Goal: Task Accomplishment & Management: Manage account settings

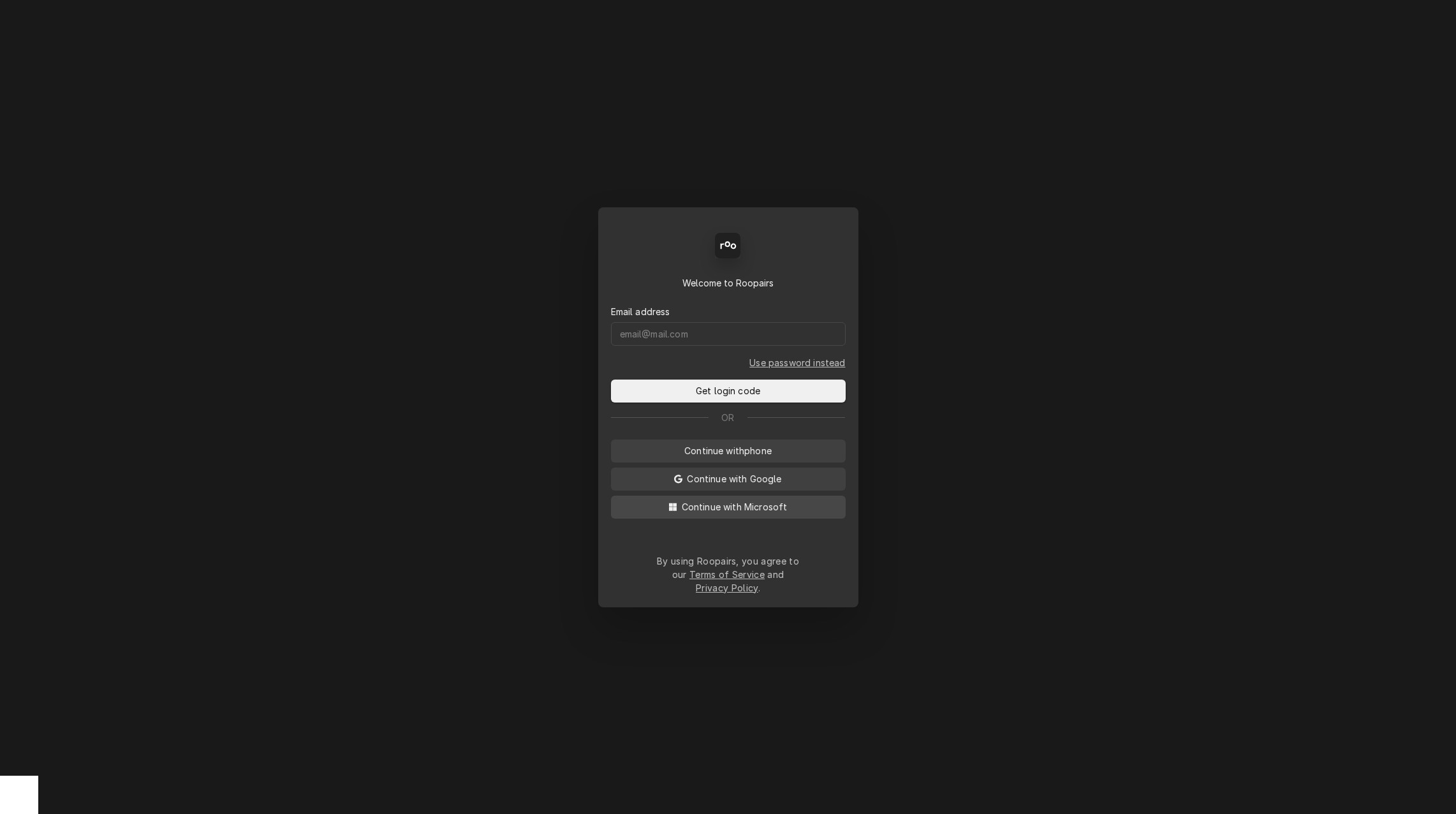
click at [770, 513] on span "Continue with Microsoft" at bounding box center [734, 506] width 111 height 14
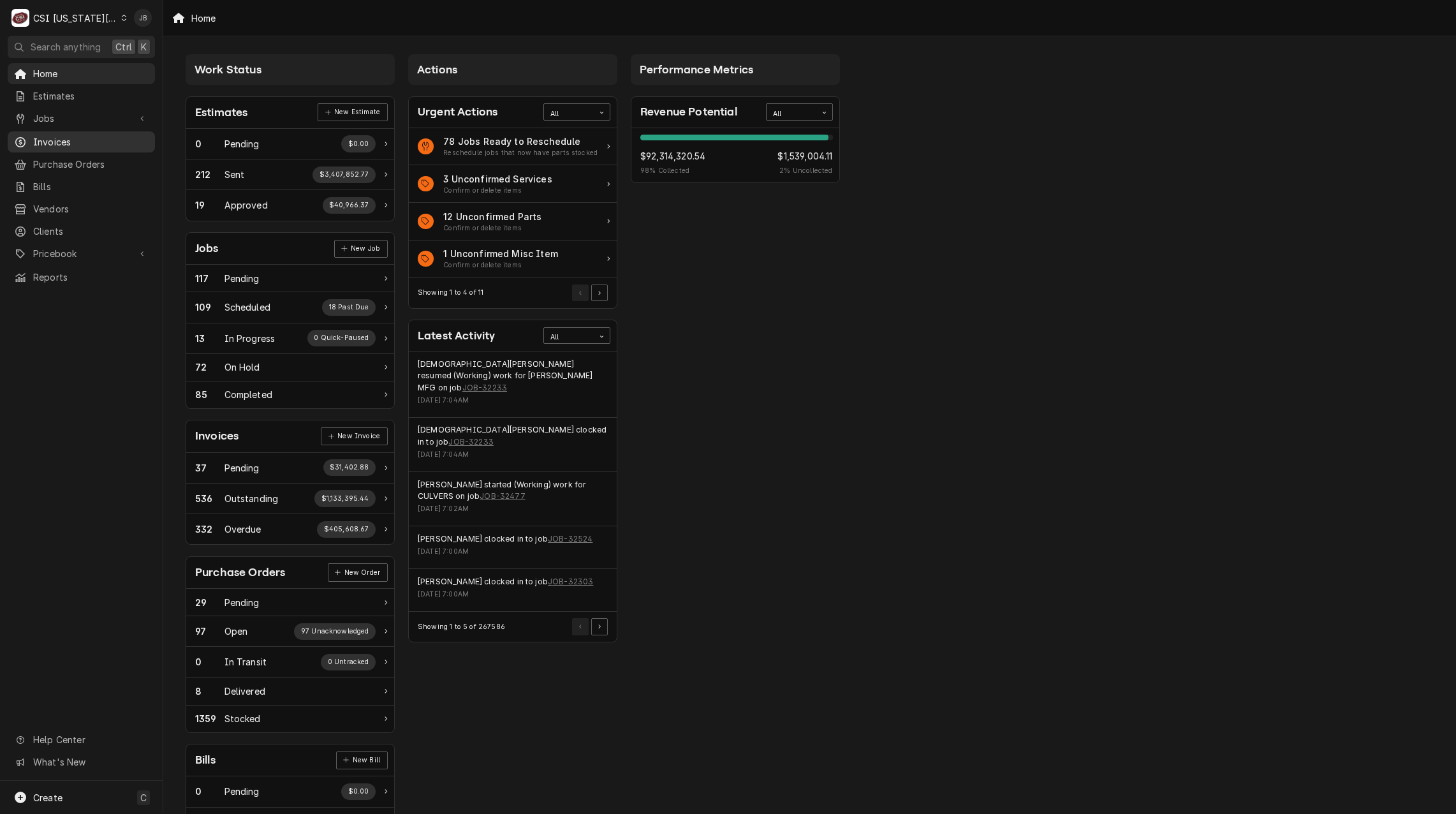
click at [94, 142] on span "Invoices" at bounding box center [91, 142] width 116 height 14
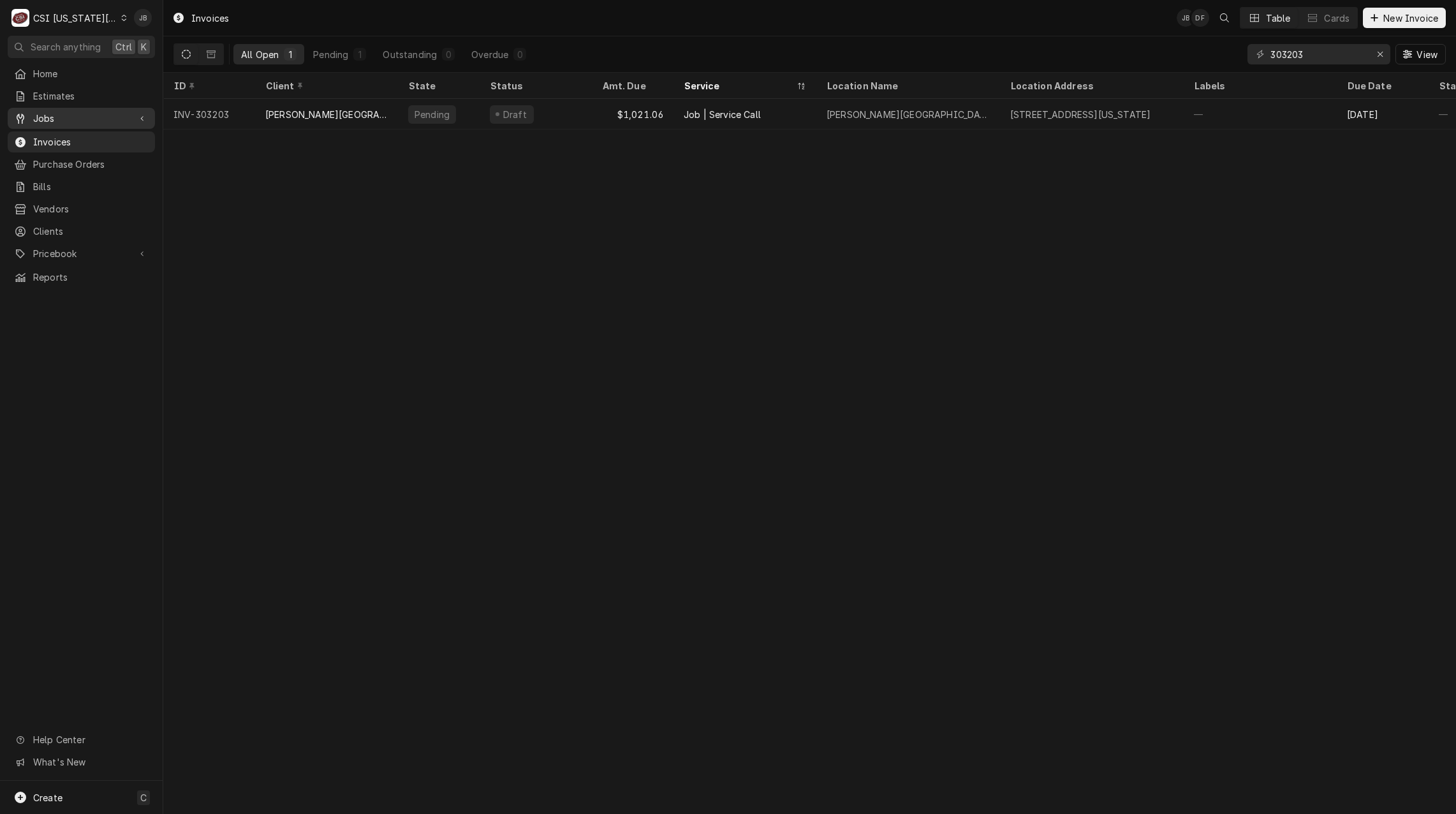
click at [97, 113] on span "Jobs" at bounding box center [81, 118] width 96 height 14
click at [93, 134] on span "Jobs" at bounding box center [91, 141] width 116 height 14
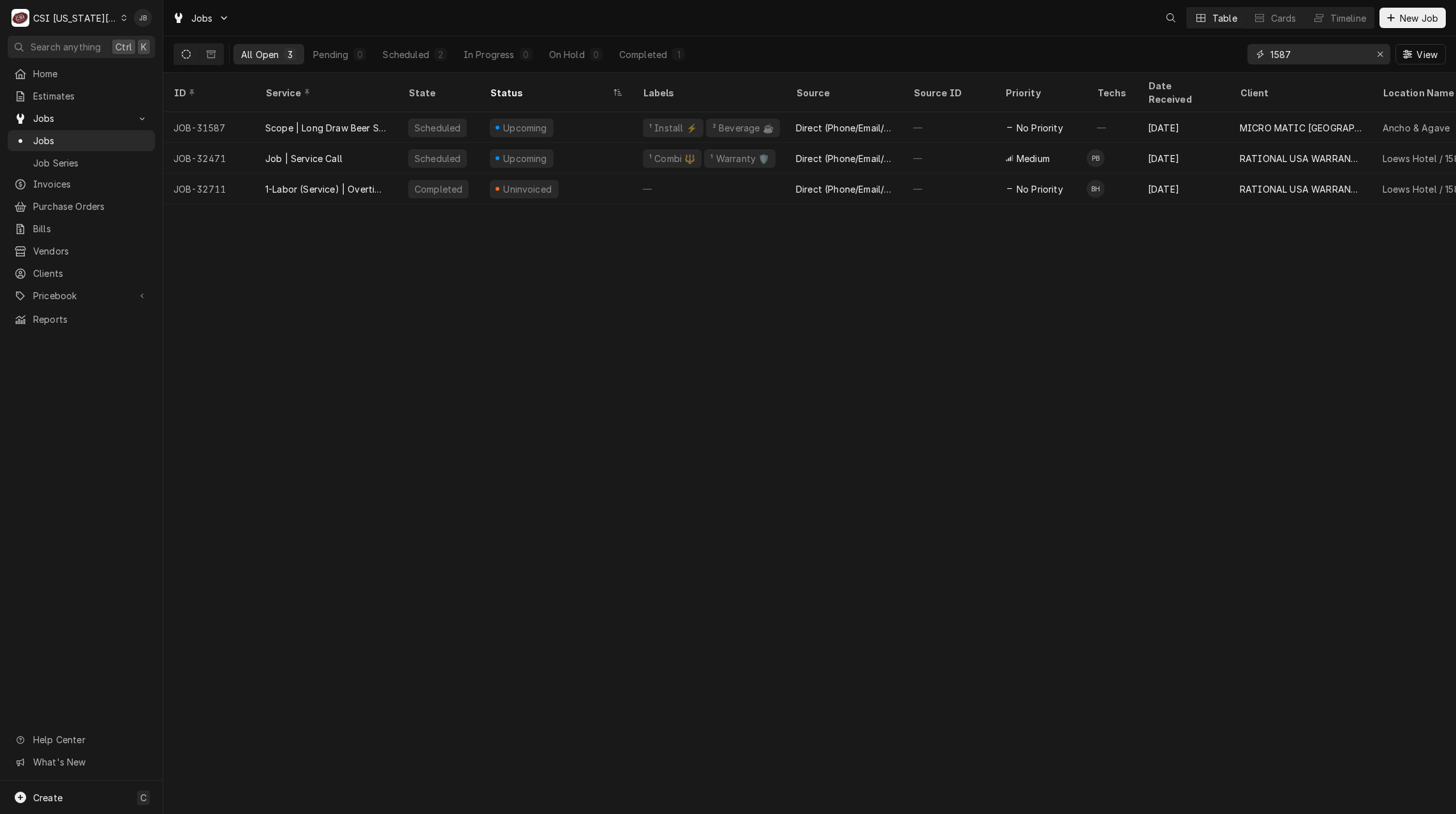
drag, startPoint x: 1301, startPoint y: 53, endPoint x: 1218, endPoint y: 53, distance: 83.0
click at [1218, 53] on div "All Open 3 Pending 0 Scheduled 2 In Progress 0 On Hold 0 Completed 1 1587 View" at bounding box center [809, 54] width 1272 height 36
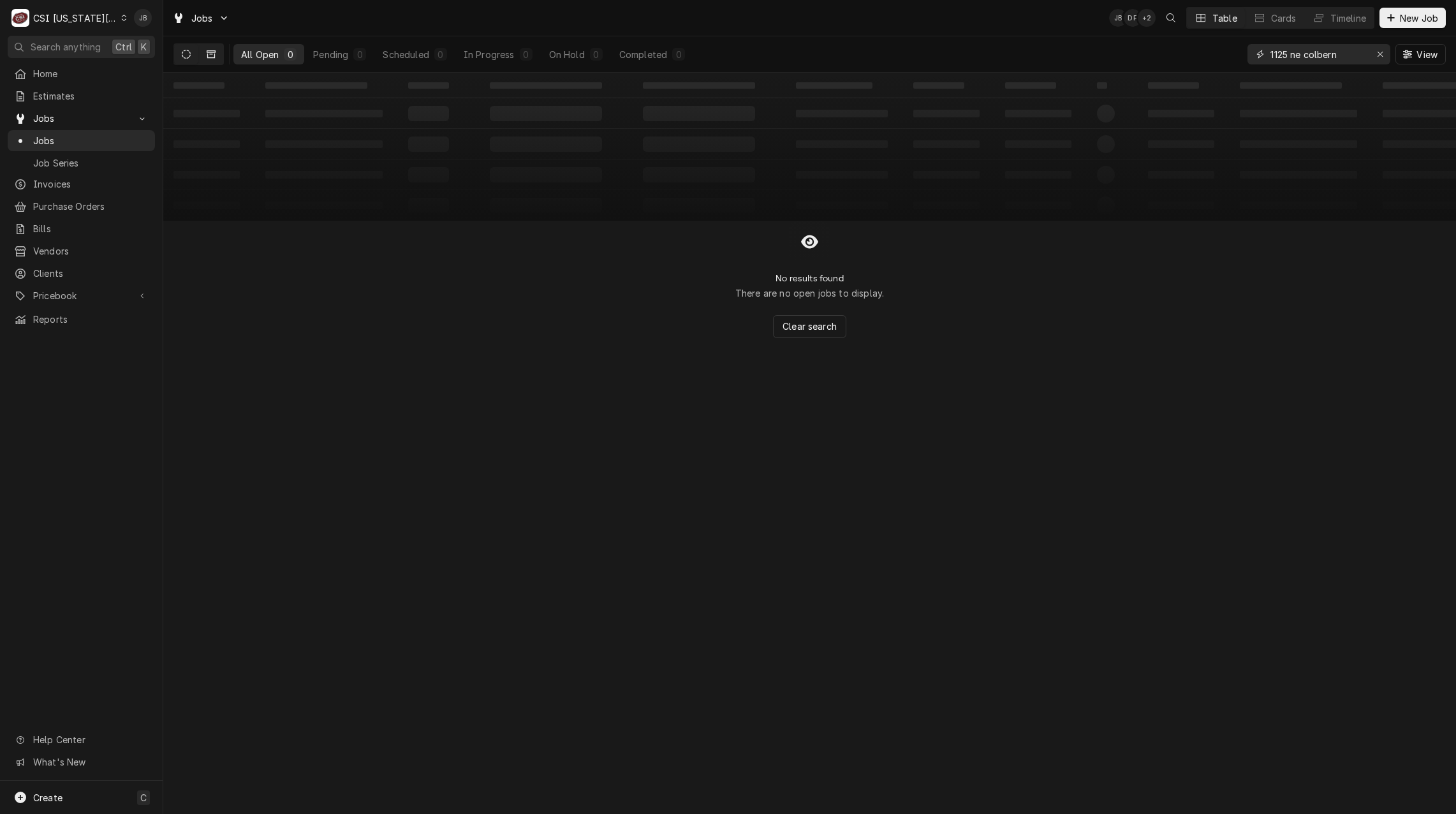
type input "1125 ne colbern"
click at [212, 55] on icon "Dynamic Content Wrapper" at bounding box center [211, 54] width 9 height 9
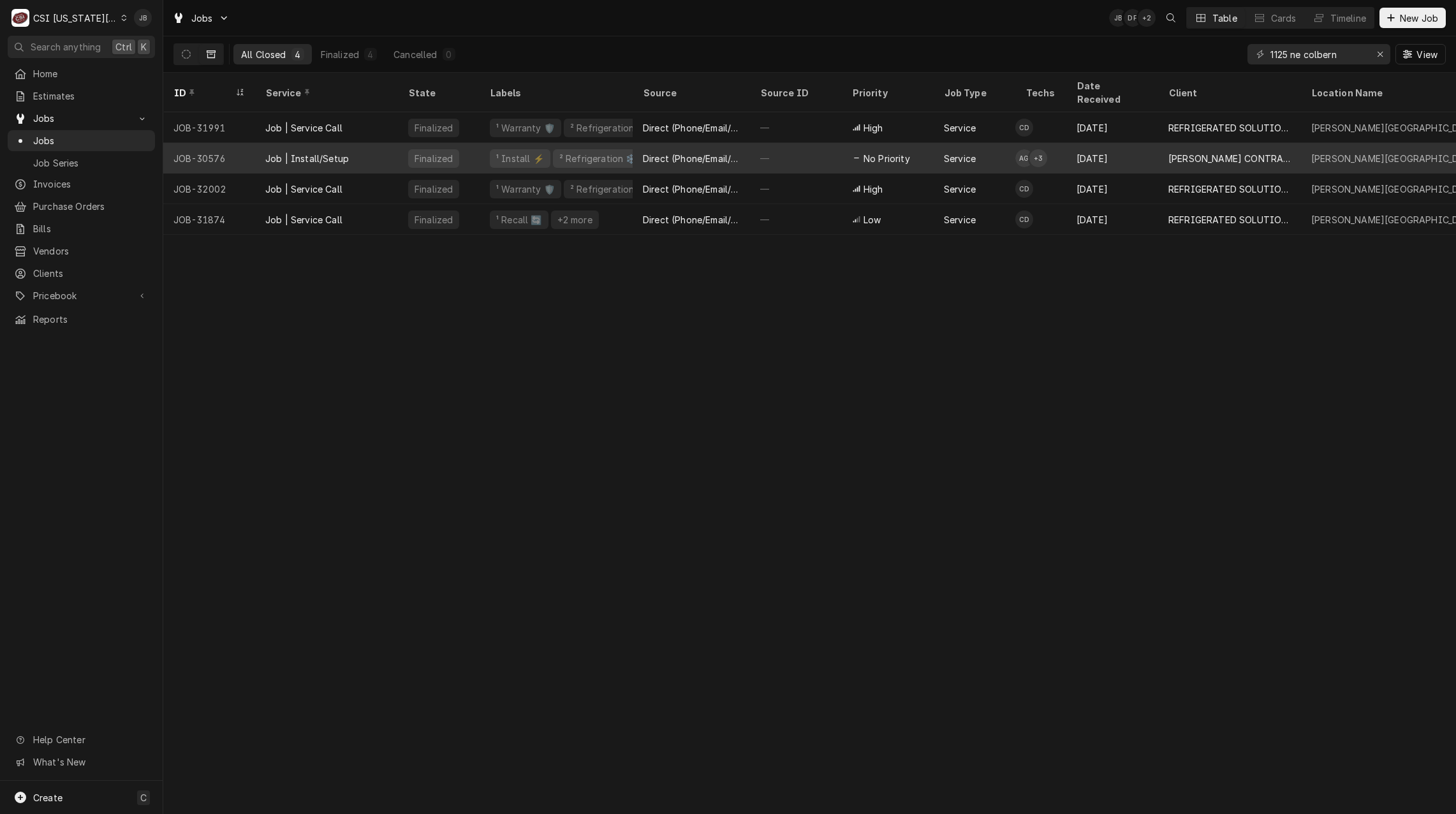
click at [533, 152] on div "¹ Install ⚡️" at bounding box center [519, 159] width 50 height 14
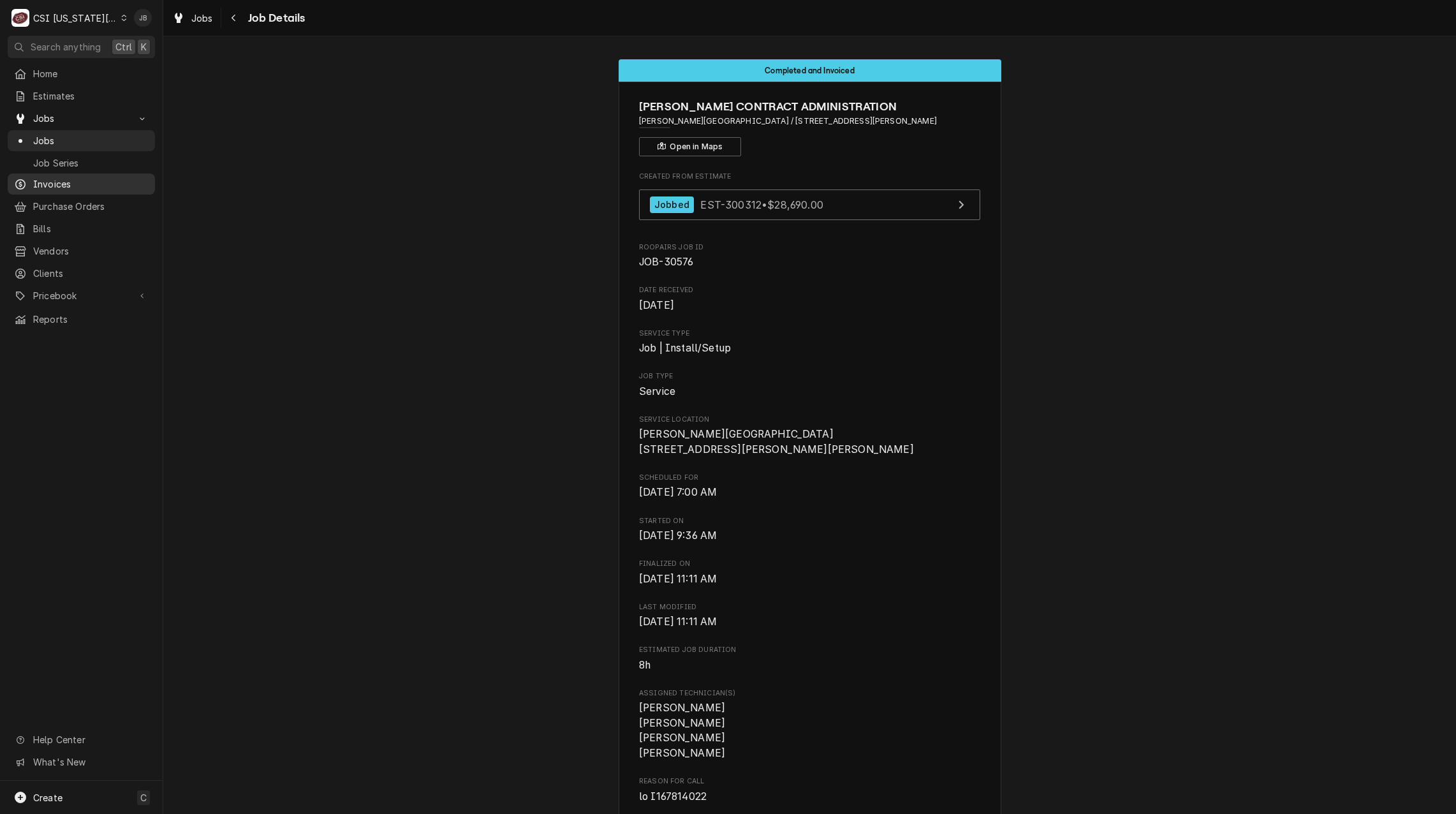
click at [81, 180] on span "Invoices" at bounding box center [91, 184] width 116 height 14
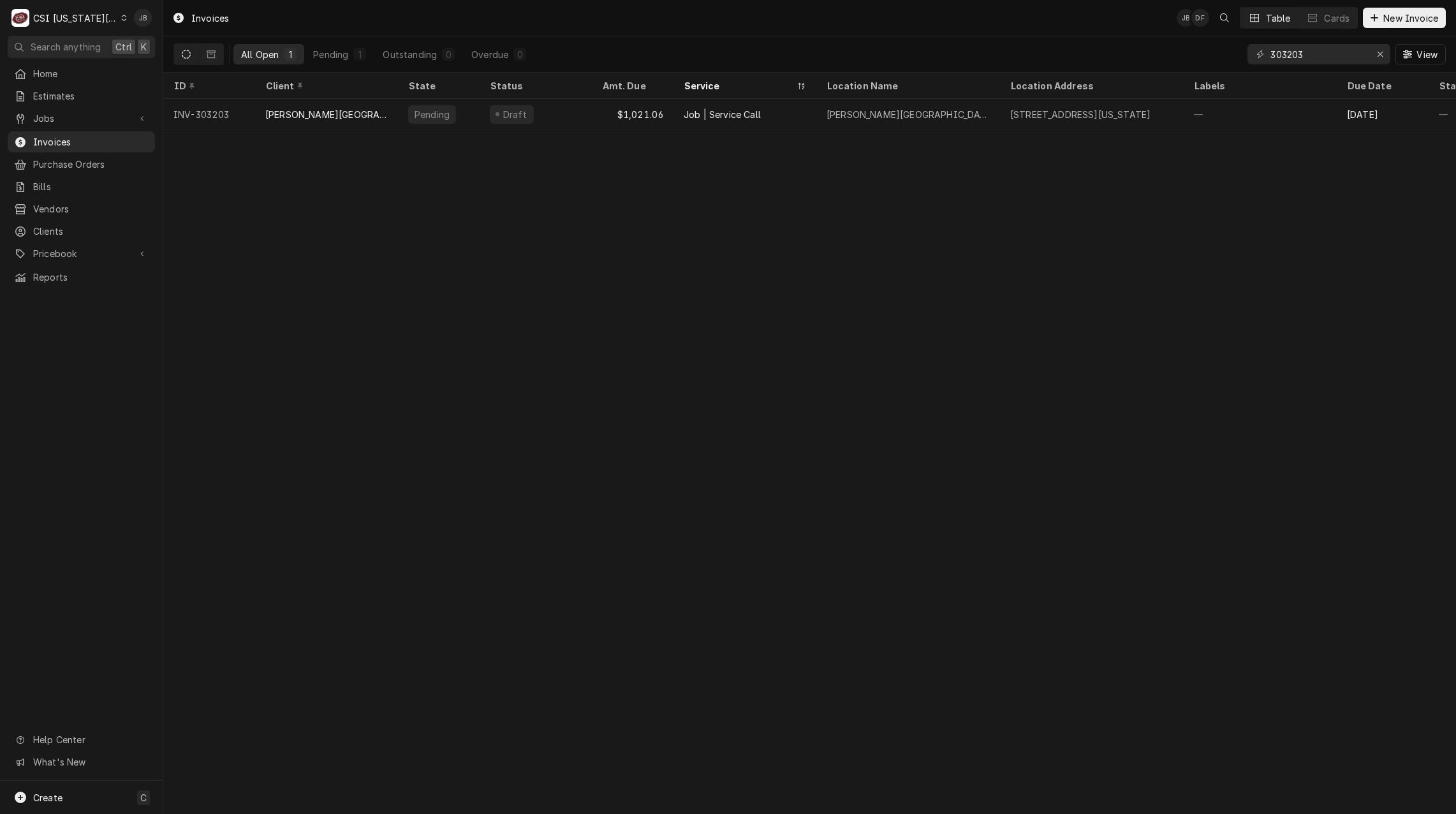
click at [88, 104] on div "Home Estimates Jobs Jobs Job Series Invoices Purchase Orders Bills Vendors Clie…" at bounding box center [81, 175] width 162 height 224
click at [86, 122] on div "Jobs" at bounding box center [81, 118] width 142 height 16
click at [74, 142] on span "Jobs" at bounding box center [91, 141] width 116 height 14
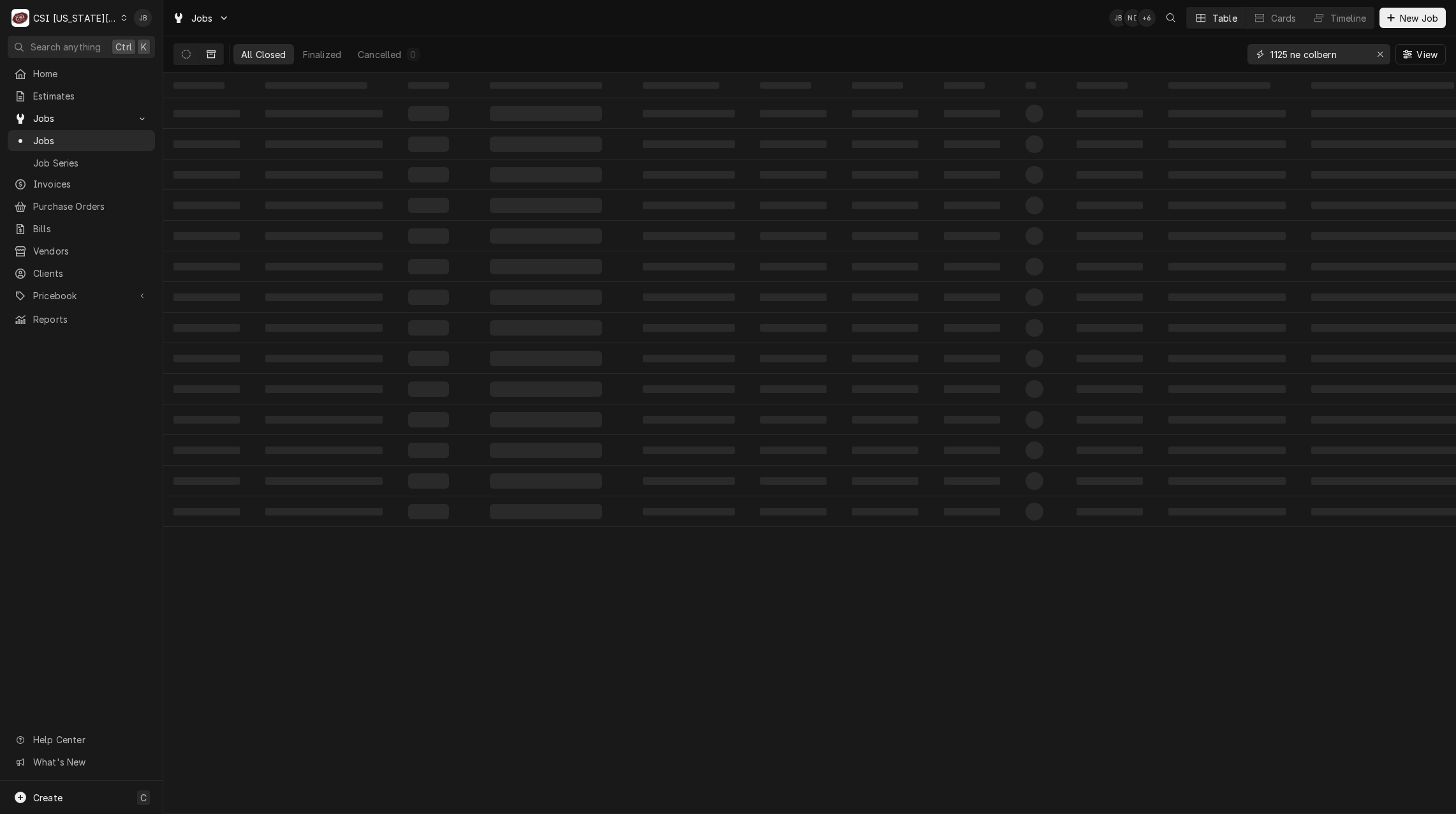
drag, startPoint x: 1314, startPoint y: 54, endPoint x: 1203, endPoint y: 53, distance: 111.0
click at [1208, 54] on div "All Closed Finalized Cancelled 0 1125 ne colbern View" at bounding box center [809, 54] width 1272 height 36
paste input "31946"
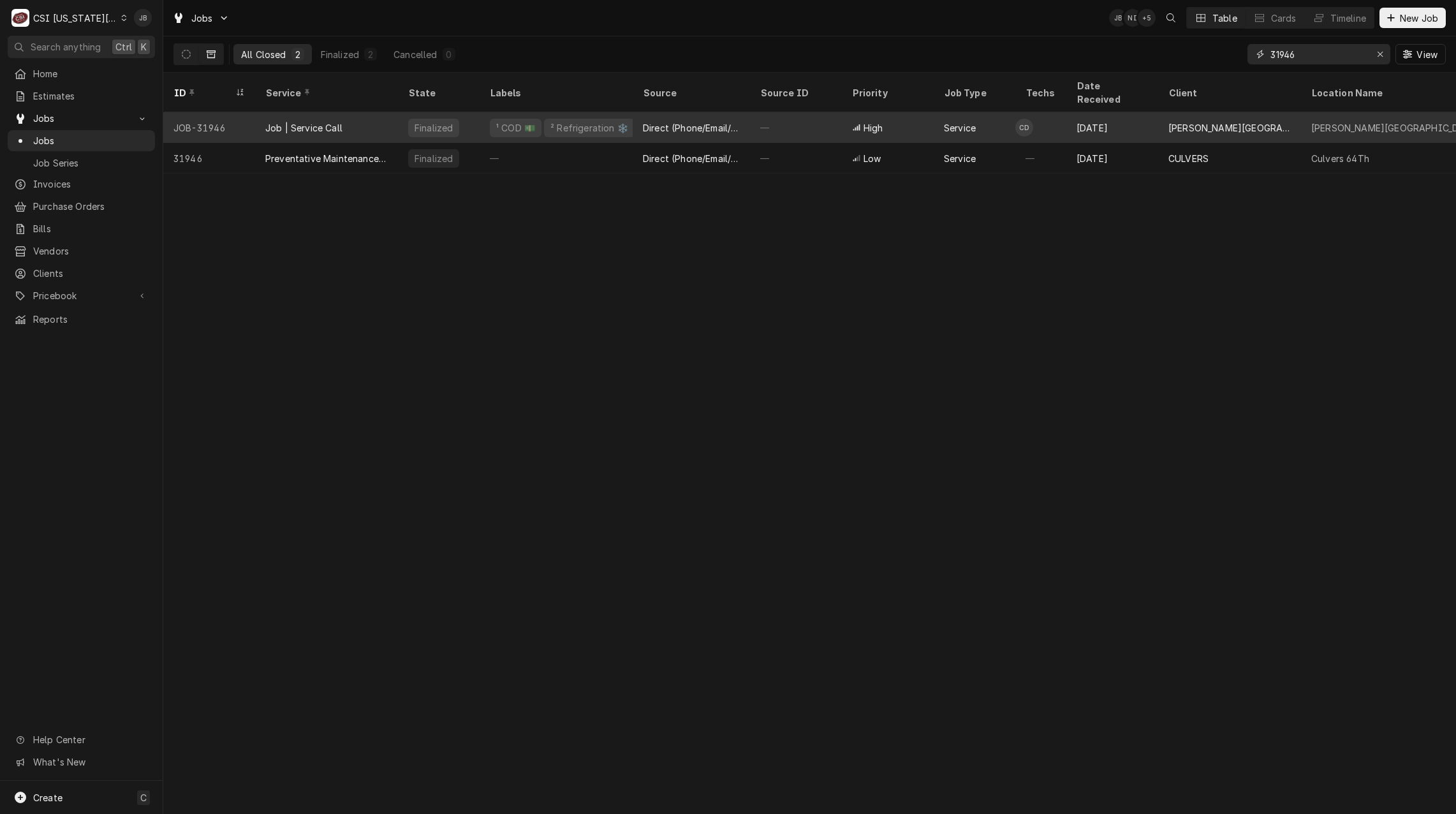
type input "31946"
click at [331, 122] on div "Job | Service Call" at bounding box center [303, 128] width 77 height 14
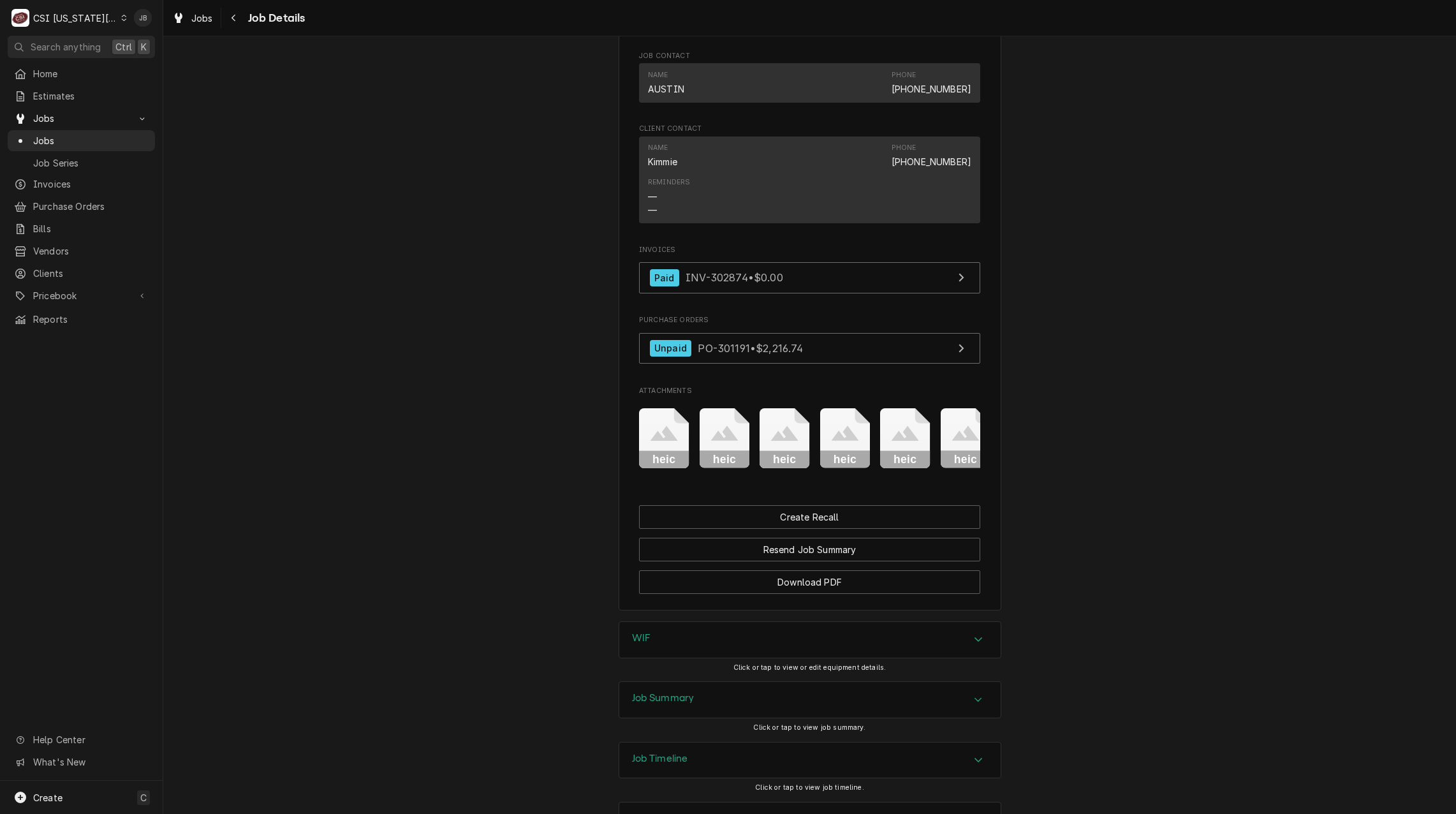
scroll to position [1212, 0]
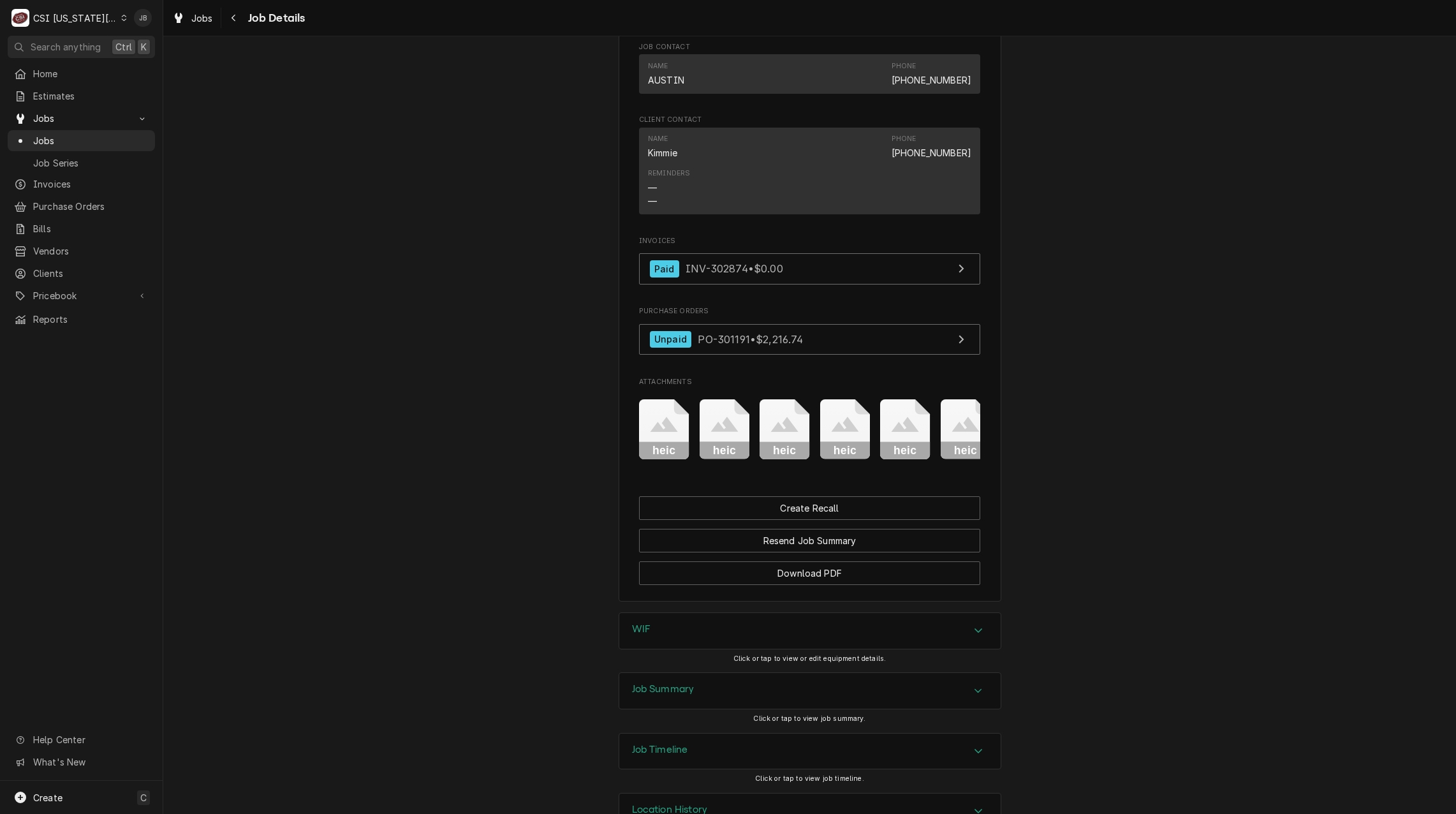
click at [653, 448] on icon "Attachments" at bounding box center [663, 429] width 50 height 60
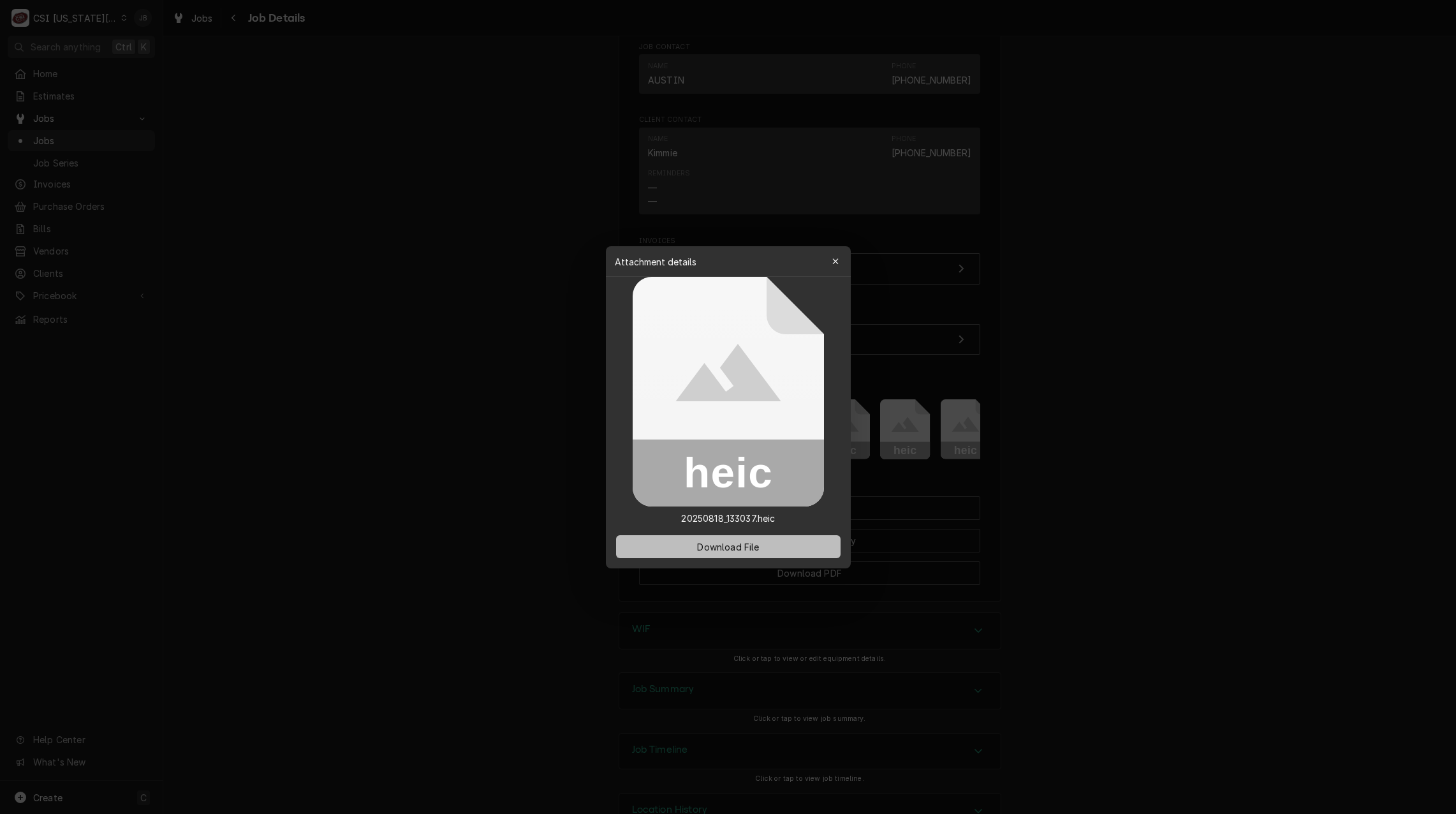
click at [694, 548] on span "Download File" at bounding box center [727, 546] width 67 height 14
click at [838, 257] on icon "button" at bounding box center [835, 261] width 7 height 9
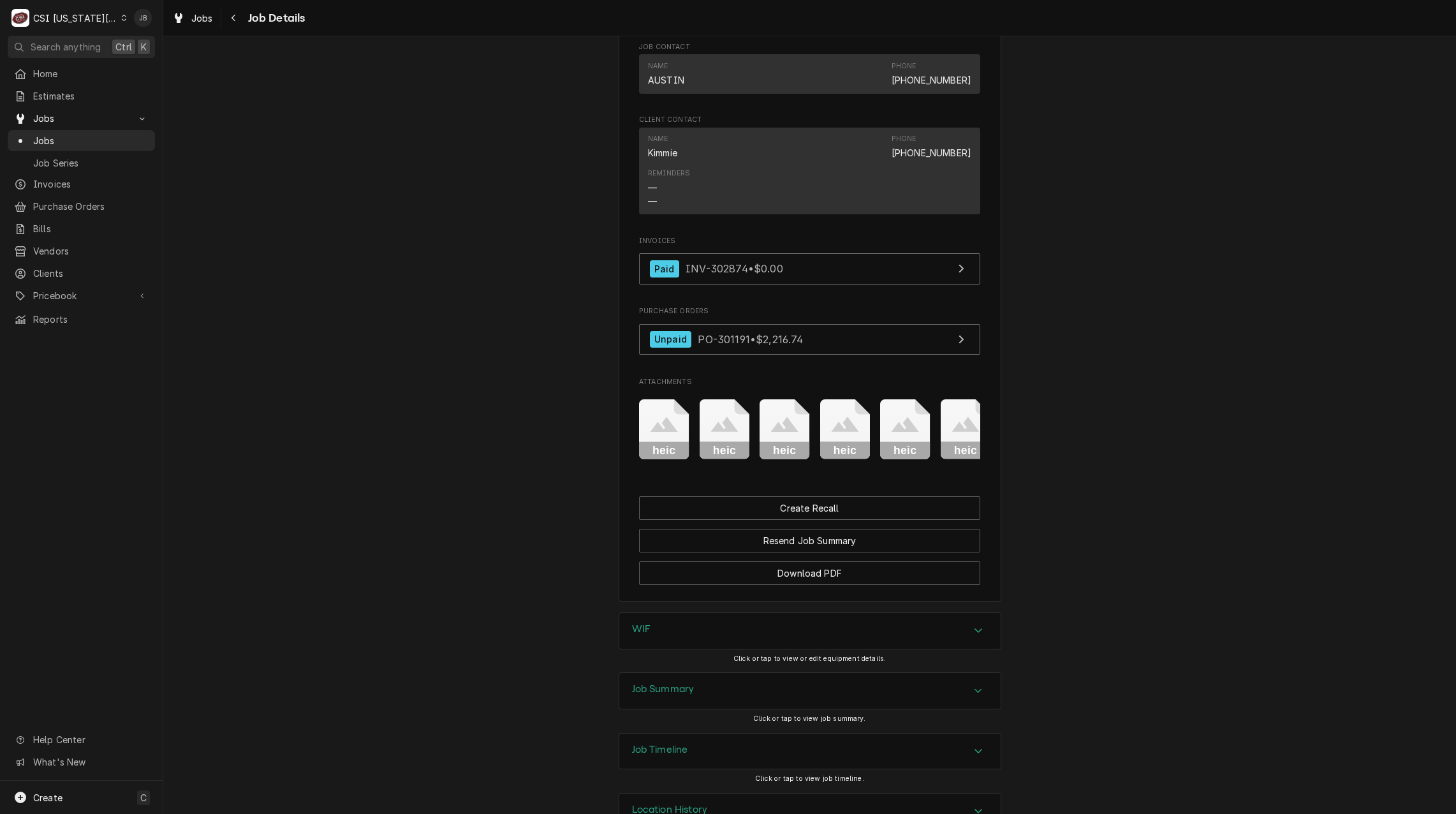
click at [714, 449] on icon "Attachments" at bounding box center [724, 429] width 50 height 60
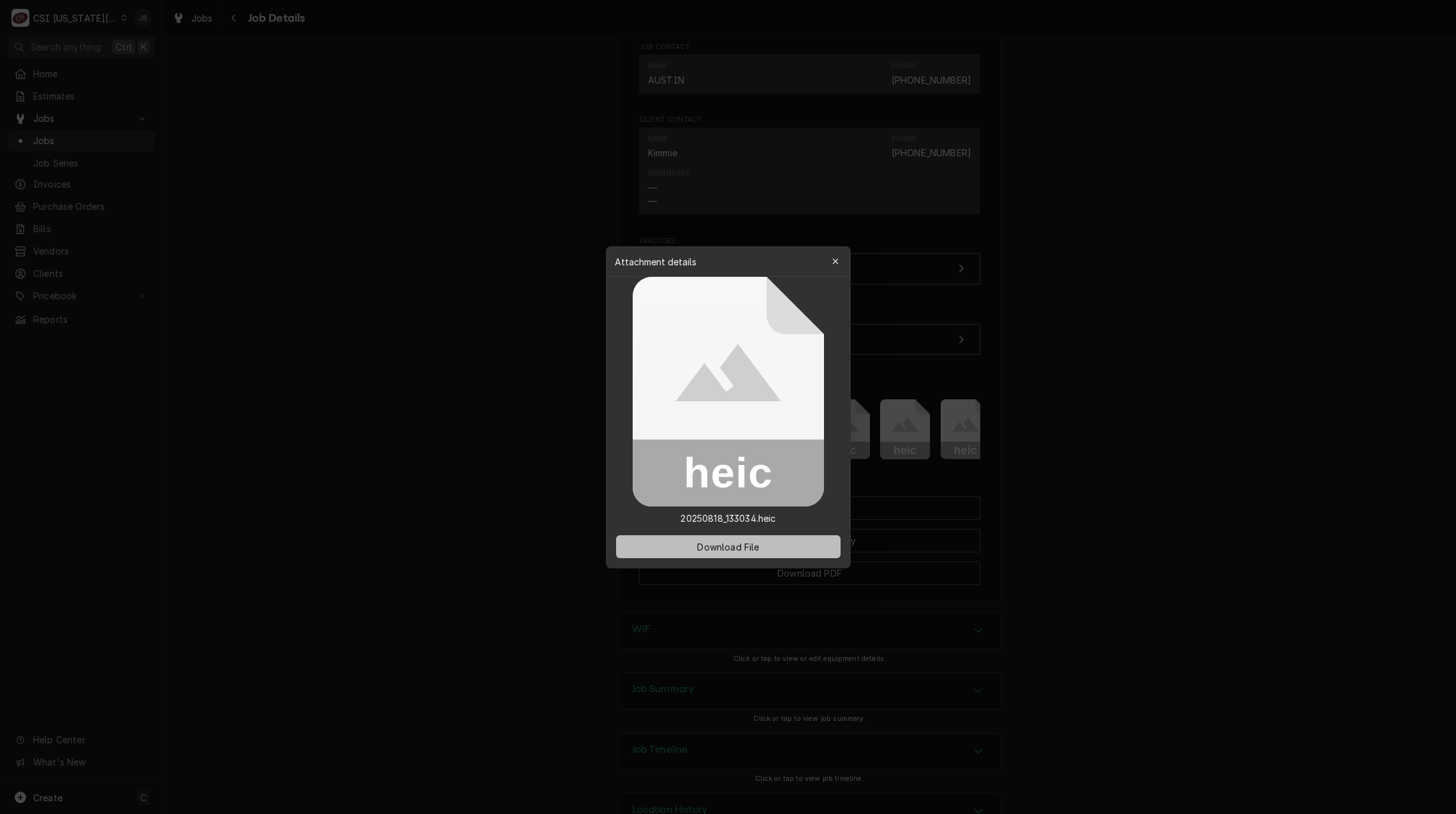
click at [711, 543] on span "Download File" at bounding box center [727, 546] width 67 height 14
click at [461, 425] on div at bounding box center [728, 407] width 1456 height 814
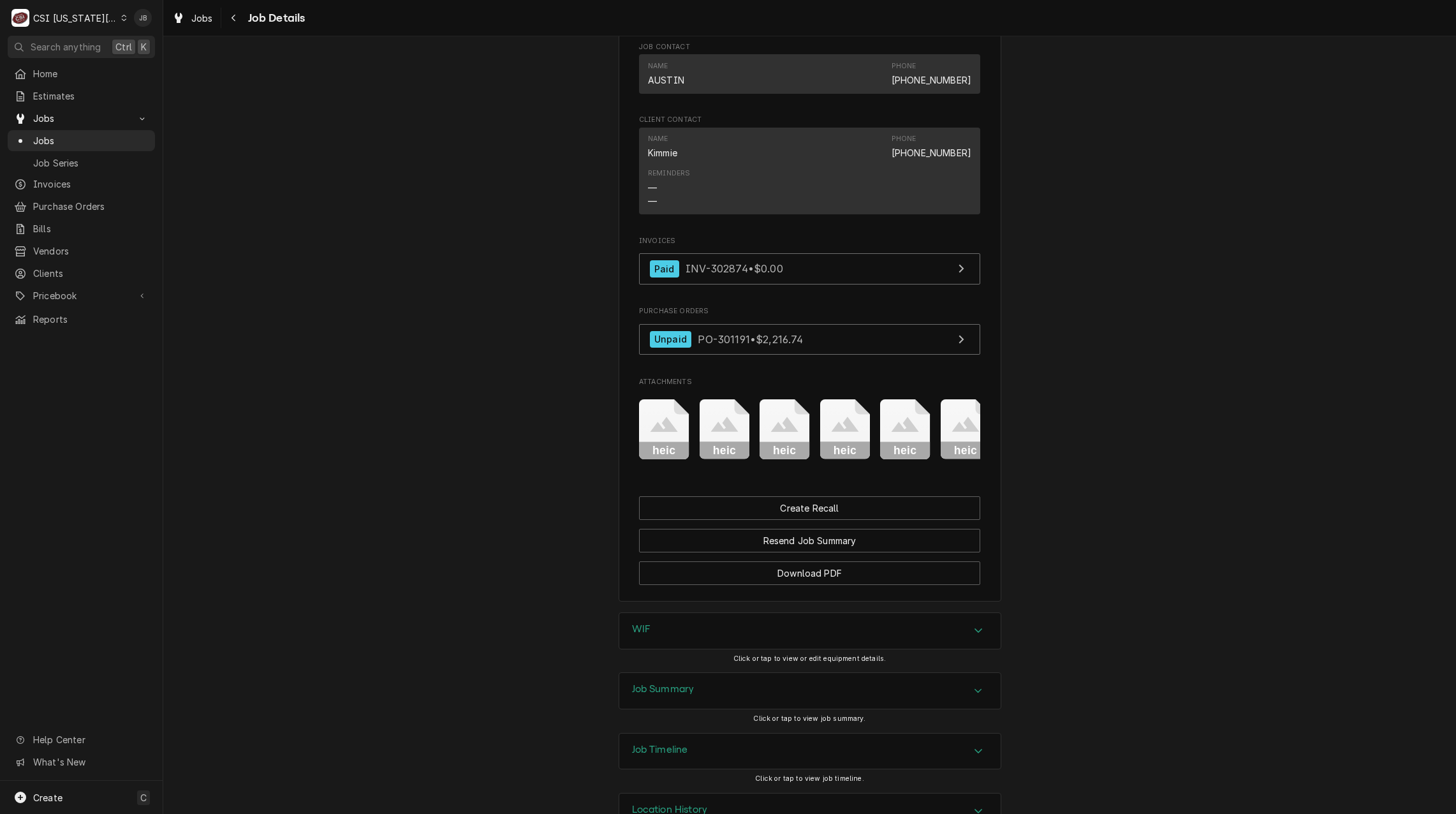
click at [789, 438] on icon "Attachments" at bounding box center [784, 429] width 50 height 60
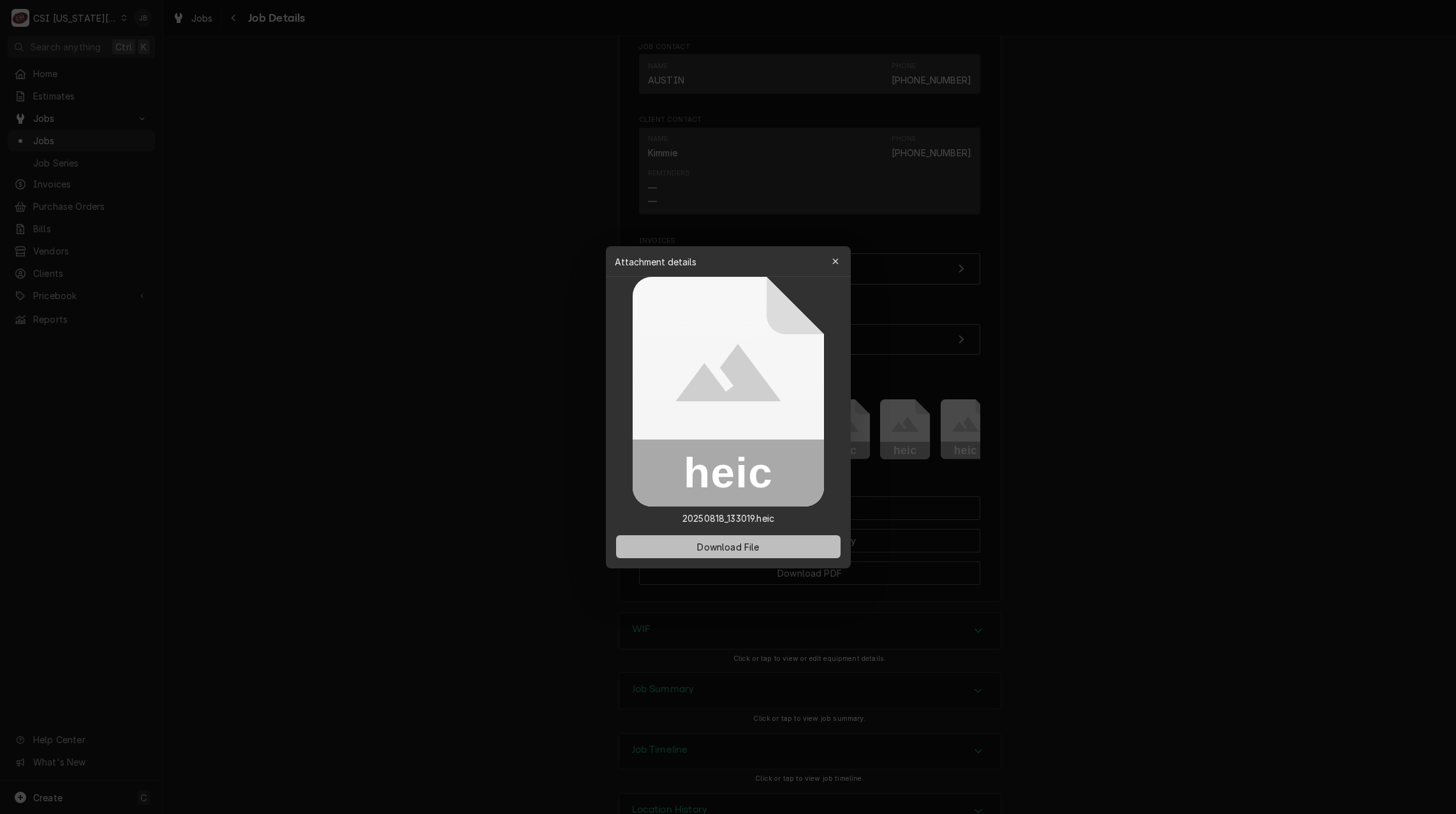
click at [711, 551] on span "Download File" at bounding box center [727, 546] width 67 height 14
drag, startPoint x: 400, startPoint y: 469, endPoint x: 430, endPoint y: 469, distance: 30.0
click at [400, 468] on div at bounding box center [728, 407] width 1456 height 814
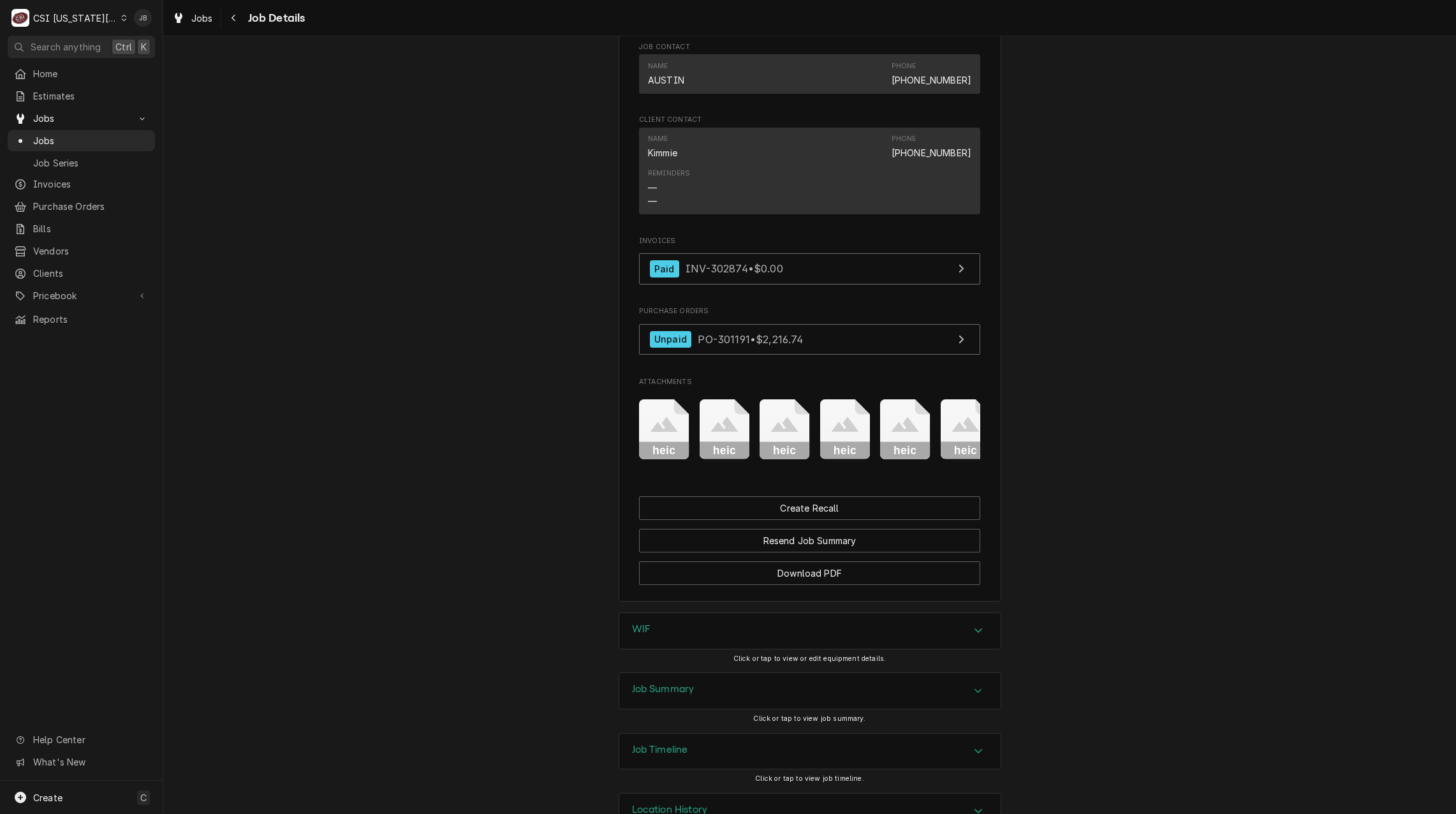
click at [844, 432] on icon "Attachments" at bounding box center [844, 424] width 27 height 15
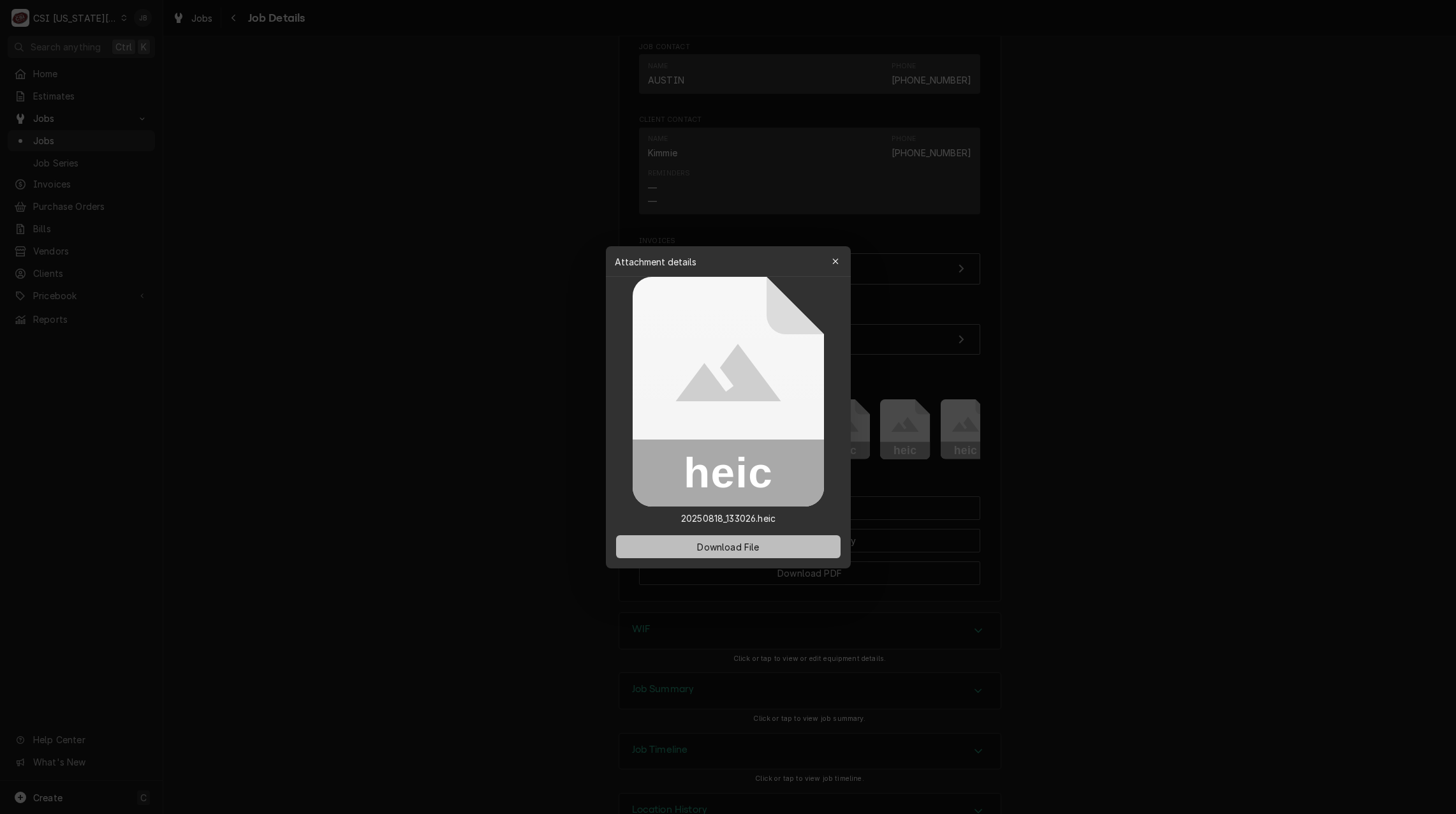
click at [745, 551] on span "Download File" at bounding box center [727, 546] width 67 height 14
drag, startPoint x: 1109, startPoint y: 361, endPoint x: 1103, endPoint y: 366, distance: 7.8
click at [1109, 361] on div at bounding box center [728, 407] width 1456 height 814
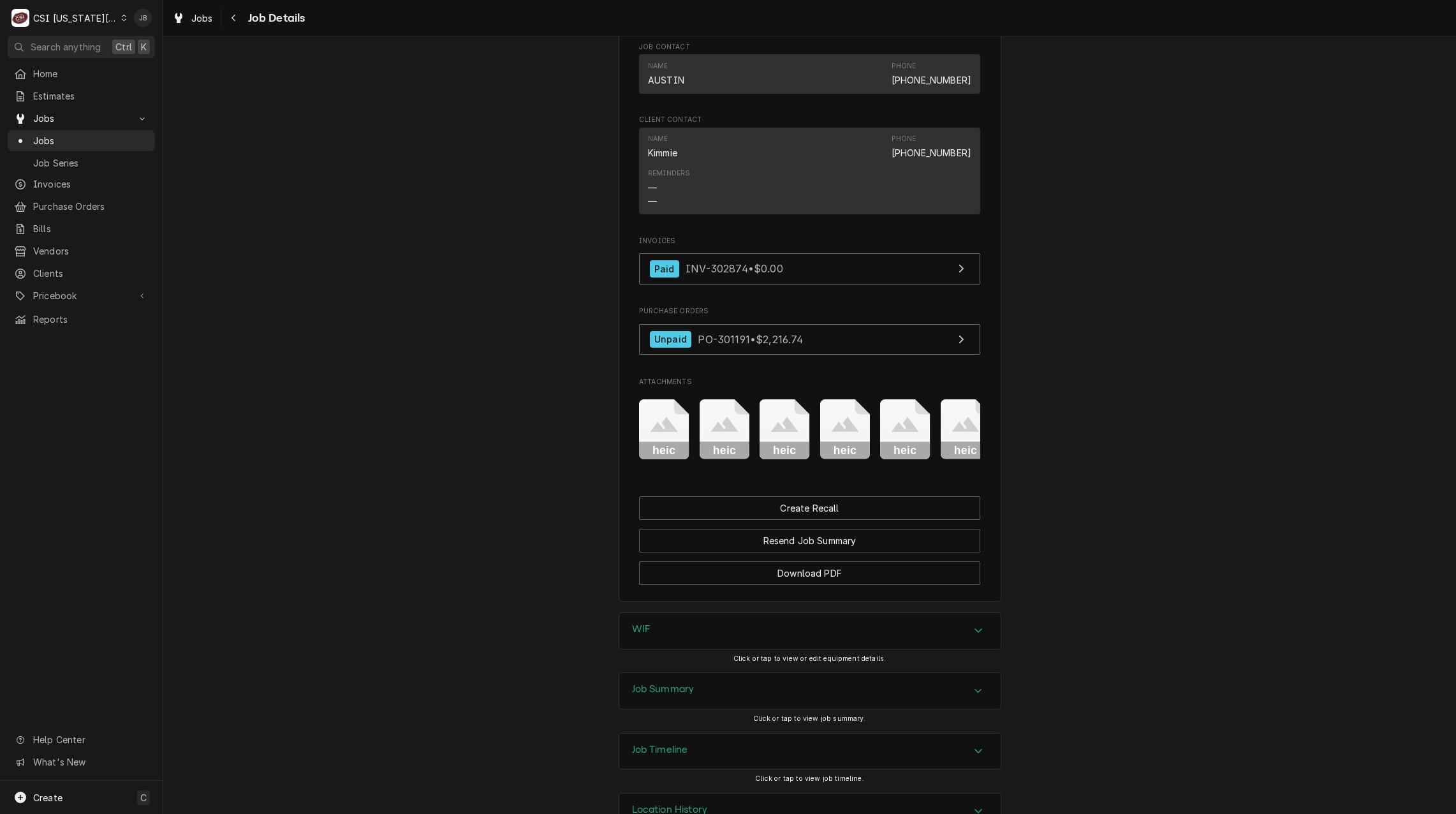
click at [898, 432] on icon "Attachments" at bounding box center [905, 424] width 27 height 15
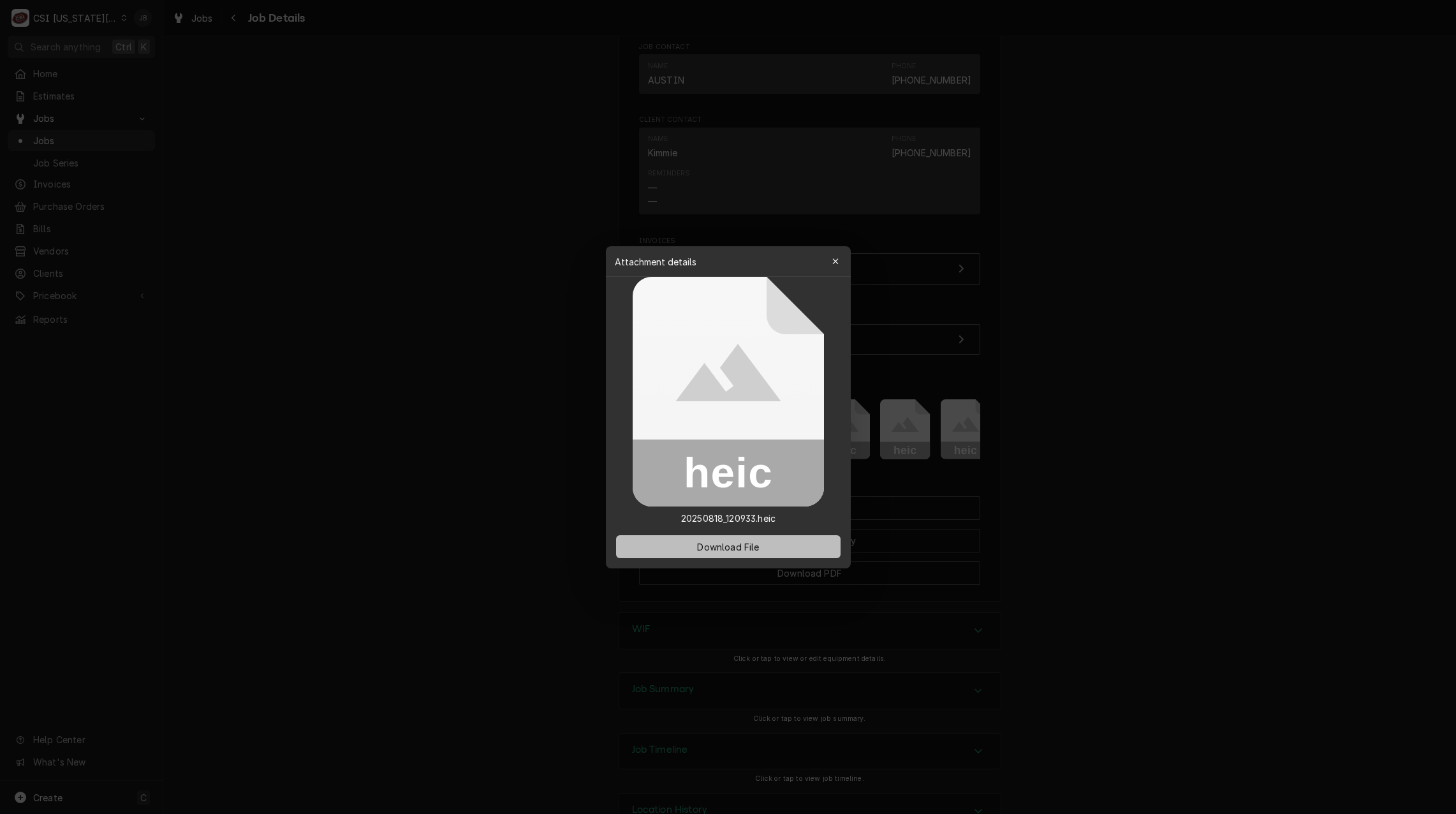
click at [701, 537] on button "Download File" at bounding box center [728, 546] width 224 height 23
drag, startPoint x: 437, startPoint y: 417, endPoint x: 466, endPoint y: 423, distance: 29.6
click at [437, 417] on div at bounding box center [728, 407] width 1456 height 814
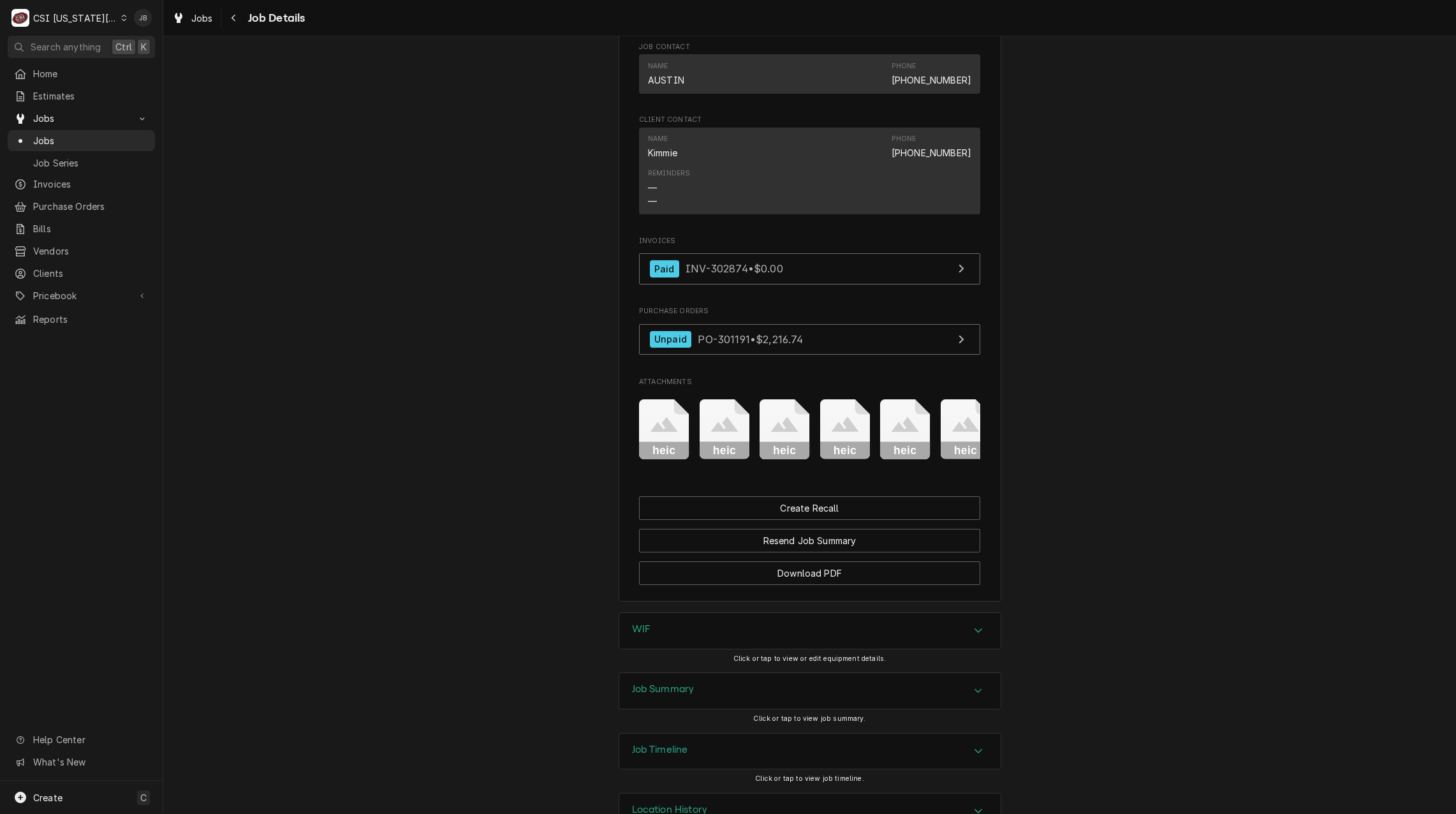
click at [952, 432] on icon "Attachments" at bounding box center [965, 424] width 27 height 15
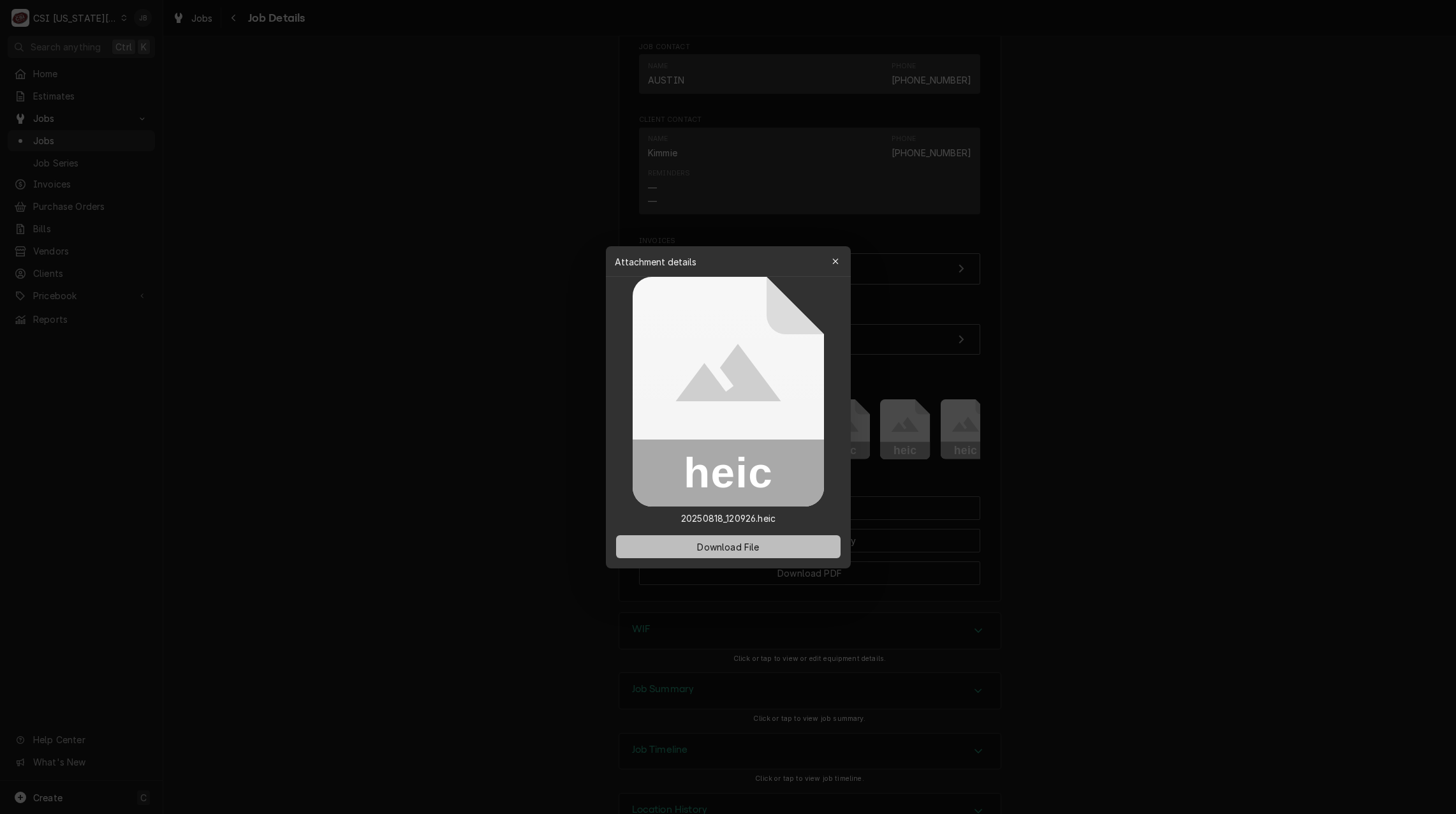
click at [738, 557] on button "Download File" at bounding box center [728, 546] width 224 height 23
click at [740, 549] on span "Download File" at bounding box center [727, 546] width 67 height 14
click at [438, 374] on div at bounding box center [728, 407] width 1456 height 814
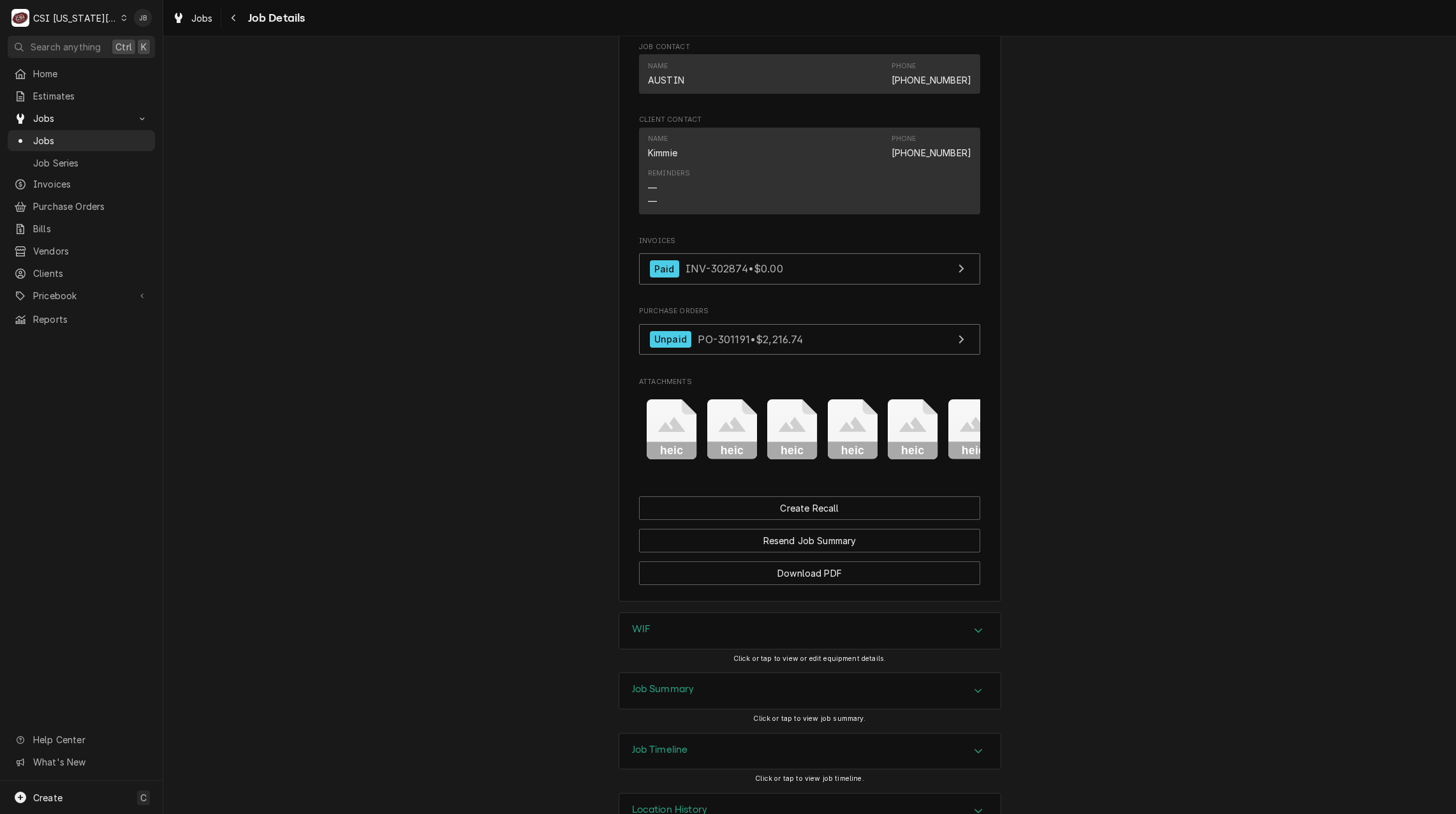
scroll to position [0, 262]
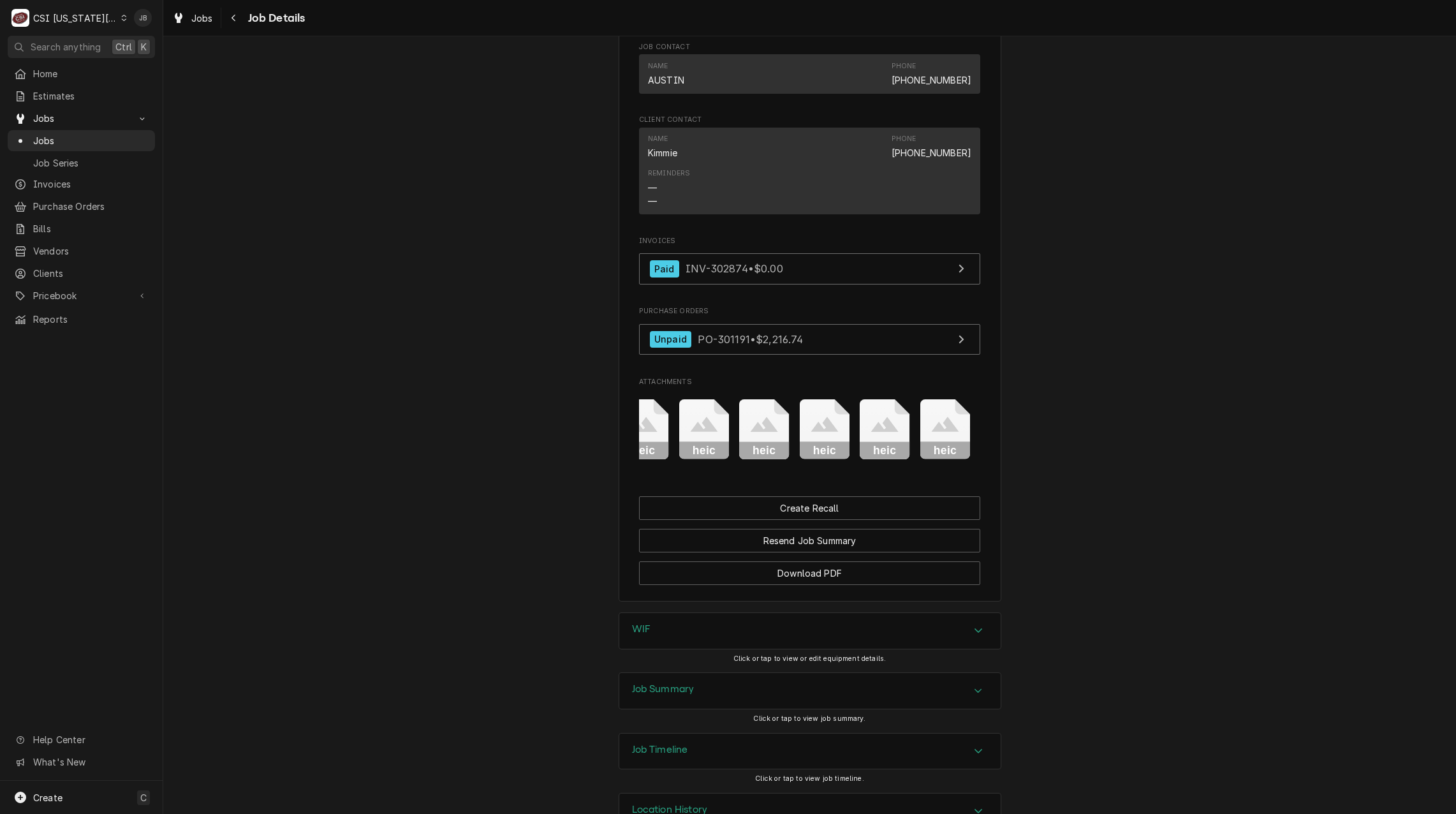
click at [930, 447] on icon "Attachments" at bounding box center [945, 429] width 50 height 60
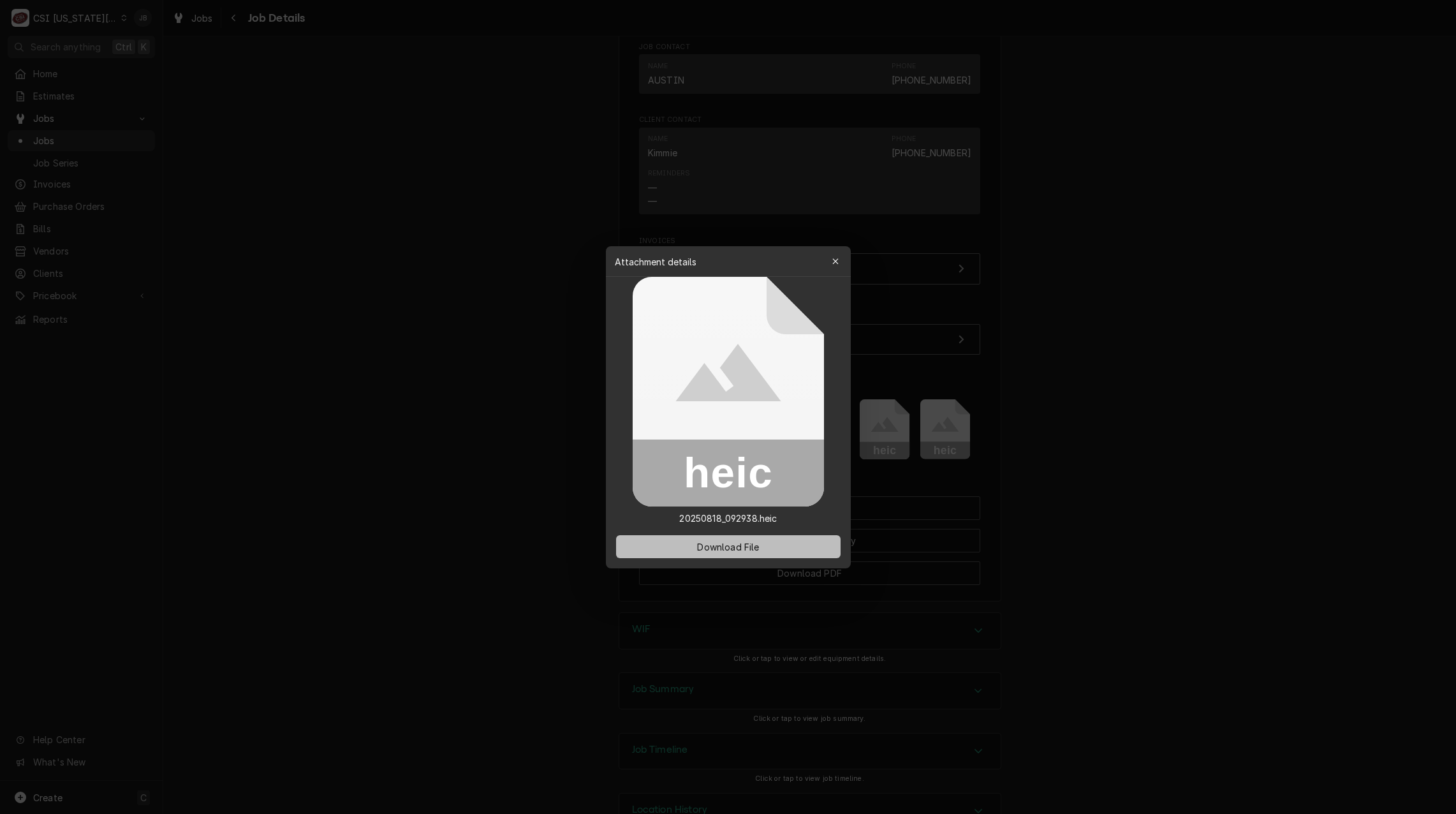
click at [720, 549] on span "Download File" at bounding box center [727, 546] width 67 height 14
drag, startPoint x: 1016, startPoint y: 400, endPoint x: 997, endPoint y: 407, distance: 20.2
click at [1016, 400] on div at bounding box center [728, 407] width 1456 height 814
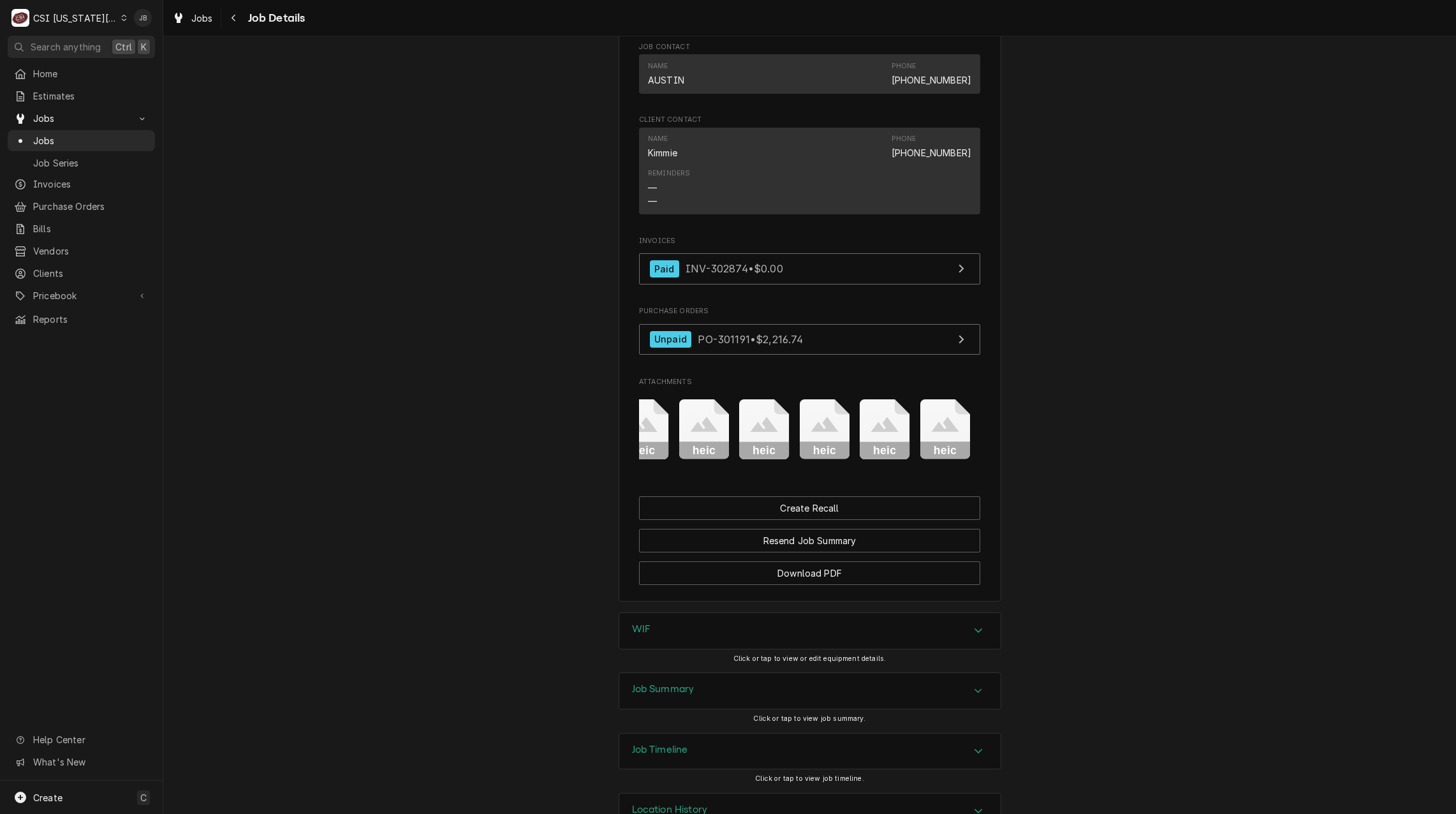
click at [872, 432] on icon "Attachments" at bounding box center [884, 424] width 27 height 15
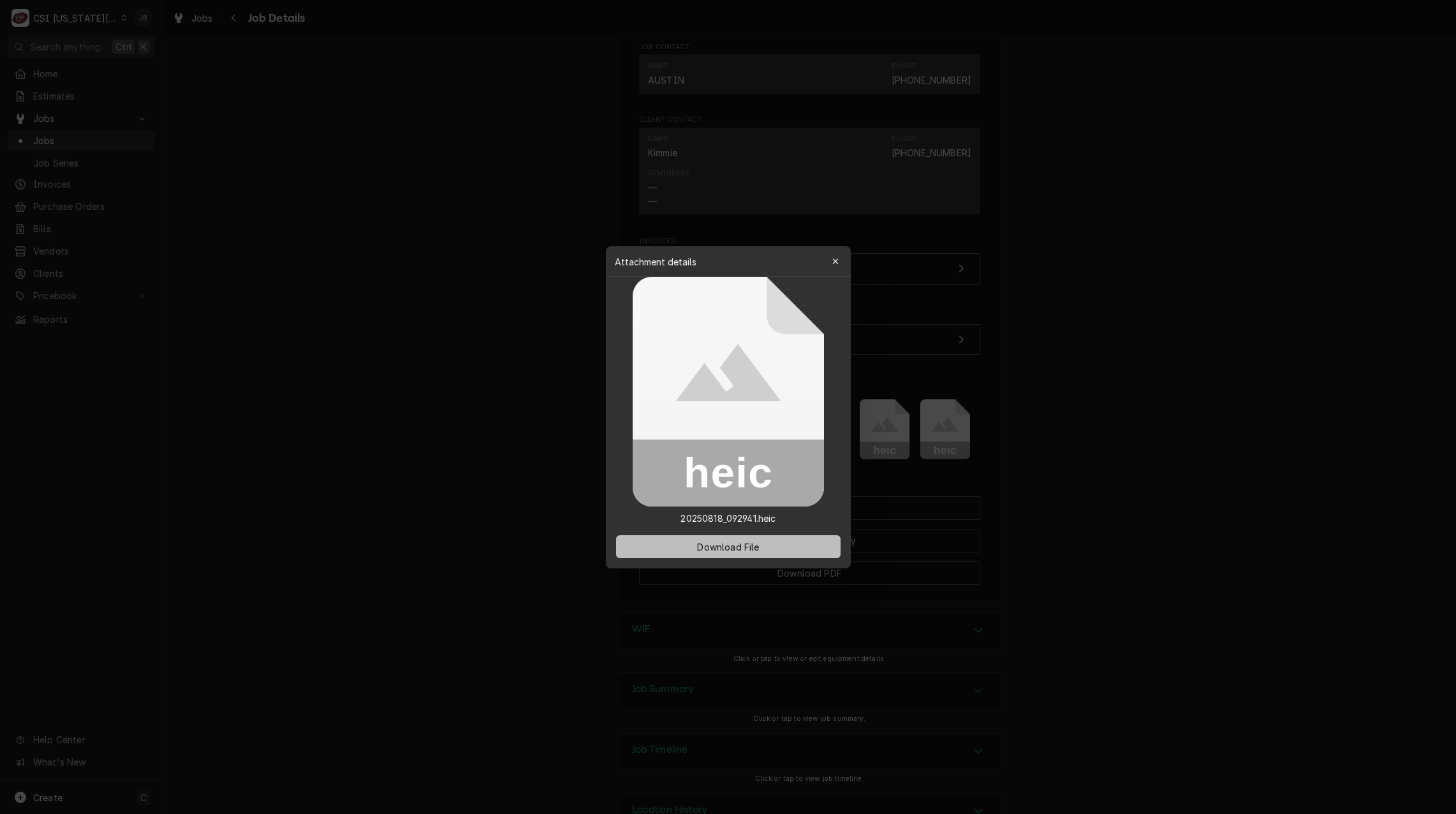
click at [672, 545] on button "Download File" at bounding box center [728, 546] width 224 height 23
click at [306, 393] on div at bounding box center [728, 407] width 1456 height 814
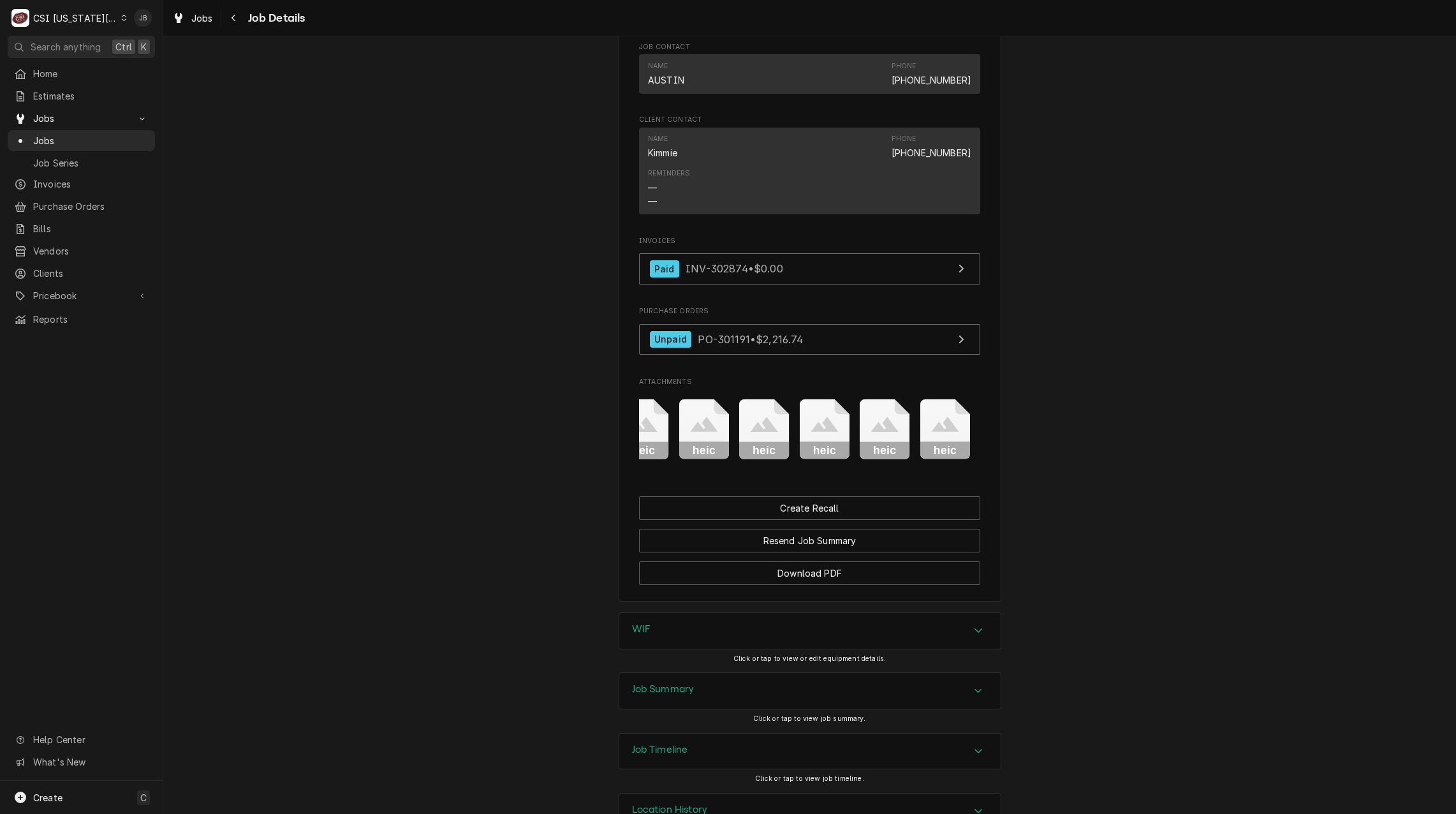
click at [813, 432] on icon "Attachments" at bounding box center [824, 424] width 27 height 15
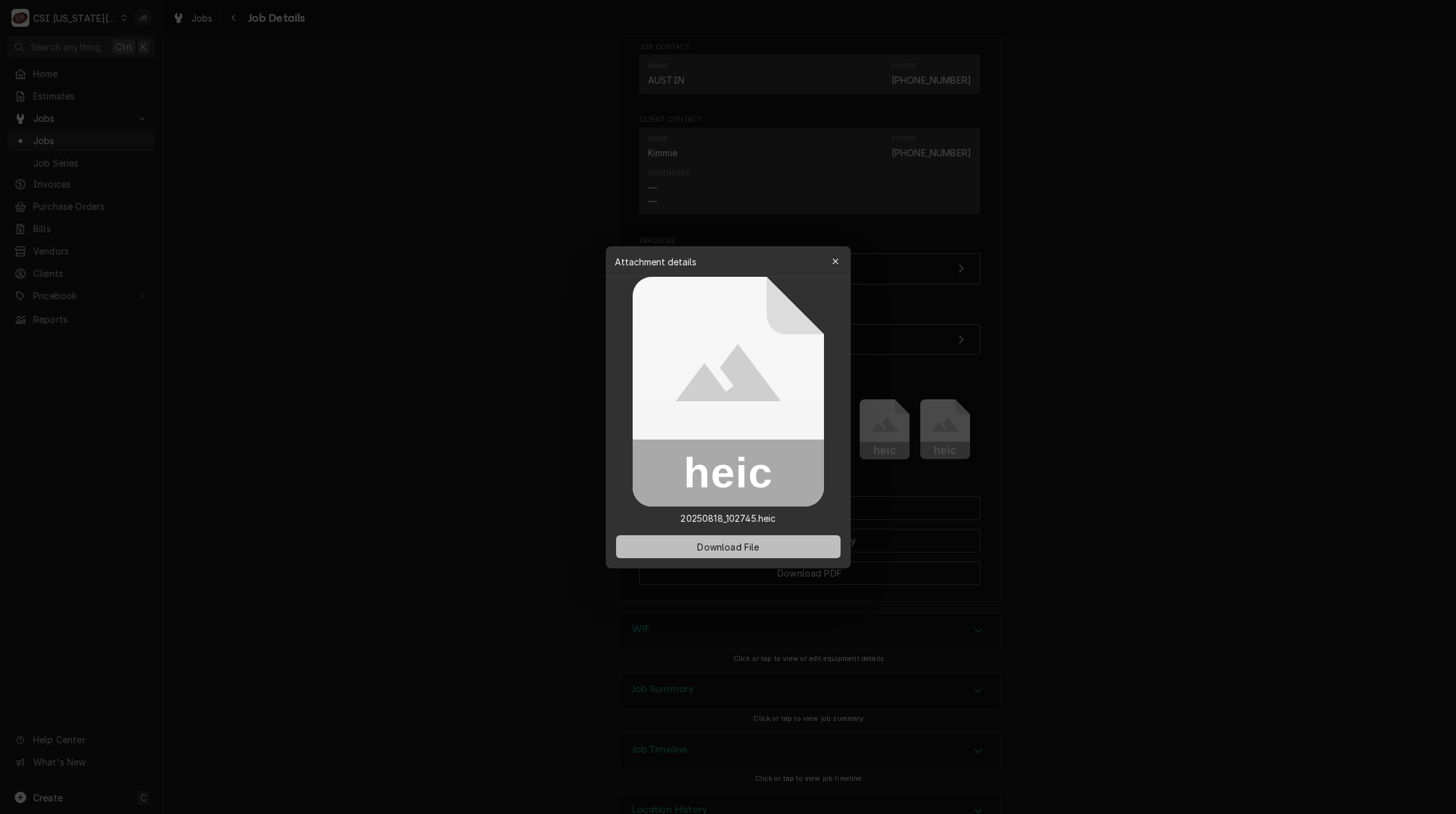
click at [681, 549] on button "Download File" at bounding box center [728, 546] width 224 height 23
drag, startPoint x: 355, startPoint y: 329, endPoint x: 373, endPoint y: 342, distance: 22.2
click at [355, 329] on div at bounding box center [728, 407] width 1456 height 814
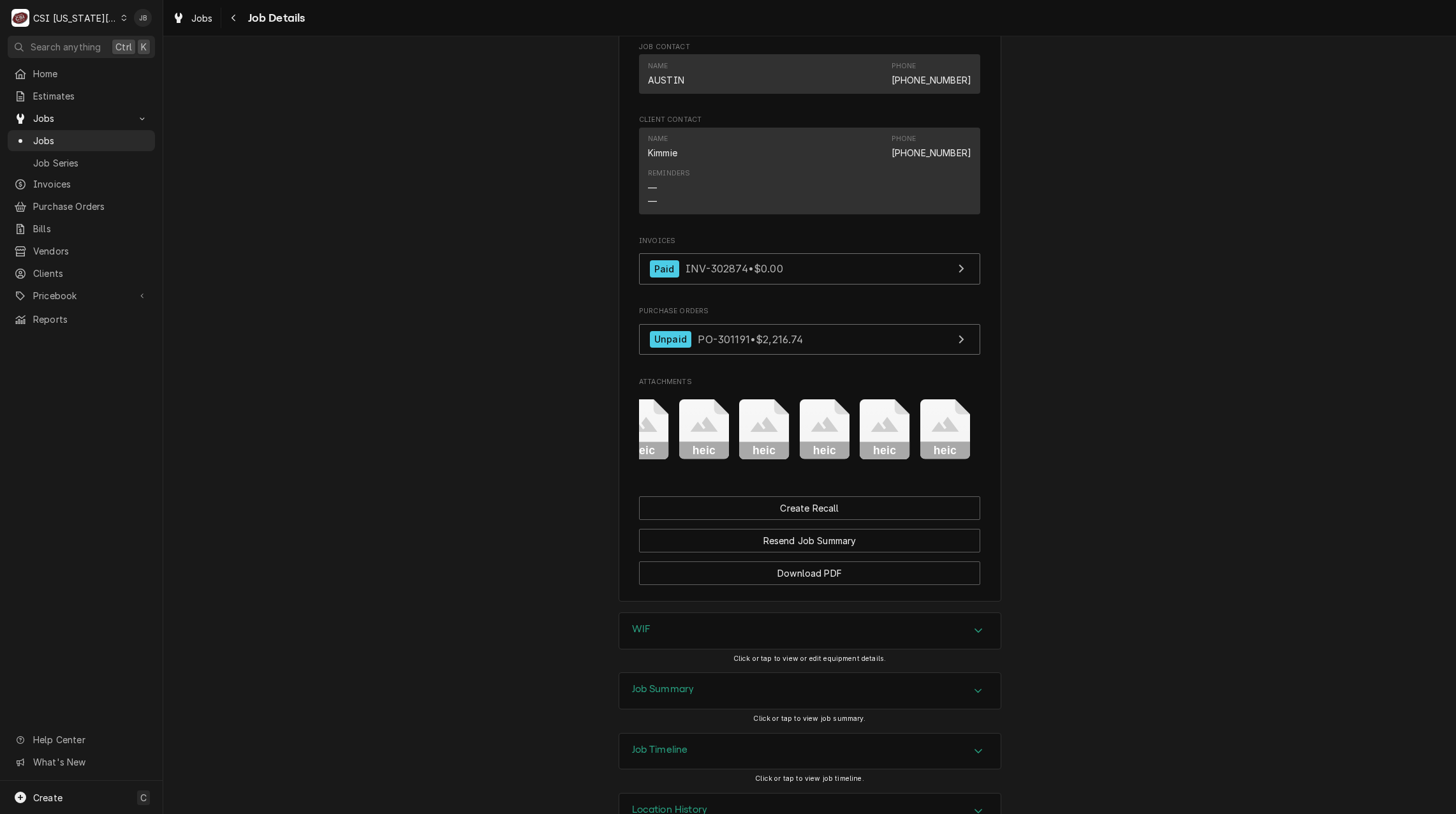
click at [756, 440] on icon "Attachments" at bounding box center [764, 429] width 50 height 60
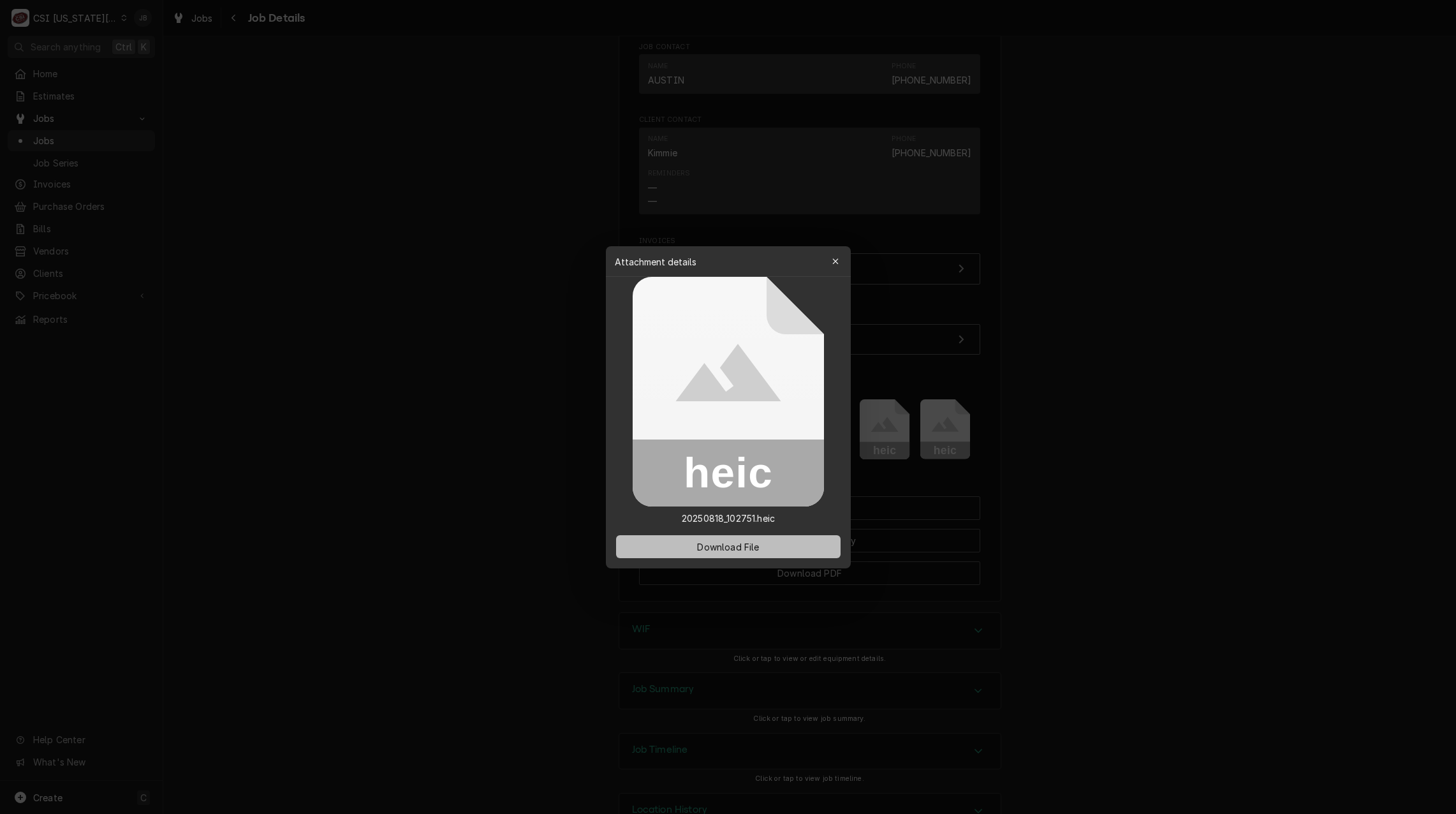
click at [705, 548] on span "Download File" at bounding box center [727, 546] width 67 height 14
drag, startPoint x: 485, startPoint y: 342, endPoint x: 439, endPoint y: 361, distance: 49.8
click at [485, 342] on div at bounding box center [728, 407] width 1456 height 814
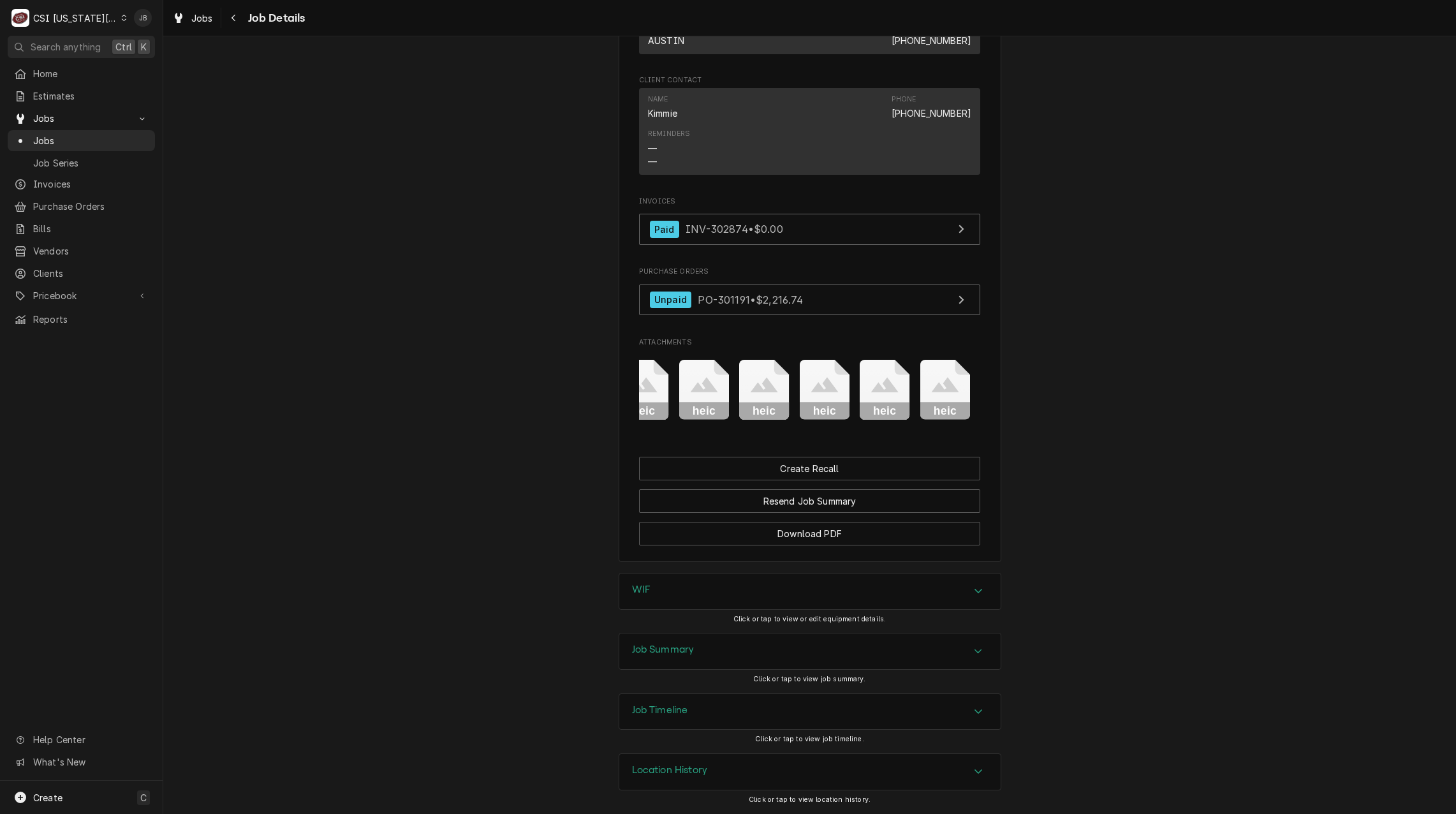
scroll to position [1275, 0]
click at [674, 598] on div "WIF" at bounding box center [810, 591] width 381 height 36
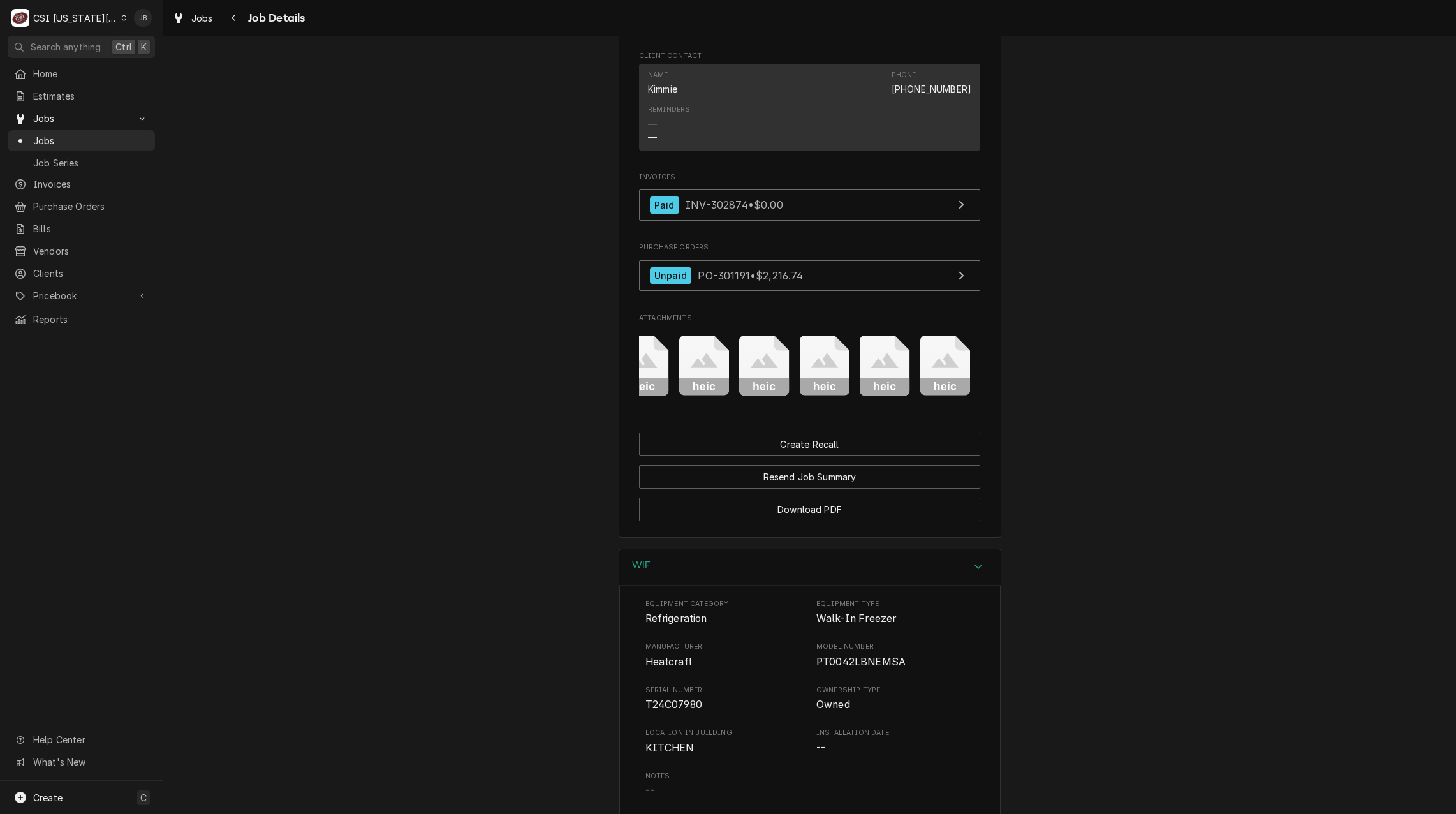
click at [674, 585] on div "WIF" at bounding box center [810, 567] width 381 height 37
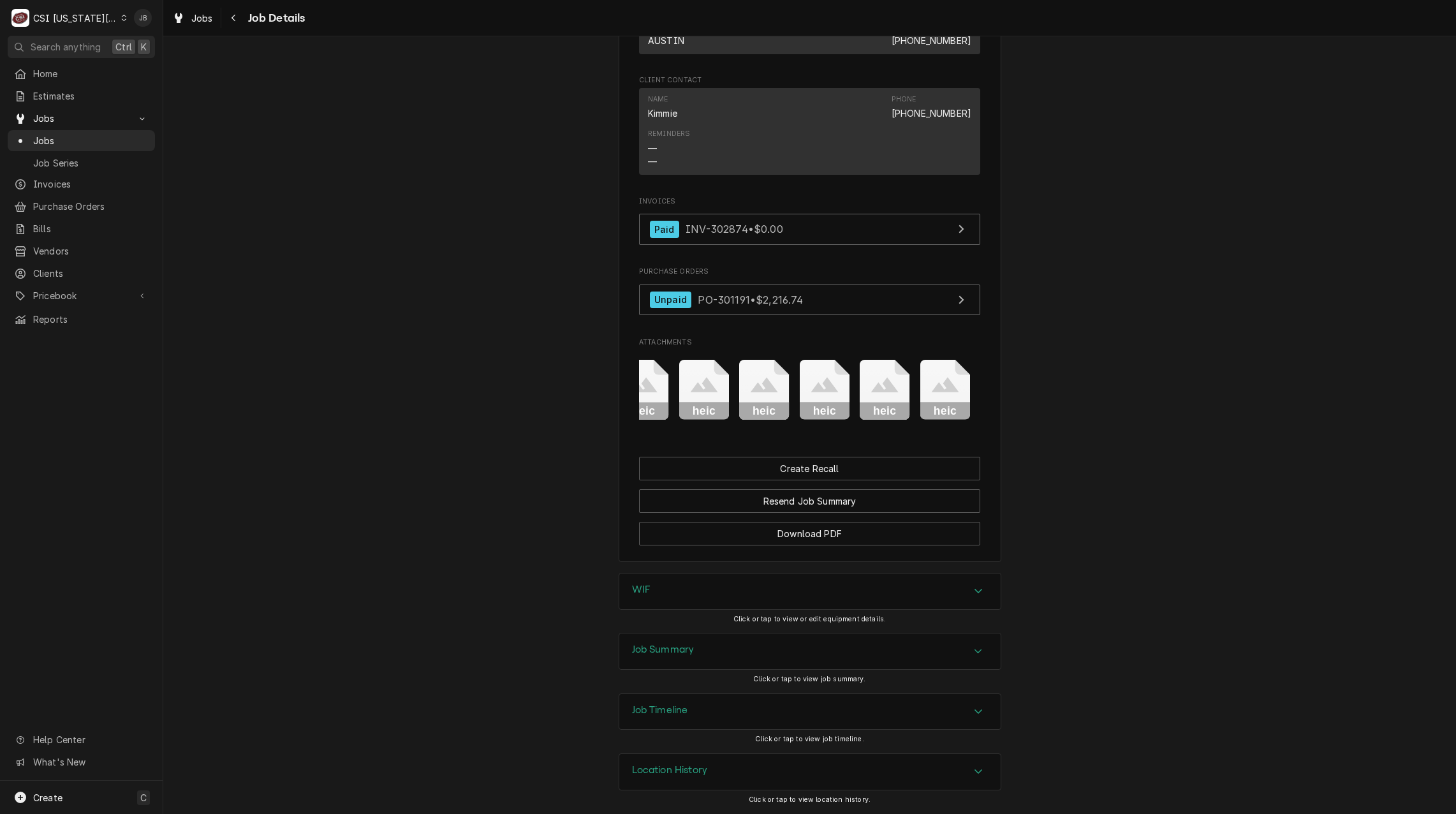
click at [675, 659] on div "Job Summary" at bounding box center [663, 651] width 63 height 15
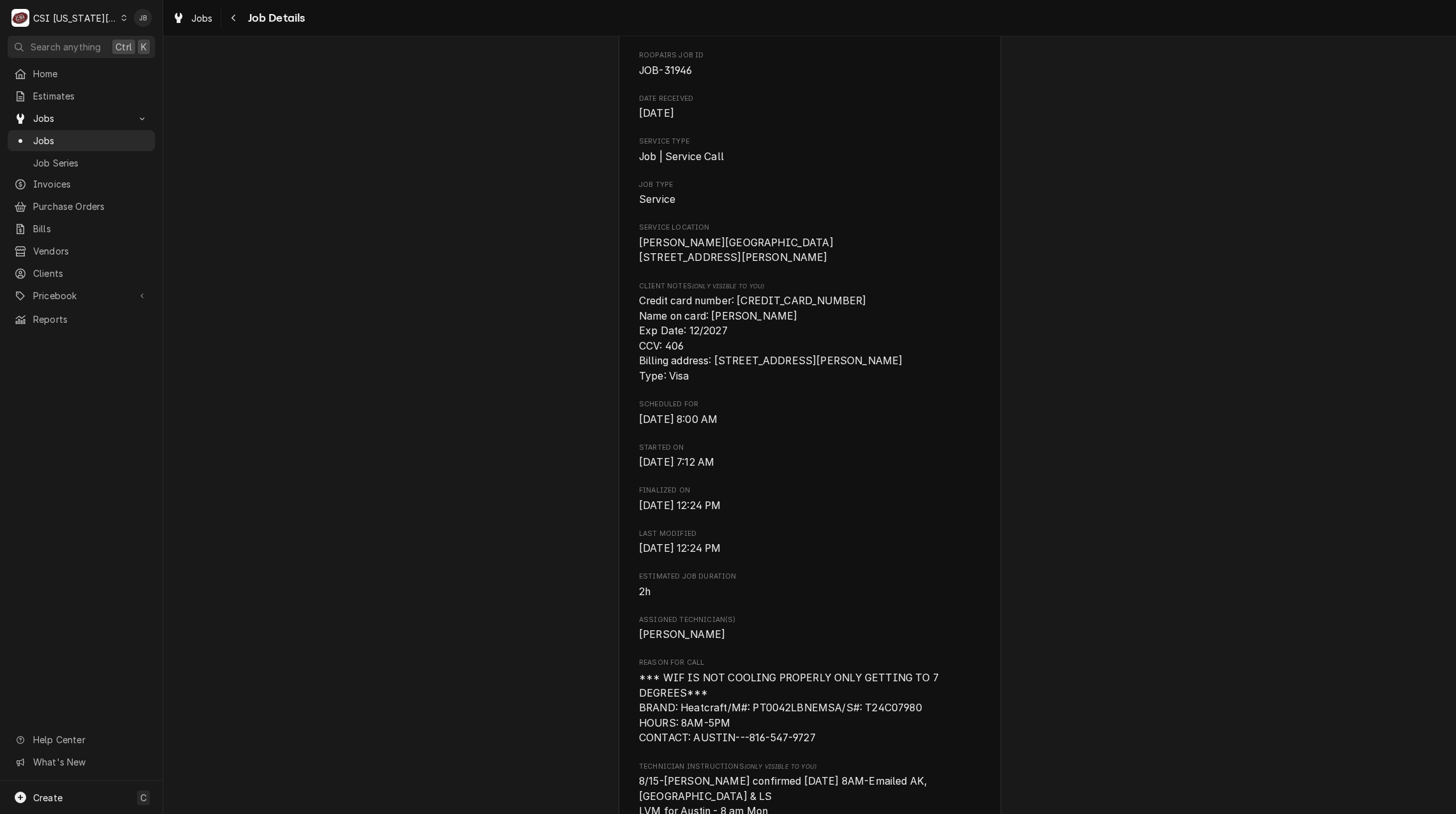
scroll to position [0, 0]
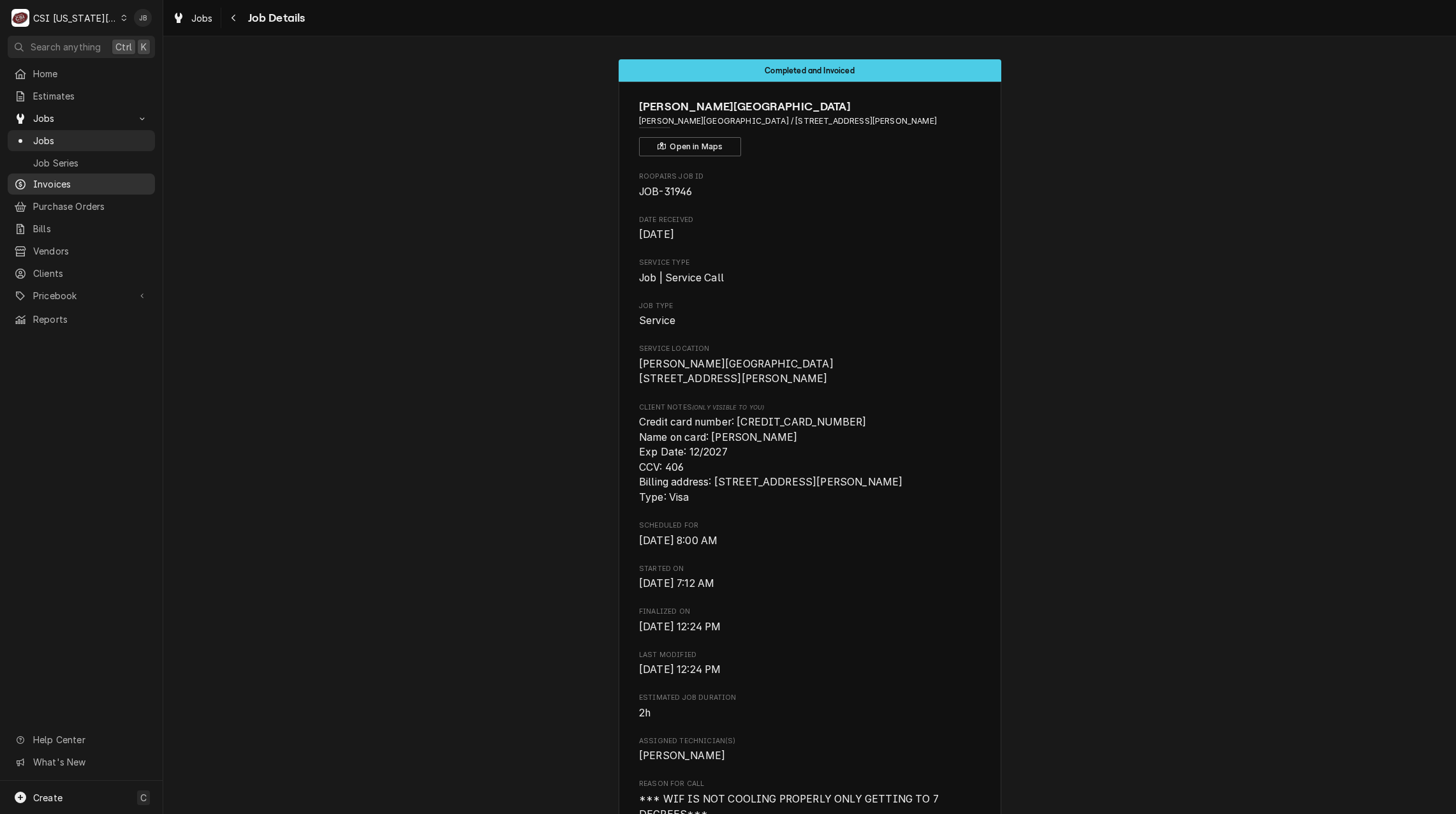
click at [68, 185] on span "Invoices" at bounding box center [91, 184] width 116 height 14
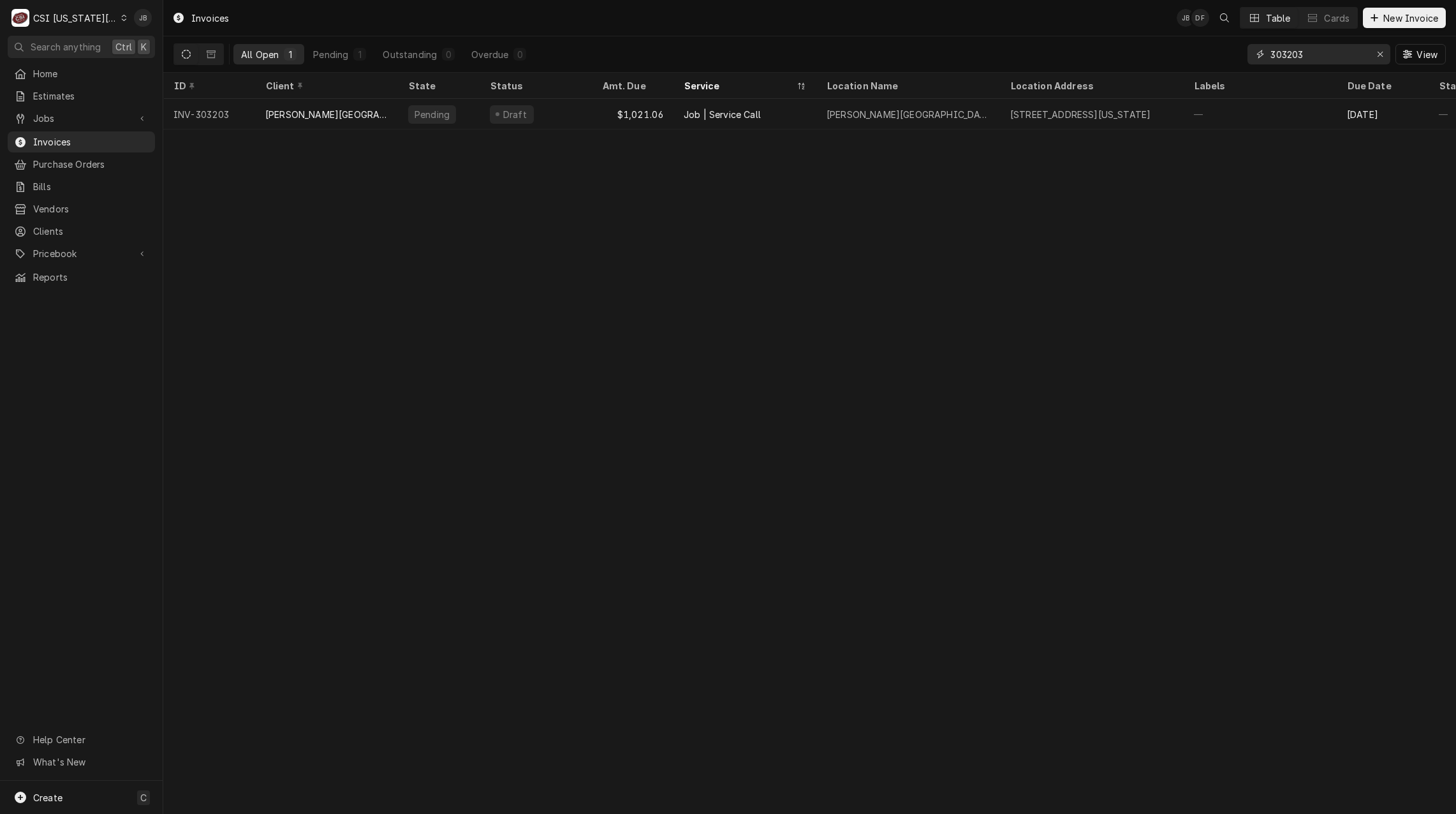
click at [1324, 54] on input "303203" at bounding box center [1318, 54] width 96 height 20
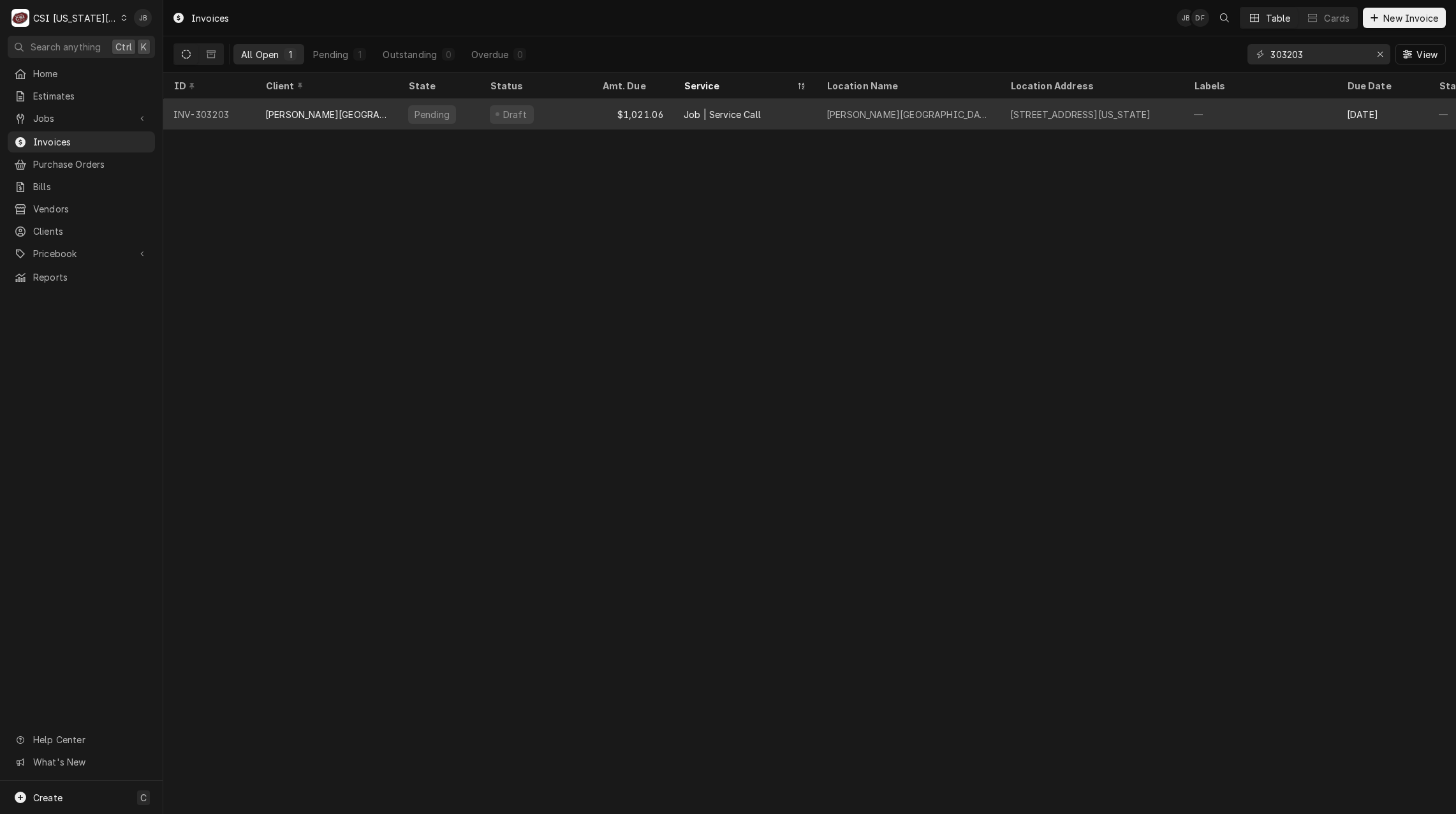
click at [1036, 105] on div "[STREET_ADDRESS][US_STATE]" at bounding box center [1092, 114] width 183 height 31
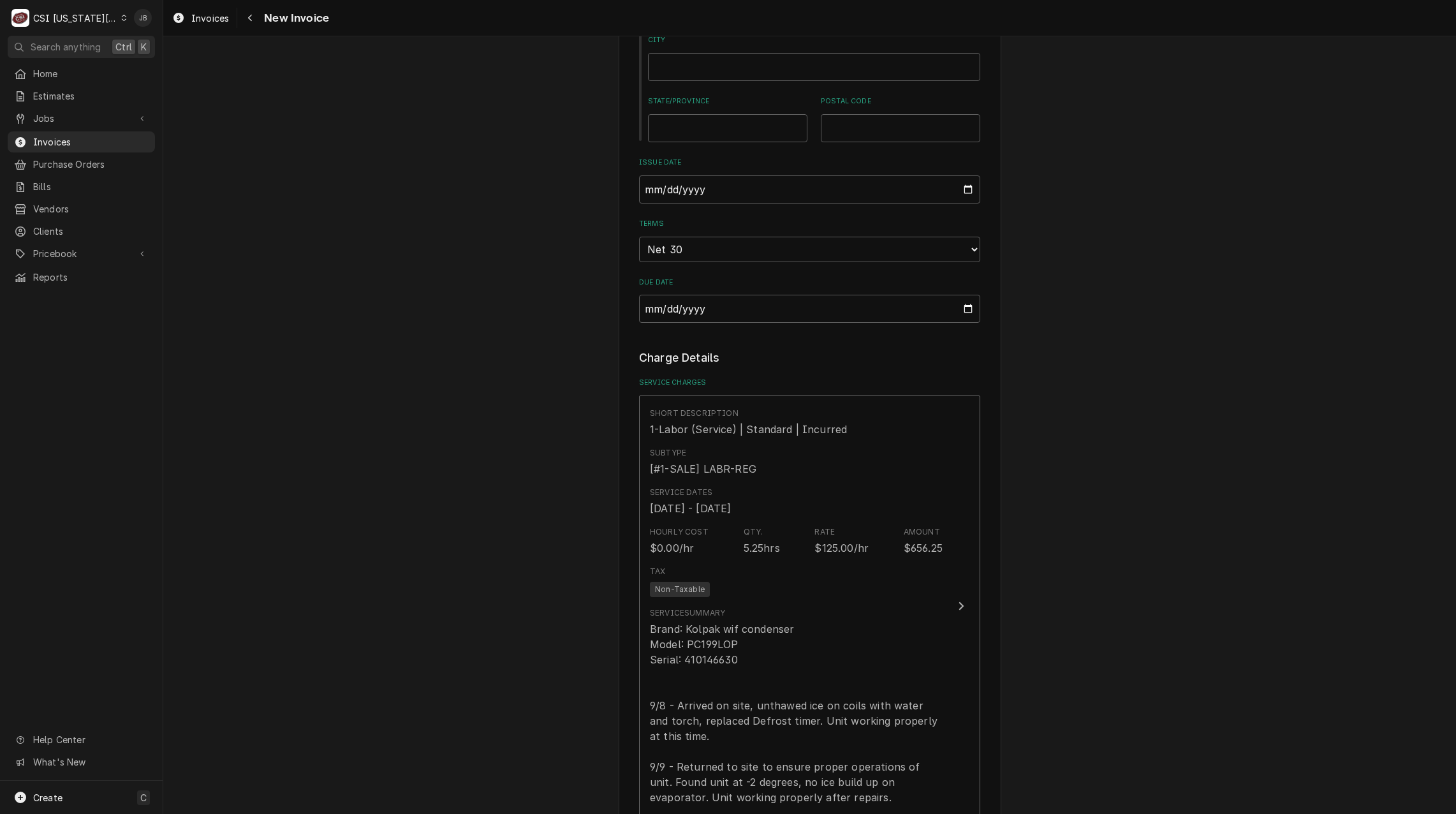
scroll to position [1467, 0]
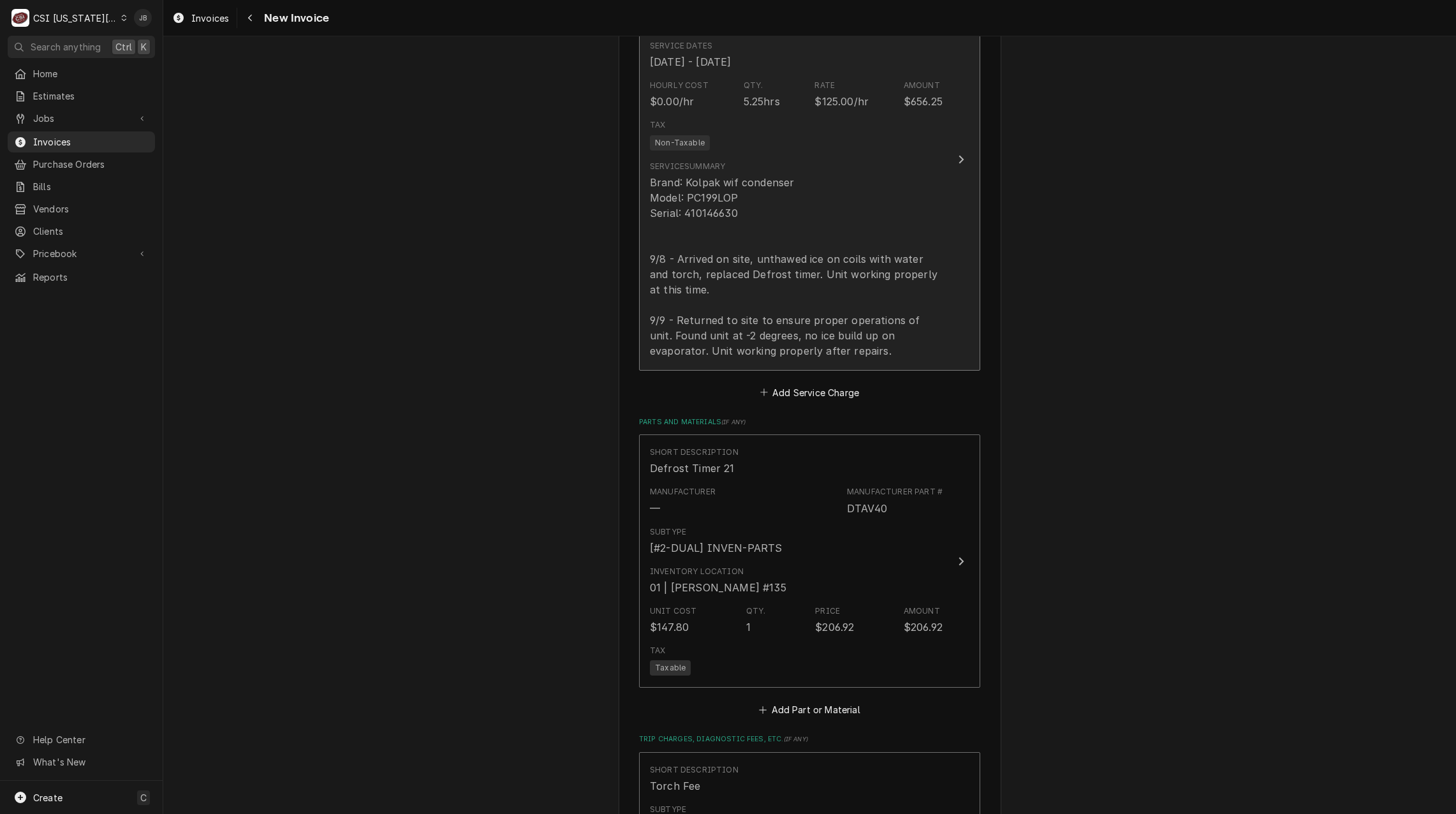
click at [766, 255] on div "Brand: Kolpak wif condenser Model: PC199LOP Serial: 410146630 9/8 - Arrived on …" at bounding box center [796, 267] width 293 height 184
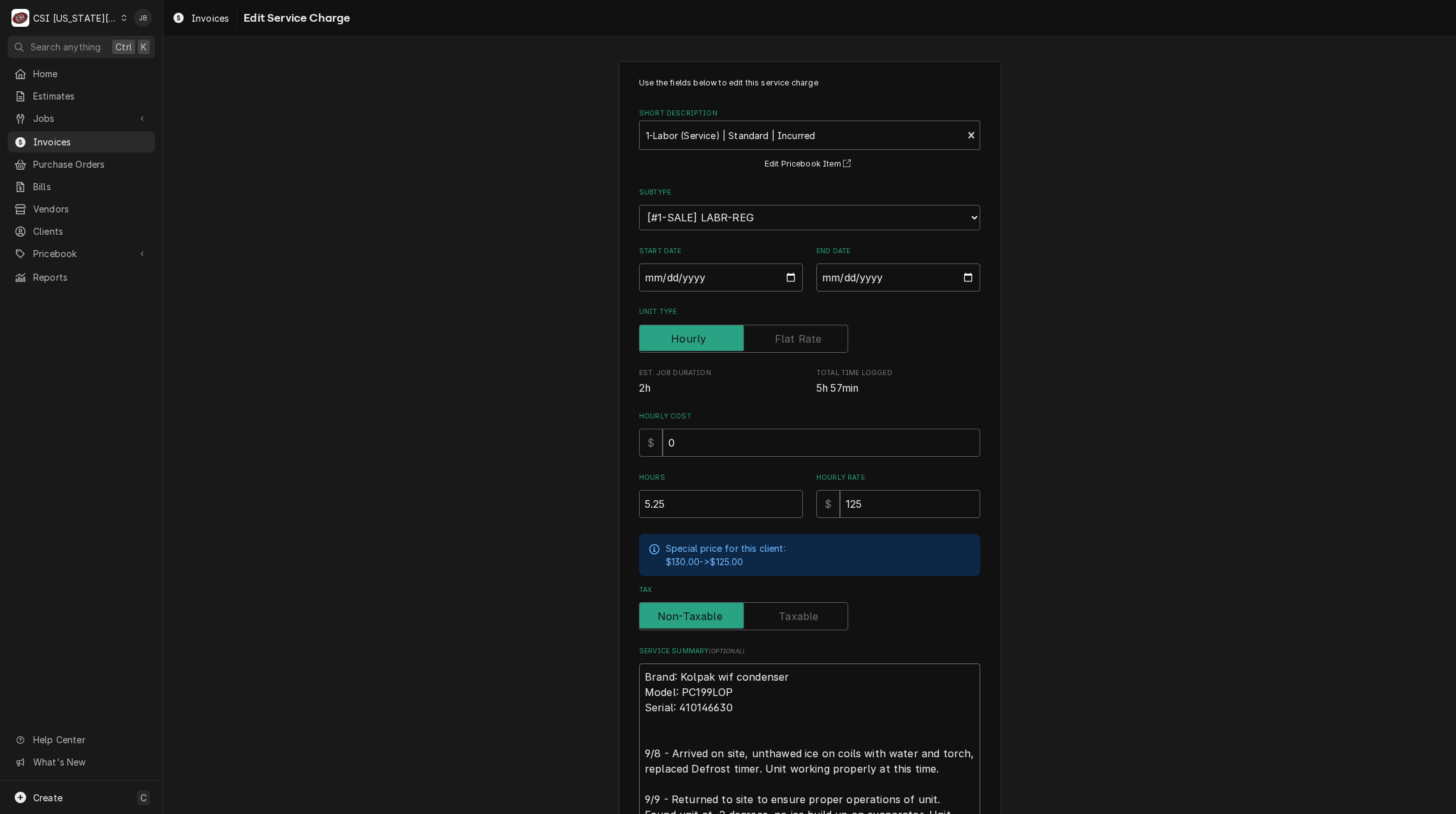
click at [747, 753] on textarea "Brand: Kolpak wif condenser Model: PC199LOP Serial: 410146630 9/8 - Arrived on …" at bounding box center [810, 754] width 341 height 180
type textarea "x"
type textarea "Brand: Kolpak wif condenser Model: PC199LOP Serial: 410146630 9/8 - Arrived on …"
type textarea "x"
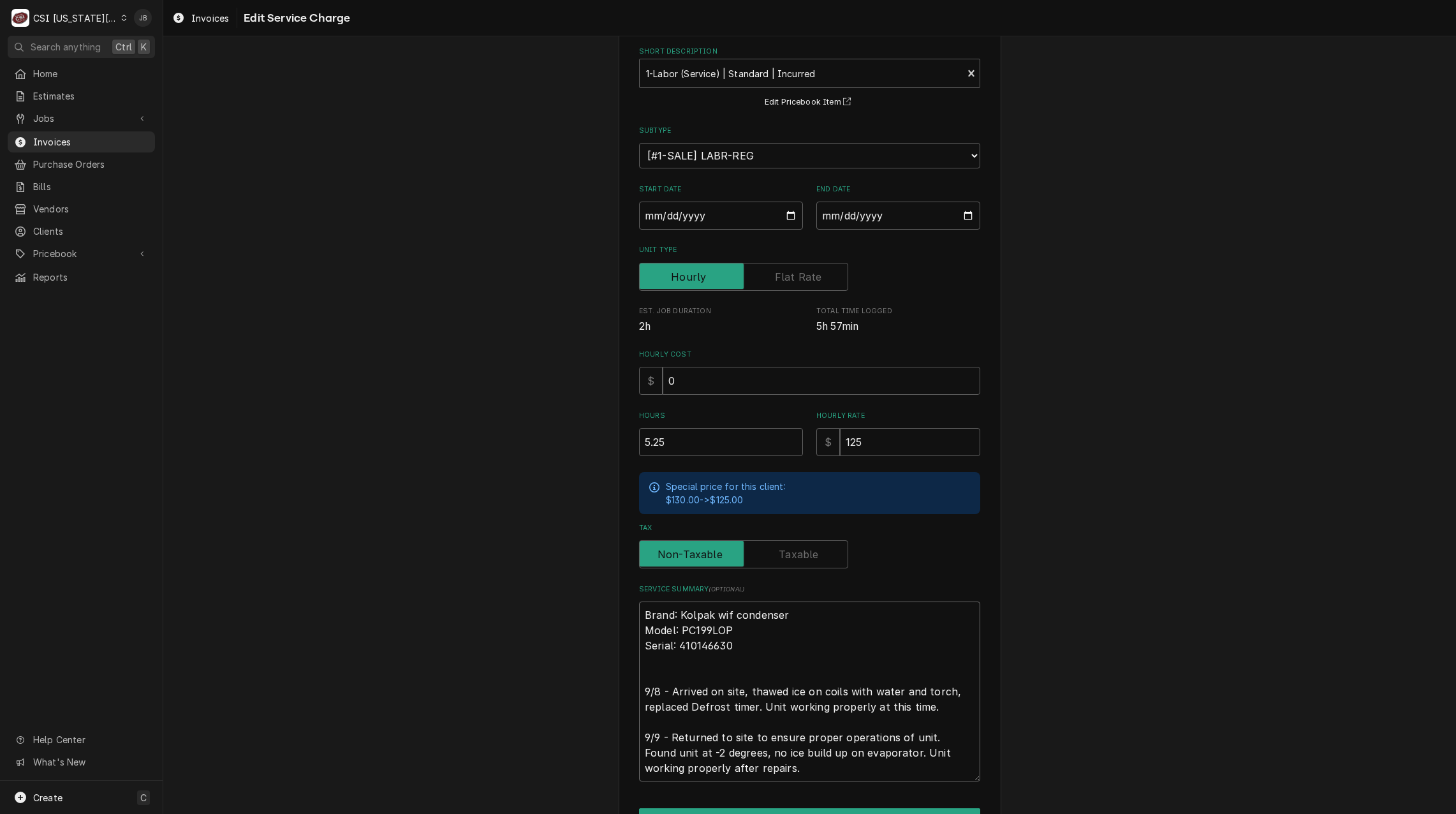
scroll to position [138, 0]
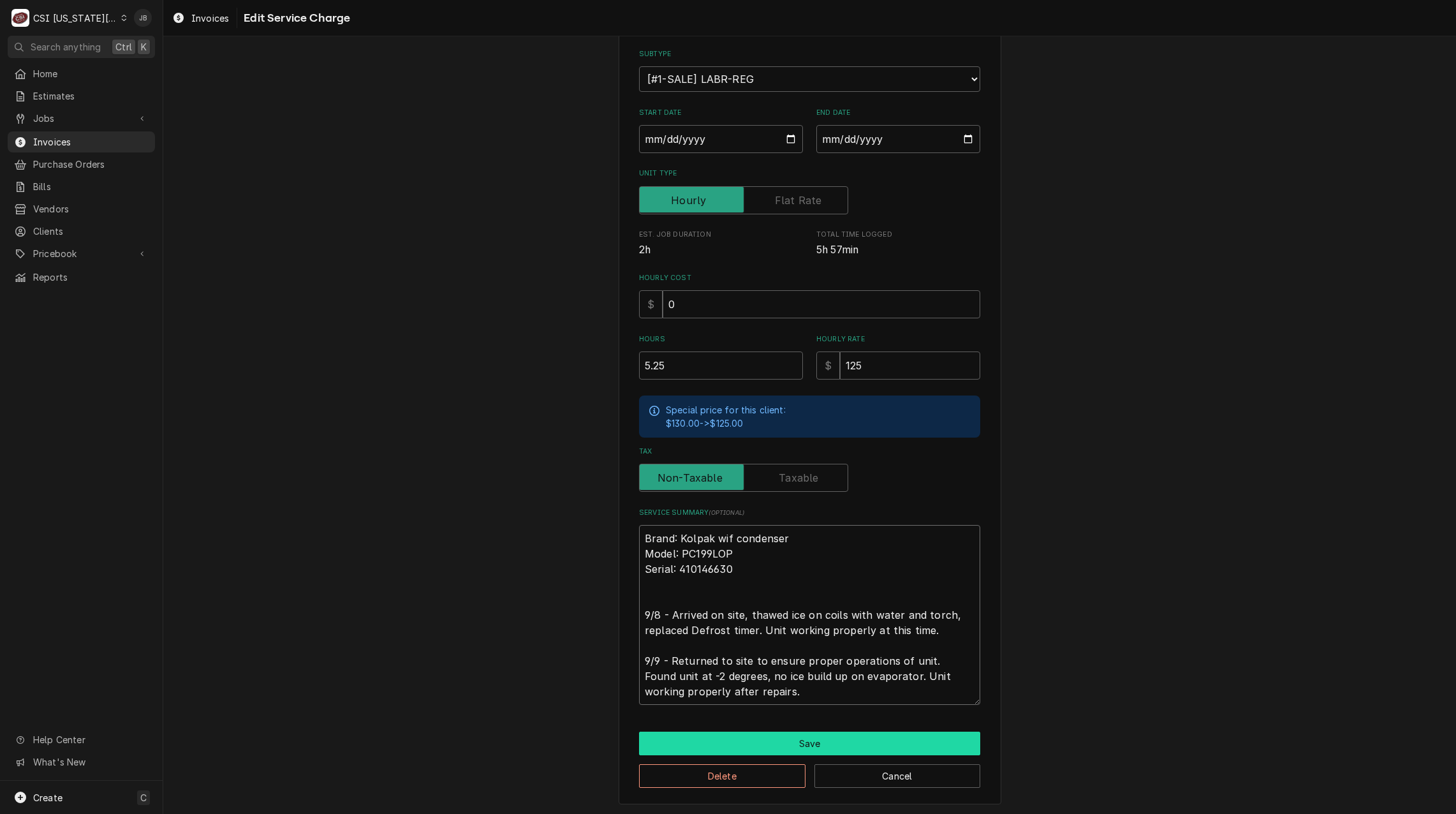
type textarea "Brand: Kolpak wif condenser Model: PC199LOP Serial: 410146630 9/8 - Arrived on …"
click at [793, 734] on button "Save" at bounding box center [810, 743] width 341 height 24
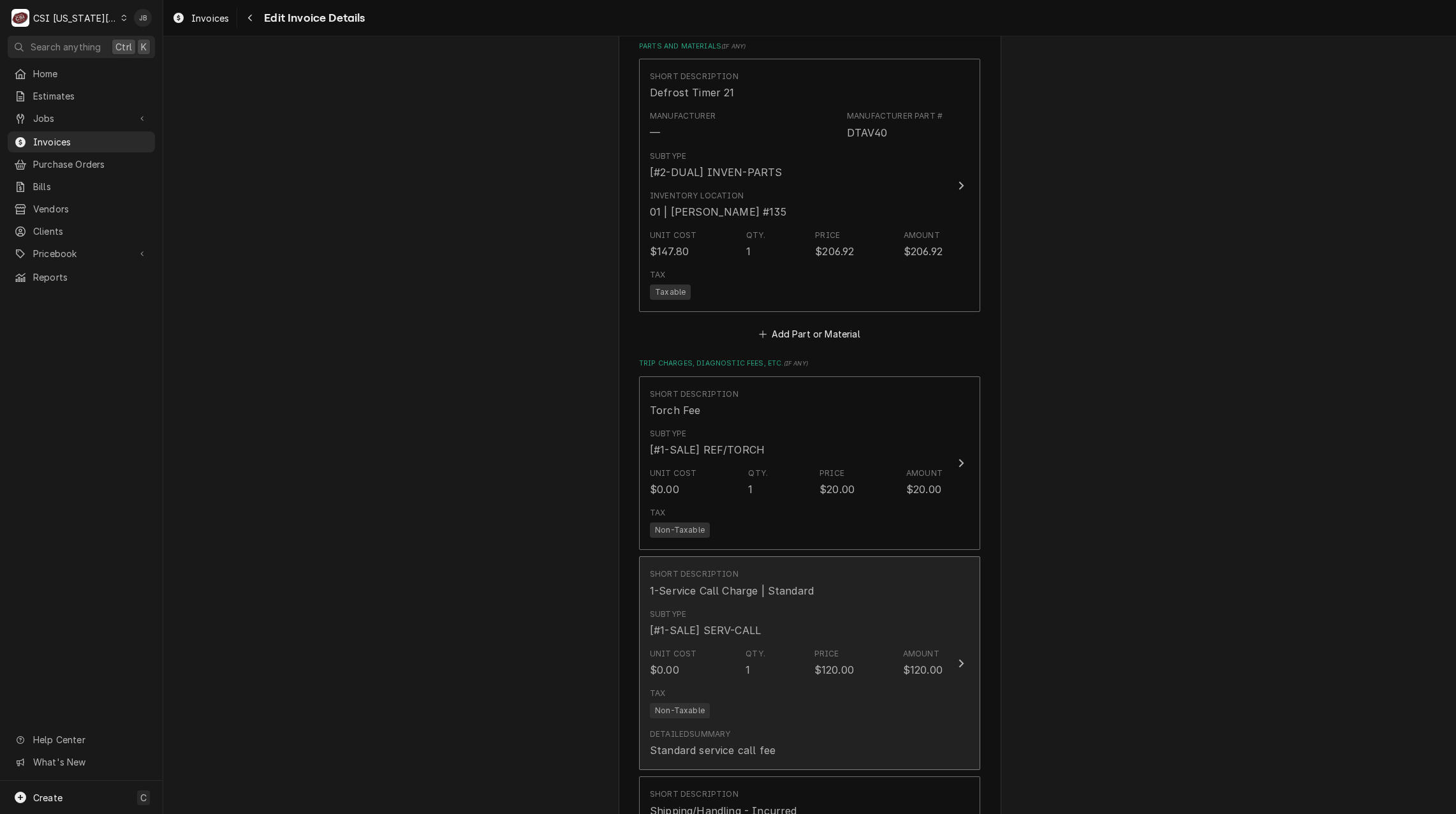
scroll to position [1937, 0]
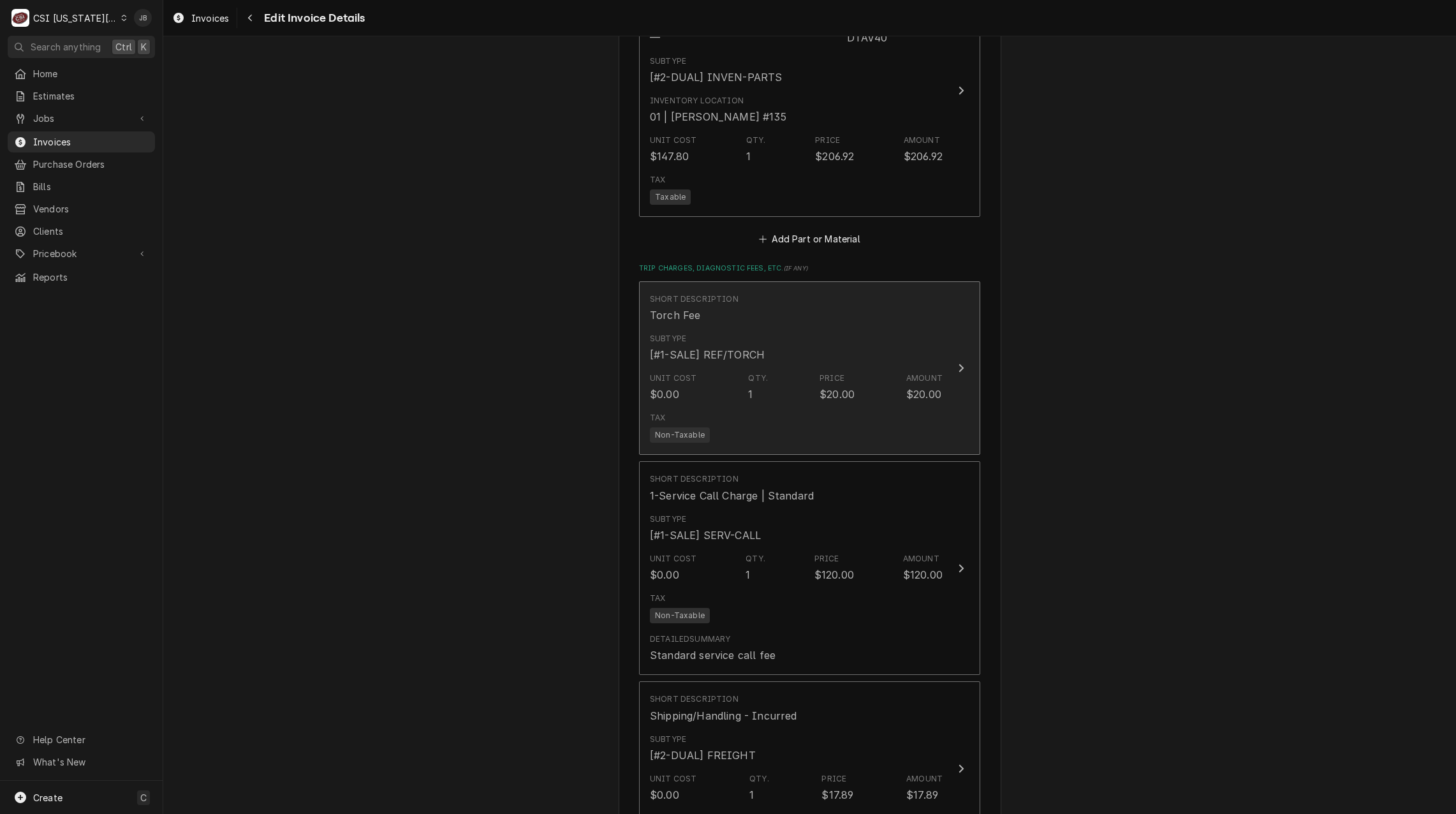
click at [812, 342] on div "Subtype [#1-SALE] REF/TORCH" at bounding box center [796, 348] width 293 height 40
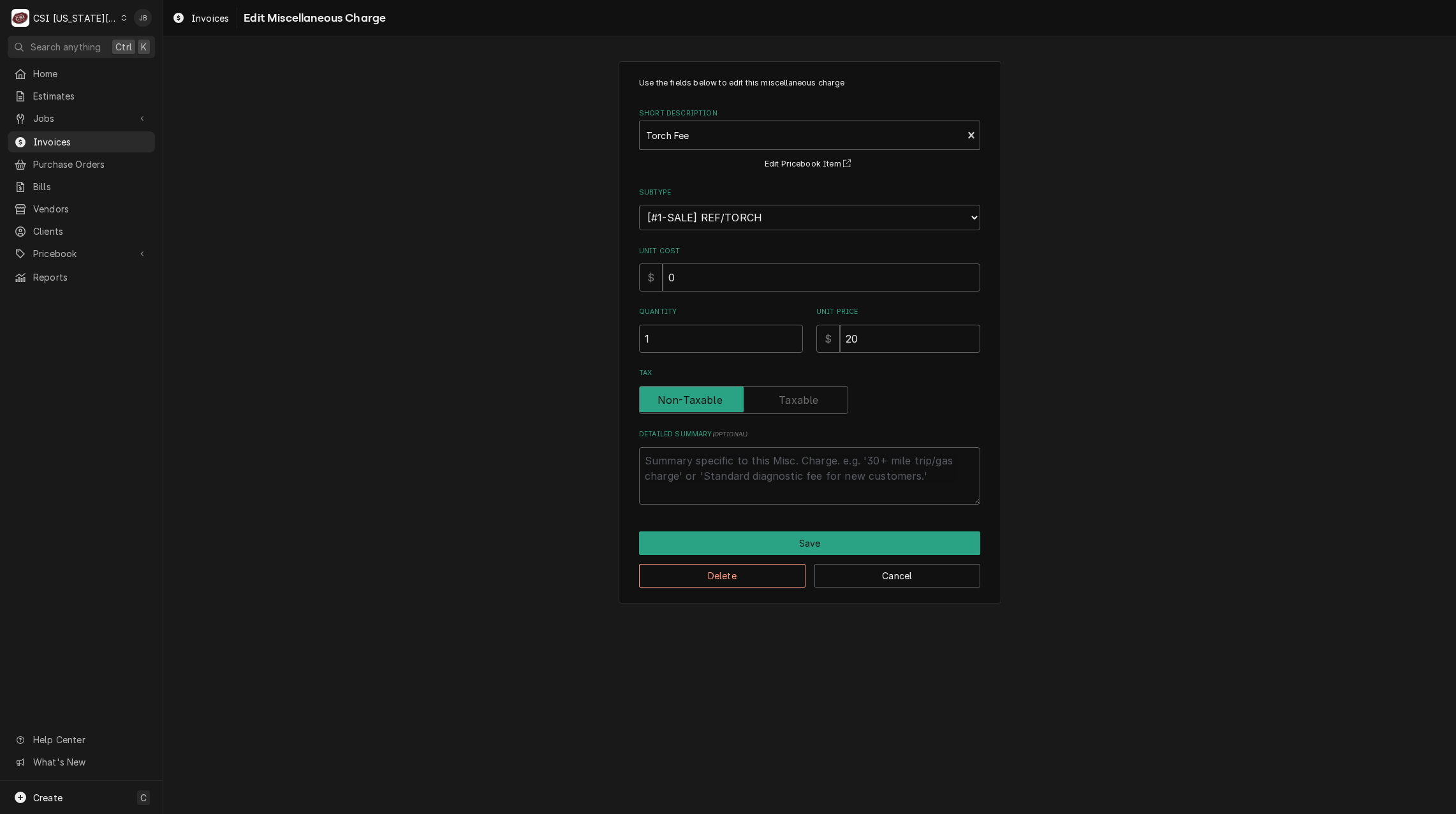
click at [702, 592] on div "Use the fields below to edit this miscellaneous charge Short Description Torch …" at bounding box center [810, 332] width 382 height 543
click at [706, 583] on button "Delete" at bounding box center [722, 576] width 166 height 24
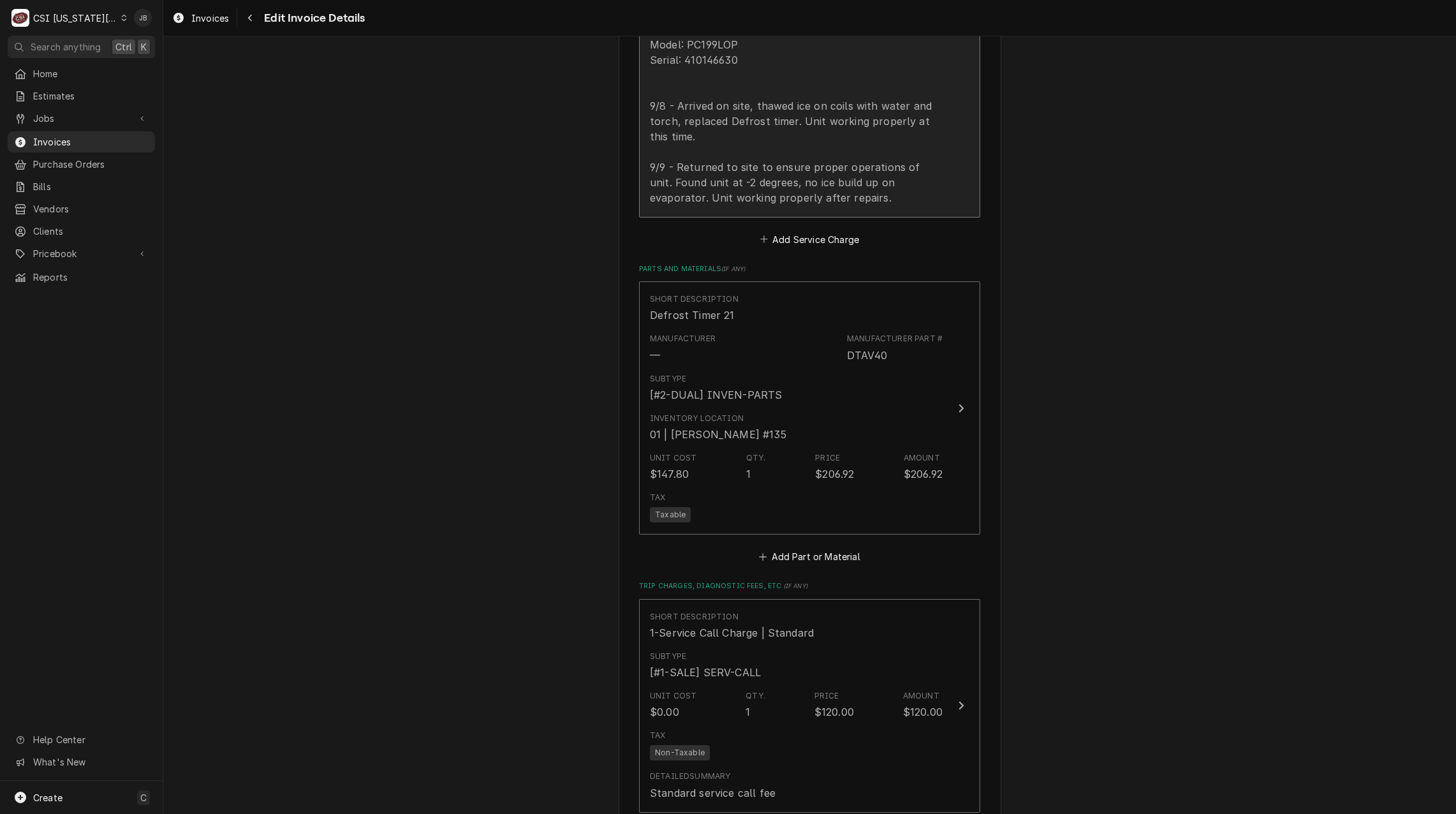
scroll to position [1491, 0]
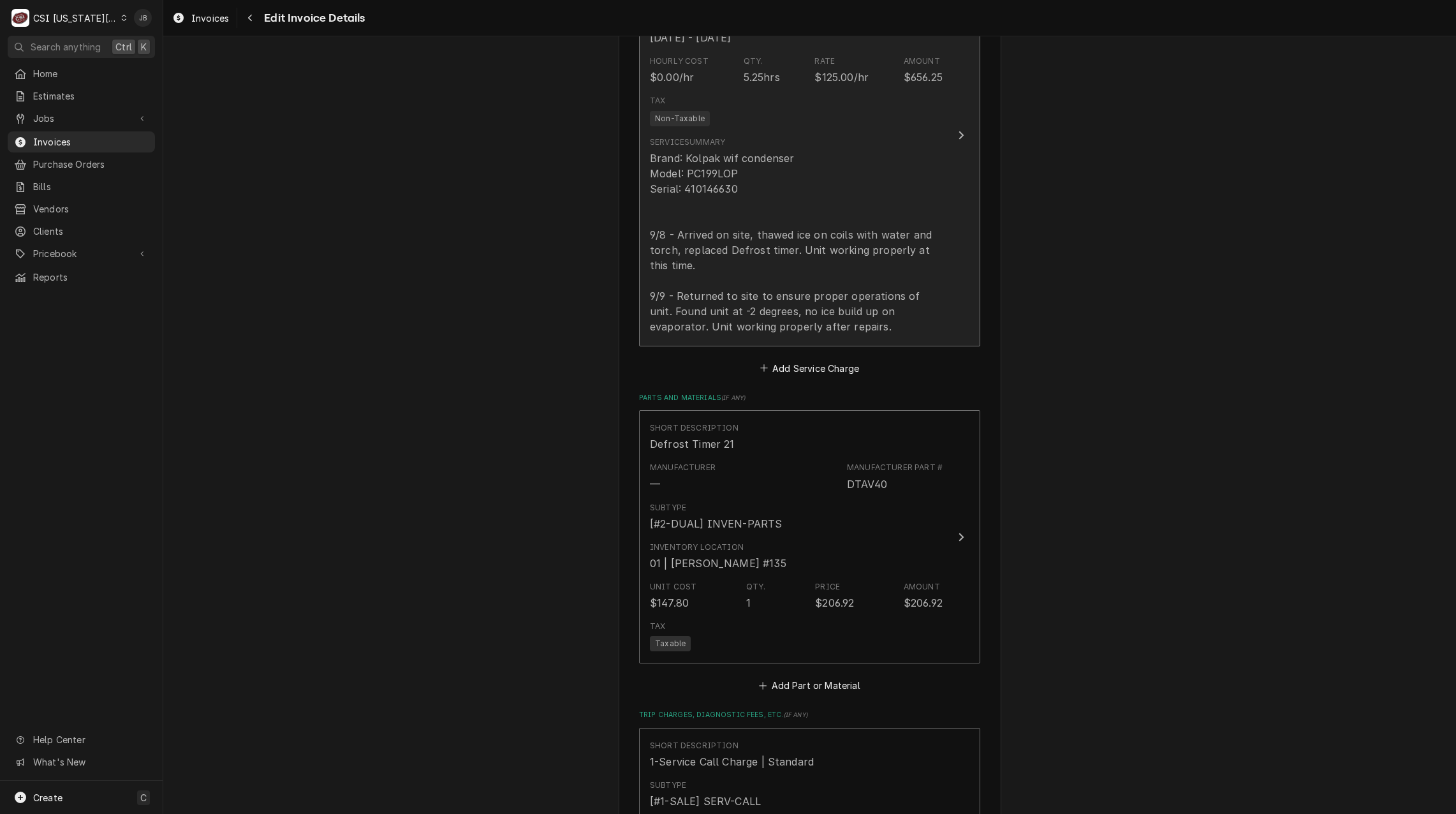
click at [827, 201] on div "Brand: Kolpak wif condenser Model: PC199LOP Serial: 410146630 9/8 - Arrived on …" at bounding box center [796, 242] width 293 height 184
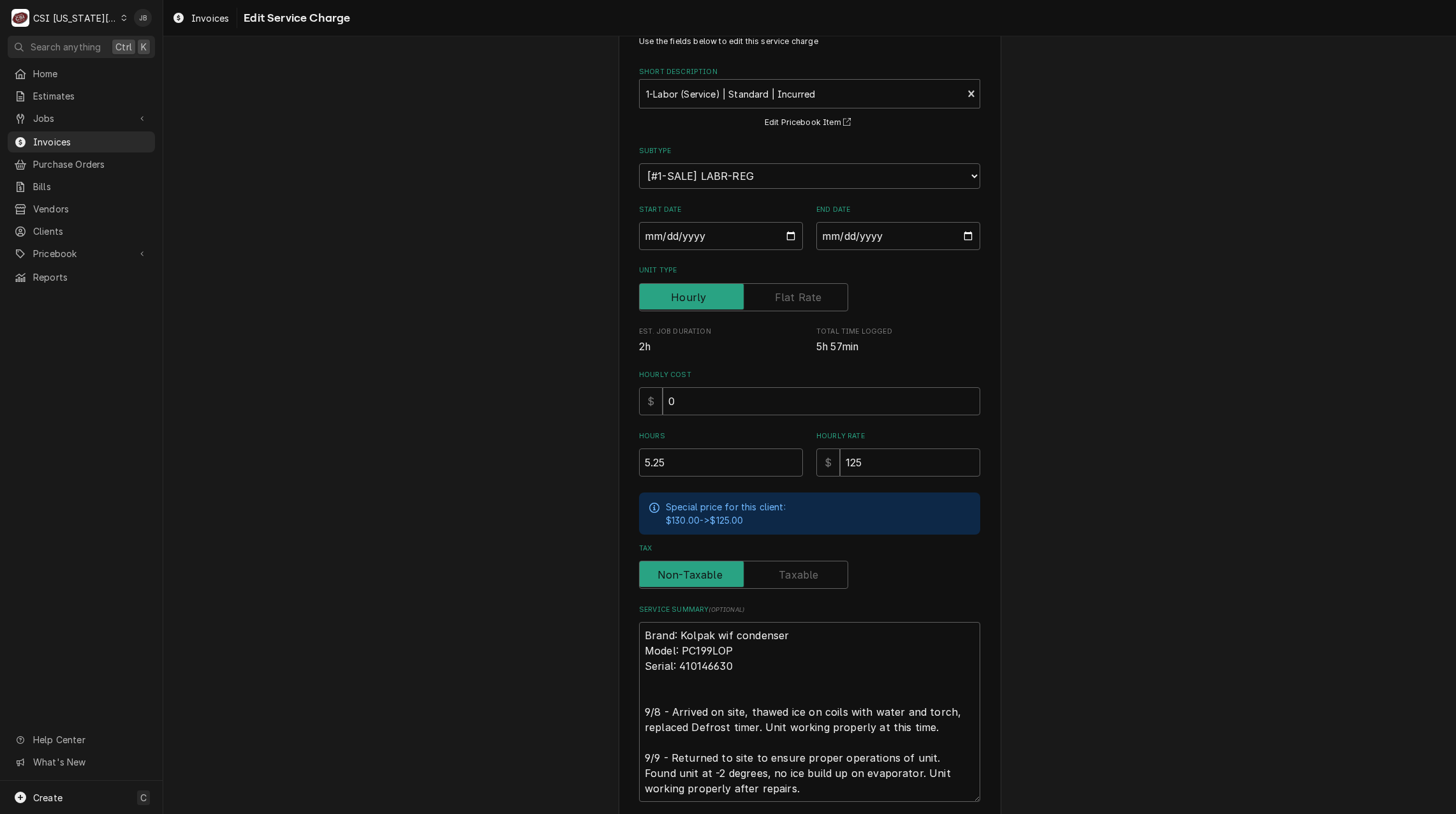
scroll to position [64, 0]
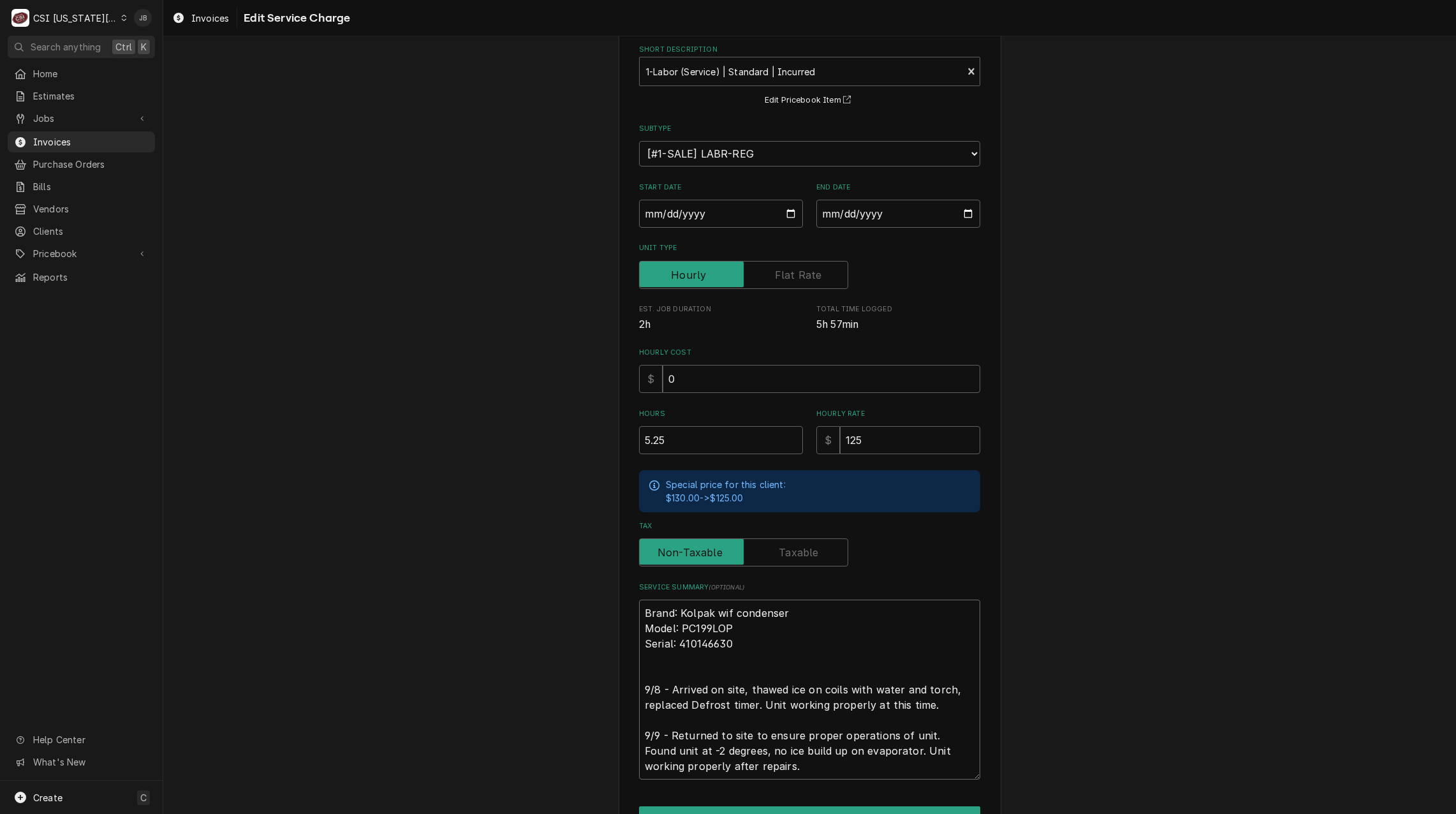
drag, startPoint x: 945, startPoint y: 689, endPoint x: 846, endPoint y: 685, distance: 99.1
click at [846, 685] on textarea "Brand: Kolpak wif condenser Model: PC199LOP Serial: 410146630 9/8 - Arrived on …" at bounding box center [810, 690] width 341 height 180
type textarea "x"
type textarea "Brand: Kolpak wif condenser Model: PC199LOP Serial: 410146630 9/8 - Arrived on …"
type textarea "x"
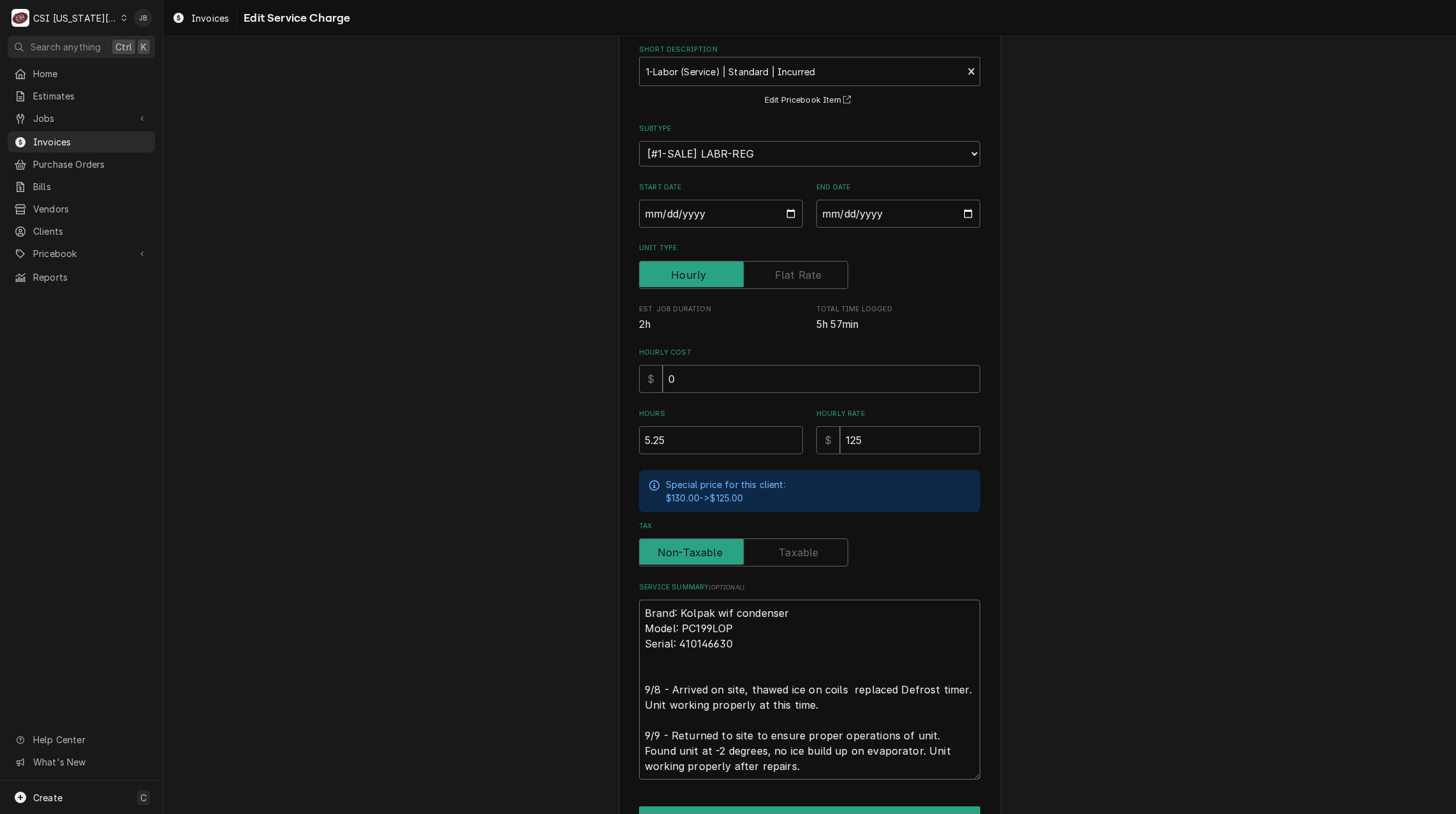
type textarea "Brand: Kolpak wif condenser Model: PC199LOP Serial: 410146630 9/8 - Arrived on …"
type textarea "x"
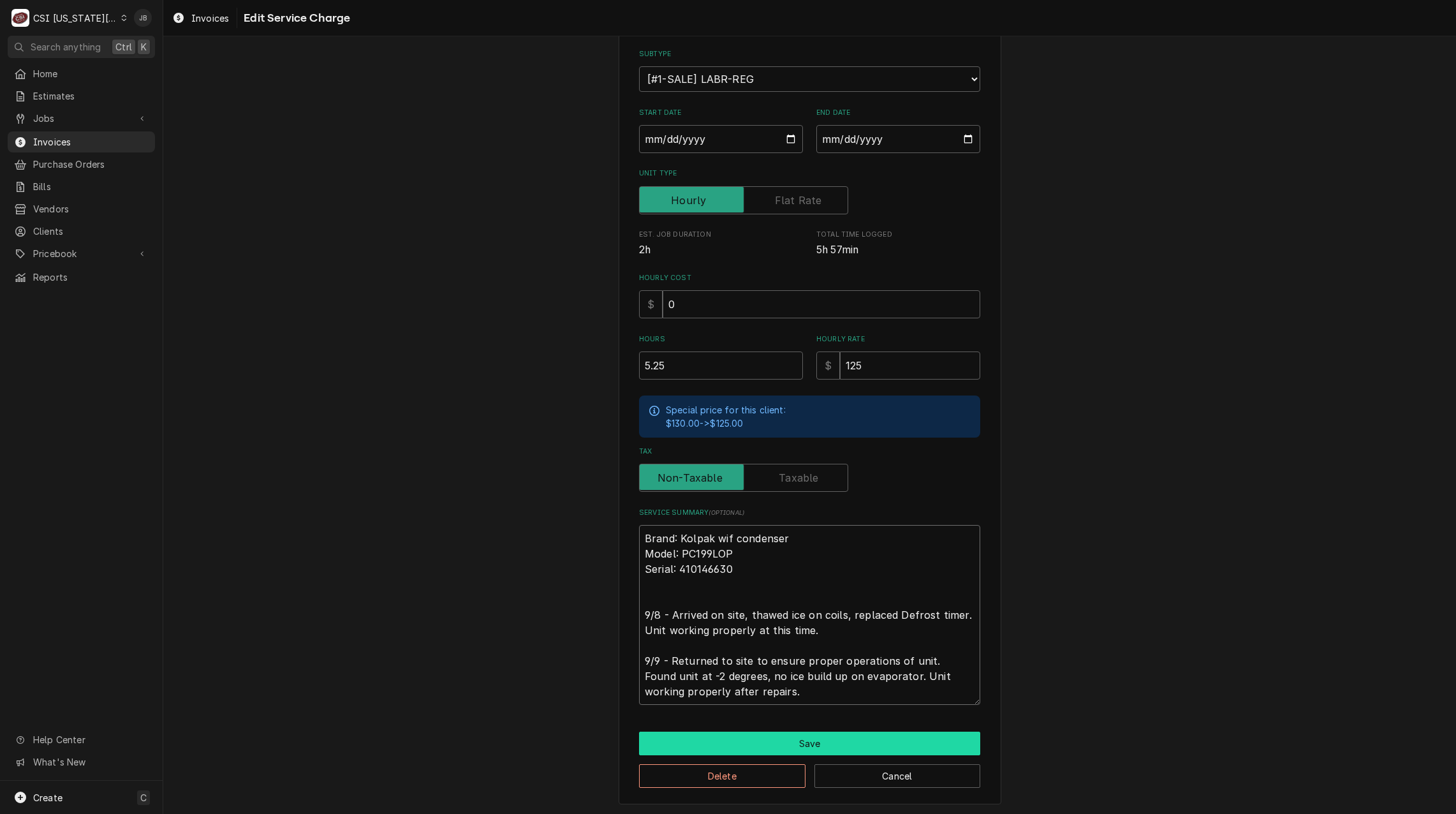
type textarea "Brand: Kolpak wif condenser Model: PC199LOP Serial: 410146630 9/8 - Arrived on …"
click at [813, 732] on button "Save" at bounding box center [810, 743] width 341 height 24
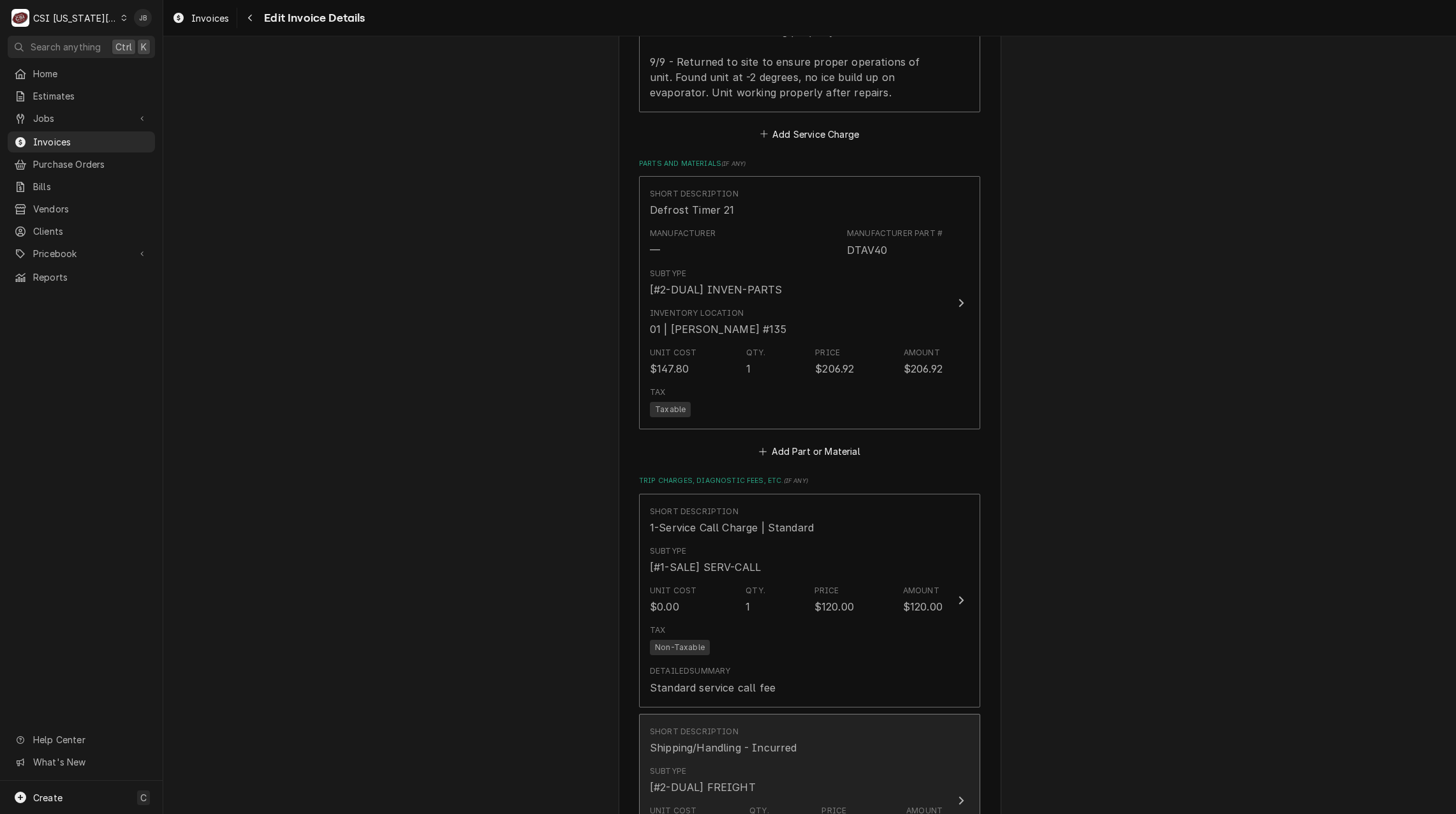
scroll to position [1834, 0]
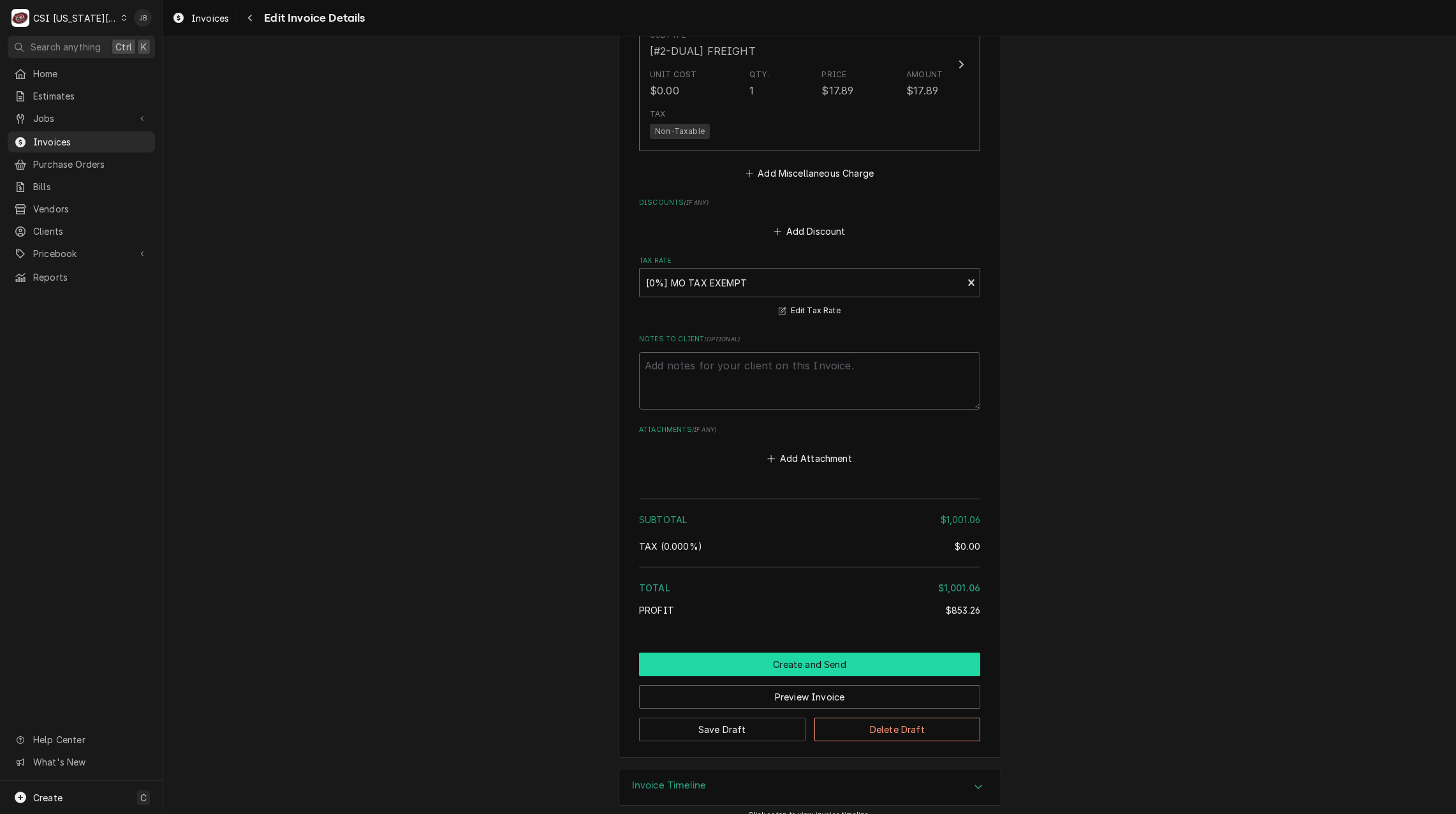
click at [775, 653] on button "Create and Send" at bounding box center [810, 664] width 341 height 24
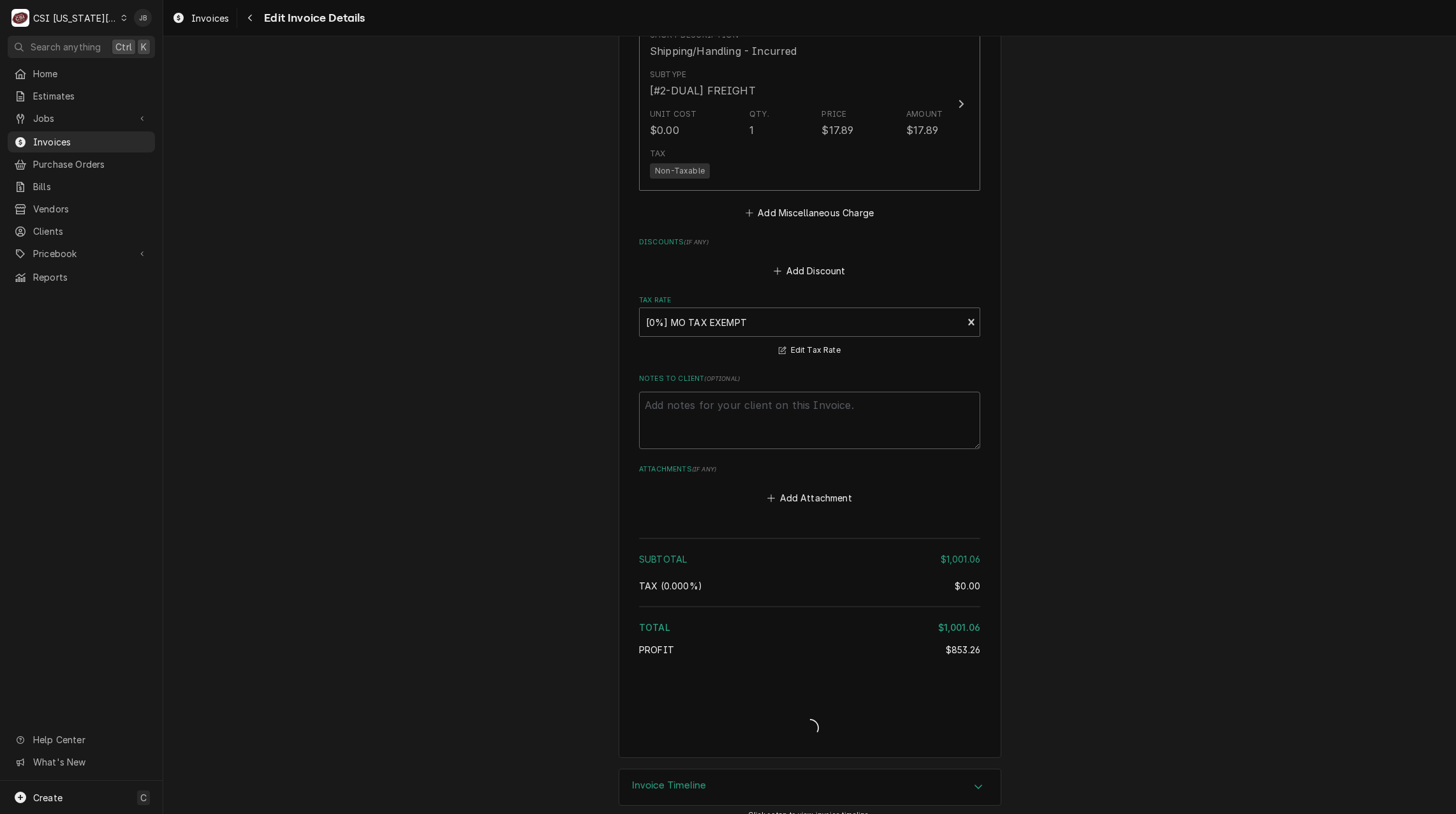
type textarea "x"
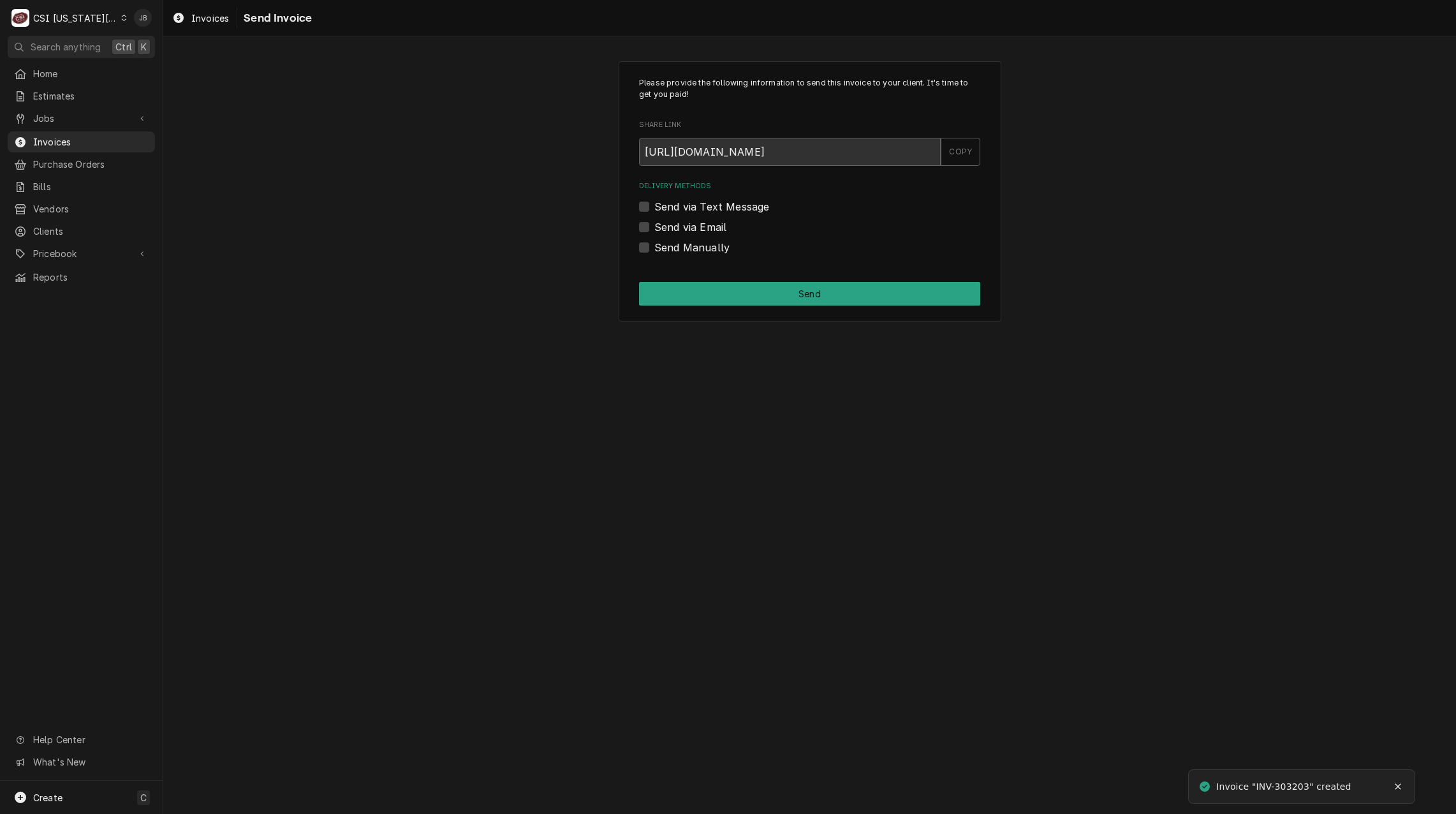
click at [690, 226] on label "Send via Email" at bounding box center [690, 227] width 72 height 15
click at [690, 226] on input "Send via Email" at bounding box center [825, 233] width 341 height 28
checkbox input "true"
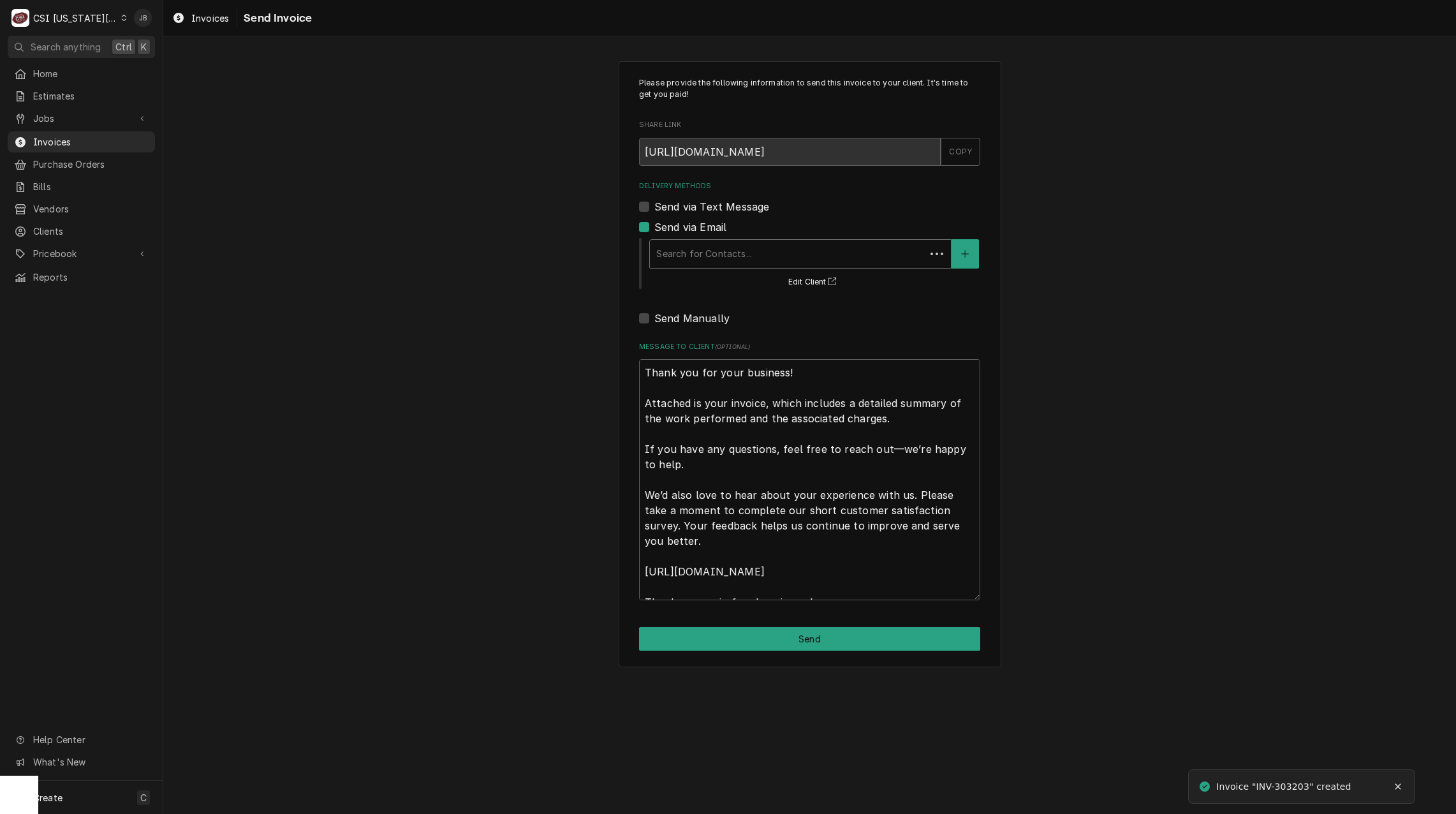
click at [703, 262] on div "Delivery Methods" at bounding box center [787, 253] width 262 height 23
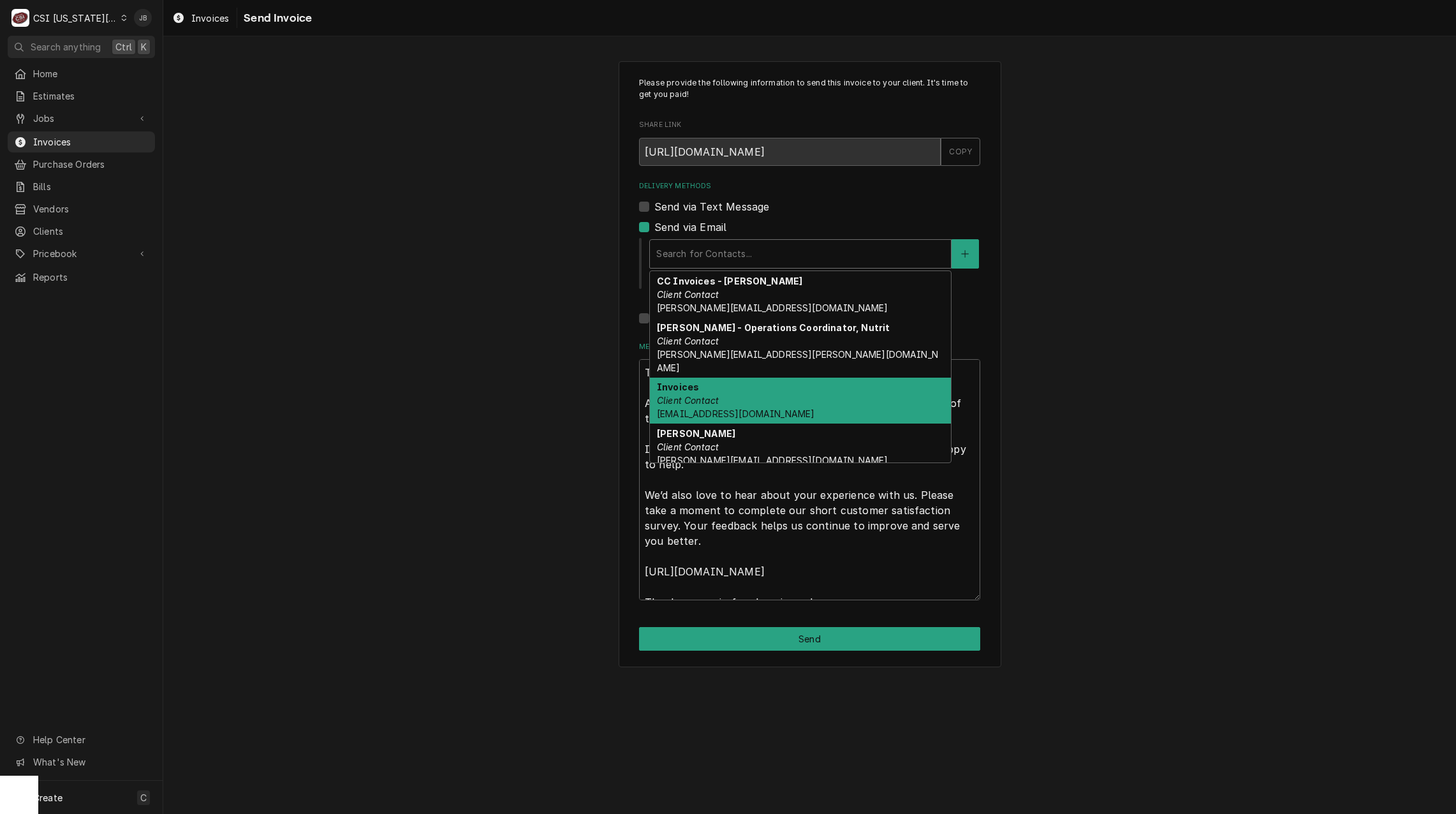
click at [732, 408] on span "accountspayable@hickmanmills.org" at bounding box center [735, 413] width 157 height 11
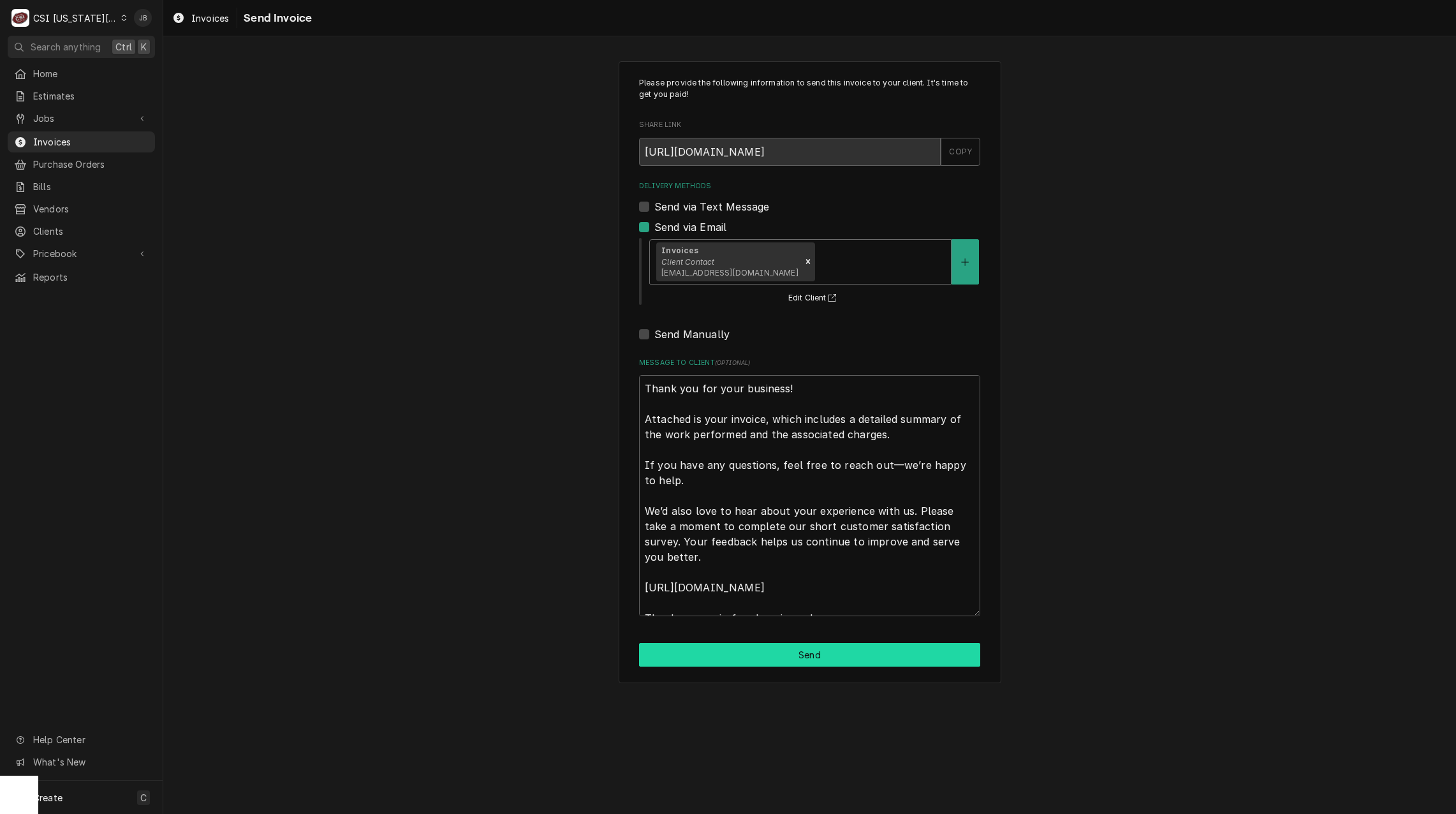
click at [719, 661] on button "Send" at bounding box center [810, 655] width 341 height 24
type textarea "x"
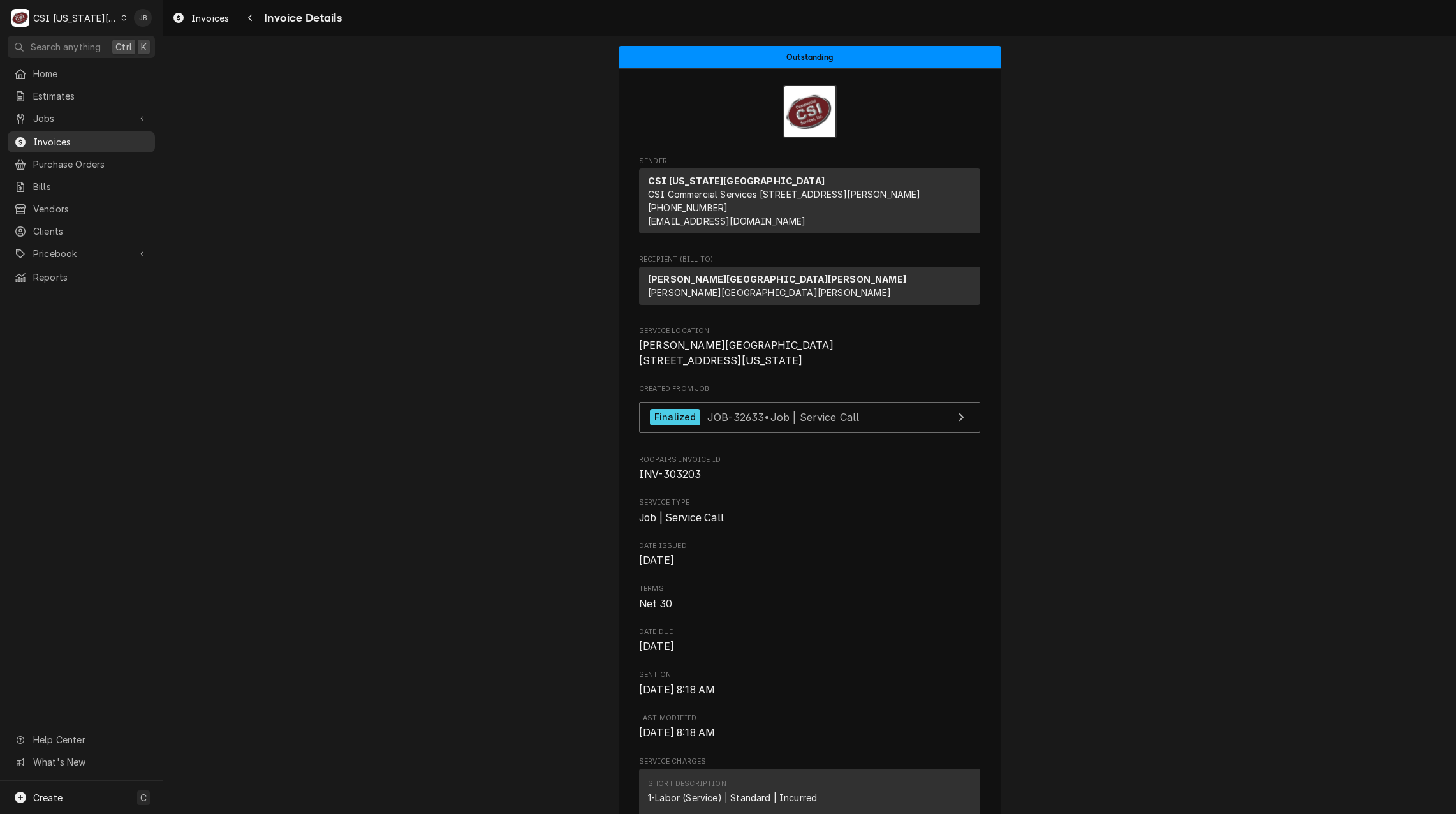
click at [82, 137] on span "Invoices" at bounding box center [91, 142] width 116 height 14
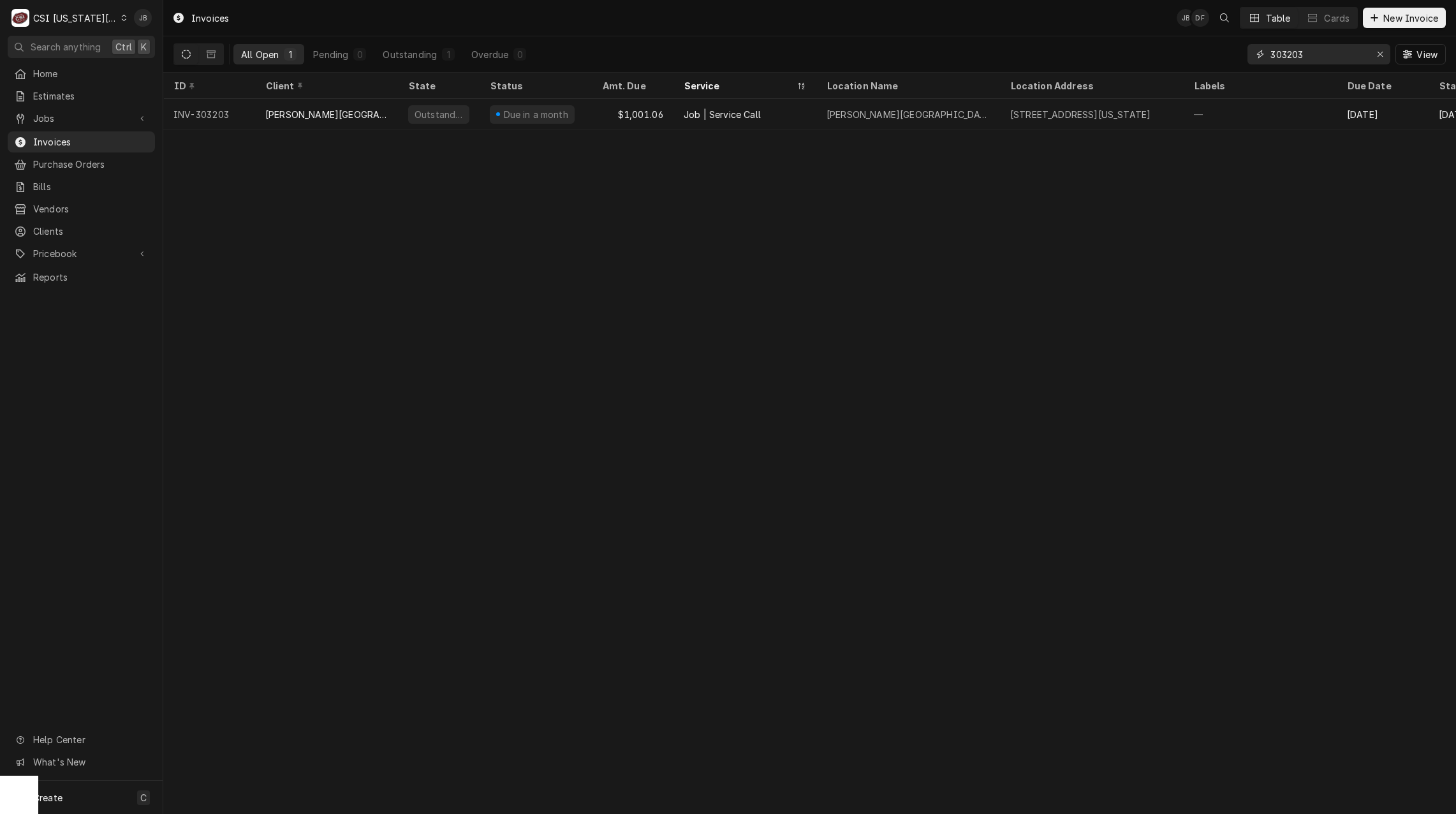
click at [1335, 60] on input "303203" at bounding box center [1318, 54] width 96 height 20
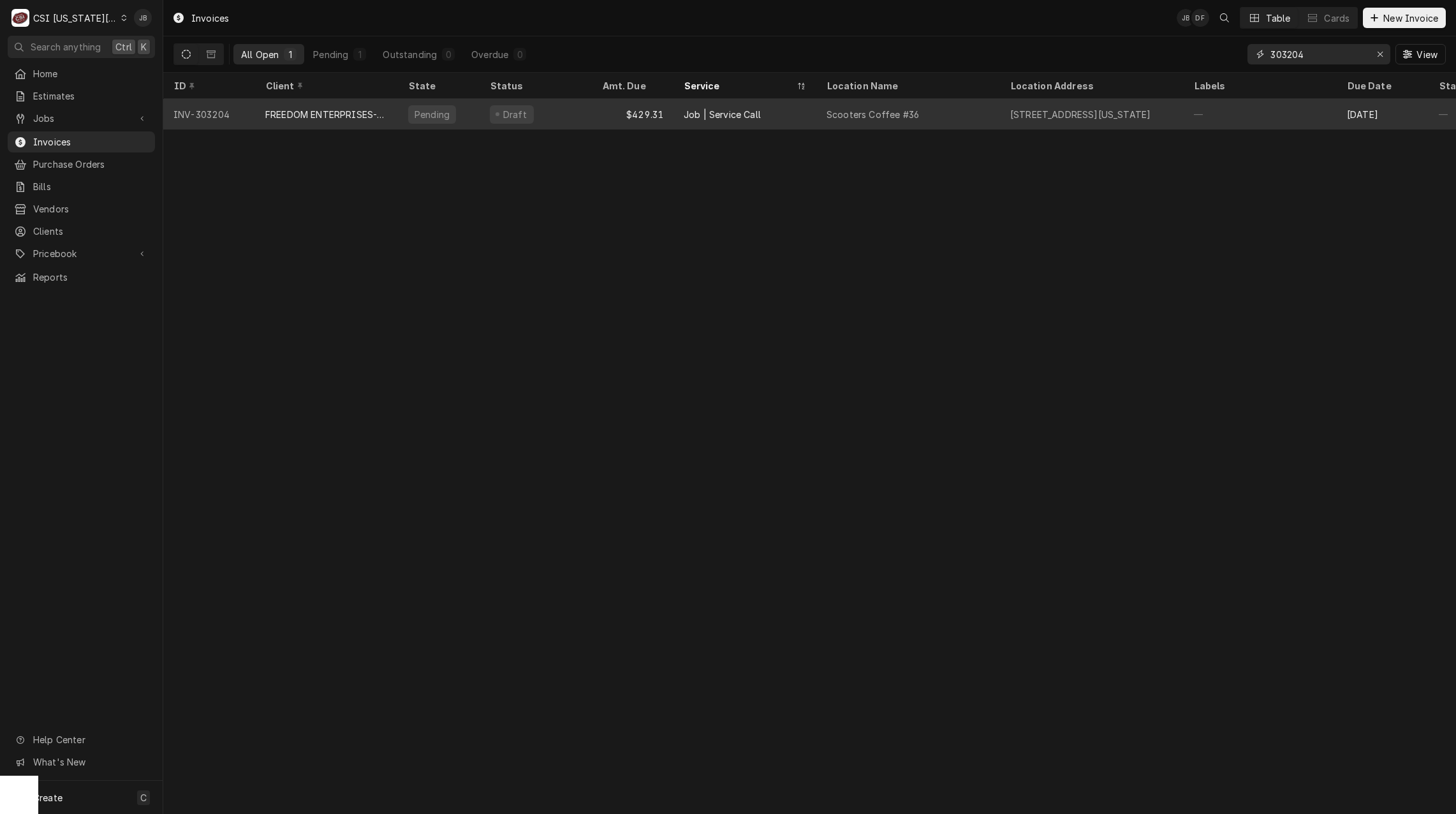
type input "303204"
click at [371, 104] on div "FREEDOM ENTERPRISES-SCOOTERS COFFEE (2)" at bounding box center [326, 114] width 143 height 31
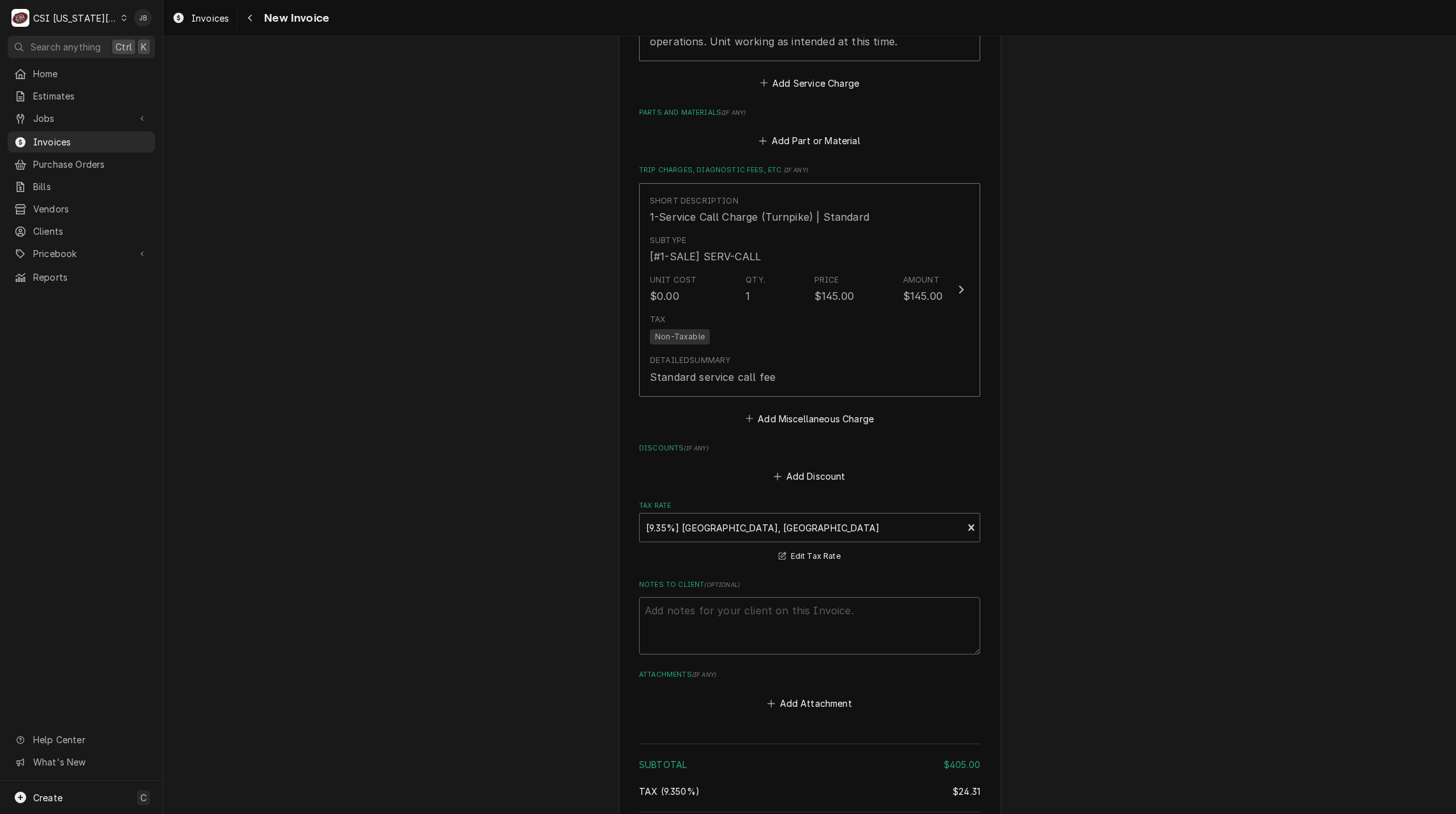
scroll to position [1233, 0]
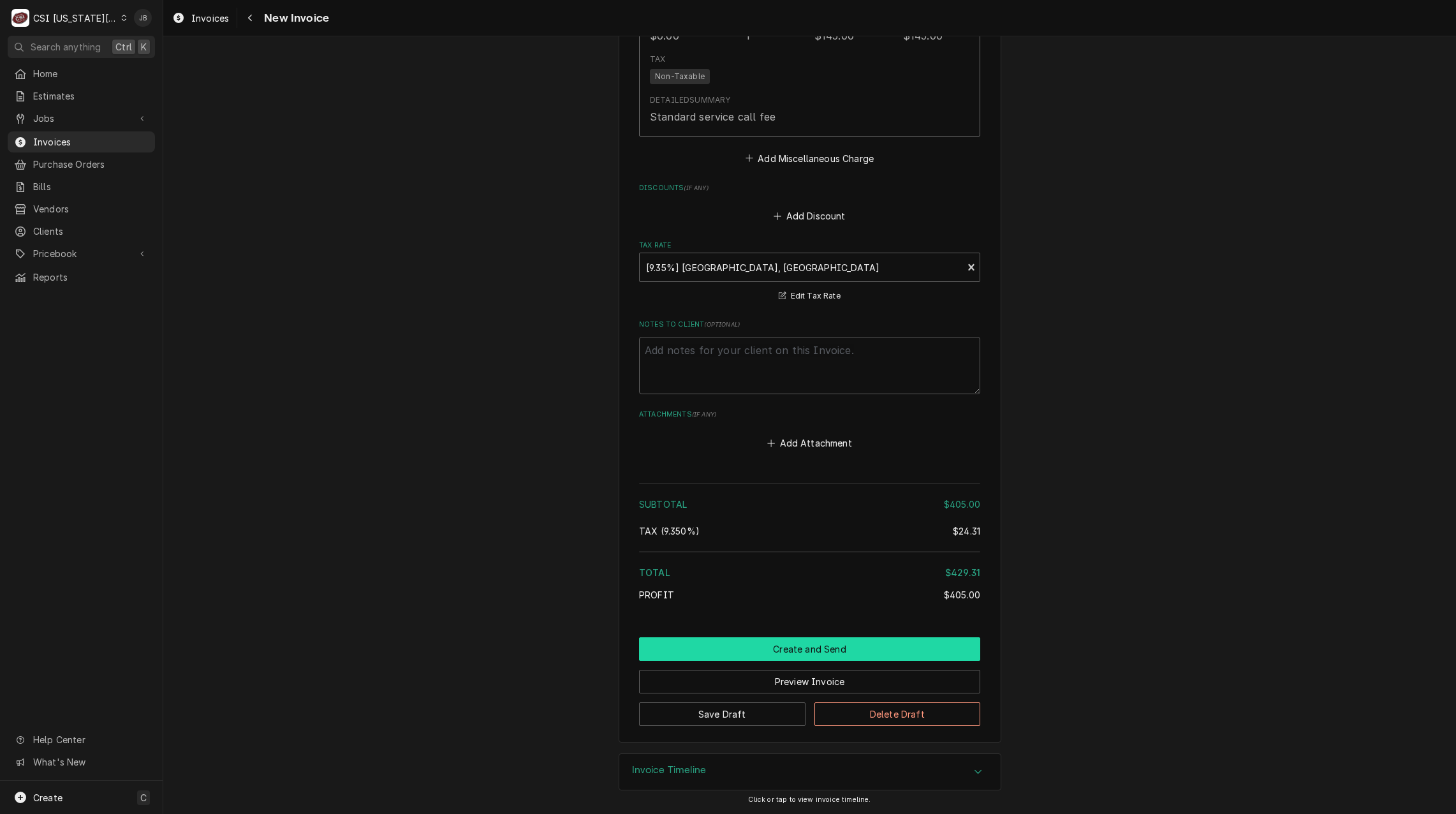
click at [735, 649] on button "Create and Send" at bounding box center [810, 649] width 341 height 24
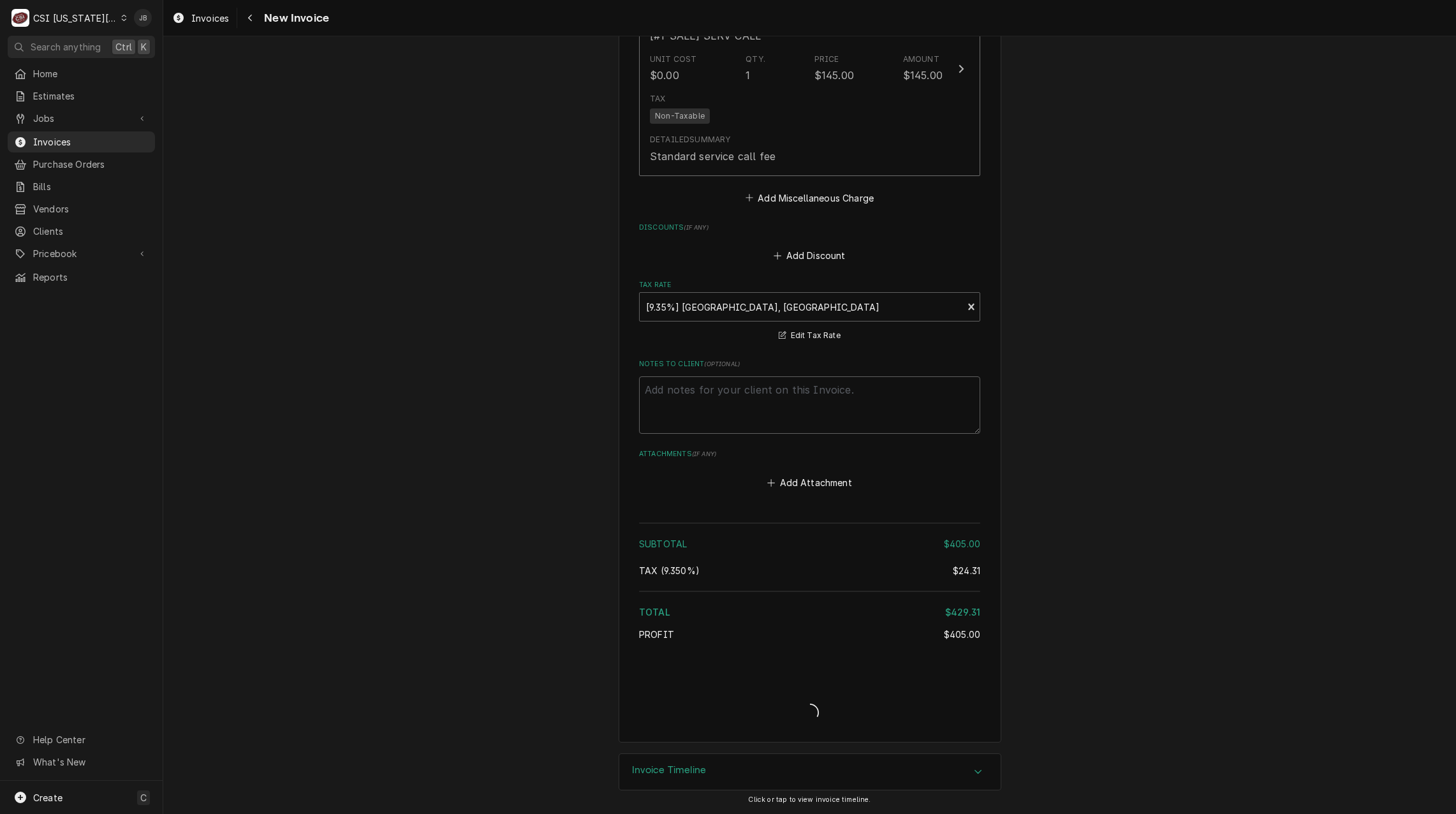
scroll to position [1767, 0]
type textarea "x"
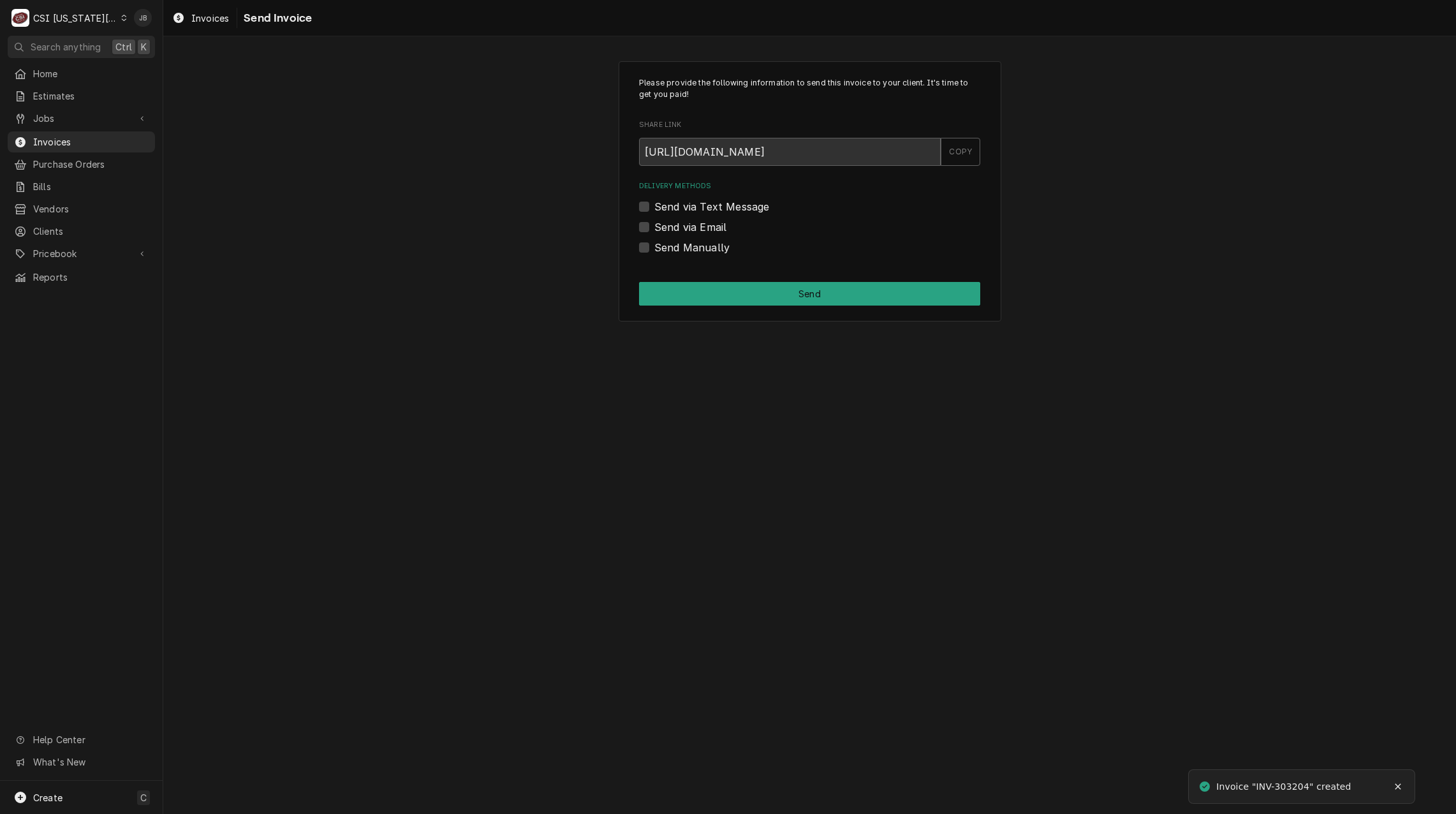
click at [694, 228] on label "Send via Email" at bounding box center [690, 227] width 72 height 15
click at [694, 228] on input "Send via Email" at bounding box center [825, 233] width 341 height 28
checkbox input "true"
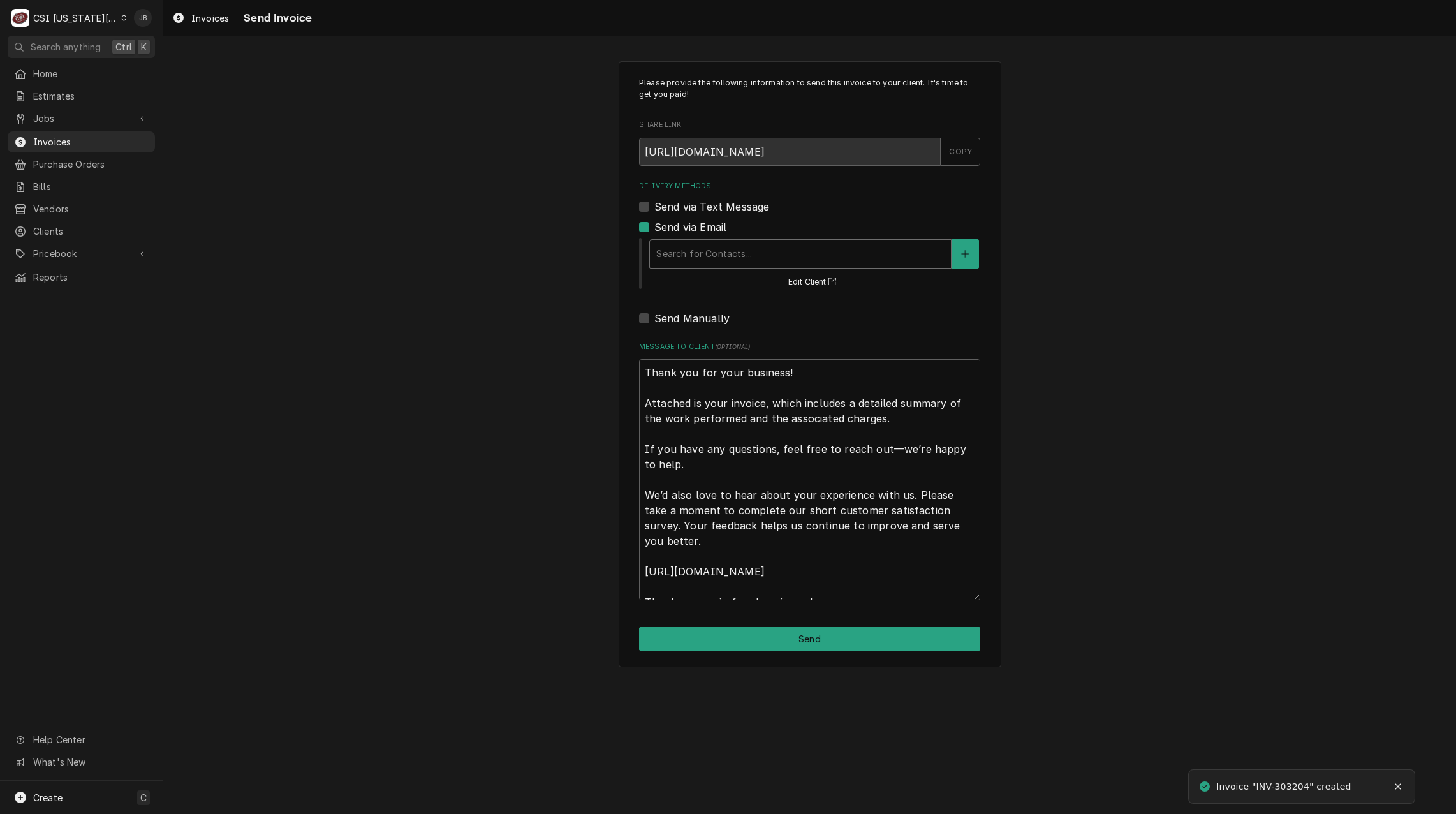
click at [712, 253] on div "Delivery Methods" at bounding box center [799, 253] width 288 height 23
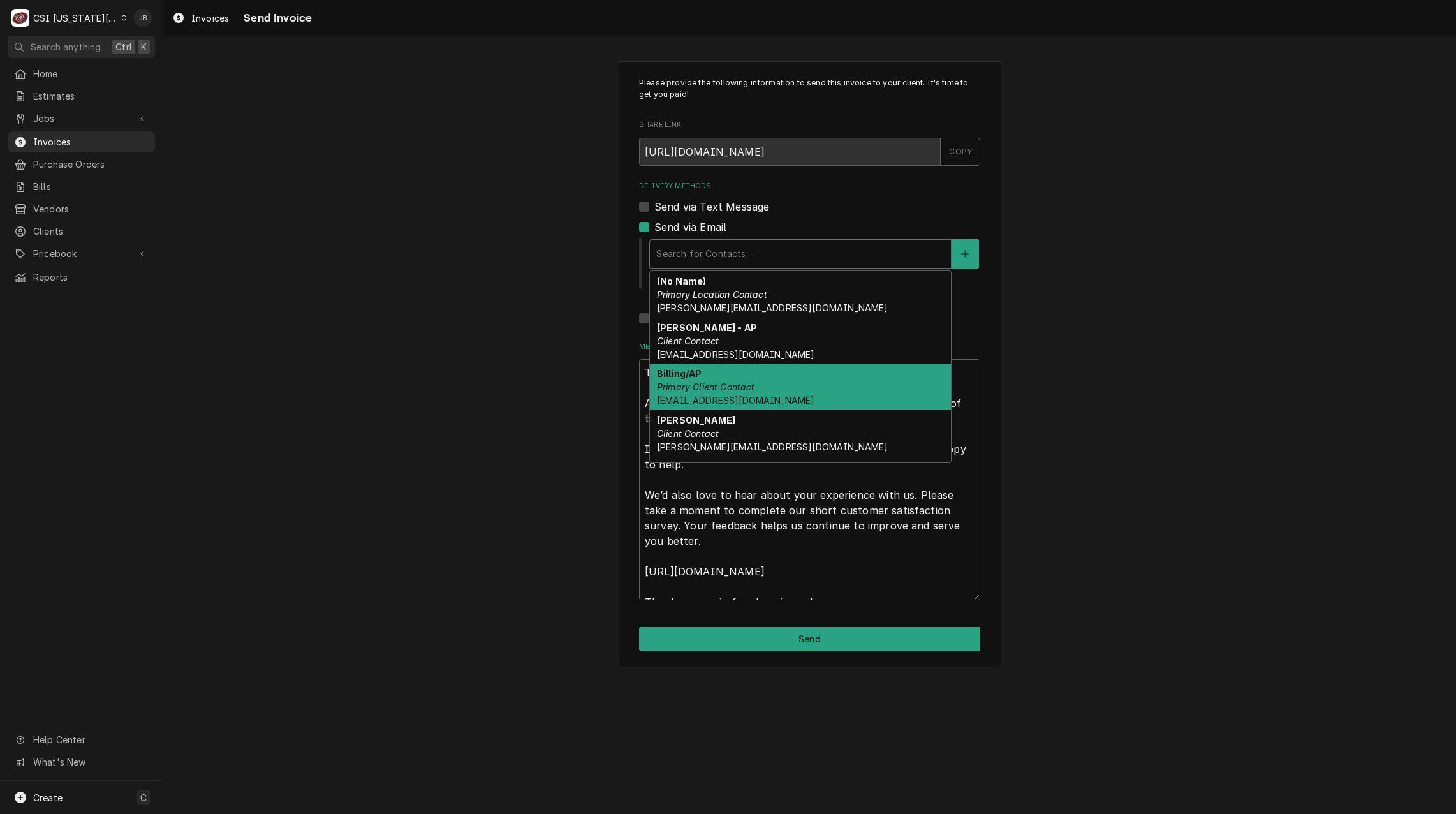
click at [720, 387] on em "Primary Client Contact" at bounding box center [706, 387] width 99 height 11
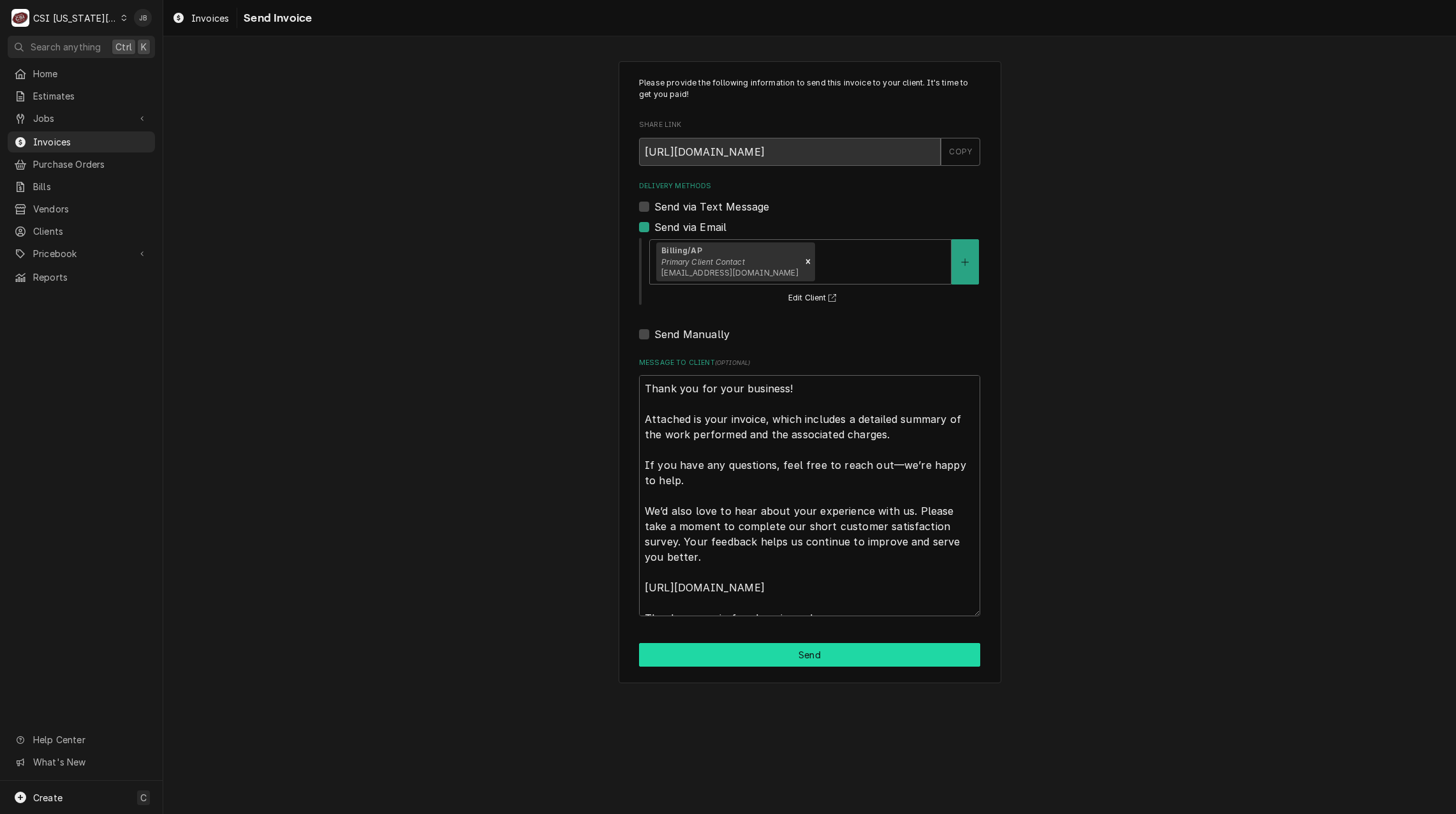
click at [752, 658] on button "Send" at bounding box center [810, 655] width 341 height 24
type textarea "x"
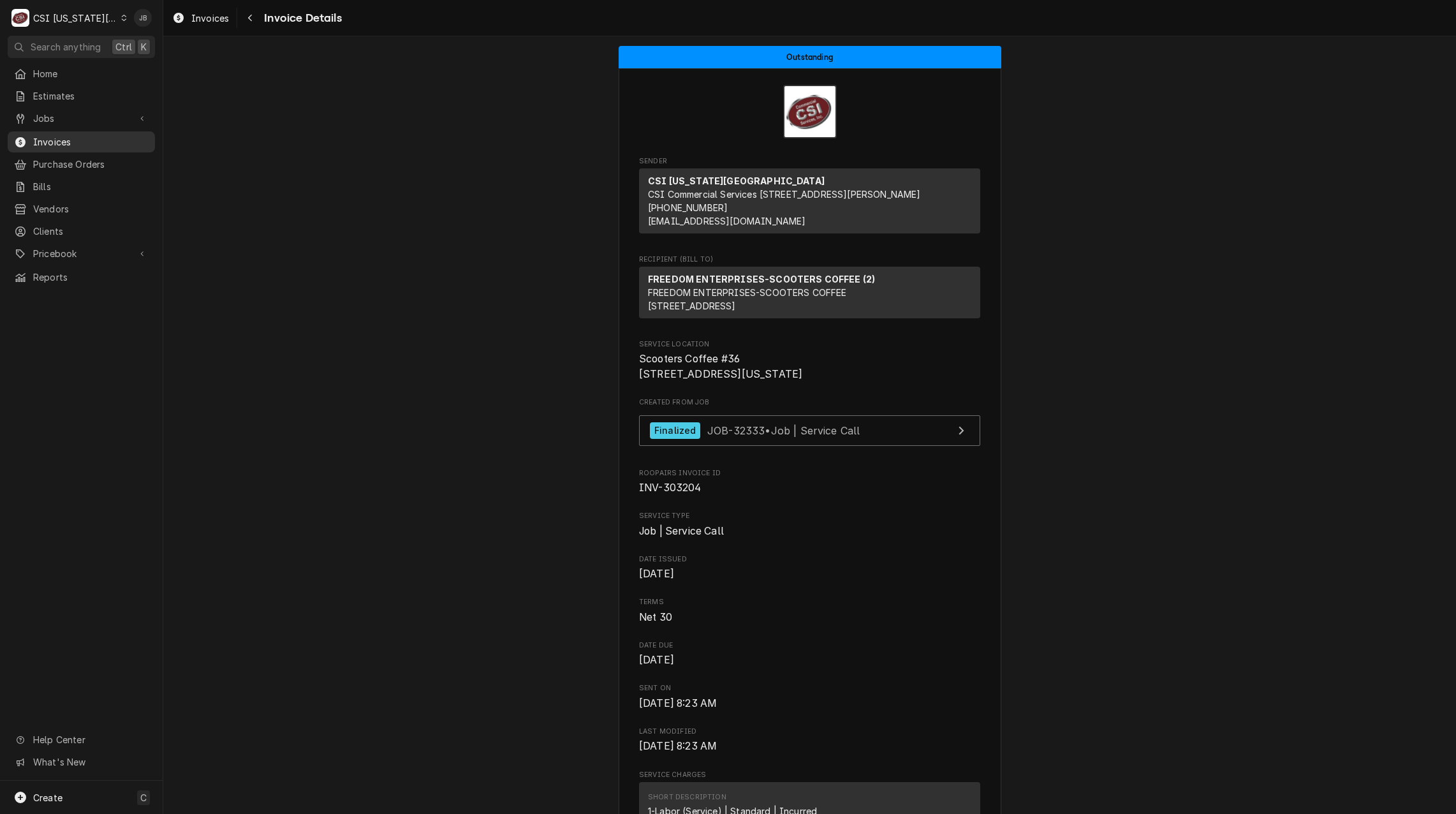
click at [102, 138] on span "Invoices" at bounding box center [91, 142] width 116 height 14
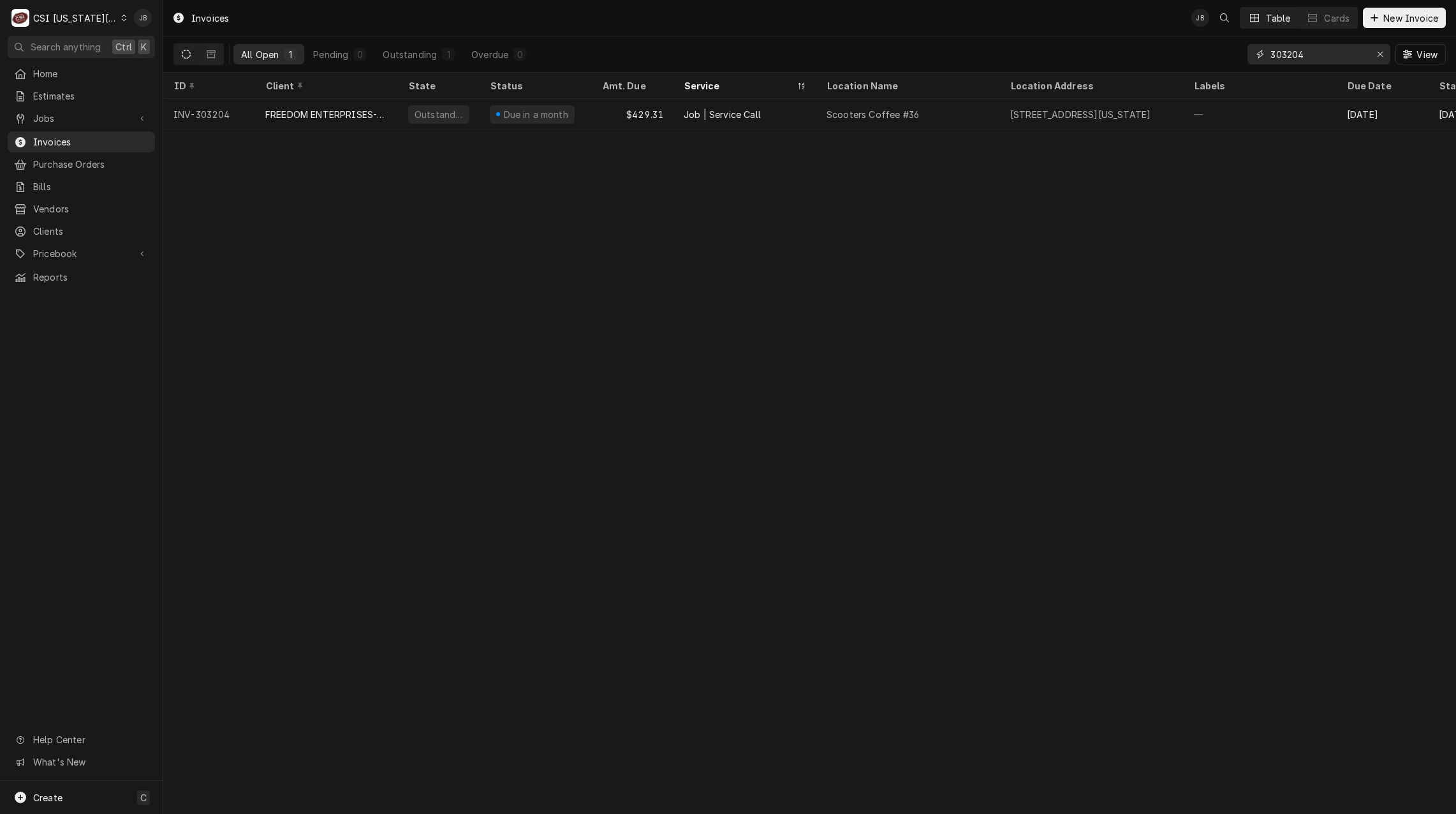
click at [1318, 59] on input "303204" at bounding box center [1318, 54] width 96 height 20
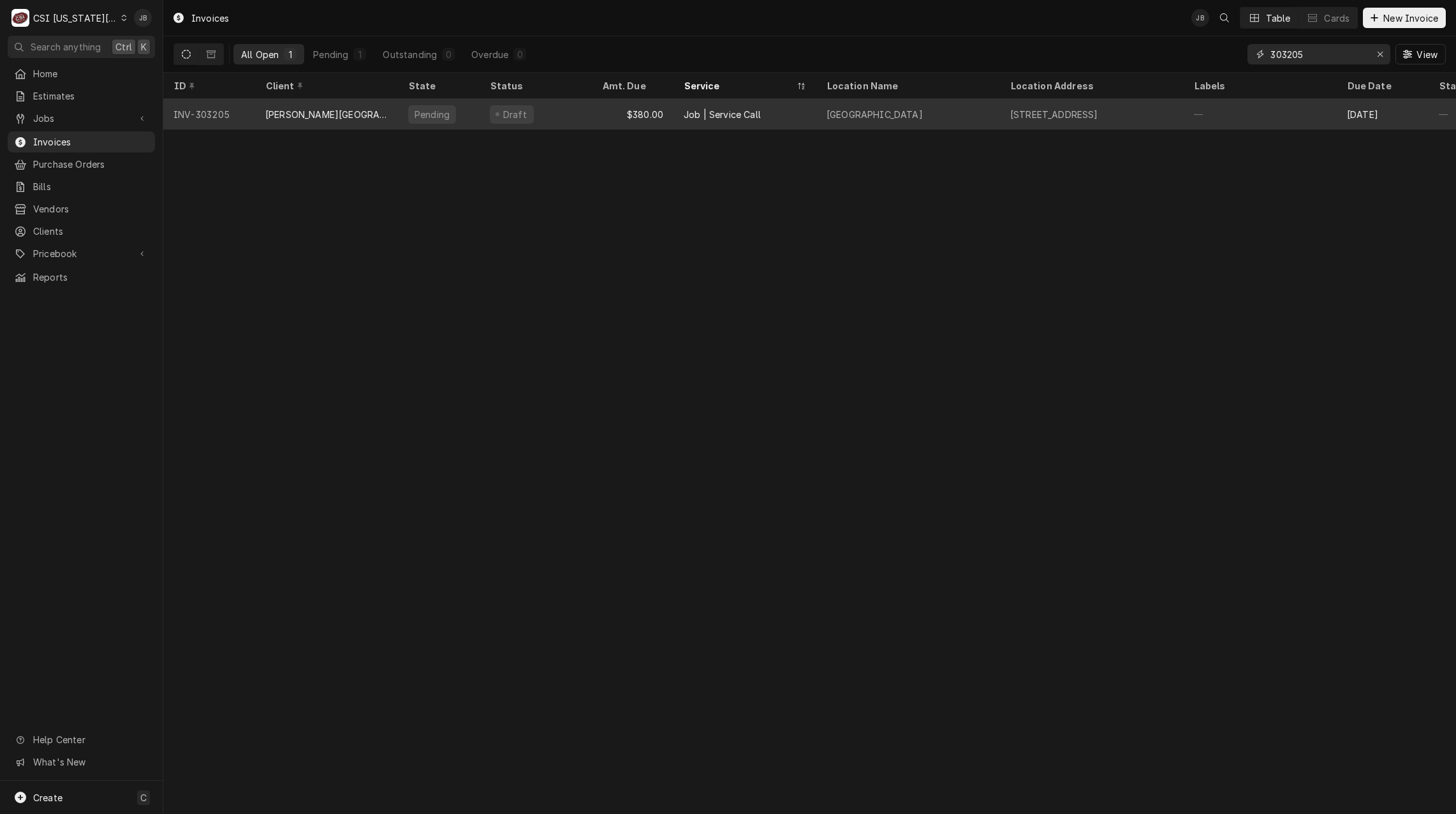
type input "303205"
click at [339, 114] on div "[PERSON_NAME][GEOGRAPHIC_DATA]" at bounding box center [326, 115] width 122 height 14
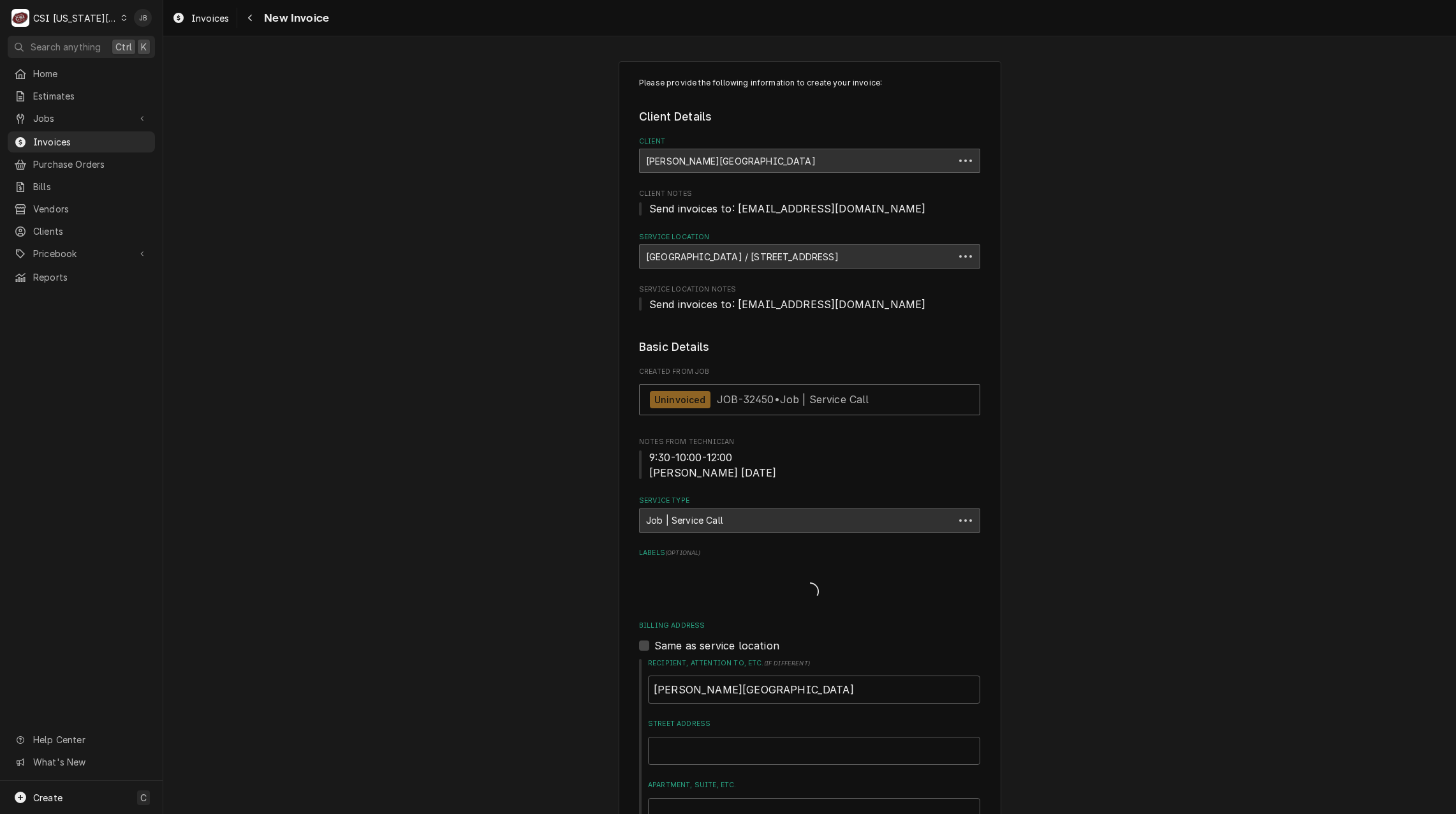
type textarea "x"
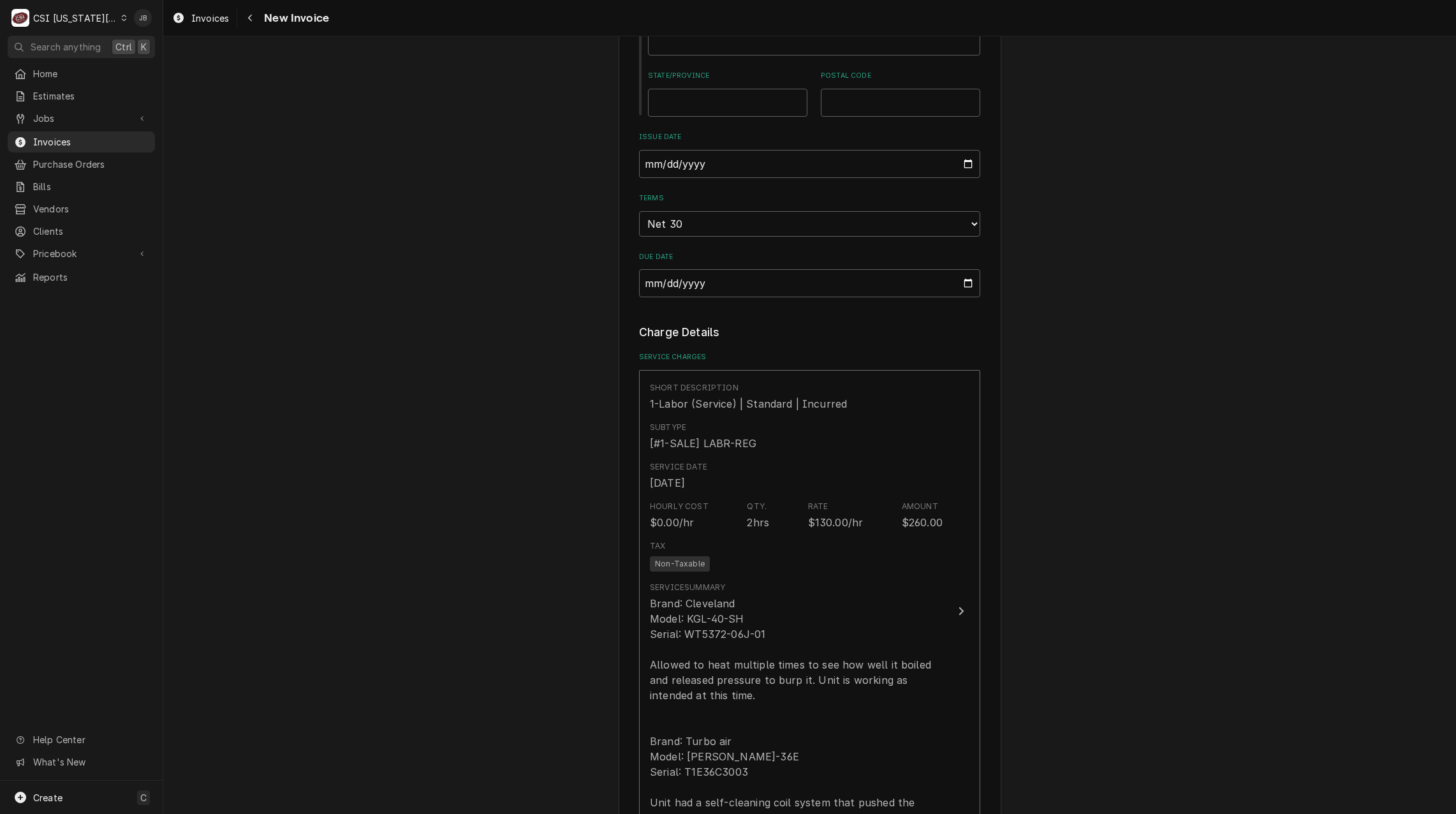
scroll to position [829, 0]
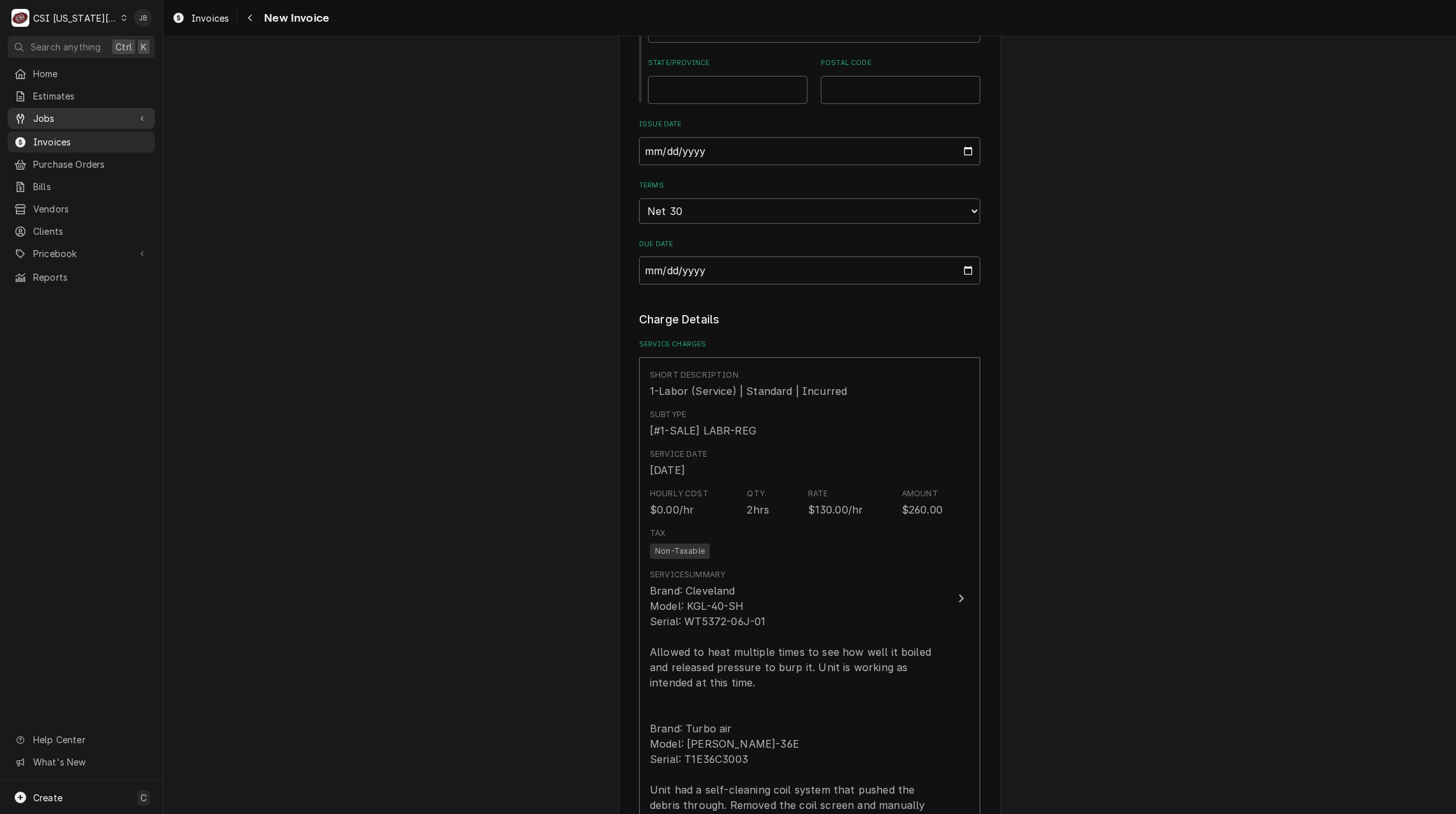
click at [81, 110] on div "Jobs" at bounding box center [81, 118] width 142 height 16
click at [106, 134] on span "Jobs" at bounding box center [91, 141] width 116 height 14
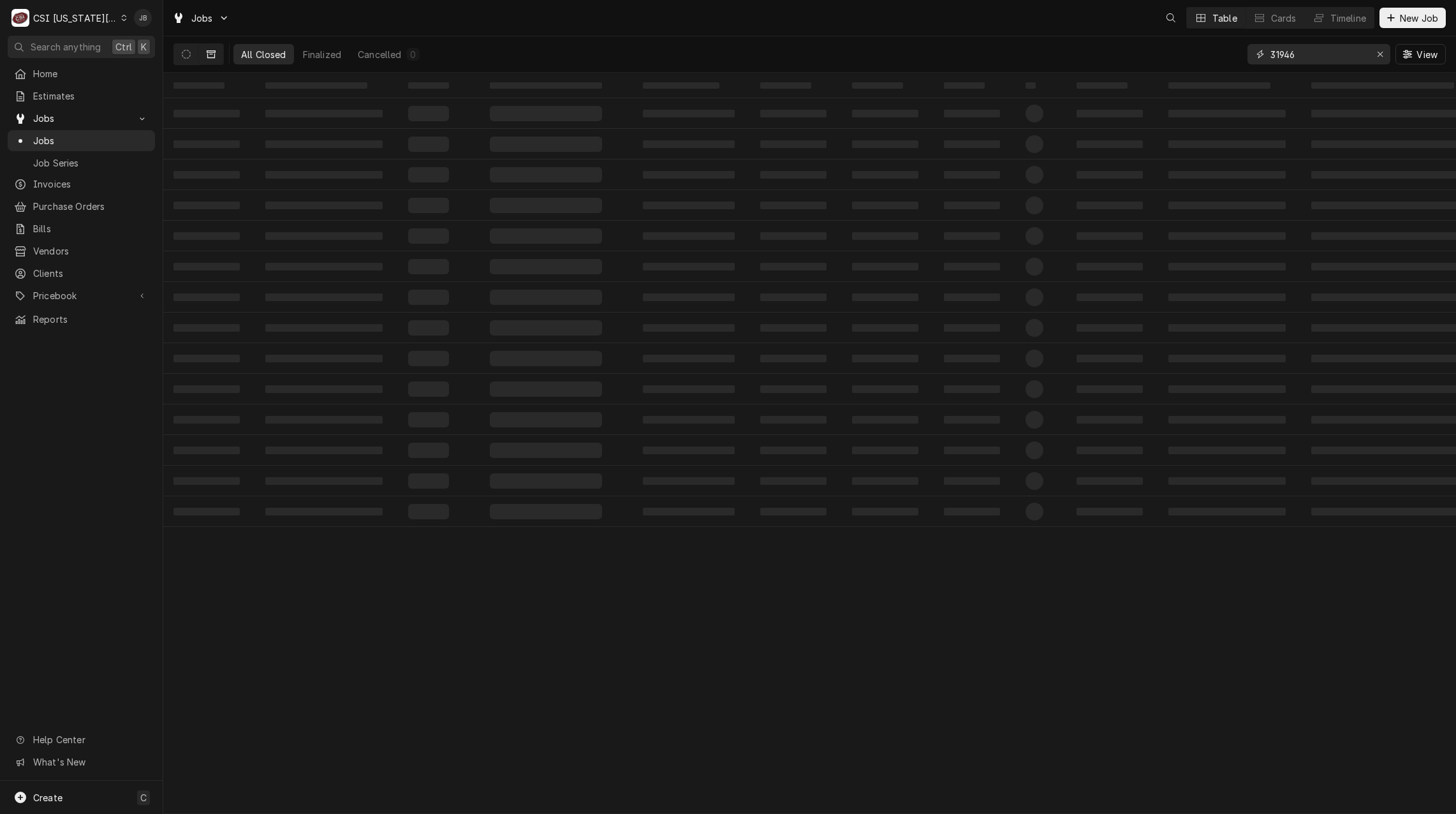
drag, startPoint x: 1302, startPoint y: 60, endPoint x: 1187, endPoint y: 55, distance: 115.1
click at [1188, 55] on div "All Closed Finalized Cancelled 0 31946 View" at bounding box center [809, 54] width 1272 height 36
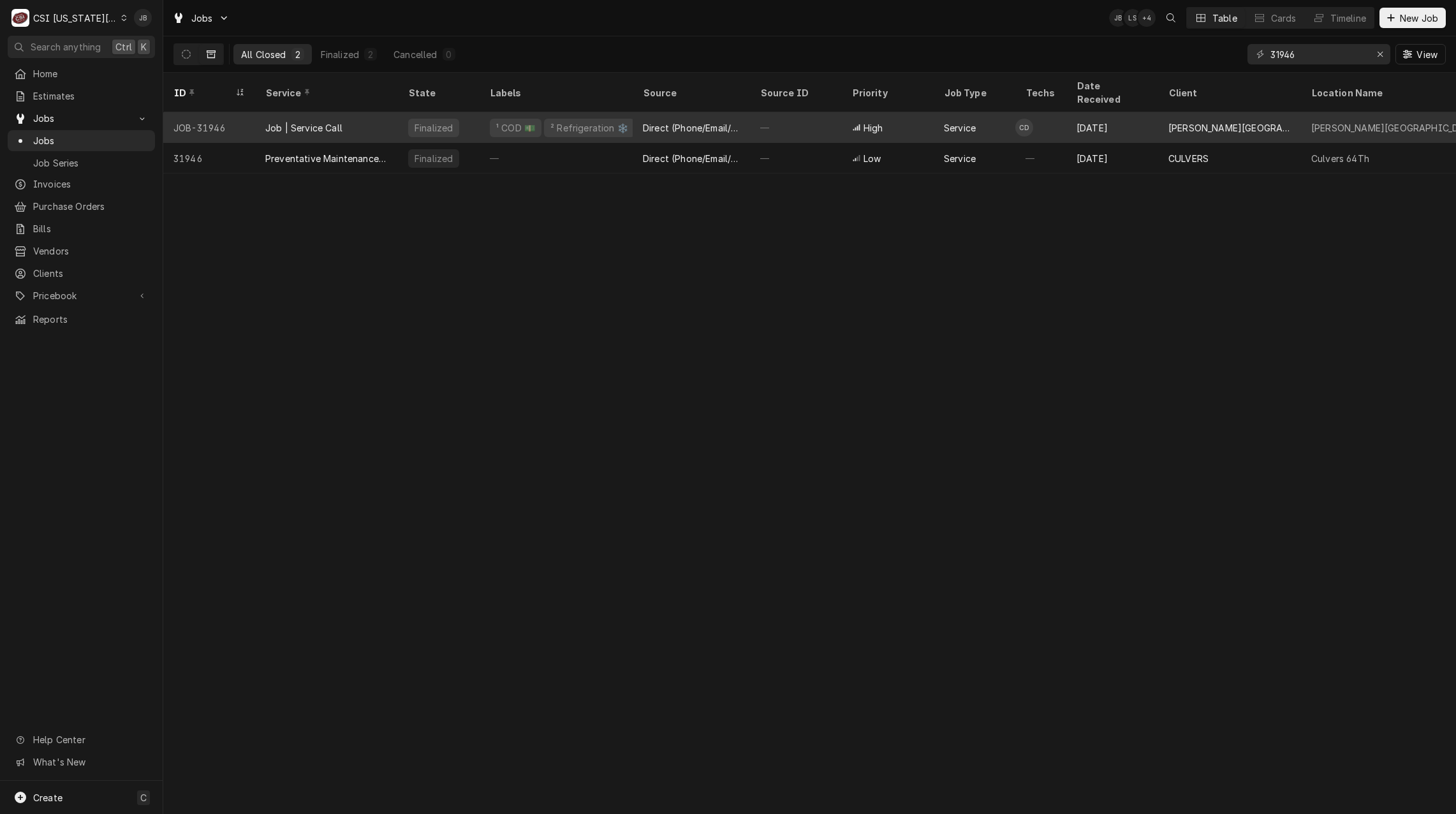
click at [264, 116] on div "Job | Service Call" at bounding box center [326, 127] width 143 height 31
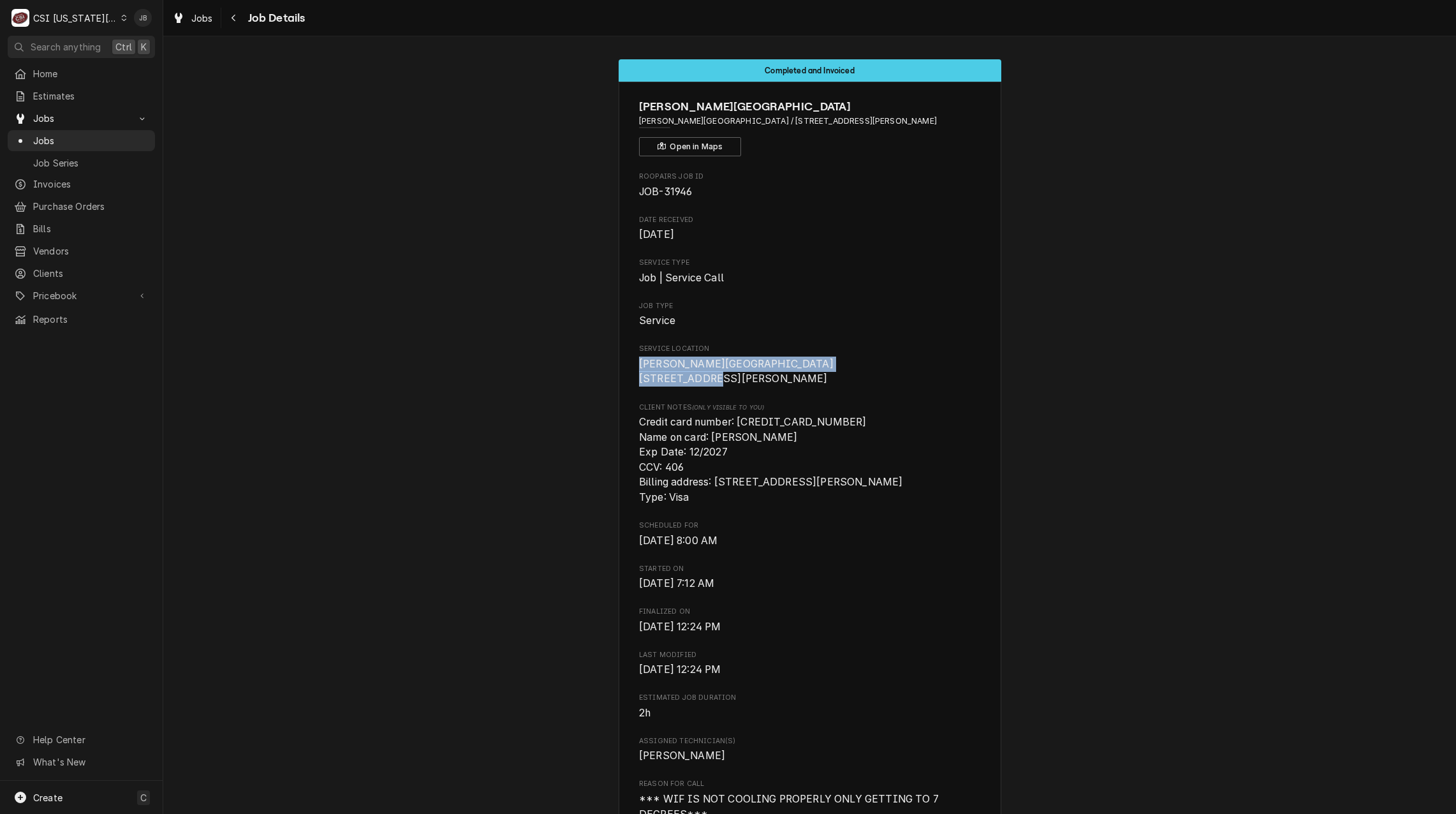
drag, startPoint x: 704, startPoint y: 375, endPoint x: 596, endPoint y: 370, distance: 108.1
drag, startPoint x: 596, startPoint y: 370, endPoint x: 739, endPoint y: 380, distance: 143.3
click at [739, 380] on span "[PERSON_NAME][GEOGRAPHIC_DATA] [STREET_ADDRESS][PERSON_NAME]" at bounding box center [810, 371] width 341 height 30
drag, startPoint x: 702, startPoint y: 380, endPoint x: 632, endPoint y: 382, distance: 70.0
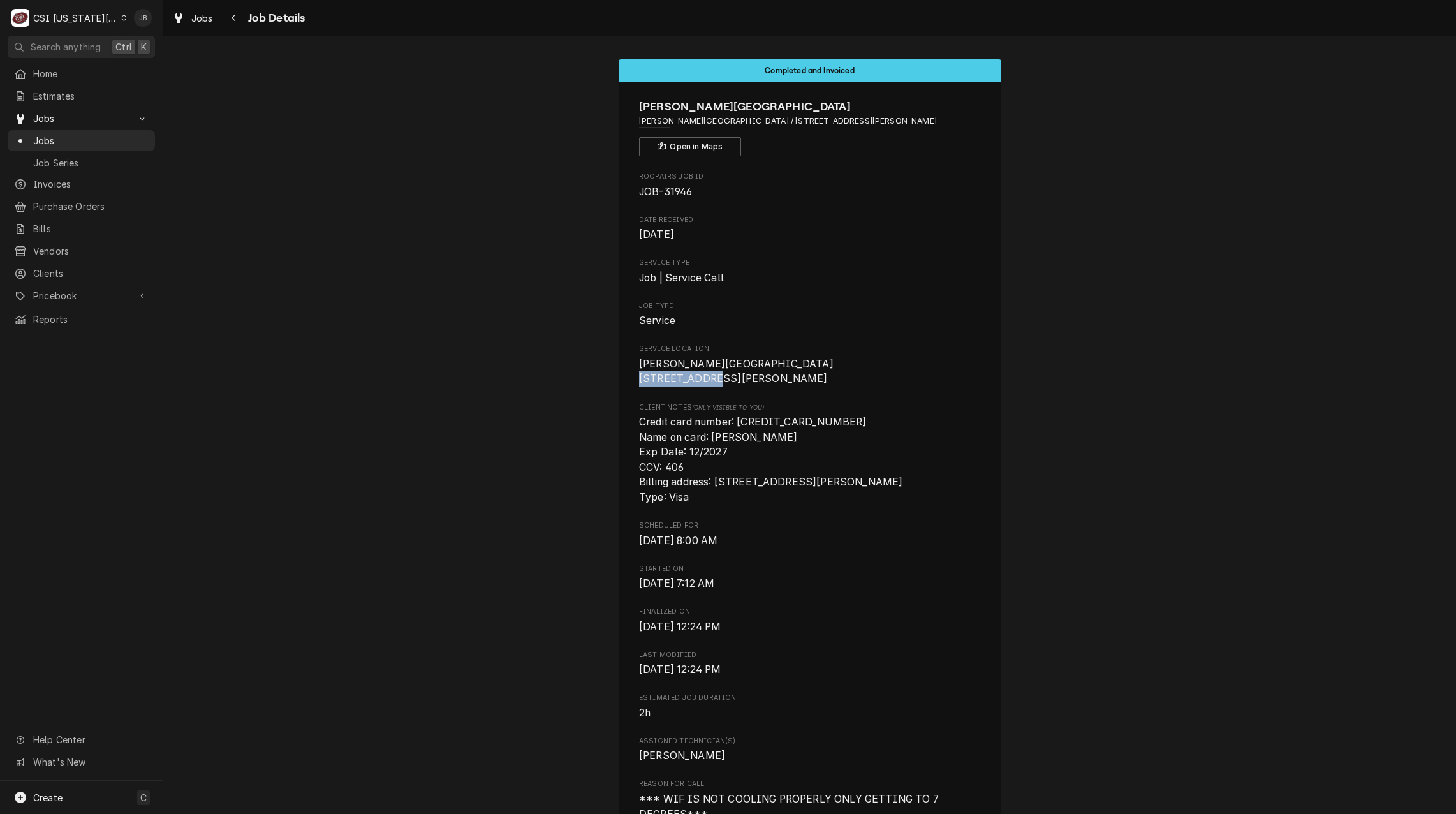
drag, startPoint x: 632, startPoint y: 382, endPoint x: 743, endPoint y: 385, distance: 111.0
click at [742, 385] on span "Hardin Central School District 500 NE 1st St Hardin, MO 64035" at bounding box center [810, 371] width 341 height 30
drag, startPoint x: 791, startPoint y: 365, endPoint x: 783, endPoint y: 365, distance: 8.0
click at [783, 365] on span "Hardin Central School District 500 NE 1st St Hardin, MO 64035" at bounding box center [810, 371] width 341 height 30
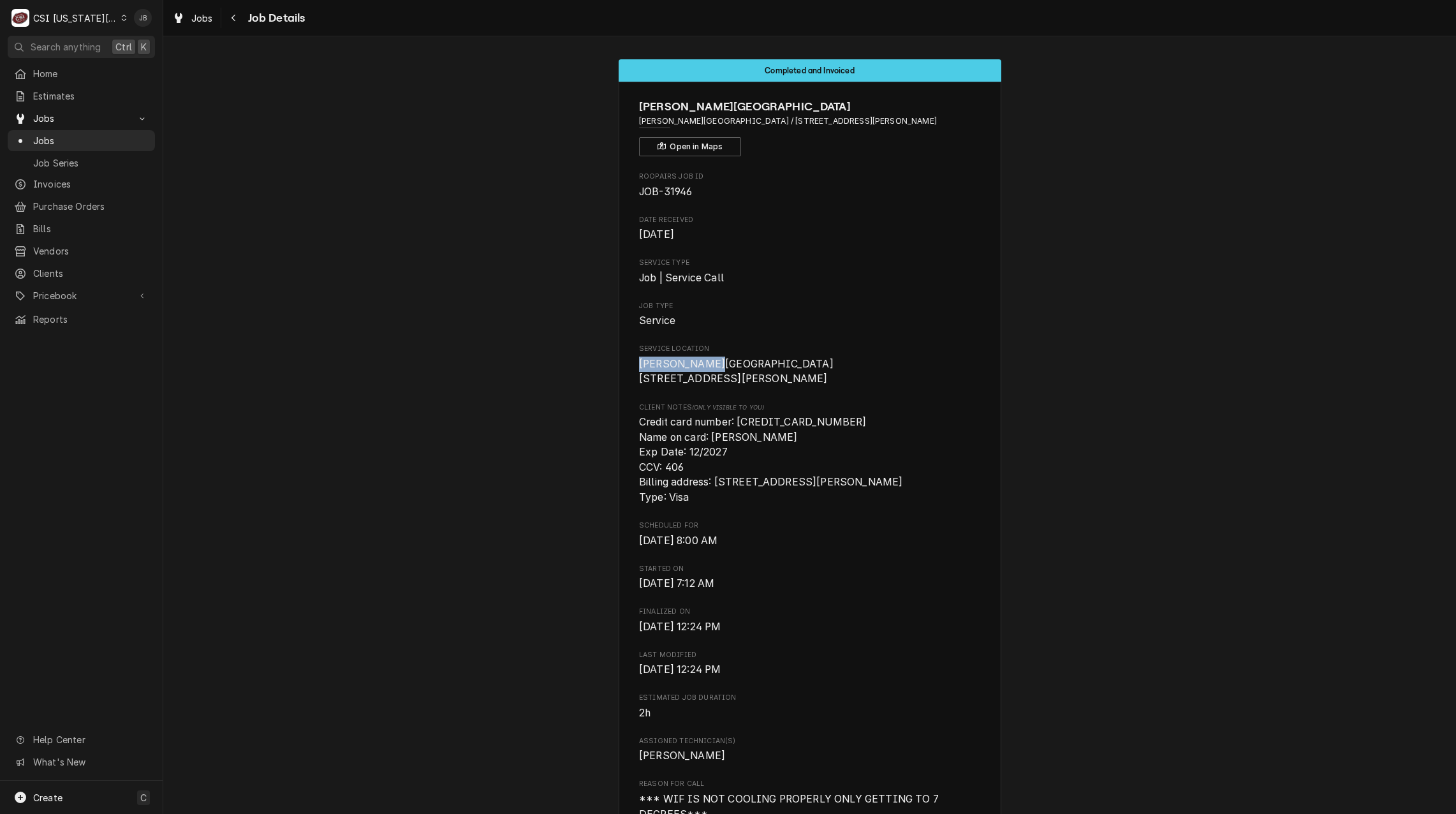
drag, startPoint x: 703, startPoint y: 364, endPoint x: 627, endPoint y: 364, distance: 76.0
drag, startPoint x: 627, startPoint y: 364, endPoint x: 697, endPoint y: 381, distance: 72.0
click at [697, 381] on span "Hardin Central School District 500 NE 1st St Hardin, MO 64035" at bounding box center [736, 371] width 195 height 27
drag, startPoint x: 700, startPoint y: 380, endPoint x: 620, endPoint y: 378, distance: 80.0
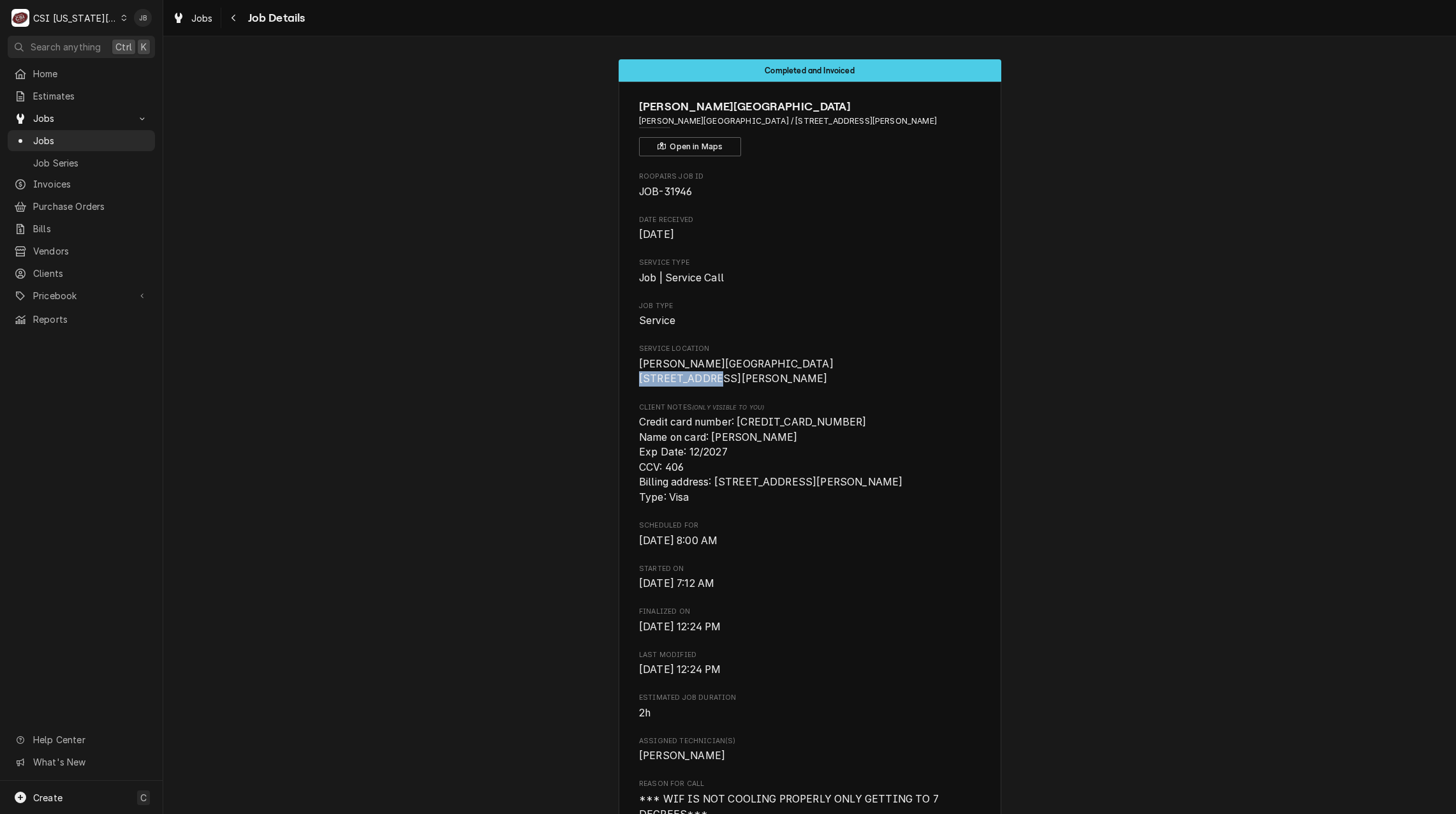
copy span "[STREET_ADDRESS]"
click at [838, 387] on span "[PERSON_NAME][GEOGRAPHIC_DATA] [STREET_ADDRESS][PERSON_NAME]" at bounding box center [810, 371] width 341 height 30
click at [79, 137] on span "Jobs" at bounding box center [91, 141] width 116 height 14
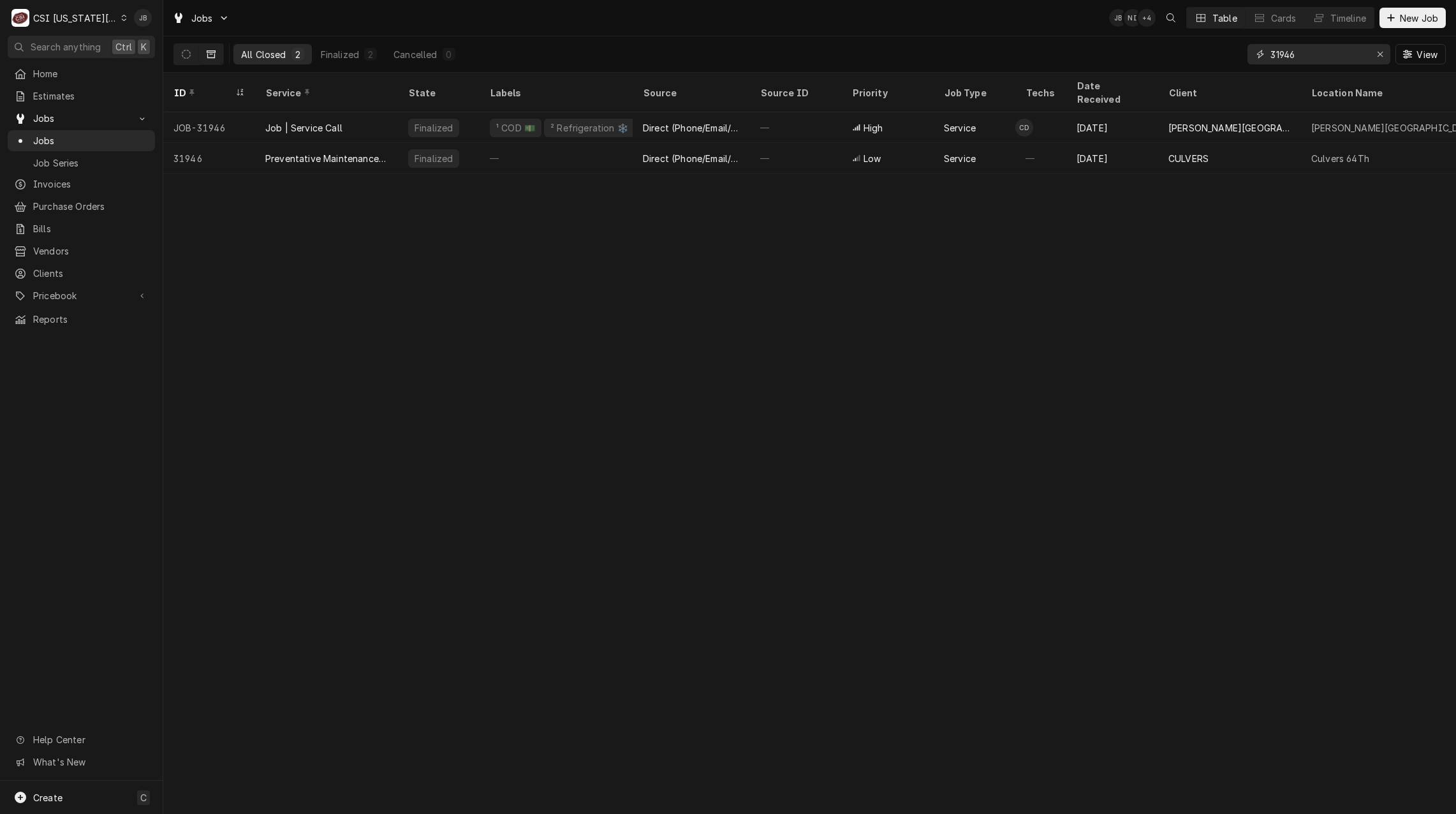
drag, startPoint x: 1316, startPoint y: 63, endPoint x: 1214, endPoint y: 62, distance: 102.0
click at [1214, 62] on div "All Closed 2 Finalized 2 Cancelled 0 31946 View" at bounding box center [809, 54] width 1272 height 36
paste input "[STREET_ADDRESS]"
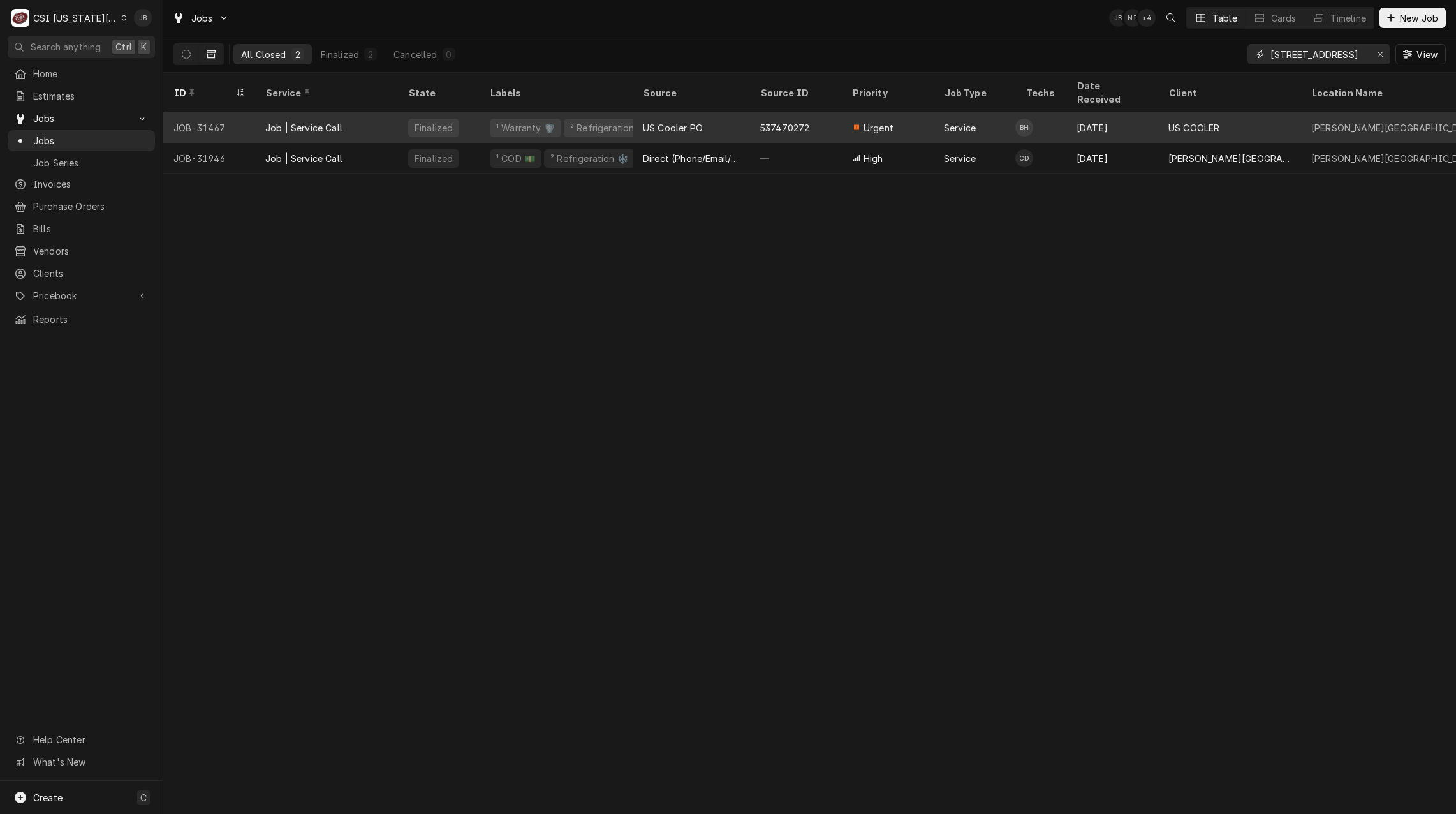
type input "[STREET_ADDRESS]"
click at [381, 126] on div "Job | Service Call" at bounding box center [326, 127] width 143 height 31
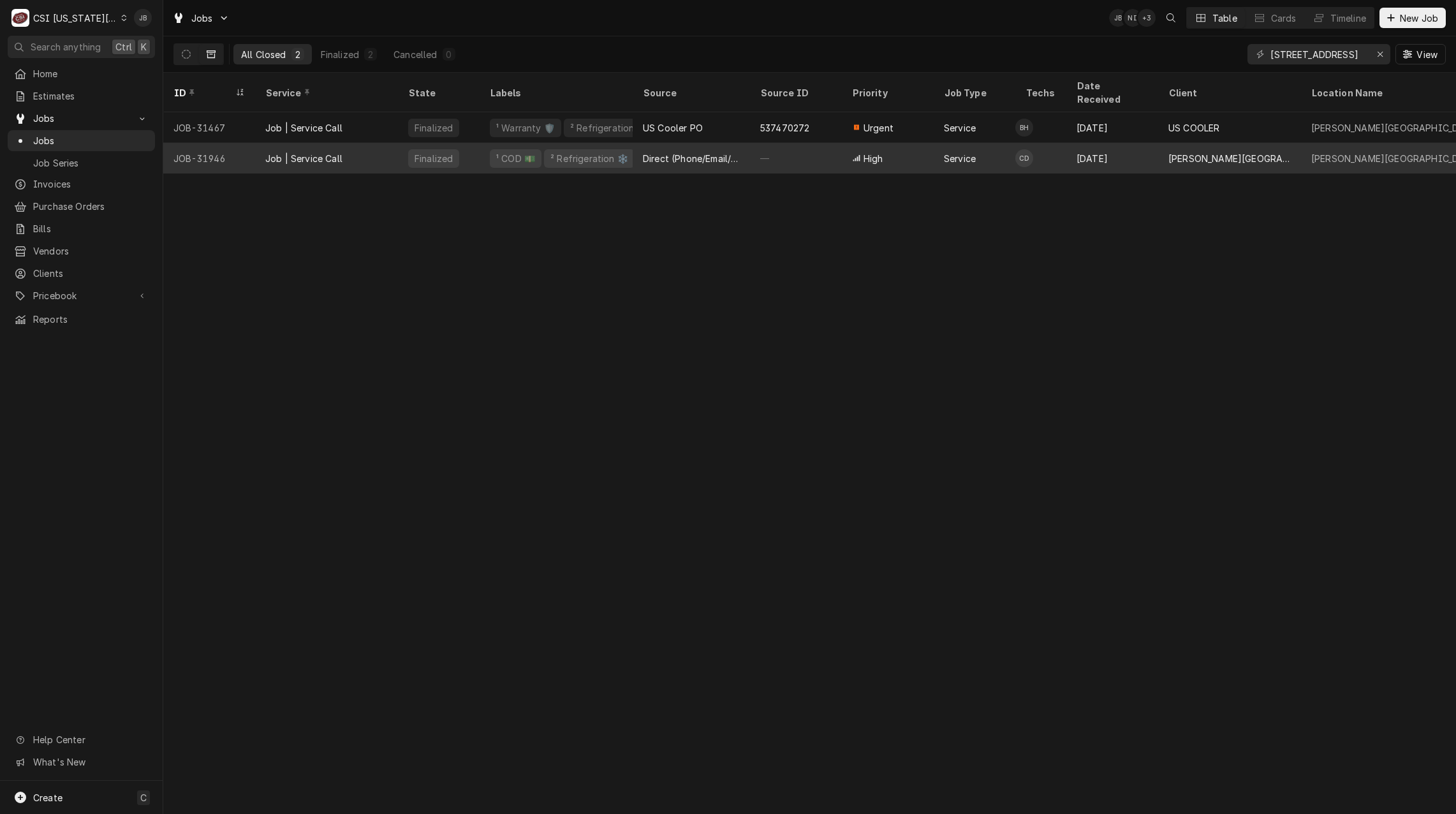
click at [576, 150] on div "² Refrigeration ❄️" at bounding box center [589, 159] width 91 height 19
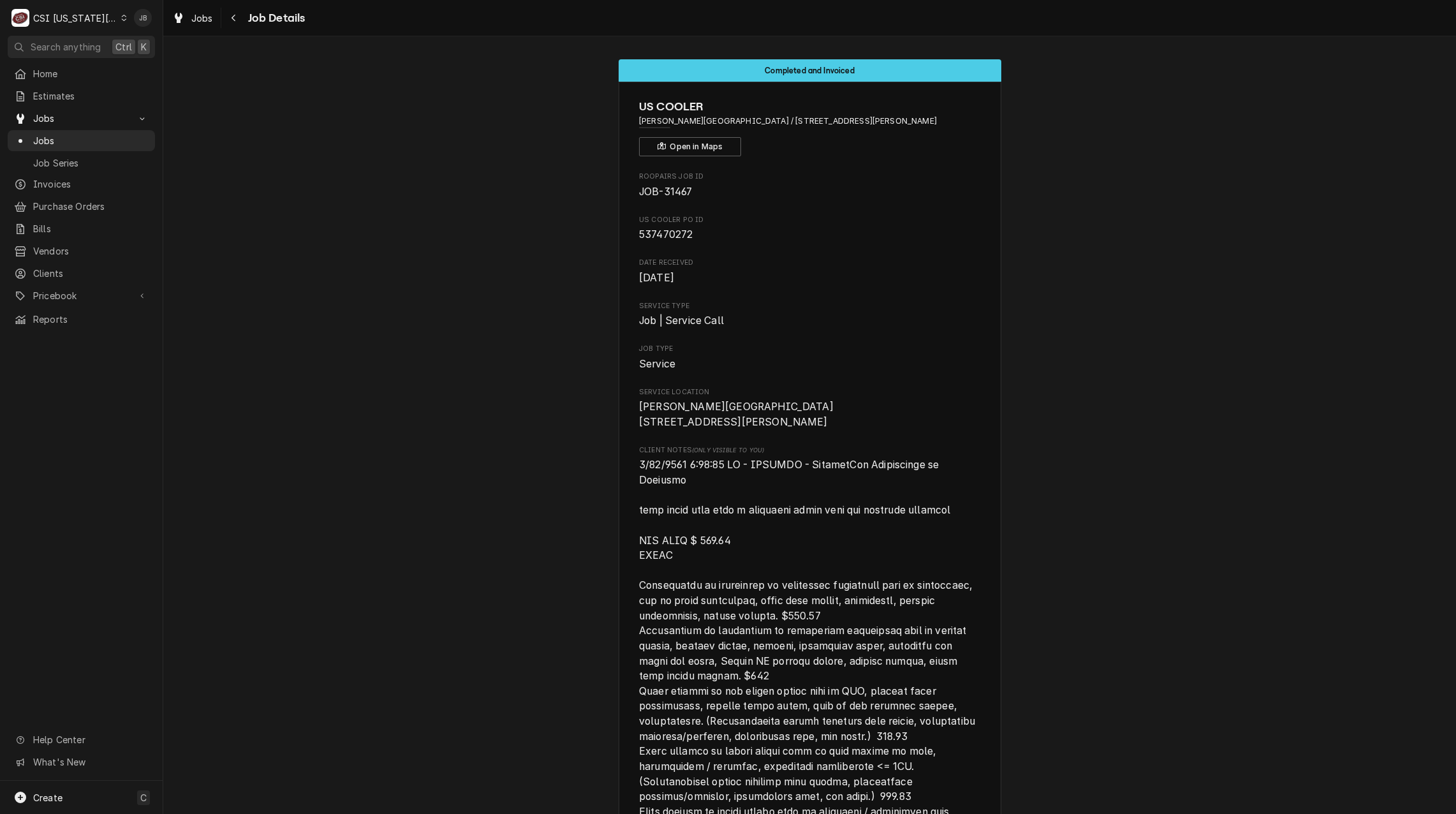
click at [727, 562] on span "[object Object]" at bounding box center [810, 750] width 341 height 587
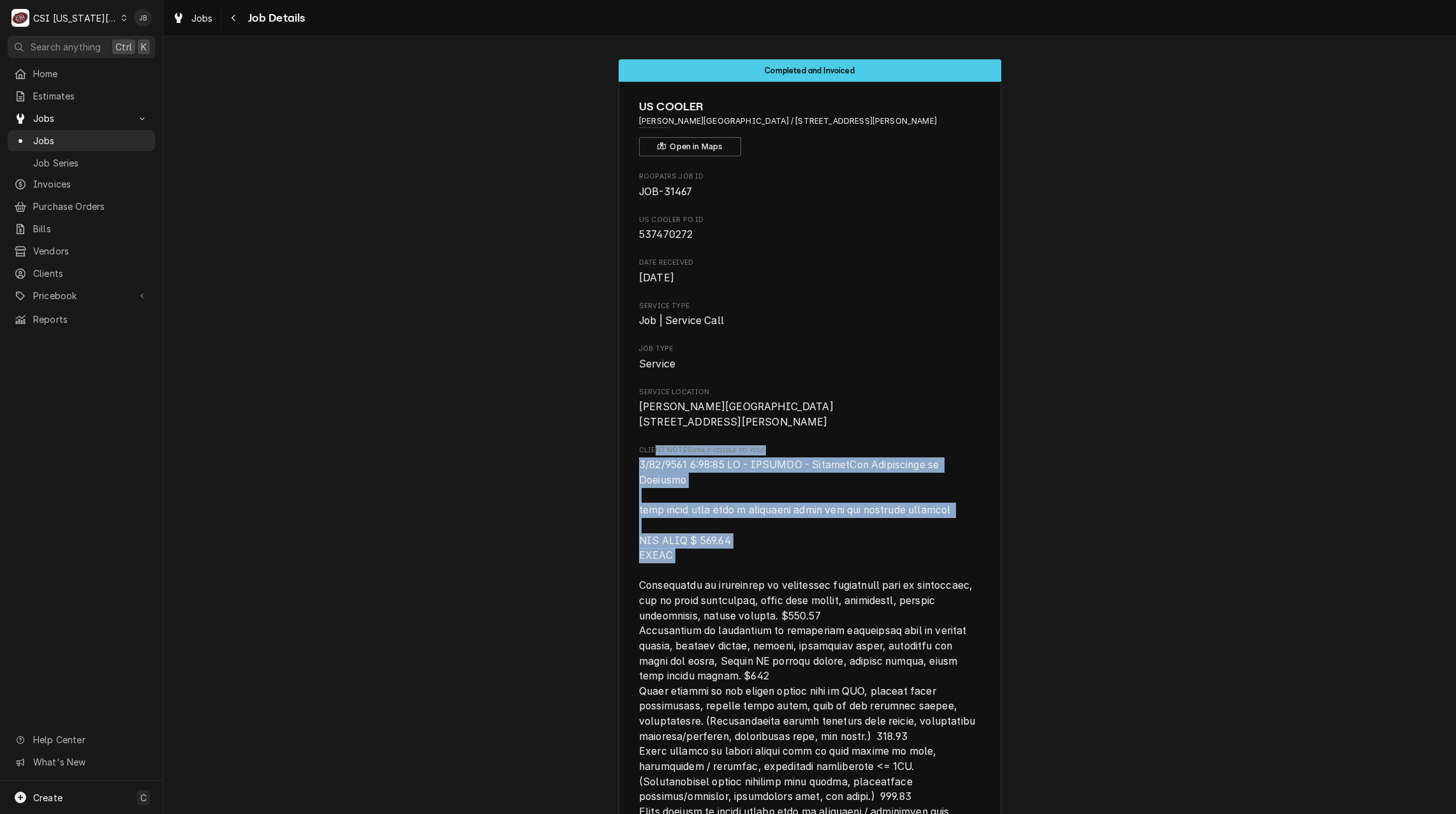
drag, startPoint x: 715, startPoint y: 575, endPoint x: 647, endPoint y: 467, distance: 127.6
click at [647, 467] on div "Client Notes (Only Visible to You)" at bounding box center [810, 745] width 341 height 600
drag, startPoint x: 647, startPoint y: 467, endPoint x: 628, endPoint y: 499, distance: 37.2
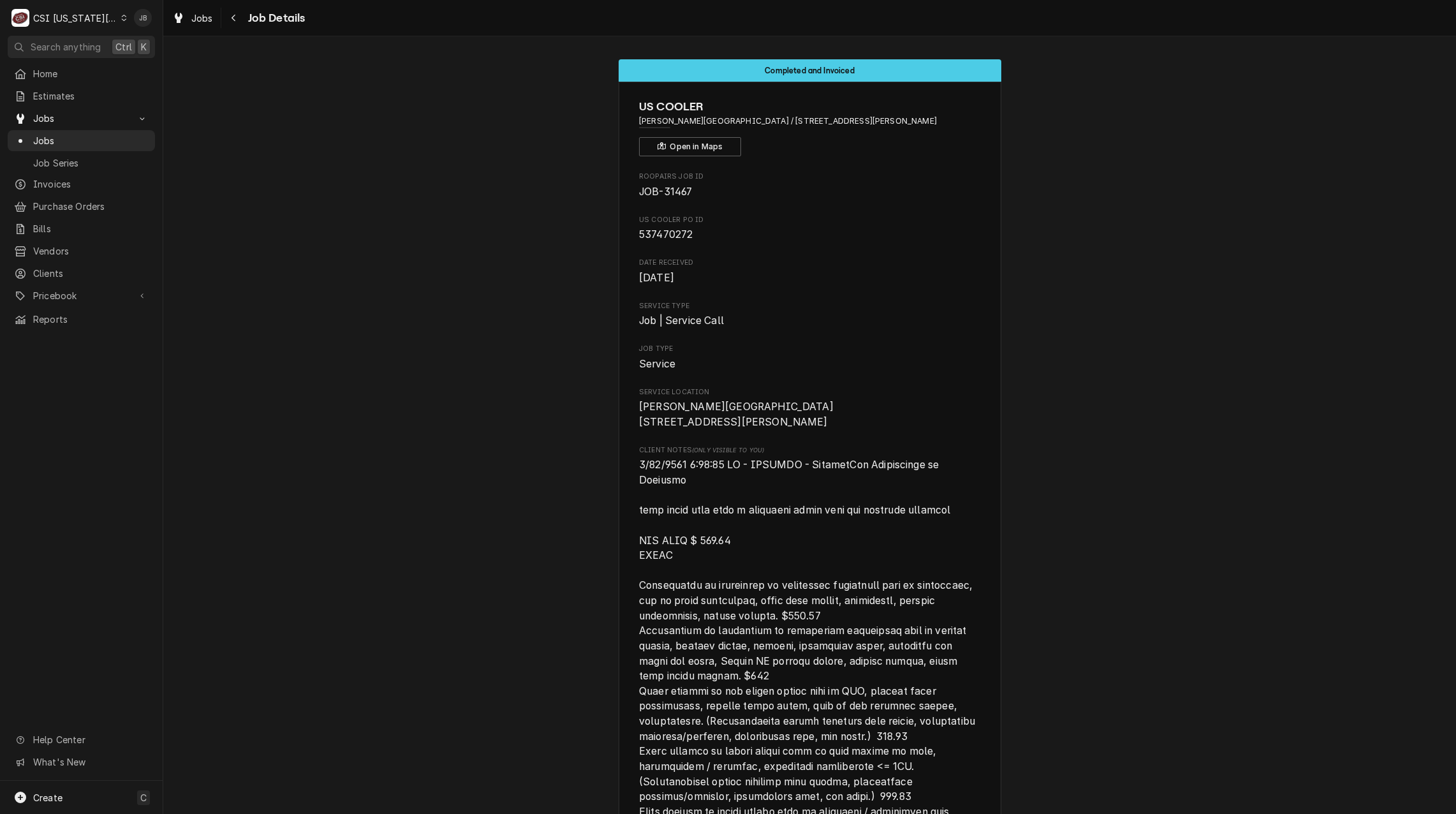
click at [704, 522] on span "[object Object]" at bounding box center [808, 751] width 339 height 585
drag, startPoint x: 686, startPoint y: 585, endPoint x: 607, endPoint y: 489, distance: 124.3
drag, startPoint x: 607, startPoint y: 489, endPoint x: 704, endPoint y: 574, distance: 129.0
click at [703, 572] on span "[object Object]" at bounding box center [810, 750] width 341 height 587
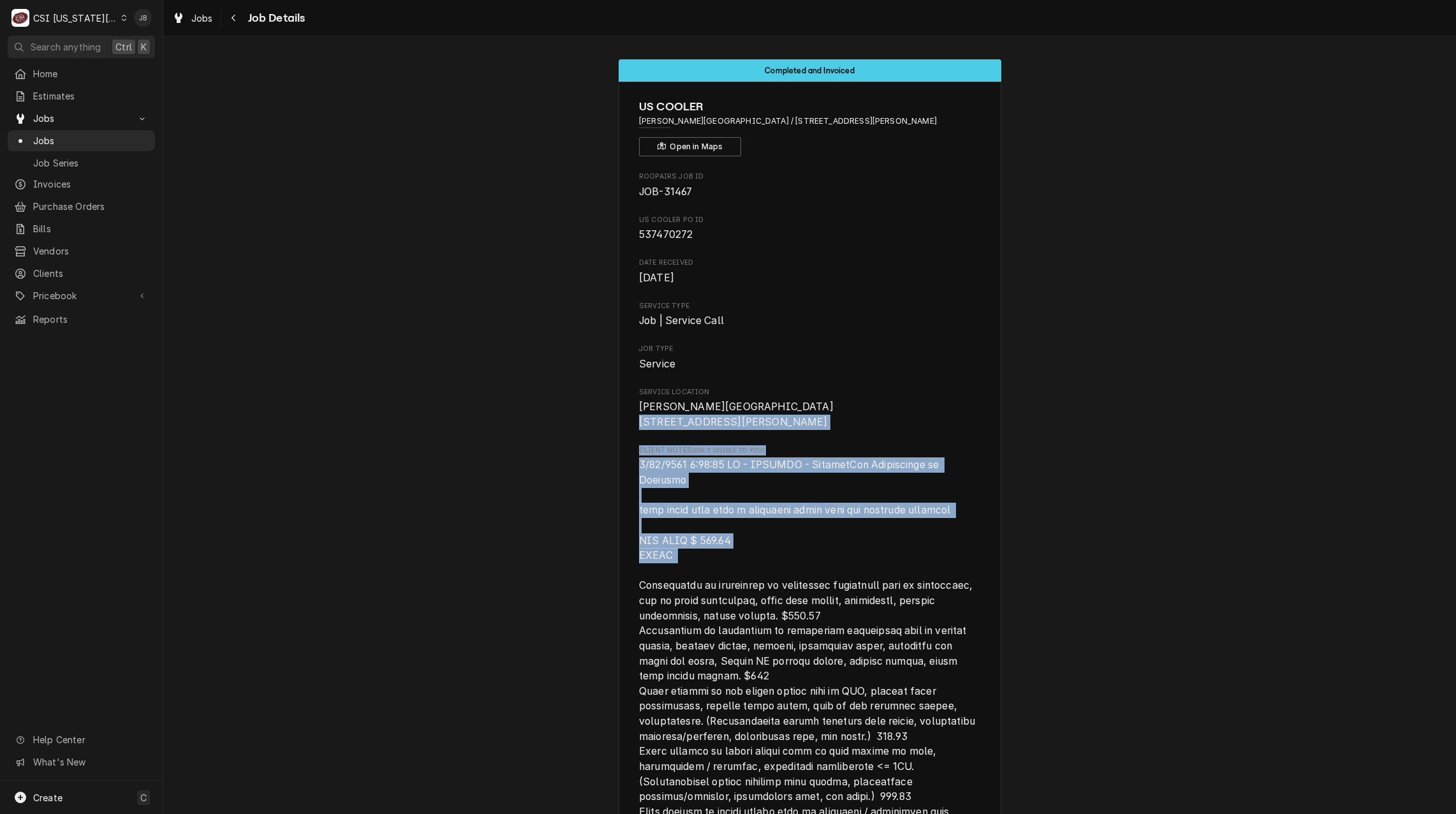
drag, startPoint x: 699, startPoint y: 582, endPoint x: 600, endPoint y: 422, distance: 188.2
drag, startPoint x: 600, startPoint y: 422, endPoint x: 666, endPoint y: 523, distance: 120.7
click at [666, 523] on span "[object Object]" at bounding box center [808, 751] width 339 height 585
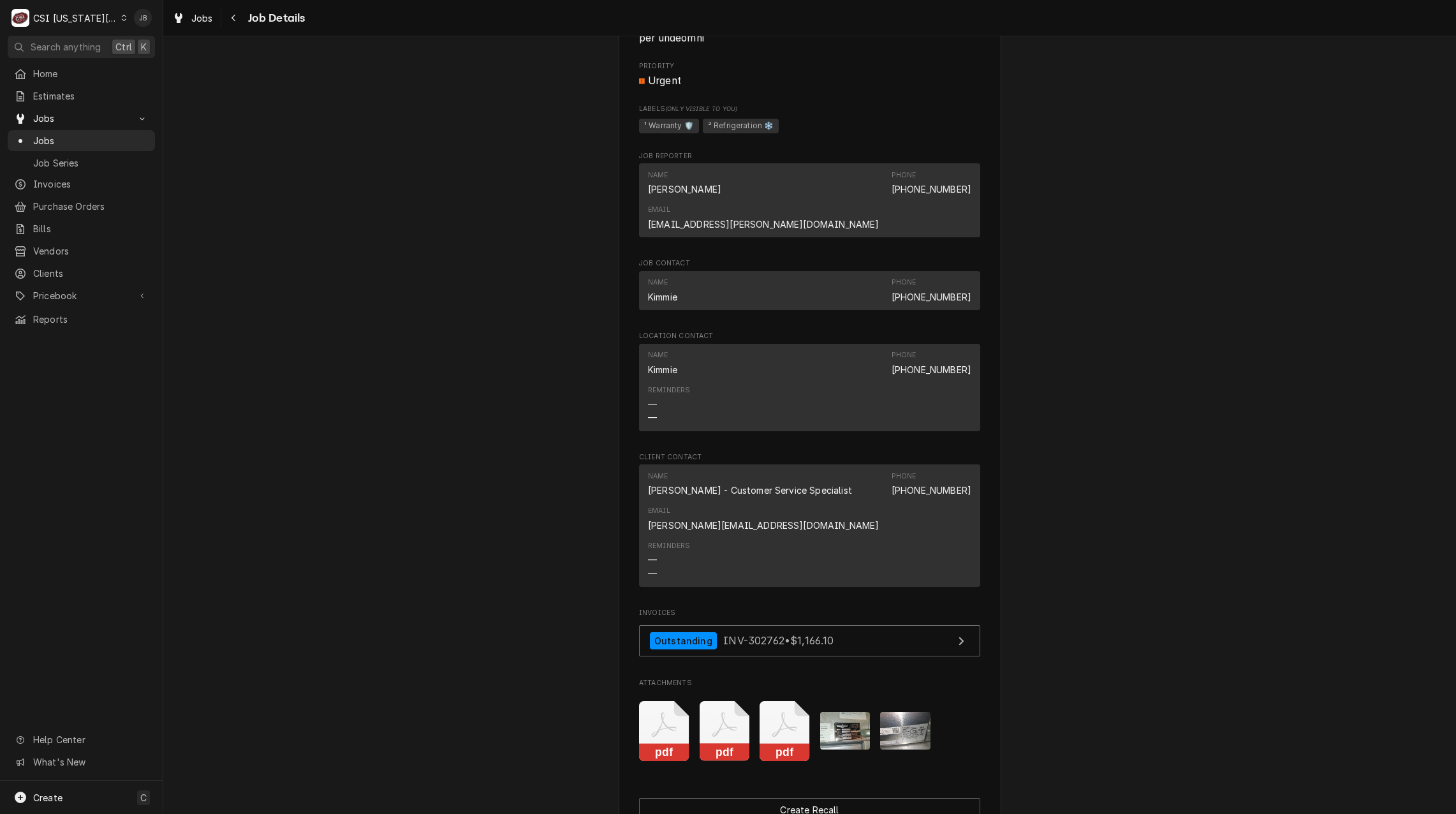
scroll to position [2296, 0]
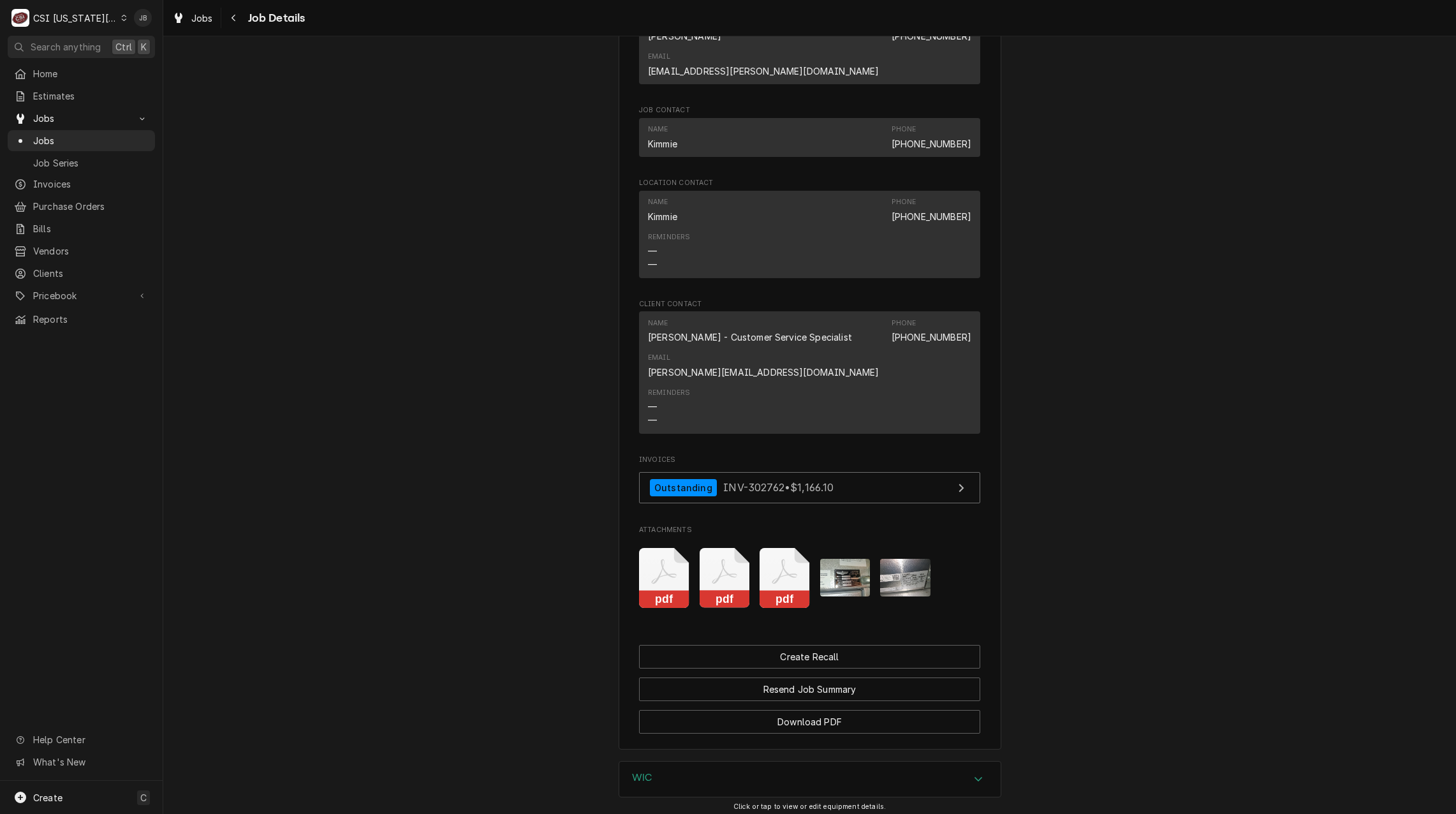
click at [835, 559] on img "Attachments" at bounding box center [844, 578] width 50 height 37
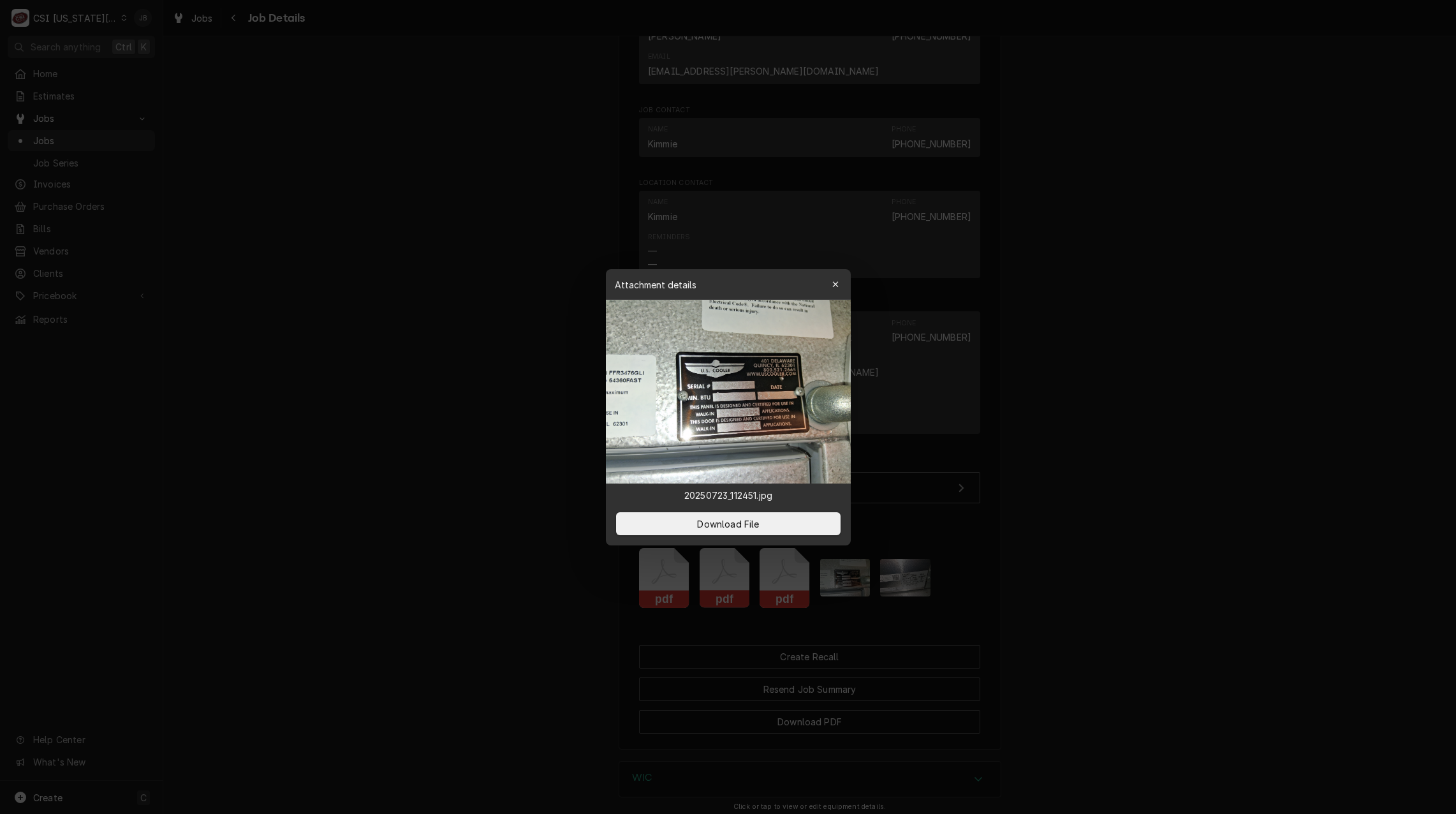
click at [940, 538] on div at bounding box center [728, 407] width 1456 height 814
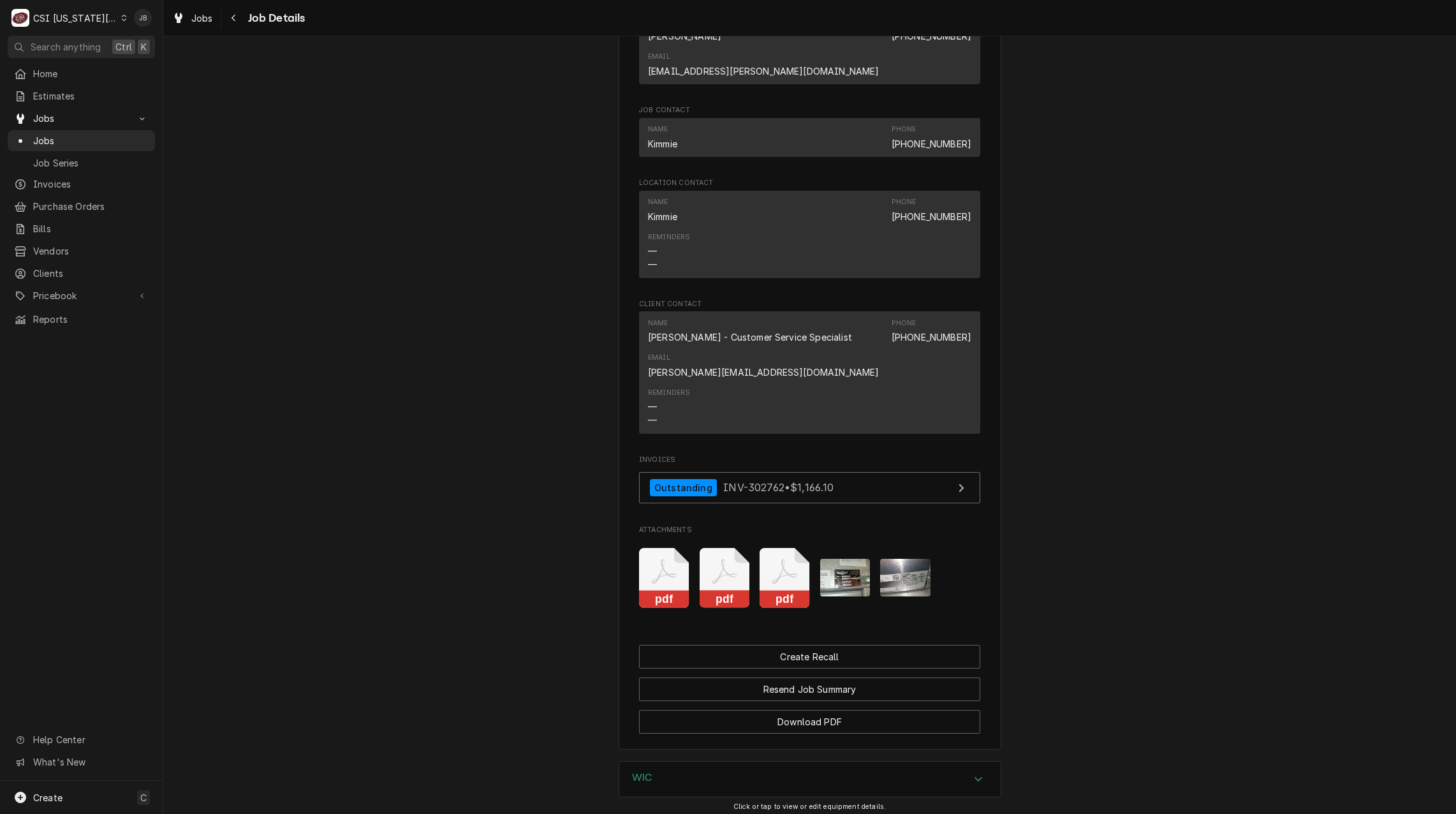
click at [904, 559] on img "Attachments" at bounding box center [905, 578] width 50 height 37
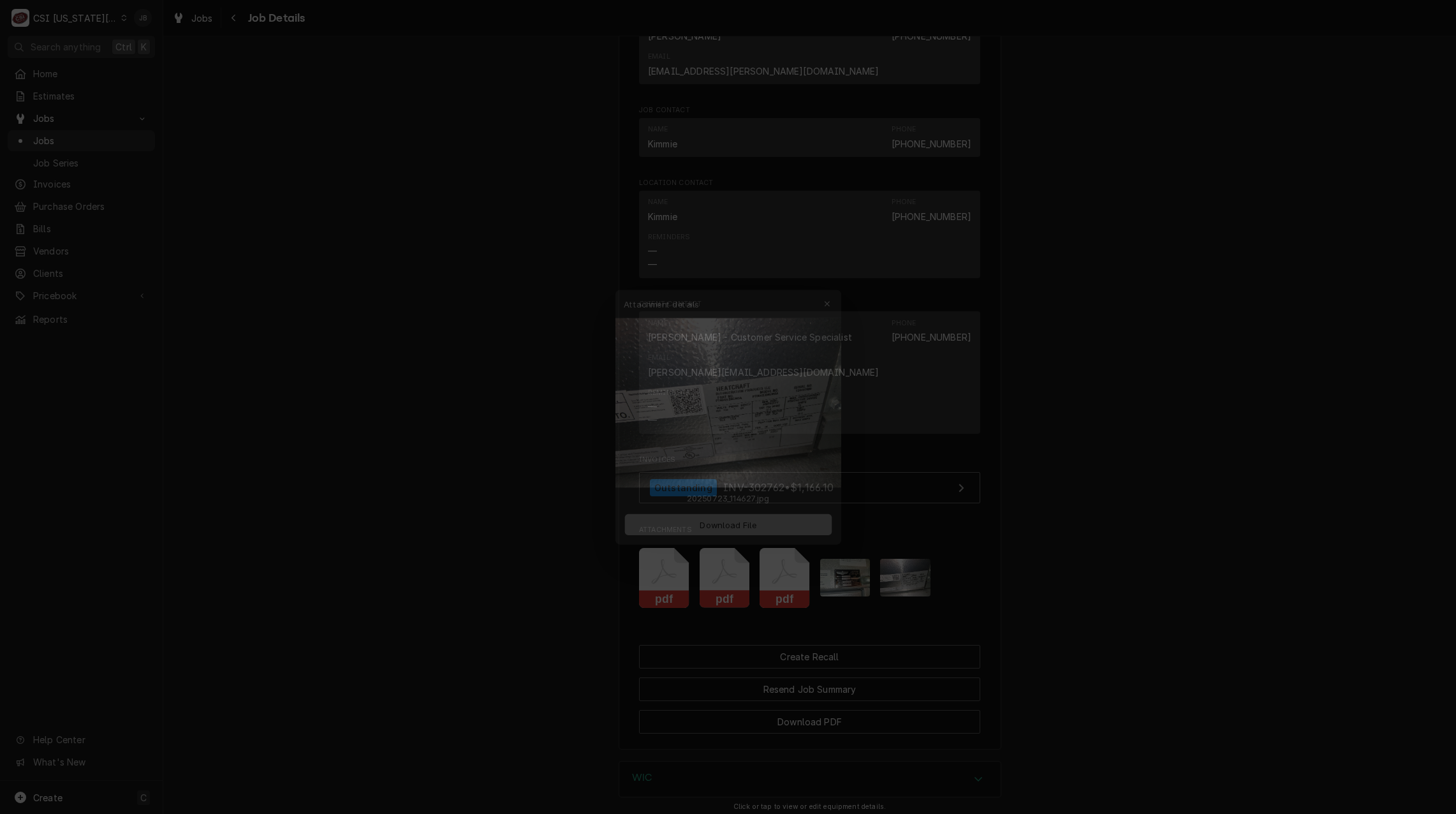
click at [741, 521] on span "Download File" at bounding box center [727, 523] width 67 height 14
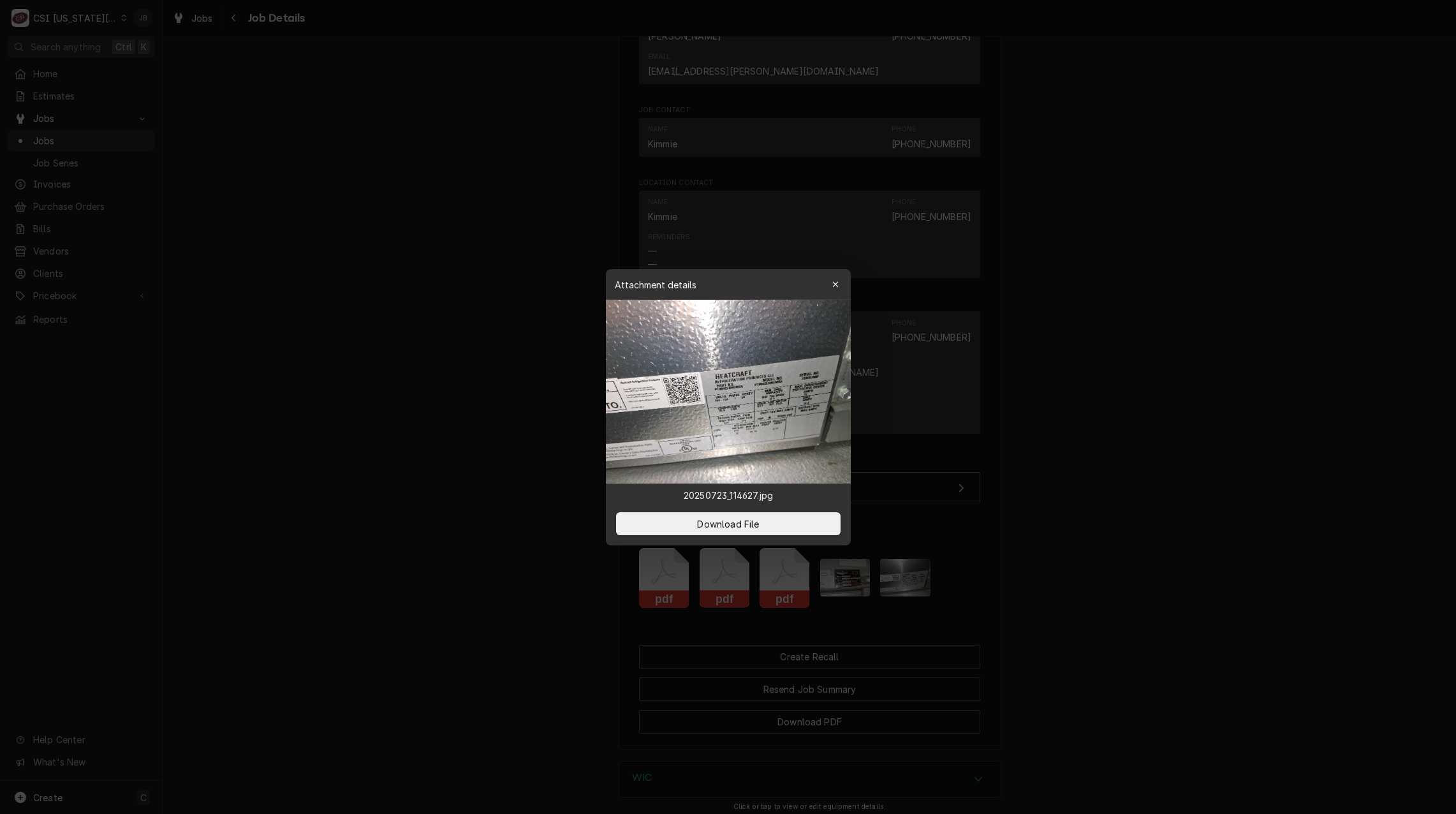
click at [411, 394] on div at bounding box center [728, 407] width 1456 height 814
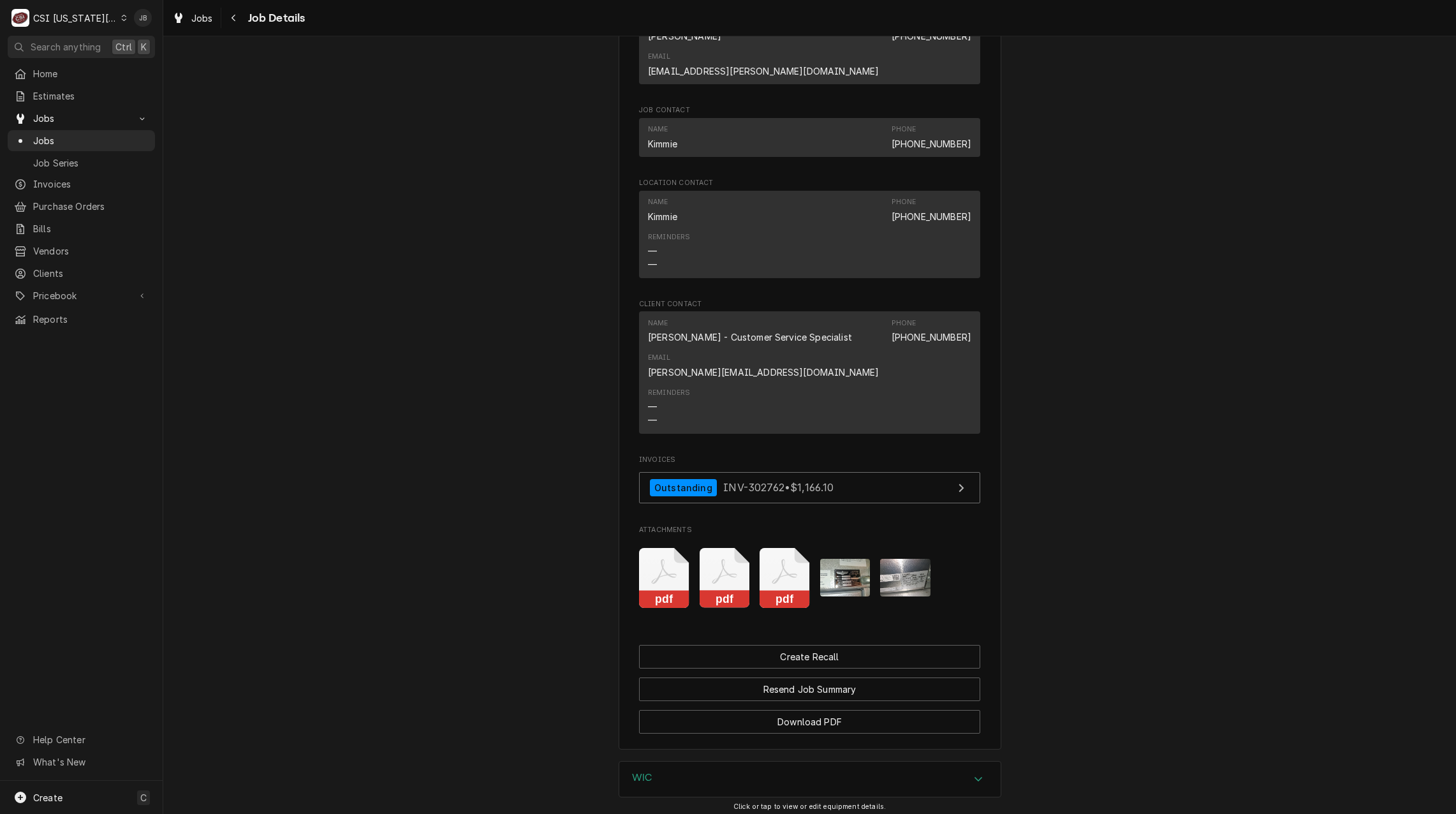
click at [855, 565] on img "Attachments" at bounding box center [844, 578] width 50 height 37
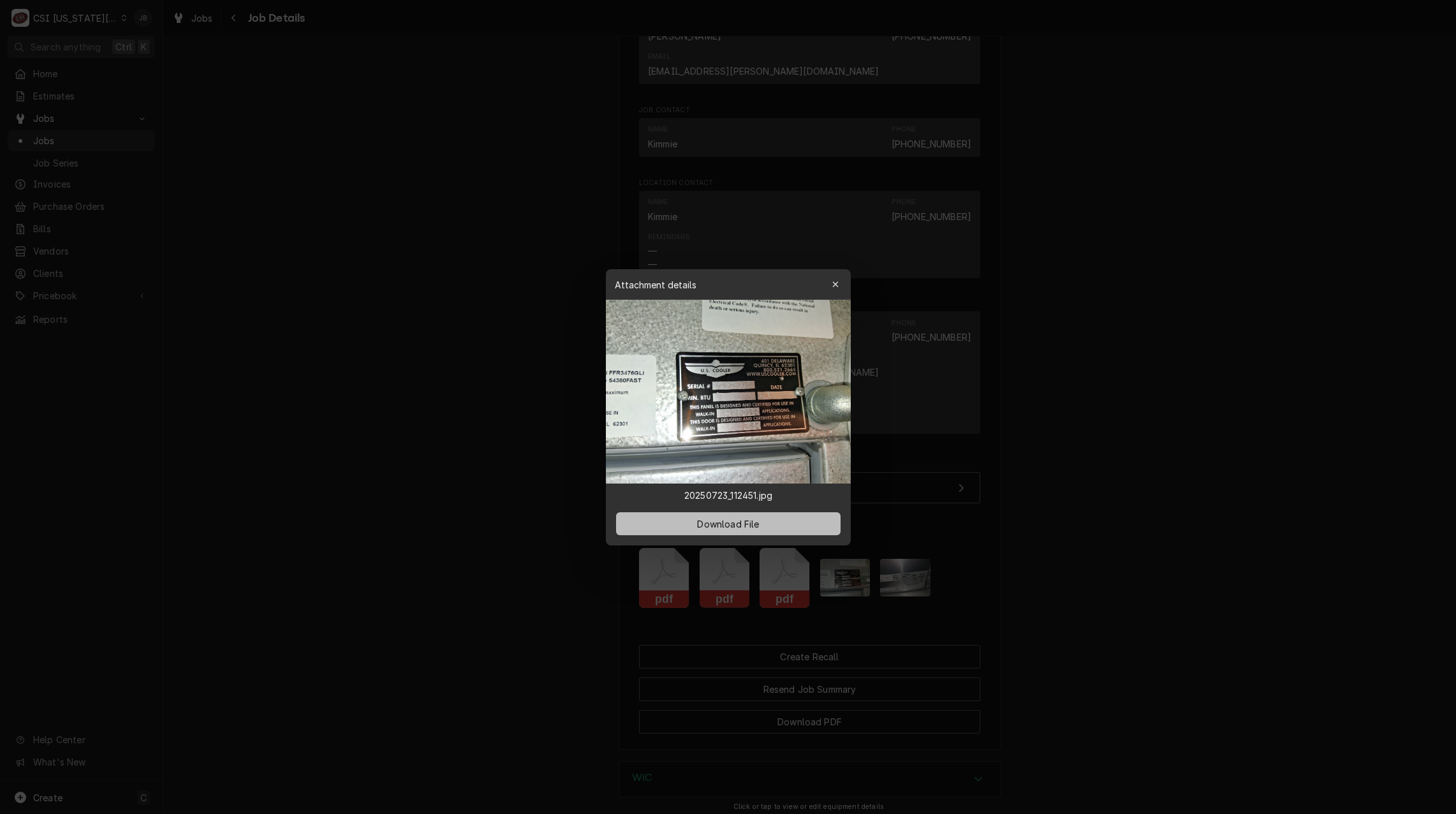
click at [706, 528] on span "Download File" at bounding box center [727, 523] width 67 height 14
click at [420, 359] on div at bounding box center [728, 407] width 1456 height 814
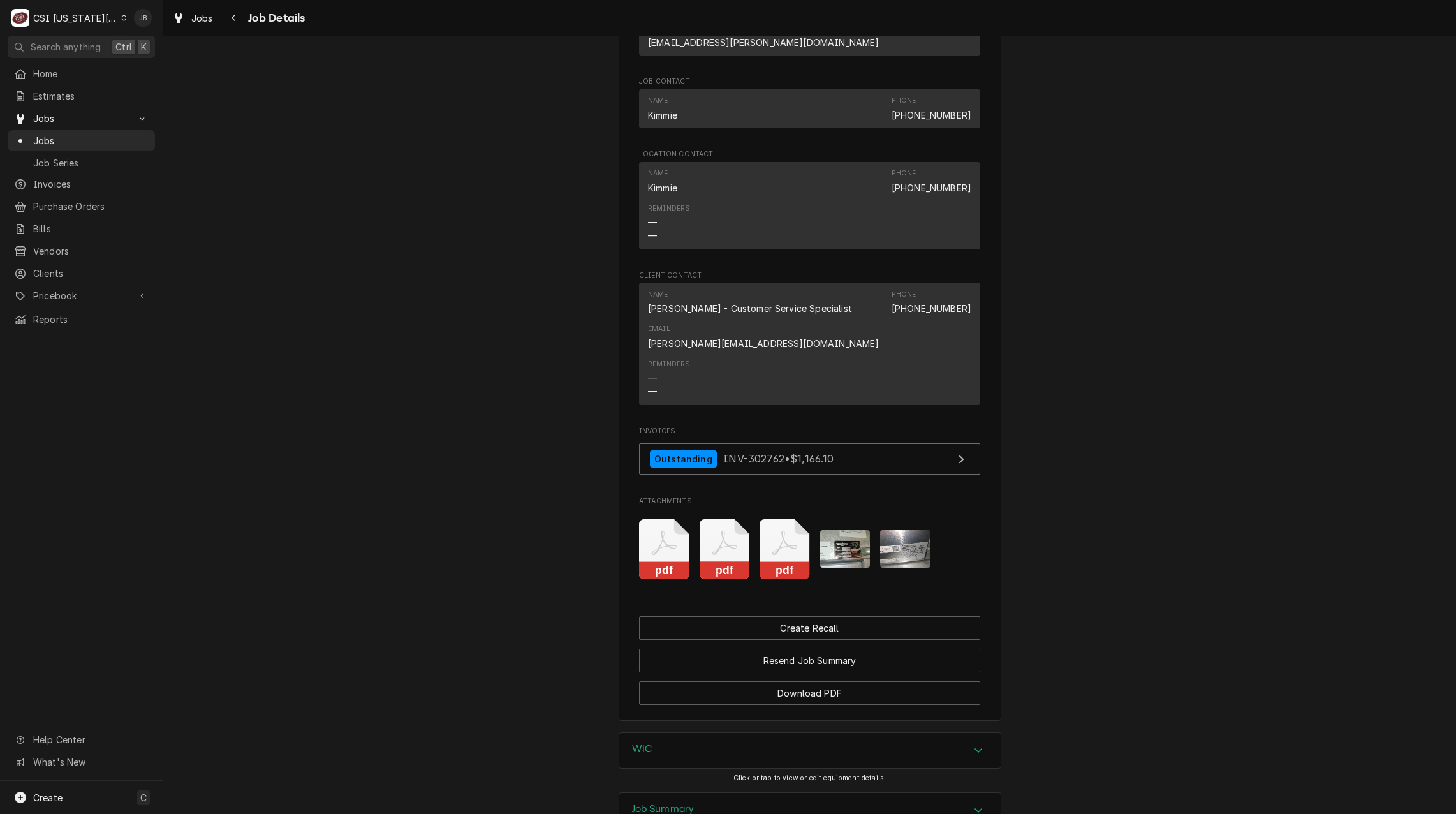
scroll to position [2464, 0]
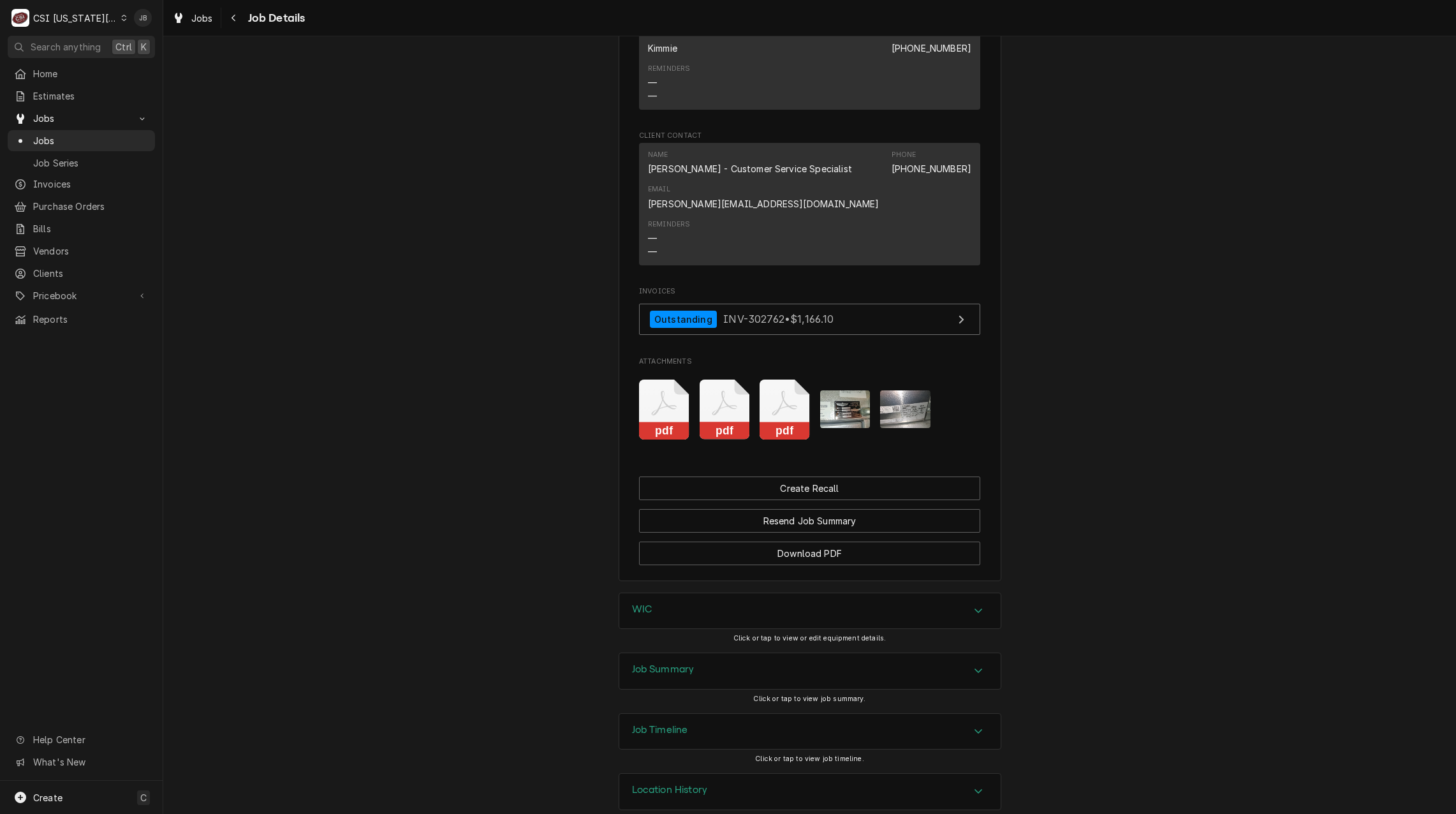
click at [691, 593] on div "WIC" at bounding box center [810, 611] width 381 height 36
click at [783, 388] on icon "Attachments" at bounding box center [784, 410] width 50 height 60
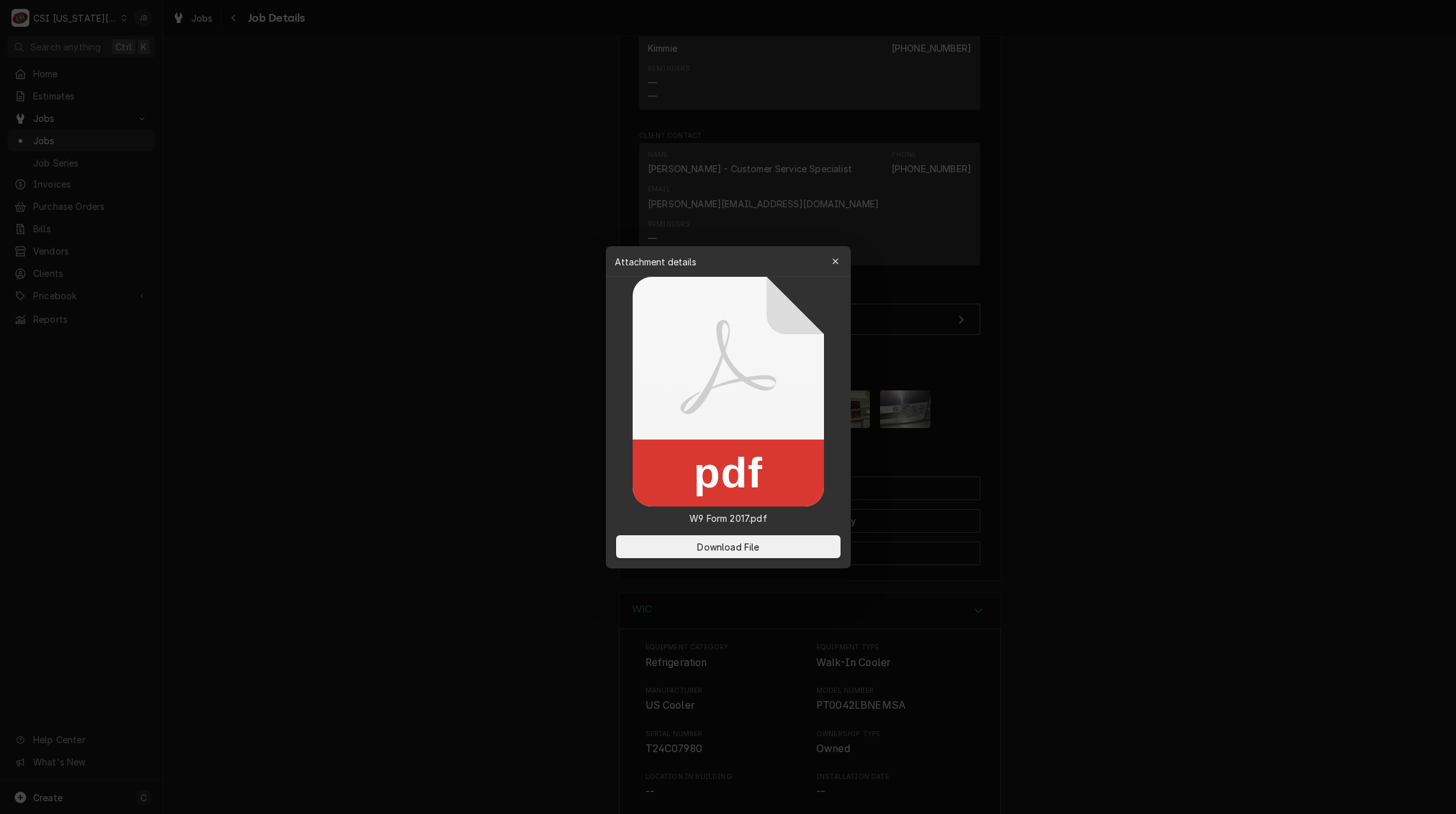
click at [454, 400] on div at bounding box center [728, 407] width 1456 height 814
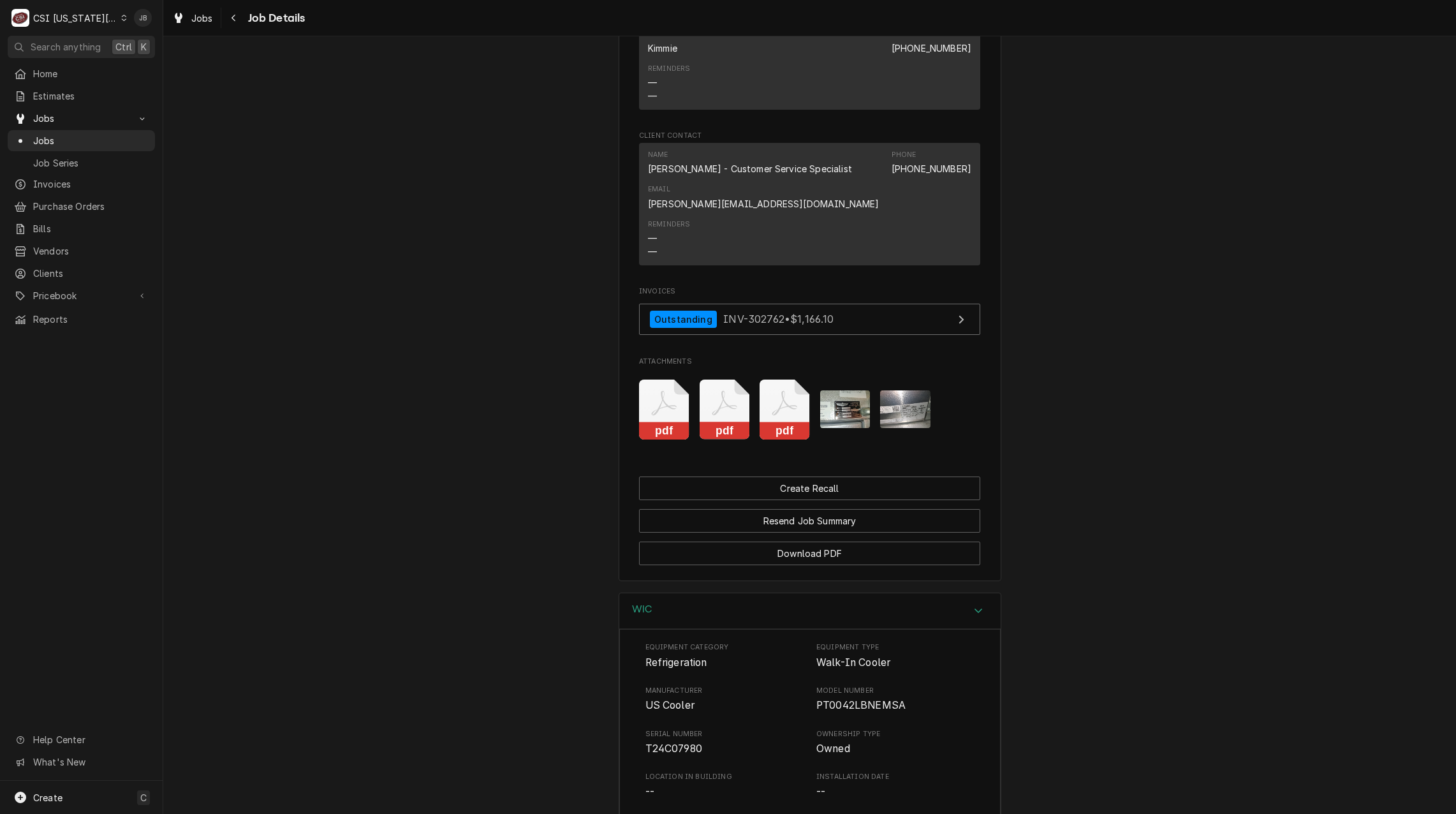
click at [712, 382] on icon "Attachments" at bounding box center [724, 410] width 50 height 60
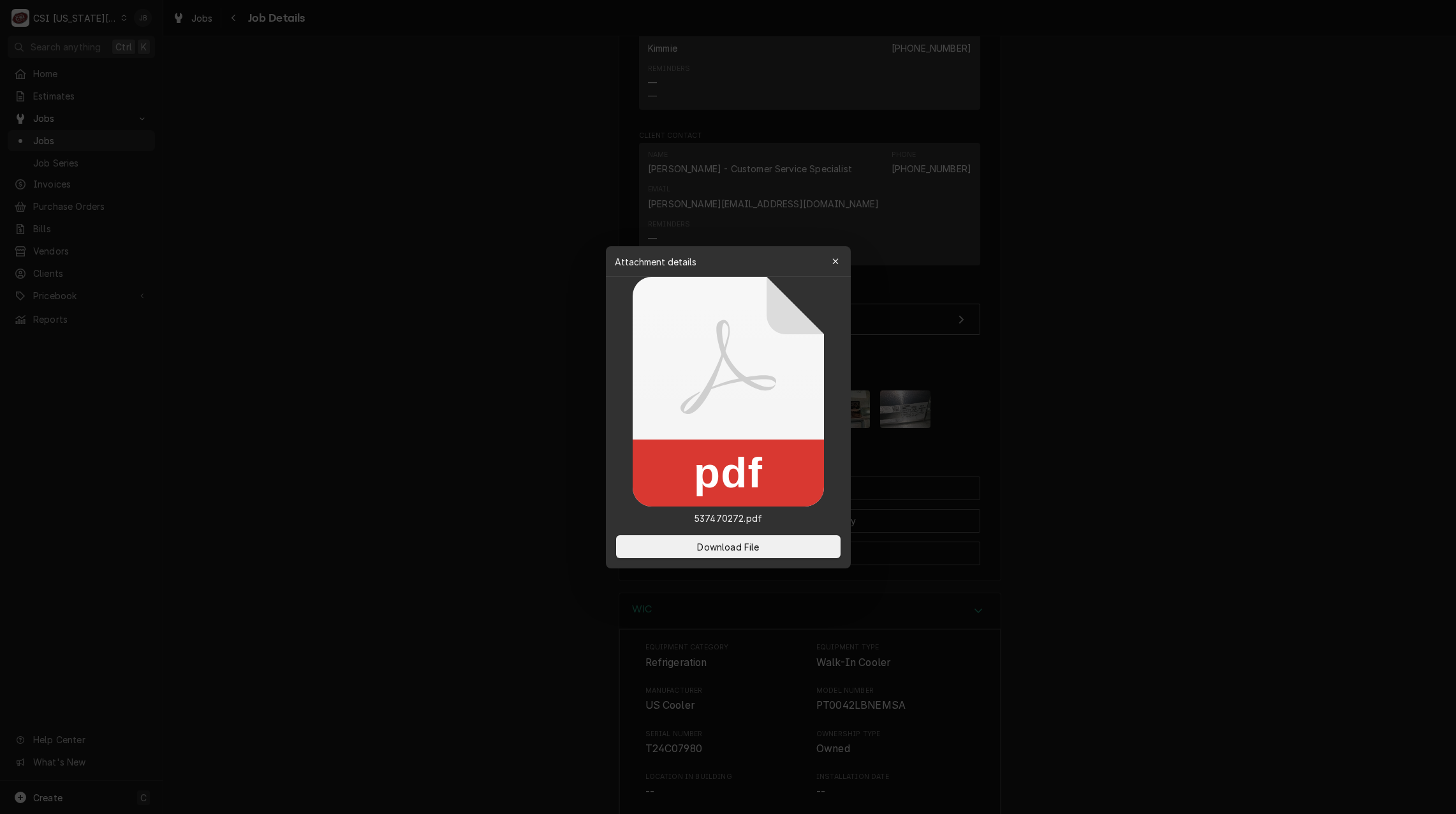
click at [511, 399] on div at bounding box center [728, 407] width 1456 height 814
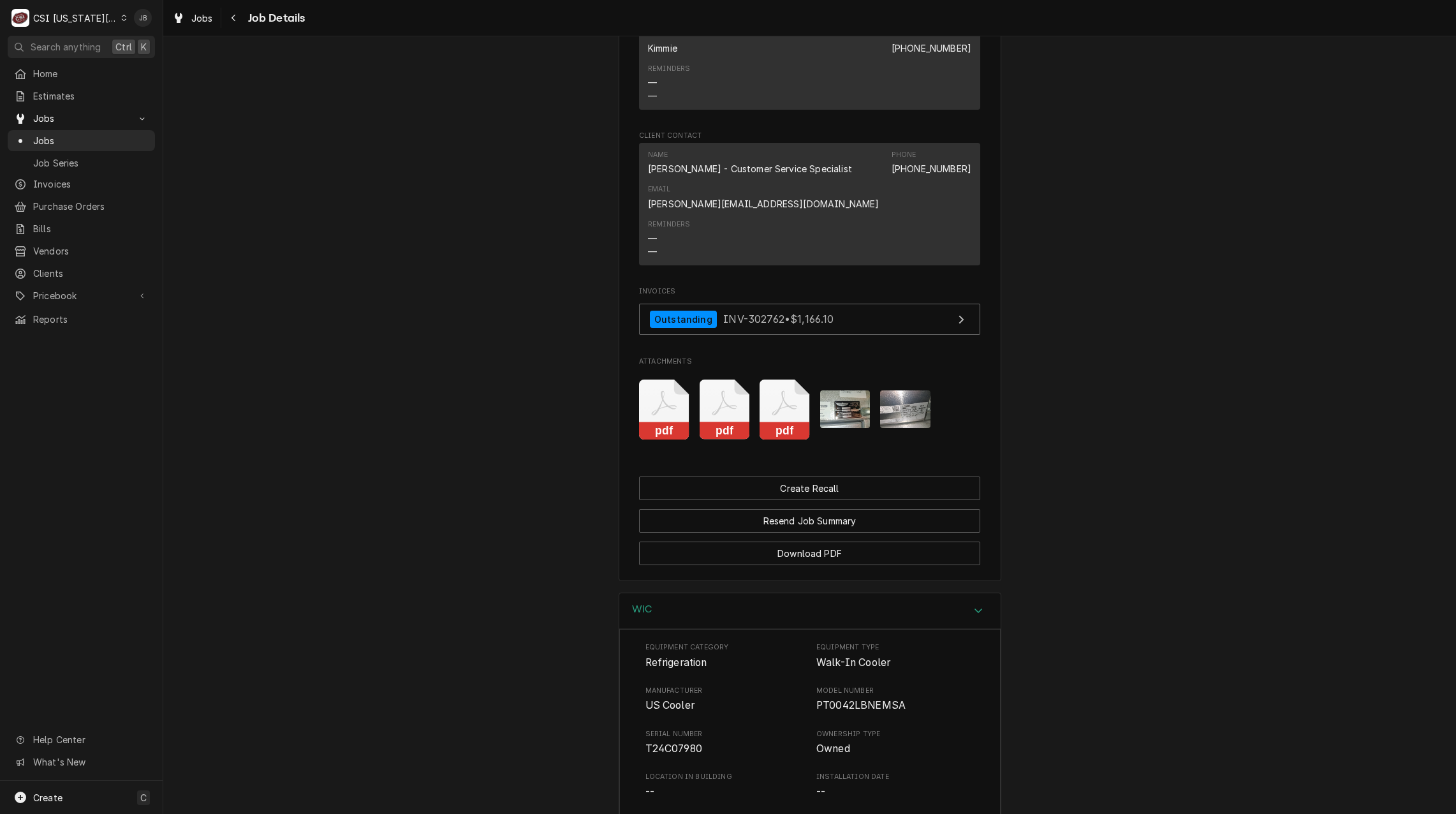
click at [648, 396] on icon "Attachments" at bounding box center [663, 410] width 50 height 60
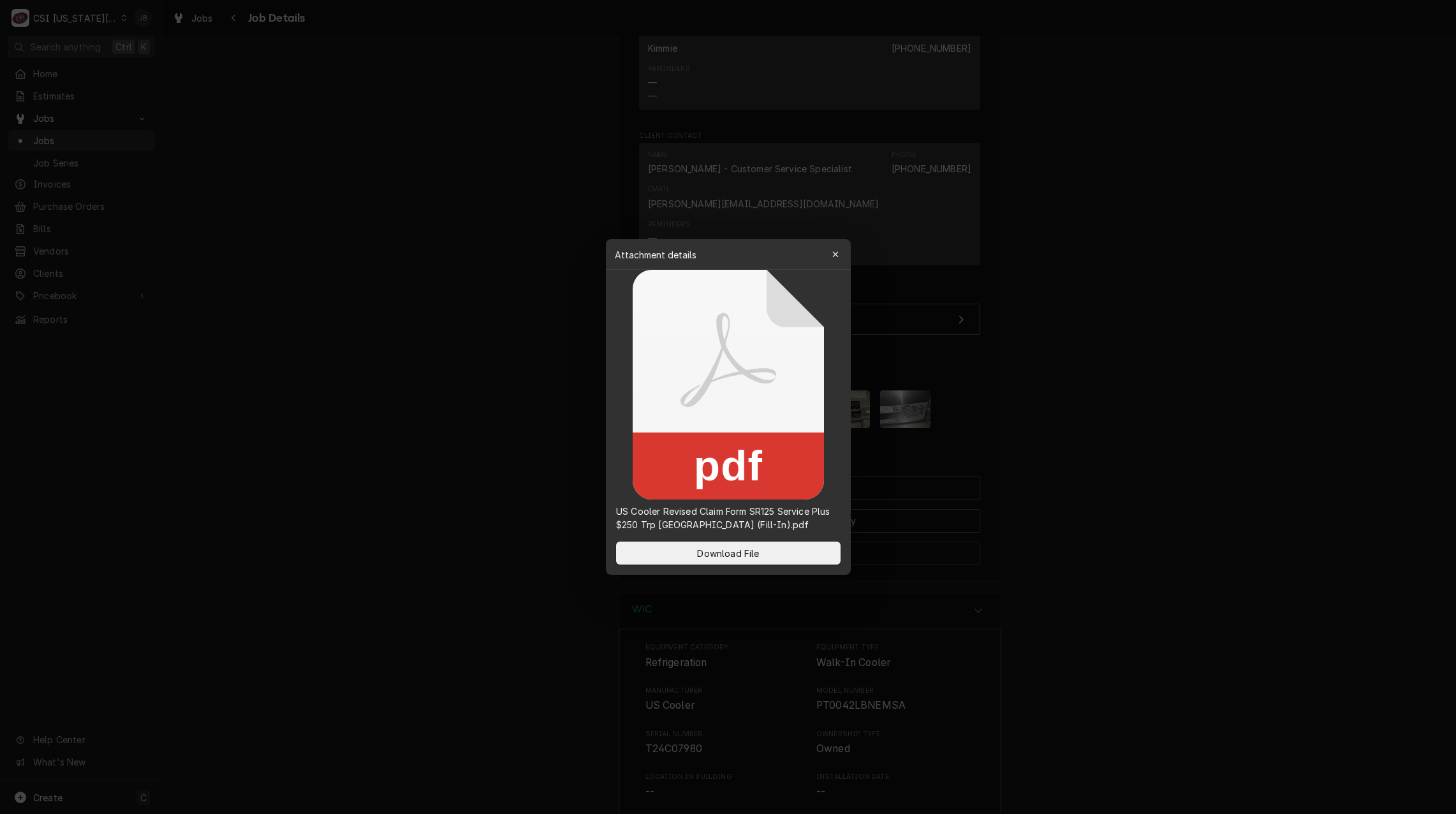
click at [492, 390] on div at bounding box center [728, 407] width 1456 height 814
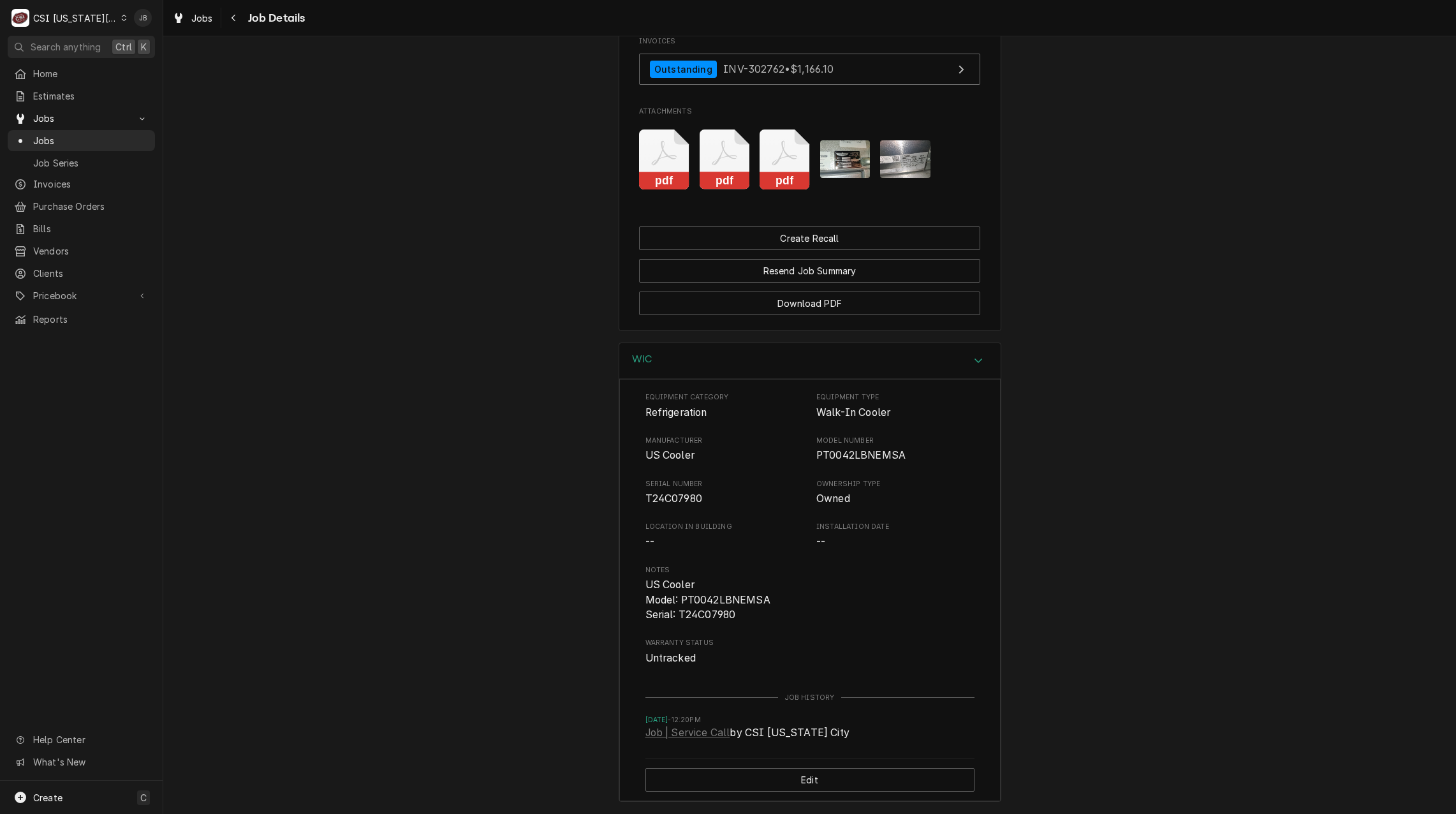
scroll to position [2743, 0]
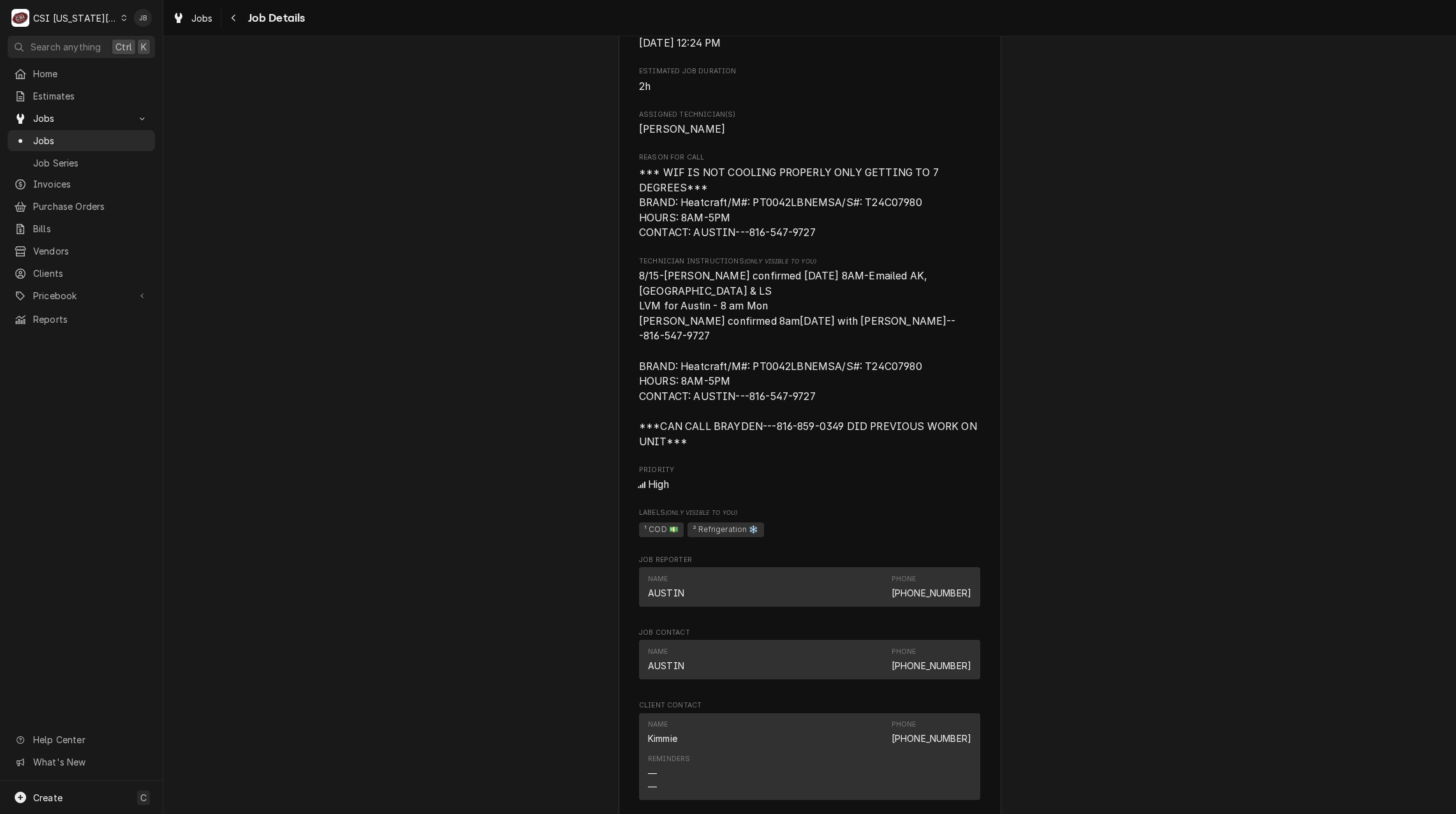
scroll to position [957, 0]
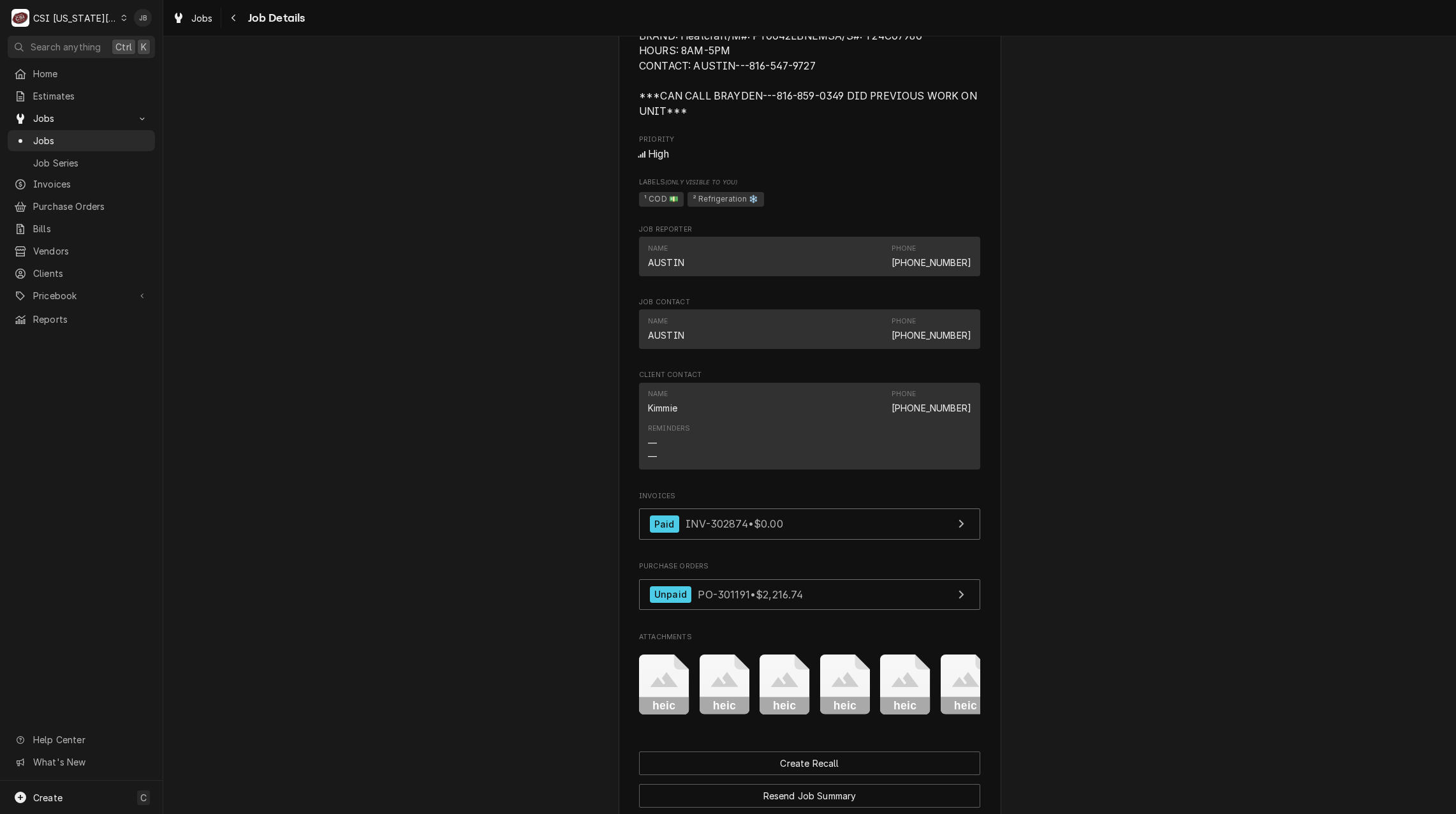
click at [662, 706] on icon "Attachments" at bounding box center [663, 684] width 50 height 60
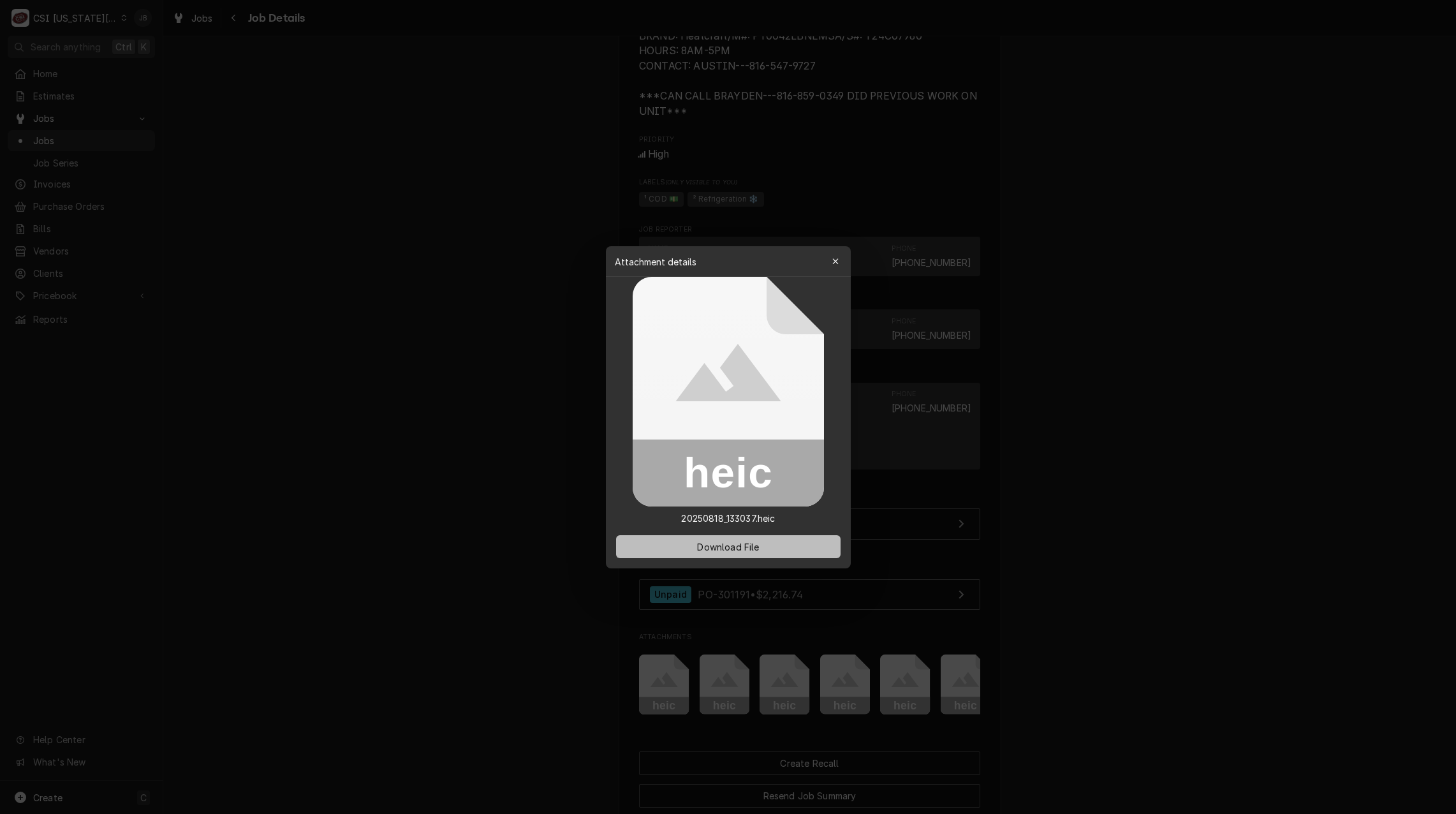
click at [733, 545] on span "Download File" at bounding box center [727, 546] width 67 height 14
drag, startPoint x: 517, startPoint y: 608, endPoint x: 658, endPoint y: 602, distance: 141.1
click at [525, 609] on div at bounding box center [728, 407] width 1456 height 814
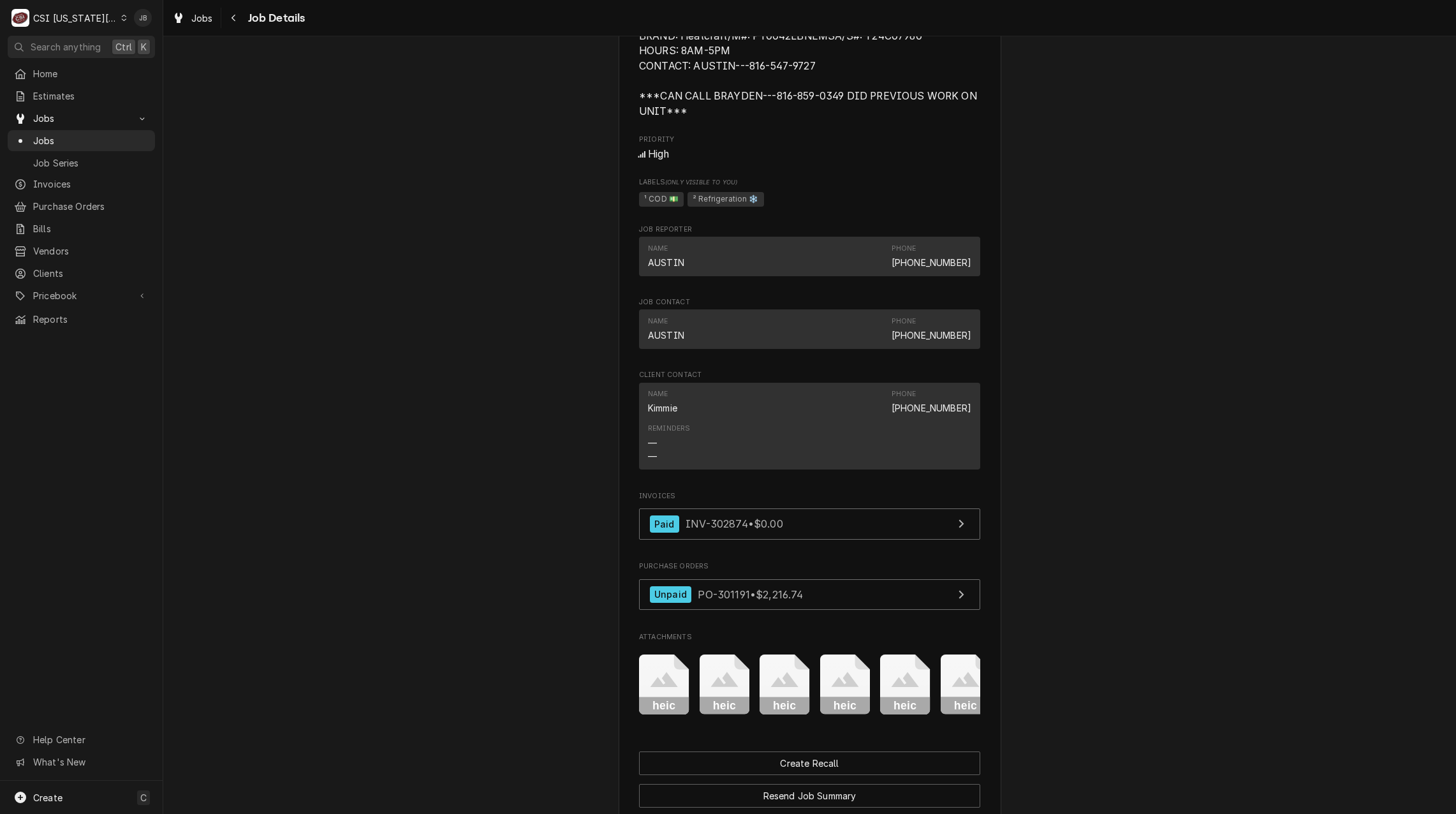
click at [701, 692] on icon "Attachments" at bounding box center [724, 684] width 50 height 60
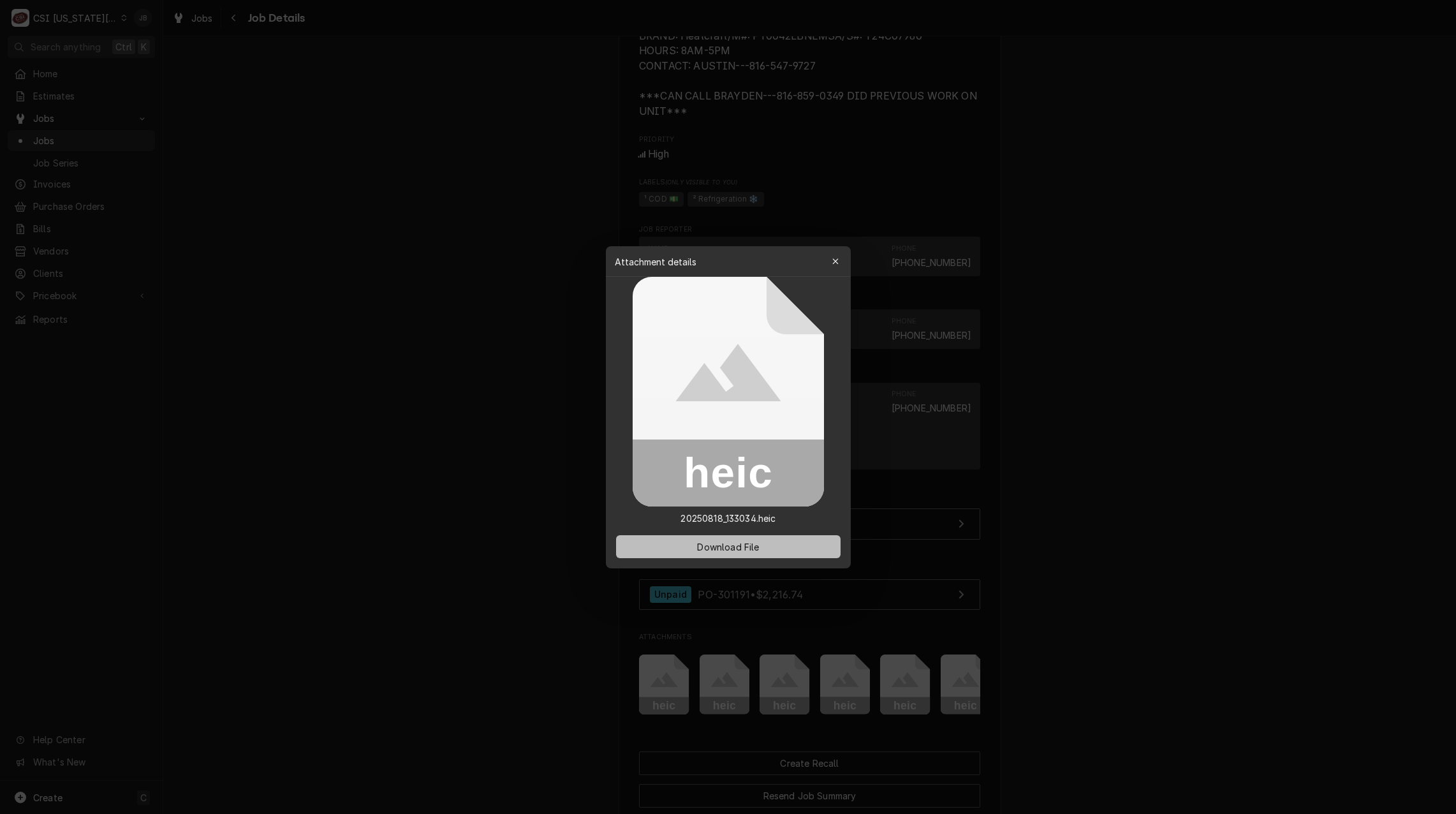
click at [727, 551] on span "Download File" at bounding box center [727, 546] width 67 height 14
click at [794, 682] on div at bounding box center [728, 407] width 1456 height 814
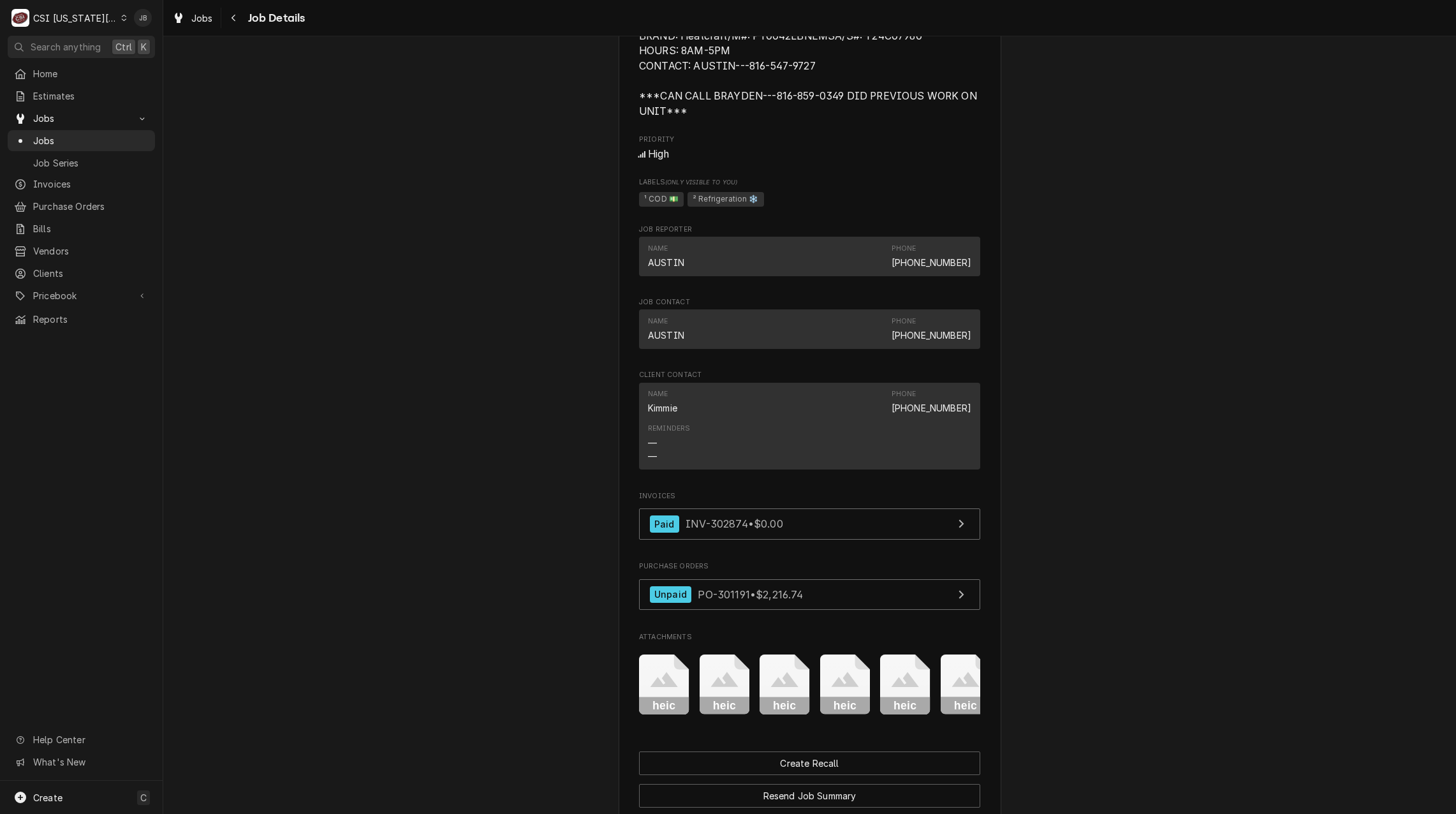
click at [782, 705] on icon "Attachments" at bounding box center [784, 684] width 50 height 60
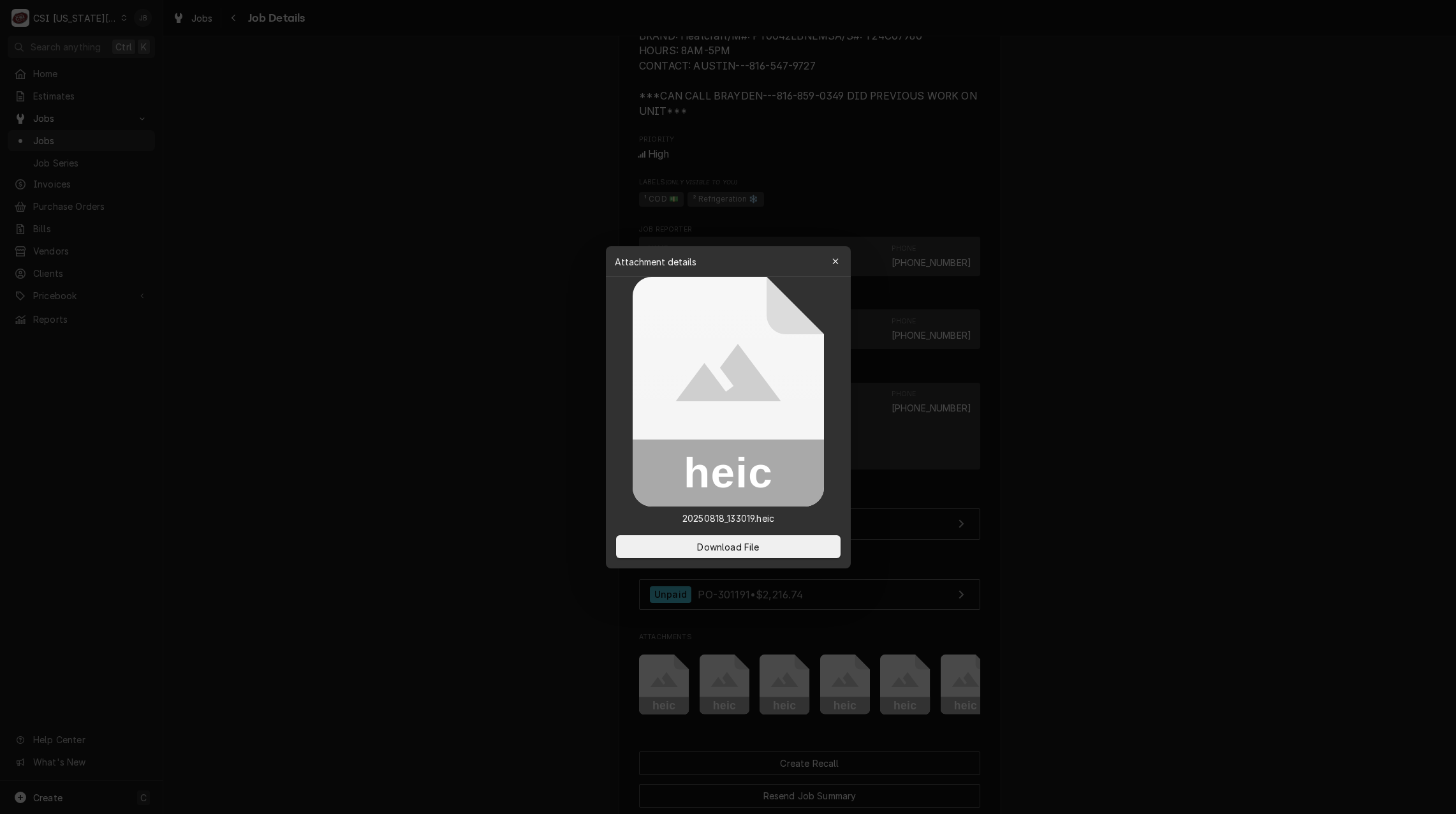
click at [162, 445] on div at bounding box center [728, 407] width 1456 height 814
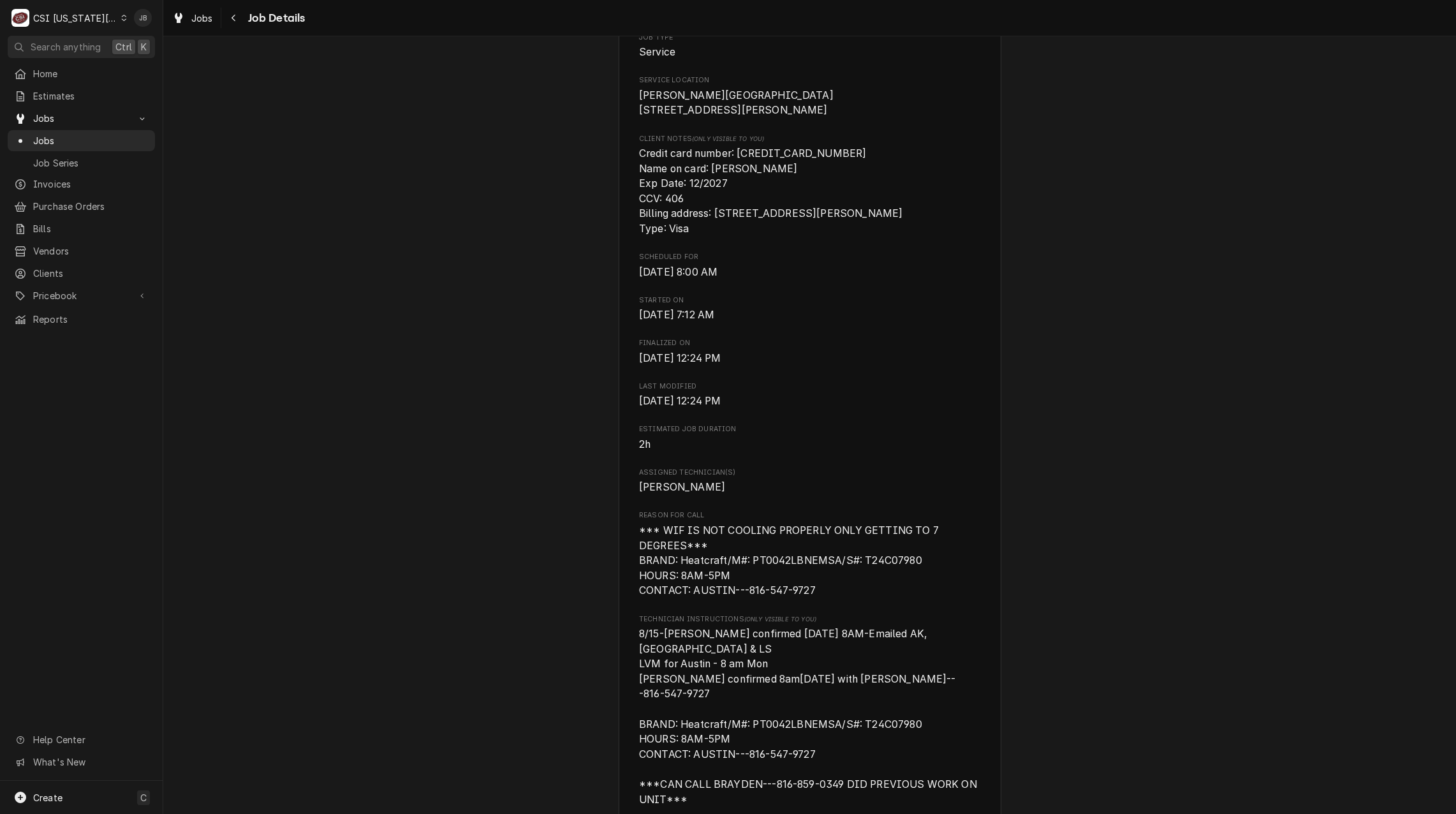
scroll to position [382, 0]
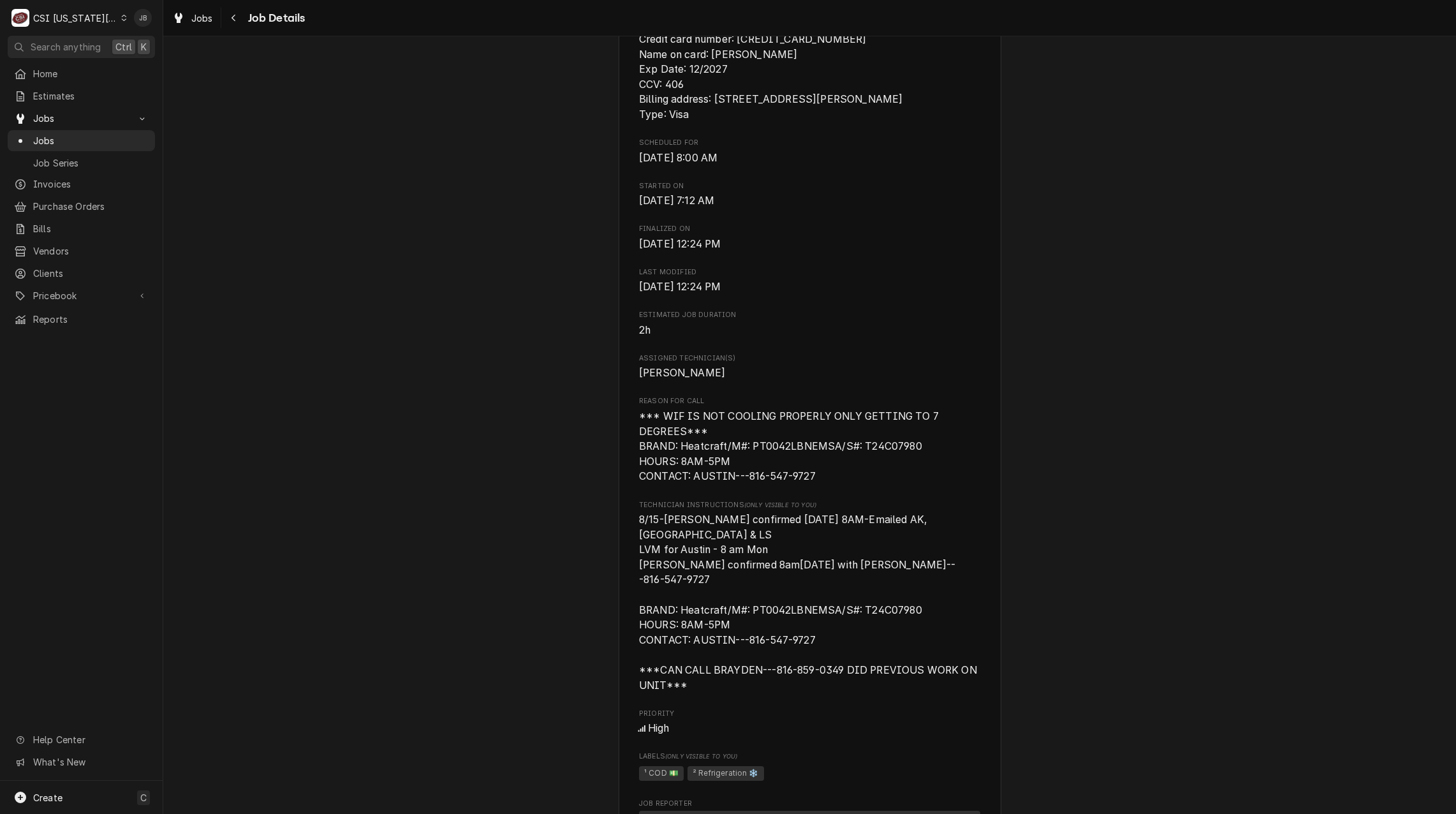
click at [517, 418] on div "Completed and Invoiced [PERSON_NAME][GEOGRAPHIC_DATA] [PERSON_NAME][GEOGRAPHIC_…" at bounding box center [809, 554] width 1292 height 1774
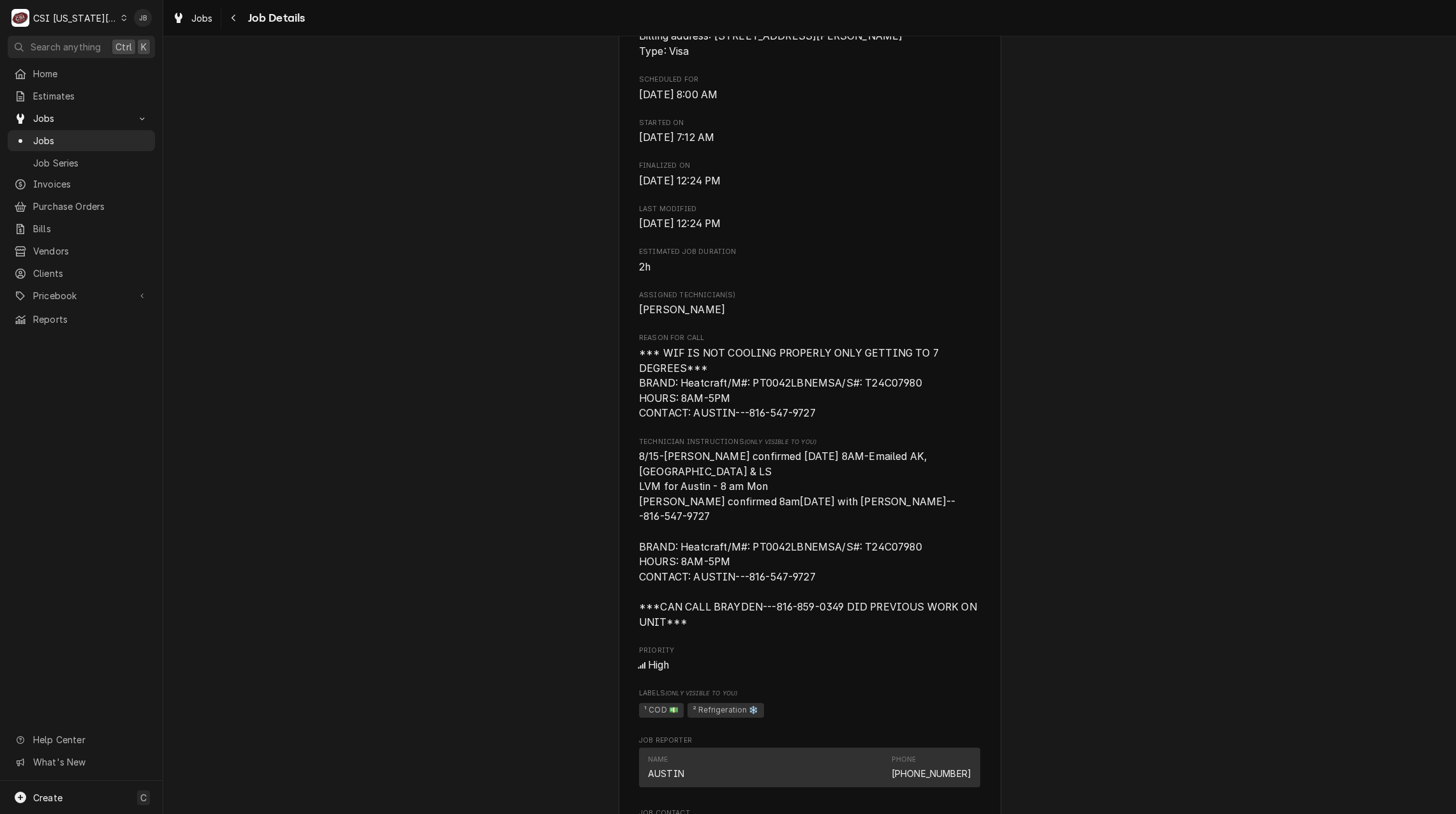
scroll to position [446, 0]
click at [84, 184] on span "Invoices" at bounding box center [91, 184] width 116 height 14
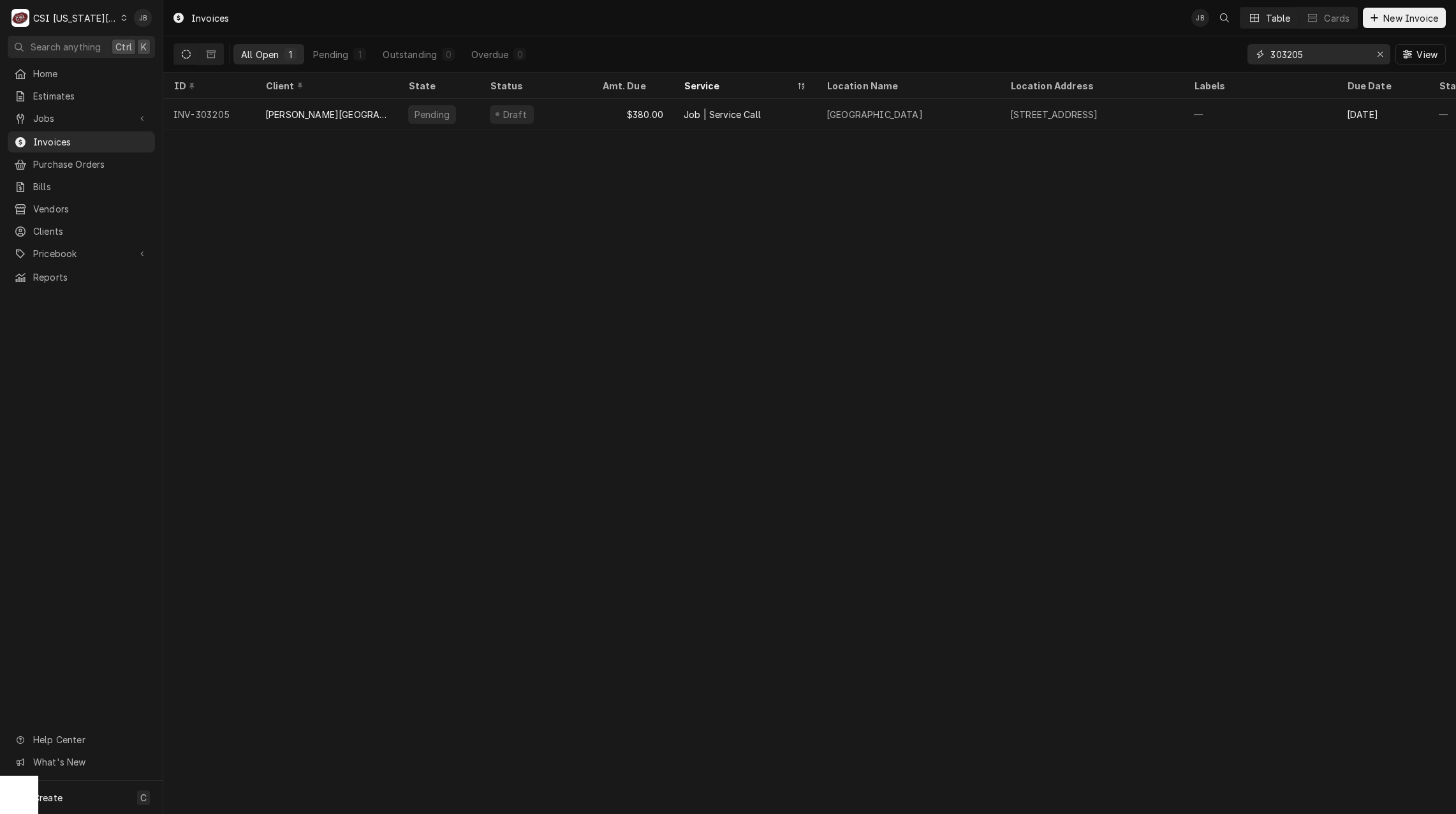
click at [1319, 56] on input "303205" at bounding box center [1318, 54] width 96 height 20
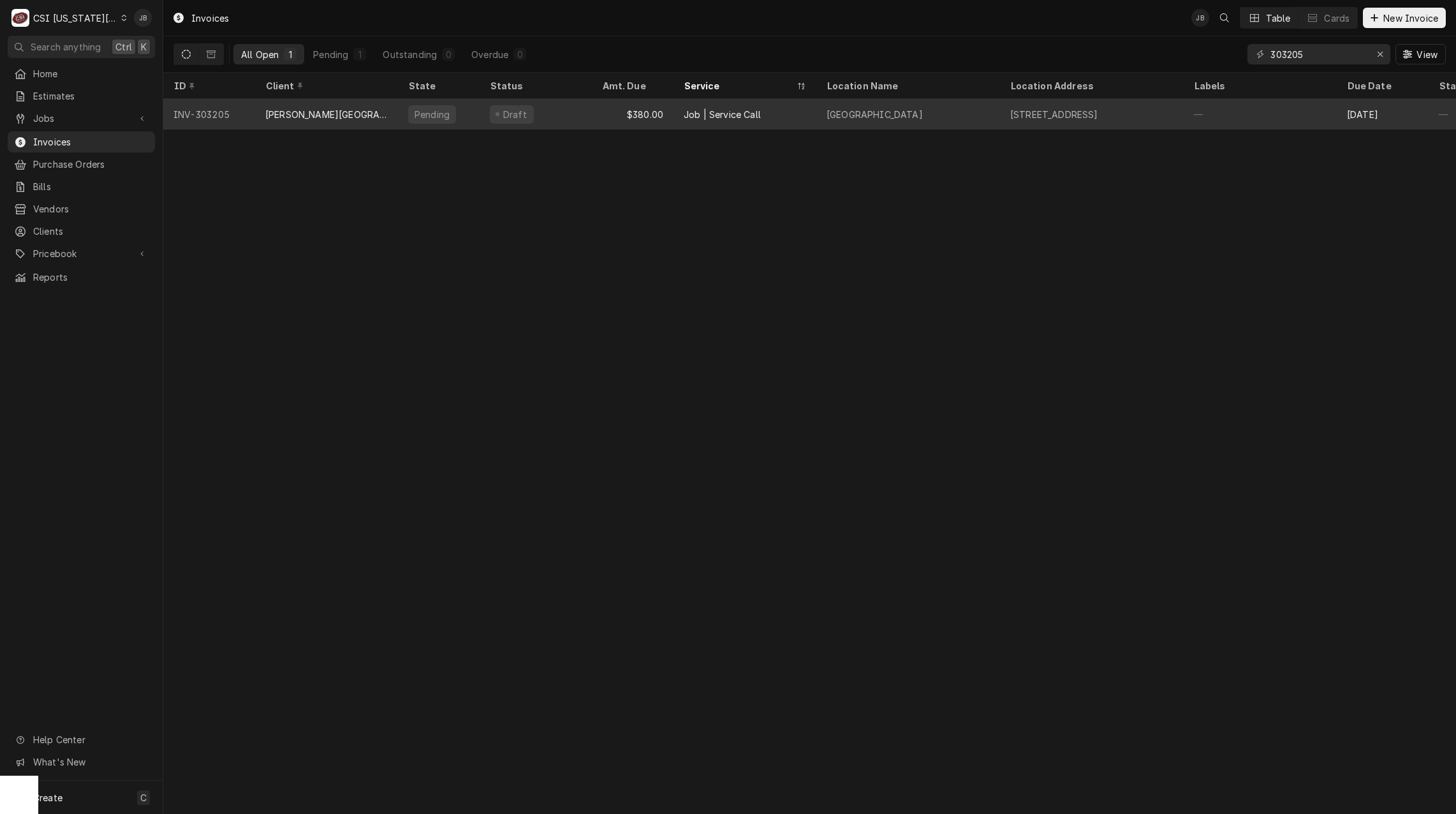
click at [860, 115] on div "[GEOGRAPHIC_DATA]" at bounding box center [874, 115] width 96 height 14
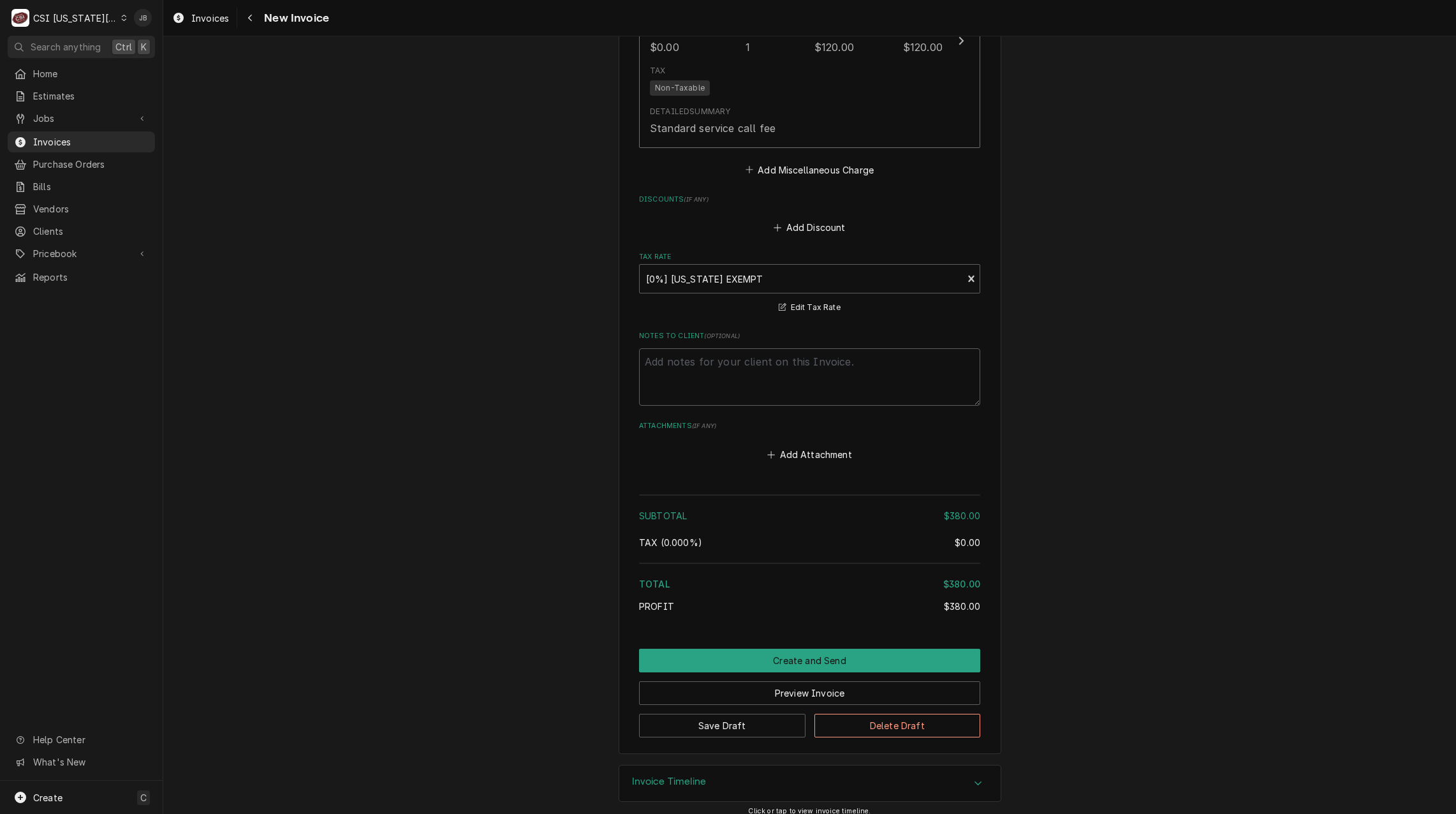
scroll to position [1868, 0]
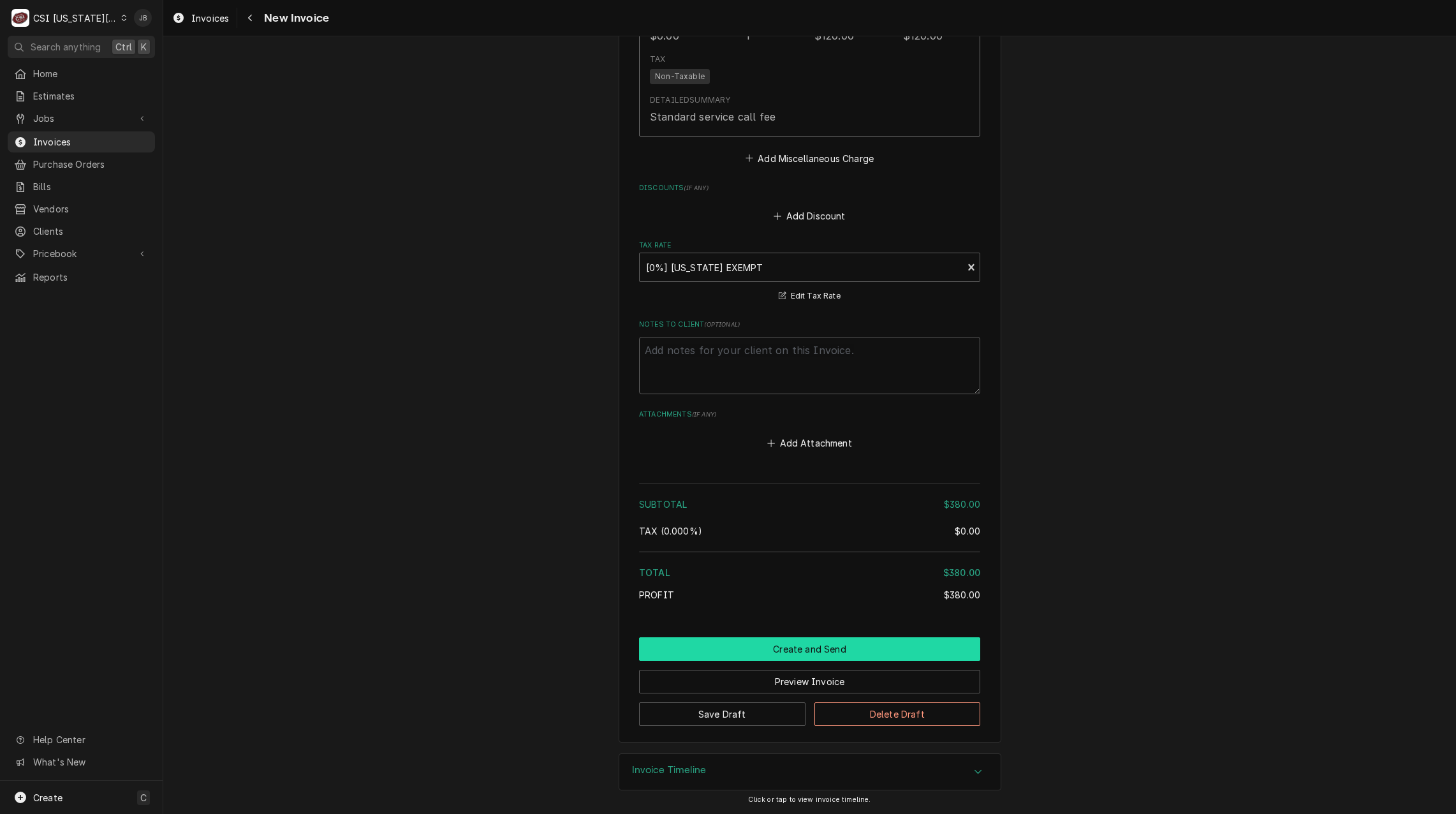
click at [770, 655] on button "Create and Send" at bounding box center [810, 649] width 341 height 24
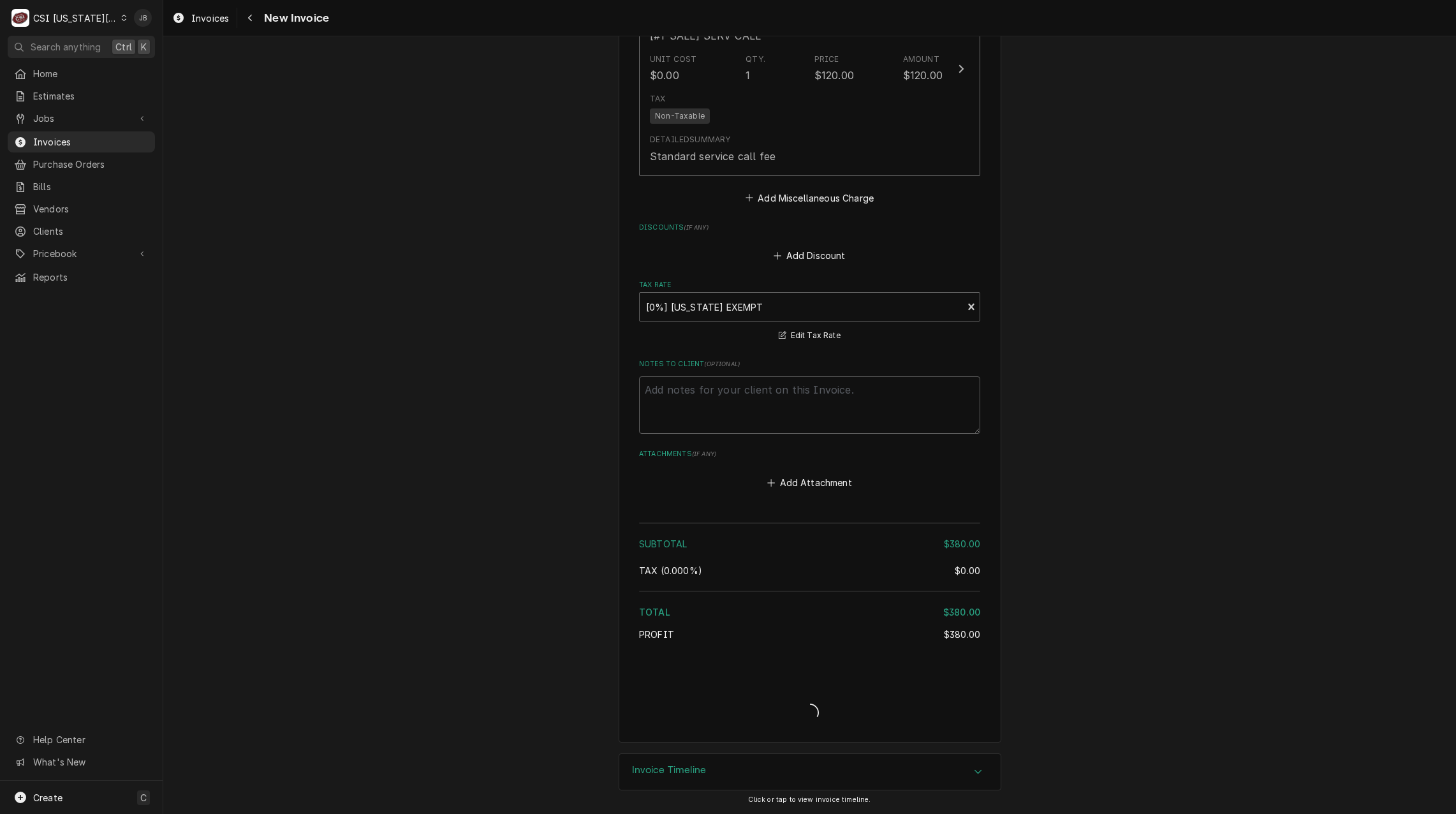
type textarea "x"
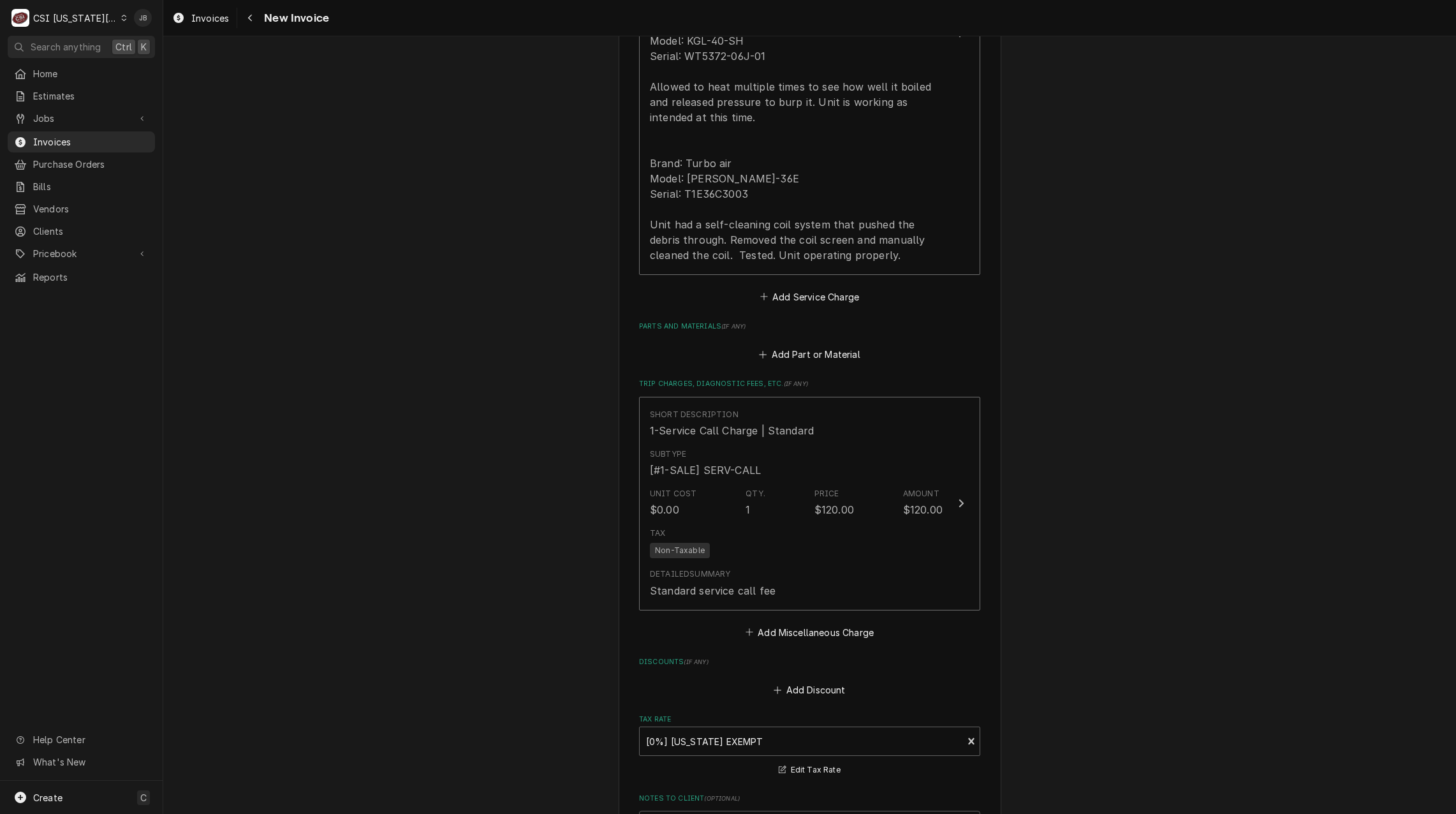
scroll to position [1382, 0]
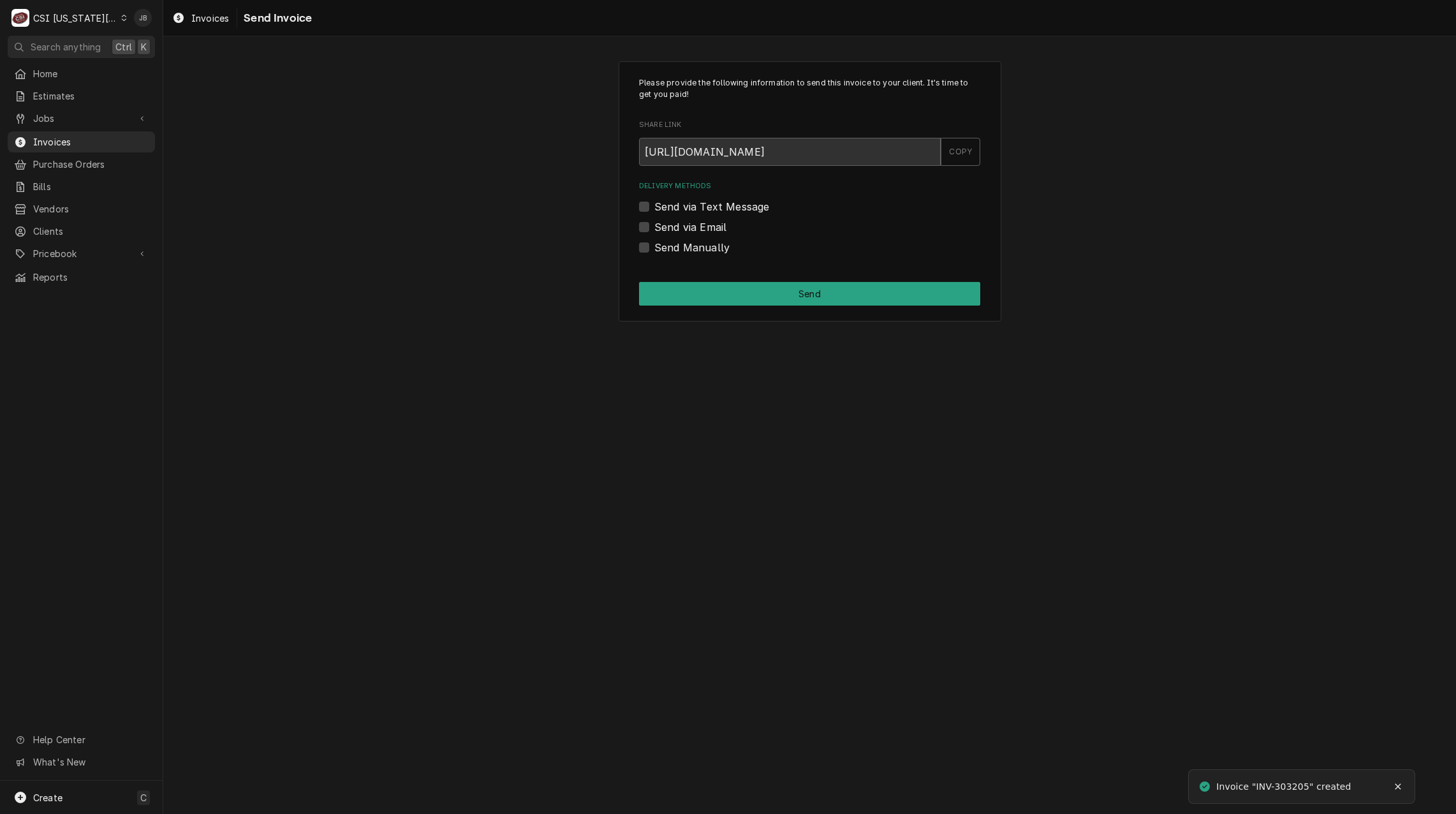
click at [712, 226] on label "Send via Email" at bounding box center [690, 227] width 72 height 15
click at [712, 226] on input "Send via Email" at bounding box center [825, 233] width 341 height 28
checkbox input "true"
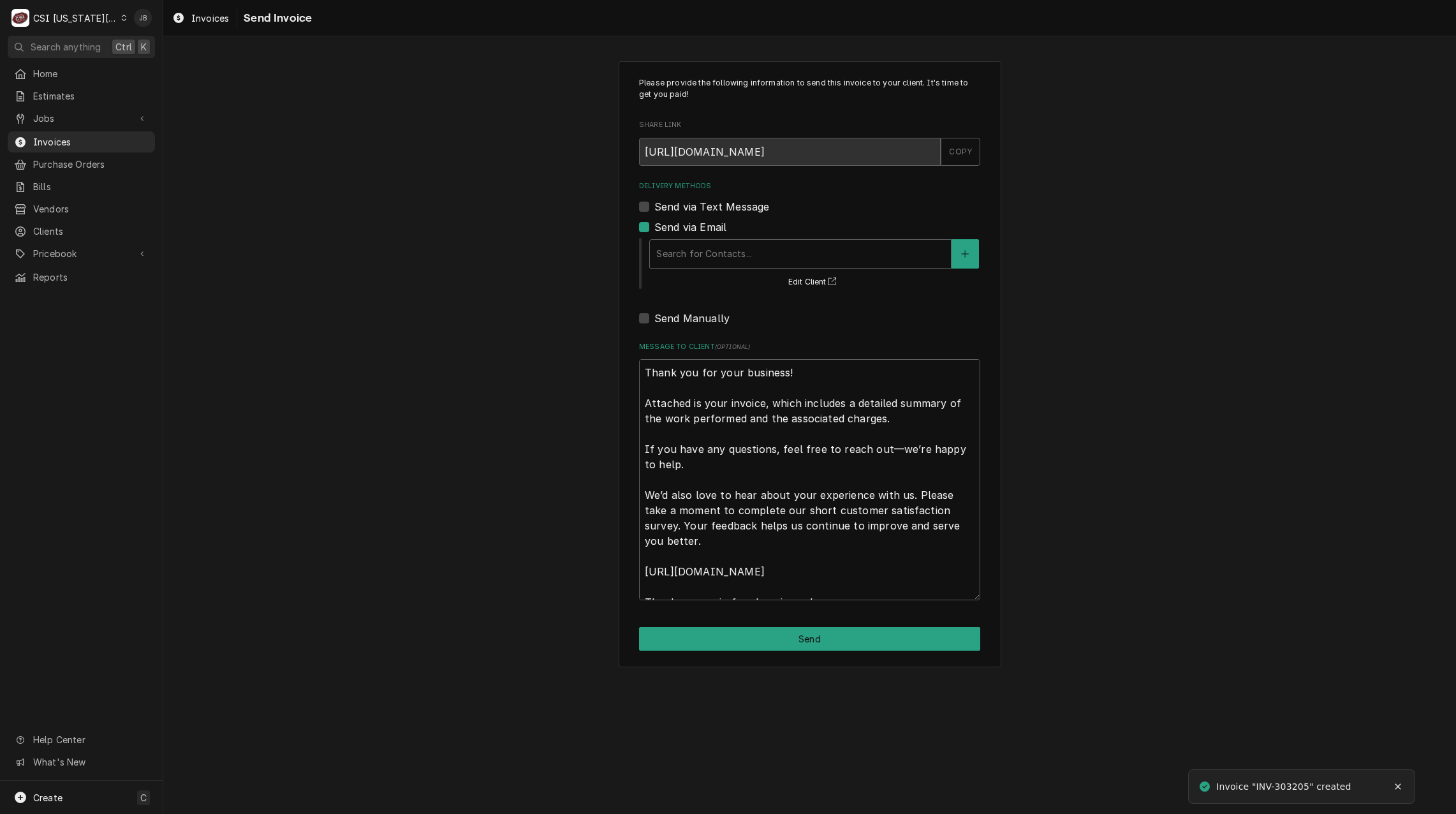
click at [727, 270] on div "Search for Contacts... Edit Client" at bounding box center [814, 263] width 332 height 53
click at [758, 249] on div "Delivery Methods" at bounding box center [799, 253] width 288 height 23
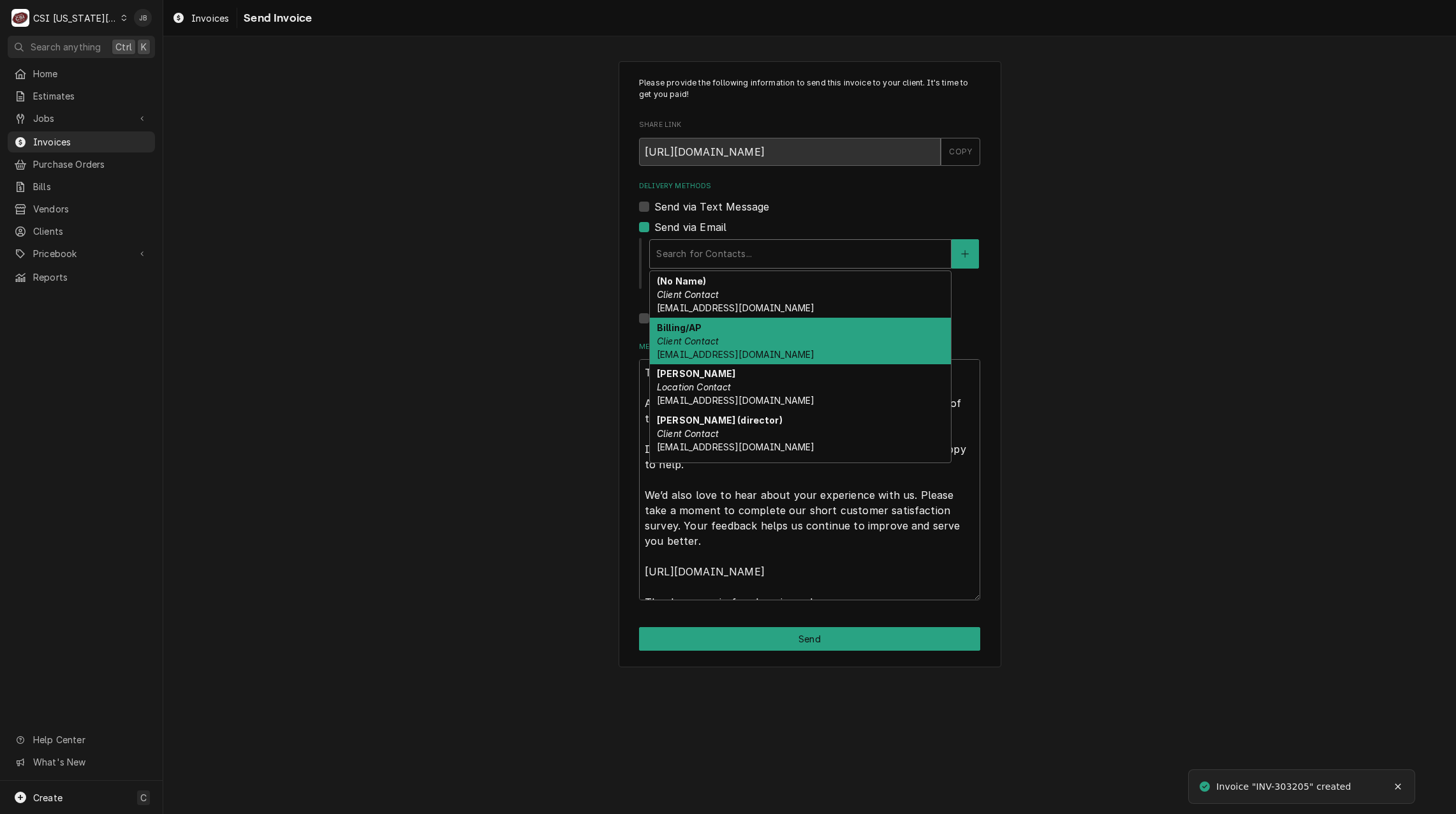
click at [759, 342] on div "Billing/AP Client Contact nutrition@usd231.com" at bounding box center [800, 341] width 301 height 47
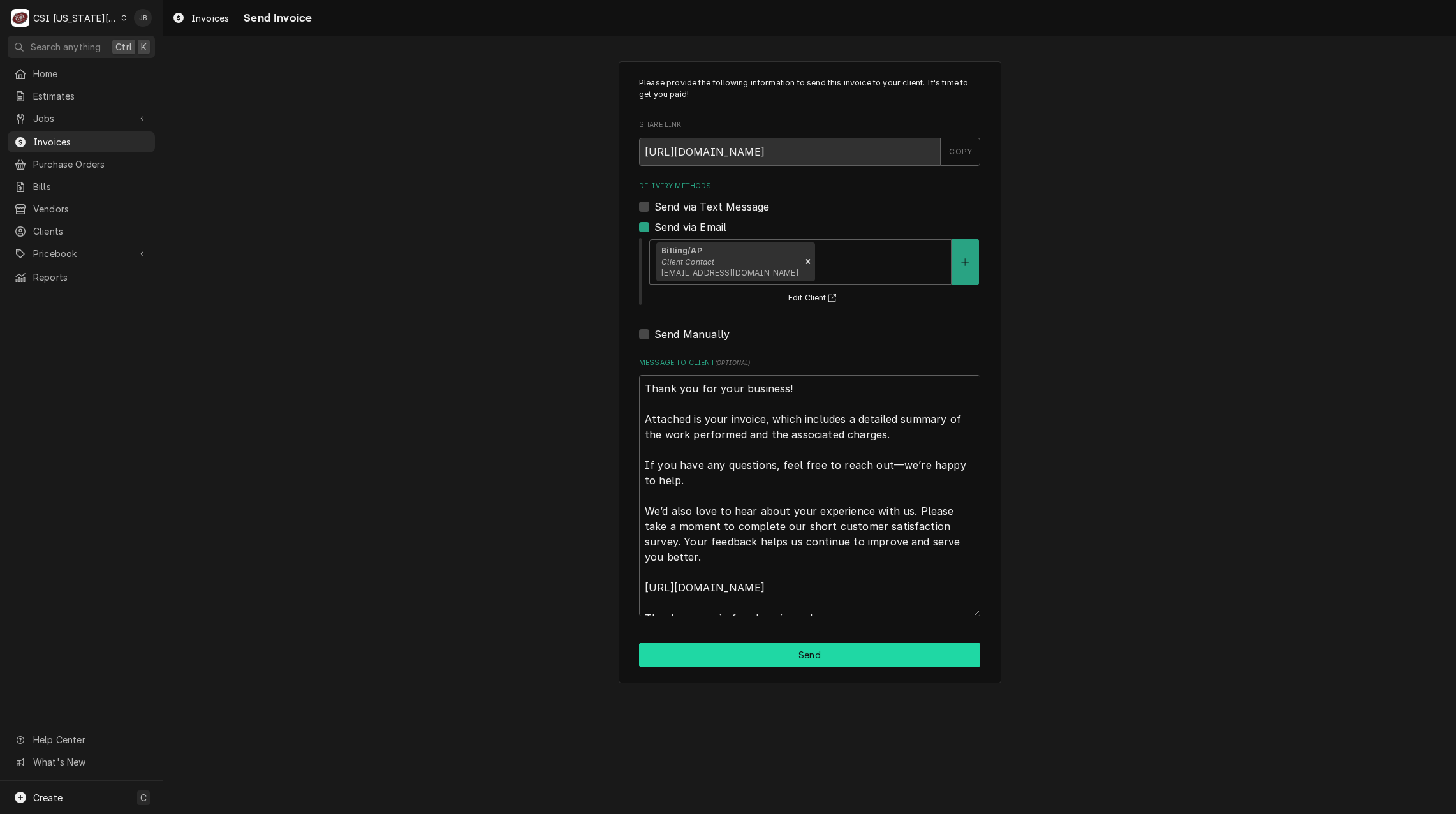
click at [740, 651] on button "Send" at bounding box center [810, 655] width 341 height 24
type textarea "x"
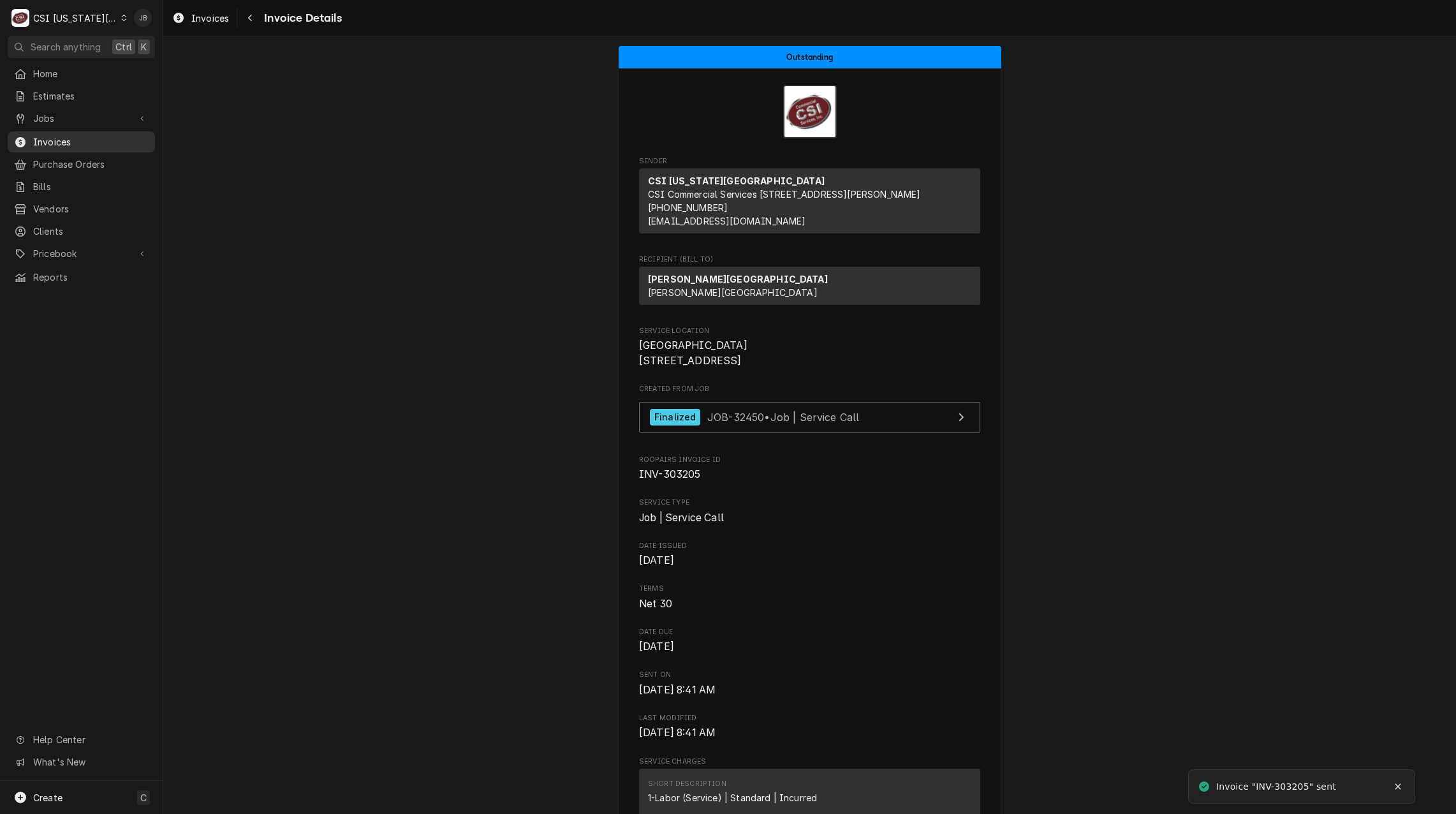
click at [73, 139] on span "Invoices" at bounding box center [91, 142] width 116 height 14
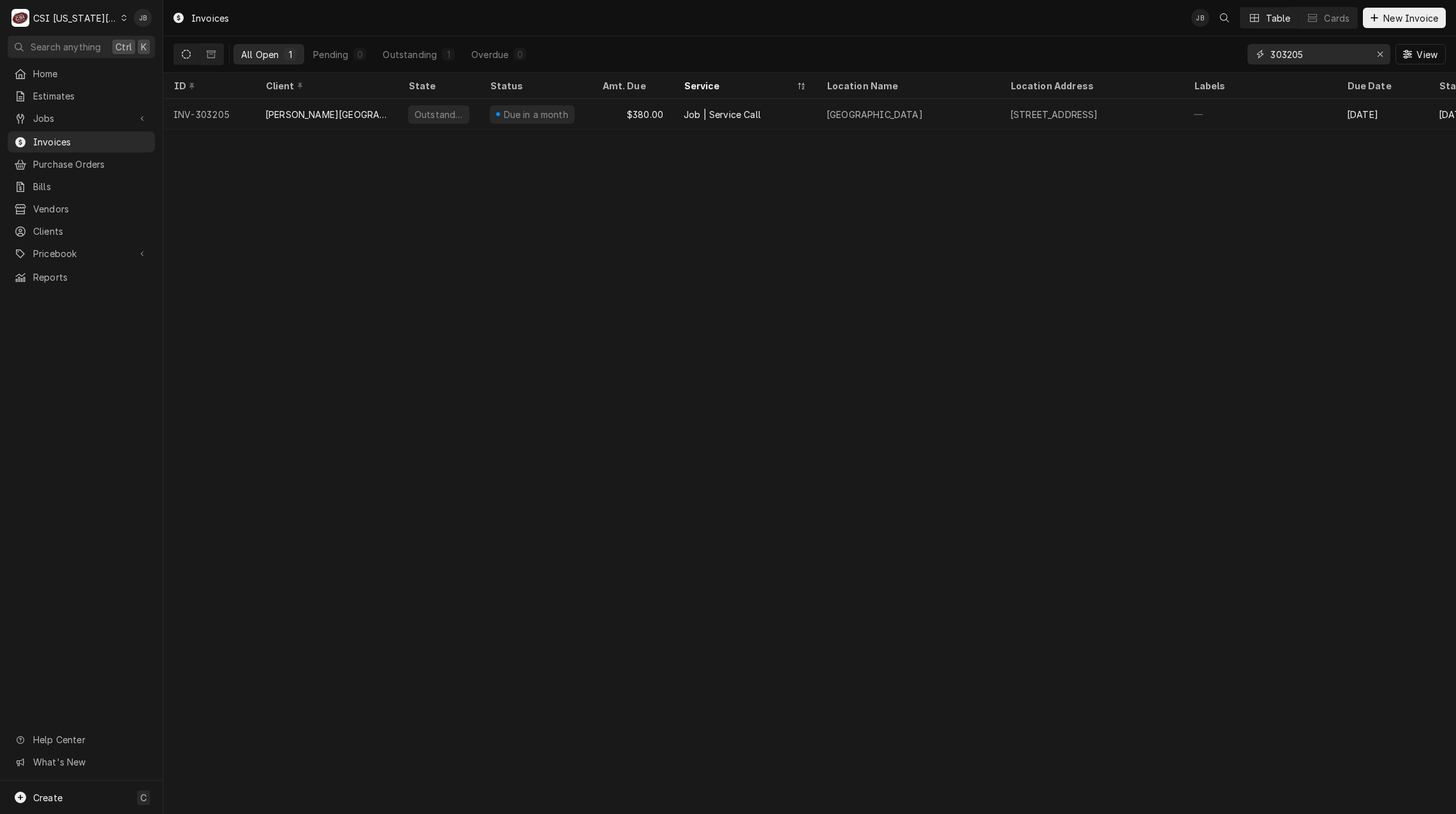
click at [1313, 58] on input "303205" at bounding box center [1318, 54] width 96 height 20
click at [1321, 54] on input "303205" at bounding box center [1318, 54] width 96 height 20
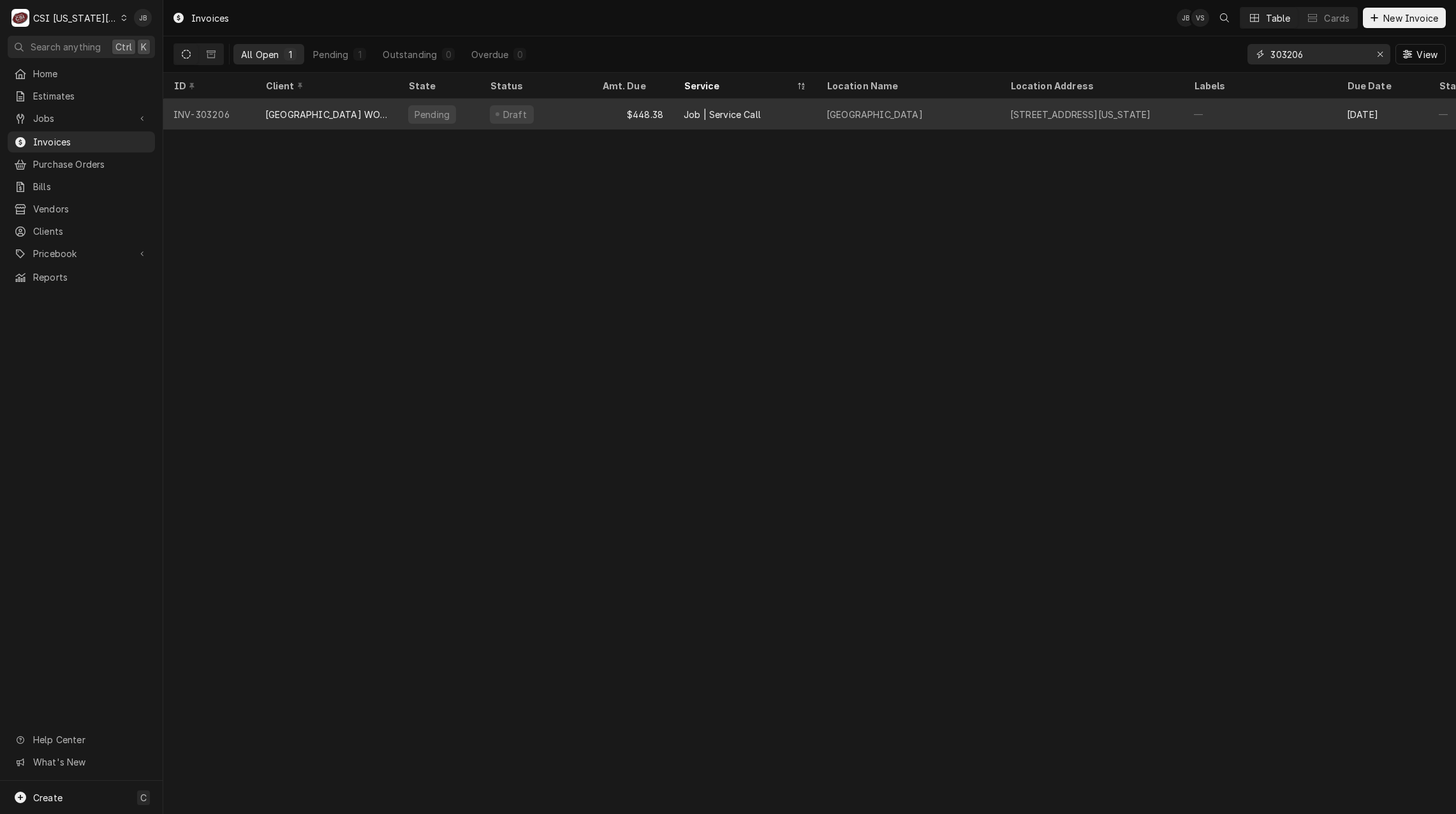
type input "303206"
click at [317, 109] on div "PEMBROKE HILL WORNALL CAMPUS" at bounding box center [326, 115] width 122 height 14
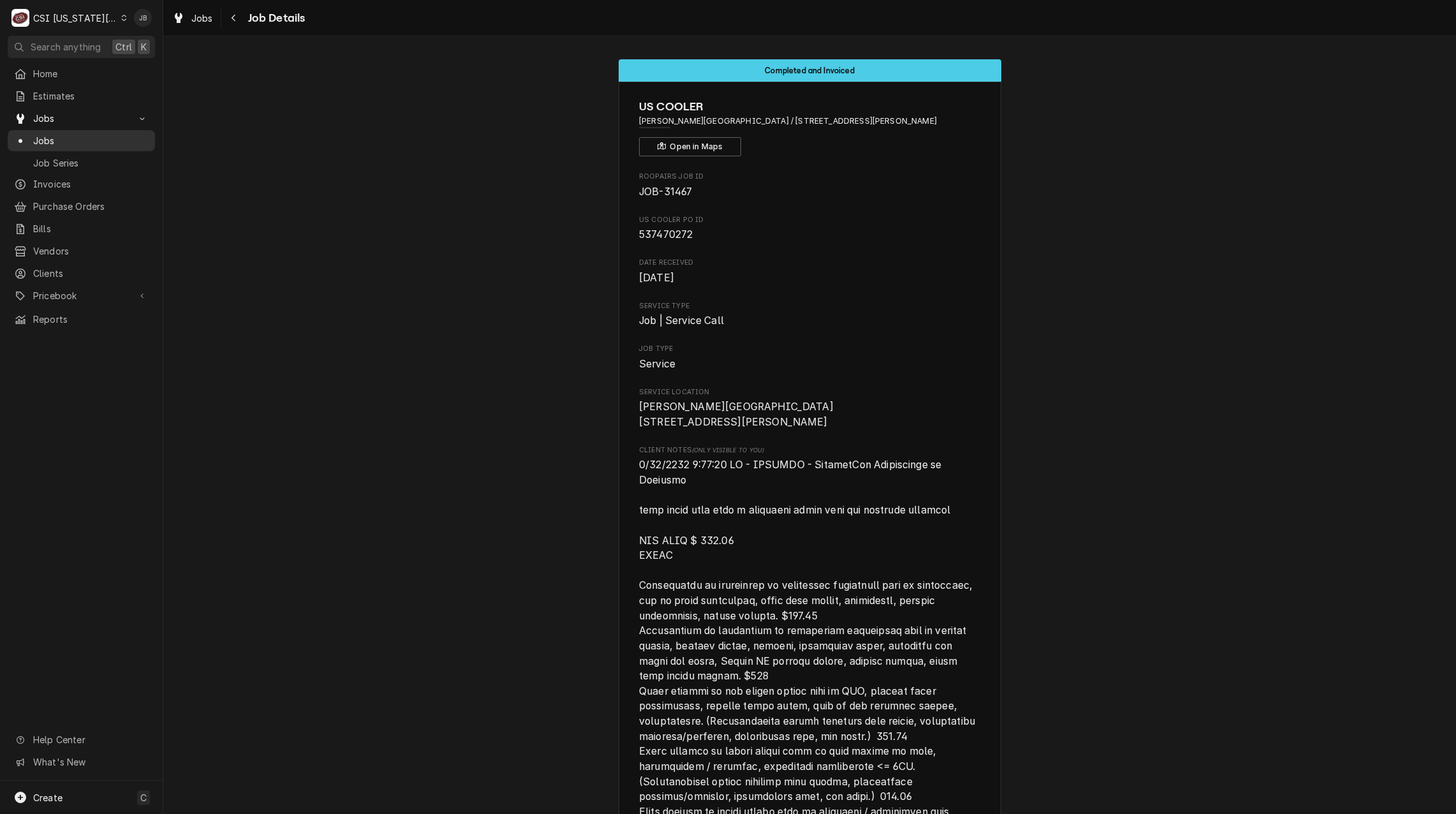
scroll to position [2743, 0]
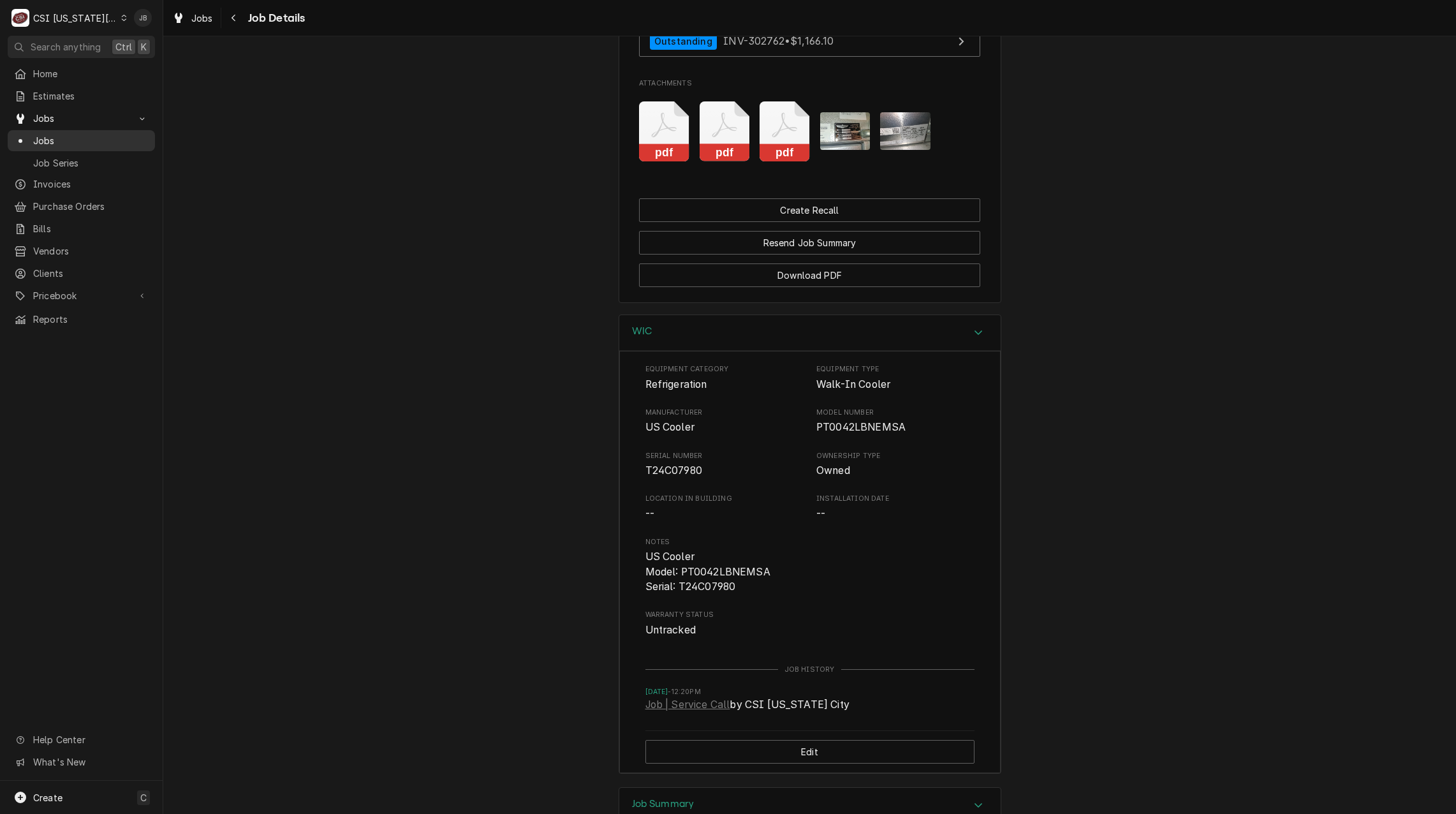
drag, startPoint x: 0, startPoint y: 0, endPoint x: 68, endPoint y: 144, distance: 159.2
click at [68, 144] on div "Jobs" at bounding box center [81, 140] width 142 height 16
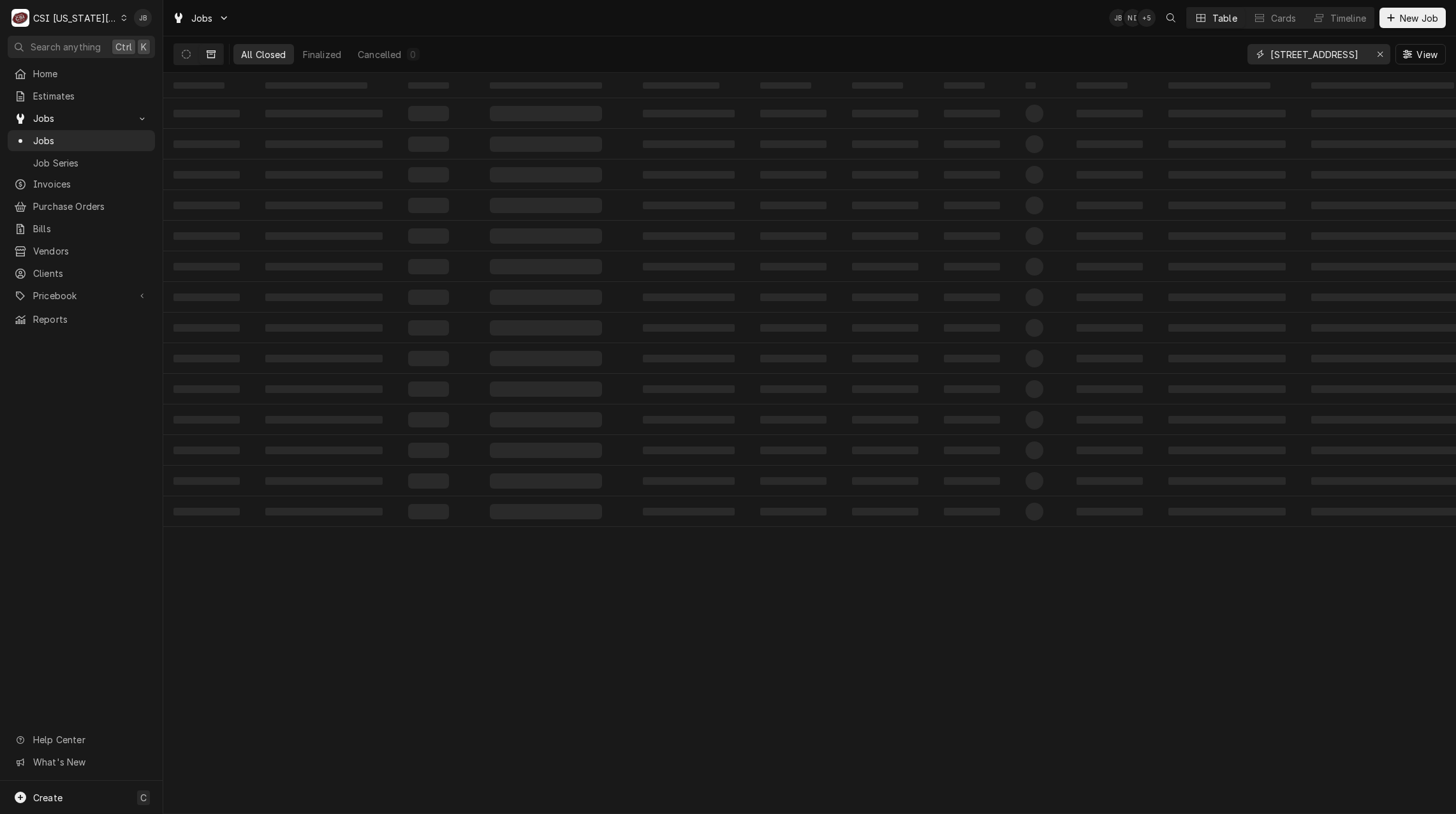
drag, startPoint x: 1335, startPoint y: 53, endPoint x: 1172, endPoint y: 51, distance: 163.0
click at [1173, 51] on div "All Closed Finalized Cancelled 0 500 NE 1st St View" at bounding box center [809, 54] width 1272 height 36
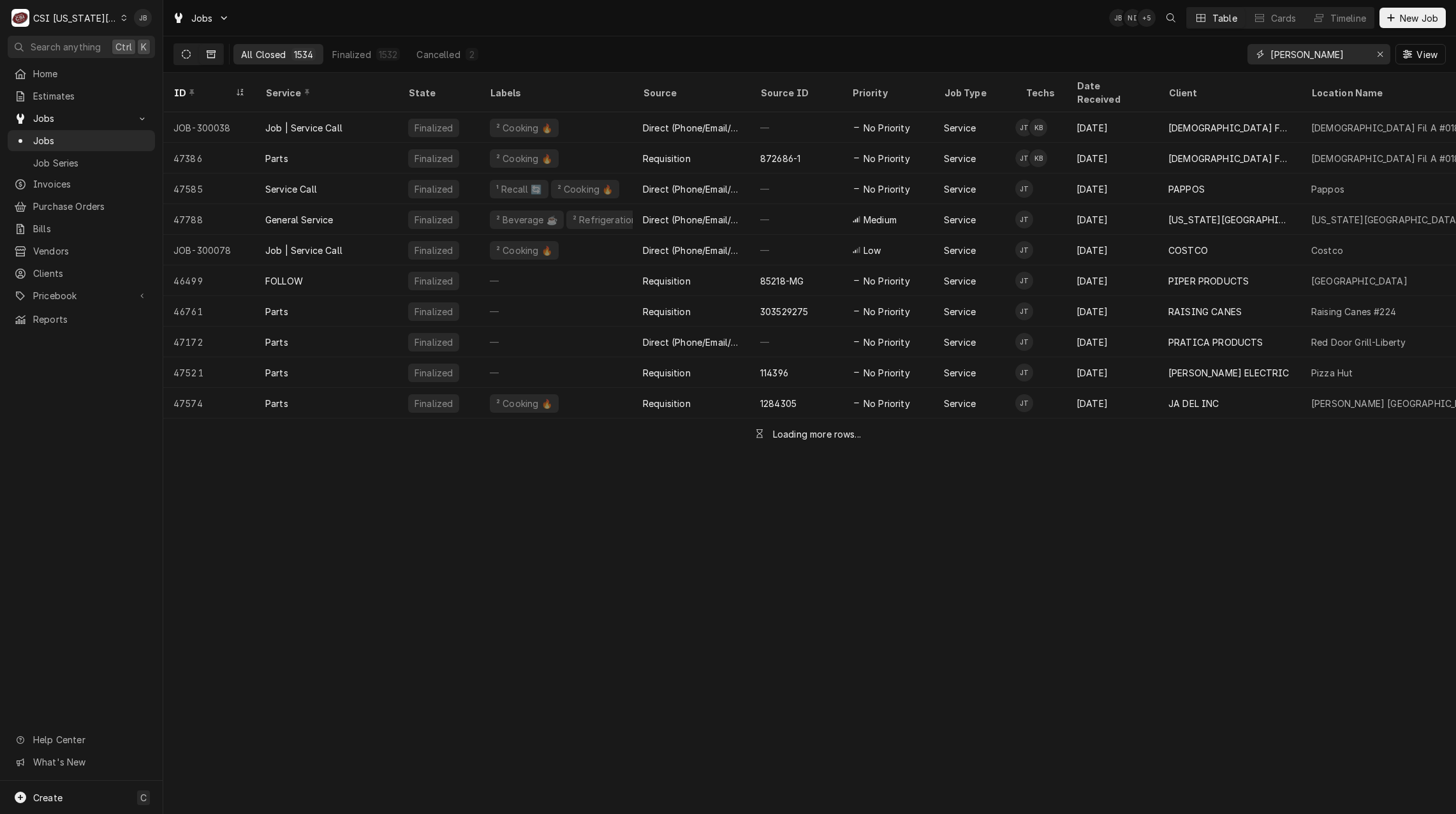
type input "jimmy"
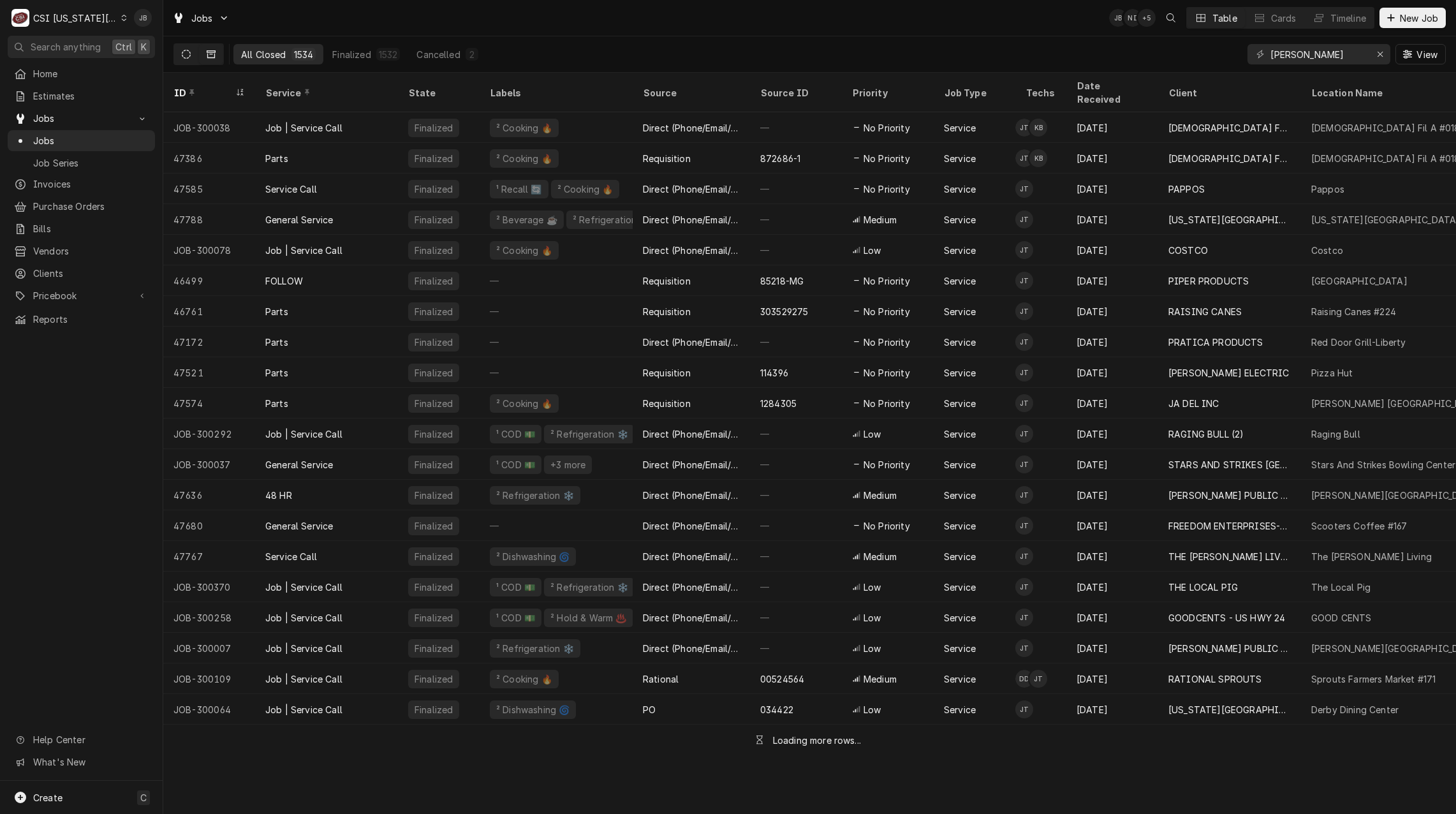
click at [185, 51] on icon "Dynamic Content Wrapper" at bounding box center [186, 54] width 9 height 9
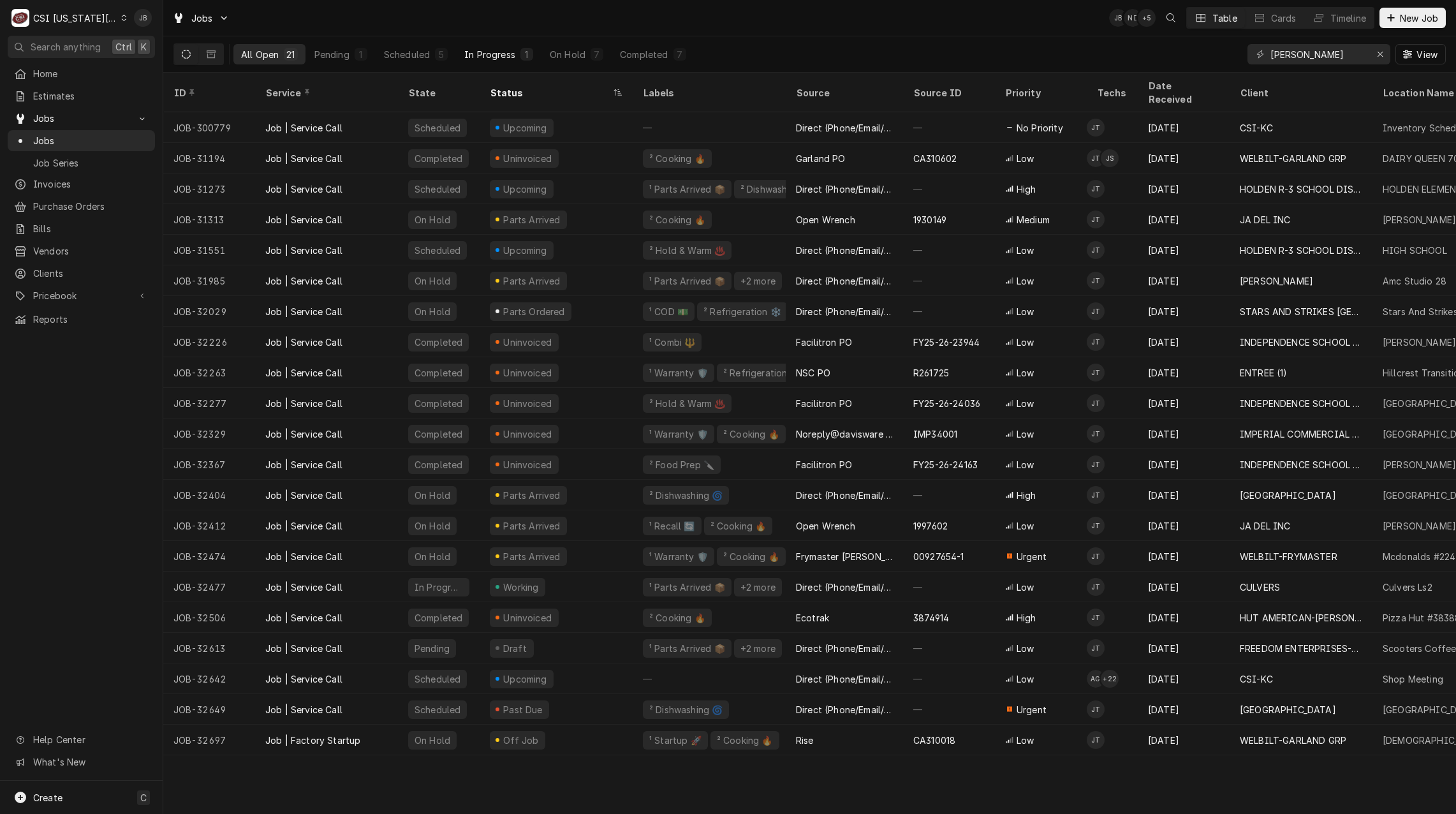
click at [499, 55] on div "In Progress" at bounding box center [489, 54] width 51 height 14
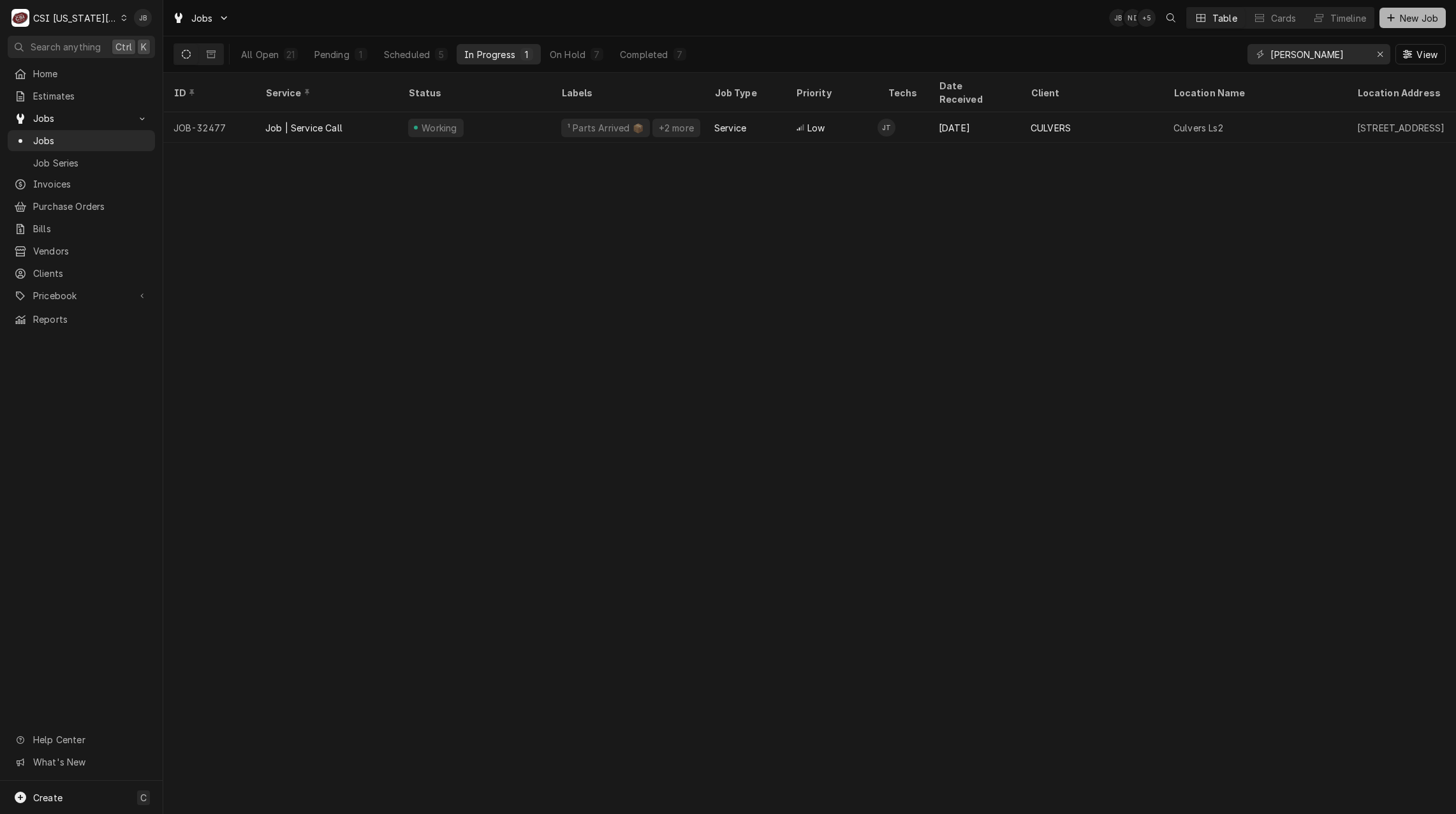
click at [1409, 14] on span "New Job" at bounding box center [1419, 19] width 43 height 14
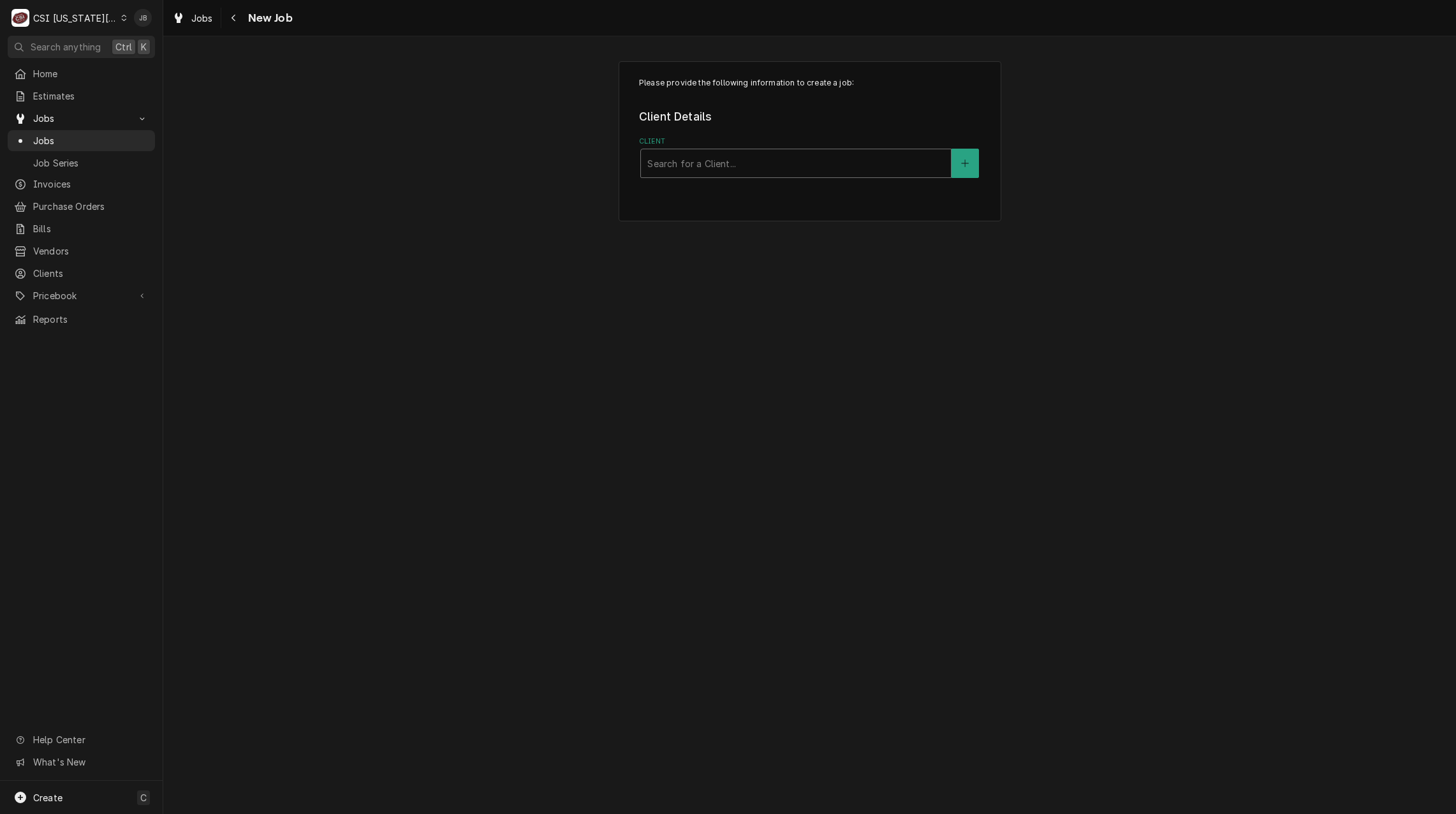
click at [712, 158] on div "Client" at bounding box center [796, 163] width 297 height 23
type input "culvers"
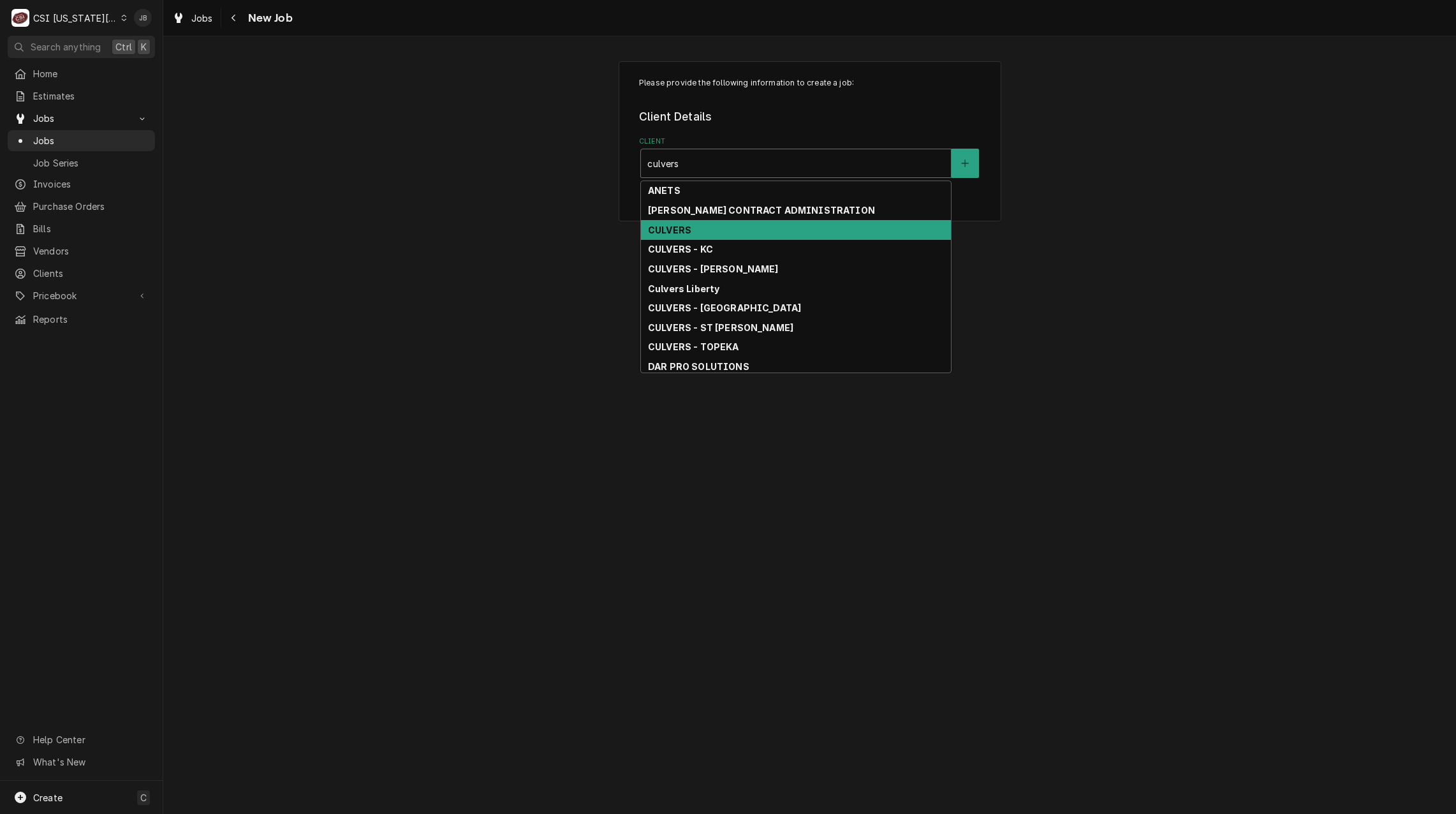
click at [721, 229] on div "CULVERS" at bounding box center [795, 229] width 310 height 20
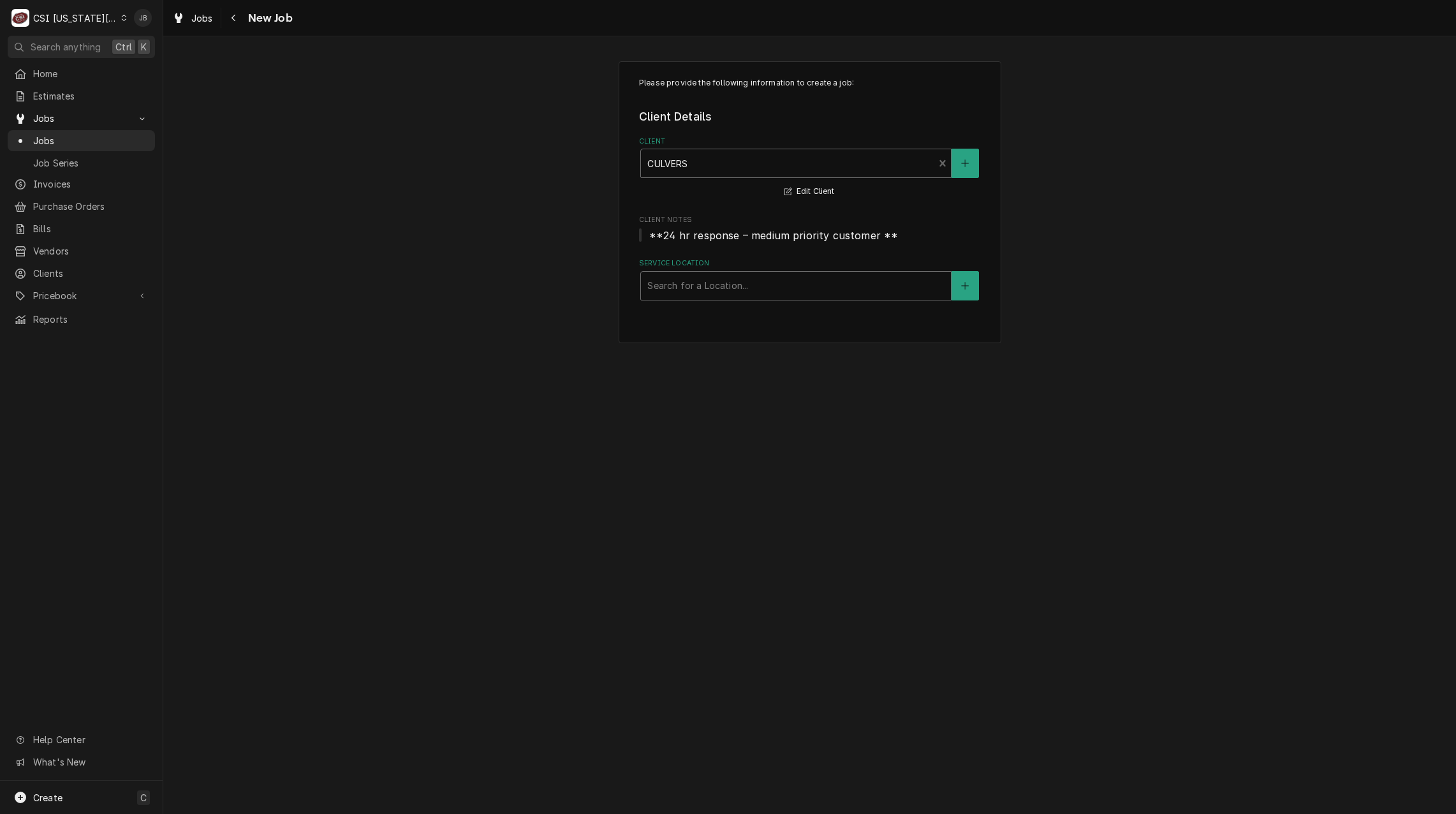
click at [703, 296] on div "Service Location" at bounding box center [796, 285] width 297 height 23
type input "ls2"
click at [706, 319] on div "Culvers Ls2 / [STREET_ADDRESS]" at bounding box center [795, 313] width 310 height 20
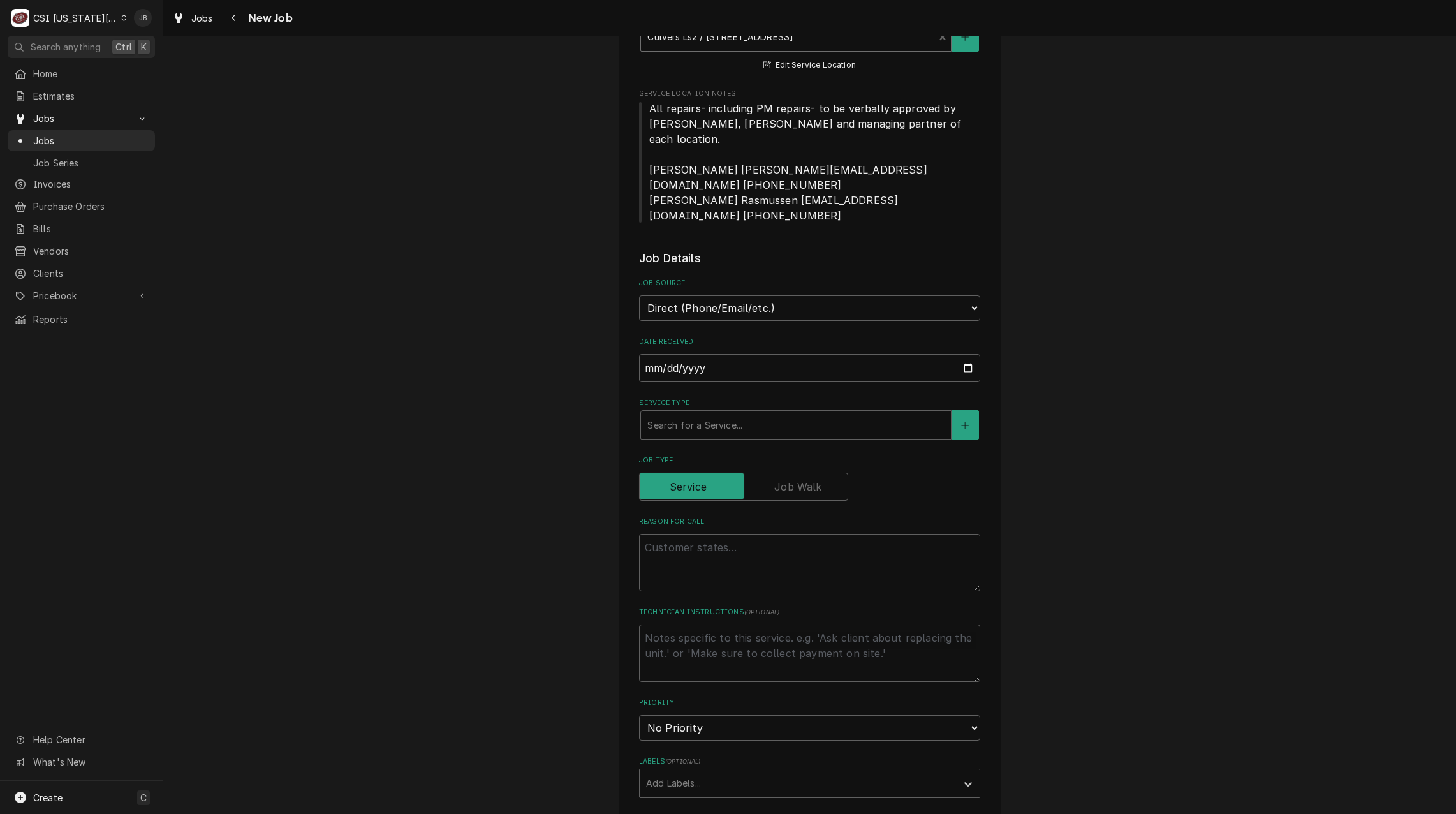
scroll to position [382, 0]
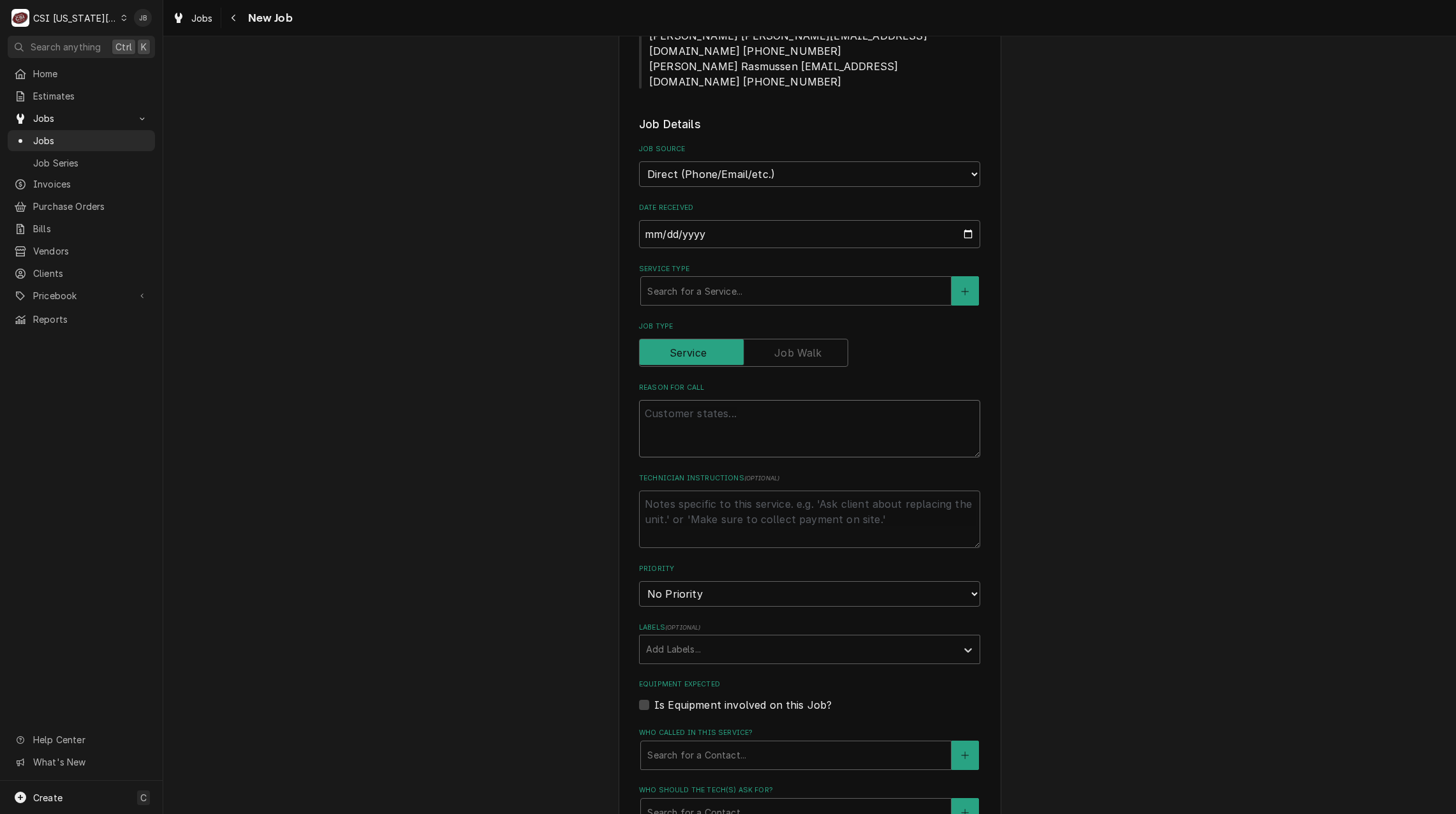
click at [672, 400] on textarea "Reason For Call" at bounding box center [810, 429] width 341 height 58
type textarea "x"
type textarea "A"
type textarea "x"
type textarea "Ad"
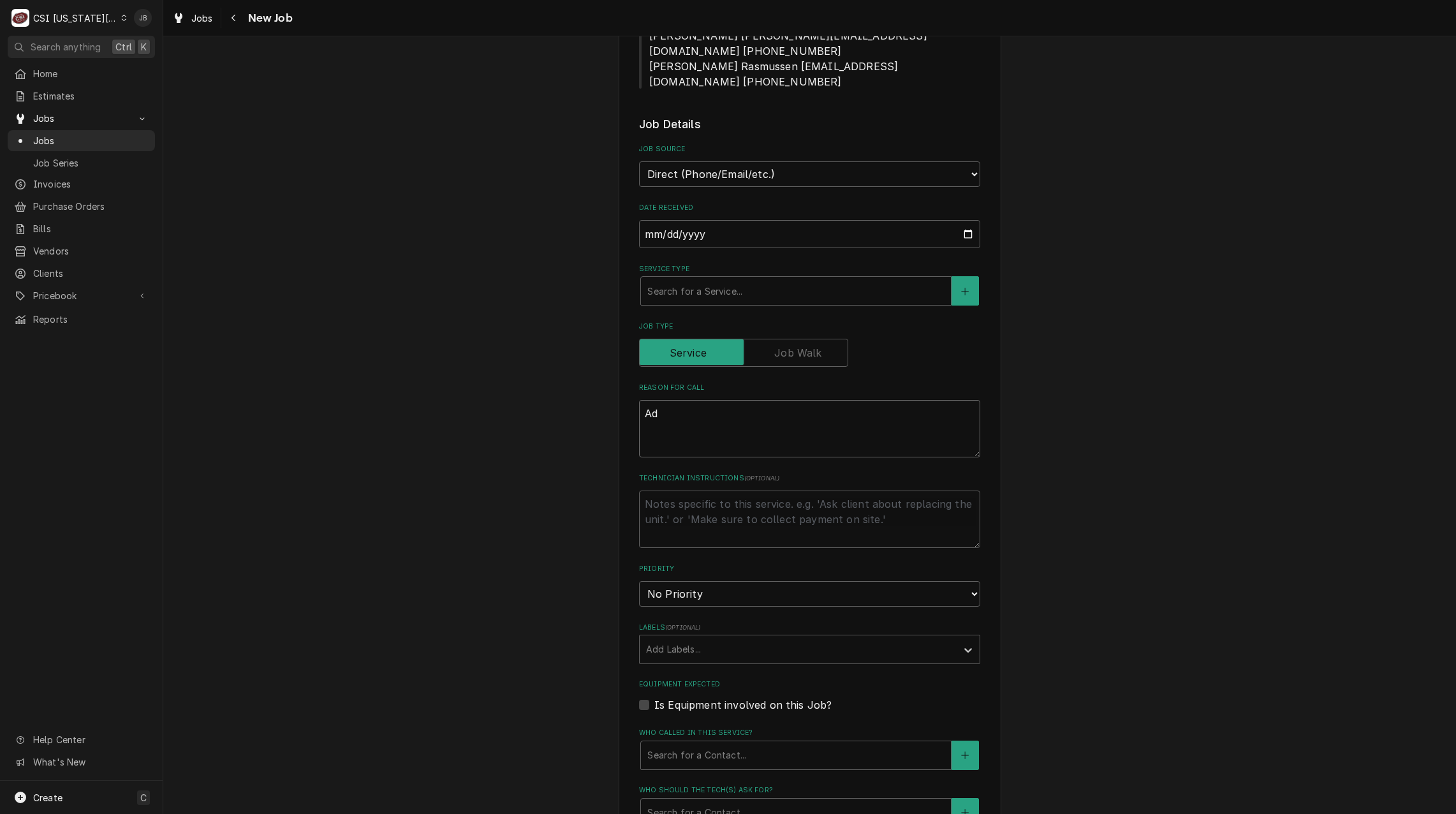
type textarea "x"
type textarea "Add"
type textarea "x"
type textarea "Addi"
type textarea "x"
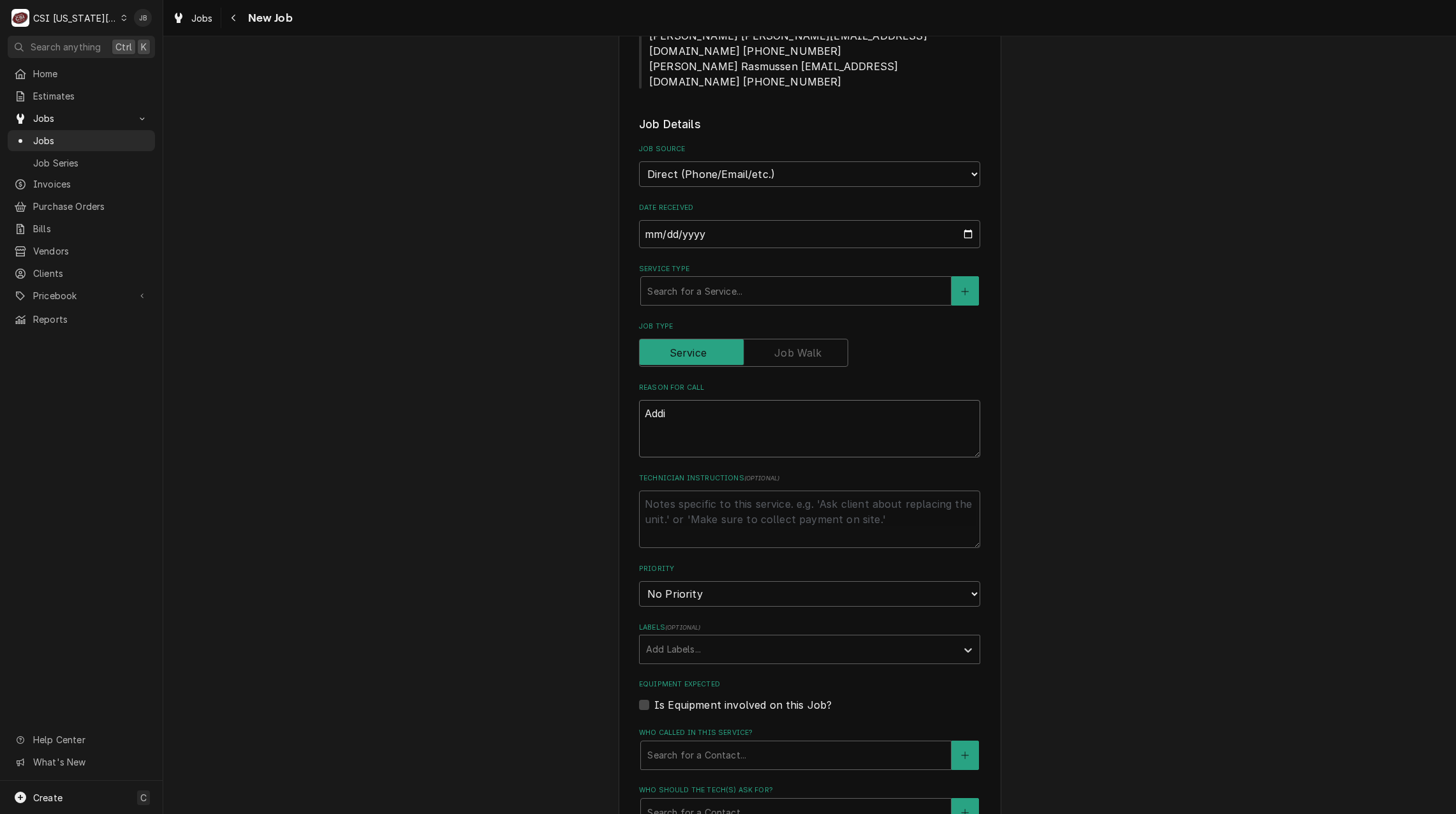
type textarea "Addit"
type textarea "x"
type textarea "[PERSON_NAME]"
type textarea "x"
type textarea "Additio"
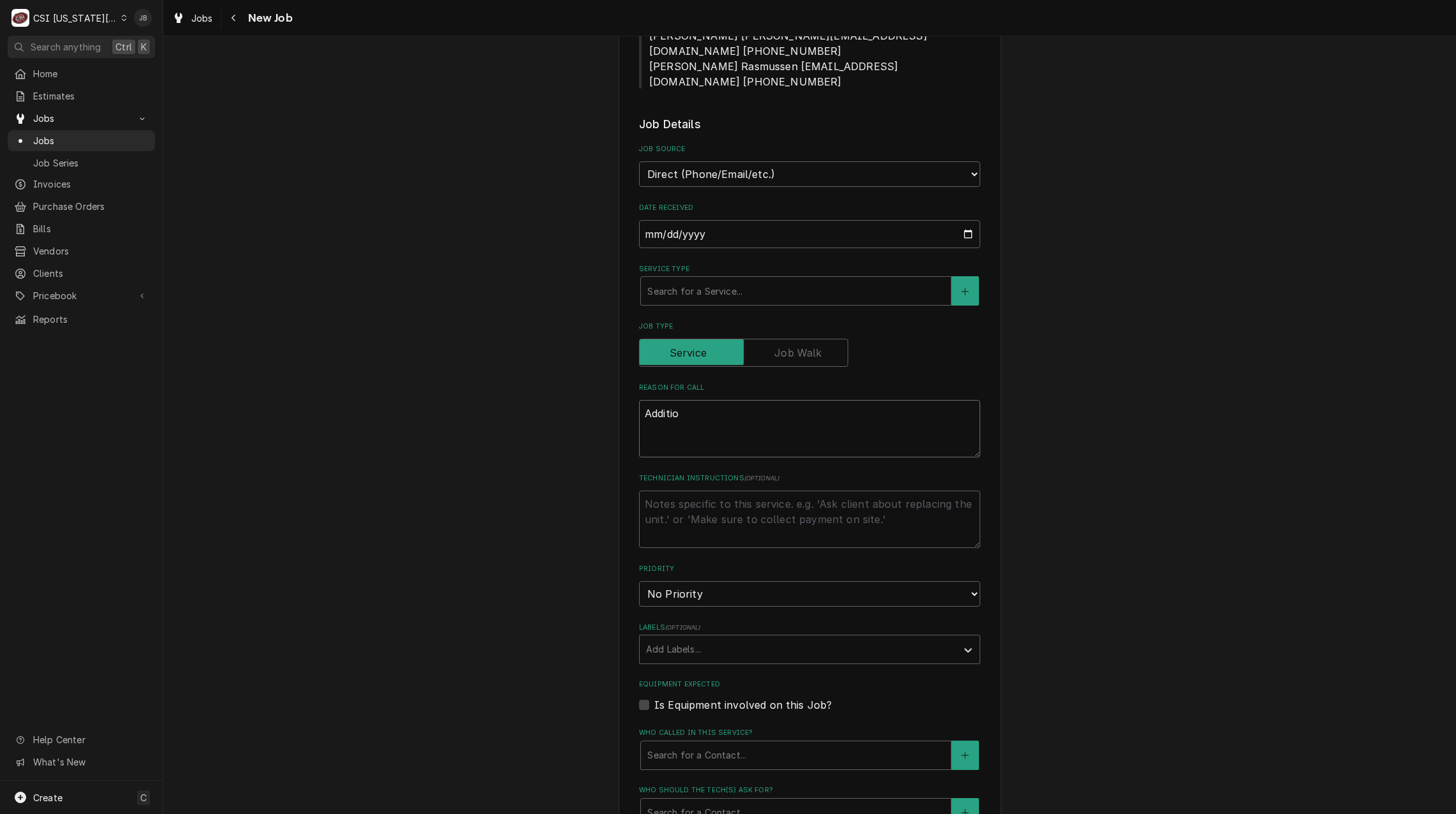
type textarea "x"
type textarea "Addition"
type textarea "x"
type textarea "Additiona"
type textarea "x"
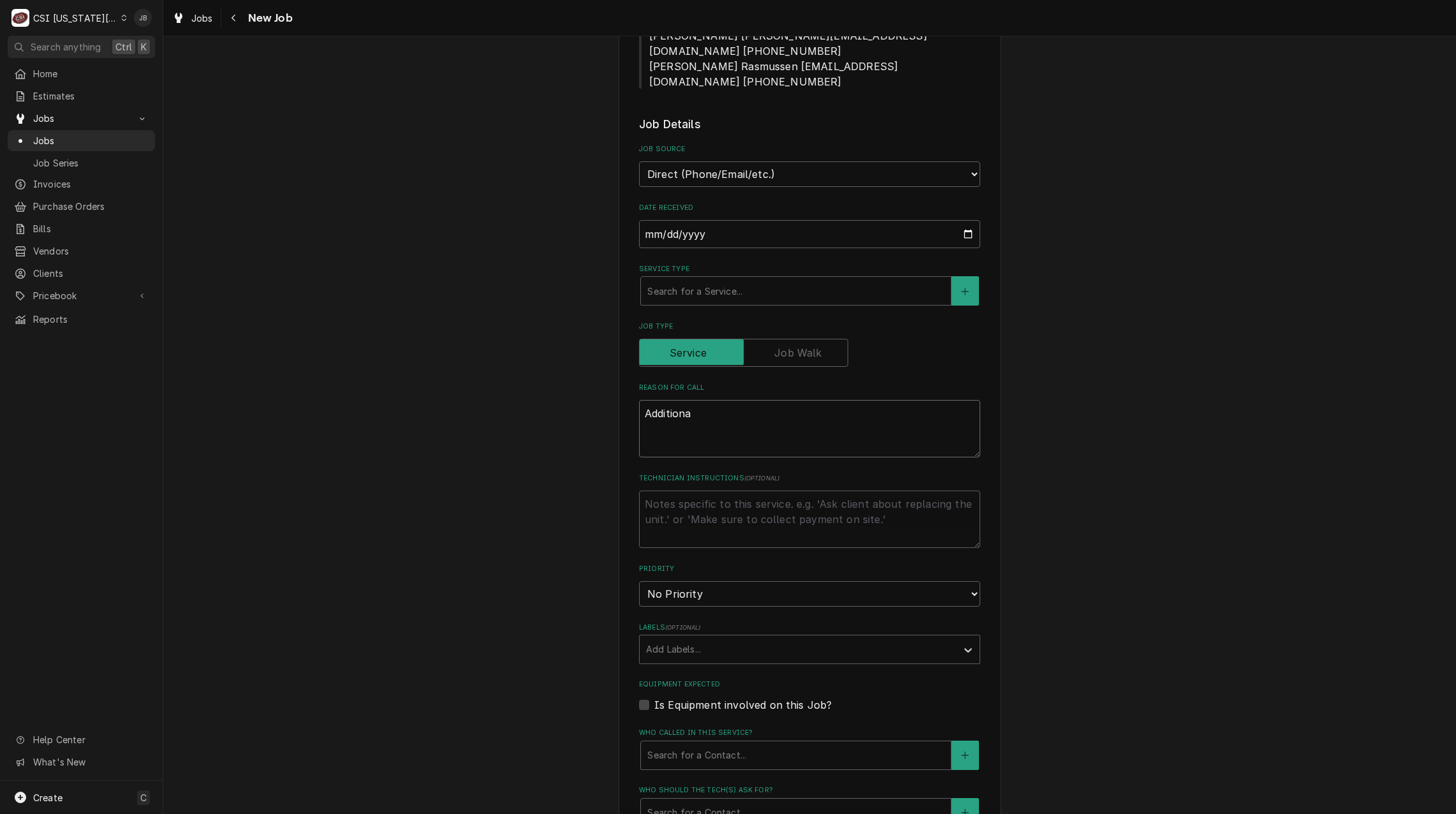
type textarea "Additional"
type textarea "x"
type textarea "Additional"
type textarea "x"
type textarea "Additional w"
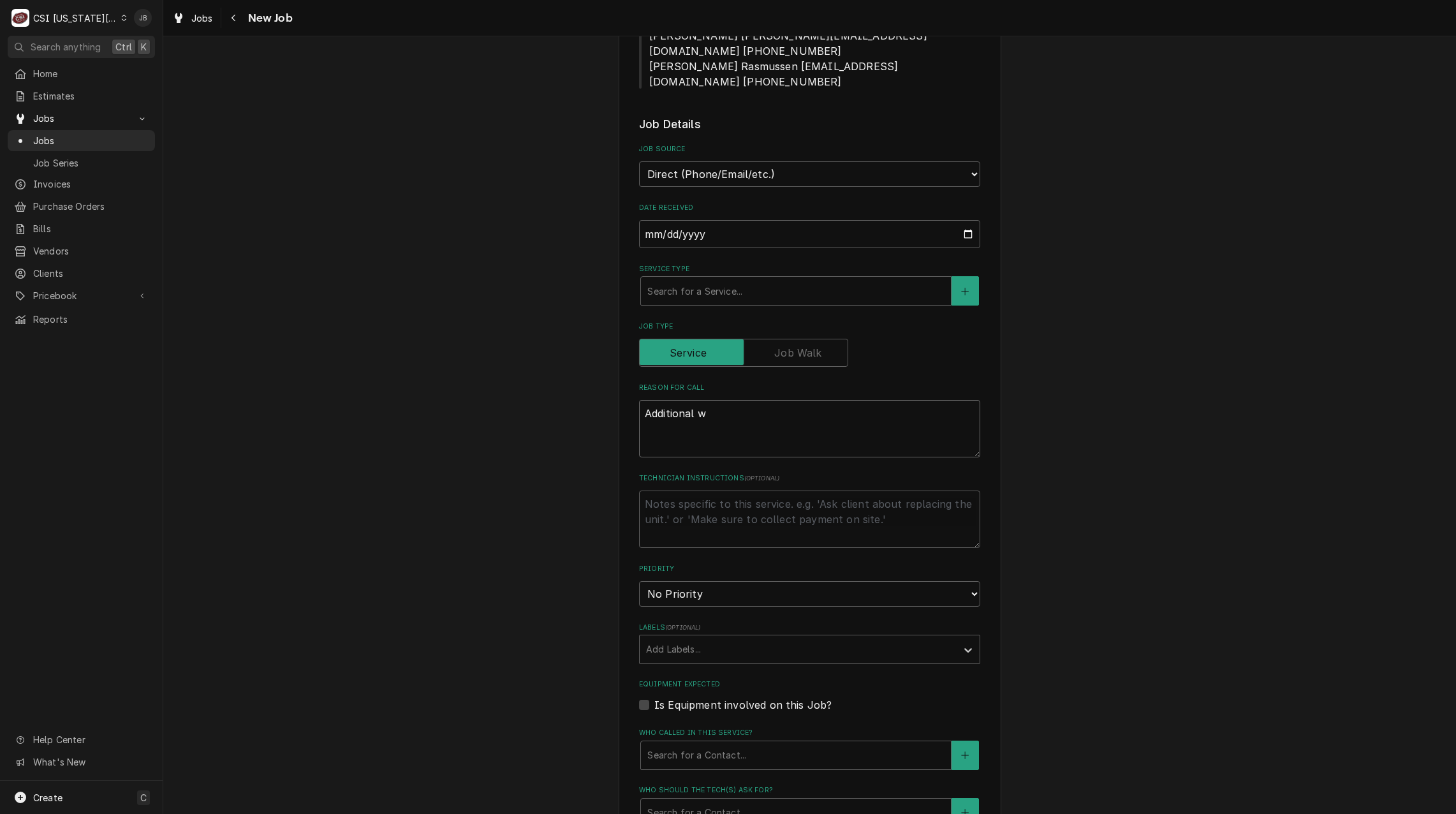
type textarea "x"
type textarea "Additional wo"
type textarea "x"
type textarea "Additional wor"
type textarea "x"
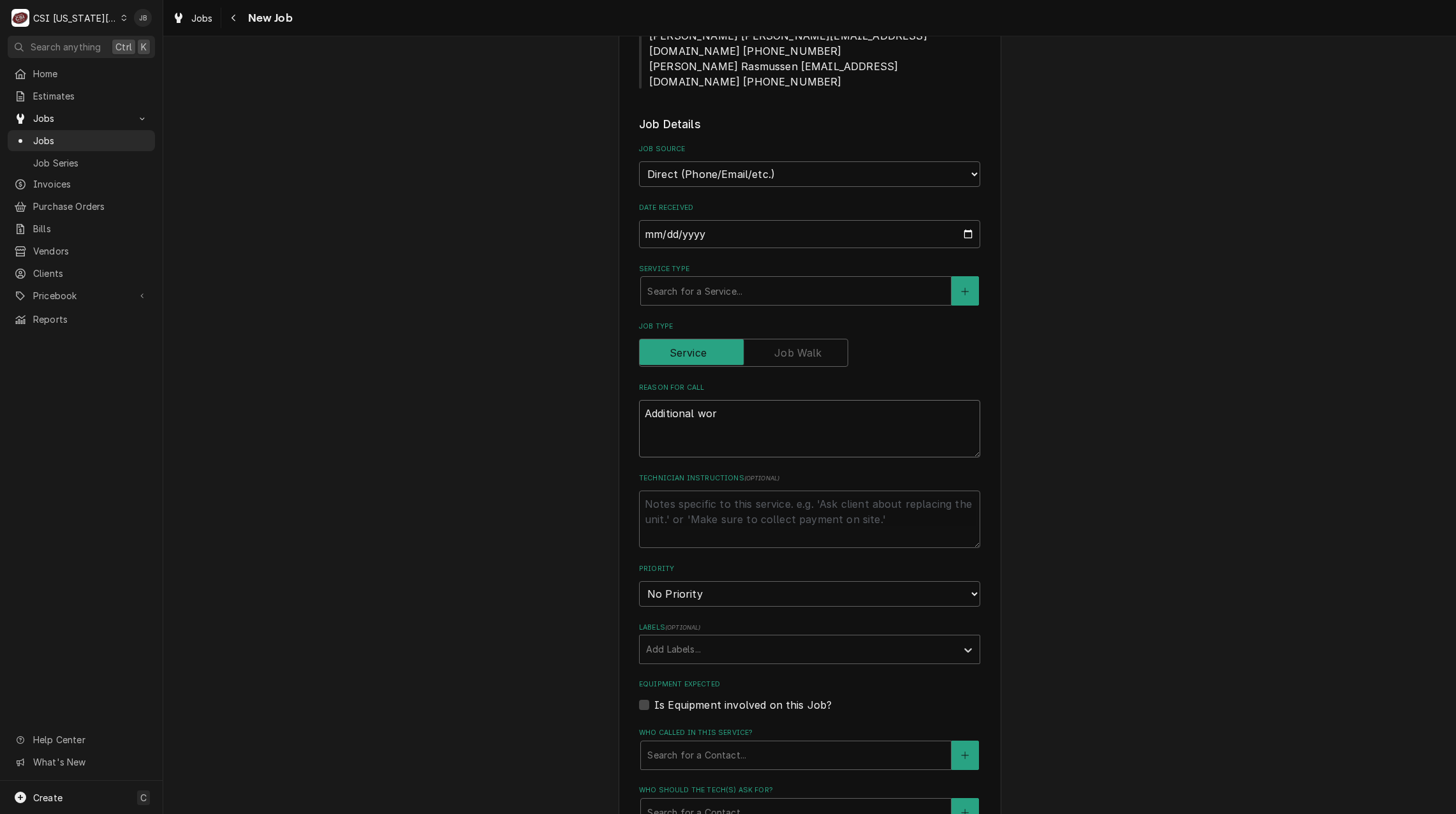
type textarea "Additional work"
type textarea "x"
type textarea "Additional work"
type textarea "x"
type textarea "Additional work f"
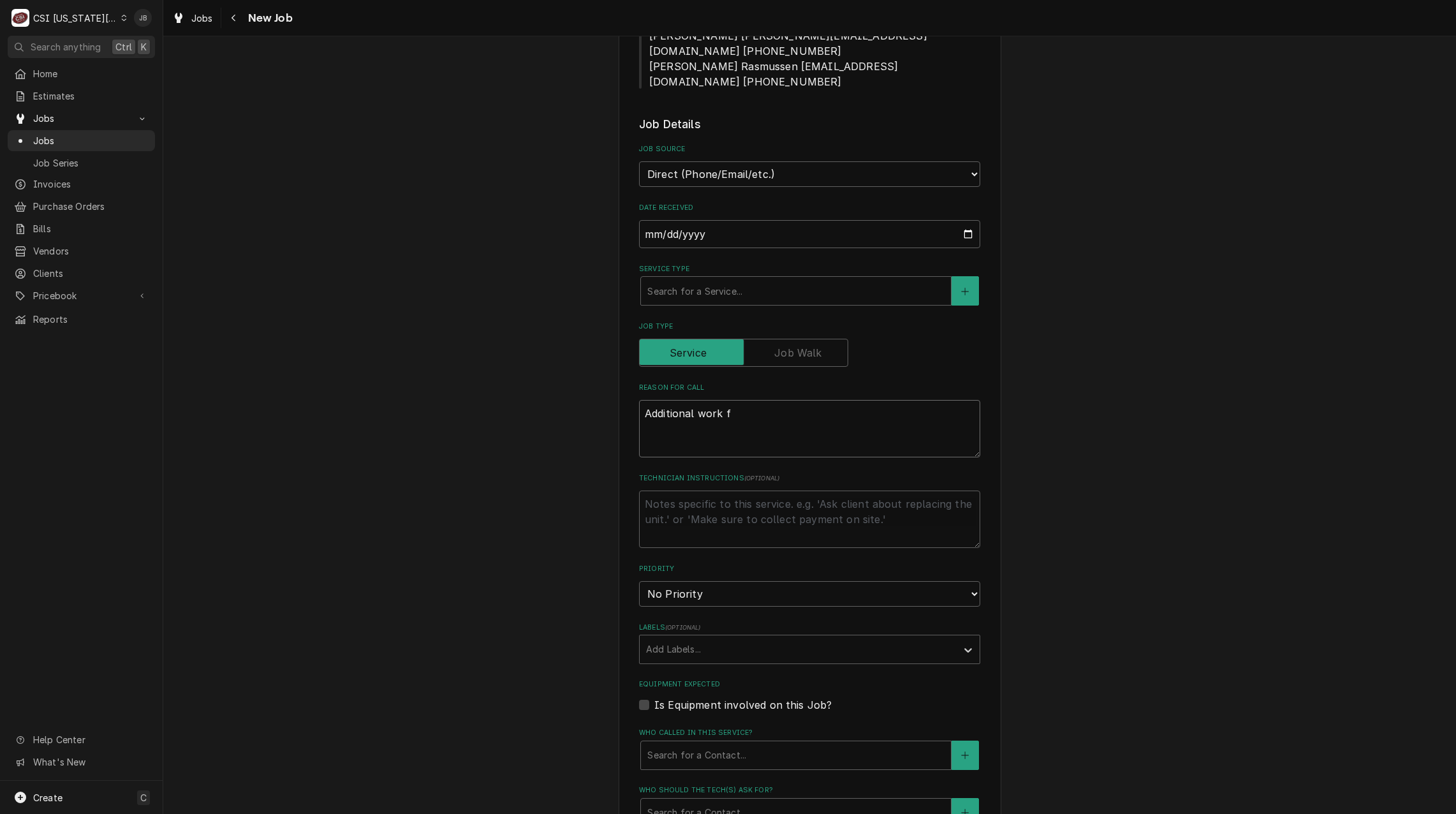
type textarea "x"
type textarea "Additional work fo"
type textarea "x"
type textarea "Additional work fou"
type textarea "x"
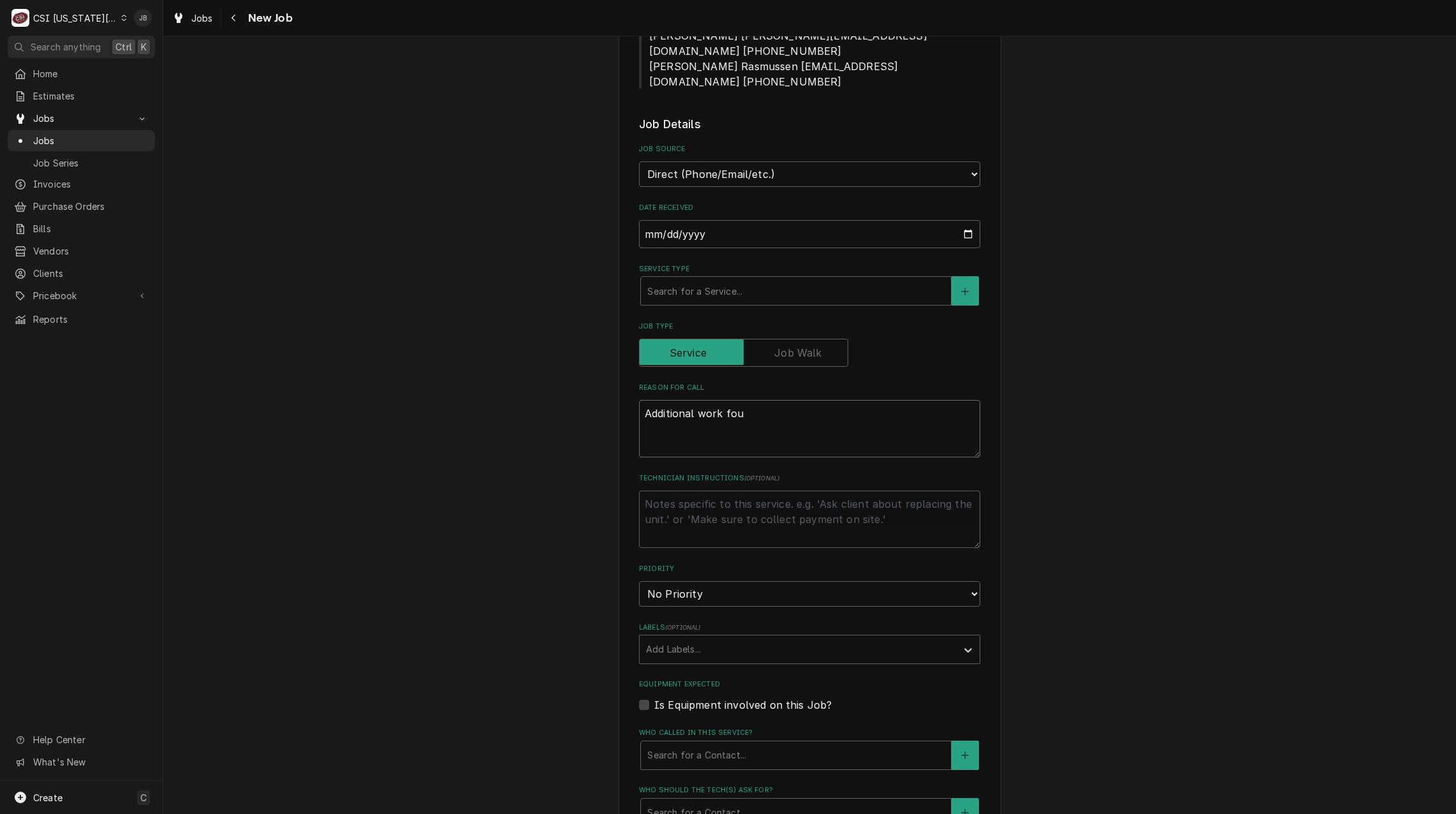
type textarea "Additional work foun"
type textarea "x"
type textarea "Additional work found"
type textarea "x"
type textarea "Additional work found"
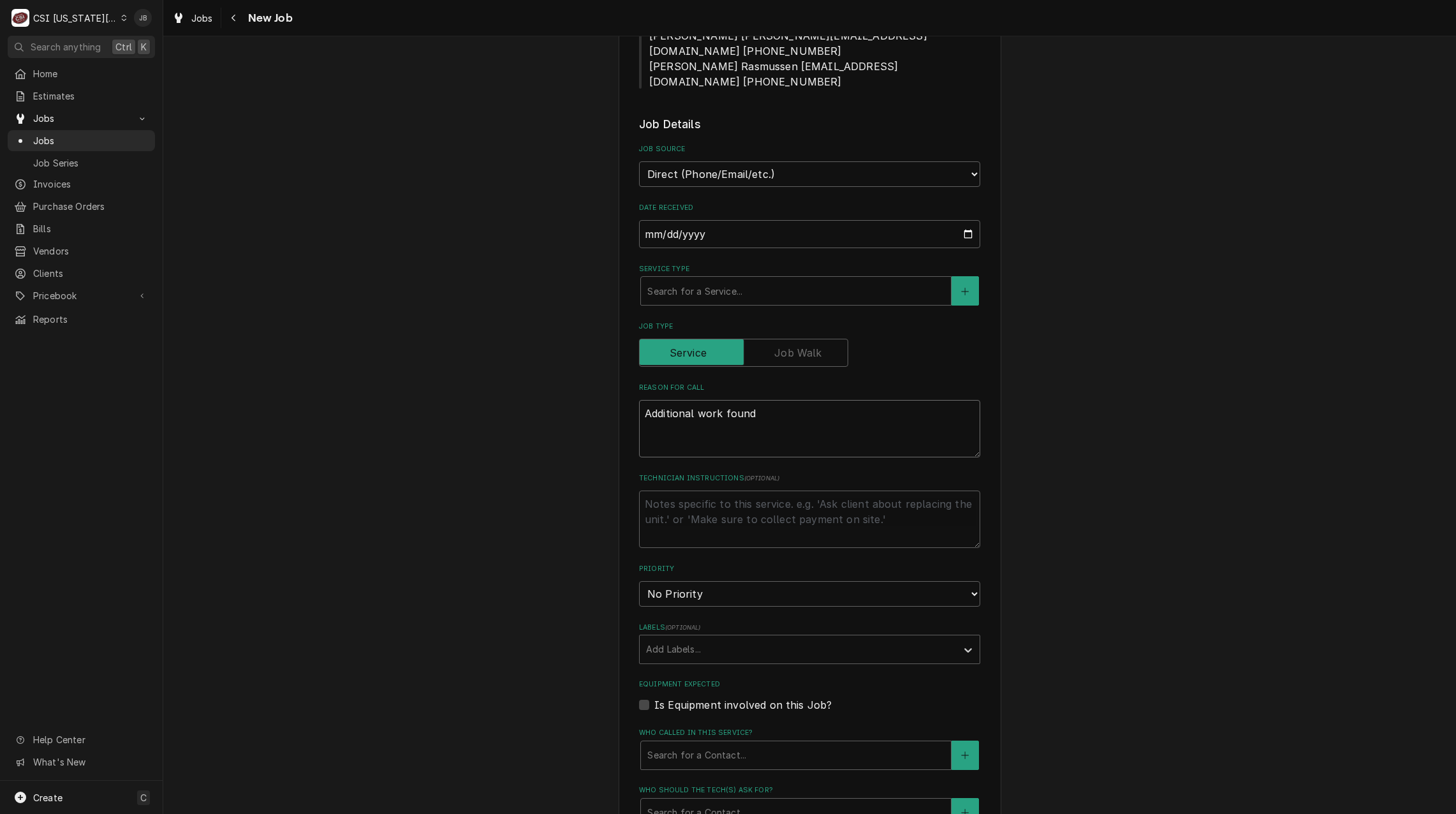
type textarea "x"
type textarea "Additional work found d"
type textarea "x"
type textarea "Additional work found du"
type textarea "x"
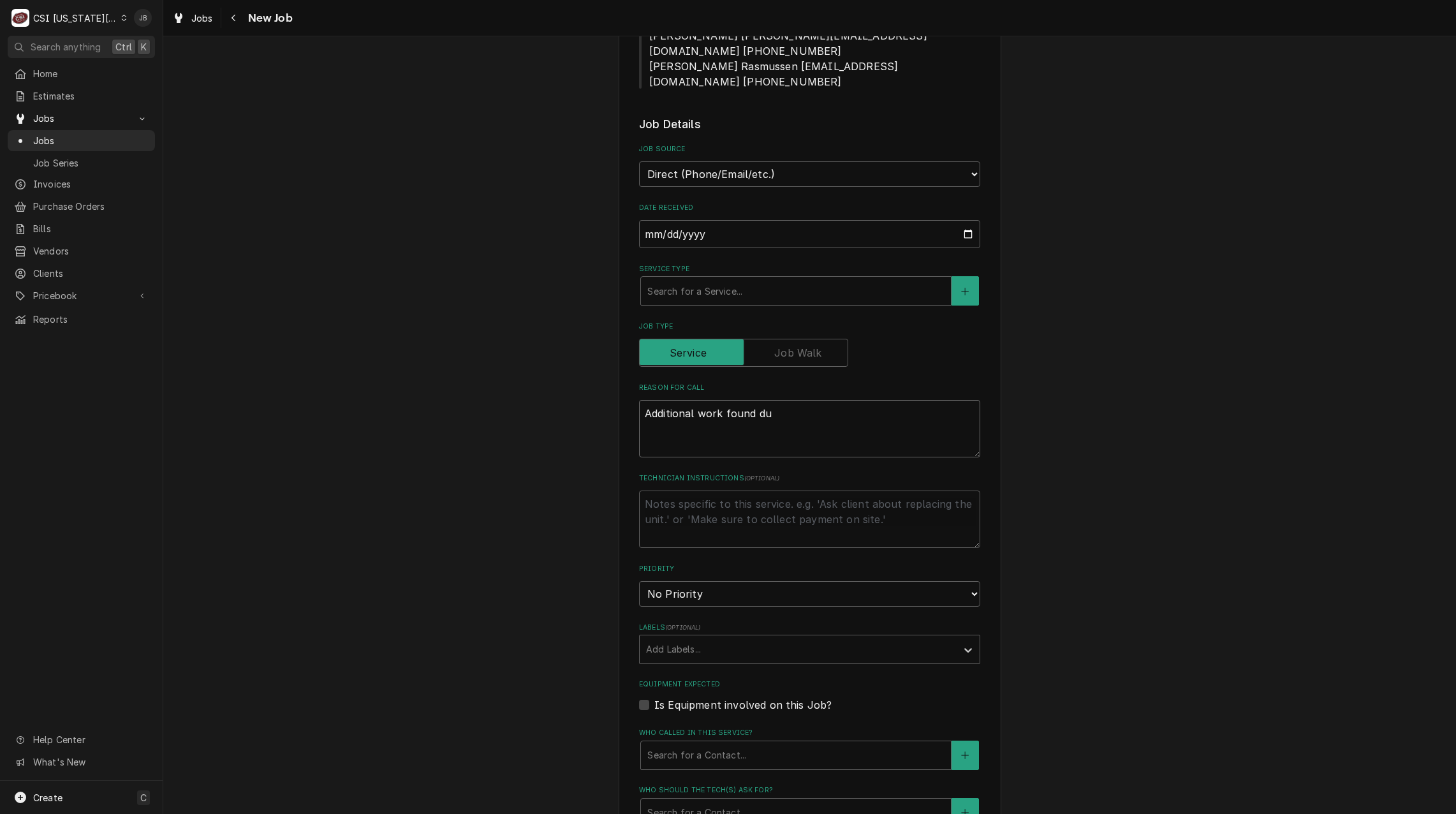
type textarea "Additional work found dur"
type textarea "x"
type textarea "Additional work found duri"
type textarea "x"
type textarea "Additional work found durin"
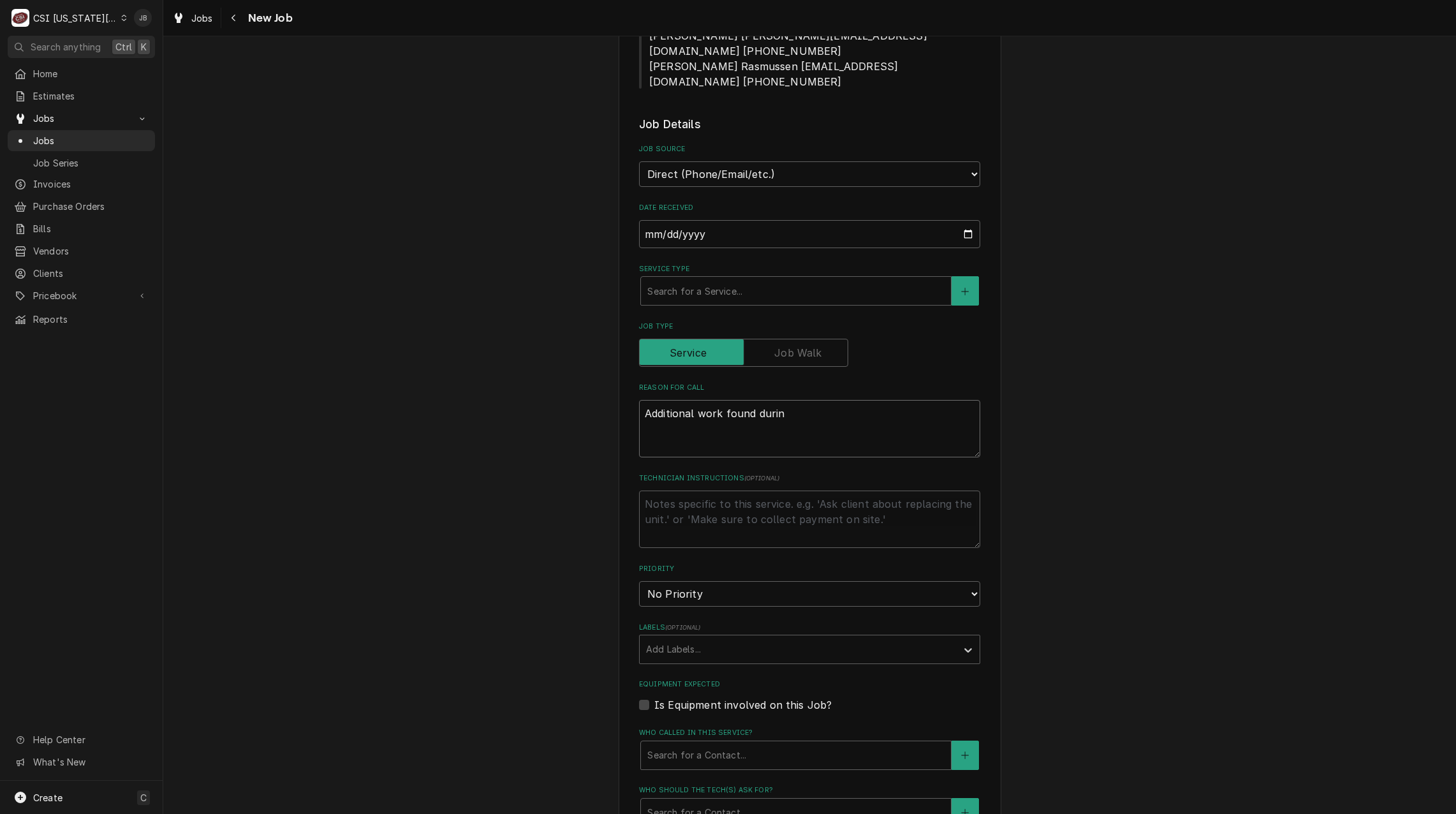
type textarea "x"
type textarea "Additional work found during"
type textarea "x"
type textarea "Additional work found during"
type textarea "x"
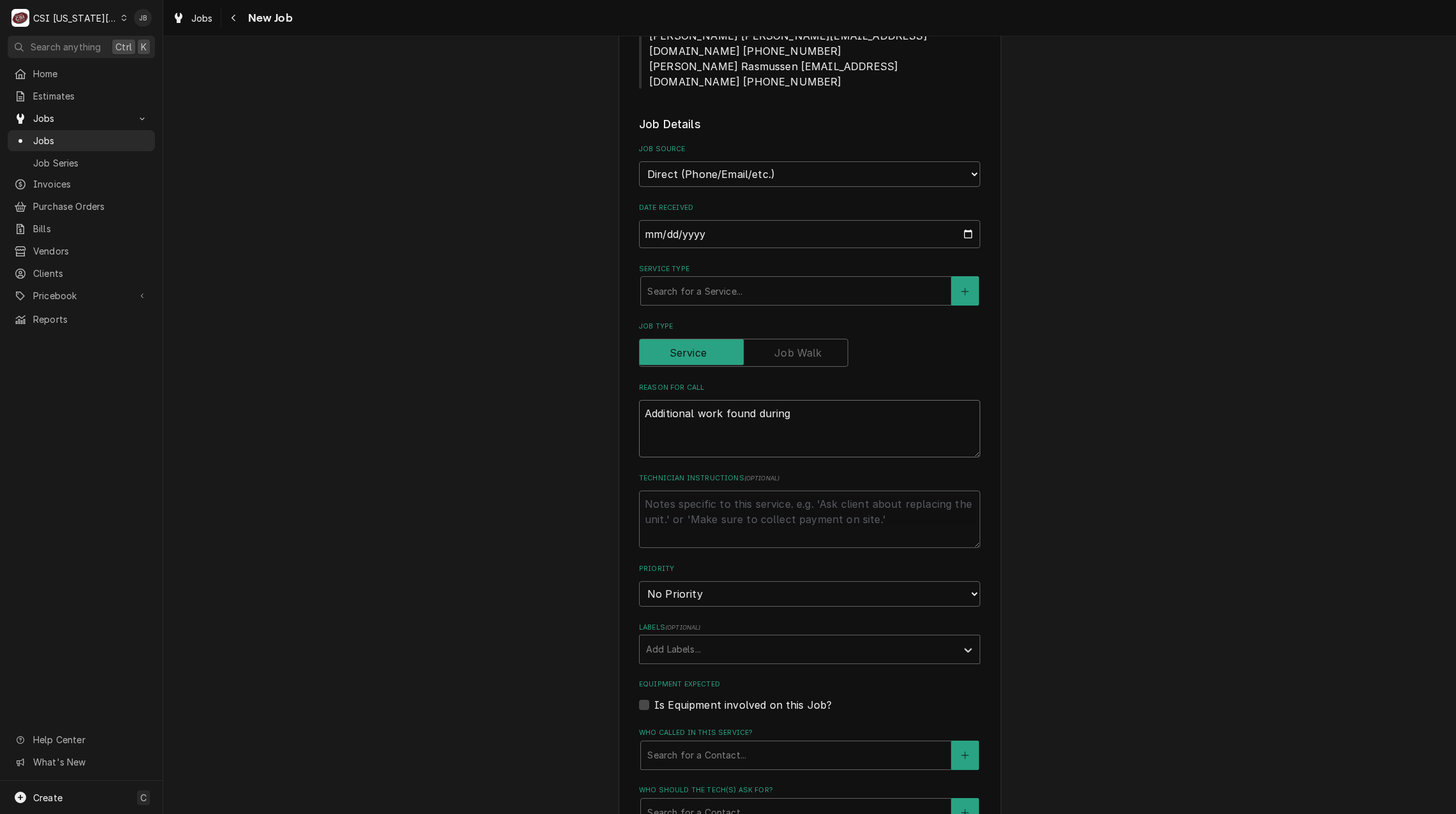
type textarea "Additional work found during q"
type textarea "x"
type textarea "Additional work found during qu"
type textarea "x"
type textarea "Additional work found during quo"
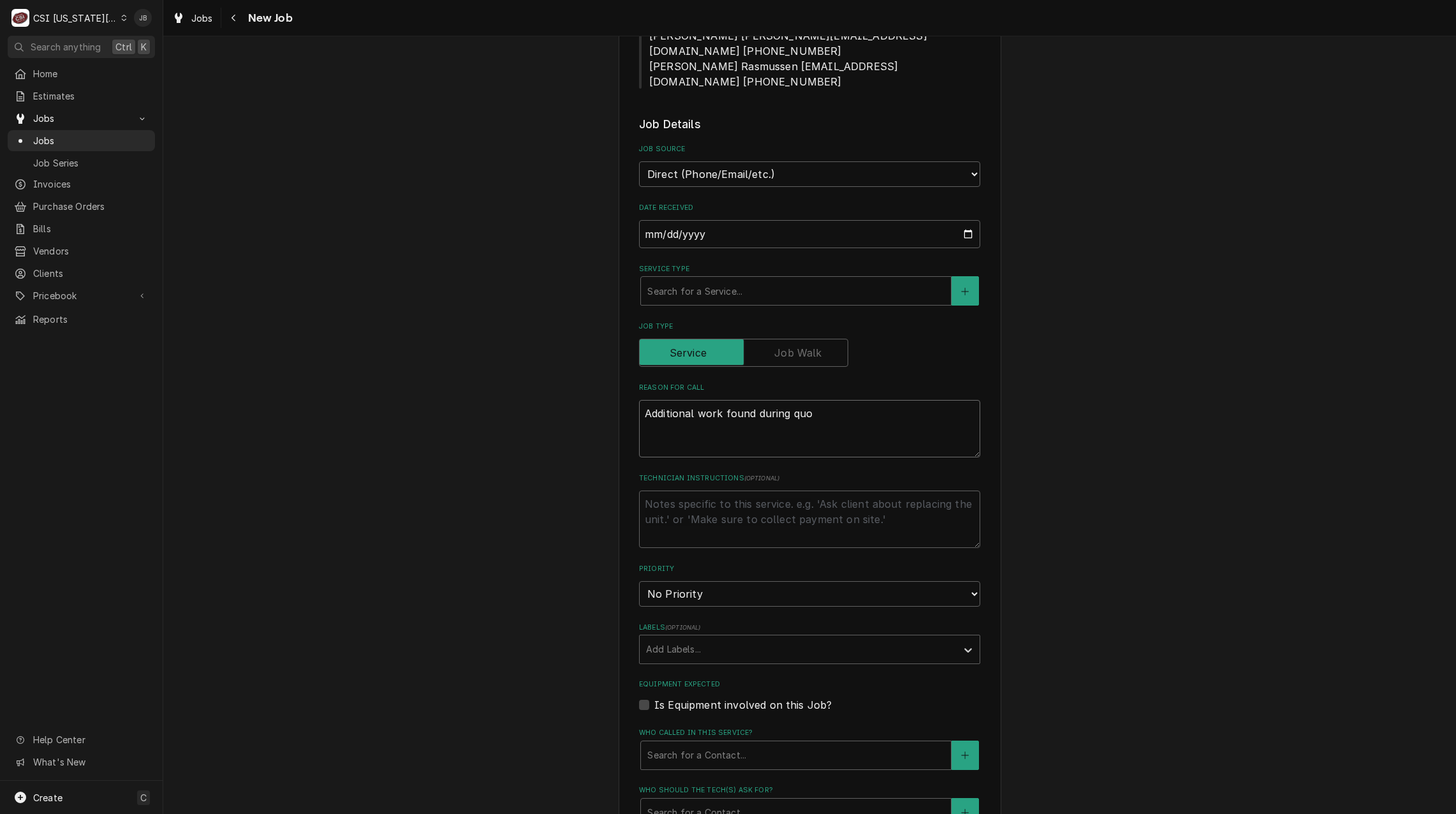
type textarea "x"
type textarea "Additional work found during quot"
type textarea "x"
type textarea "Additional work found during quote"
type textarea "x"
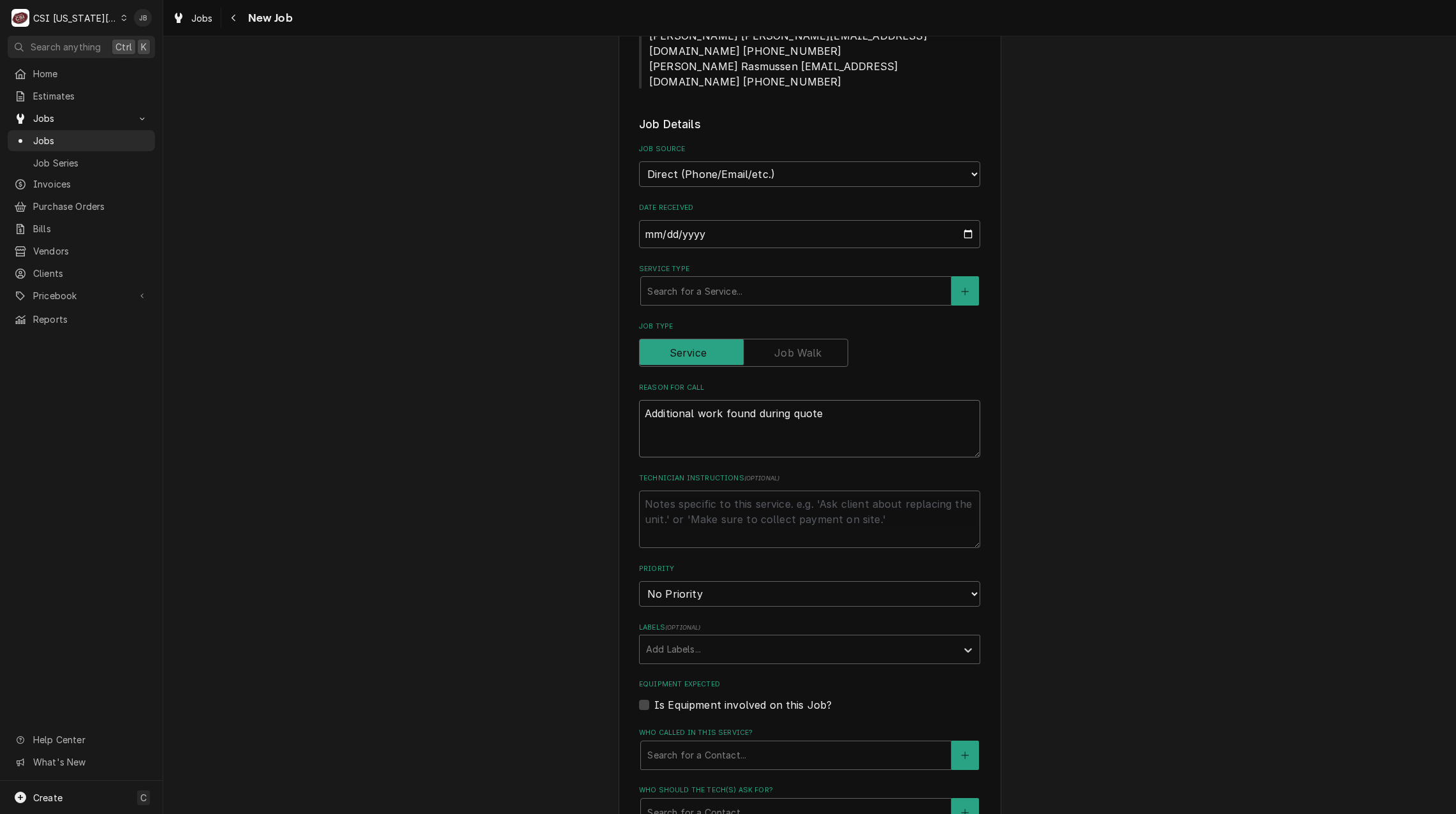
type textarea "Additional work found during quoted"
type textarea "x"
type textarea "Additional work found during quoted"
type textarea "x"
type textarea "Additional work found during quoted r"
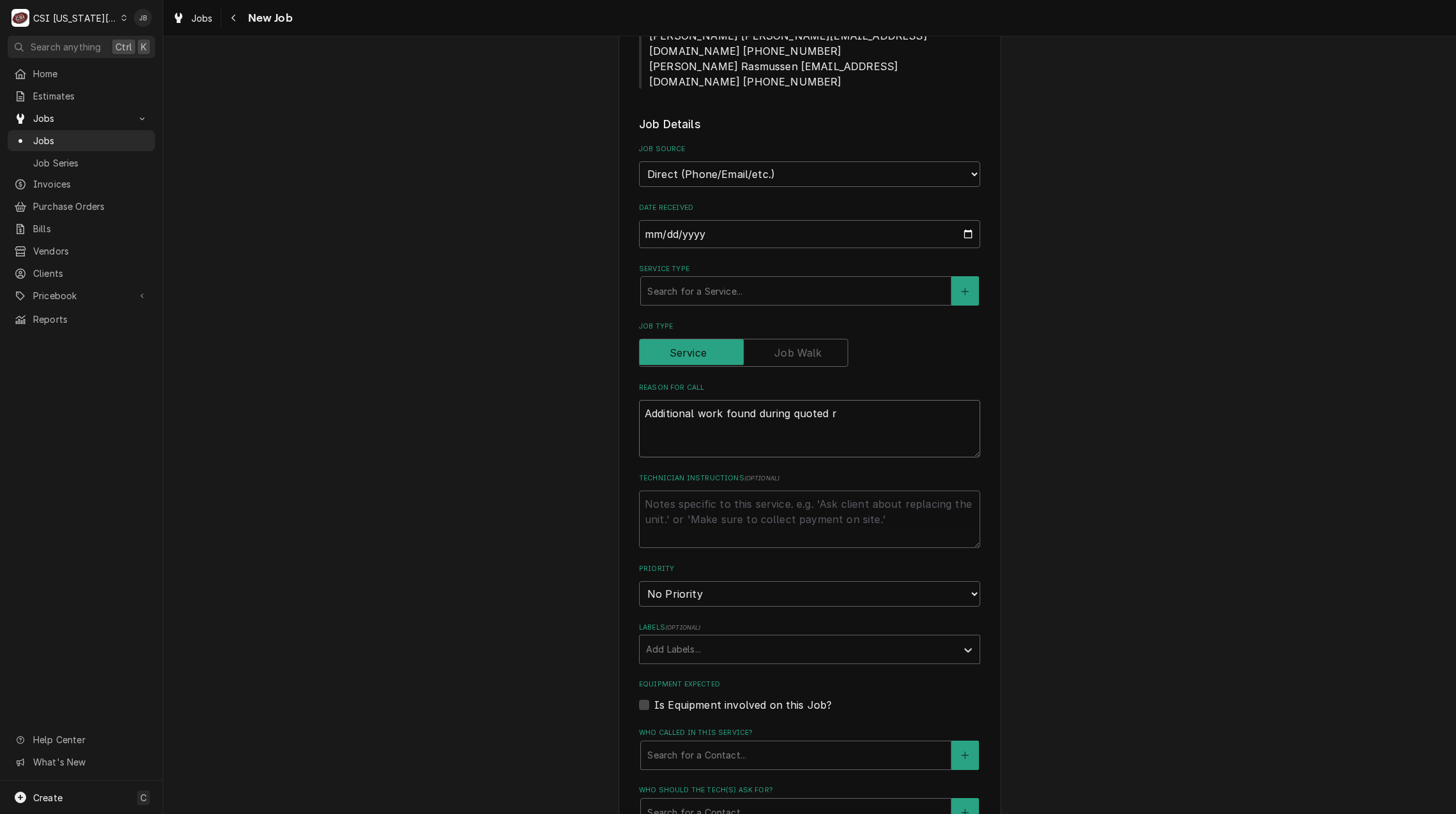
type textarea "x"
type textarea "Additional work found during quoted re"
type textarea "x"
type textarea "Additional work found during quoted rep"
type textarea "x"
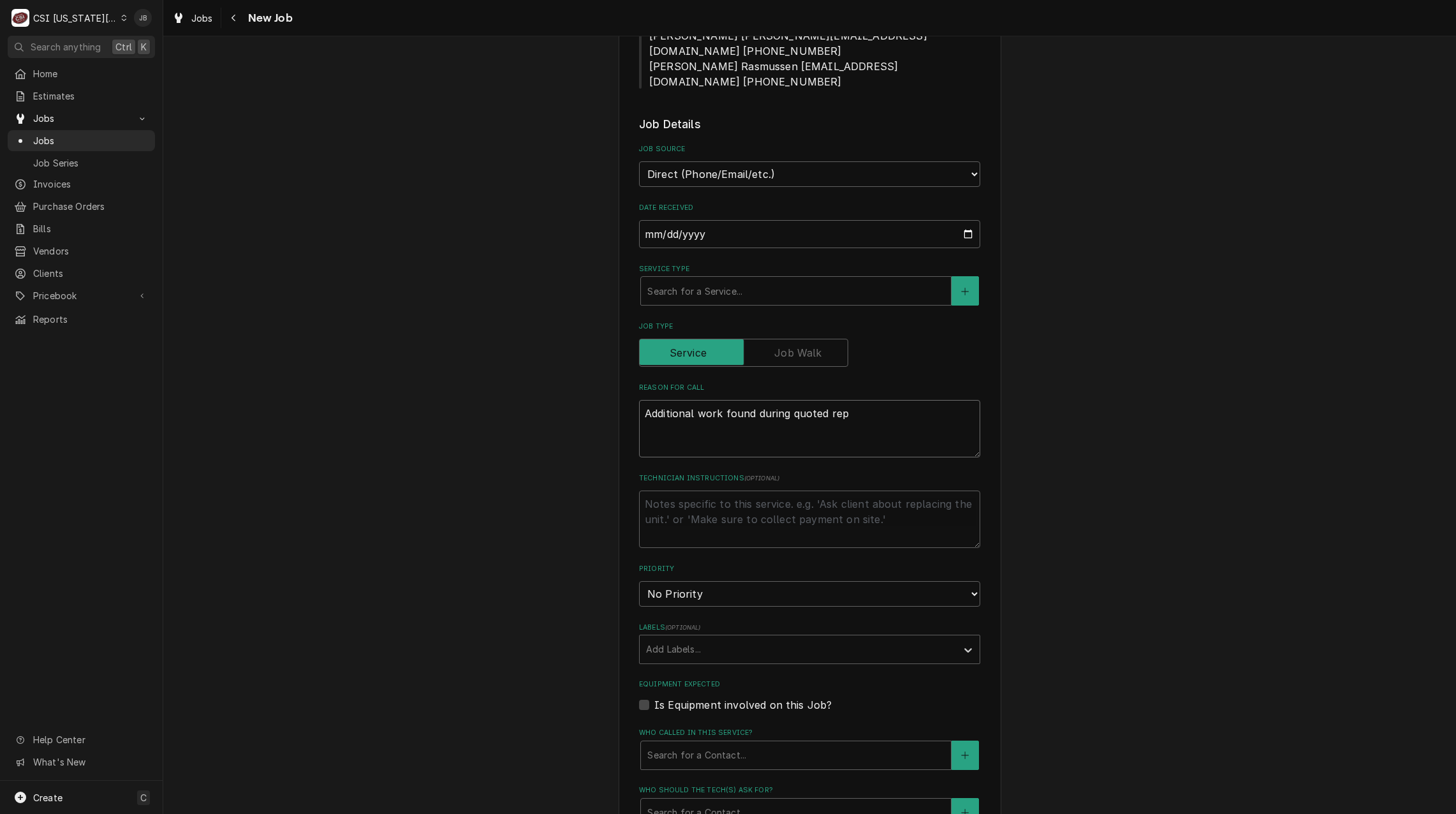
type textarea "Additional work found during quoted repi"
type textarea "x"
type textarea "Additional work found during quoted rep"
type textarea "x"
type textarea "Additional work found during quoted repa"
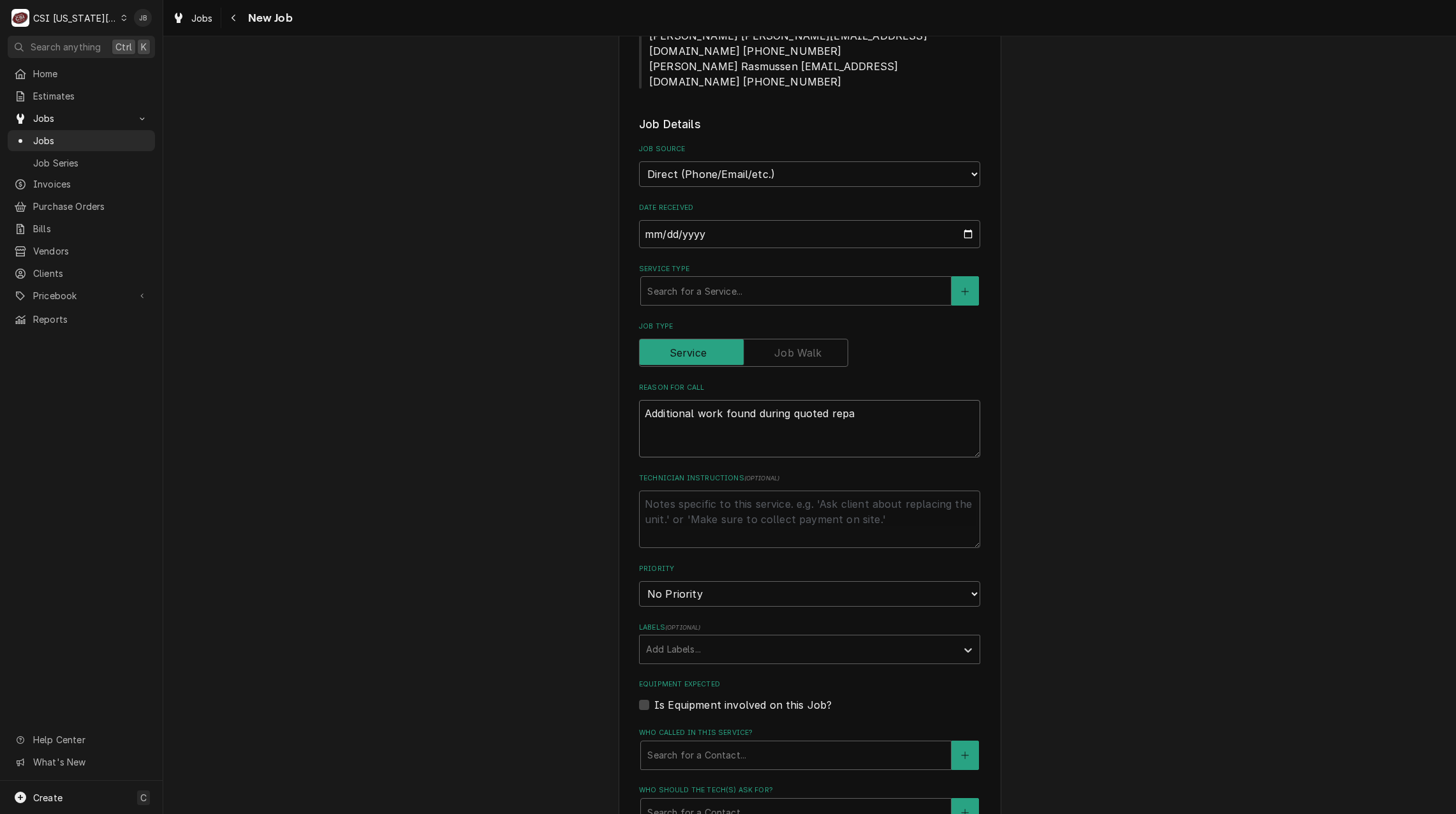
type textarea "x"
type textarea "Additional work found during quoted repai"
type textarea "x"
type textarea "Additional work found during quoted repair"
type textarea "x"
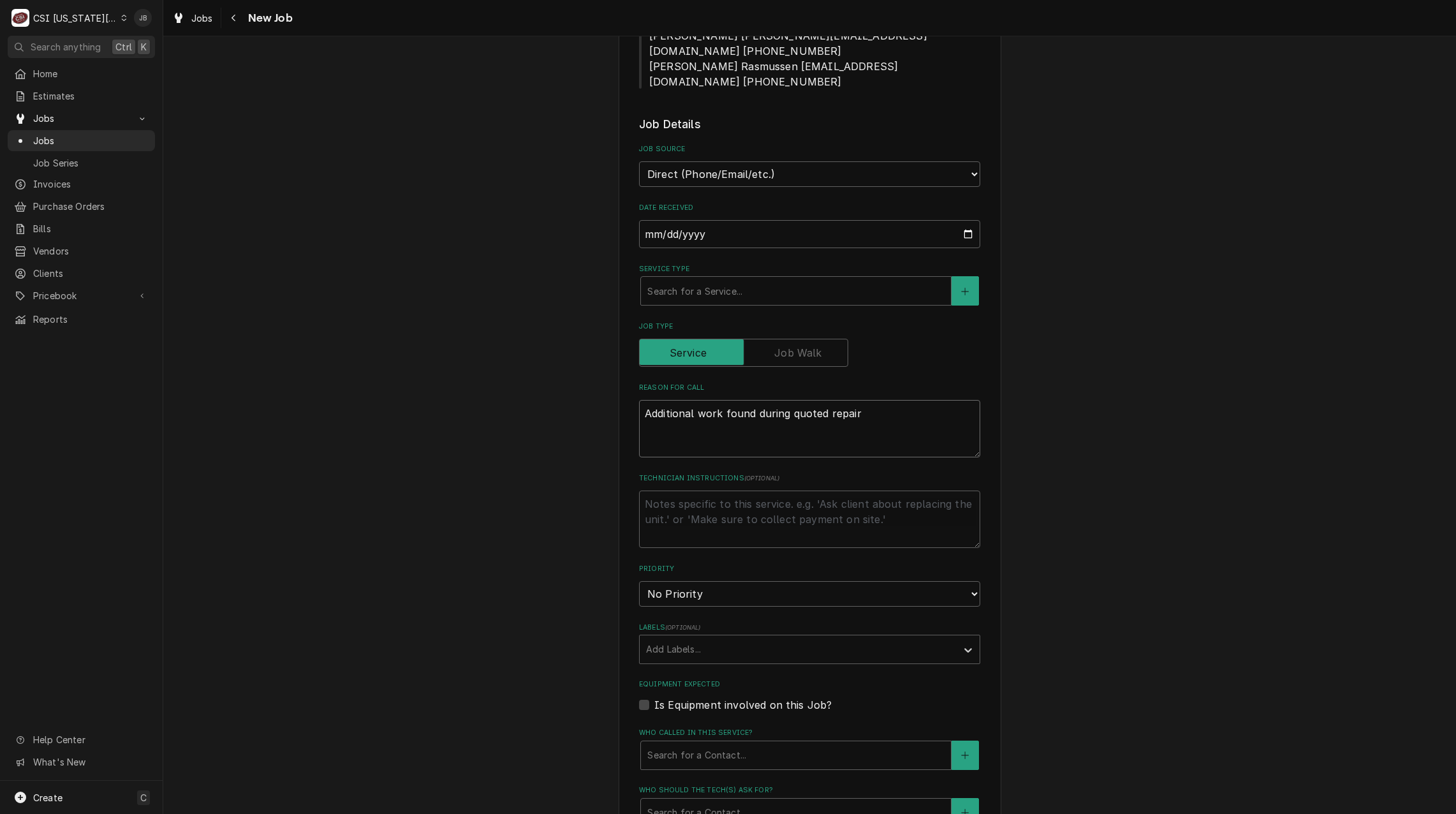
type textarea "Additional work found during quoted repairs"
type textarea "x"
type textarea "Additional work found during quoted repairs"
type textarea "x"
type textarea "Additional work found during quoted repairs"
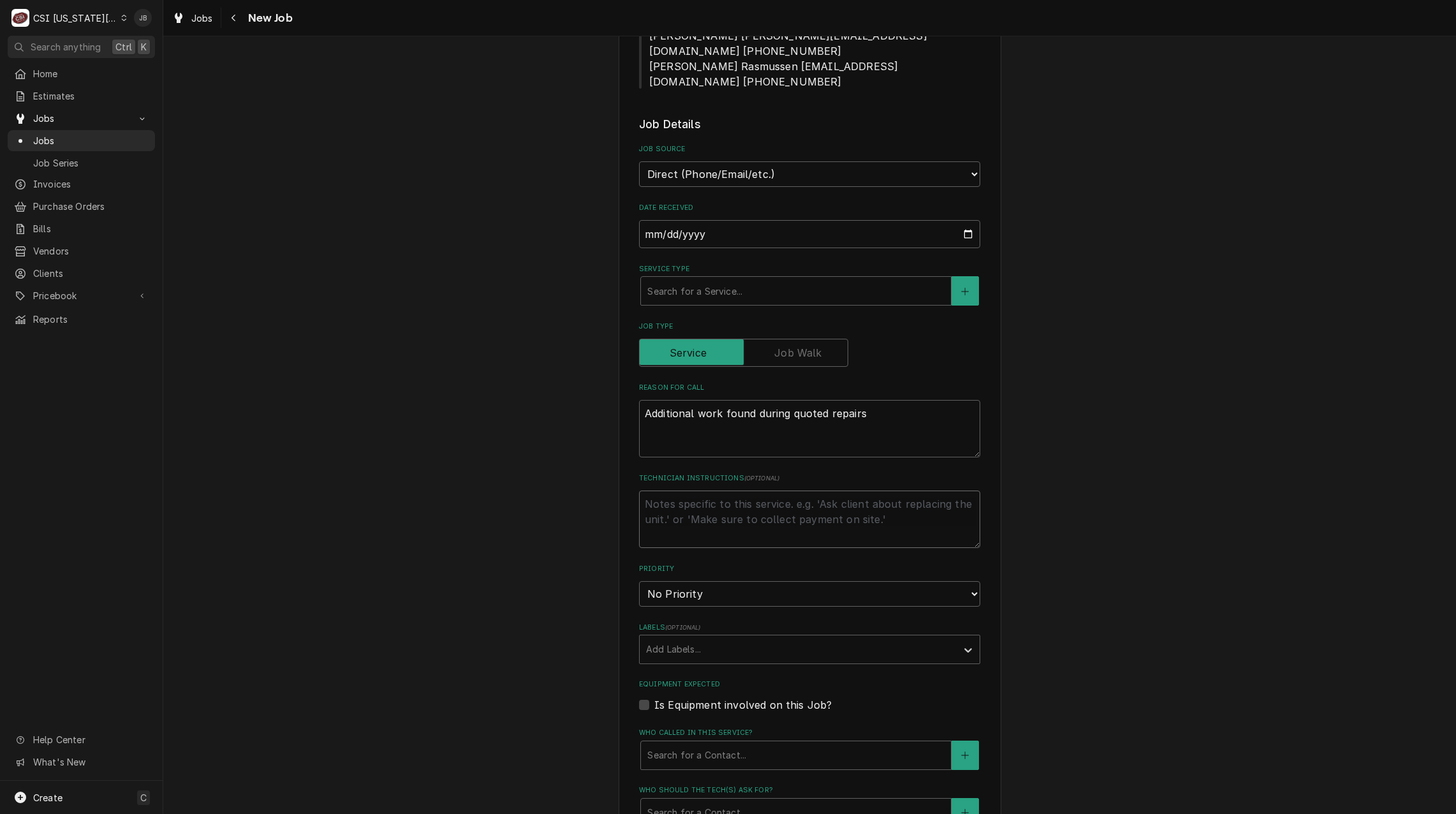
click at [707, 490] on textarea "Technician Instructions ( optional )" at bounding box center [810, 519] width 341 height 58
type textarea "x"
type textarea "N"
type textarea "x"
type textarea "No"
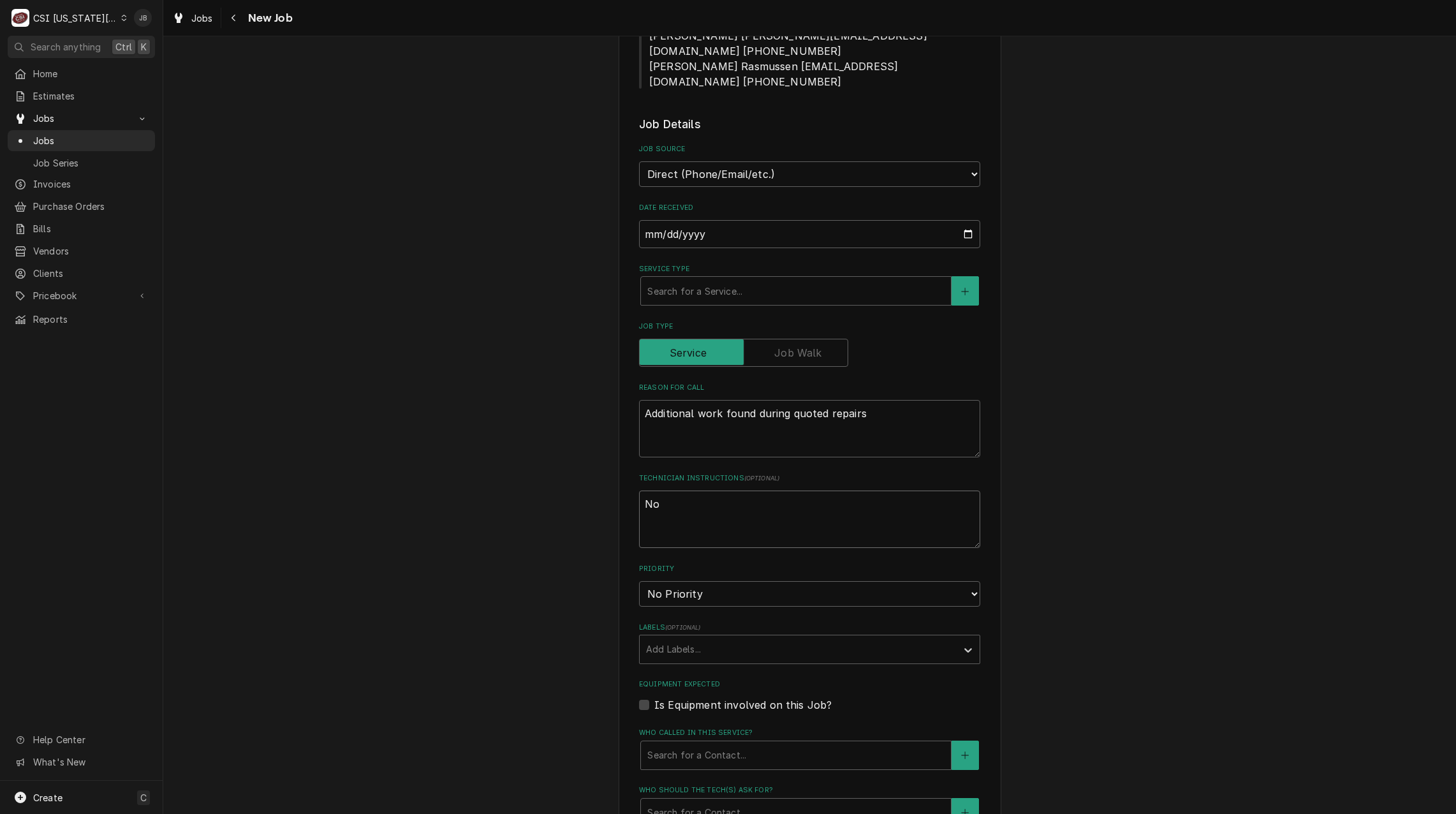
type textarea "x"
type textarea "No"
type textarea "x"
type textarea "No s"
type textarea "x"
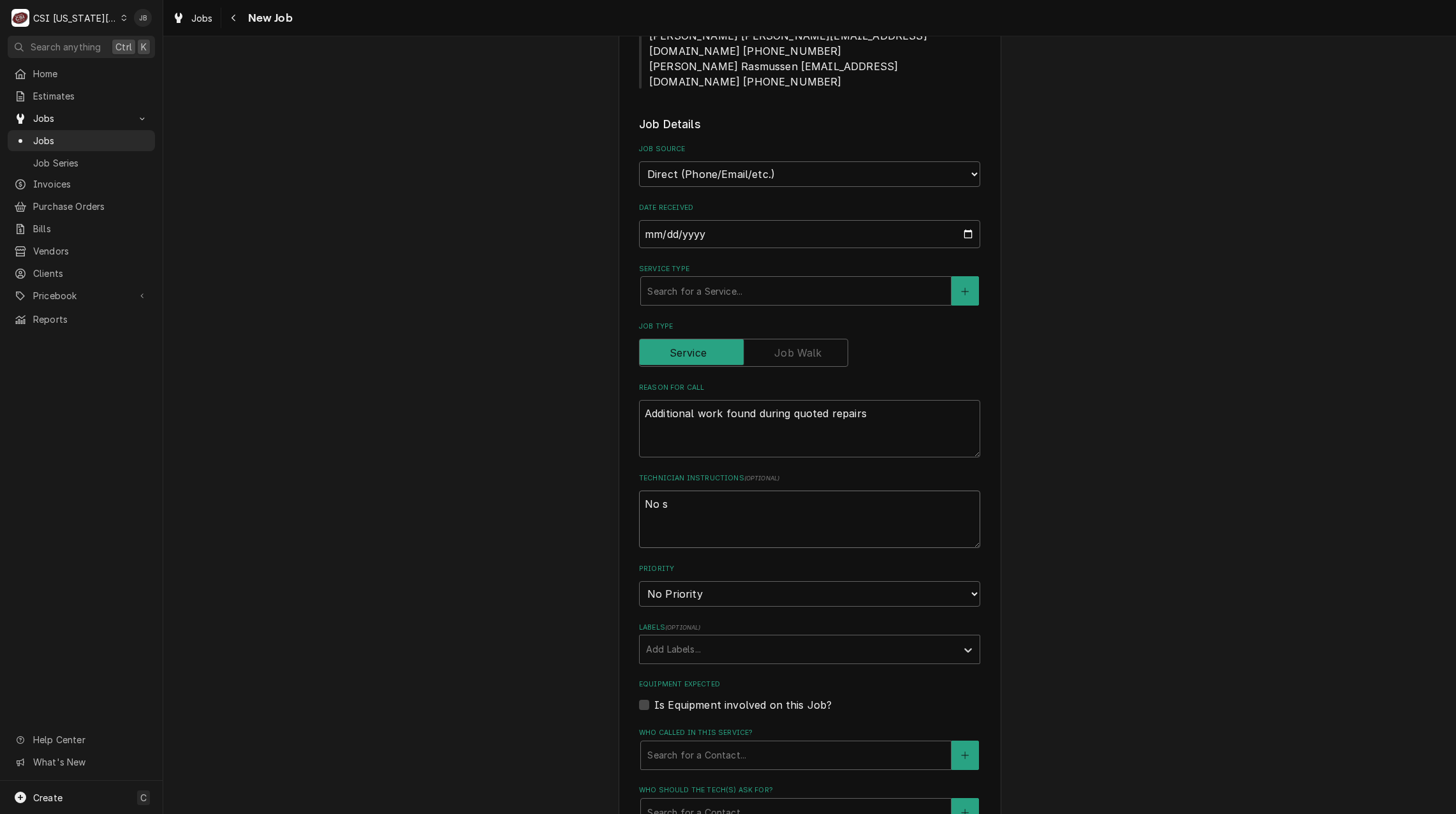
type textarea "No se"
type textarea "x"
type textarea "No ser"
type textarea "x"
type textarea "No serv"
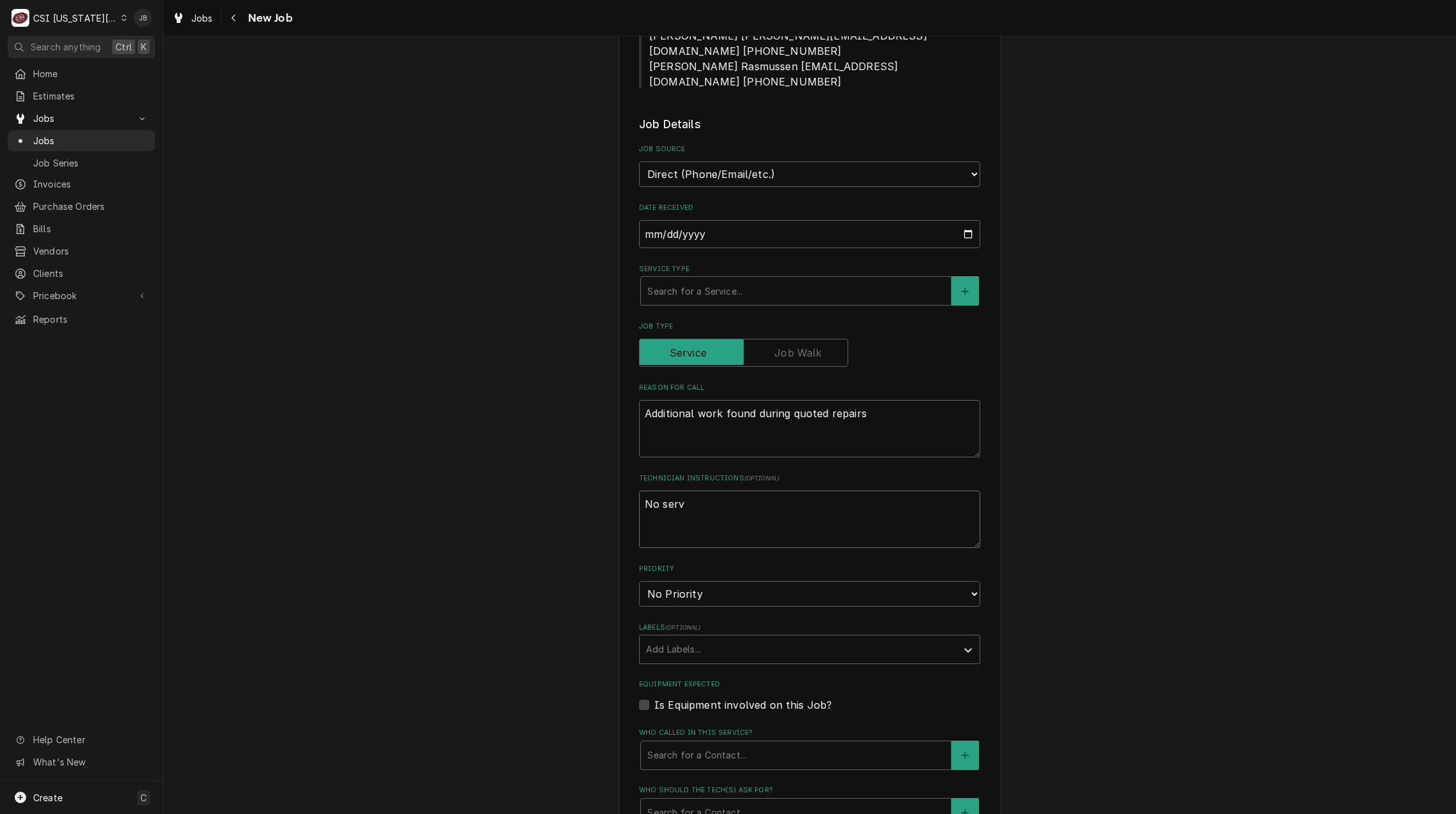
type textarea "x"
type textarea "No servi"
type textarea "x"
type textarea "No servic"
type textarea "x"
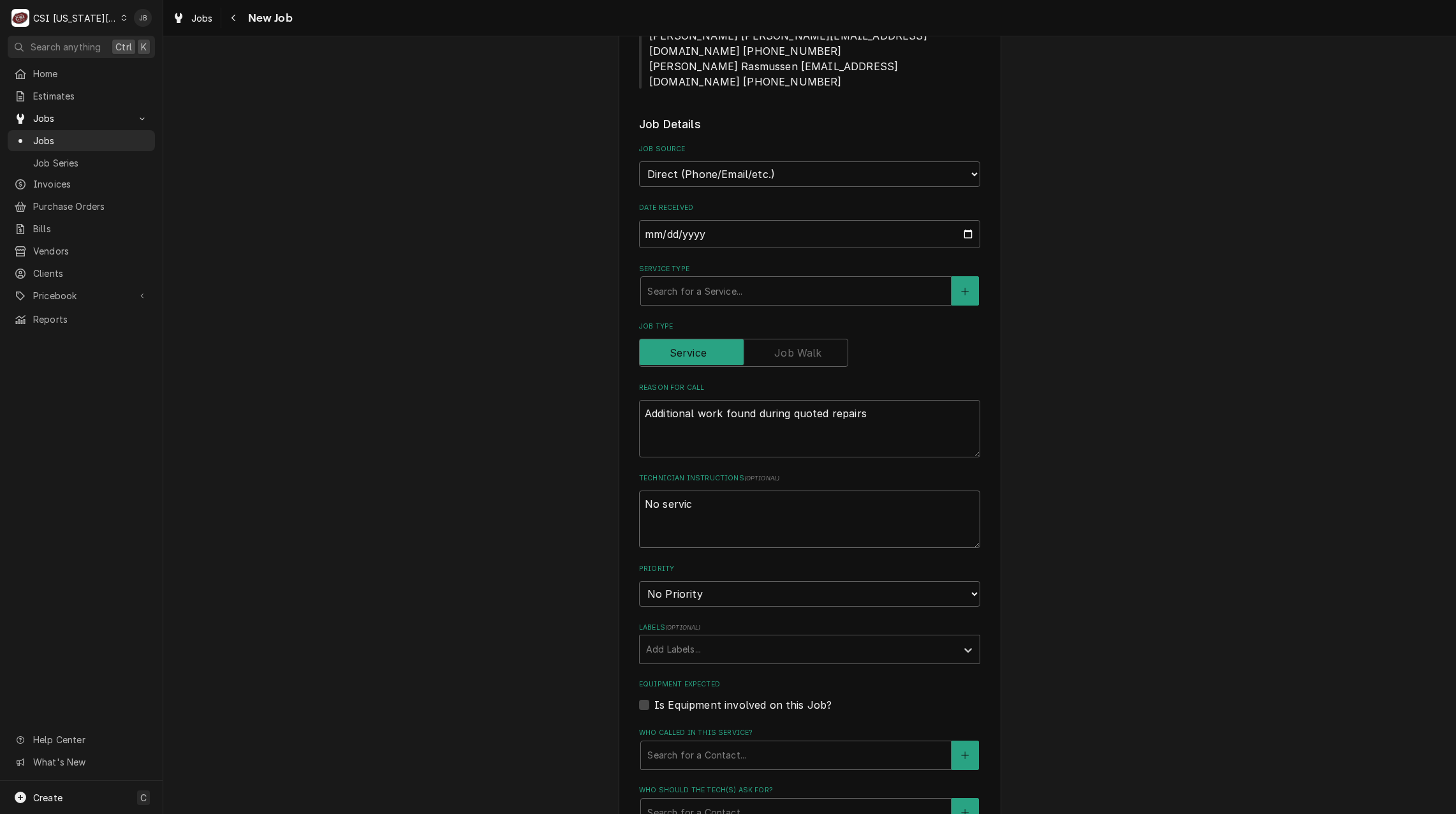
type textarea "No service"
type textarea "x"
type textarea "No service"
type textarea "x"
type textarea "No service c"
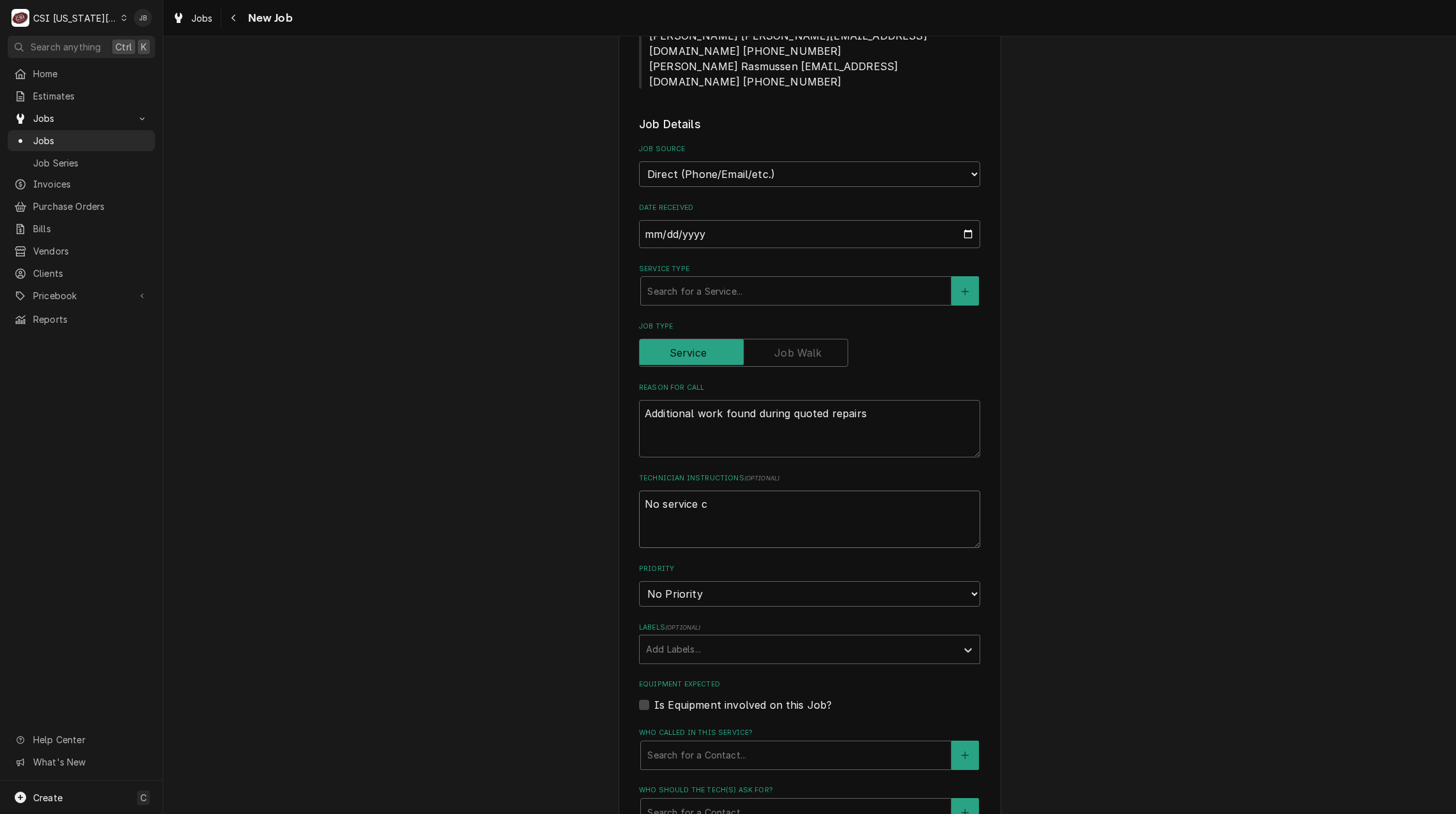
type textarea "x"
type textarea "No service ca"
type textarea "x"
type textarea "No service cal"
type textarea "x"
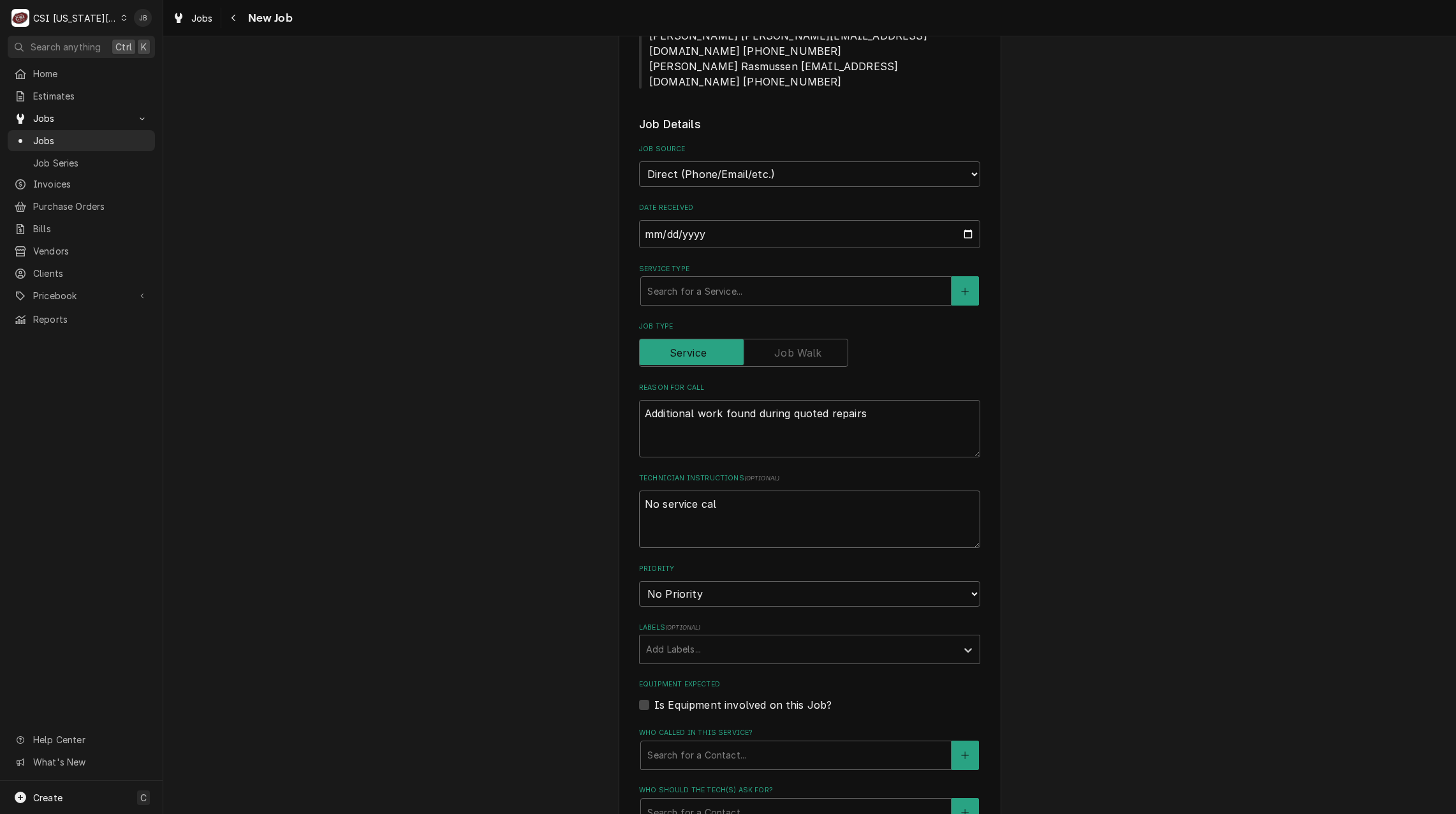
type textarea "No service call"
type textarea "x"
type textarea "No service call"
type textarea "x"
type textarea "No service call f"
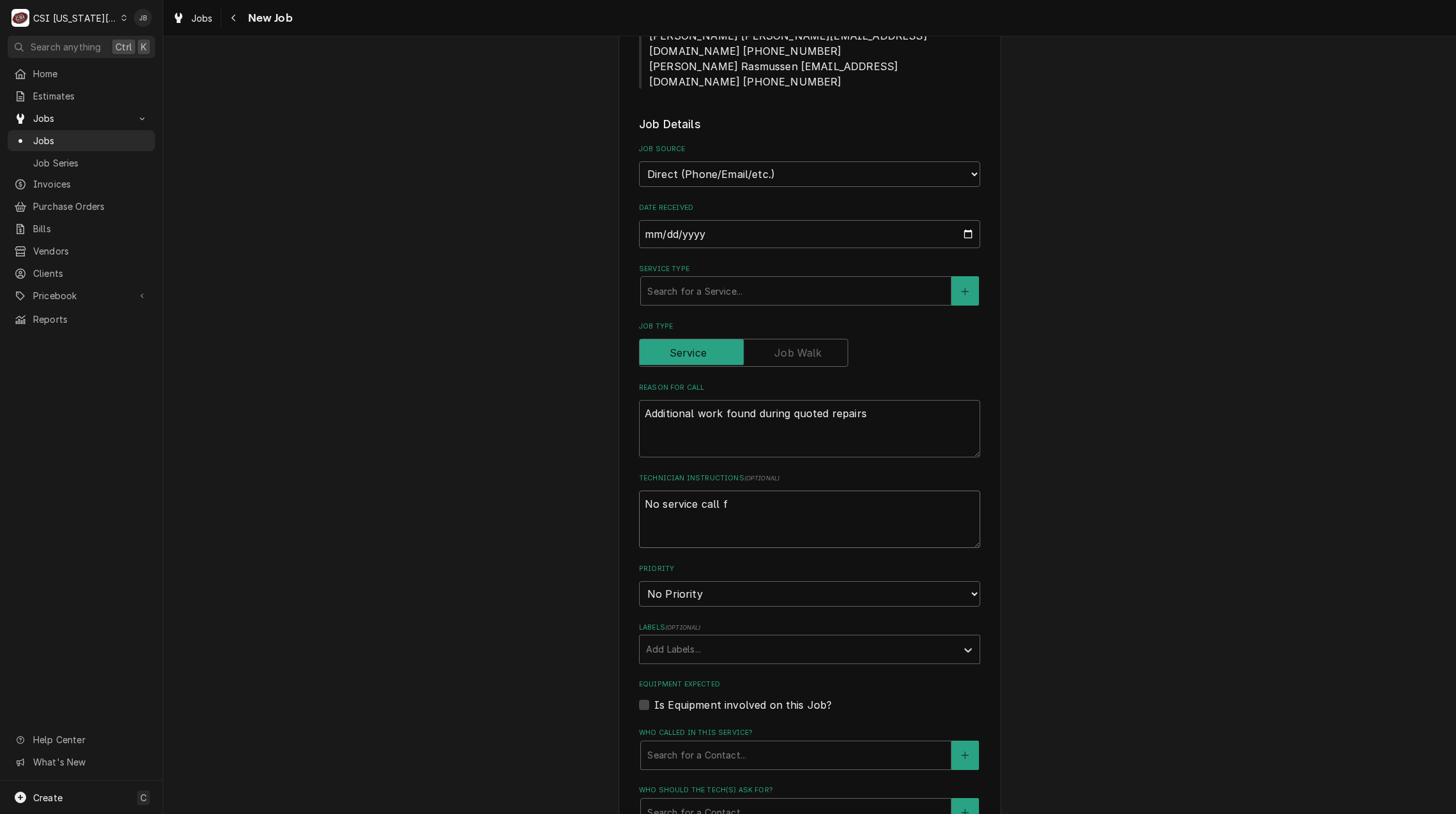
type textarea "x"
type textarea "No service call fe"
type textarea "x"
type textarea "No service call fee"
type textarea "x"
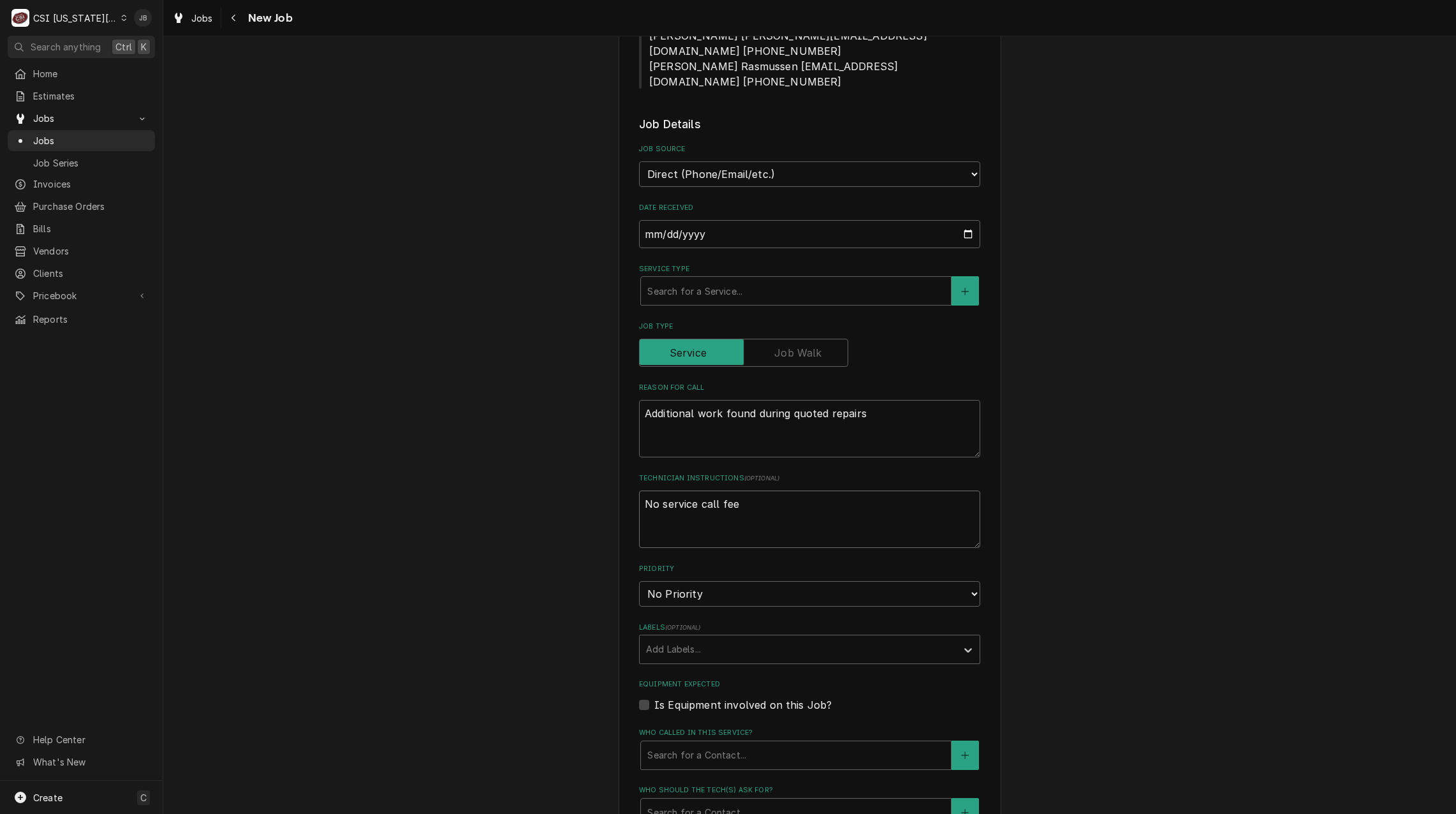
type textarea "No service call fee"
type textarea "x"
type textarea "No service call fee"
click at [689, 581] on select "No Priority Urgent High Medium Low" at bounding box center [810, 594] width 341 height 25
select select "4"
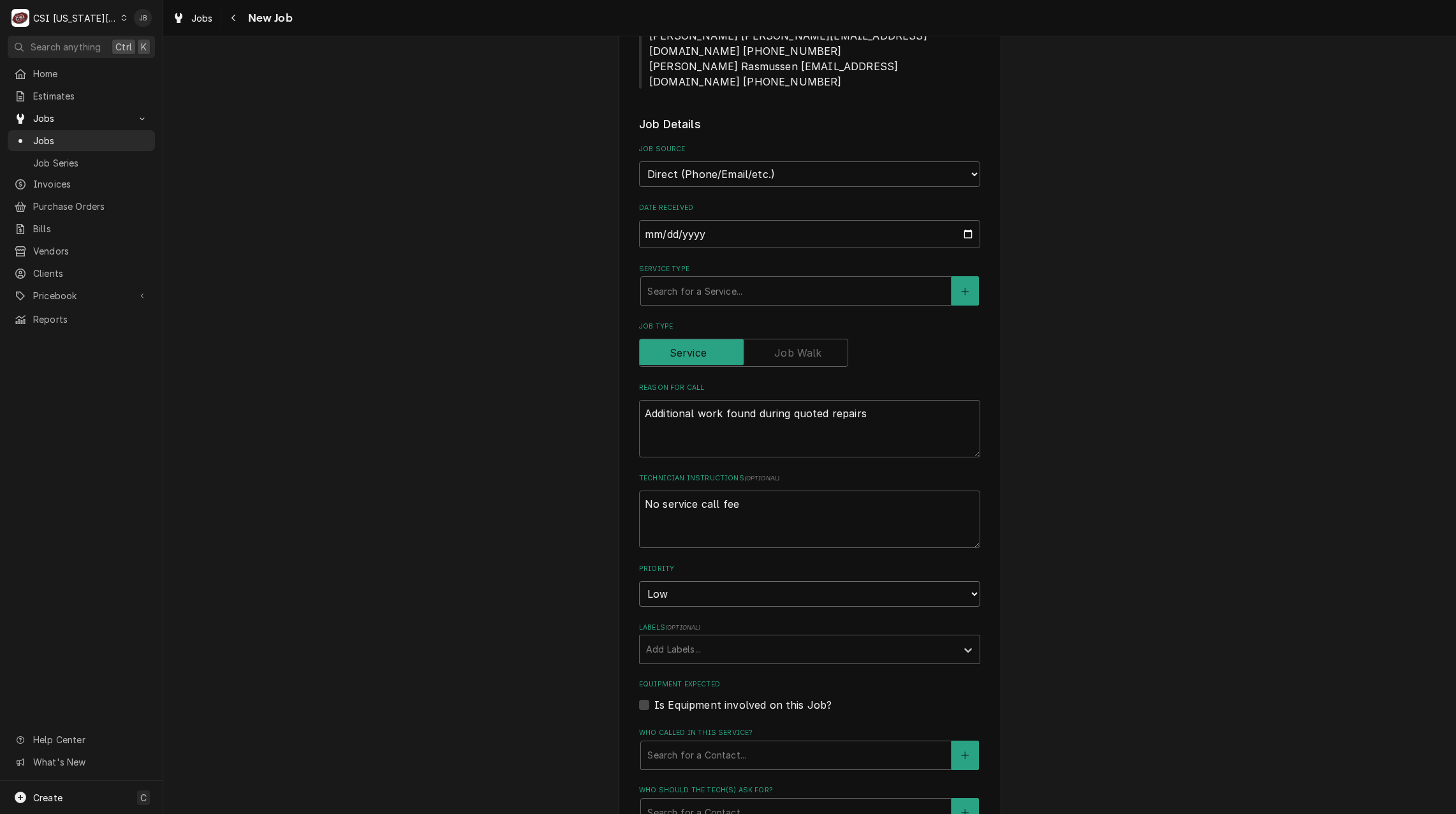
click at [639, 581] on select "No Priority Urgent High Medium Low" at bounding box center [810, 594] width 341 height 25
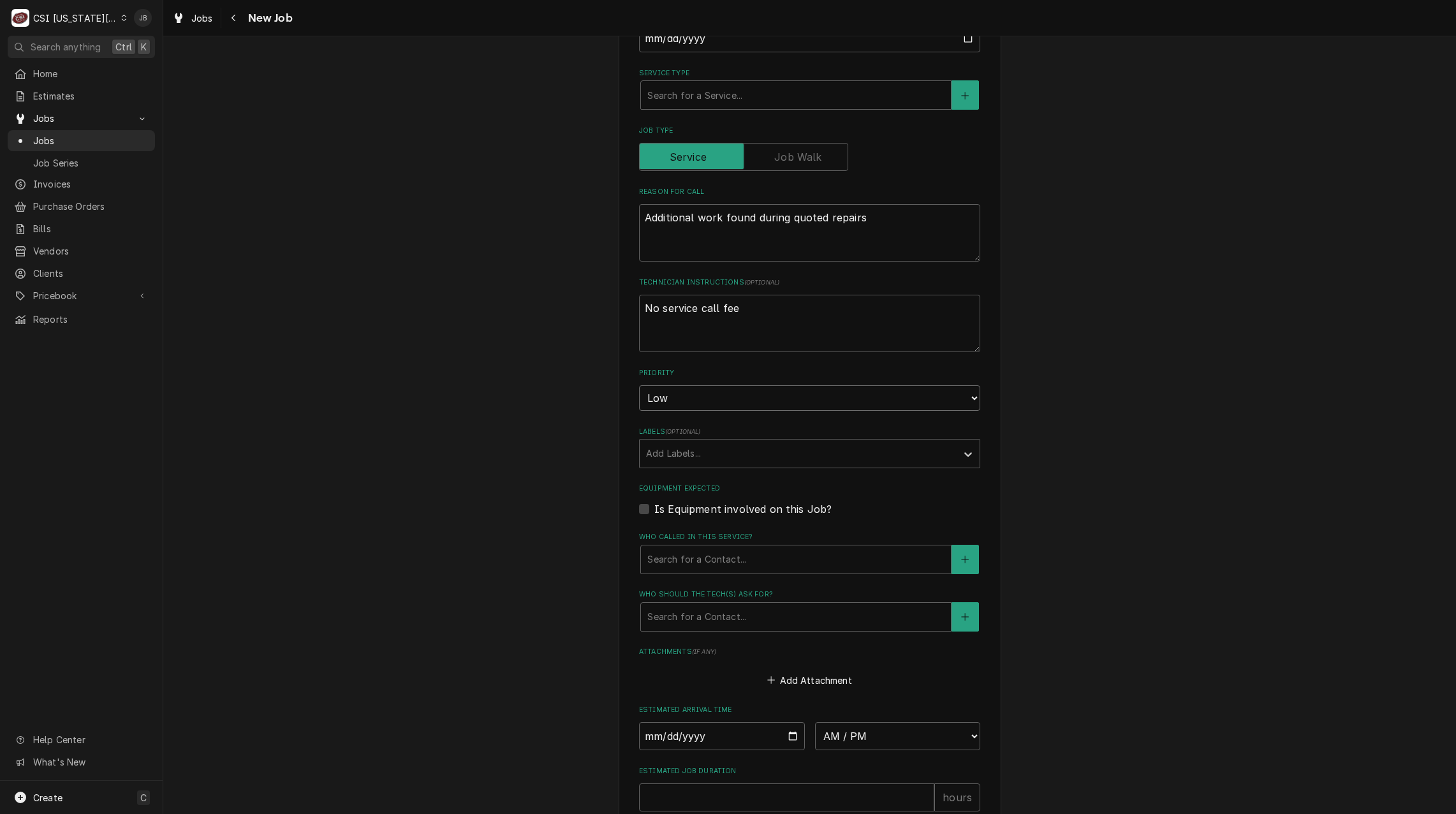
scroll to position [702, 0]
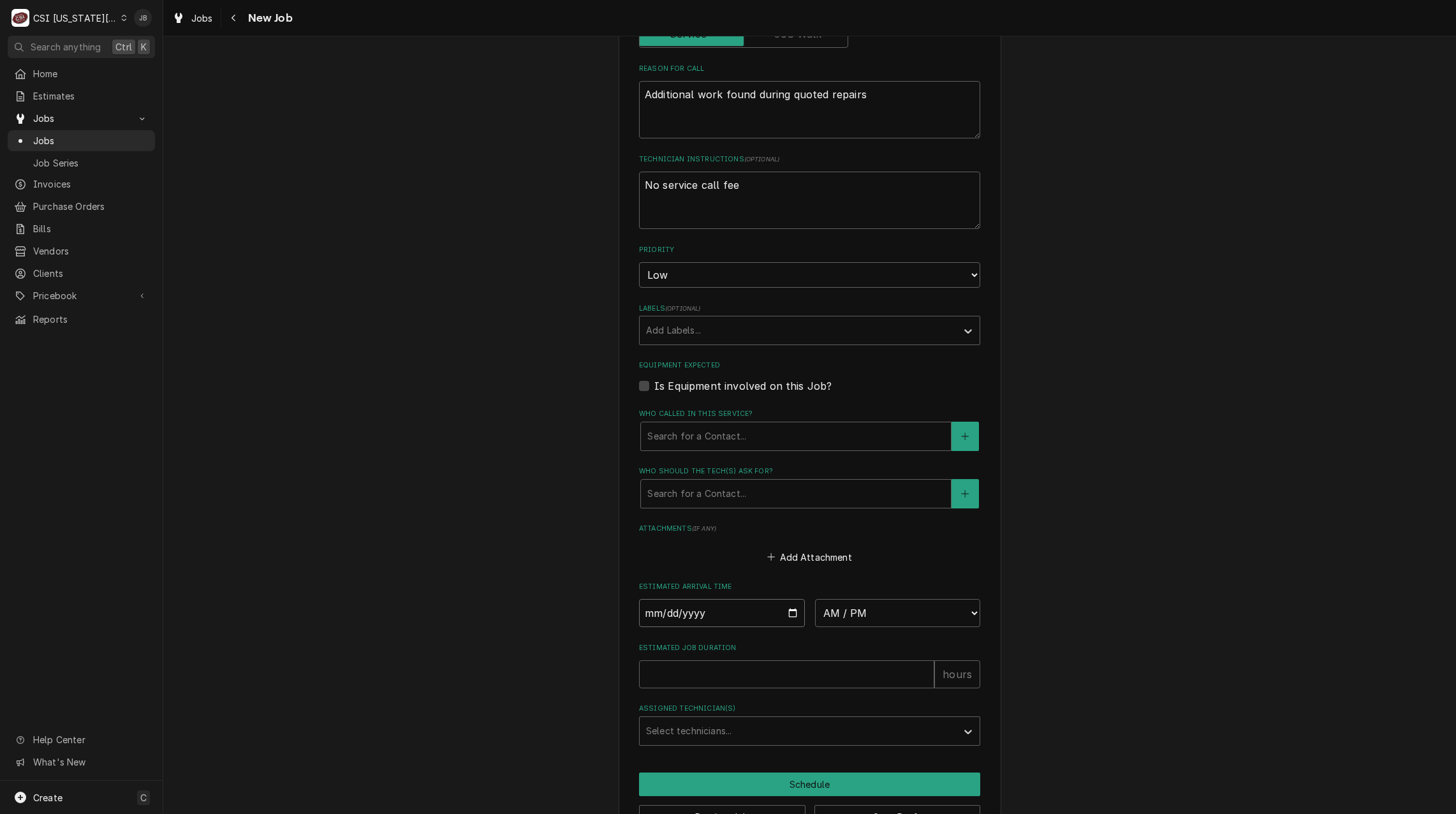
click at [785, 599] on input "Date" at bounding box center [721, 613] width 166 height 28
type textarea "x"
type input "2025-09-12"
type textarea "x"
click at [868, 599] on select "AM / PM 6:00 AM 6:15 AM 6:30 AM 6:45 AM 7:00 AM 7:15 AM 7:30 AM 7:45 AM 8:00 AM…" at bounding box center [897, 613] width 166 height 28
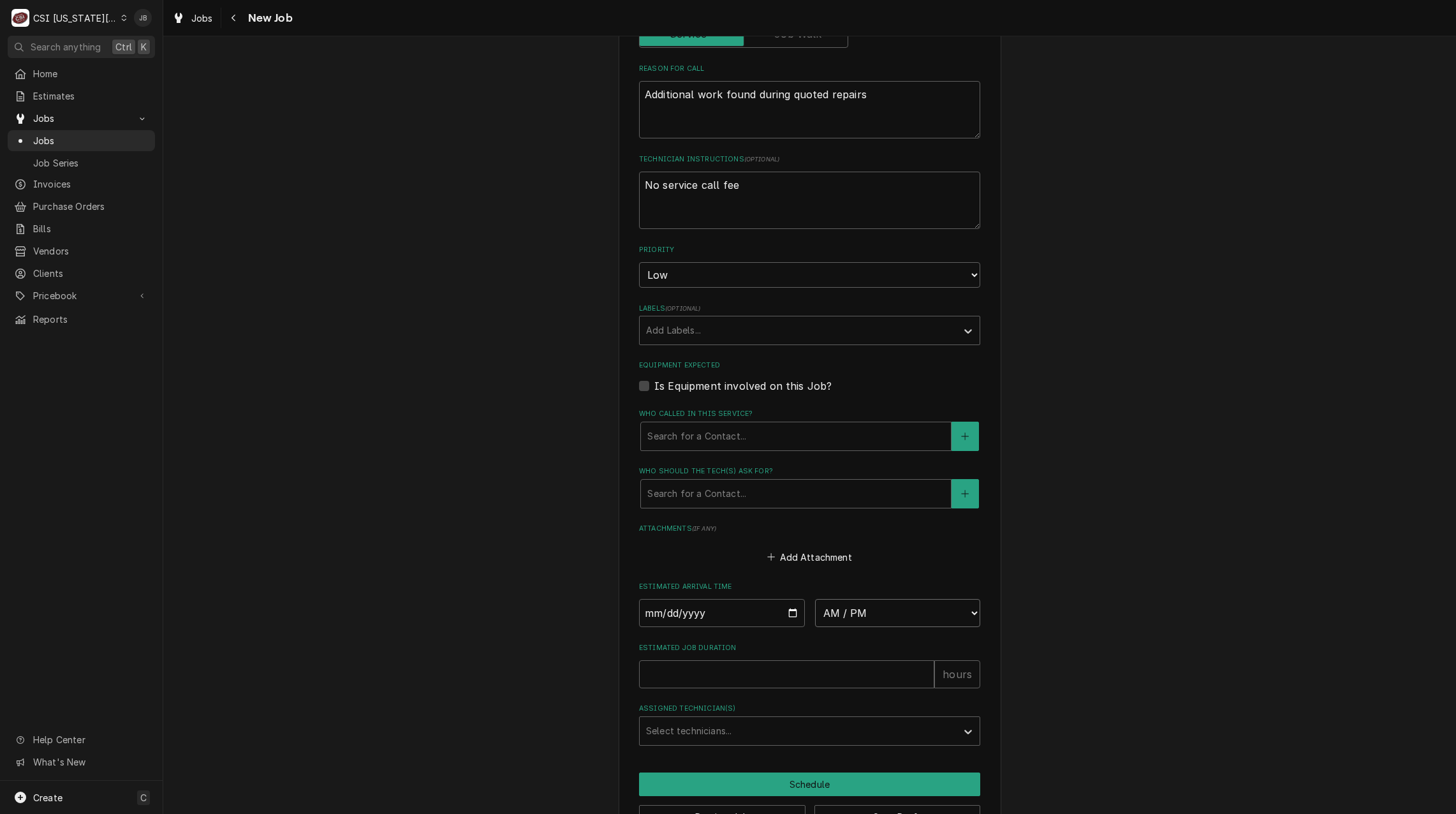
select select "09:15:00"
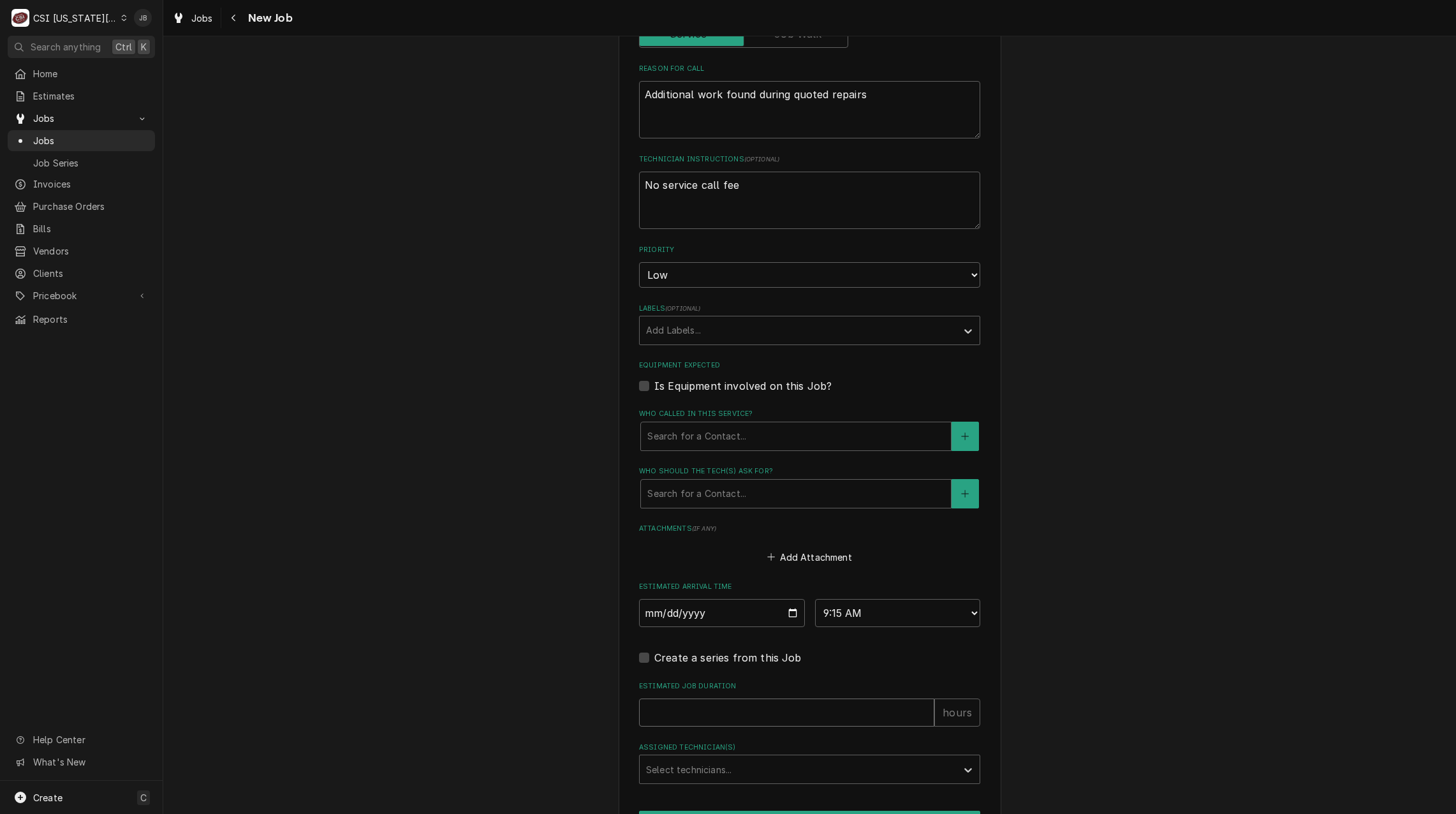
click at [681, 698] on input "Estimated Job Duration" at bounding box center [787, 712] width 296 height 28
type textarea "x"
type input "2"
click at [662, 758] on div "Assigned Technician(s)" at bounding box center [798, 769] width 304 height 23
type textarea "x"
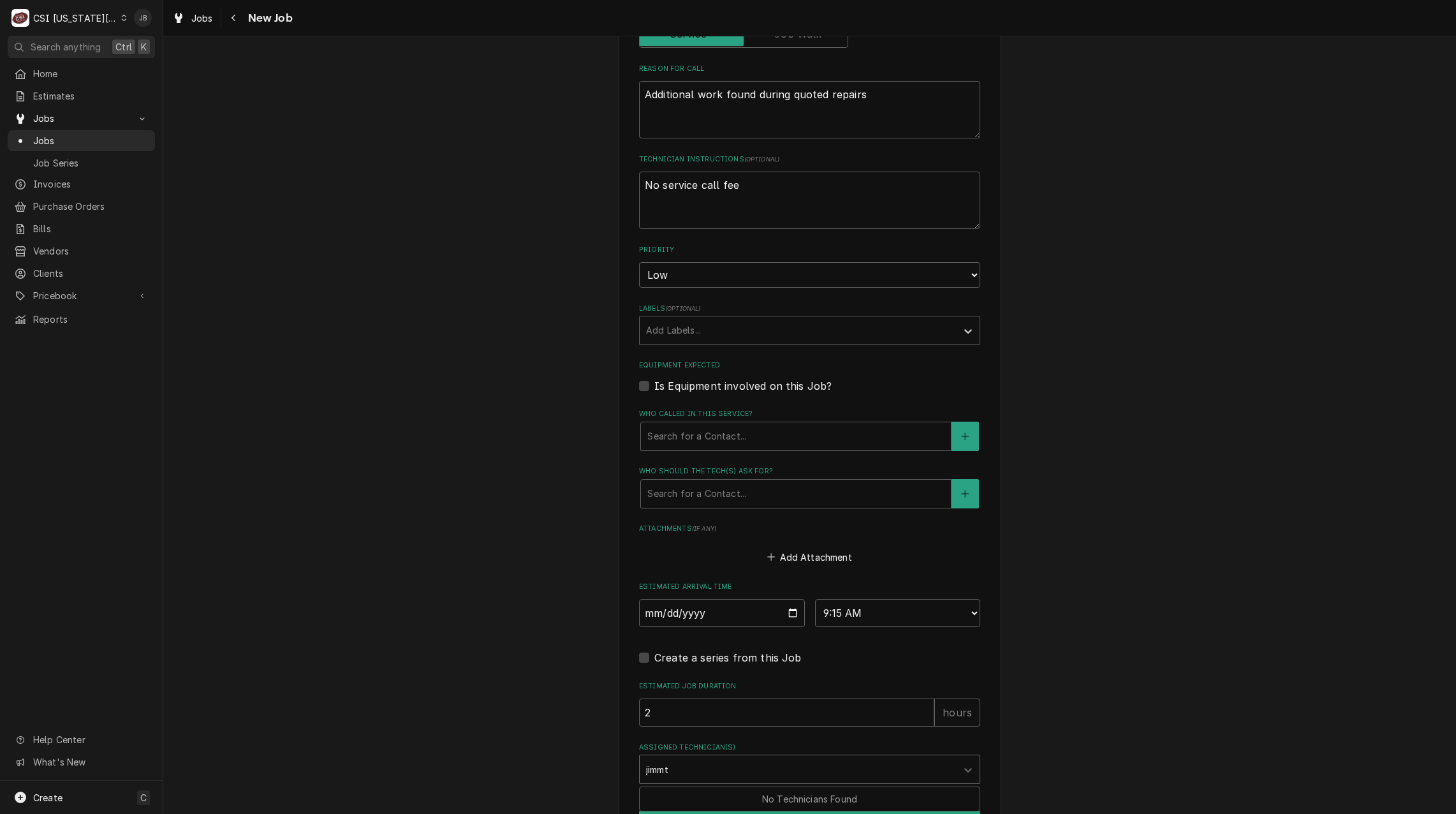
type input "jimm"
click at [660, 787] on div "Jimmy Terrell" at bounding box center [810, 796] width 340 height 20
type textarea "x"
click at [700, 811] on button "Schedule" at bounding box center [810, 822] width 341 height 24
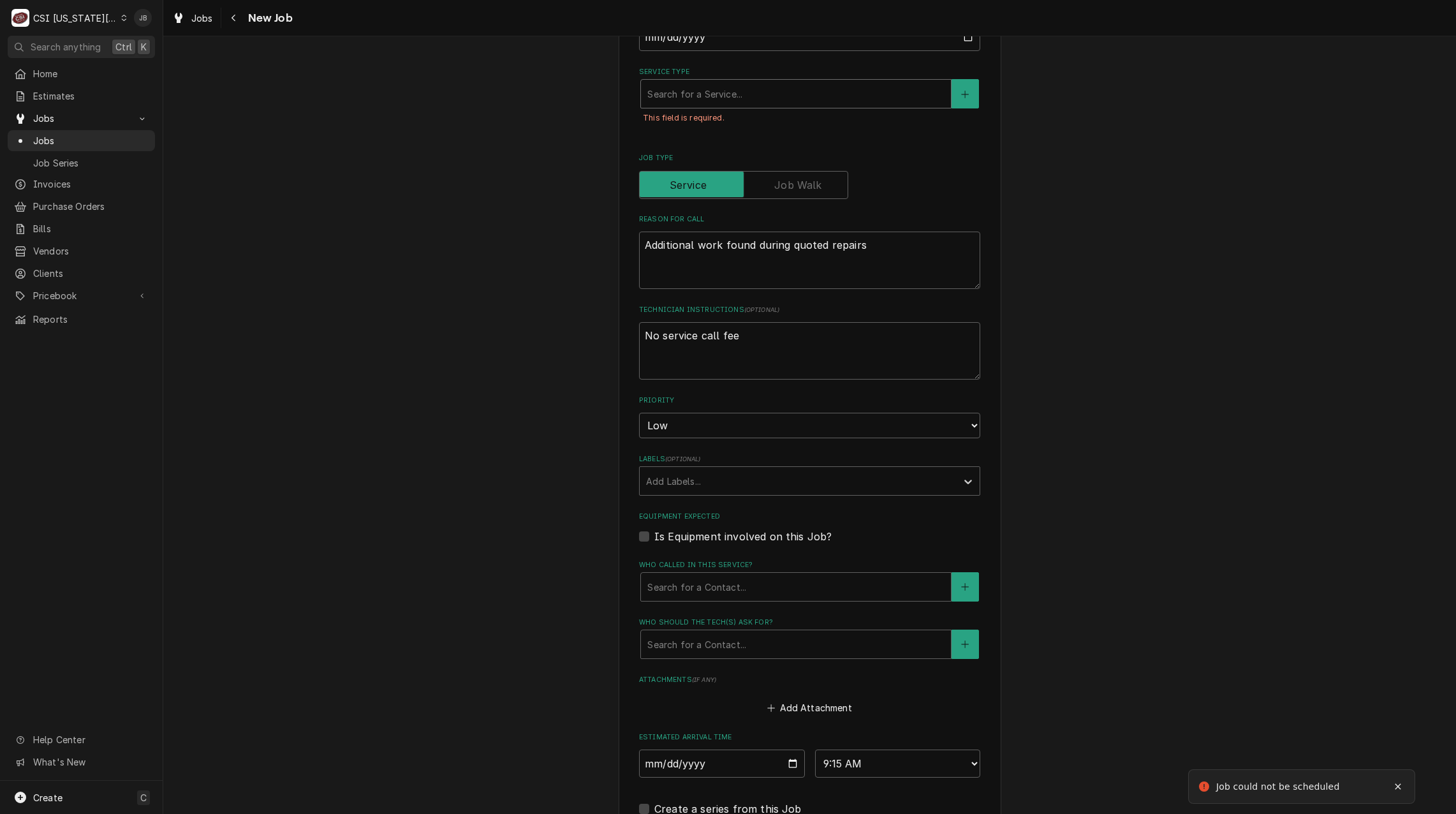
drag, startPoint x: 698, startPoint y: 70, endPoint x: 685, endPoint y: 71, distance: 13.0
click at [697, 82] on div "Service Type" at bounding box center [796, 93] width 297 height 23
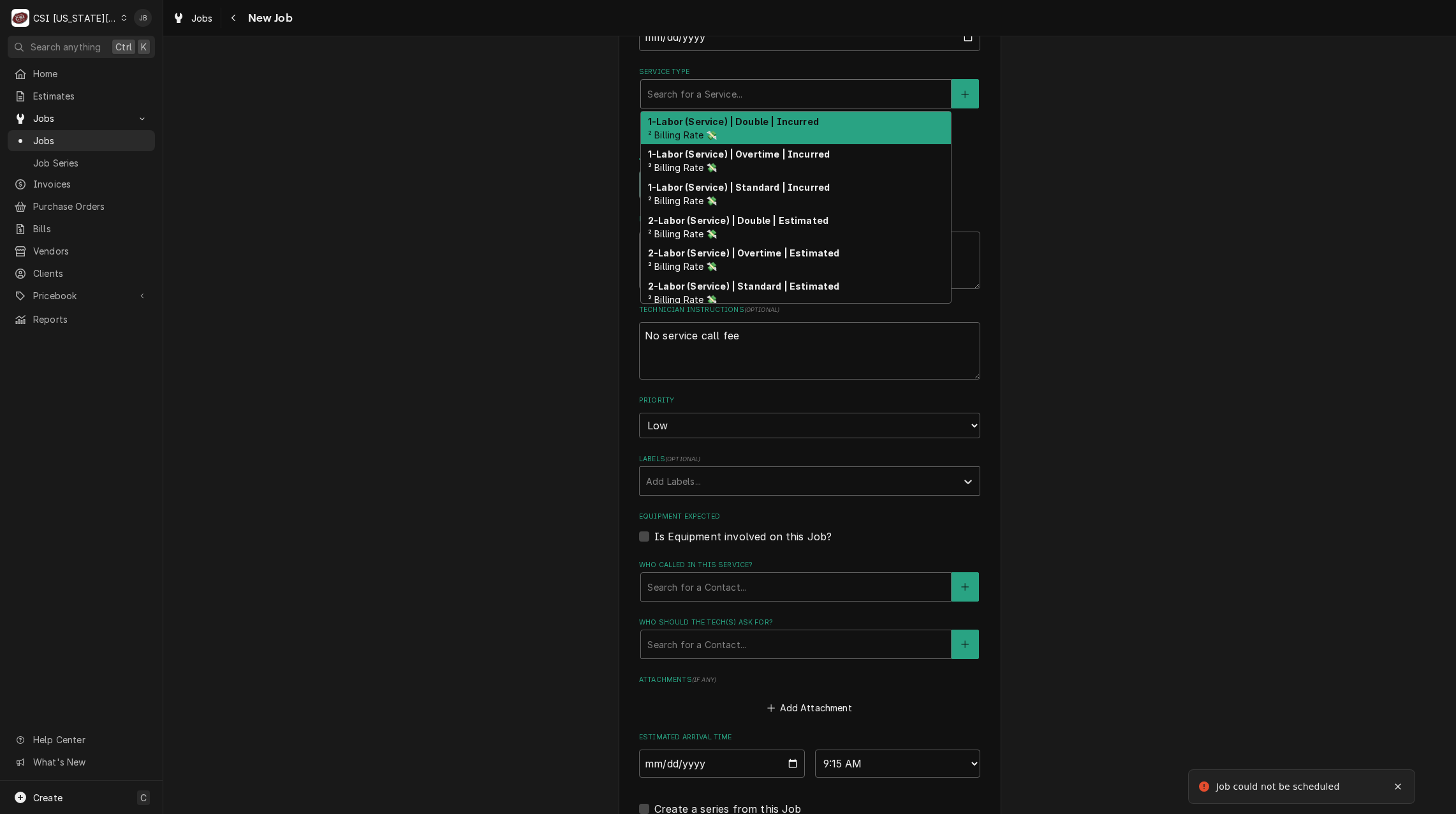
type textarea "x"
type input "j"
type textarea "x"
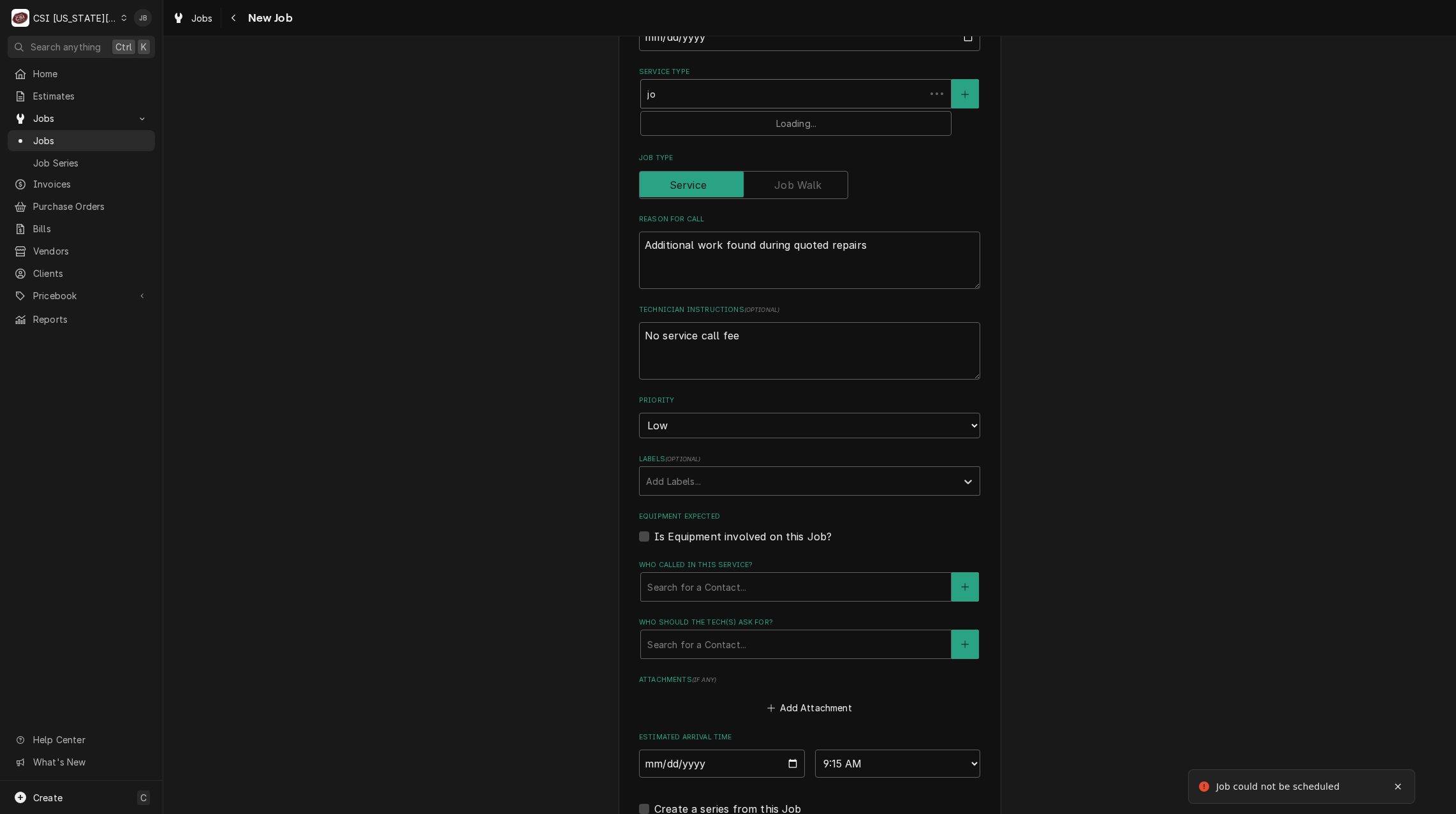
type input "jos"
type textarea "x"
type input "jos"
type textarea "x"
type input "jos b"
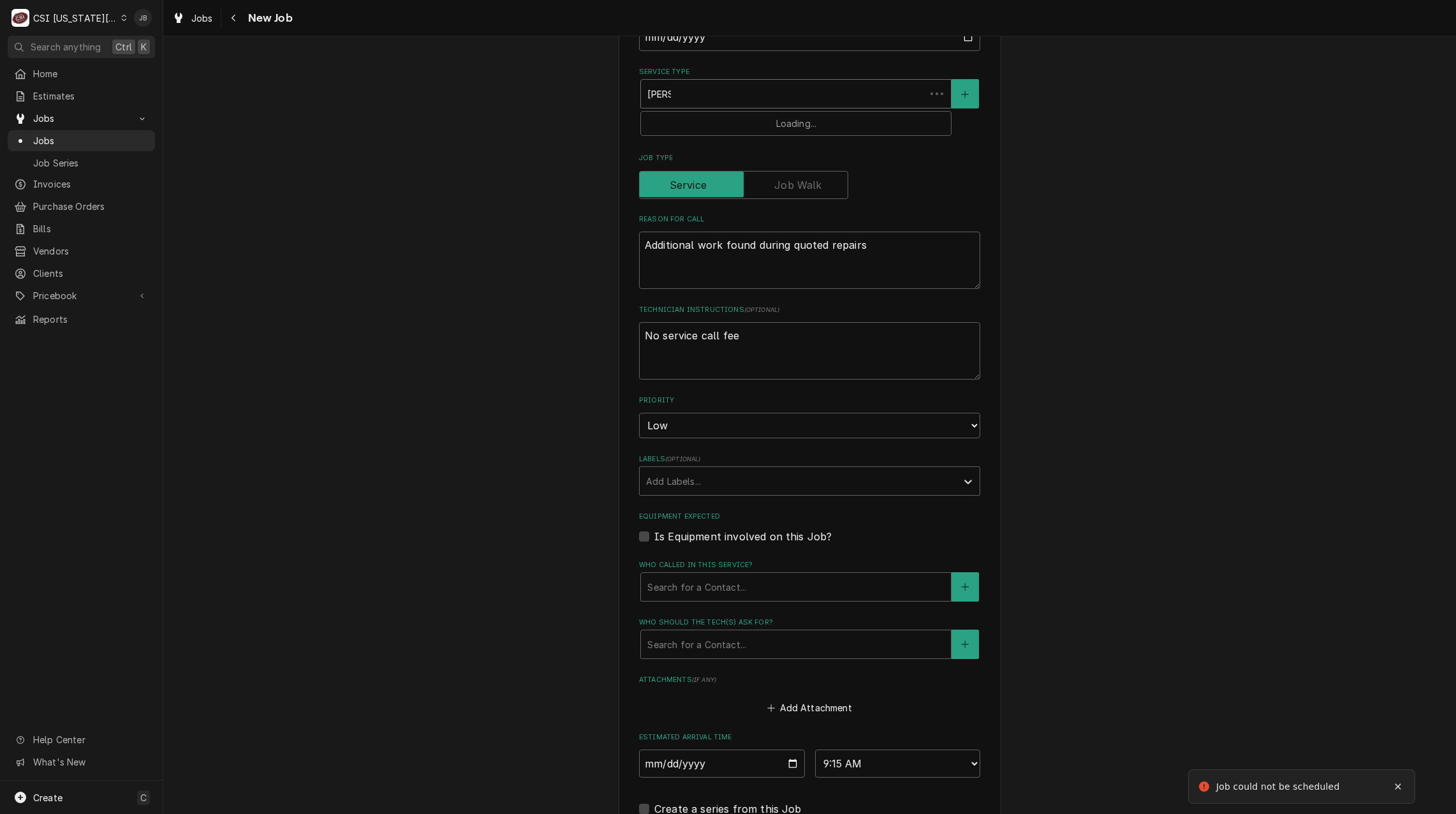
type textarea "x"
type input "jos b"
type textarea "x"
type input "jos"
type textarea "x"
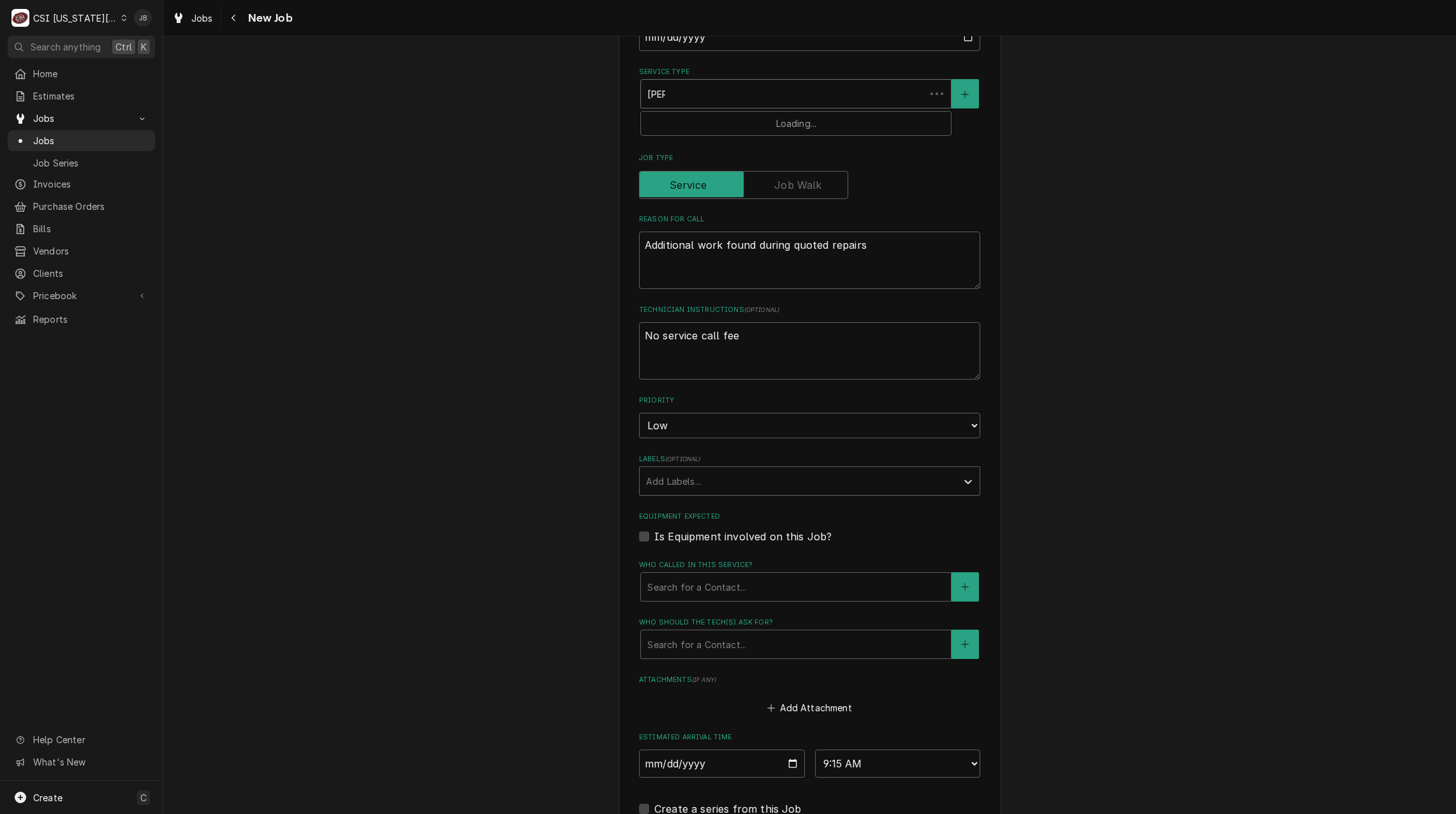
type input "jos"
type textarea "x"
type input "josc"
type textarea "x"
type input "jos"
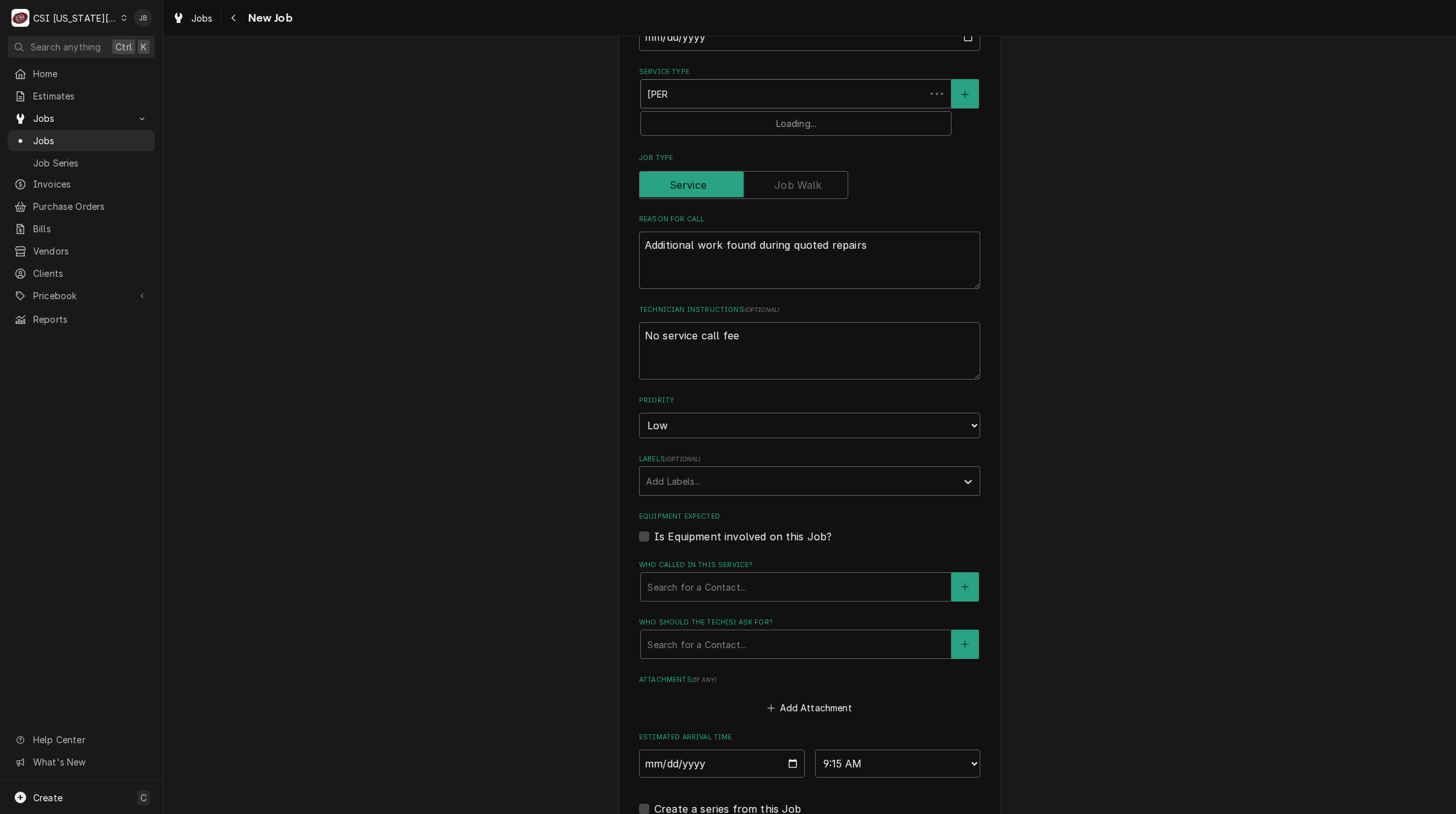
type textarea "x"
type input "jo"
type textarea "x"
type input "j"
type textarea "x"
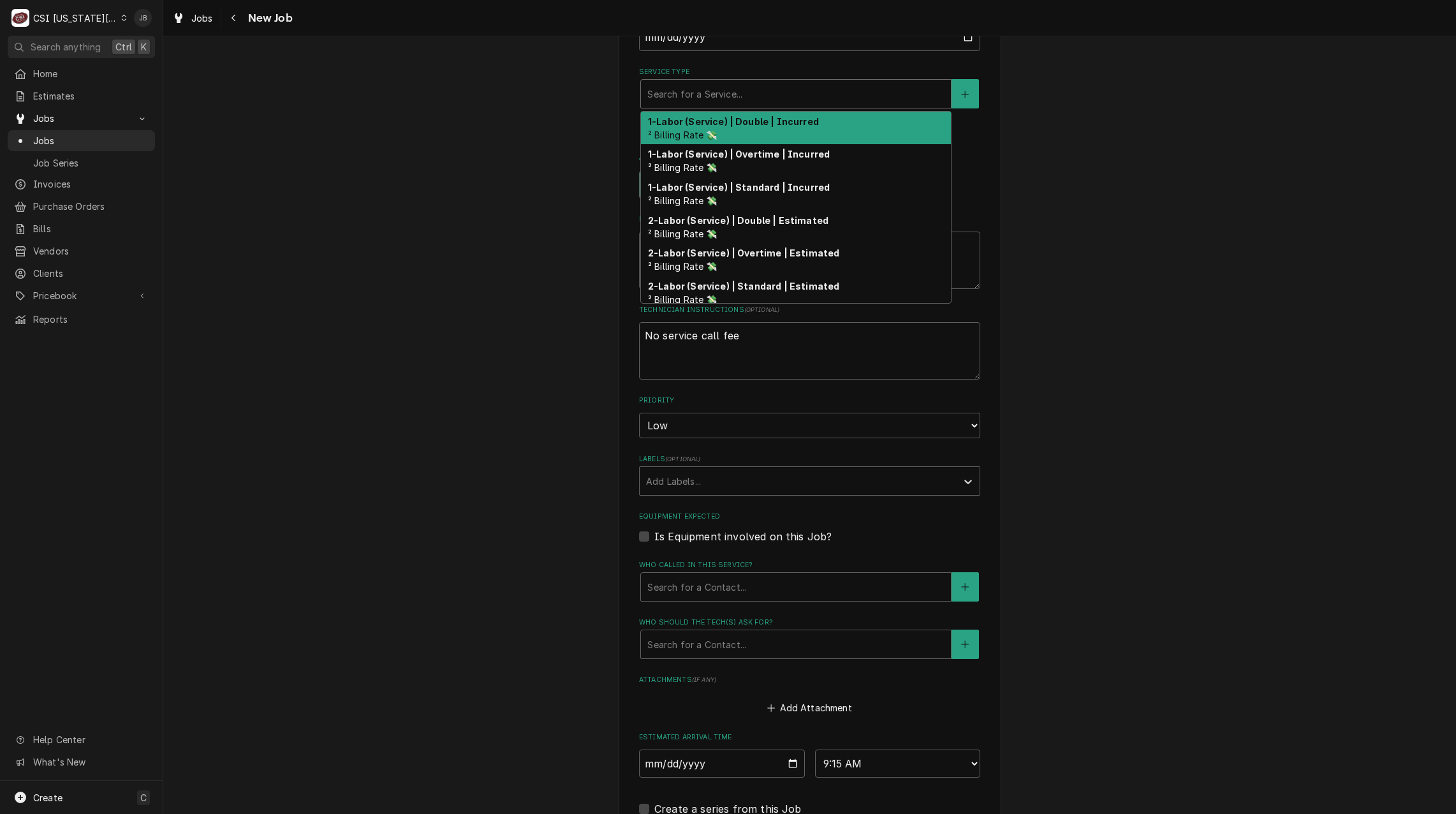
type textarea "x"
type input "j"
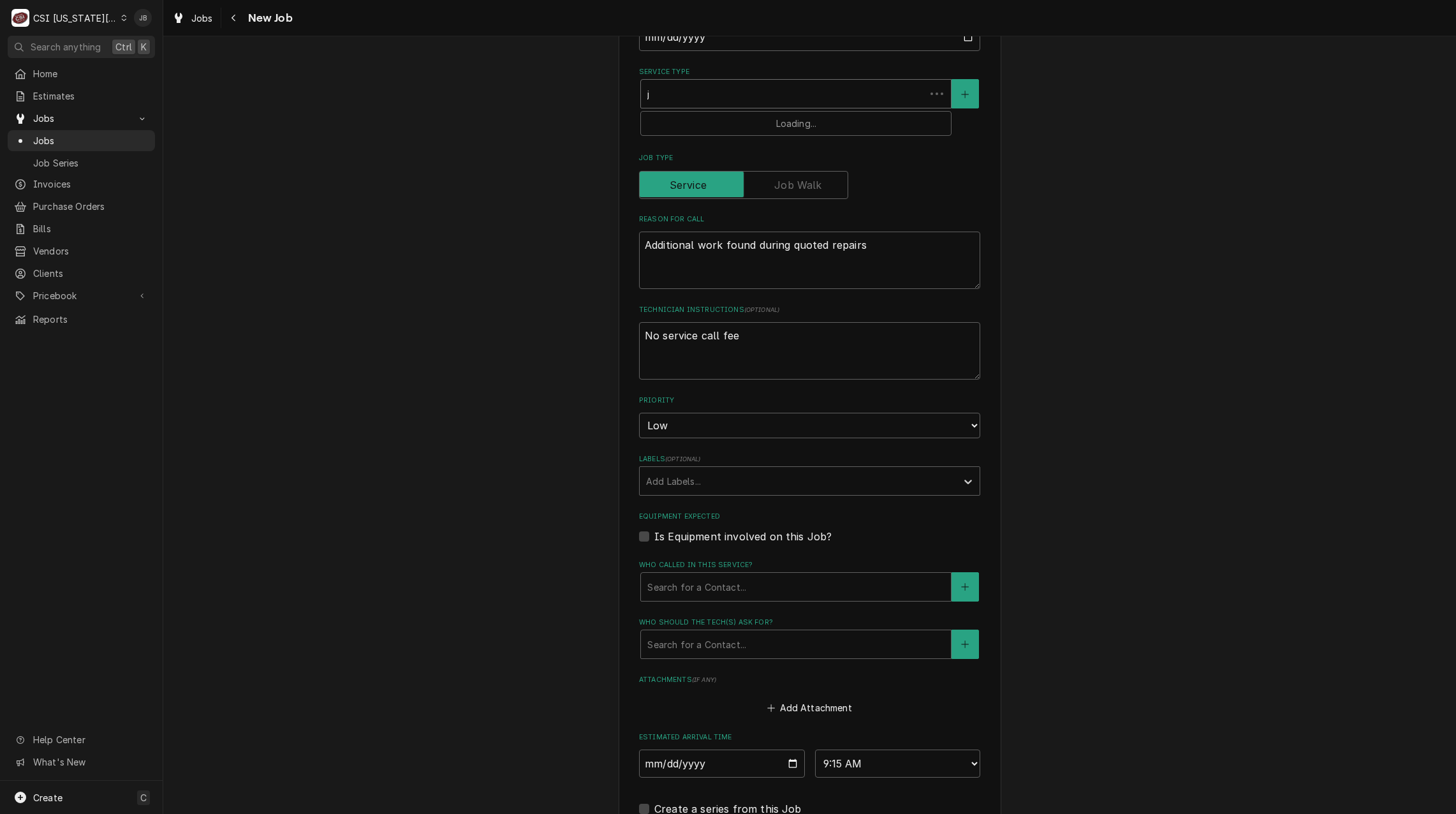
type textarea "x"
type input "jo"
type textarea "x"
type input "job"
type textarea "x"
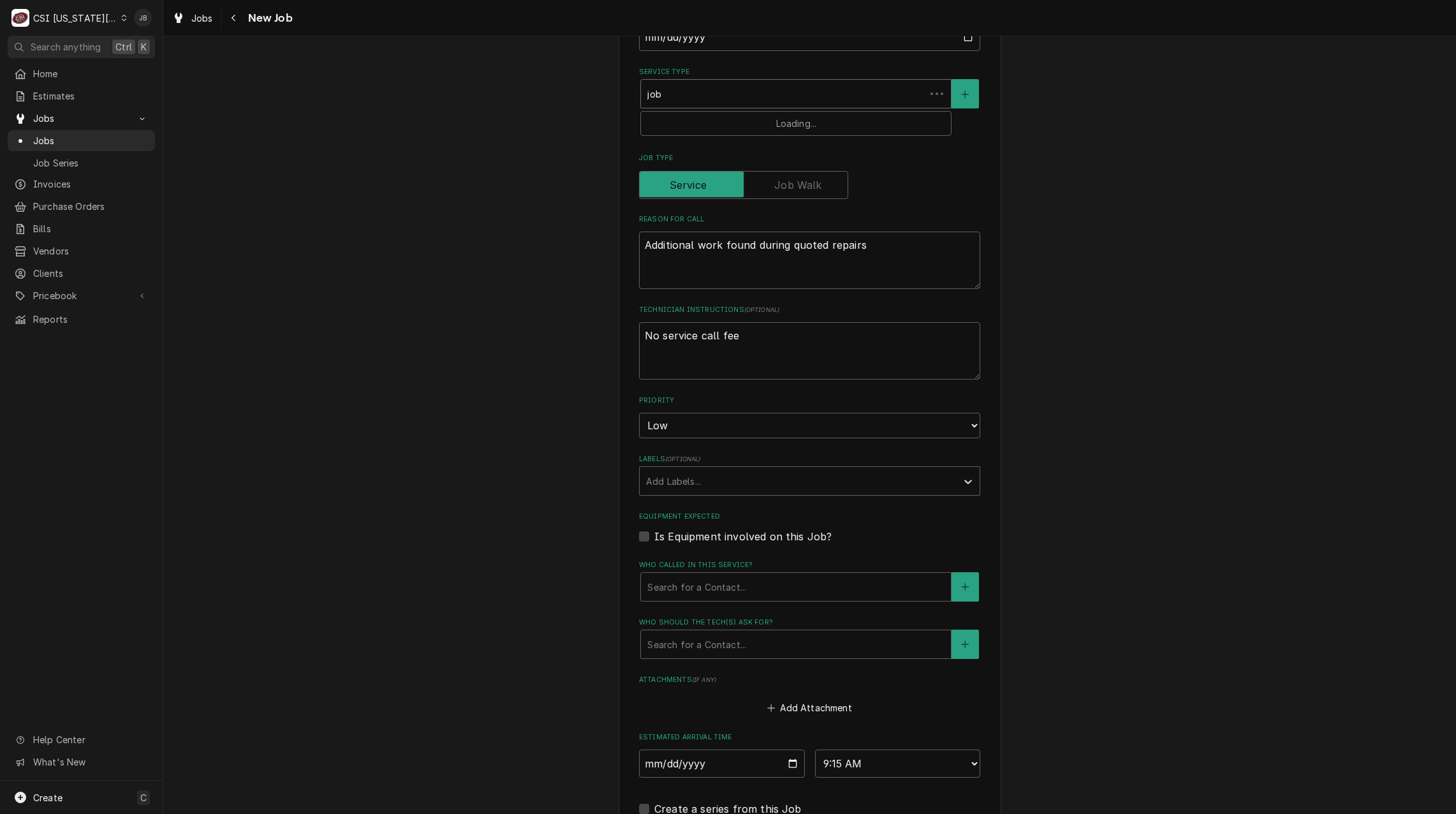
type input "job"
type textarea "x"
type input "job ca"
type textarea "x"
type input "job cal"
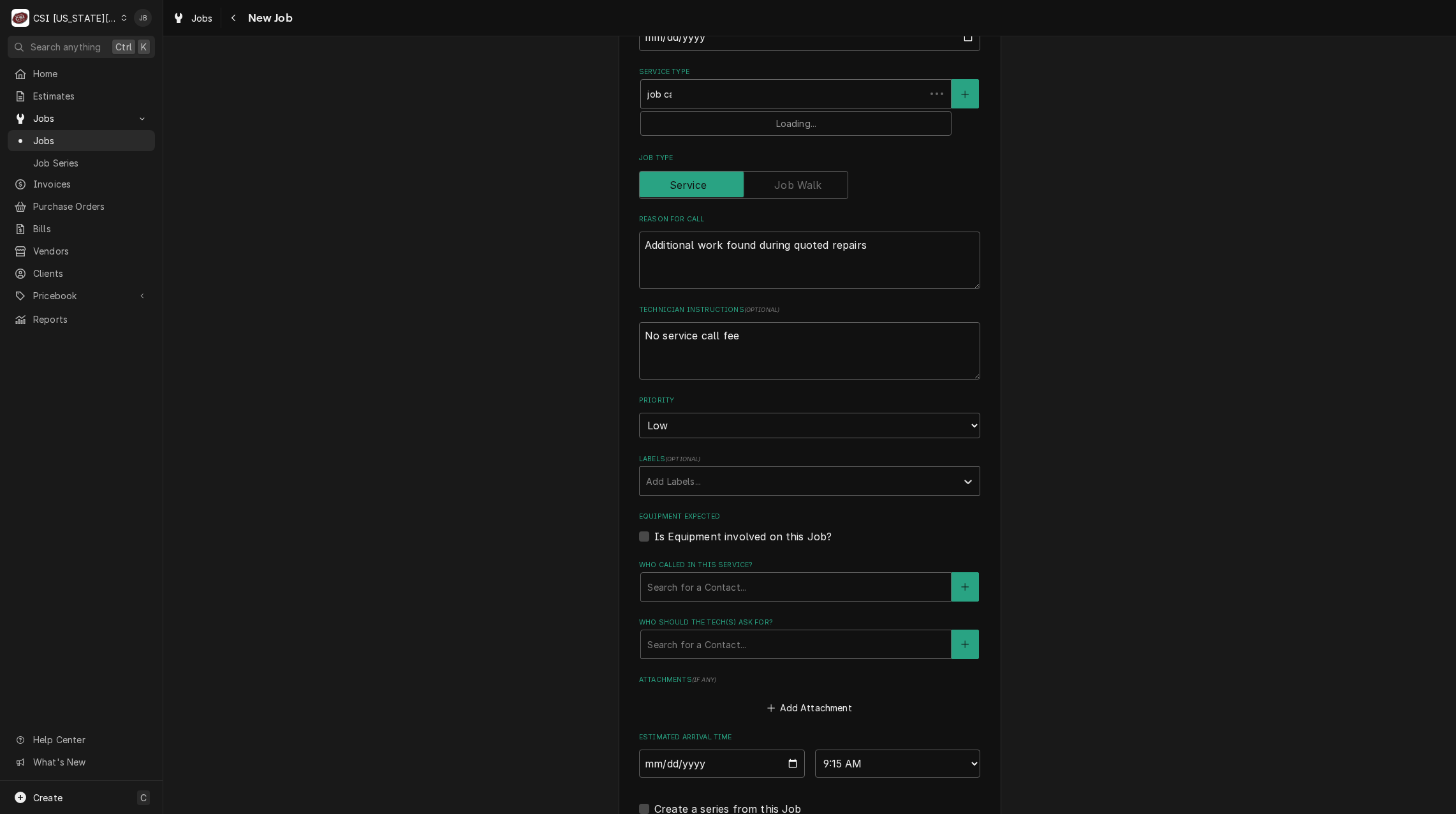
type textarea "x"
type input "job call"
click at [806, 111] on div "Job | Service Call ¹ Service Type 🛠️" at bounding box center [795, 127] width 310 height 33
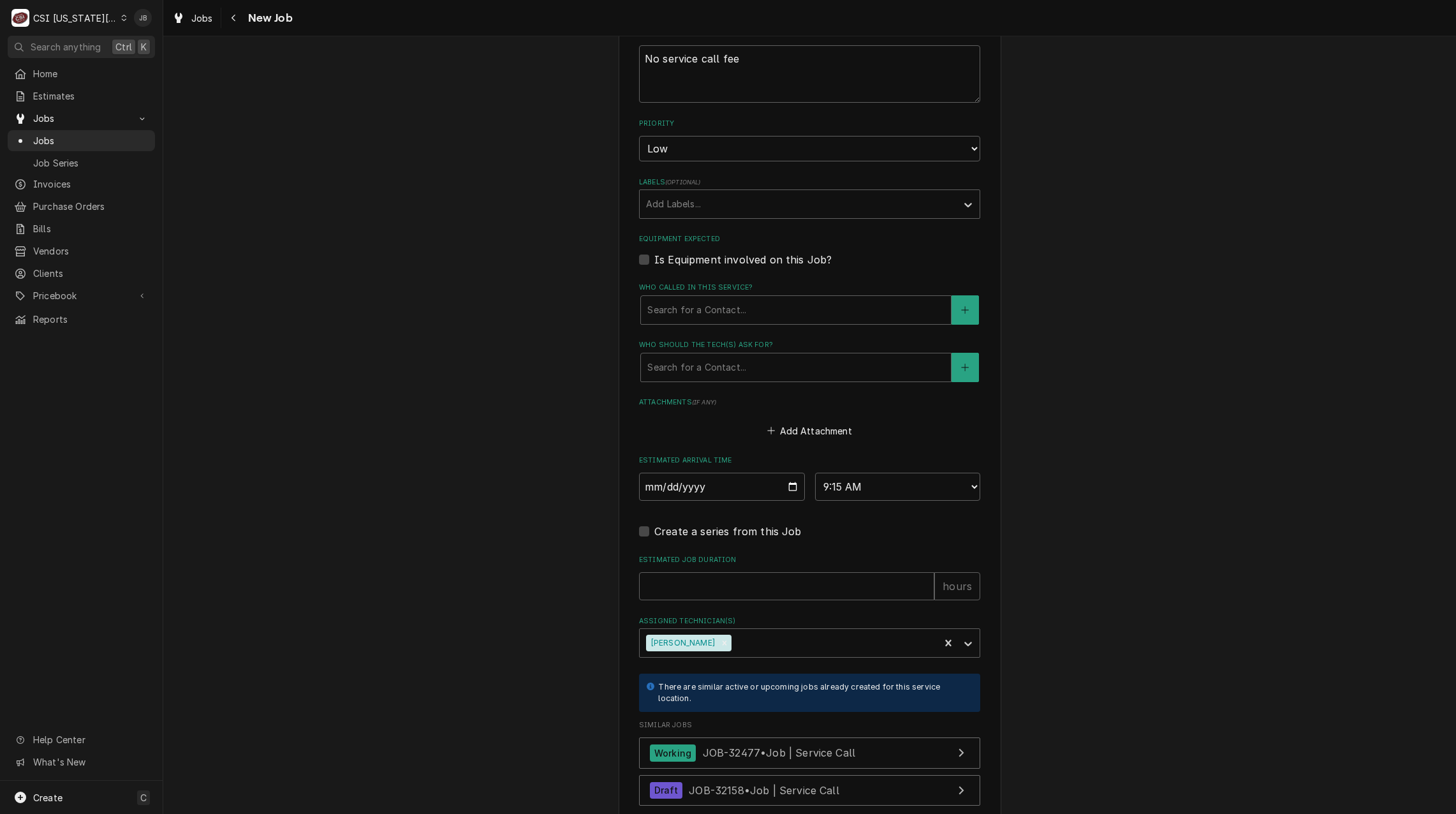
scroll to position [956, 0]
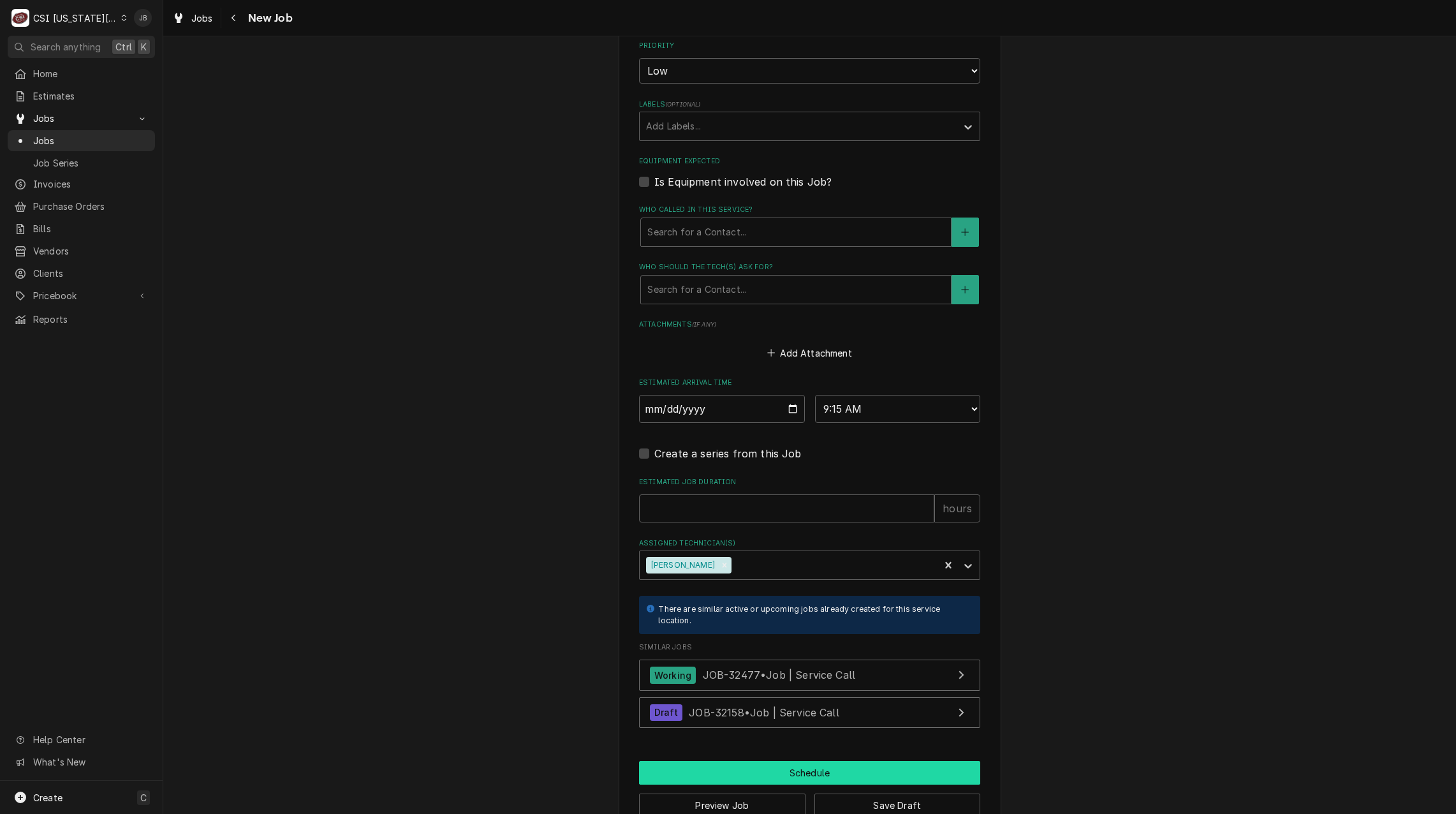
click at [723, 760] on button "Schedule" at bounding box center [810, 772] width 341 height 24
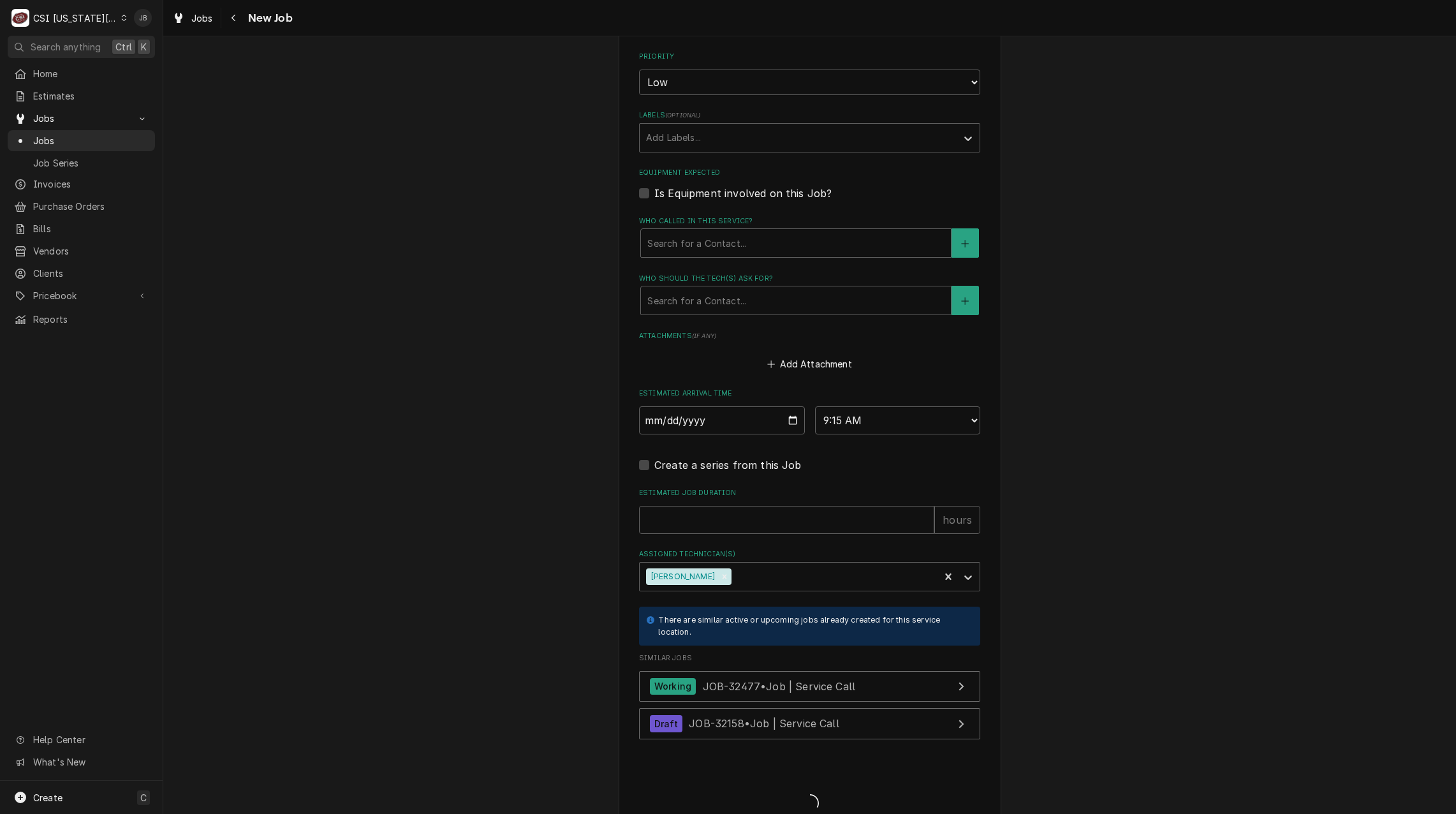
type textarea "x"
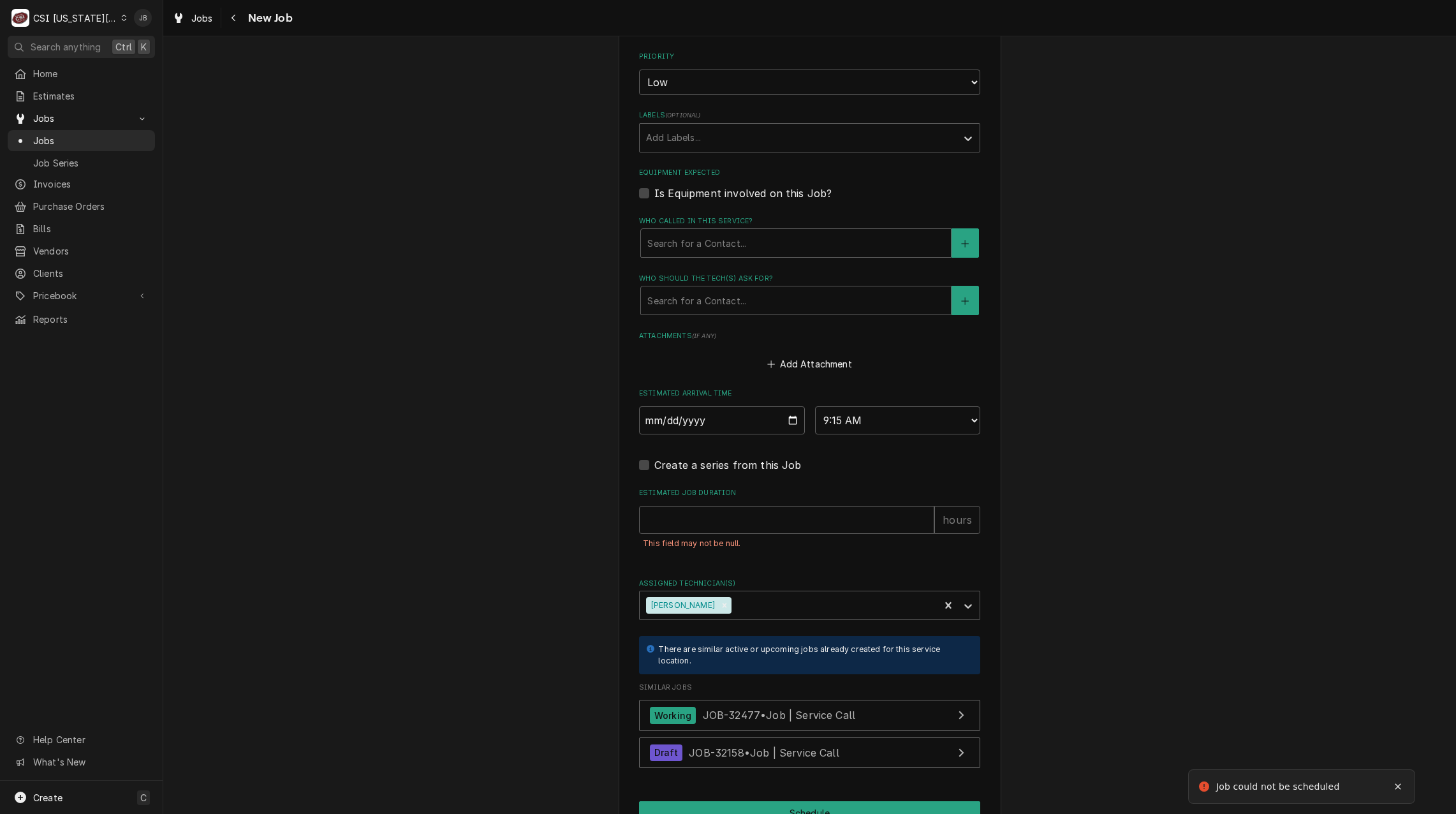
scroll to position [927, 0]
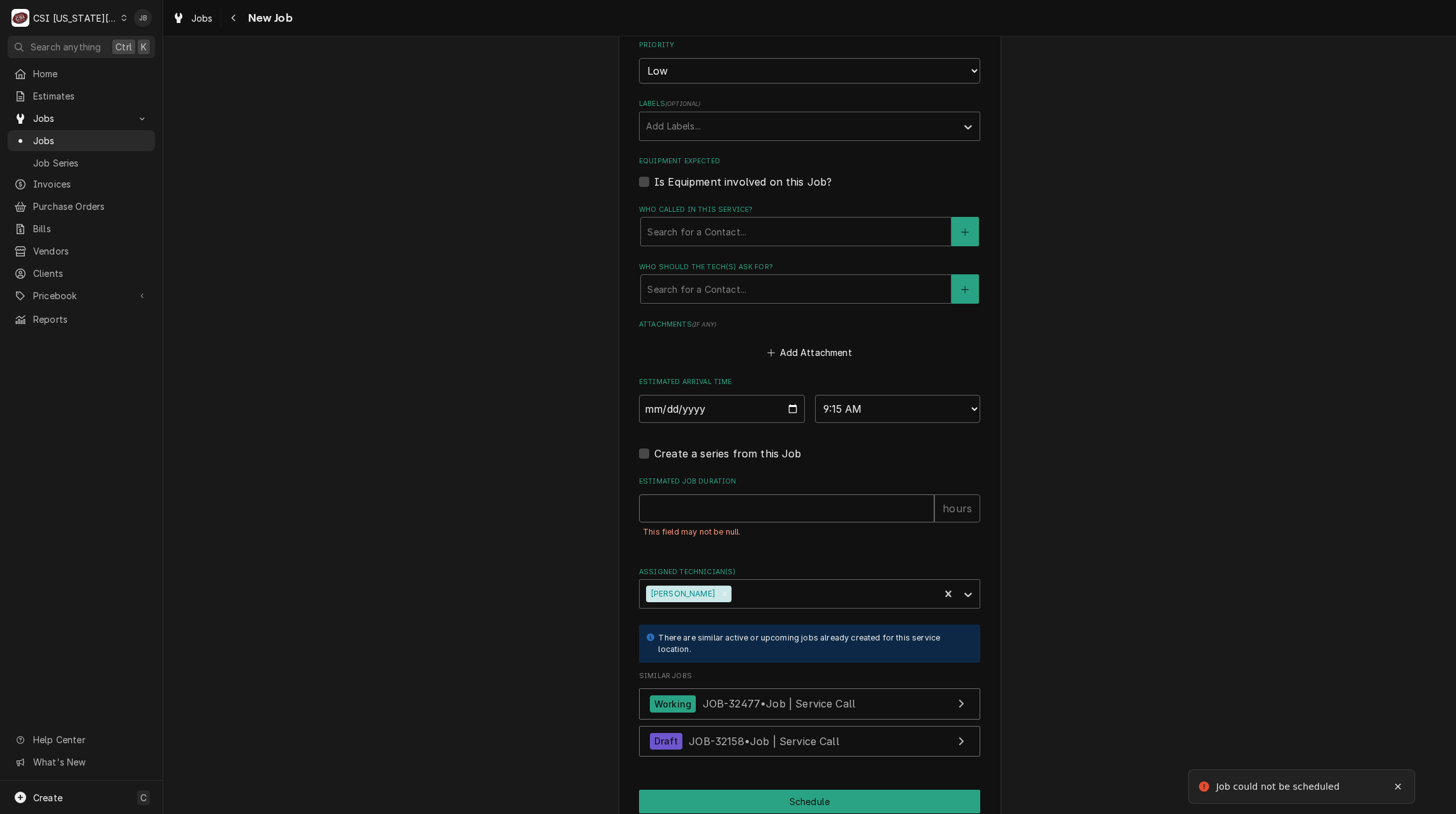
click at [702, 495] on input "Estimated Job Duration" at bounding box center [787, 508] width 296 height 28
type input "0"
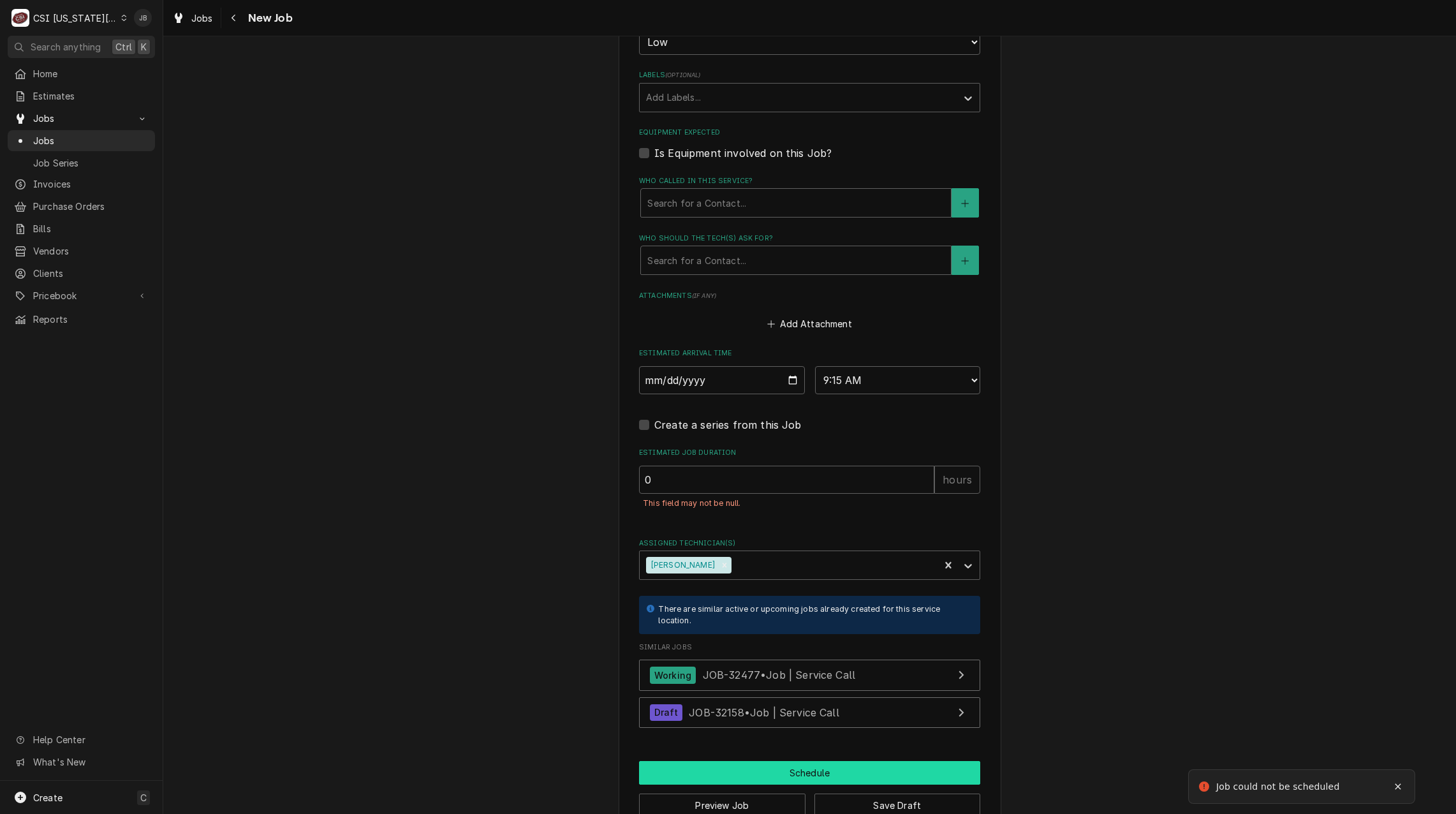
click at [773, 760] on button "Schedule" at bounding box center [810, 772] width 341 height 24
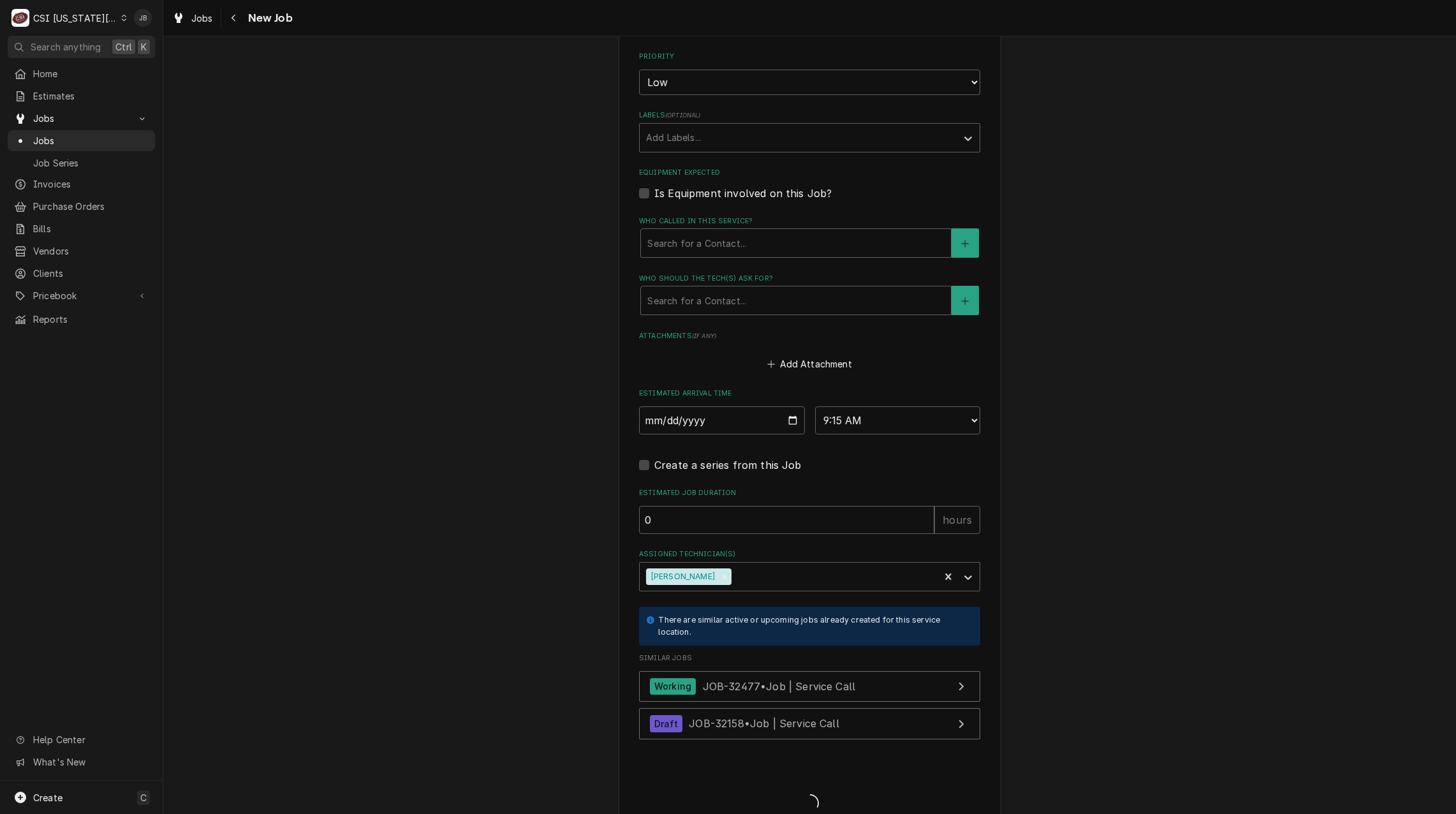
scroll to position [956, 0]
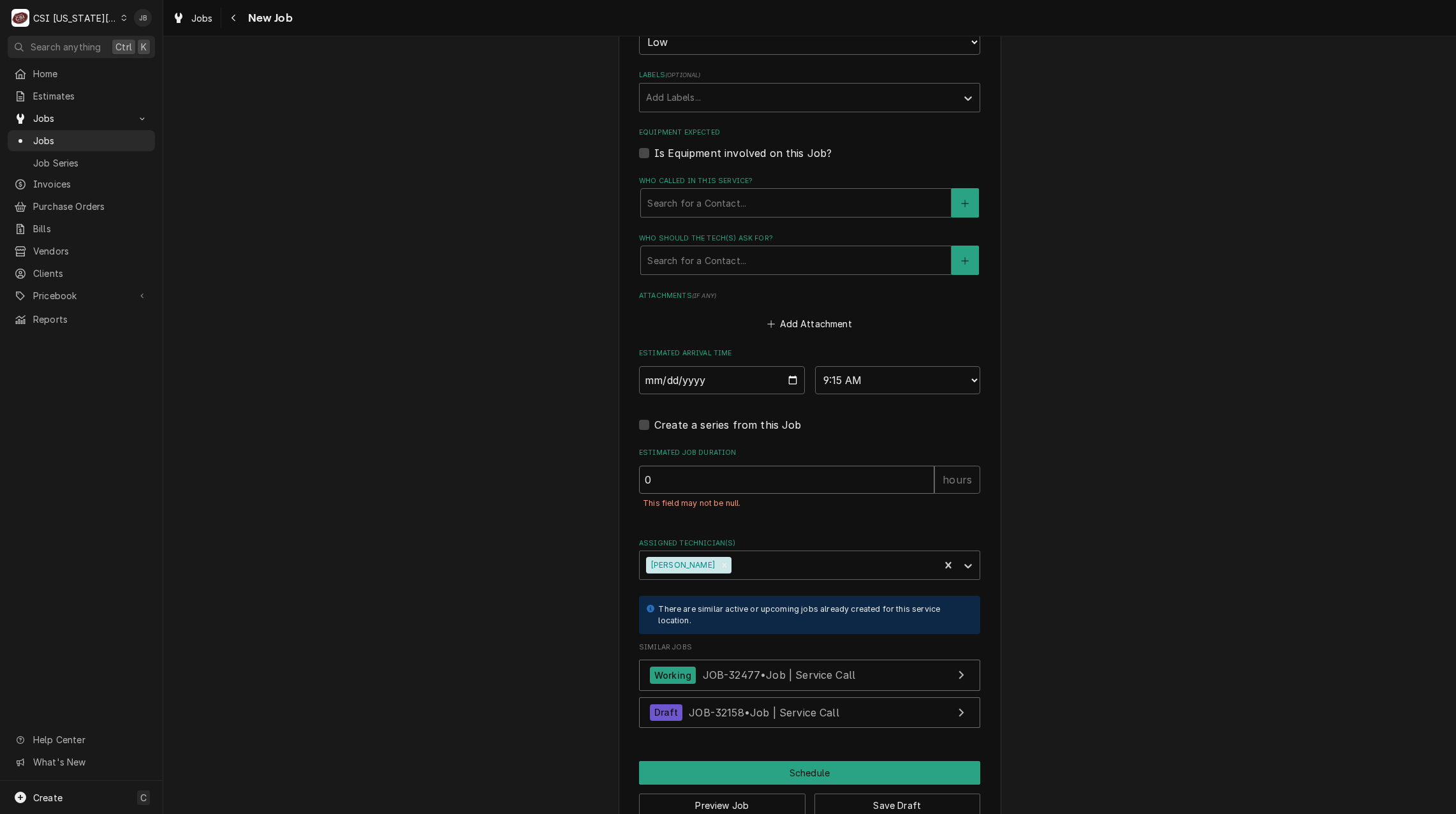
drag, startPoint x: 669, startPoint y: 454, endPoint x: 584, endPoint y: 452, distance: 85.0
type textarea "x"
type input "2"
type textarea "x"
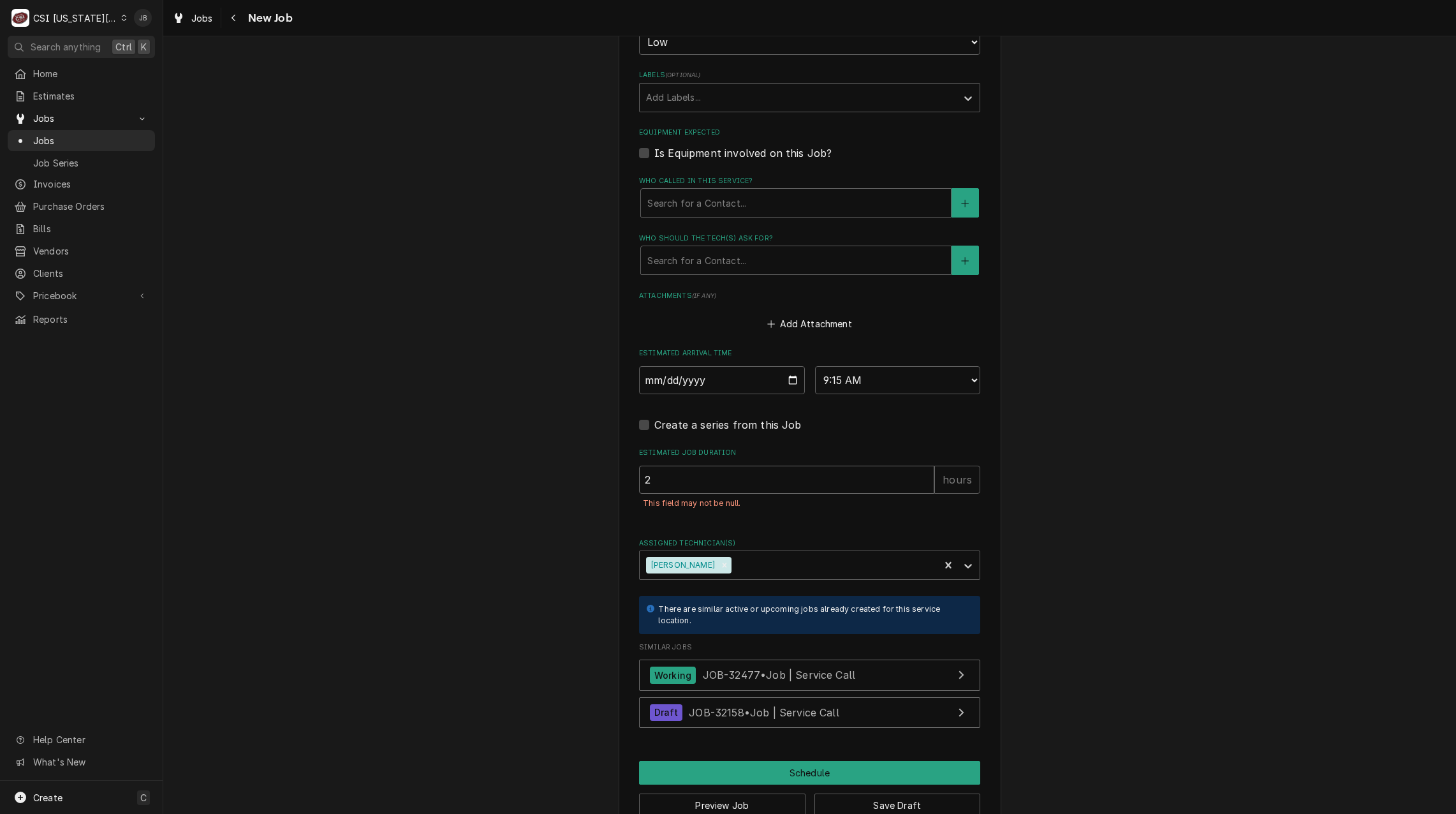
type input "2"
click at [757, 784] on div "Preview Job Save Draft" at bounding box center [810, 800] width 341 height 32
click at [762, 760] on button "Schedule" at bounding box center [810, 772] width 341 height 24
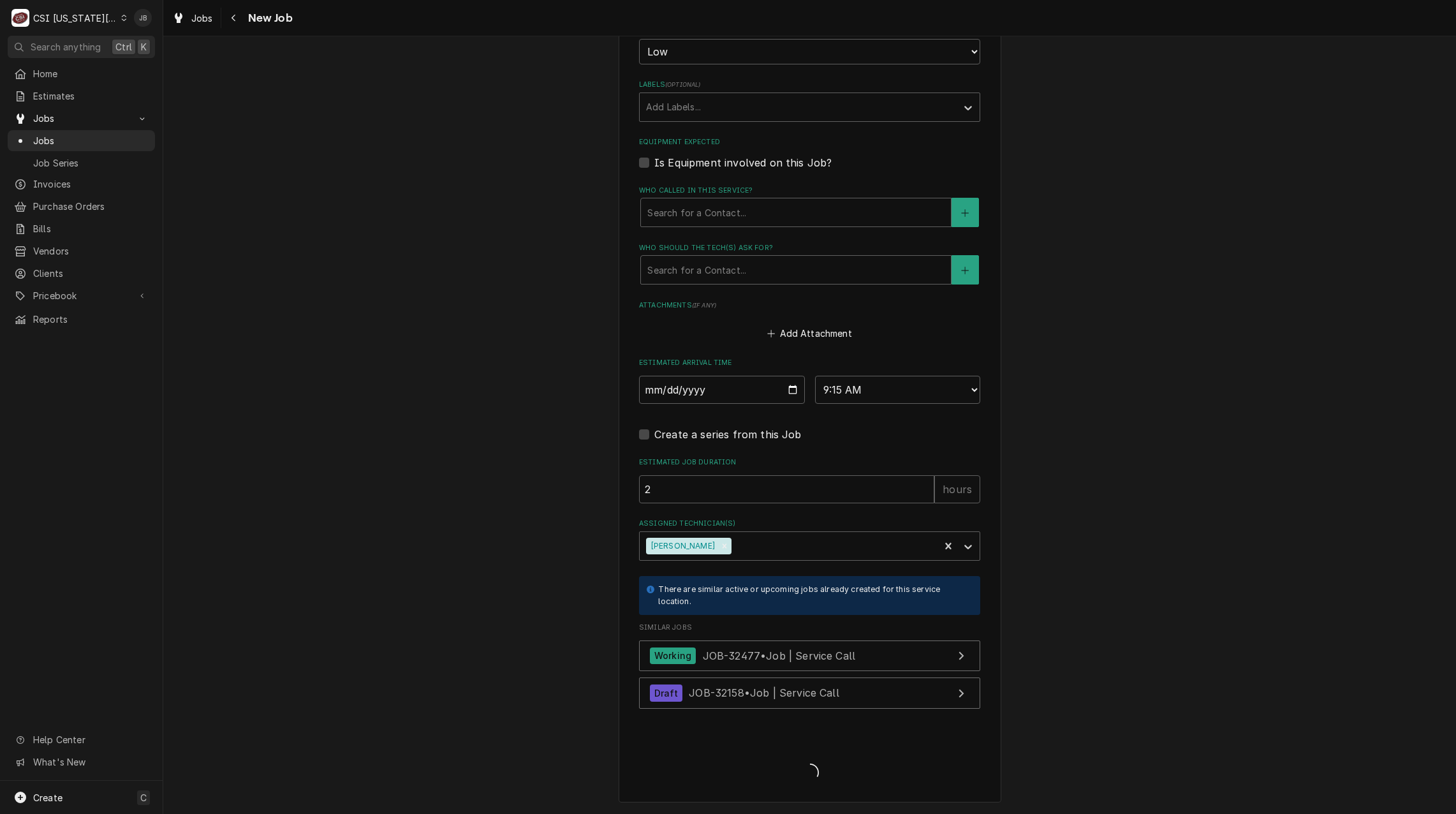
scroll to position [916, 0]
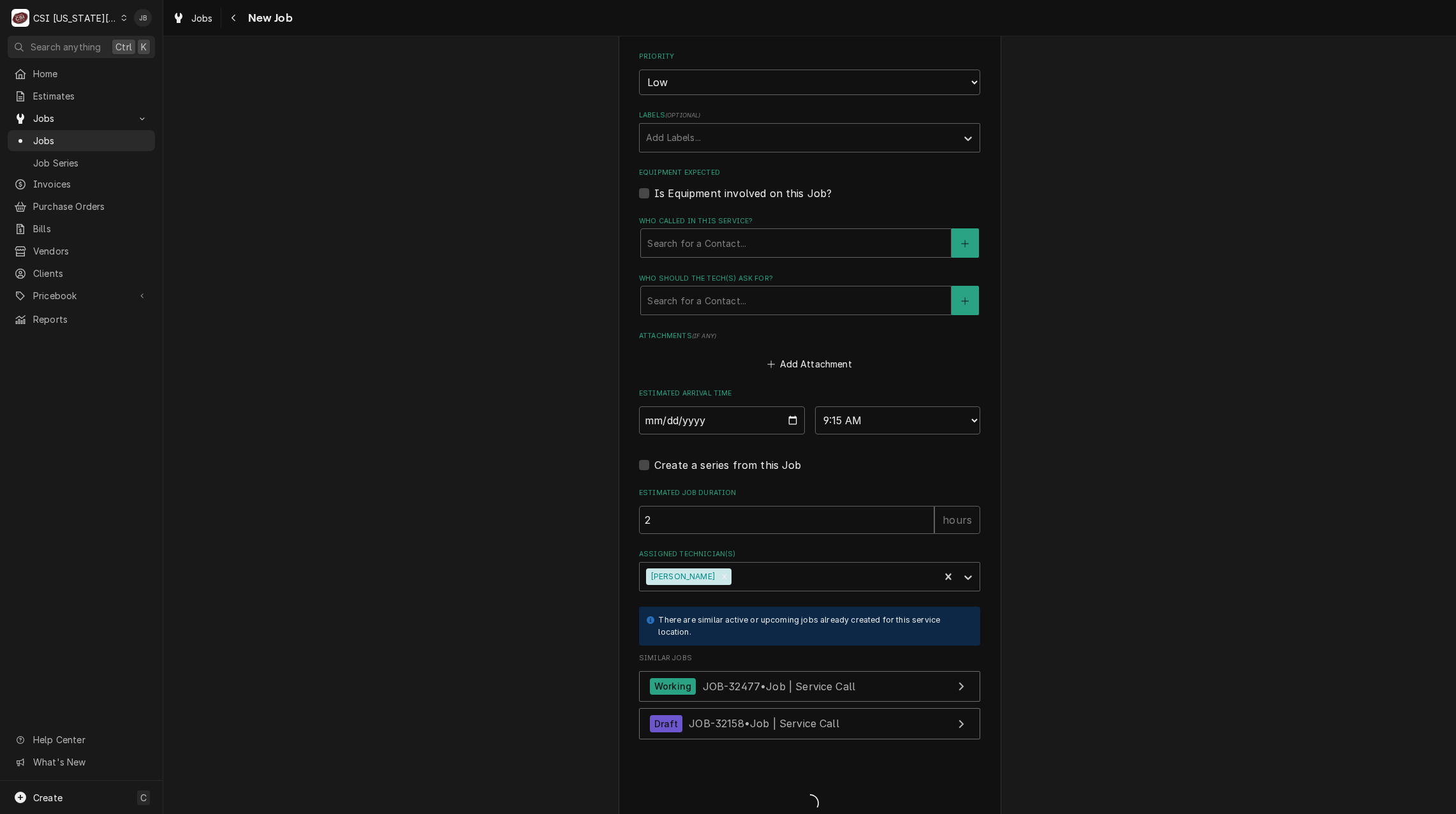
type textarea "x"
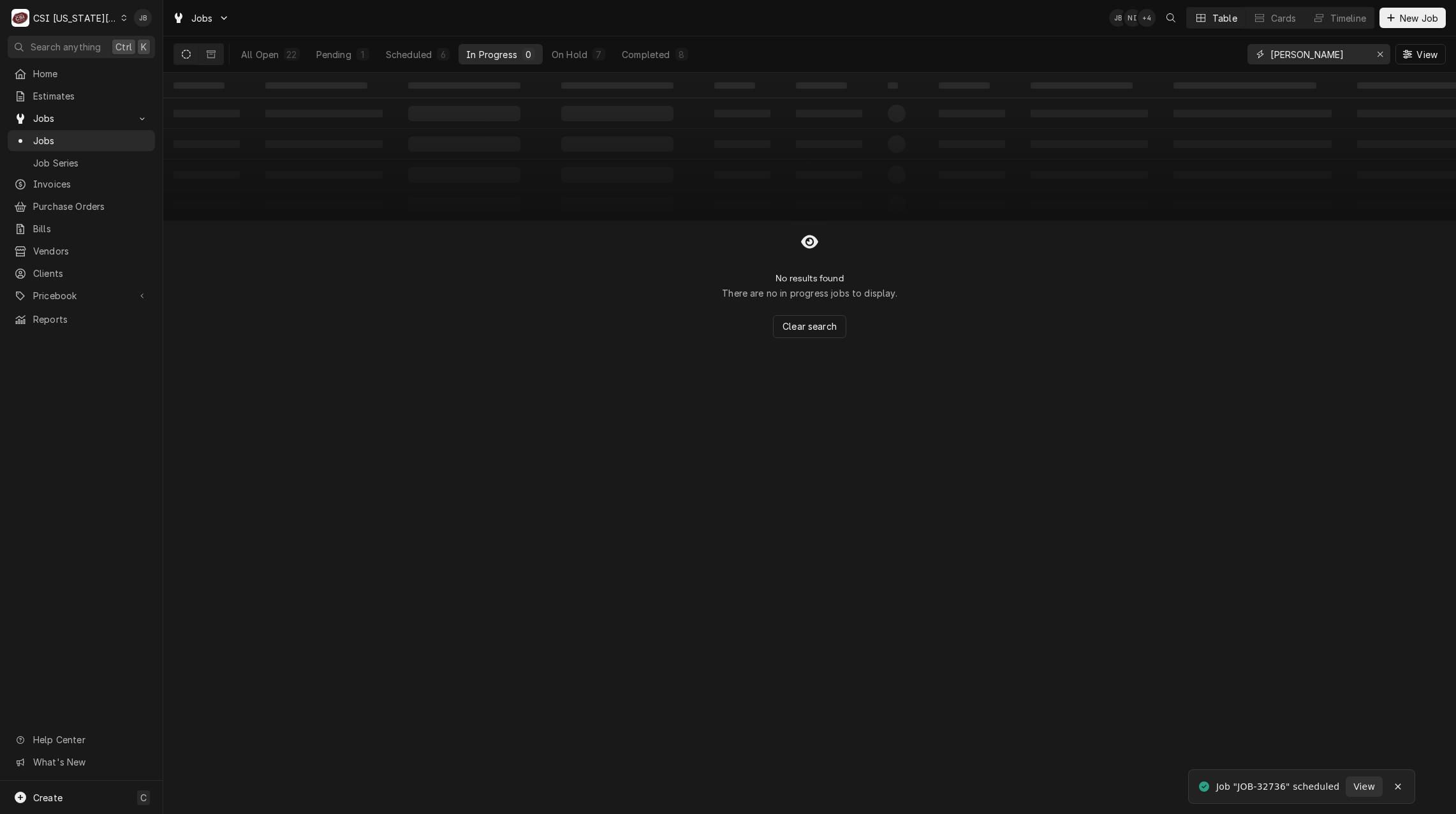
drag, startPoint x: 1273, startPoint y: 58, endPoint x: 1178, endPoint y: 58, distance: 95.0
click at [1178, 58] on div "All Open 22 Pending 1 Scheduled 6 In Progress 0 On Hold 7 Completed 8 [PERSON_N…" at bounding box center [809, 54] width 1272 height 36
click at [206, 52] on button "Dynamic Content Wrapper" at bounding box center [211, 54] width 25 height 20
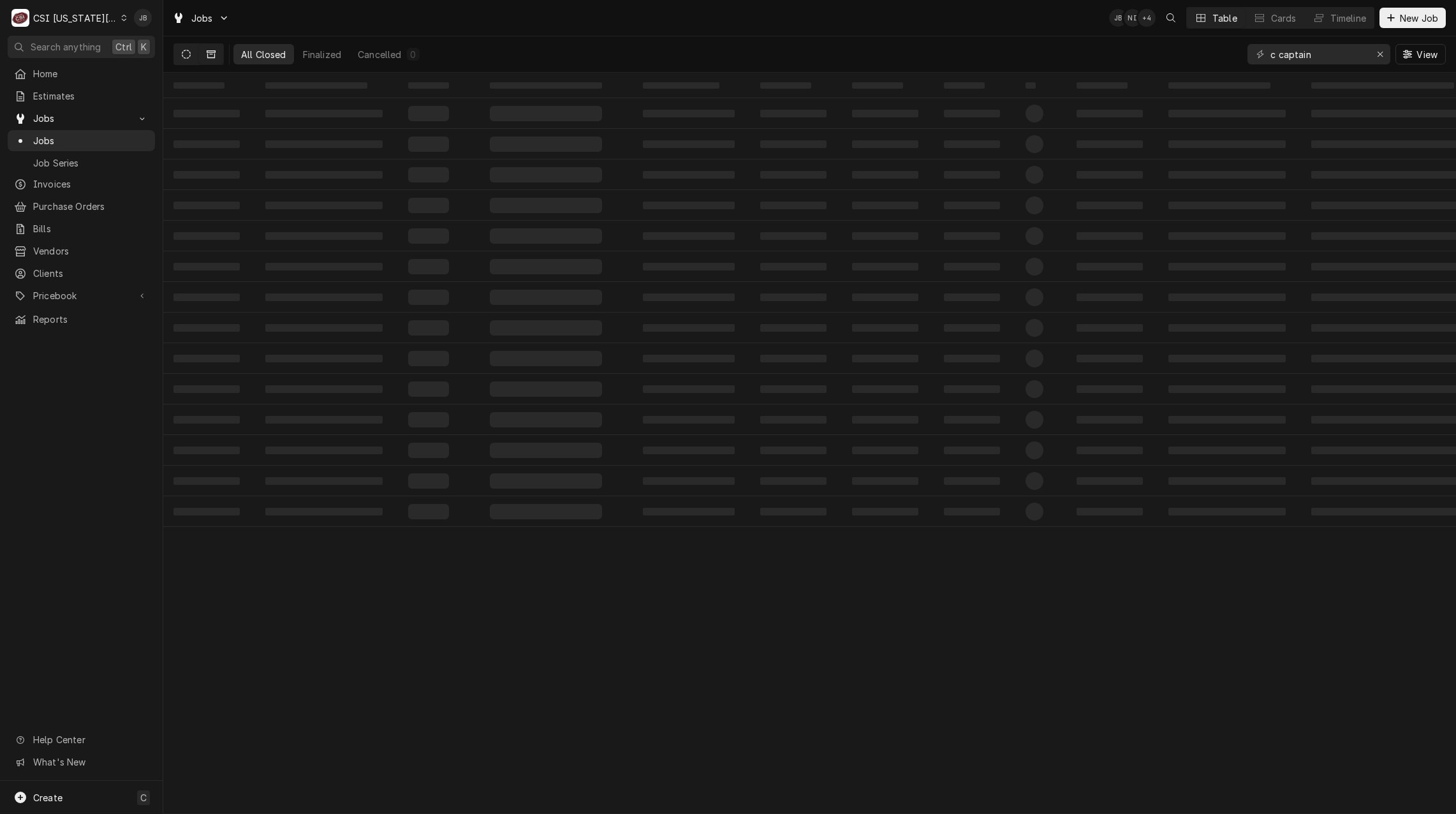
click at [185, 53] on icon "Dynamic Content Wrapper" at bounding box center [186, 54] width 9 height 9
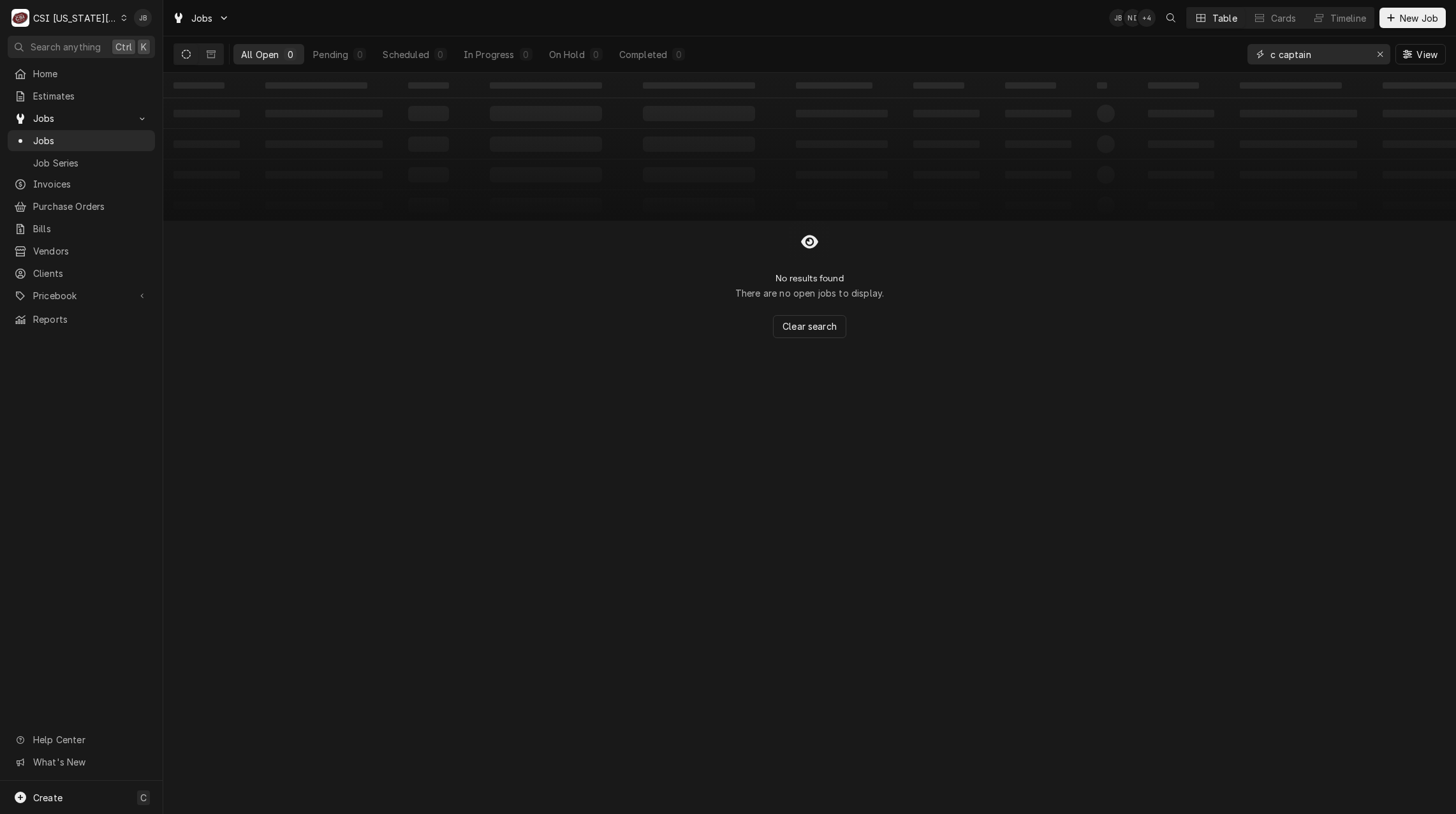
click at [1278, 52] on input "c captain" at bounding box center [1318, 54] width 96 height 20
type input "captain"
click at [212, 54] on icon "Dynamic Content Wrapper" at bounding box center [211, 54] width 9 height 8
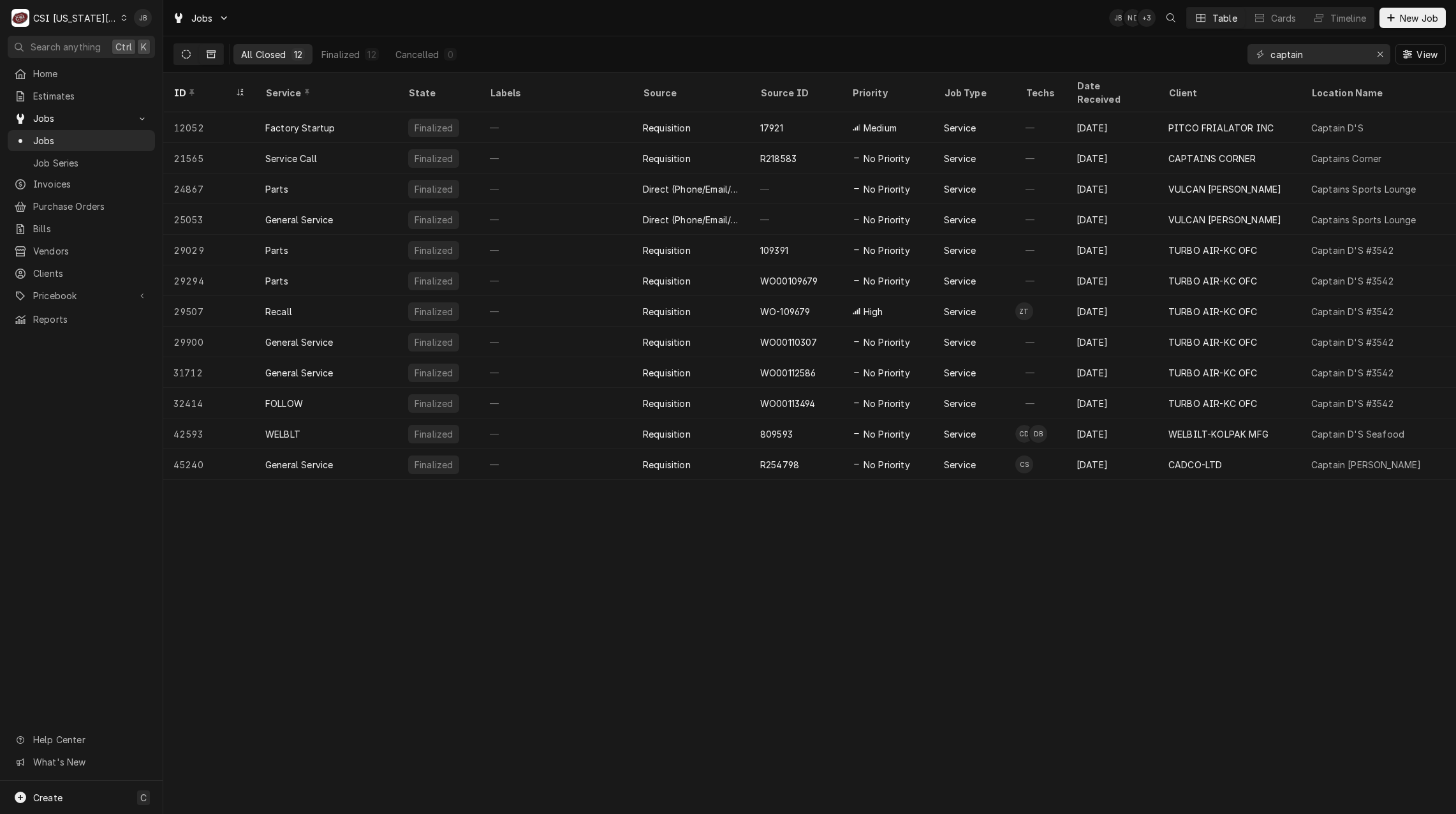
click at [175, 55] on button "Dynamic Content Wrapper" at bounding box center [186, 54] width 25 height 20
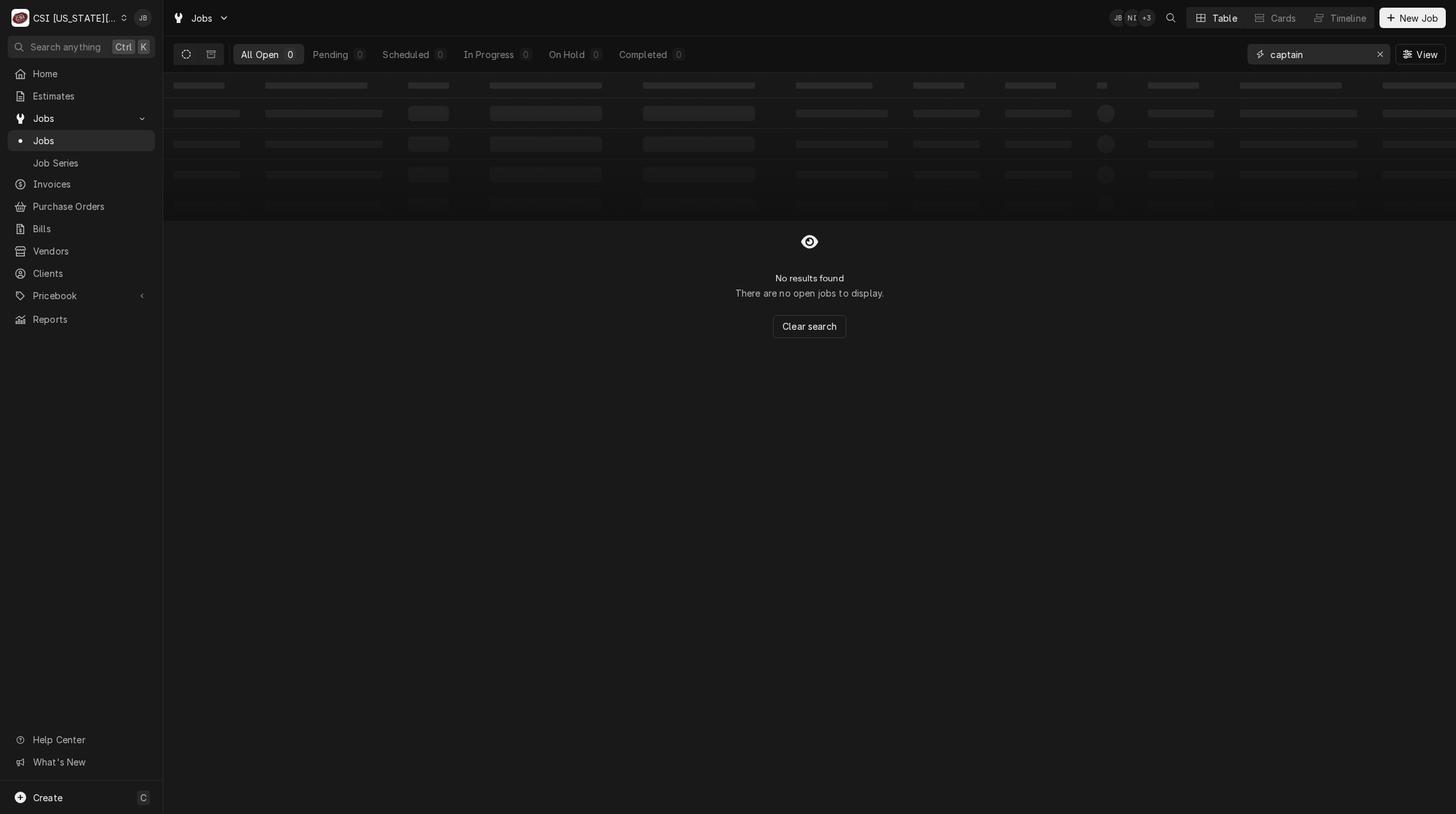
drag, startPoint x: 1323, startPoint y: 58, endPoint x: 1183, endPoint y: 57, distance: 140.0
click at [1183, 57] on div "All Open 0 Pending 0 Scheduled 0 In Progress 0 On Hold 0 Completed 0 captain Vi…" at bounding box center [809, 54] width 1272 height 36
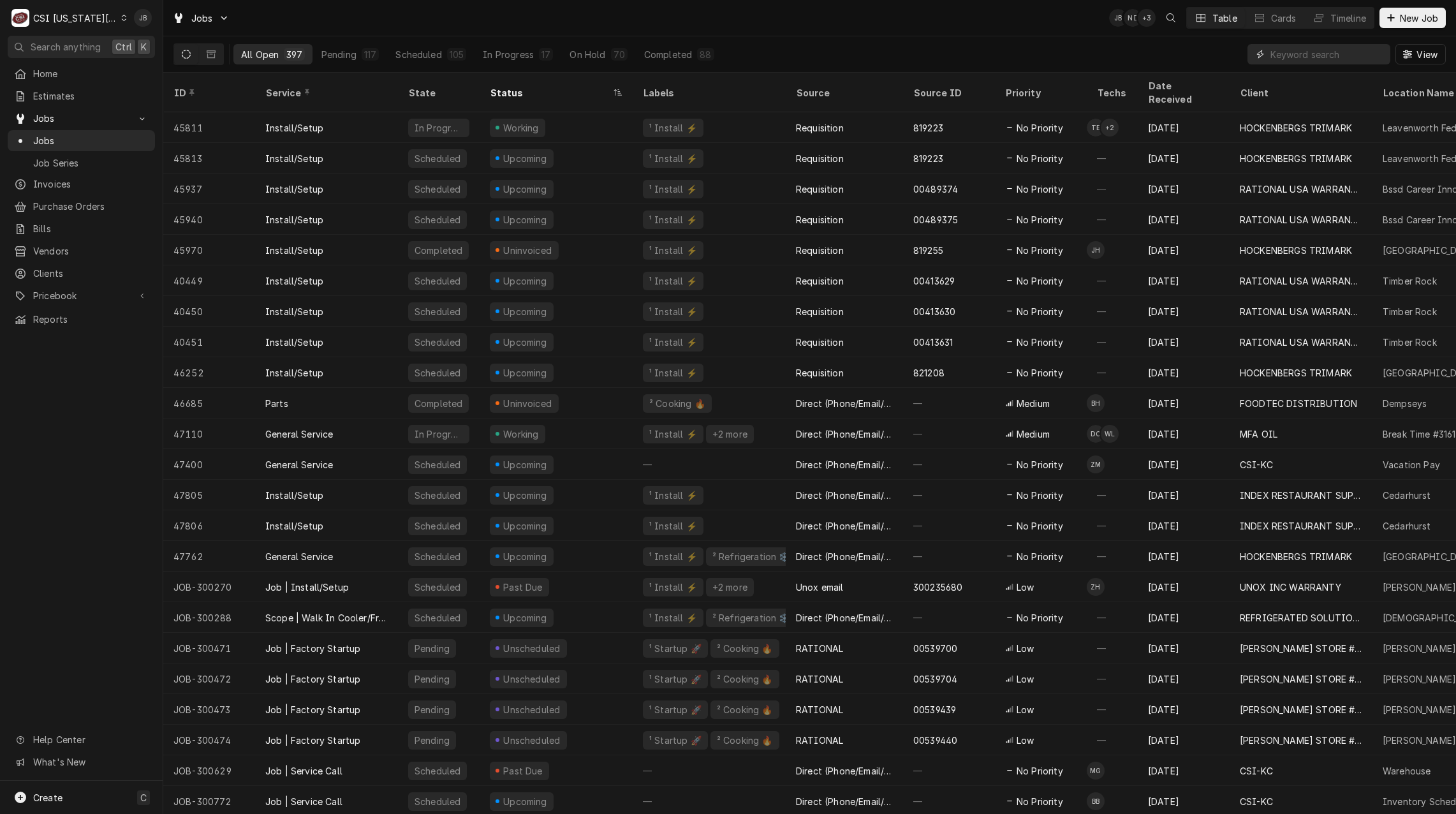
click at [1303, 63] on input "Dynamic Content Wrapper" at bounding box center [1327, 54] width 114 height 20
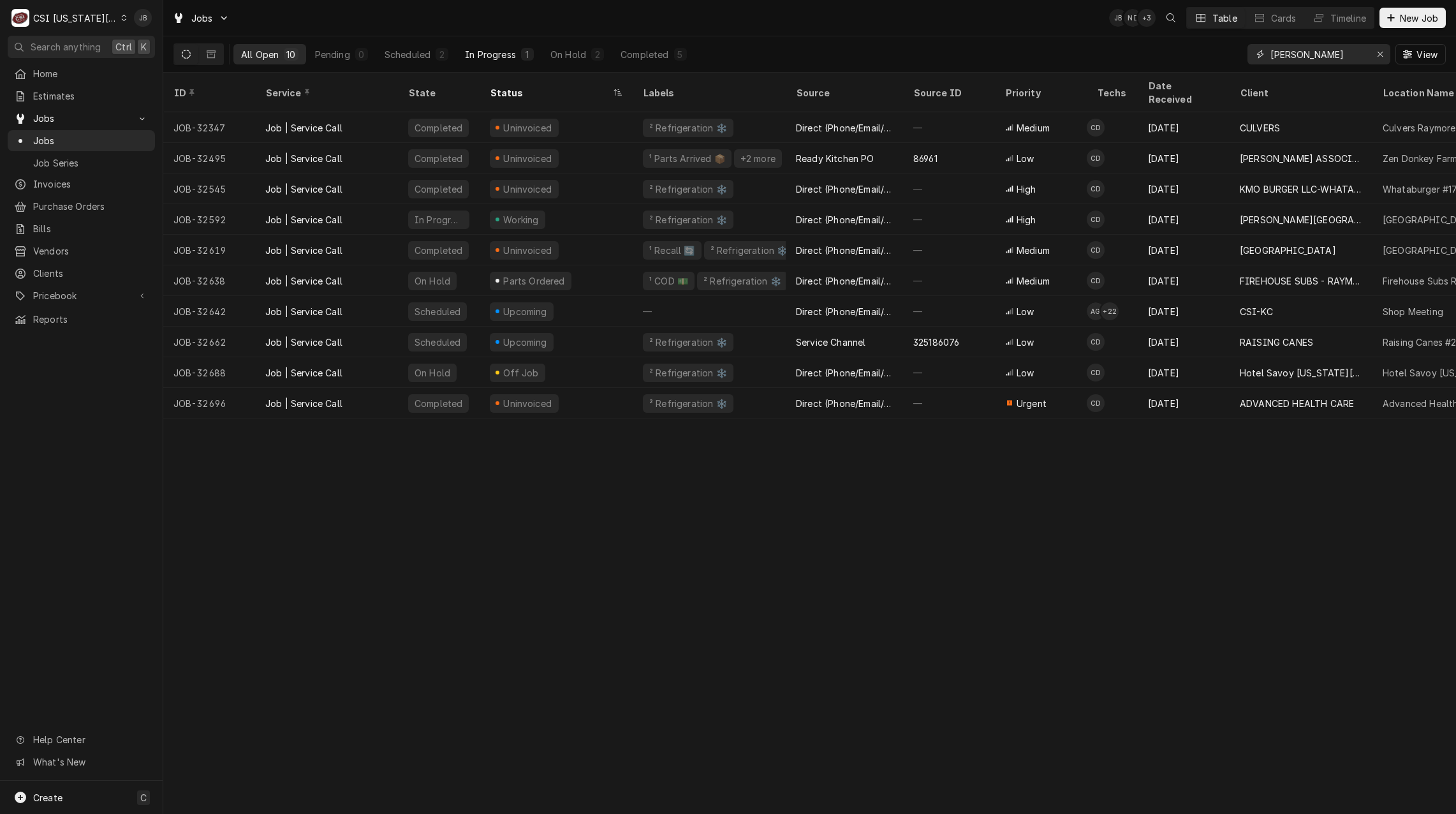
type input "[PERSON_NAME]"
click at [507, 56] on div "In Progress" at bounding box center [490, 54] width 51 height 14
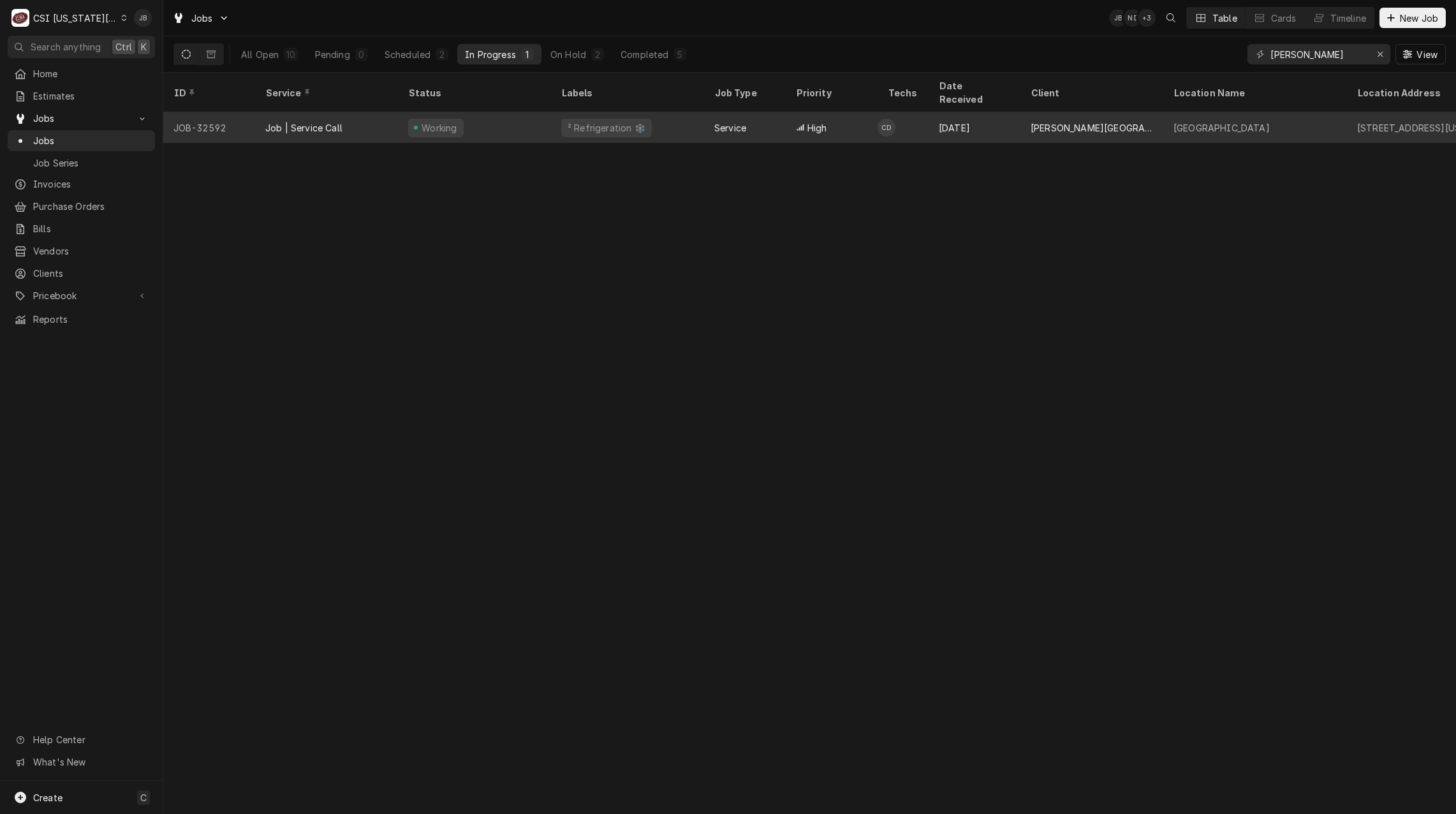
click at [929, 112] on div "[DATE]" at bounding box center [974, 127] width 92 height 31
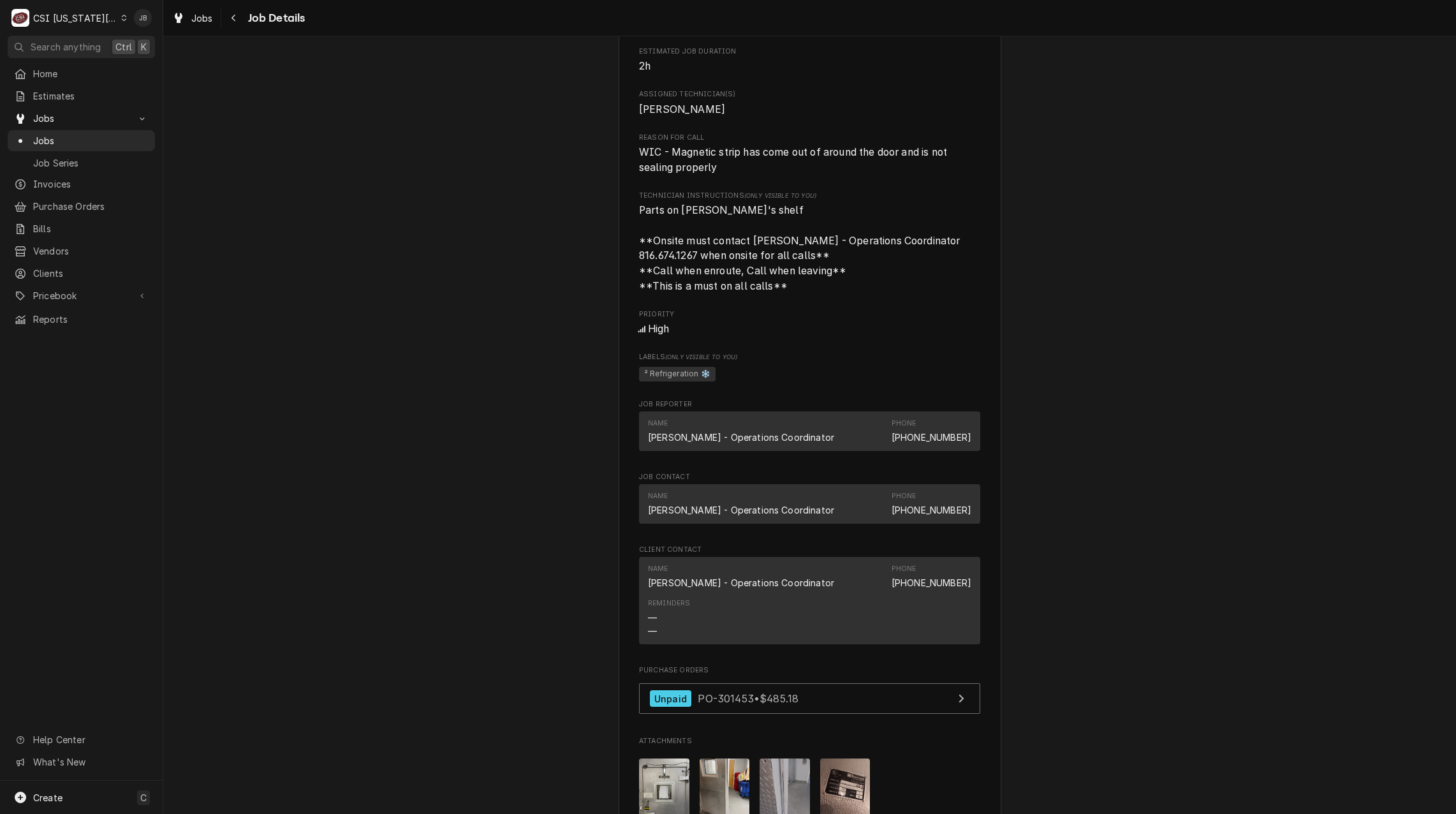
scroll to position [1403, 0]
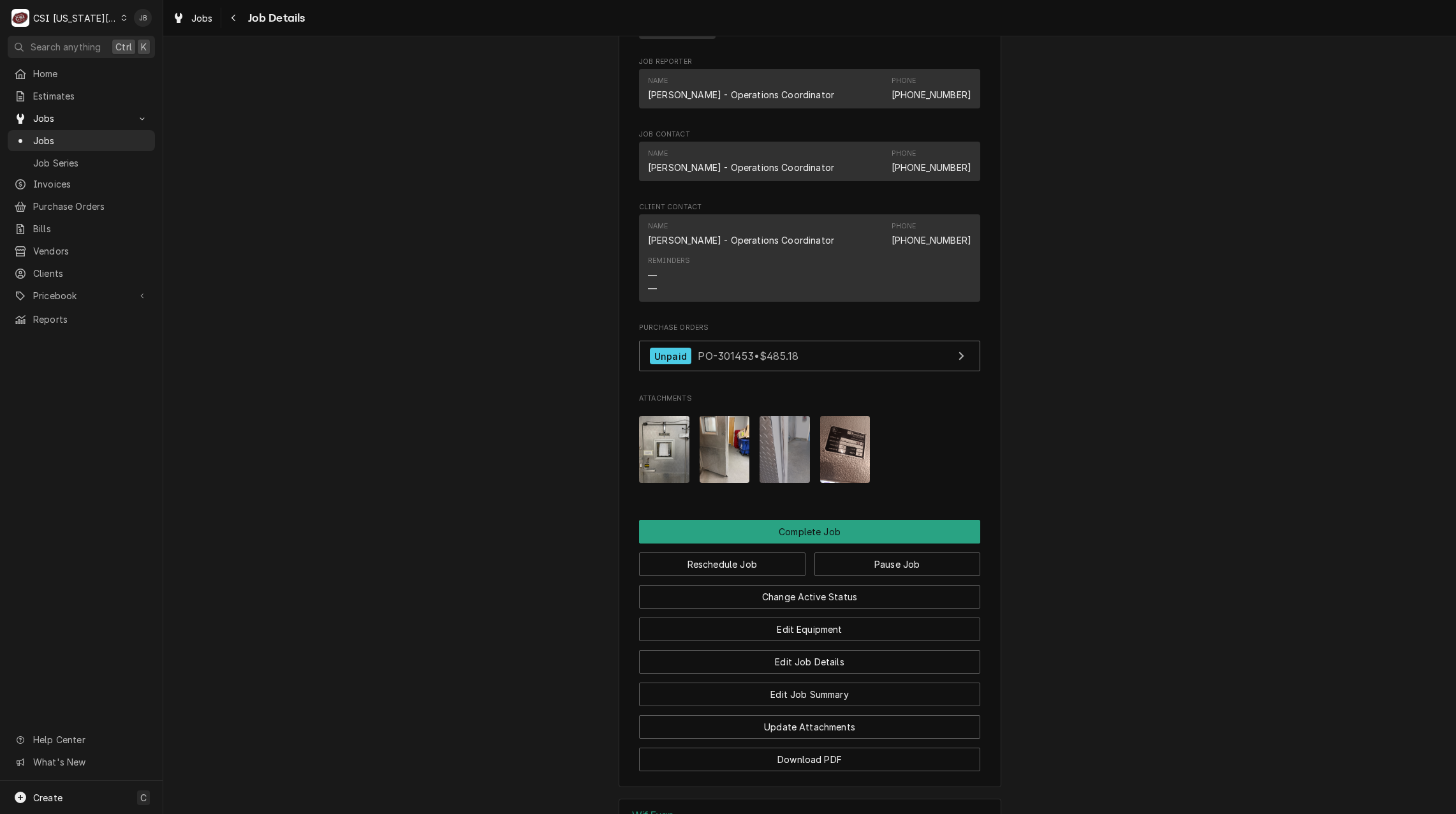
click at [727, 470] on img "Attachments" at bounding box center [724, 449] width 50 height 67
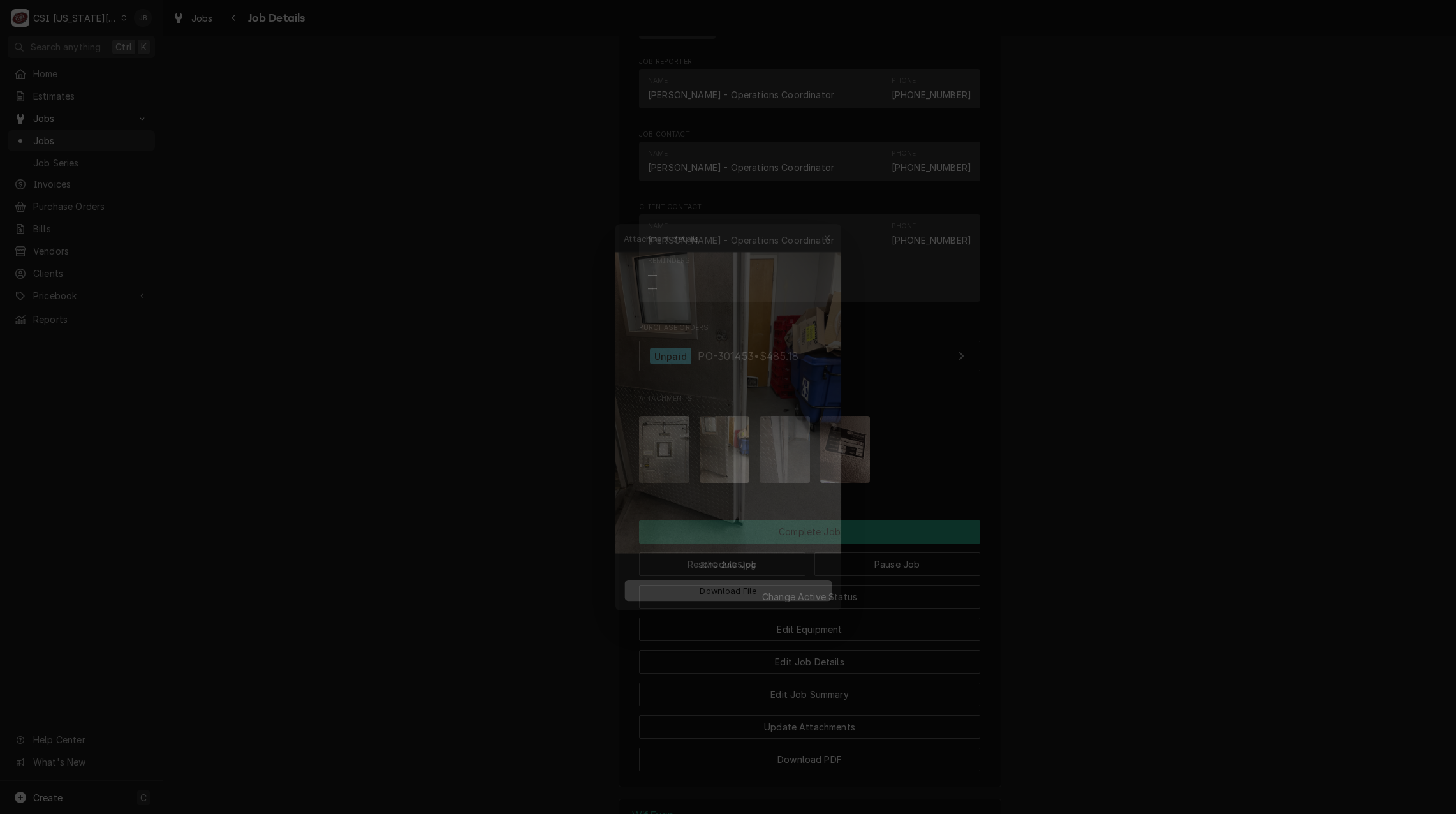
click at [922, 444] on div at bounding box center [728, 407] width 1456 height 814
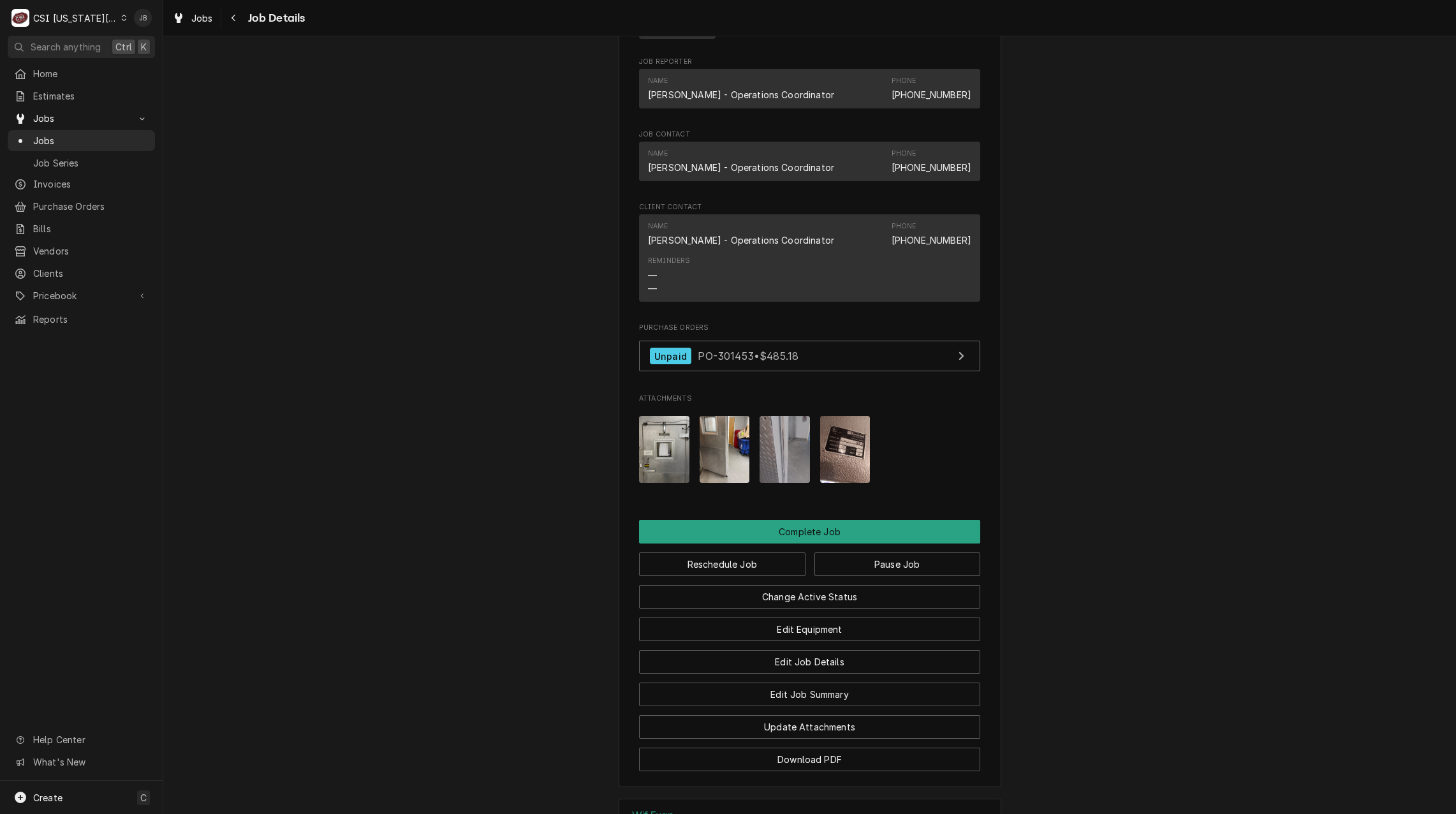
click at [772, 461] on img "Attachments" at bounding box center [784, 449] width 50 height 67
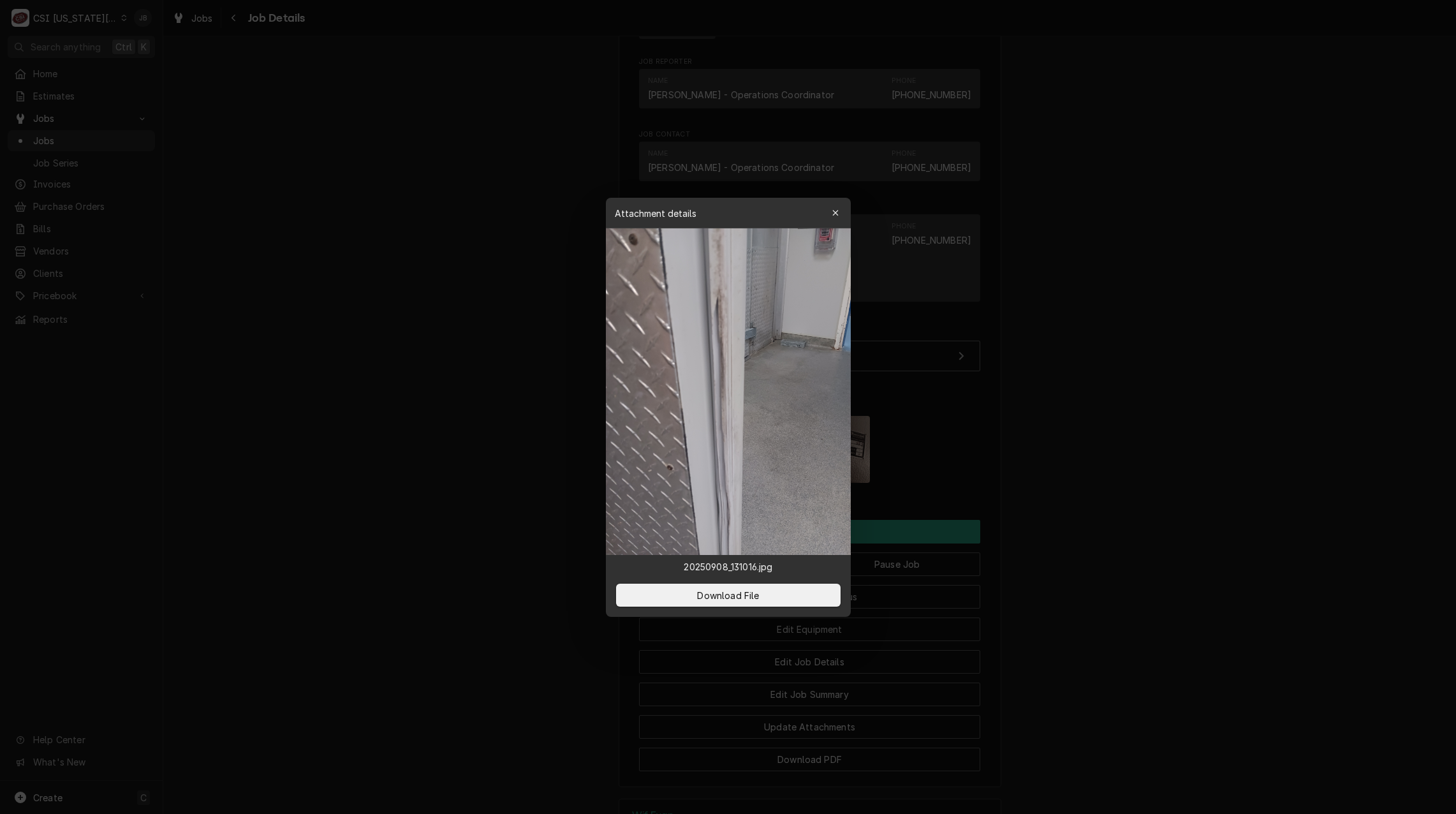
click at [987, 444] on div at bounding box center [728, 407] width 1456 height 814
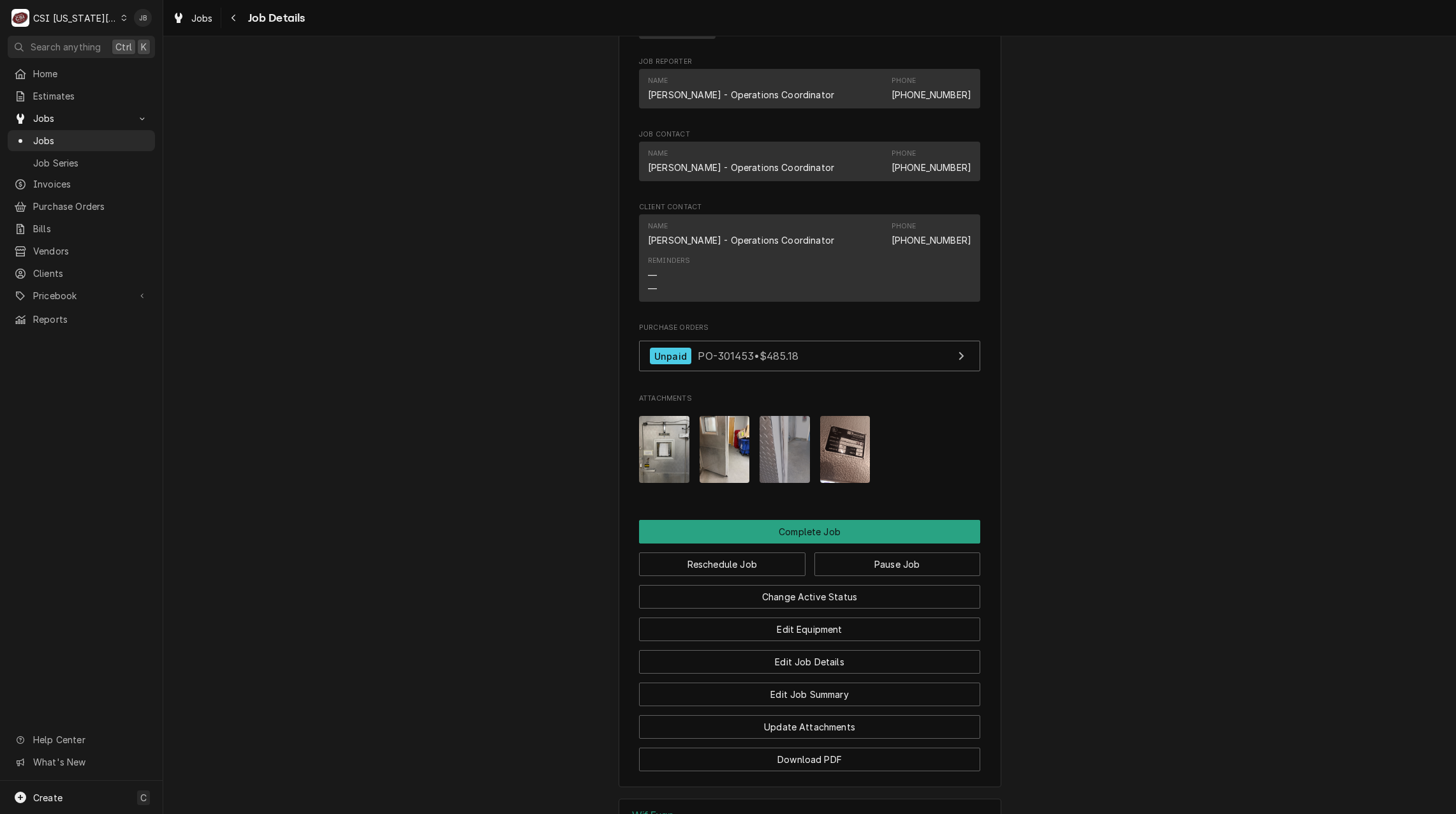
click at [859, 472] on img "Attachments" at bounding box center [844, 449] width 50 height 67
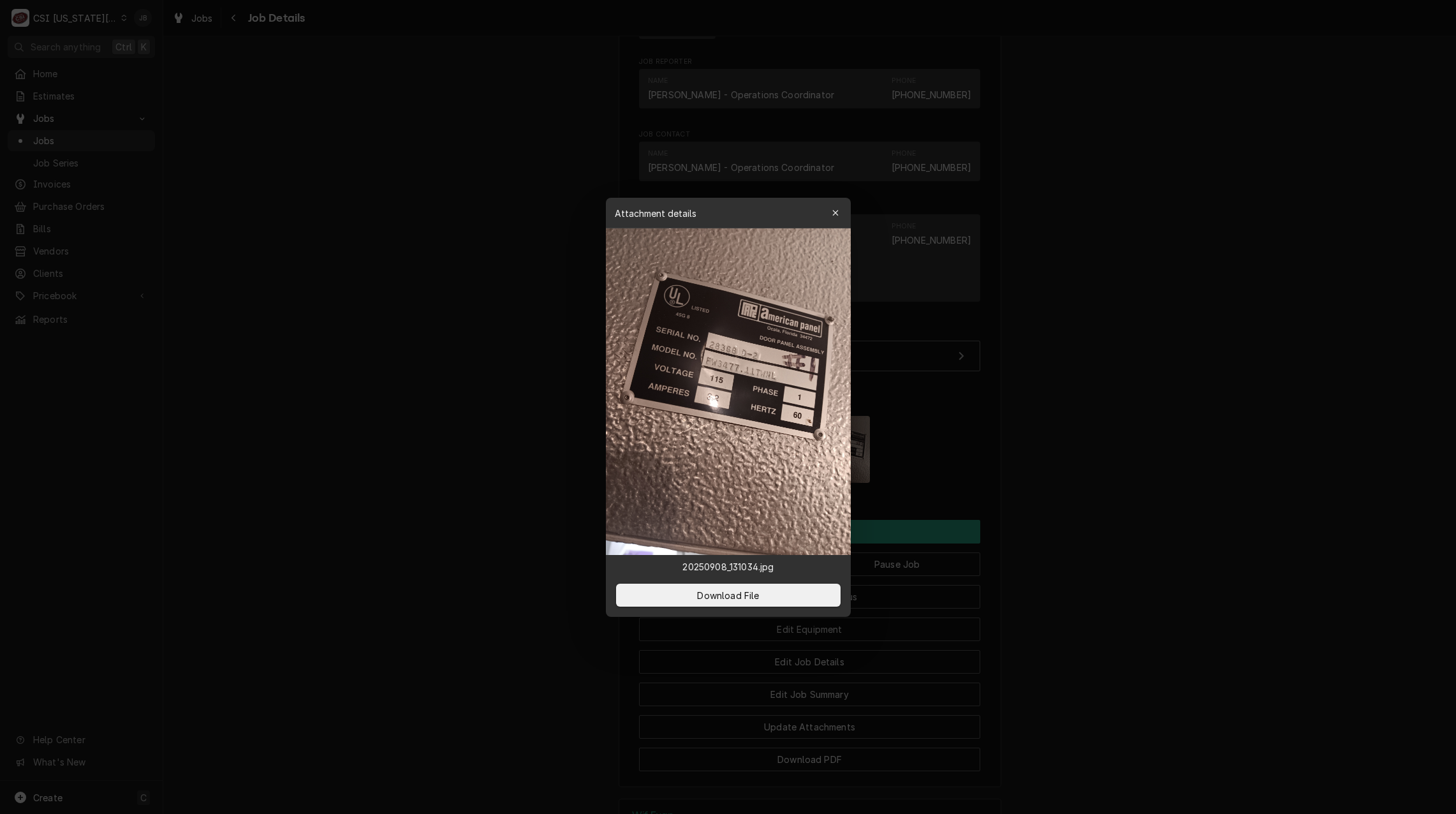
click at [911, 449] on div at bounding box center [728, 407] width 1456 height 814
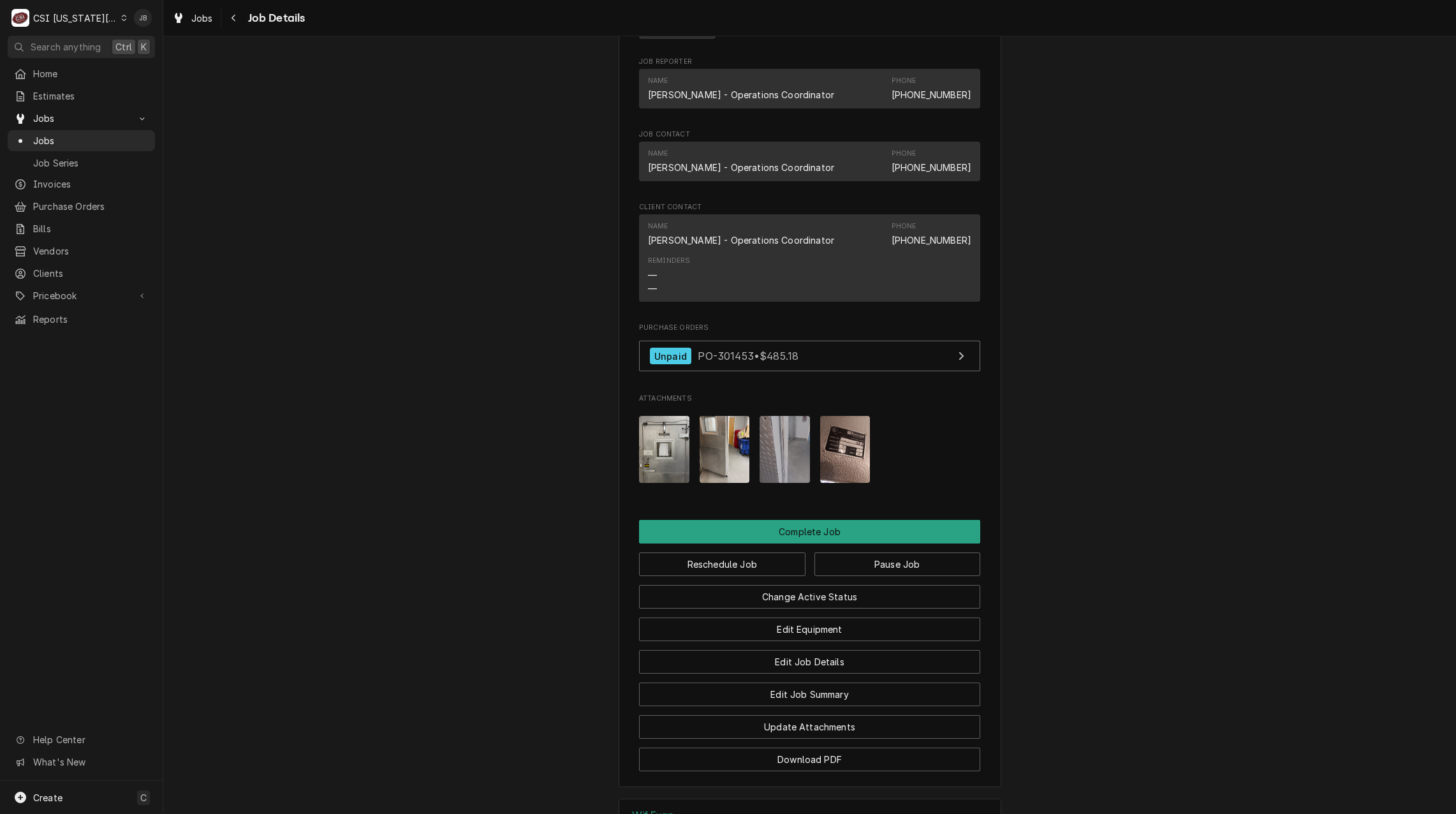
click at [720, 460] on img "Attachments" at bounding box center [724, 449] width 50 height 67
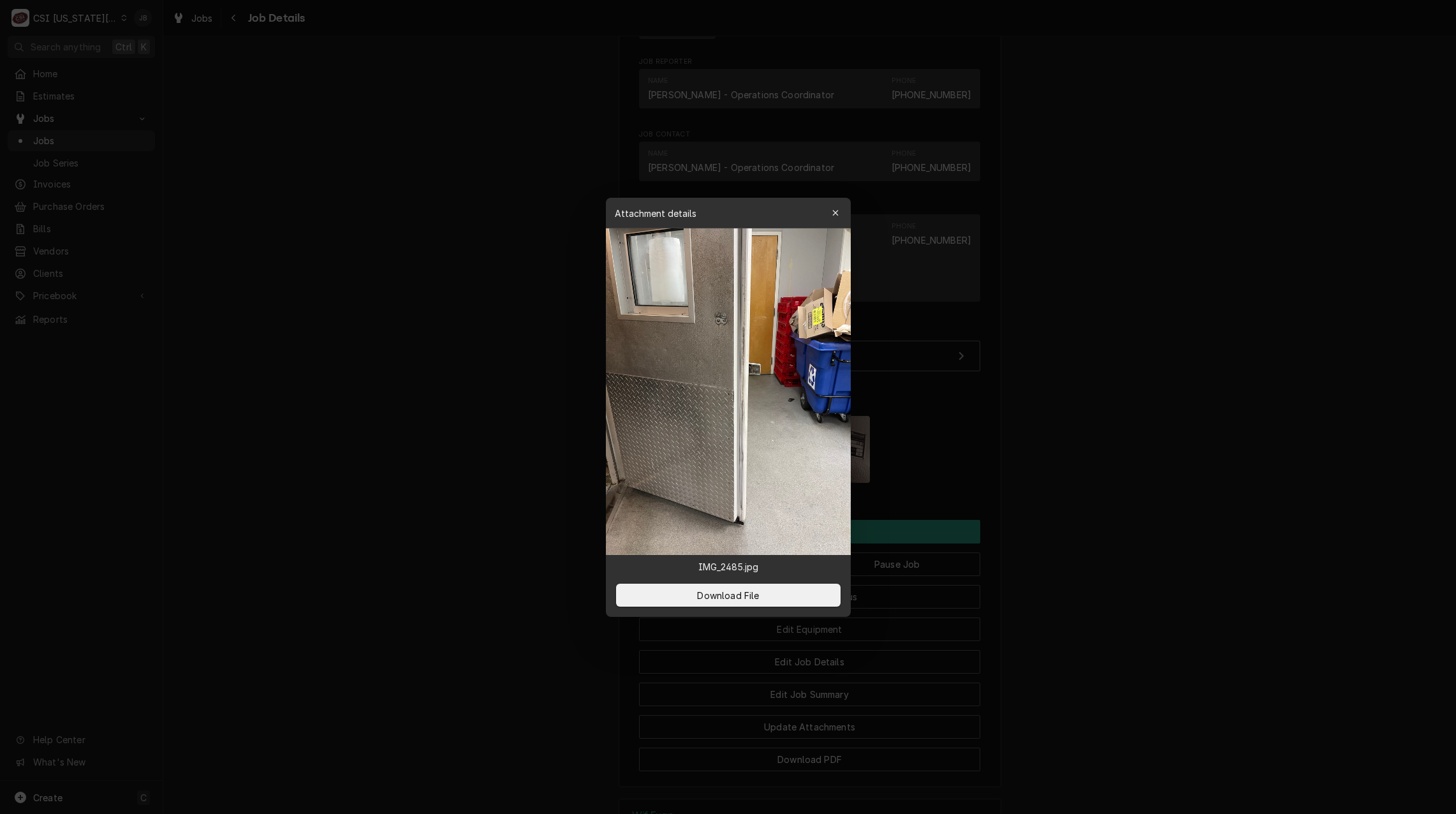
click at [957, 440] on div at bounding box center [728, 407] width 1456 height 814
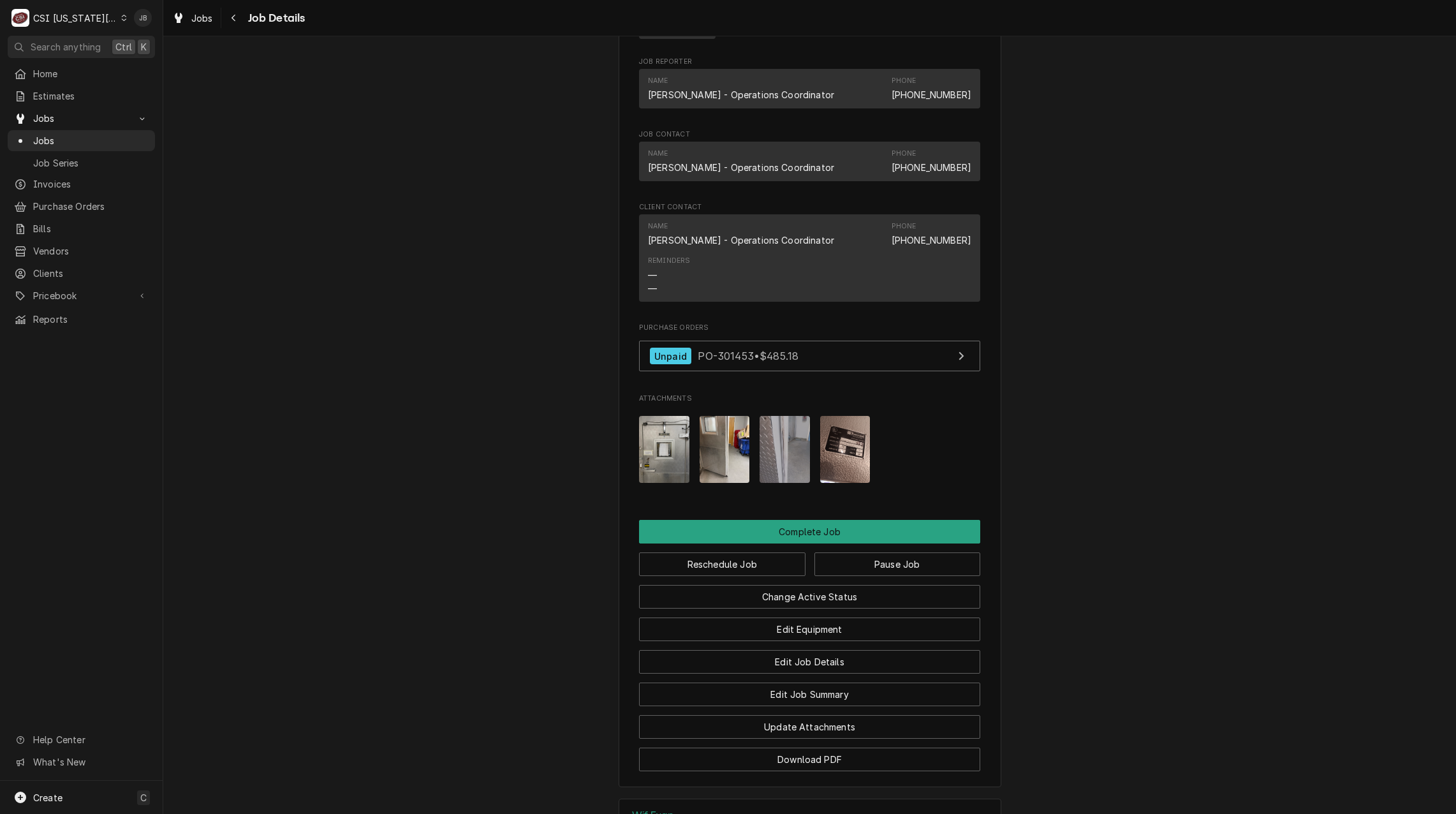
click at [644, 454] on img "Attachments" at bounding box center [663, 449] width 50 height 67
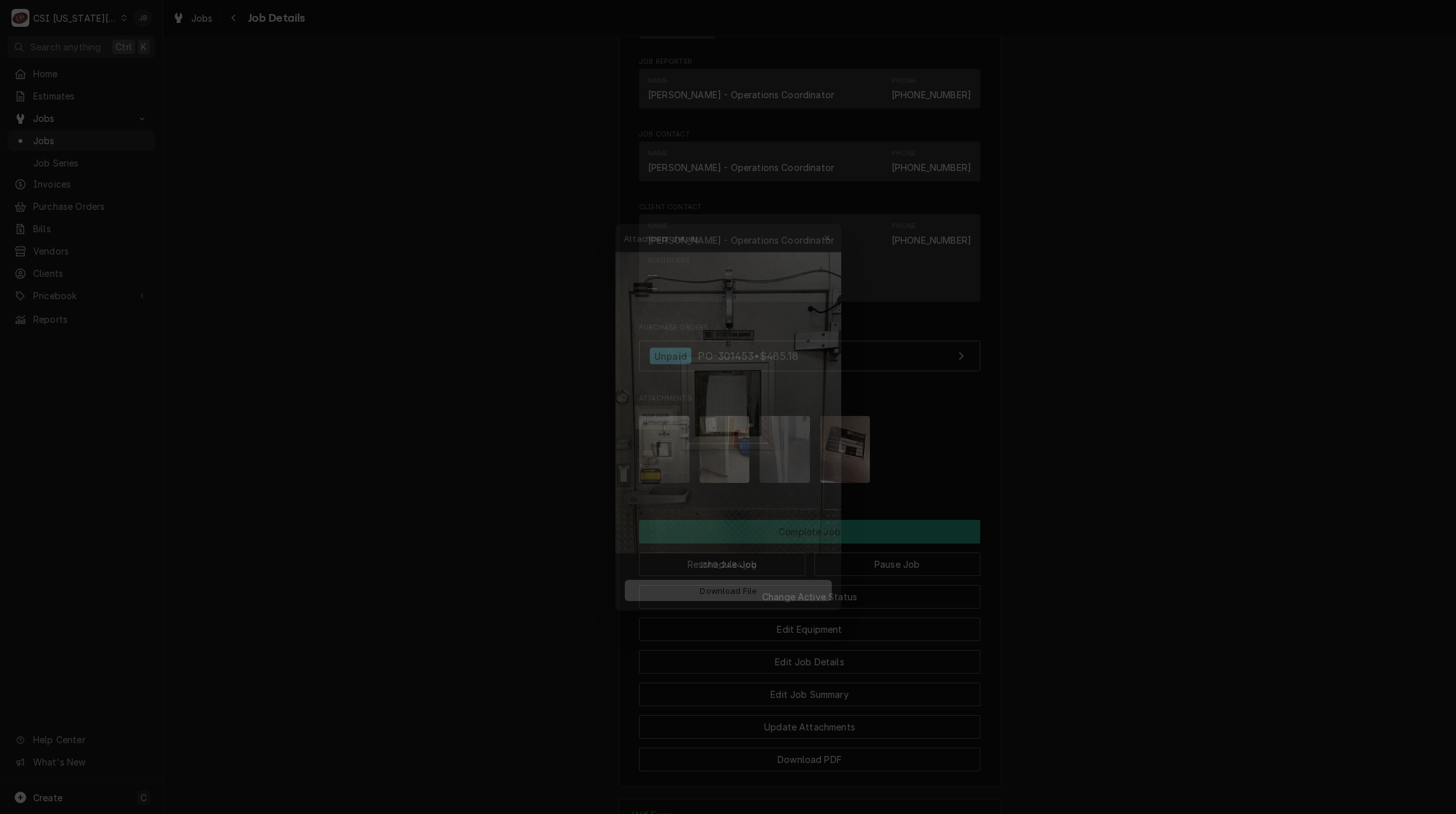
click at [569, 431] on div at bounding box center [728, 407] width 1456 height 814
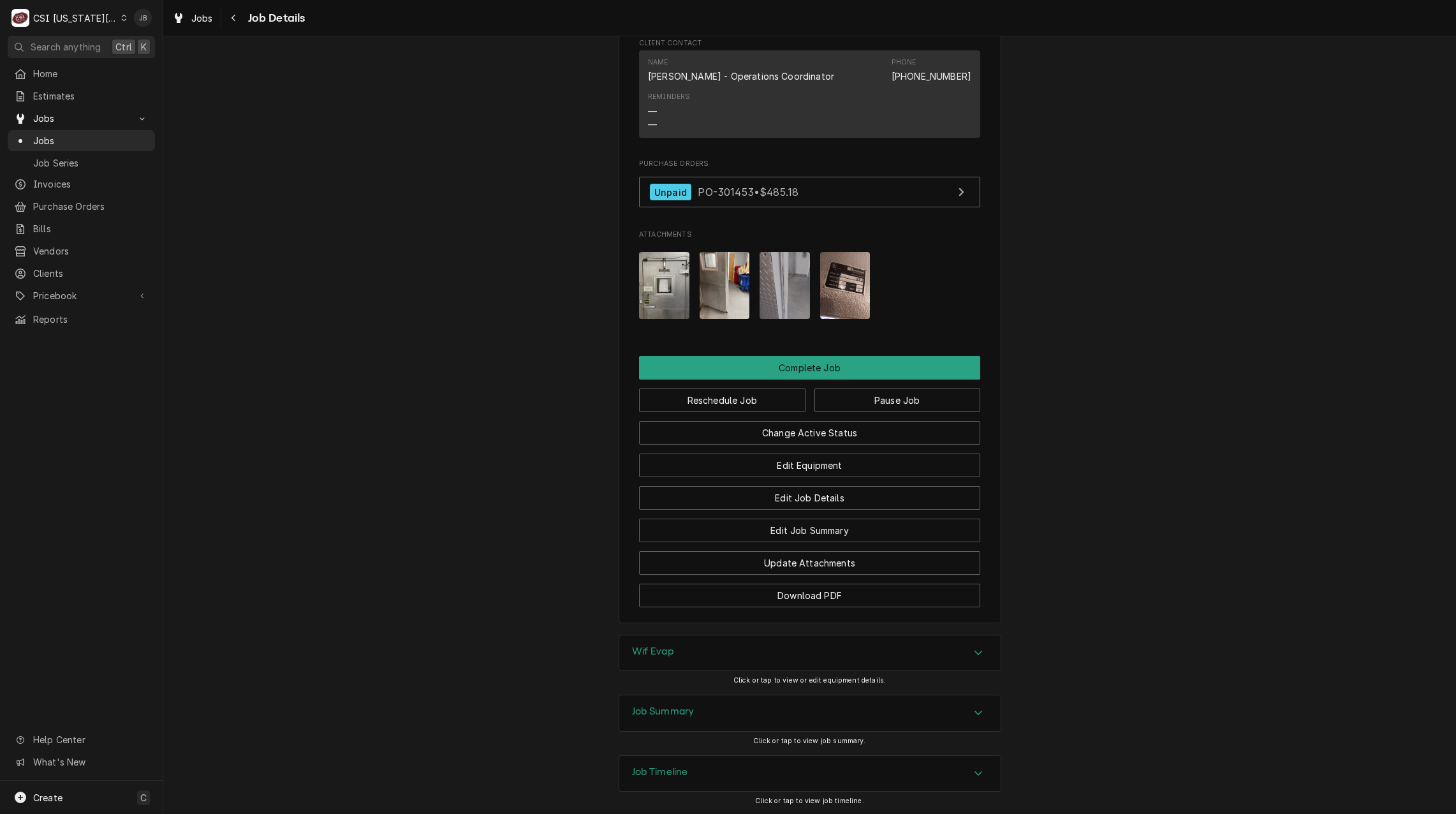
scroll to position [1643, 0]
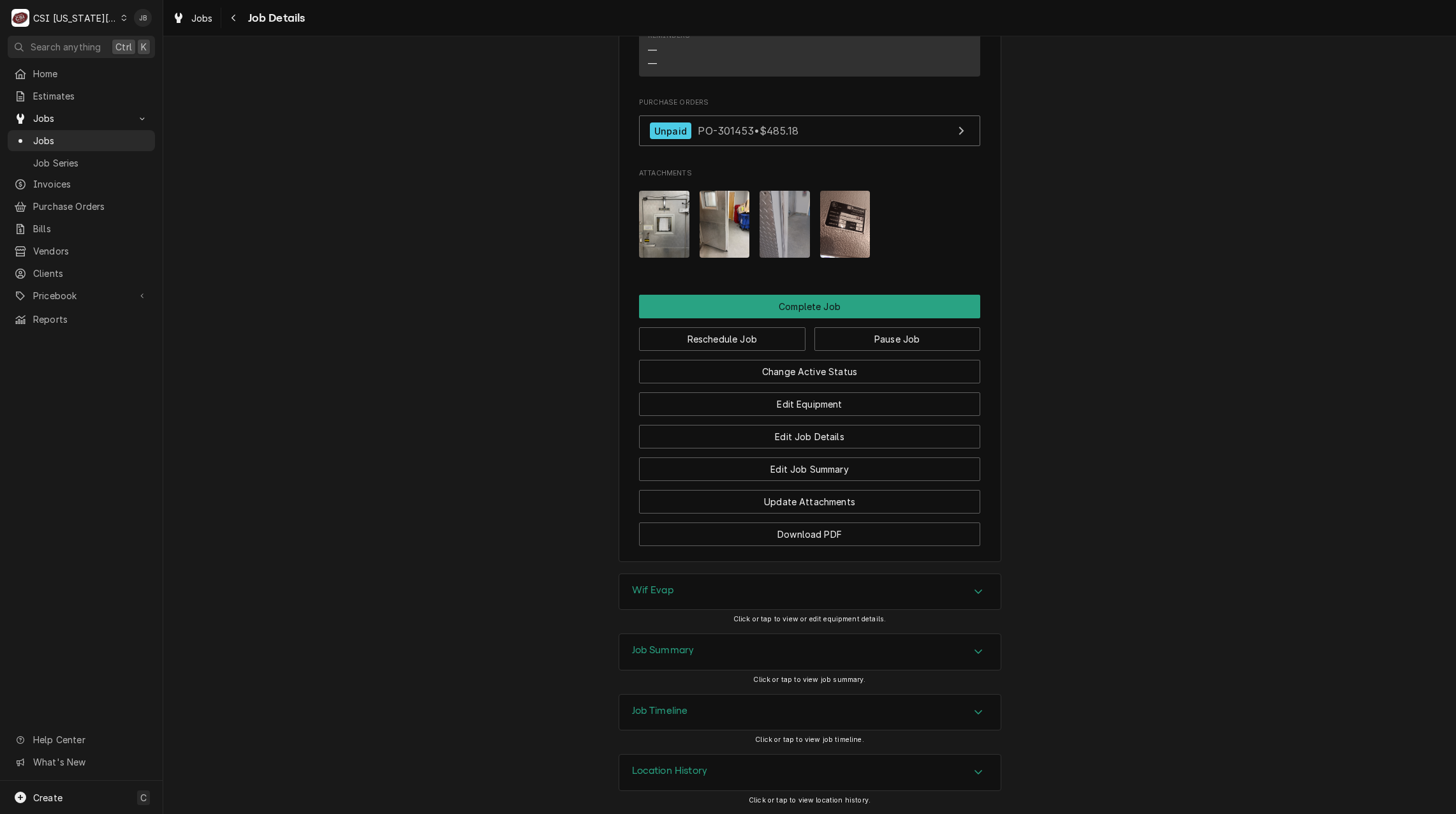
click at [682, 654] on h3 "Job Summary" at bounding box center [663, 650] width 63 height 12
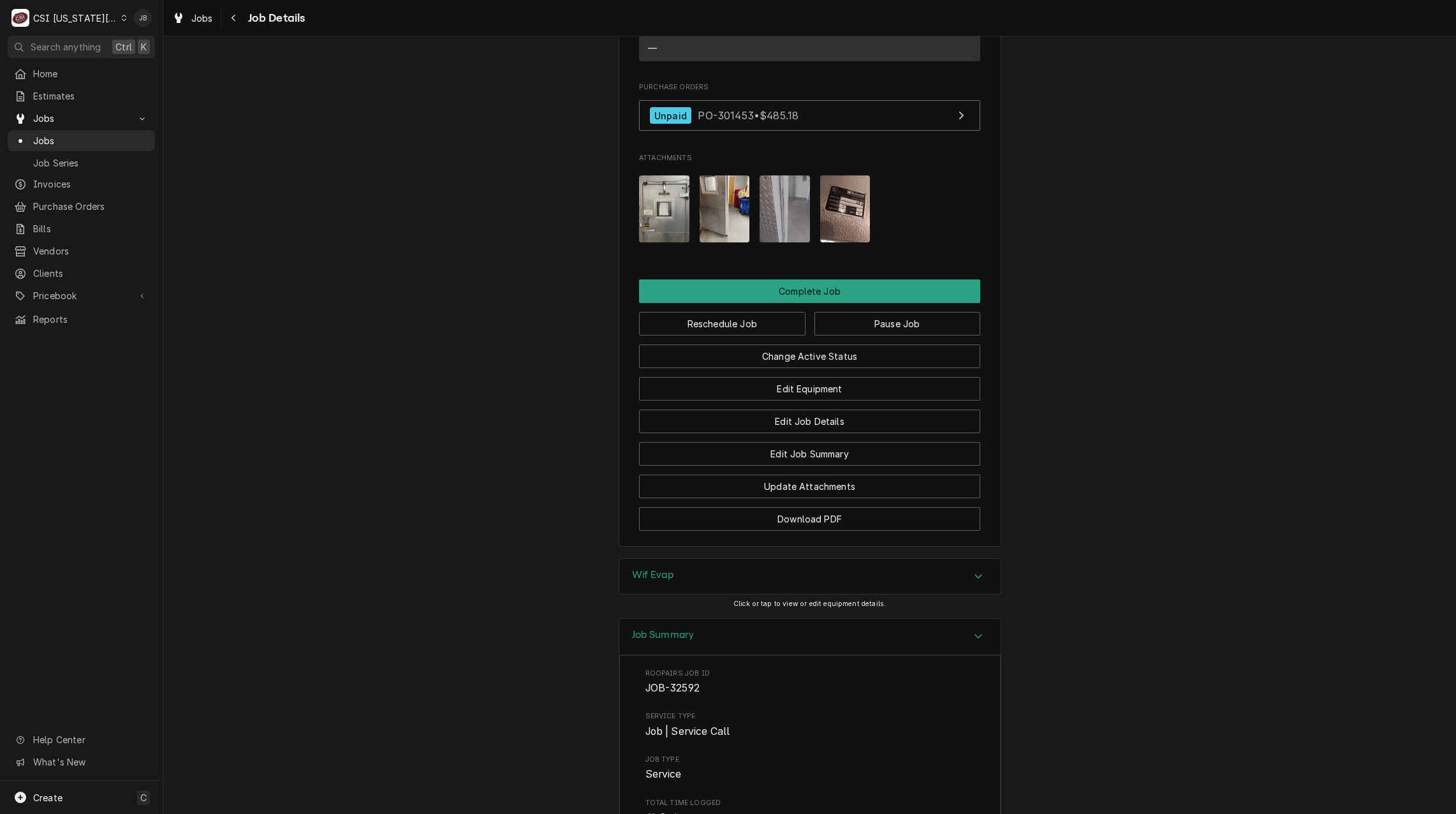
click at [676, 641] on h3 "Job Summary" at bounding box center [663, 635] width 63 height 12
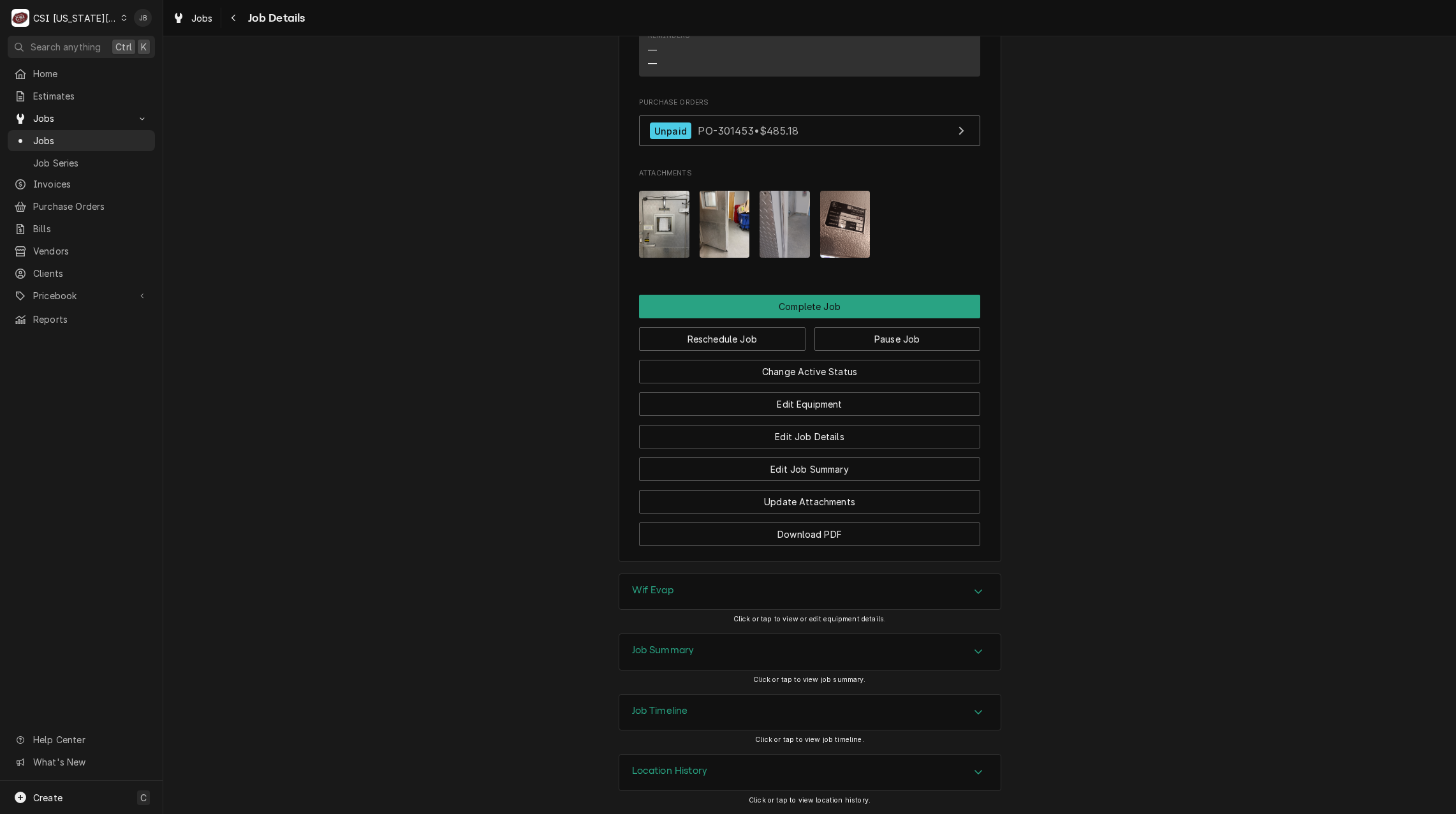
click at [77, 134] on span "Jobs" at bounding box center [91, 141] width 116 height 14
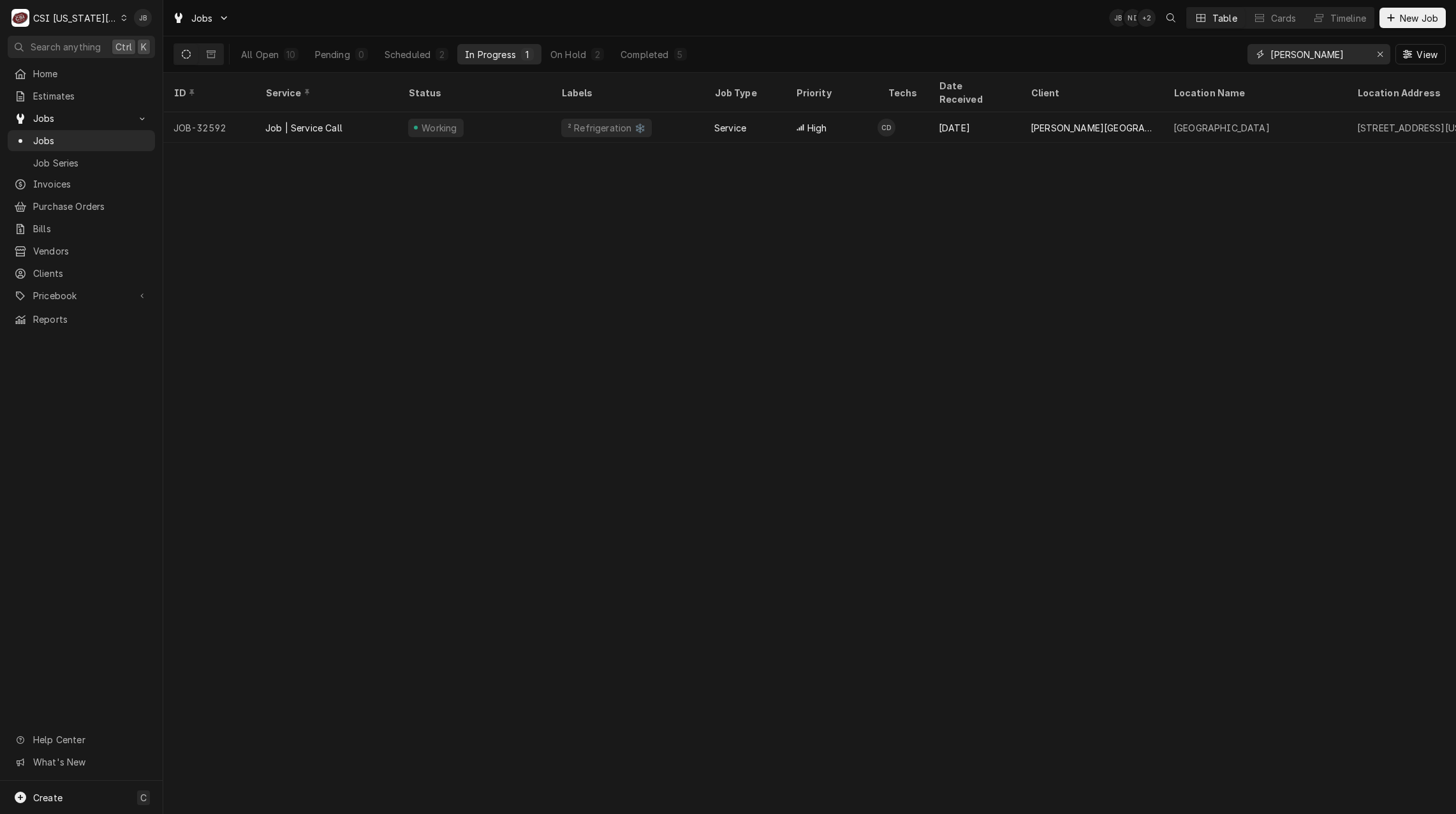
drag, startPoint x: 1301, startPoint y: 48, endPoint x: 1138, endPoint y: 50, distance: 163.0
click at [1139, 50] on div "All Open 10 Pending 0 Scheduled 2 In Progress 1 On Hold 2 Completed 5 [PERSON_N…" at bounding box center [809, 54] width 1272 height 36
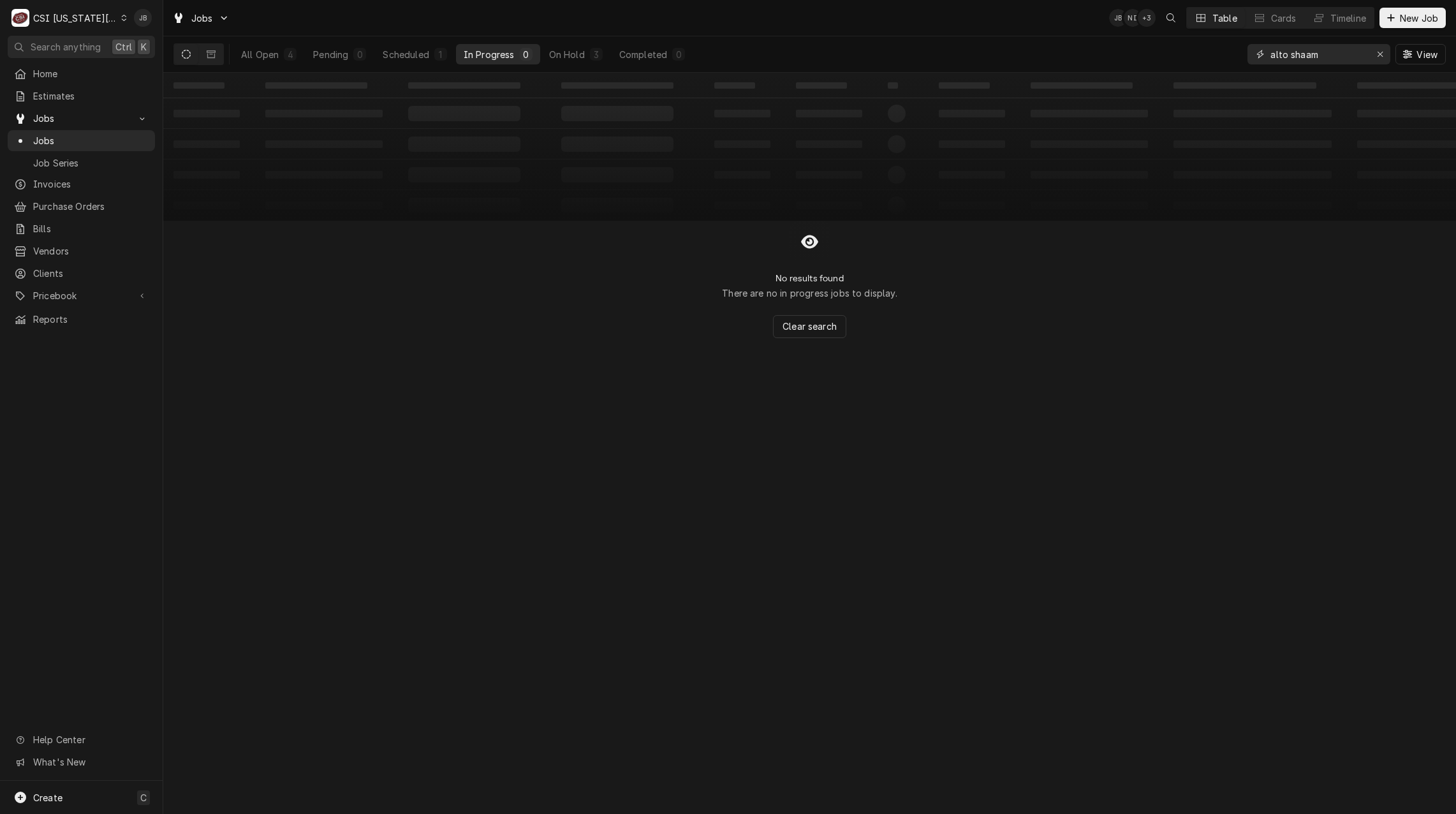
drag, startPoint x: 1346, startPoint y: 56, endPoint x: 1165, endPoint y: 54, distance: 181.0
click at [1165, 54] on div "All Open 4 Pending 0 Scheduled 1 In Progress 0 On Hold 3 Completed 0 alto shaam…" at bounding box center [809, 54] width 1272 height 36
click at [206, 55] on icon "Dynamic Content Wrapper" at bounding box center [211, 54] width 9 height 9
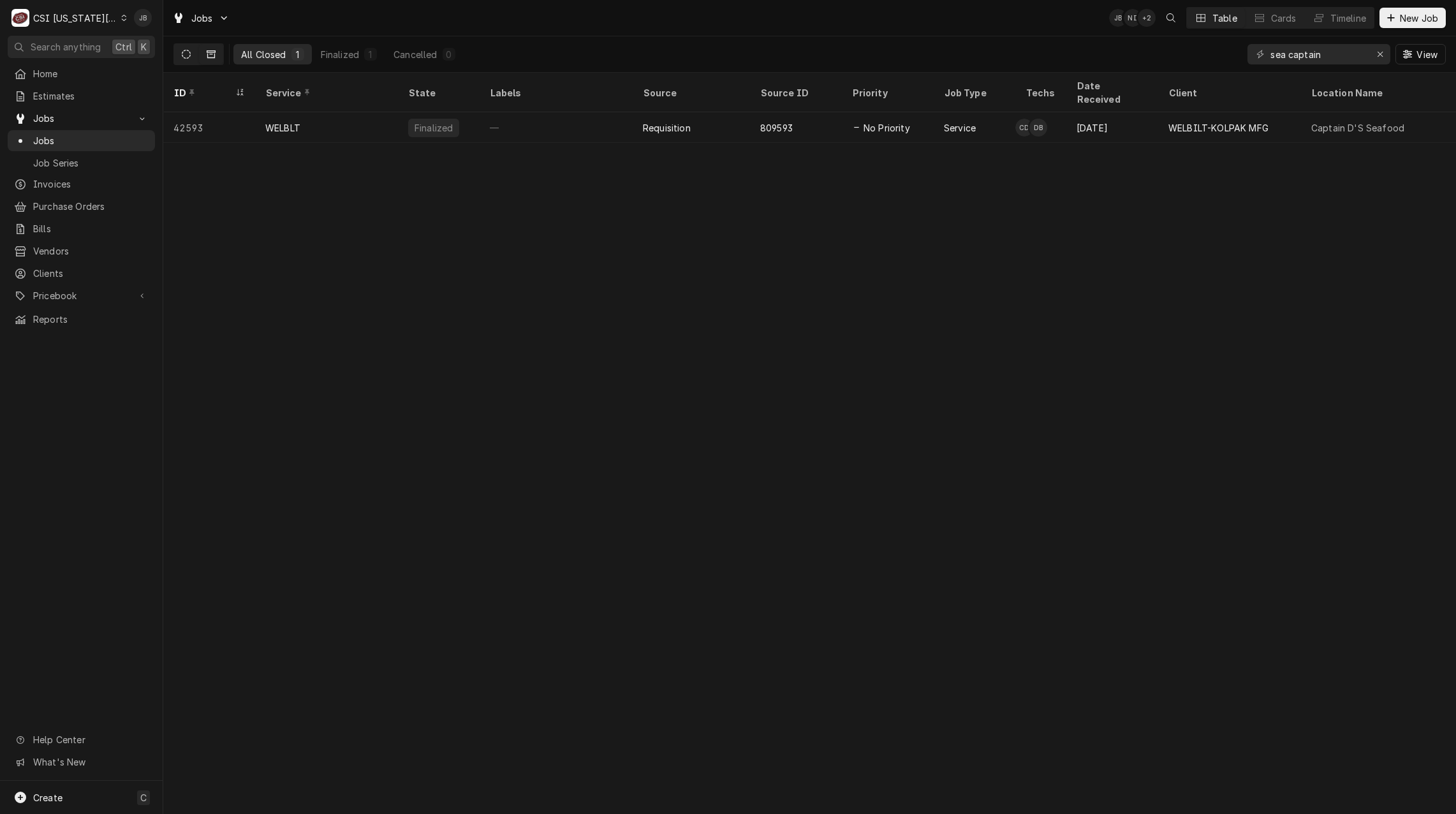
click at [190, 57] on button "Dynamic Content Wrapper" at bounding box center [186, 54] width 25 height 20
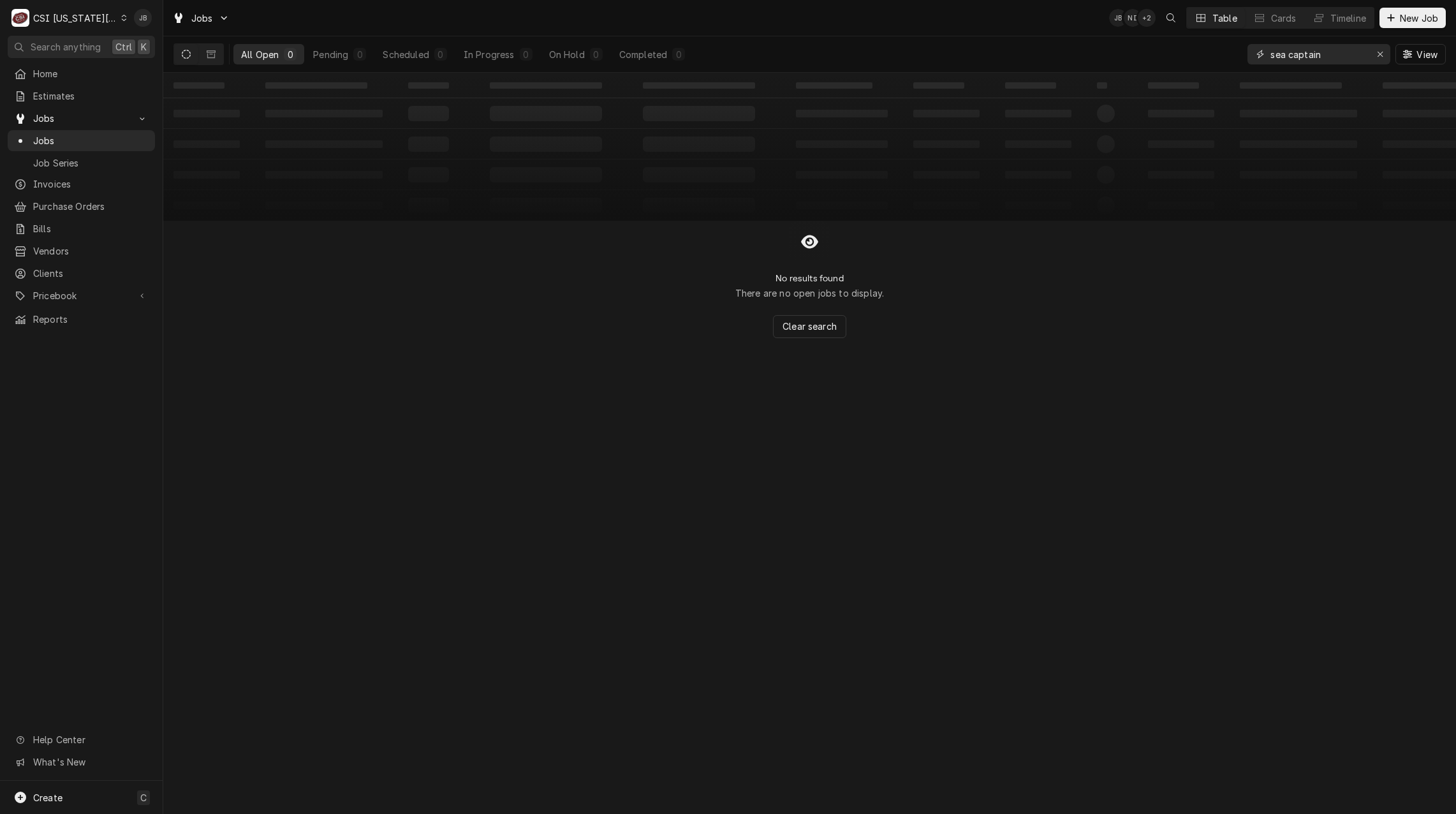
click at [1302, 55] on input "sea captain" at bounding box center [1318, 54] width 96 height 20
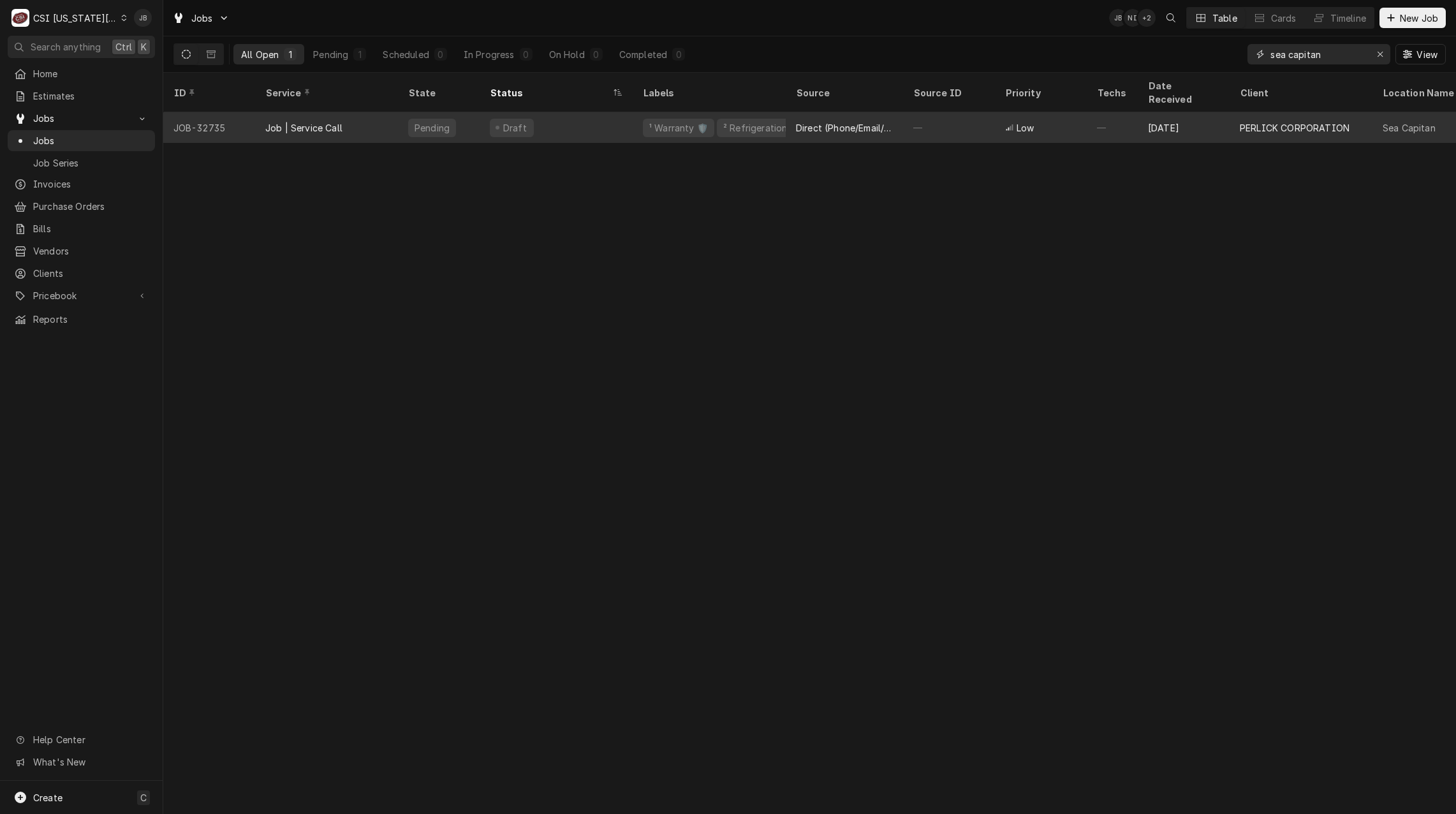
type input "sea capitan"
click at [581, 115] on div "Draft" at bounding box center [556, 127] width 153 height 31
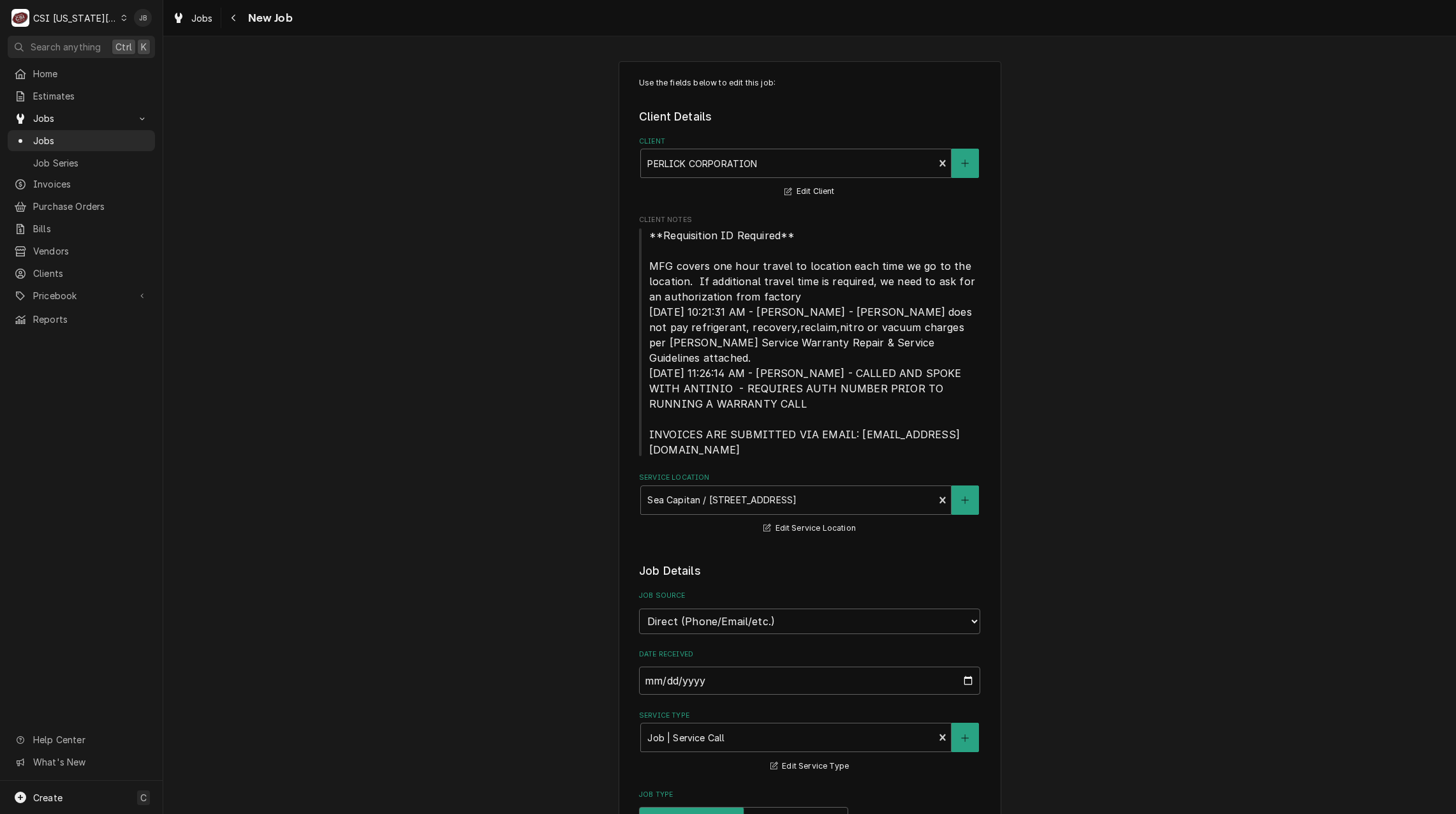
type textarea "x"
drag, startPoint x: 65, startPoint y: 136, endPoint x: 78, endPoint y: 134, distance: 13.2
click at [65, 136] on span "Jobs" at bounding box center [91, 141] width 116 height 14
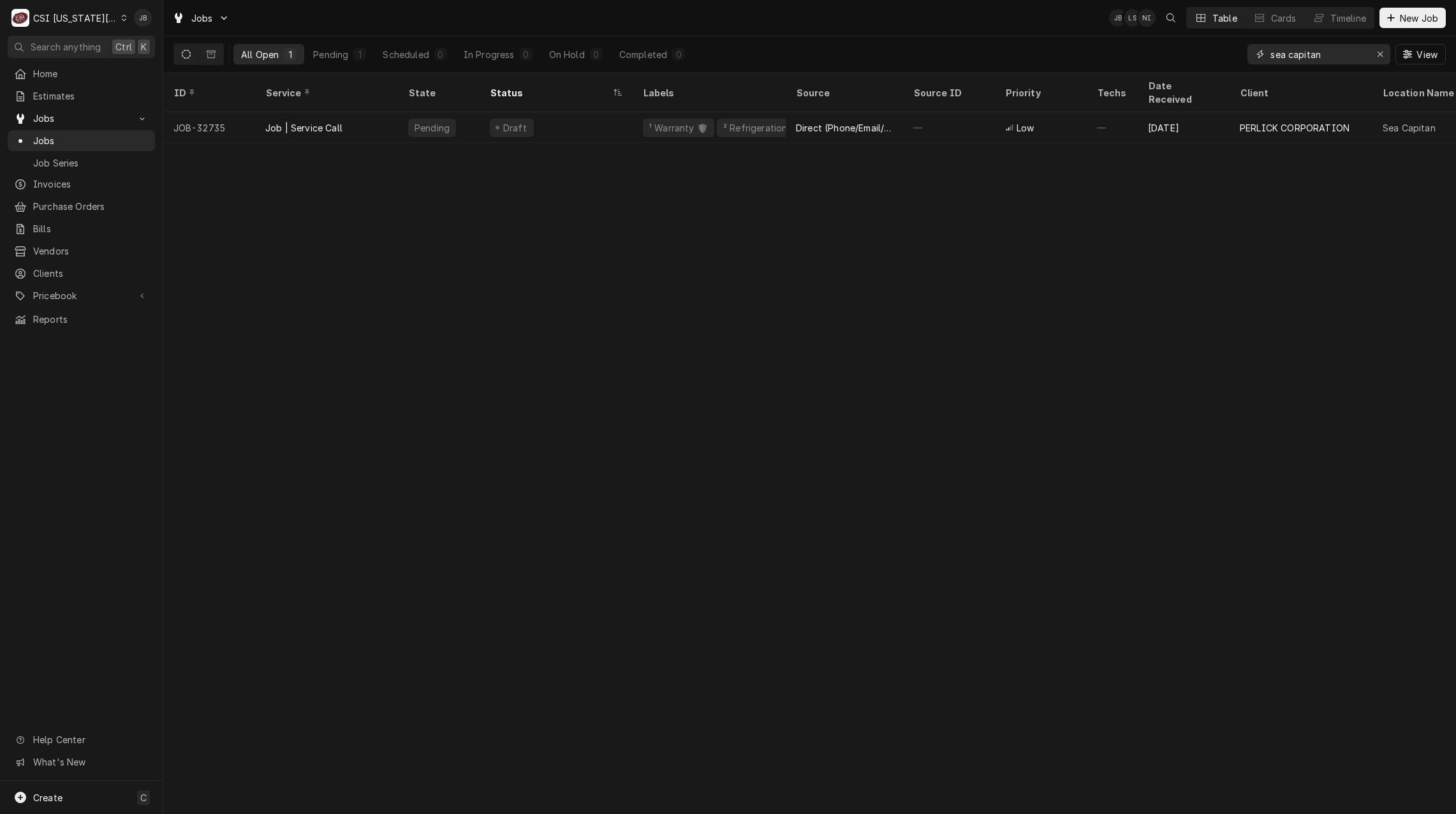
drag, startPoint x: 1333, startPoint y: 55, endPoint x: 1211, endPoint y: 60, distance: 122.1
click at [1220, 55] on div "All Open 1 Pending 1 Scheduled 0 In Progress 0 On Hold 0 Completed 0 sea capita…" at bounding box center [809, 54] width 1272 height 36
paste input "5070 Main Street"
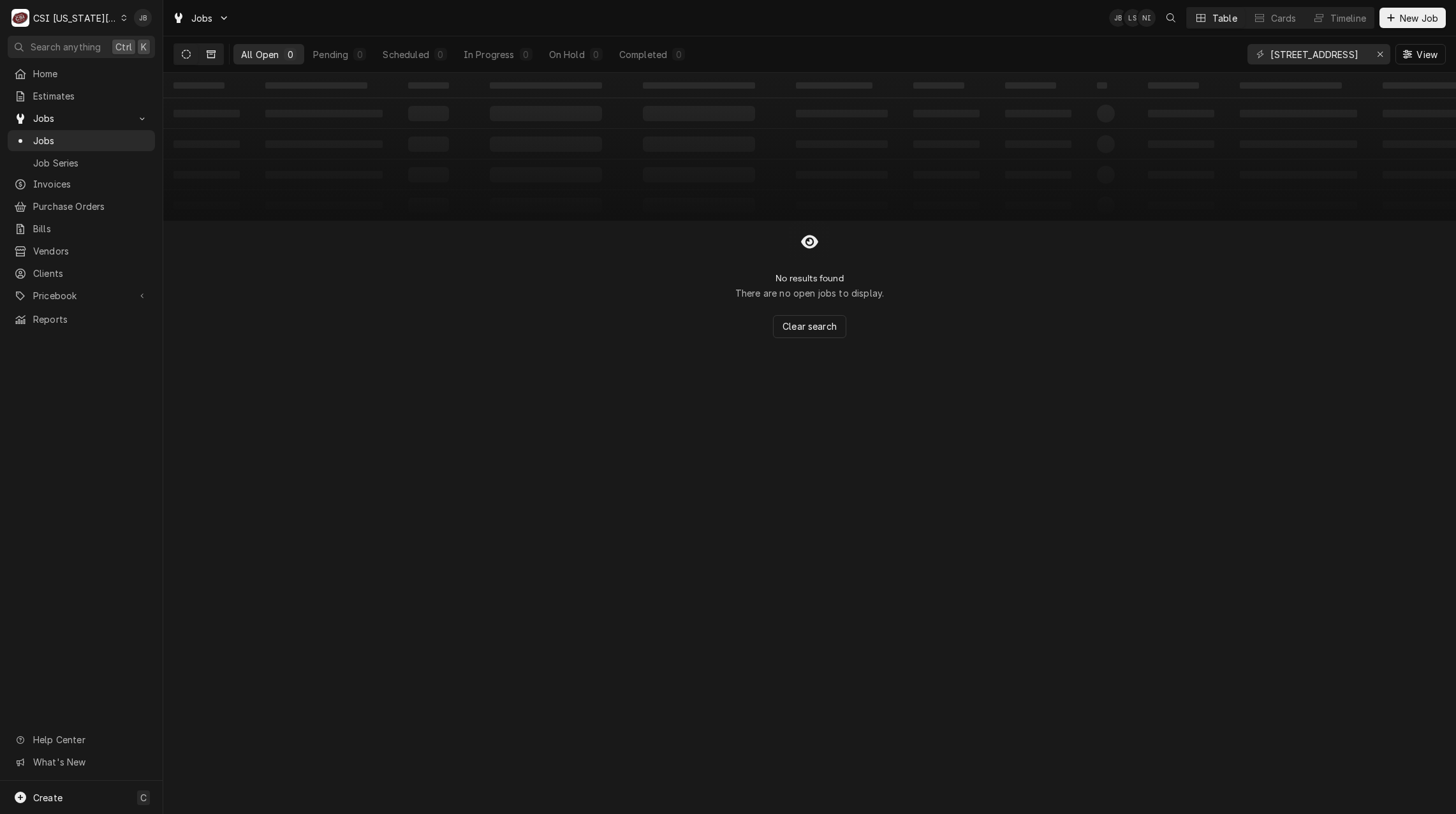
click at [217, 54] on button "Dynamic Content Wrapper" at bounding box center [211, 54] width 25 height 20
click at [185, 61] on button "Dynamic Content Wrapper" at bounding box center [186, 54] width 25 height 20
drag, startPoint x: 1358, startPoint y: 52, endPoint x: 1119, endPoint y: 63, distance: 239.3
click at [1119, 63] on div "All Open 0 Pending 0 Scheduled 0 In Progress 0 On Hold 0 Completed 0 5070 Main …" at bounding box center [809, 54] width 1272 height 36
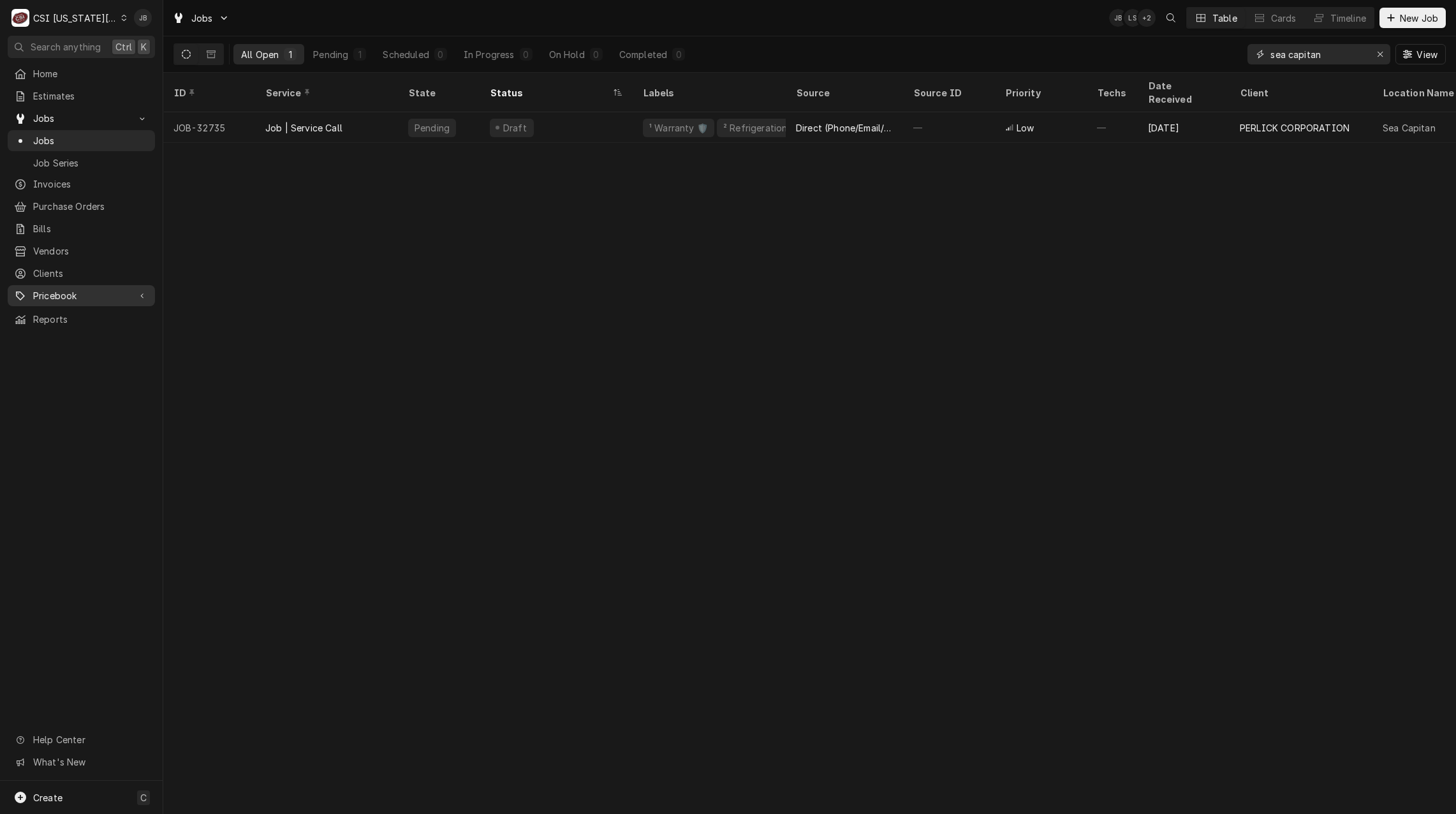
type input "sea capitan"
click at [817, 282] on div "ID Service State Status Labels Source Source ID Priority Techs Date Received Cl…" at bounding box center [809, 444] width 1292 height 741
drag, startPoint x: 1333, startPoint y: 48, endPoint x: 1226, endPoint y: 54, distance: 107.2
click at [1226, 54] on div "All Open 1 Pending 1 Scheduled 0 In Progress 0 On Hold 0 Completed 0 sea capita…" at bounding box center [809, 54] width 1272 height 36
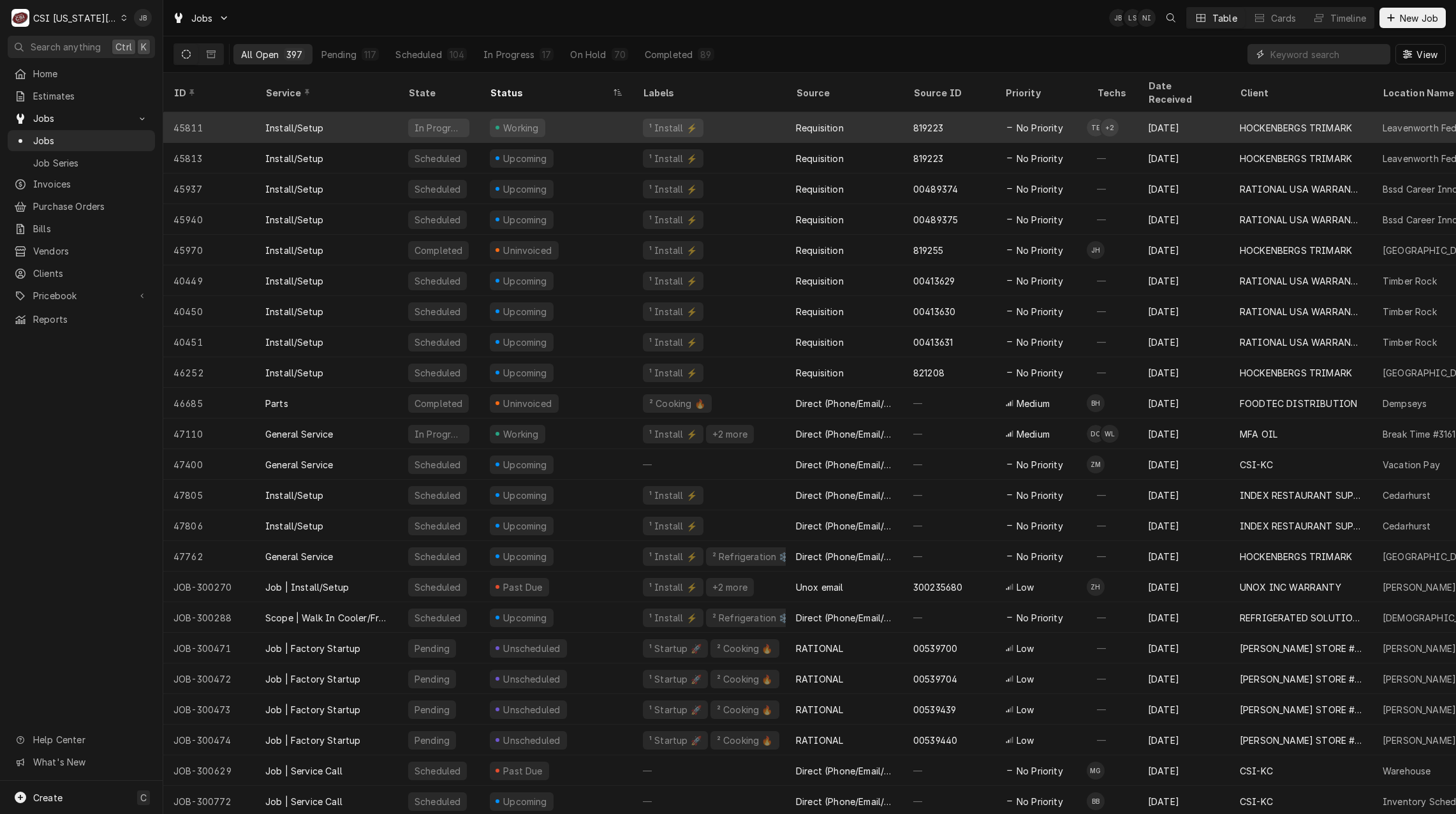
type input "sea capitan"
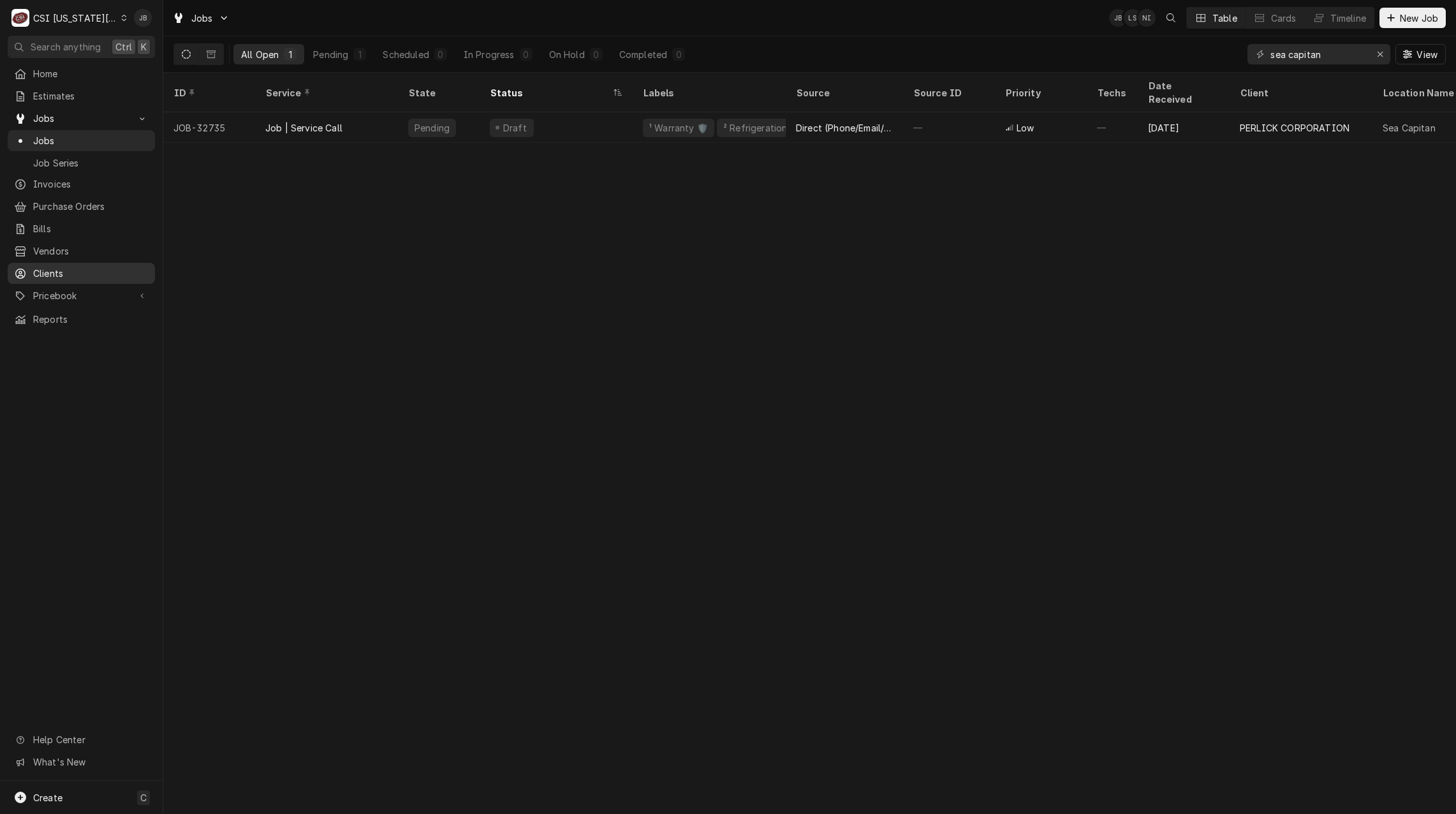
click at [71, 267] on span "Clients" at bounding box center [91, 274] width 116 height 14
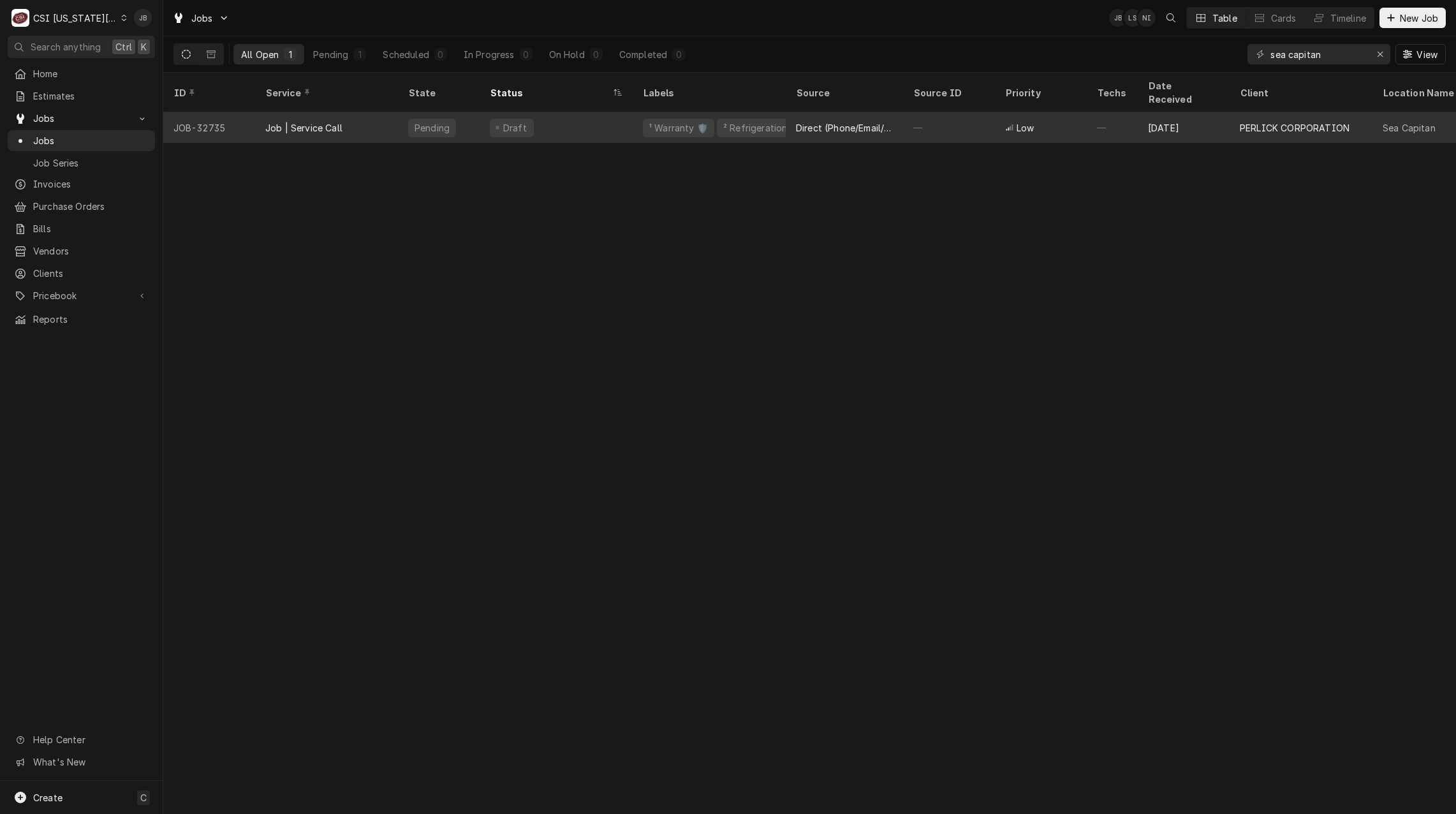
click at [885, 122] on div "Direct (Phone/Email/etc.)" at bounding box center [844, 128] width 97 height 14
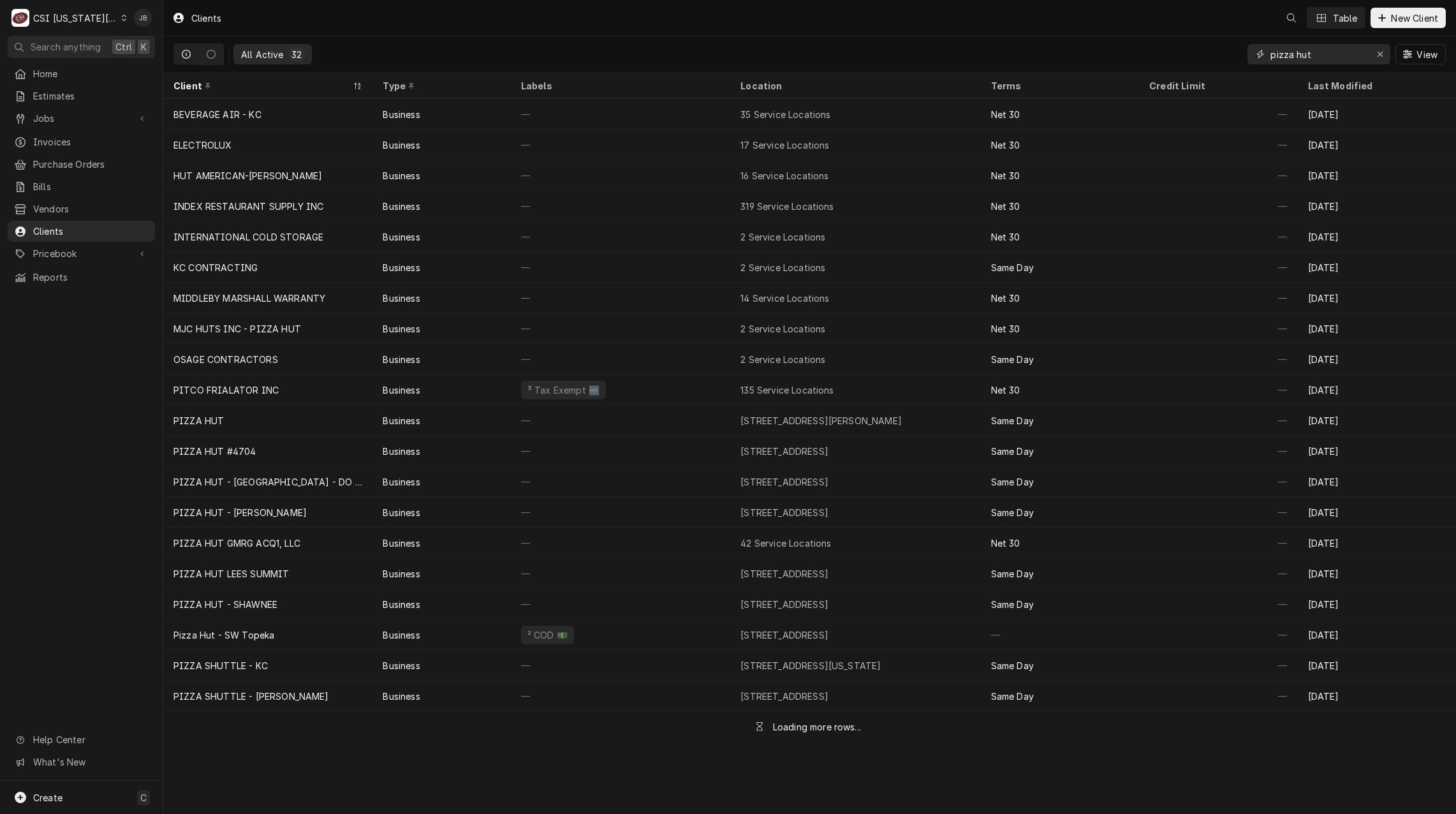
drag, startPoint x: 1228, startPoint y: 56, endPoint x: 1185, endPoint y: 58, distance: 43.0
click at [1188, 58] on div "All Active 32 pizza hut View" at bounding box center [809, 54] width 1272 height 36
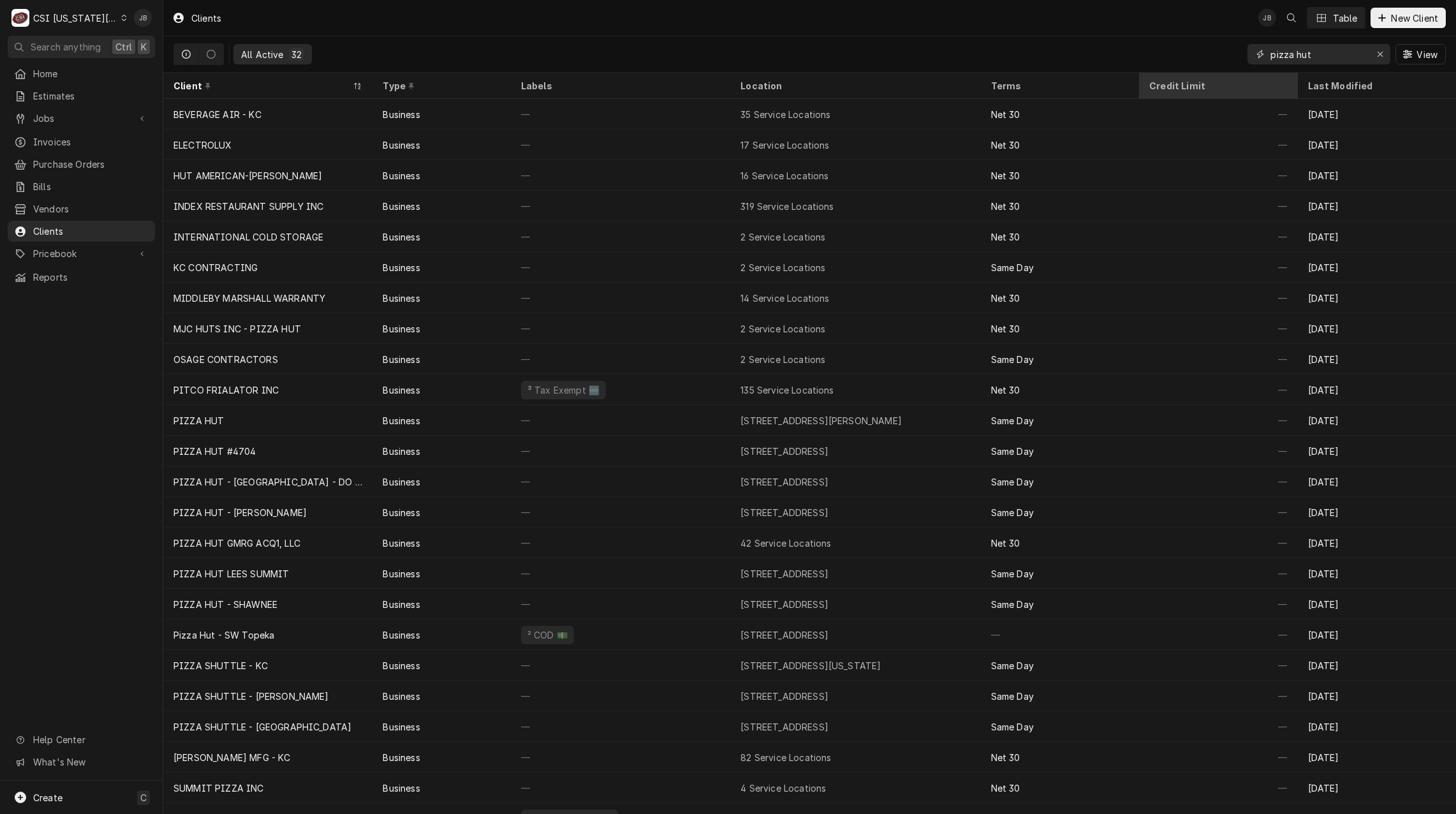
paste input "sea capitan"
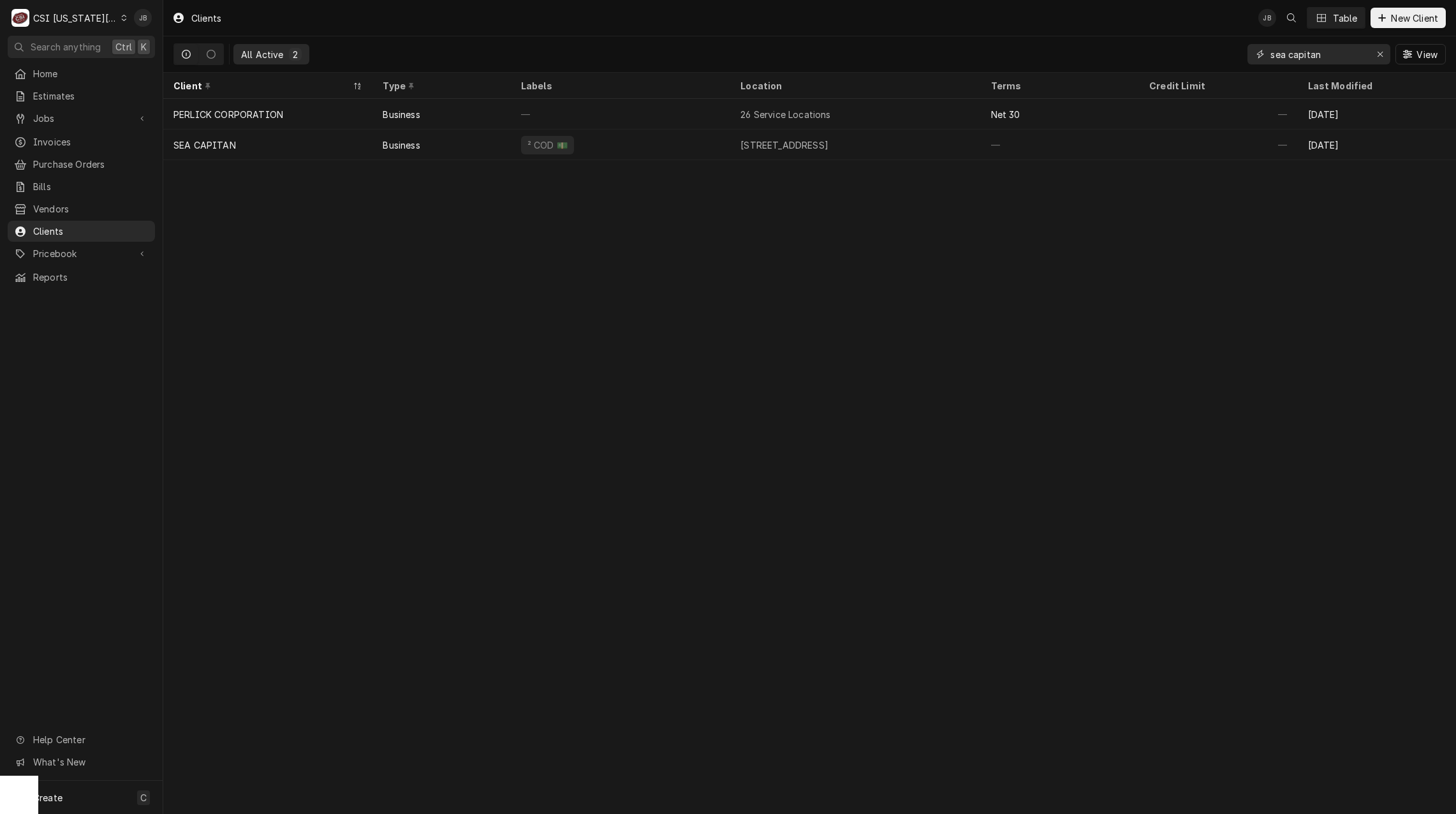
type input "sea capitan"
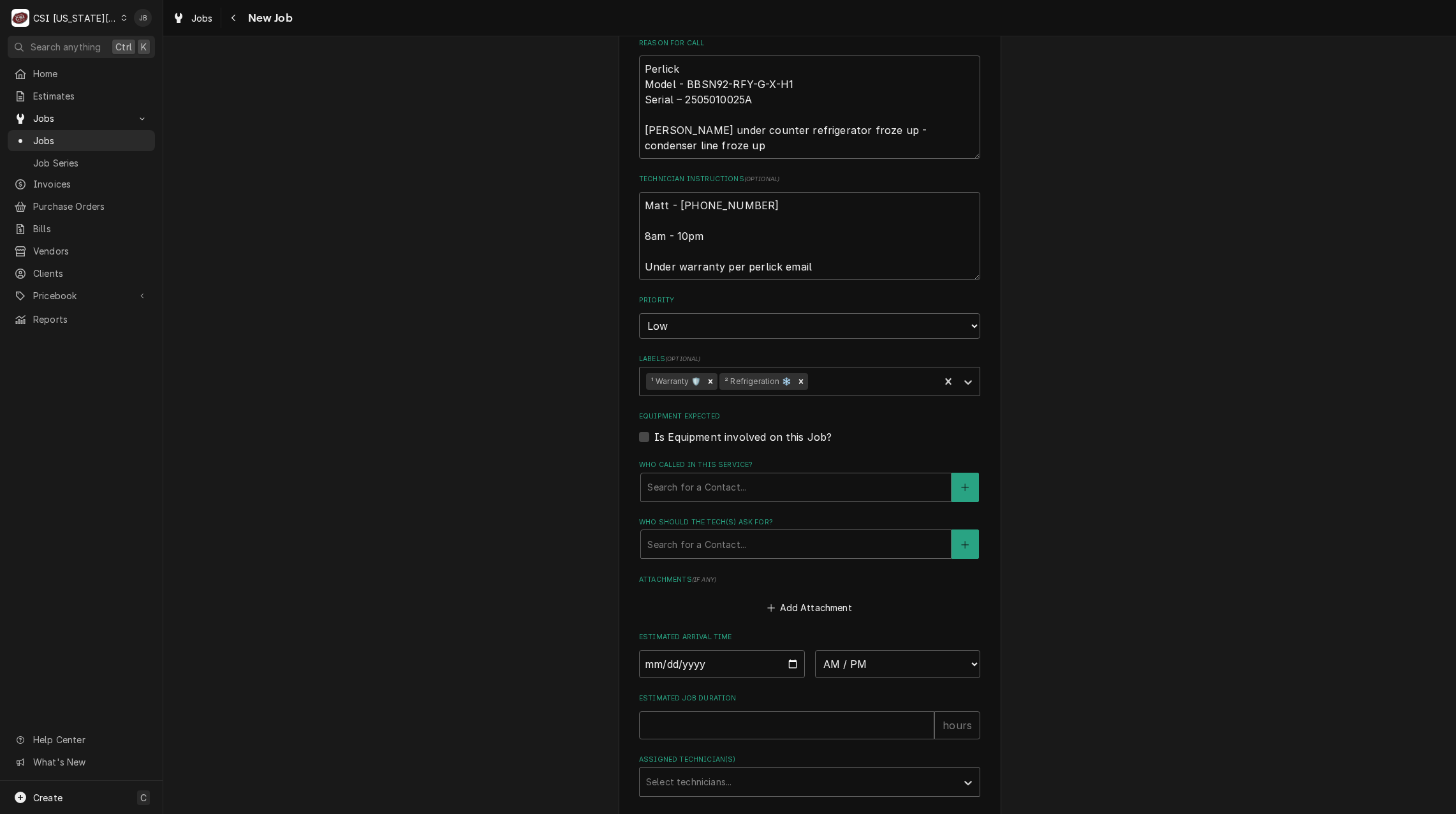
scroll to position [923, 0]
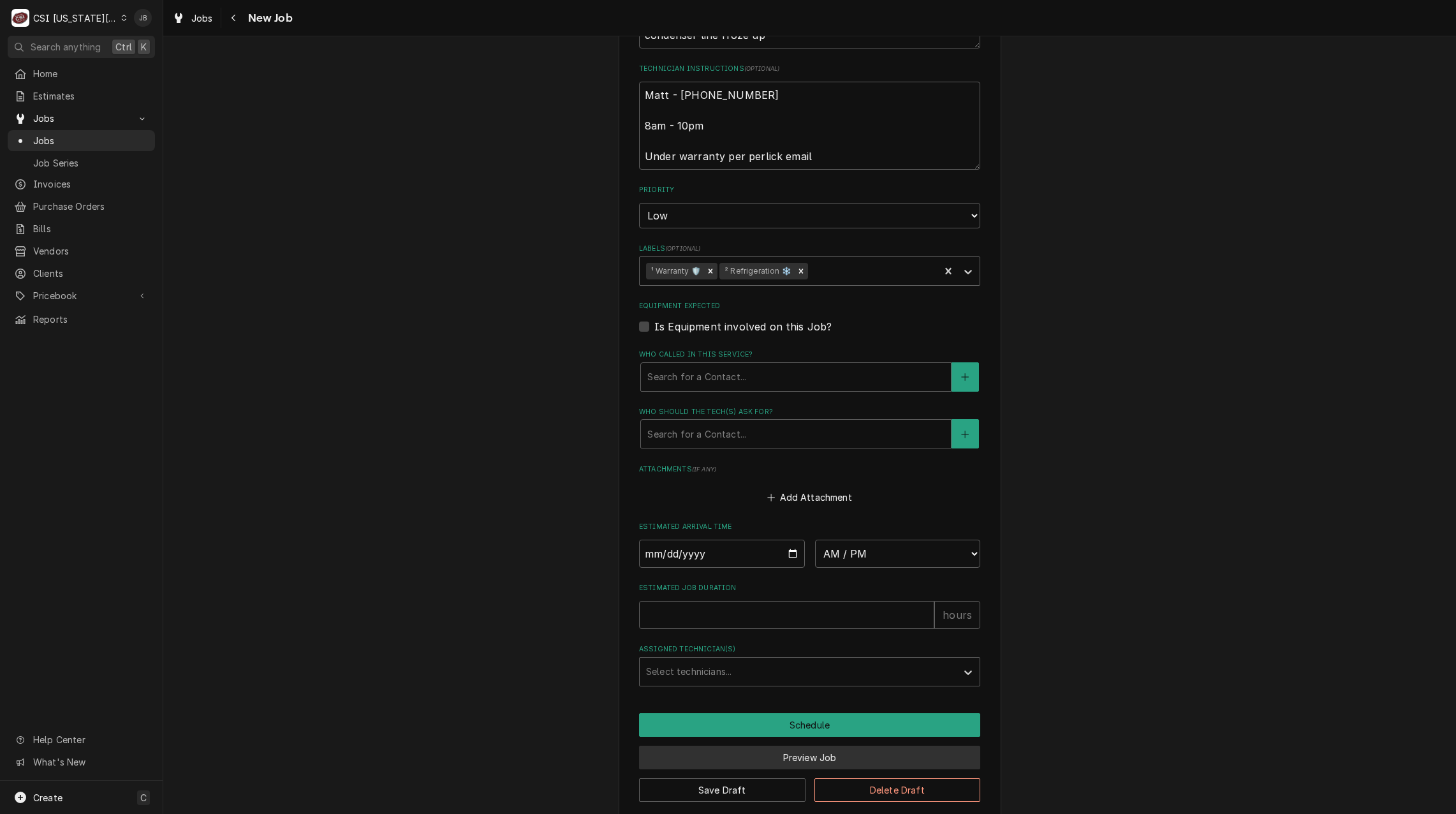
click at [793, 745] on button "Preview Job" at bounding box center [810, 757] width 341 height 24
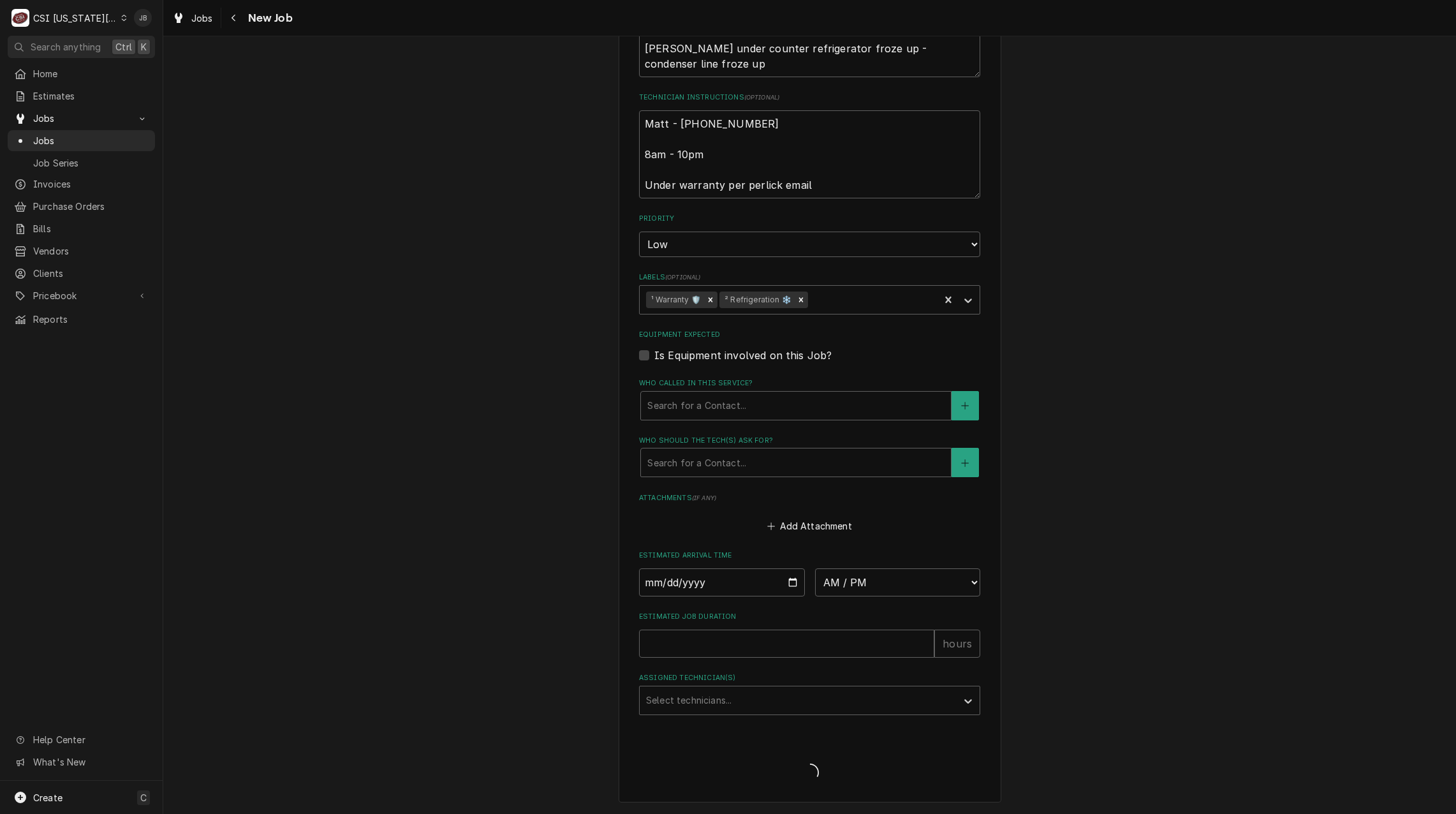
scroll to position [879, 0]
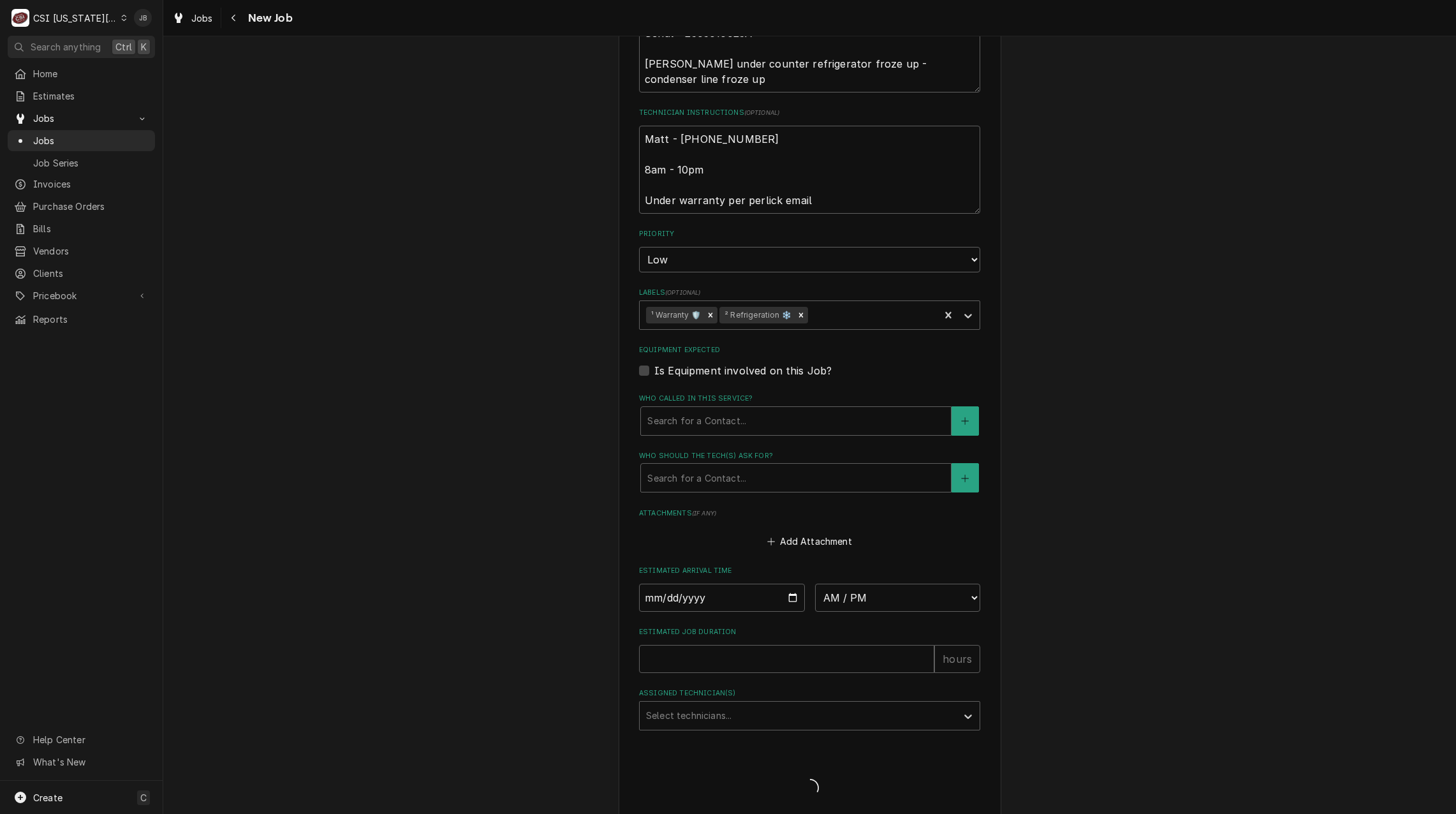
type textarea "x"
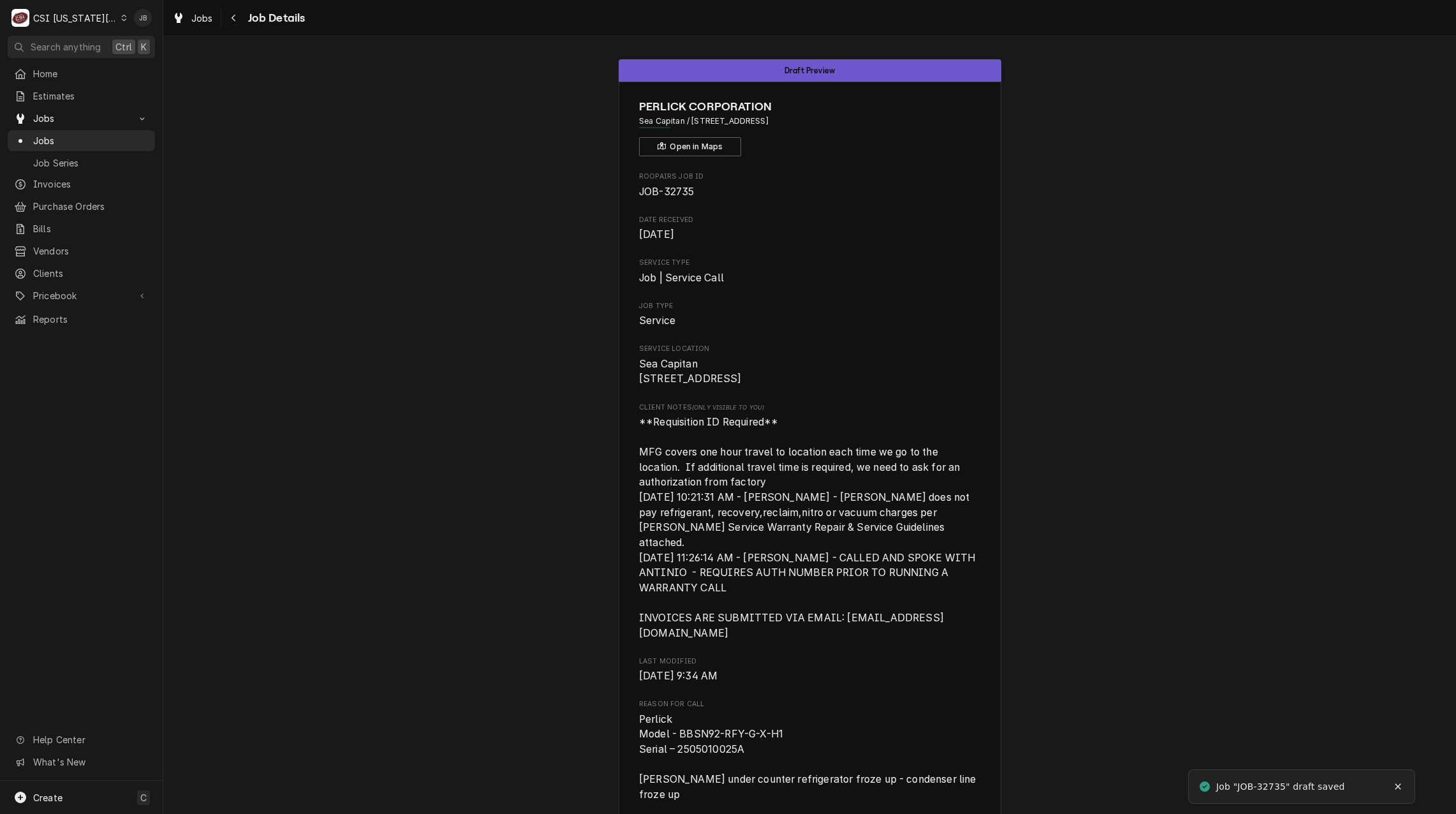
scroll to position [455, 0]
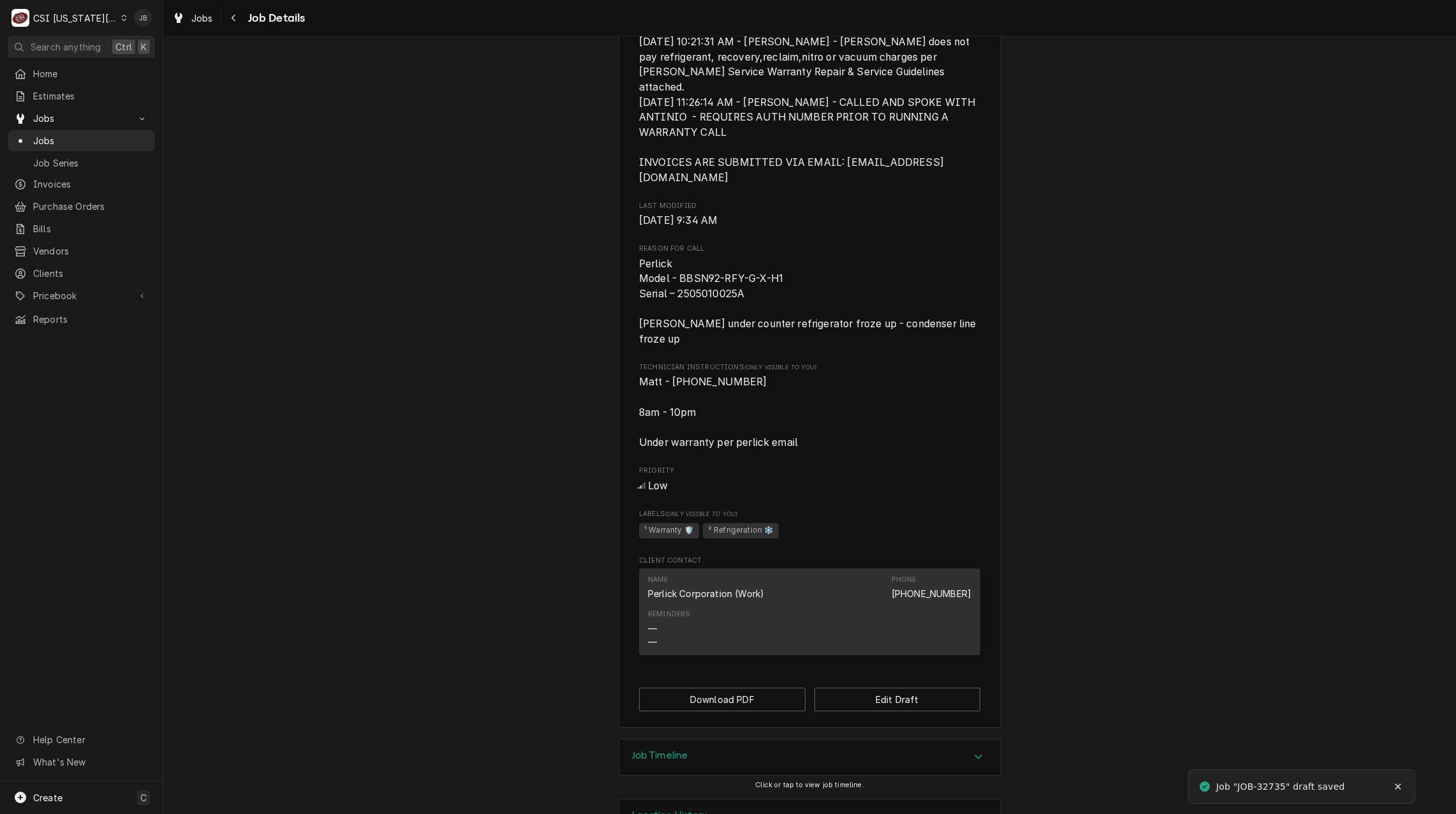
click at [694, 799] on div "Location History" at bounding box center [810, 817] width 381 height 36
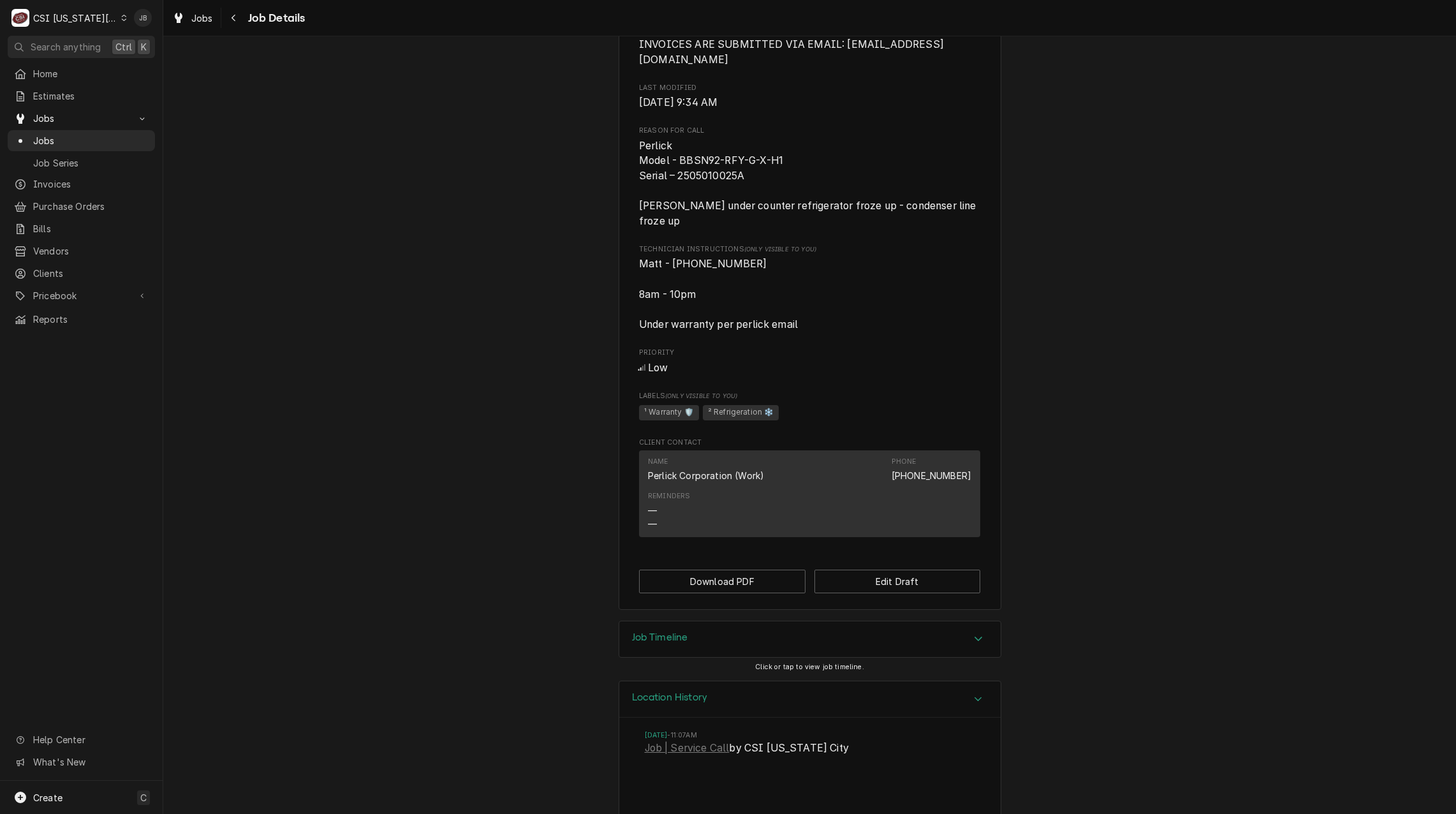
click at [686, 692] on h3 "Location History" at bounding box center [669, 698] width 76 height 12
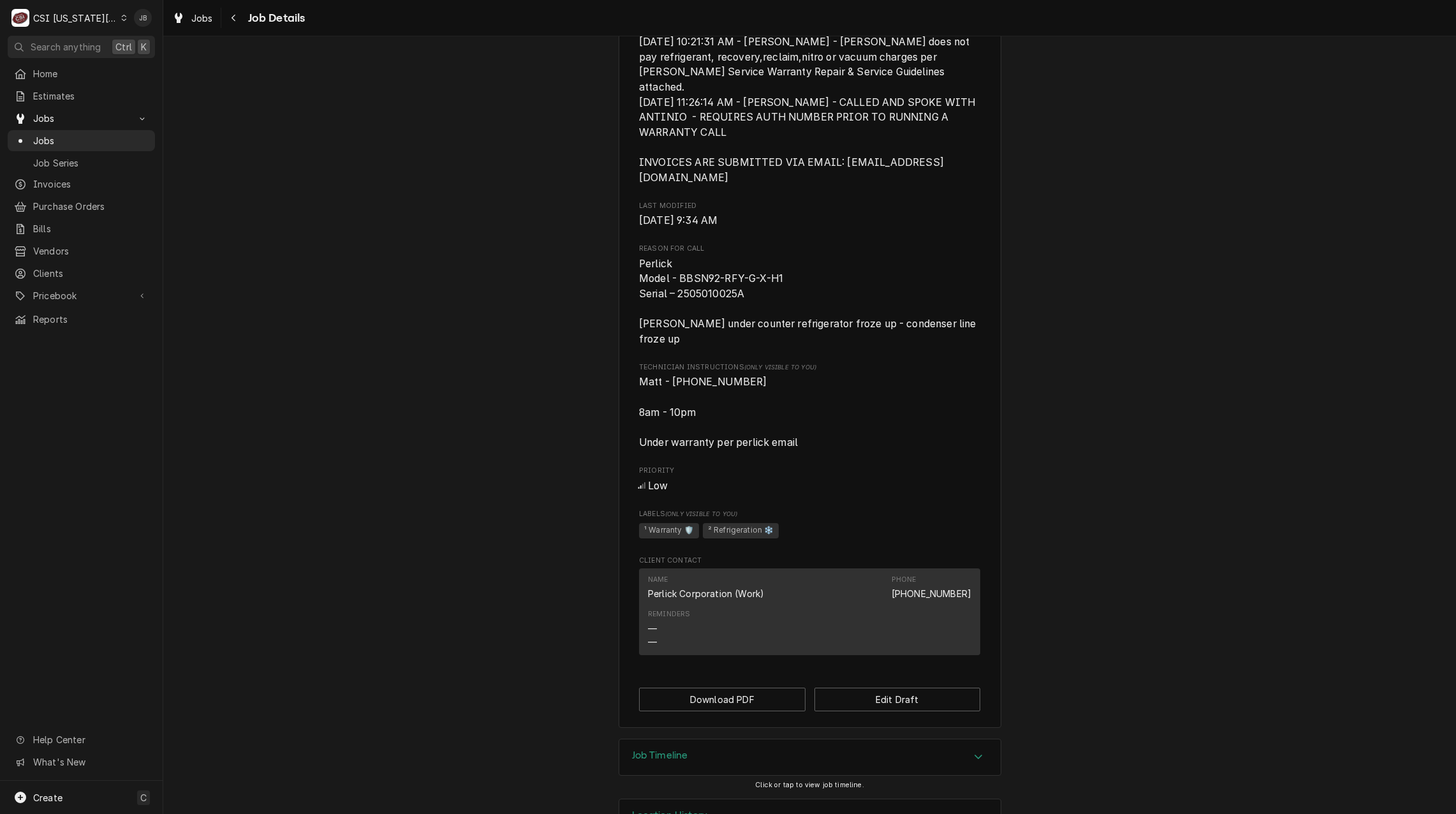
click at [695, 739] on div "Job Timeline" at bounding box center [810, 757] width 381 height 36
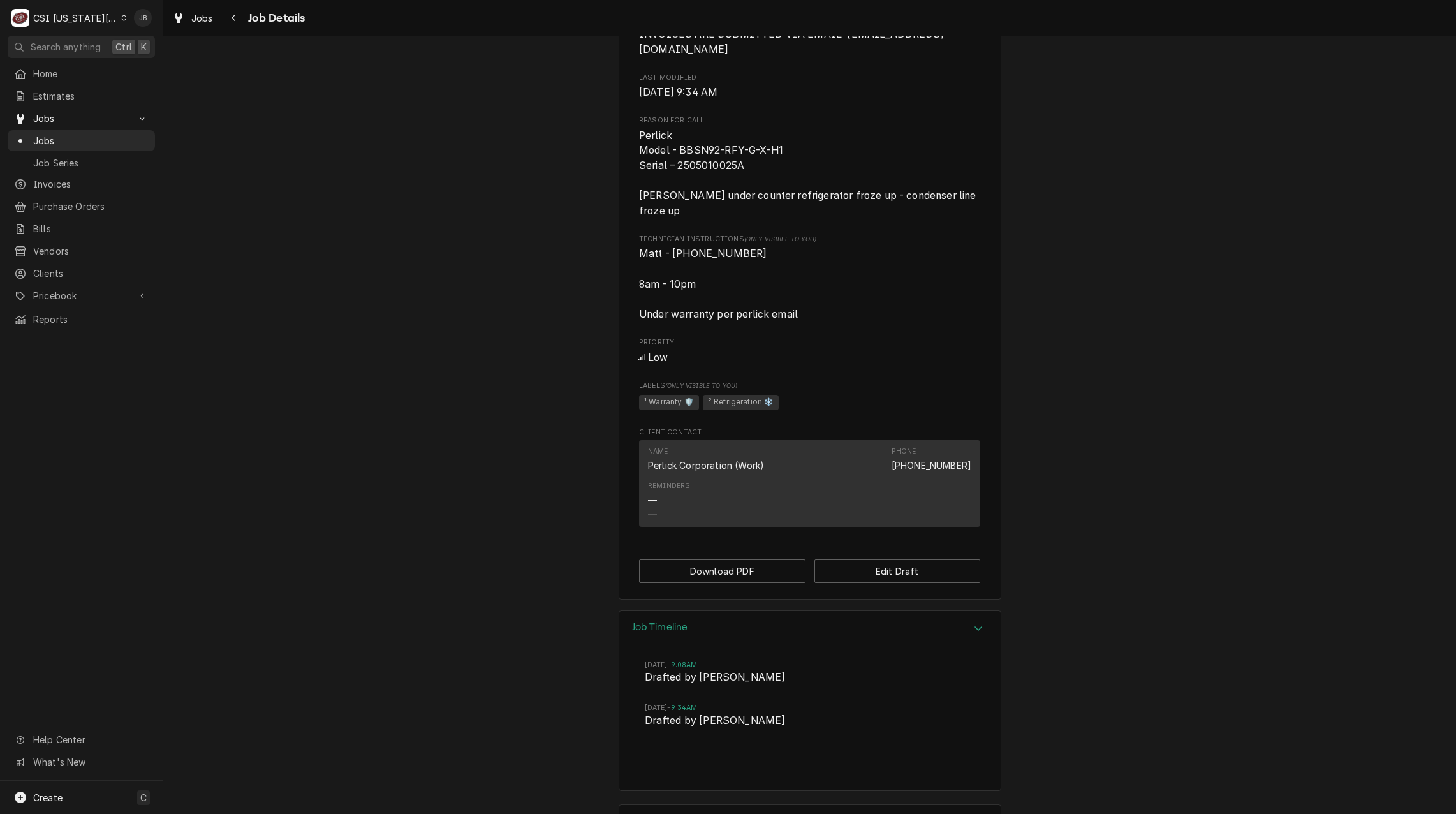
scroll to position [589, 0]
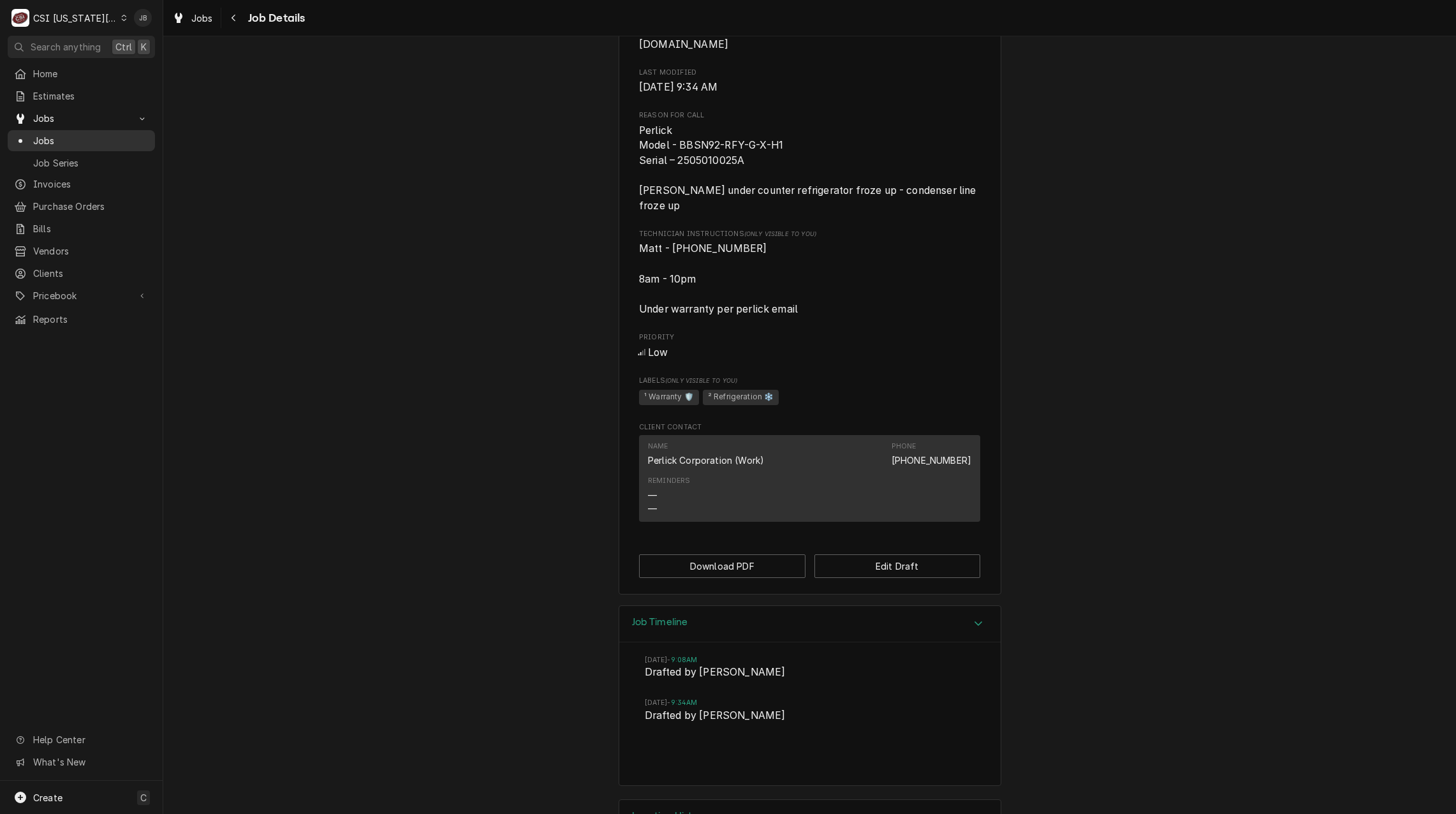
click at [74, 137] on span "Jobs" at bounding box center [91, 141] width 116 height 14
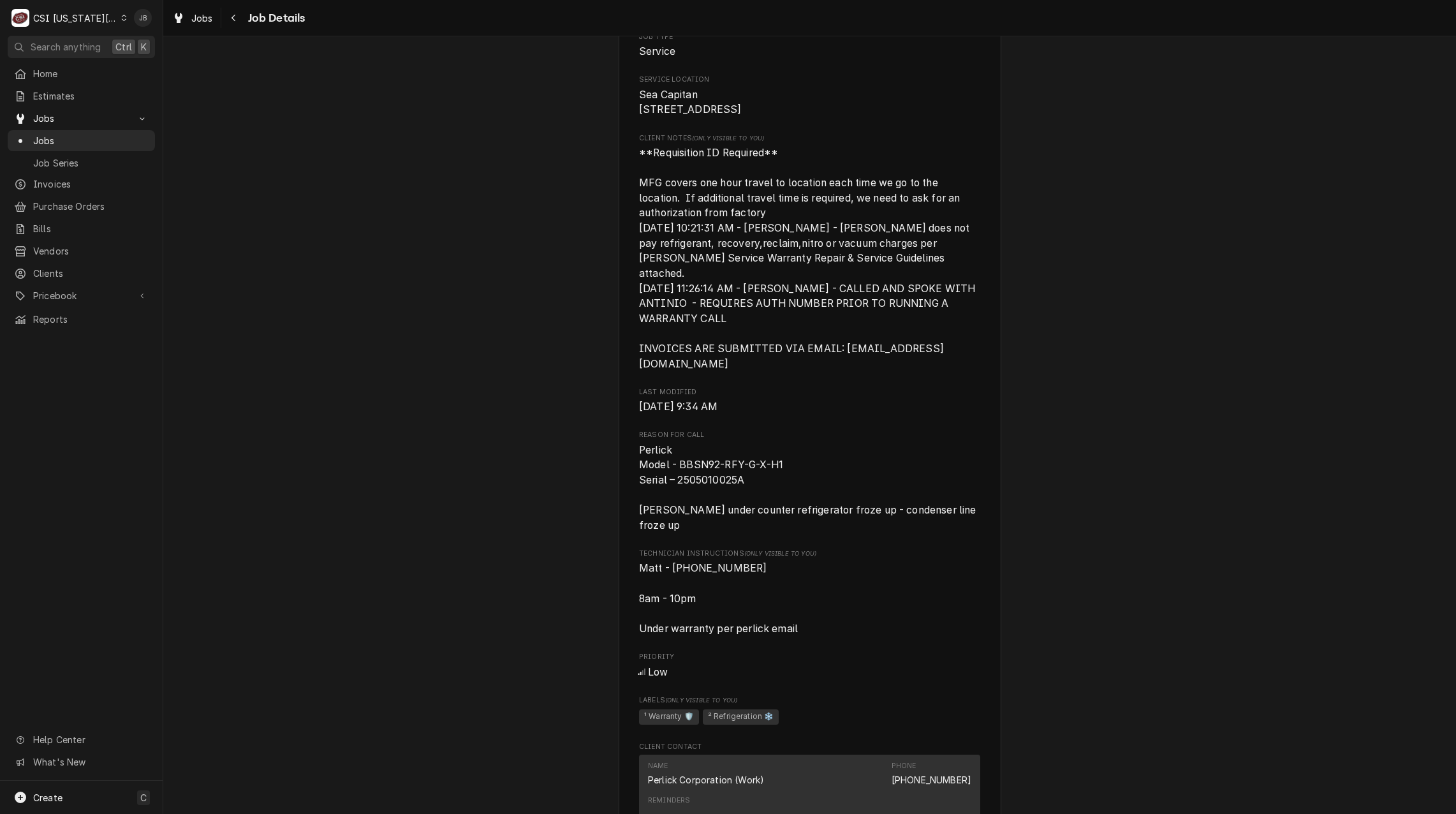
scroll to position [525, 0]
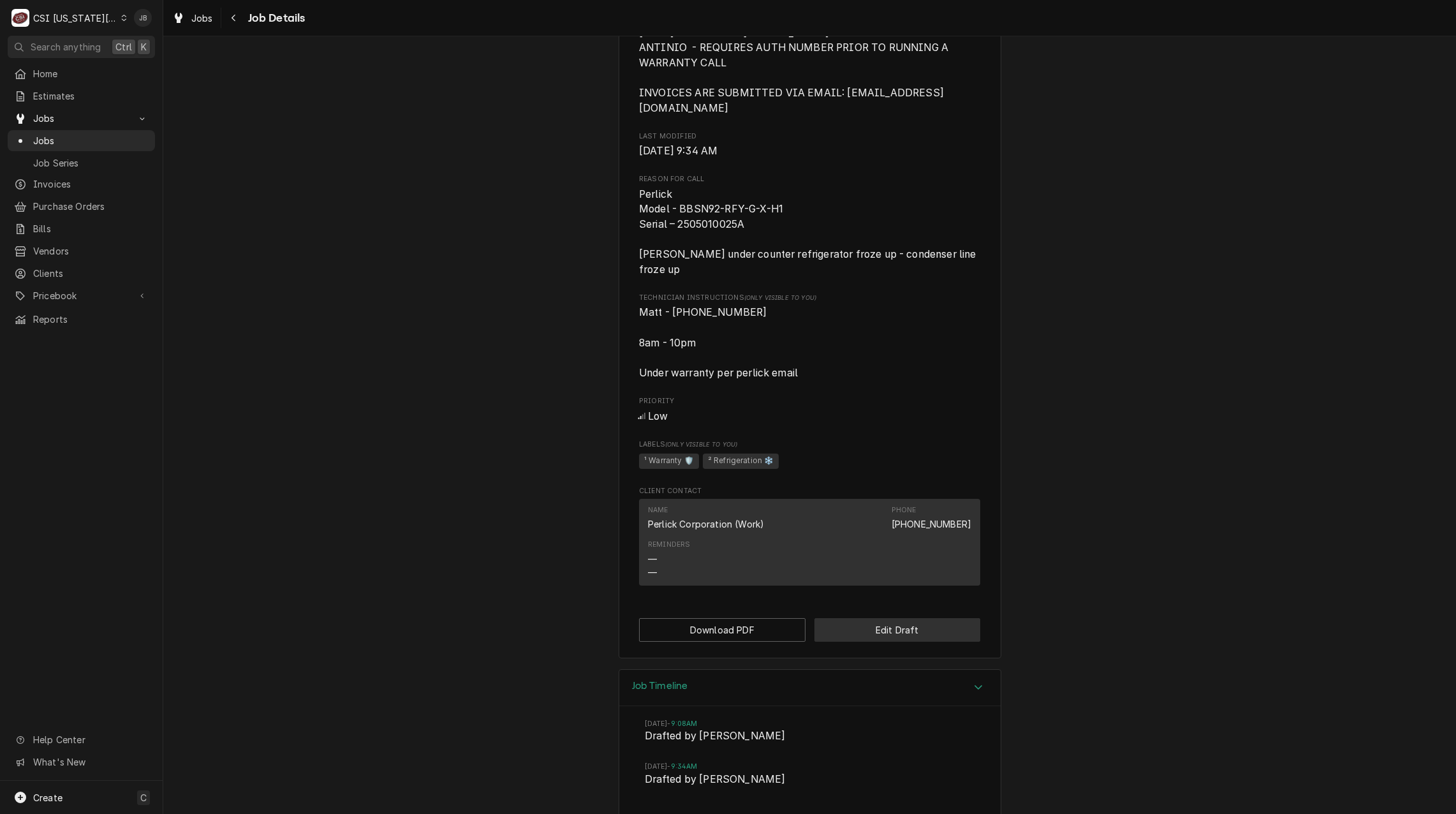
click at [900, 618] on button "Edit Draft" at bounding box center [897, 630] width 166 height 24
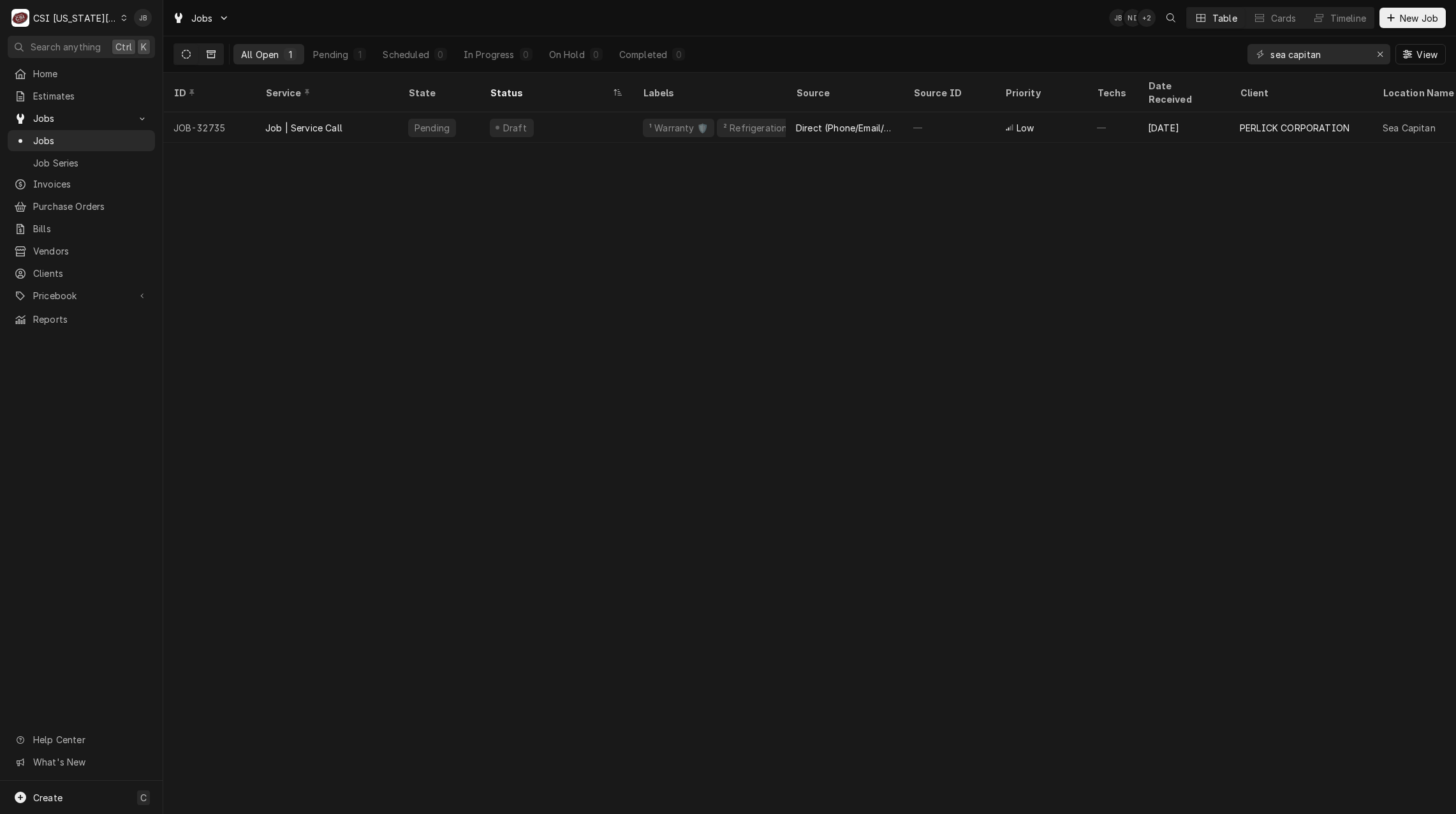
click at [208, 53] on icon "Dynamic Content Wrapper" at bounding box center [211, 54] width 9 height 9
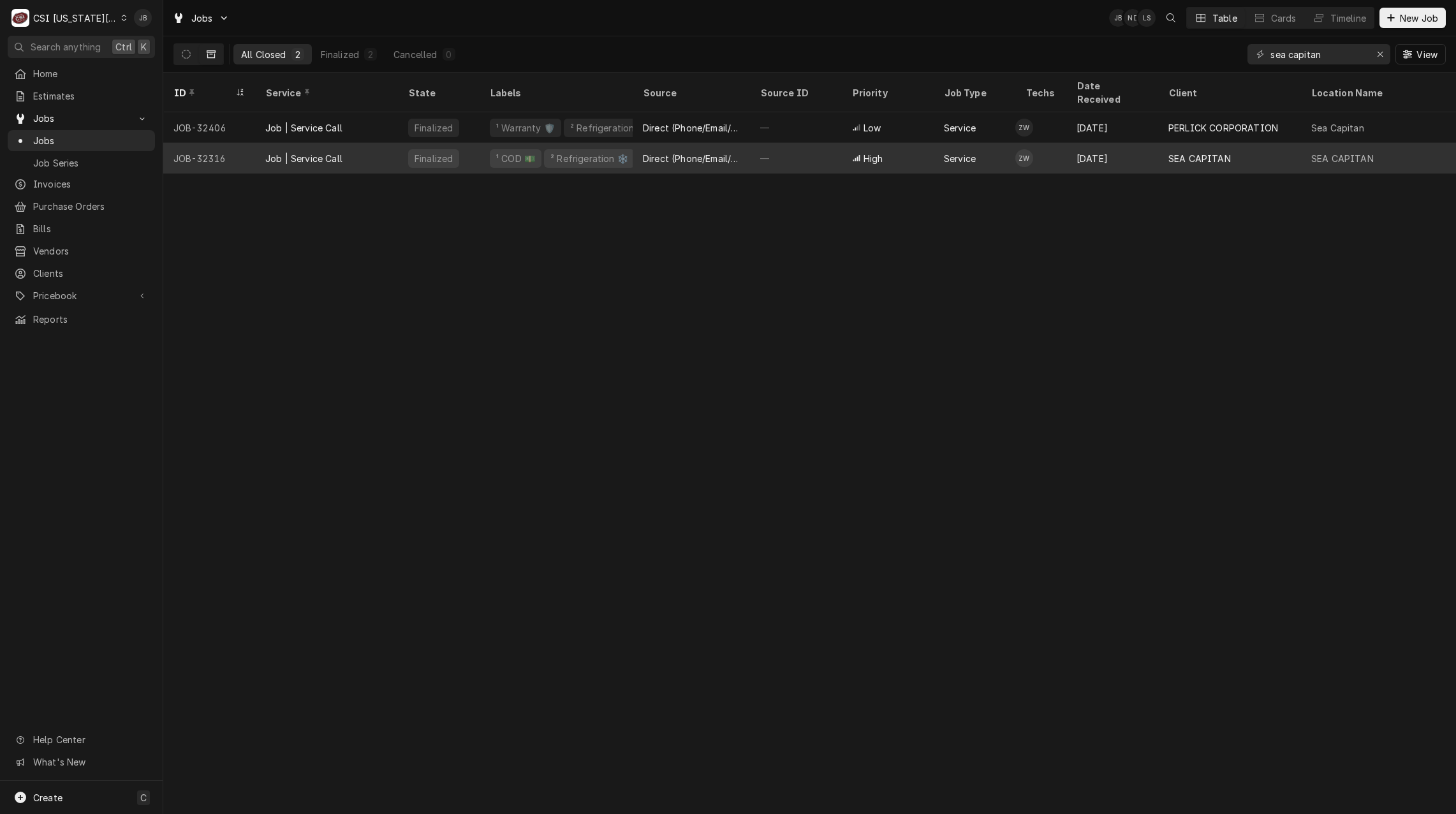
click at [351, 145] on div "Job | Service Call" at bounding box center [326, 158] width 143 height 31
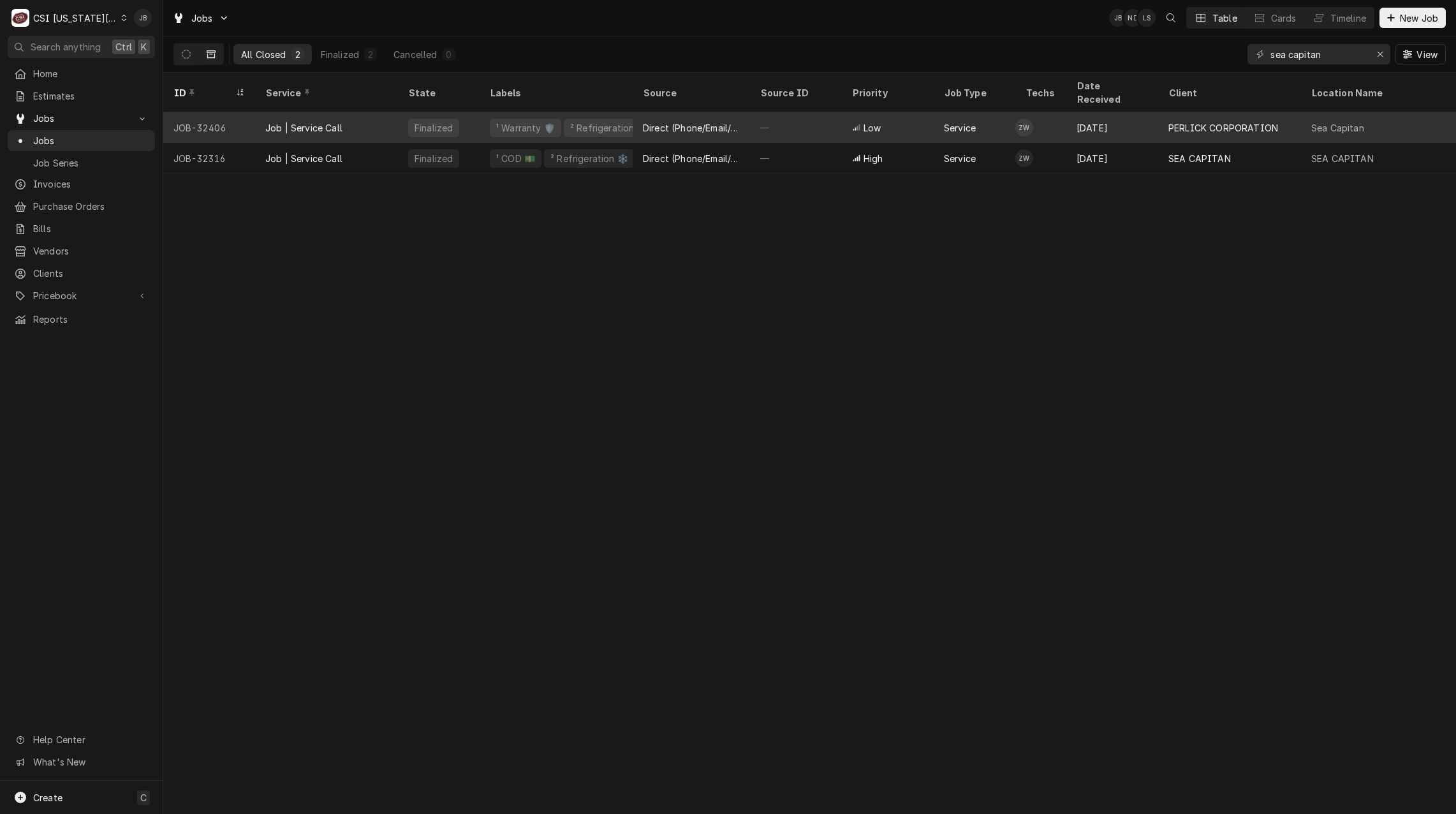
click at [347, 112] on div "Job | Service Call" at bounding box center [326, 127] width 143 height 31
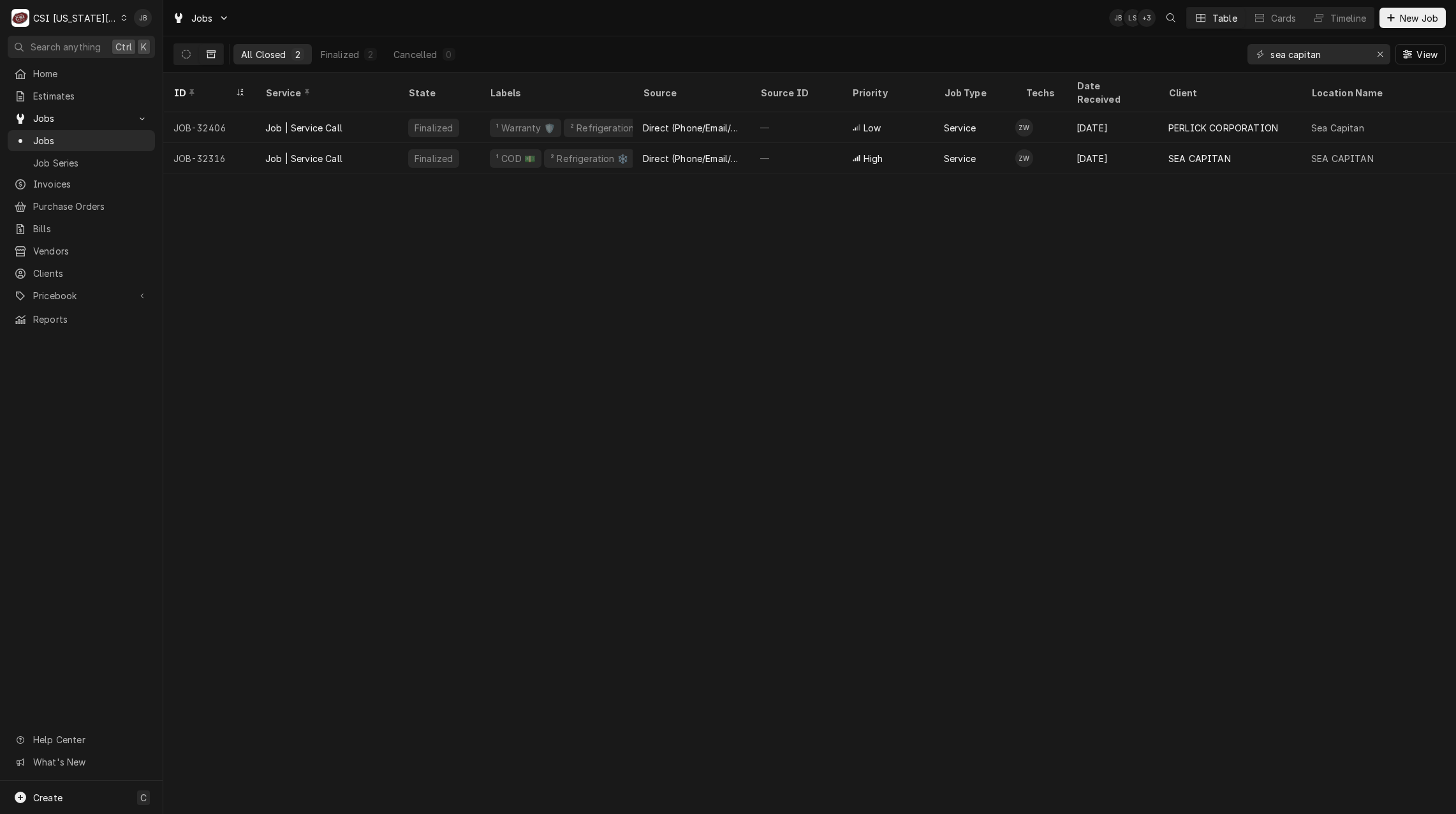
scroll to position [0, 136]
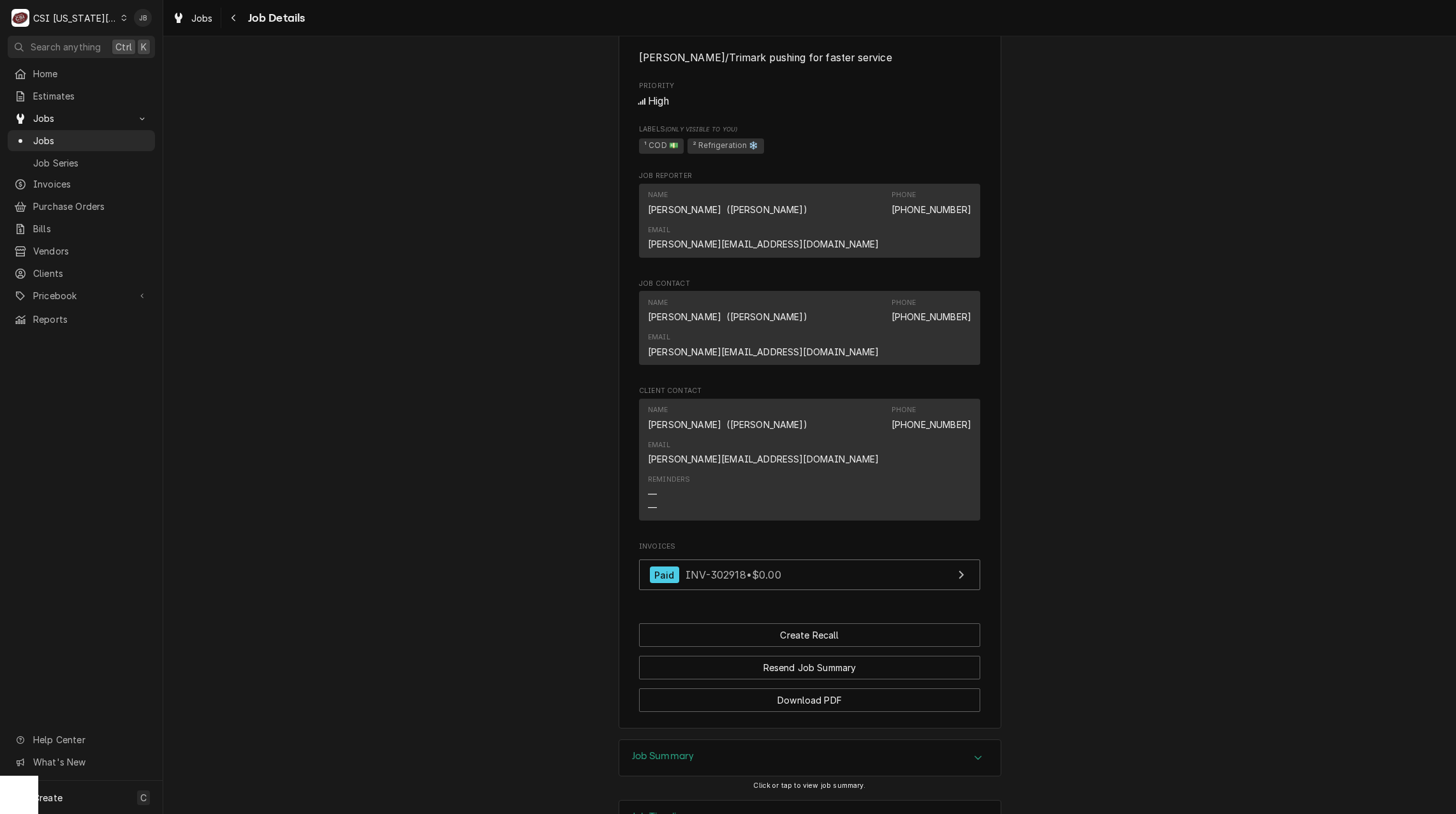
scroll to position [831, 0]
drag, startPoint x: 688, startPoint y: 710, endPoint x: 694, endPoint y: 684, distance: 26.7
click at [687, 799] on div "Job Timeline" at bounding box center [810, 817] width 381 height 36
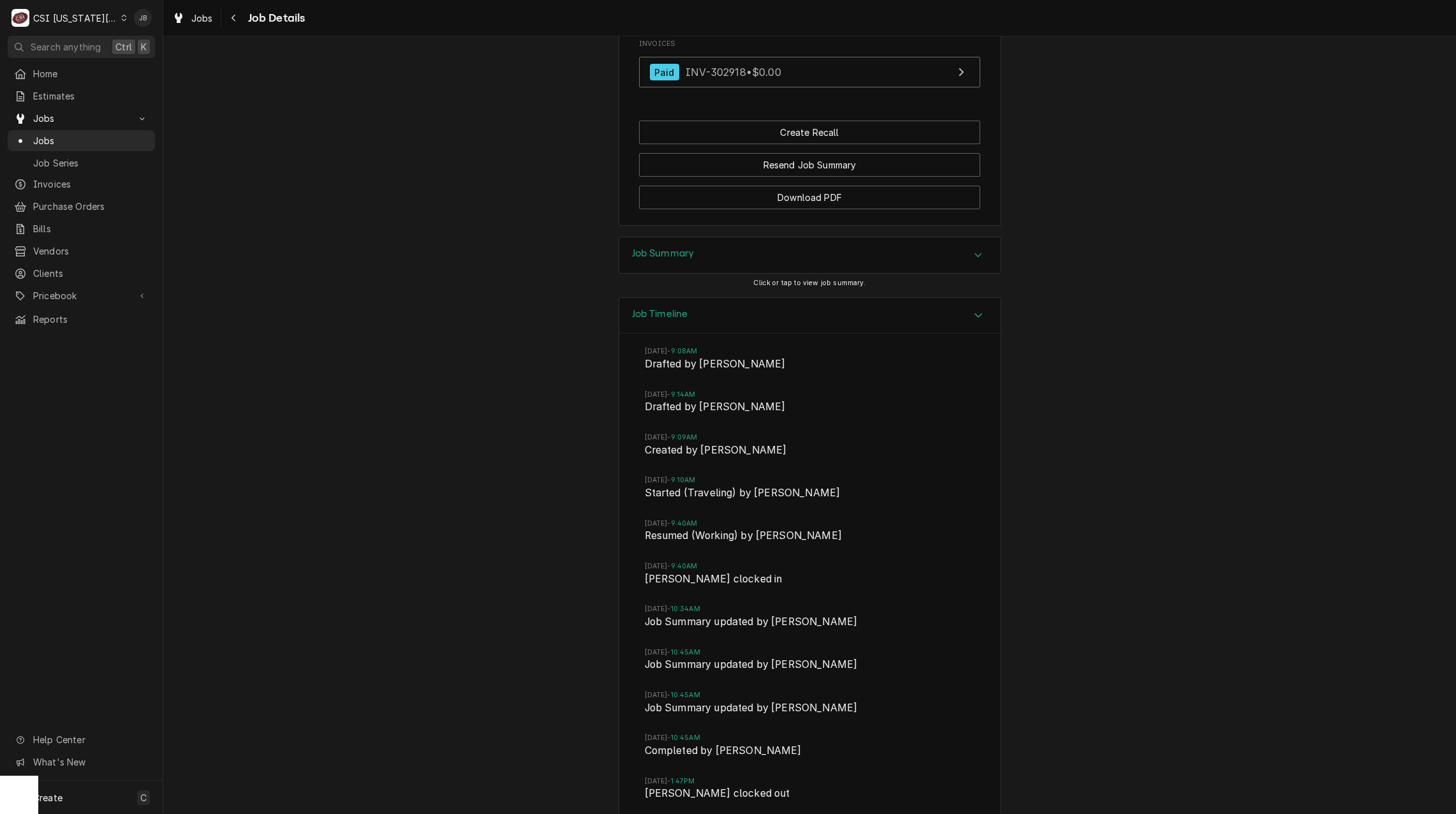
scroll to position [1378, 0]
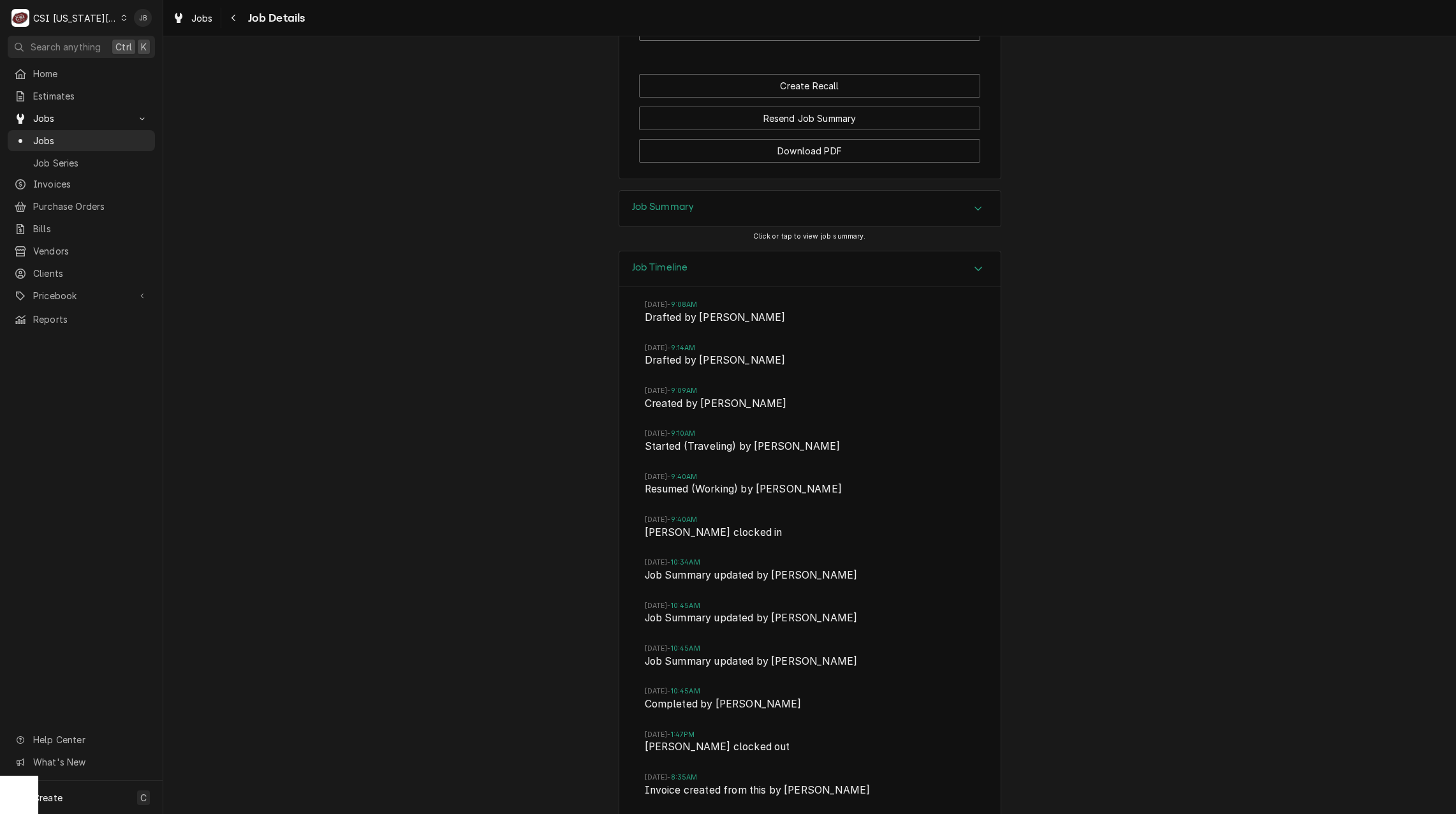
click at [686, 201] on h3 "Job Summary" at bounding box center [663, 206] width 63 height 12
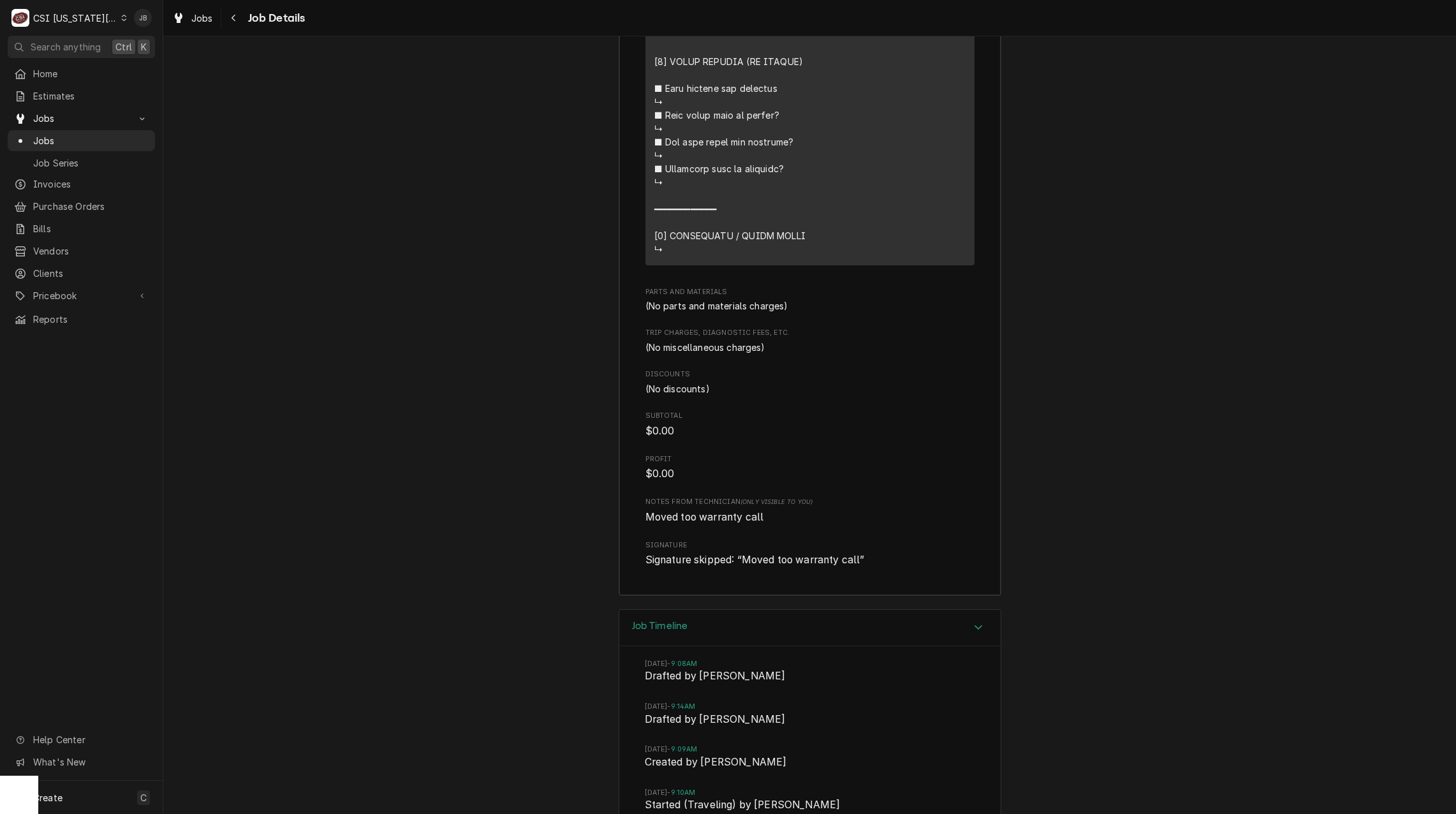
scroll to position [2781, 0]
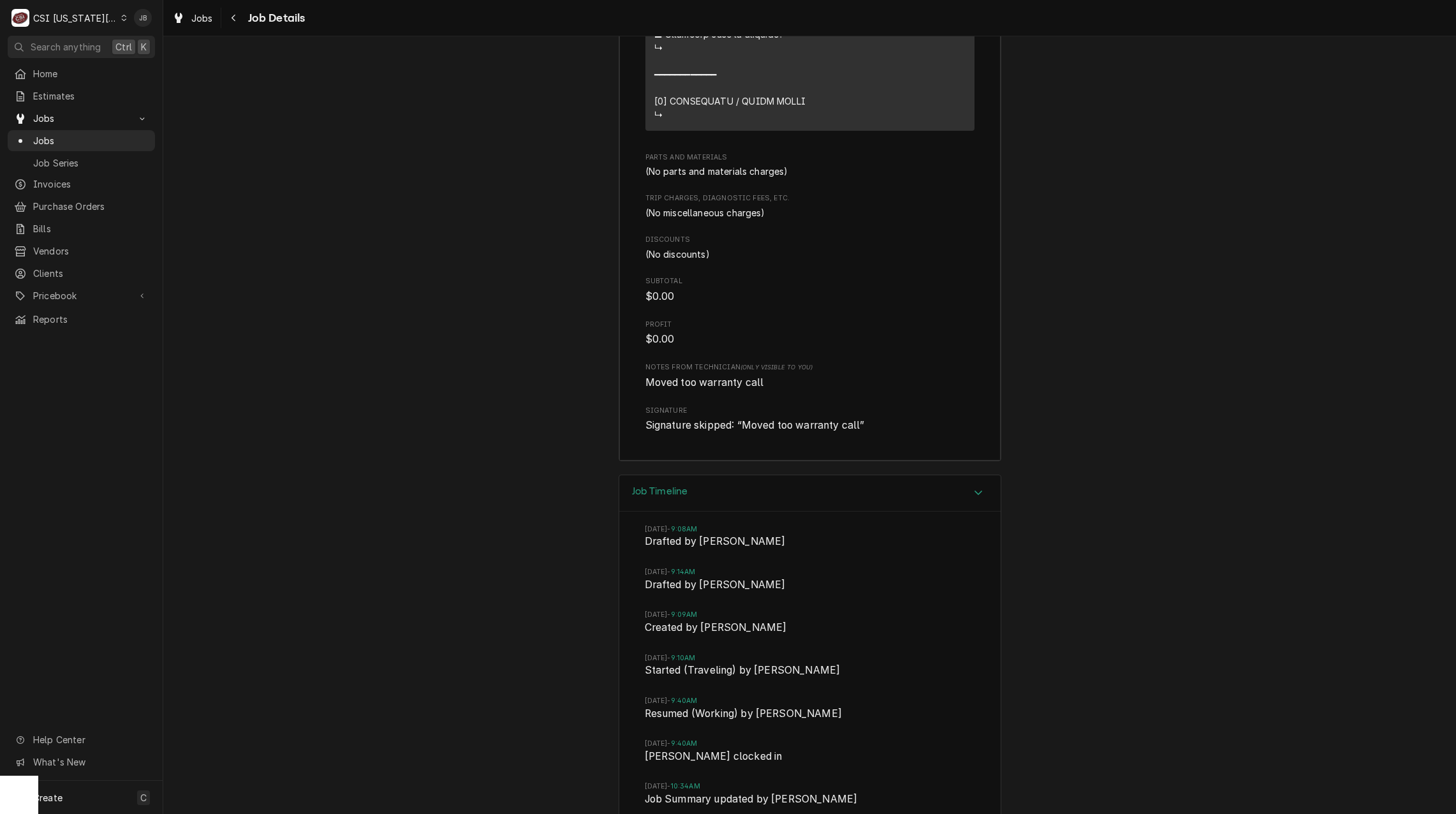
drag, startPoint x: 668, startPoint y: 380, endPoint x: 669, endPoint y: 370, distance: 10.0
click at [668, 475] on div "Job Timeline" at bounding box center [810, 493] width 381 height 37
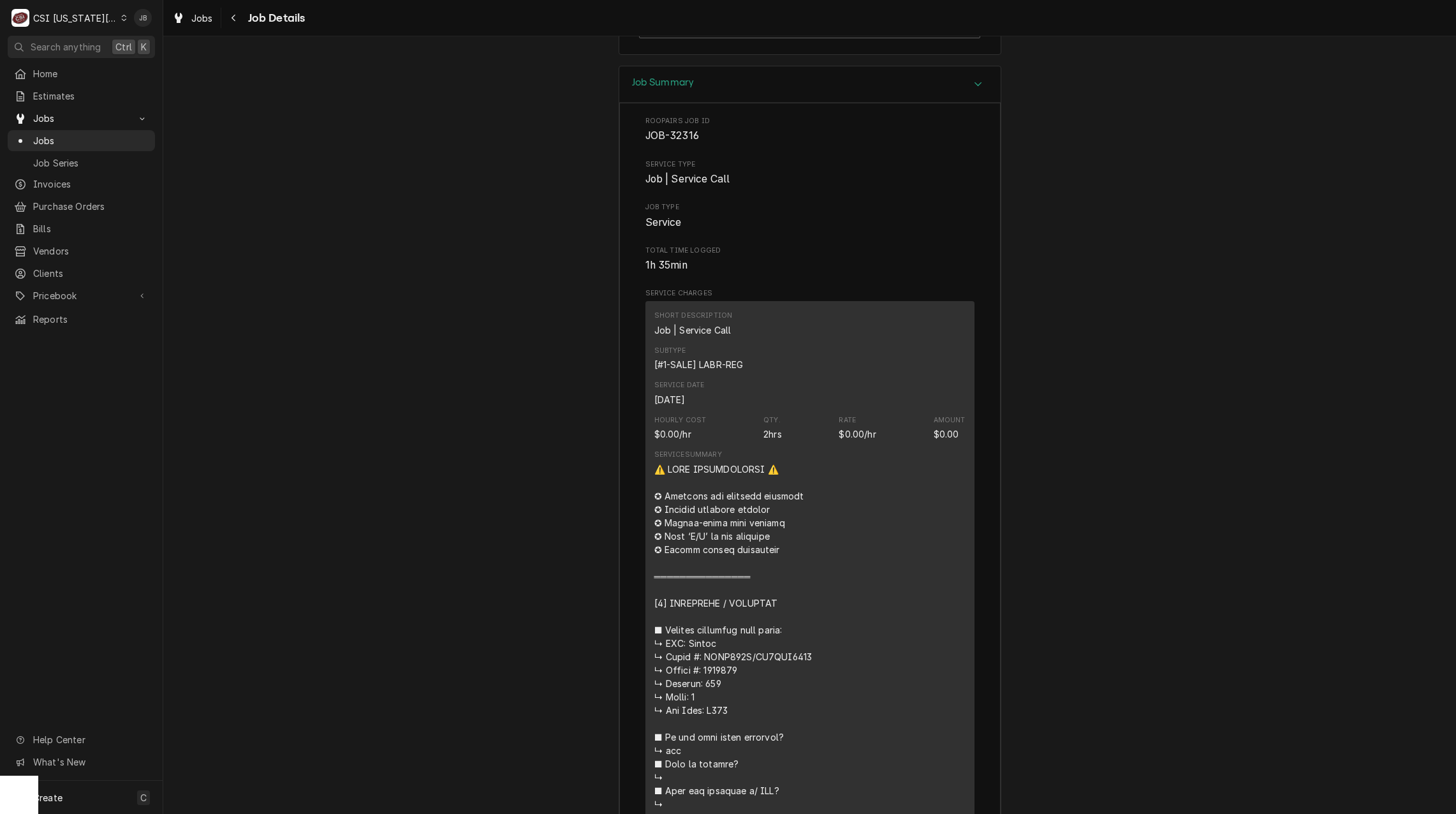
scroll to position [1629, 0]
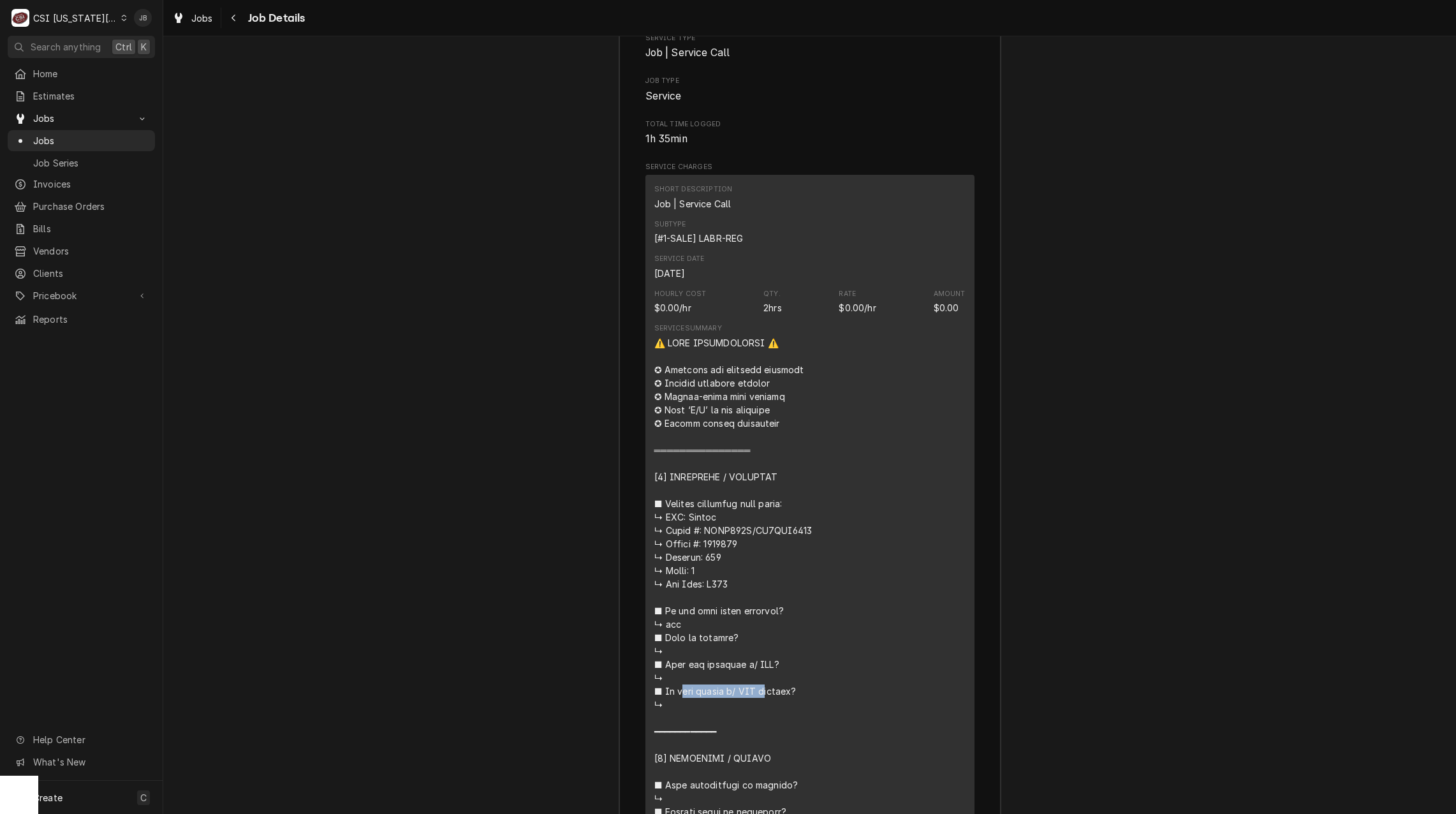
drag, startPoint x: 810, startPoint y: 426, endPoint x: 700, endPoint y: 426, distance: 110.0
click at [700, 426] on div "Service Summary" at bounding box center [810, 798] width 311 height 958
copy div "𝗻𝗶𝘁 𝘁𝗮𝗴𝗴𝗲𝗱 𝘄/ 𝗖𝗦𝗜 𝘀"
click at [817, 501] on div "Service Summary" at bounding box center [810, 798] width 311 height 958
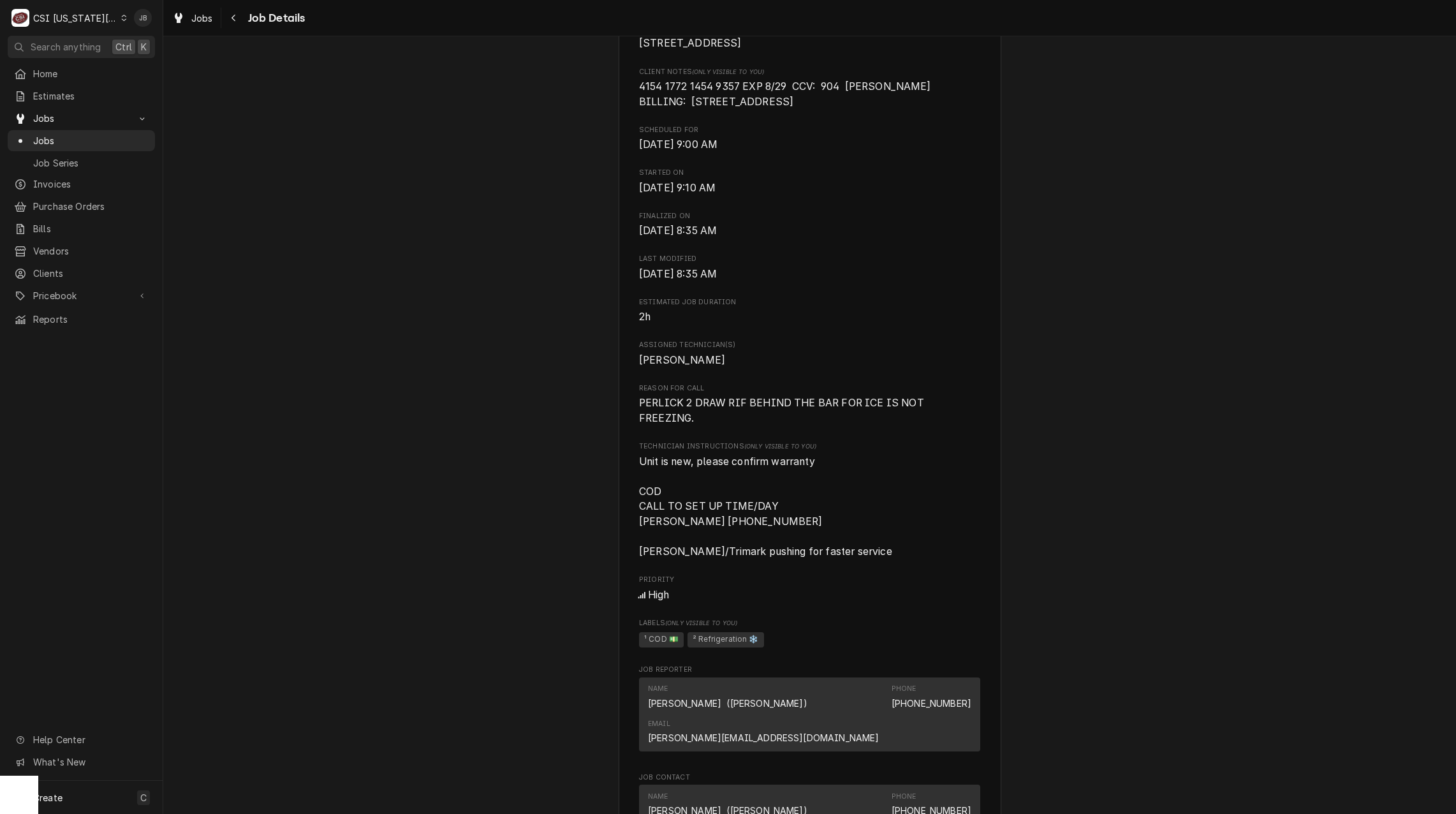
scroll to position [608, 0]
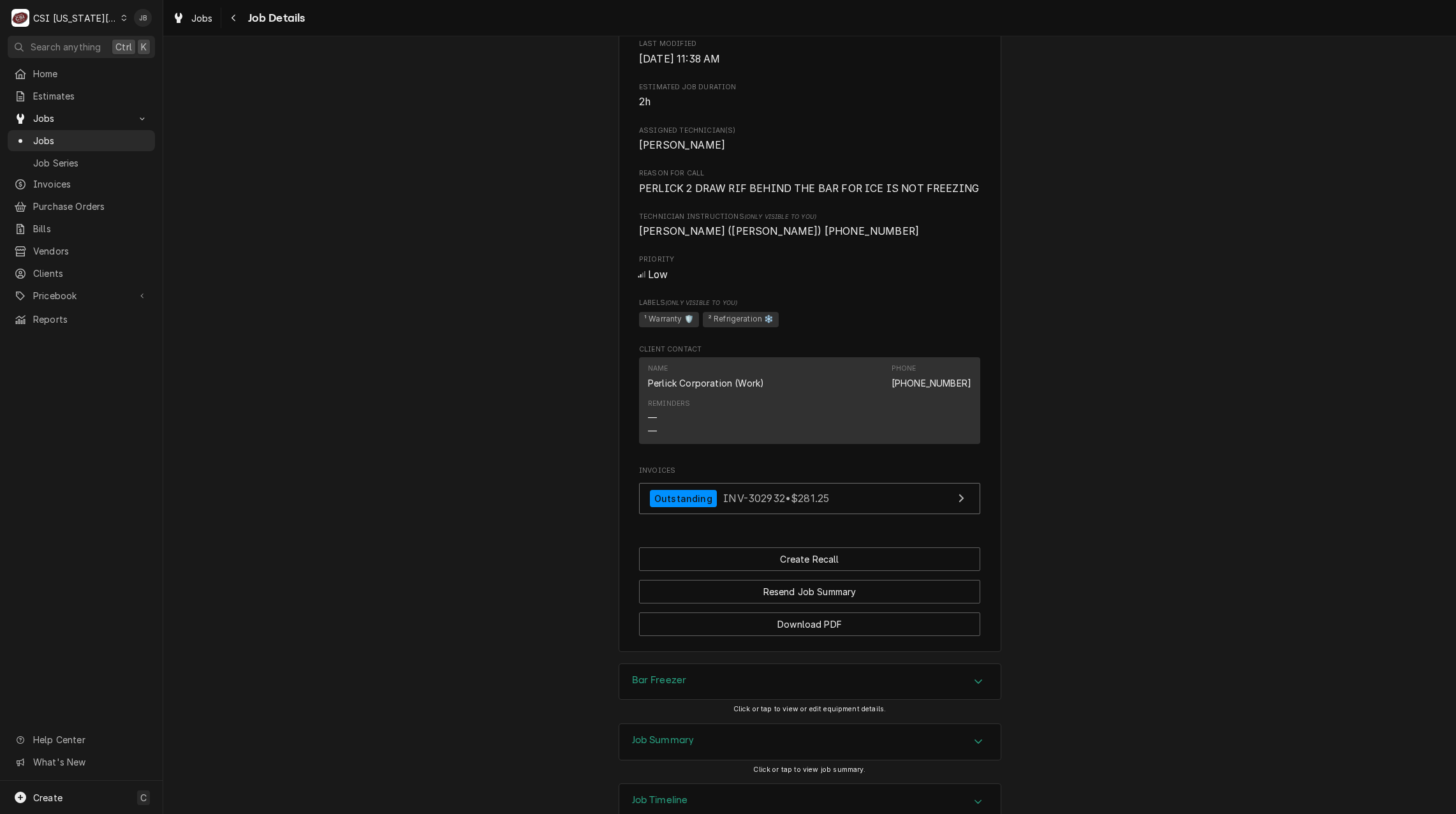
scroll to position [806, 0]
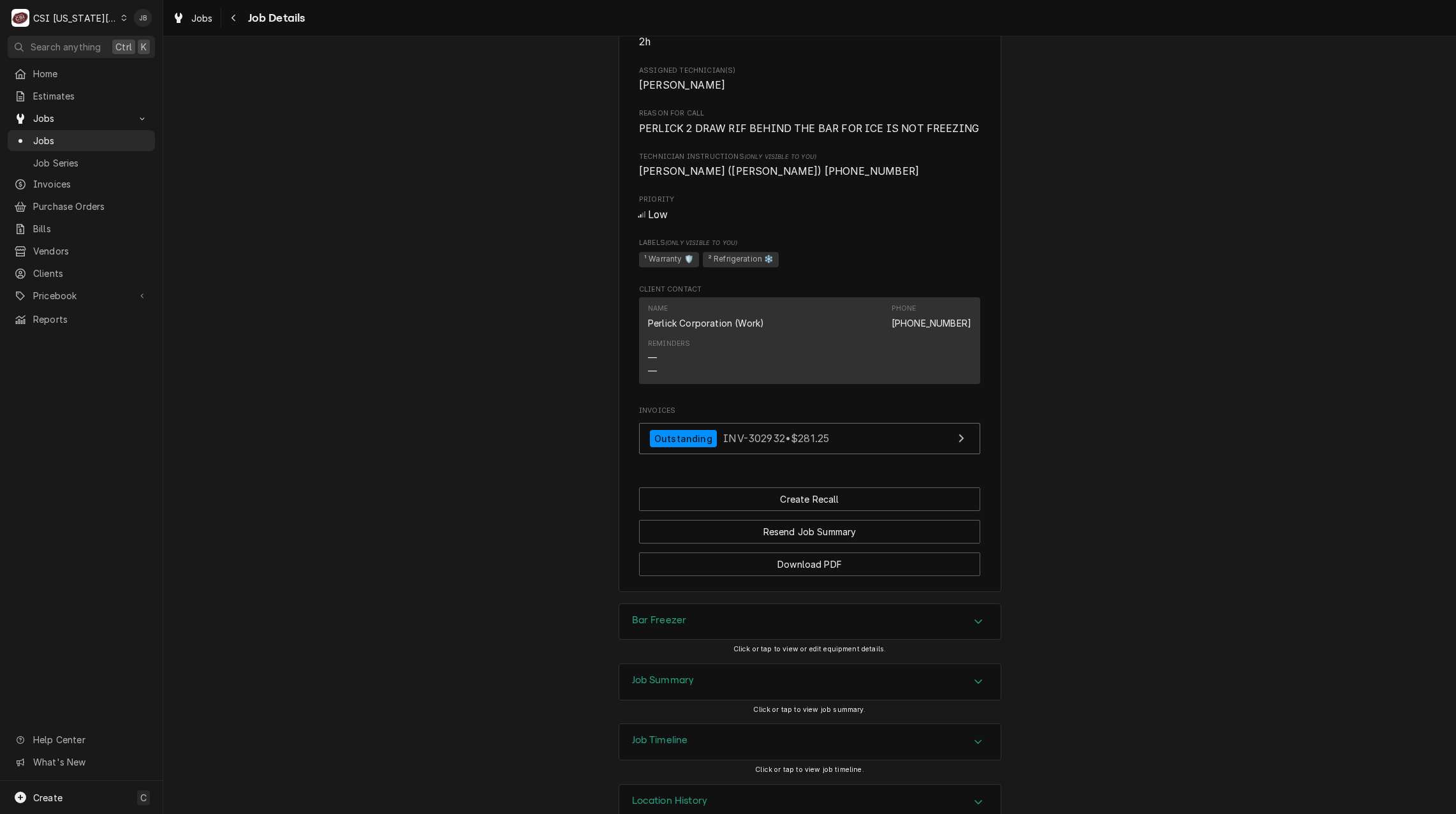
drag, startPoint x: 673, startPoint y: 653, endPoint x: 676, endPoint y: 644, distance: 9.5
click at [672, 674] on h3 "Job Summary" at bounding box center [663, 680] width 63 height 12
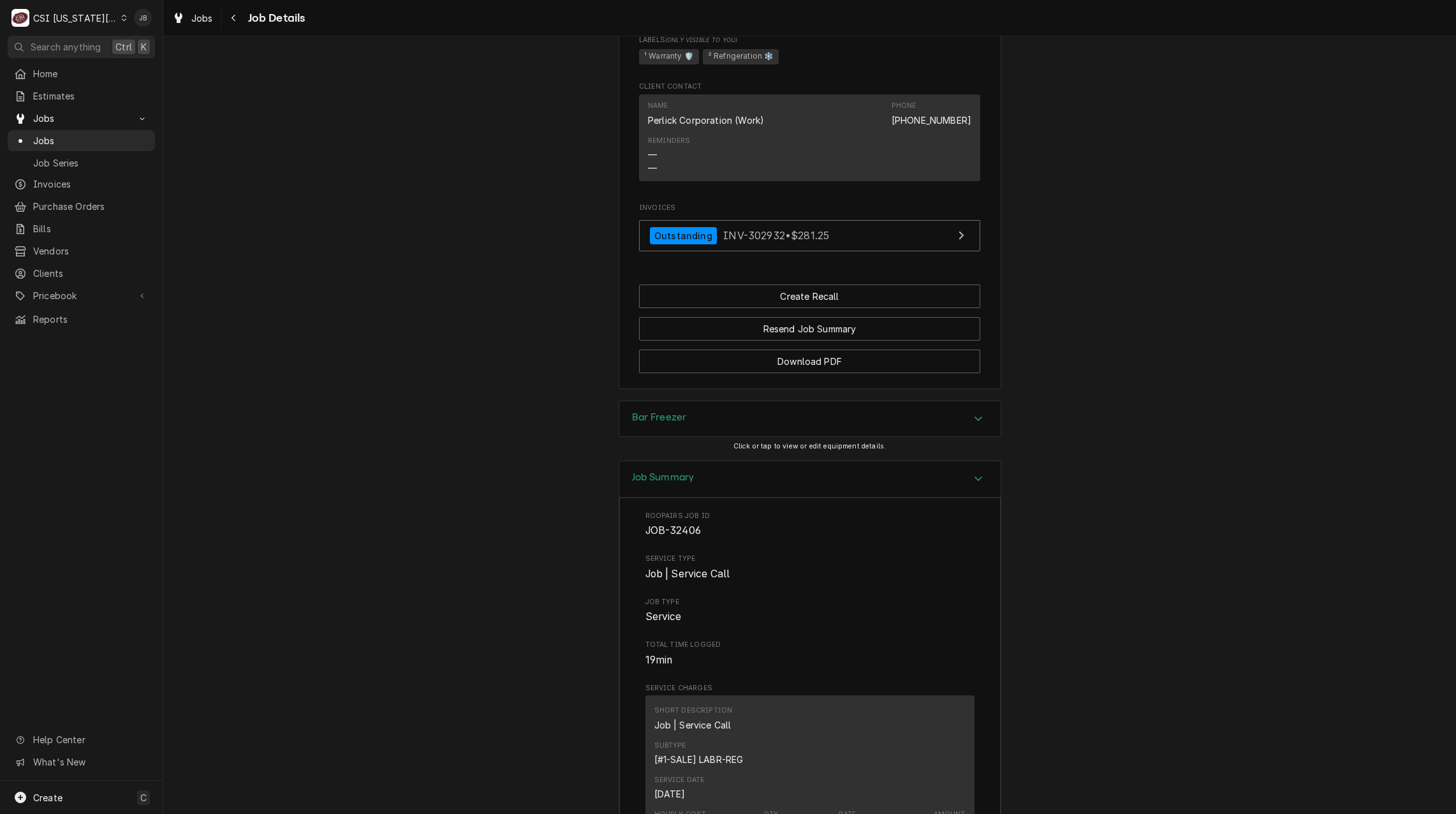
scroll to position [638, 0]
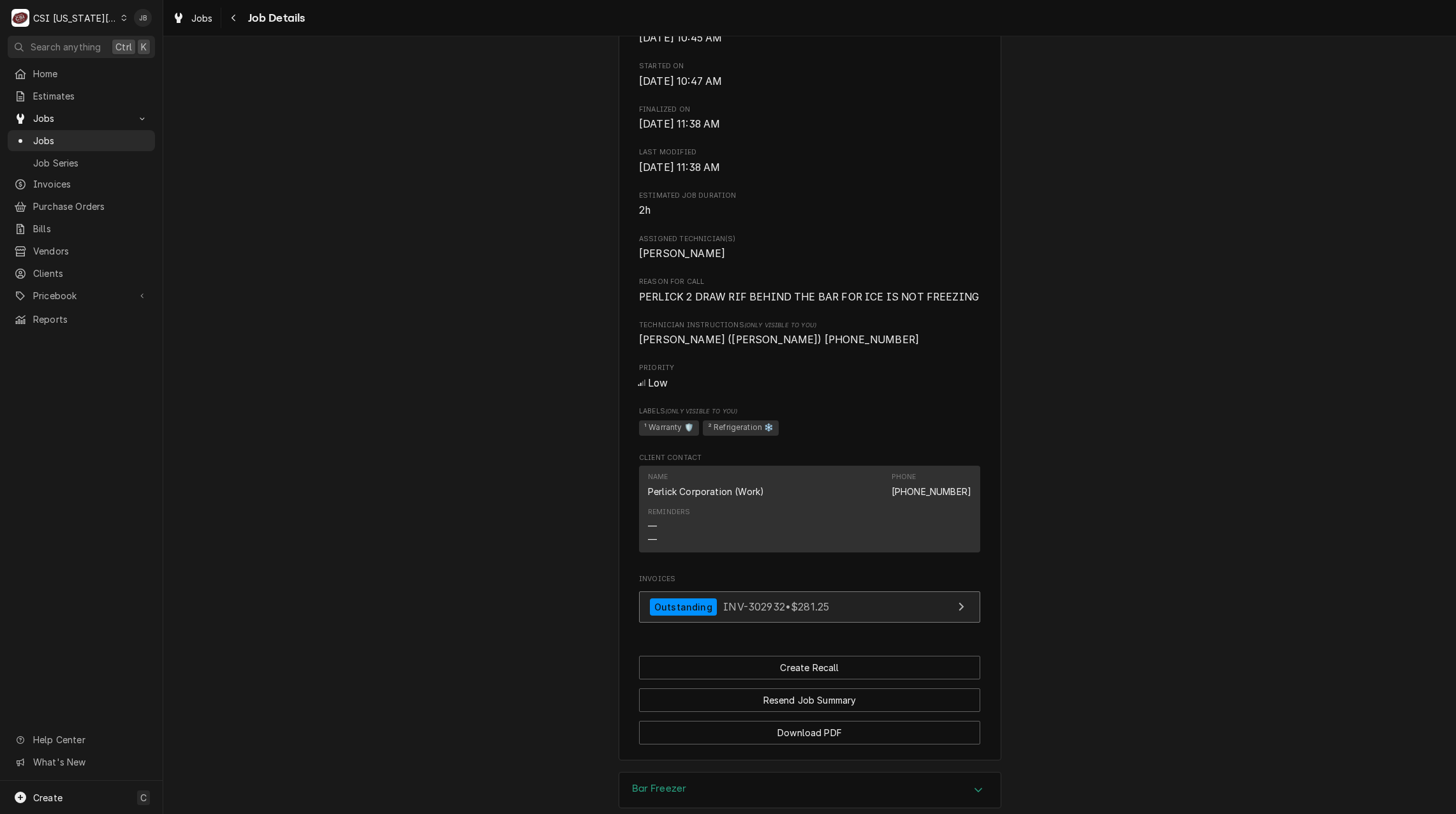
click at [723, 600] on span "INV-302932 • $281.25" at bounding box center [776, 606] width 106 height 13
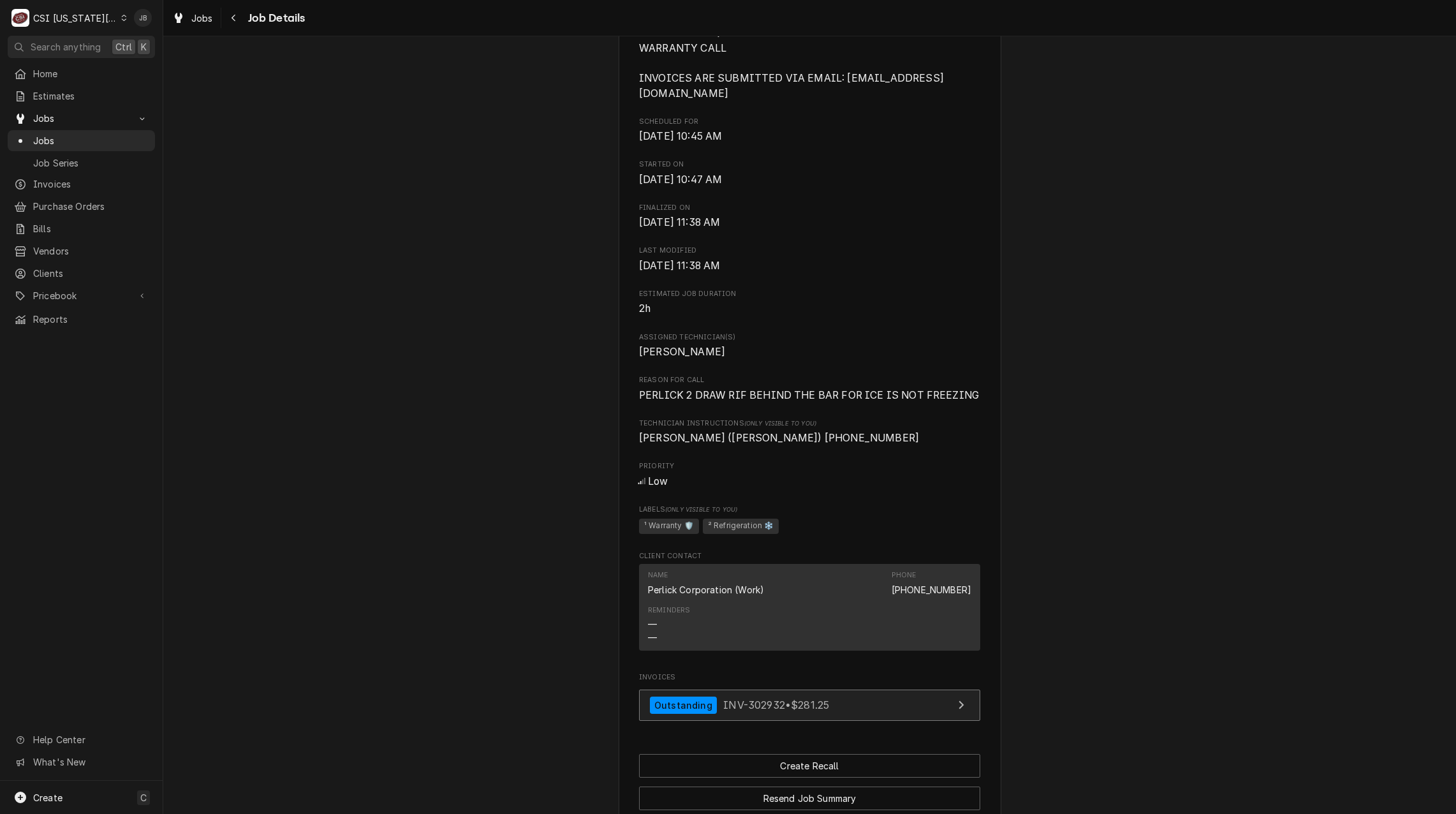
scroll to position [446, 0]
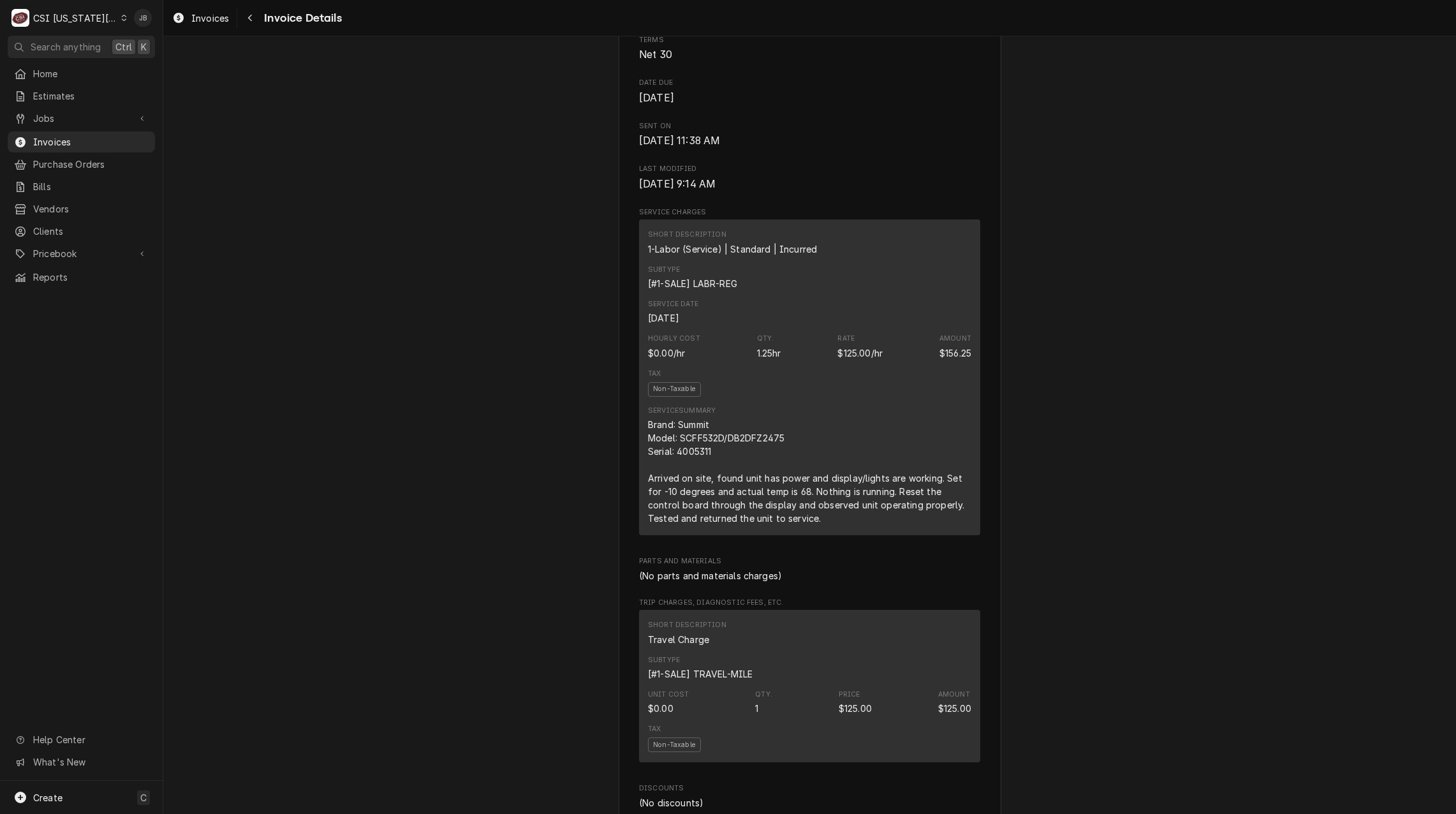
scroll to position [702, 0]
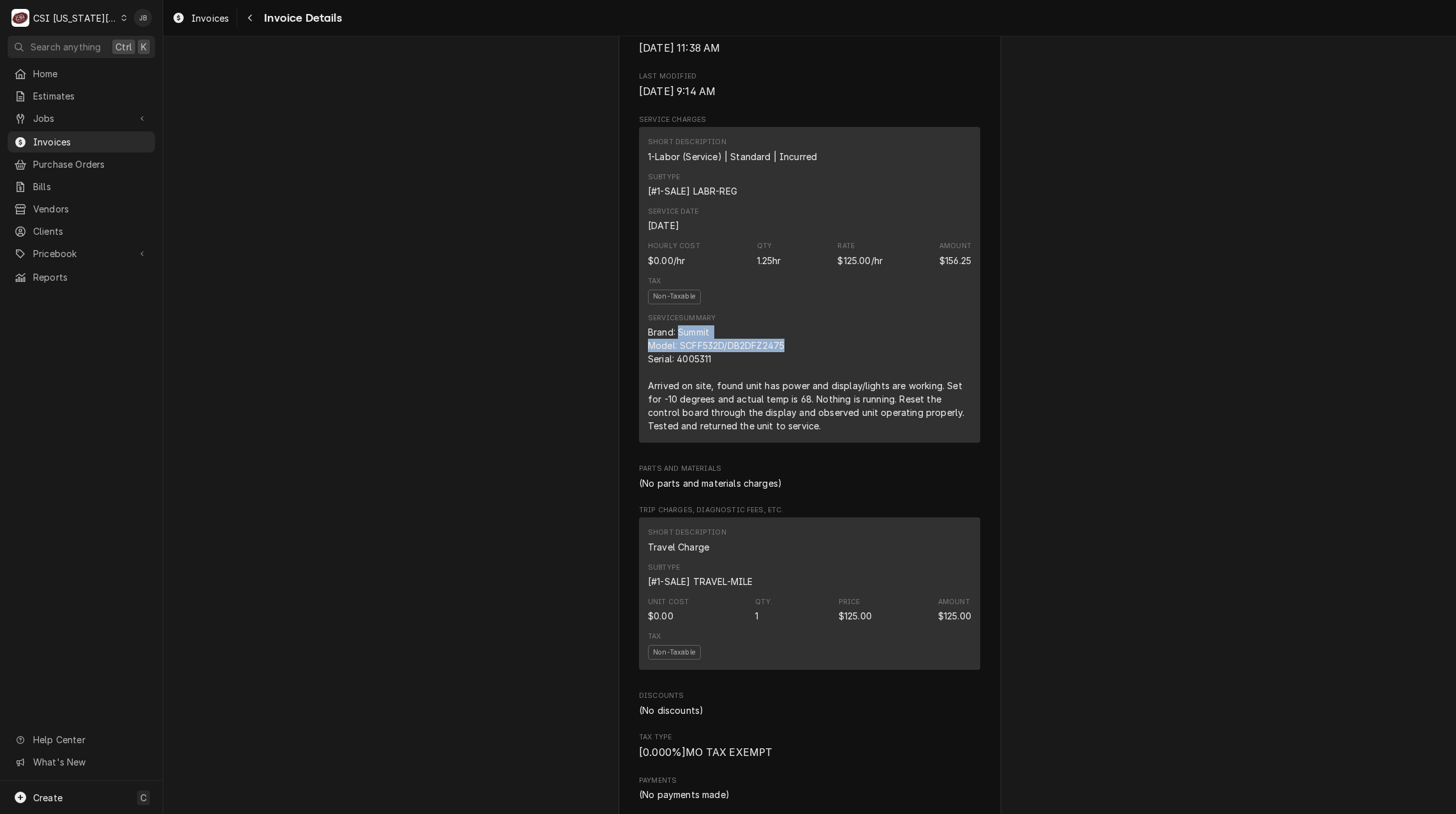
drag, startPoint x: 790, startPoint y: 385, endPoint x: 674, endPoint y: 376, distance: 116.3
click at [674, 376] on div "Brand: Summit Model: SCFF532D/DB2DFZ2475 Serial: 4005311 Arrived on site, found…" at bounding box center [810, 379] width 324 height 107
drag, startPoint x: 674, startPoint y: 376, endPoint x: 824, endPoint y: 390, distance: 150.7
click at [824, 390] on div "Brand: Summit Model: SCFF532D/DB2DFZ2475 Serial: 4005311 Arrived on site, found…" at bounding box center [810, 379] width 324 height 107
drag, startPoint x: 739, startPoint y: 403, endPoint x: 673, endPoint y: 372, distance: 72.9
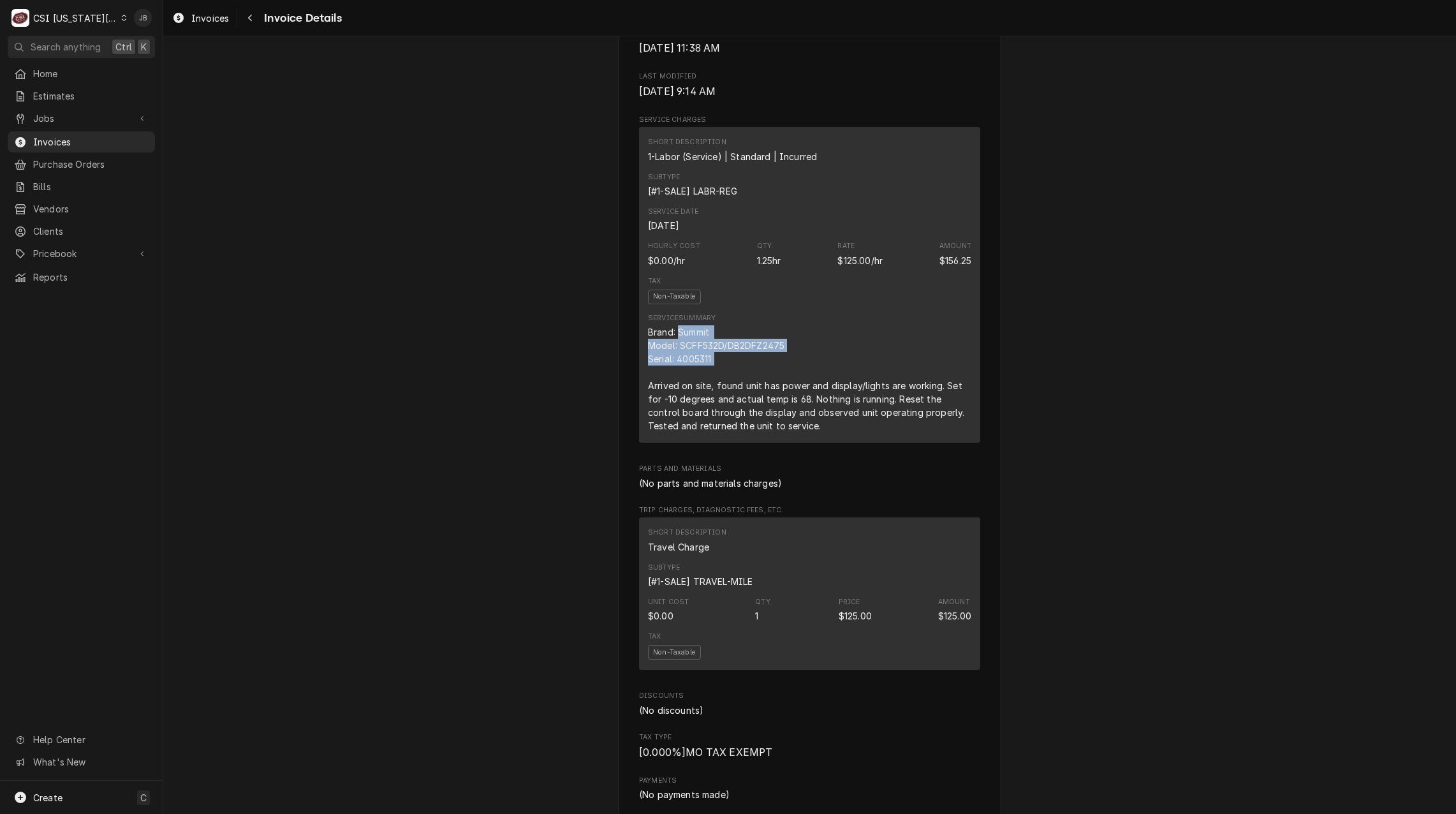
click at [673, 372] on div "Brand: Summit Model: SCFF532D/DB2DFZ2475 Serial: 4005311 Arrived on site, found…" at bounding box center [810, 379] width 324 height 107
drag, startPoint x: 673, startPoint y: 372, endPoint x: 849, endPoint y: 403, distance: 178.7
click at [849, 403] on div "Brand: Summit Model: SCFF532D/DB2DFZ2475 Serial: 4005311 Arrived on site, found…" at bounding box center [810, 379] width 324 height 107
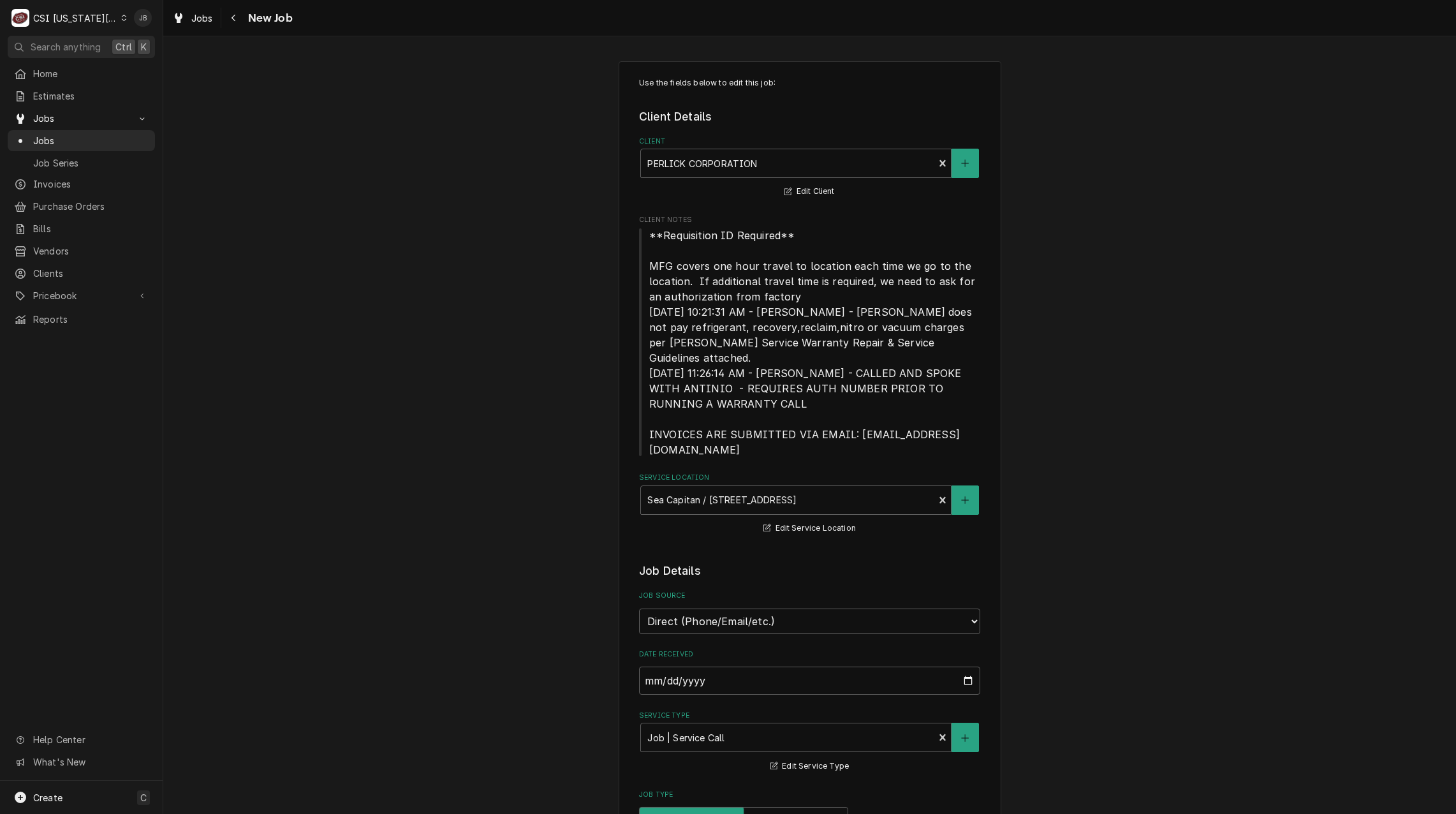
type textarea "x"
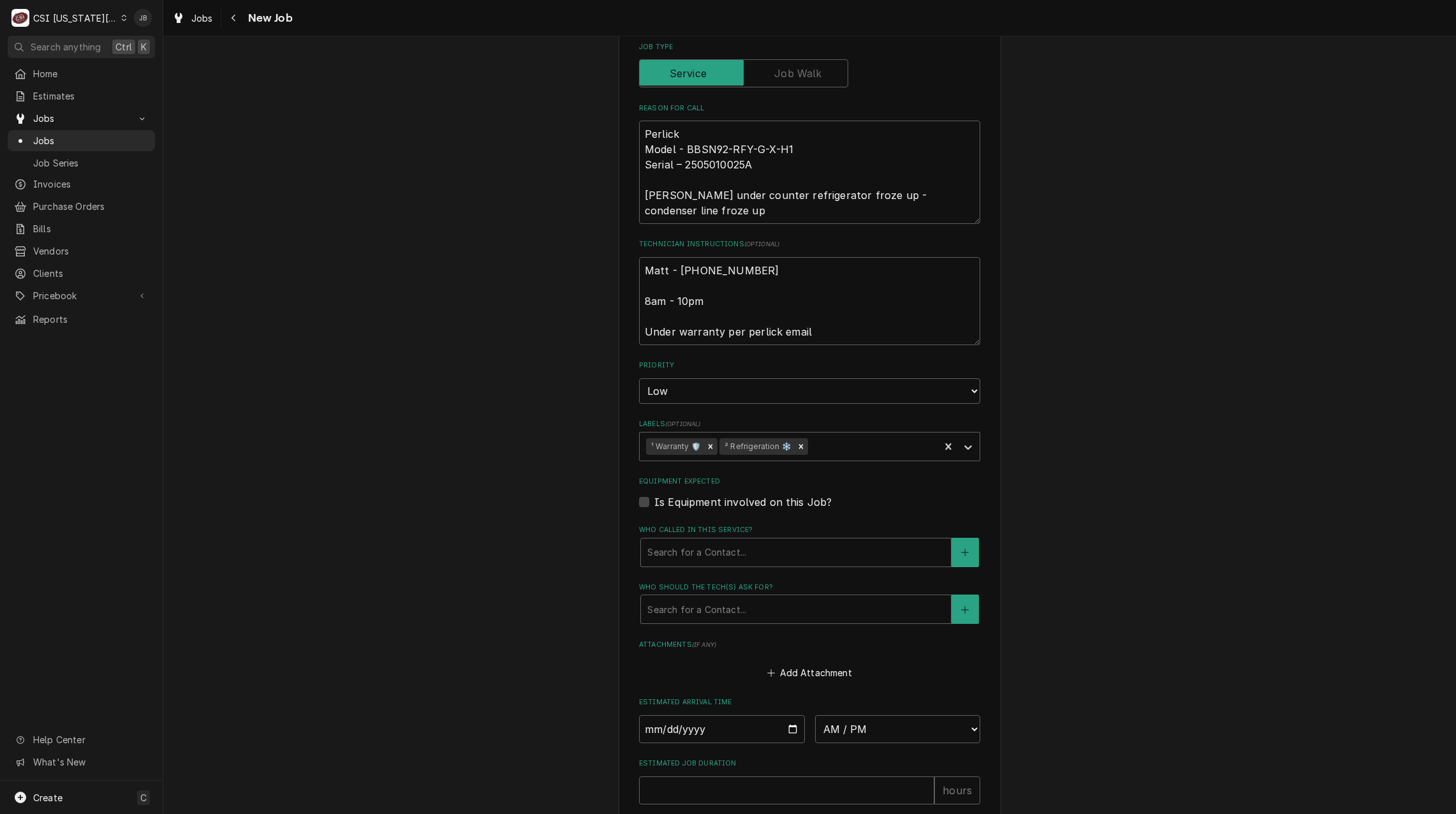
scroll to position [893, 0]
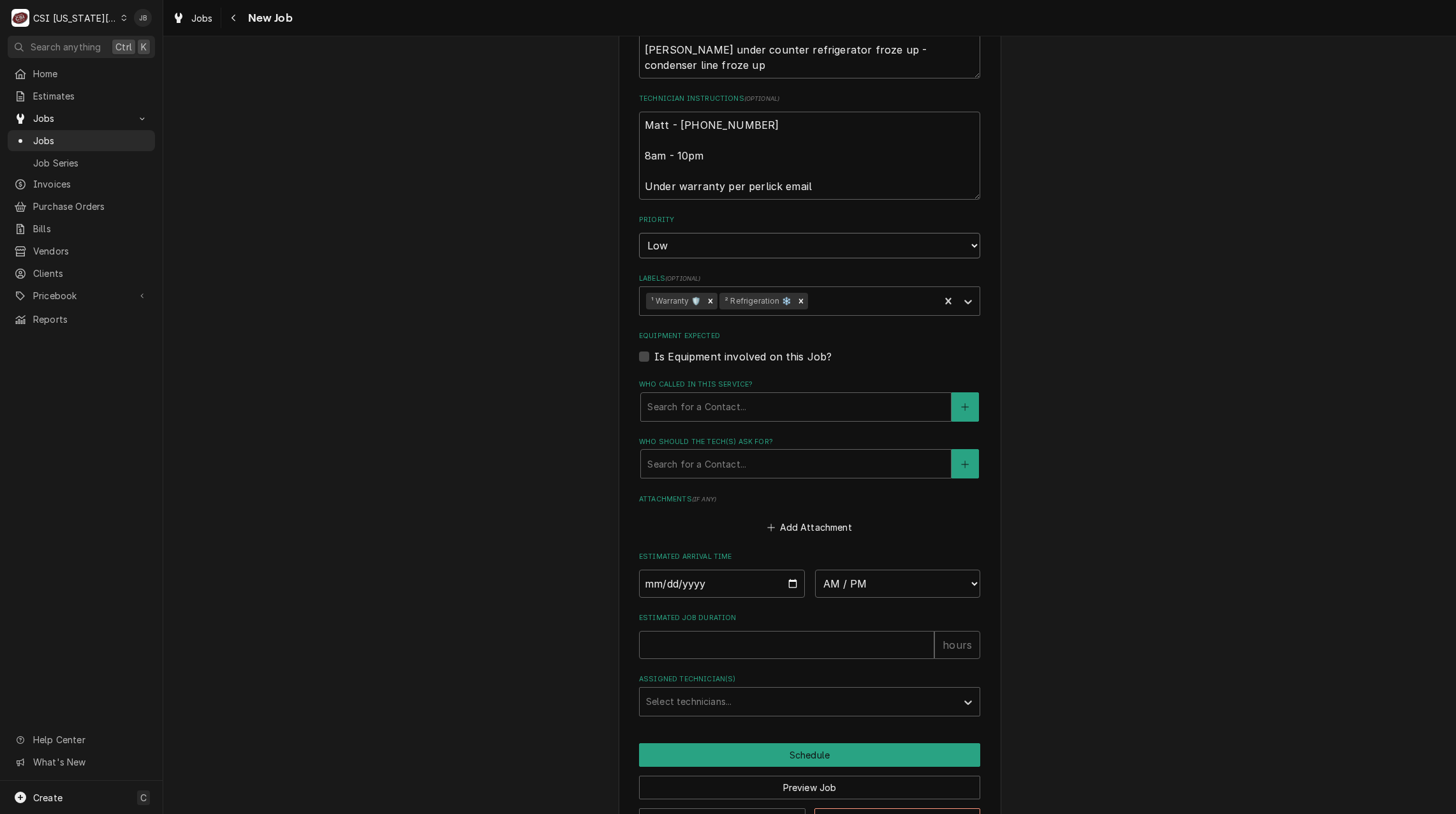
click at [680, 233] on select "No Priority Urgent High Medium Low" at bounding box center [810, 246] width 341 height 25
select select "2"
click at [639, 233] on select "No Priority Urgent High Medium Low" at bounding box center [810, 246] width 341 height 25
click at [704, 743] on button "Schedule" at bounding box center [810, 755] width 341 height 24
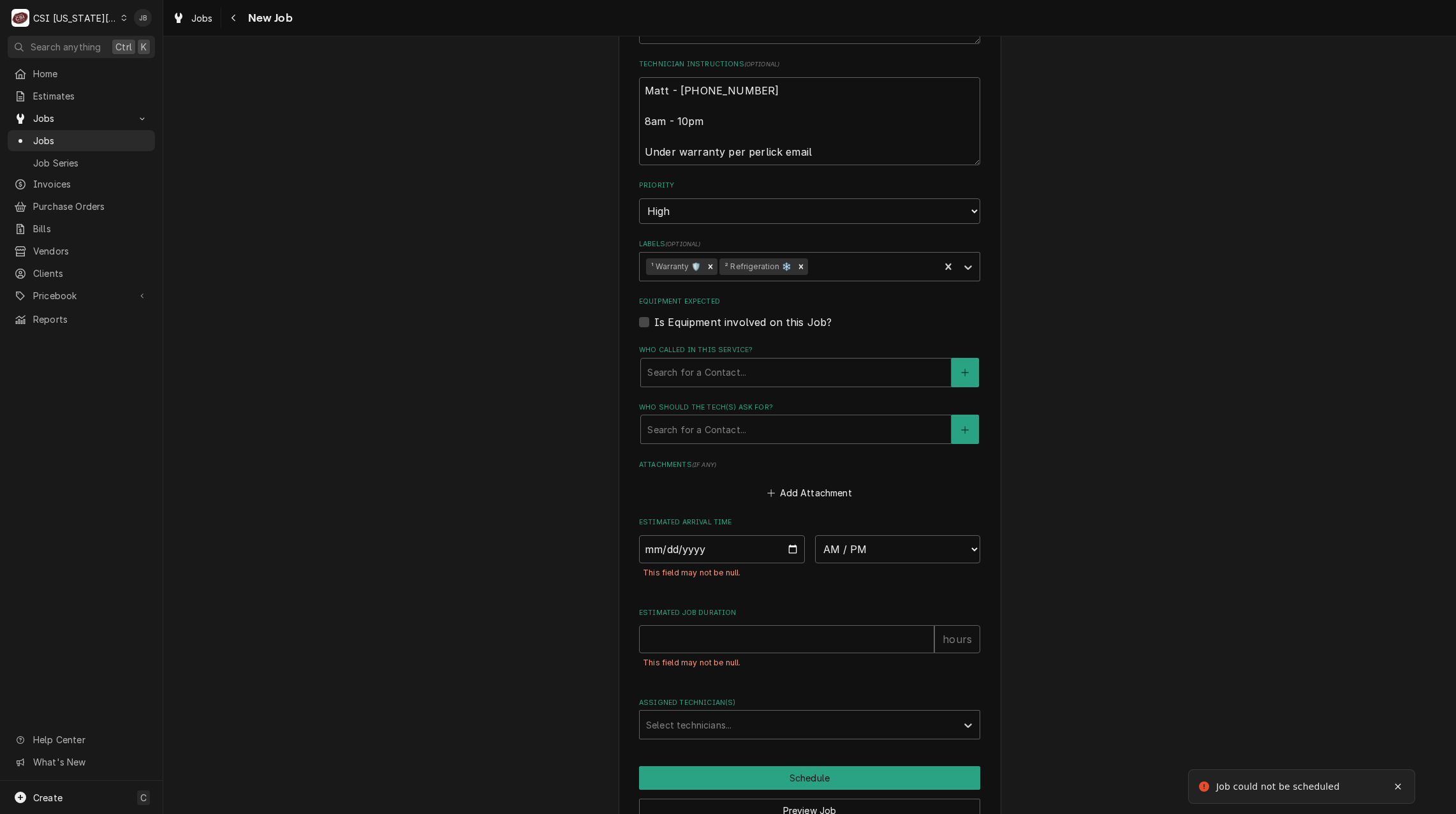
scroll to position [981, 0]
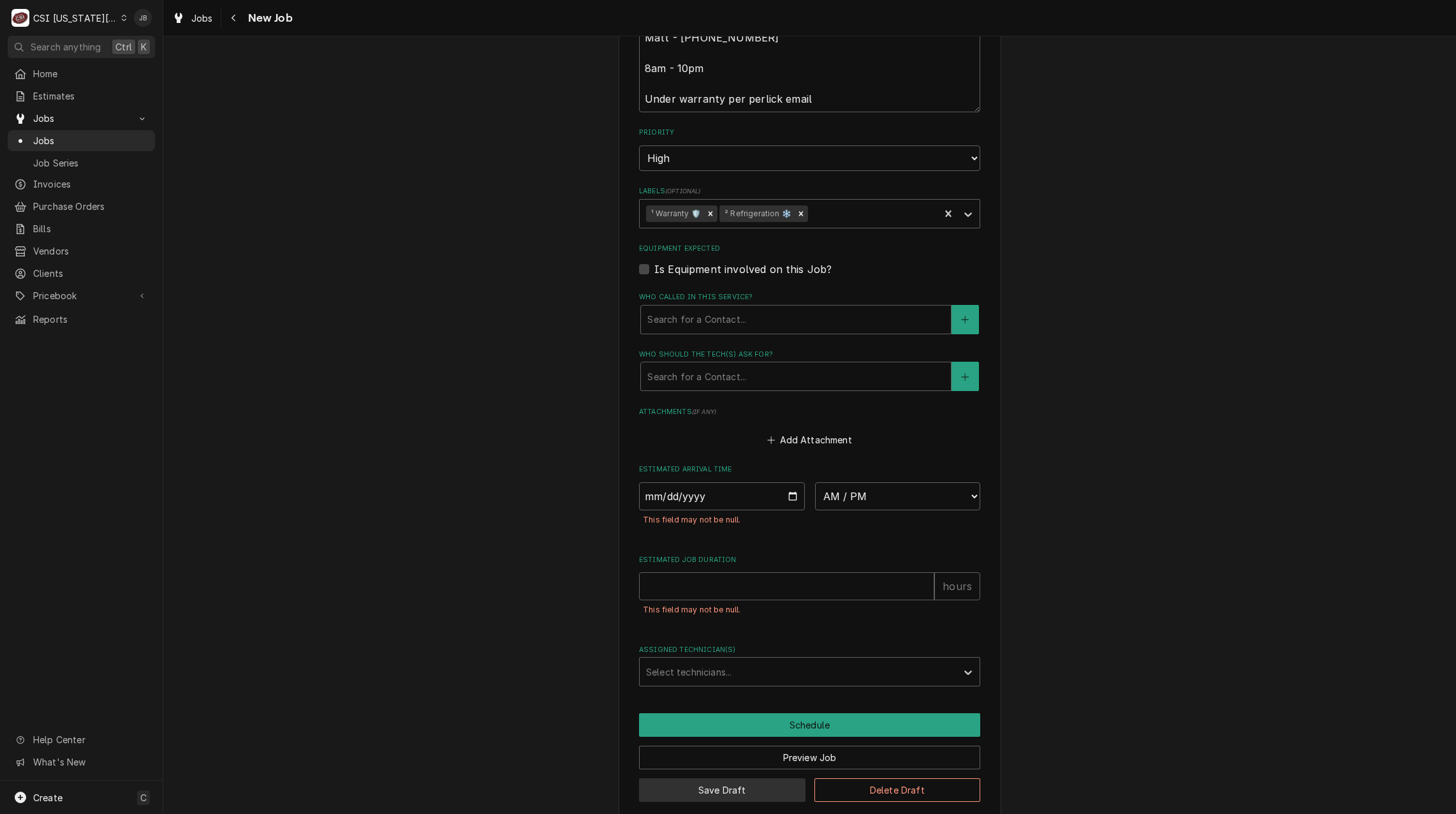
click at [701, 778] on button "Save Draft" at bounding box center [722, 790] width 166 height 24
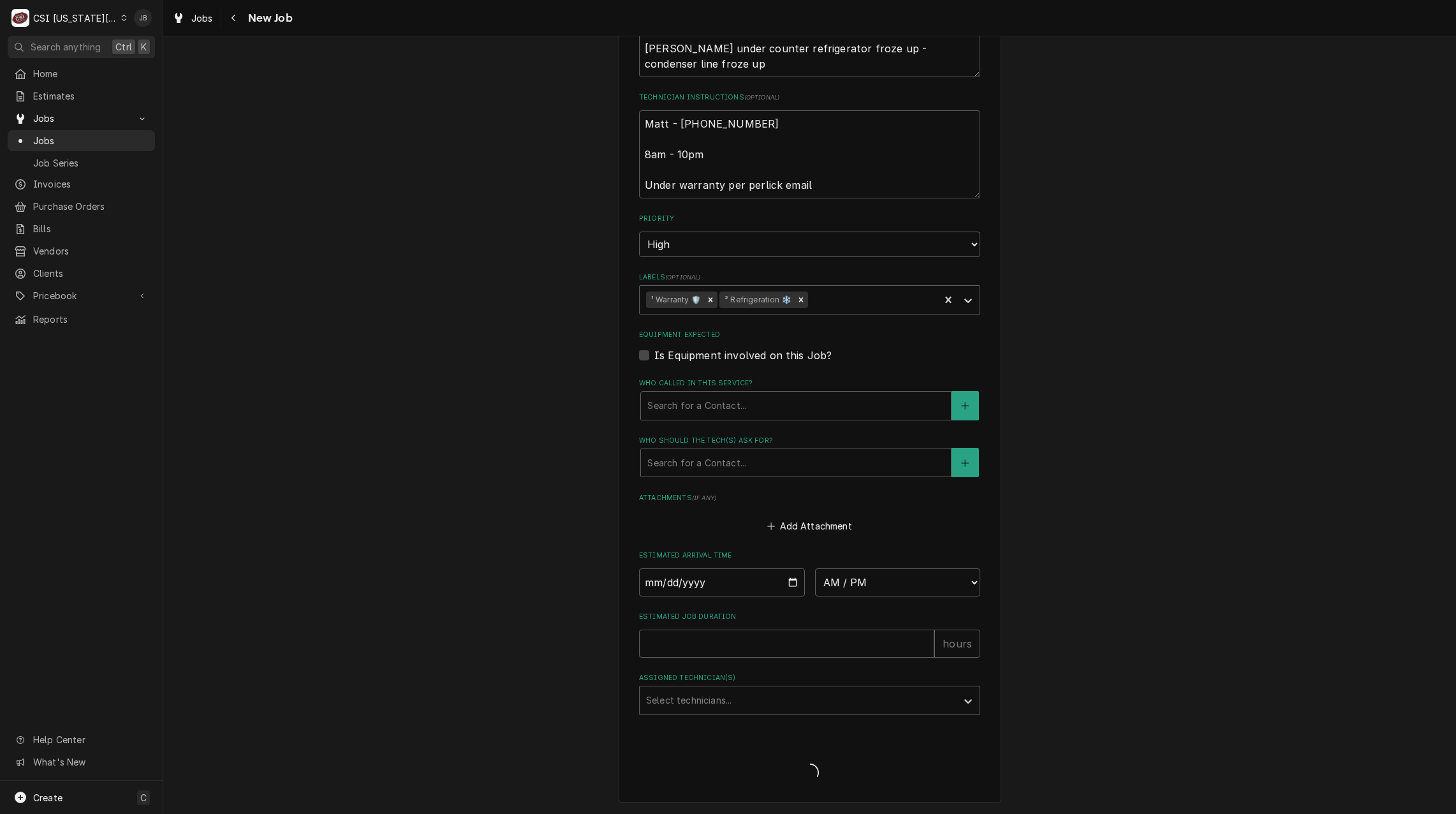
scroll to position [879, 0]
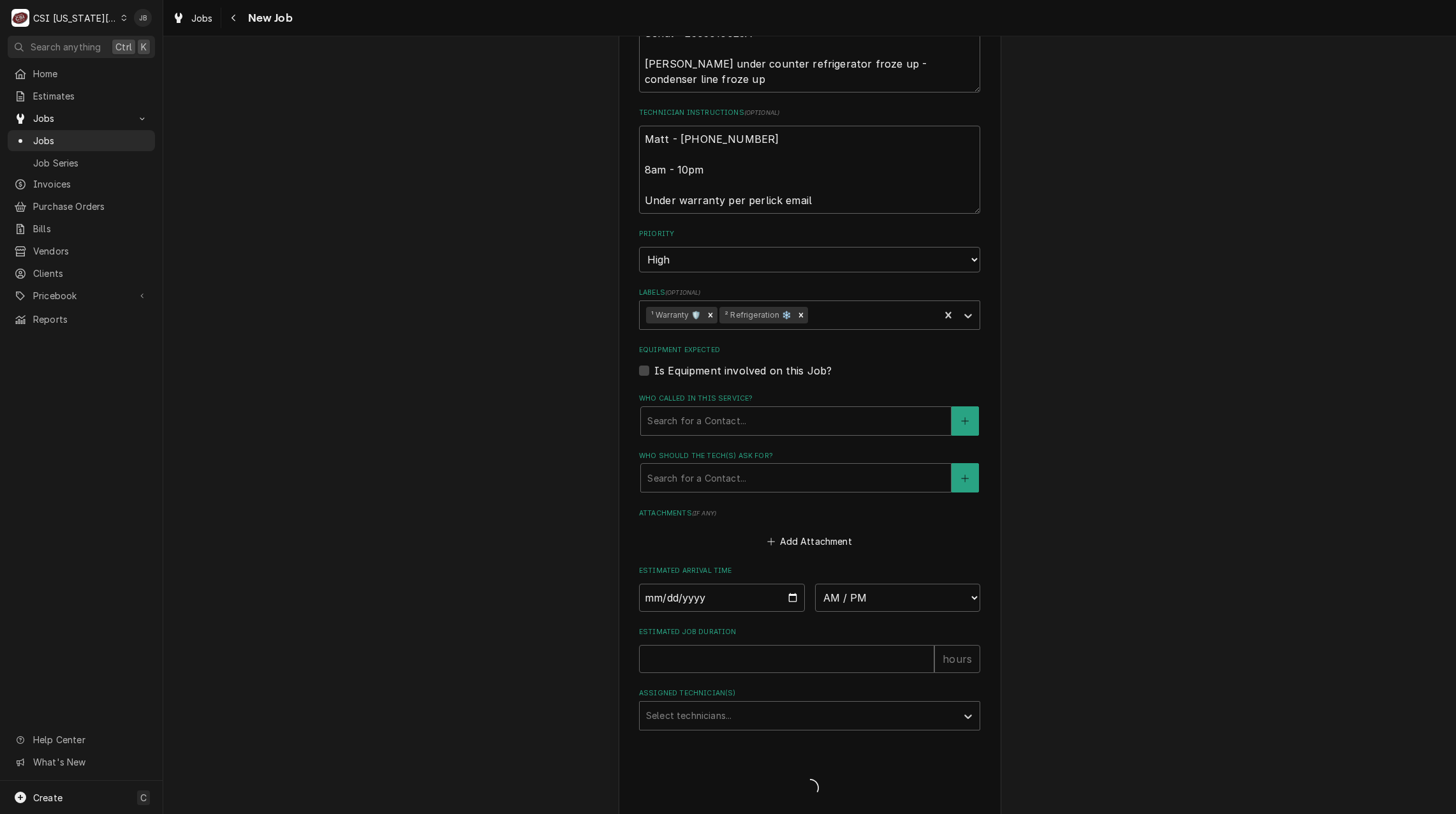
type textarea "x"
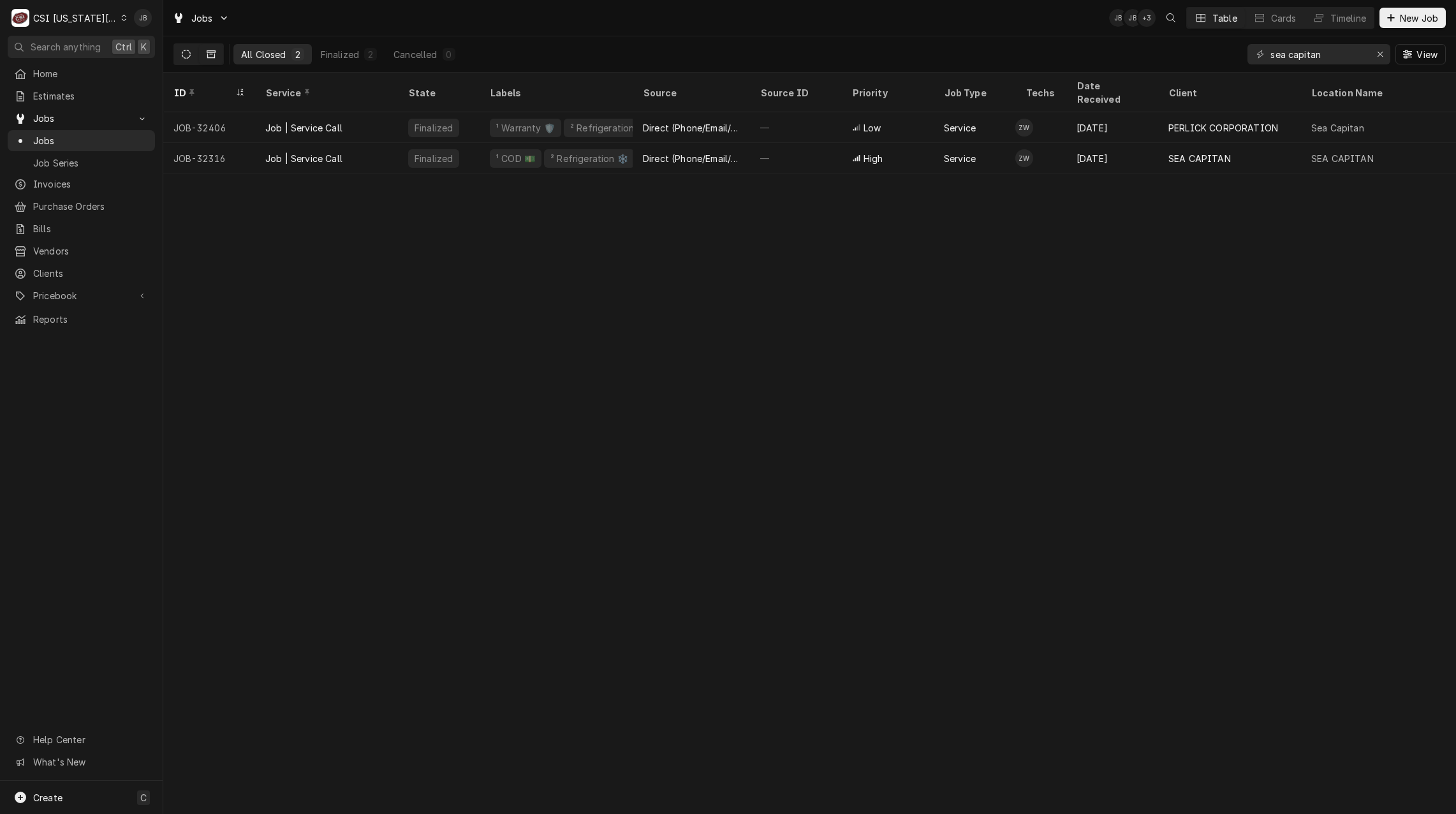
click at [195, 57] on button "Dynamic Content Wrapper" at bounding box center [186, 54] width 25 height 20
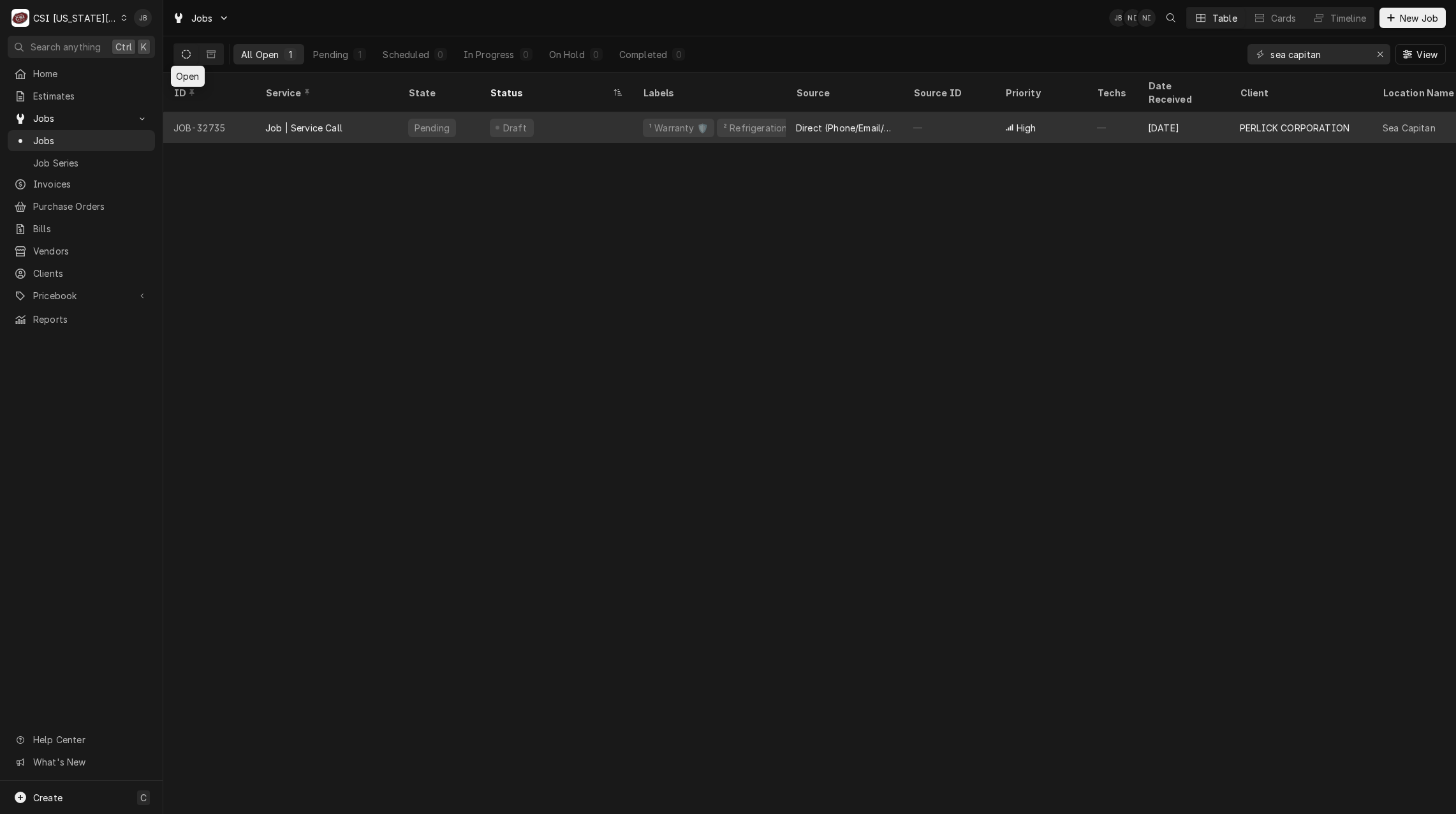
click at [340, 122] on div "Job | Service Call" at bounding box center [303, 128] width 77 height 14
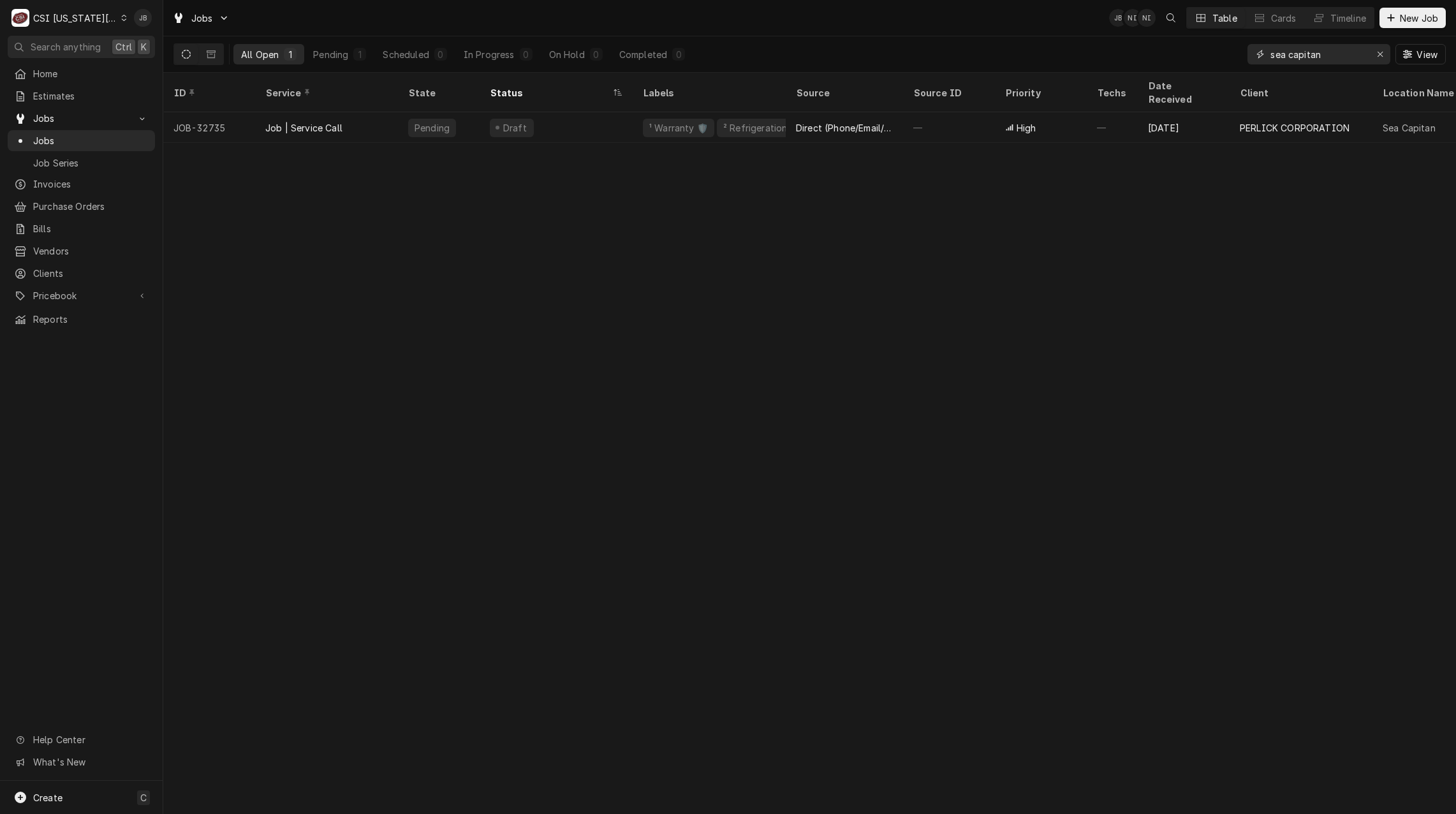
drag, startPoint x: 1350, startPoint y: 55, endPoint x: 1115, endPoint y: 46, distance: 235.2
click at [1116, 46] on div "All Open 1 Pending 1 Scheduled 0 In Progress 0 On Hold 0 Completed 0 sea capita…" at bounding box center [809, 54] width 1272 height 36
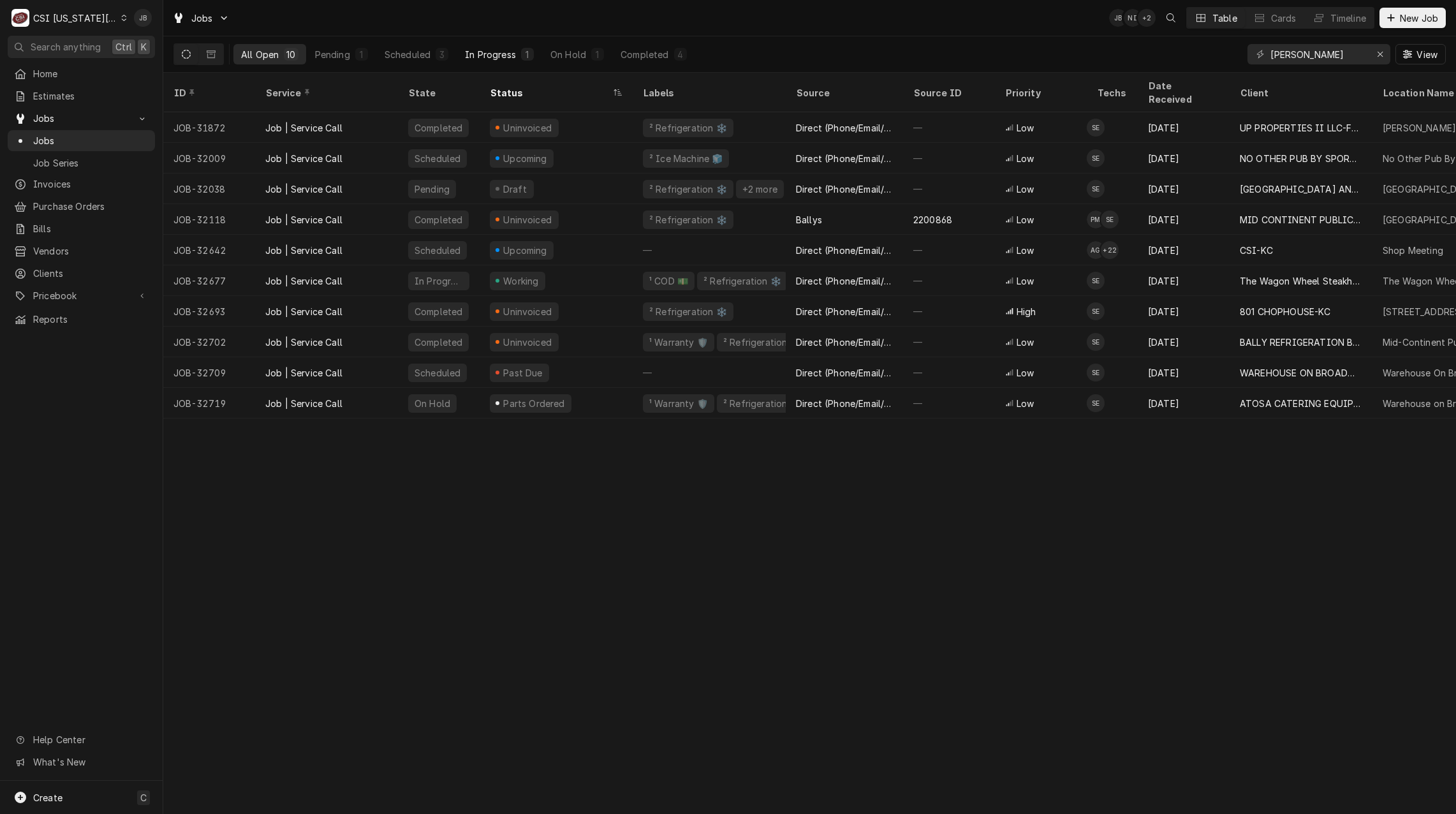
click at [517, 54] on button "In Progress 1" at bounding box center [499, 54] width 84 height 20
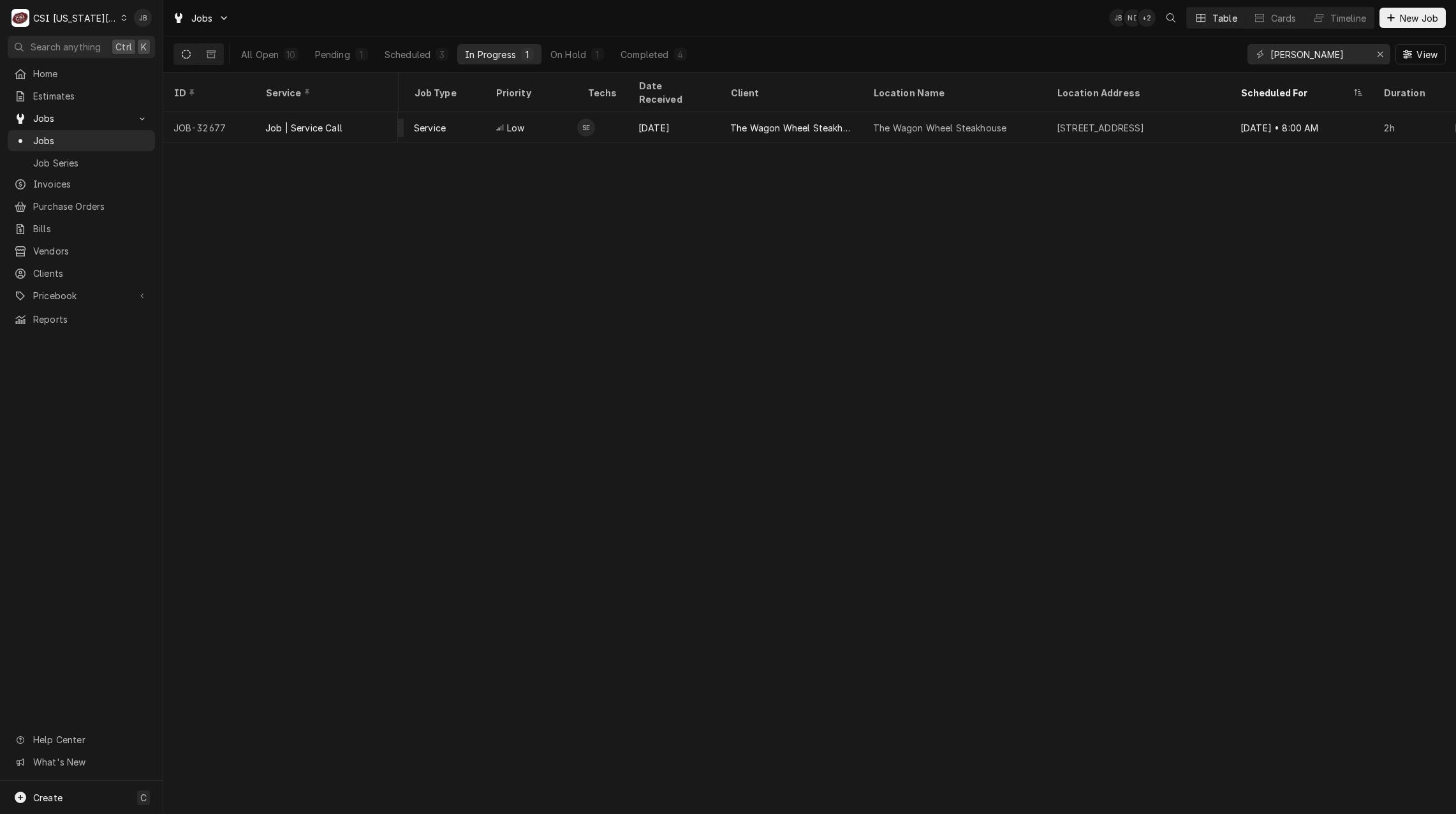
scroll to position [0, 359]
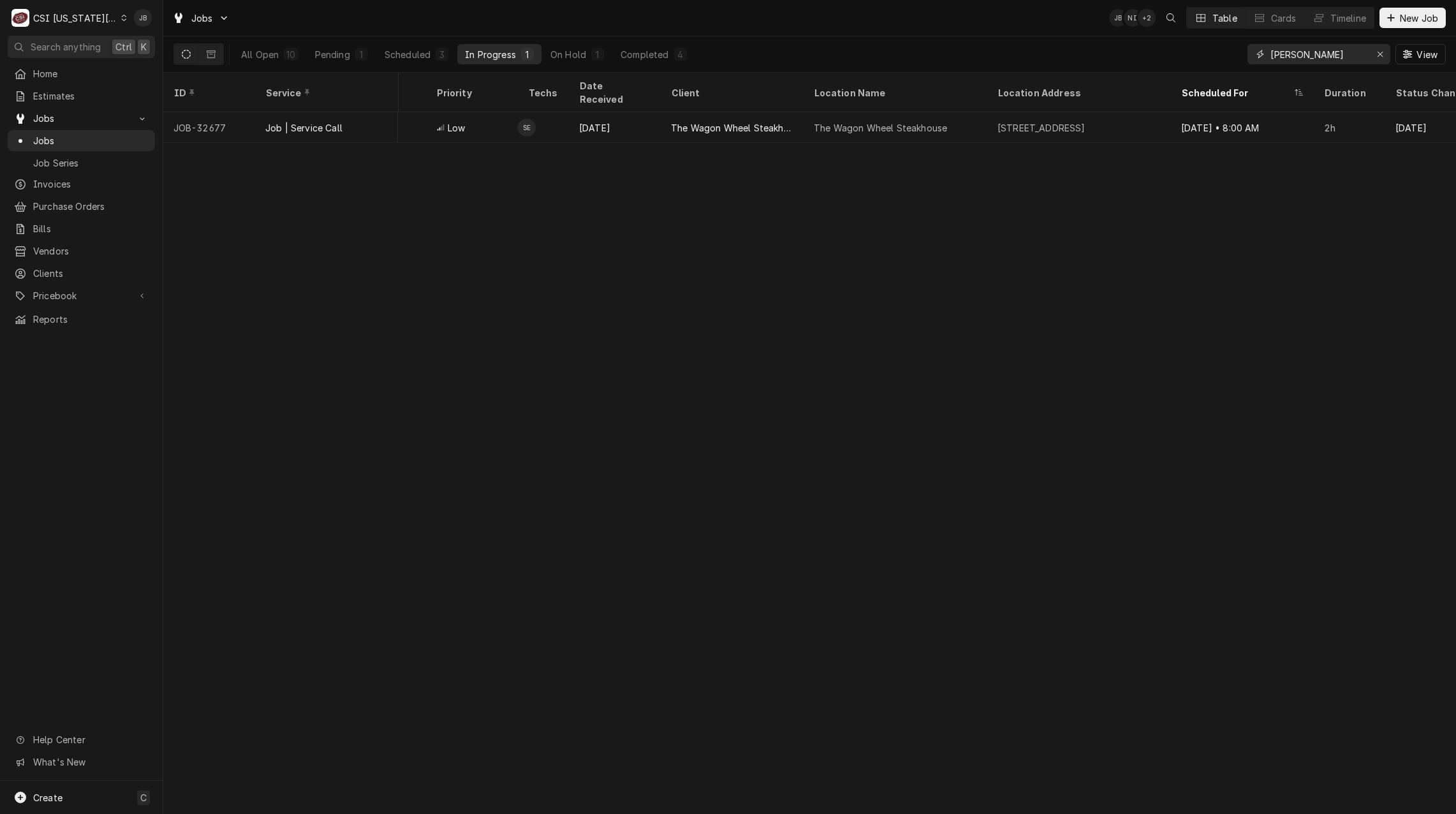
drag, startPoint x: 1312, startPoint y: 54, endPoint x: 1014, endPoint y: 42, distance: 298.2
click at [1049, 53] on div "All Open 10 Pending 1 Scheduled 3 In Progress 1 On Hold 1 Completed 4 steve View" at bounding box center [809, 54] width 1272 height 36
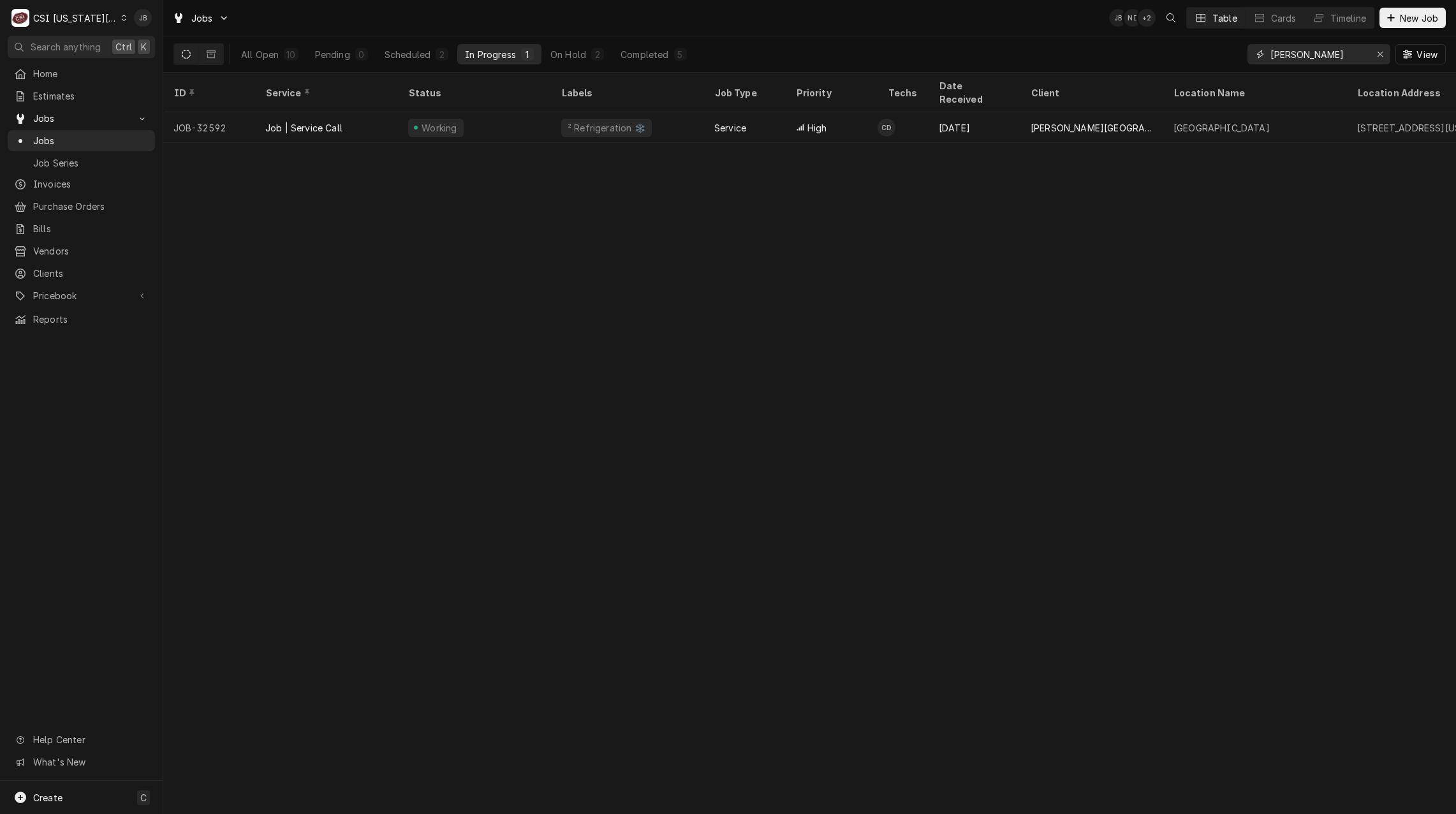
type input "cody"
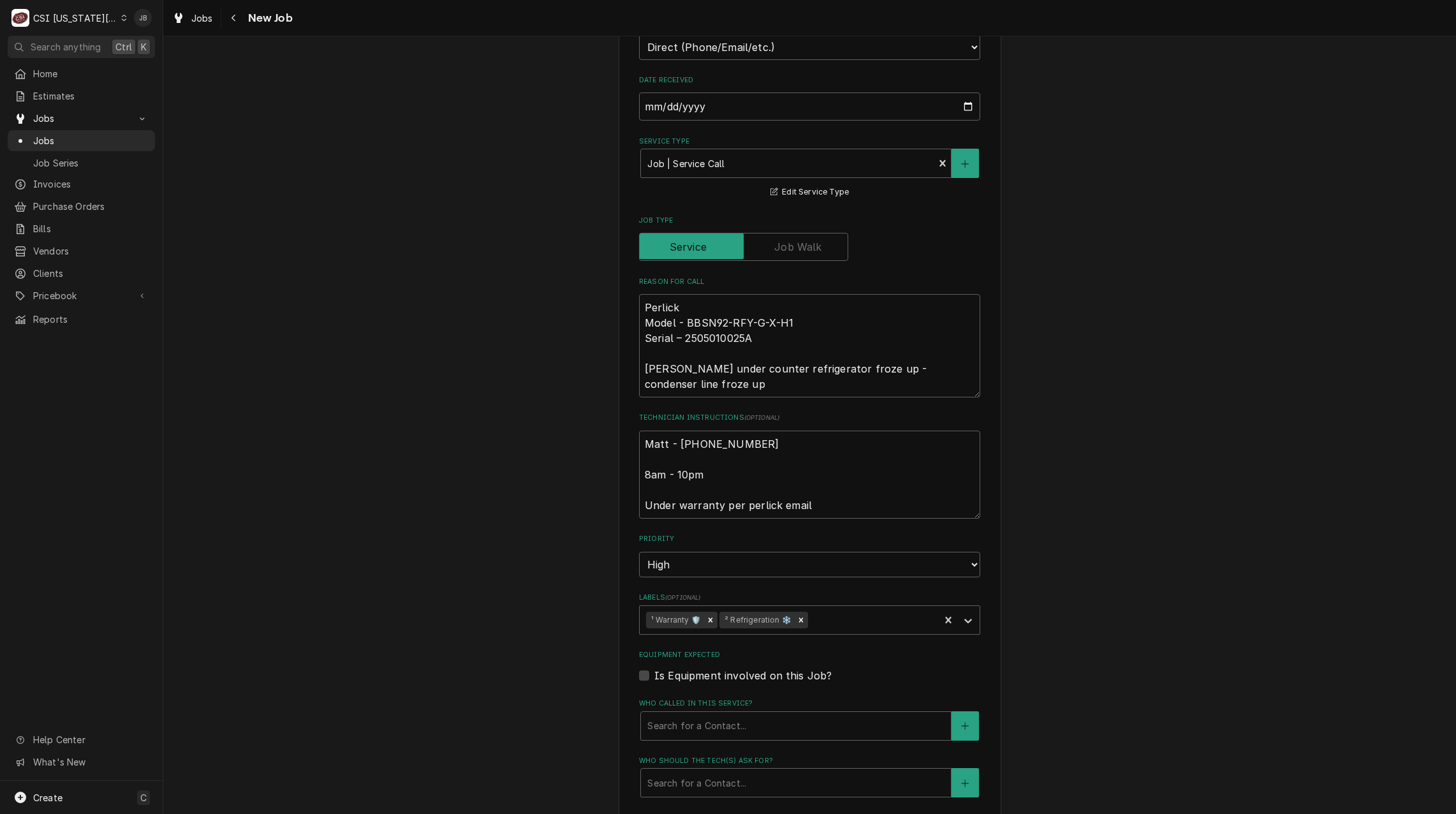
scroll to position [923, 0]
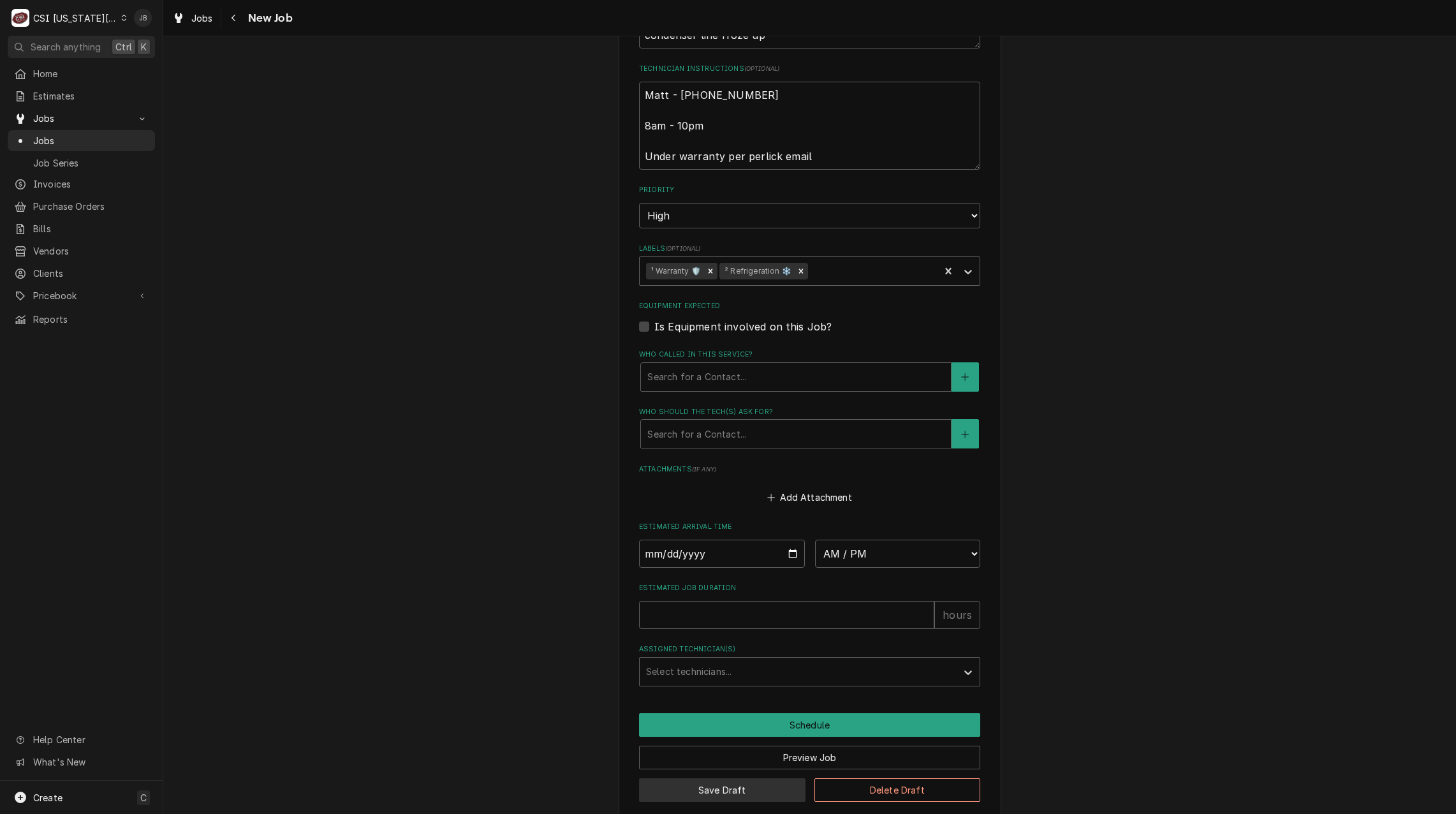
click at [691, 780] on button "Save Draft" at bounding box center [722, 790] width 166 height 24
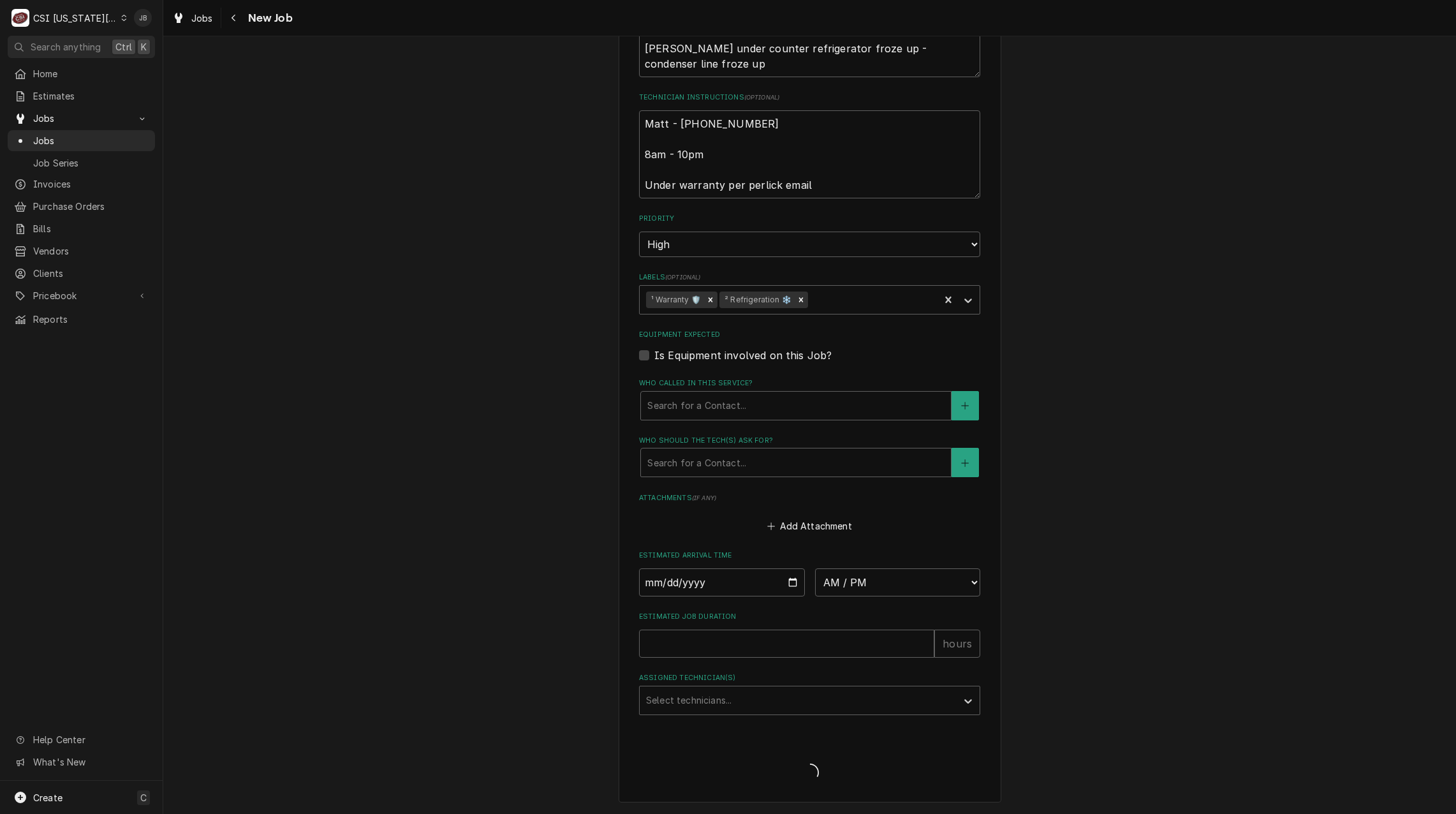
scroll to position [879, 0]
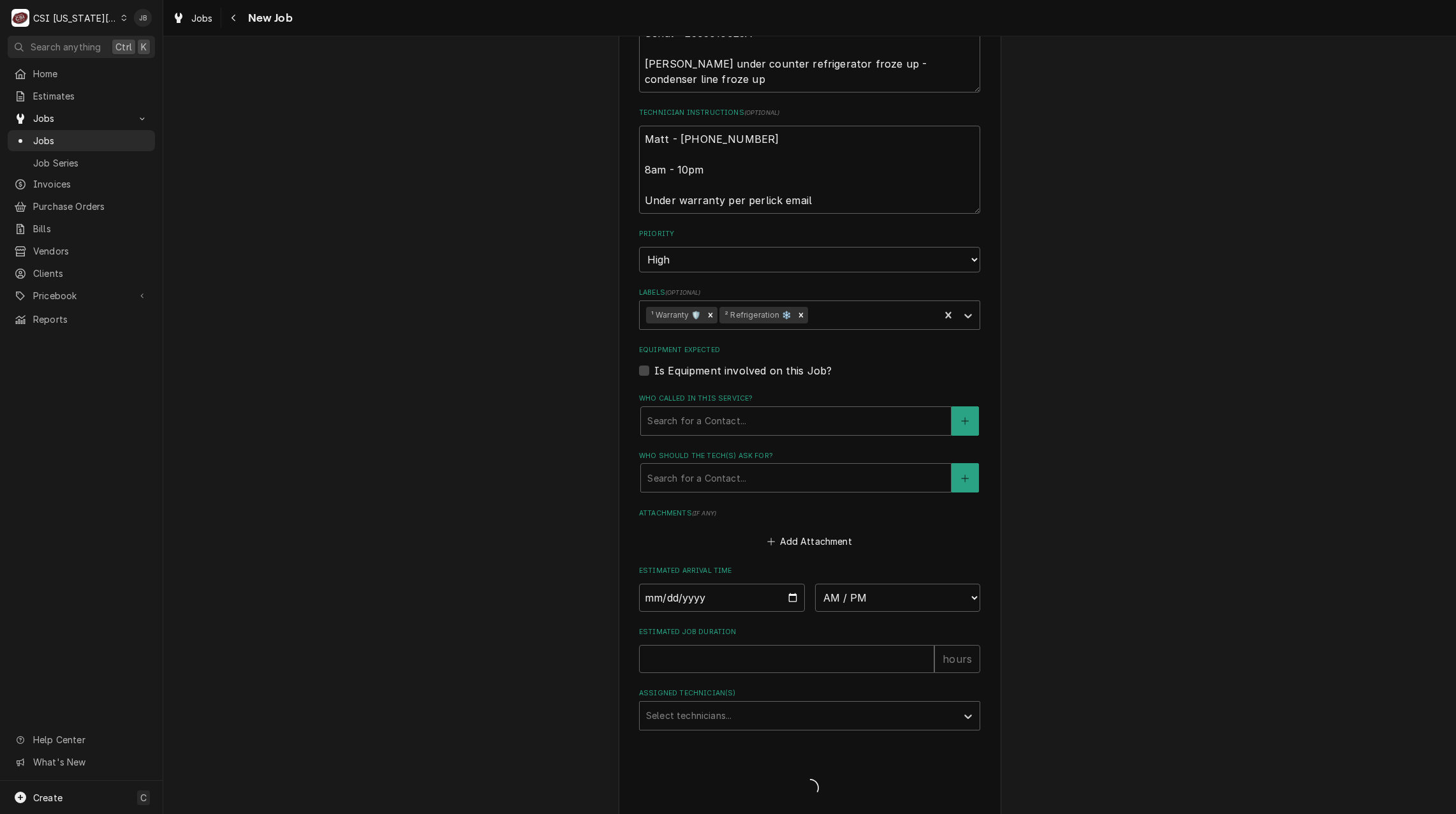
type textarea "x"
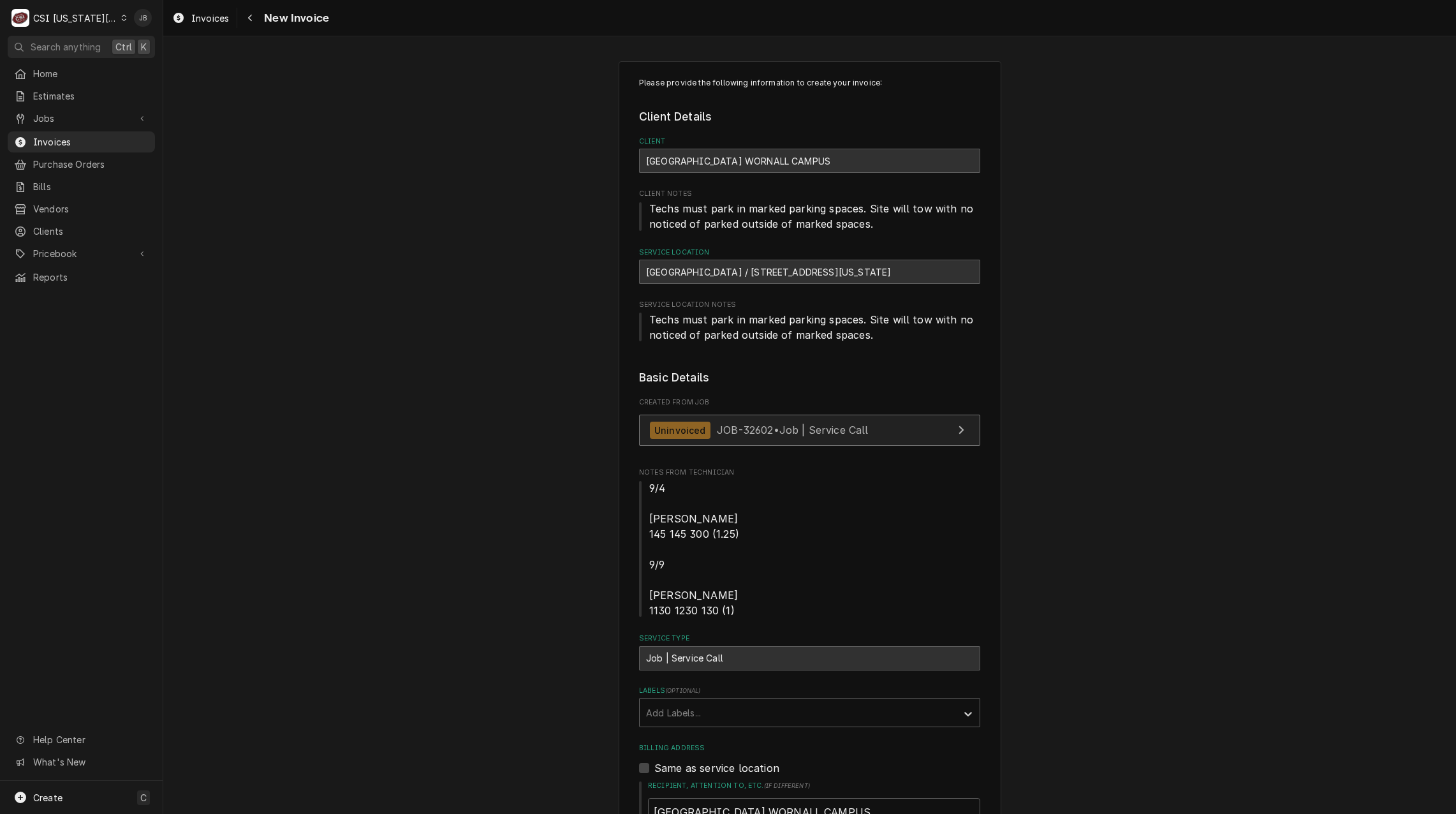
click at [785, 426] on span "JOB-32602 • Job | Service Call" at bounding box center [793, 429] width 152 height 13
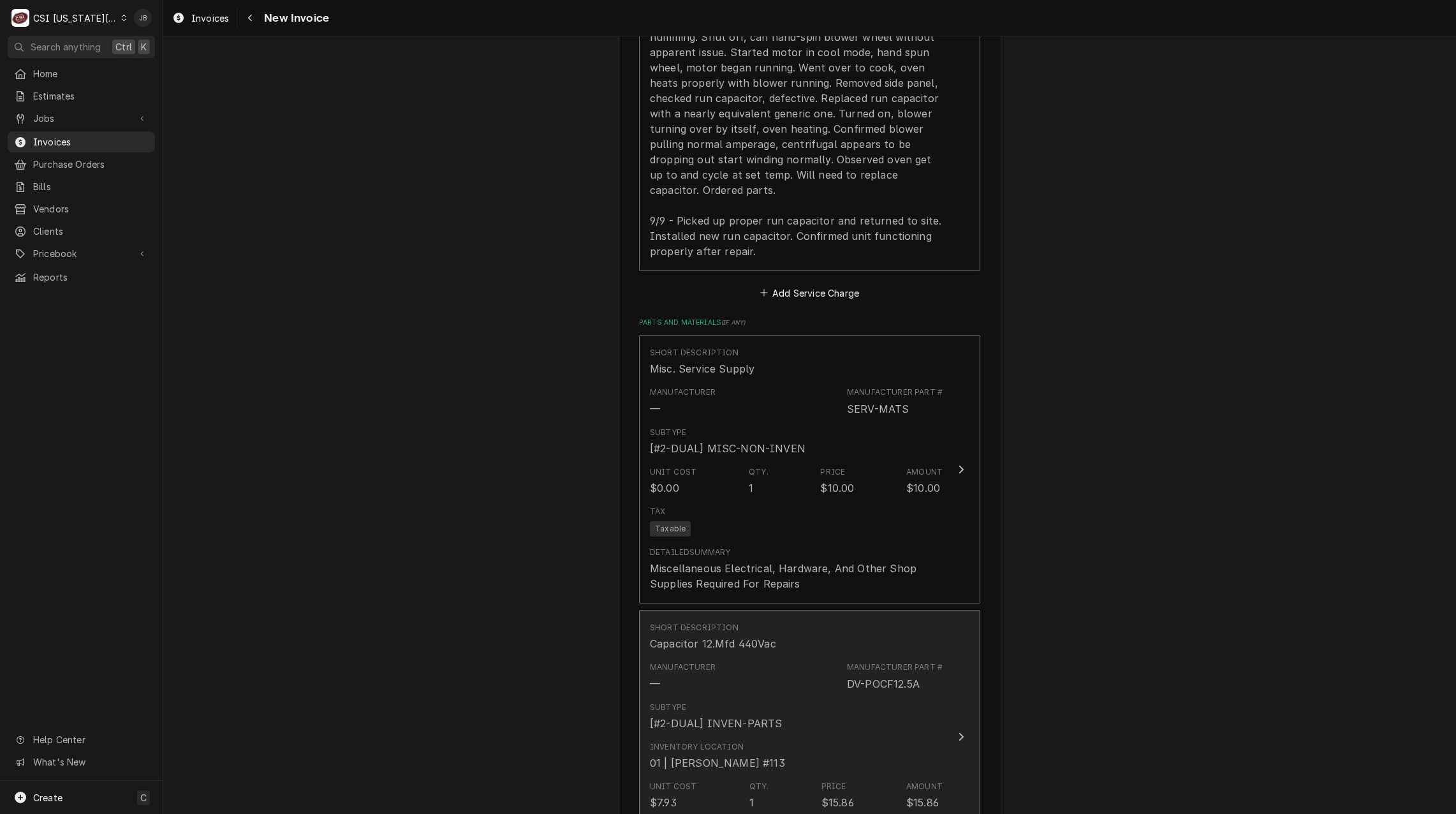
scroll to position [1786, 0]
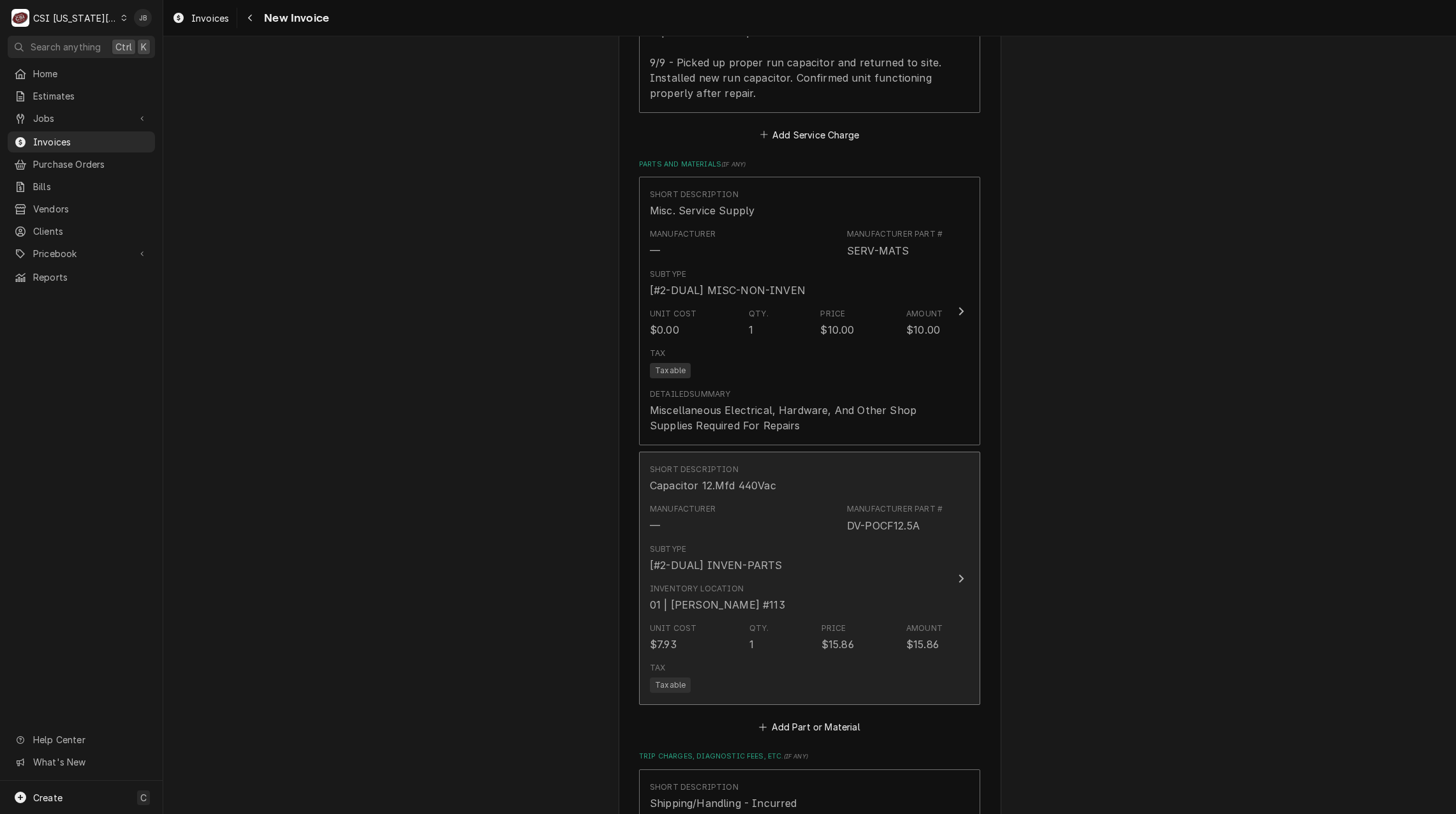
click at [738, 597] on div "01 | JOSHUA MARSHALL #113" at bounding box center [717, 605] width 135 height 15
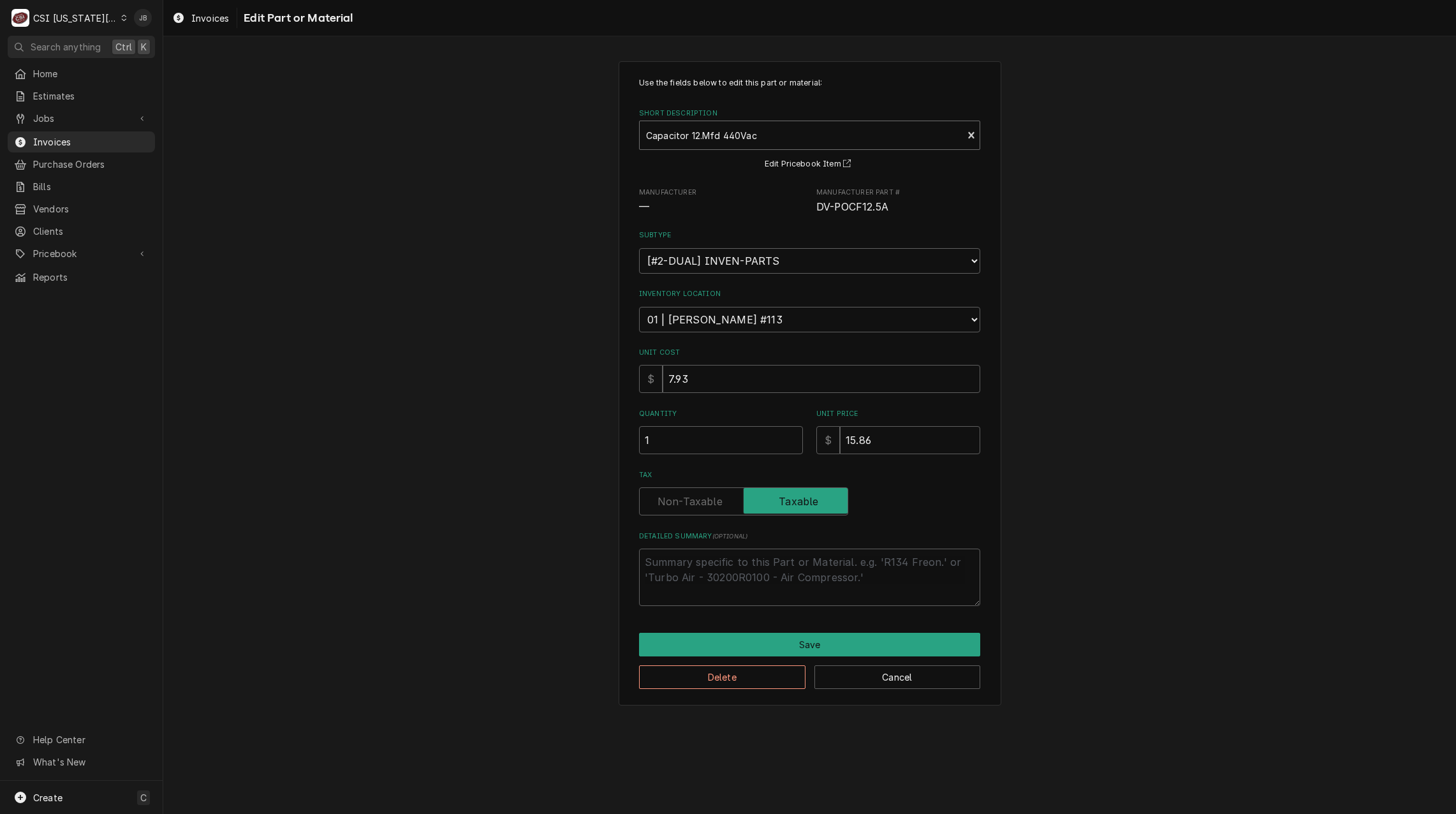
click at [691, 127] on div "Short Description" at bounding box center [800, 135] width 310 height 23
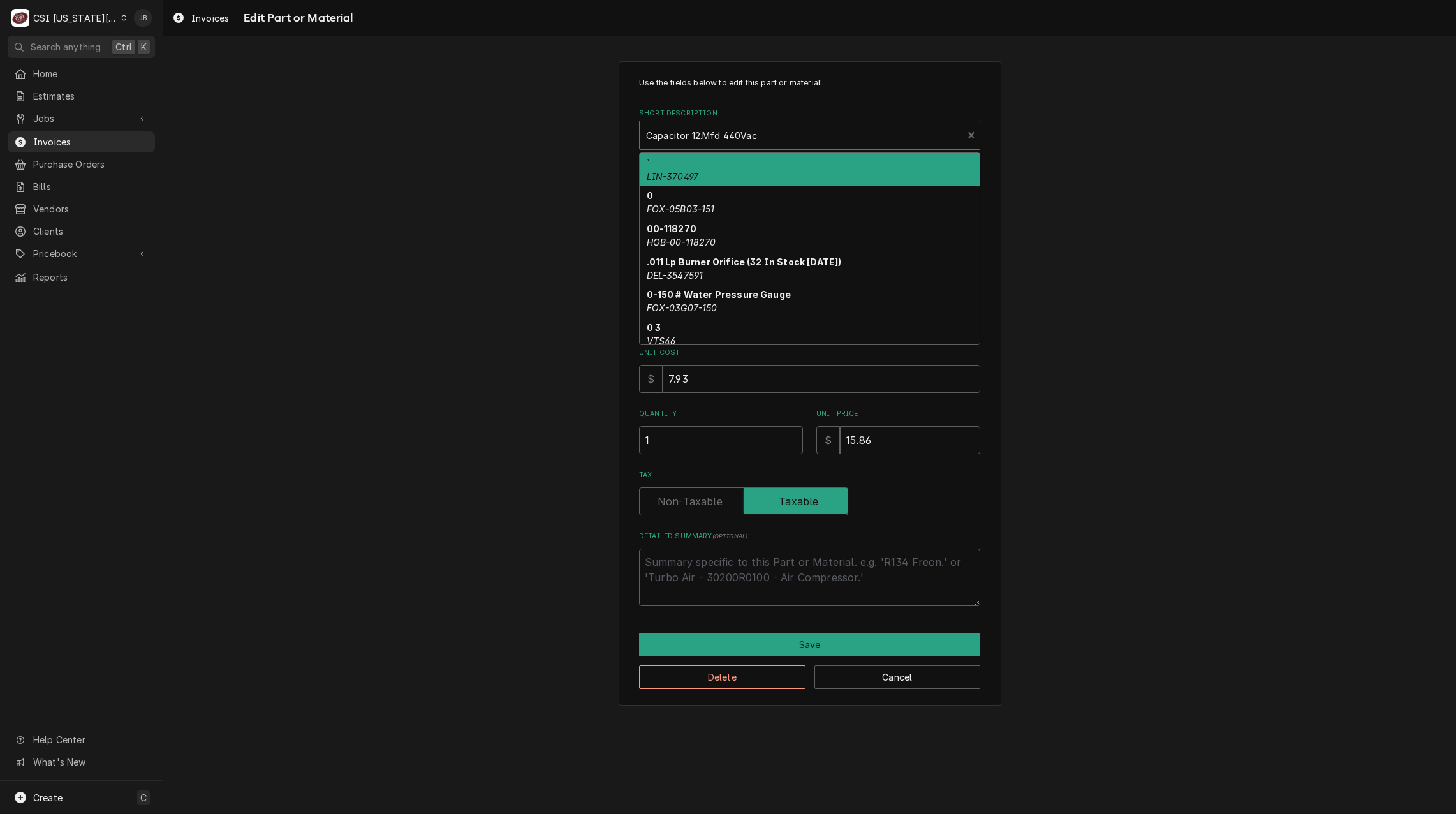
type textarea "x"
paste input "CR10440"
type input "CR10440"
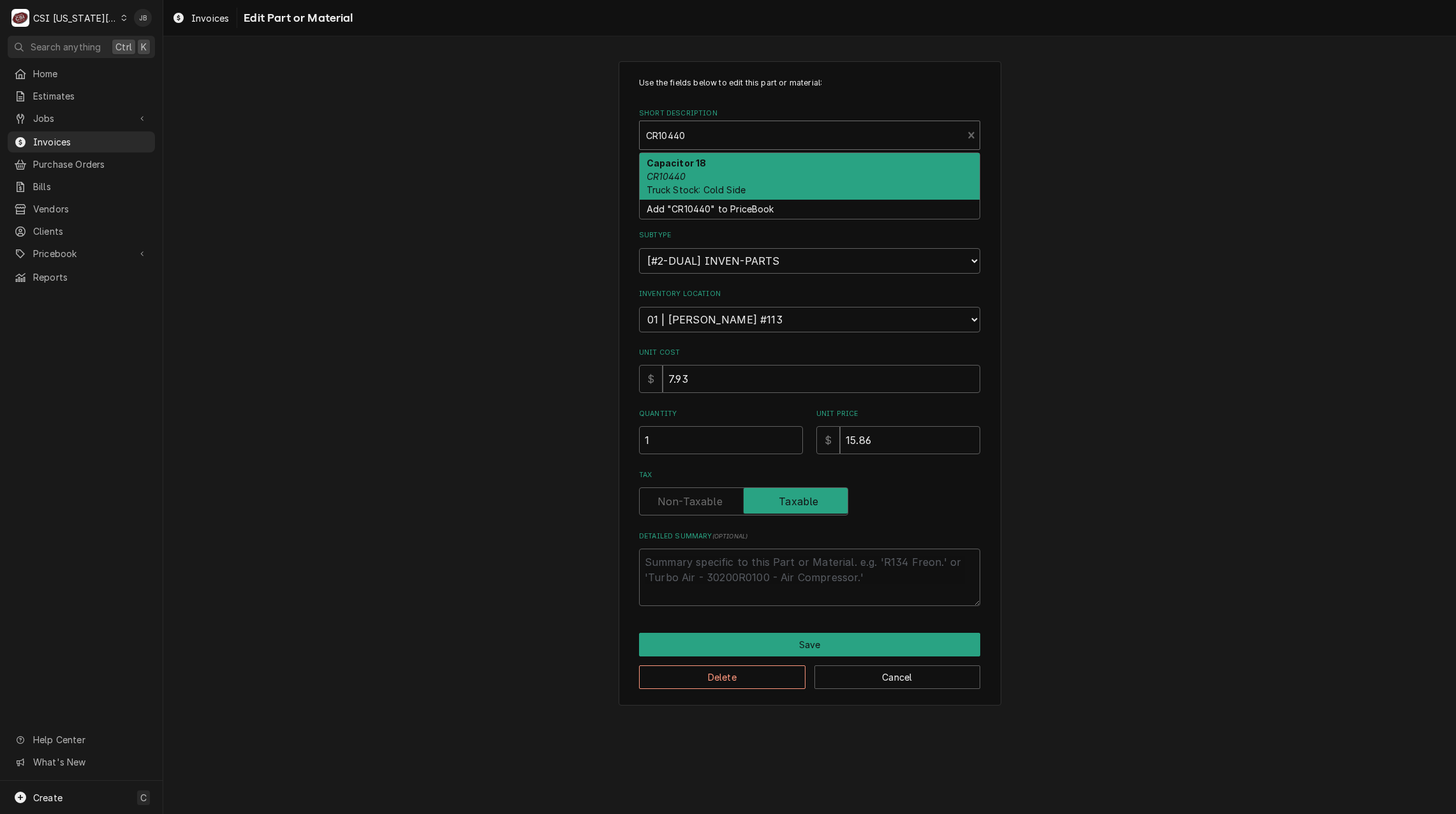
click at [694, 171] on div "Capacitor 18 CR10440 Truck Stock: Cold Side" at bounding box center [810, 176] width 340 height 47
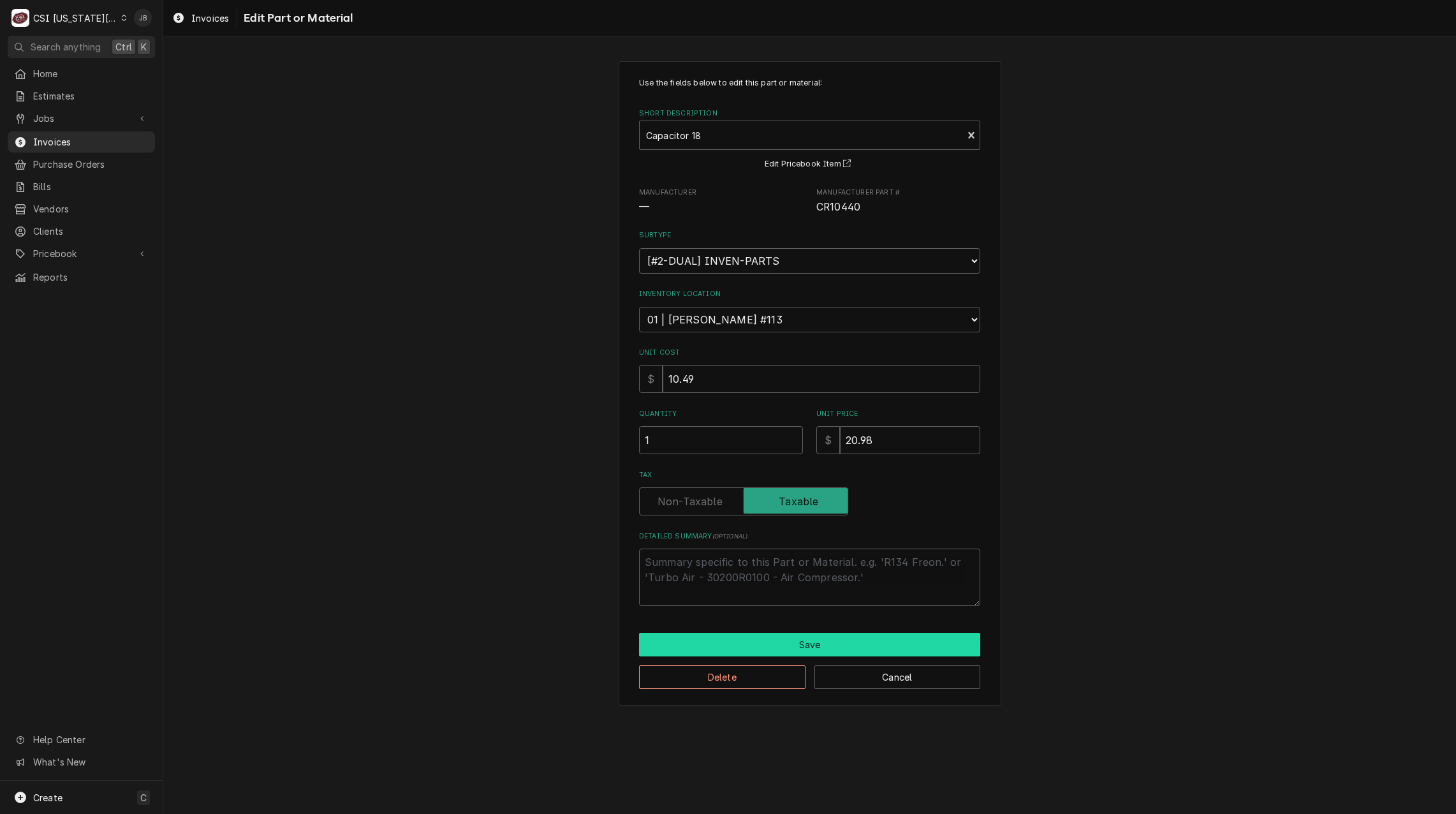
click at [728, 651] on button "Save" at bounding box center [810, 645] width 341 height 24
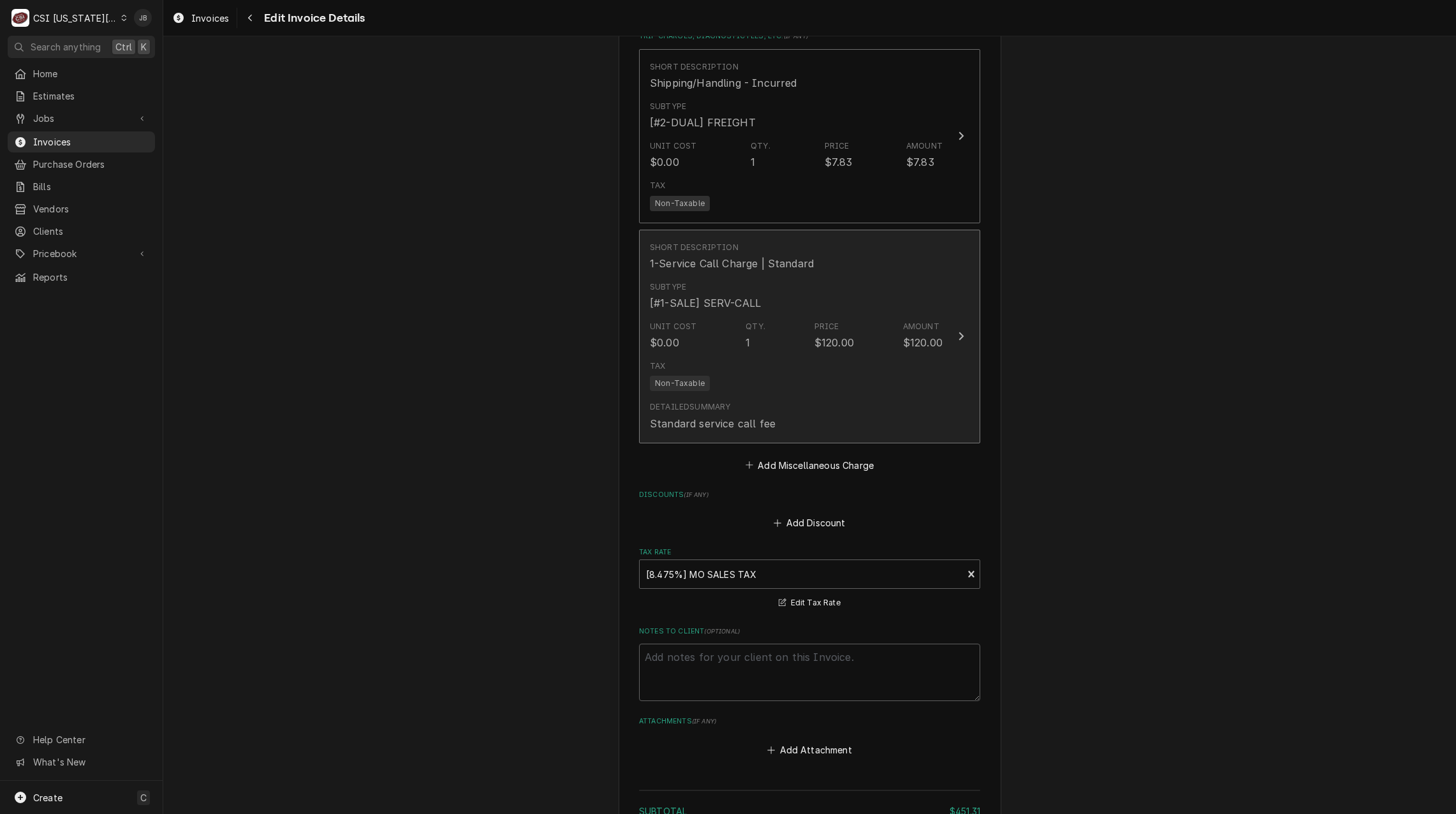
scroll to position [2257, 0]
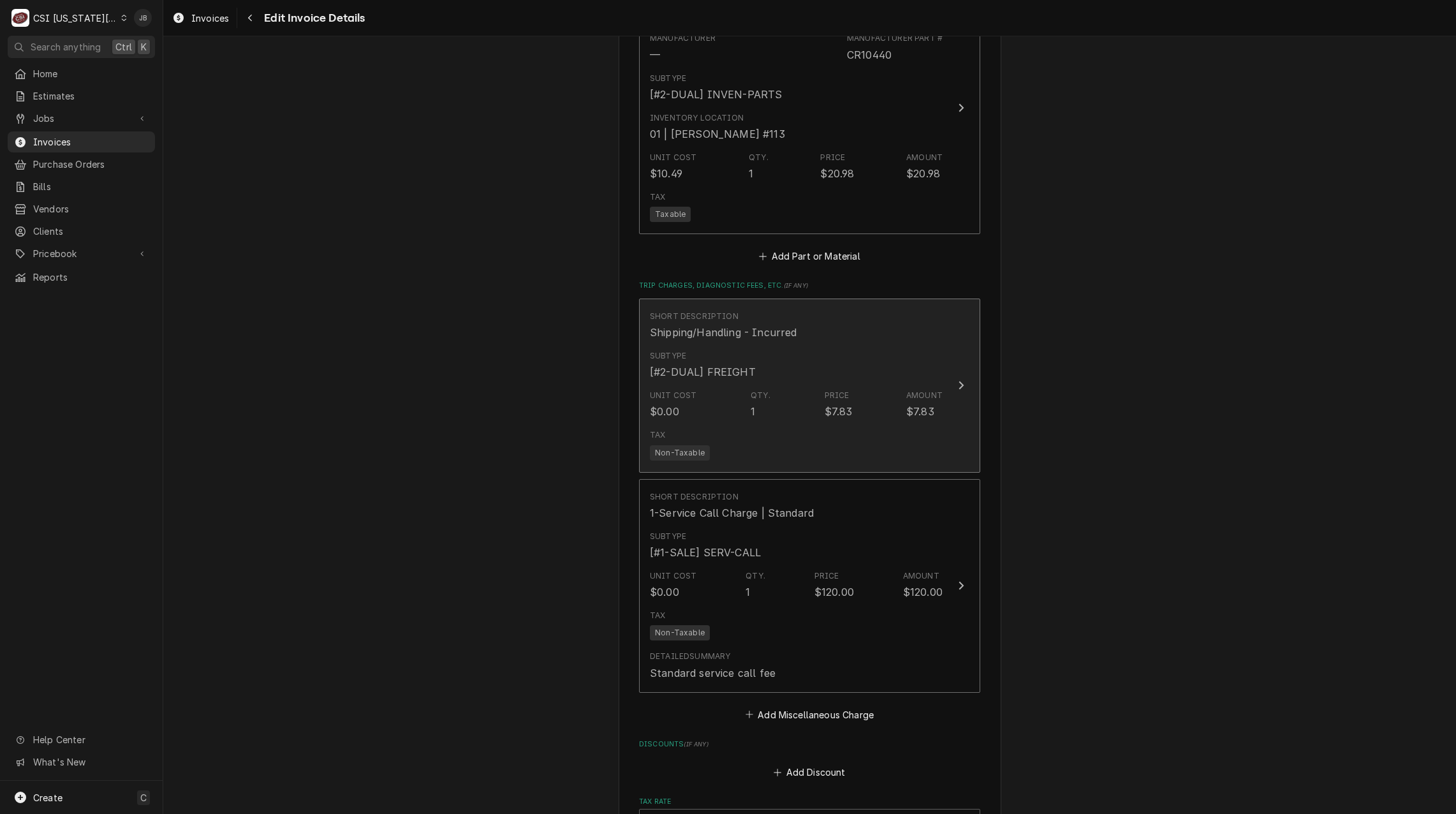
click at [762, 424] on div "Tax Non-Taxable" at bounding box center [796, 444] width 293 height 41
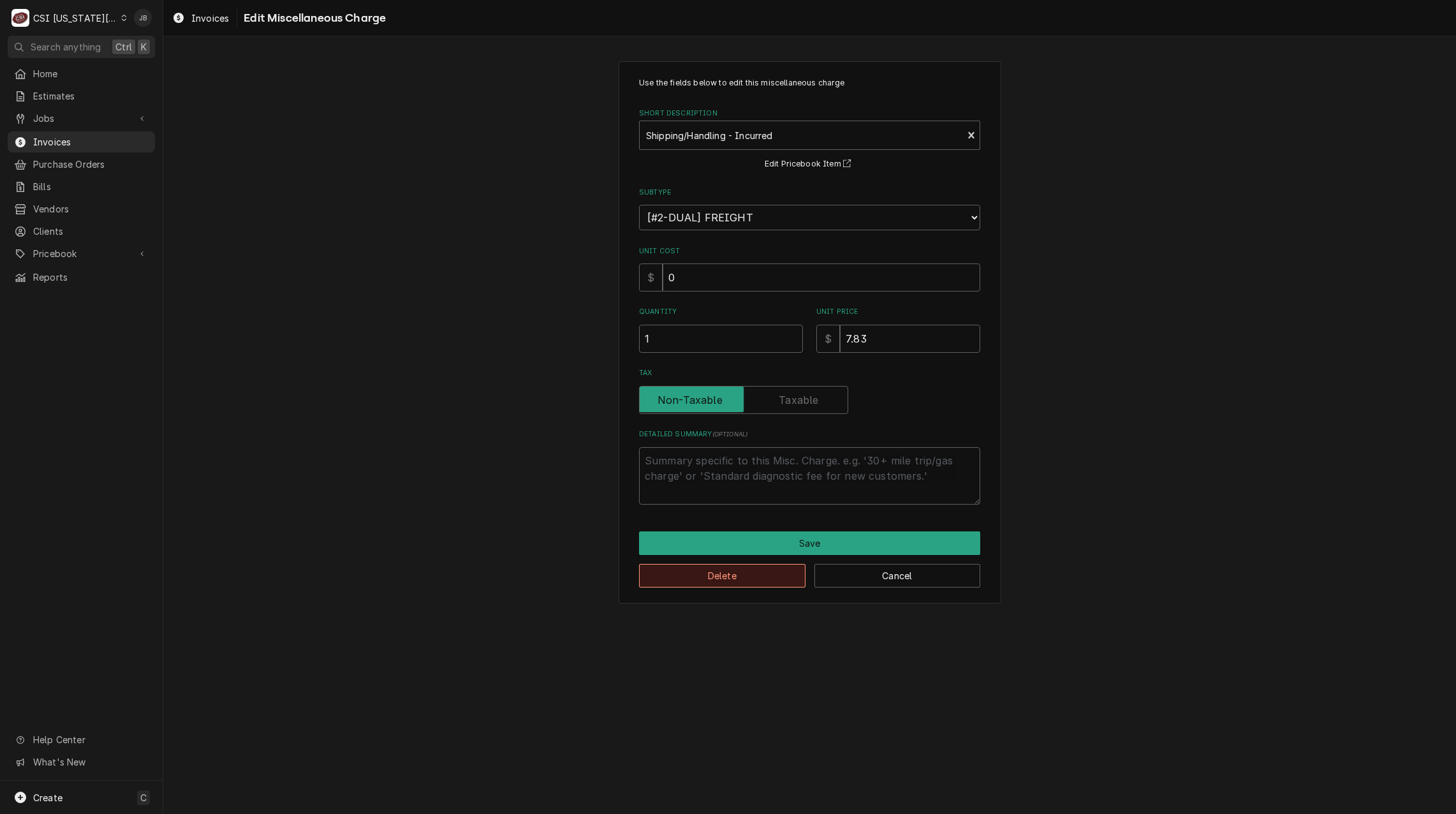
click at [716, 583] on button "Delete" at bounding box center [722, 576] width 166 height 24
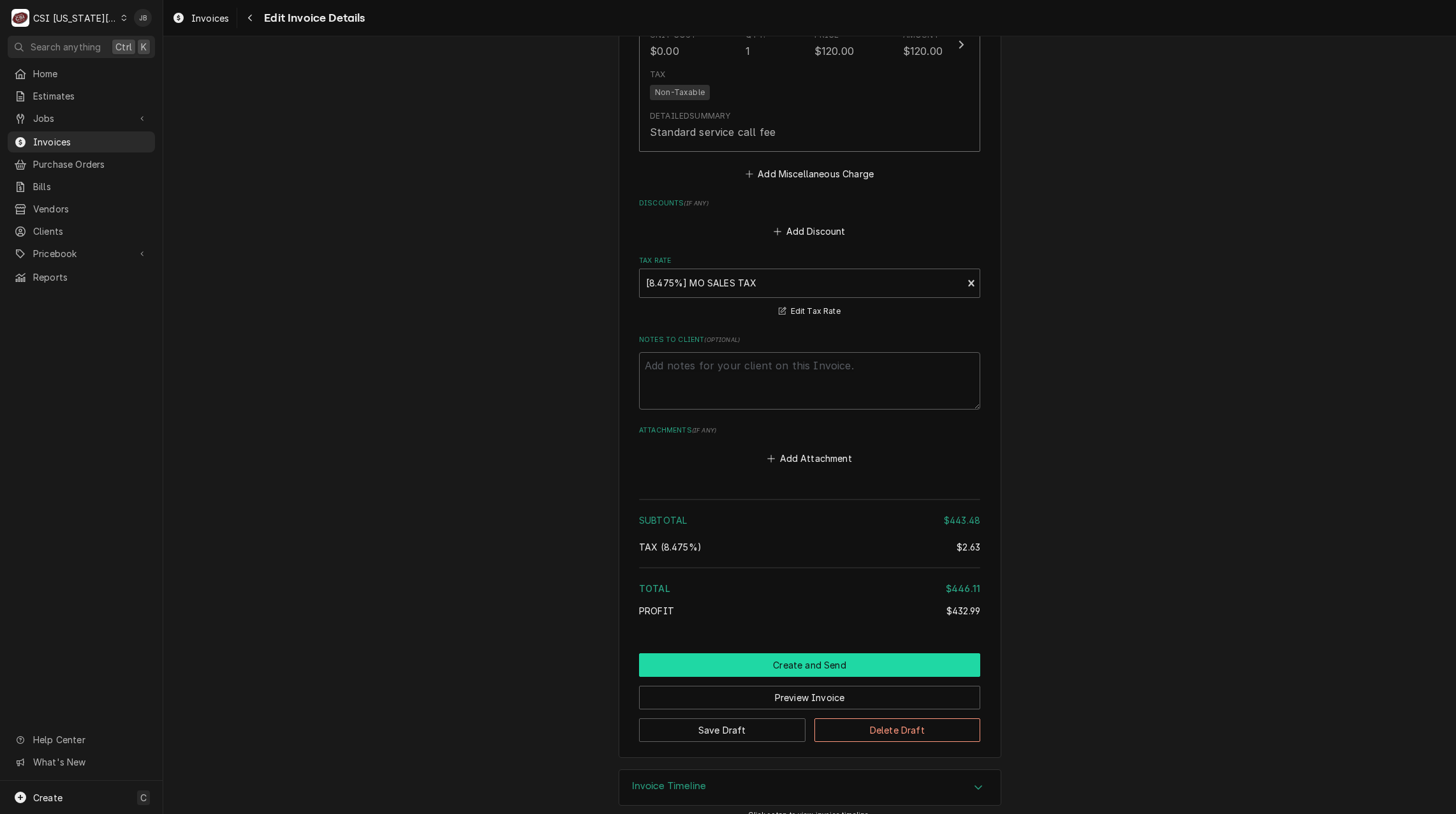
click at [753, 653] on button "Create and Send" at bounding box center [810, 665] width 341 height 24
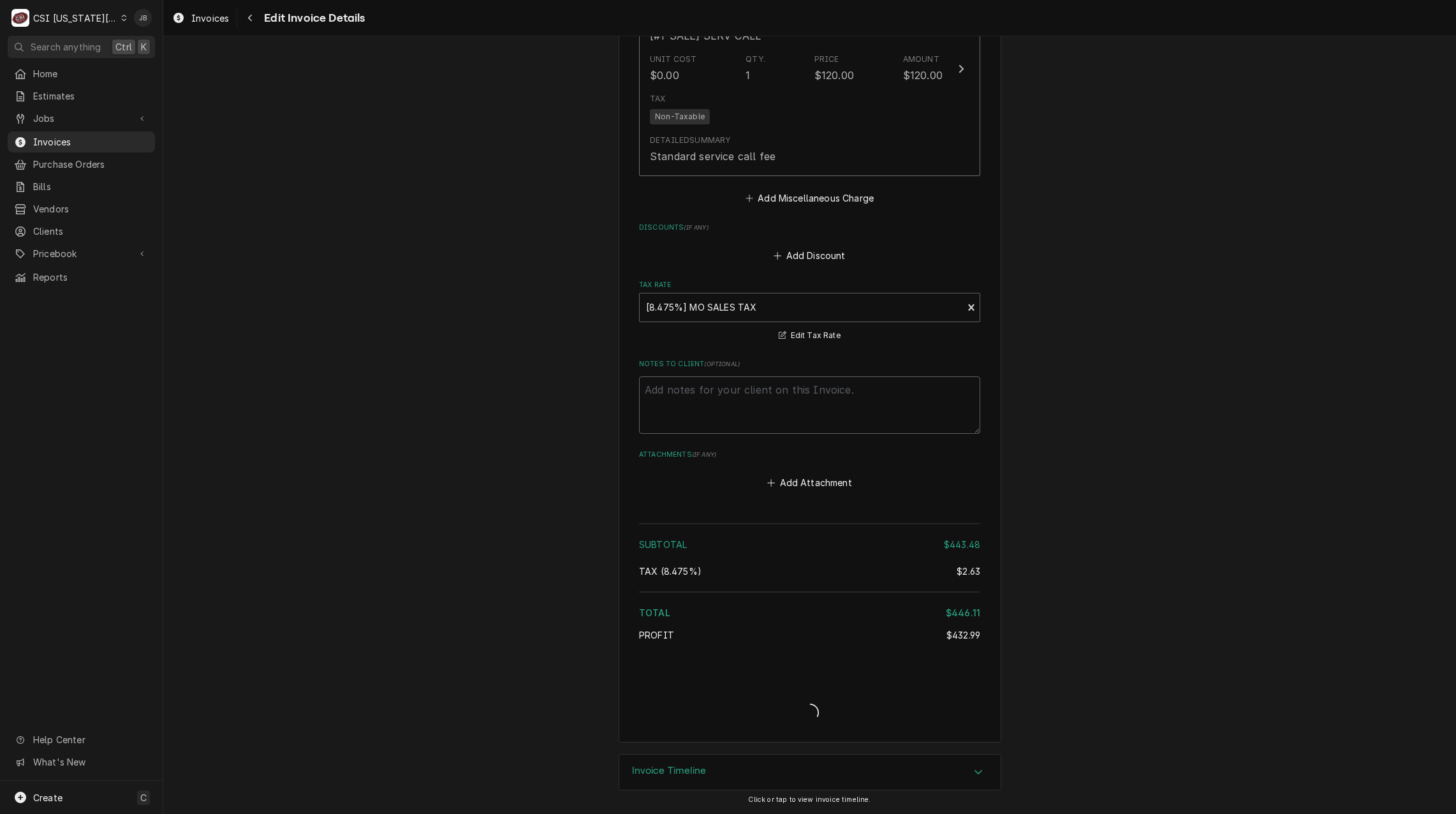
scroll to position [2577, 0]
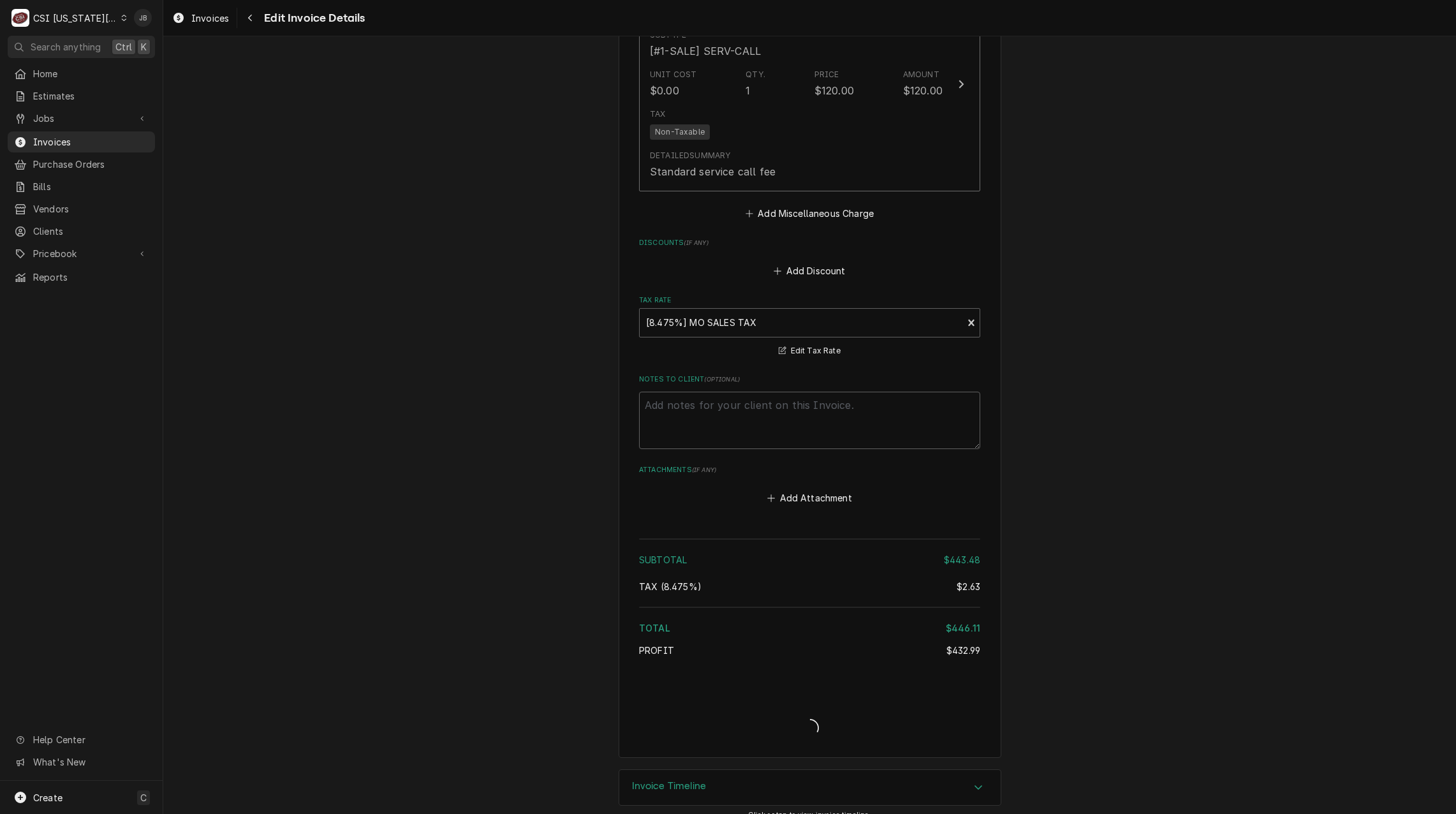
type textarea "x"
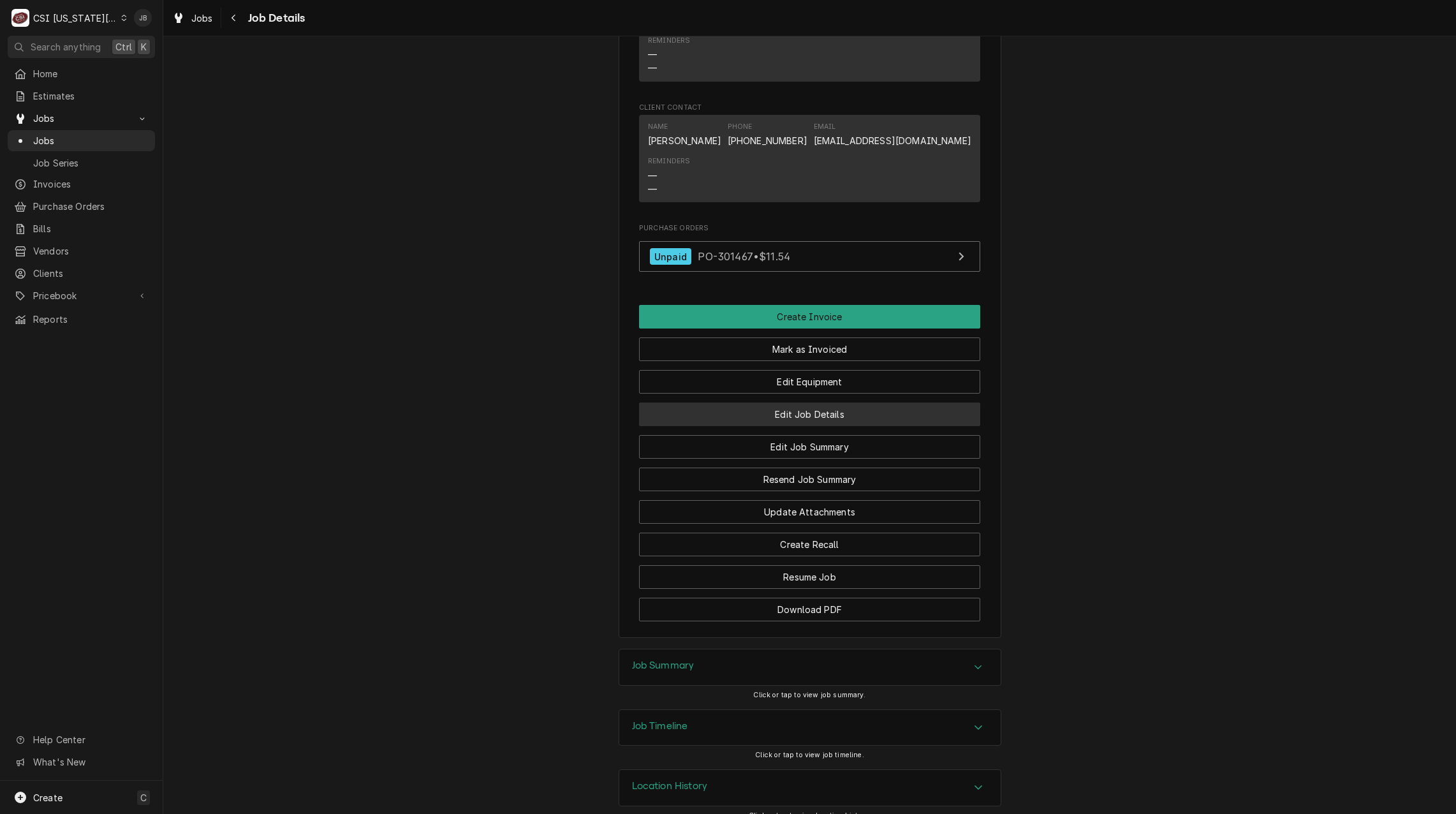
scroll to position [1087, 0]
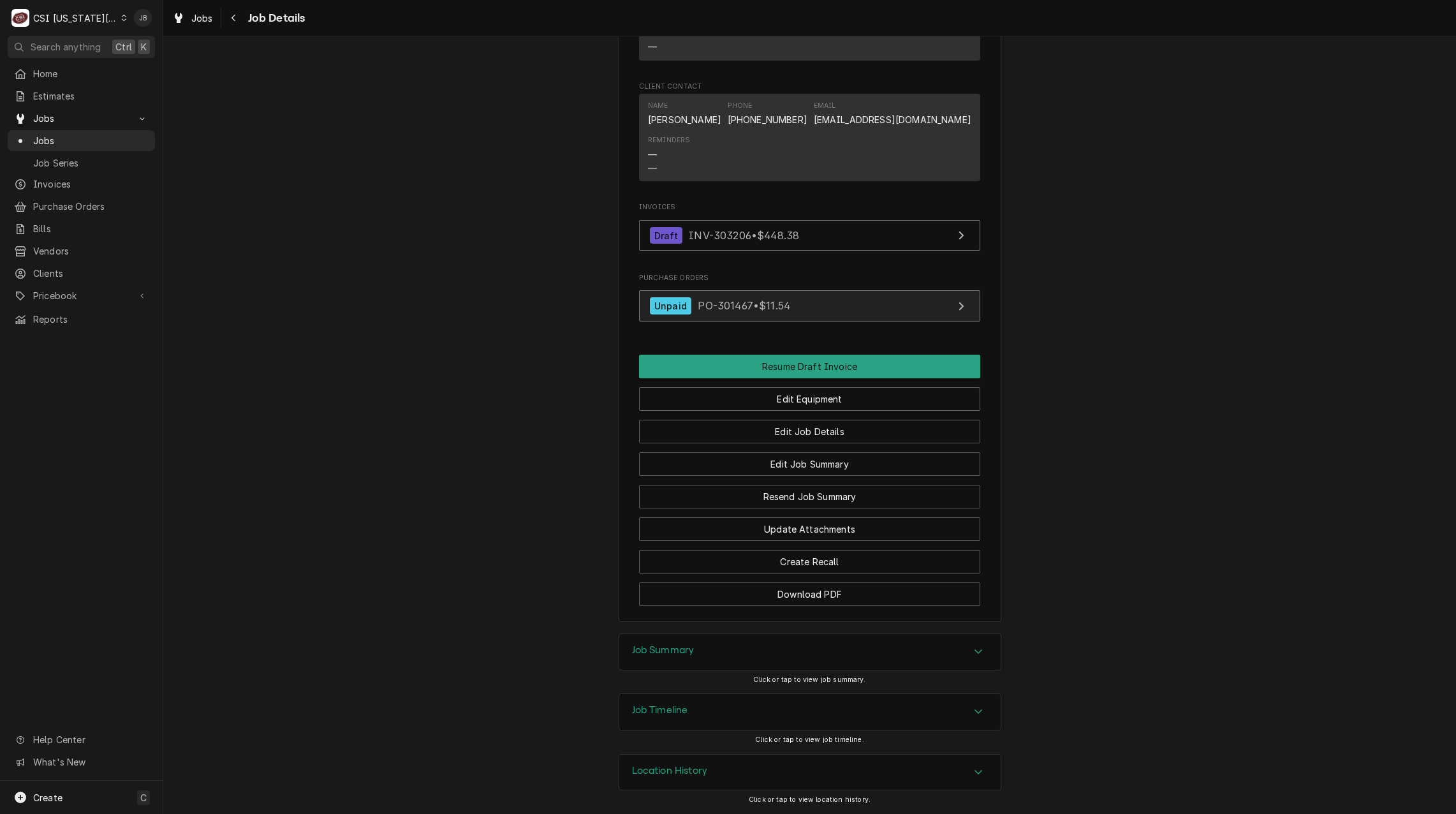
click at [706, 310] on span "PO-301467 • $11.54" at bounding box center [743, 305] width 93 height 13
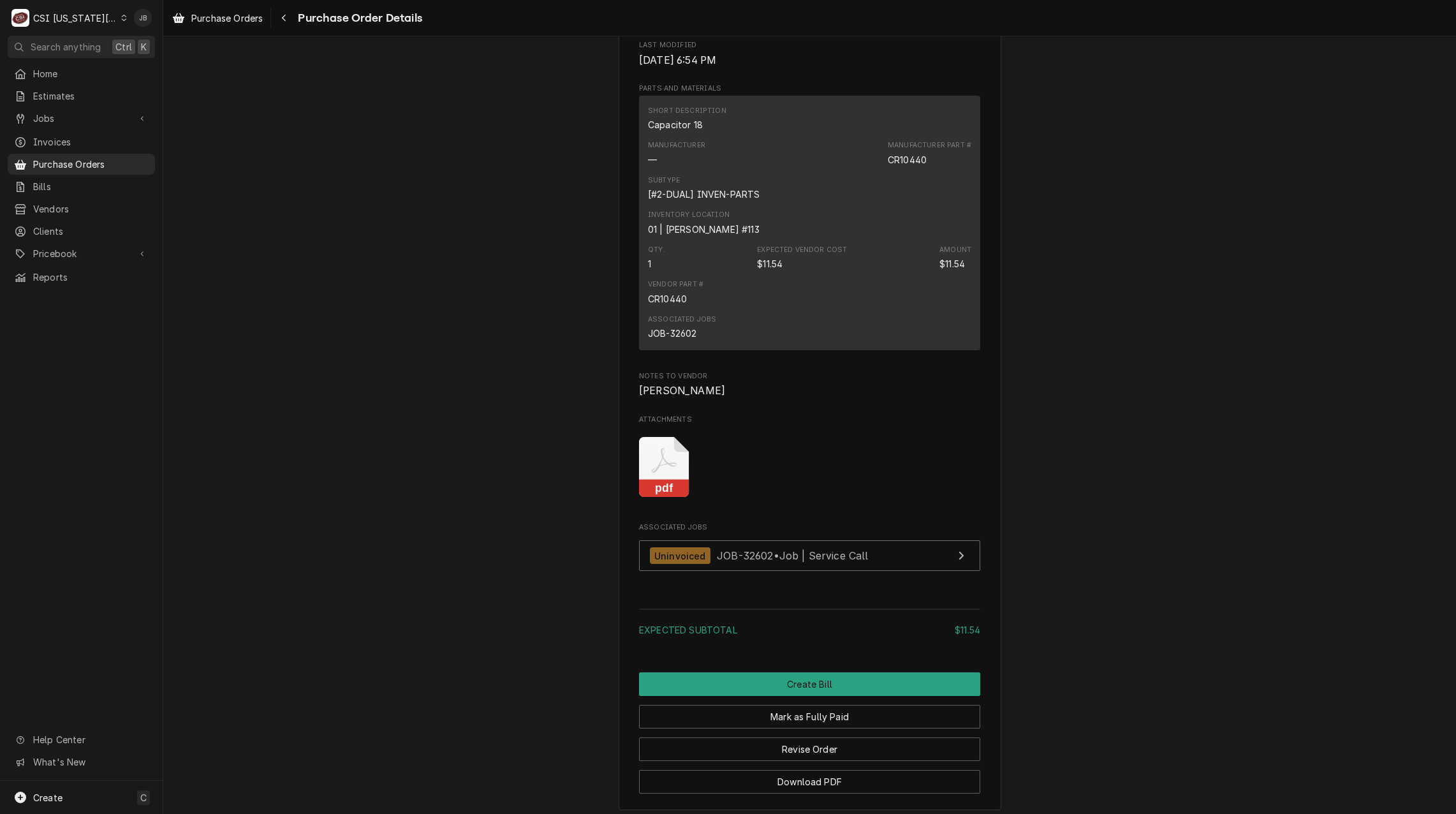
scroll to position [902, 0]
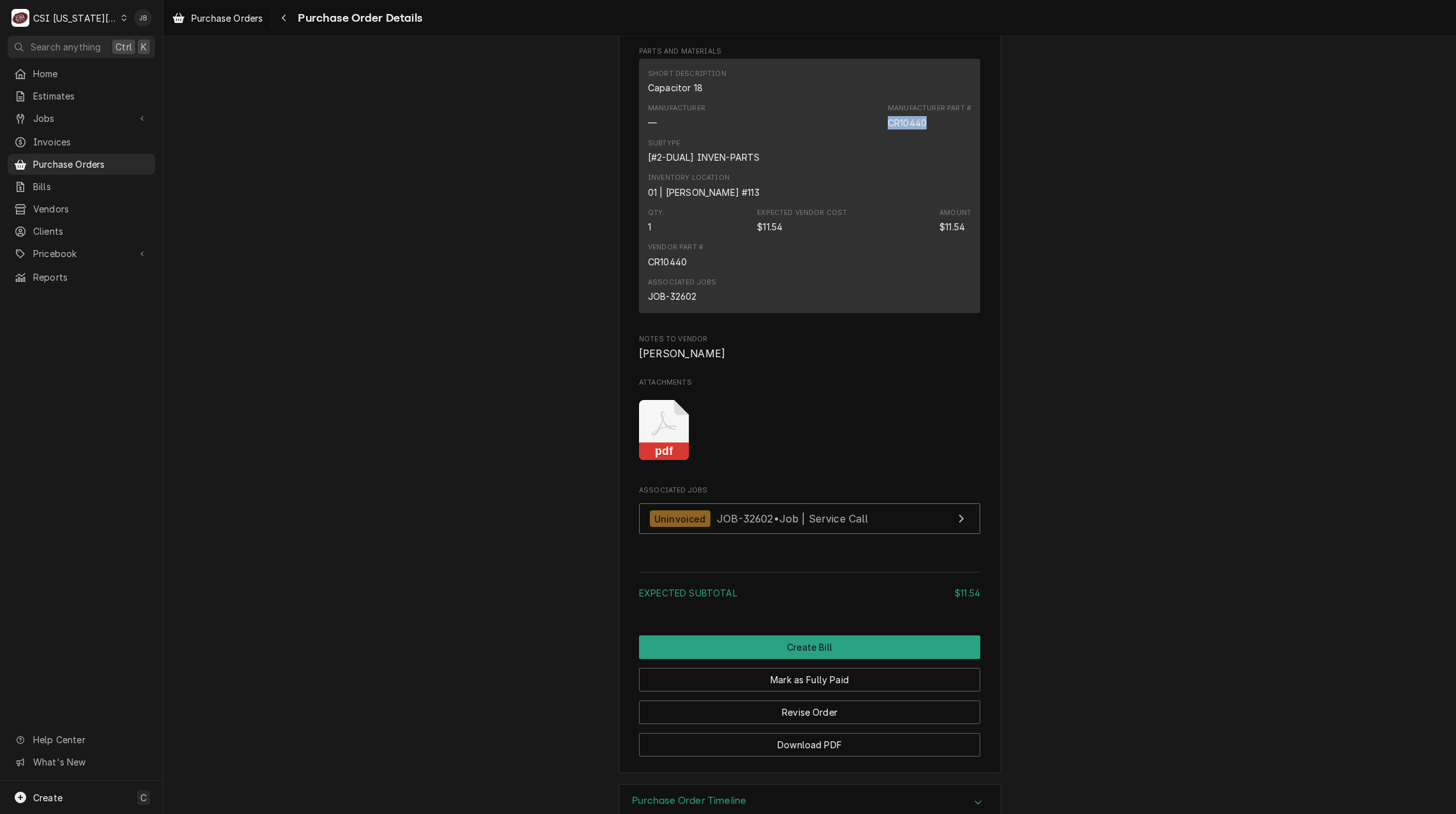
drag, startPoint x: 915, startPoint y: 167, endPoint x: 855, endPoint y: 167, distance: 60.0
click at [855, 133] on div "Manufacturer — Manufacturer Part # CR10440" at bounding box center [810, 116] width 324 height 35
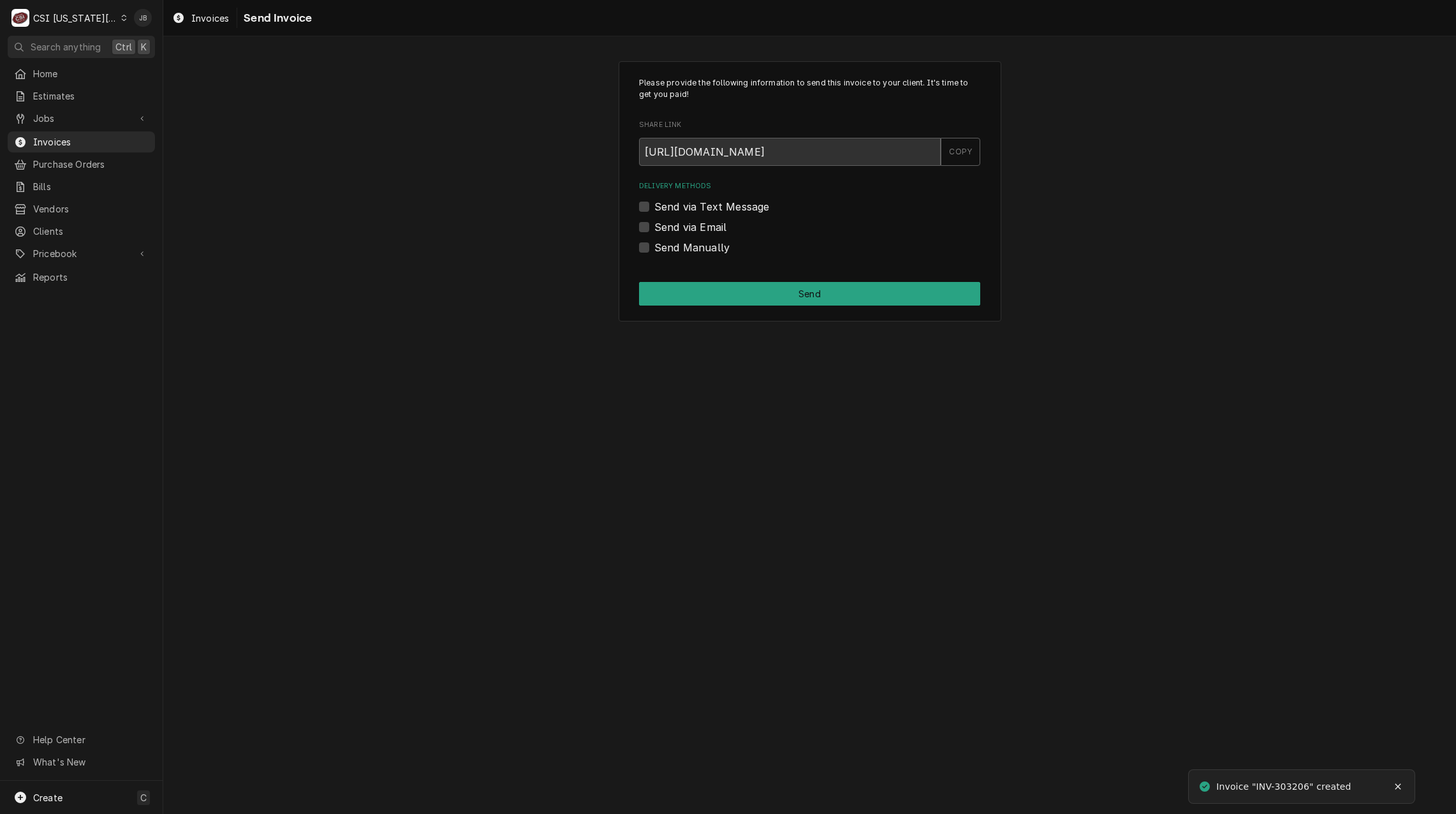
click at [691, 223] on label "Send via Email" at bounding box center [690, 227] width 72 height 15
click at [691, 223] on input "Send via Email" at bounding box center [825, 233] width 341 height 28
checkbox input "true"
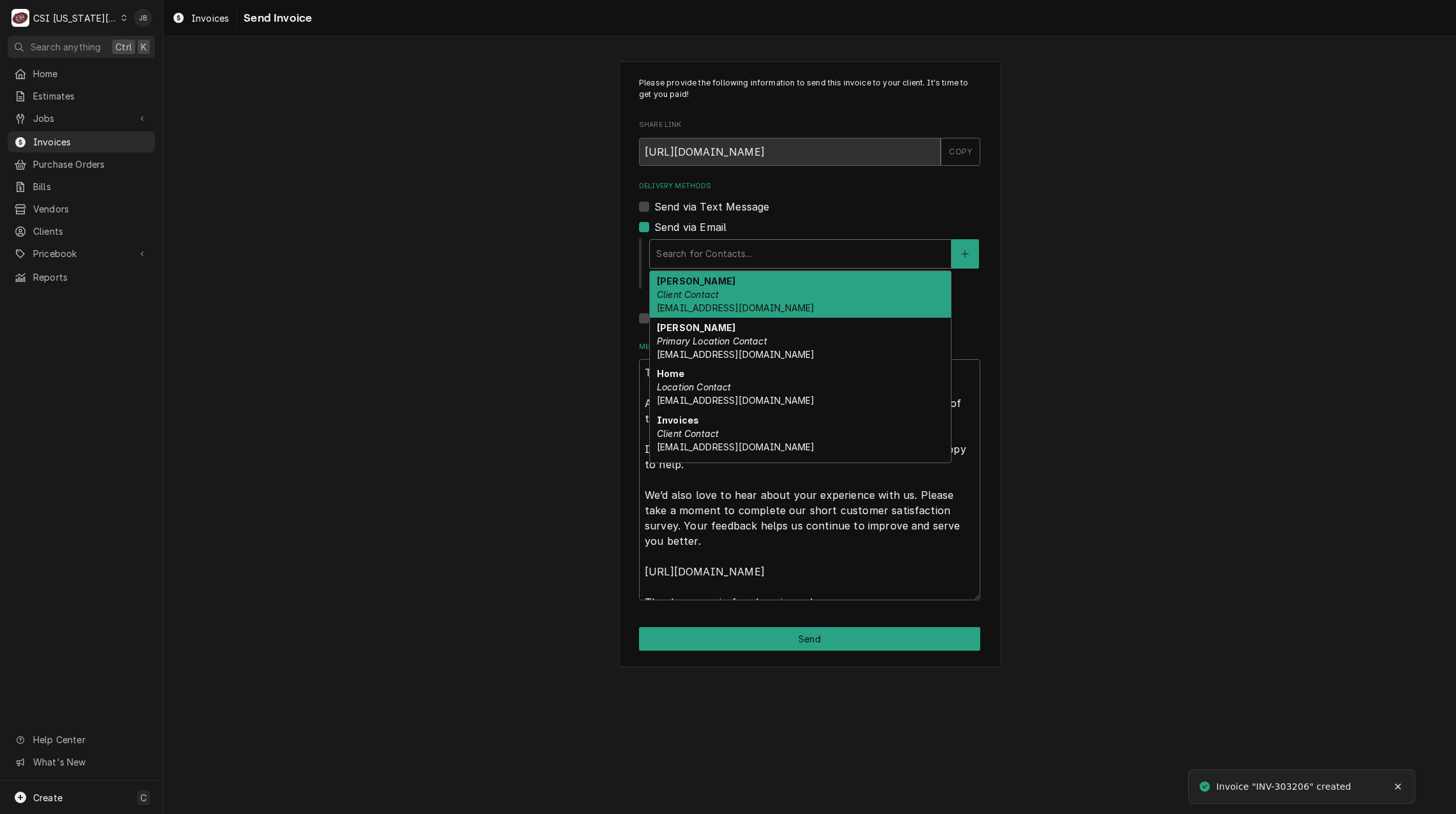
click at [738, 257] on div "Delivery Methods" at bounding box center [799, 253] width 288 height 23
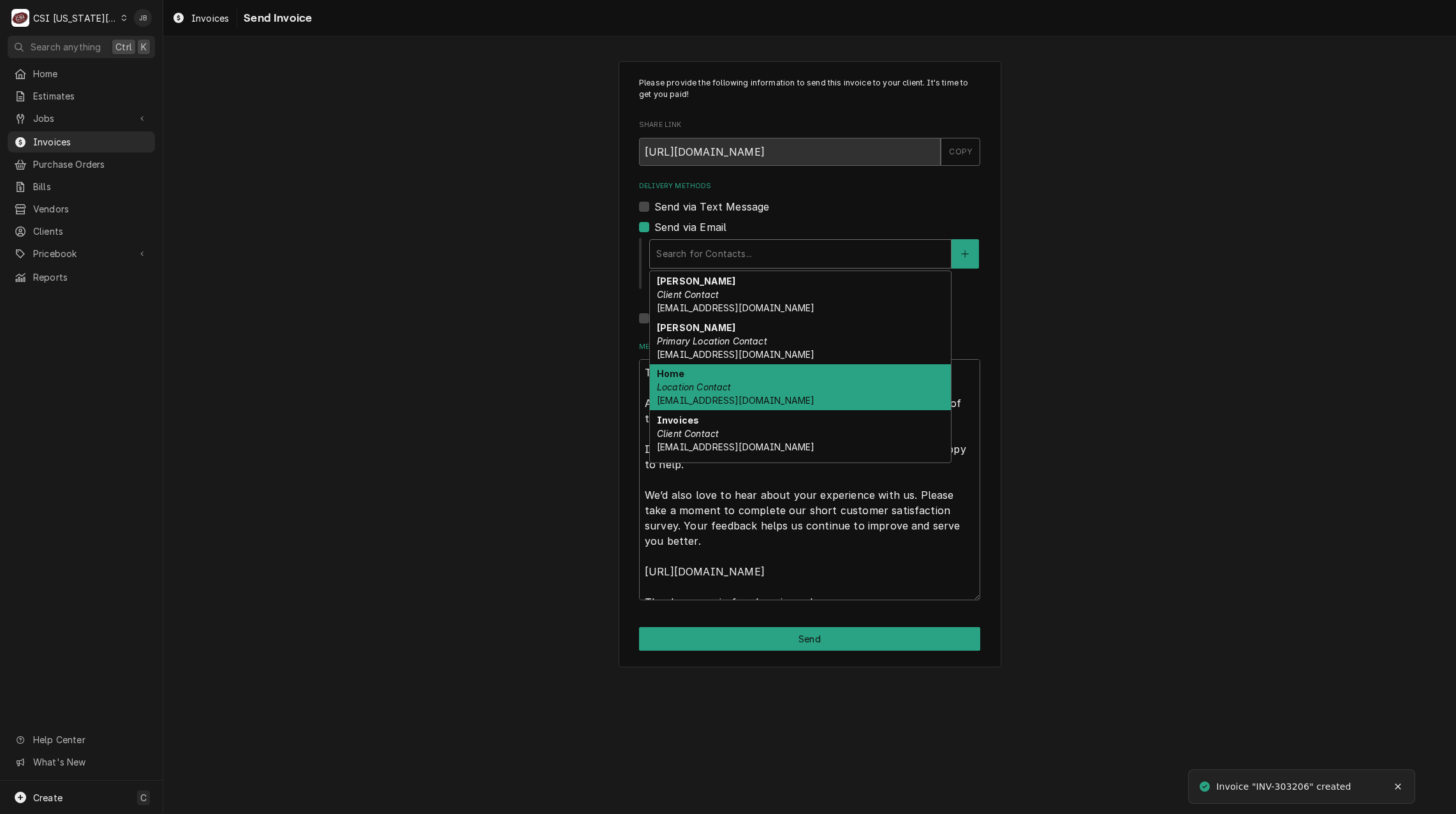
click at [742, 393] on div "Home Location Contact accountspayable@pembrokehill.org" at bounding box center [800, 387] width 301 height 47
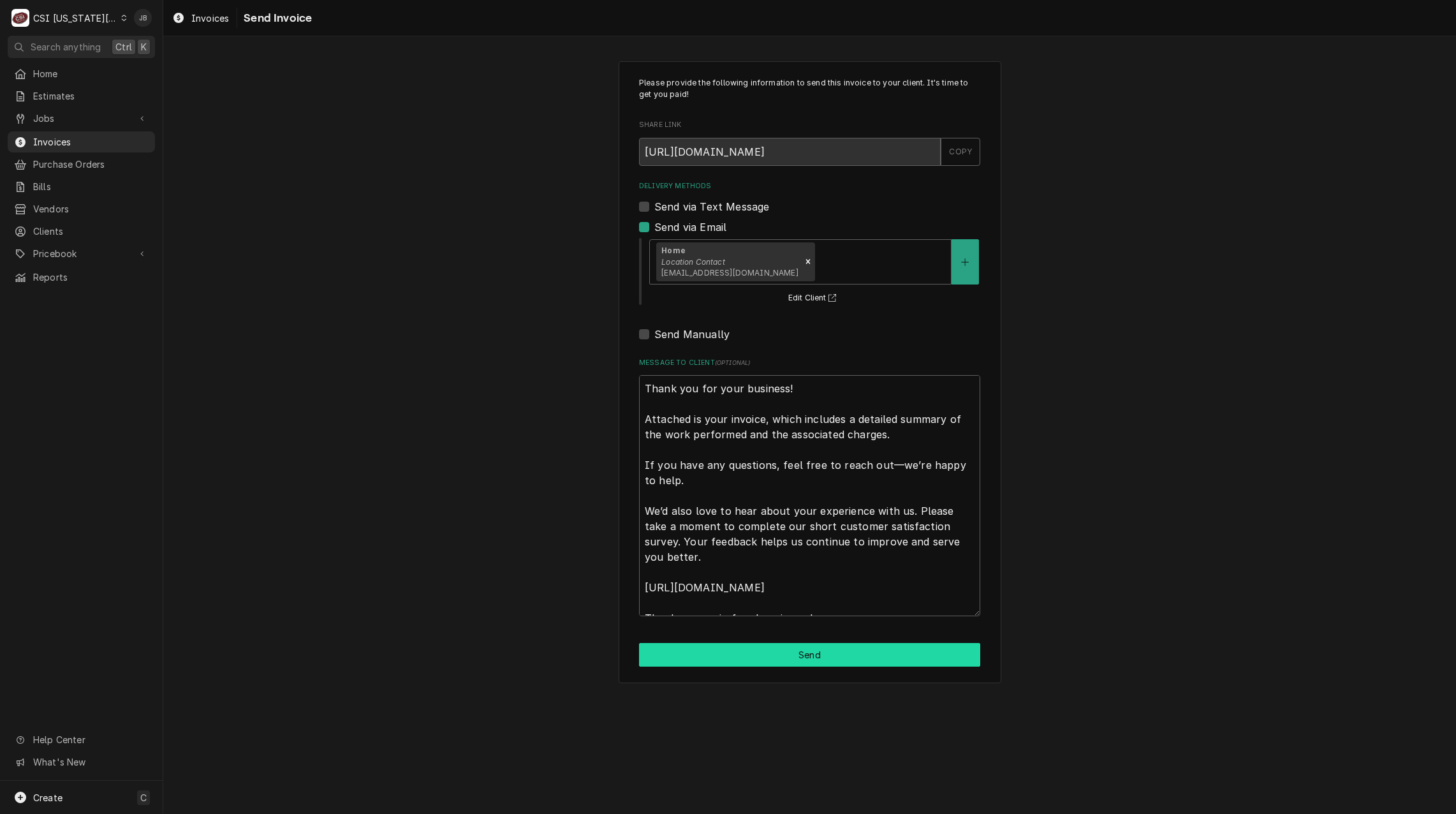
click at [728, 654] on button "Send" at bounding box center [810, 655] width 341 height 24
type textarea "x"
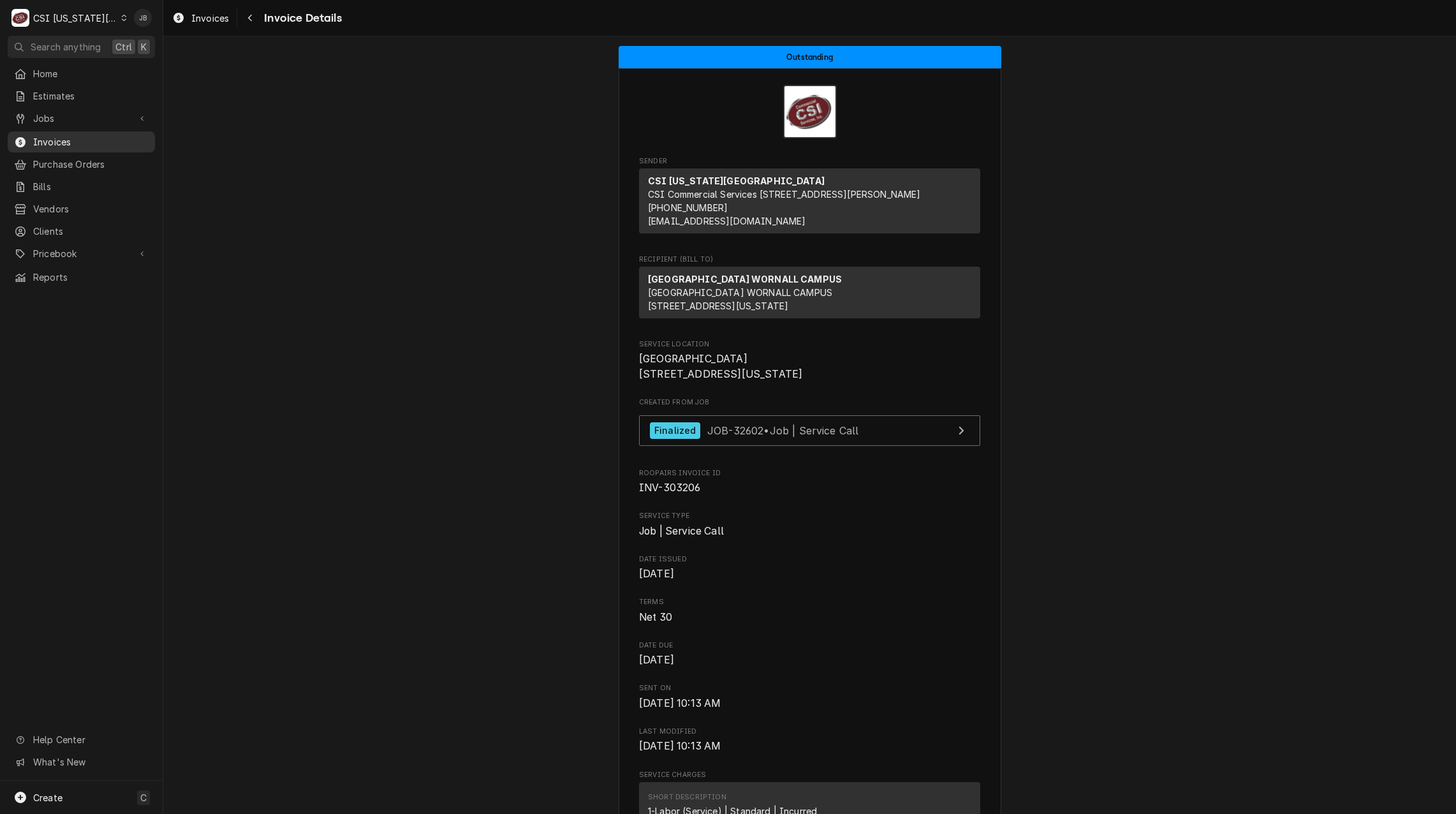
drag, startPoint x: 83, startPoint y: 137, endPoint x: 89, endPoint y: 139, distance: 6.3
click at [83, 137] on span "Invoices" at bounding box center [91, 142] width 116 height 14
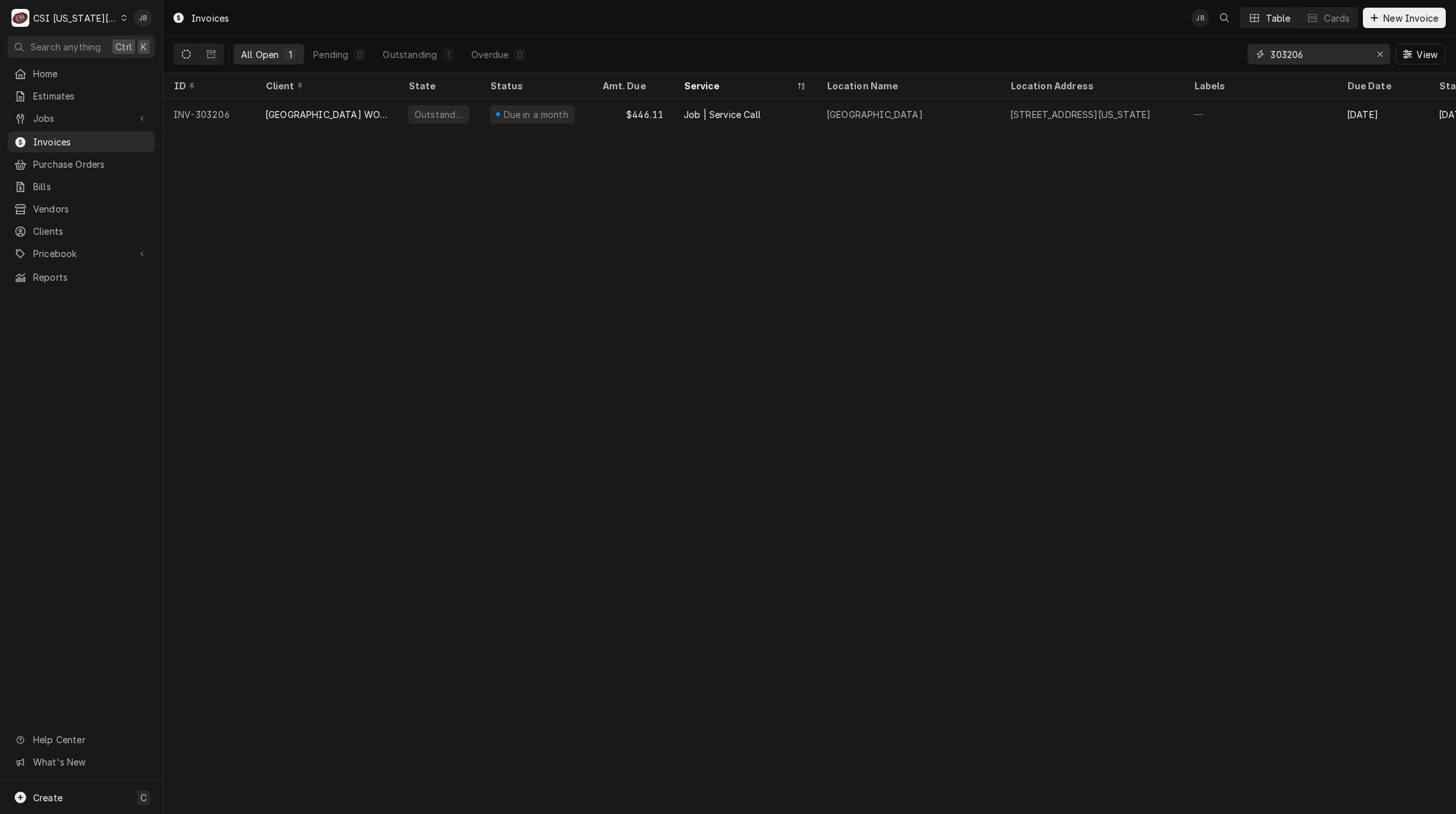
click at [1317, 55] on input "303206" at bounding box center [1318, 54] width 96 height 20
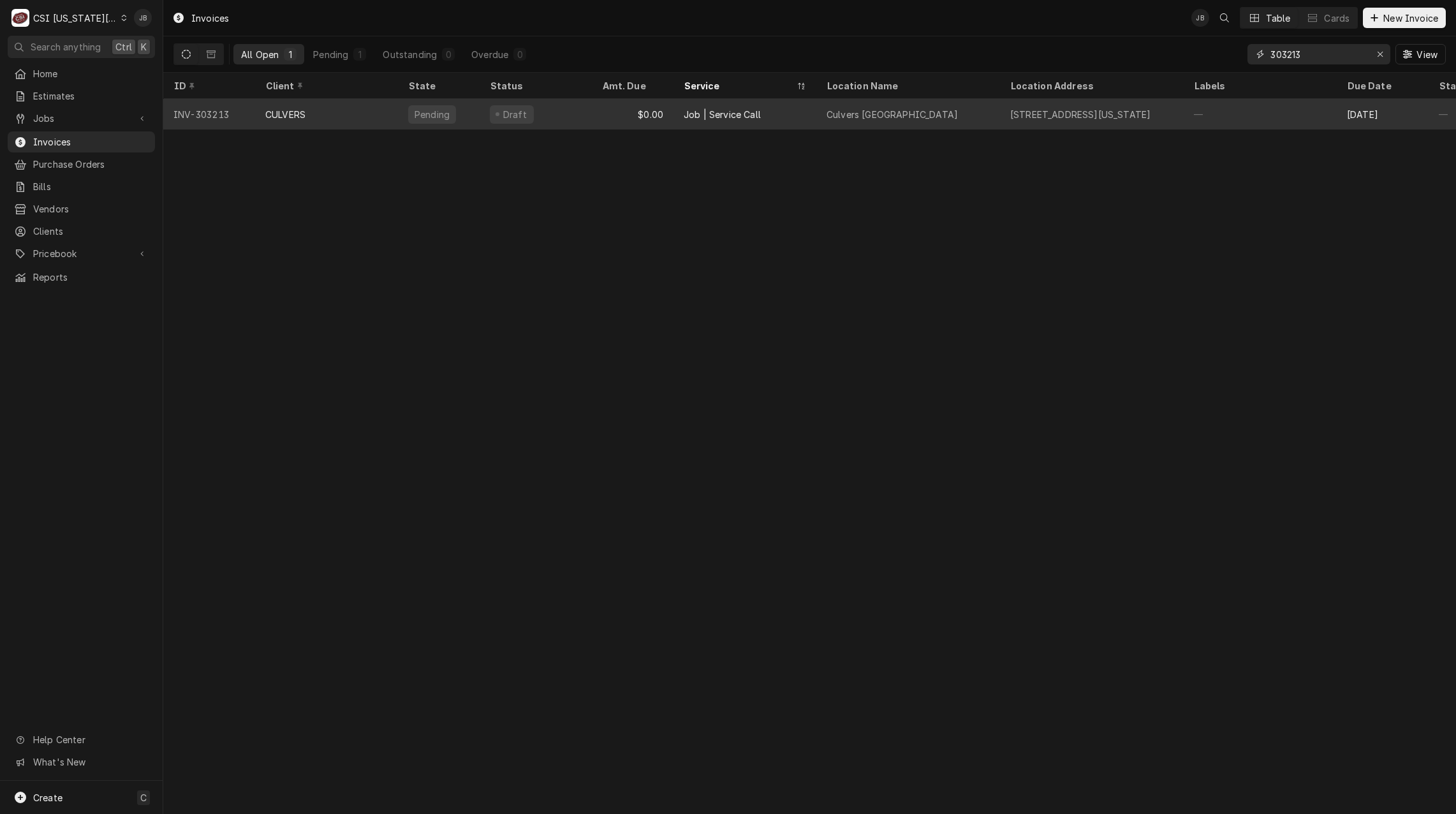
type input "303213"
click at [537, 116] on div "Draft" at bounding box center [535, 114] width 112 height 31
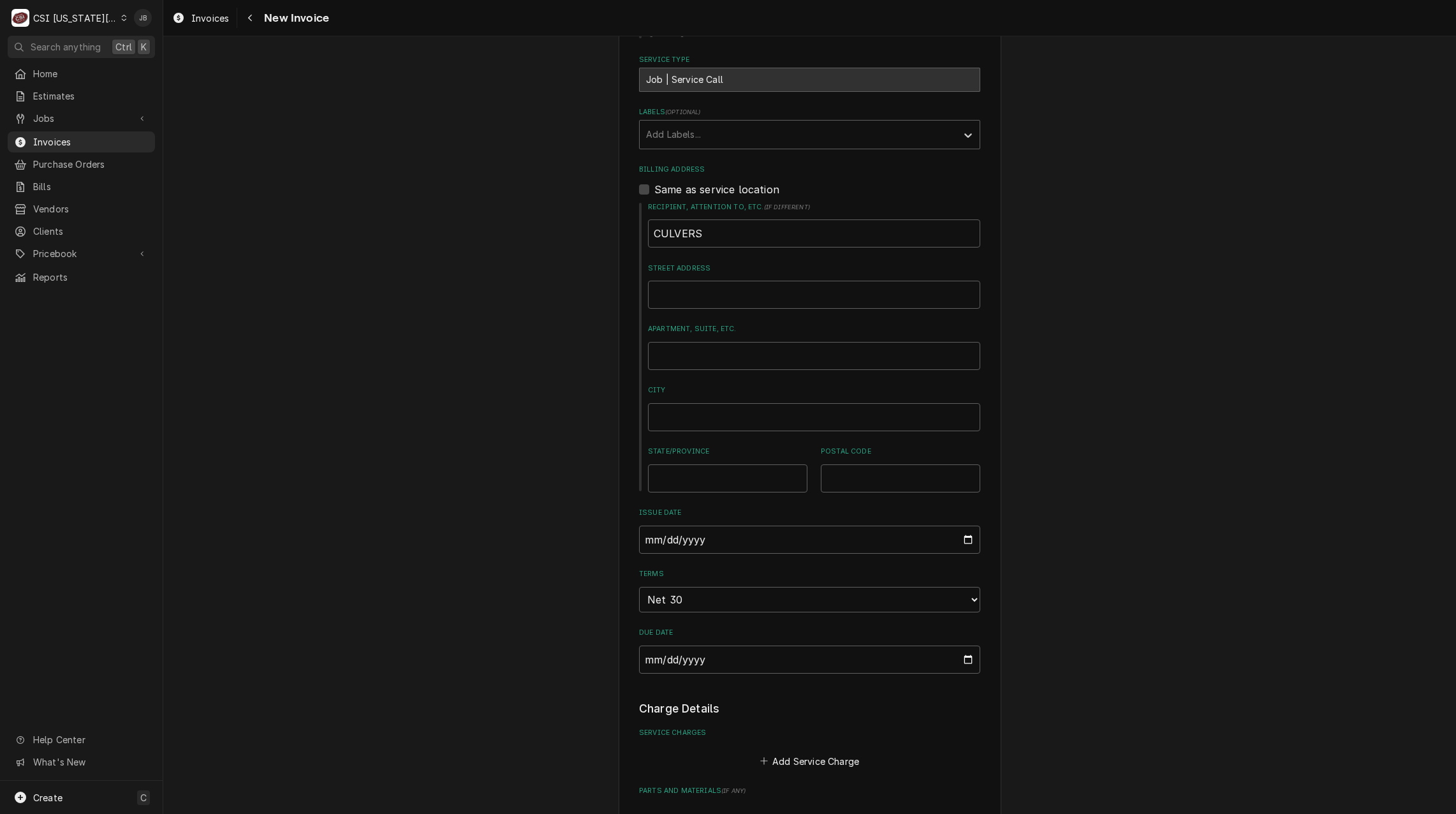
scroll to position [574, 0]
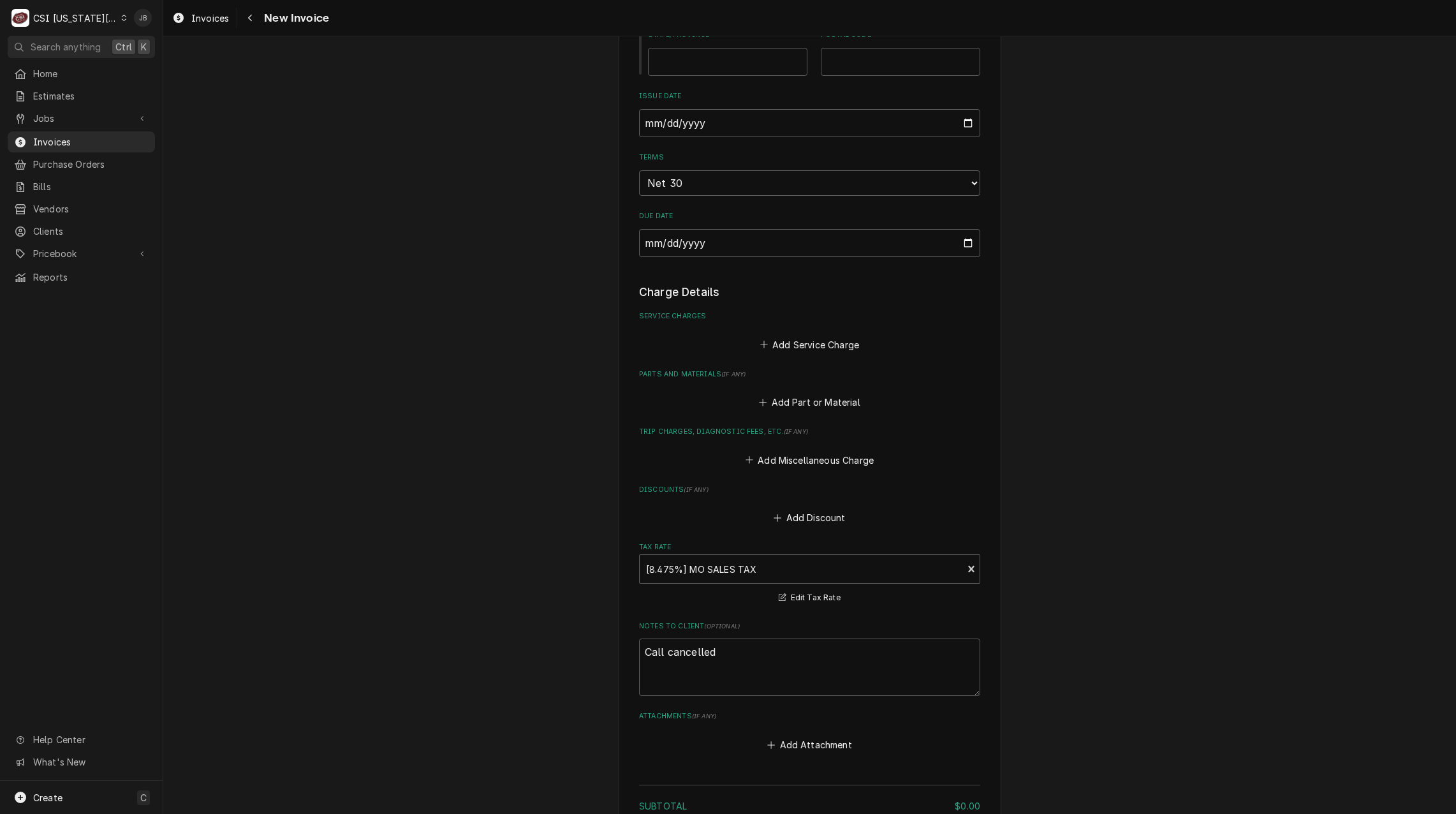
click at [525, 352] on div "Please provide the following information to create your invoice: Client Details…" at bounding box center [809, 138] width 1292 height 1834
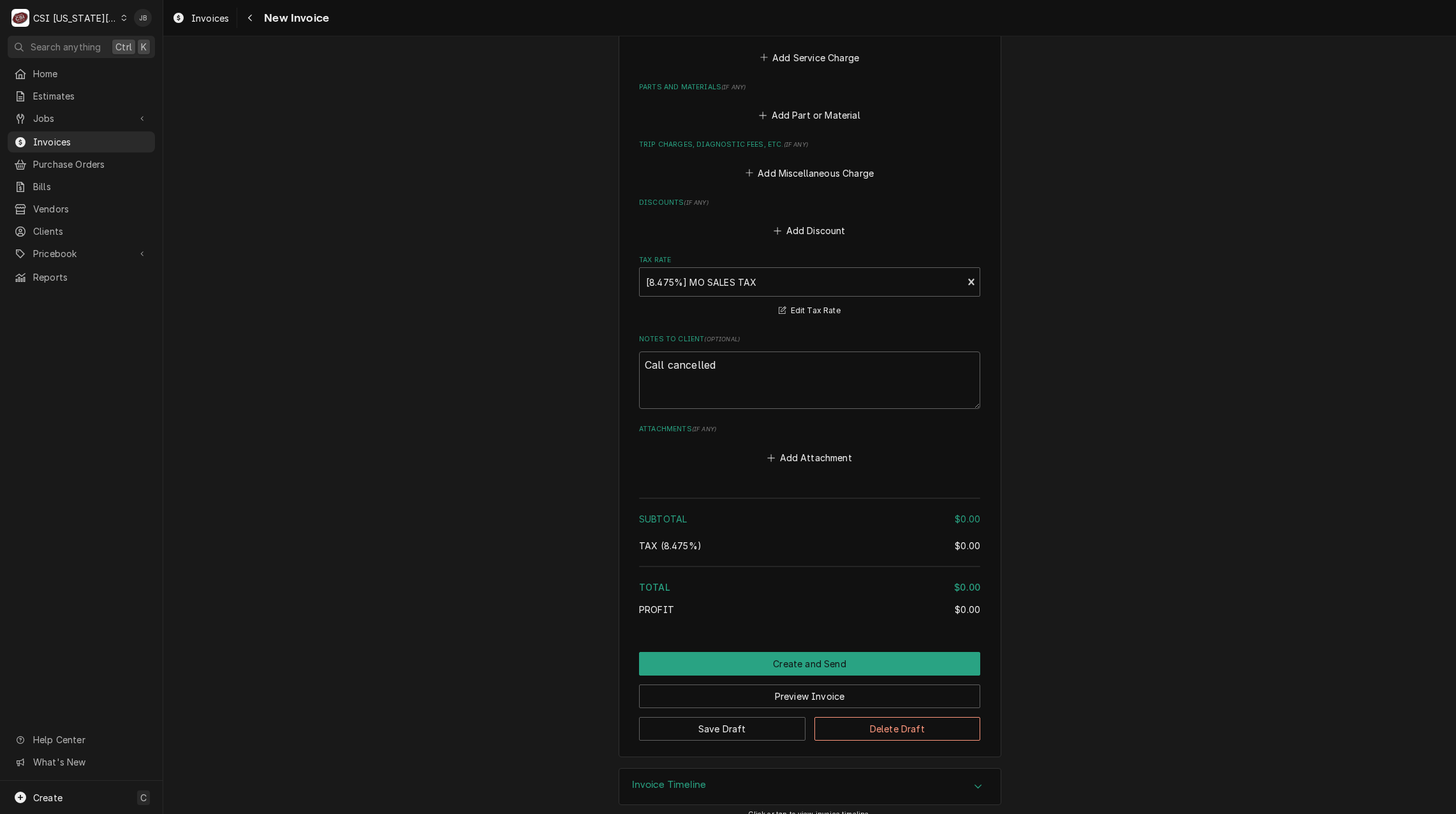
scroll to position [1131, 0]
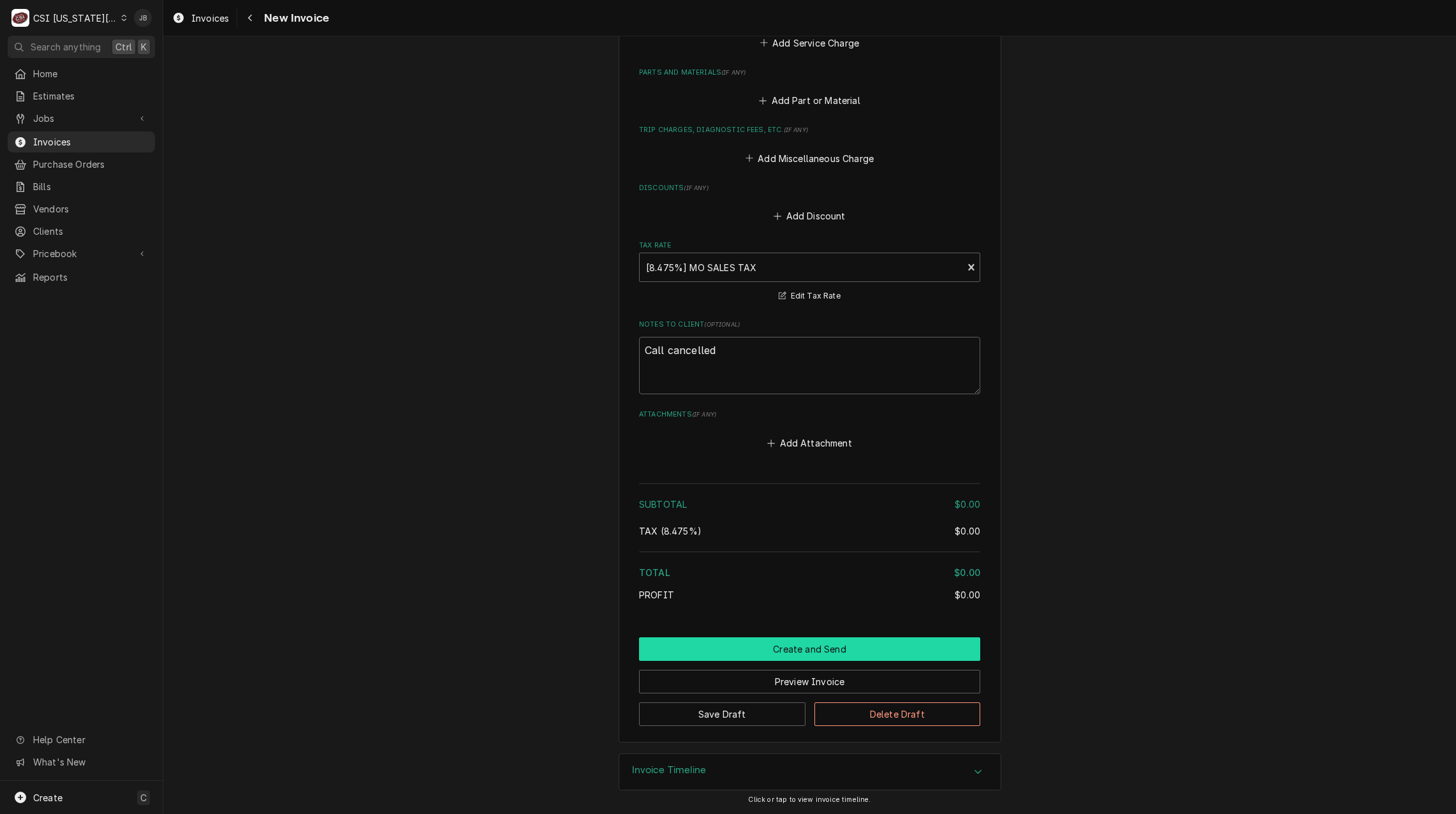
click at [736, 648] on button "Create and Send" at bounding box center [810, 649] width 341 height 24
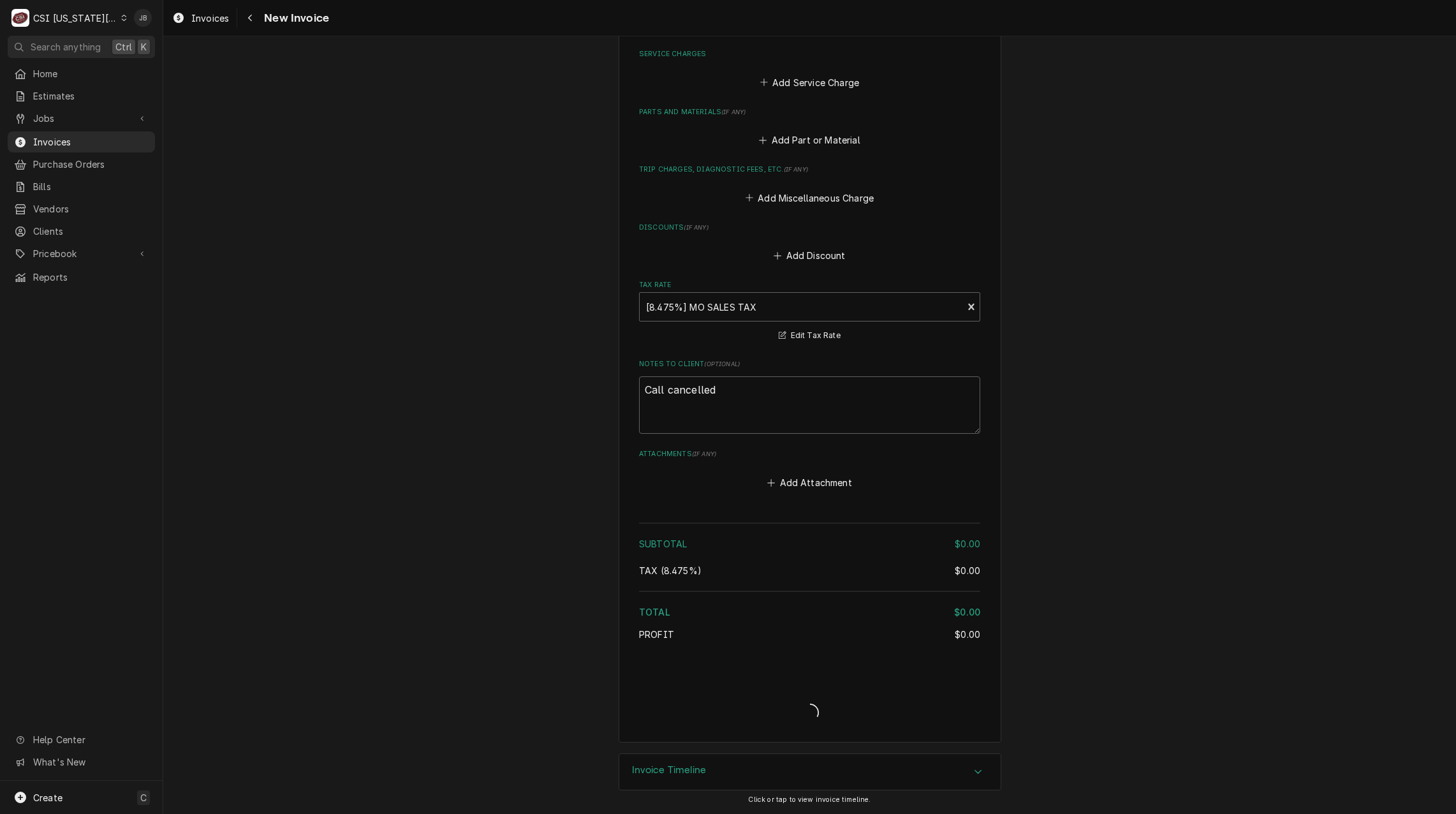
type textarea "x"
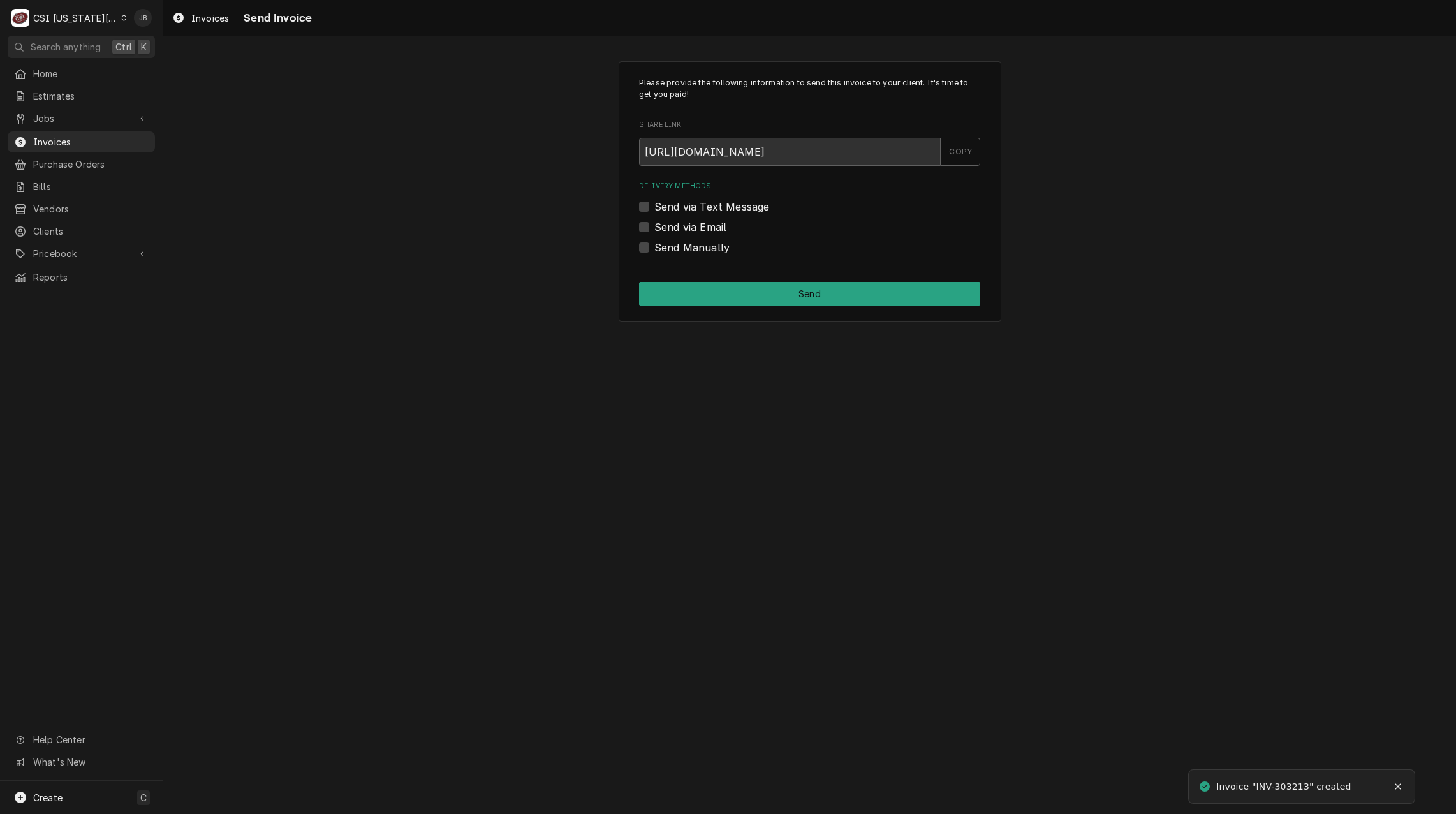
click at [694, 251] on label "Send Manually" at bounding box center [691, 247] width 76 height 15
click at [694, 251] on input "Send Manually" at bounding box center [825, 253] width 341 height 28
checkbox input "true"
click at [730, 293] on button "Send" at bounding box center [810, 294] width 341 height 24
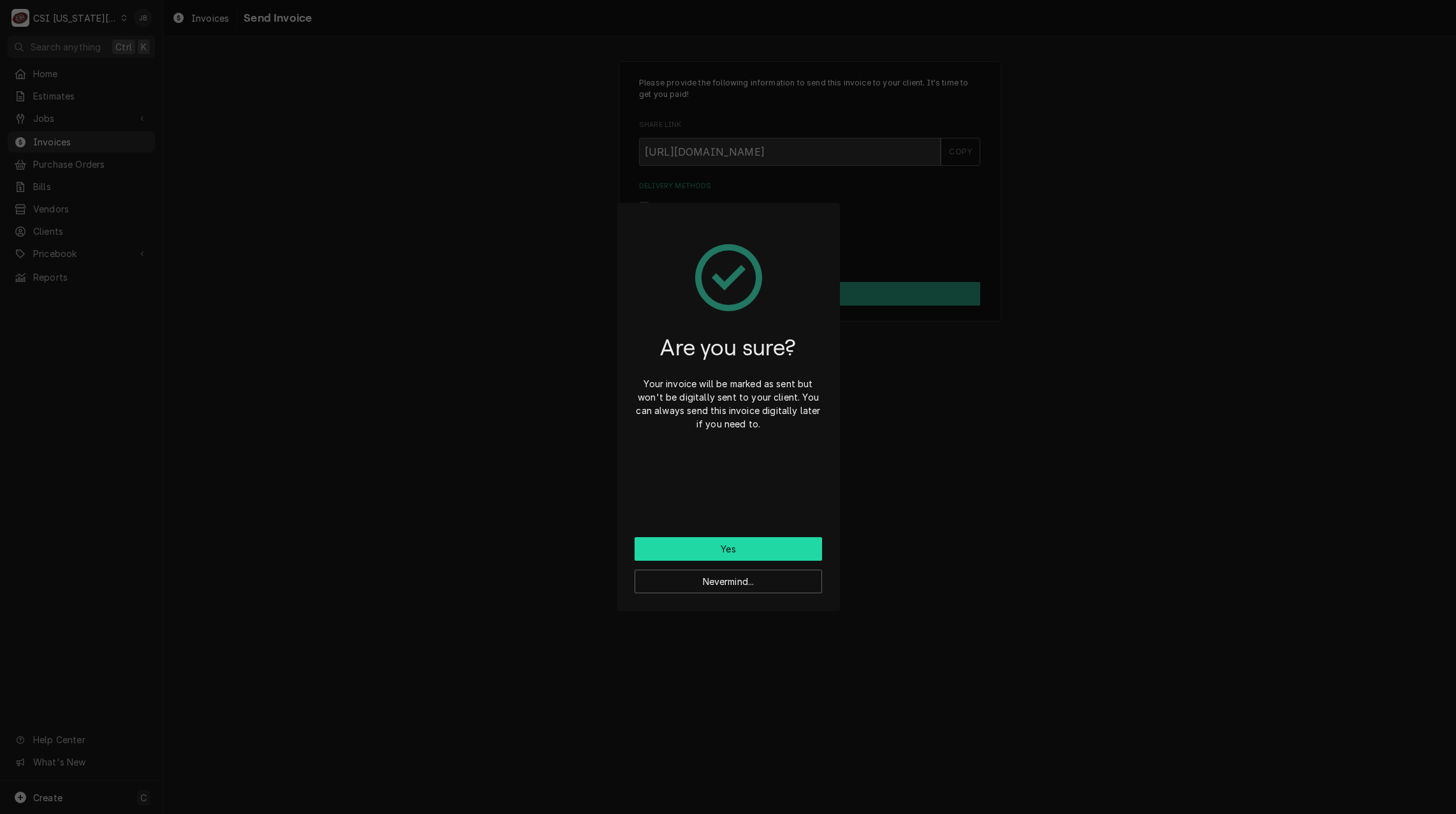
click at [708, 547] on button "Yes" at bounding box center [728, 549] width 188 height 24
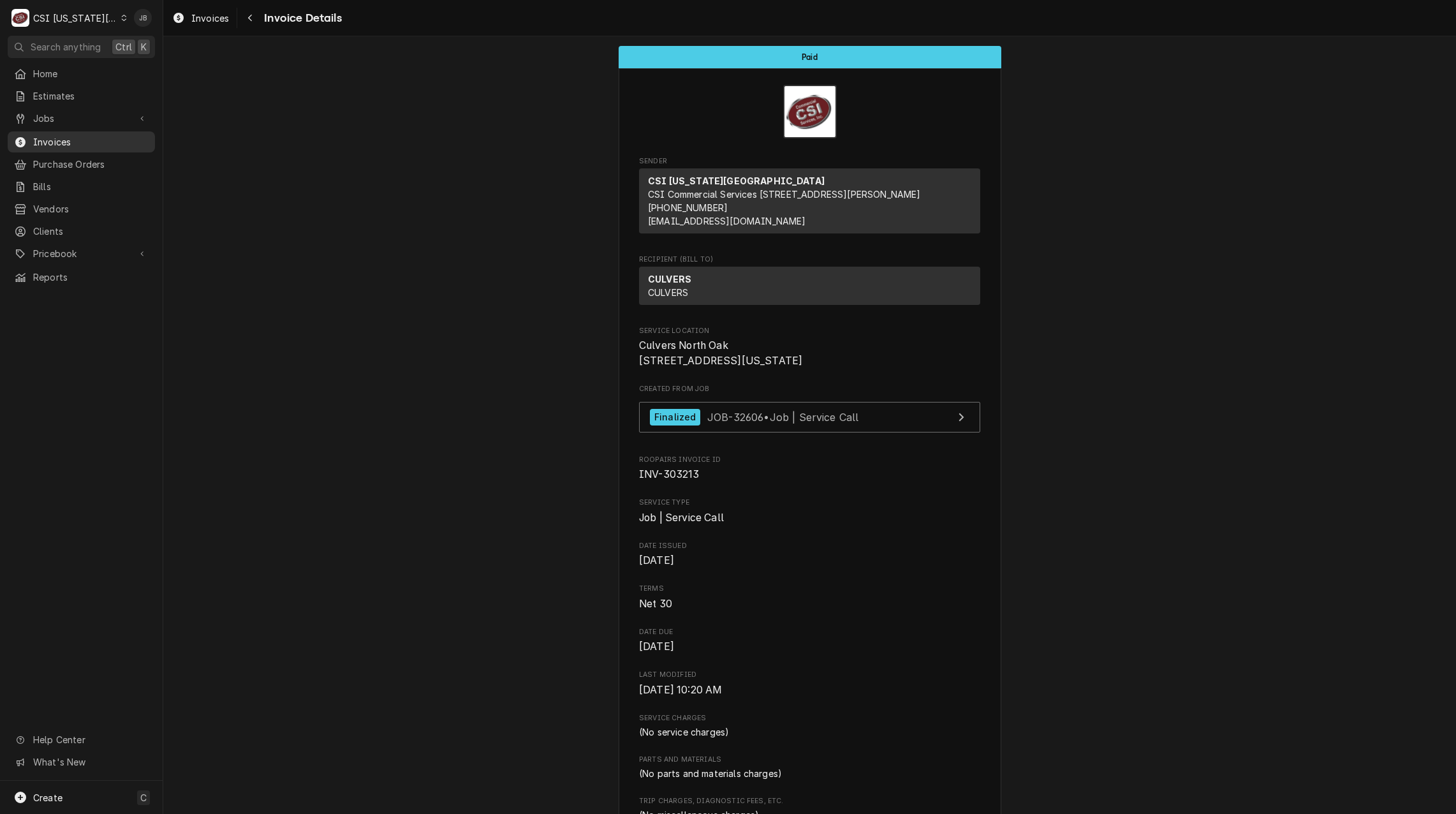
click at [67, 142] on span "Invoices" at bounding box center [91, 142] width 116 height 14
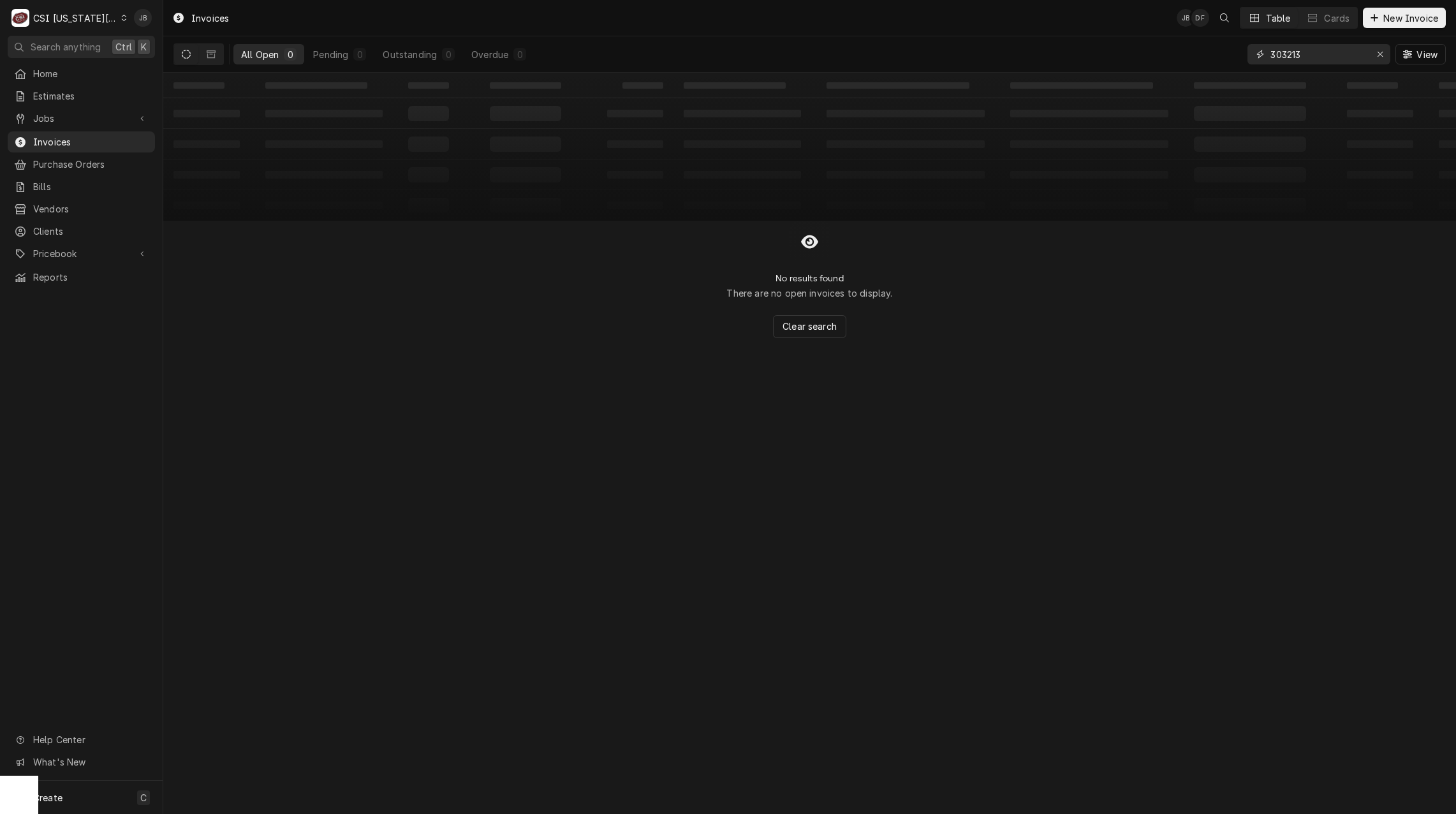
drag, startPoint x: 1306, startPoint y: 55, endPoint x: 1195, endPoint y: 56, distance: 111.0
click at [1197, 55] on div "All Open 0 Pending 0 Outstanding 0 Overdue 0 303213 View" at bounding box center [809, 54] width 1272 height 36
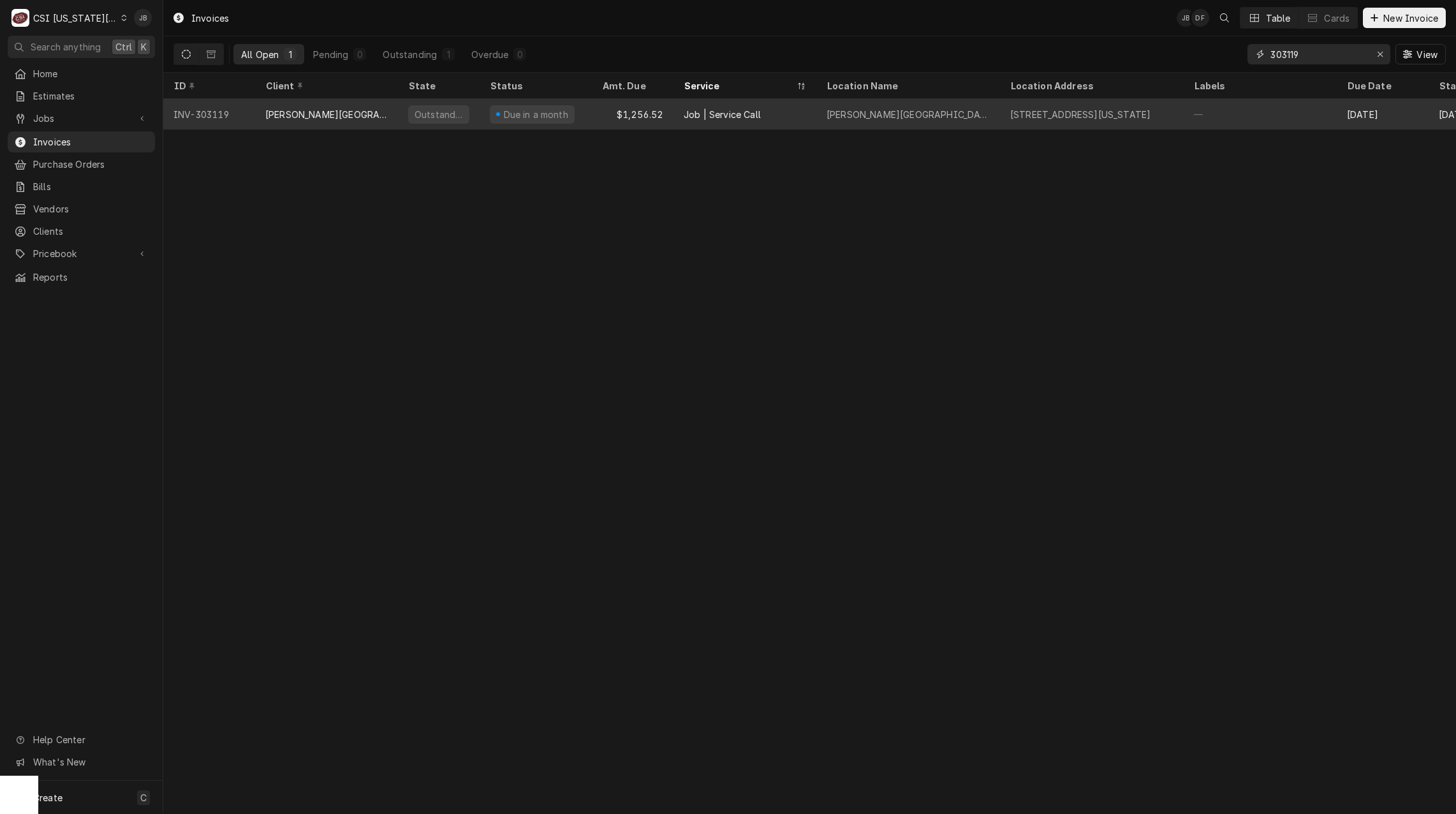
type input "303119"
click at [692, 122] on div "Job | Service Call" at bounding box center [745, 114] width 143 height 31
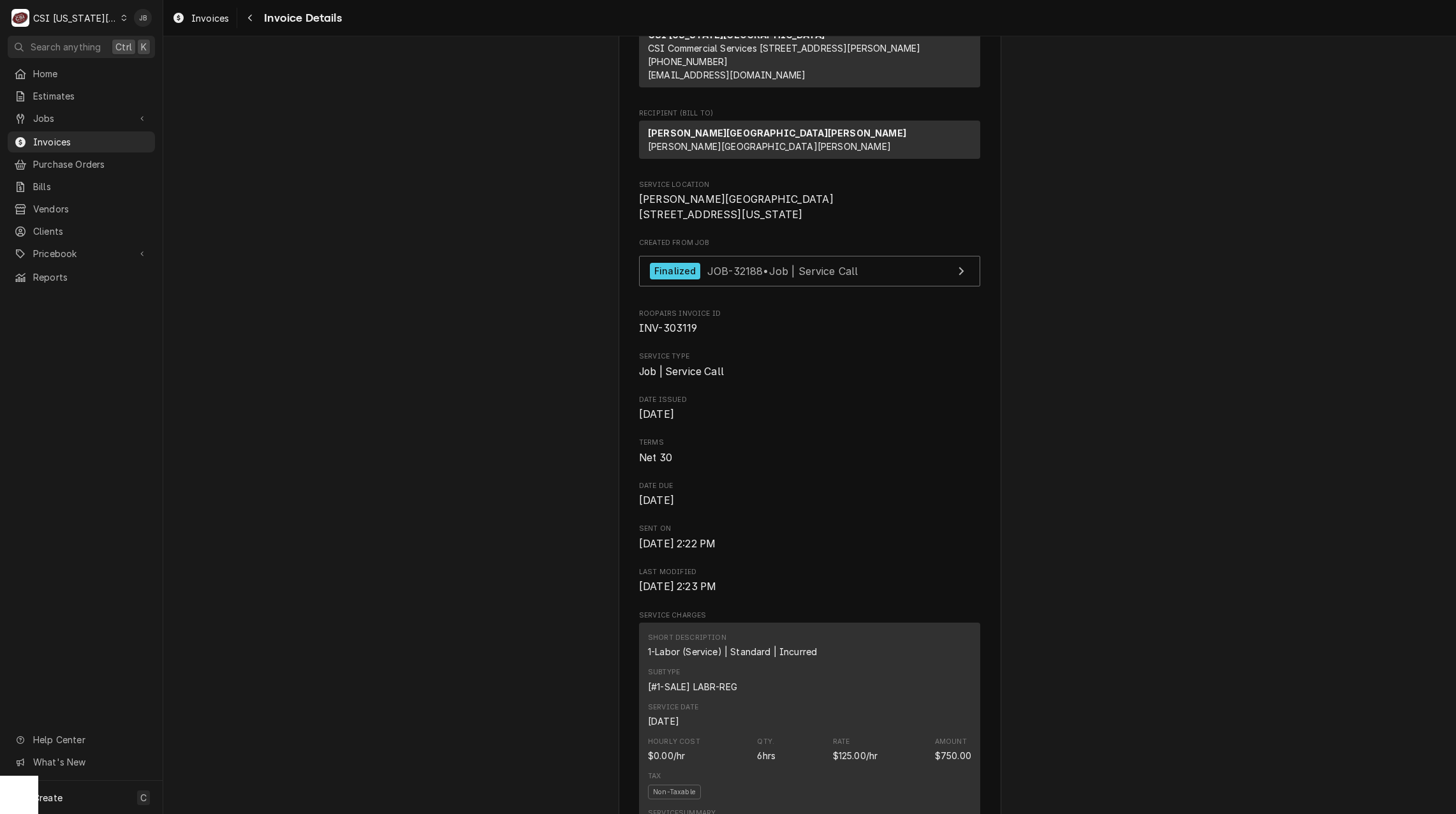
scroll to position [64, 0]
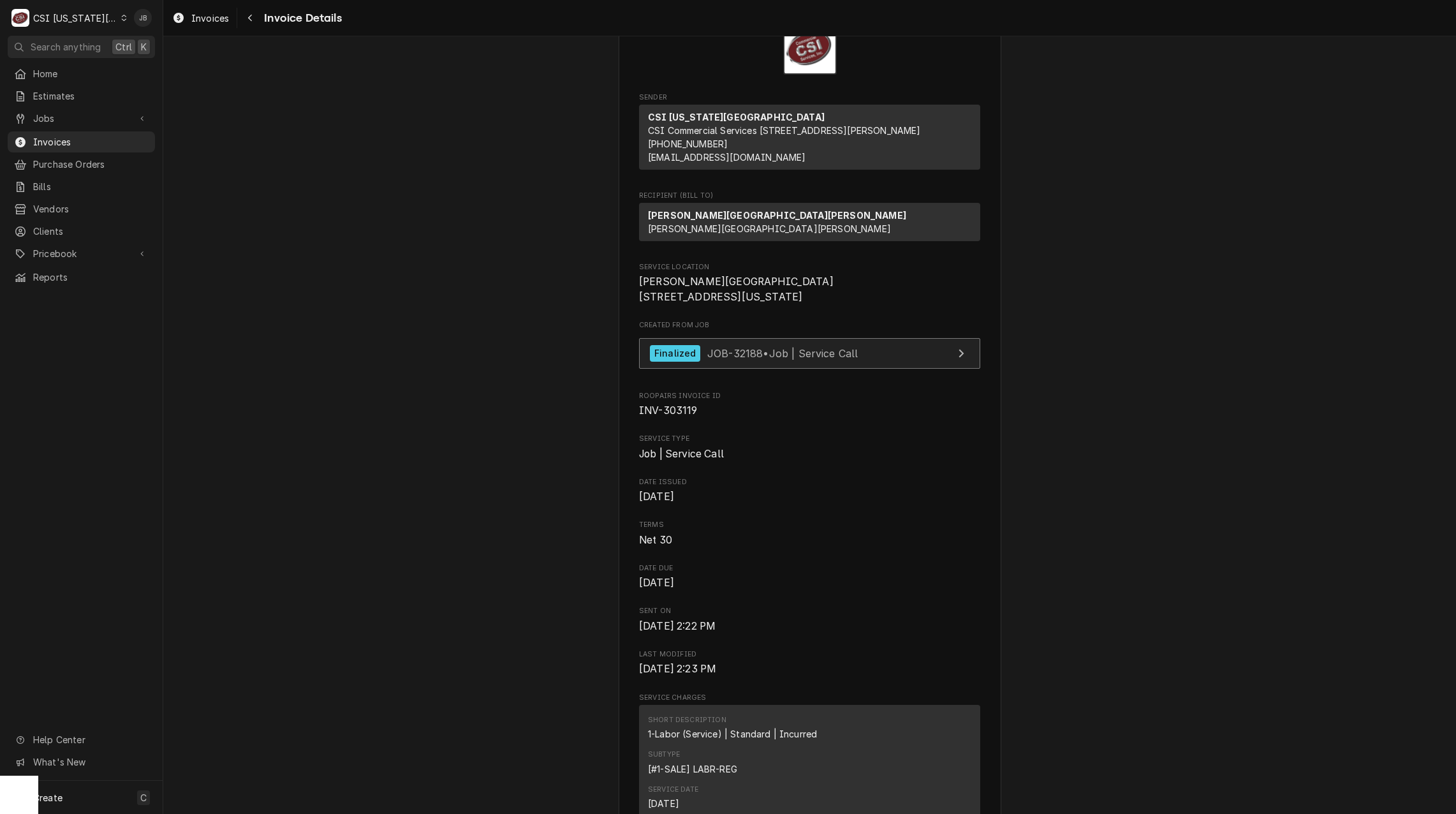
click at [707, 359] on span "JOB-32188 • Job | Service Call" at bounding box center [782, 353] width 151 height 13
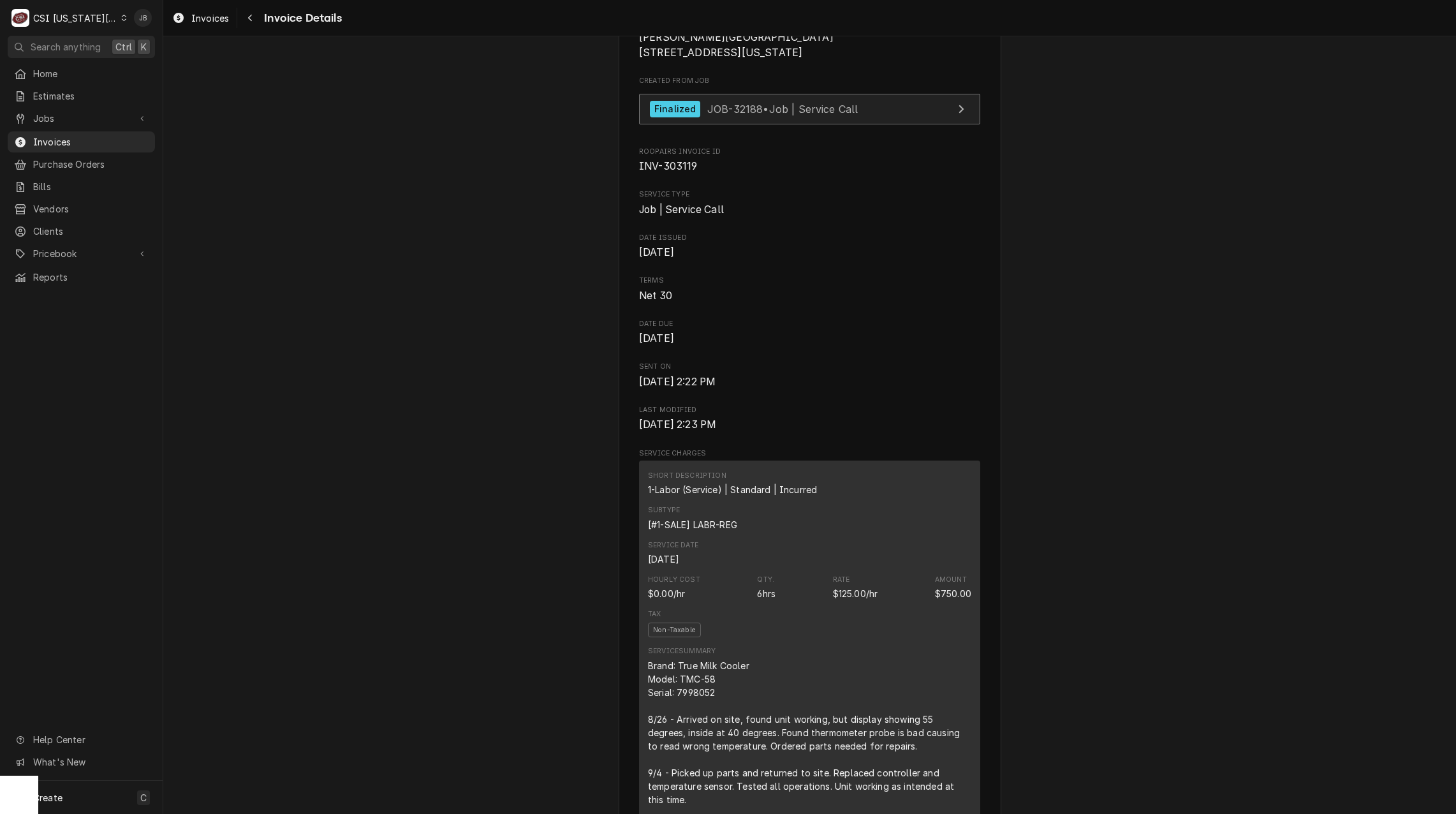
scroll to position [510, 0]
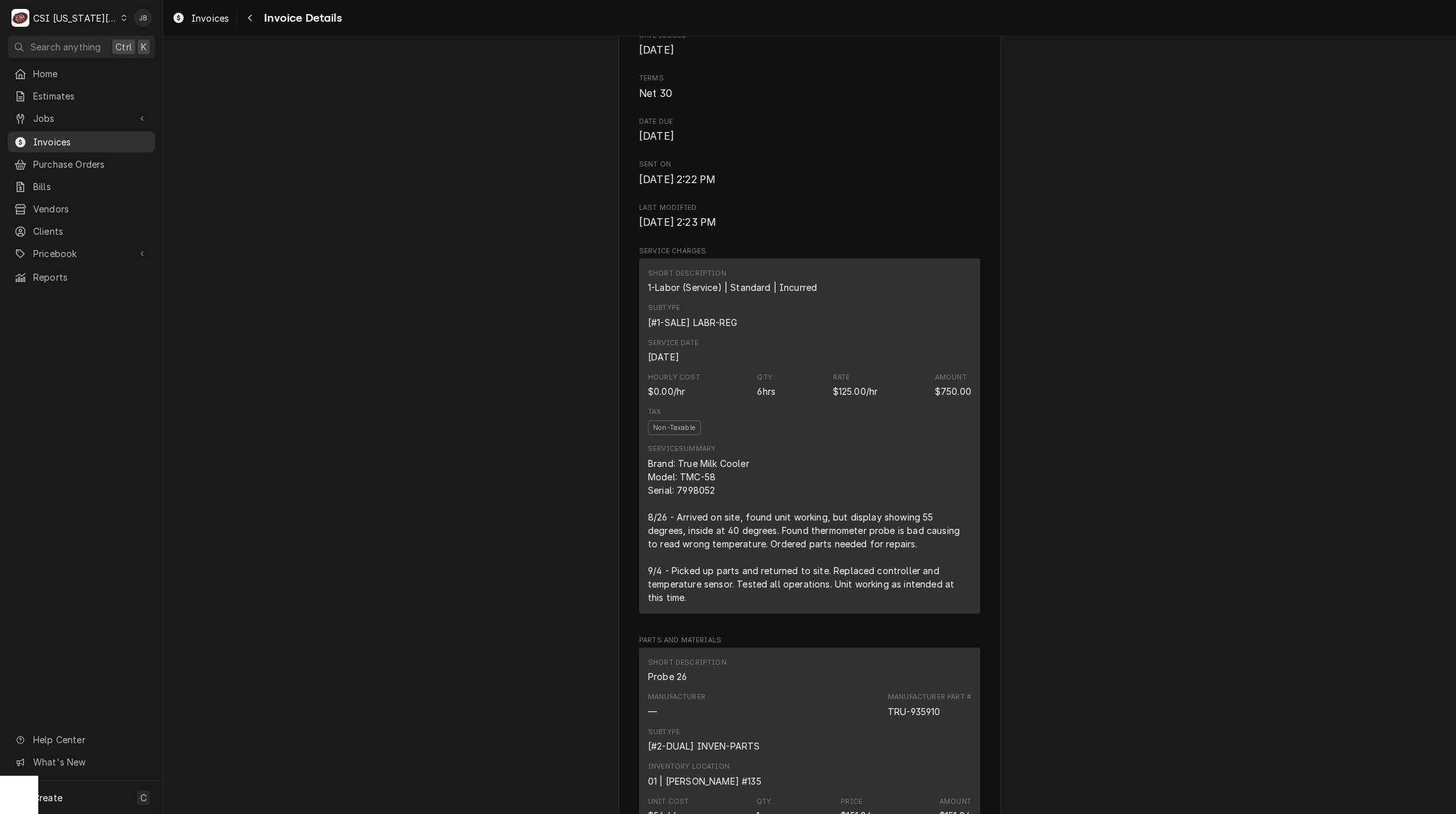
click at [74, 137] on span "Invoices" at bounding box center [91, 142] width 116 height 14
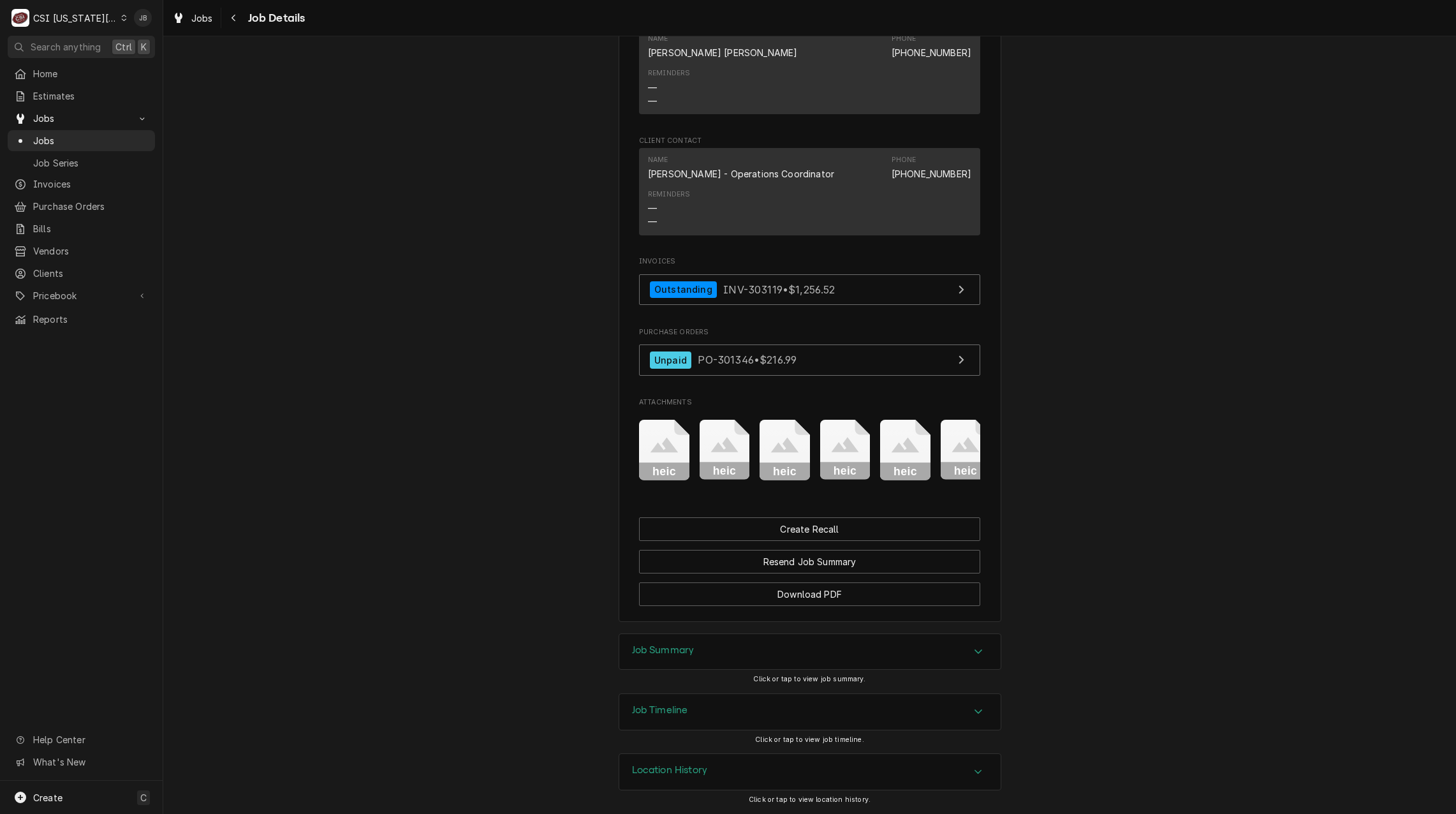
scroll to position [1145, 0]
click at [684, 712] on h3 "Job Timeline" at bounding box center [660, 710] width 56 height 12
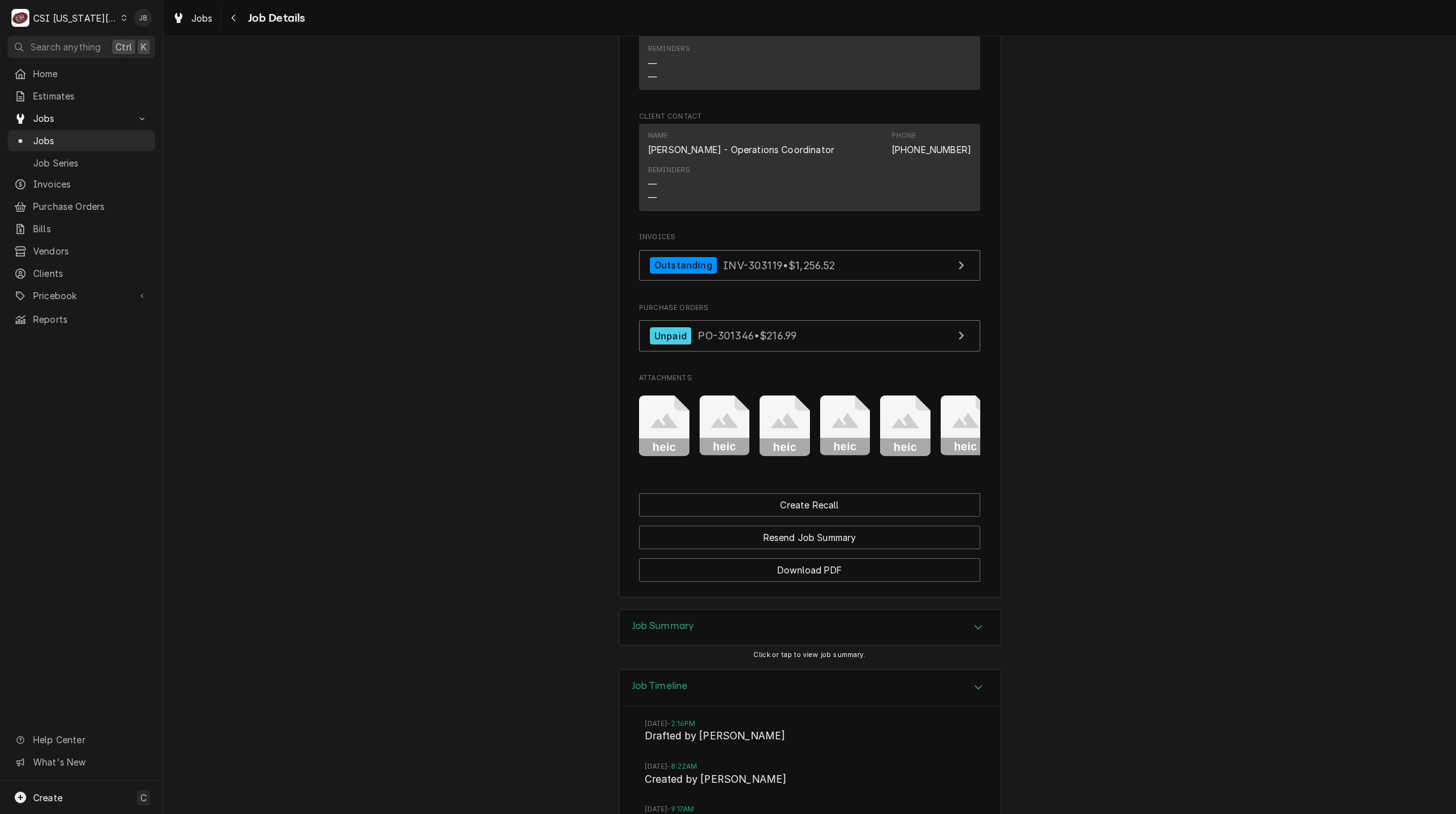
click at [682, 692] on h3 "Job Timeline" at bounding box center [660, 686] width 56 height 12
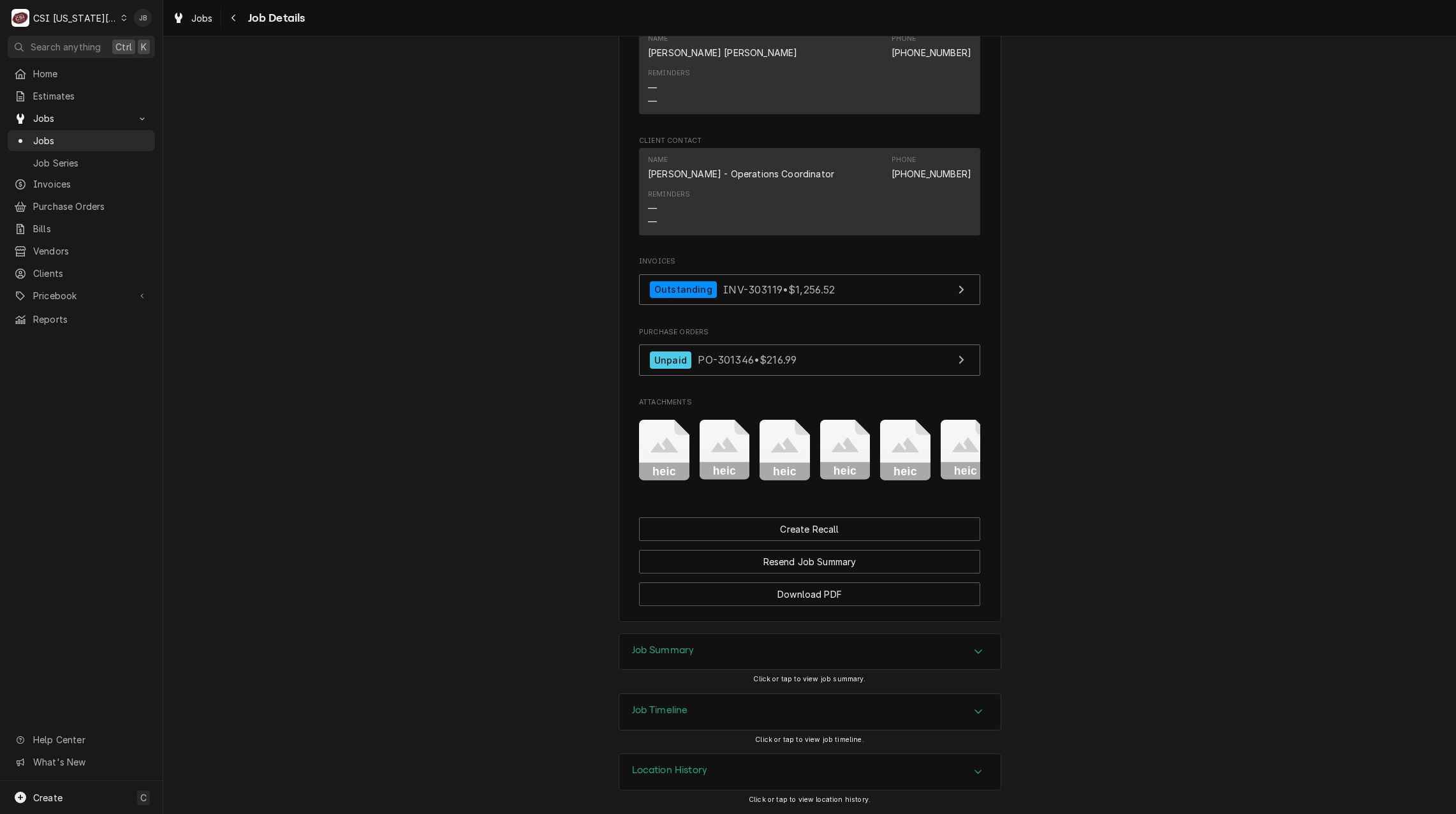
click at [686, 764] on h3 "Location History" at bounding box center [669, 770] width 76 height 12
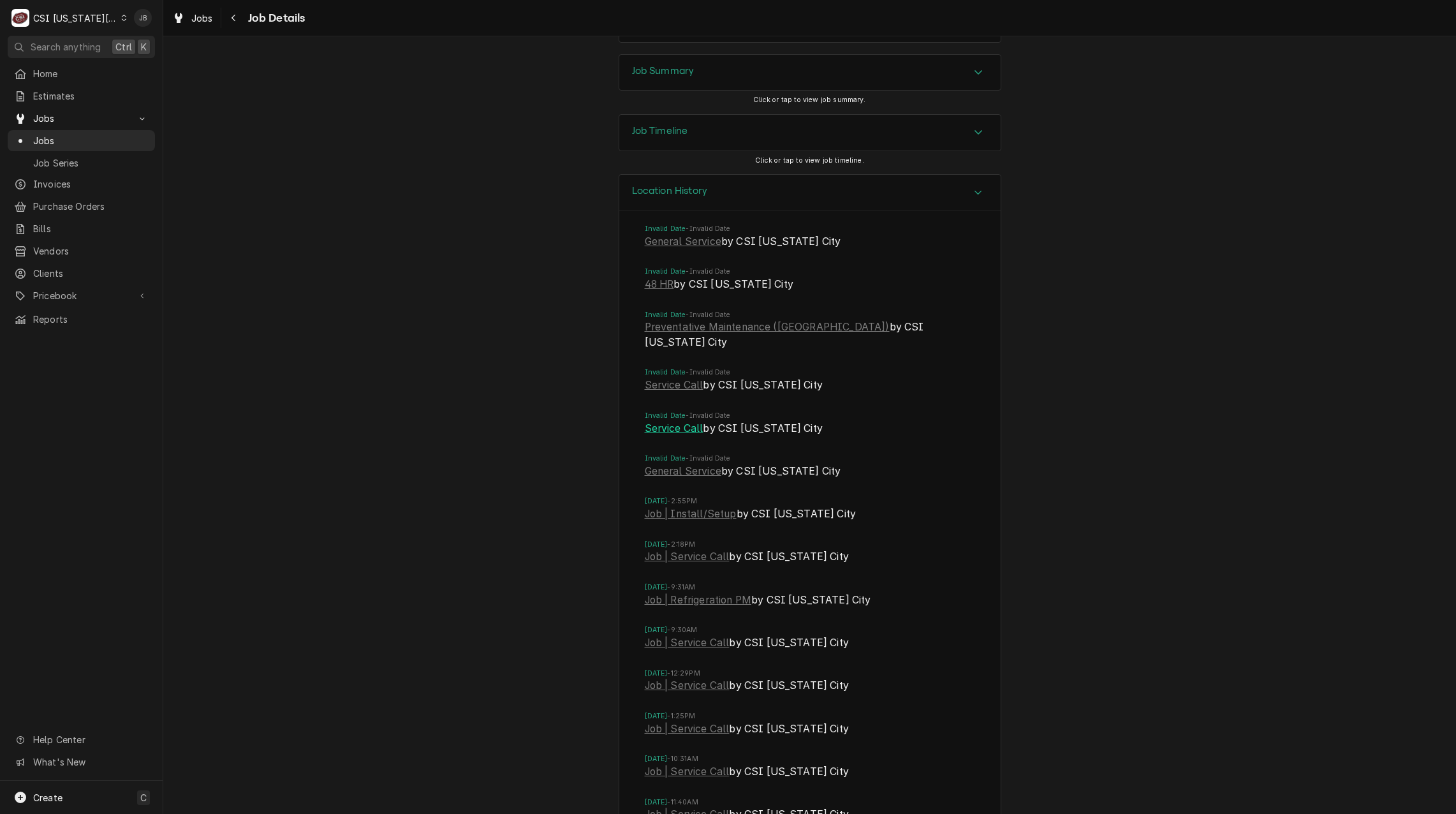
scroll to position [1911, 0]
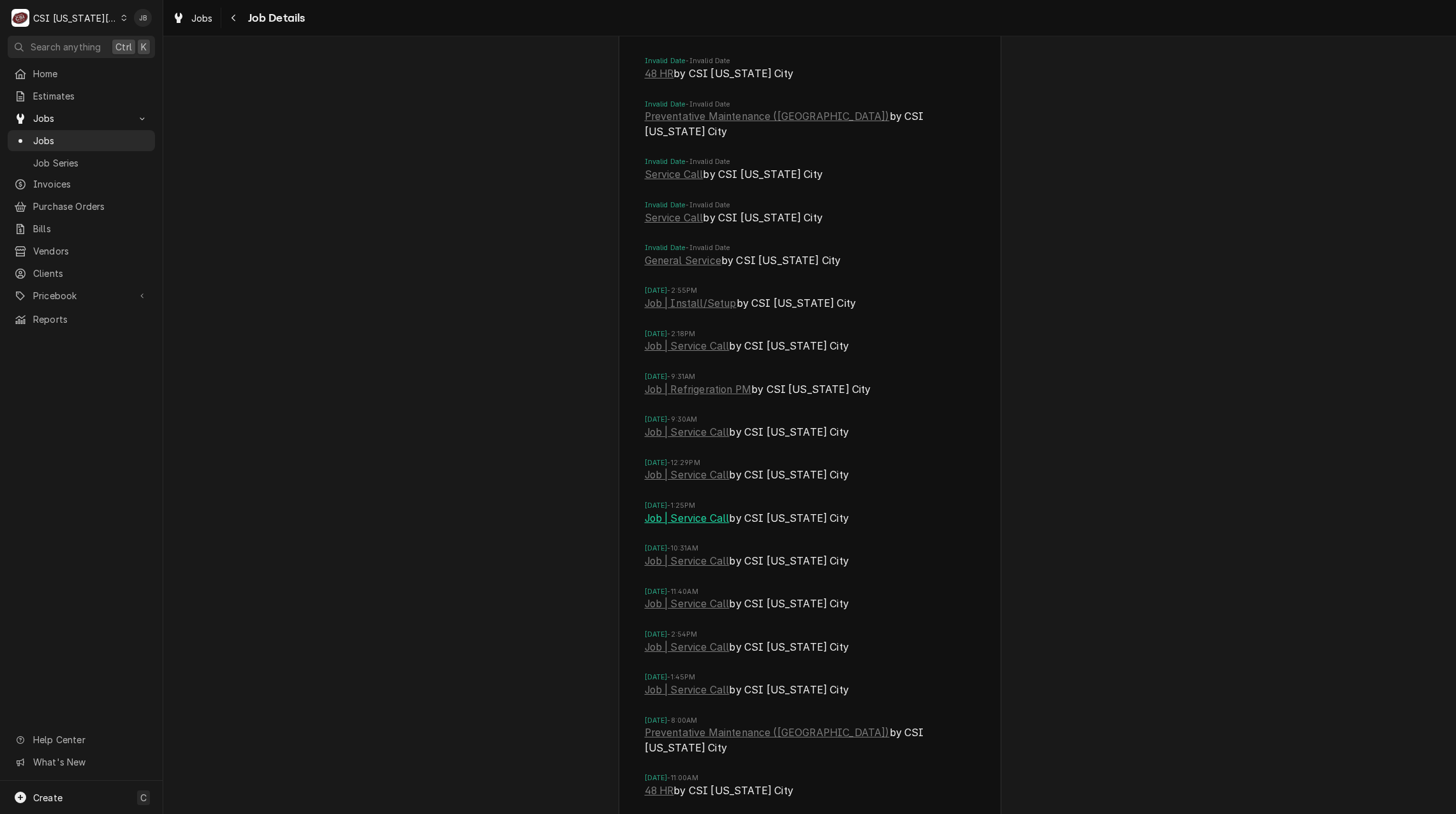
click at [681, 526] on link "Job | Service Call" at bounding box center [687, 518] width 85 height 15
drag, startPoint x: 60, startPoint y: 138, endPoint x: 52, endPoint y: 137, distance: 8.1
click at [60, 137] on span "Jobs" at bounding box center [91, 141] width 116 height 14
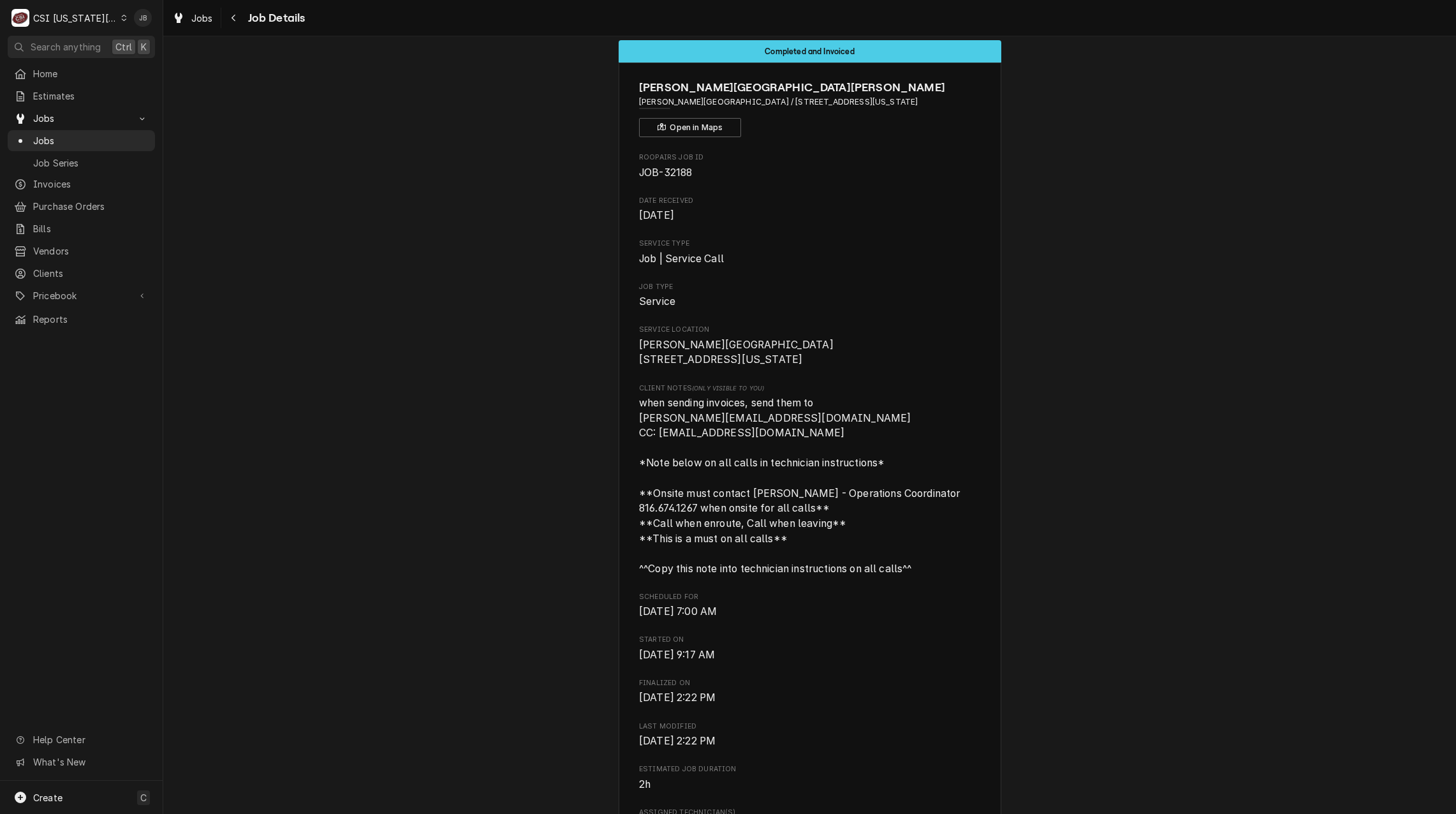
scroll to position [0, 0]
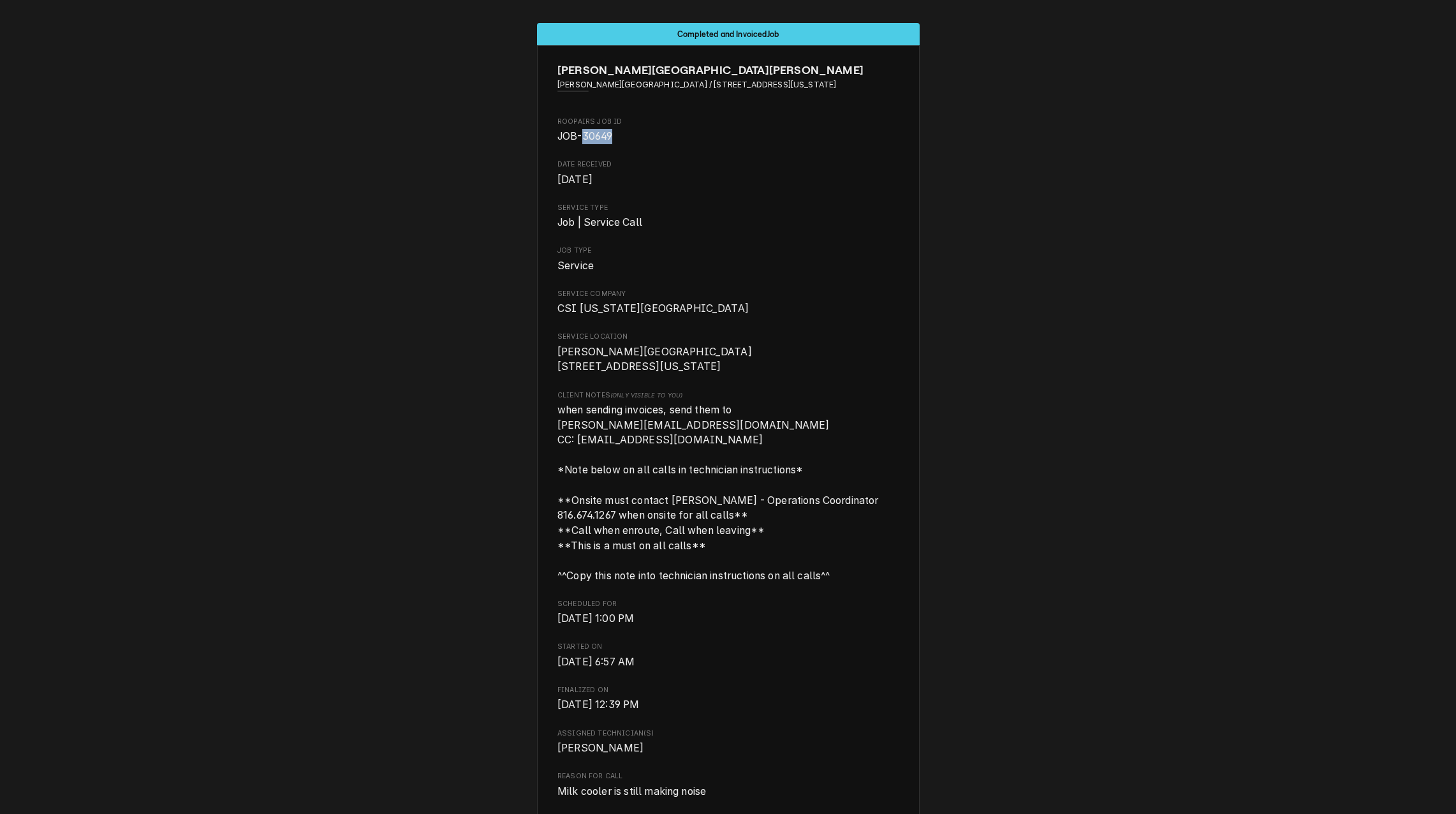
drag, startPoint x: 612, startPoint y: 138, endPoint x: 577, endPoint y: 133, distance: 35.4
click at [577, 133] on span "JOB-30649" at bounding box center [728, 137] width 341 height 15
copy span "30649"
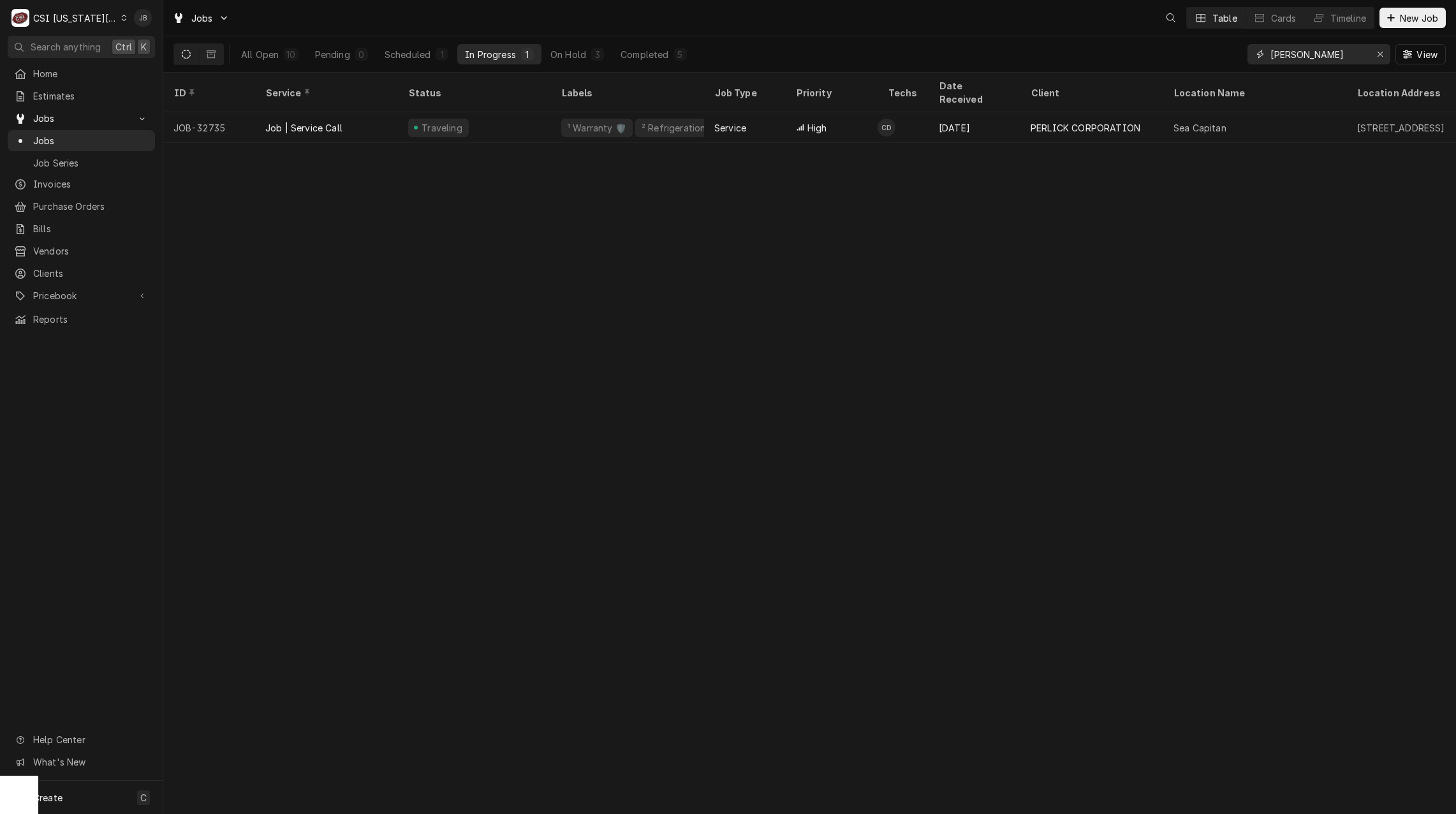
drag, startPoint x: 1307, startPoint y: 56, endPoint x: 1218, endPoint y: 54, distance: 89.0
click at [1231, 54] on div "All Open 10 Pending 0 Scheduled 1 In Progress 1 On Hold 3 Completed 5 cody View" at bounding box center [809, 54] width 1272 height 36
paste input "30649"
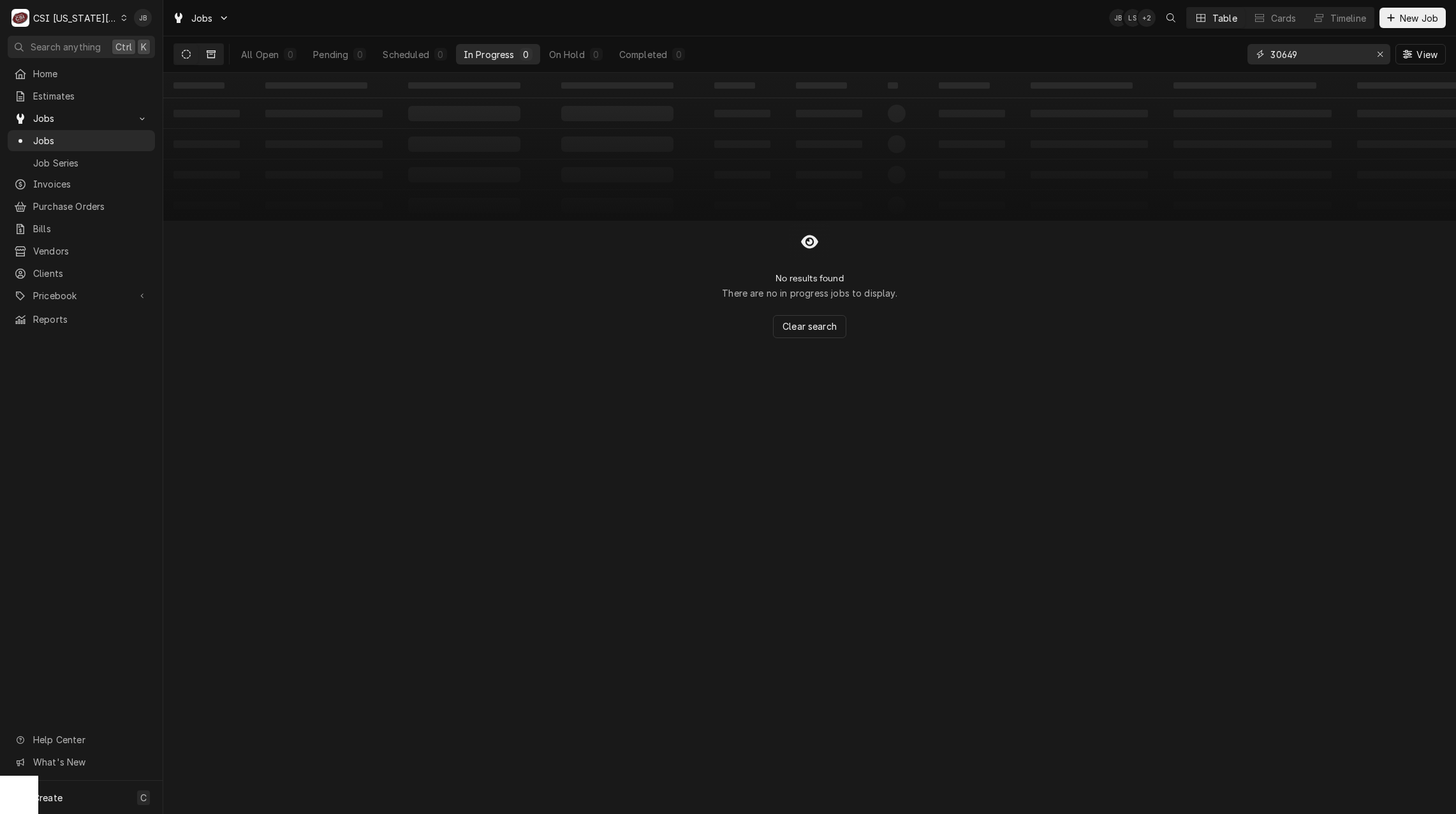
type input "30649"
click at [204, 56] on button "Dynamic Content Wrapper" at bounding box center [211, 54] width 25 height 20
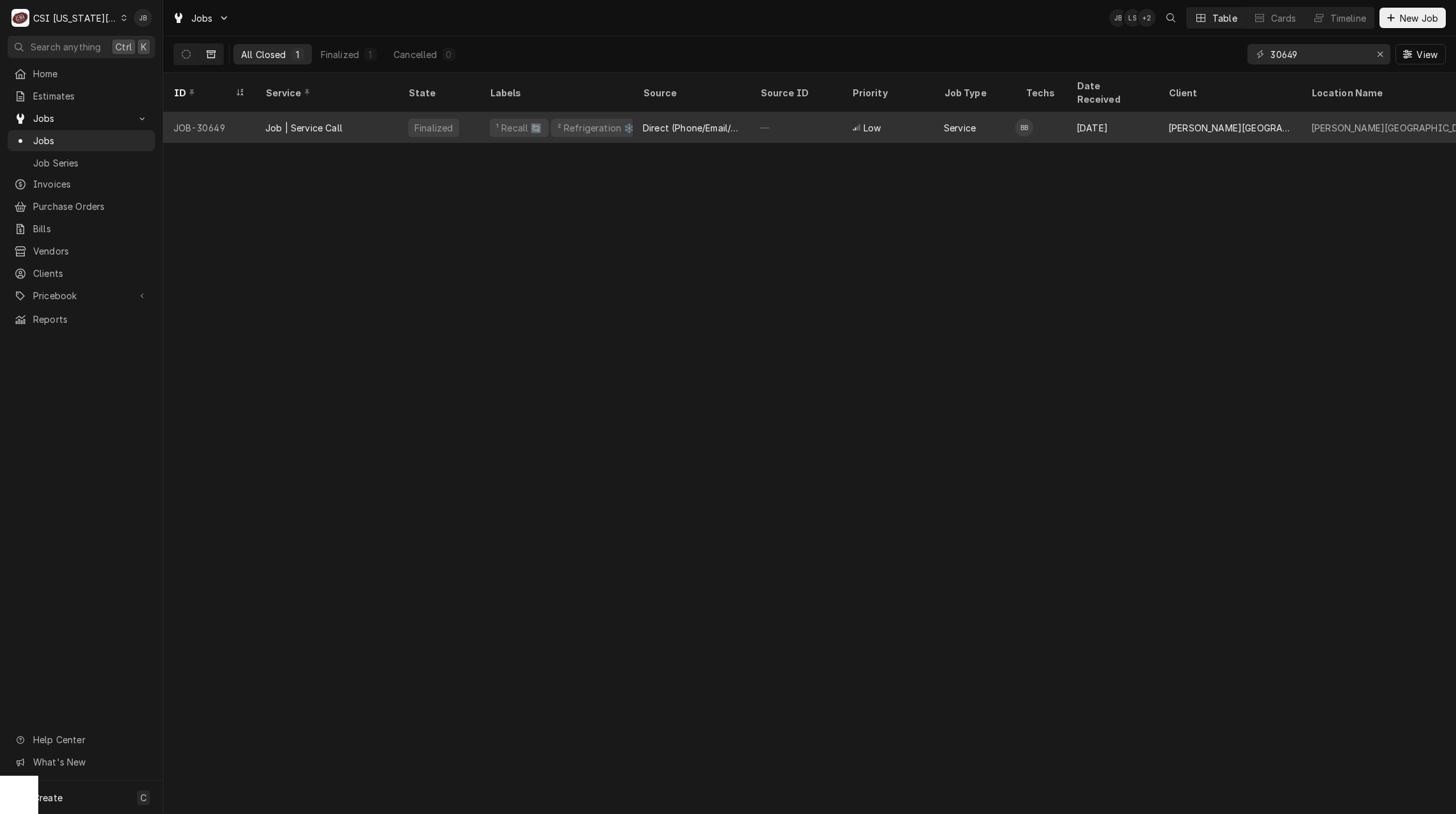
click at [434, 122] on div "Finalized" at bounding box center [433, 128] width 41 height 14
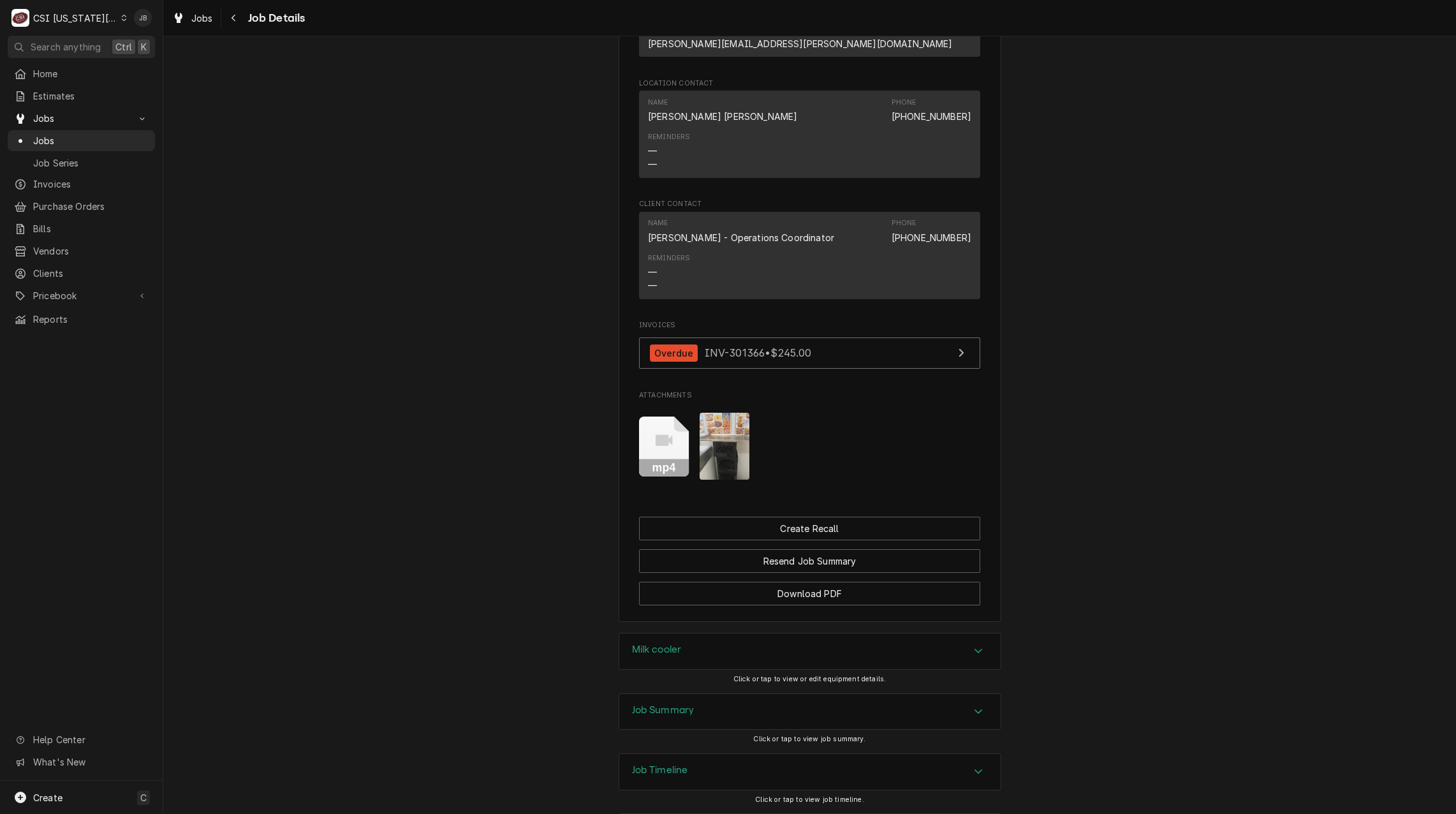
scroll to position [1292, 0]
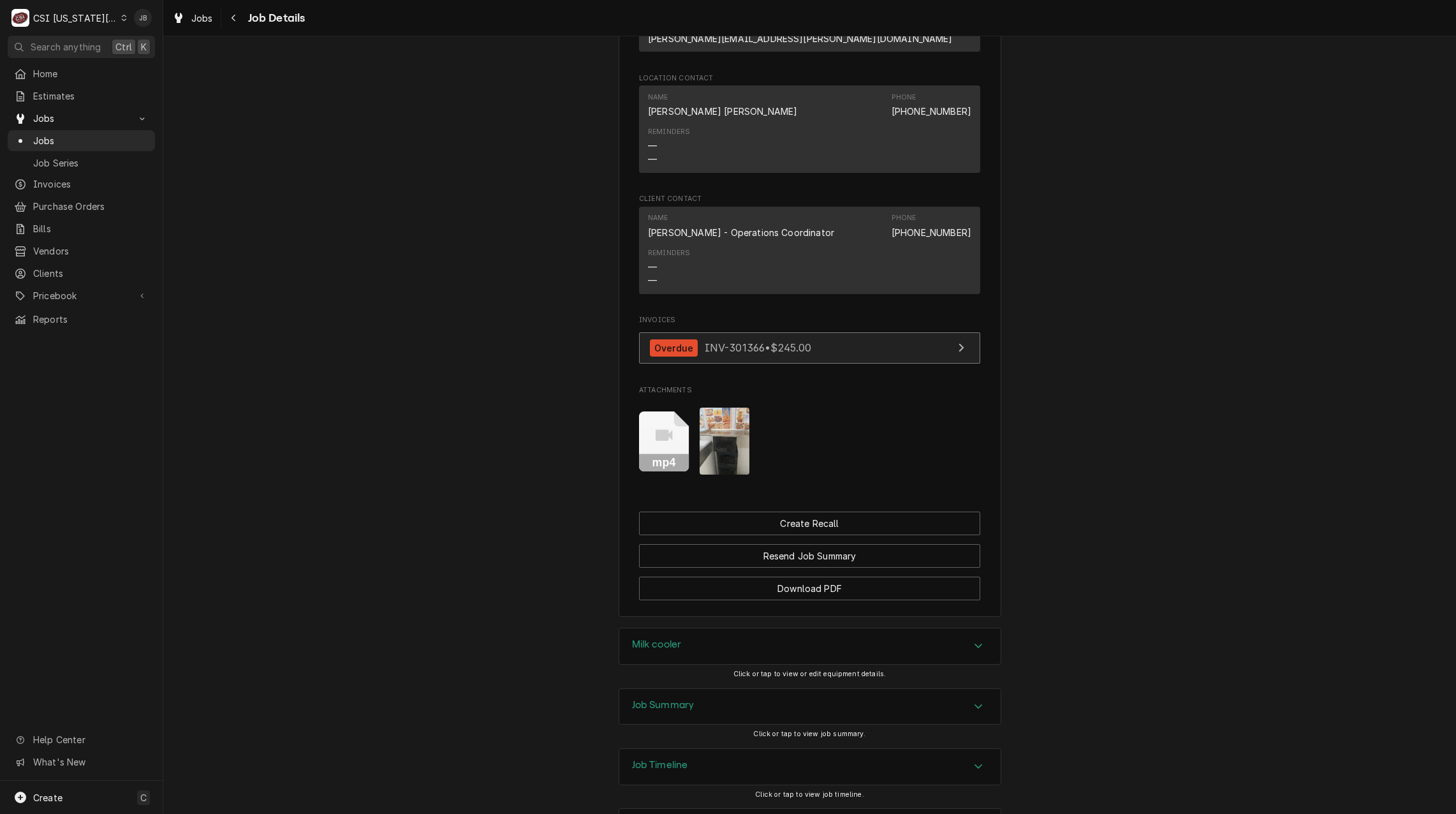
click at [774, 342] on span "INV-301366 • $245.00" at bounding box center [758, 348] width 107 height 13
click at [708, 628] on div "Milk cooler" at bounding box center [810, 646] width 381 height 36
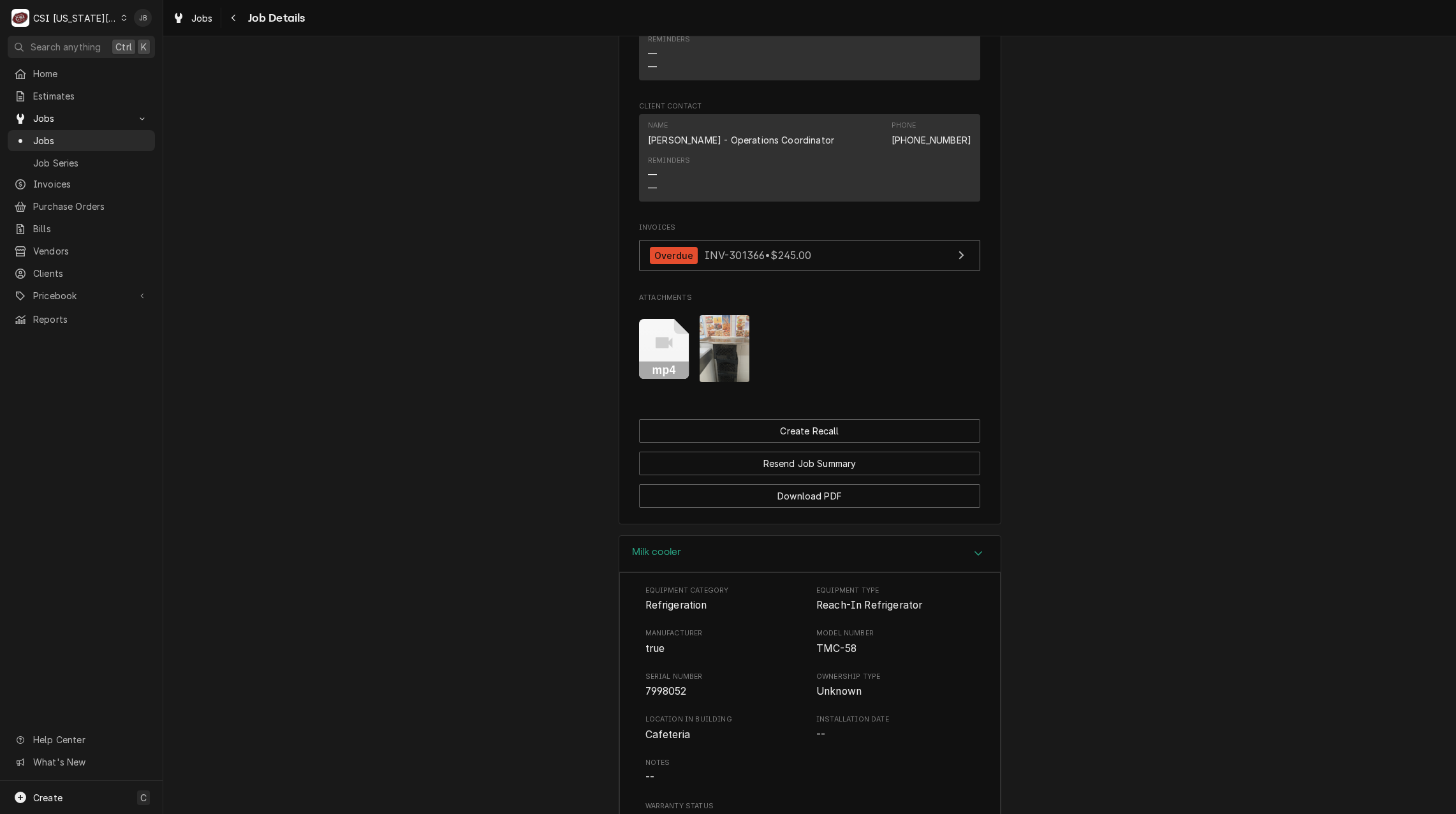
scroll to position [1739, 0]
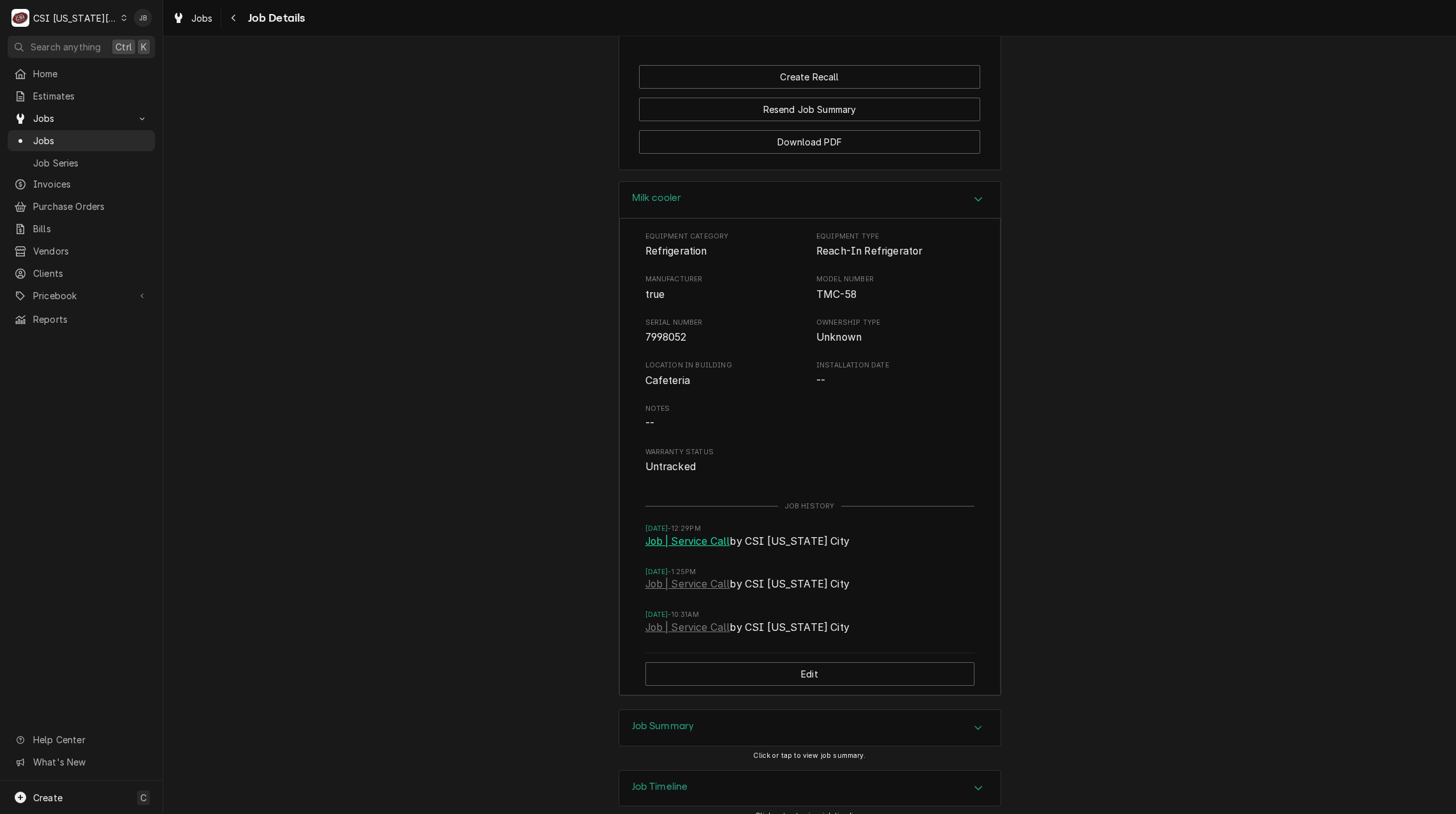
click at [698, 534] on link "Job | Service Call" at bounding box center [688, 541] width 85 height 15
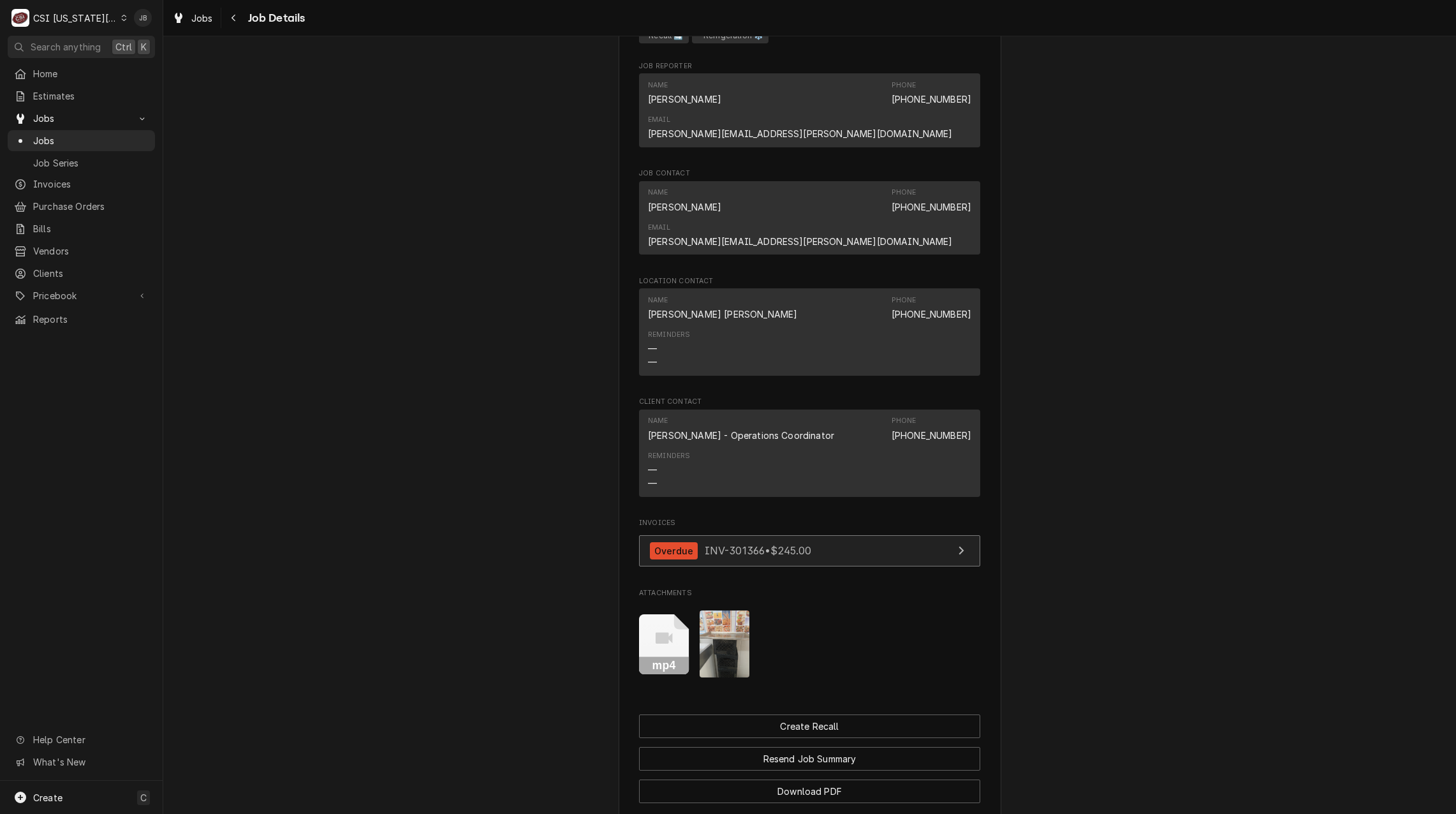
scroll to position [1339, 0]
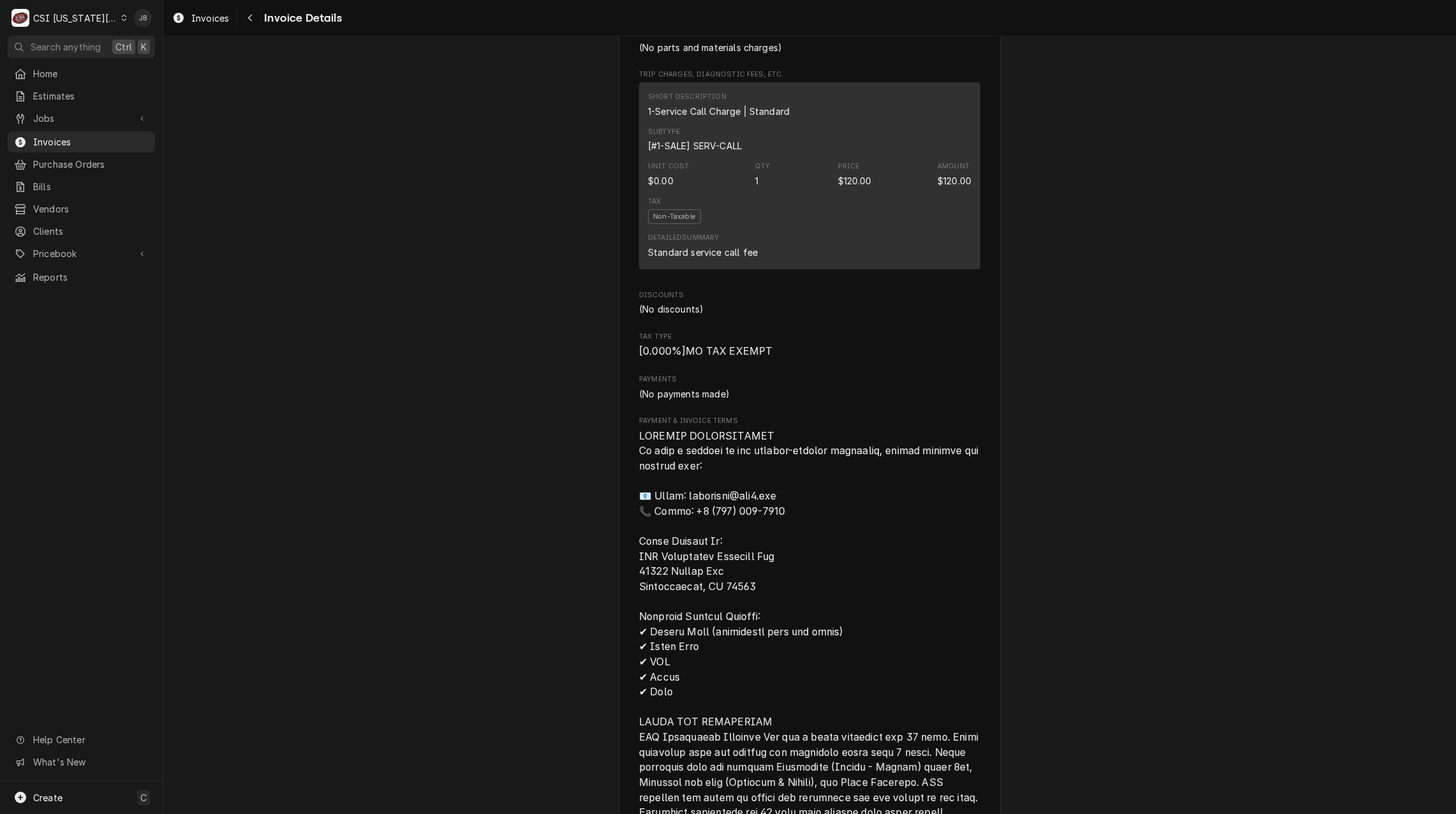
scroll to position [957, 0]
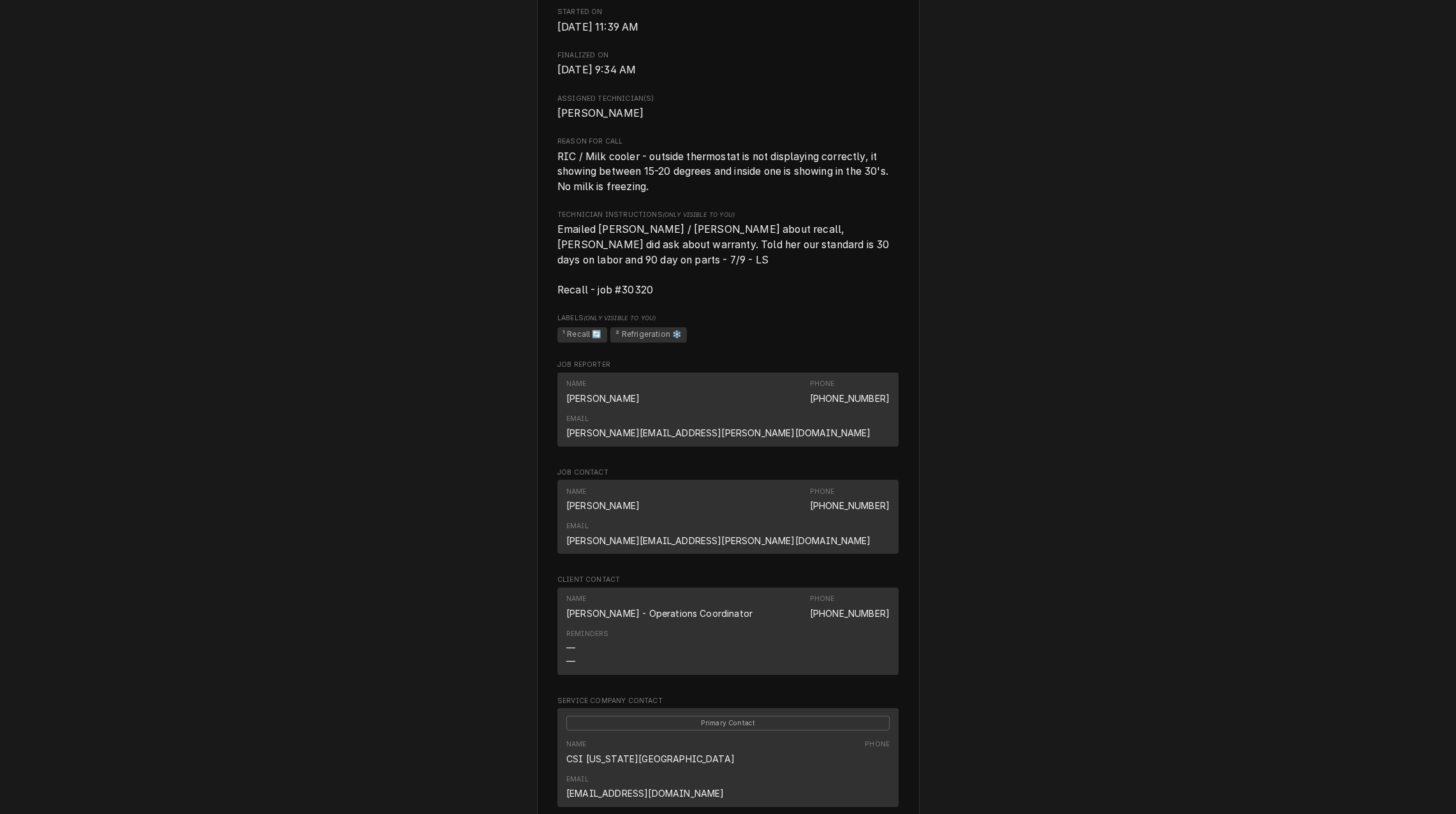
scroll to position [907, 0]
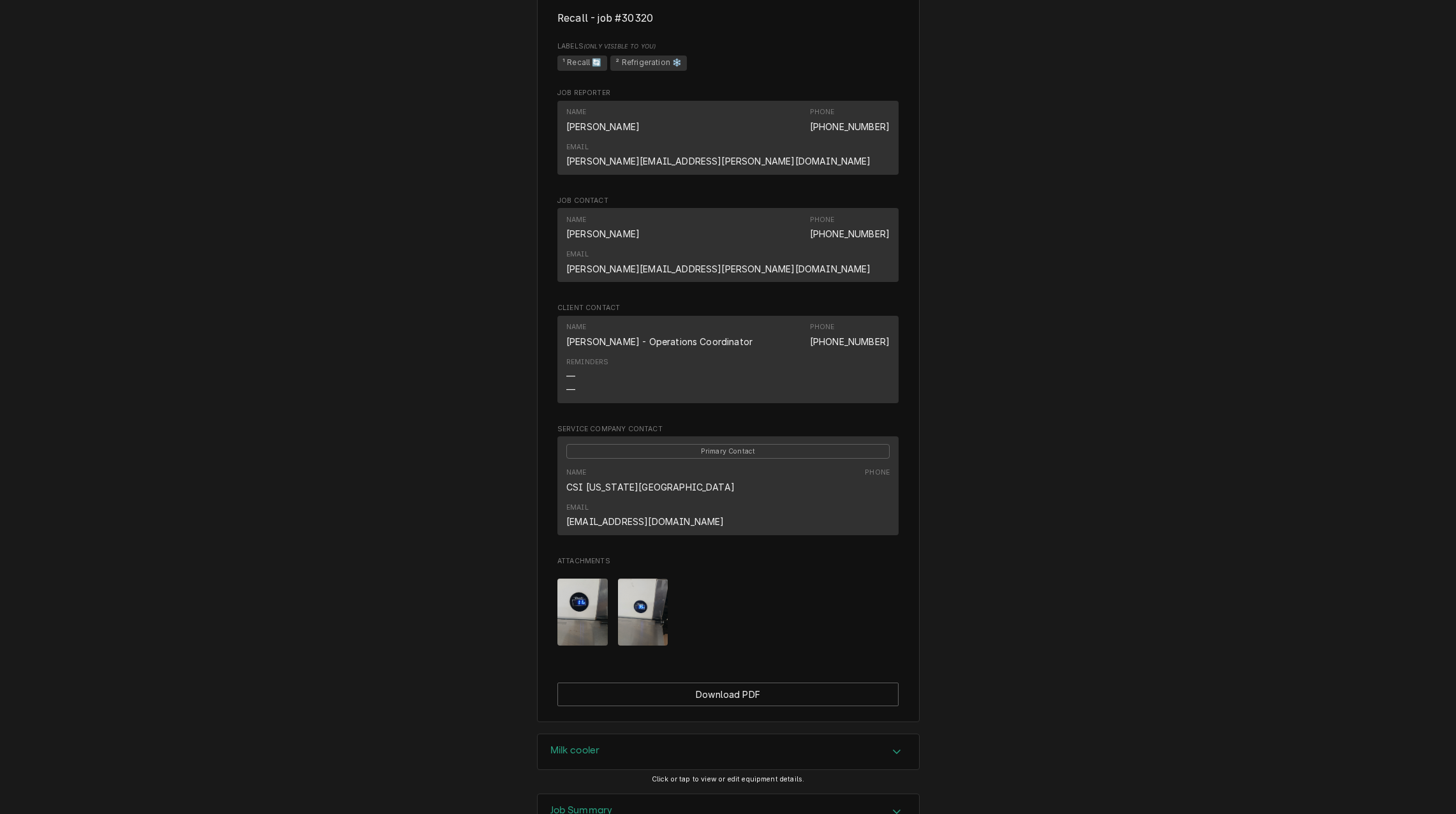
click at [590, 794] on div "Job Summary" at bounding box center [728, 811] width 381 height 36
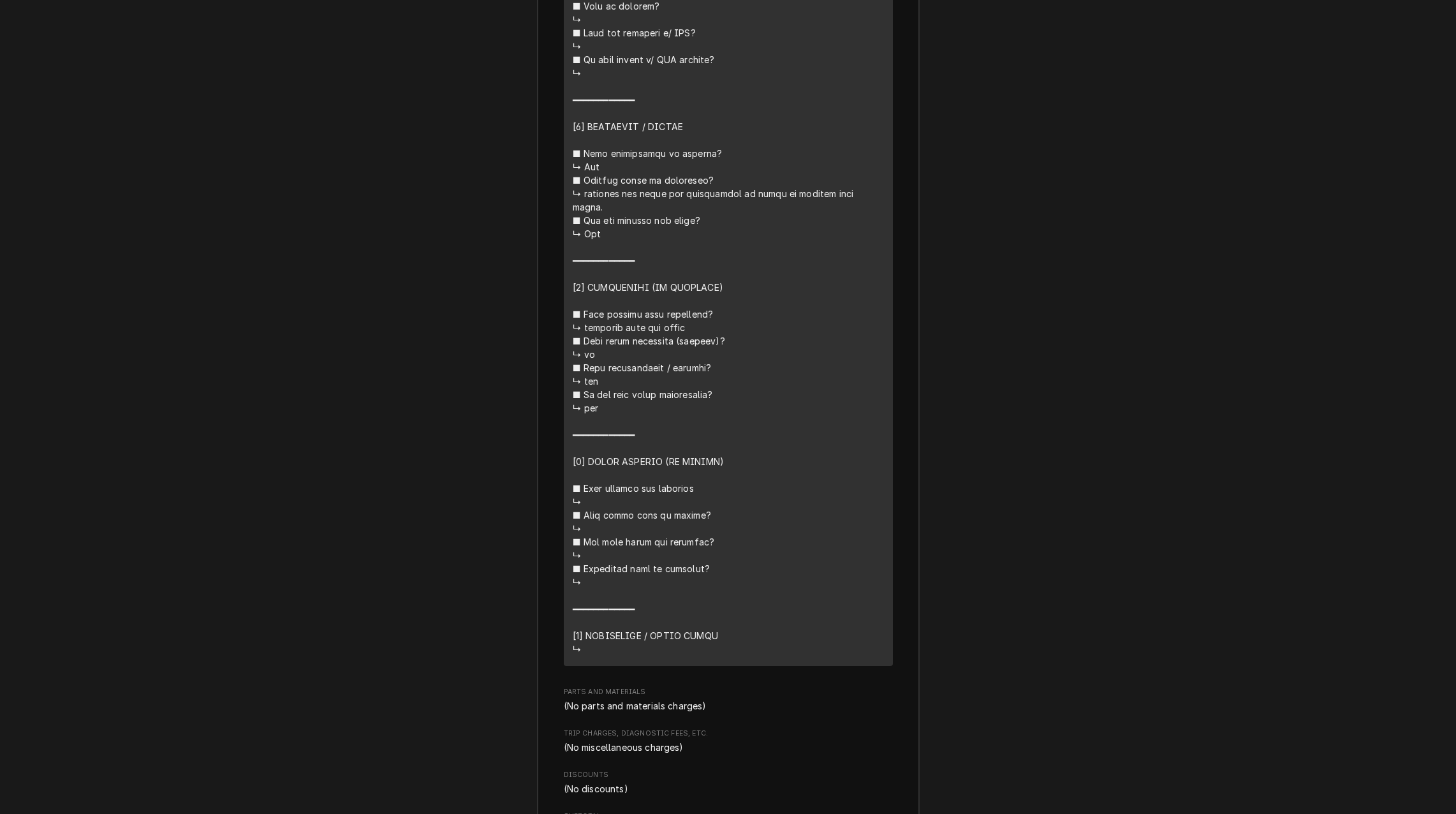
scroll to position [2118, 0]
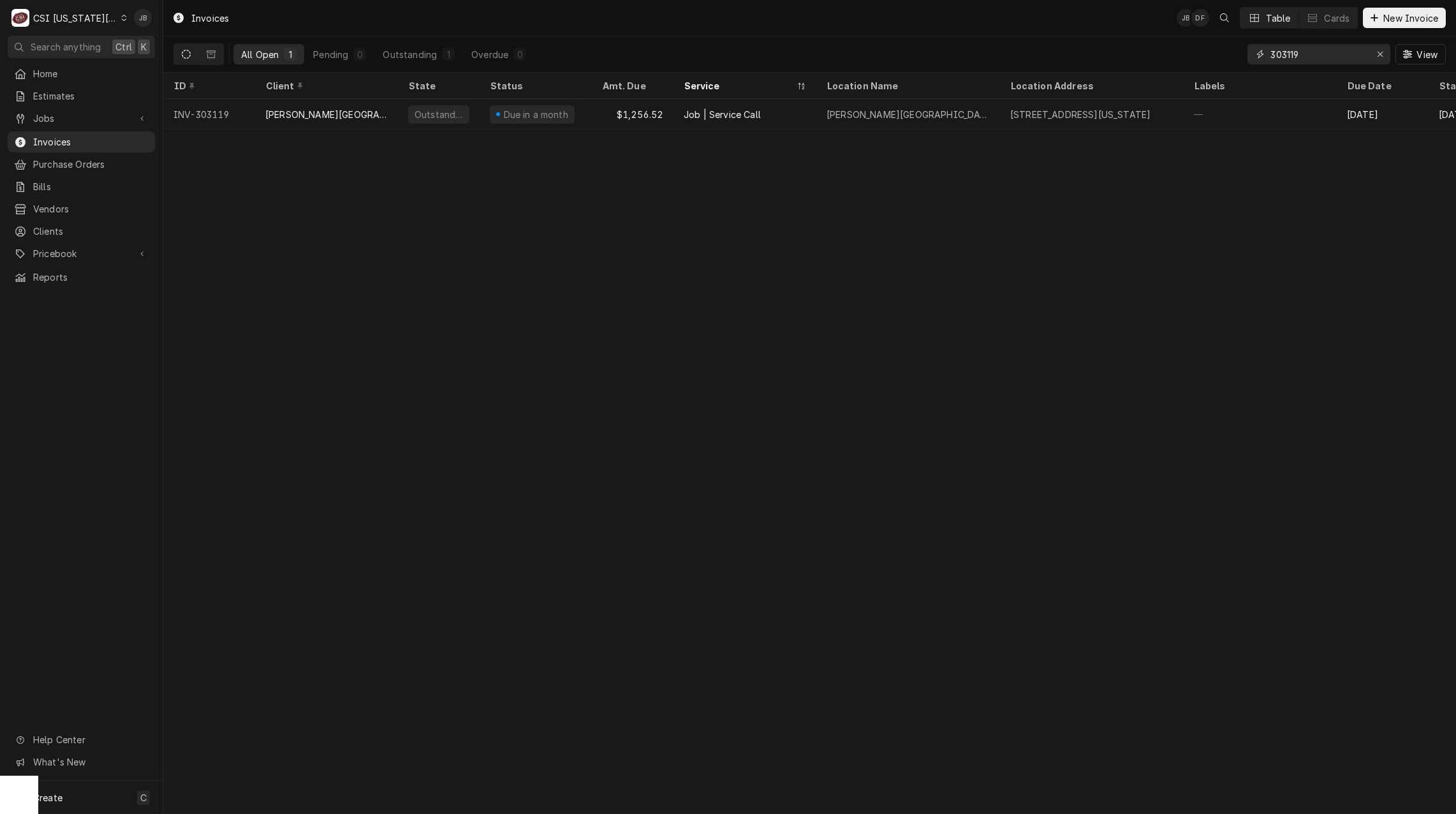
drag, startPoint x: 1315, startPoint y: 59, endPoint x: 1154, endPoint y: 54, distance: 161.1
click at [1171, 54] on div "All Open 1 Pending 0 Outstanding 1 Overdue 0 303119 View" at bounding box center [809, 54] width 1272 height 36
paste input "1865"
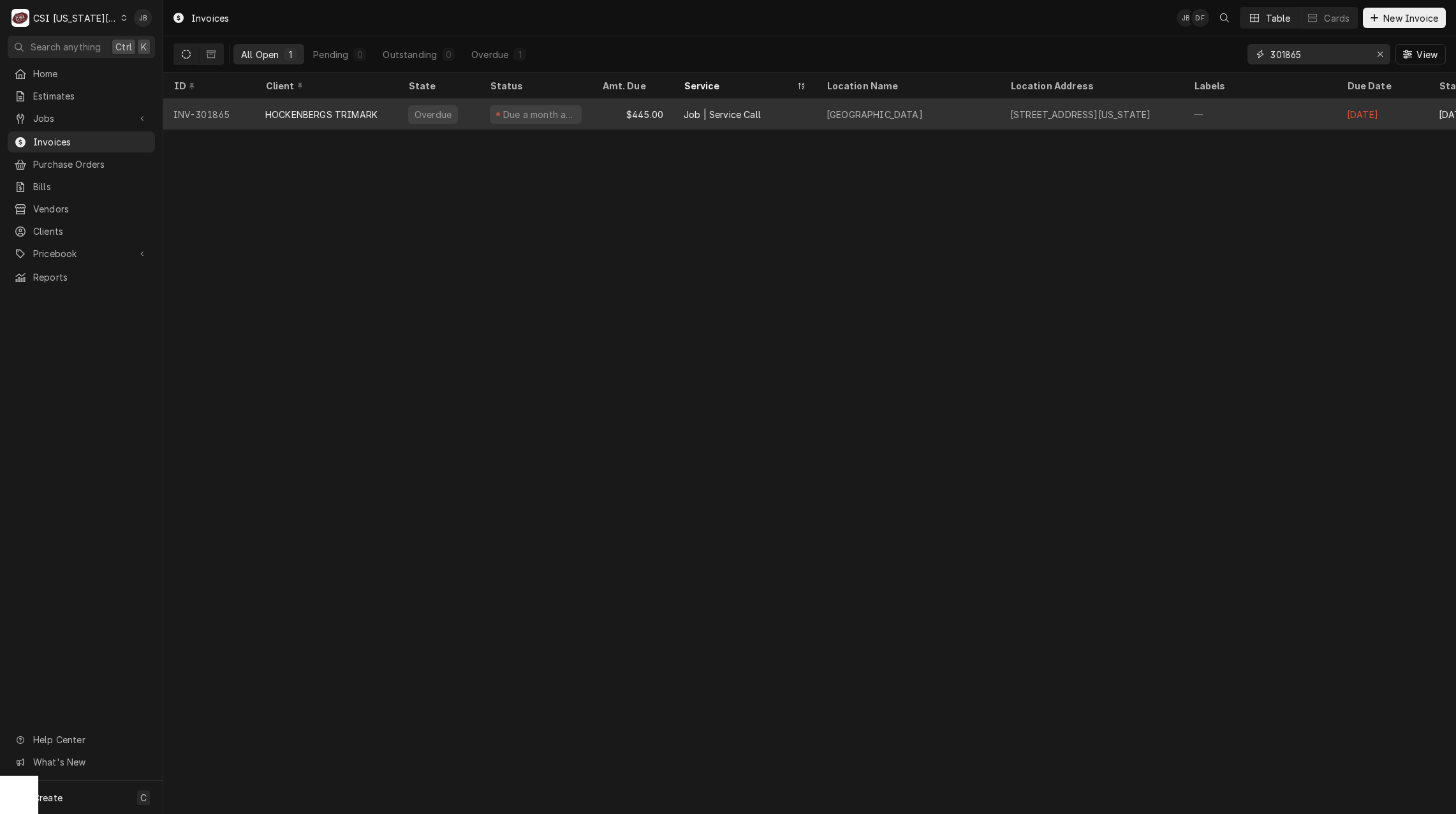
type input "301865"
click at [347, 114] on div "HOCKENBERGS TRIMARK" at bounding box center [321, 115] width 112 height 14
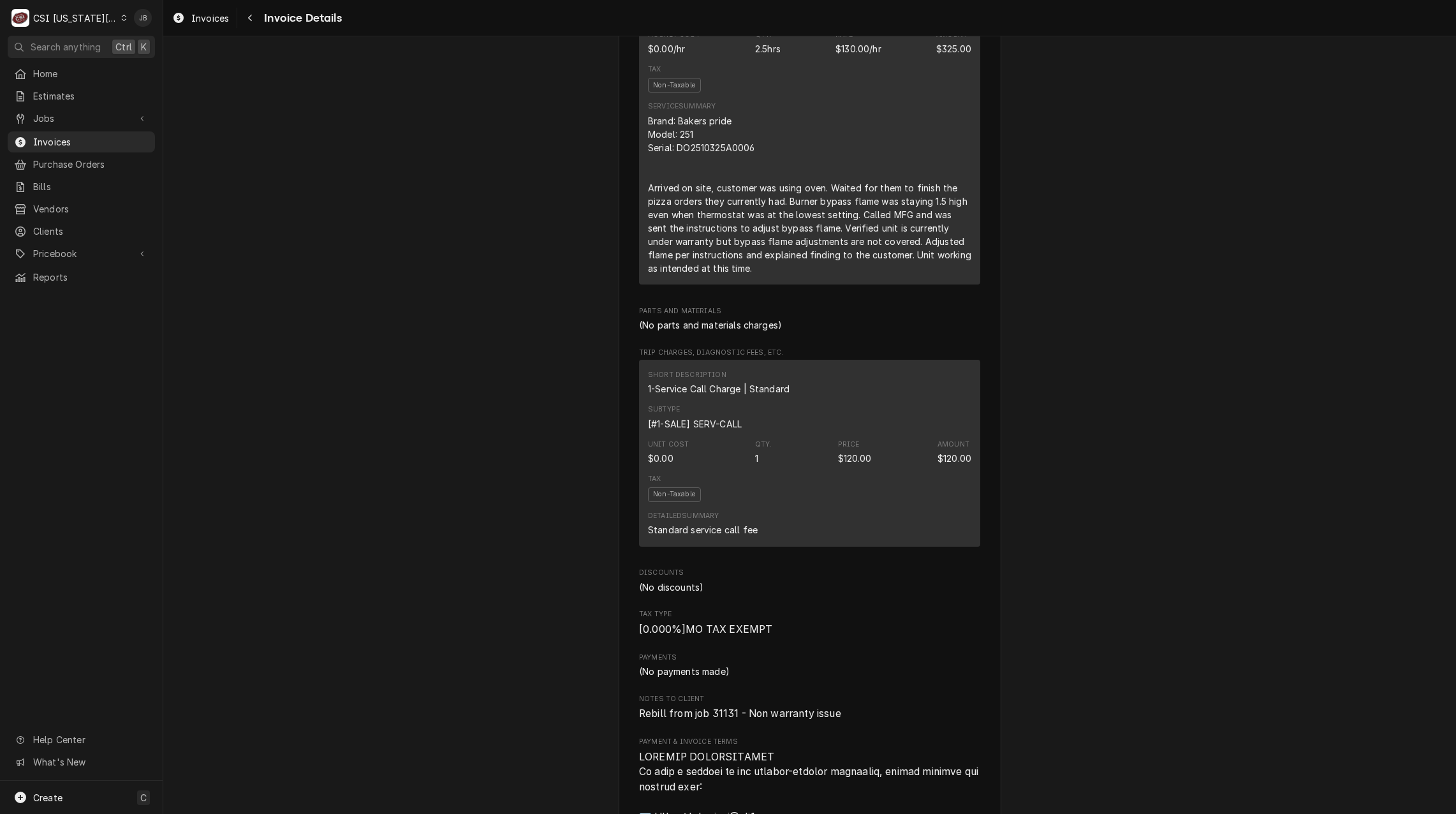
scroll to position [1084, 0]
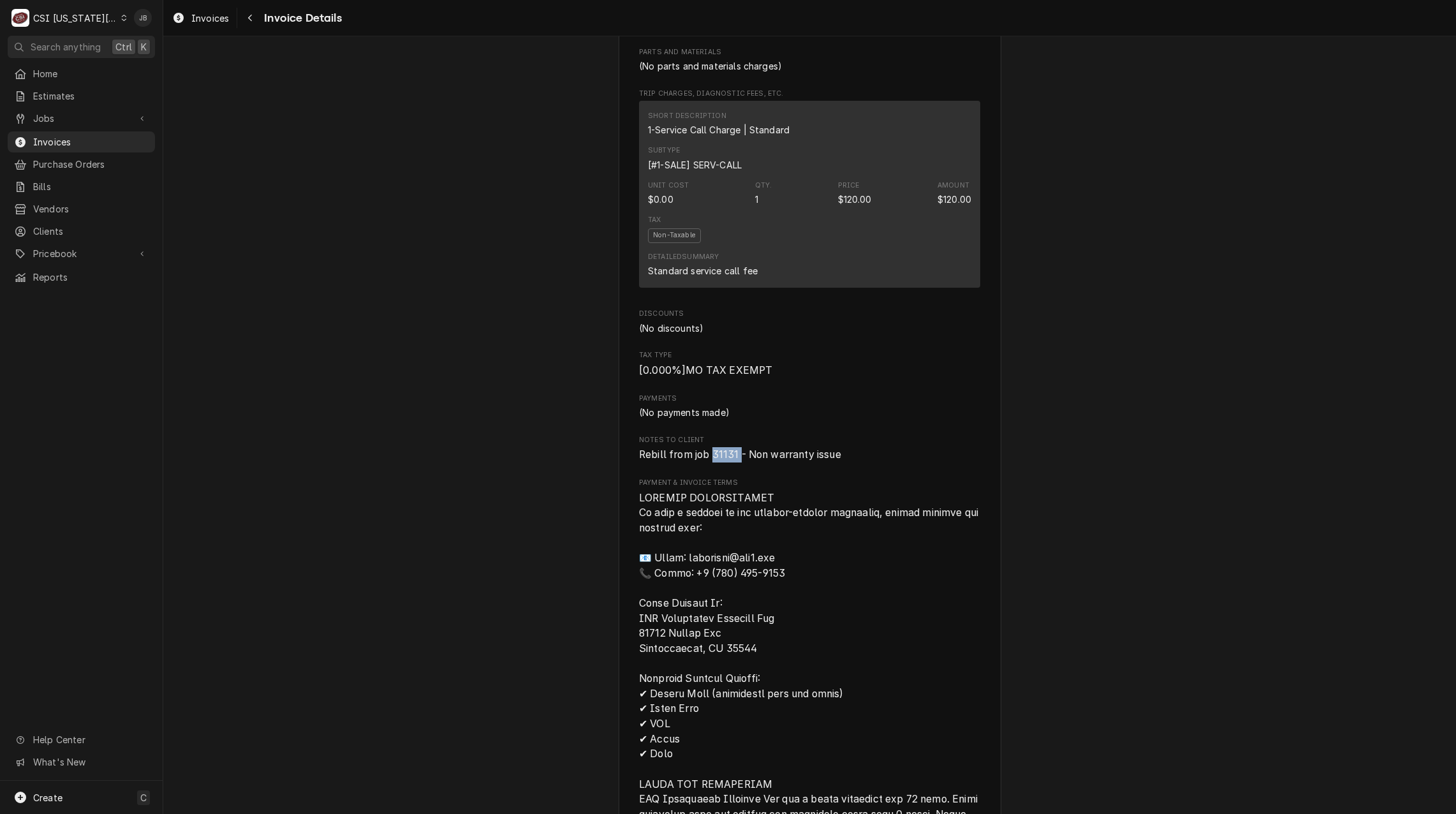
drag, startPoint x: 735, startPoint y: 481, endPoint x: 709, endPoint y: 481, distance: 26.0
click at [709, 461] on span "Rebill from job 31131 - Non warranty issue" at bounding box center [740, 455] width 202 height 12
copy span "31131"
click at [892, 455] on div "Sender CSI [US_STATE] City CSI Commercial Services [STREET_ADDRESS][PERSON_NAME…" at bounding box center [810, 95] width 341 height 2047
click at [93, 112] on span "Jobs" at bounding box center [81, 118] width 96 height 14
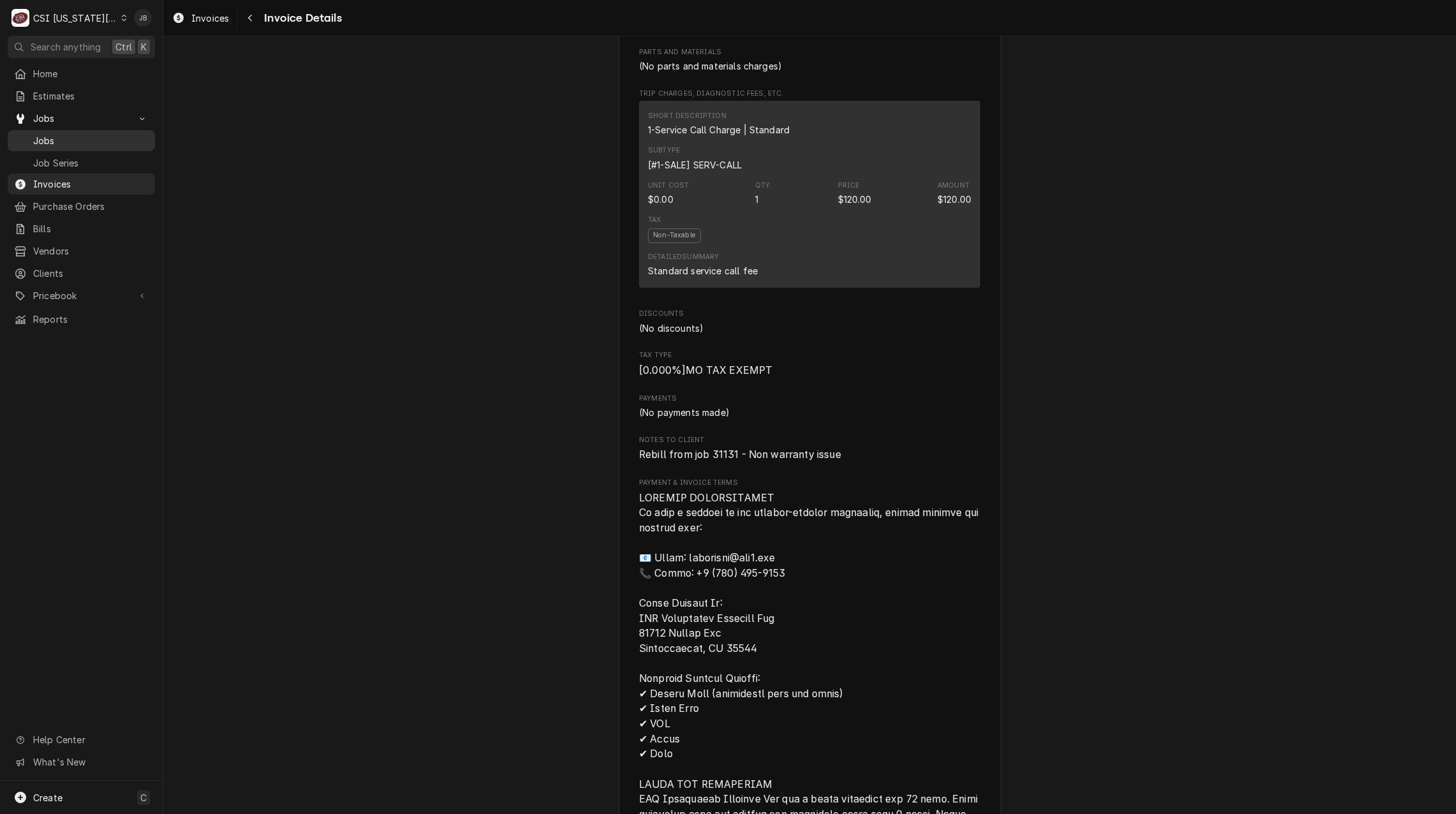
click at [91, 134] on span "Jobs" at bounding box center [91, 141] width 116 height 14
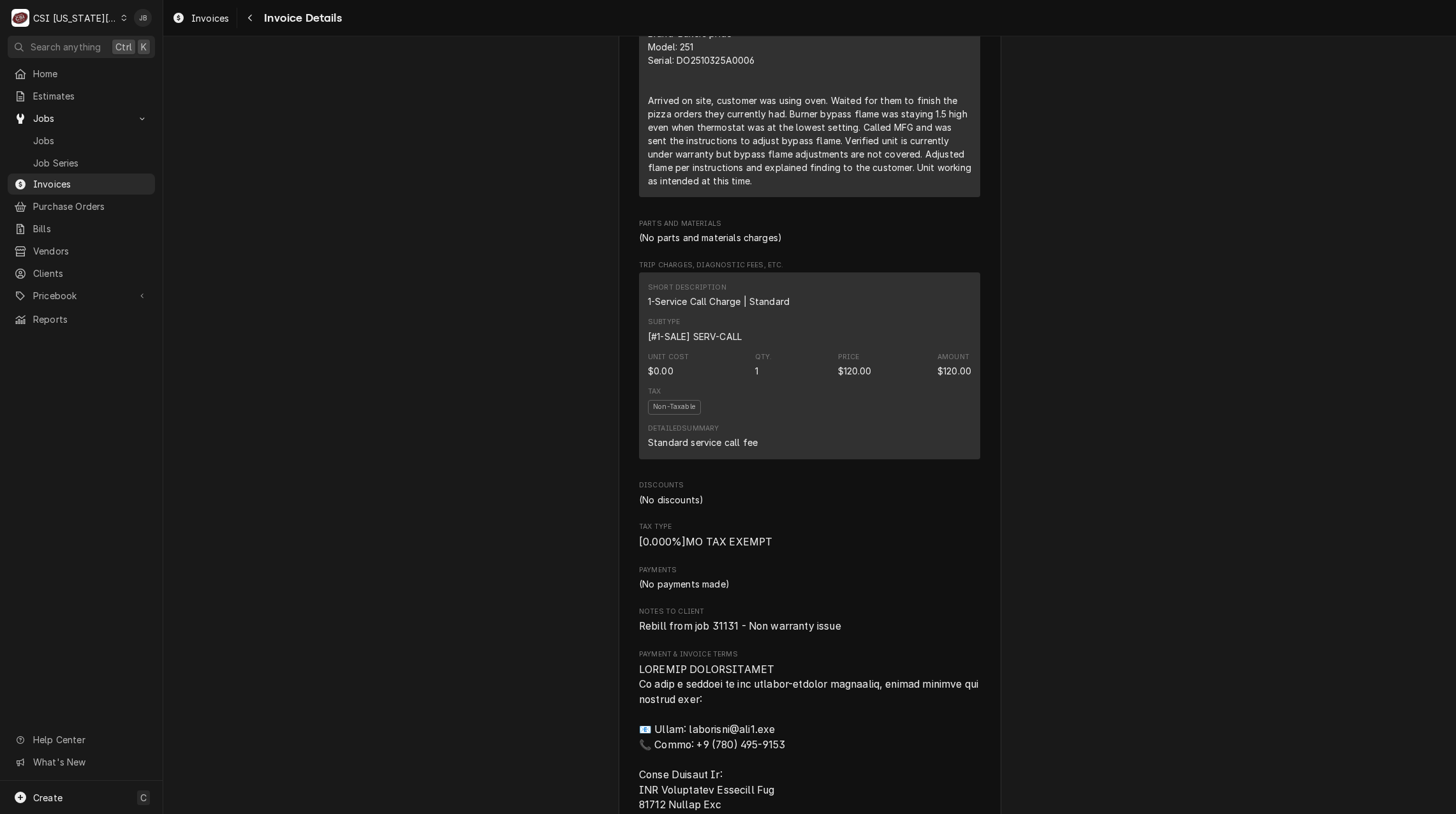
scroll to position [829, 0]
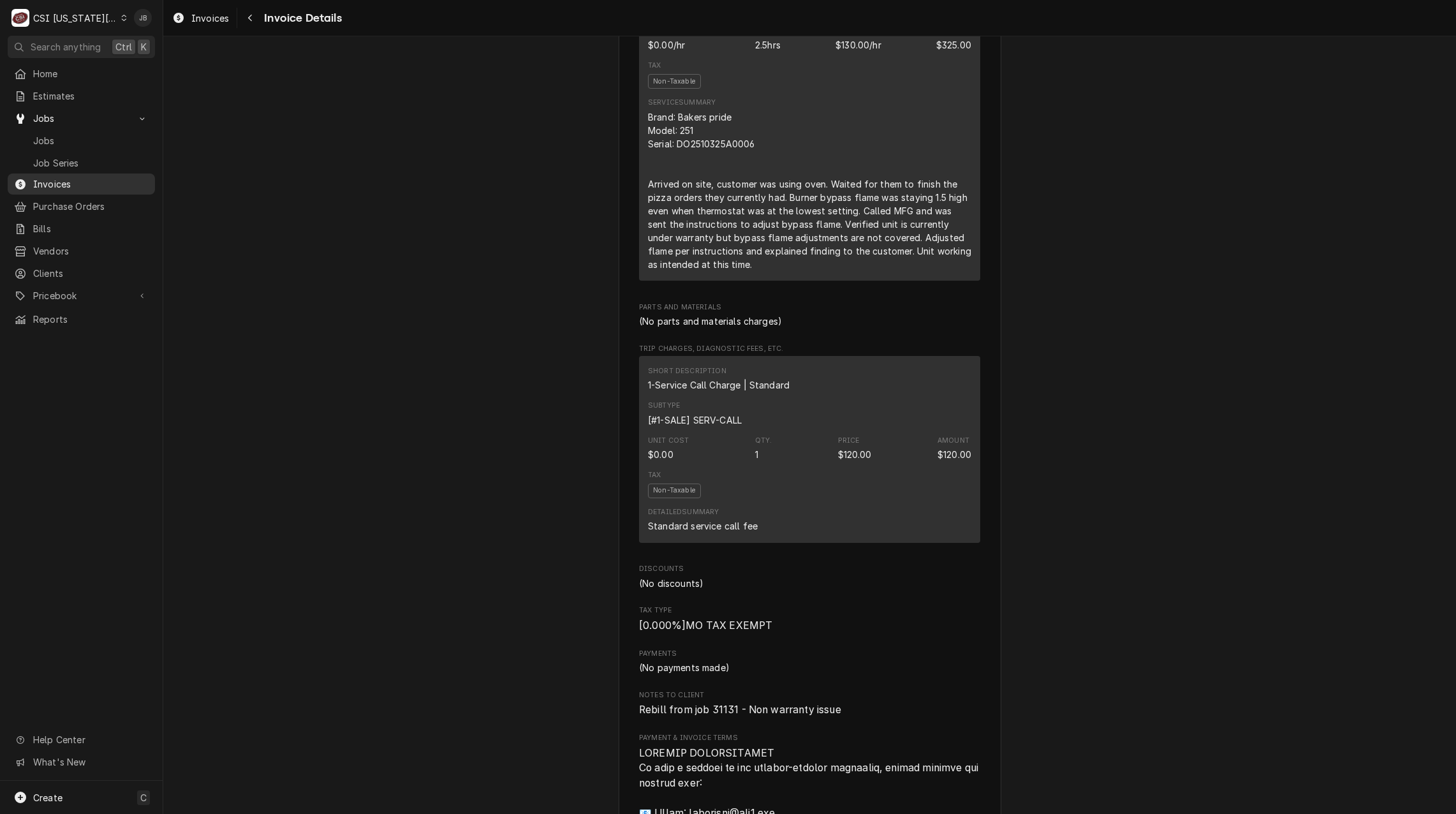
drag, startPoint x: 54, startPoint y: 182, endPoint x: 88, endPoint y: 176, distance: 34.5
click at [54, 182] on span "Invoices" at bounding box center [91, 184] width 116 height 14
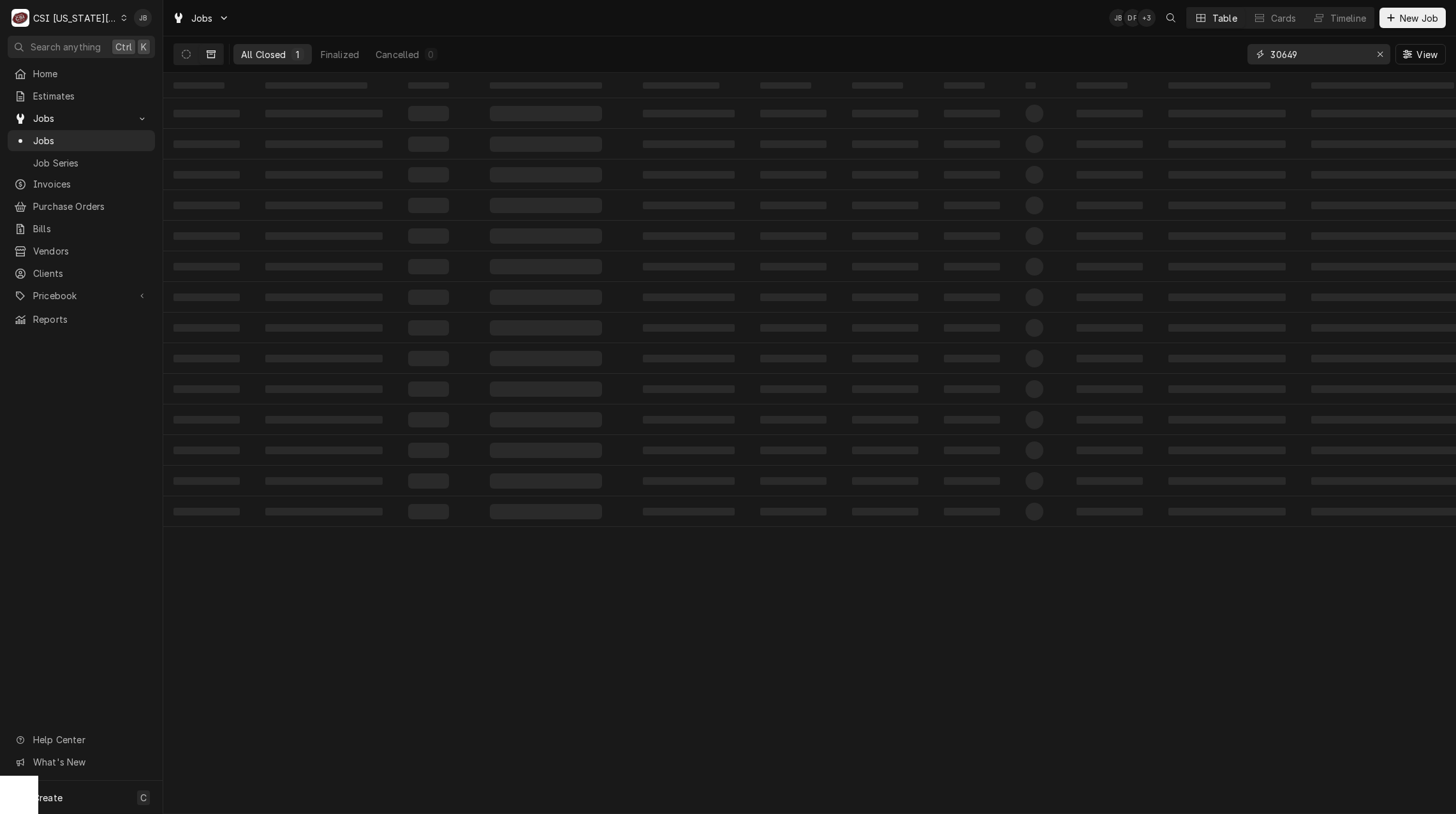
drag, startPoint x: 1308, startPoint y: 59, endPoint x: 1204, endPoint y: 56, distance: 104.0
click at [1204, 56] on div "All Closed 1 Finalized Cancelled 0 30649 View" at bounding box center [809, 54] width 1272 height 36
paste input "1131"
type input "31131"
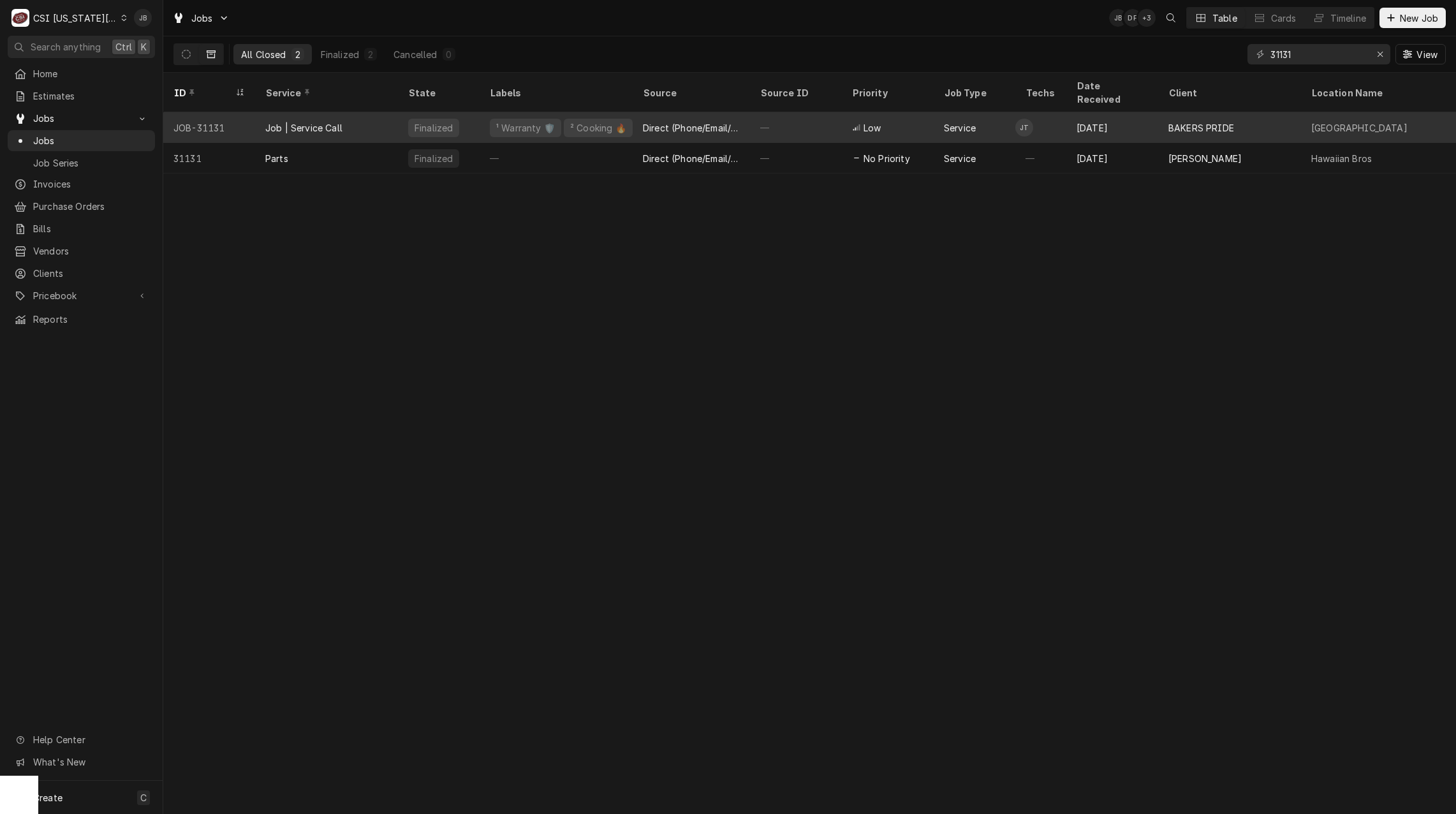
click at [346, 117] on div "Job | Service Call" at bounding box center [326, 127] width 143 height 31
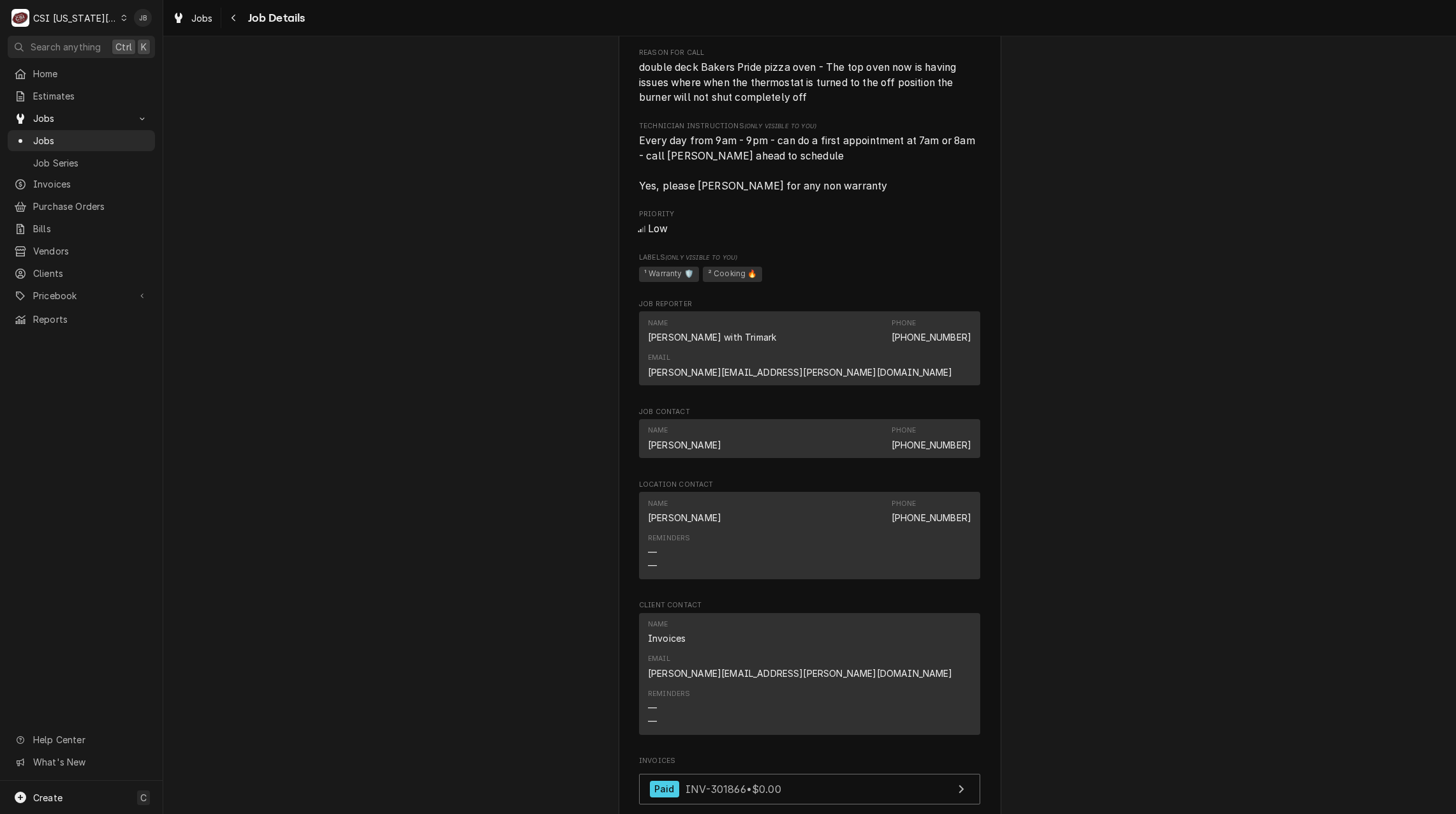
scroll to position [638, 0]
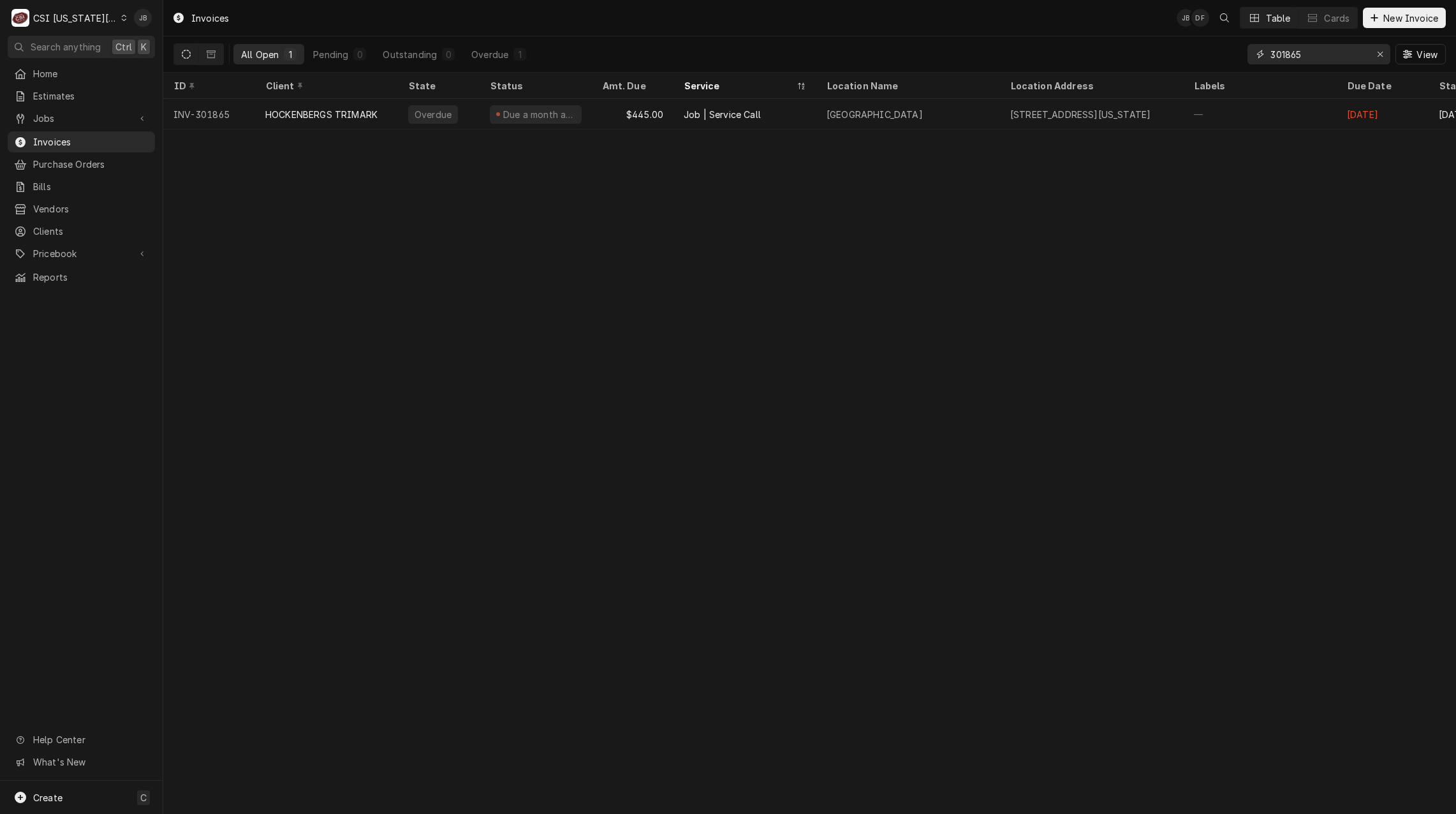
drag, startPoint x: 1314, startPoint y: 61, endPoint x: 1231, endPoint y: 60, distance: 83.0
click at [1235, 60] on div "All Open 1 Pending 0 Outstanding 0 Overdue 1 301865 View" at bounding box center [809, 54] width 1272 height 36
paste input "2350"
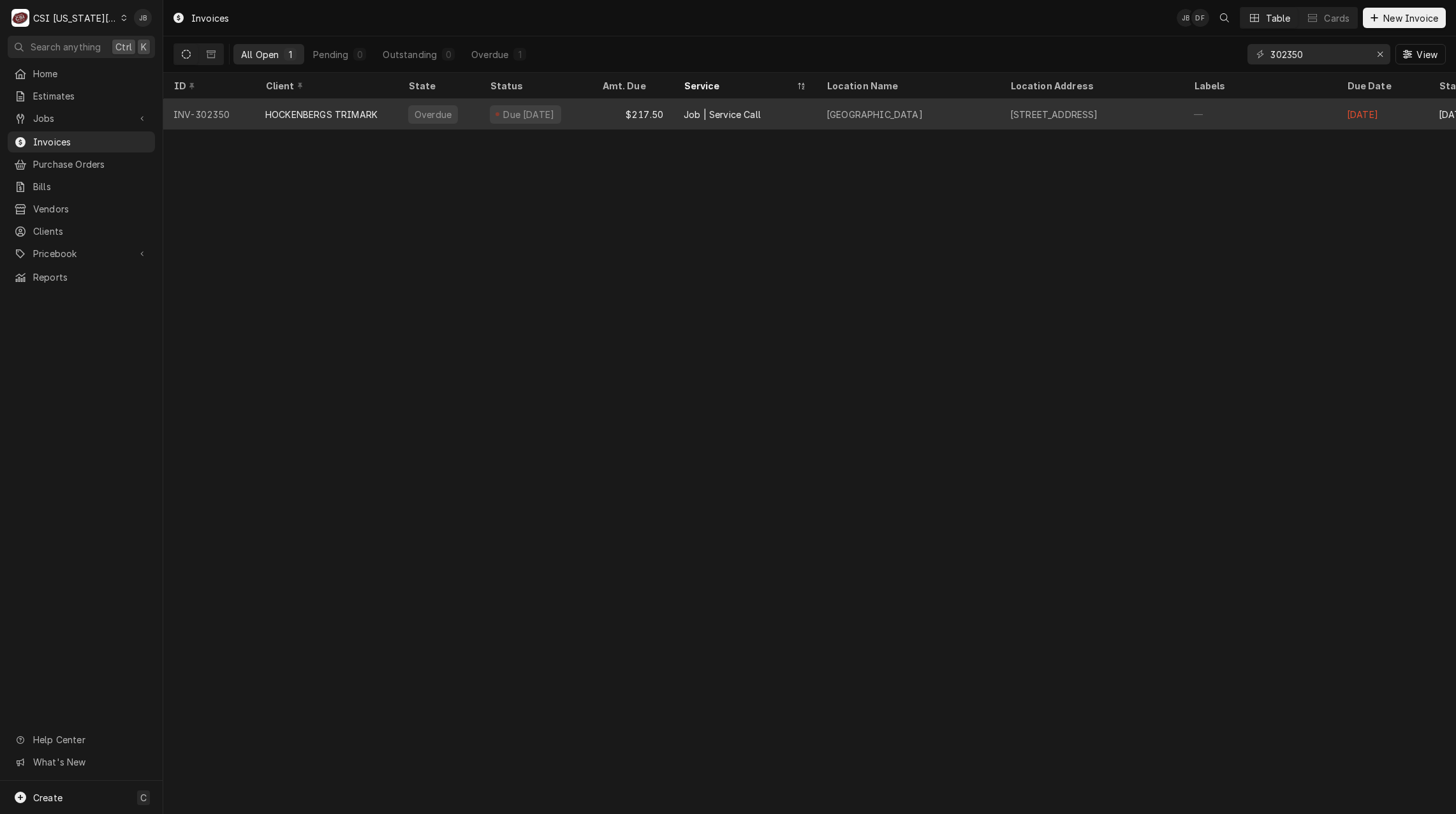
click at [359, 119] on div "HOCKENBERGS TRIMARK" at bounding box center [326, 114] width 143 height 31
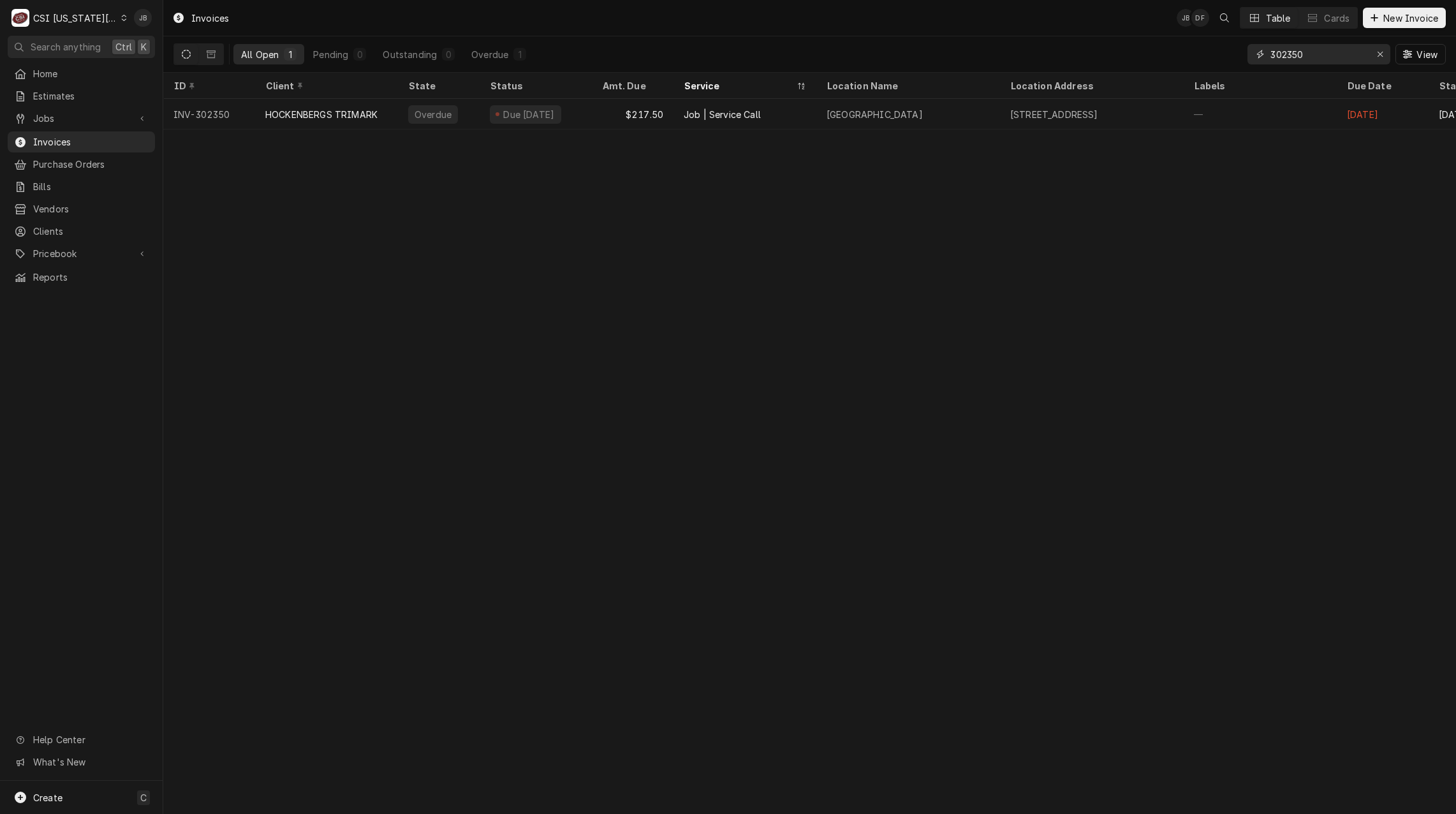
click at [1323, 54] on input "302350" at bounding box center [1318, 54] width 96 height 20
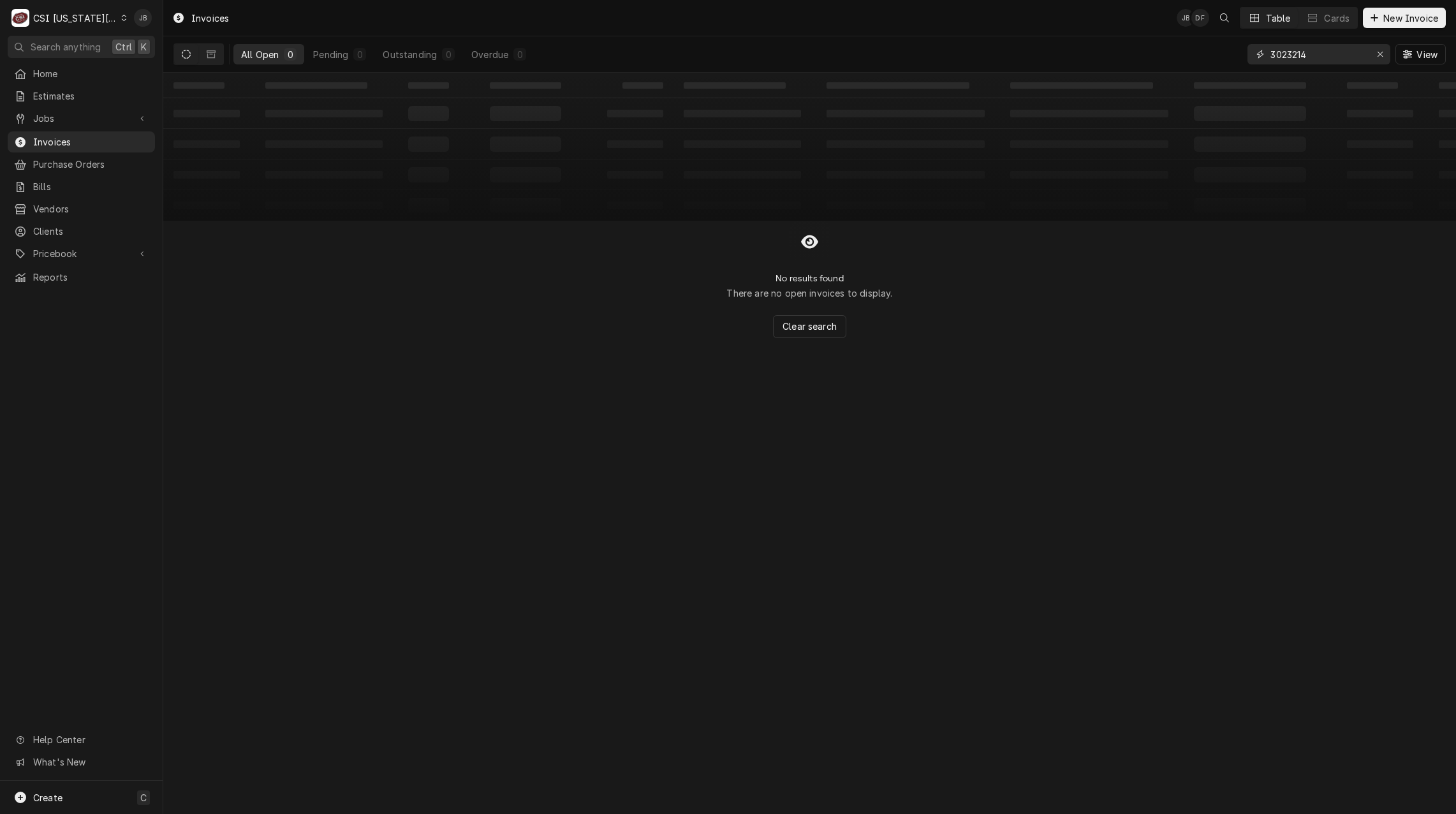
click at [1280, 54] on input "3023214" at bounding box center [1318, 54] width 96 height 20
click at [1286, 55] on input "3023214" at bounding box center [1318, 54] width 96 height 20
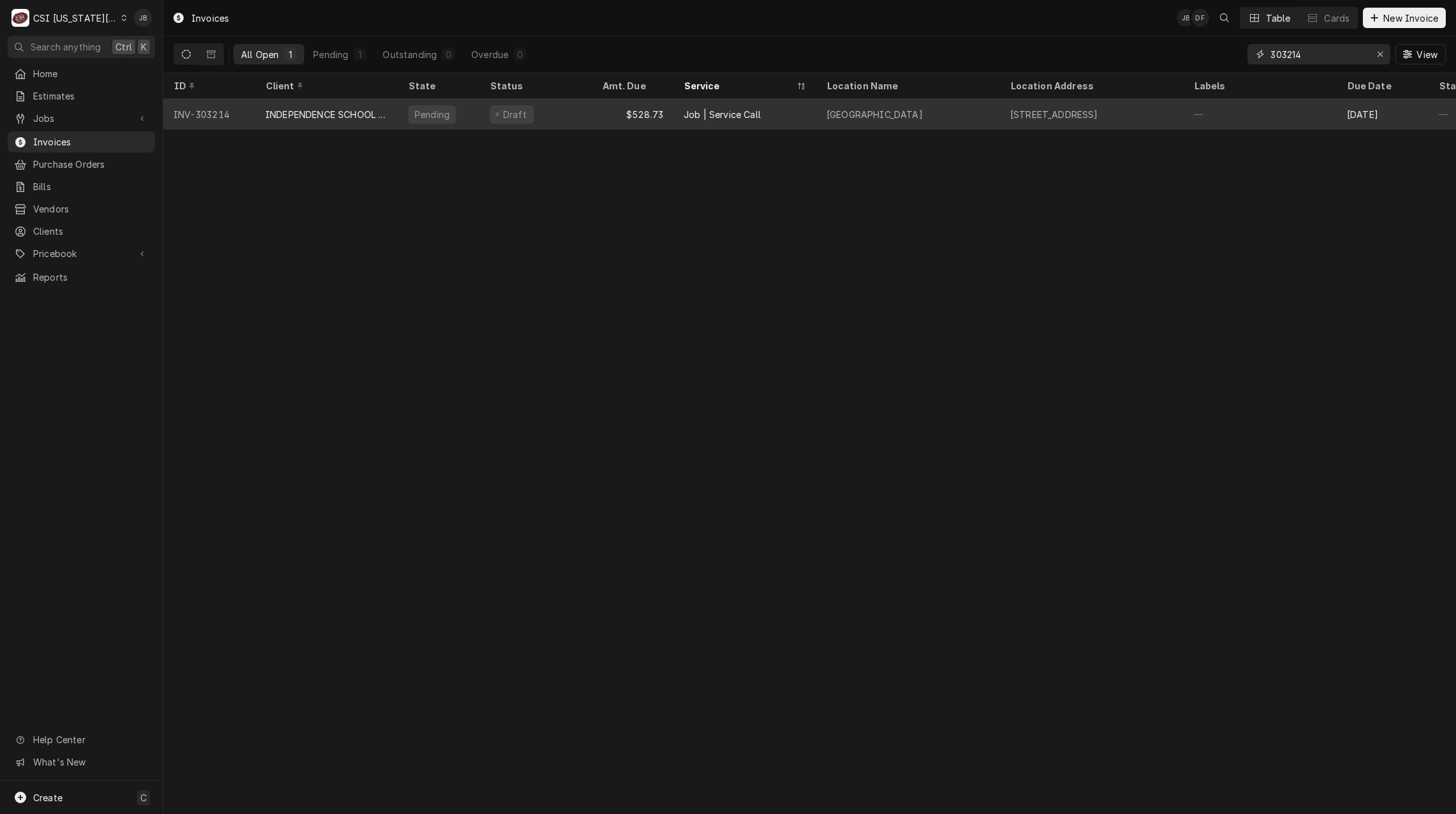
type input "303214"
click at [413, 112] on div "Pending" at bounding box center [432, 115] width 37 height 14
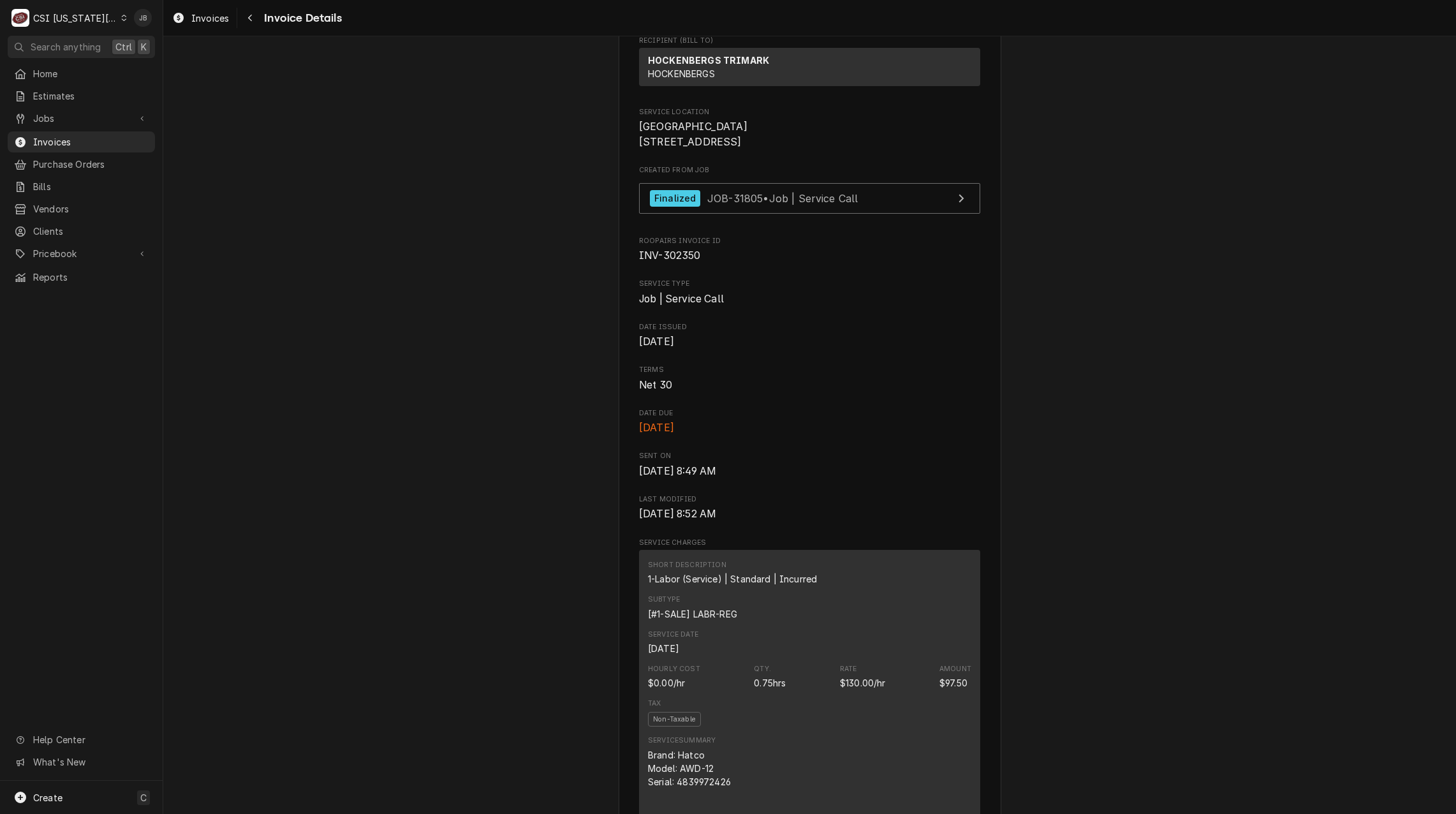
scroll to position [319, 0]
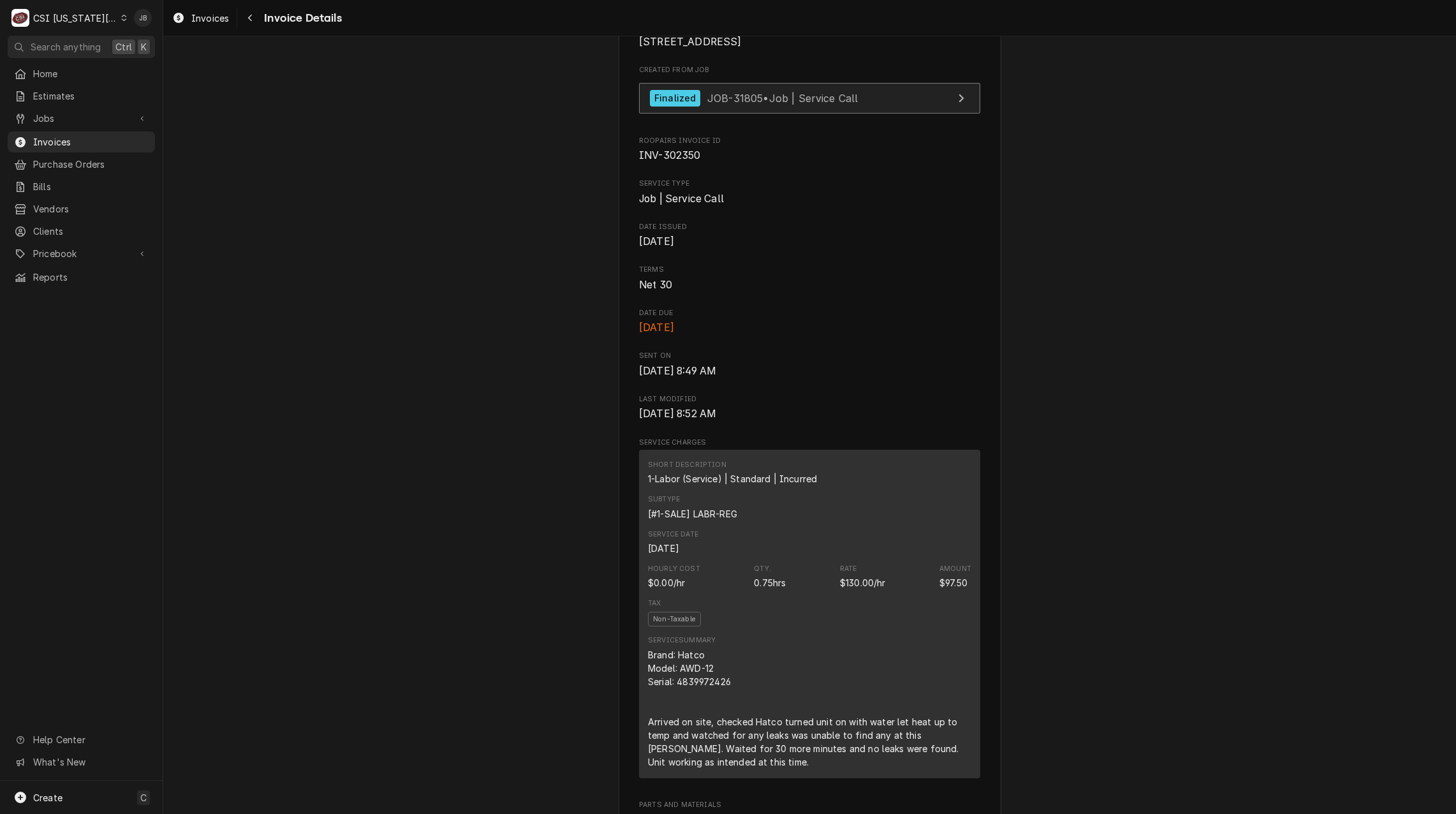
click at [748, 104] on span "JOB-31805 • Job | Service Call" at bounding box center [782, 97] width 151 height 13
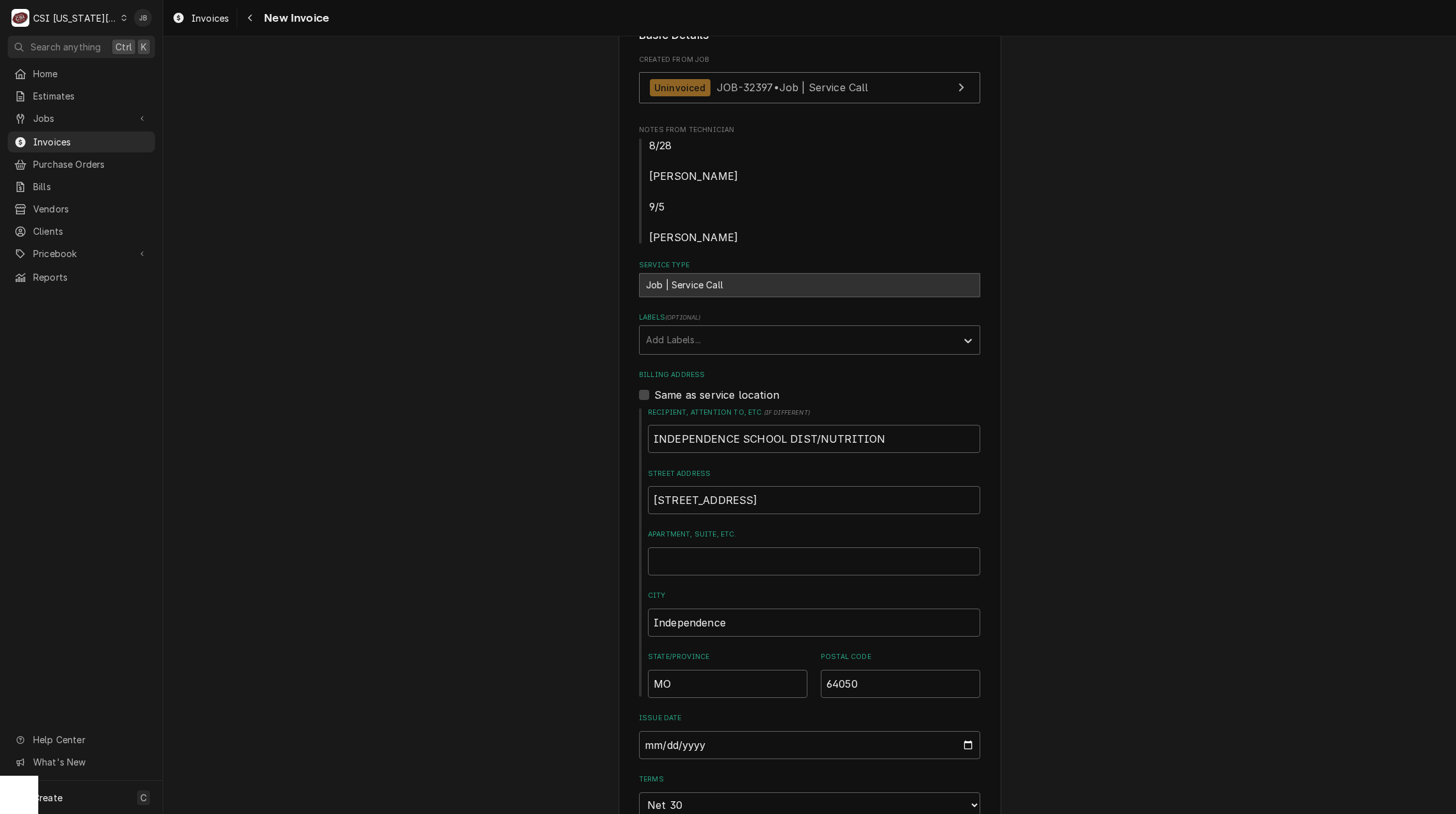
scroll to position [255, 0]
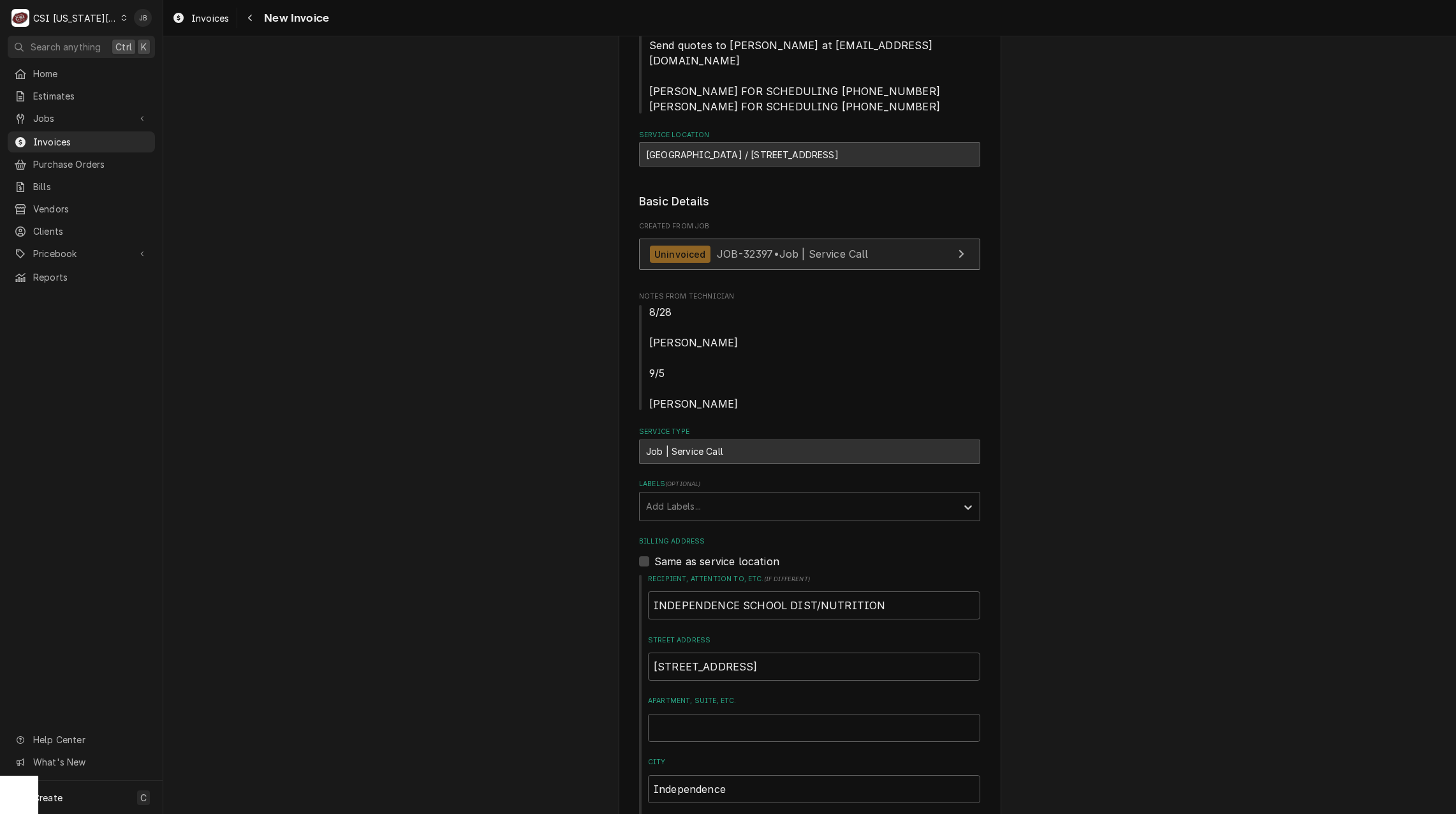
click at [800, 247] on span "JOB-32397 • Job | Service Call" at bounding box center [793, 253] width 152 height 13
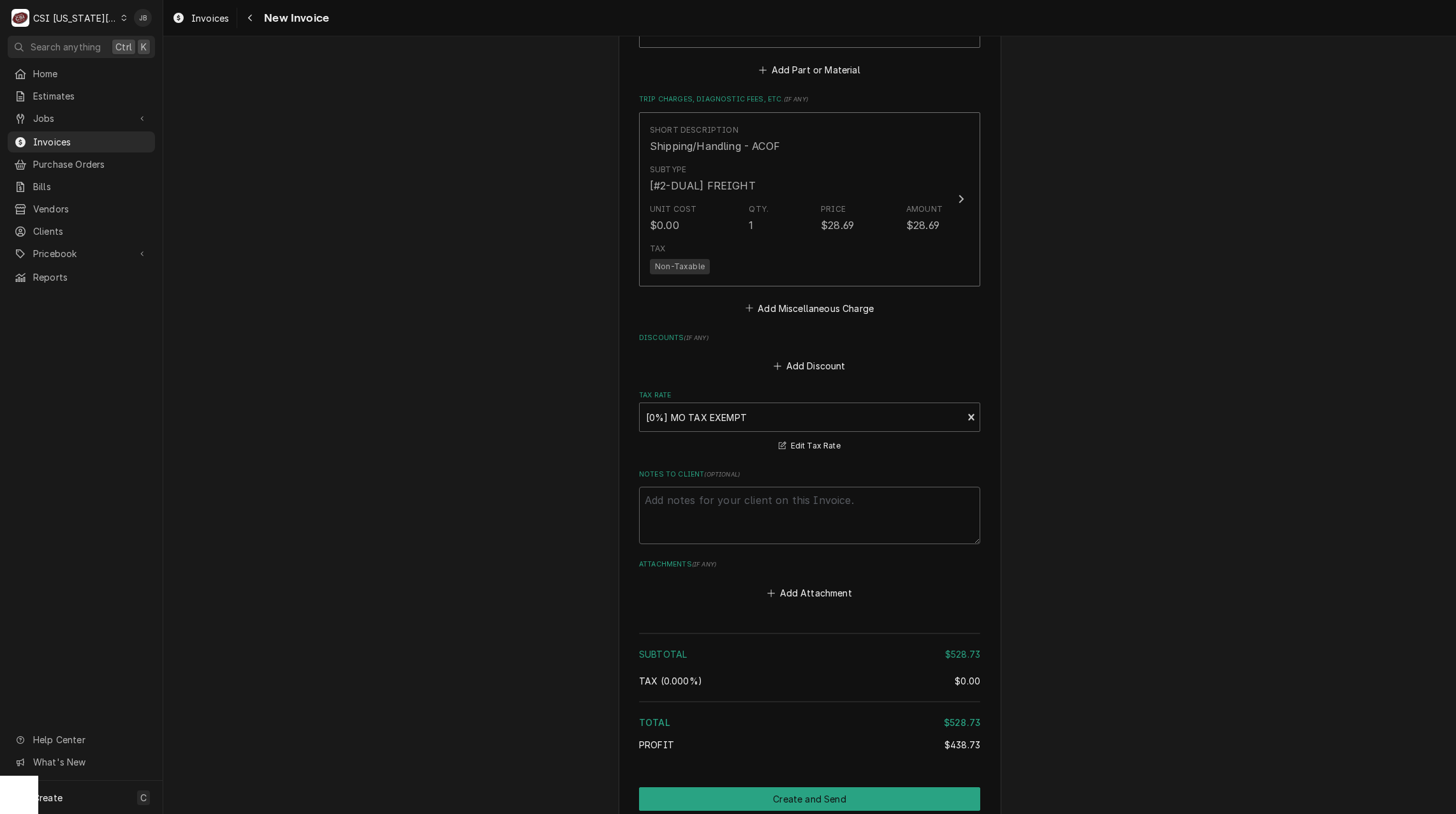
scroll to position [2167, 0]
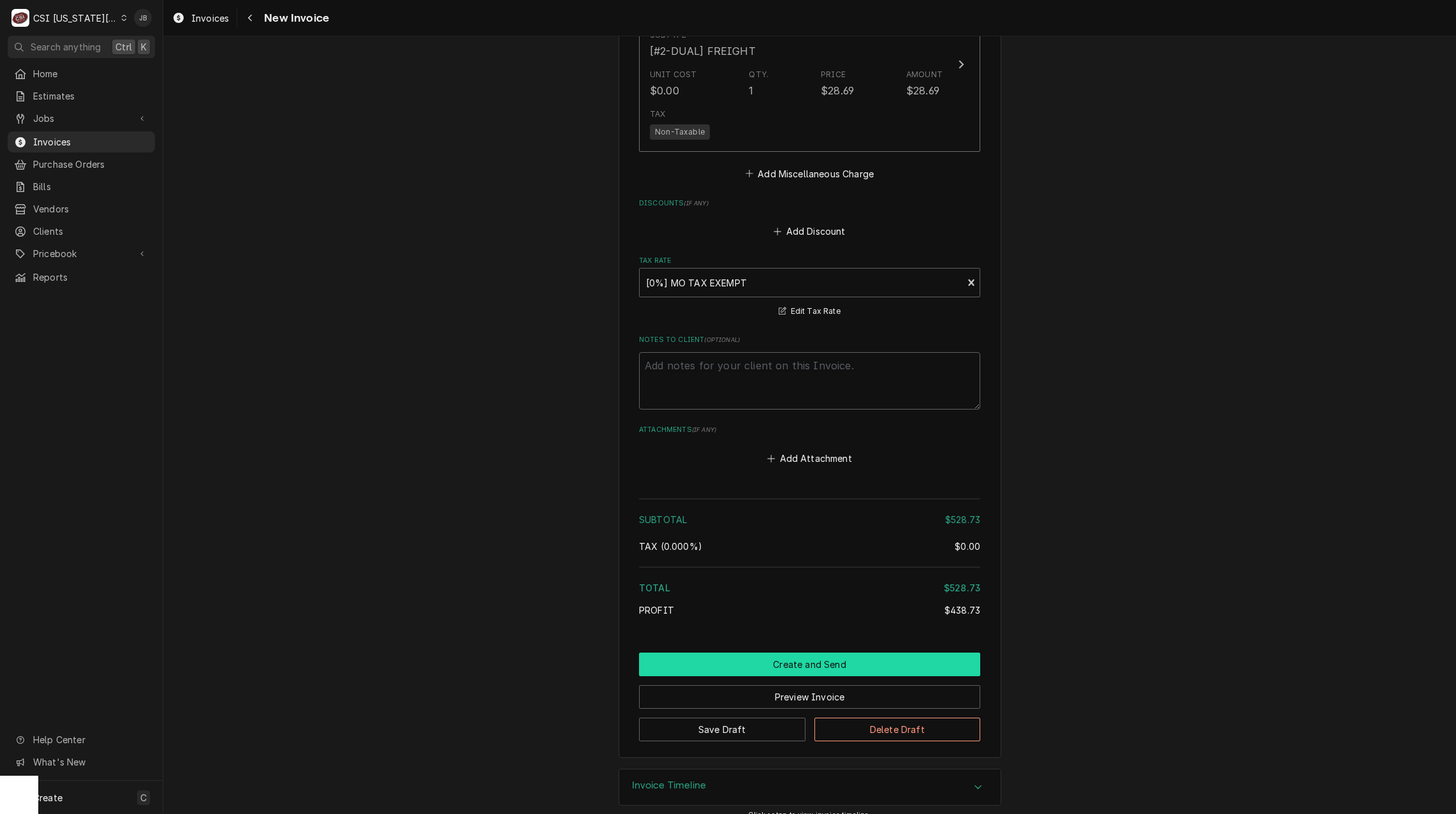
click at [731, 653] on button "Create and Send" at bounding box center [810, 664] width 341 height 24
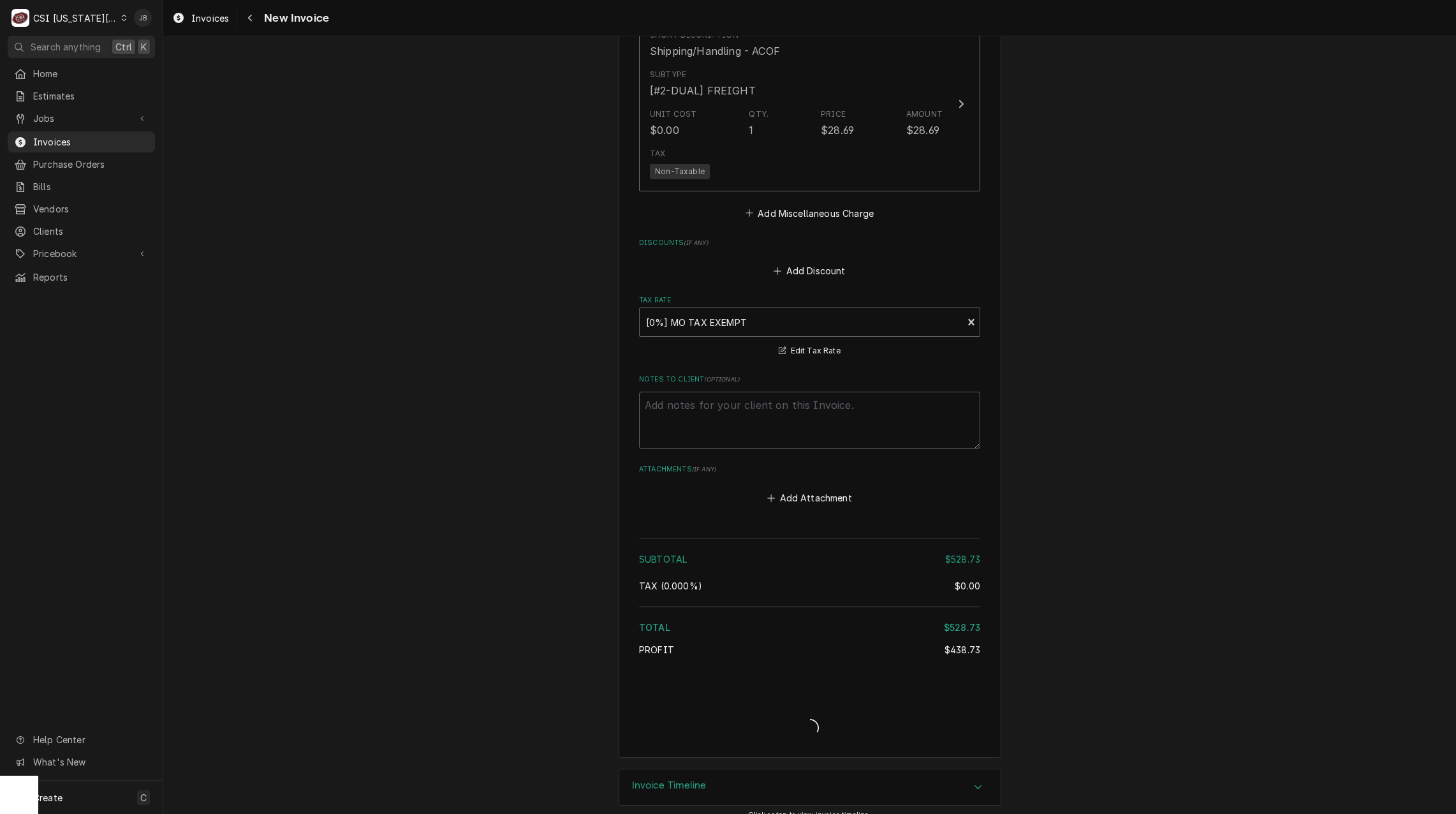
type textarea "x"
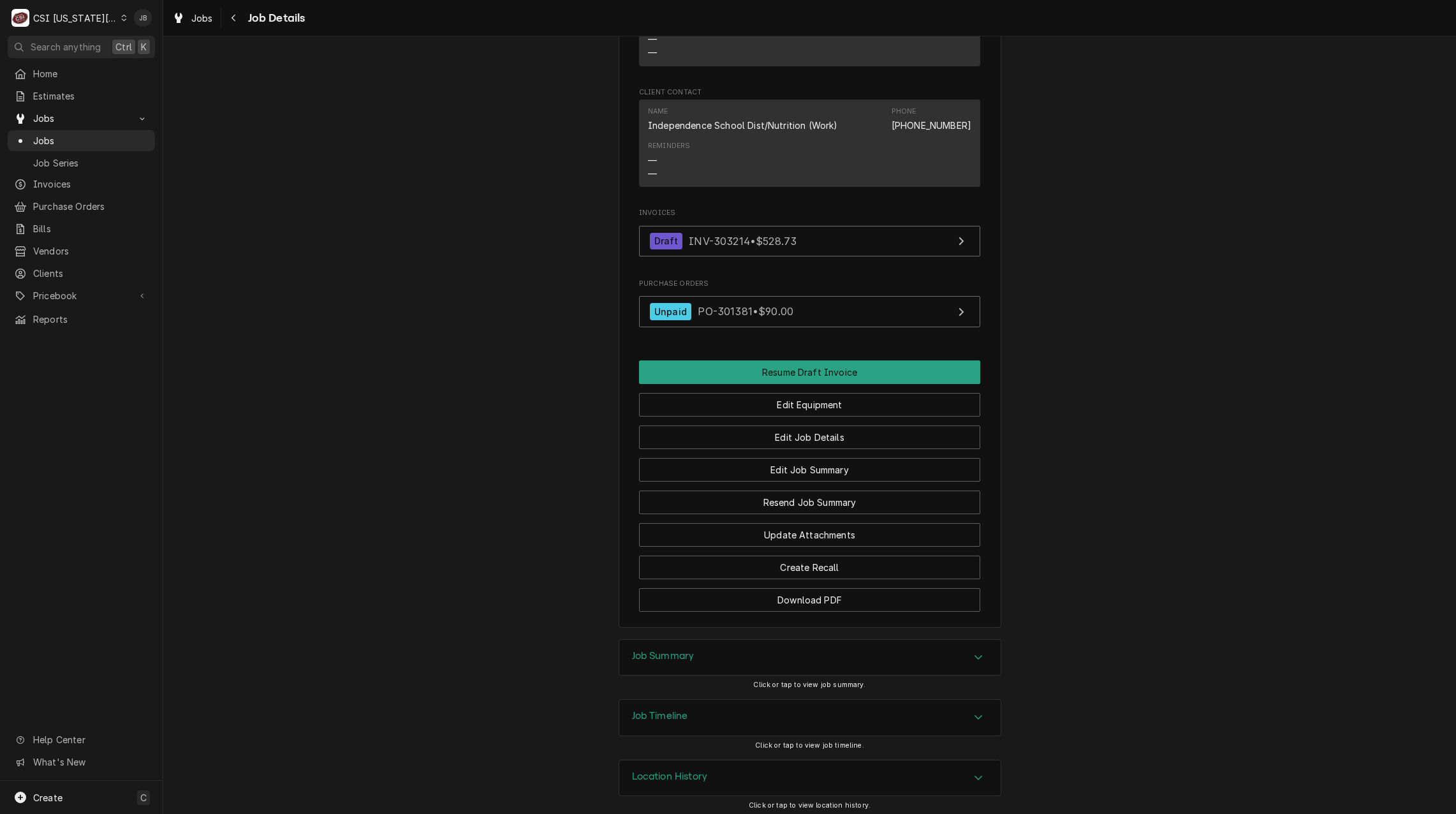
scroll to position [1099, 0]
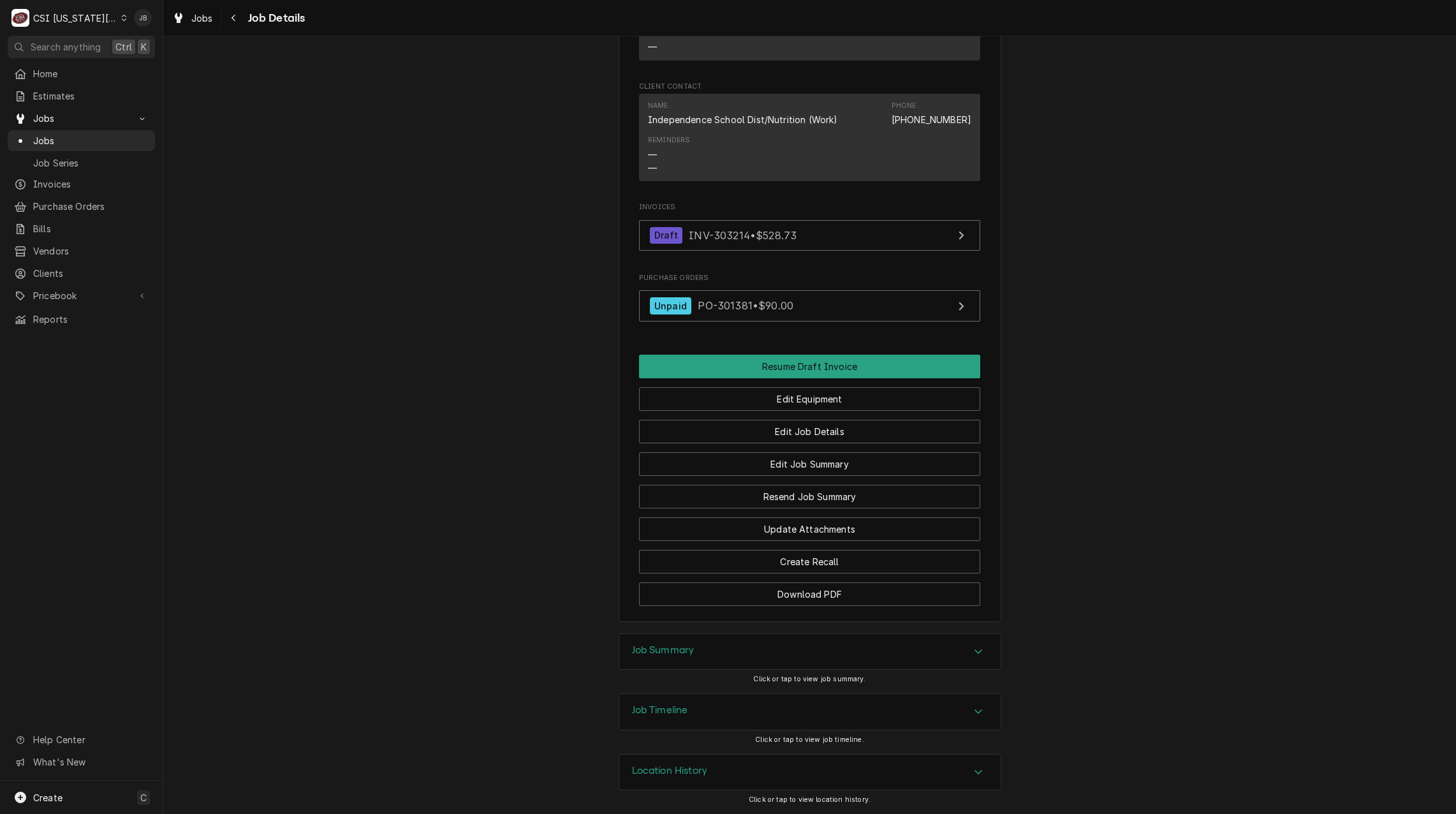
click at [699, 653] on div "Job Summary" at bounding box center [810, 652] width 381 height 36
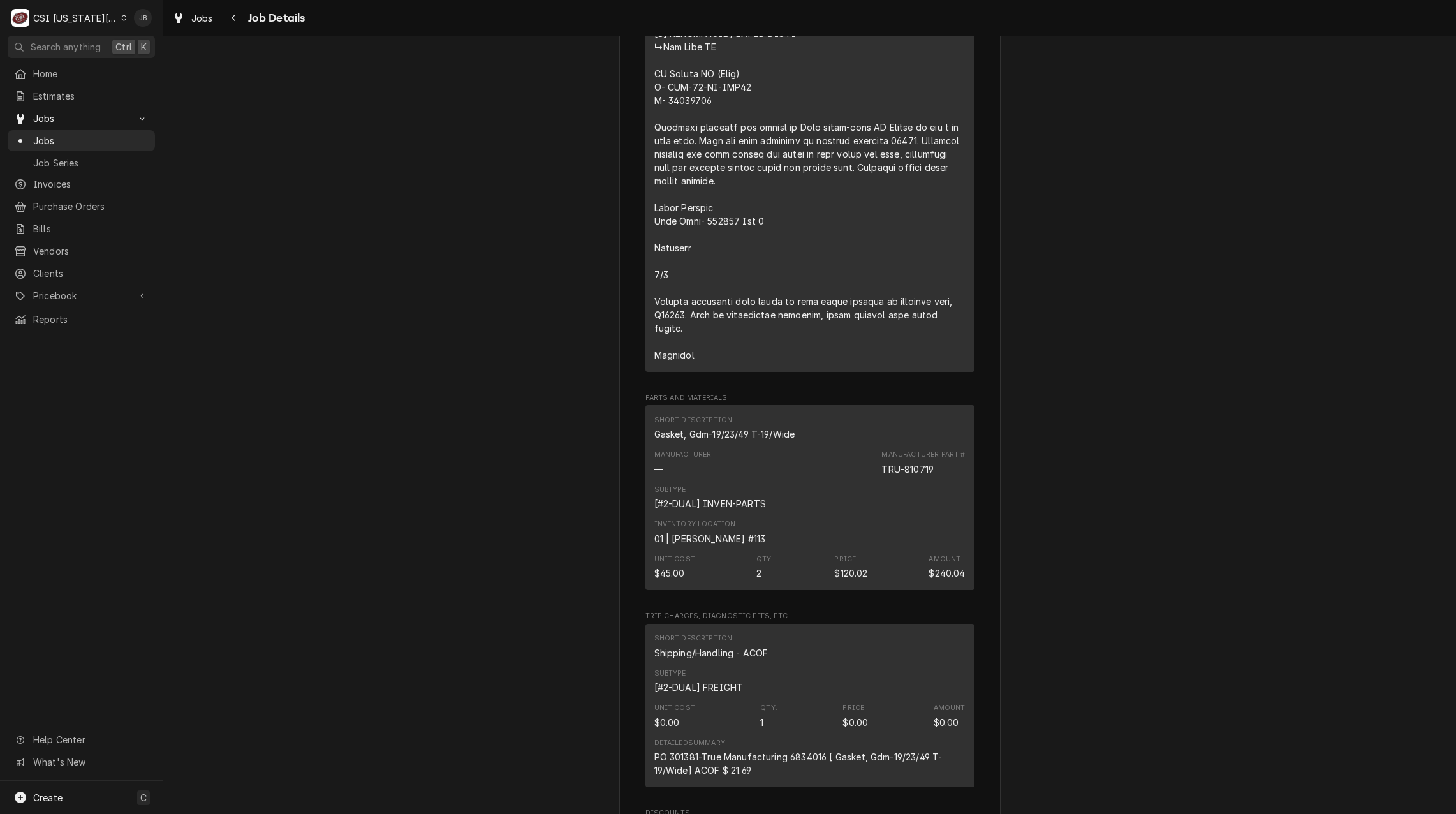
scroll to position [3459, 0]
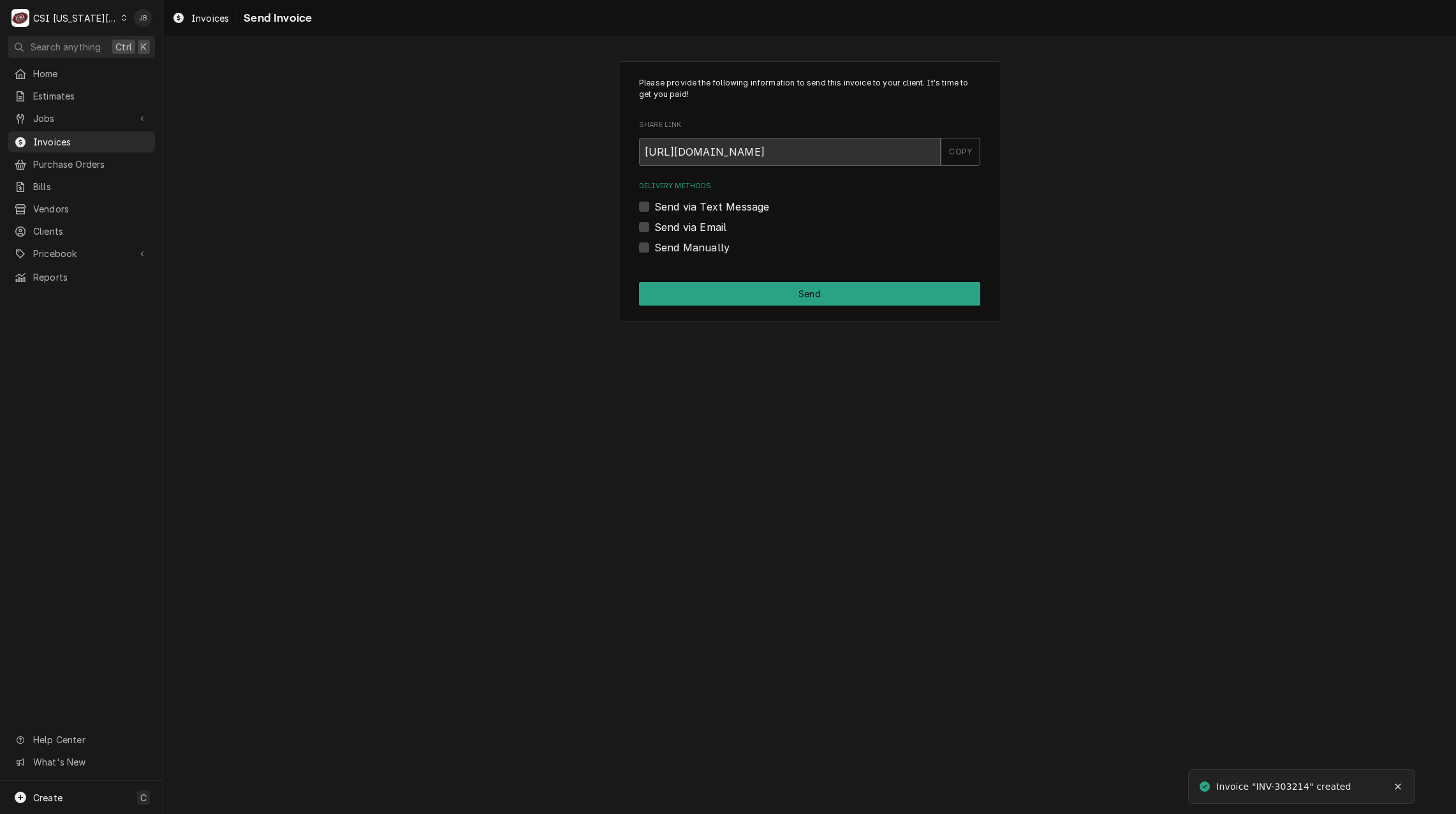
click at [686, 236] on div "Delivery Methods Send via Text Message Send via Email Send Manually" at bounding box center [810, 218] width 341 height 73
click at [690, 229] on label "Send via Email" at bounding box center [690, 227] width 72 height 15
click at [690, 229] on input "Send via Email" at bounding box center [825, 233] width 341 height 28
checkbox input "true"
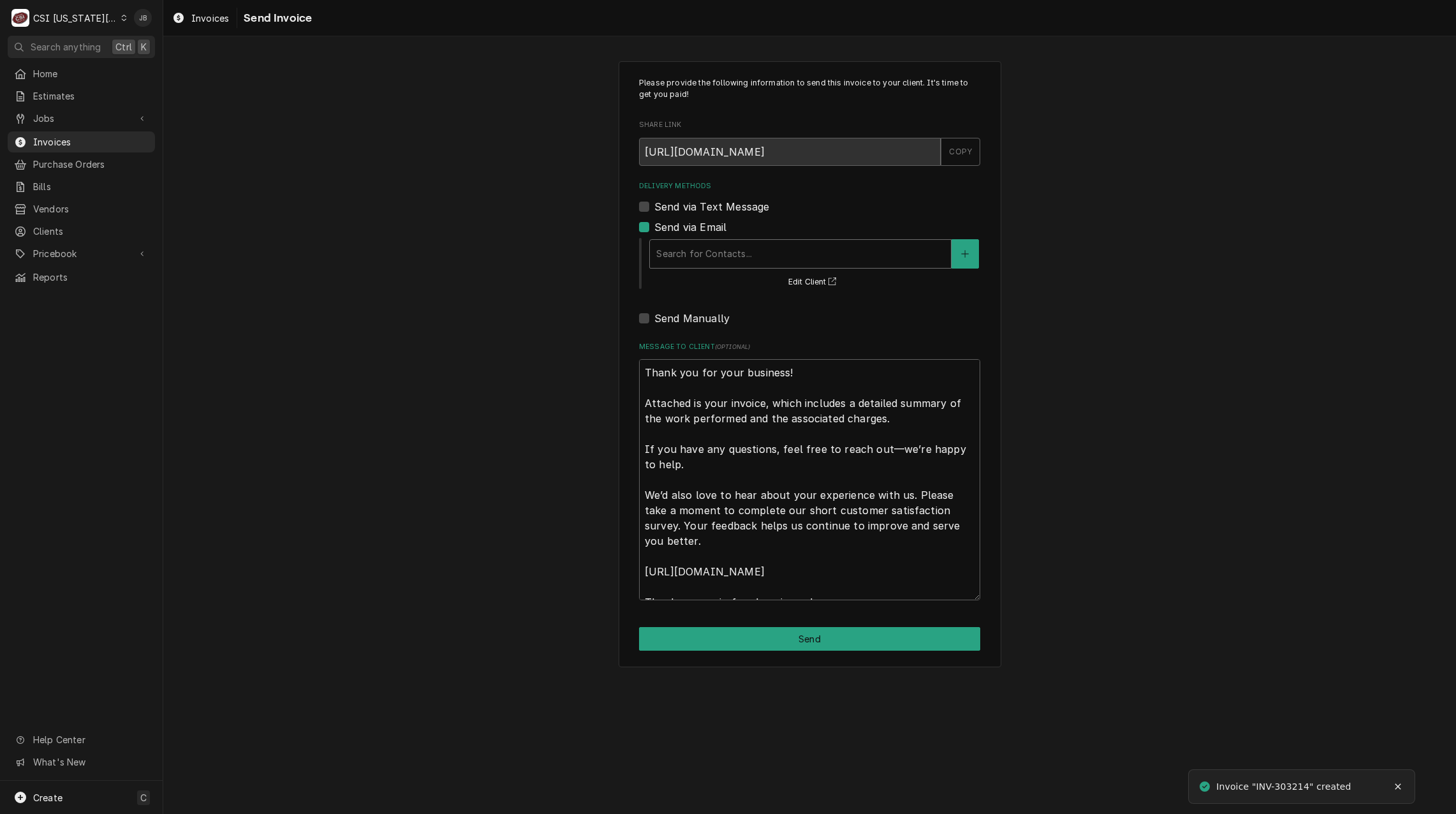
click at [681, 249] on div "Delivery Methods" at bounding box center [799, 253] width 288 height 23
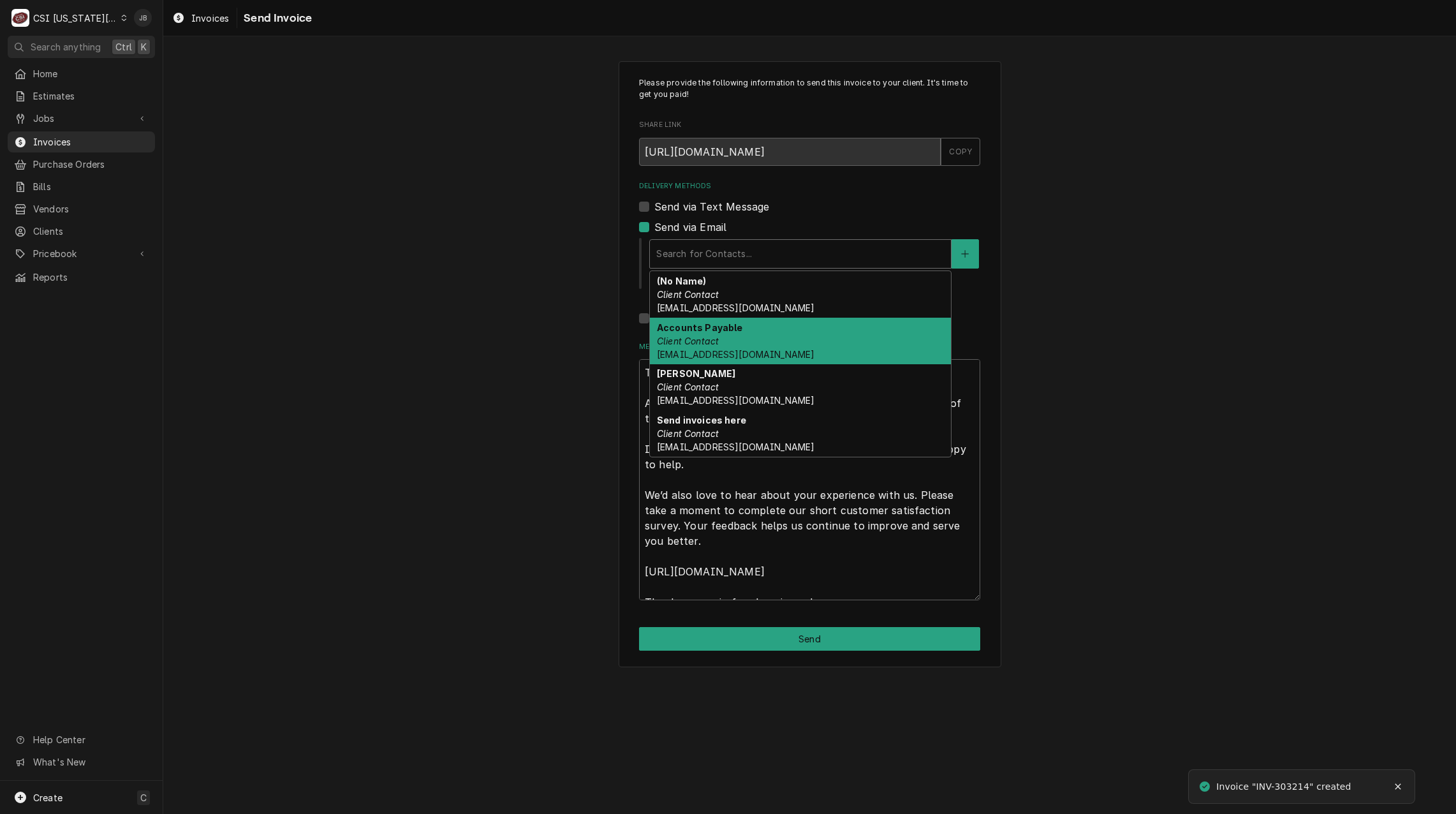
click at [758, 334] on div "Accounts Payable Client Contact [EMAIL_ADDRESS][DOMAIN_NAME]" at bounding box center [800, 341] width 301 height 47
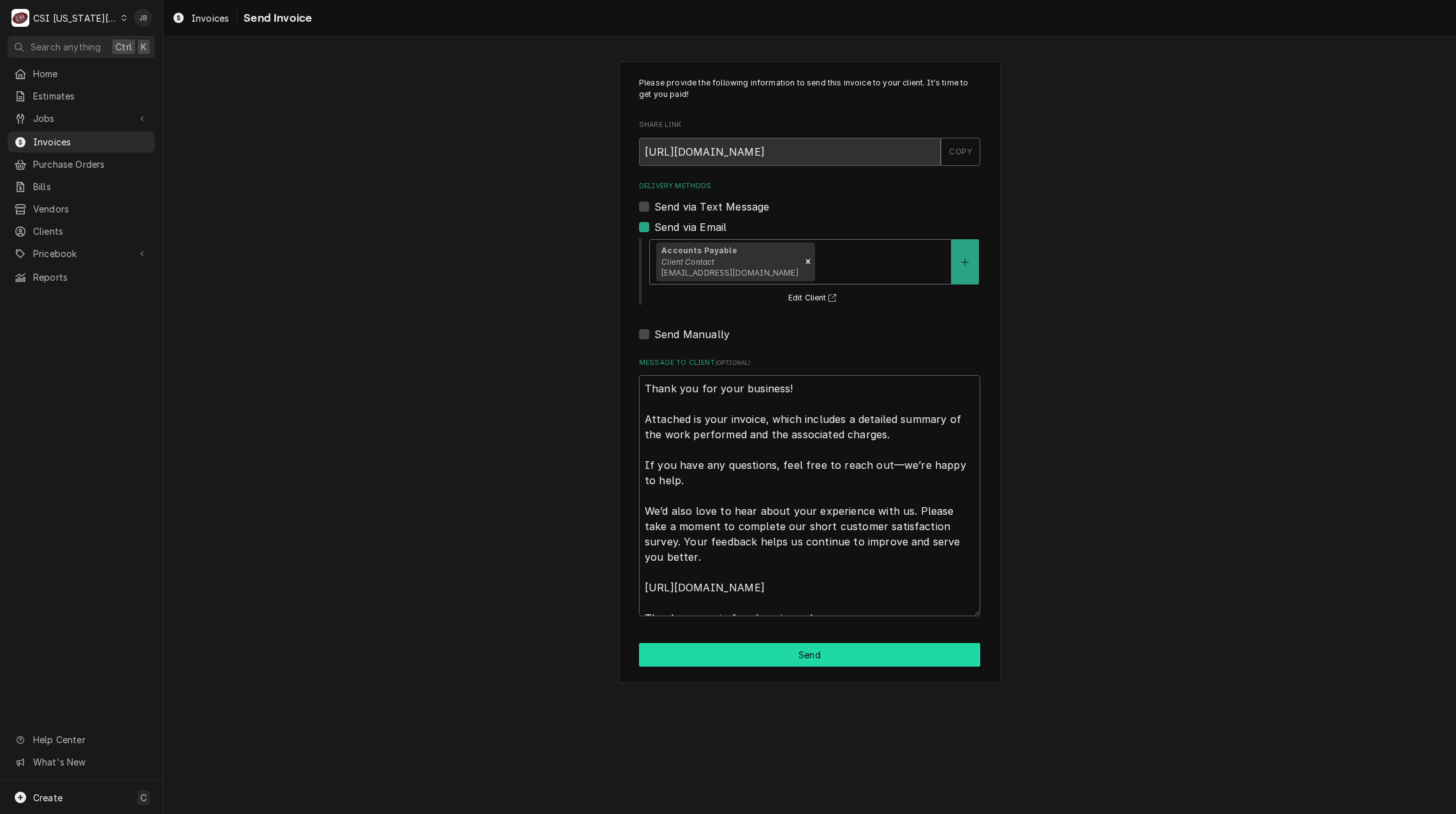
click at [760, 662] on button "Send" at bounding box center [810, 655] width 341 height 24
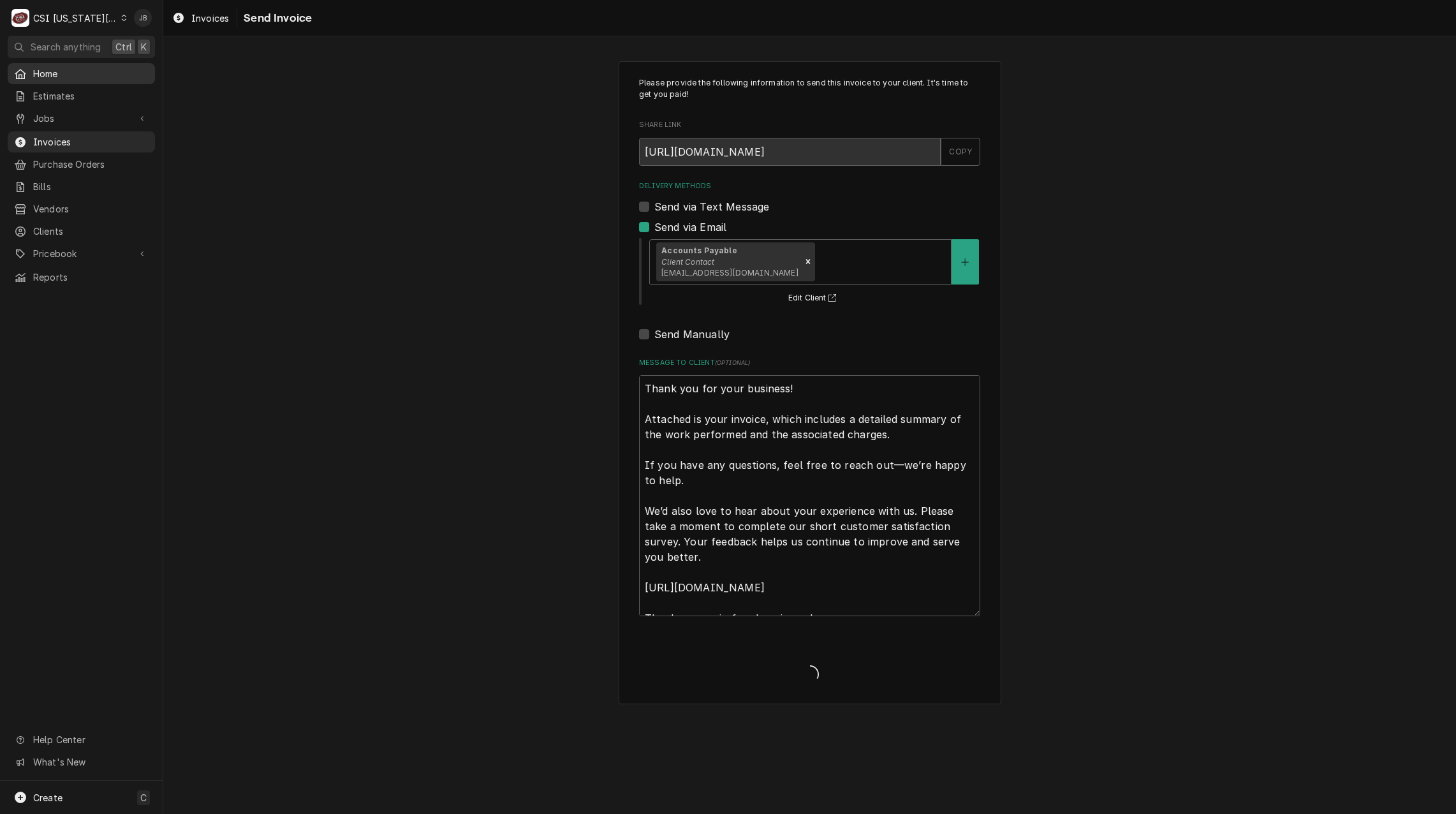
type textarea "x"
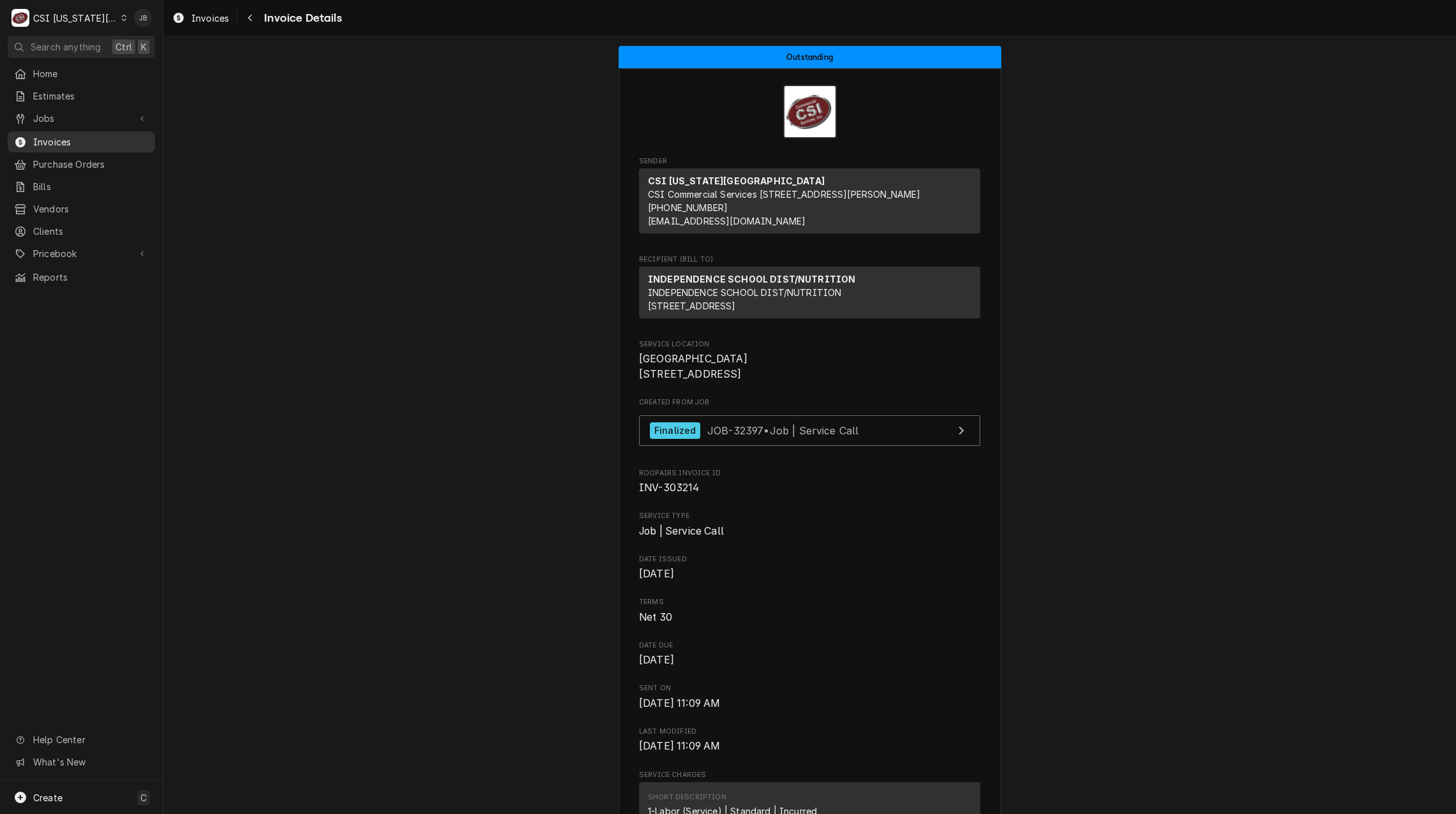
click at [81, 137] on span "Invoices" at bounding box center [91, 142] width 116 height 14
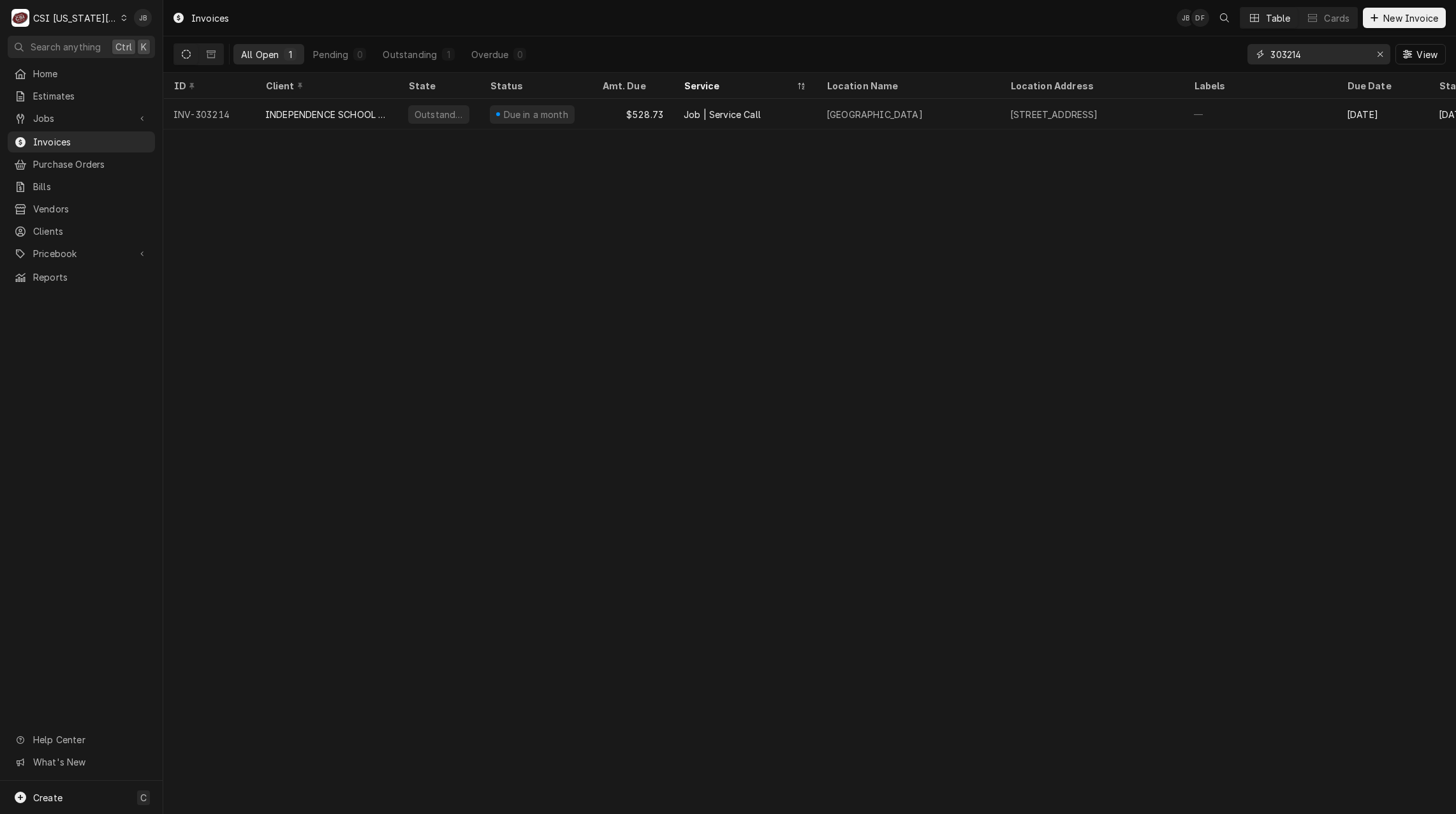
click at [1321, 55] on input "303214" at bounding box center [1318, 54] width 96 height 20
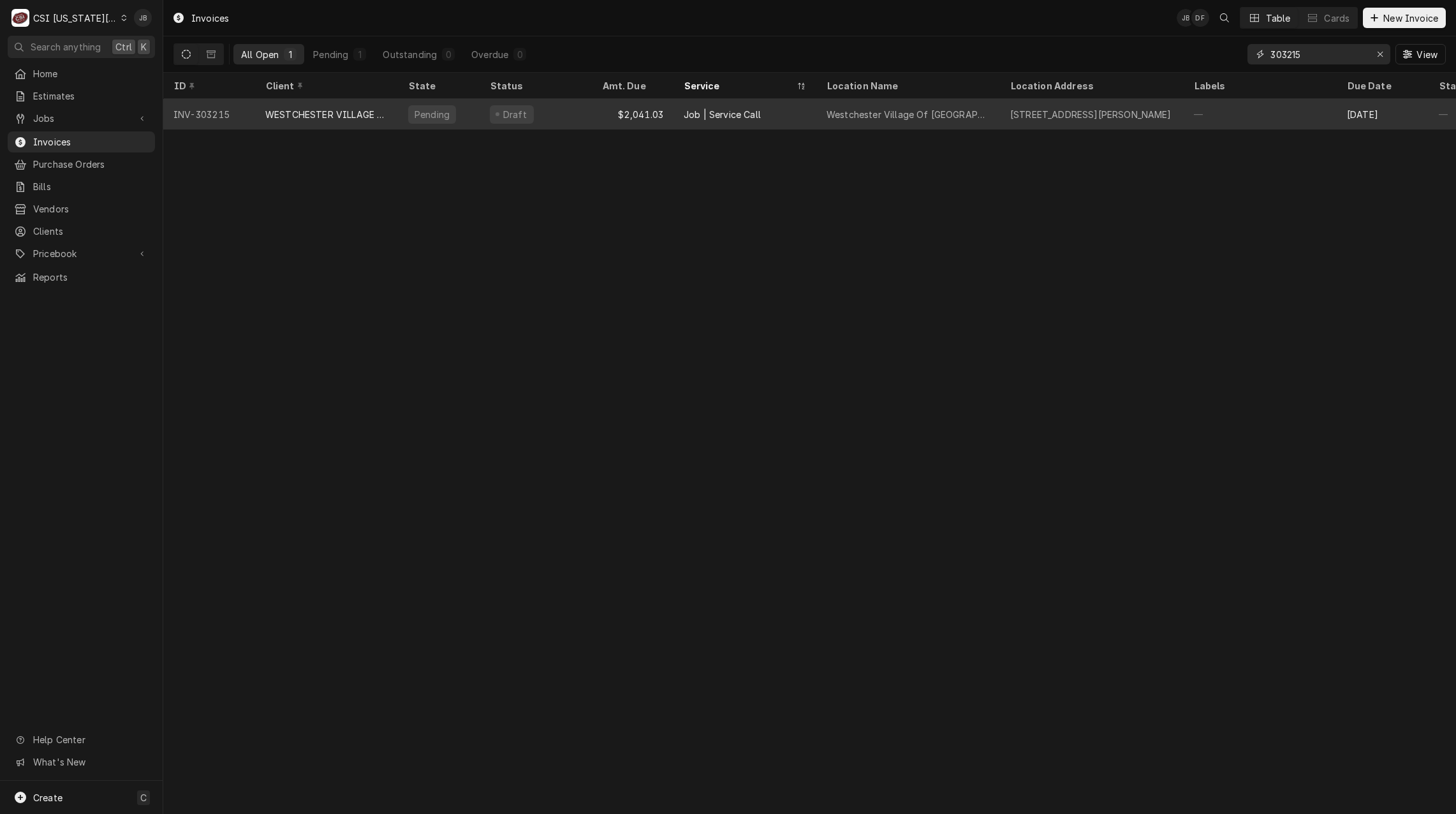
type input "303215"
click at [633, 109] on div "$2,041.03" at bounding box center [633, 114] width 82 height 31
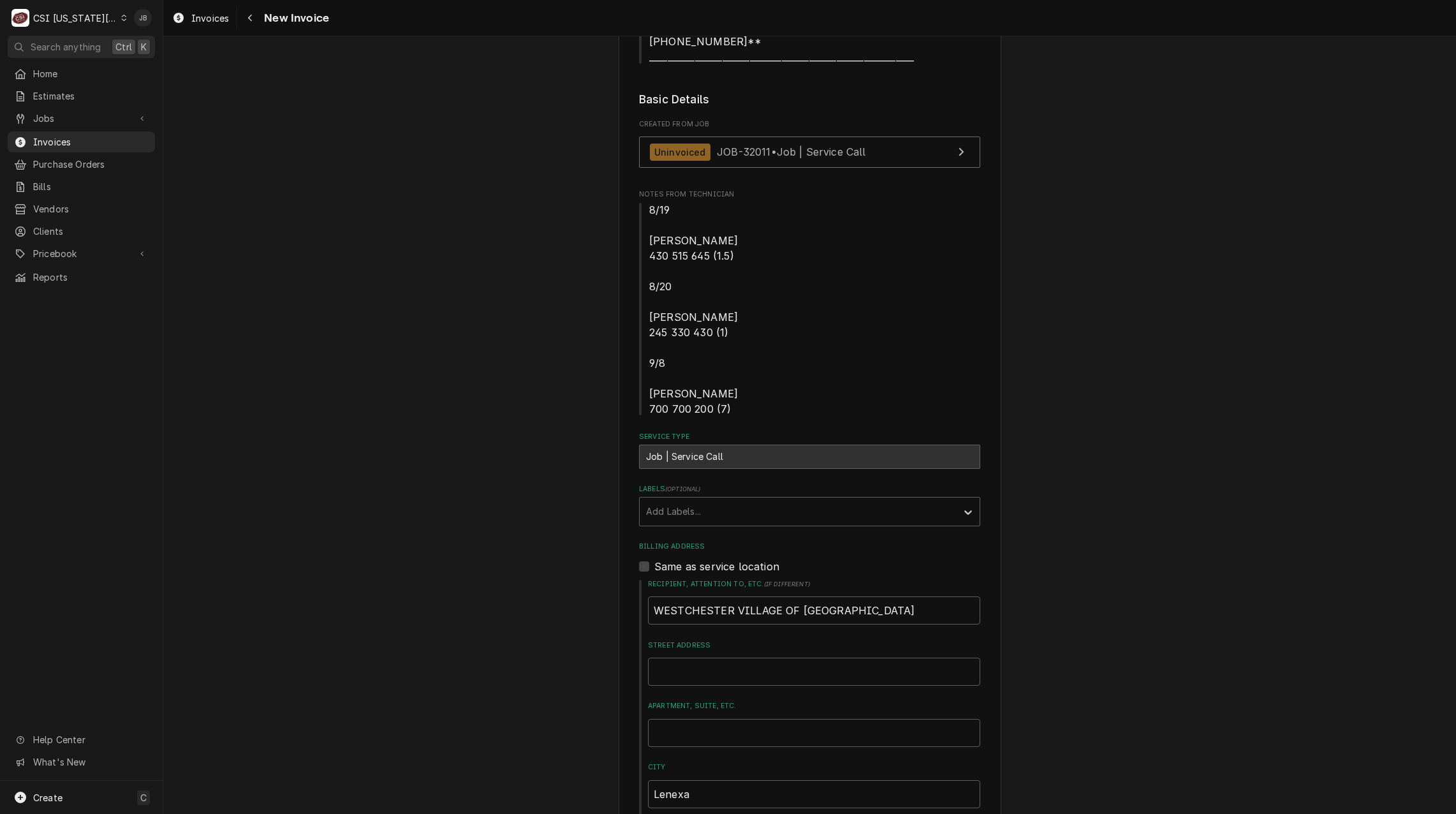
scroll to position [64, 0]
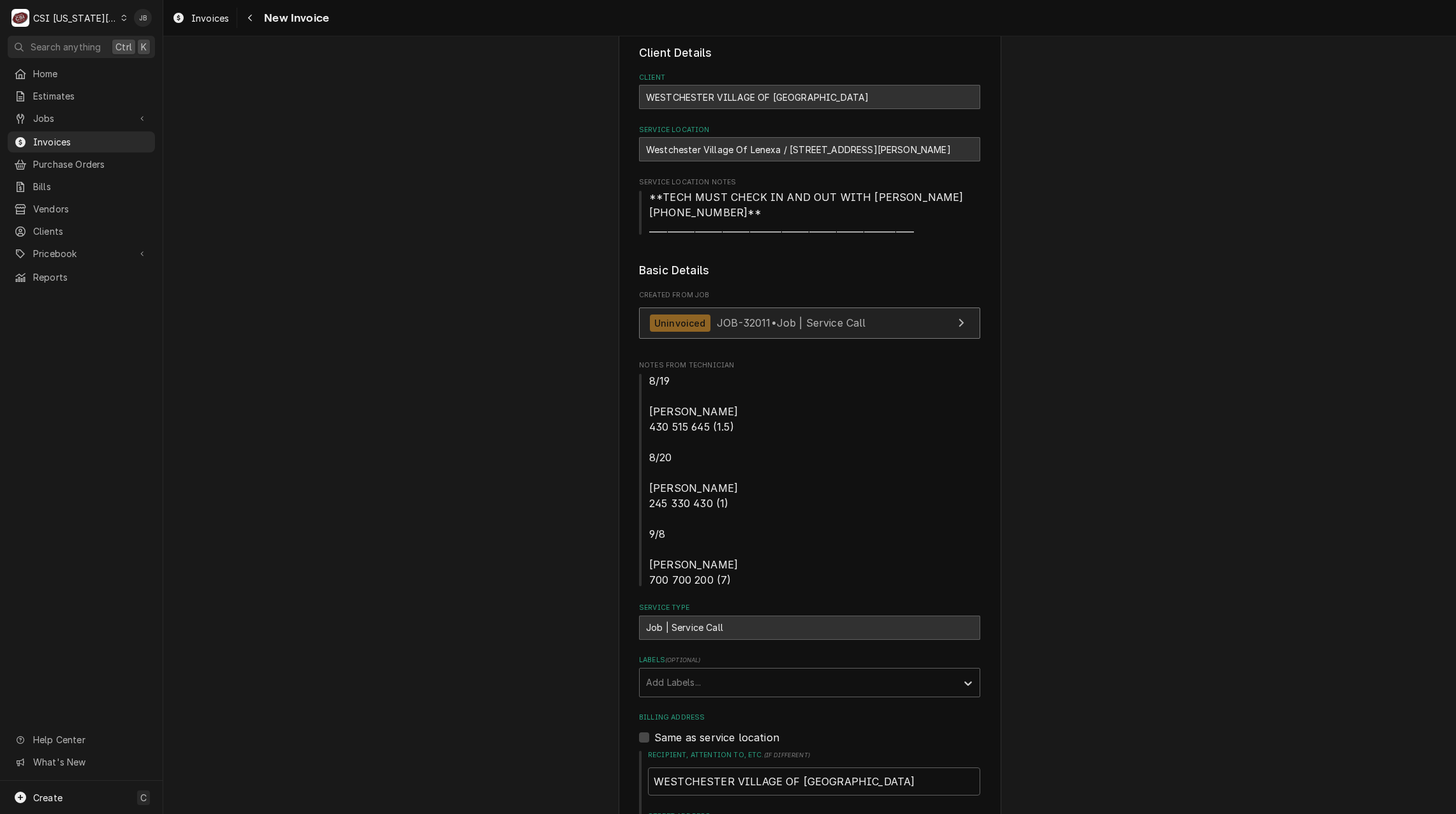
click at [765, 316] on span "JOB-32011 • Job | Service Call" at bounding box center [792, 322] width 150 height 13
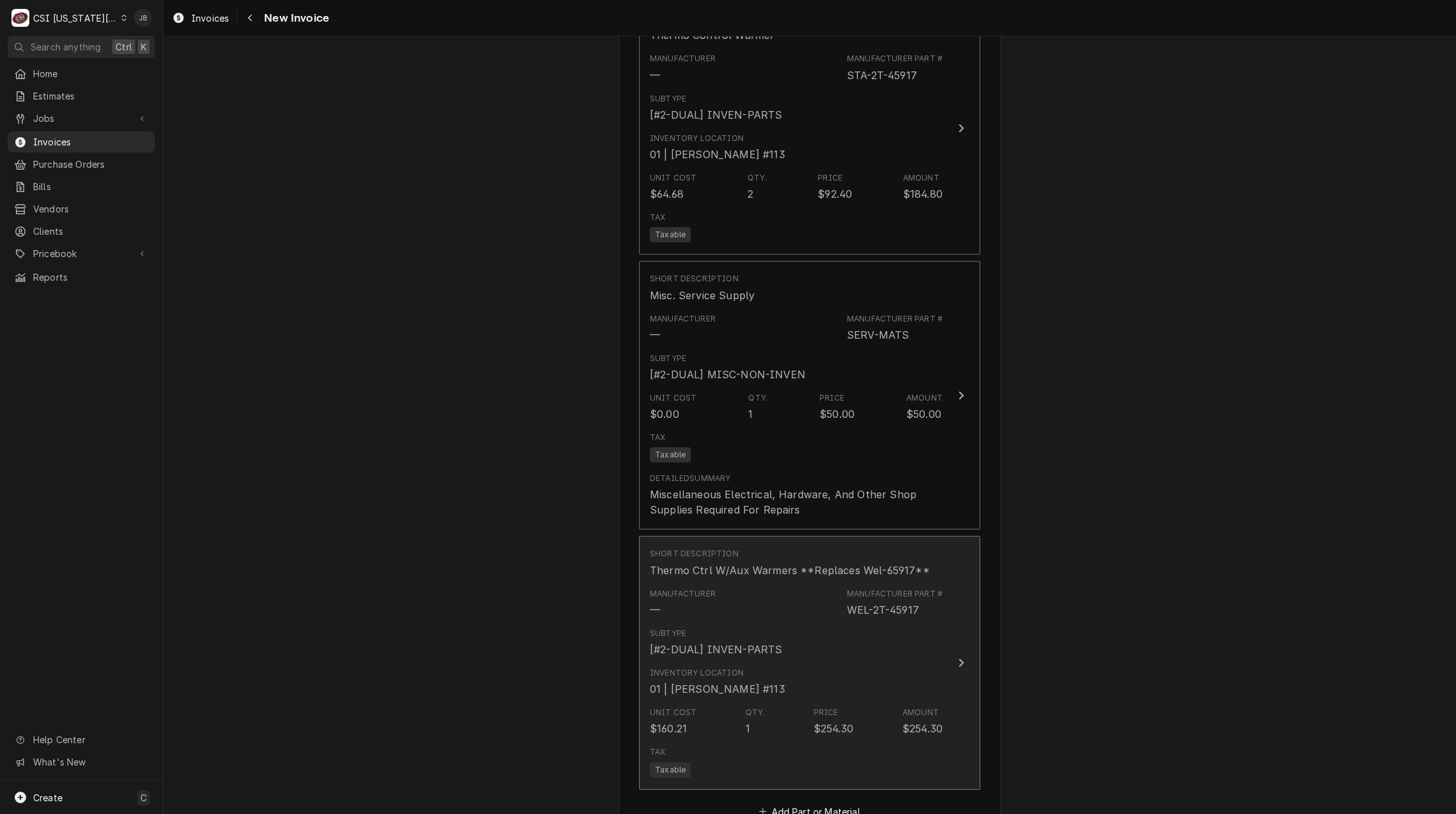
scroll to position [2168, 0]
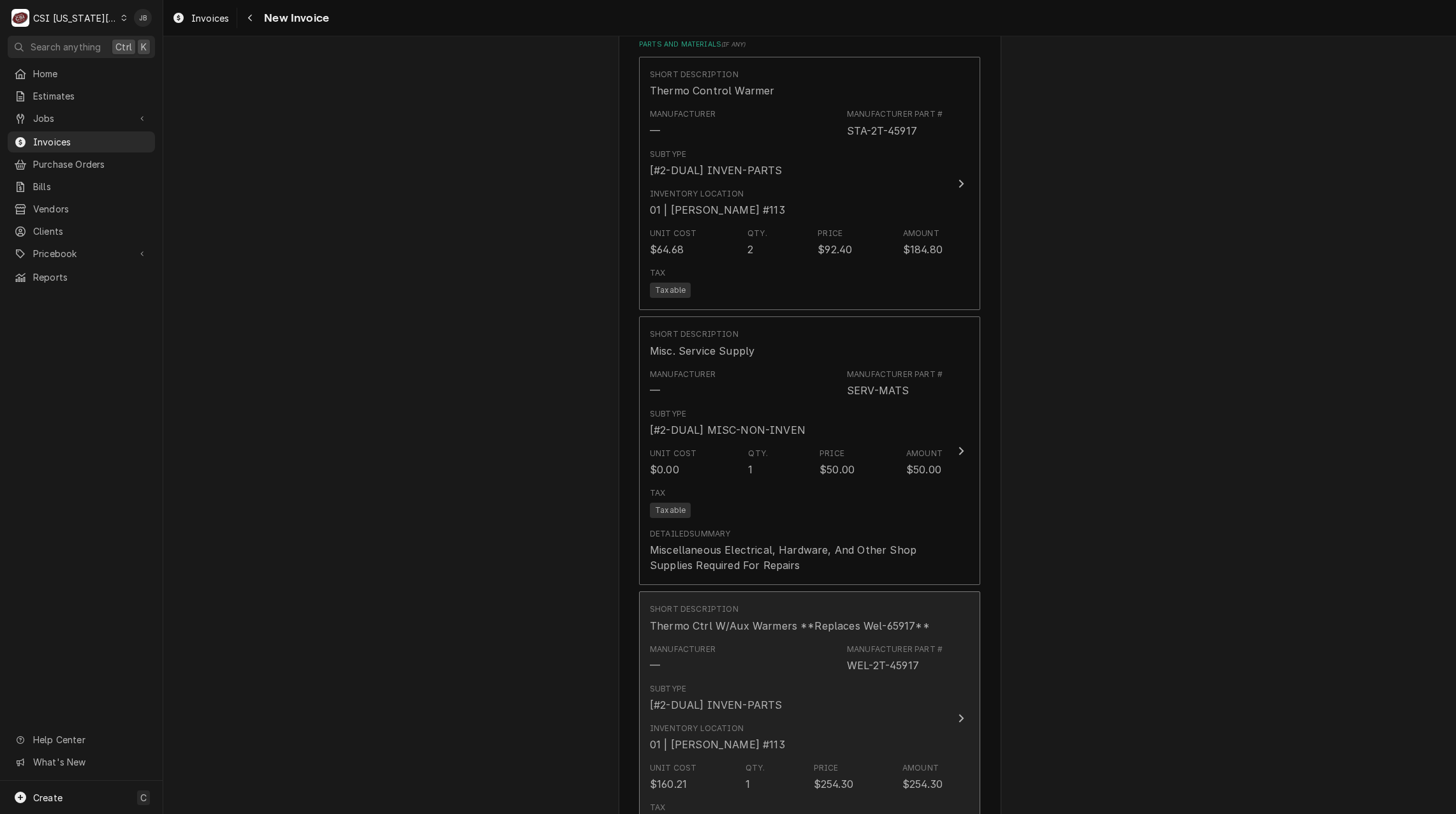
click at [782, 652] on div "Manufacturer — Manufacturer Part # WEL-2T-45917" at bounding box center [796, 658] width 293 height 40
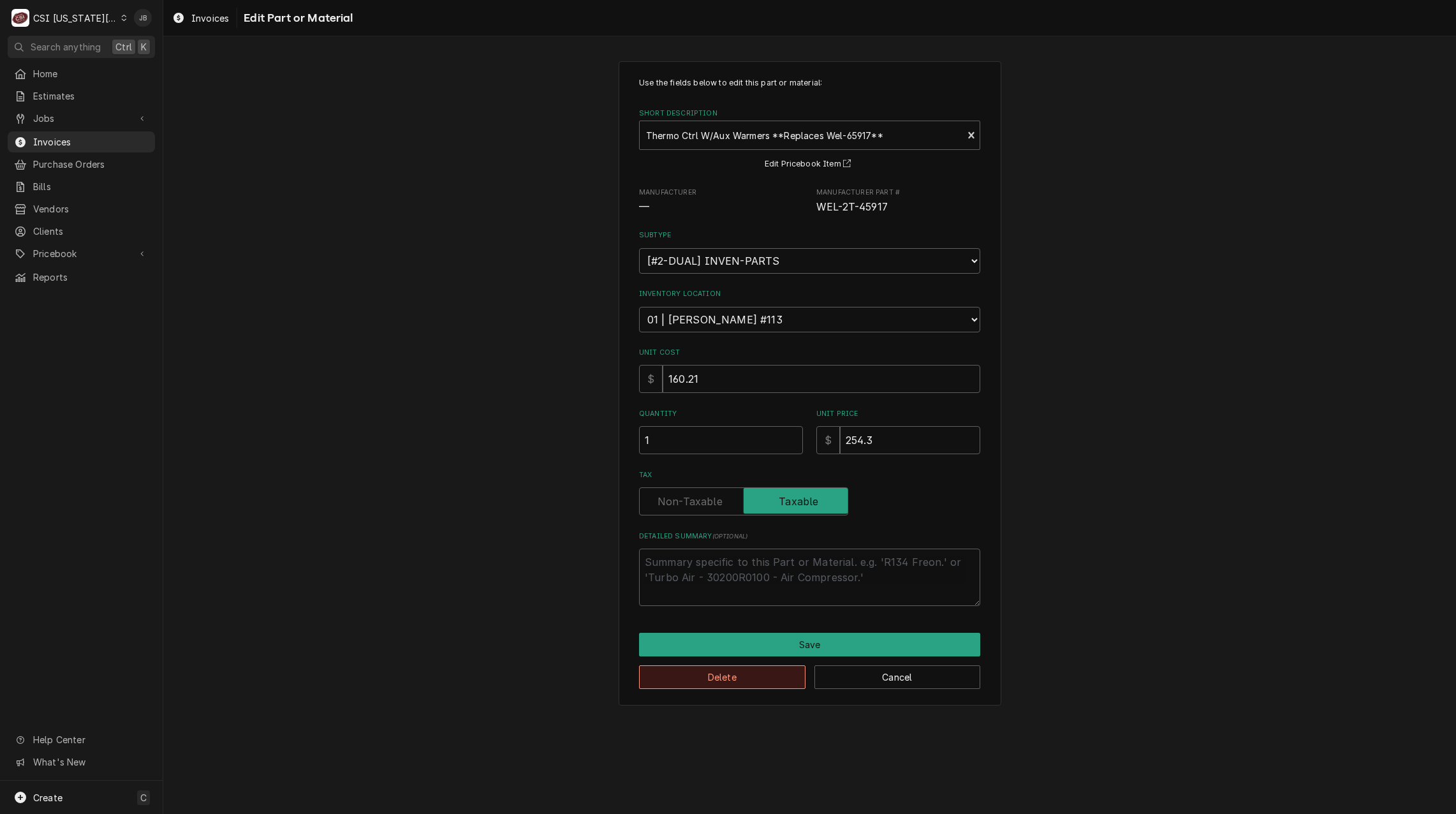
click at [691, 676] on button "Delete" at bounding box center [722, 677] width 166 height 24
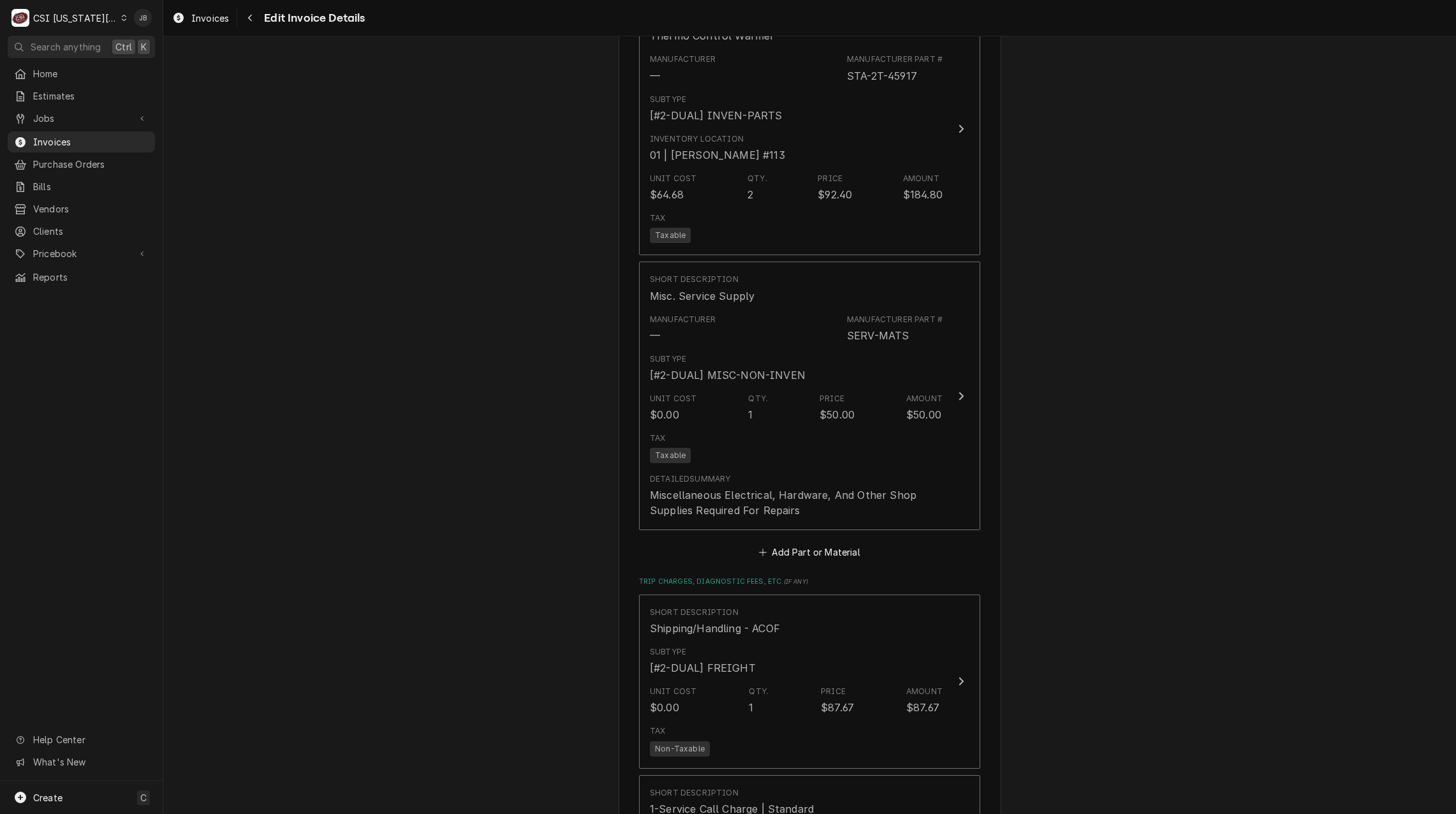
scroll to position [2208, 0]
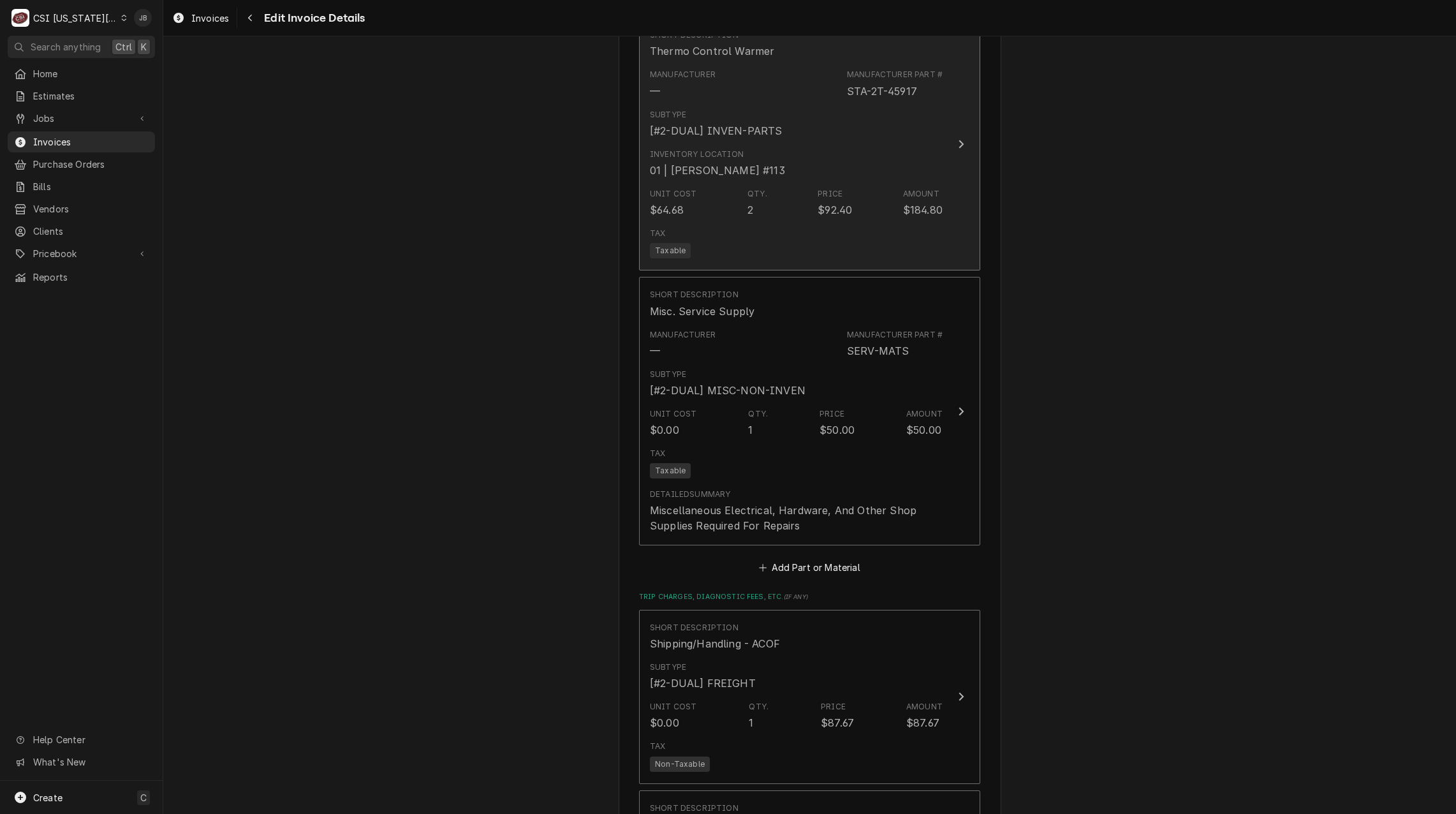
click at [866, 155] on div "Inventory Location 01 | JOSHUA MARSHALL #113" at bounding box center [796, 163] width 293 height 40
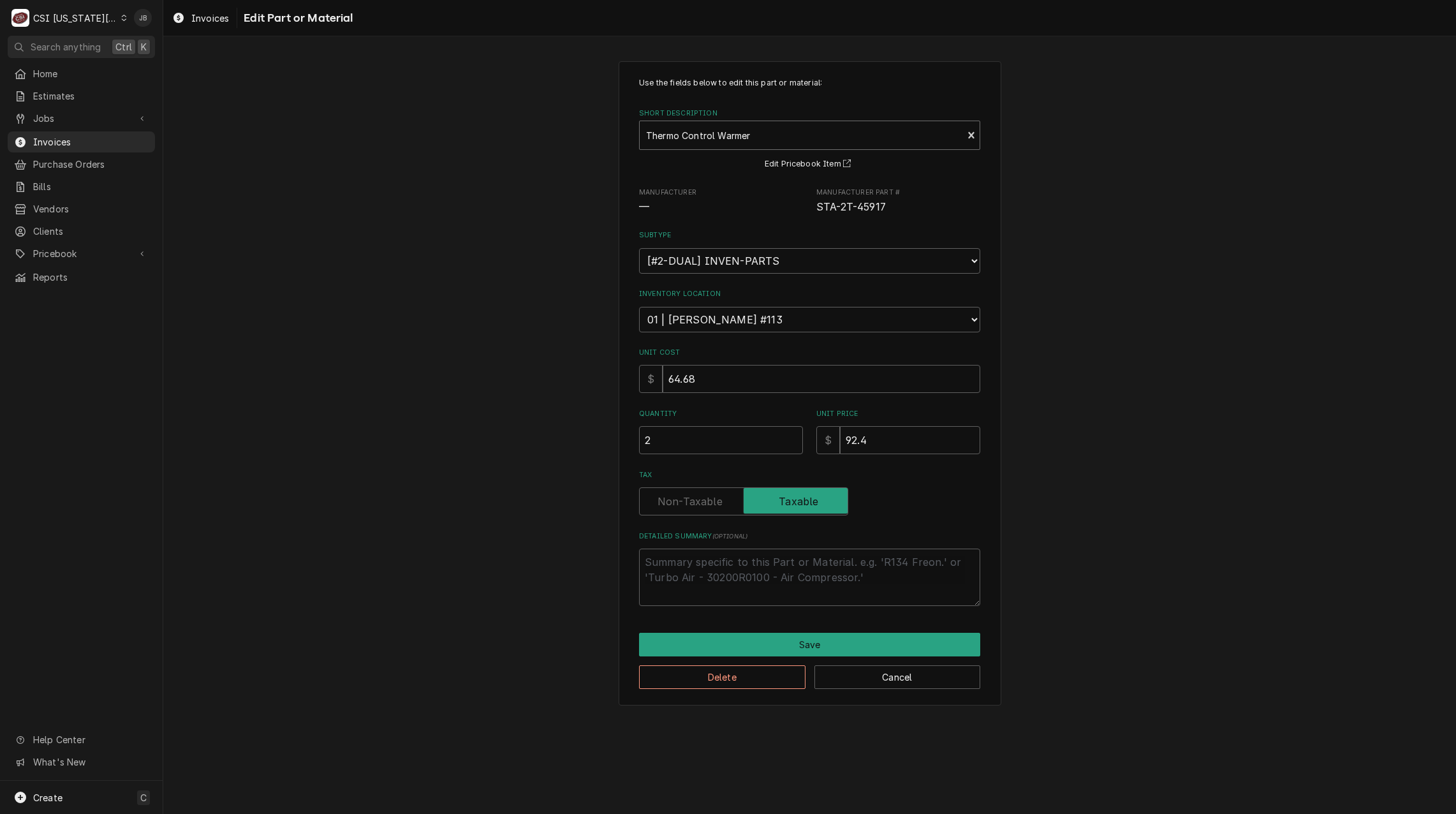
type textarea "x"
click at [705, 133] on div "Short Description" at bounding box center [800, 135] width 310 height 23
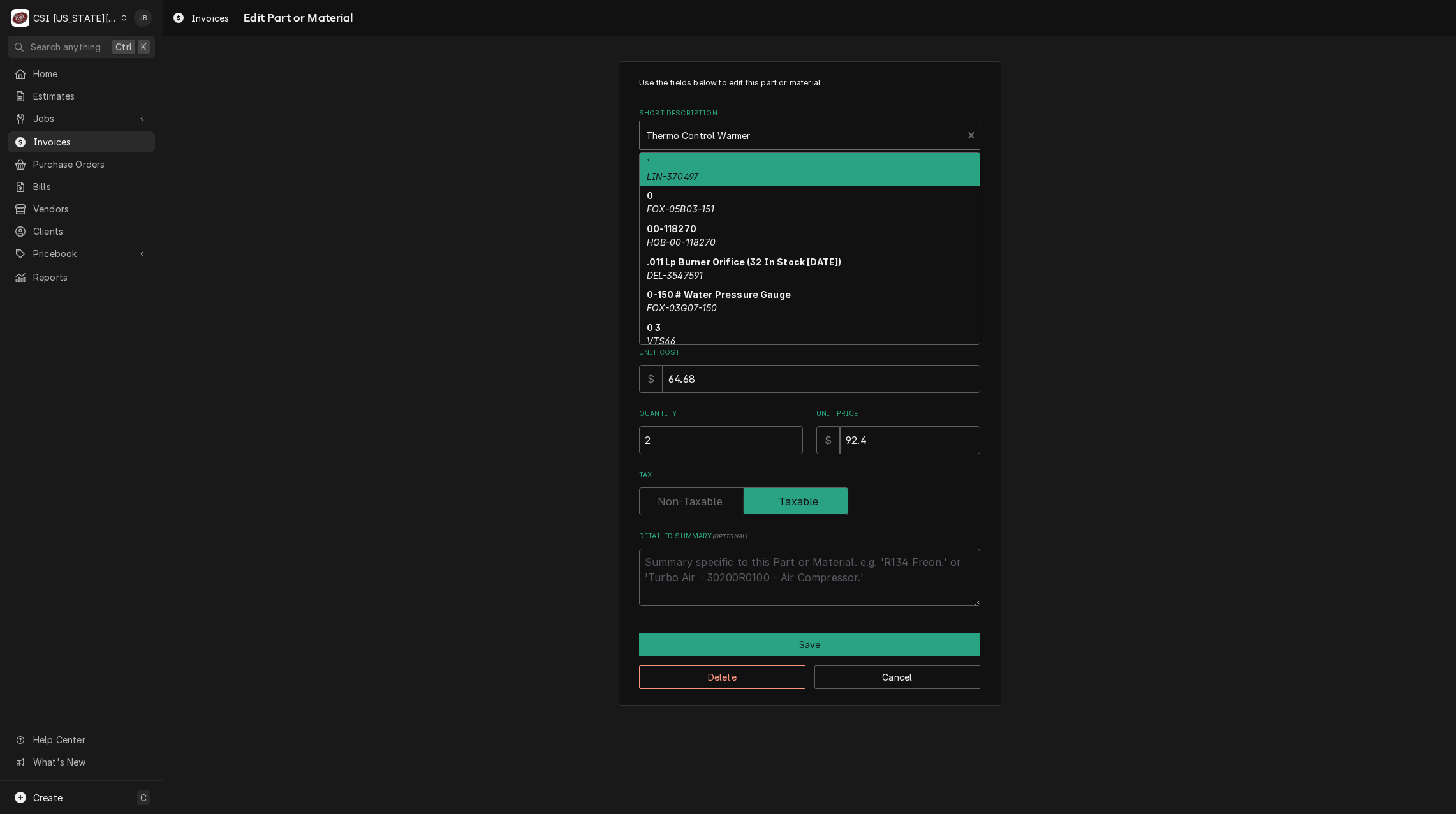
paste input "WEL-2T-45917"
type input "WEL-2T-45917"
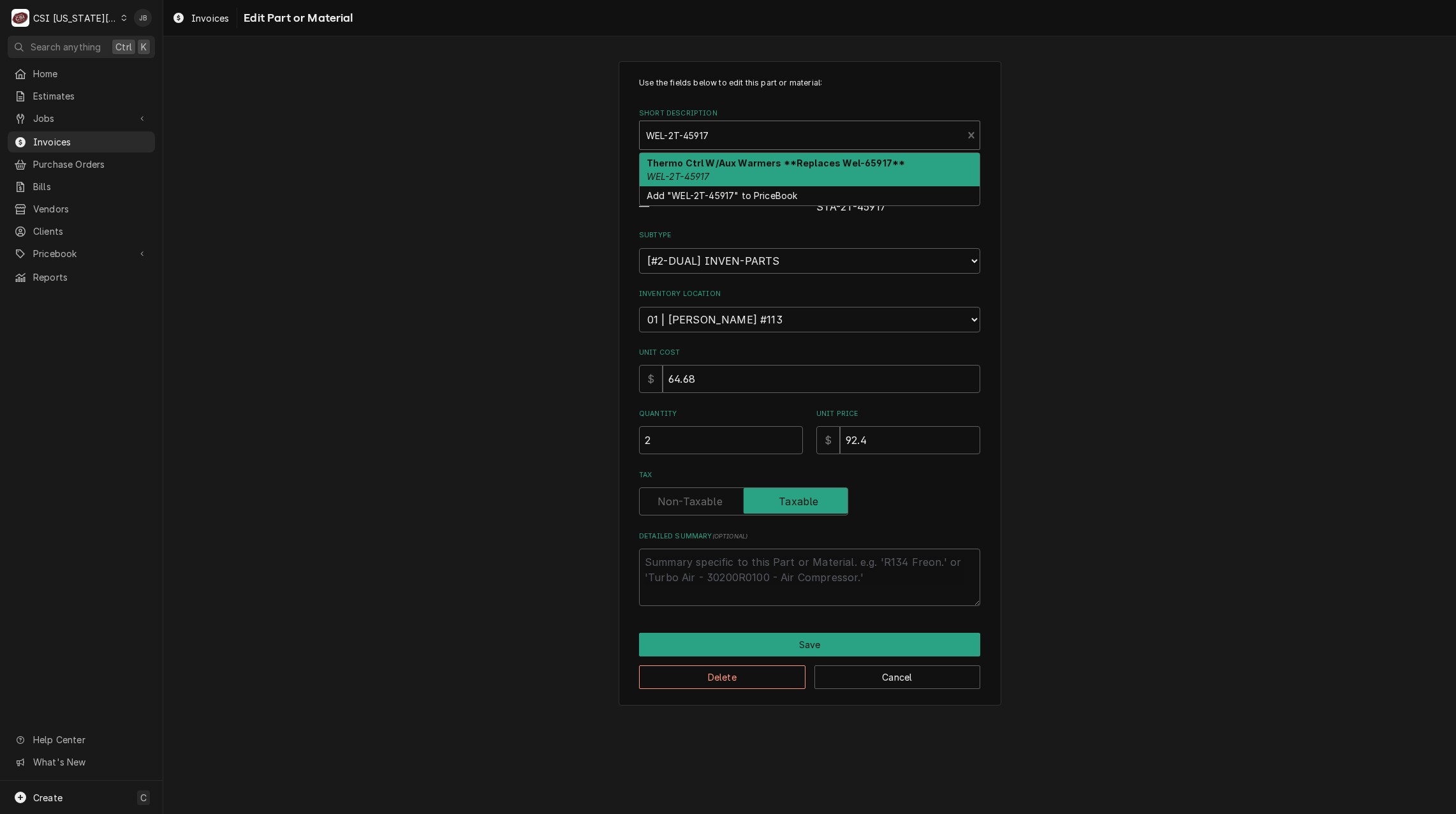
click at [693, 175] on em "WEL-2T-45917" at bounding box center [678, 176] width 63 height 11
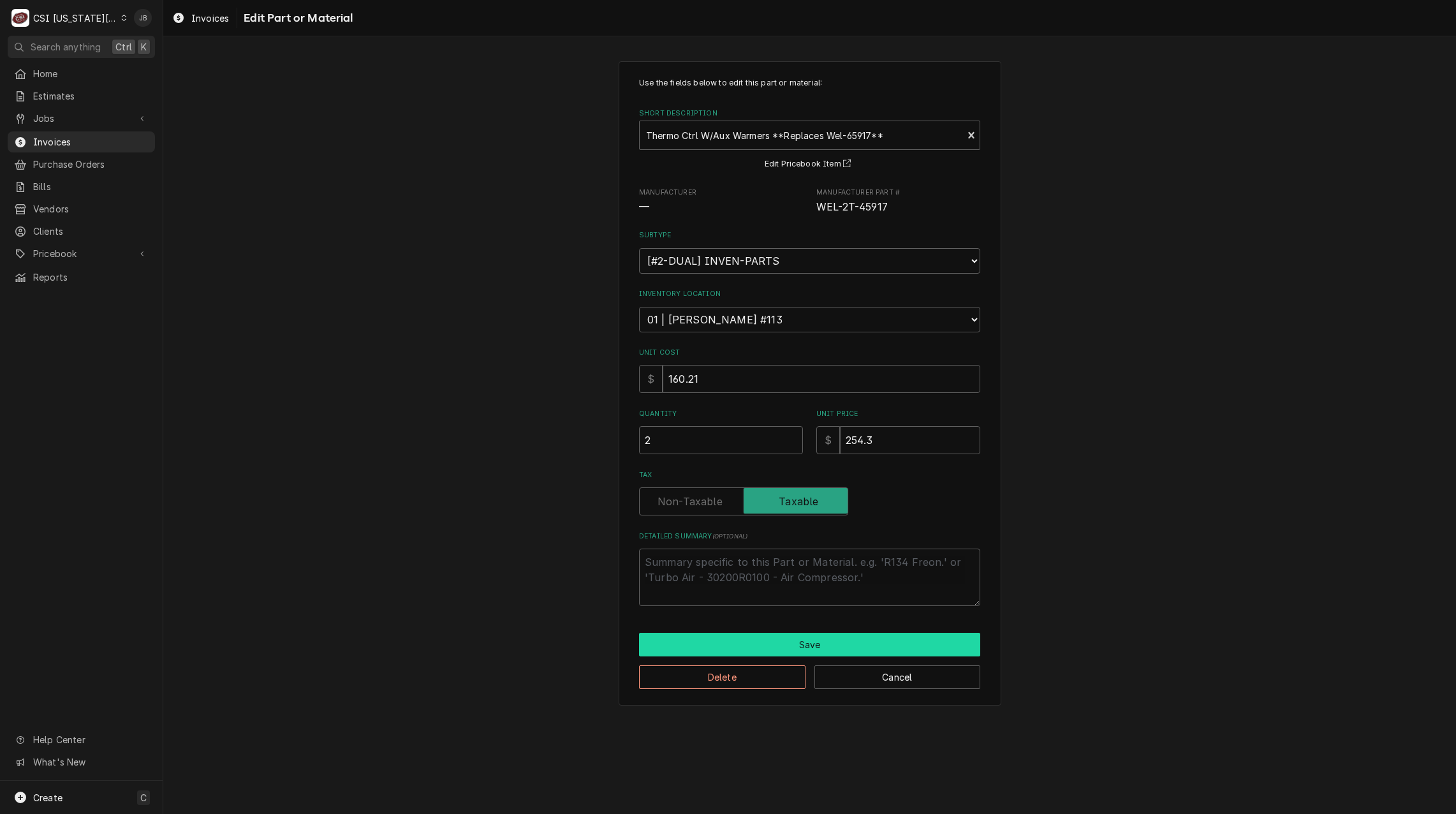
click at [733, 647] on button "Save" at bounding box center [810, 645] width 341 height 24
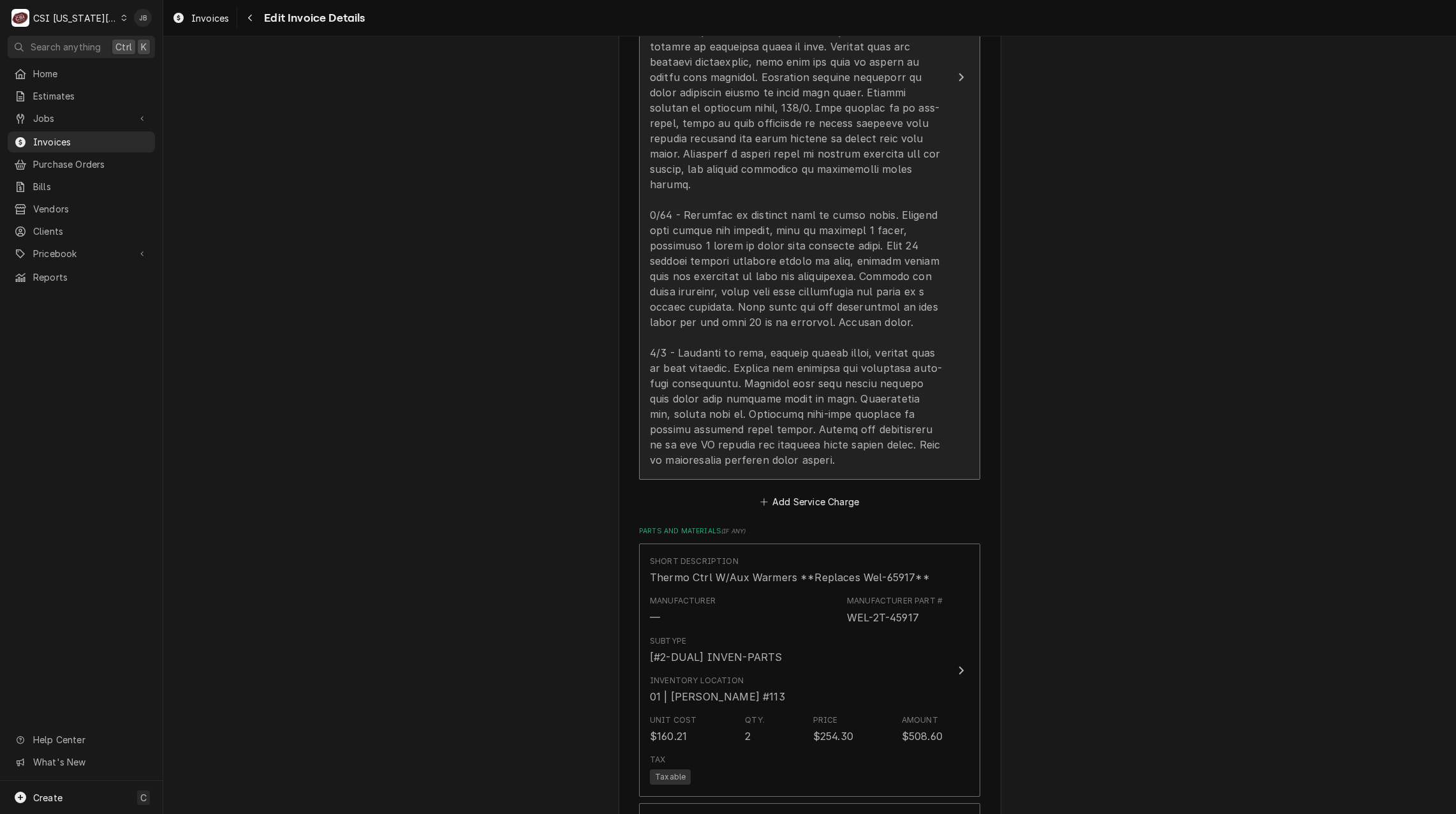
scroll to position [1419, 0]
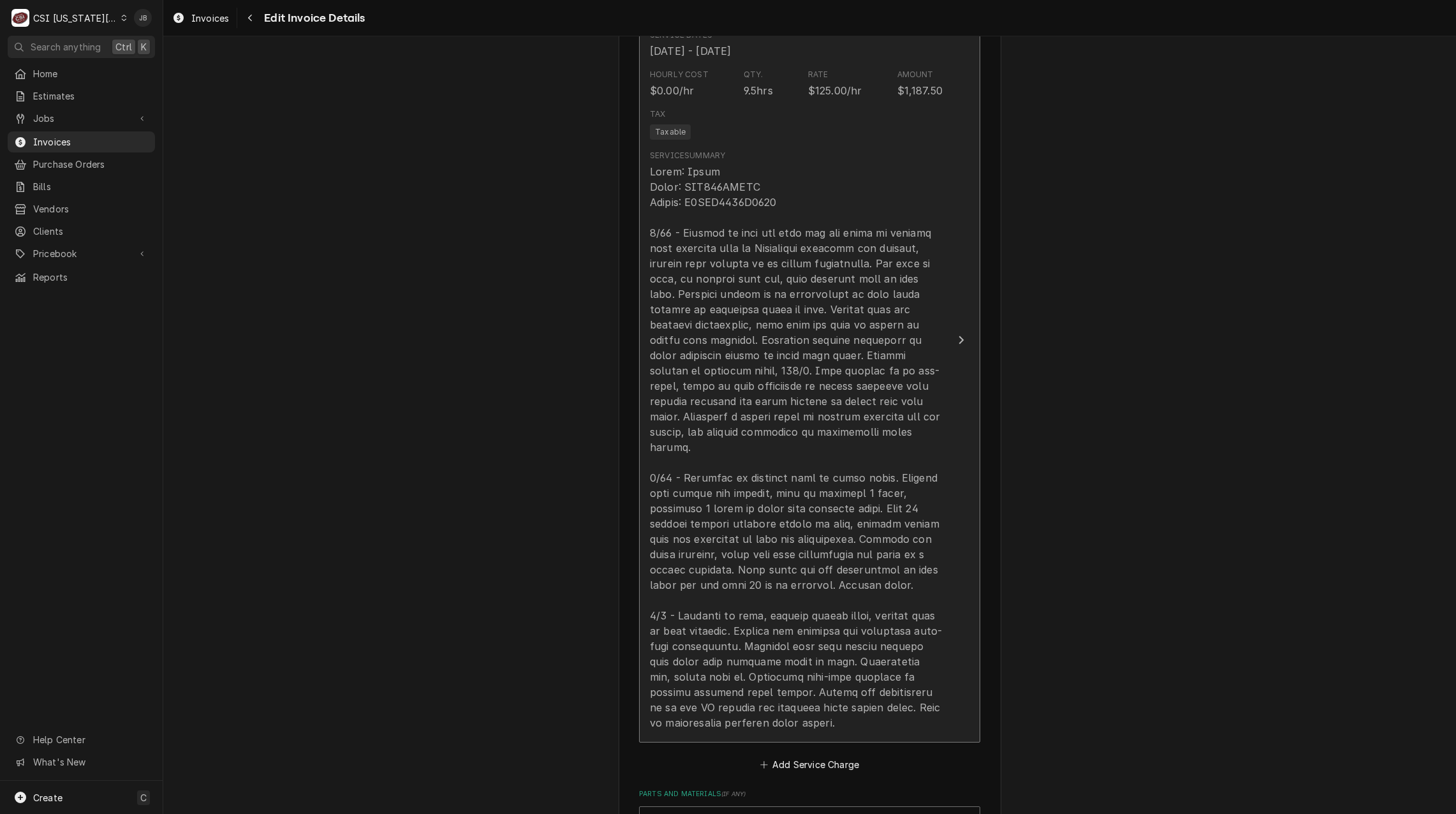
click at [845, 427] on div "Update Line Item" at bounding box center [796, 447] width 293 height 567
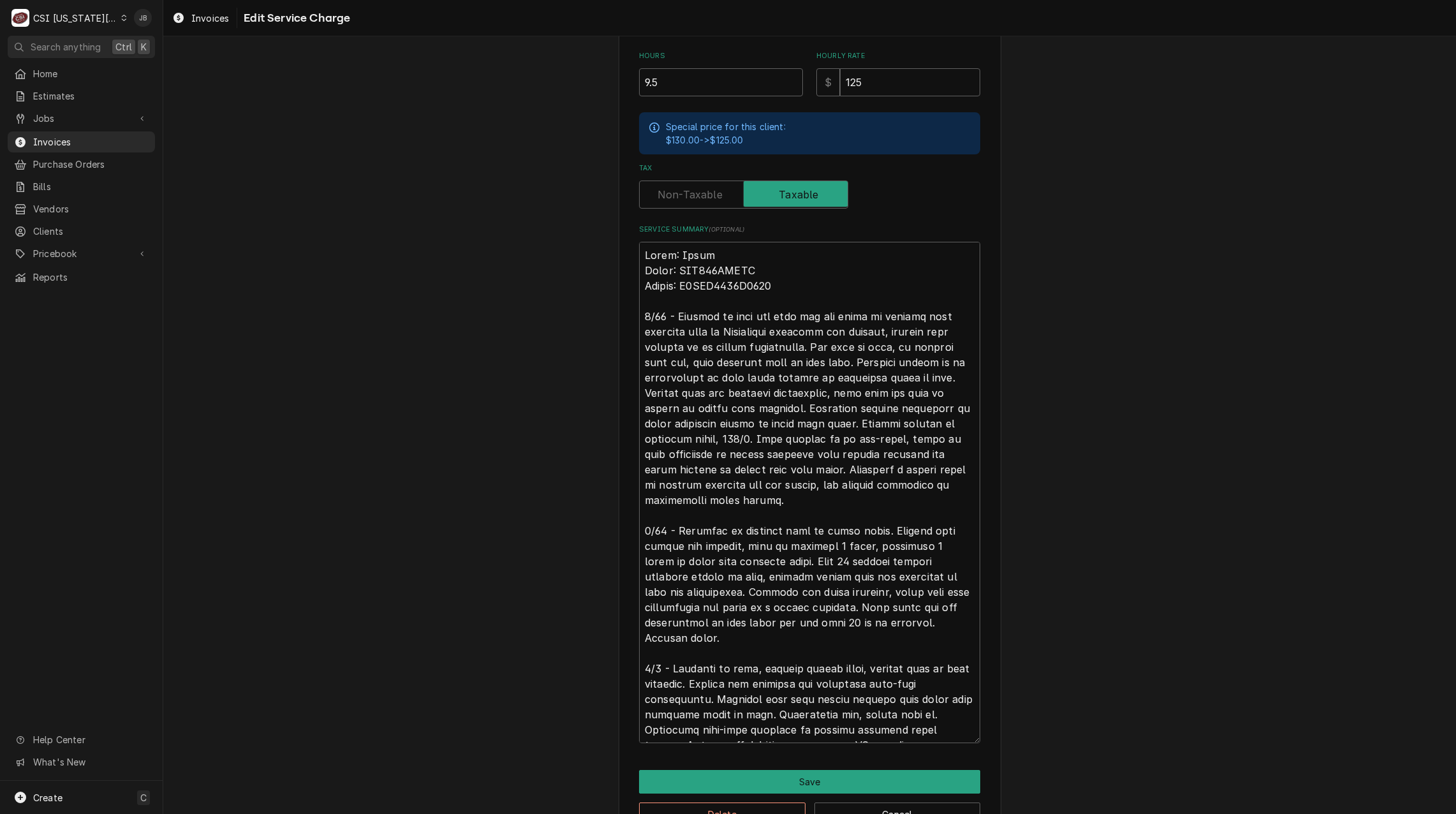
scroll to position [460, 0]
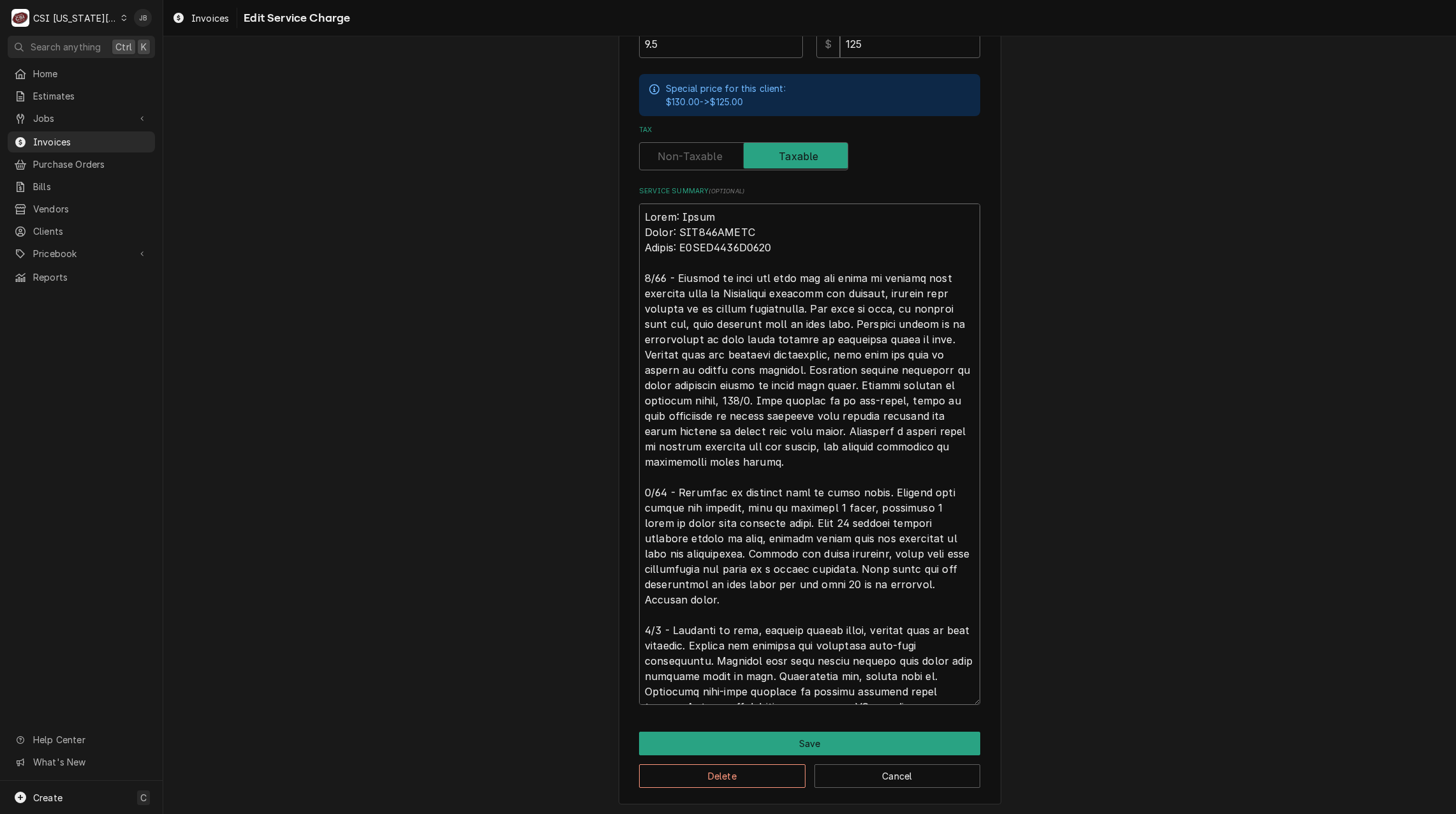
drag, startPoint x: 786, startPoint y: 368, endPoint x: 828, endPoint y: 387, distance: 46.1
click at [828, 387] on textarea "Service Summary ( optional )" at bounding box center [810, 454] width 341 height 501
click at [801, 459] on textarea "Service Summary ( optional )" at bounding box center [810, 454] width 341 height 501
drag, startPoint x: 641, startPoint y: 353, endPoint x: 924, endPoint y: 461, distance: 302.9
click at [929, 459] on textarea "Service Summary ( optional )" at bounding box center [810, 454] width 341 height 501
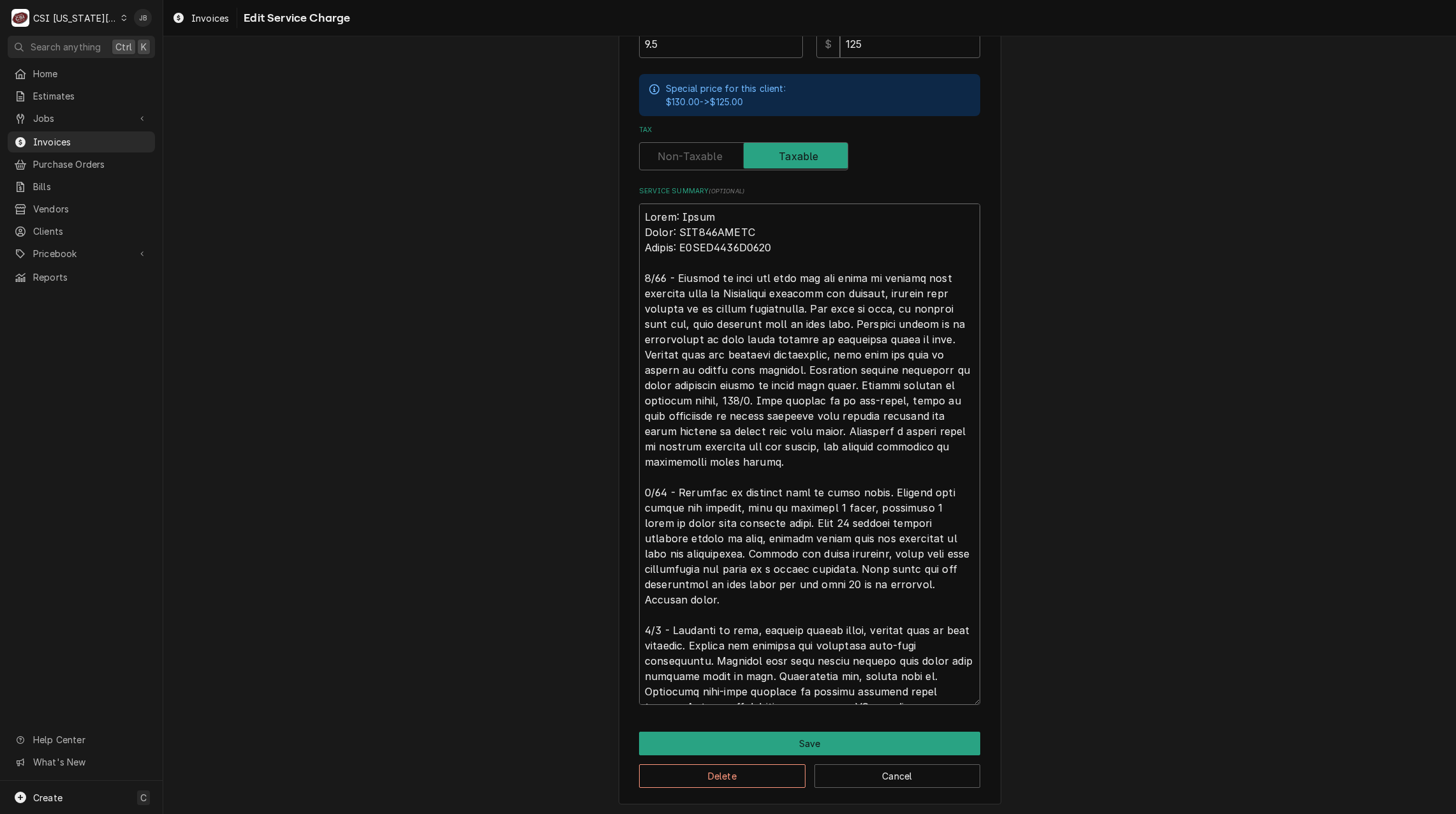
type textarea "x"
type textarea "Brand: Wells Model: MOD500TDMAF Serial: M5TDA1112A0005 8/19 - Arrived on site f…"
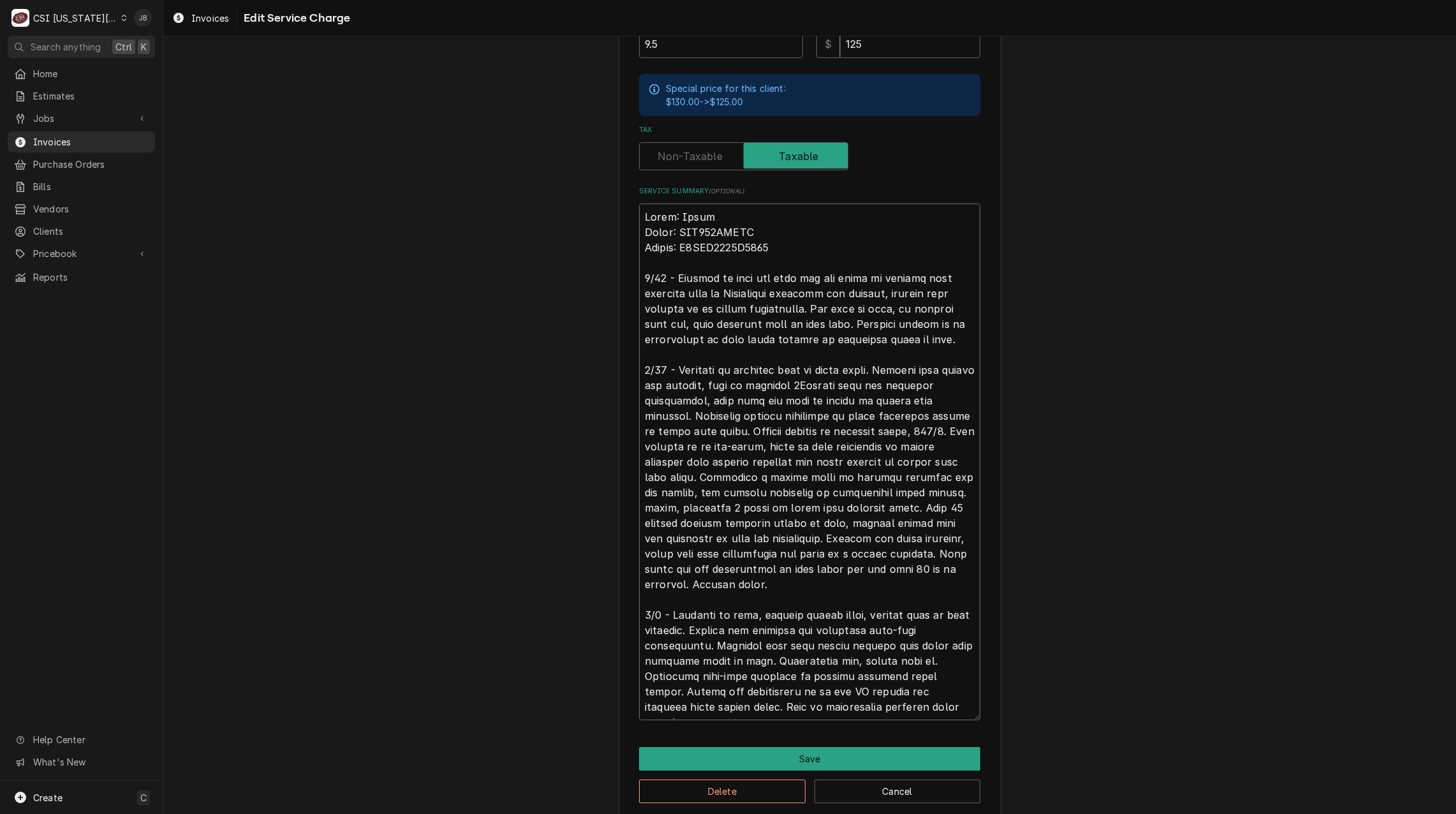
type textarea "x"
type textarea "Brand: Wells Model: MOD500TDMAF Serial: M5TDA1112A0005 8/19 - Arrived on site f…"
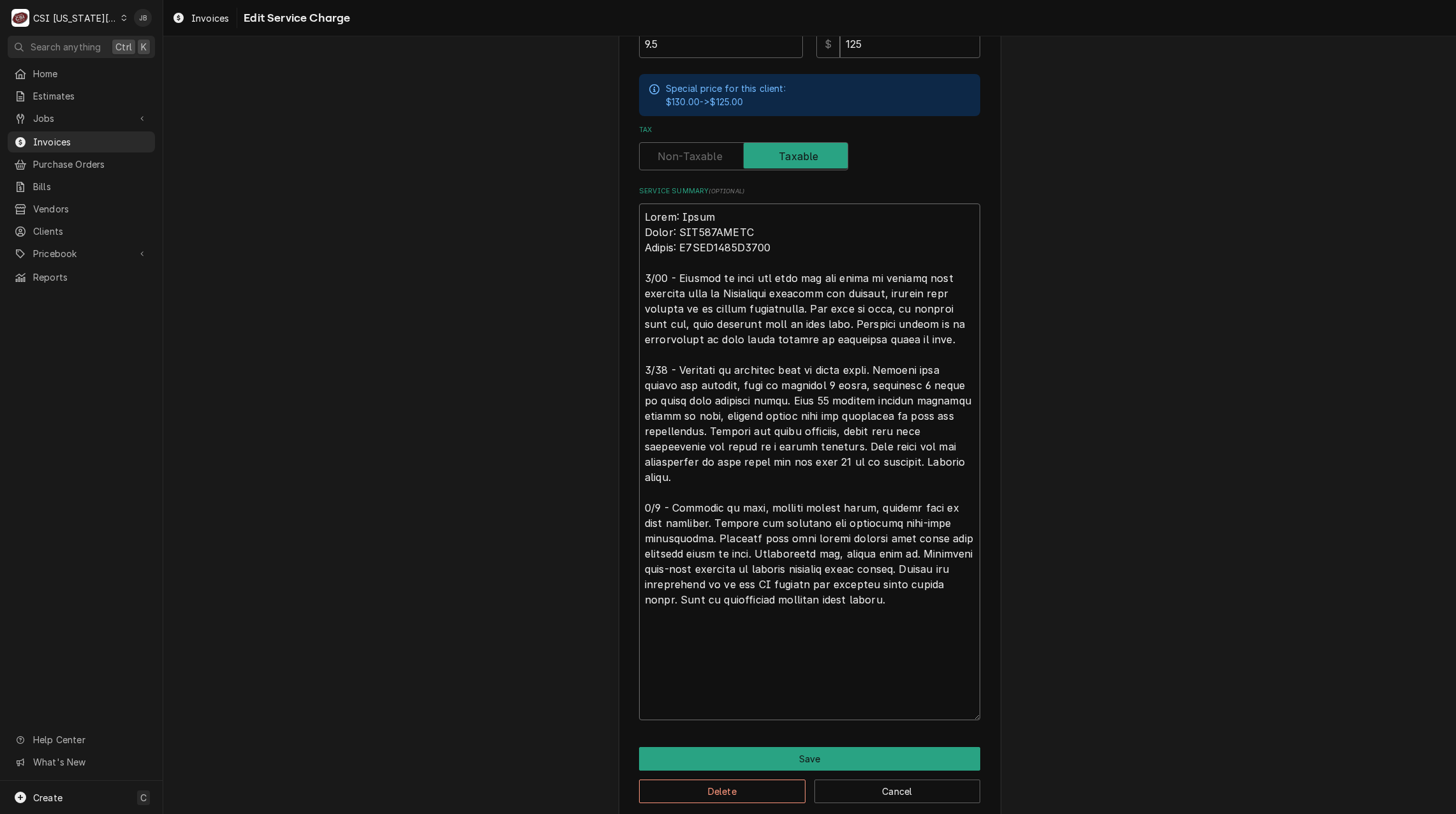
scroll to position [353, 0]
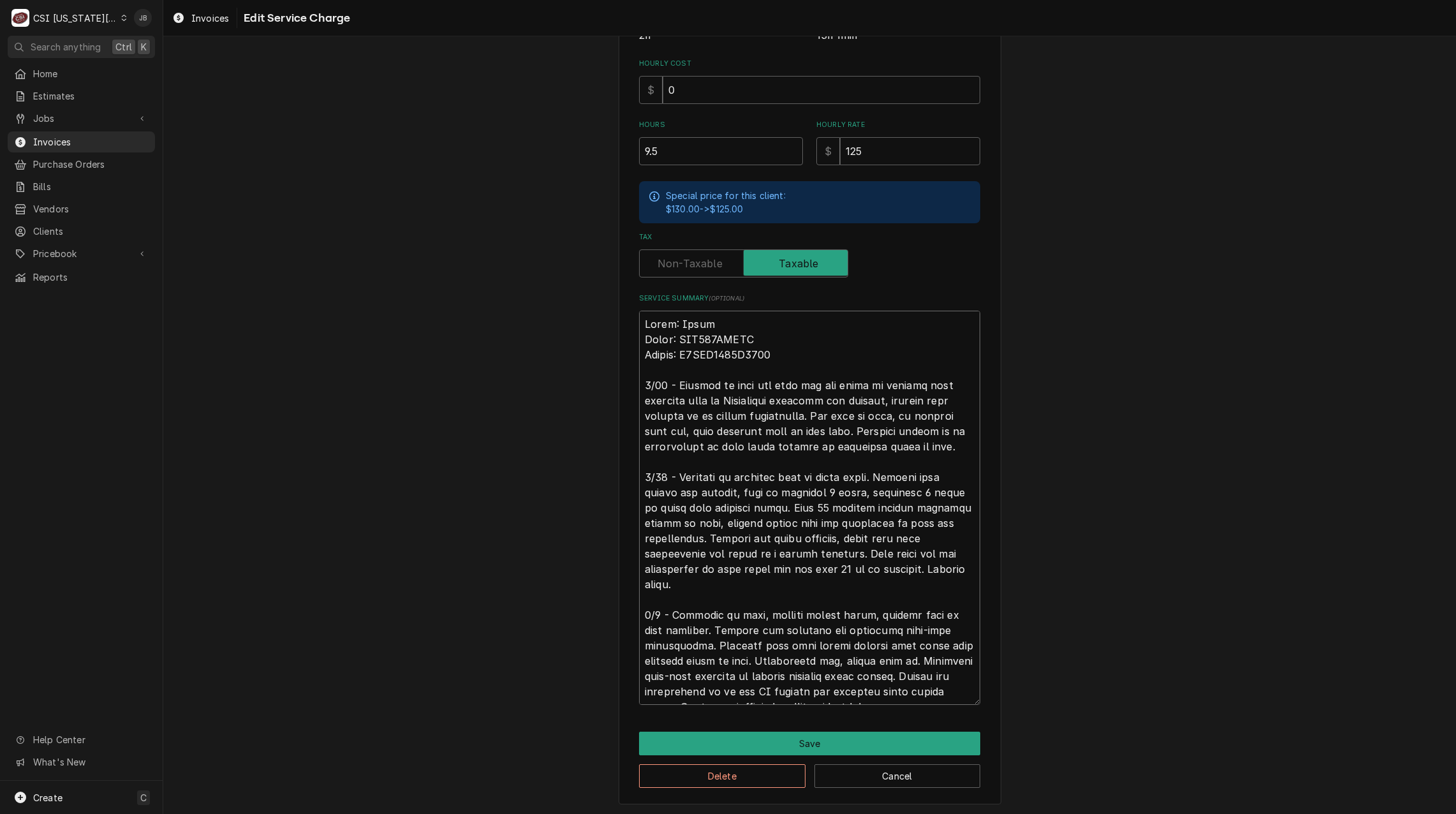
click at [796, 478] on textarea "Service Summary ( optional )" at bounding box center [810, 508] width 341 height 394
drag, startPoint x: 889, startPoint y: 477, endPoint x: 607, endPoint y: 472, distance: 282.0
click at [607, 472] on div "Use the fields below to edit this service charge Short Description 1-Labor (Ser…" at bounding box center [809, 256] width 1292 height 1118
type textarea "x"
type textarea "Brand: Wells Model: MOD500TDMAF Serial: M5TDA1112A0005 8/19 - Arrived on site f…"
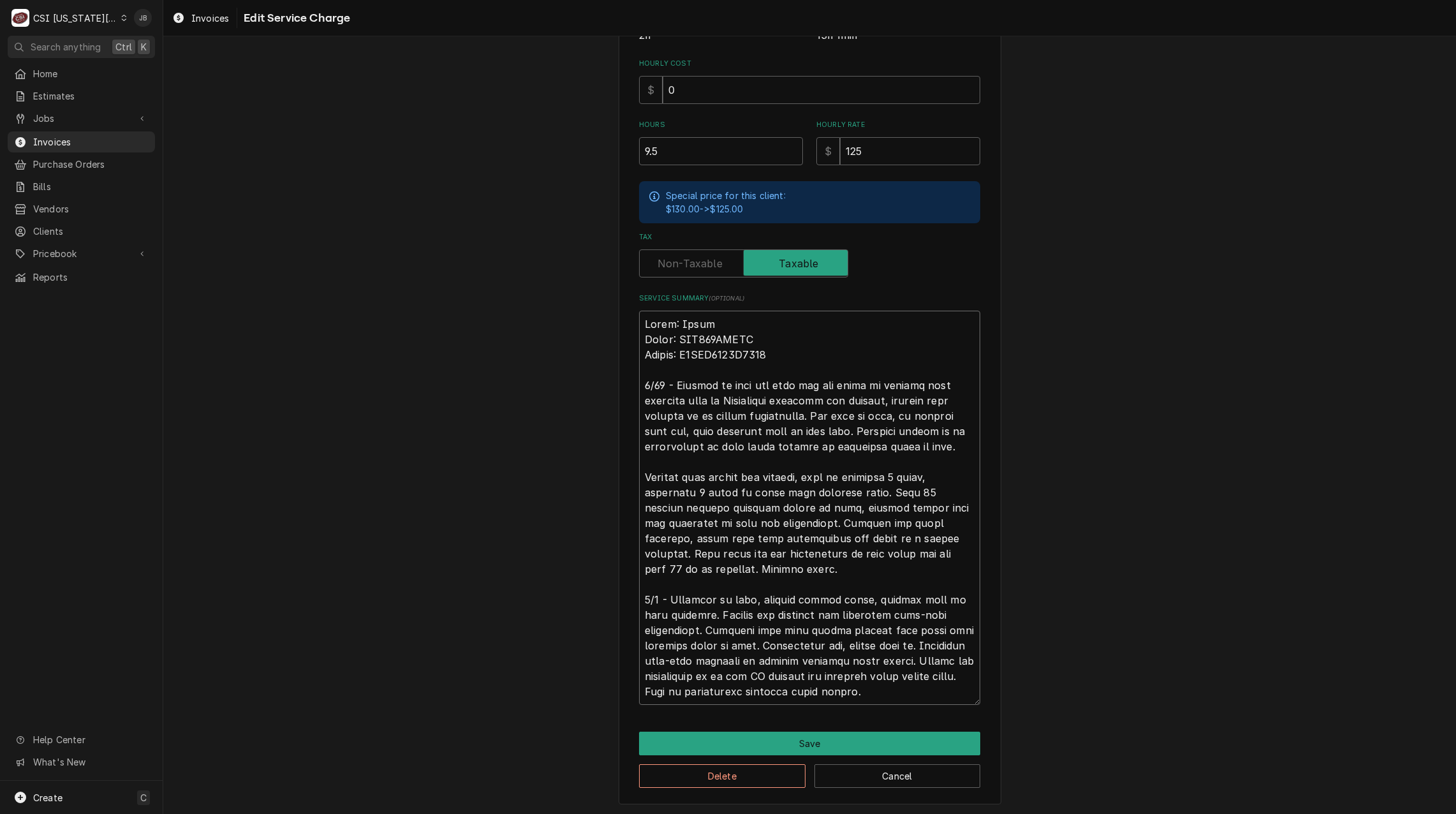
type textarea "x"
type textarea "Brand: Wells Model: MOD500TDMAF Serial: M5TDA1112A0005 8/19 - Arrived on site f…"
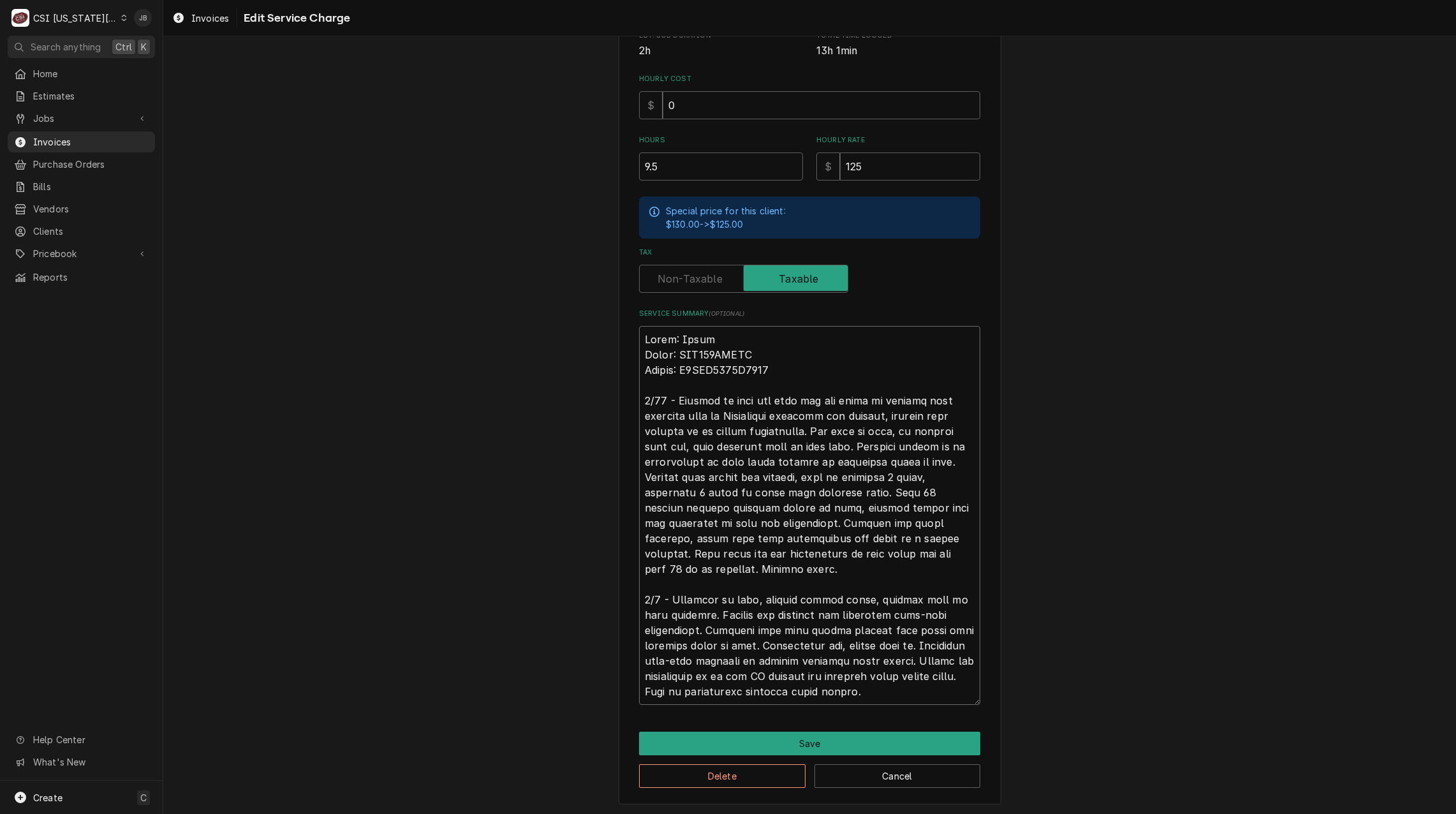
type textarea "x"
type textarea "Brand: Wells Model: MOD500TDMAF Serial: M5TDA1112A0005 8/19 - Arrived on site f…"
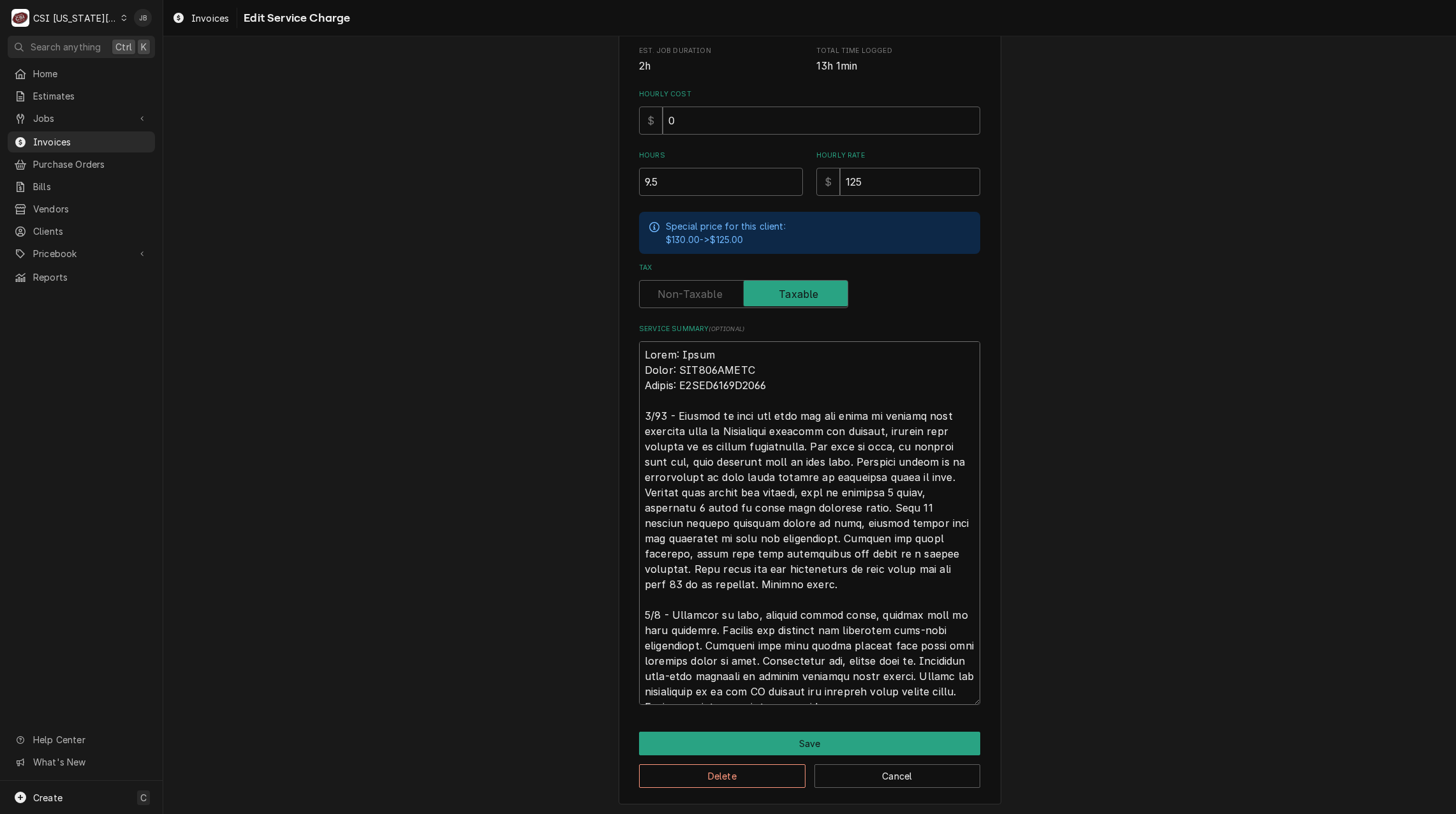
click at [814, 490] on textarea "Service Summary ( optional )" at bounding box center [810, 523] width 341 height 364
type textarea "x"
type textarea "Brand: Wells Model: MOD500TDMAF Serial: M5TDA1112A0005 8/19 - Arrived on site f…"
type textarea "x"
type textarea "Brand: Wells Model: MOD500TDMAF Serial: M5TDA1112A0005 8/19 - Arrived on site f…"
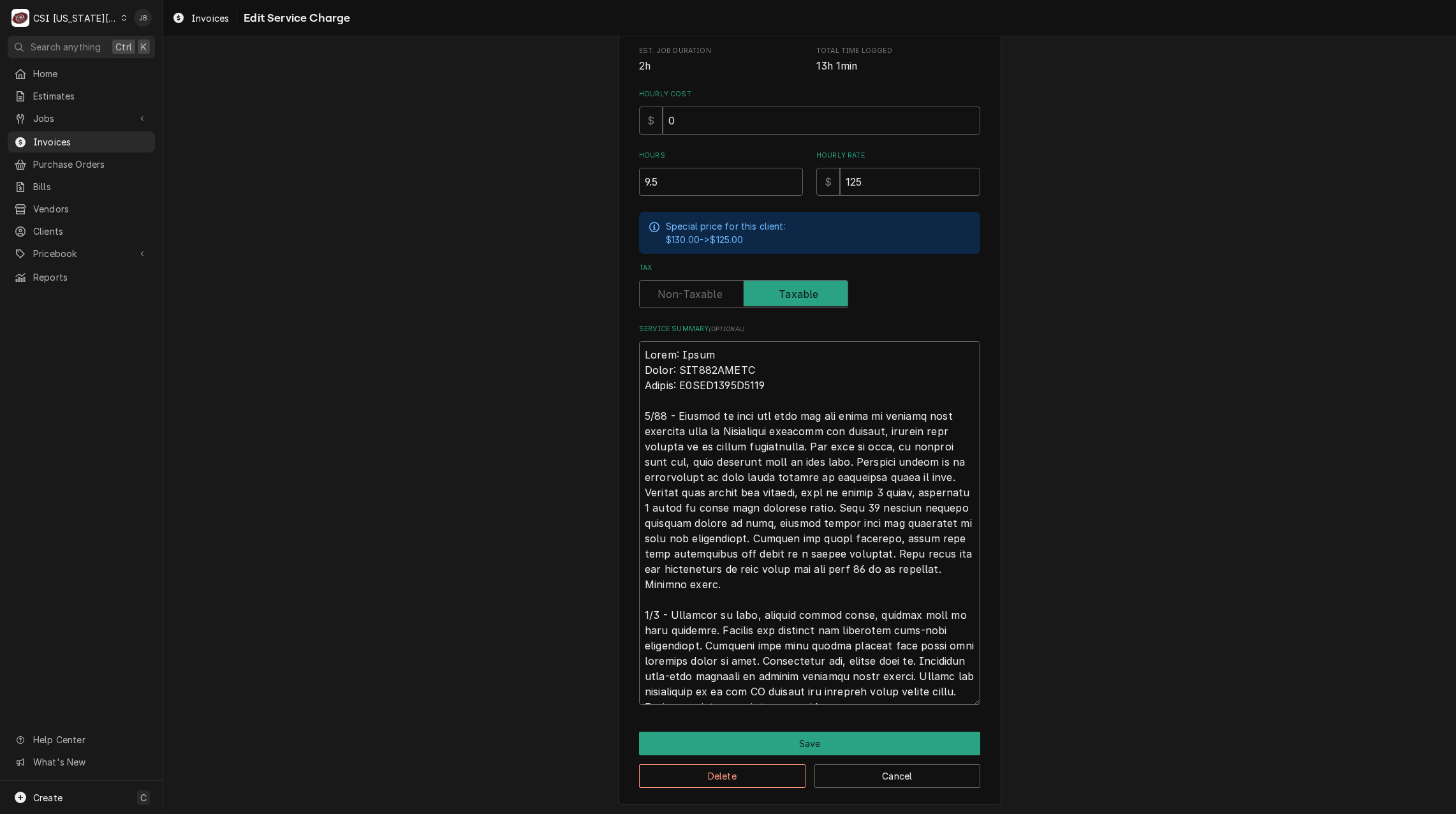
type textarea "x"
type textarea "Brand: Wells Model: MOD500TDMAF Serial: M5TDA1112A0005 8/19 - Arrived on site f…"
type textarea "x"
type textarea "Brand: Wells Model: MOD500TDMAF Serial: M5TDA1112A0005 8/19 - Arrived on site f…"
type textarea "x"
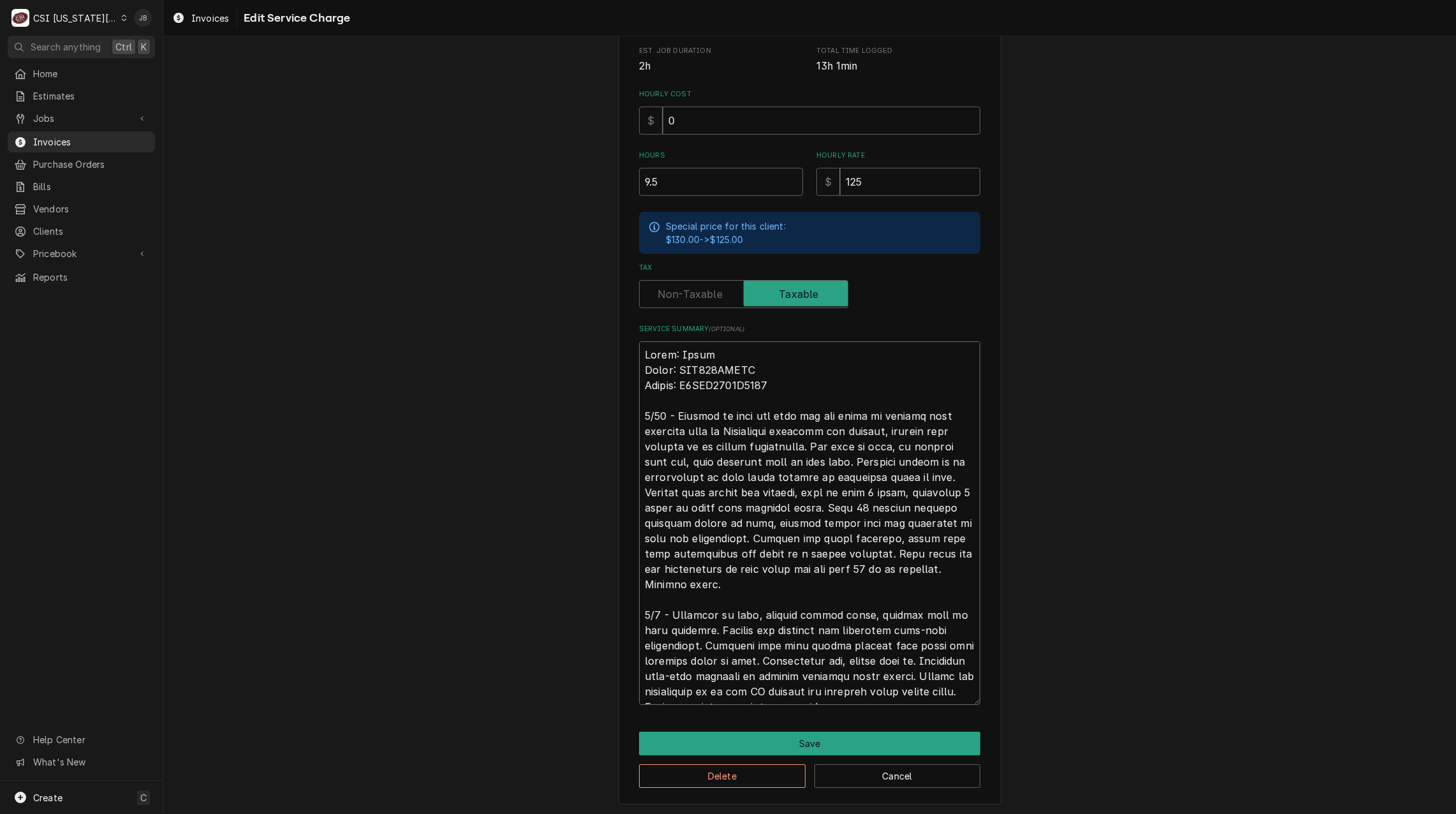
type textarea "Brand: Wells Model: MOD500TDMAF Serial: M5TDA1112A0005 8/19 - Arrived on site f…"
type textarea "x"
type textarea "Brand: Wells Model: MOD500TDMAF Serial: M5TDA1112A0005 8/19 - Arrived on site f…"
type textarea "x"
type textarea "Brand: Wells Model: MOD500TDMAF Serial: M5TDA1112A0005 8/19 - Arrived on site f…"
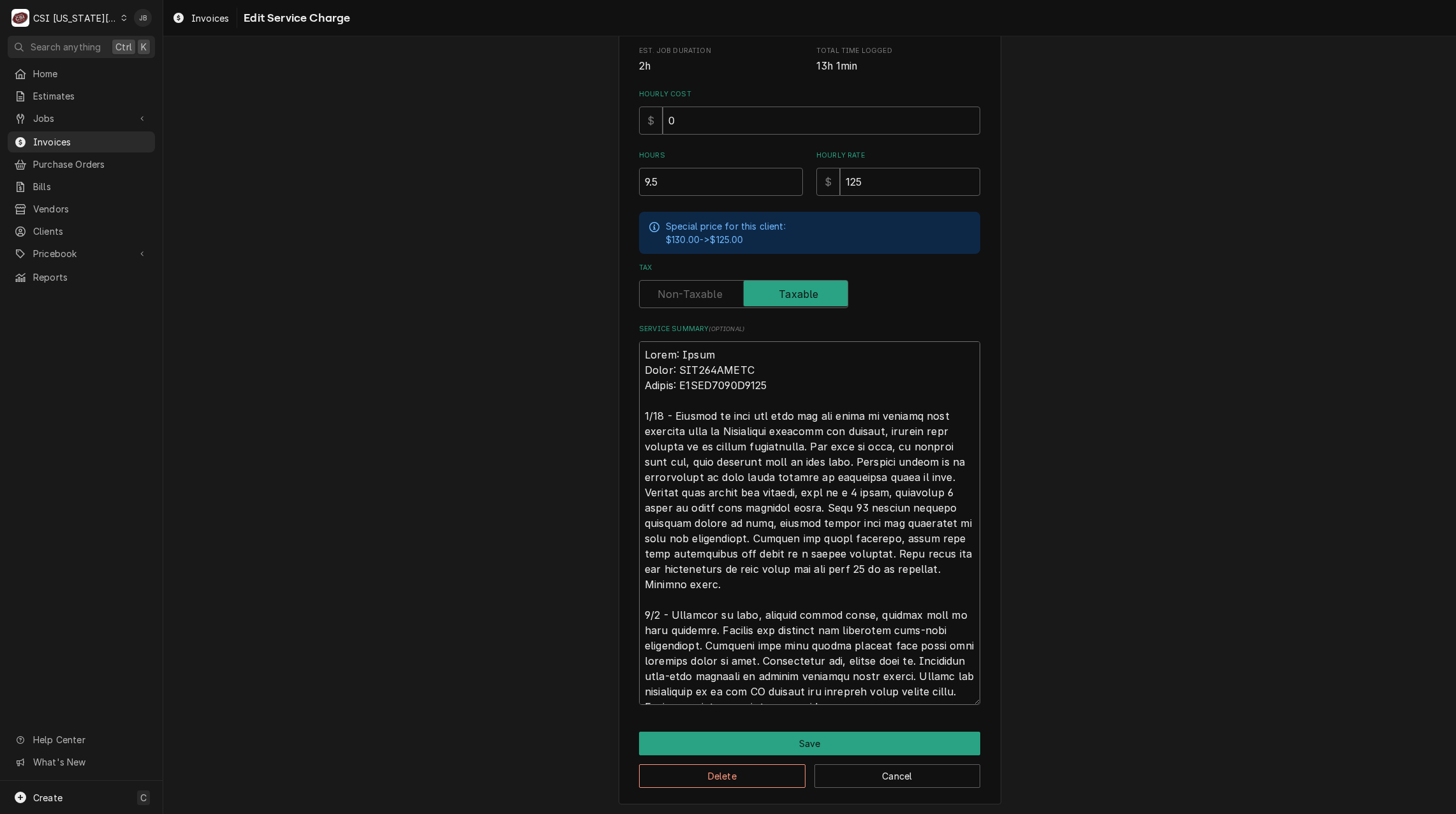
type textarea "x"
type textarea "Brand: Wells Model: MOD500TDMAF Serial: M5TDA1112A0005 8/19 - Arrived on site f…"
type textarea "x"
type textarea "Brand: Wells Model: MOD500TDMAF Serial: M5TDA1112A0005 8/19 - Arrived on site f…"
drag, startPoint x: 669, startPoint y: 185, endPoint x: 588, endPoint y: 185, distance: 81.0
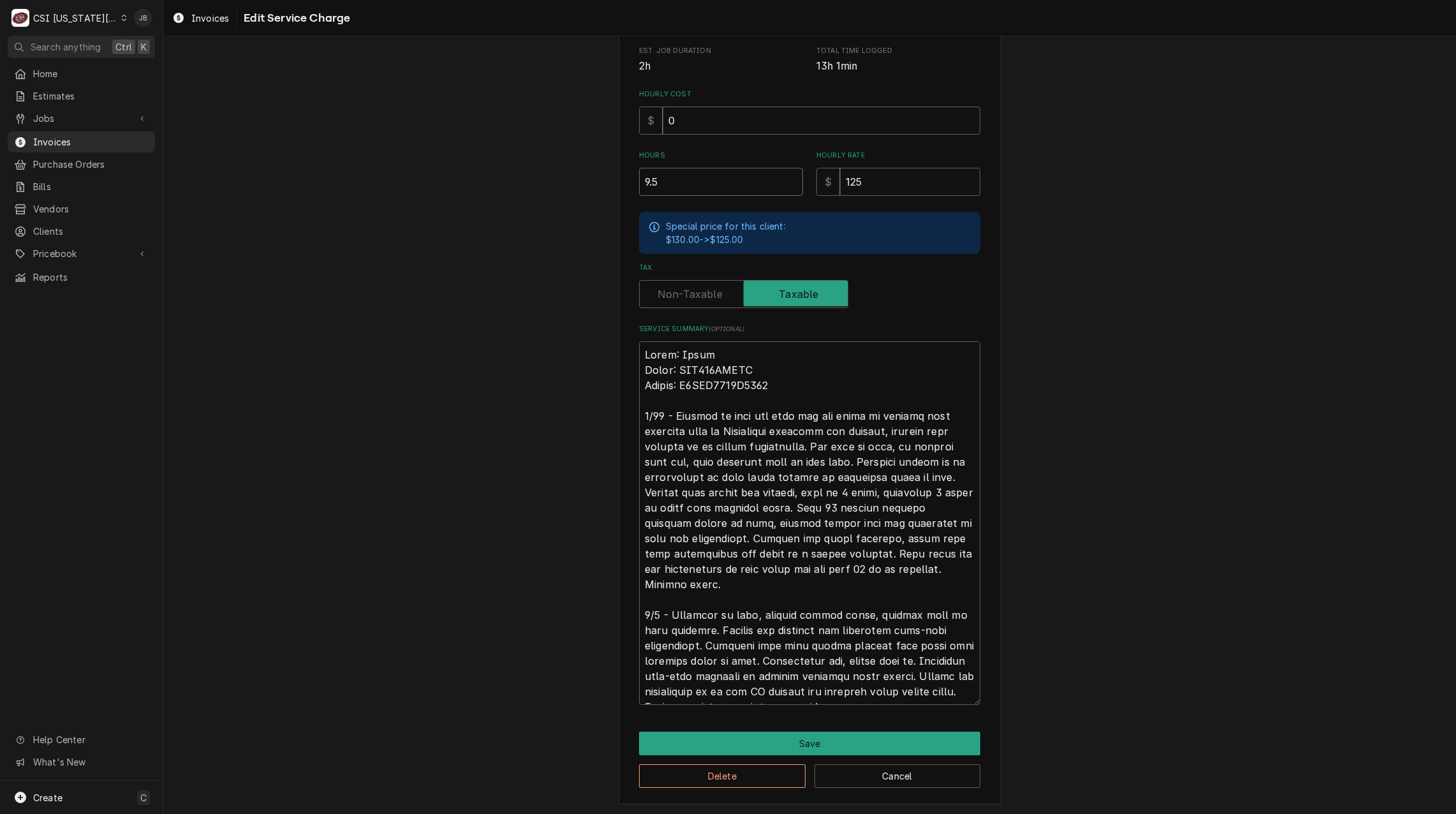
click at [592, 185] on div "Use the fields below to edit this service charge Short Description 1-Labor (Ser…" at bounding box center [809, 272] width 1292 height 1088
type textarea "x"
type input "7"
type textarea "x"
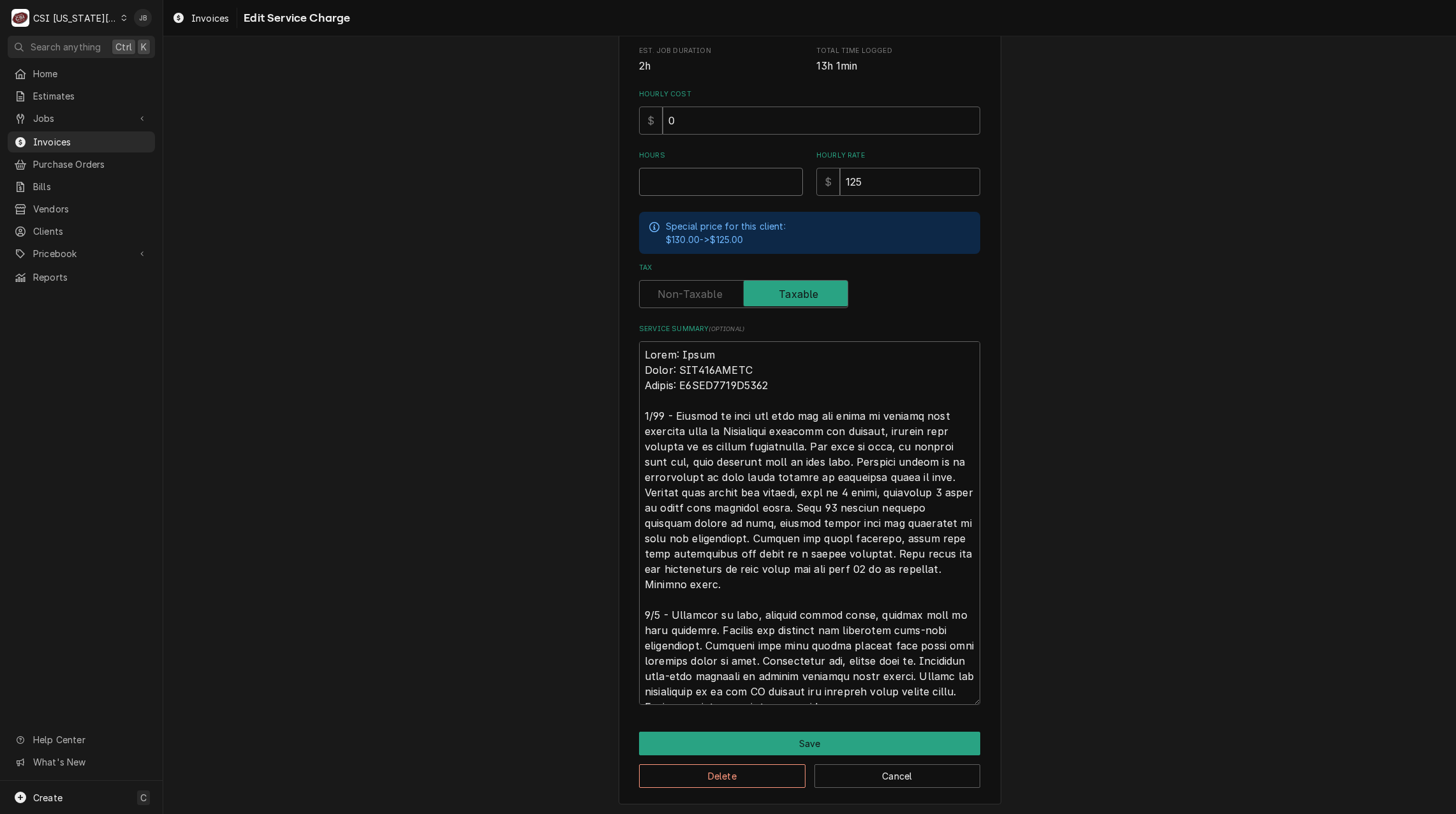
type input "6"
click at [791, 737] on button "Save" at bounding box center [810, 743] width 341 height 24
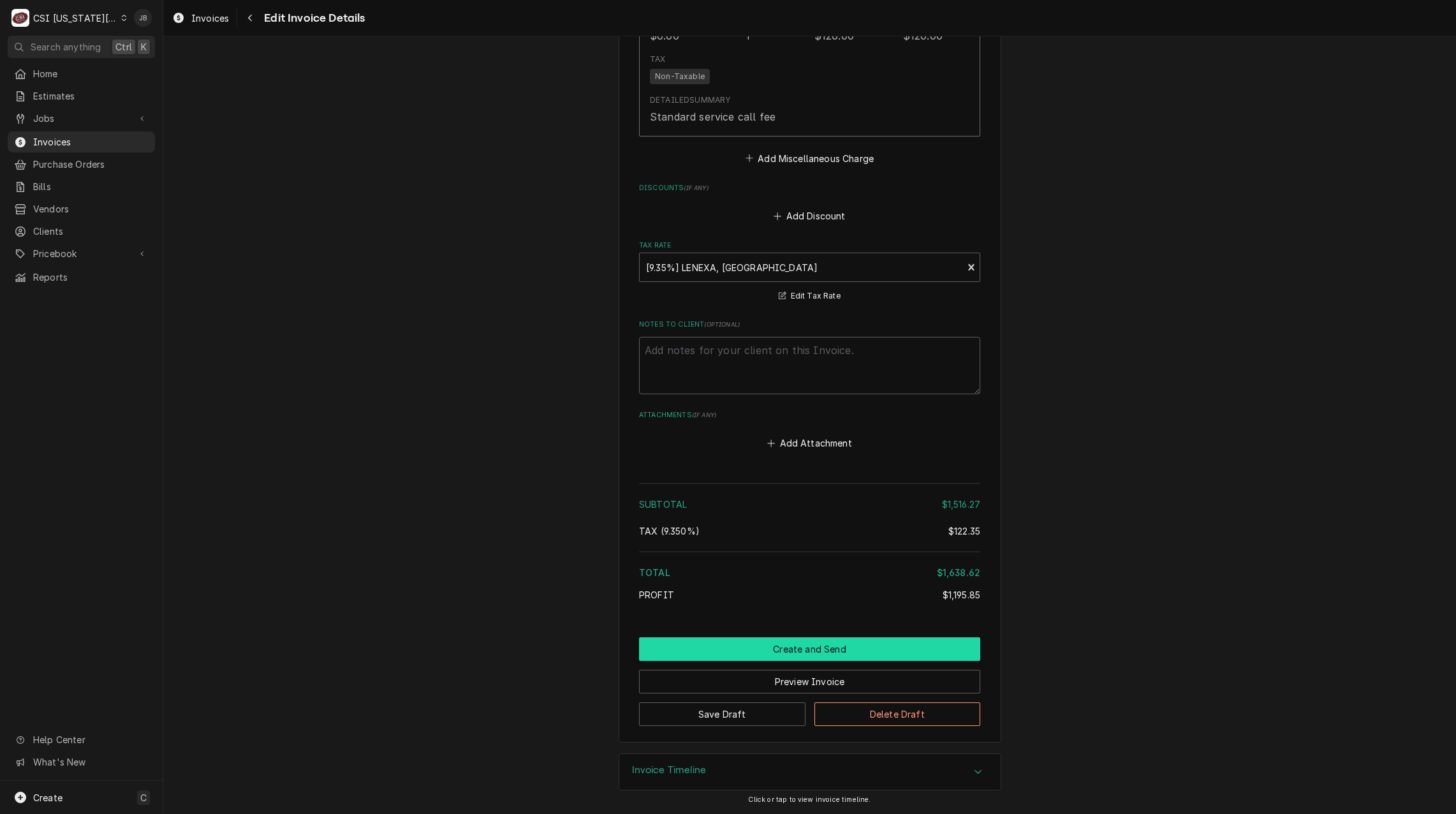
click at [766, 651] on button "Create and Send" at bounding box center [810, 649] width 341 height 24
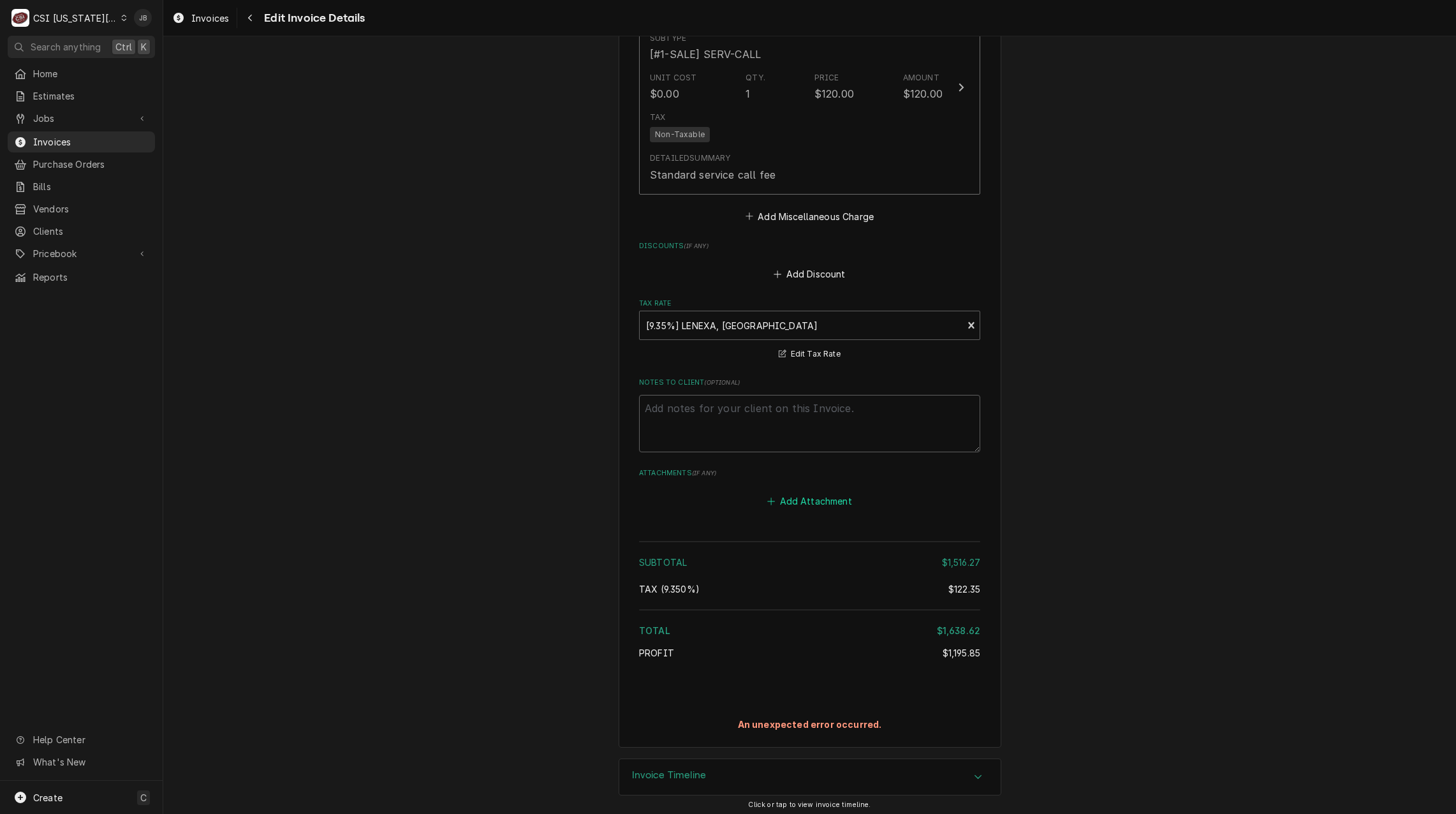
scroll to position [2854, 0]
click at [781, 648] on div "Profit" at bounding box center [790, 647] width 303 height 14
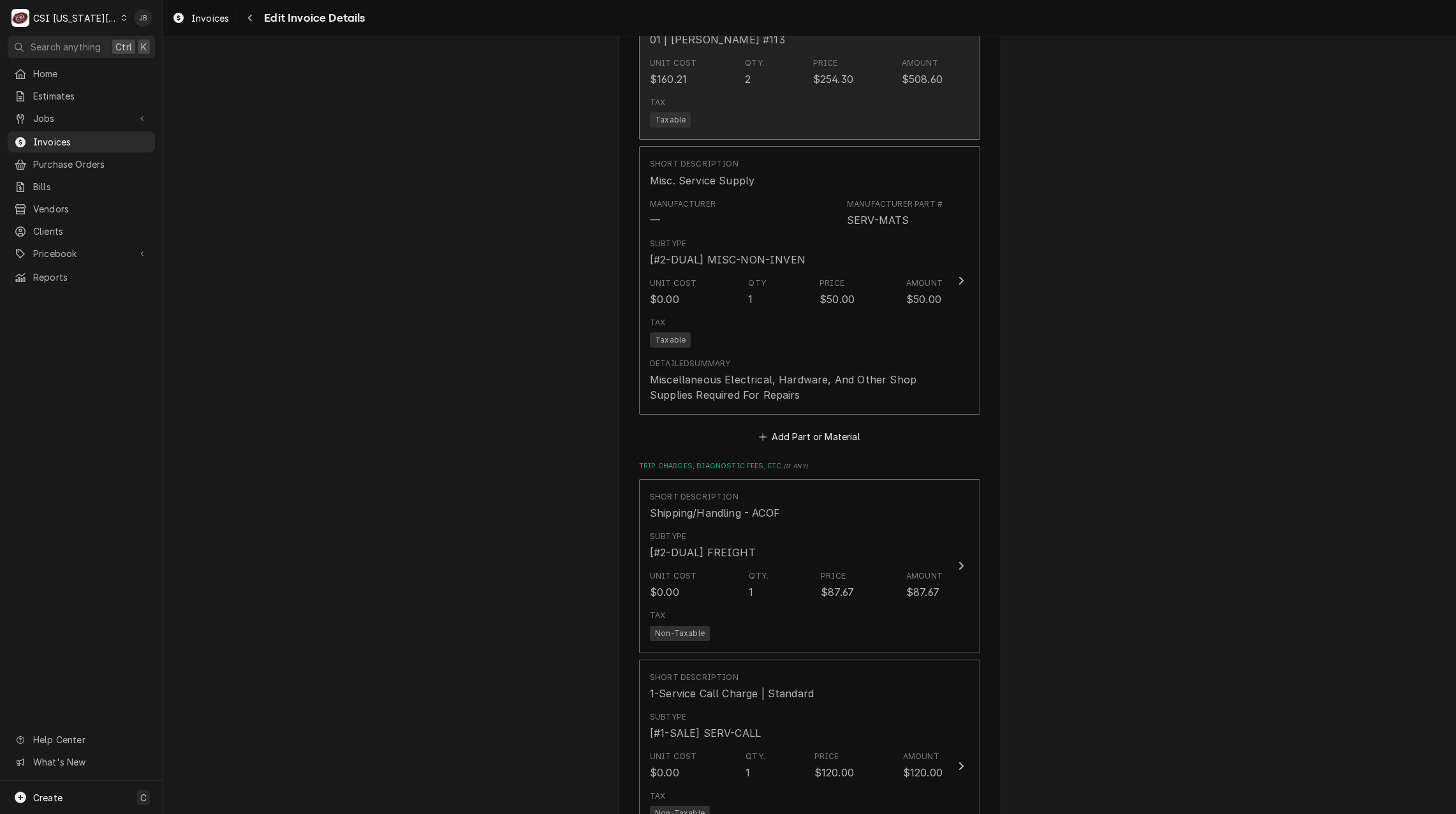
scroll to position [1961, 0]
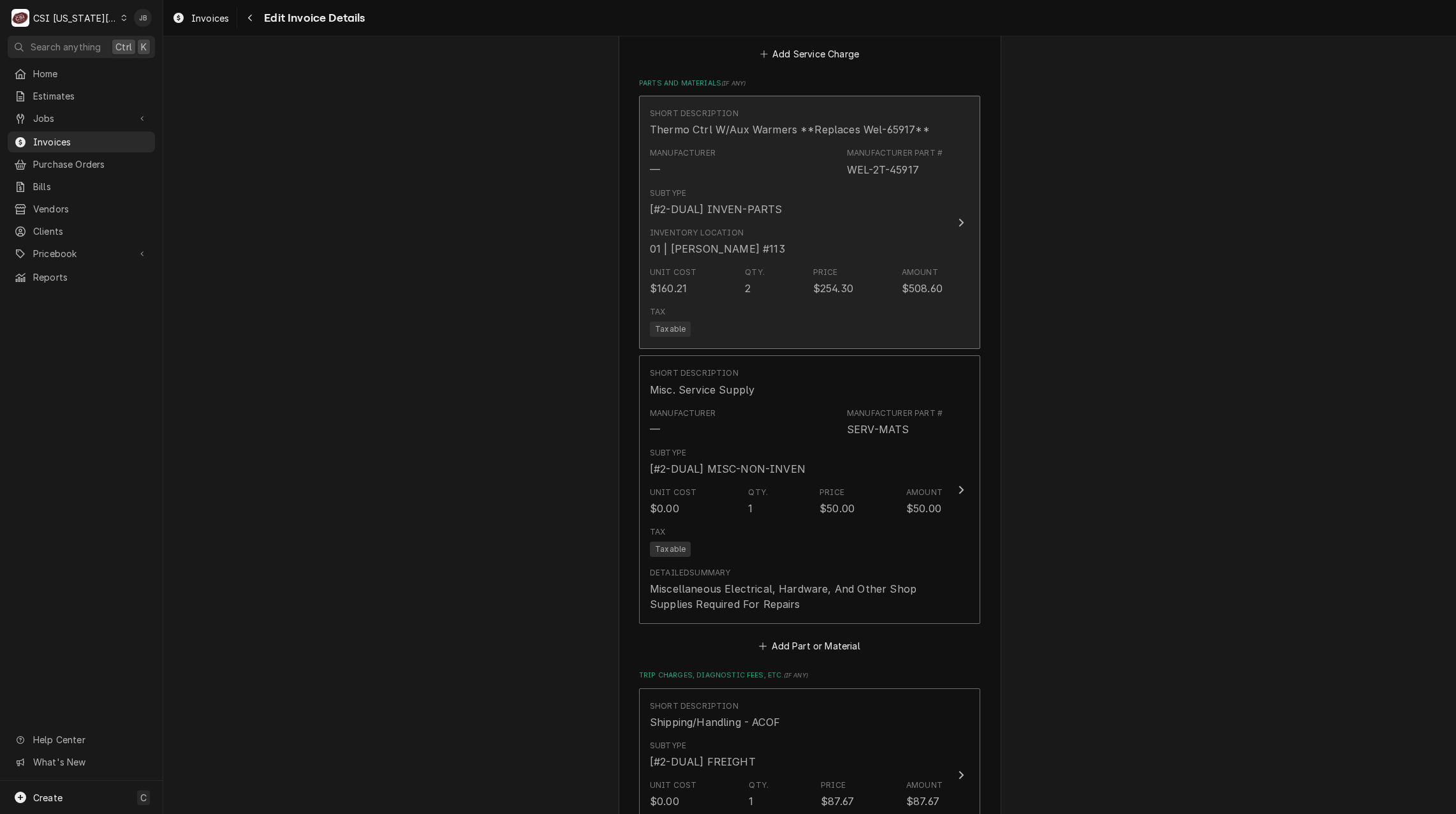
click at [753, 155] on div "Manufacturer — Manufacturer Part # WEL-2T-45917" at bounding box center [796, 161] width 293 height 40
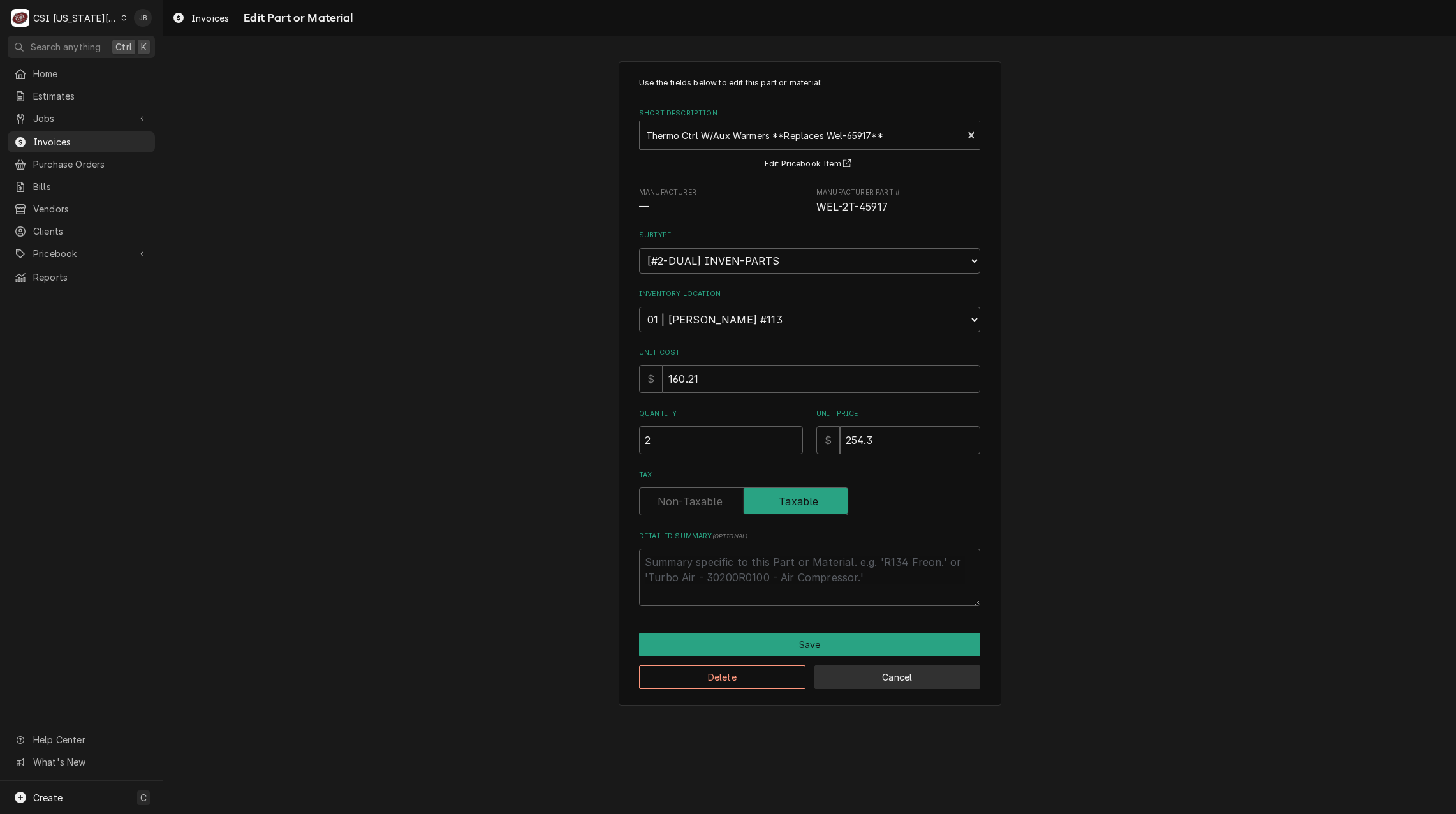
click at [883, 678] on button "Cancel" at bounding box center [897, 677] width 166 height 24
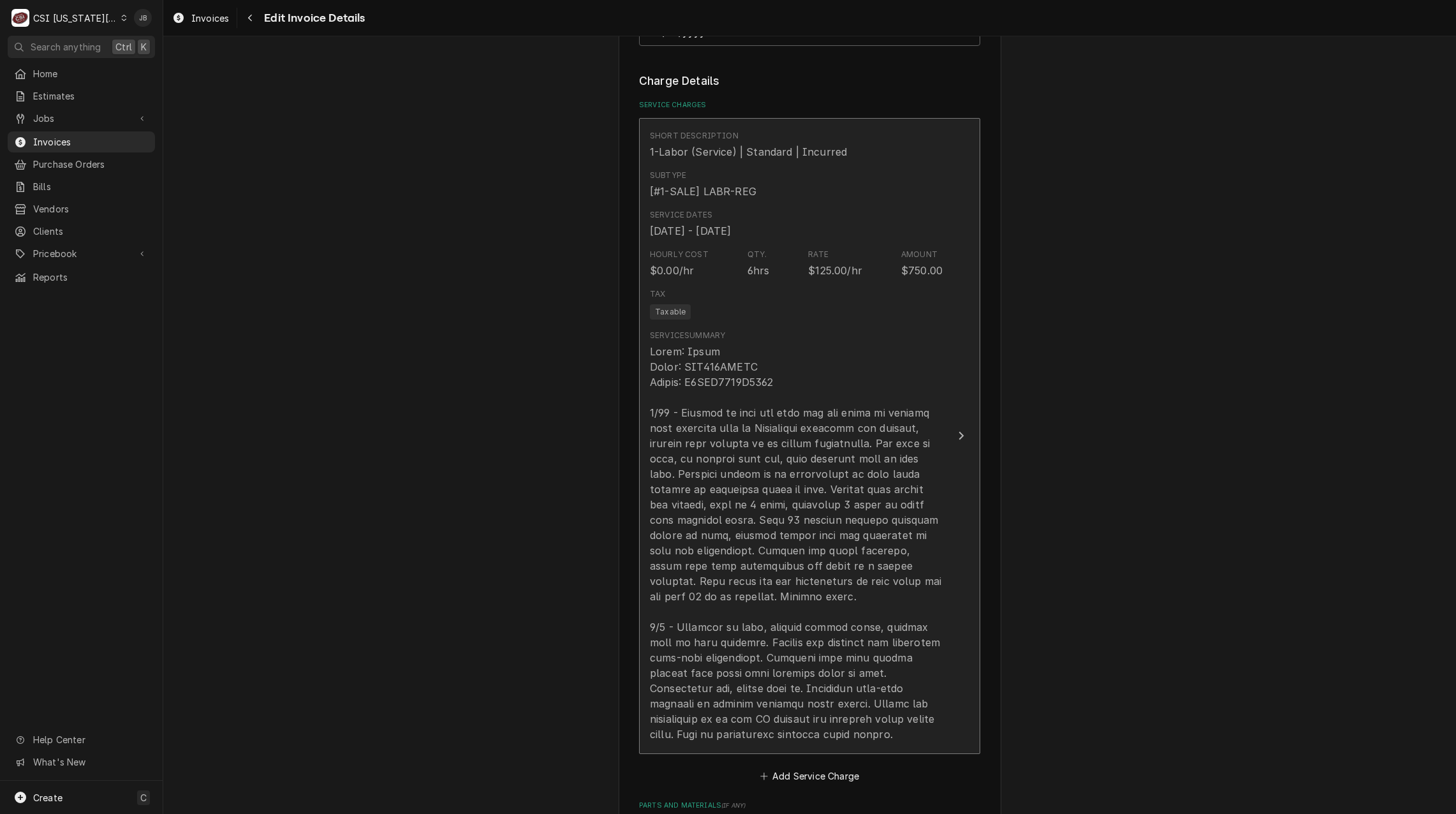
scroll to position [1235, 0]
click at [740, 385] on div "Update Line Item" at bounding box center [796, 546] width 293 height 398
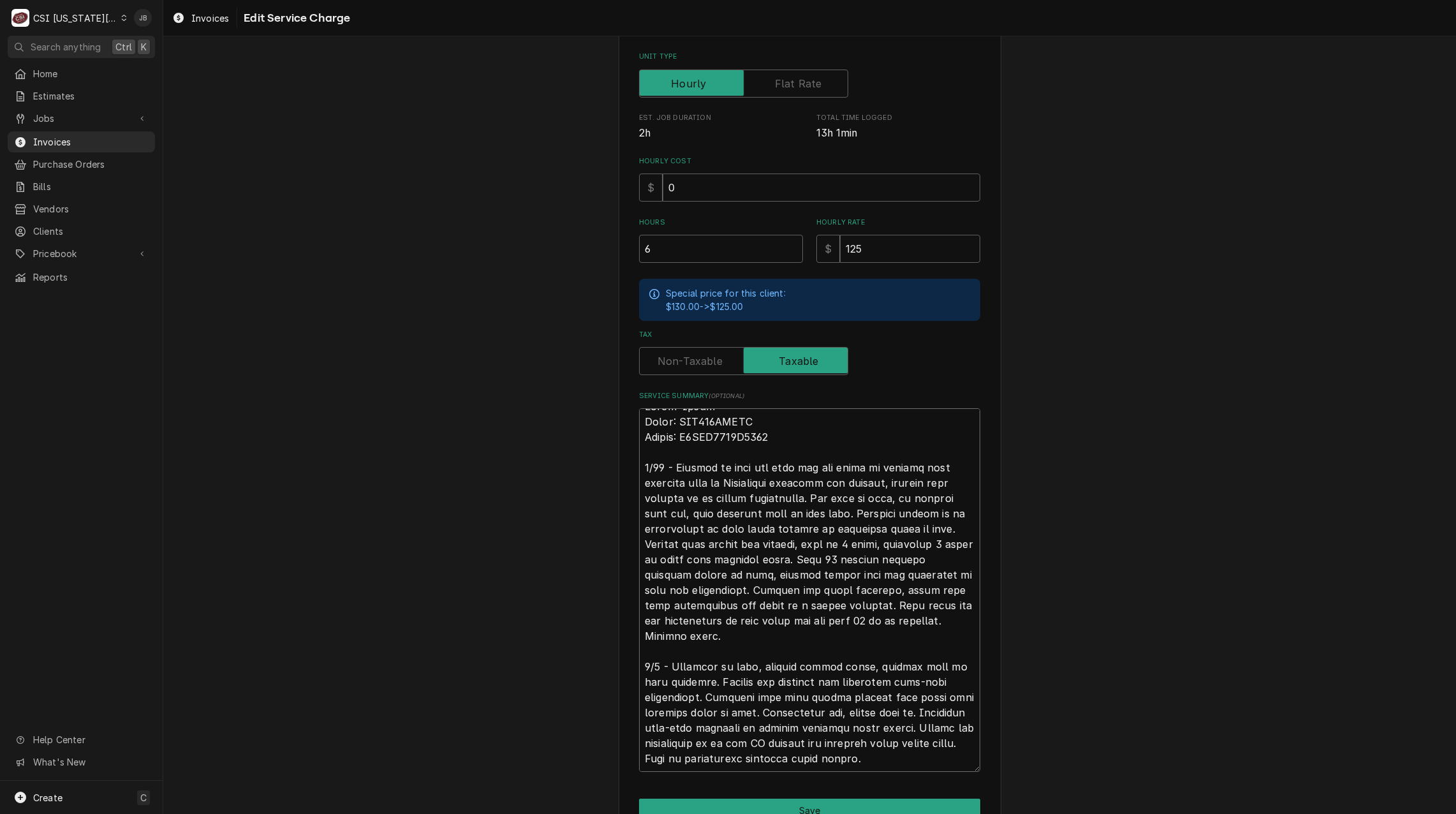
scroll to position [322, 0]
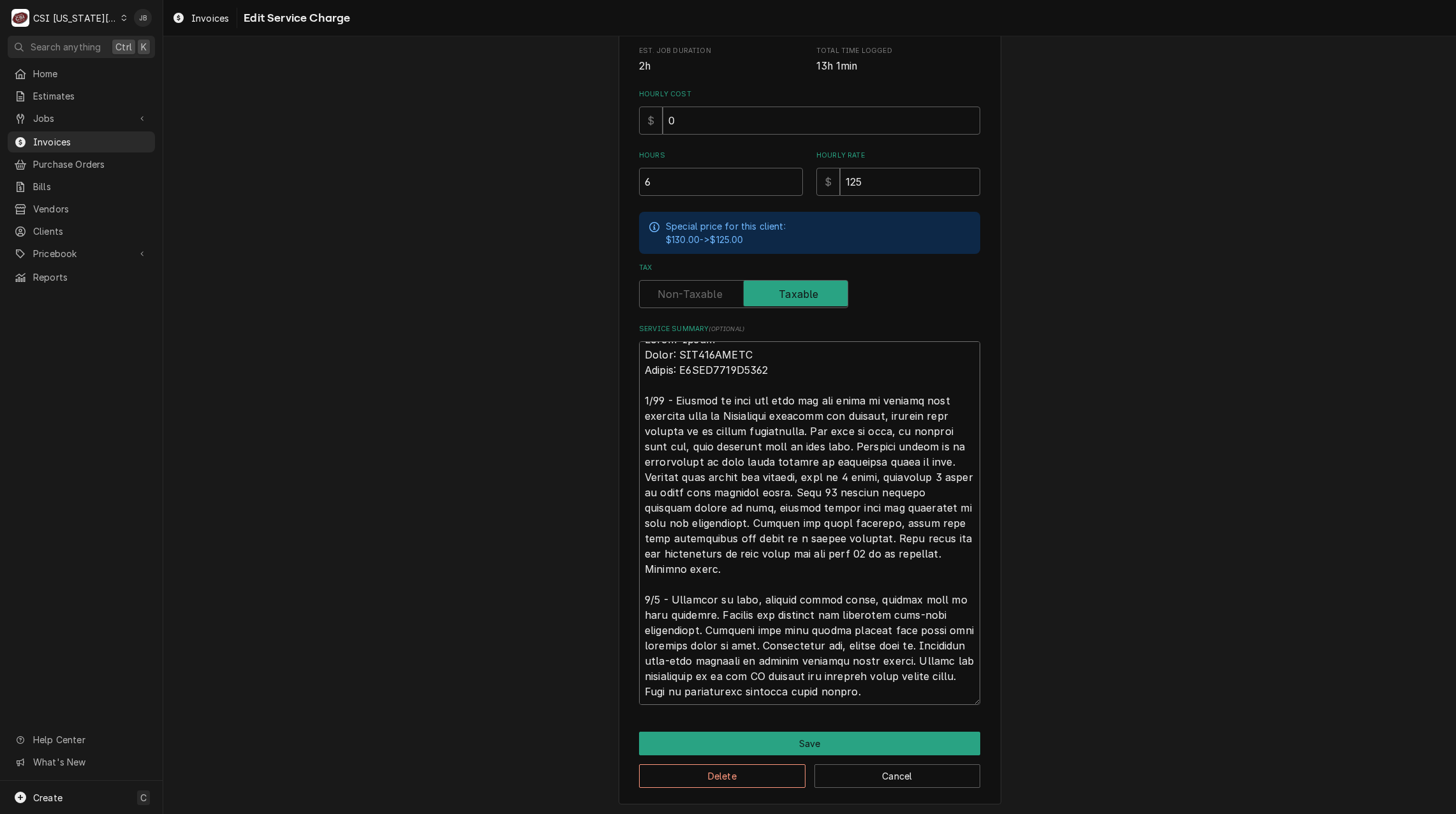
drag, startPoint x: 637, startPoint y: 419, endPoint x: 893, endPoint y: 847, distance: 498.7
click at [893, 813] on html "C CSI Kansas City JB Search anything Ctrl K Home Estimates Jobs Jobs Job Series…" at bounding box center [728, 407] width 1456 height 814
click at [899, 692] on textarea "Service Summary ( optional )" at bounding box center [810, 523] width 341 height 364
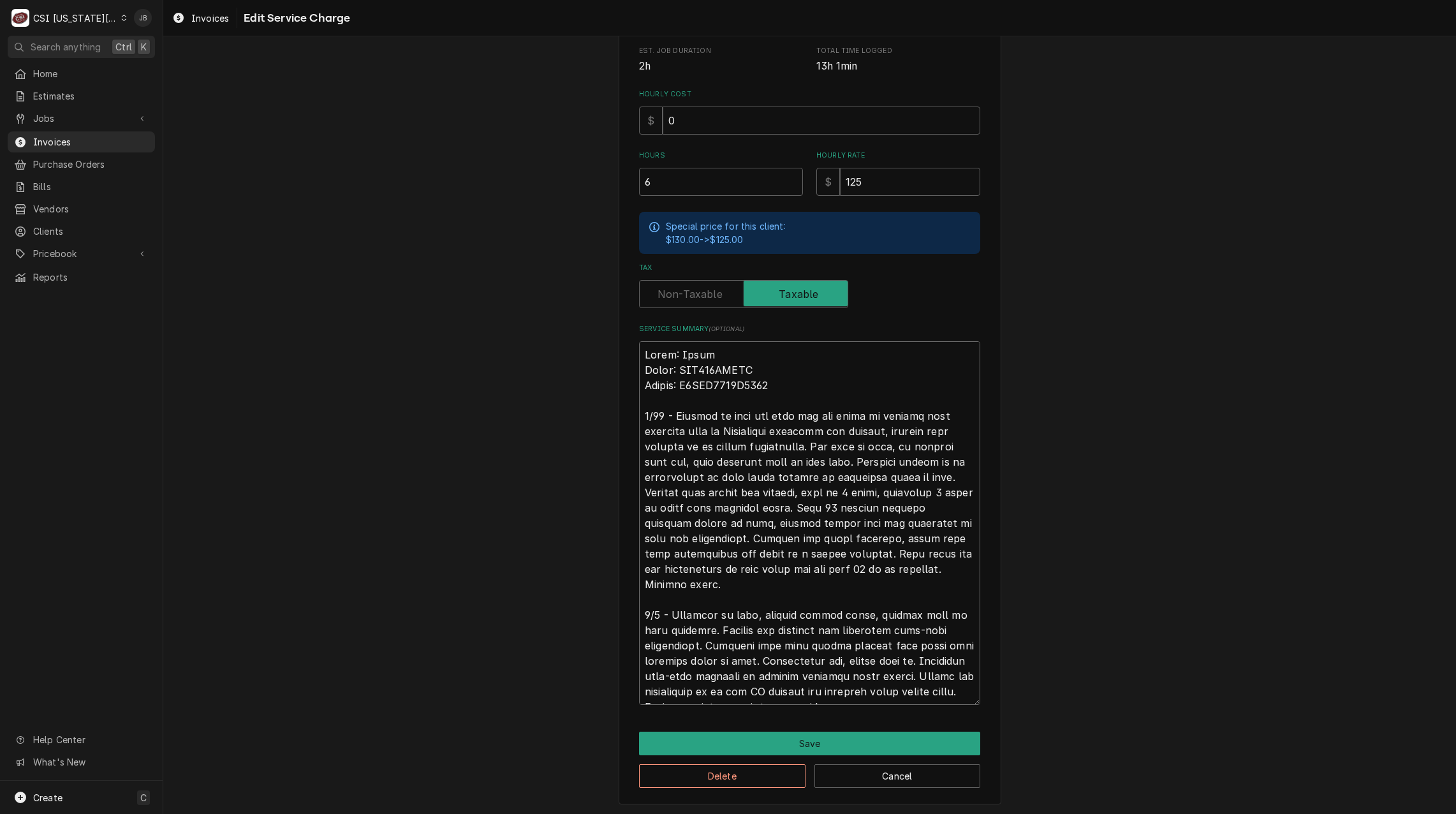
drag, startPoint x: 927, startPoint y: 695, endPoint x: 454, endPoint y: 227, distance: 665.4
click at [454, 227] on div "Use the fields below to edit this service charge Short Description 1-Labor (Ser…" at bounding box center [809, 272] width 1292 height 1088
click at [887, 773] on button "Cancel" at bounding box center [897, 776] width 166 height 24
type textarea "x"
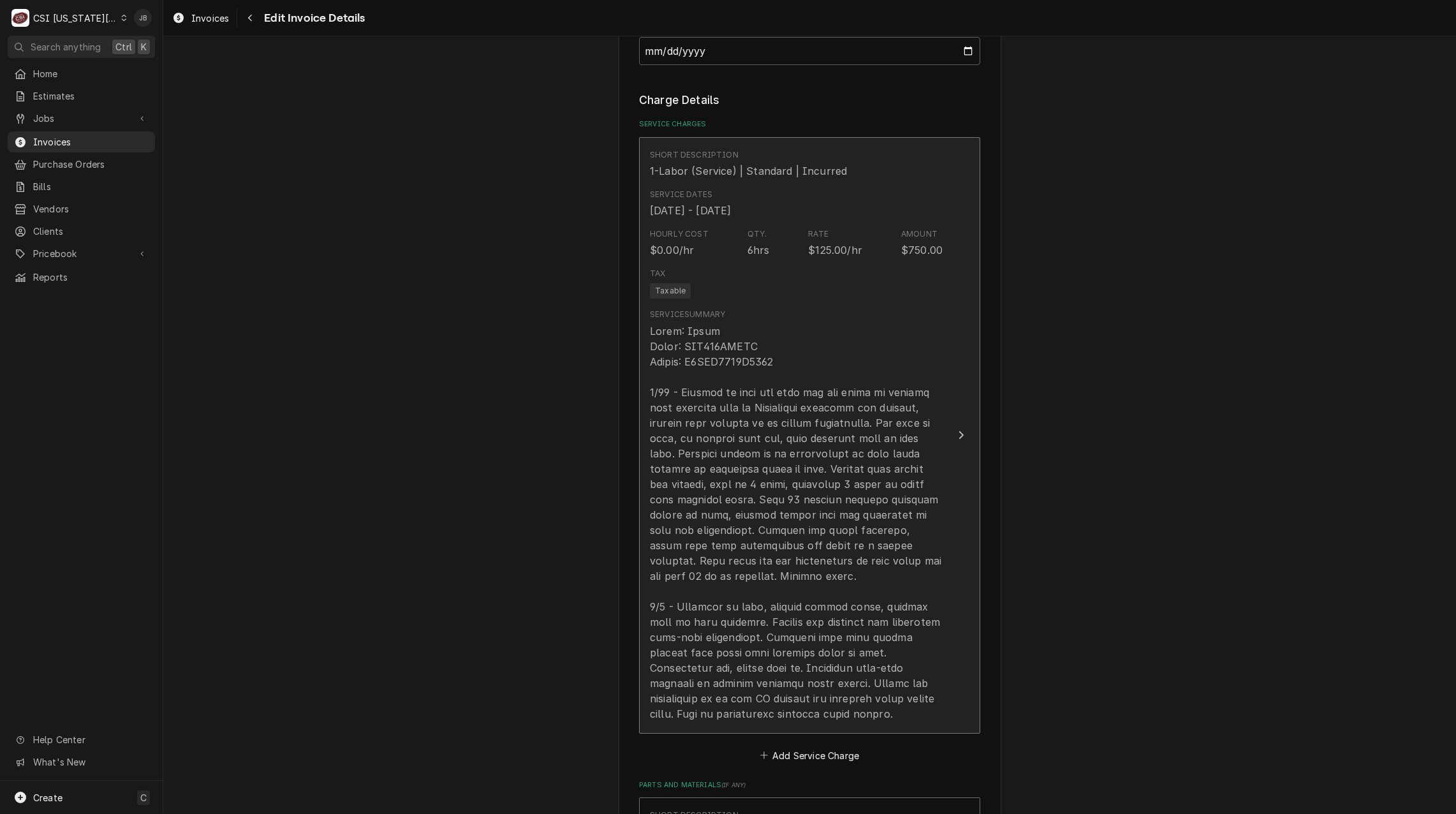
scroll to position [1220, 0]
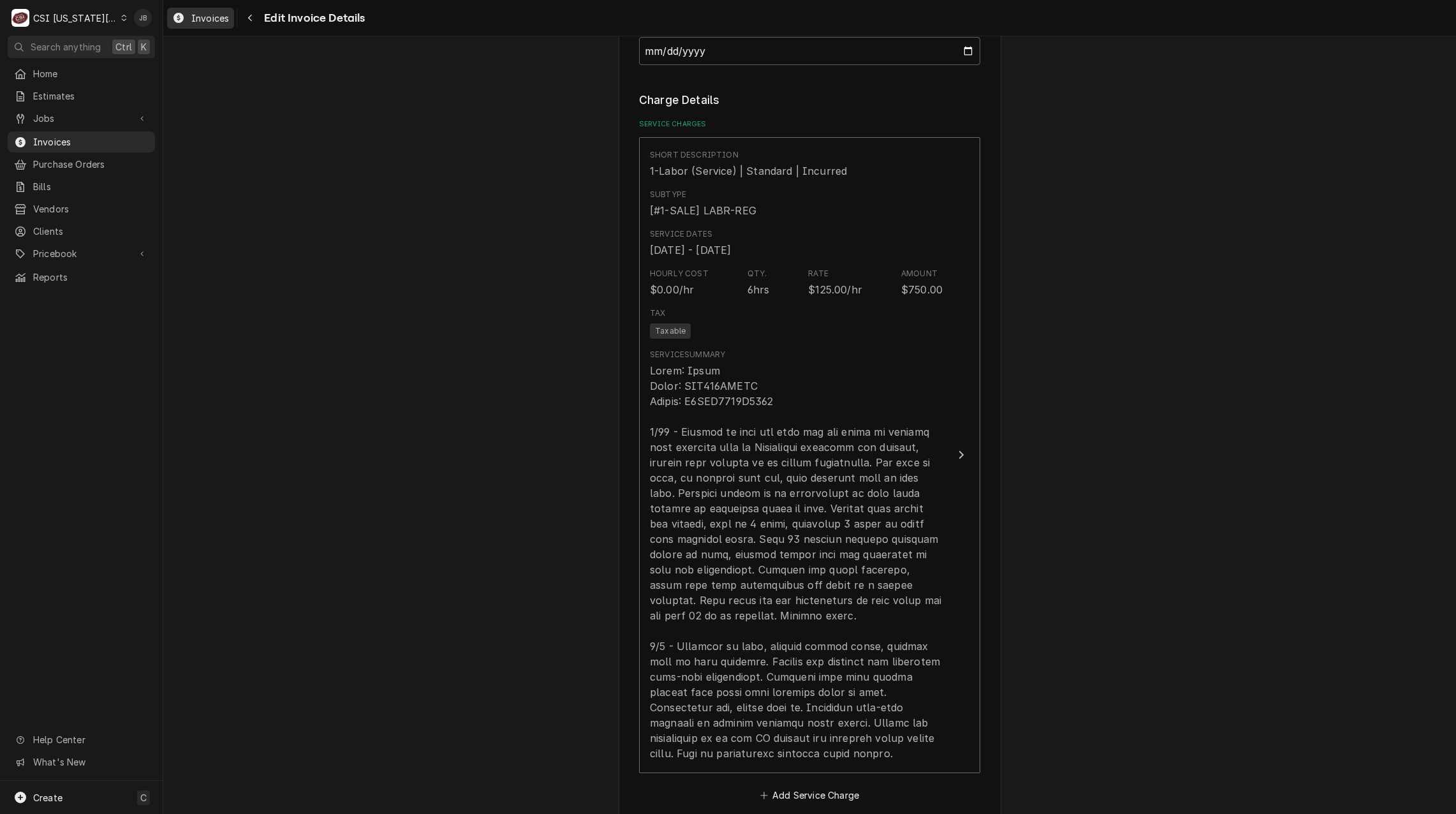
click at [206, 19] on span "Invoices" at bounding box center [210, 19] width 37 height 14
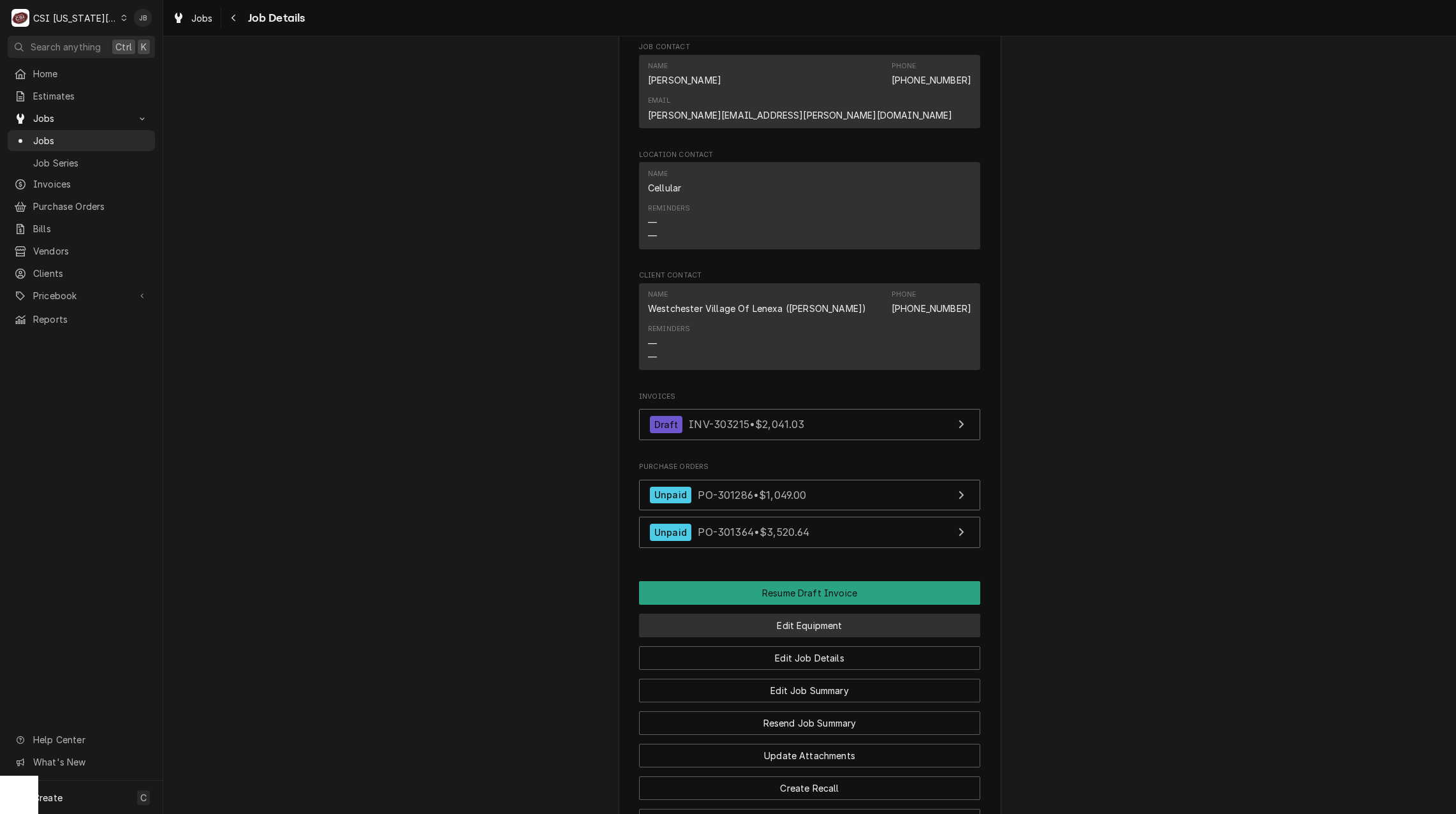
scroll to position [1193, 0]
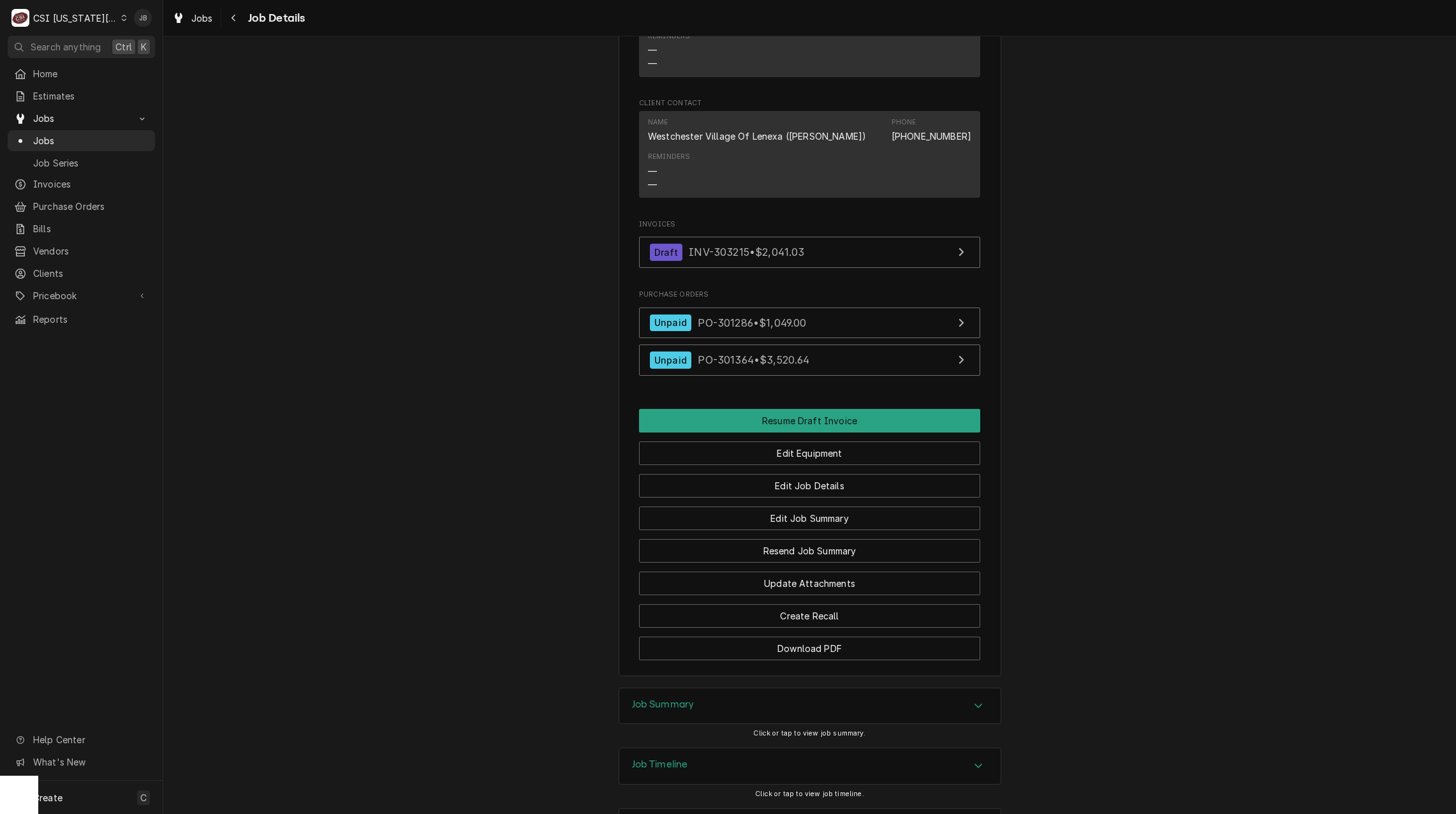
click at [677, 698] on h3 "Job Summary" at bounding box center [663, 704] width 63 height 12
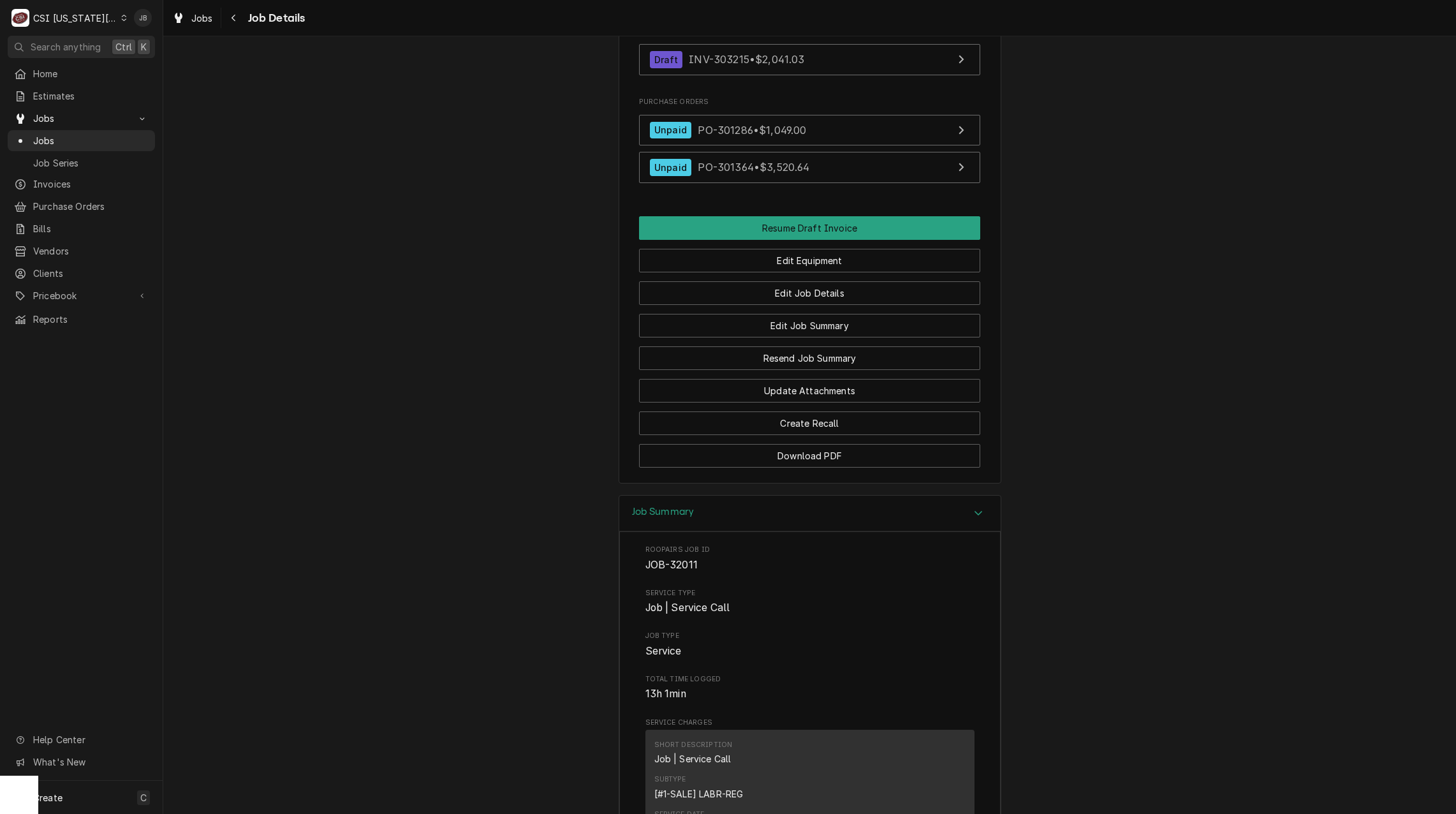
scroll to position [1257, 0]
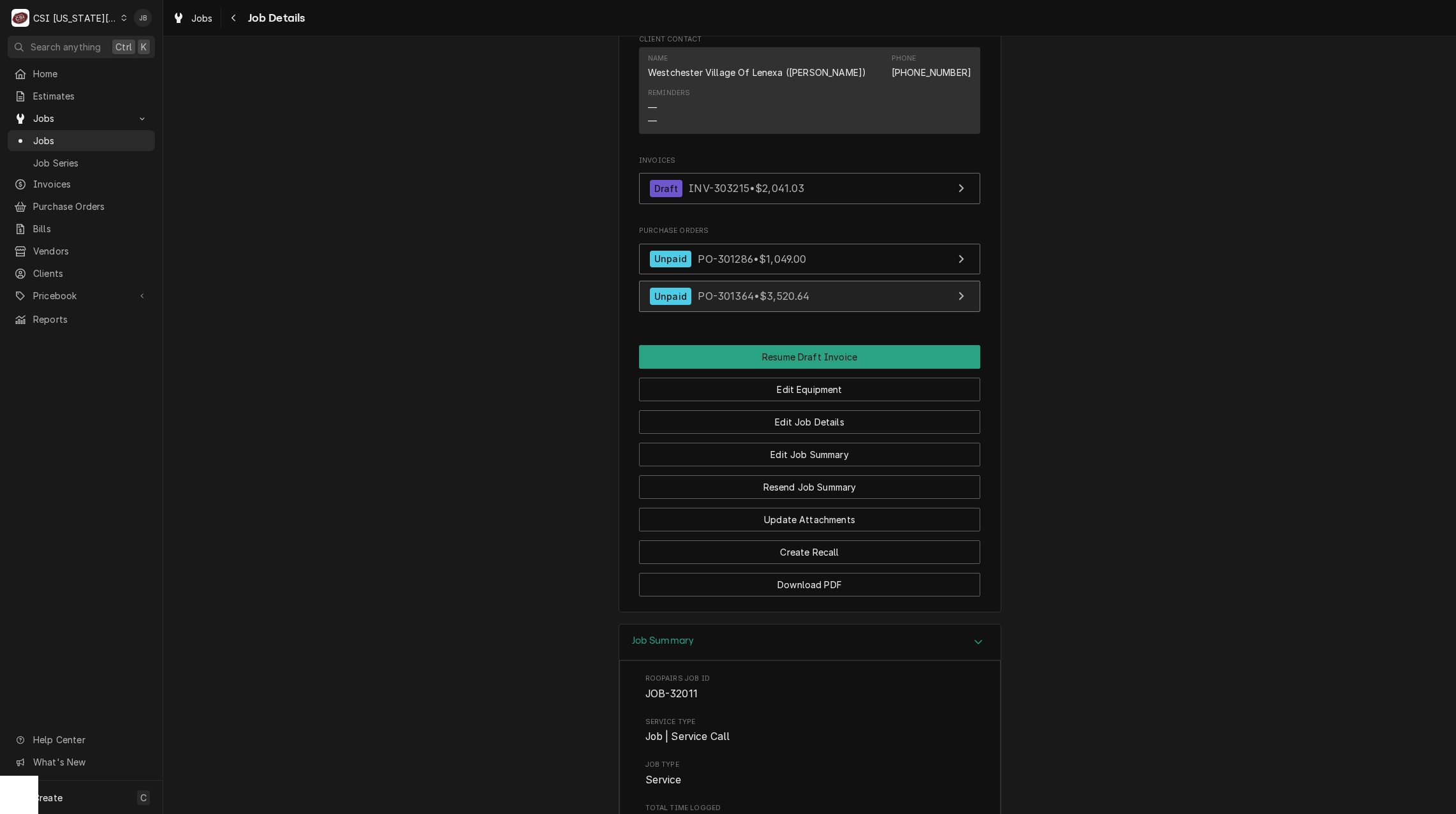
click at [733, 290] on span "PO-301364 • $3,520.64" at bounding box center [753, 296] width 111 height 13
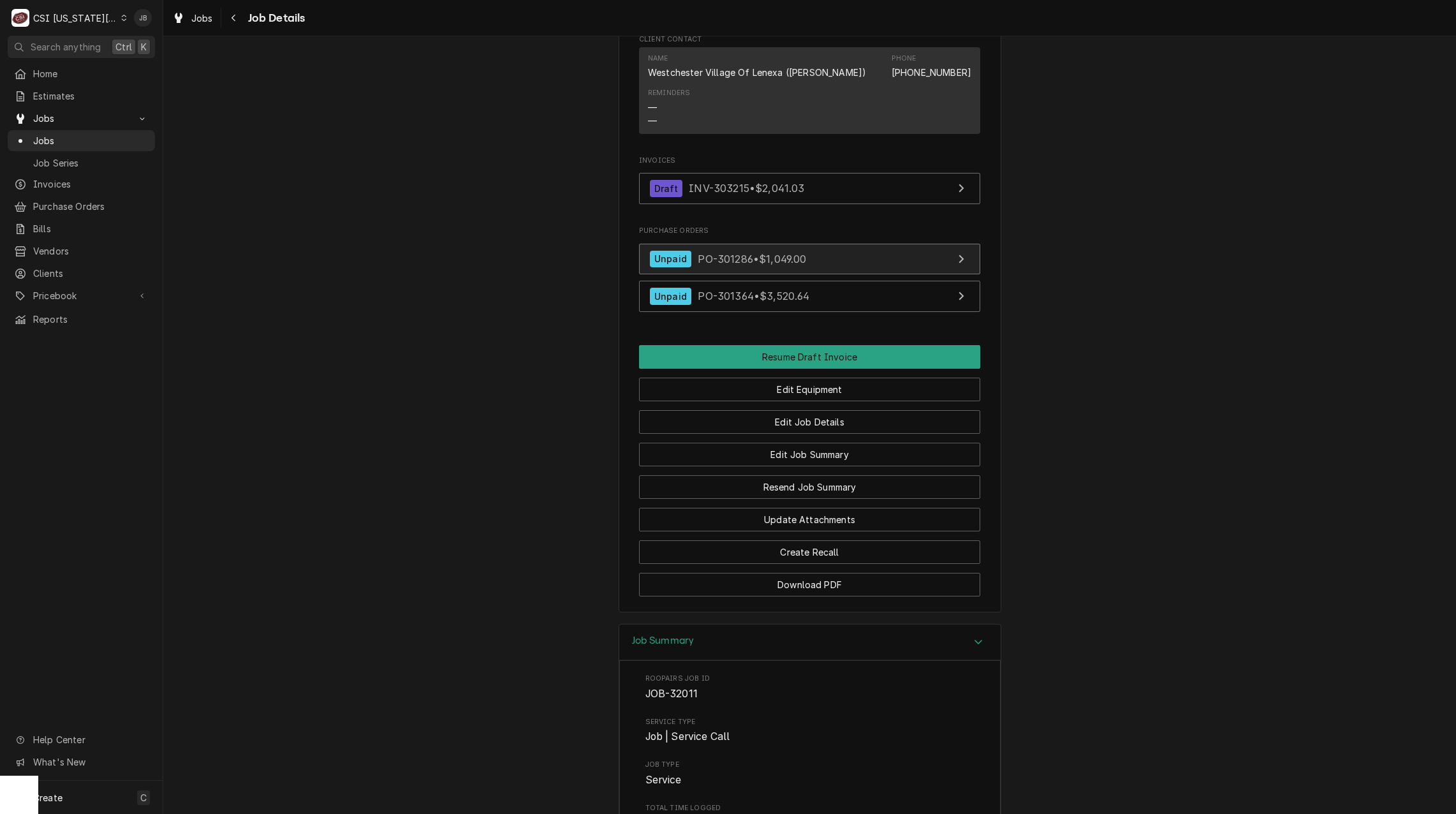
click at [793, 252] on span "PO-301286 • $1,049.00" at bounding box center [752, 257] width 109 height 13
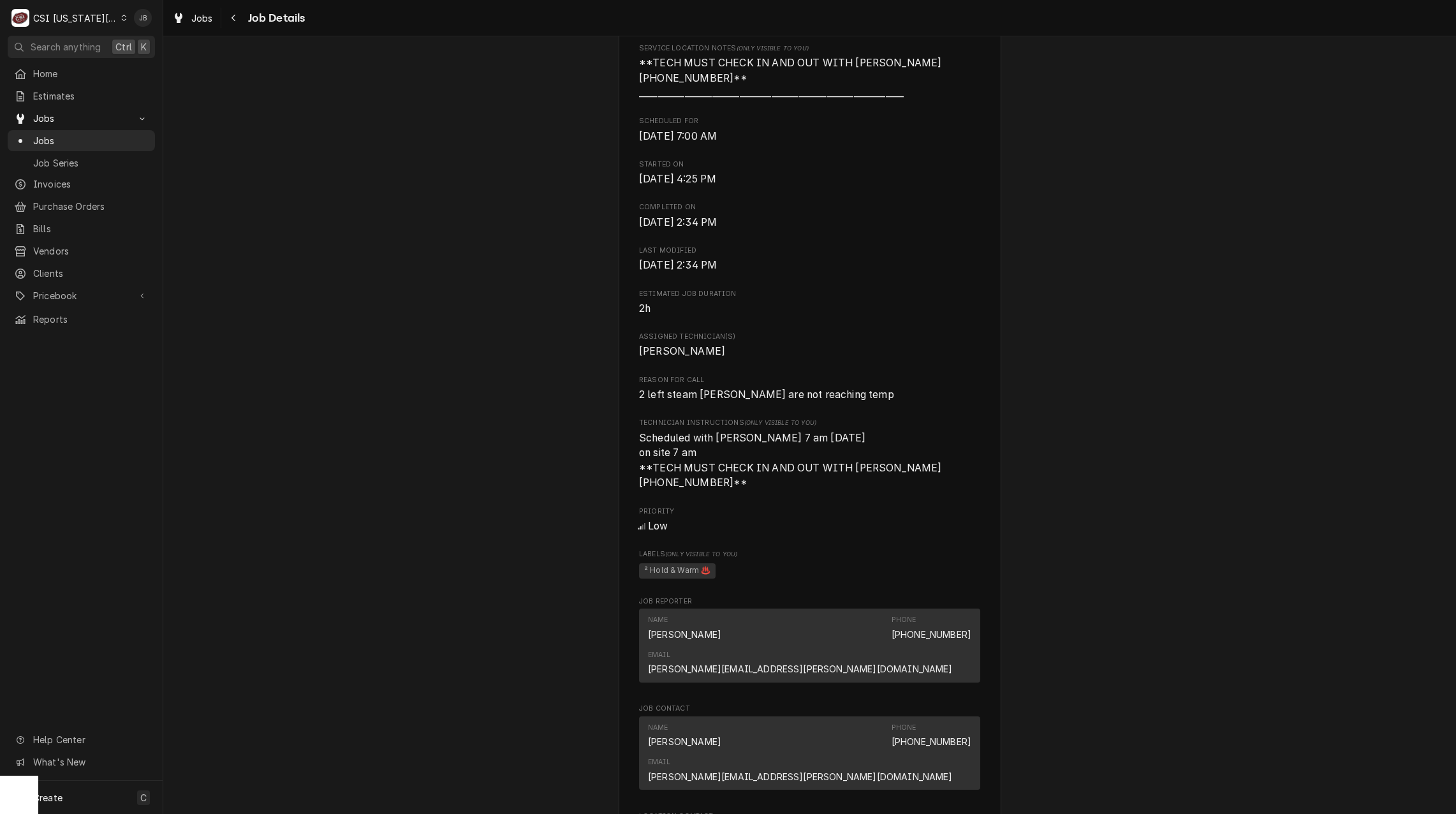
scroll to position [0, 0]
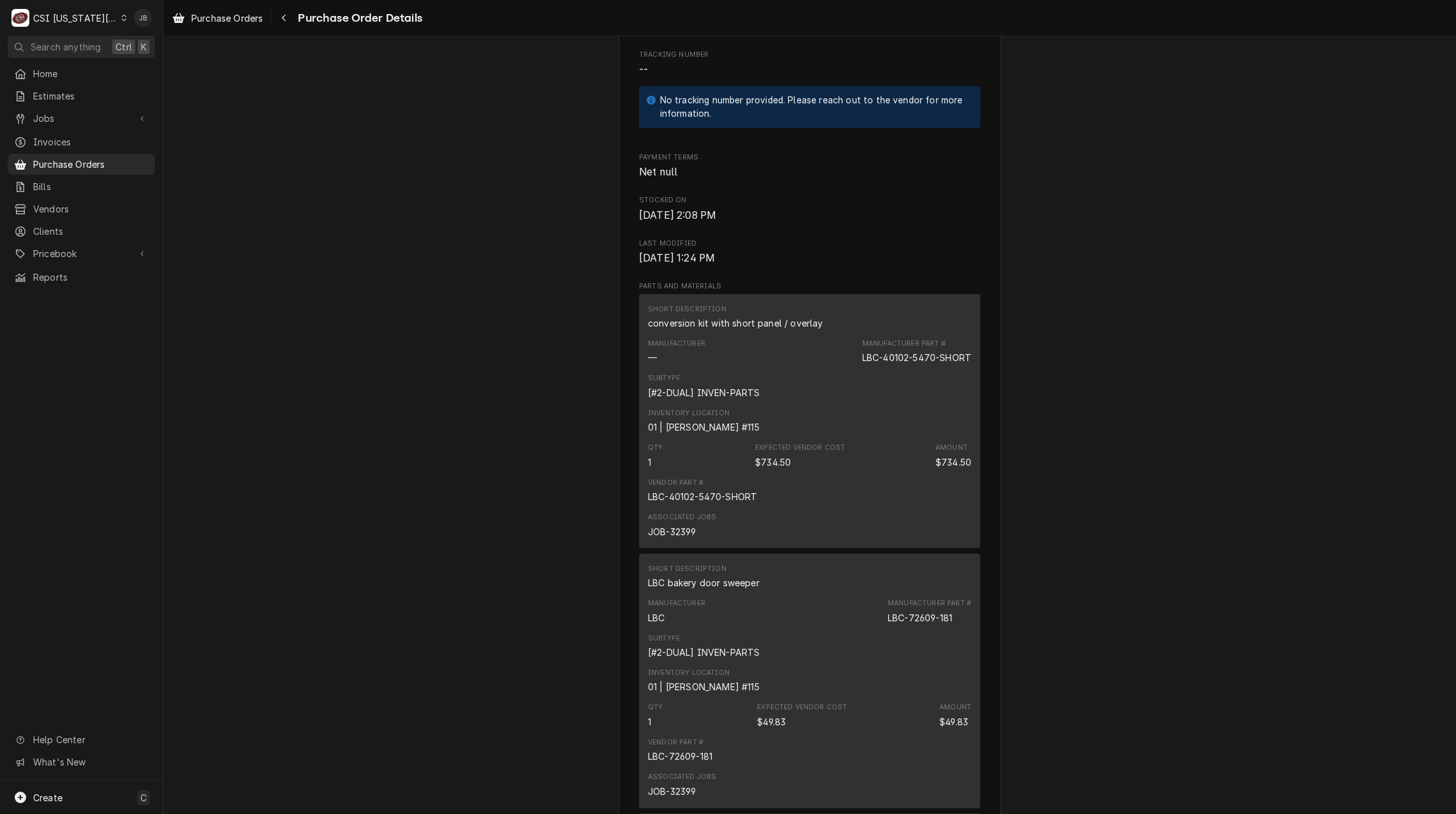
scroll to position [574, 0]
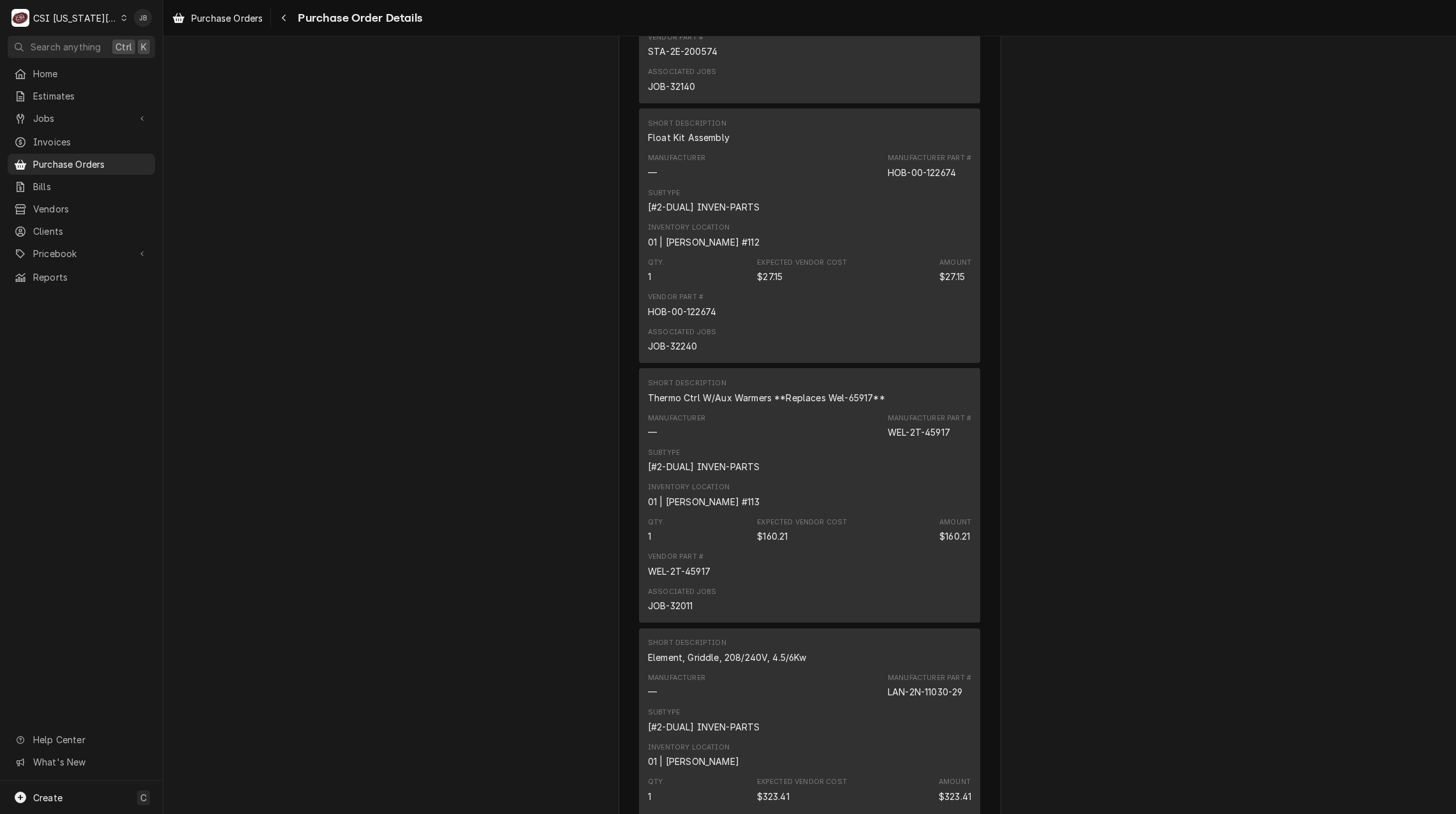
scroll to position [1403, 0]
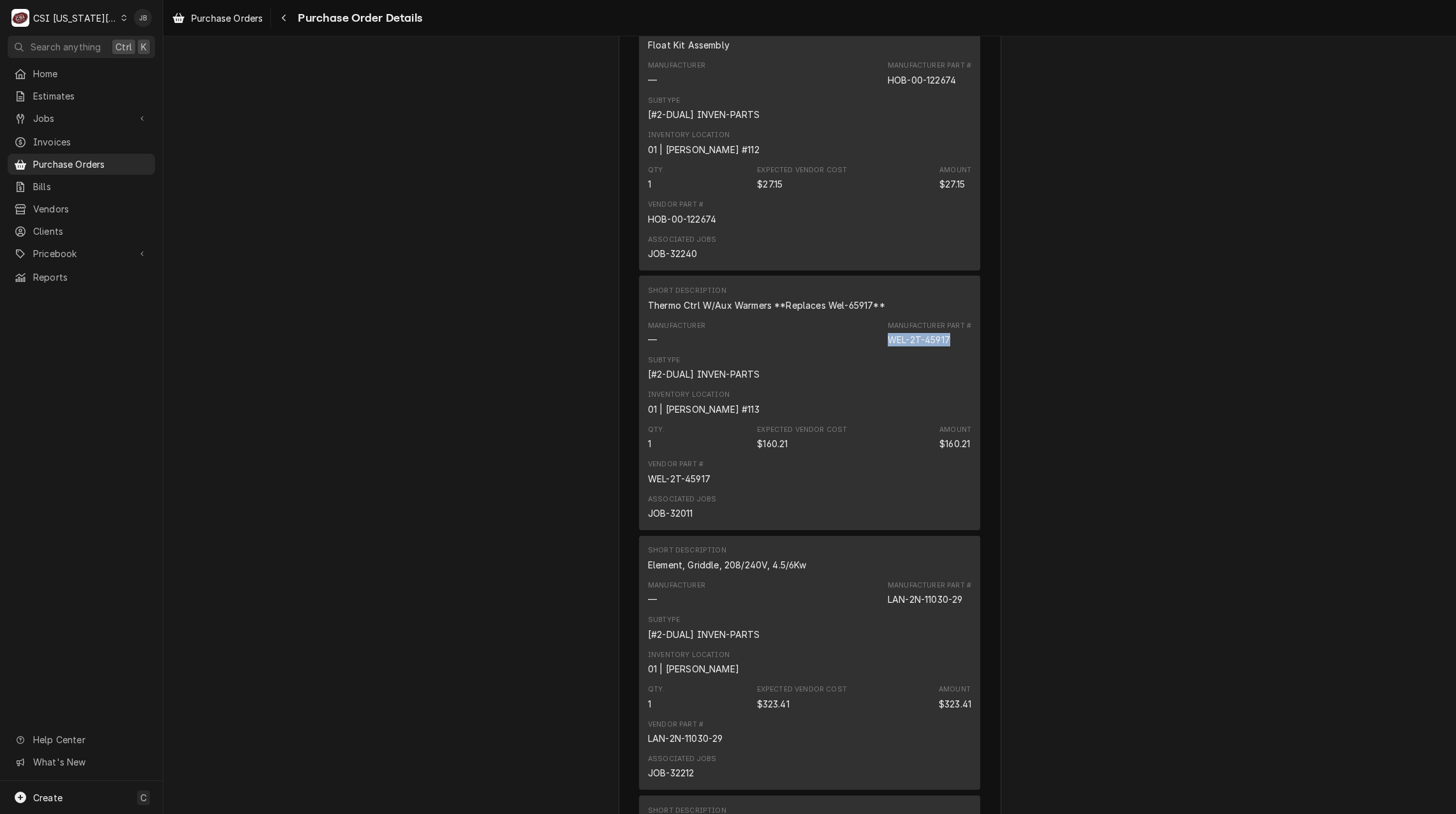
drag, startPoint x: 952, startPoint y: 380, endPoint x: 878, endPoint y: 380, distance: 74.0
click at [878, 351] on div "Manufacturer — Manufacturer Part # WEL-2T-45917" at bounding box center [810, 333] width 324 height 35
copy div "WEL-2T-45917"
click at [940, 347] on div "WEL-2T-45917" at bounding box center [919, 340] width 63 height 14
drag, startPoint x: 959, startPoint y: 380, endPoint x: 849, endPoint y: 382, distance: 110.0
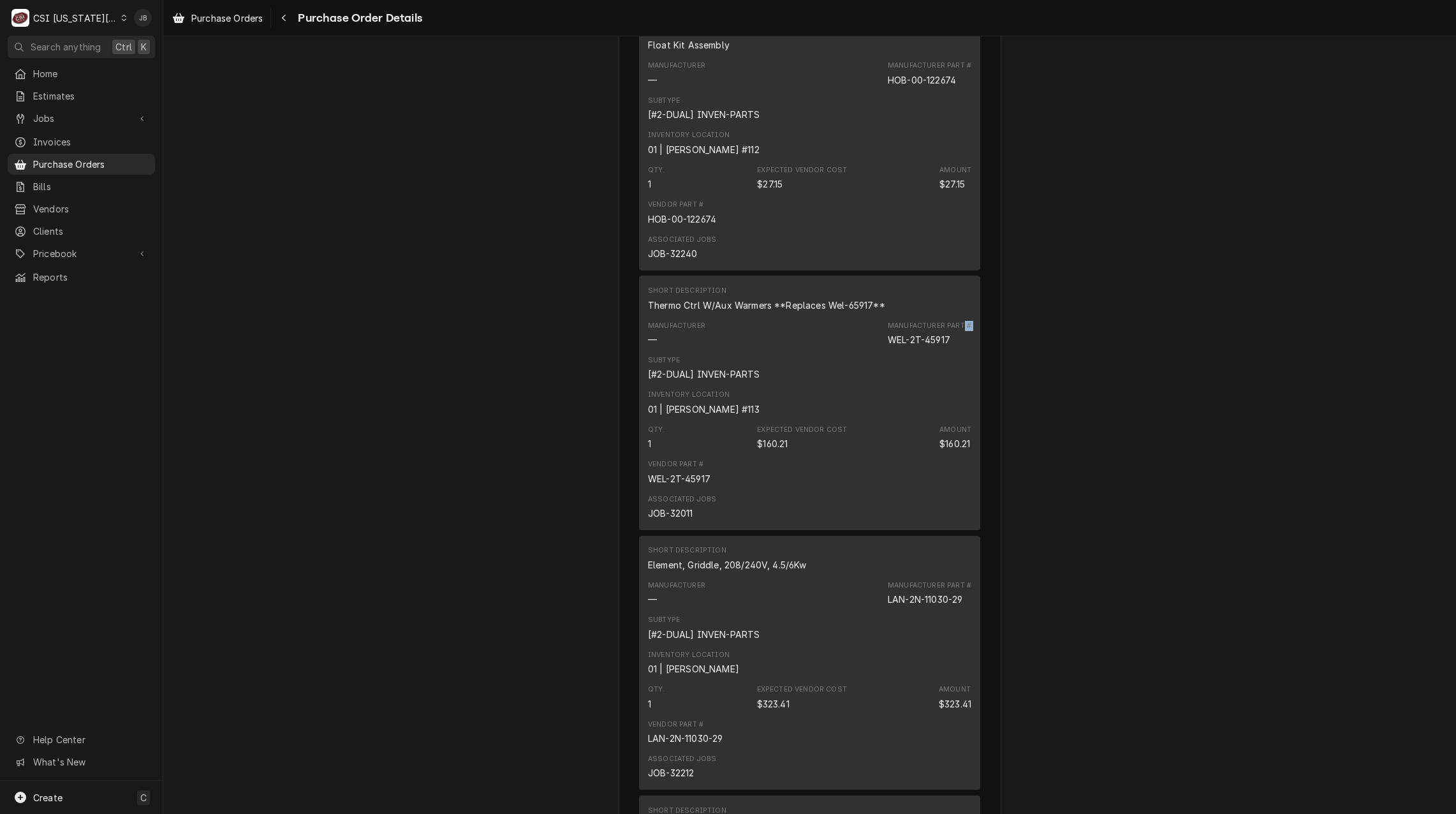
click at [849, 351] on div "Manufacturer — Manufacturer Part # WEL-2T-45917" at bounding box center [810, 333] width 324 height 35
drag, startPoint x: 849, startPoint y: 382, endPoint x: 901, endPoint y: 386, distance: 52.2
click at [896, 347] on div "WEL-2T-45917" at bounding box center [919, 340] width 63 height 14
click at [944, 347] on div "WEL-2T-45917" at bounding box center [919, 340] width 63 height 14
drag, startPoint x: 945, startPoint y: 380, endPoint x: 883, endPoint y: 377, distance: 62.1
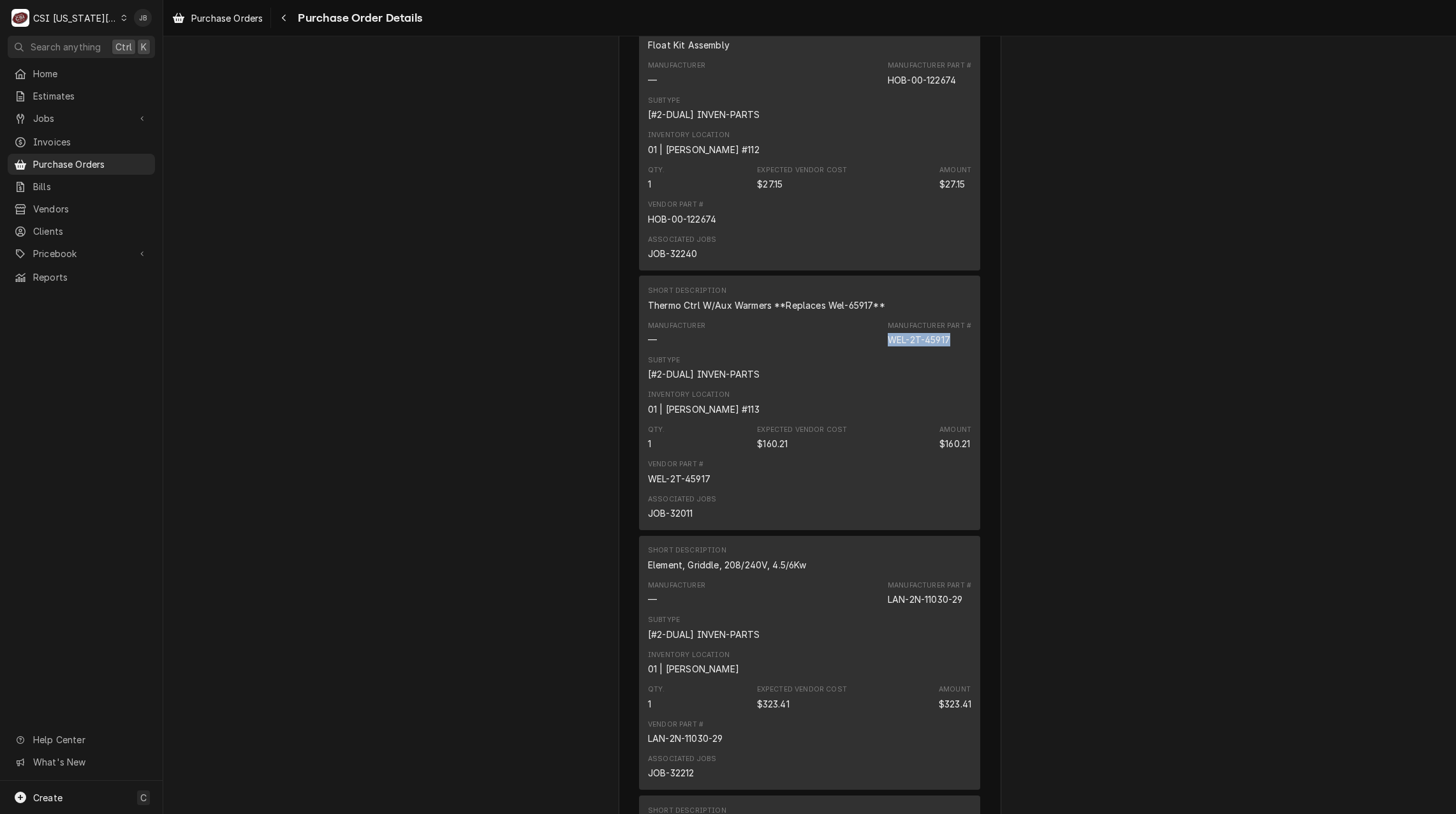
click at [883, 351] on div "Manufacturer — Manufacturer Part # WEL-2T-45917" at bounding box center [810, 333] width 324 height 35
drag, startPoint x: 883, startPoint y: 377, endPoint x: 554, endPoint y: 370, distance: 329.1
click at [555, 370] on div "Unpaid Vendor PARTSTOWN PARTSTOWN 1200 N Greenbriar Drive Addison, IL 60101 Bil…" at bounding box center [809, 595] width 1292 height 3922
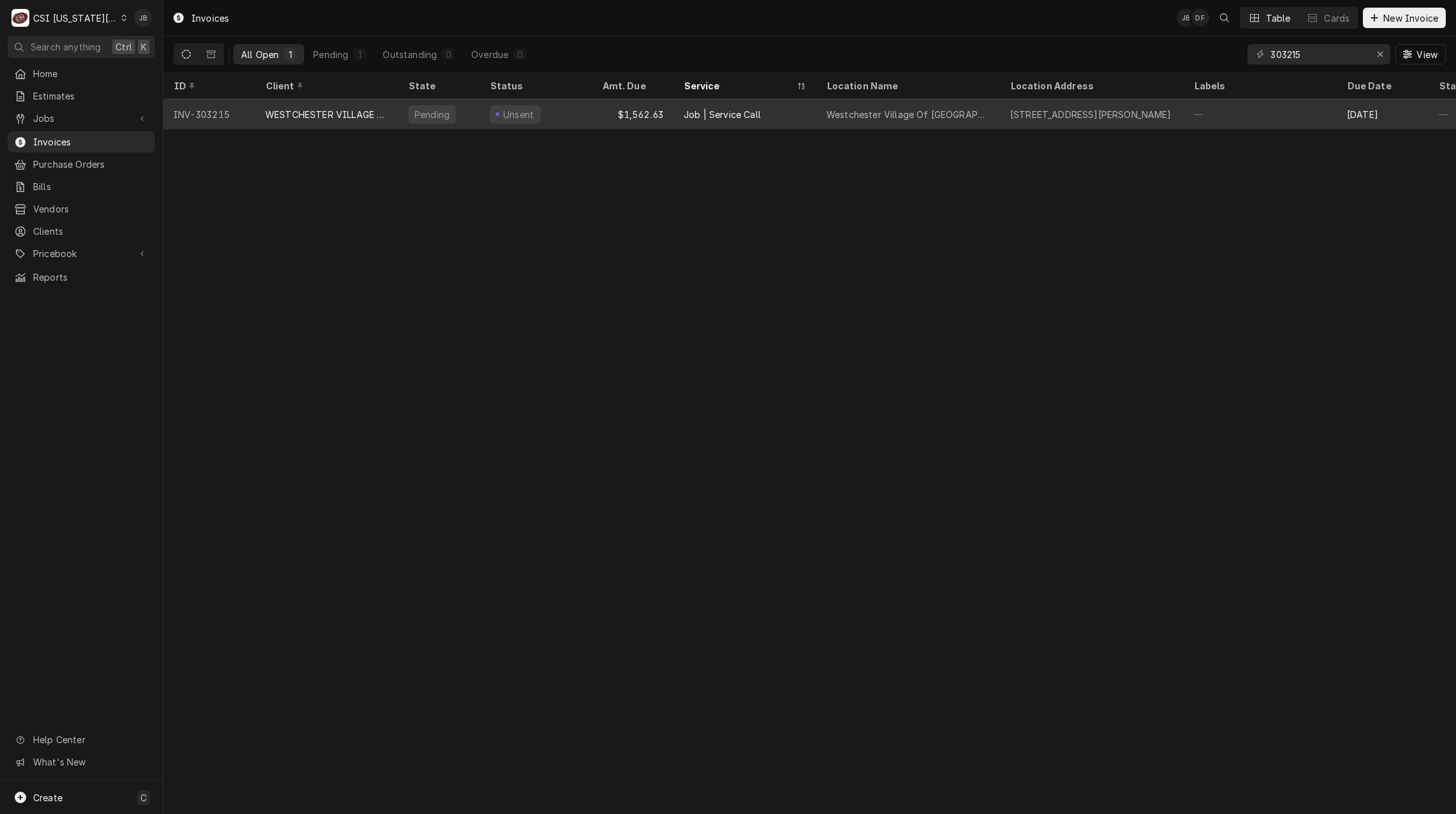
click at [533, 110] on div "Unsent" at bounding box center [515, 115] width 51 height 19
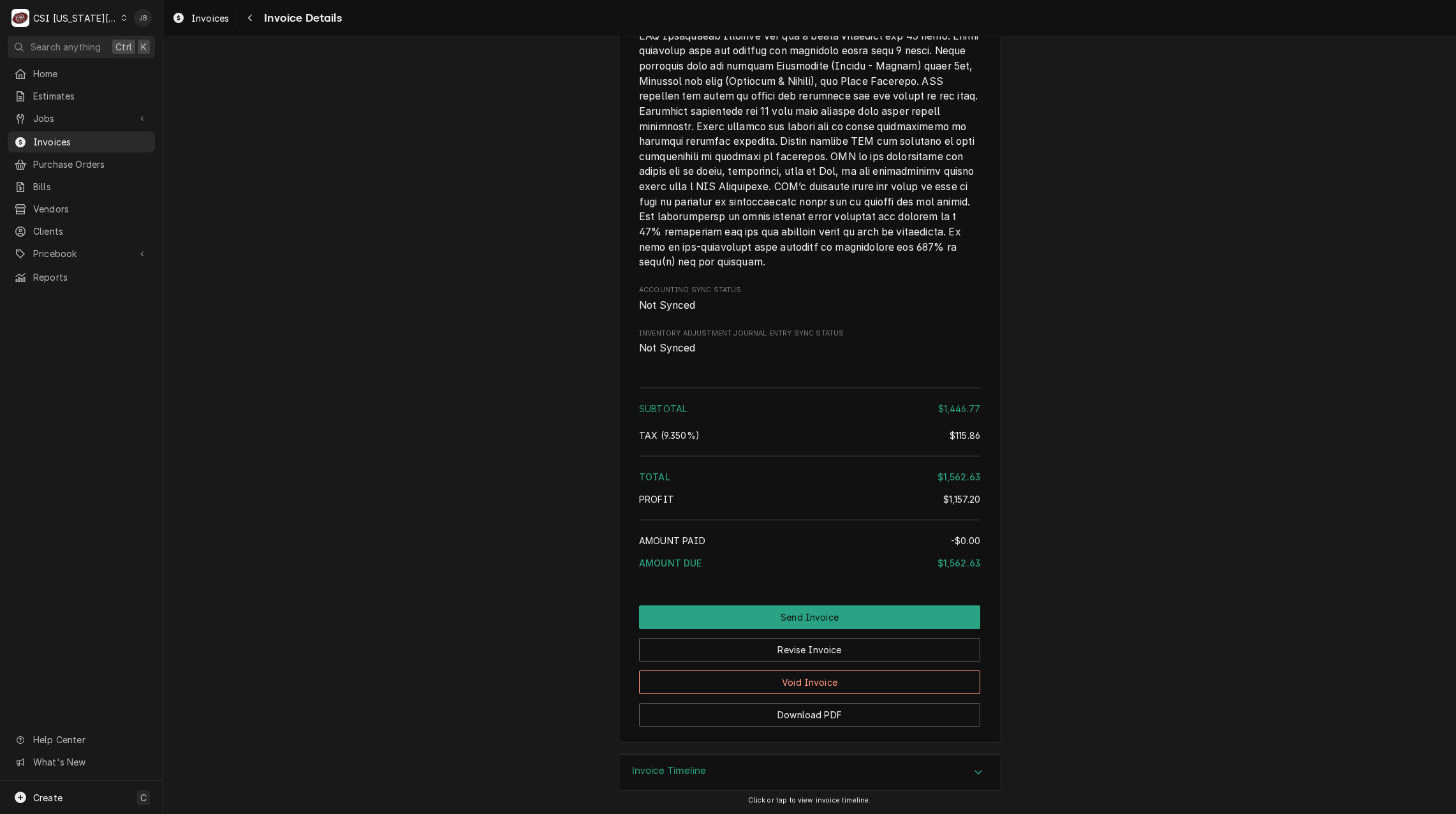
scroll to position [2790, 0]
click at [786, 653] on button "Revise Invoice" at bounding box center [810, 650] width 341 height 24
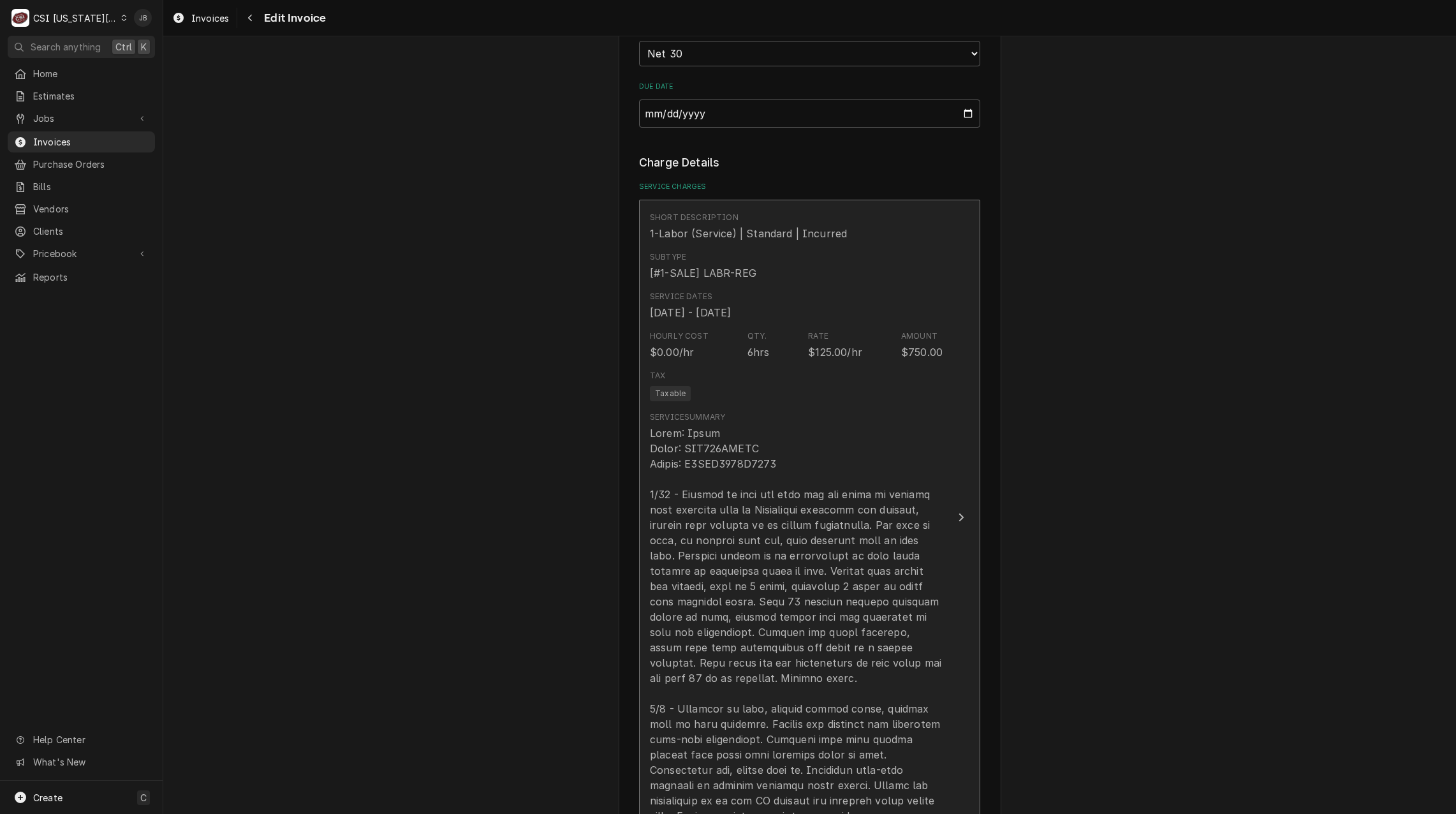
scroll to position [1403, 0]
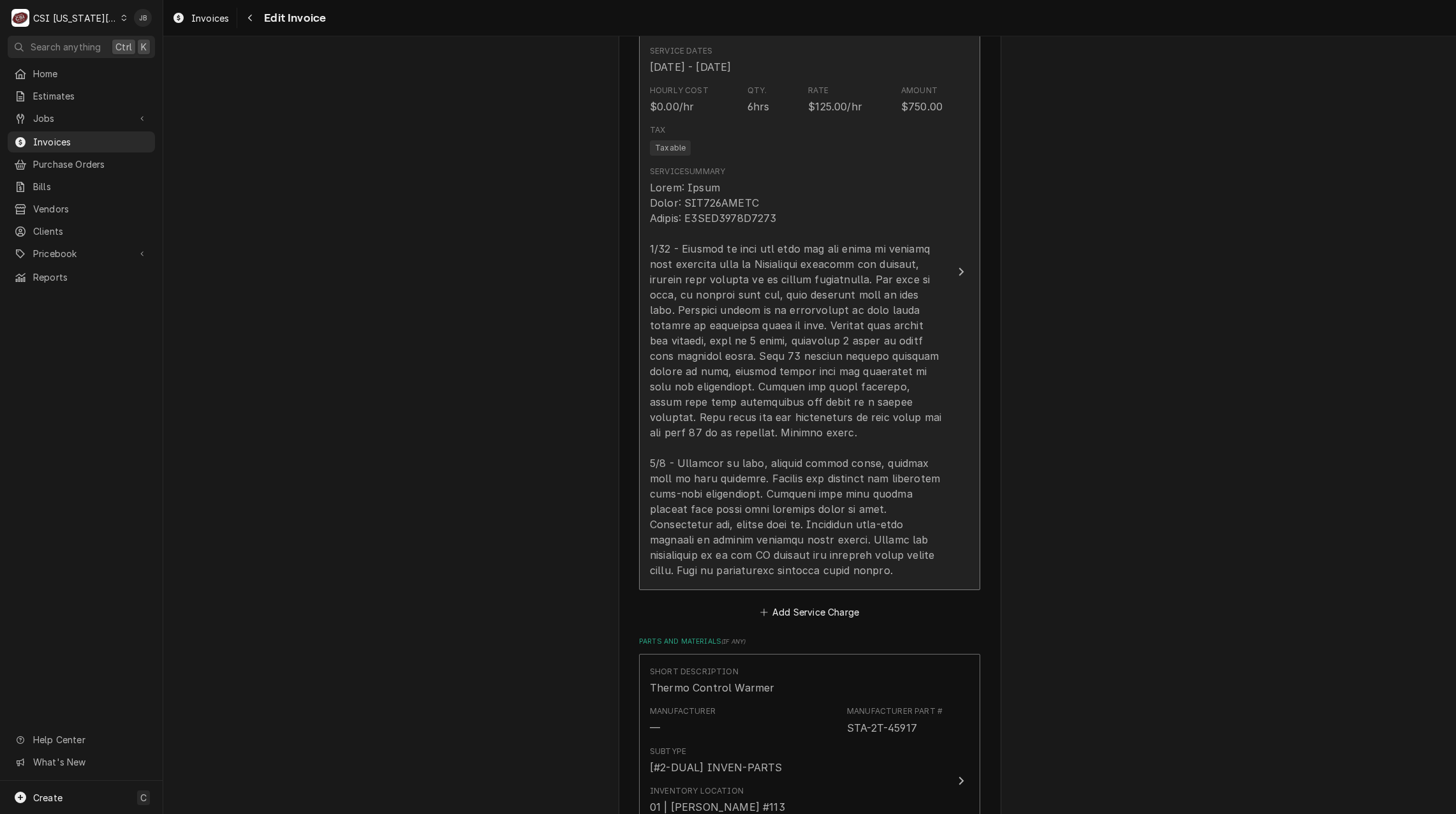
click at [786, 331] on div "Update Line Item" at bounding box center [796, 379] width 293 height 398
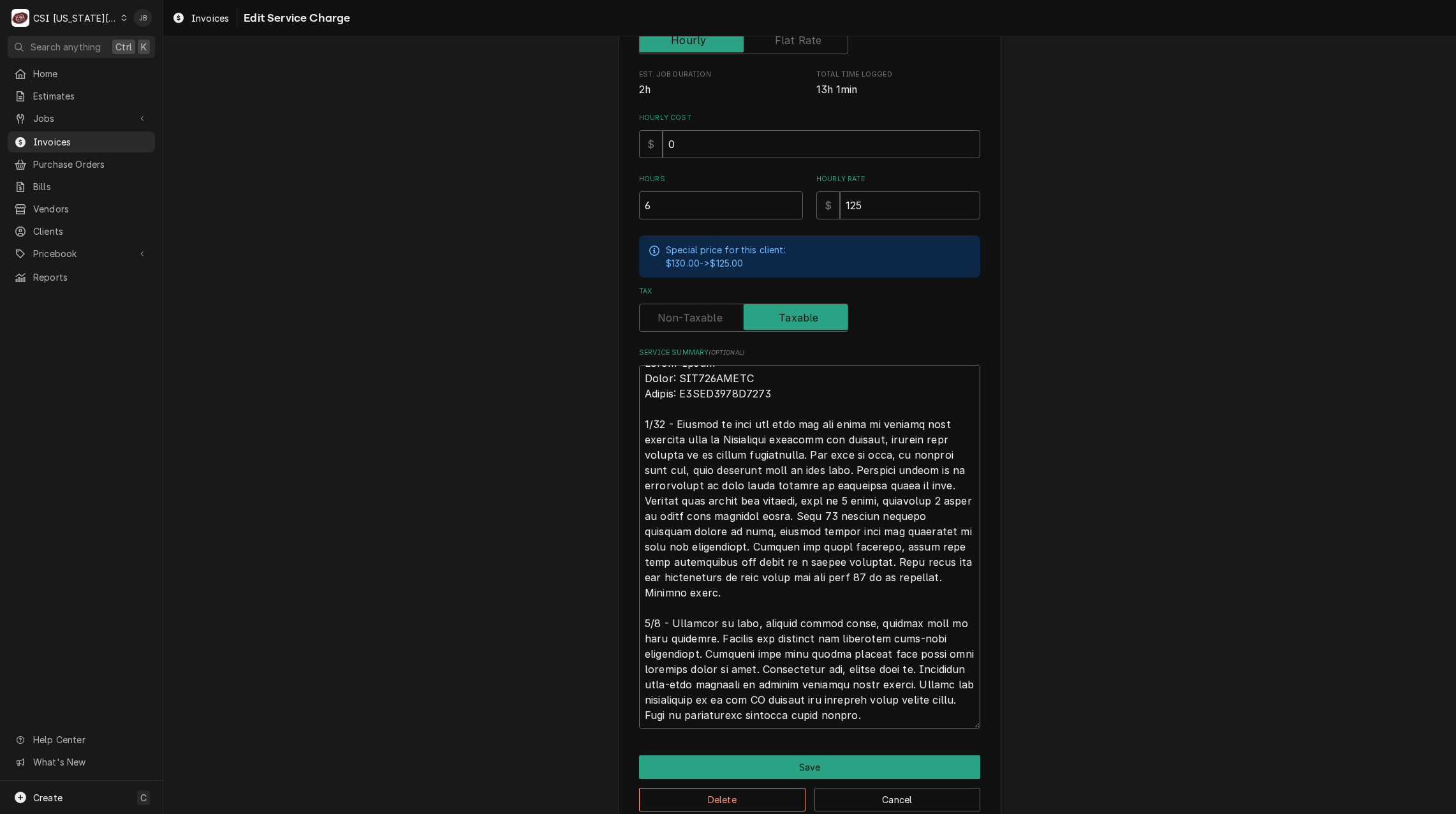
scroll to position [322, 0]
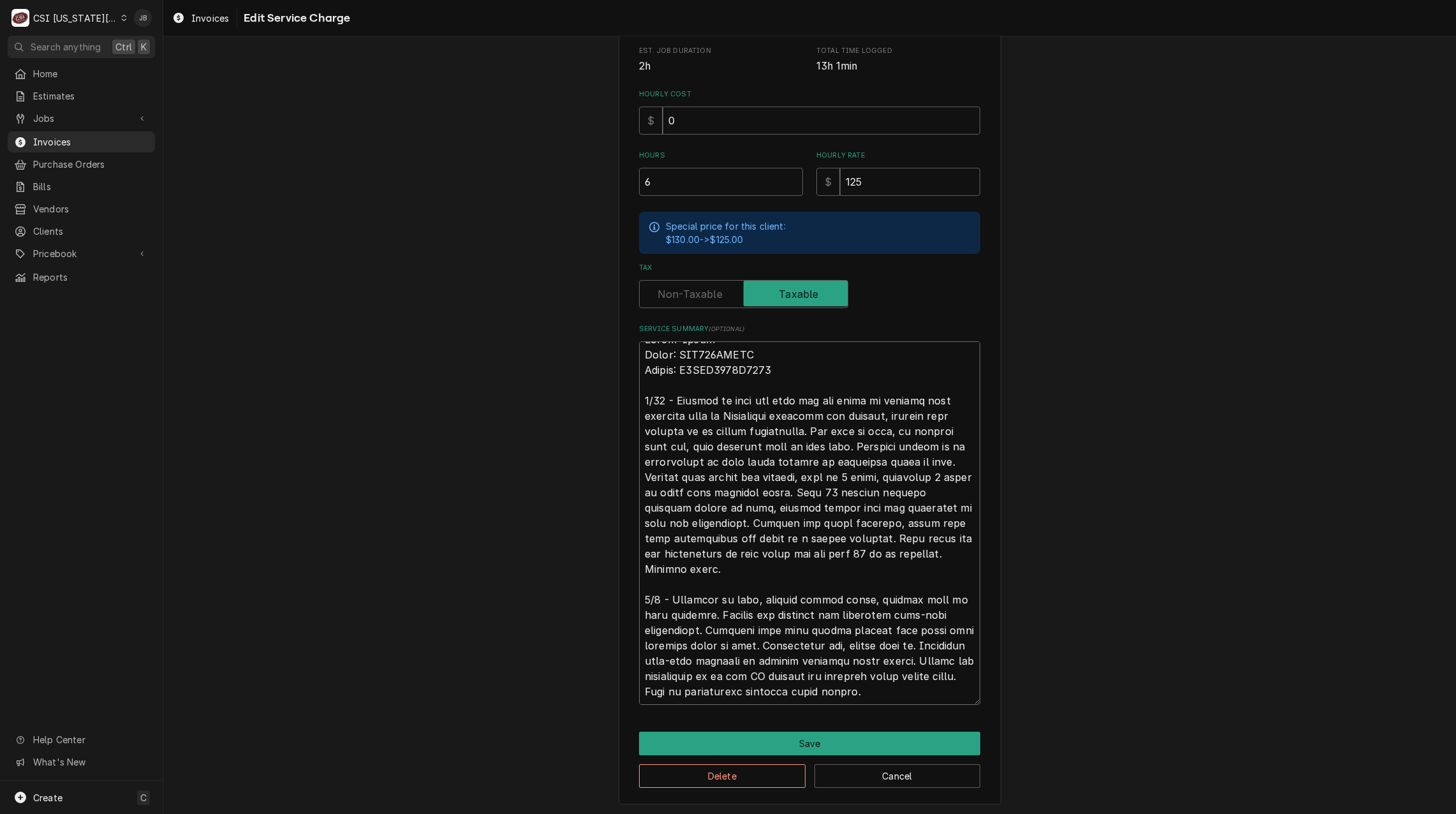
drag, startPoint x: 638, startPoint y: 412, endPoint x: 1067, endPoint y: 772, distance: 560.0
click at [1120, 813] on html "C CSI Kansas City JB Search anything Ctrl K Home Estimates Jobs Jobs Job Series…" at bounding box center [728, 407] width 1456 height 814
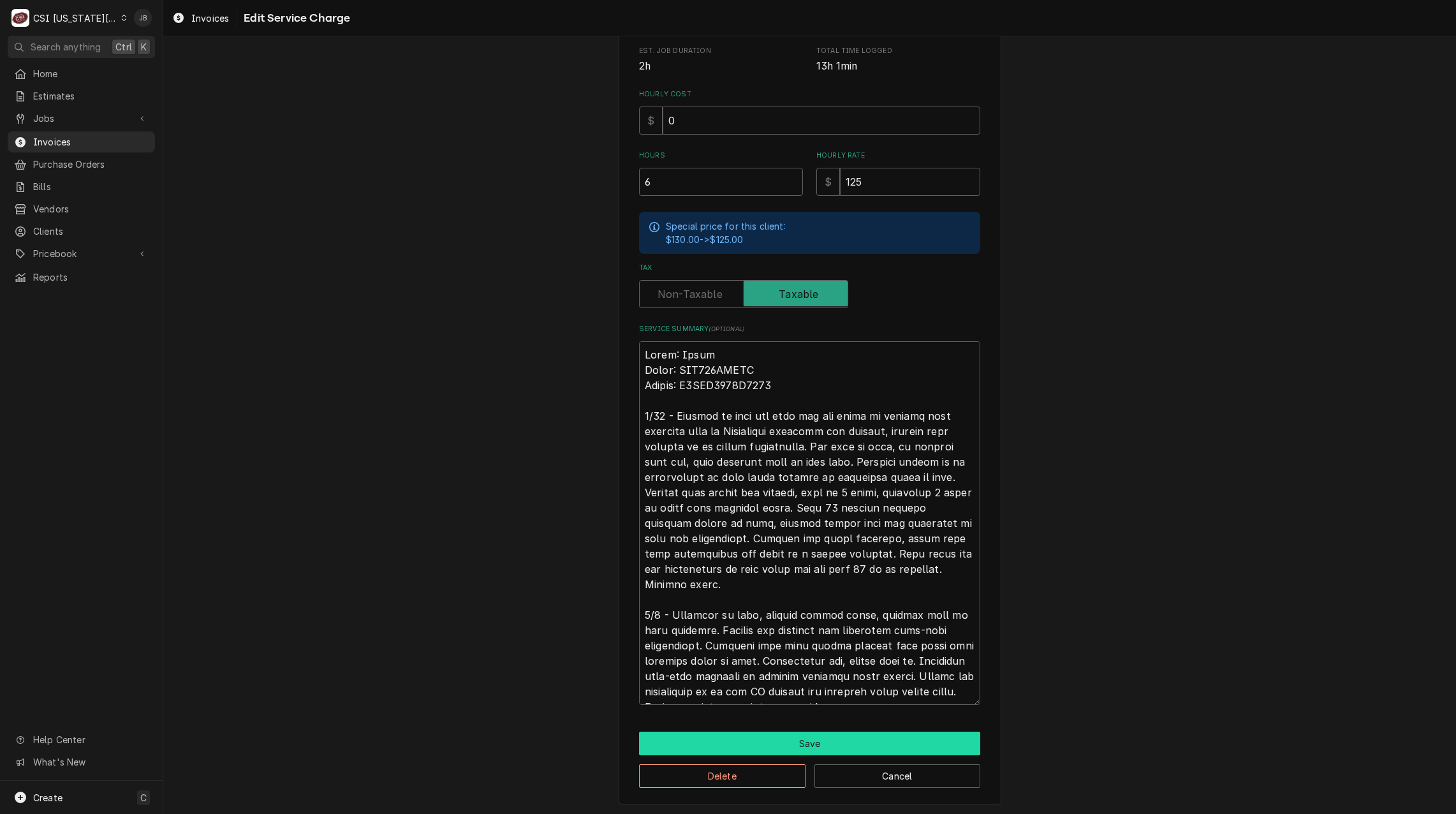
click at [851, 749] on button "Save" at bounding box center [810, 743] width 341 height 24
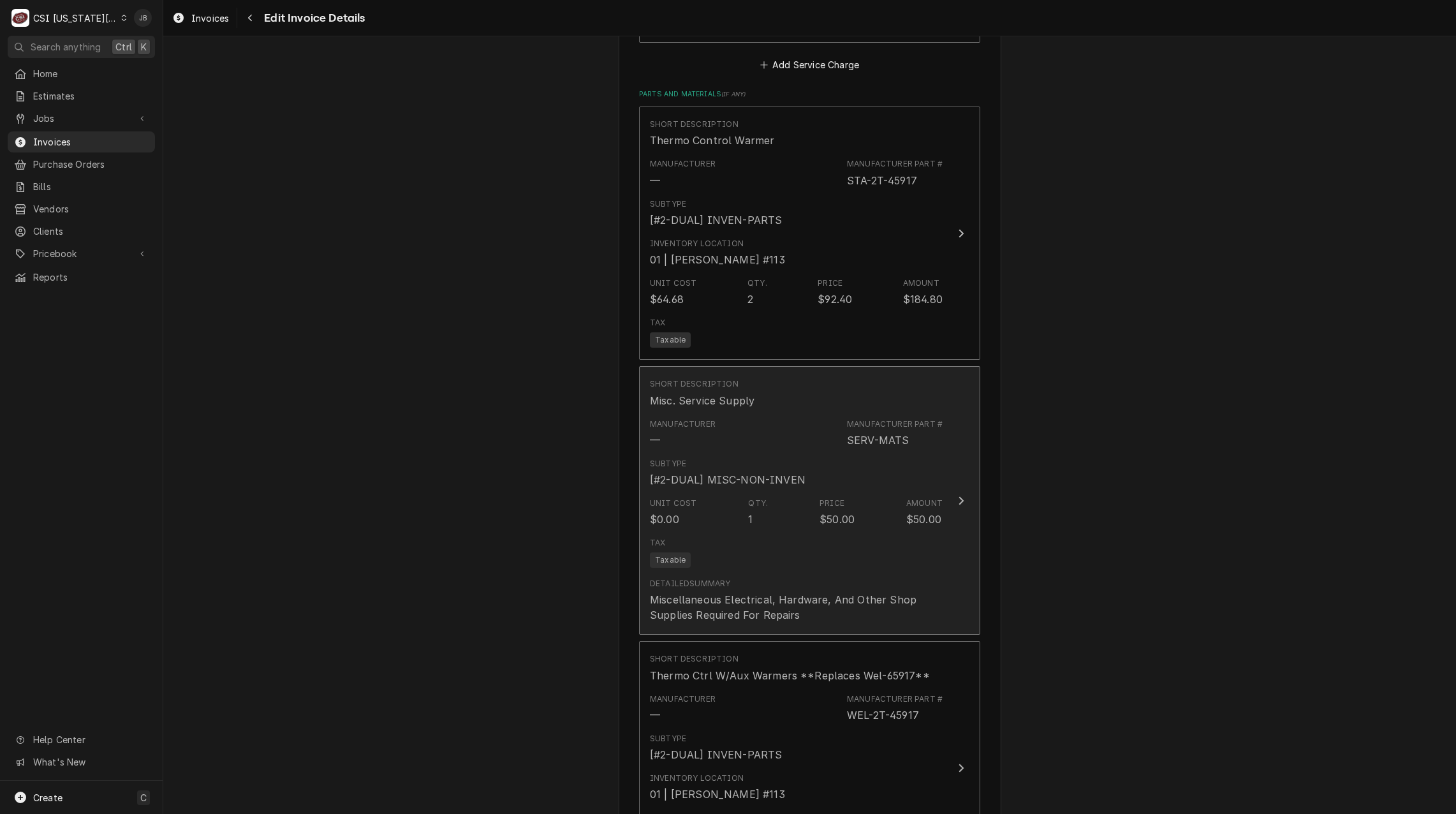
scroll to position [1810, 0]
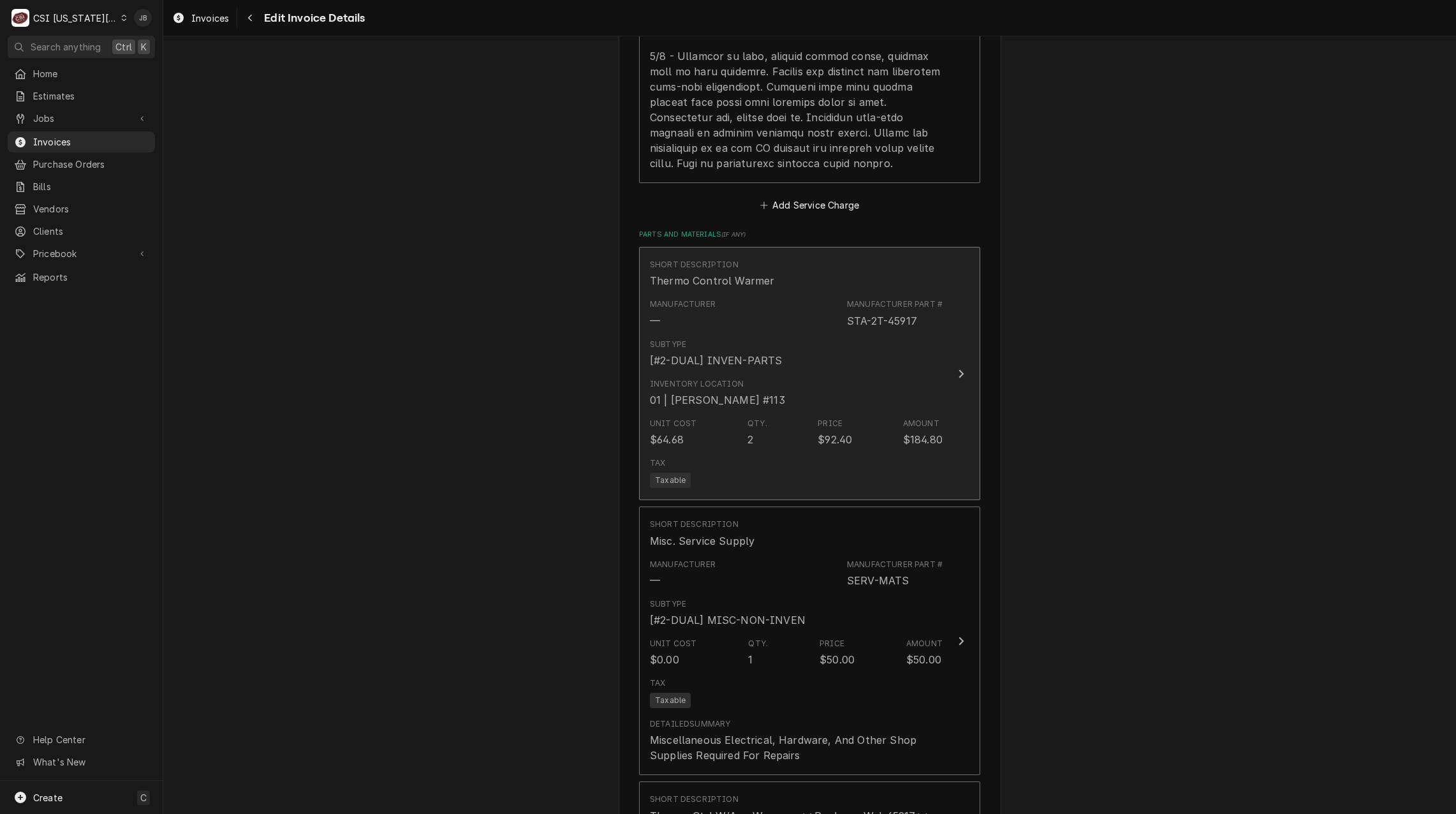
click at [778, 446] on div "Unit Cost $64.68 Qty. 2 Price $92.40 Amount $184.80" at bounding box center [796, 432] width 293 height 40
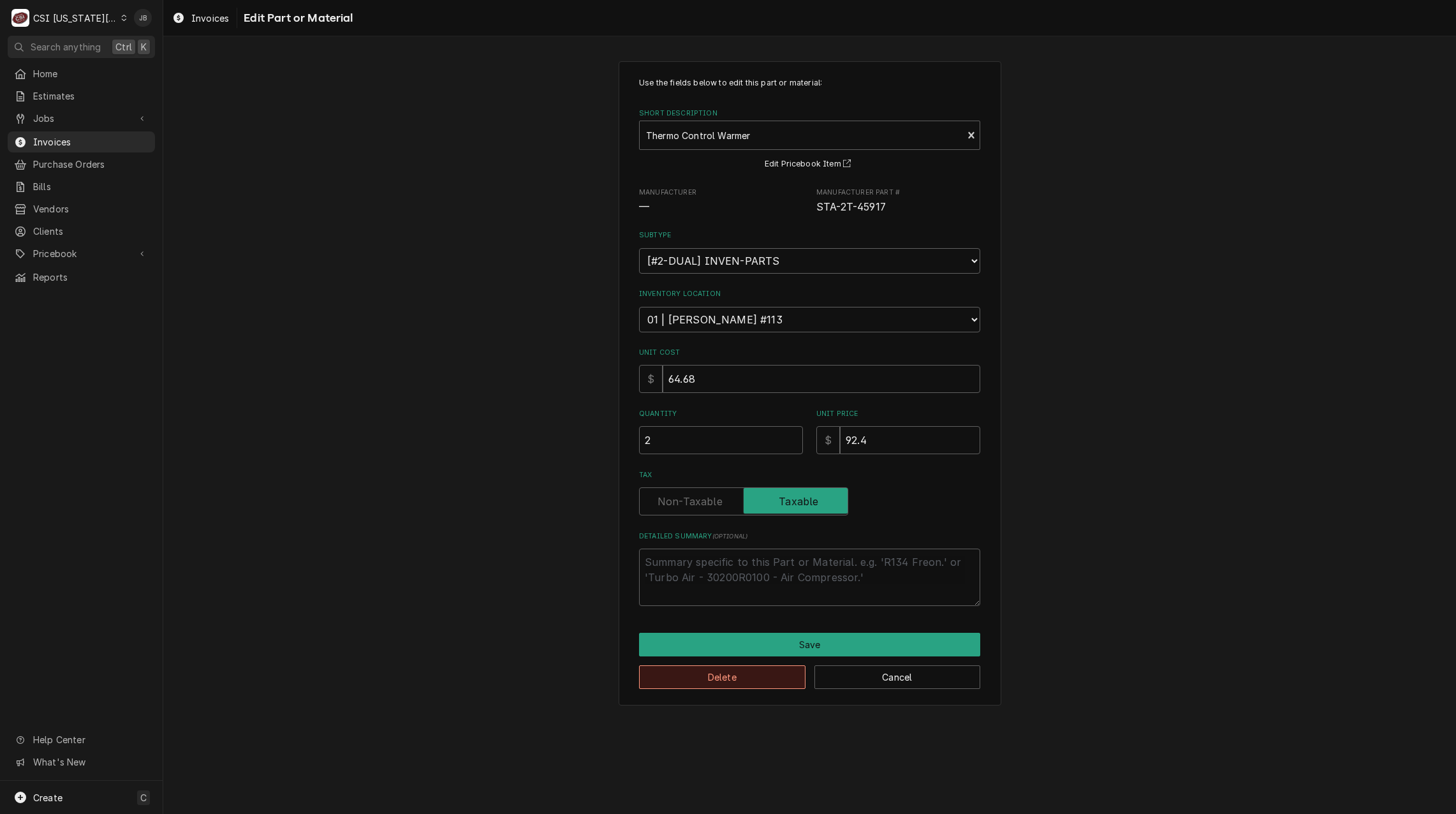
click at [725, 678] on button "Delete" at bounding box center [722, 677] width 166 height 24
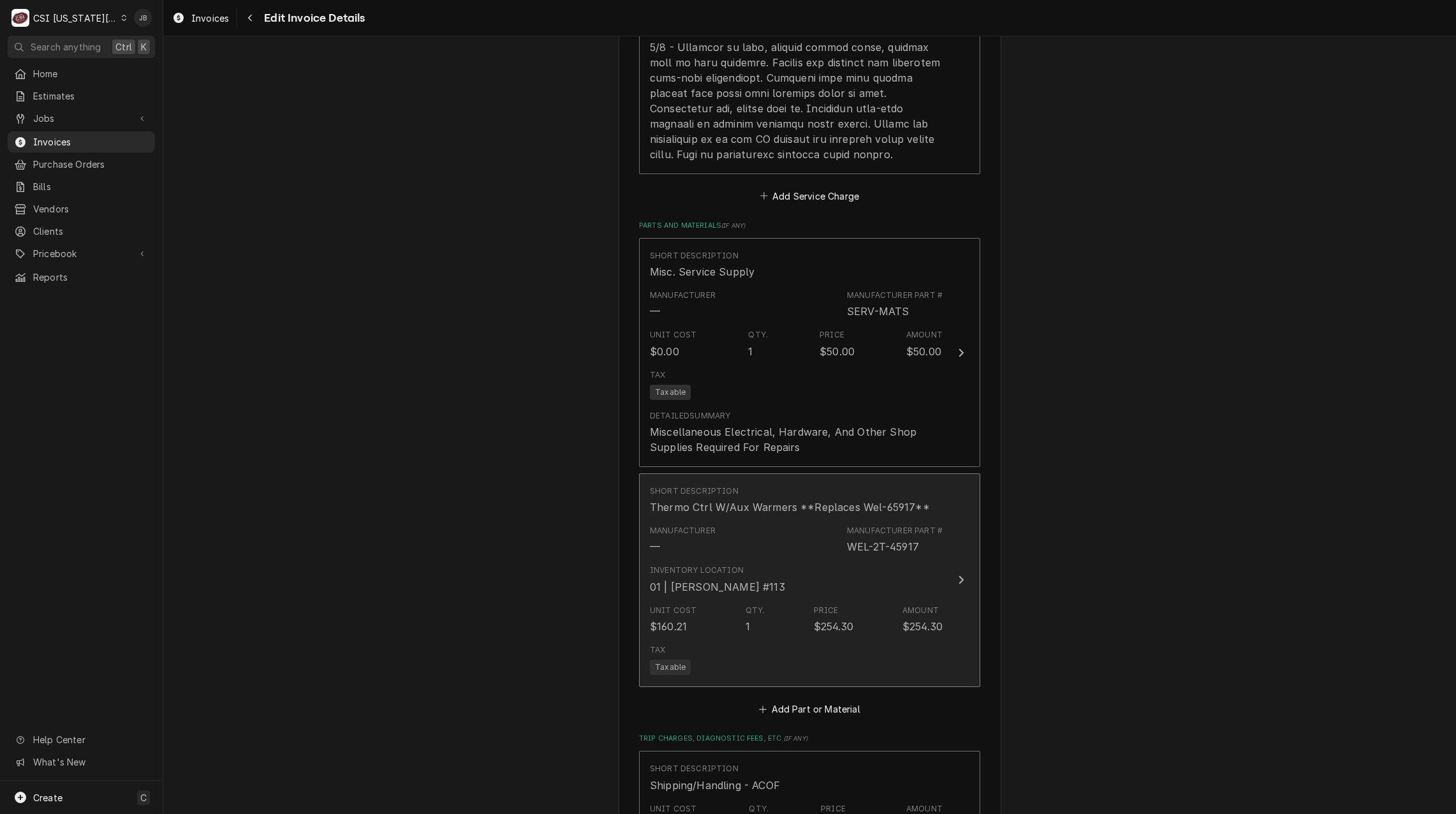
scroll to position [1834, 0]
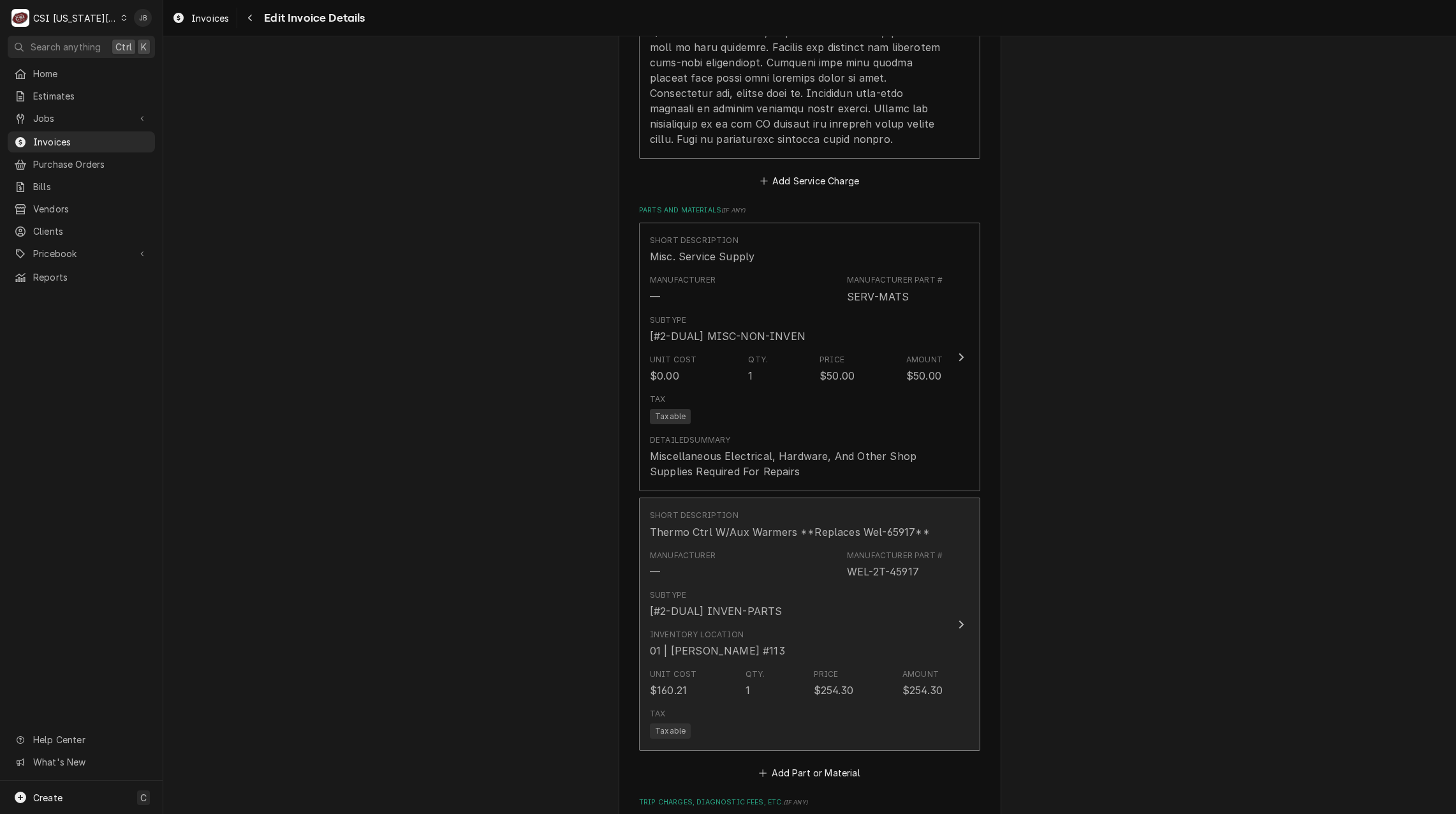
click at [836, 636] on div "Inventory Location 01 | JOSHUA MARSHALL #113" at bounding box center [796, 643] width 293 height 40
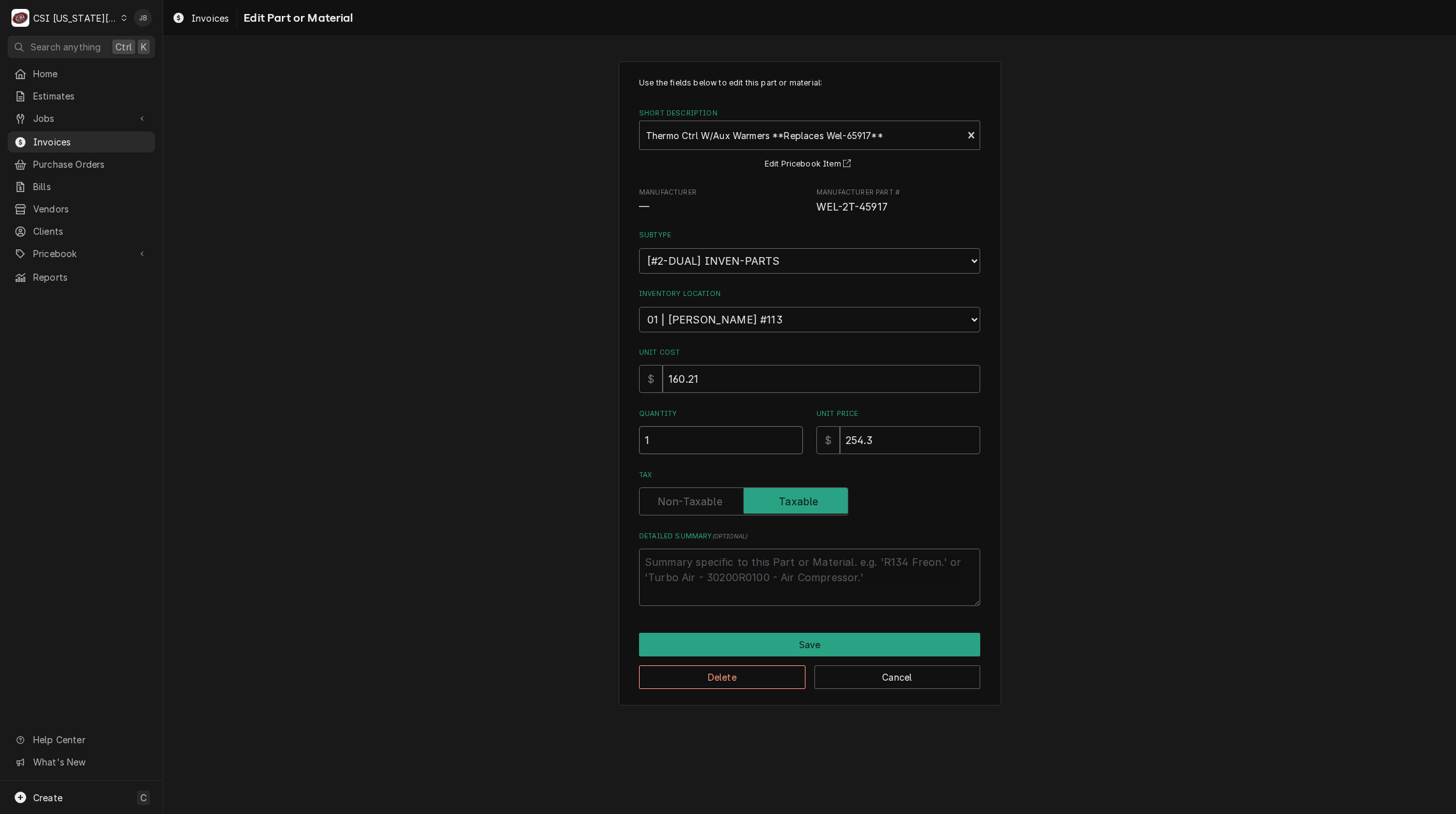
drag, startPoint x: 660, startPoint y: 440, endPoint x: 584, endPoint y: 441, distance: 76.0
click at [595, 440] on div "Use the fields below to edit this part or material: Short Description Thermo Ct…" at bounding box center [809, 383] width 1292 height 666
type textarea "x"
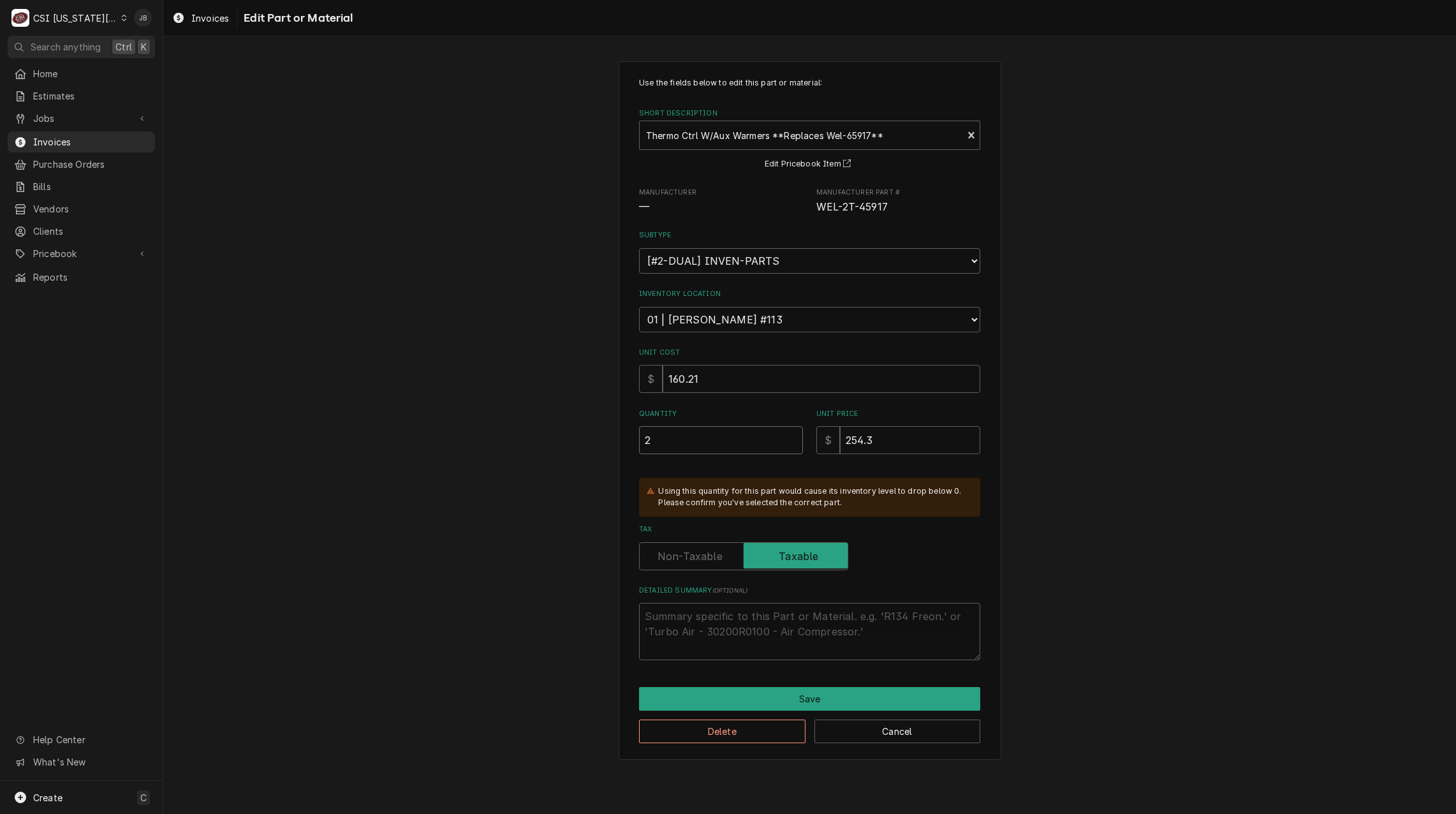
type input "2"
click at [748, 638] on textarea "Detailed Summary ( optional )" at bounding box center [810, 631] width 341 height 58
click at [1139, 602] on div "Use the fields below to edit this part or material: Short Description Thermo Ct…" at bounding box center [809, 410] width 1292 height 721
click at [810, 702] on button "Save" at bounding box center [810, 698] width 341 height 24
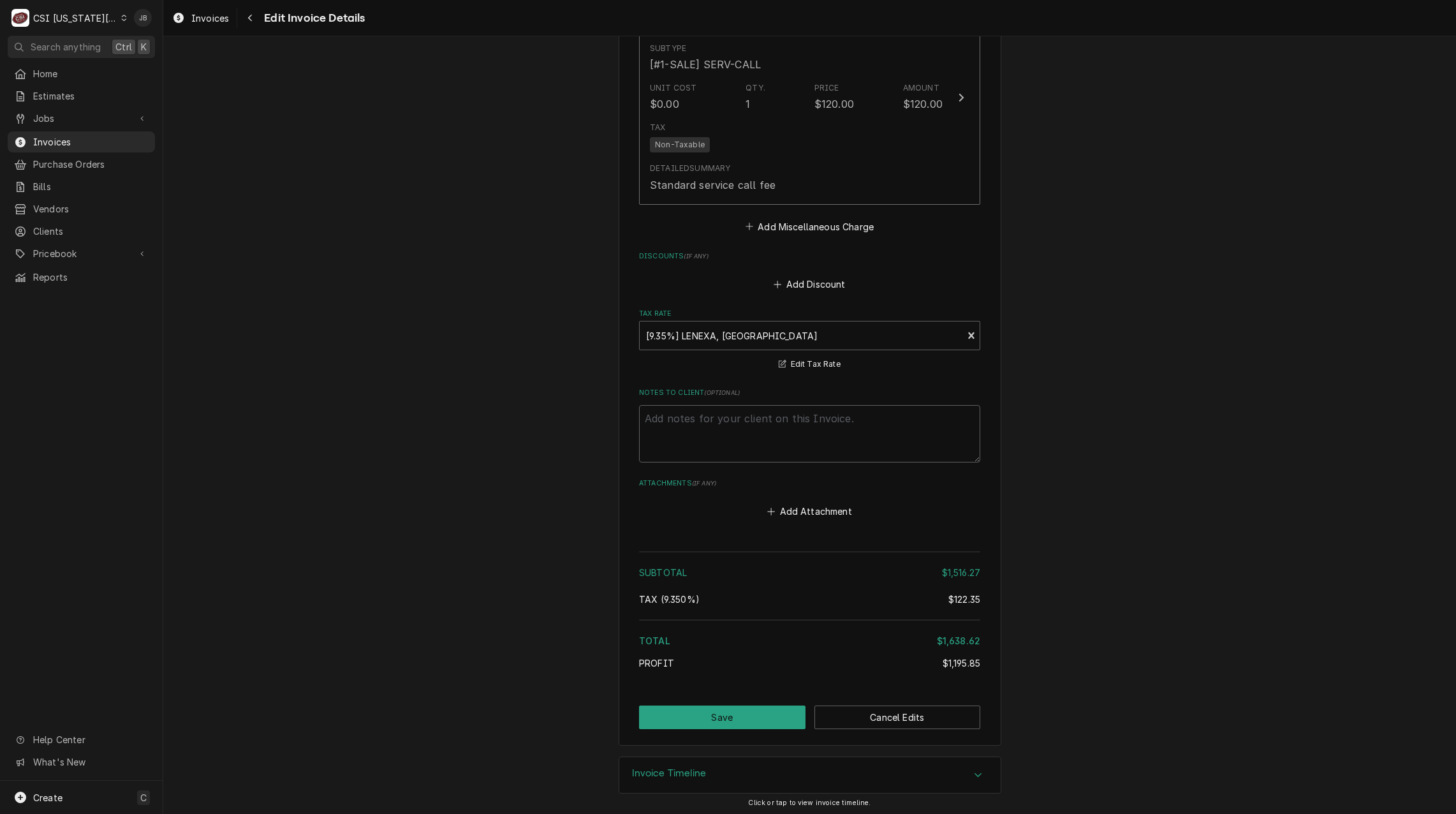
scroll to position [2842, 0]
click at [712, 712] on button "Save" at bounding box center [722, 714] width 166 height 24
type textarea "x"
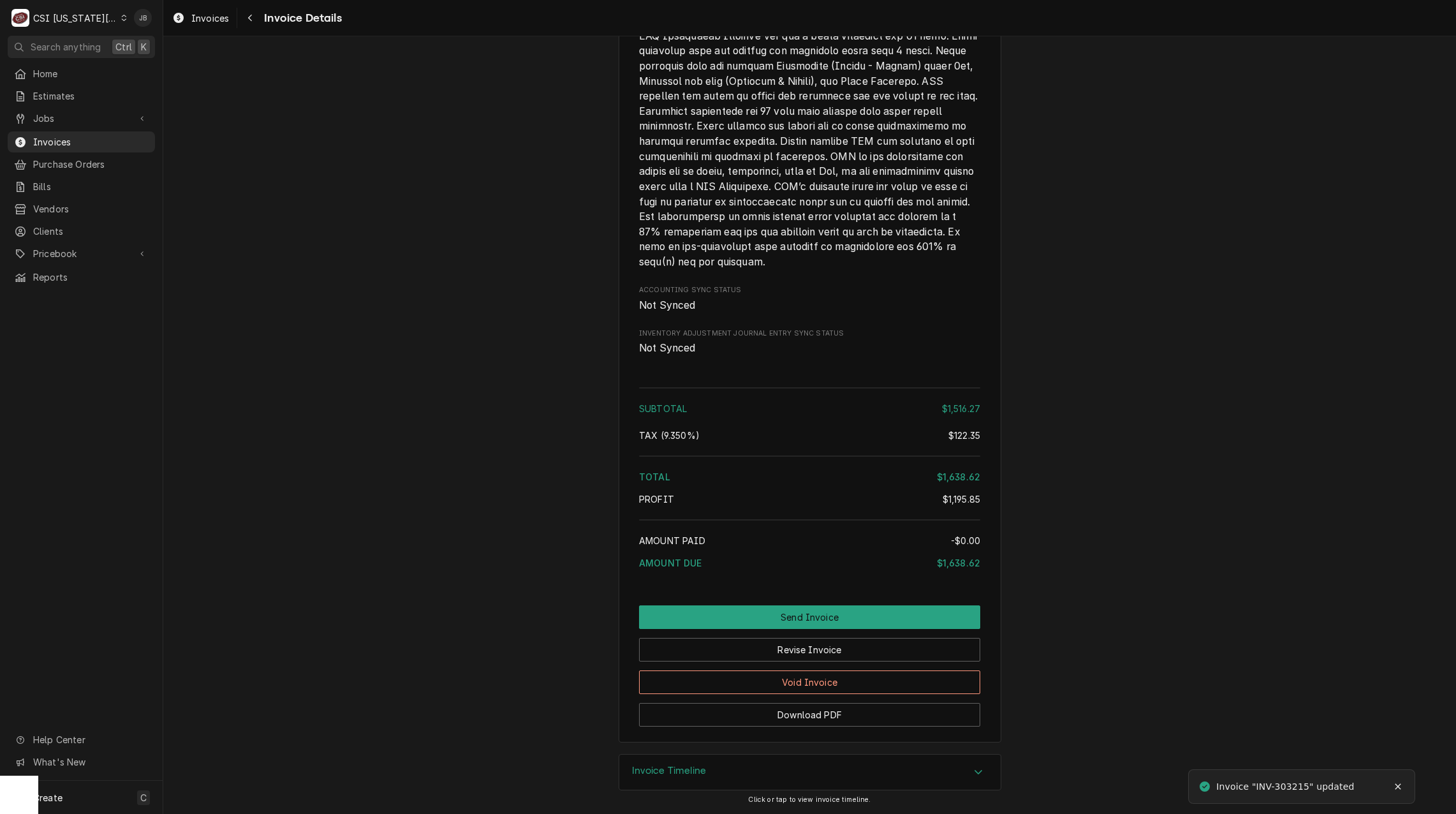
scroll to position [2564, 0]
drag, startPoint x: 682, startPoint y: 771, endPoint x: 699, endPoint y: 604, distance: 167.9
click at [681, 771] on h3 "Invoice Timeline" at bounding box center [669, 771] width 75 height 12
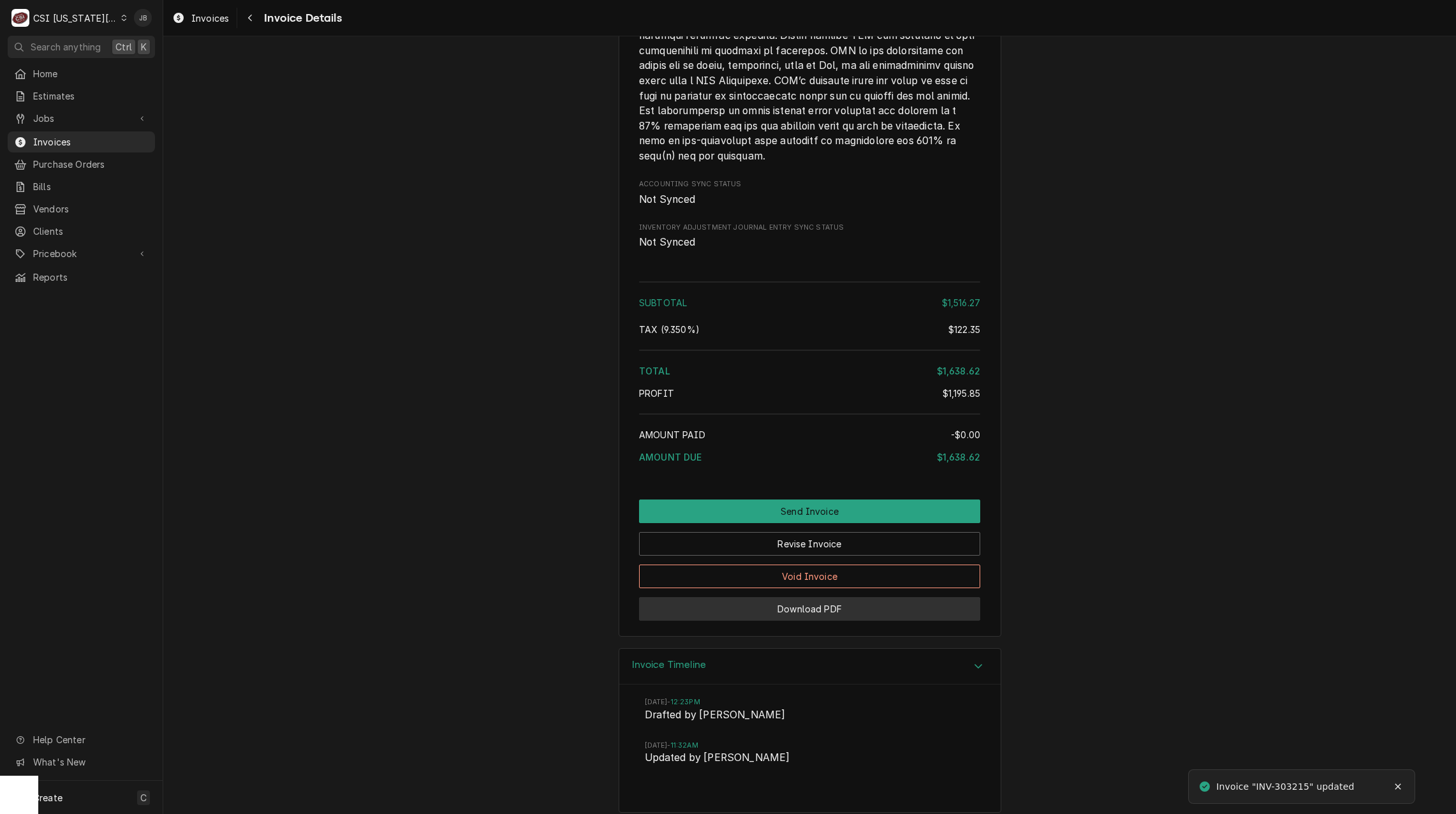
scroll to position [2681, 0]
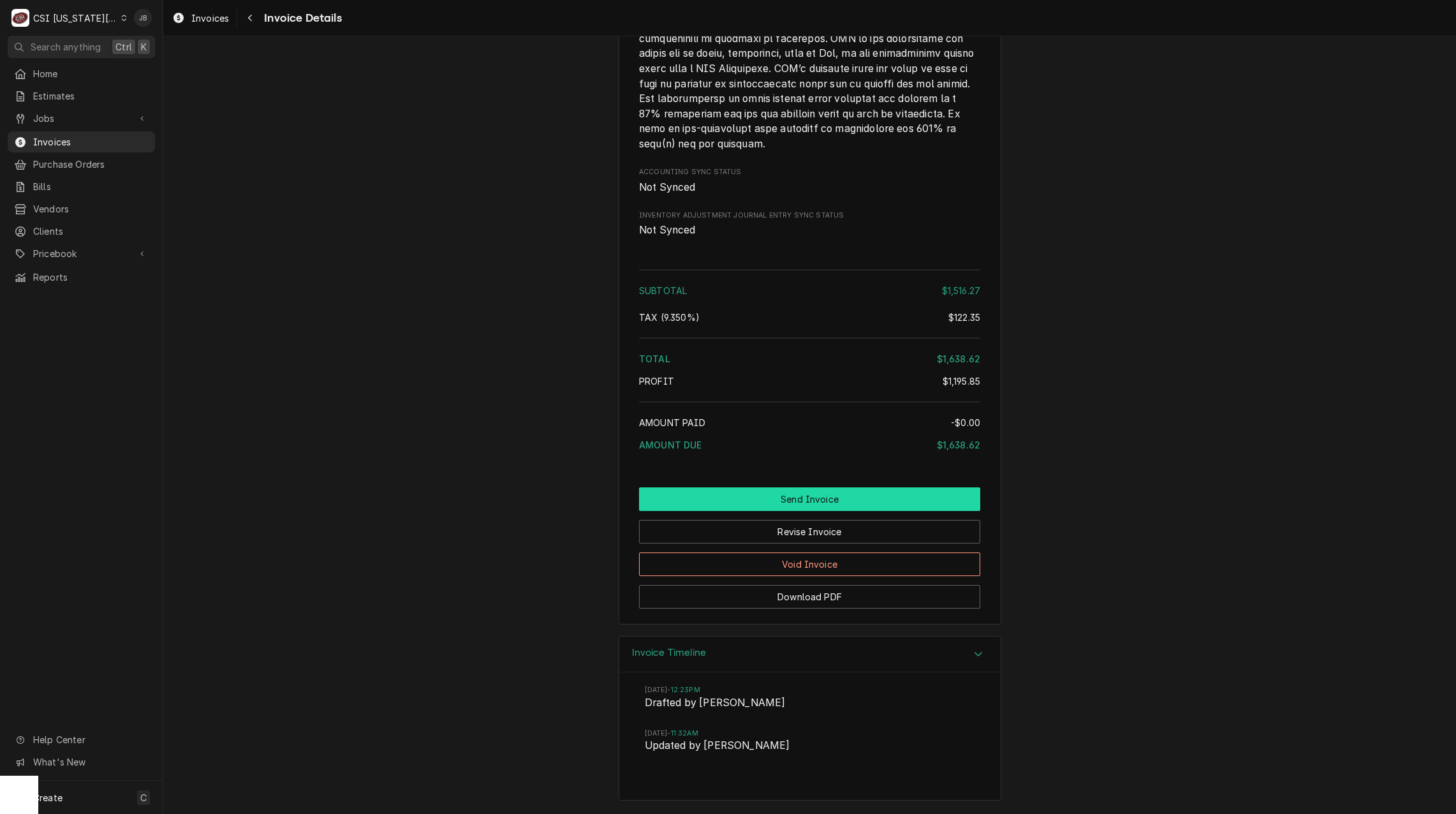
click at [763, 503] on button "Send Invoice" at bounding box center [810, 499] width 341 height 24
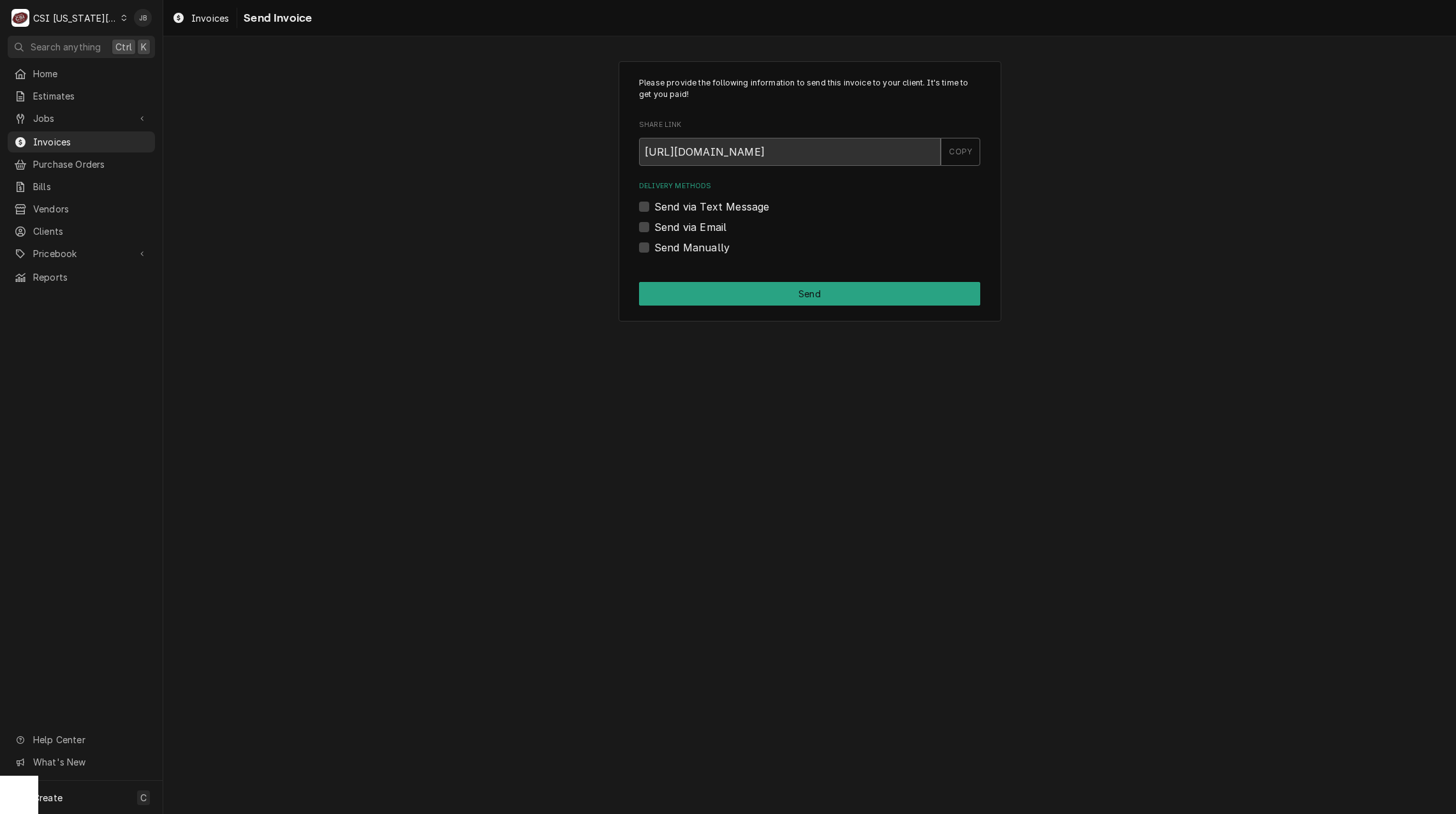
click at [696, 228] on label "Send via Email" at bounding box center [690, 227] width 72 height 15
click at [696, 228] on input "Send via Email" at bounding box center [825, 233] width 341 height 28
checkbox input "true"
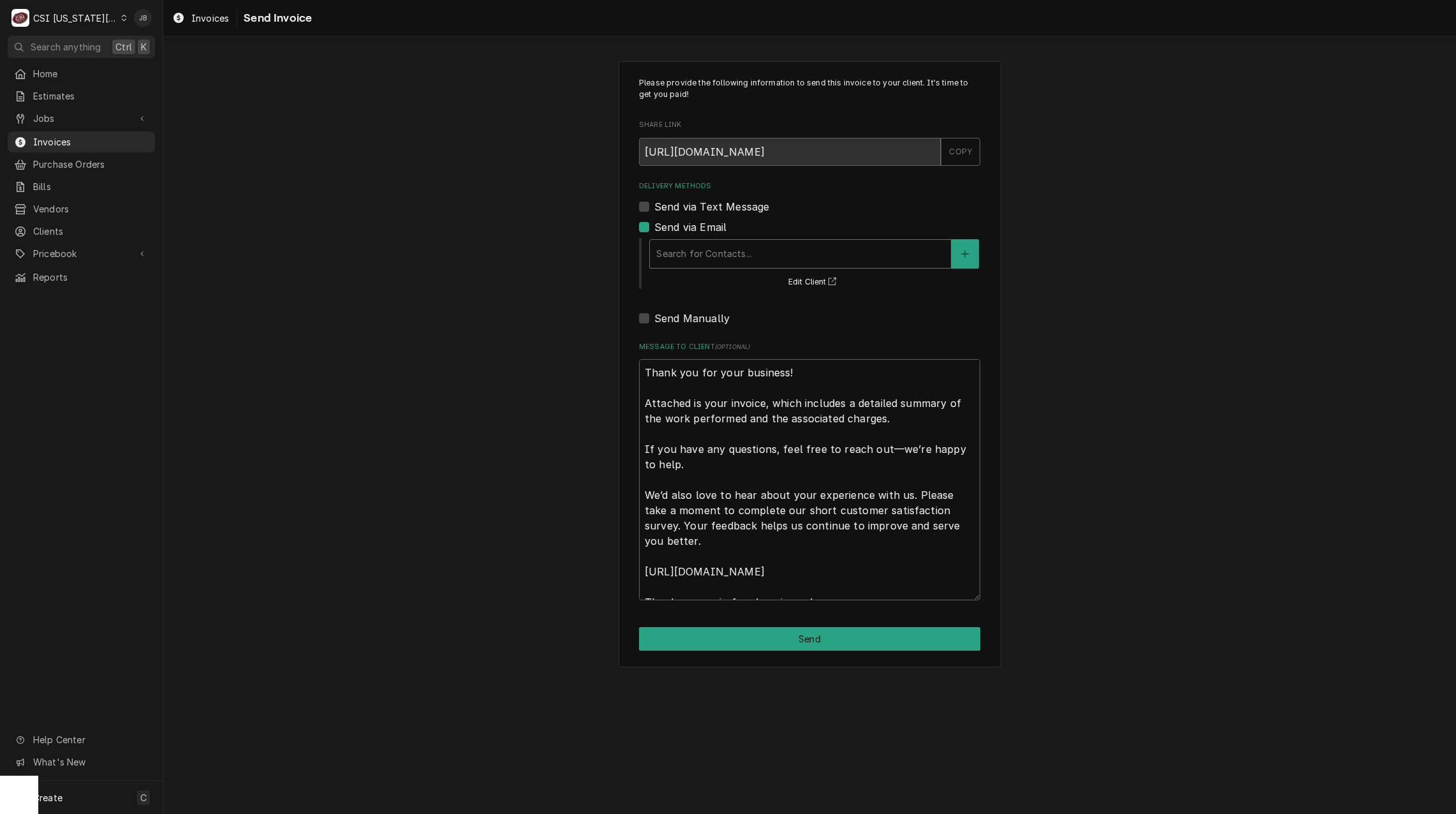
click at [714, 250] on div "Delivery Methods" at bounding box center [799, 253] width 288 height 23
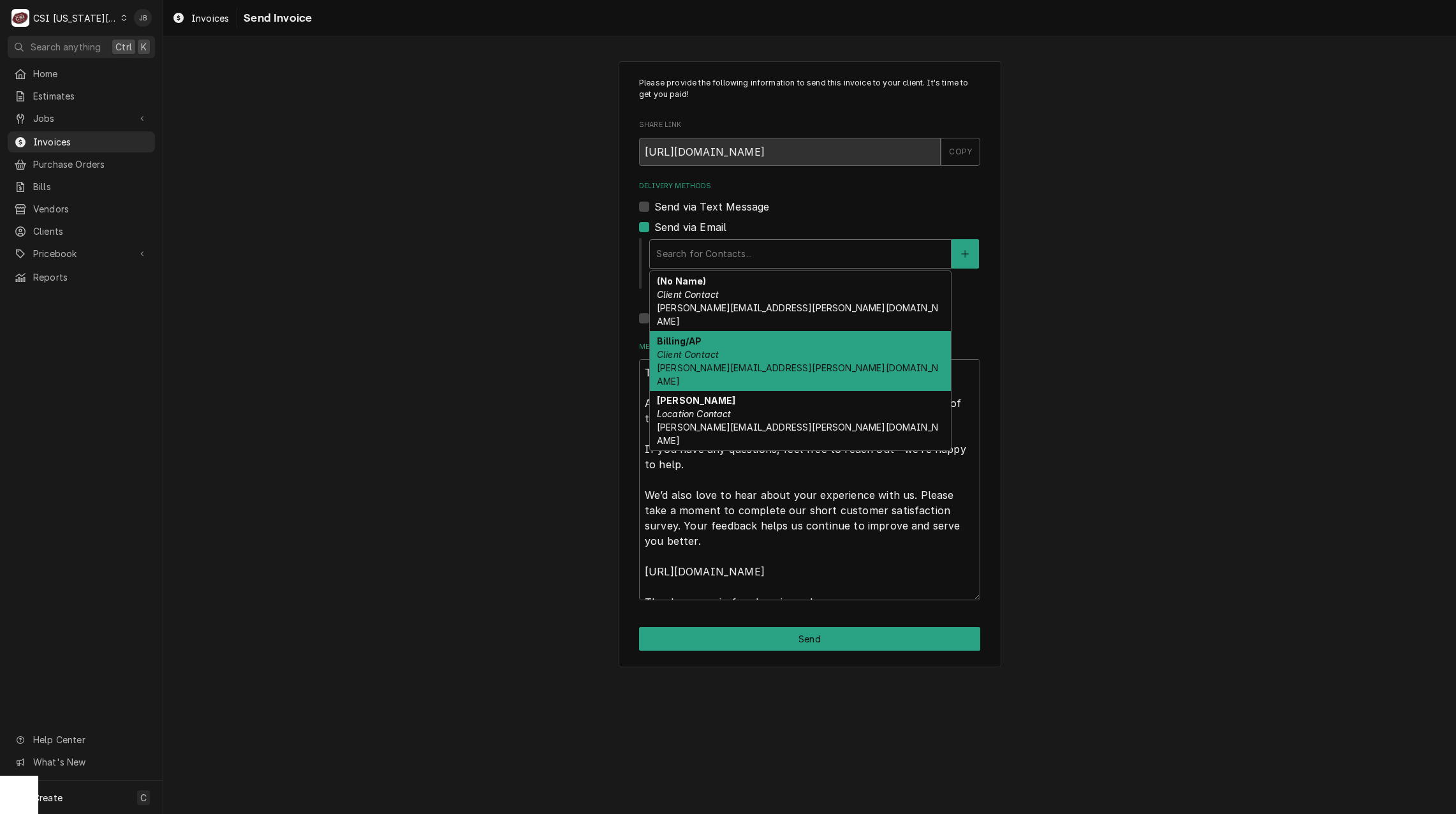
click at [724, 362] on span "john.bliss@wvl-lenexa.com" at bounding box center [797, 374] width 281 height 25
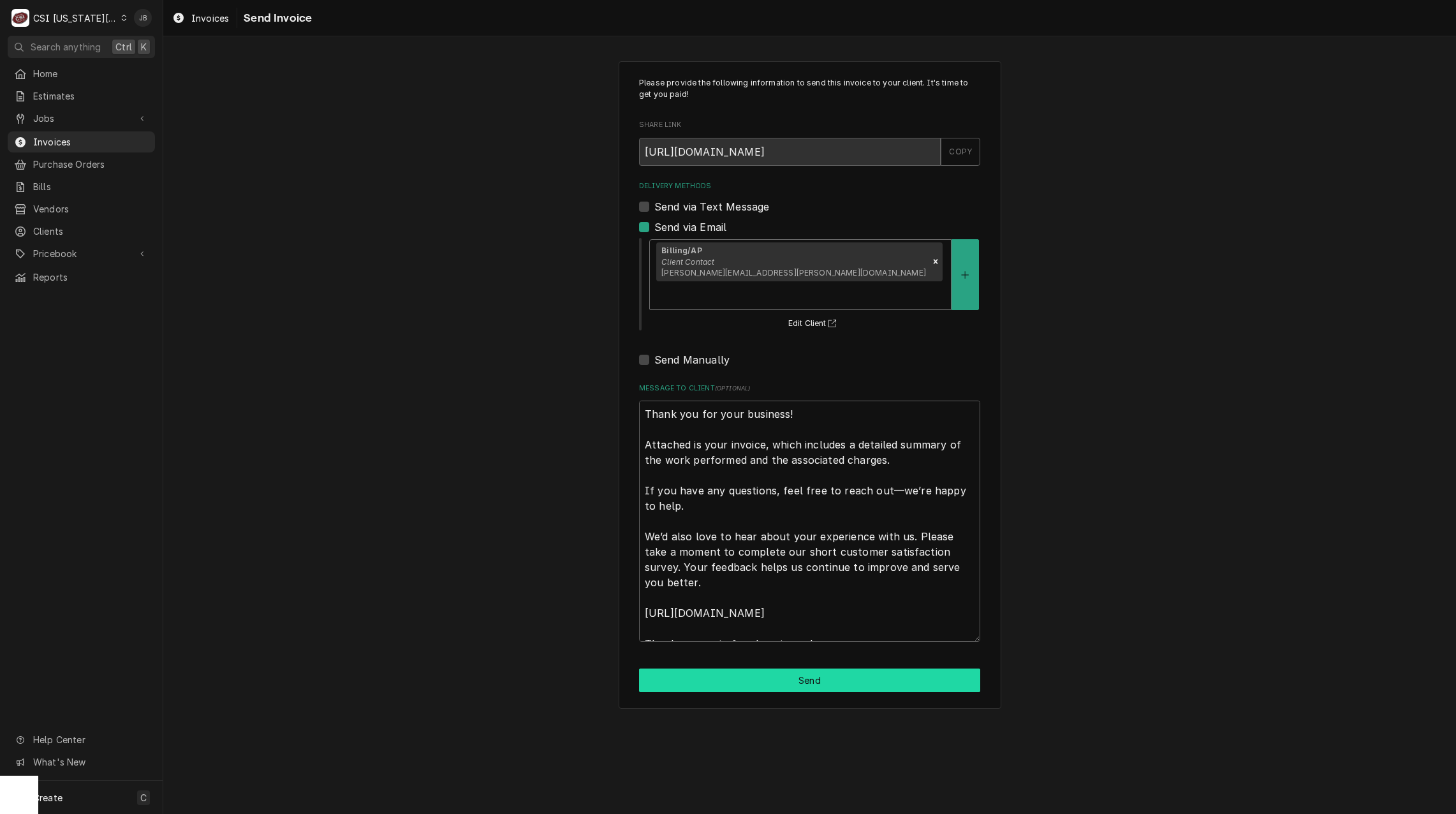
click at [765, 669] on button "Send" at bounding box center [810, 681] width 341 height 24
type textarea "x"
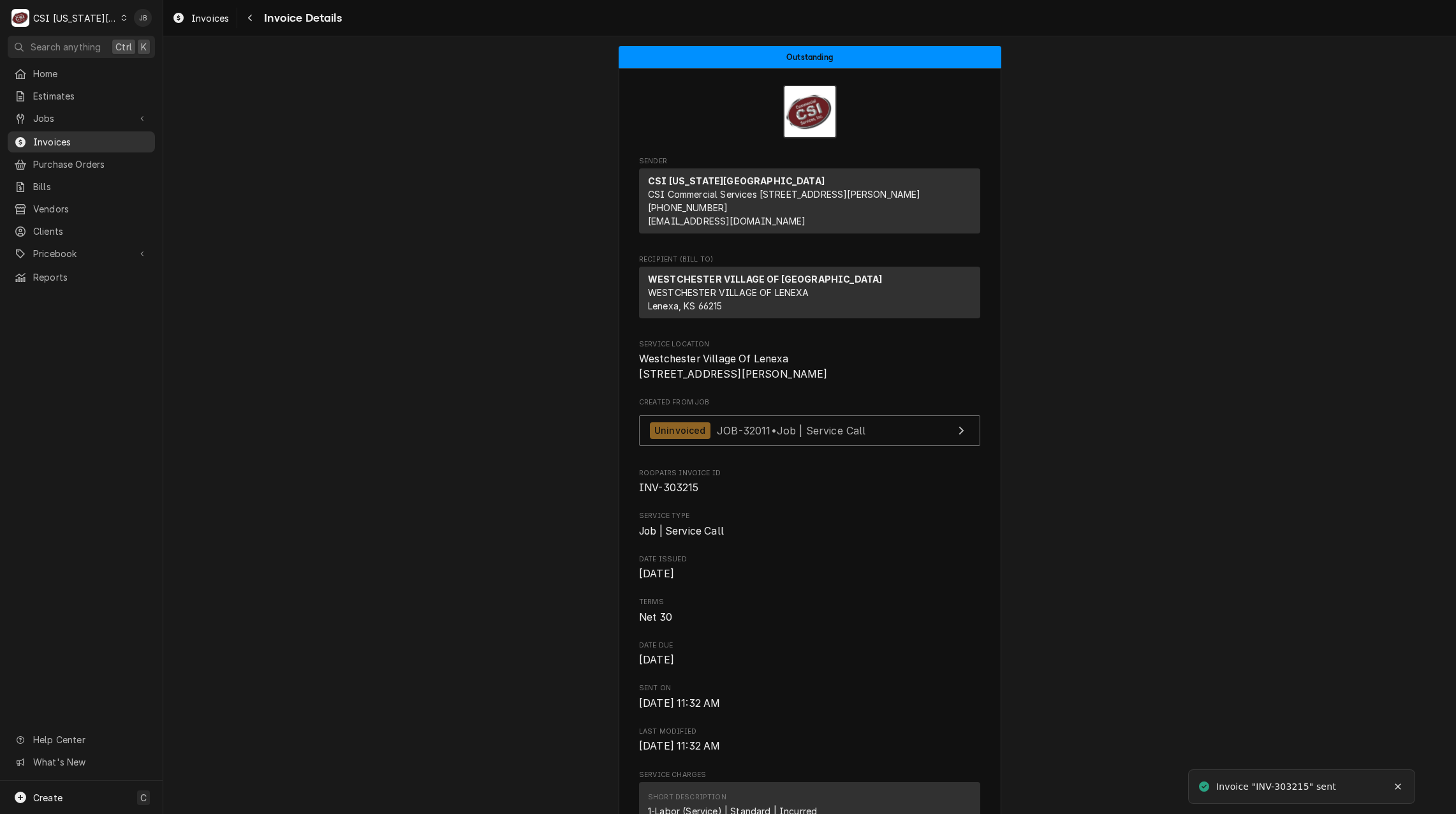
click at [60, 138] on span "Invoices" at bounding box center [91, 142] width 116 height 14
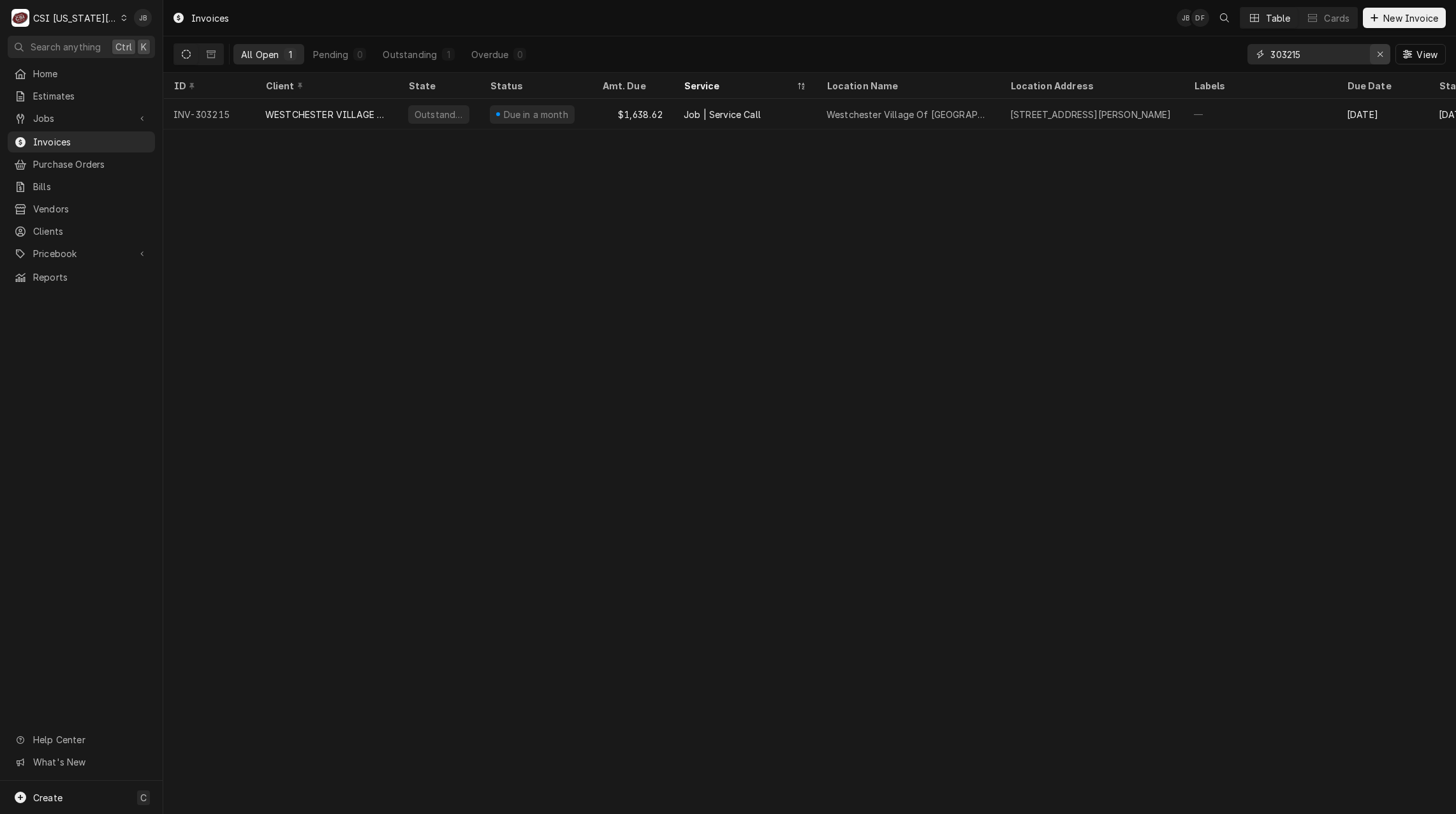
click at [1381, 58] on icon "Erase input" at bounding box center [1380, 54] width 7 height 9
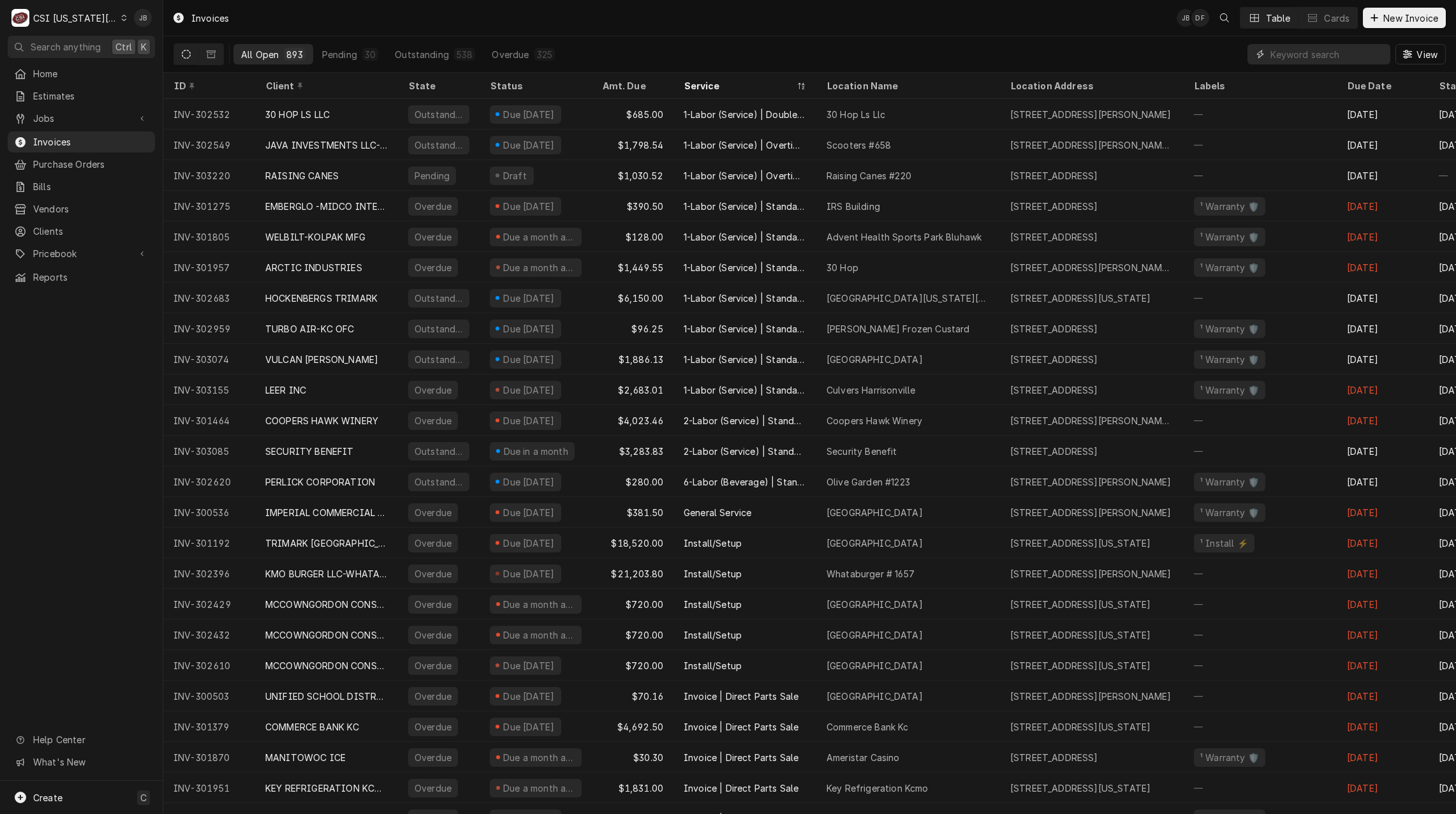
drag, startPoint x: 1278, startPoint y: 59, endPoint x: 1312, endPoint y: 71, distance: 36.1
click at [1278, 59] on input "Dynamic Content Wrapper" at bounding box center [1327, 54] width 114 height 20
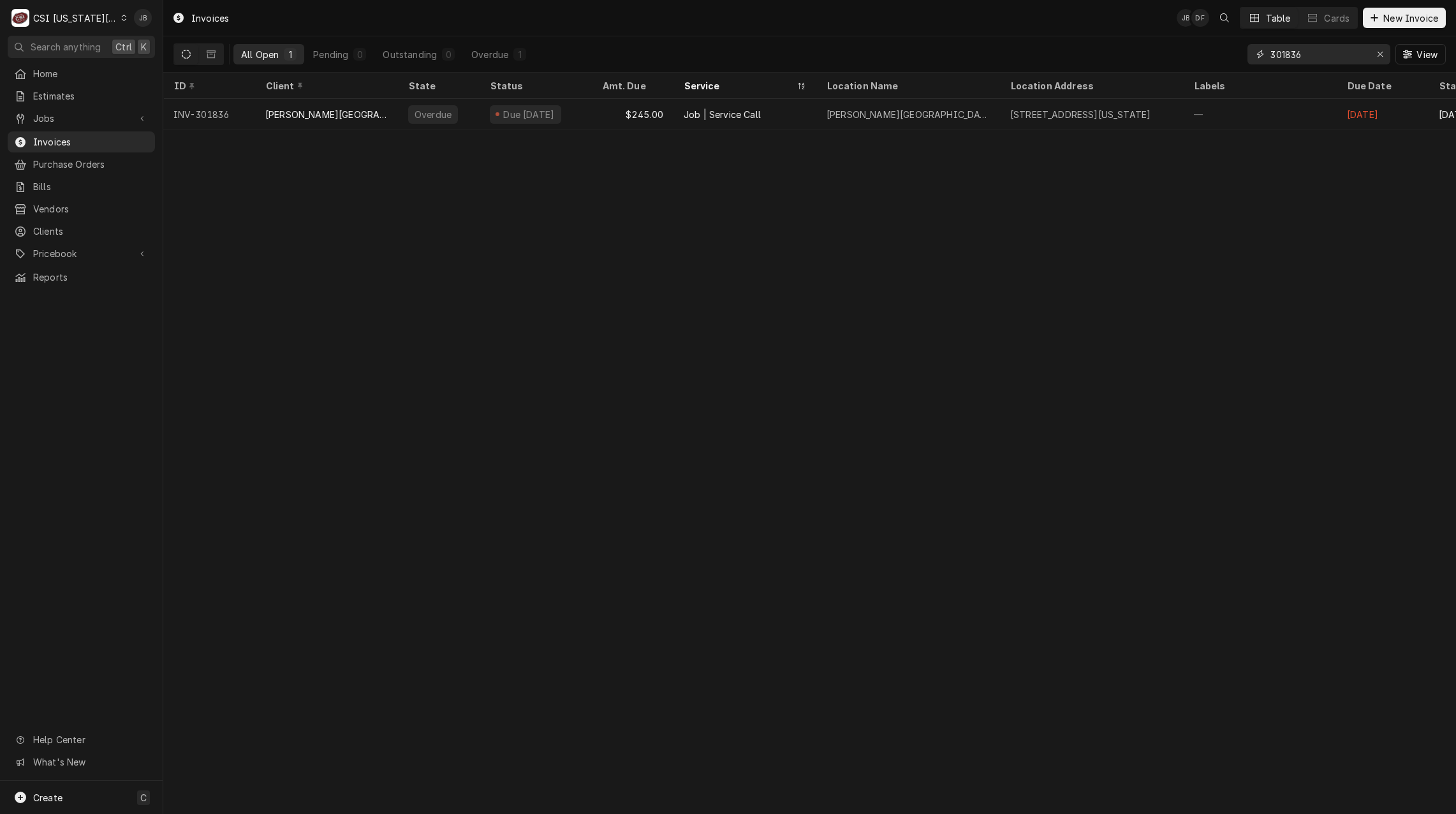
type input "301836"
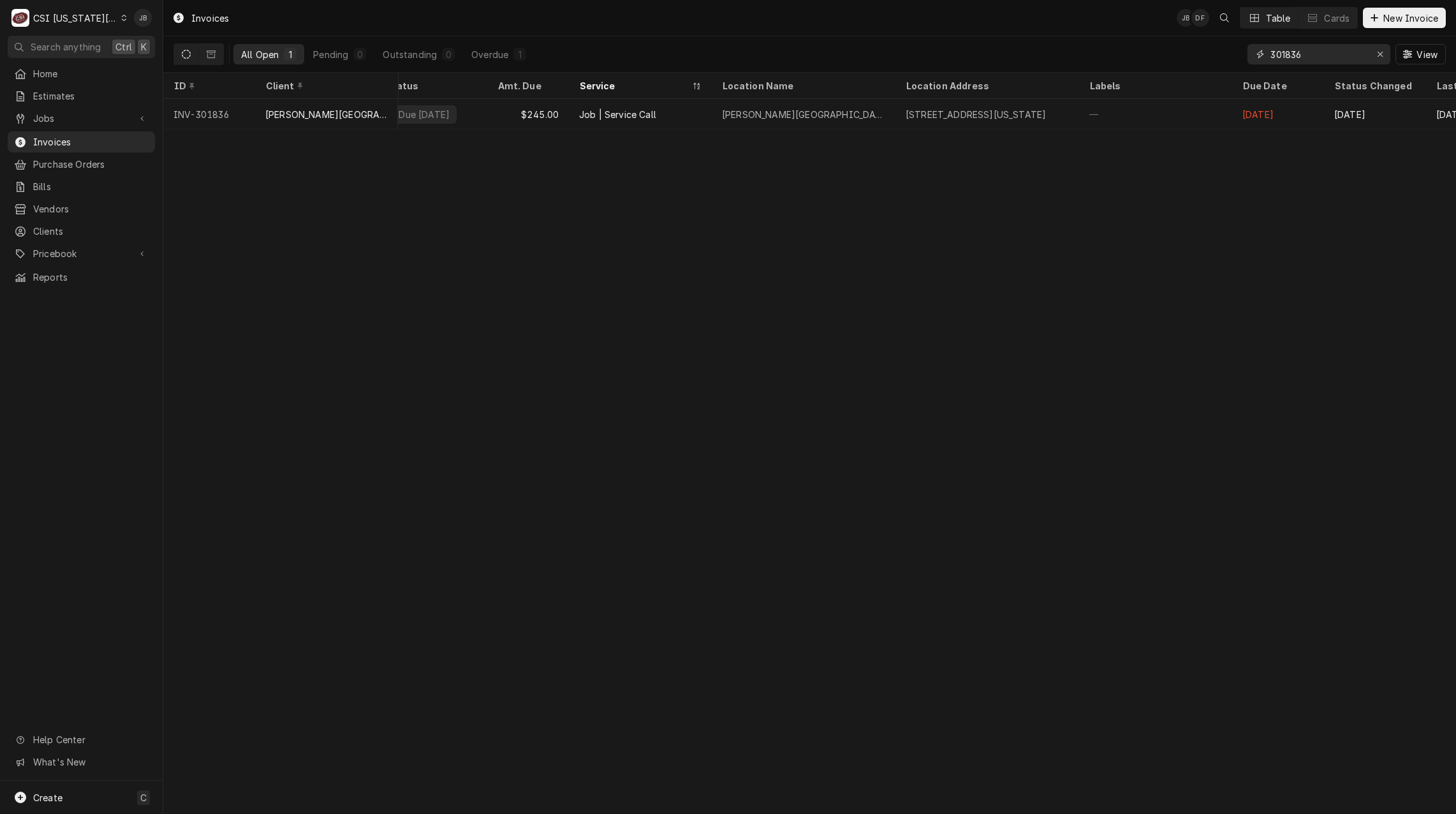
drag, startPoint x: 1227, startPoint y: 57, endPoint x: 1188, endPoint y: 55, distance: 39.1
click at [1195, 55] on div "All Open 1 Pending 0 Outstanding 0 Overdue 1 301836 View" at bounding box center [809, 54] width 1272 height 36
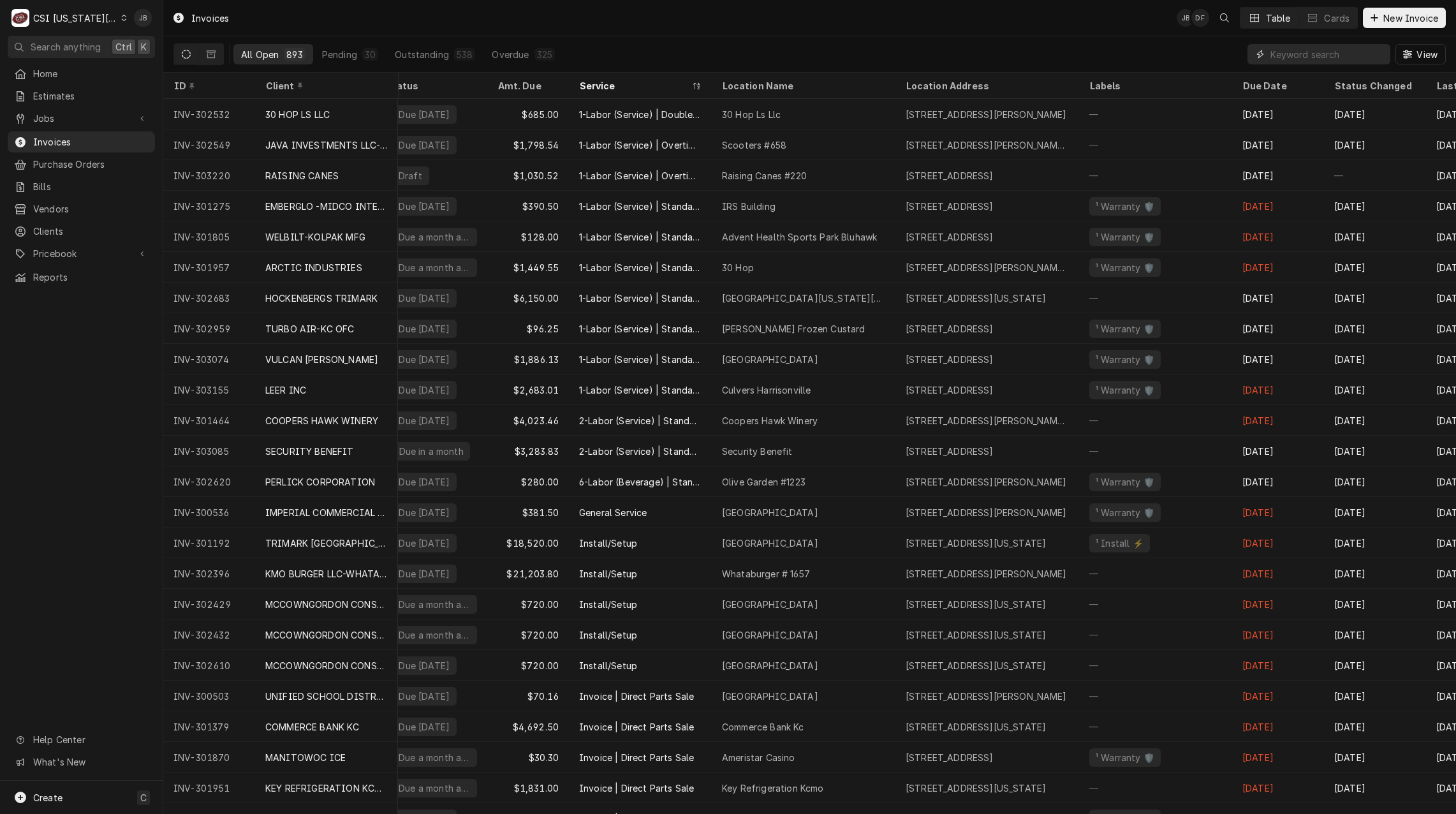
click at [1292, 53] on input "Dynamic Content Wrapper" at bounding box center [1327, 54] width 114 height 20
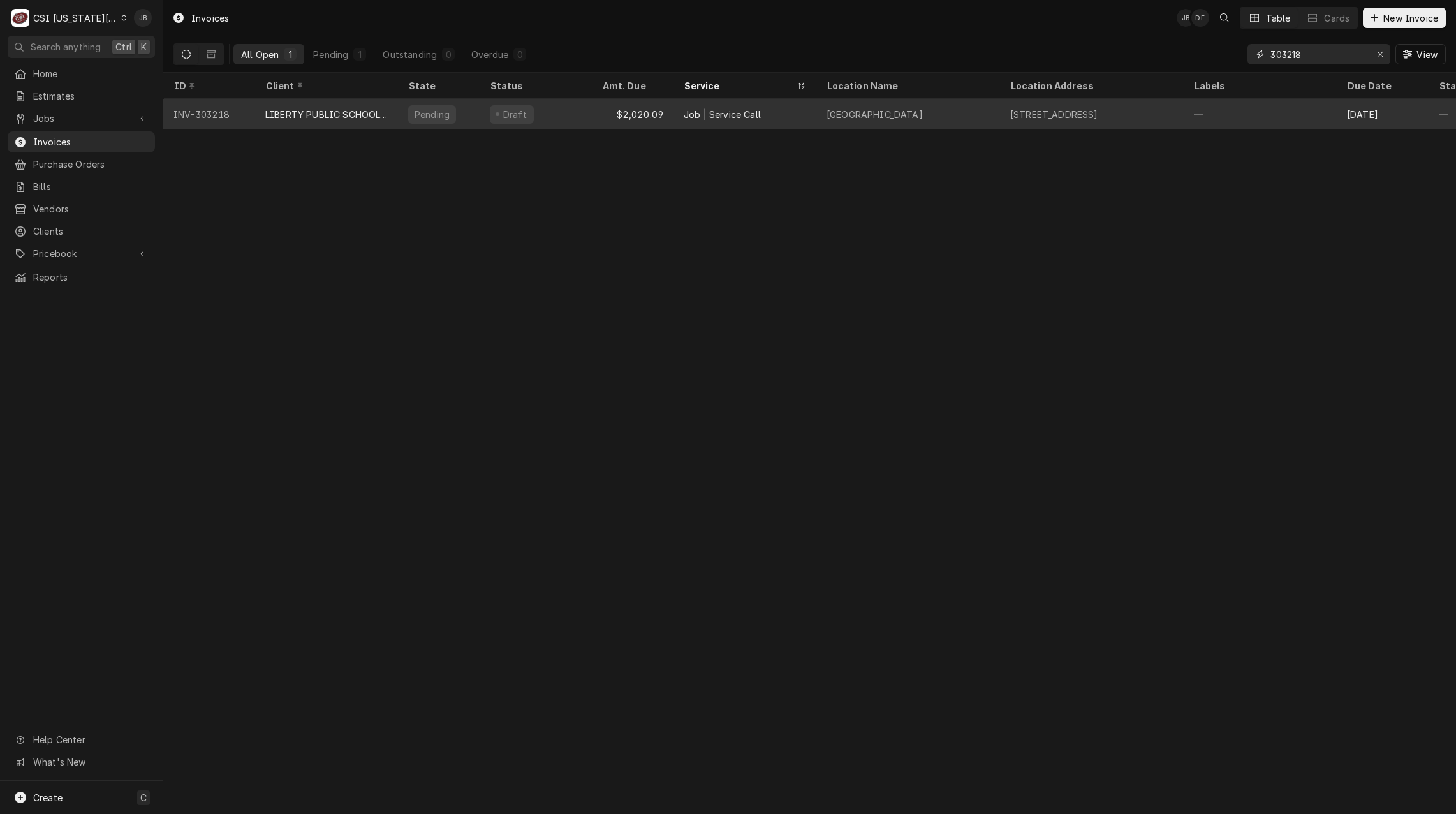
type input "303218"
click at [443, 116] on div "Pending" at bounding box center [432, 115] width 37 height 14
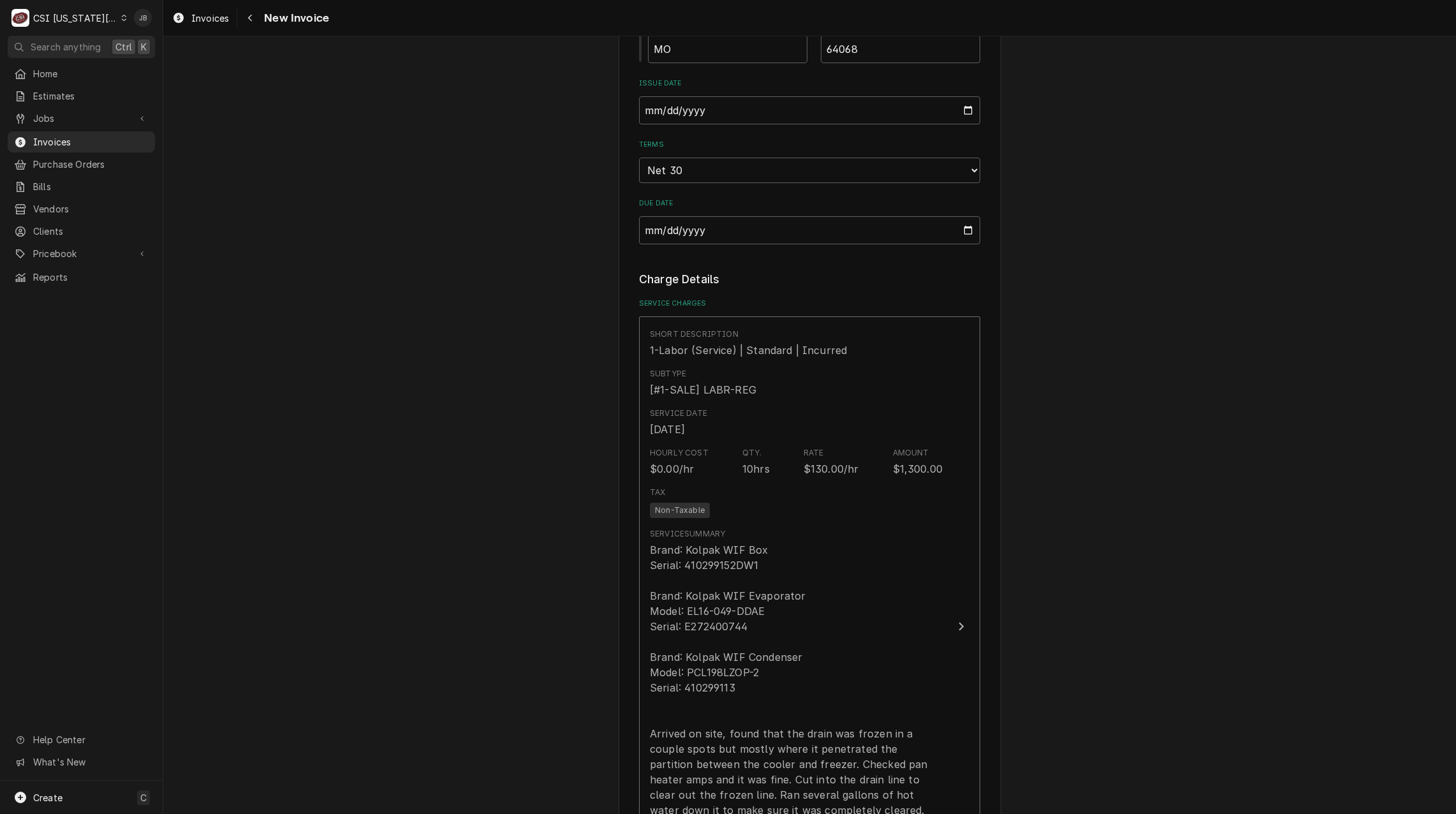
scroll to position [1084, 0]
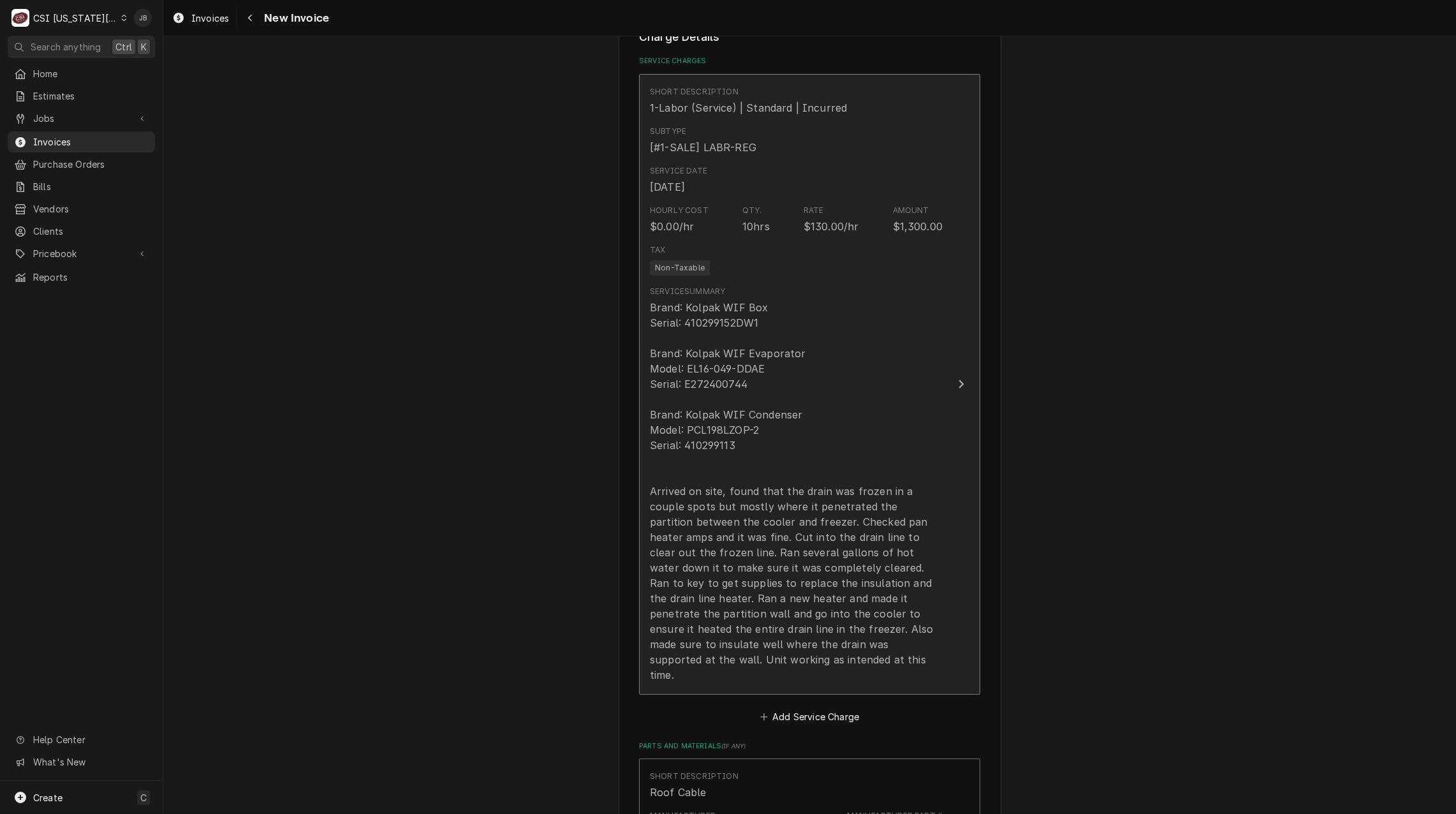
click at [782, 600] on div "Brand: Kolpak WIF Box Serial: 410299152DW1 Brand: Kolpak WIF Evaporator Model: …" at bounding box center [796, 491] width 293 height 382
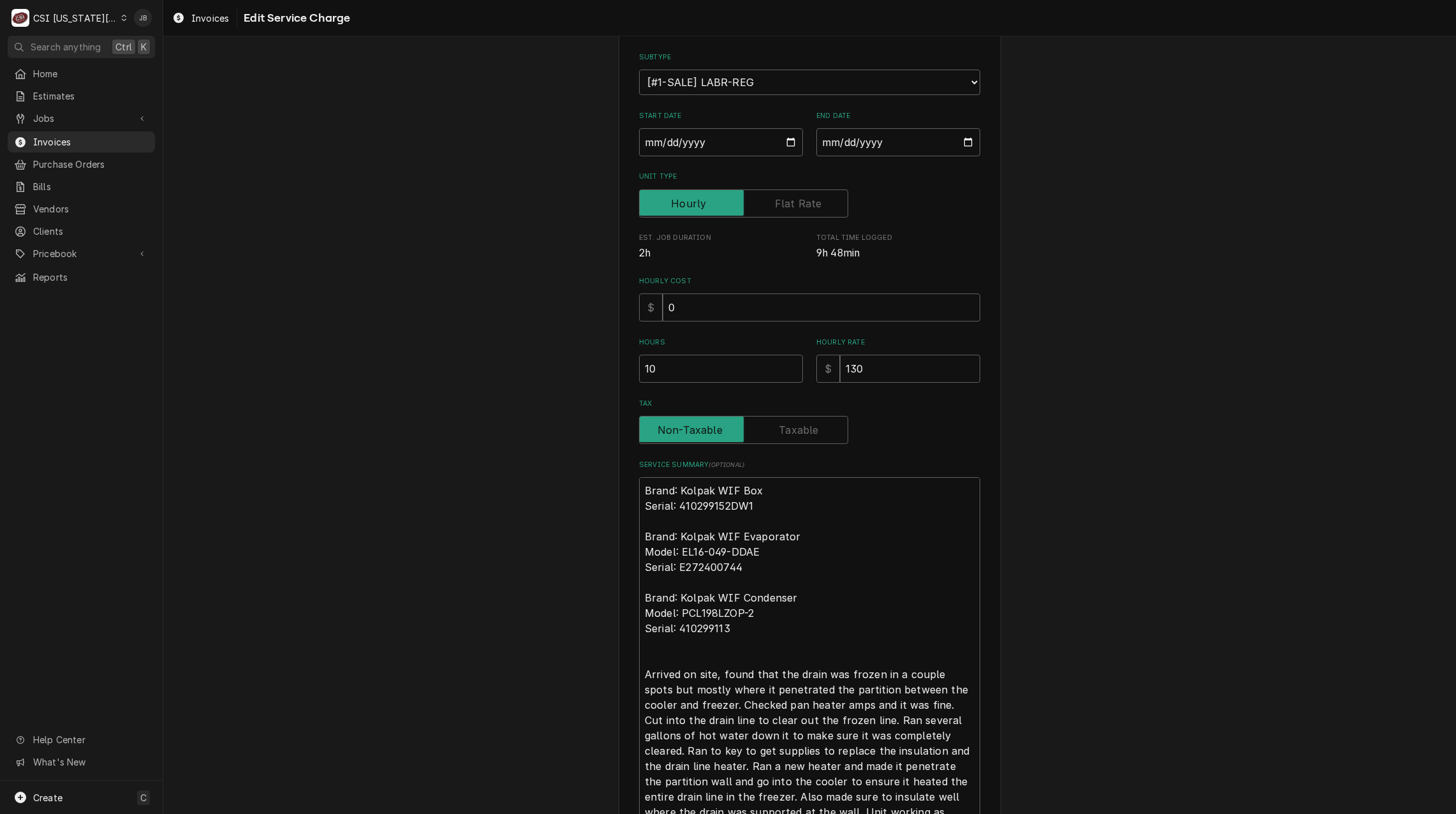
scroll to position [257, 0]
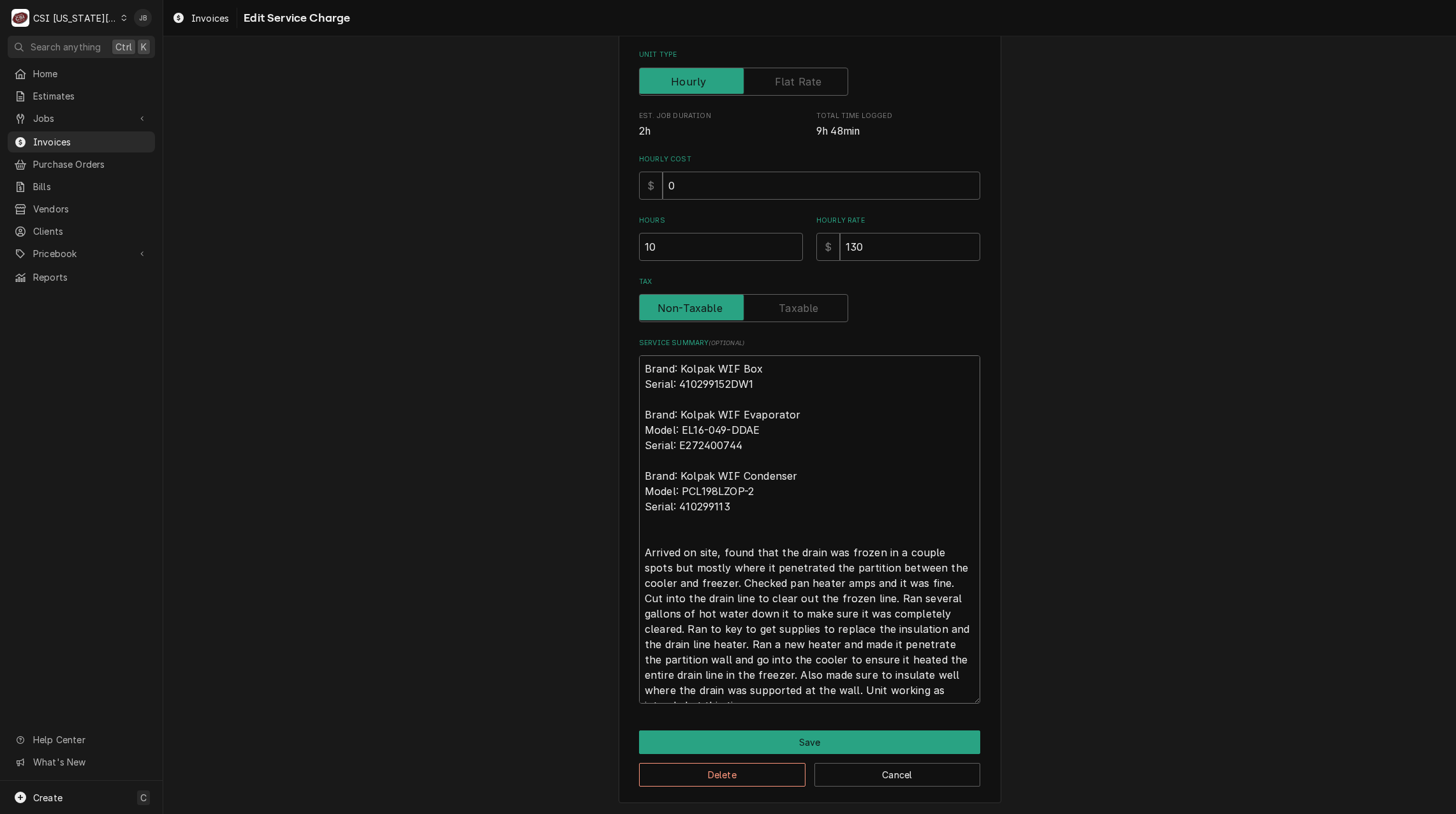
click at [930, 626] on textarea "Brand: Kolpak WIF Box Serial: 410299152DW1 Brand: Kolpak WIF Evaporator Model: …" at bounding box center [810, 529] width 341 height 348
drag, startPoint x: 957, startPoint y: 630, endPoint x: 906, endPoint y: 612, distance: 54.1
click at [906, 612] on textarea "Brand: Kolpak WIF Box Serial: 410299152DW1 Brand: Kolpak WIF Evaporator Model: …" at bounding box center [810, 529] width 341 height 348
type textarea "x"
type textarea "Brand: Kolpak WIF Box Serial: 410299152DW1 Brand: Kolpak WIF Evaporator Model: …"
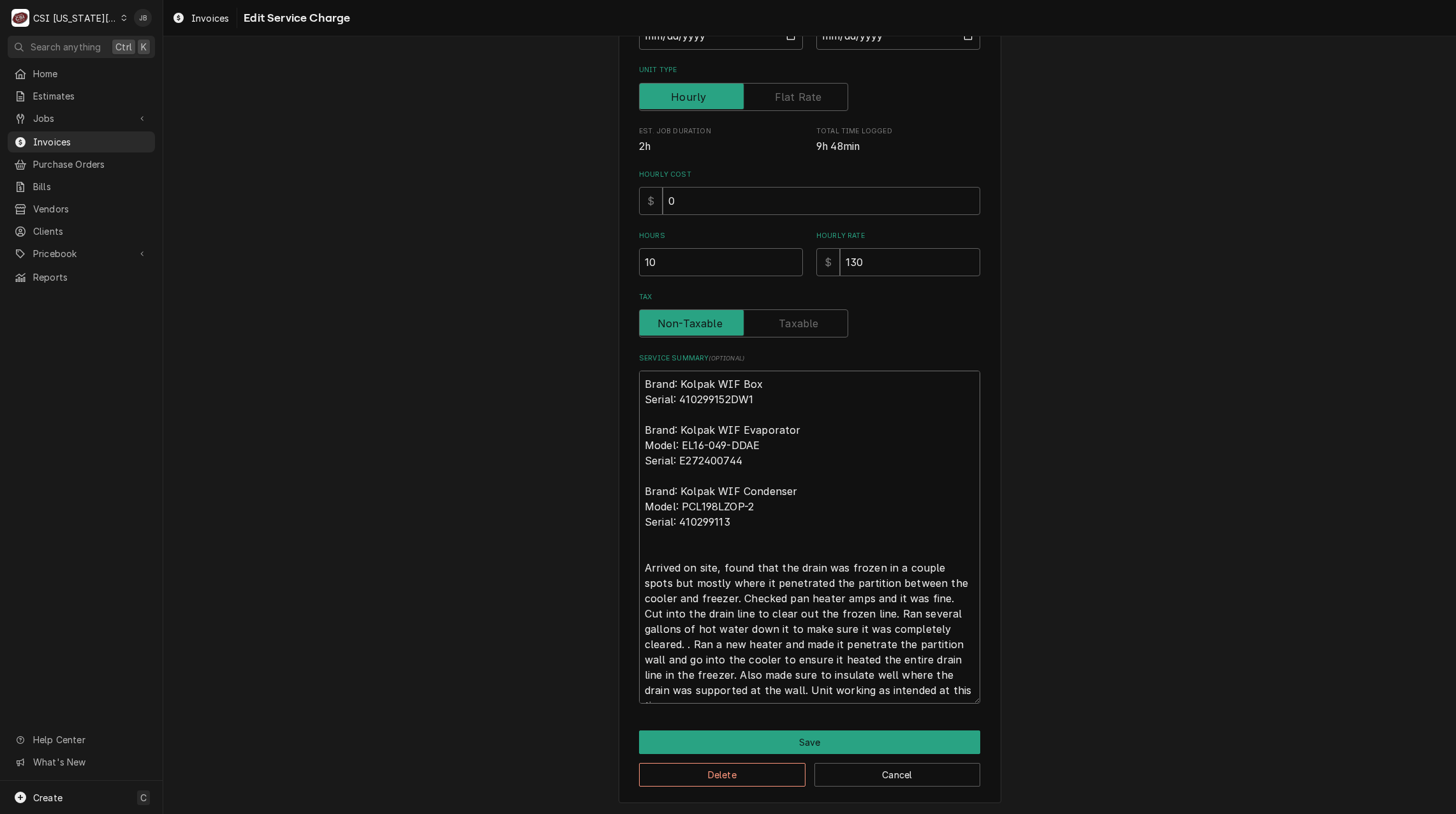
scroll to position [241, 0]
type textarea "x"
type textarea "Brand: Kolpak WIF Box Serial: 410299152DW1 Brand: Kolpak WIF Evaporator Model: …"
type textarea "x"
type textarea "Brand: Kolpak WIF Box Serial: 410299152DW1 Brand: Kolpak WIF Evaporator Model: …"
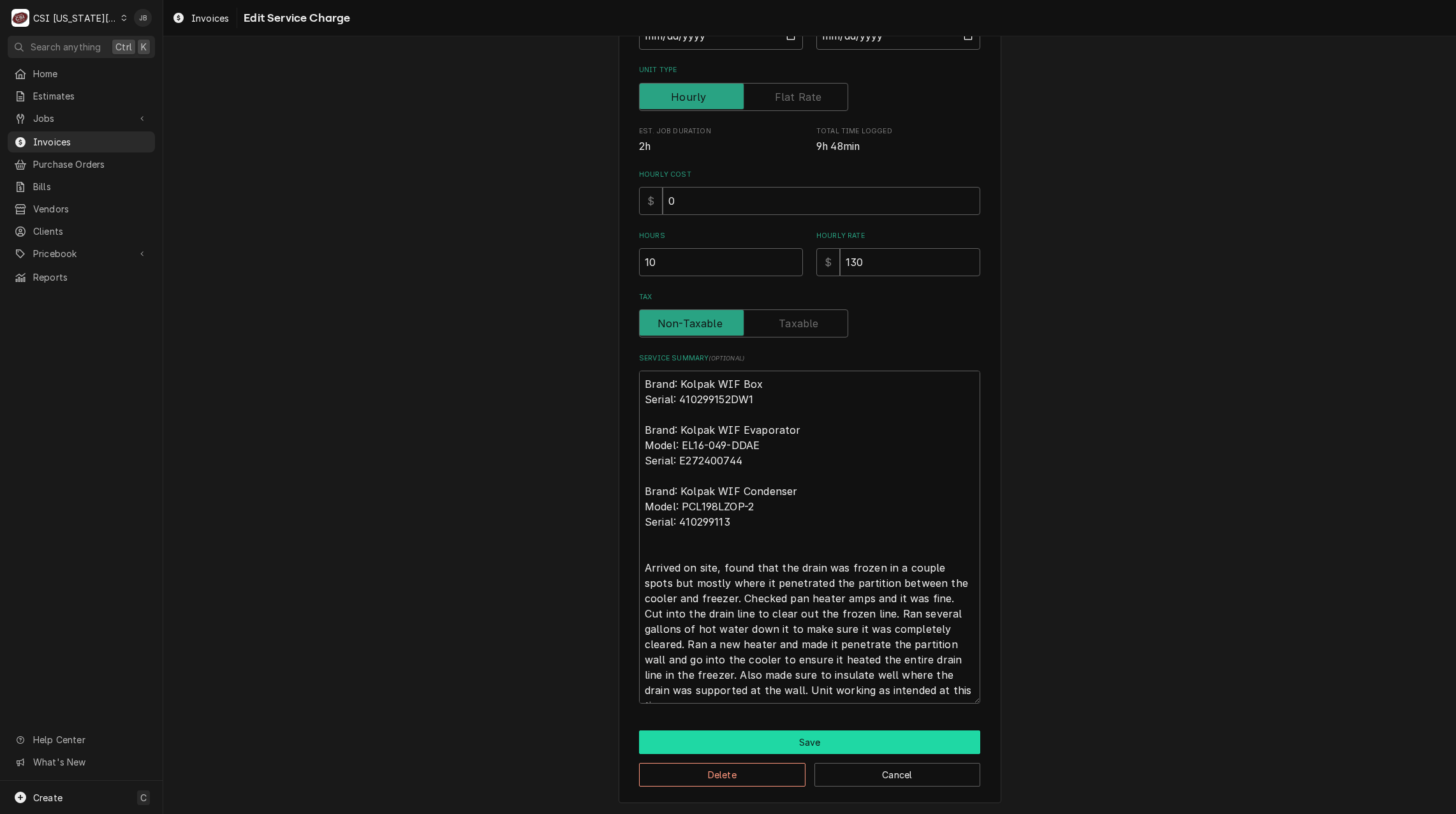
click at [816, 738] on button "Save" at bounding box center [810, 742] width 341 height 24
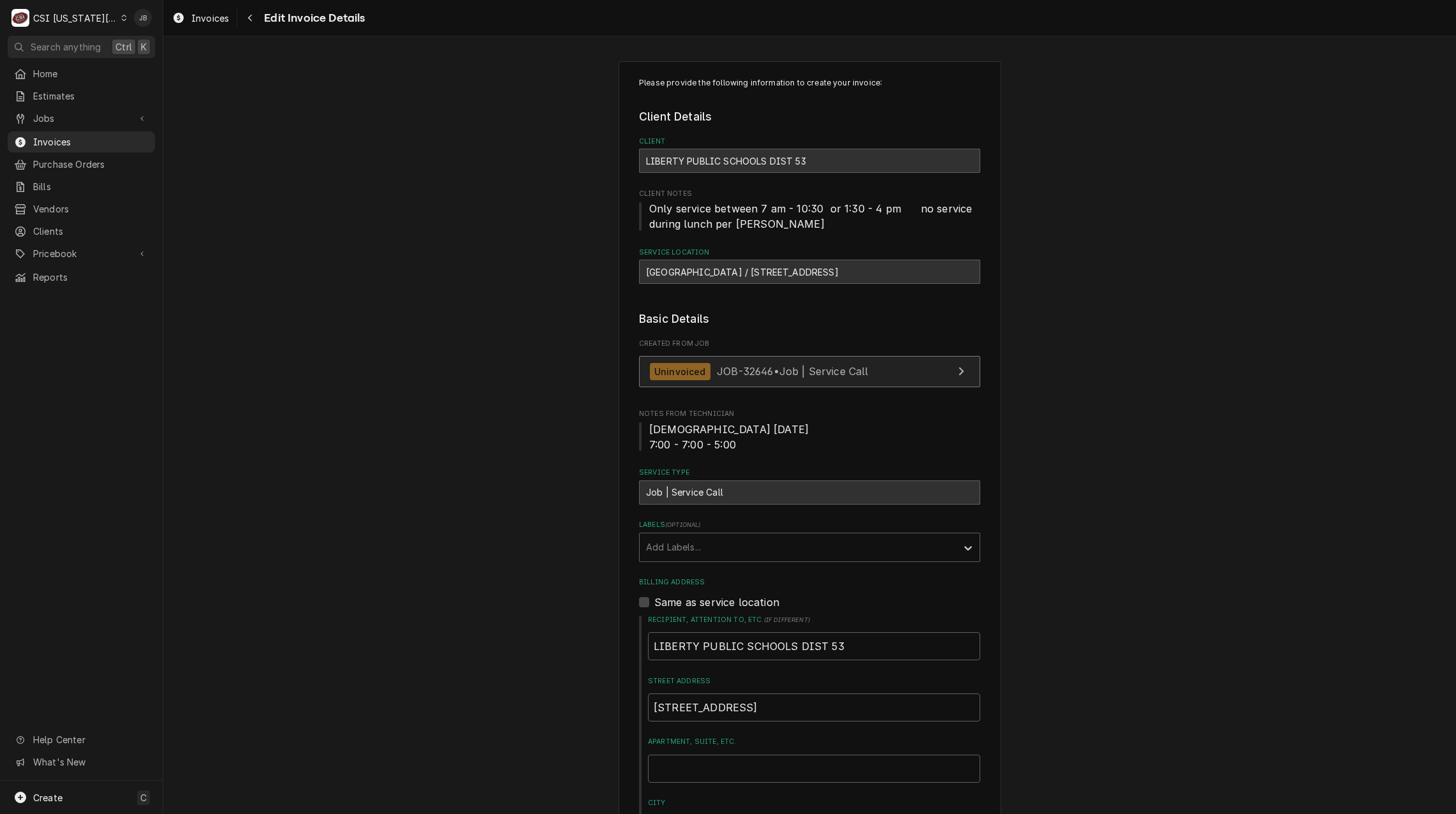
click at [758, 375] on span "JOB-32646 • Job | Service Call" at bounding box center [793, 370] width 152 height 13
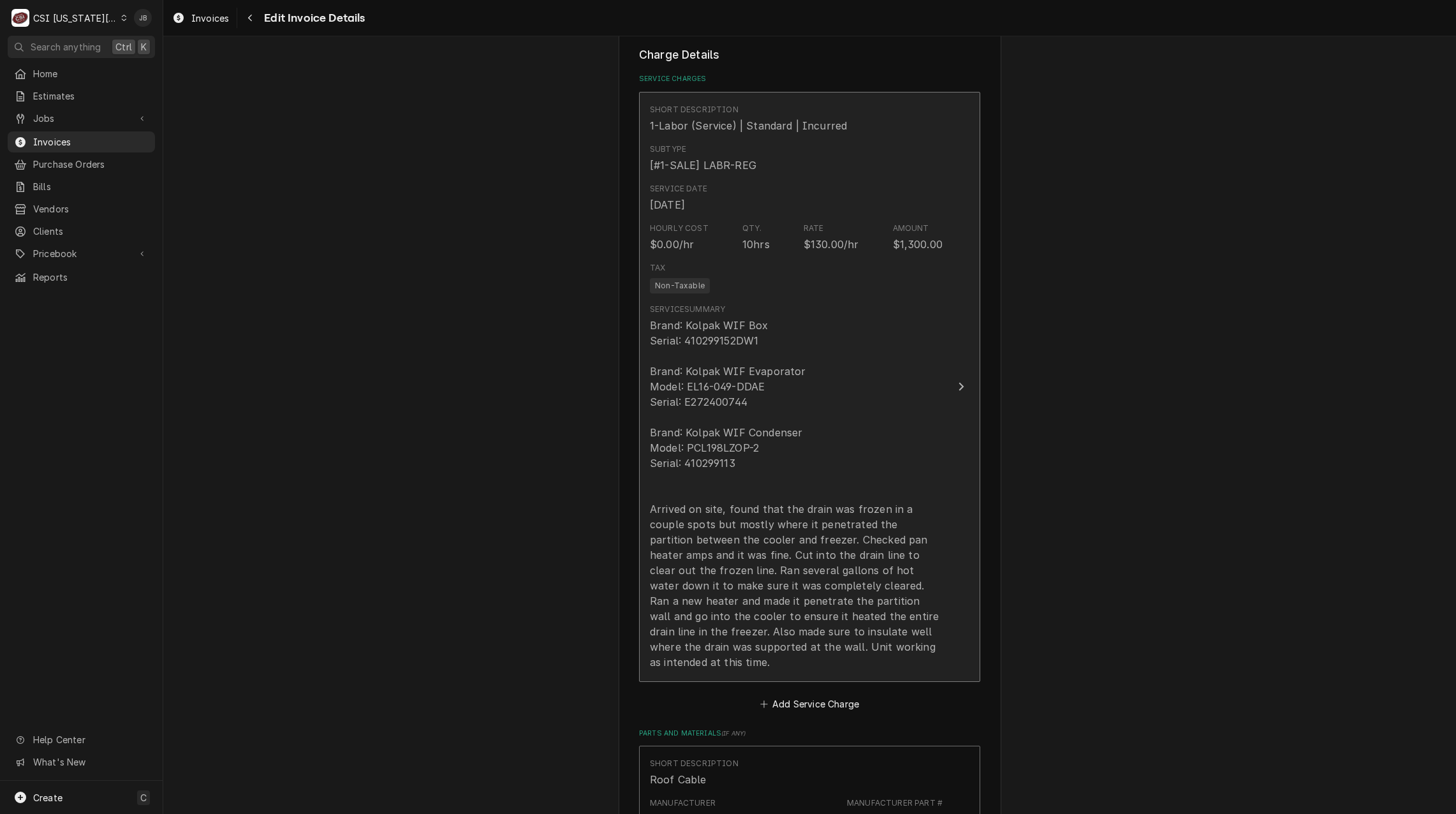
scroll to position [1212, 0]
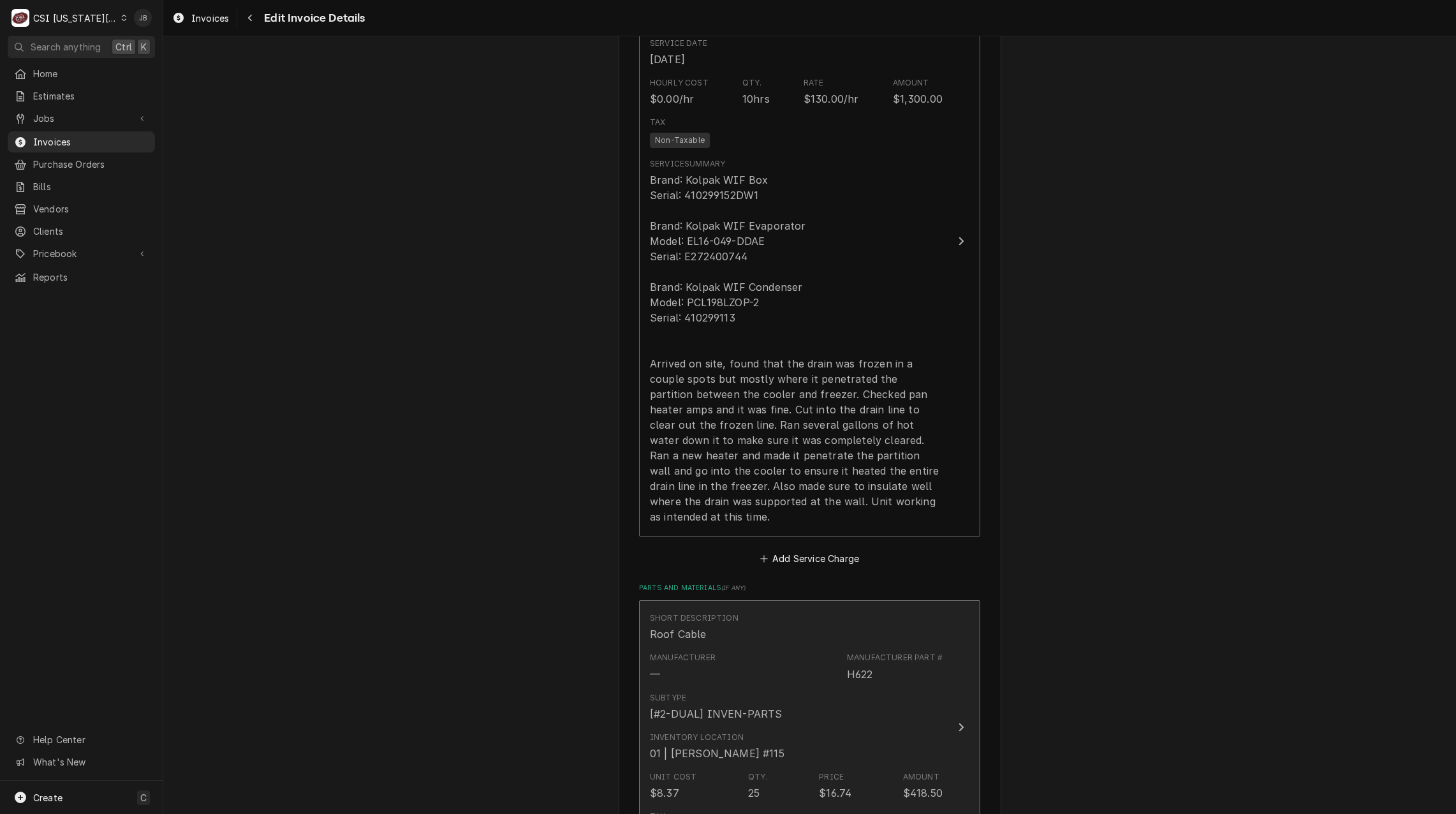
click at [804, 687] on div "Subtype [#2-DUAL] INVEN-PARTS" at bounding box center [796, 706] width 293 height 40
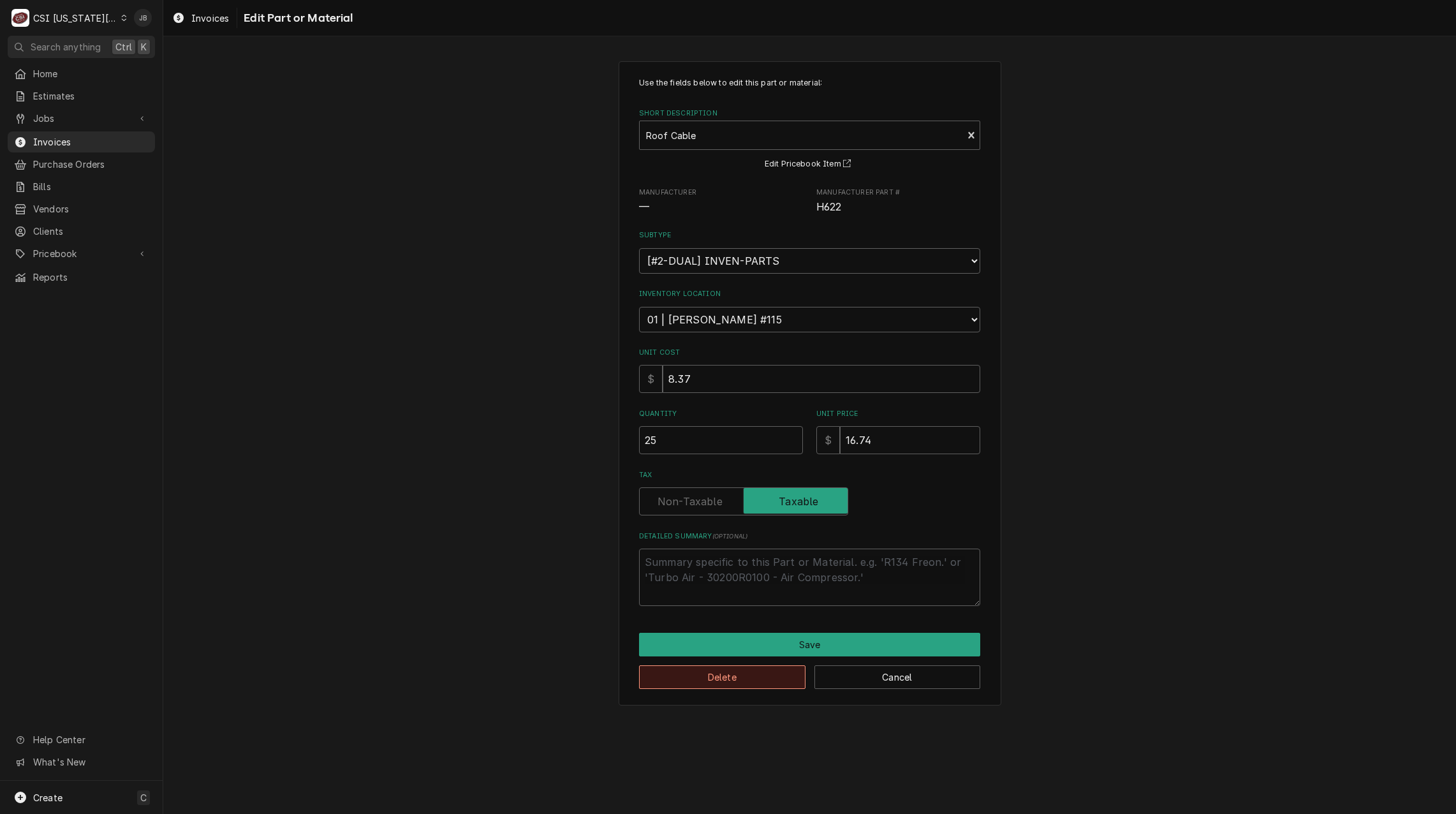
click at [732, 678] on button "Delete" at bounding box center [722, 677] width 166 height 24
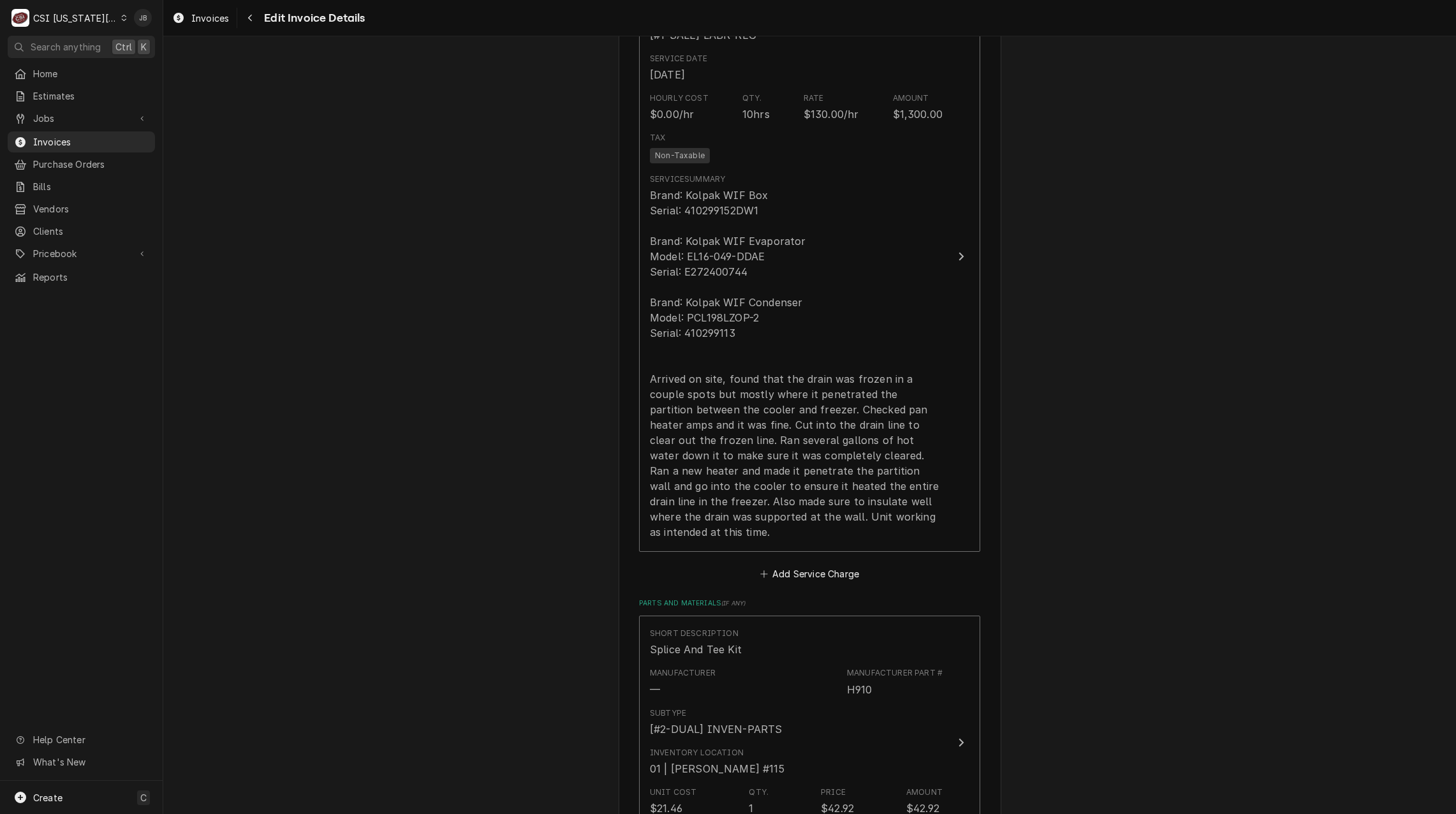
scroll to position [1236, 0]
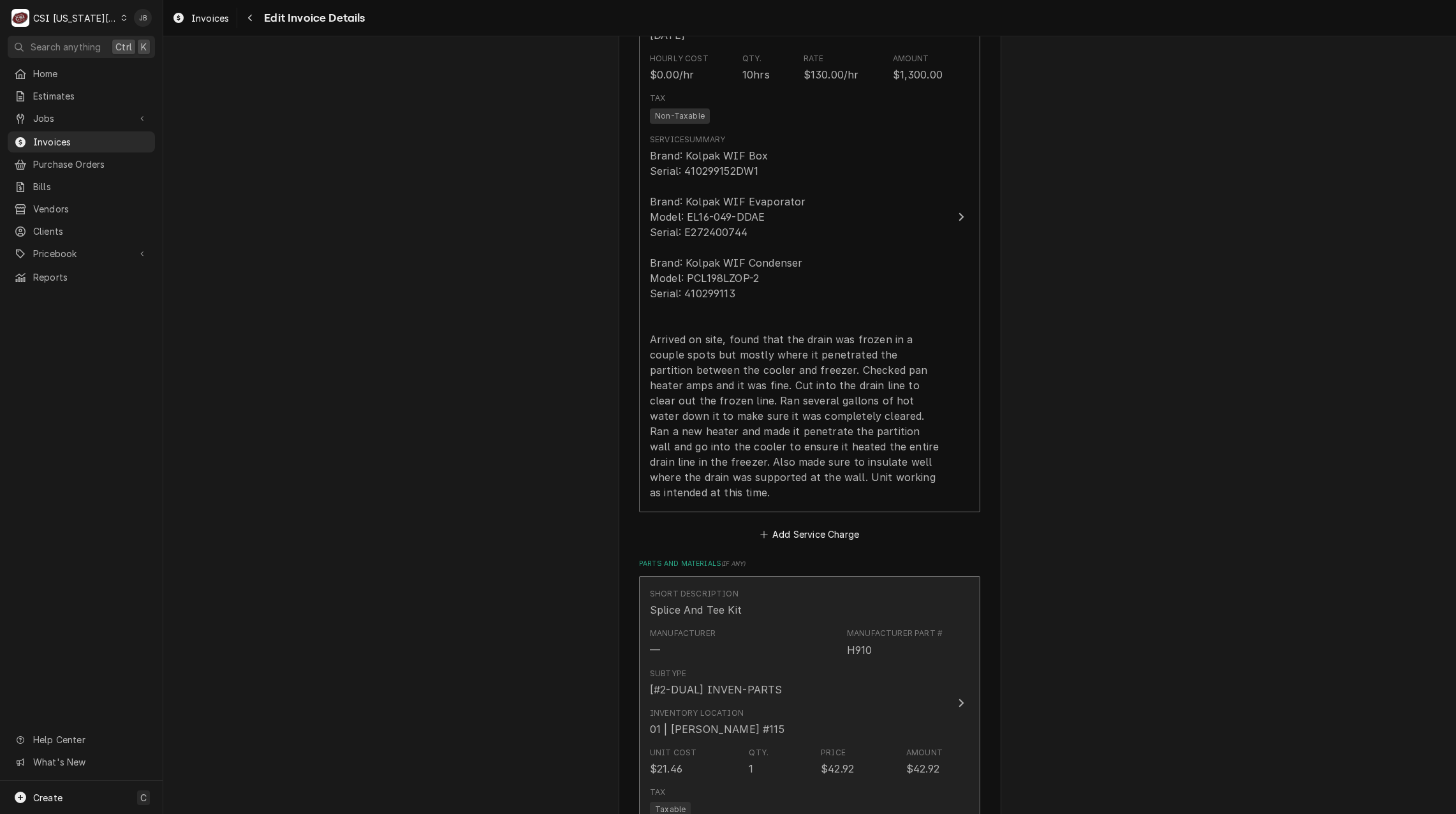
click at [737, 668] on div "Subtype [#2-DUAL] INVEN-PARTS" at bounding box center [715, 682] width 132 height 30
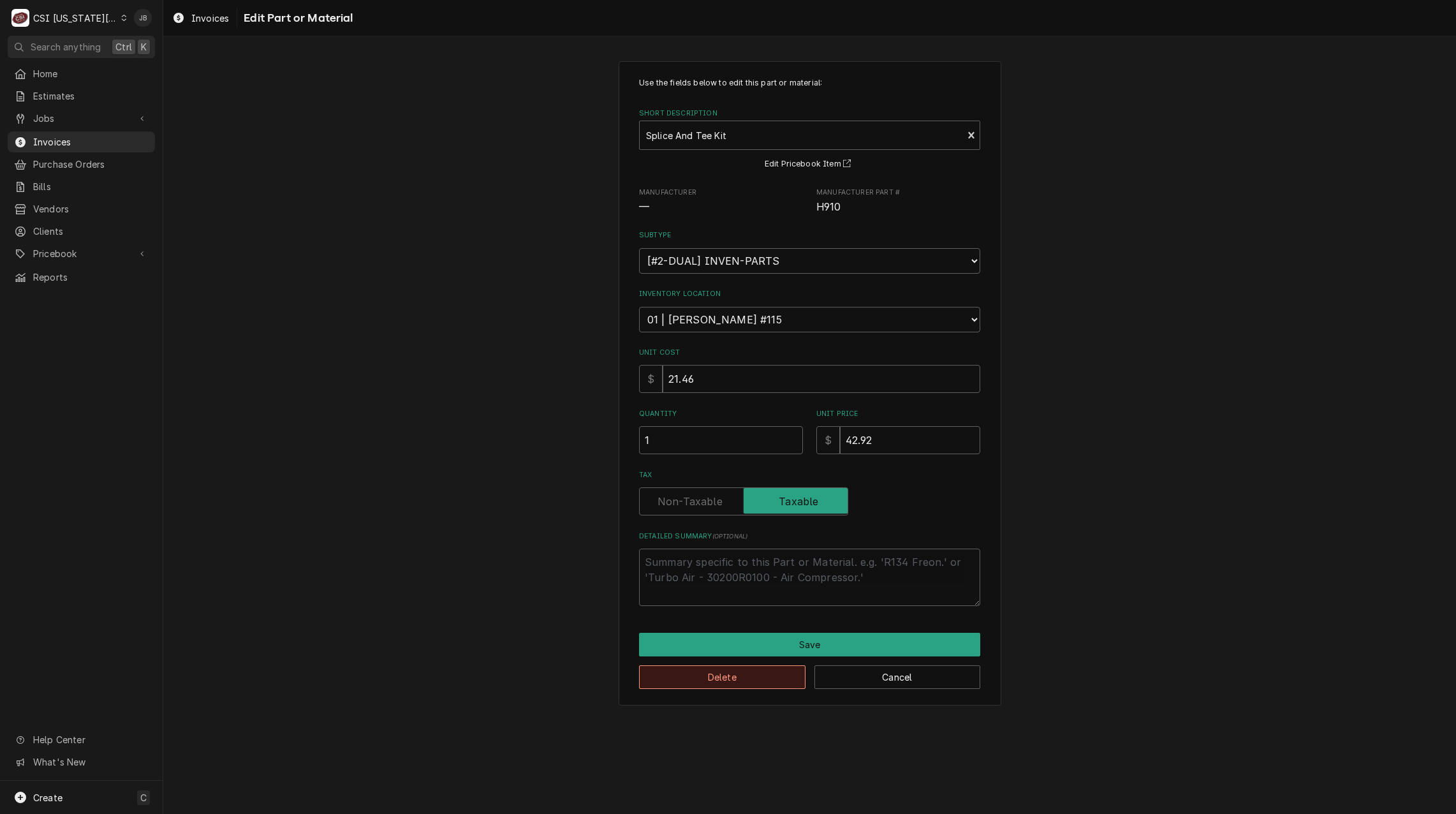
click at [690, 681] on button "Delete" at bounding box center [722, 677] width 166 height 24
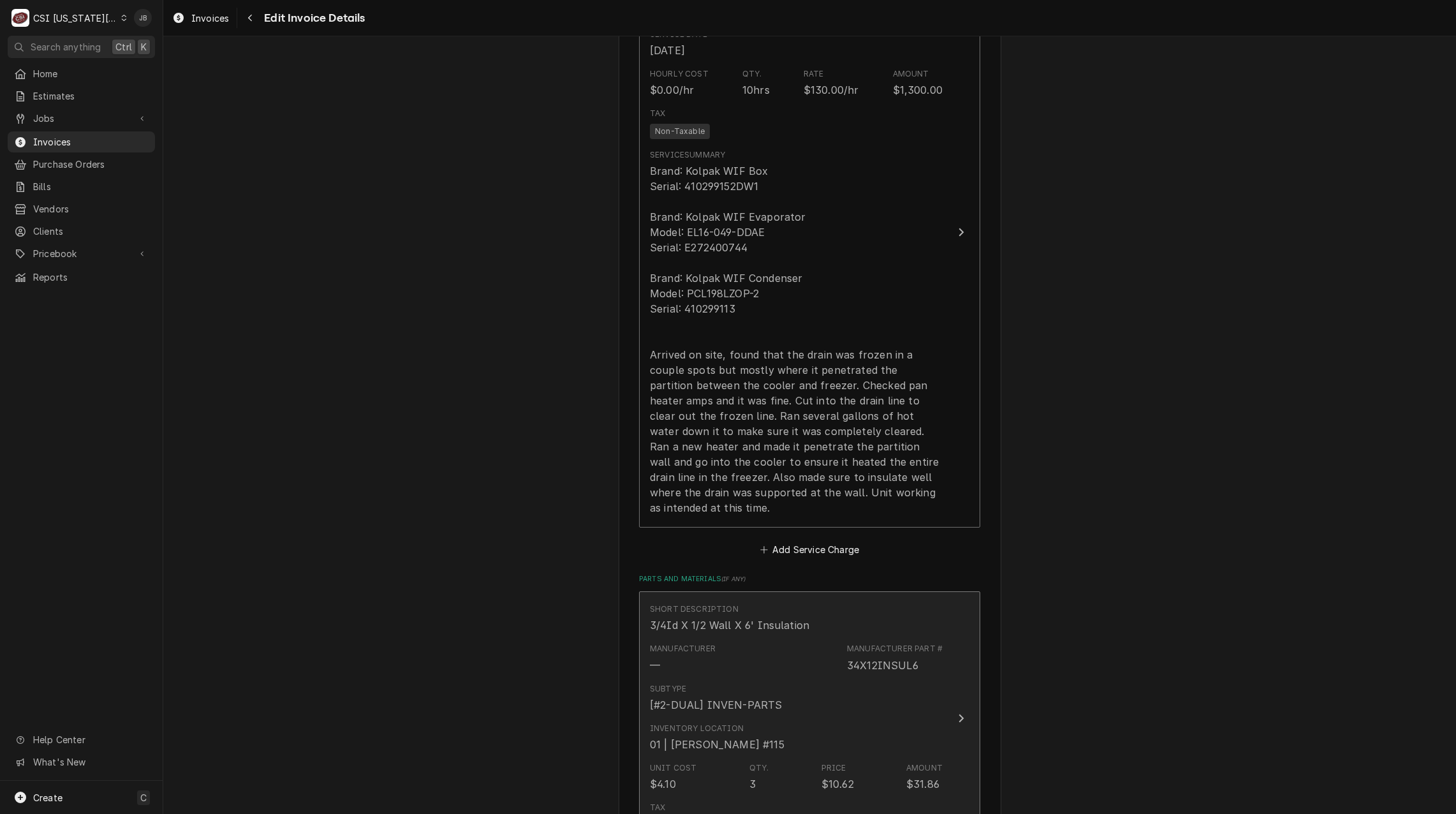
scroll to position [1260, 0]
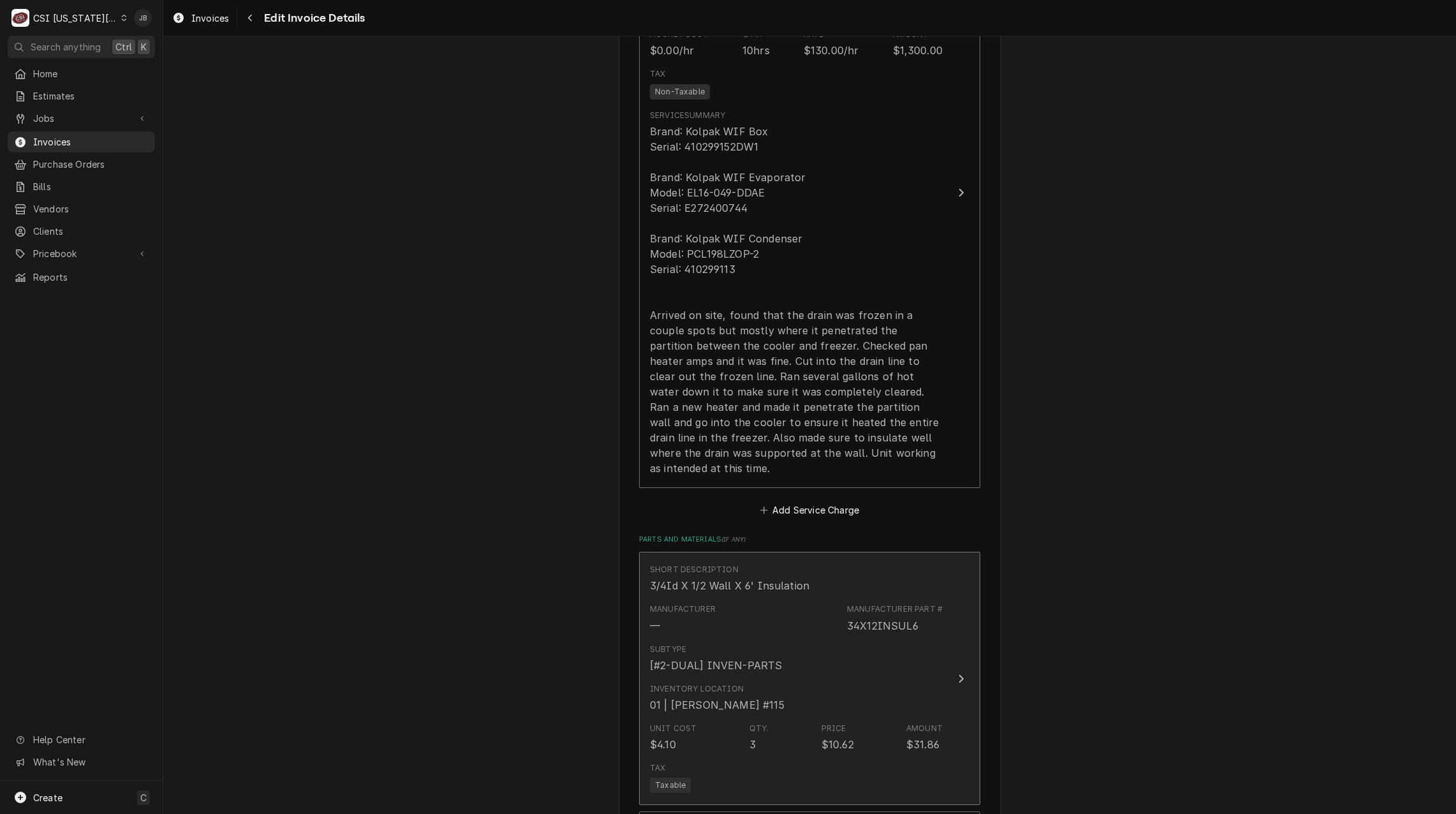
click at [739, 620] on div "Manufacturer — Manufacturer Part # 34X12INSUL6" at bounding box center [796, 618] width 293 height 40
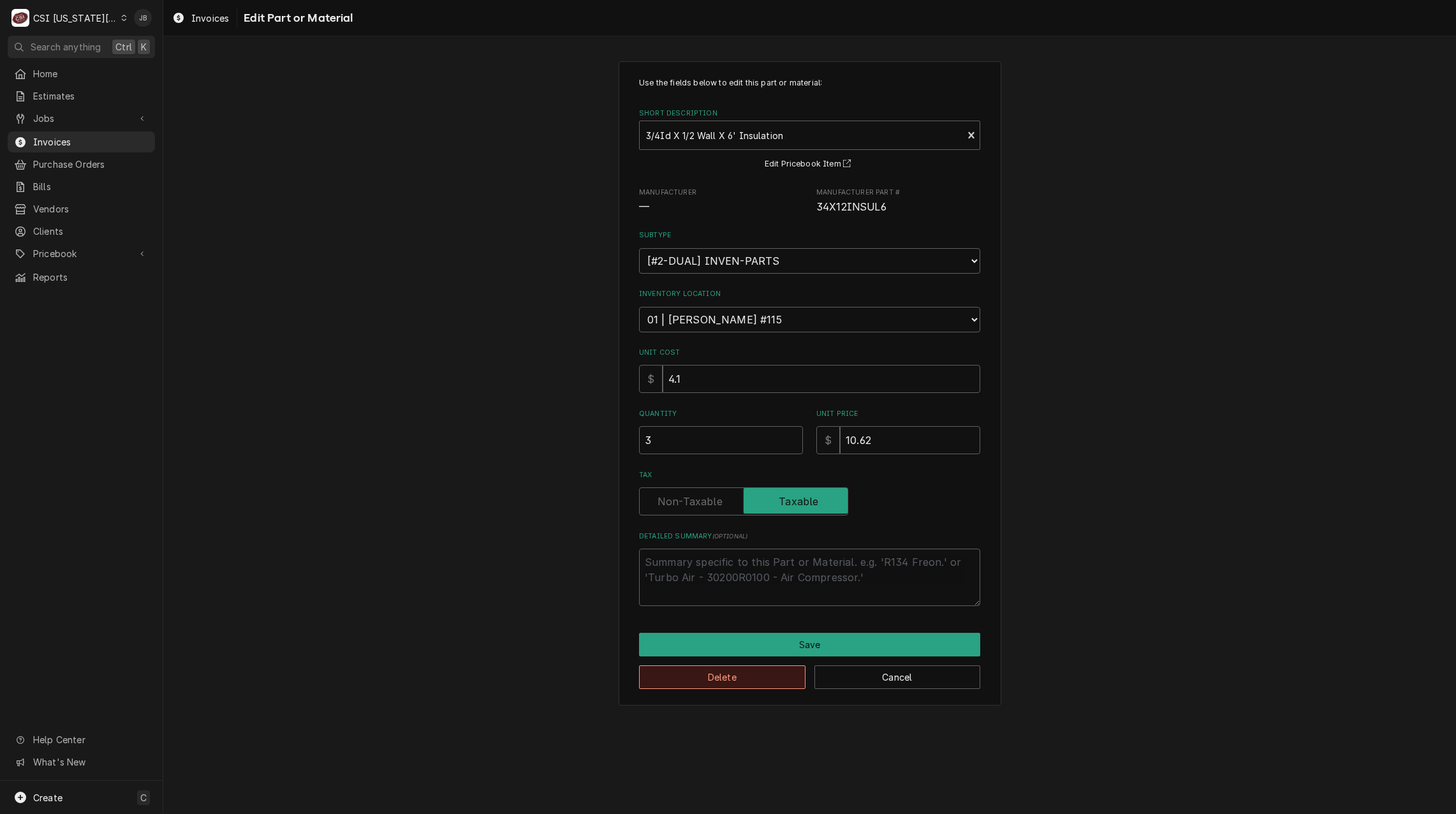
click at [690, 676] on button "Delete" at bounding box center [722, 677] width 166 height 24
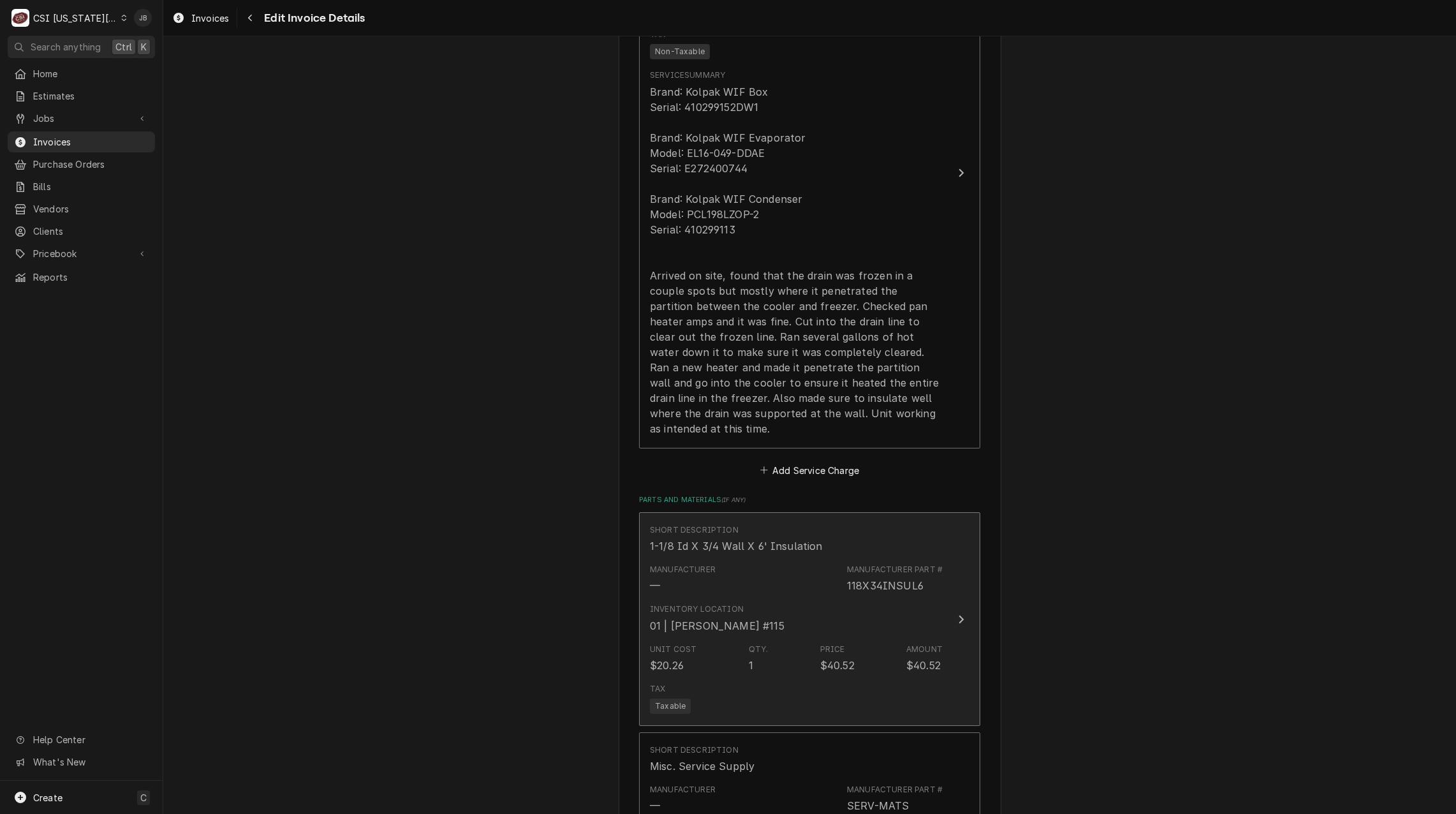
scroll to position [1285, 0]
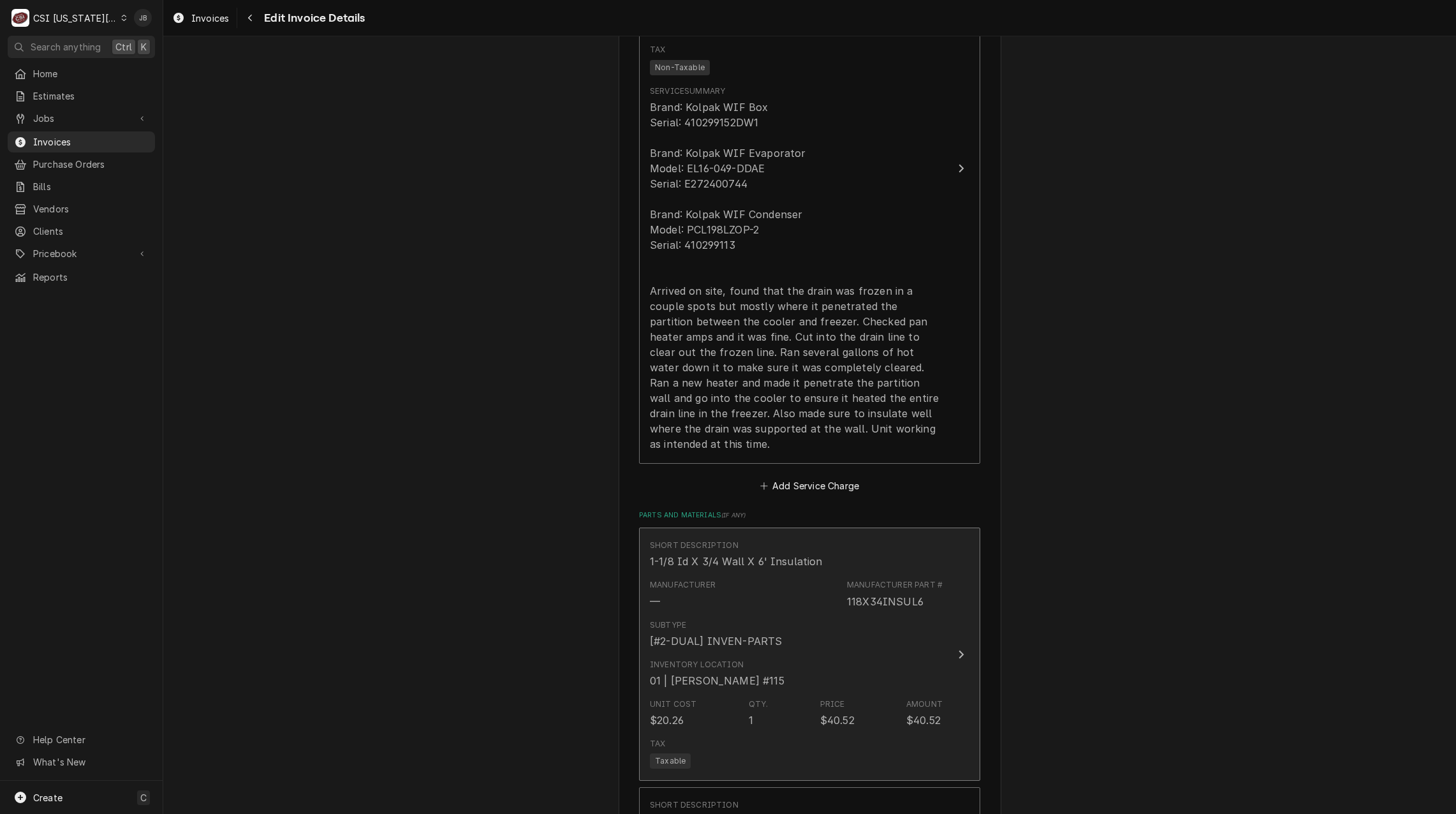
click at [735, 636] on div "Subtype [#2-DUAL] INVEN-PARTS" at bounding box center [796, 634] width 293 height 40
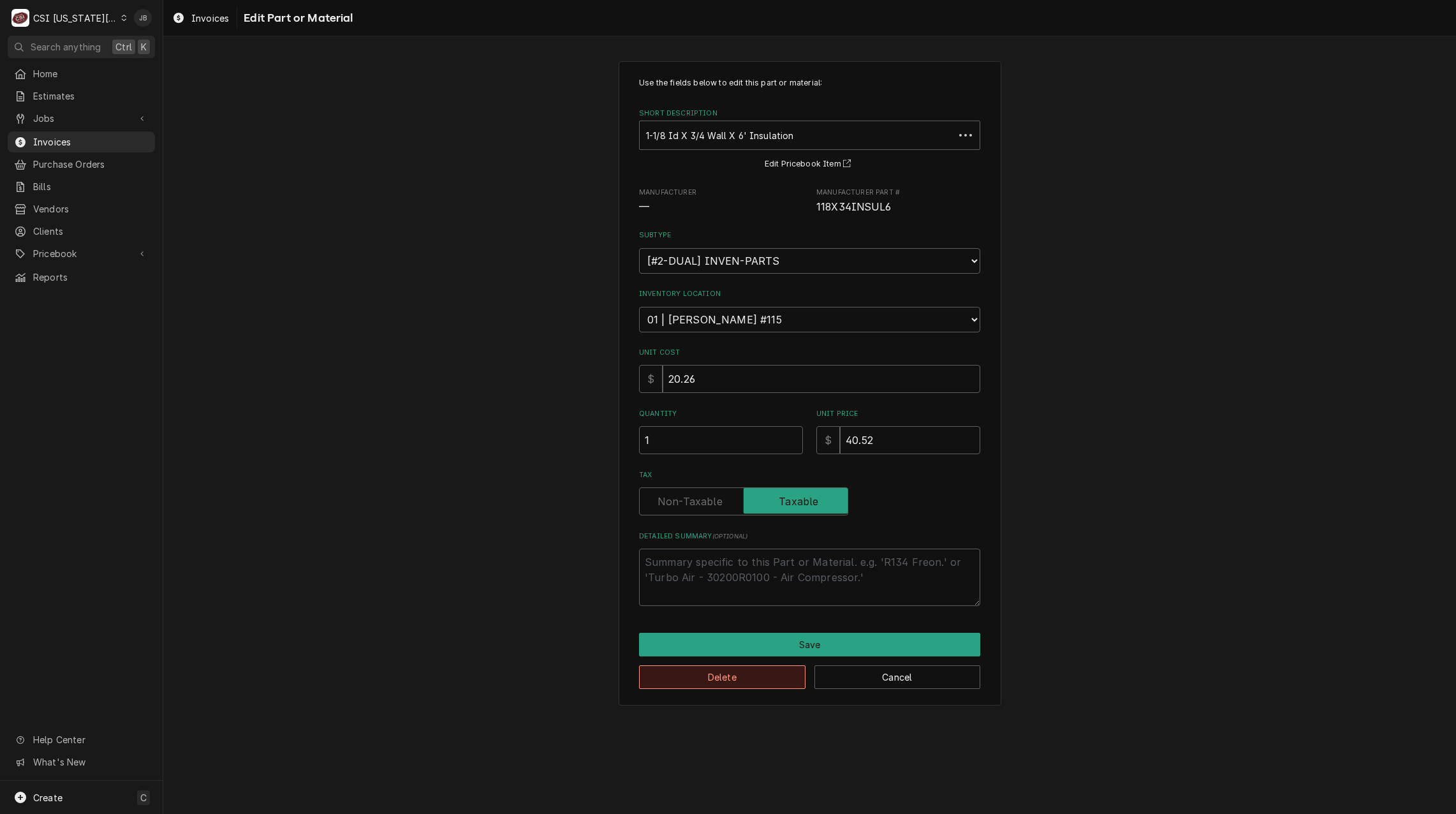
click at [706, 674] on button "Delete" at bounding box center [722, 677] width 166 height 24
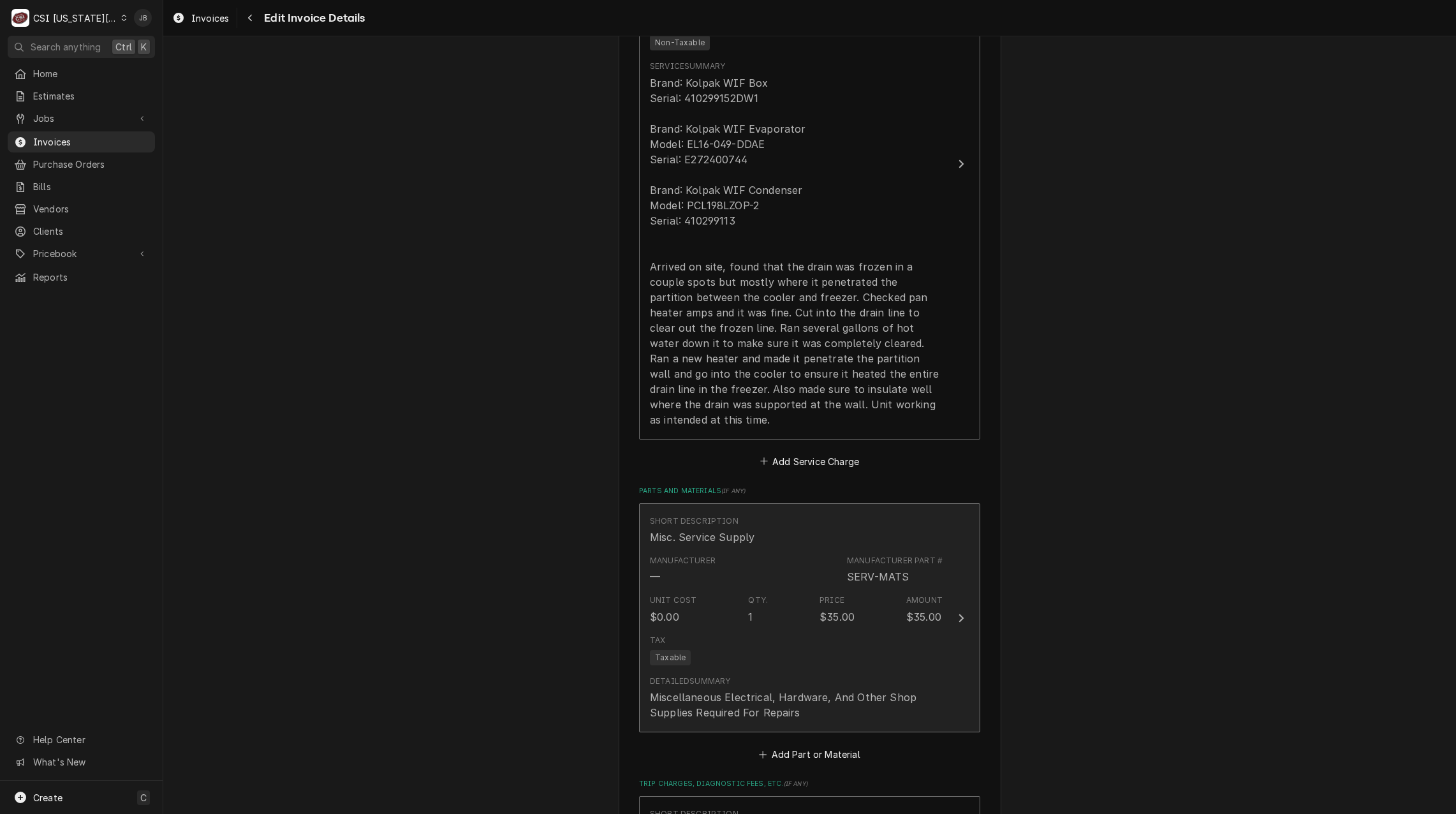
scroll to position [1309, 0]
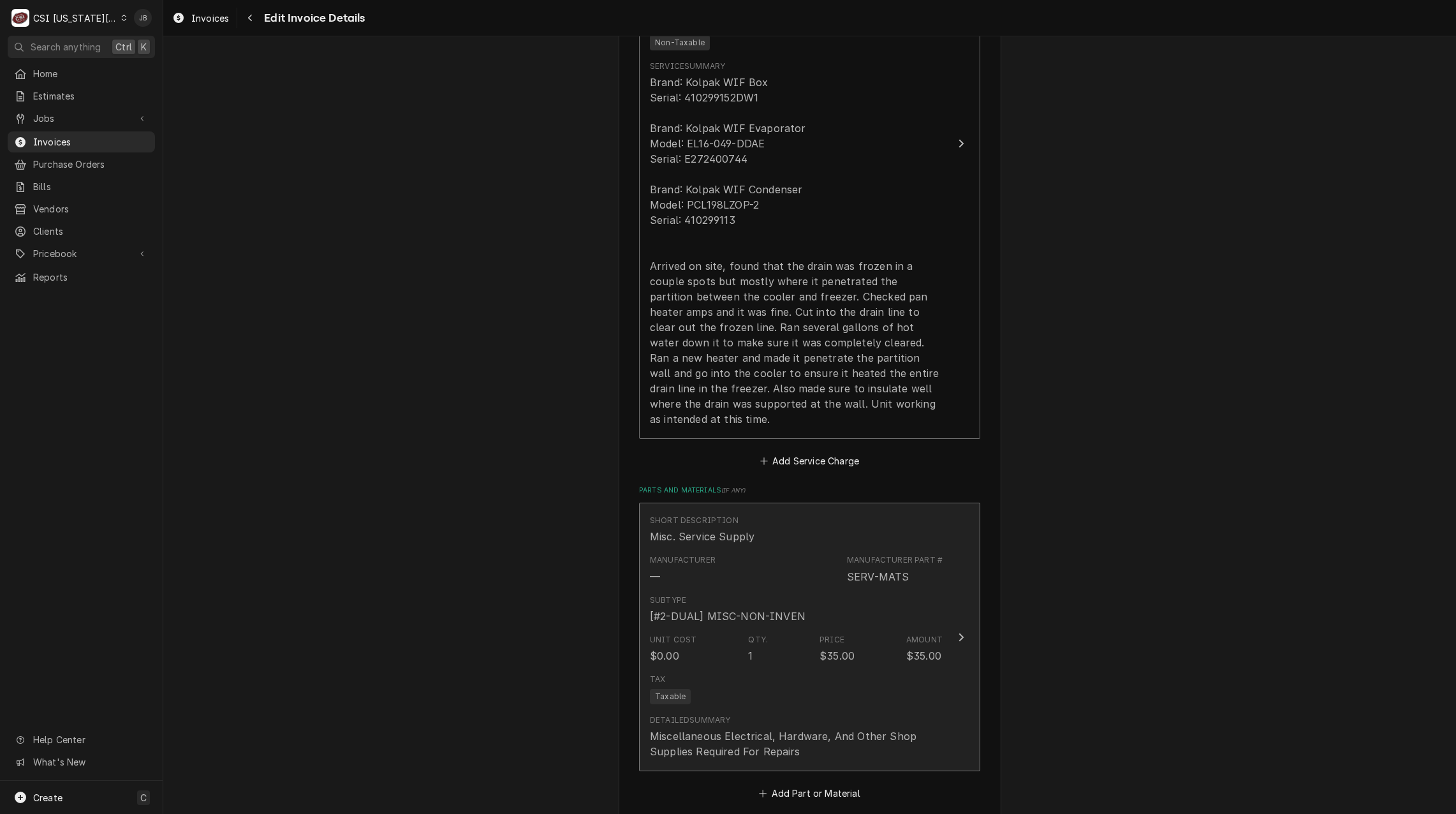
click at [703, 641] on div "Unit Cost $0.00 Qty. 1 Price $35.00 Amount $35.00" at bounding box center [796, 648] width 293 height 40
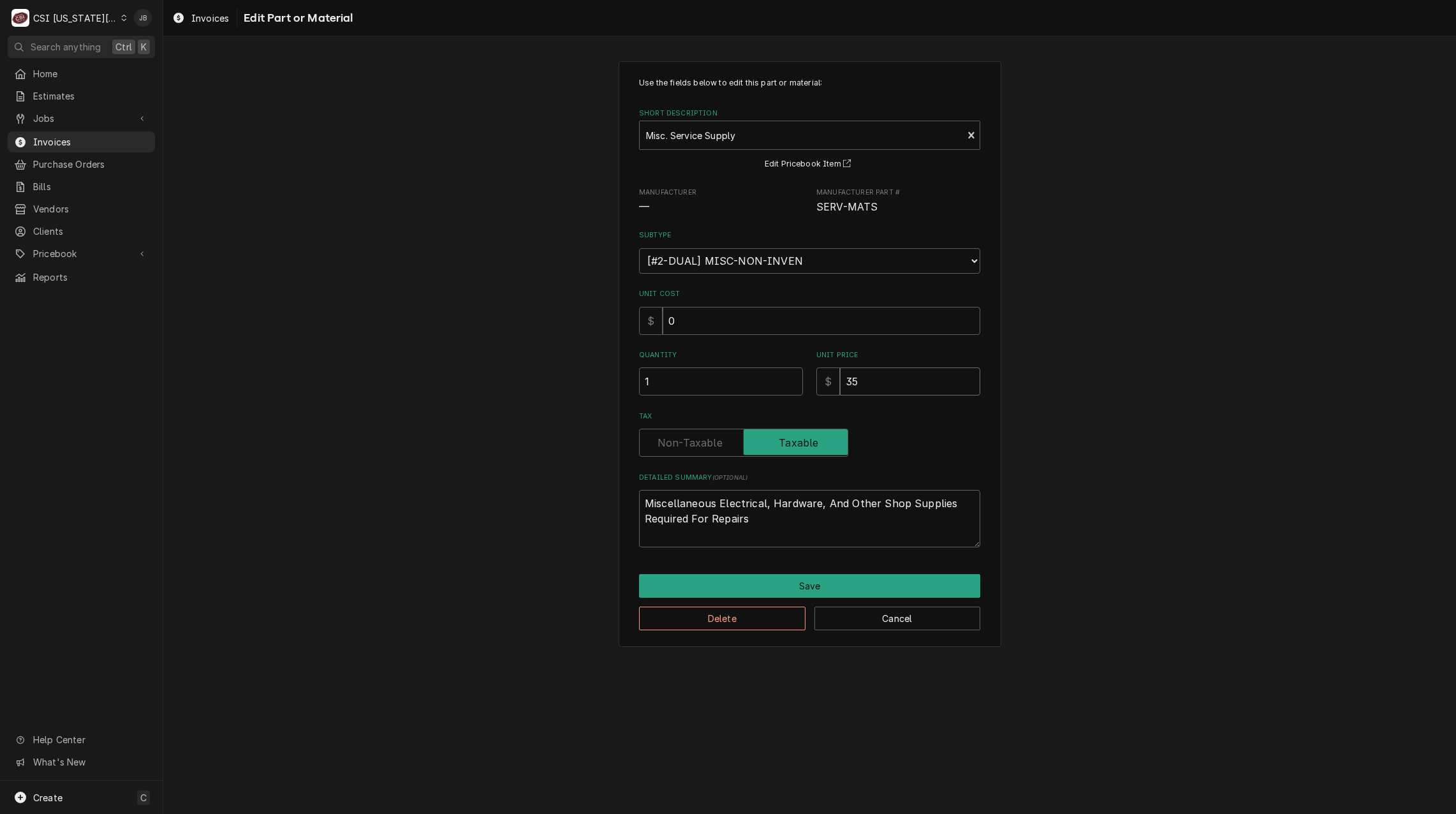
drag, startPoint x: 891, startPoint y: 382, endPoint x: 772, endPoint y: 377, distance: 119.1
click at [772, 377] on div "Quantity 1 Unit Price $ 35" at bounding box center [810, 372] width 341 height 45
type textarea "x"
type input "8"
type textarea "x"
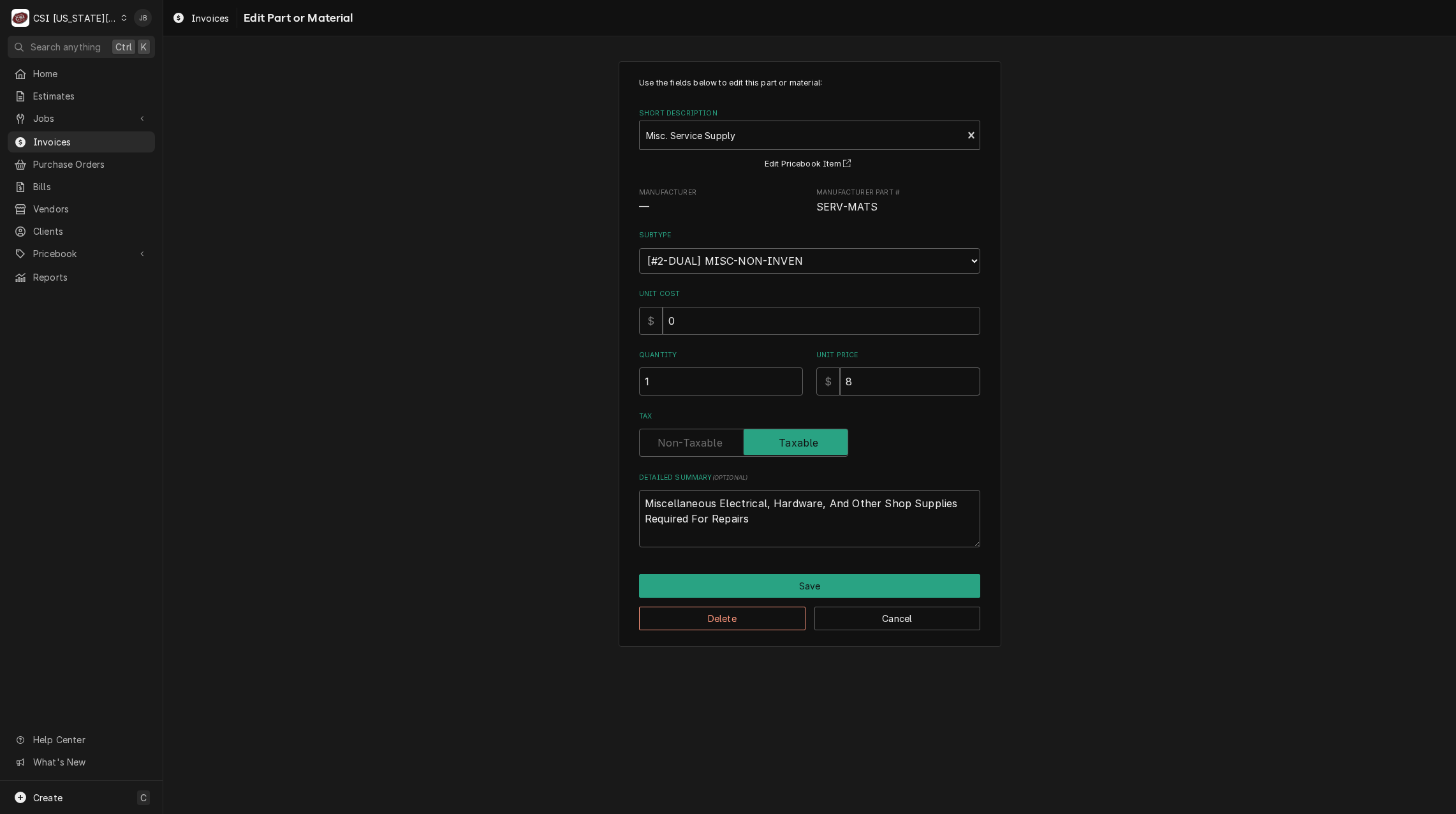
type input "80"
type textarea "x"
type input "800"
click at [657, 585] on button "Save" at bounding box center [810, 586] width 341 height 24
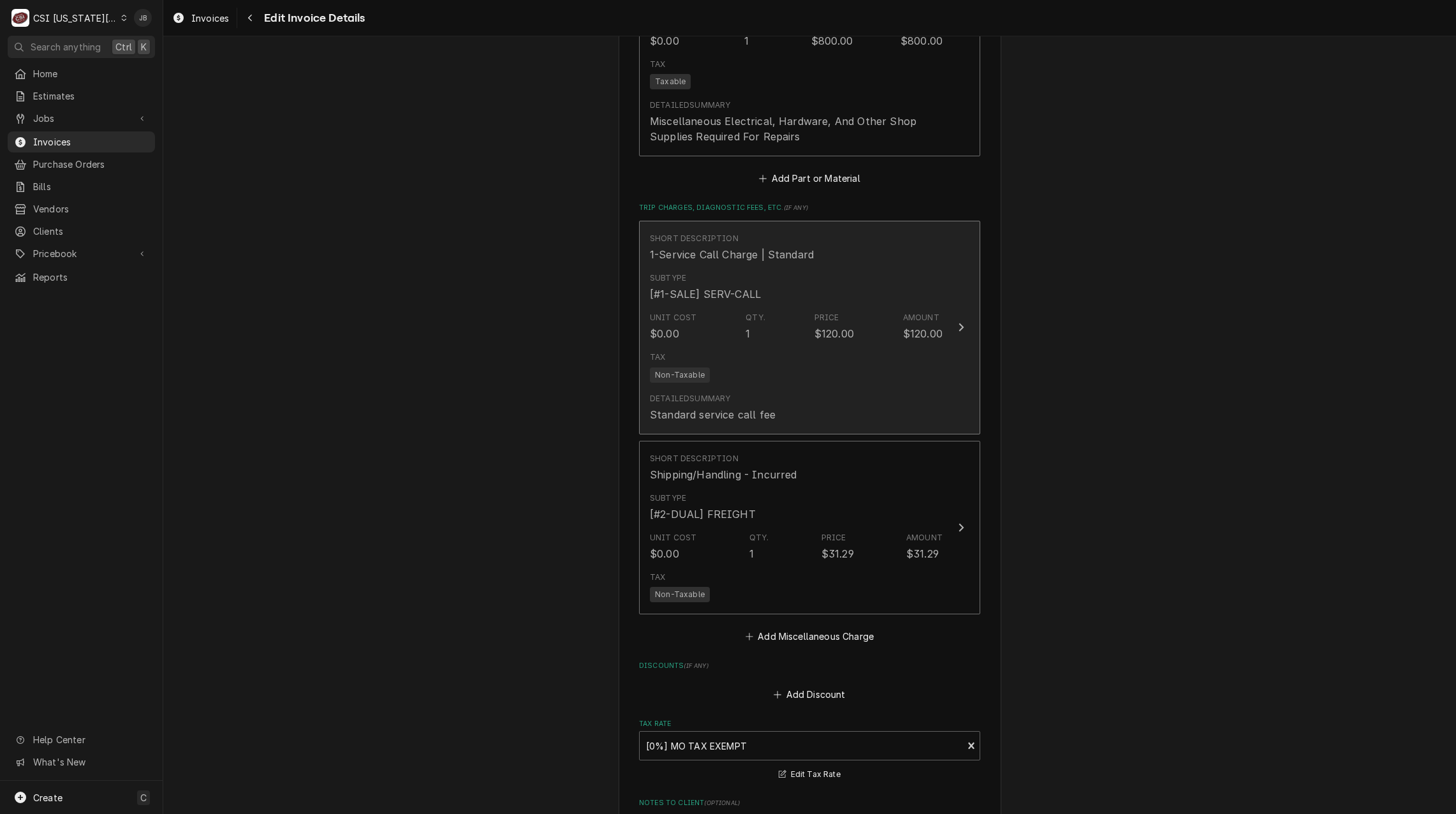
scroll to position [1972, 0]
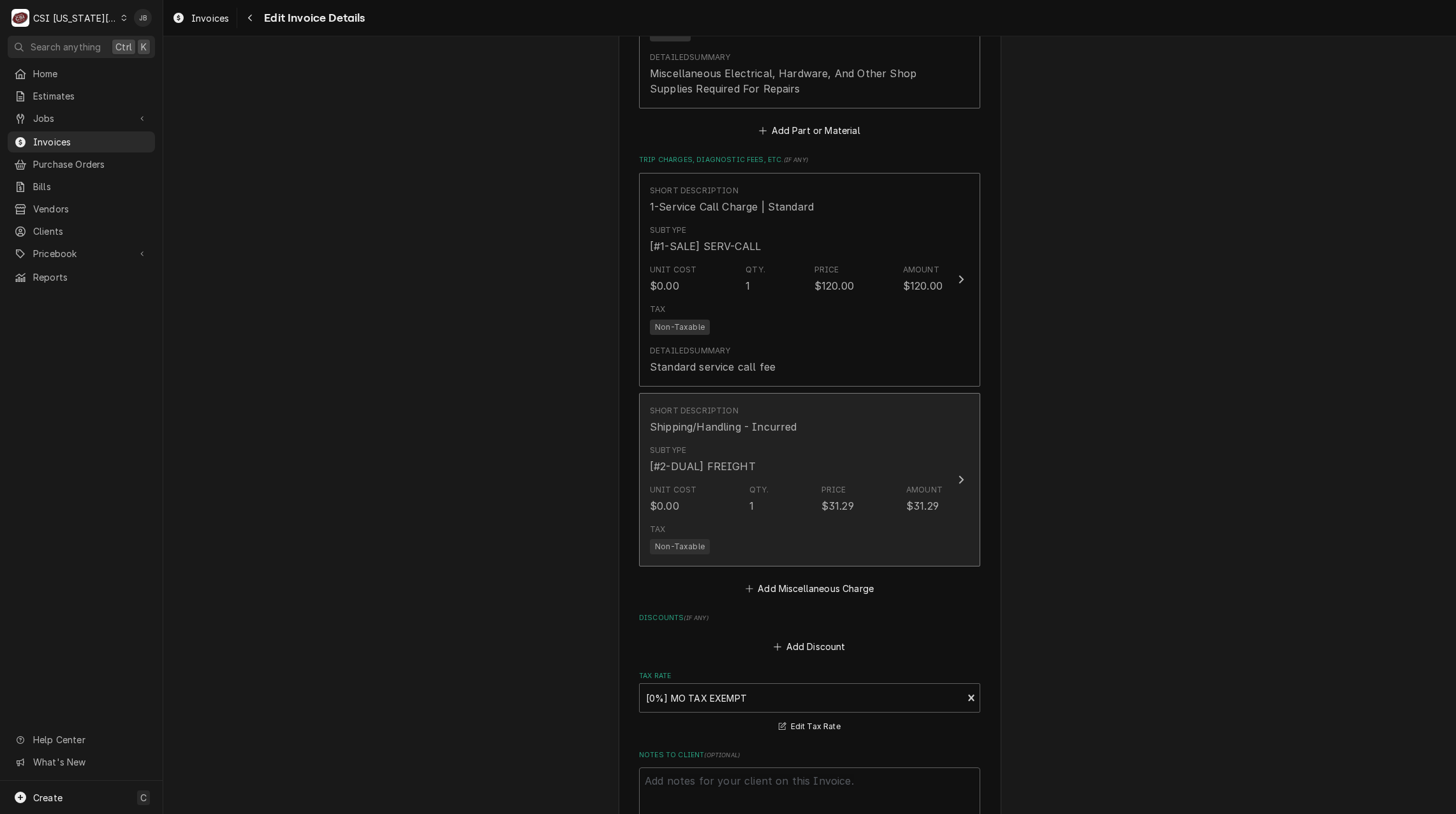
click at [786, 446] on div "Subtype [#2-DUAL] FREIGHT" at bounding box center [796, 459] width 293 height 40
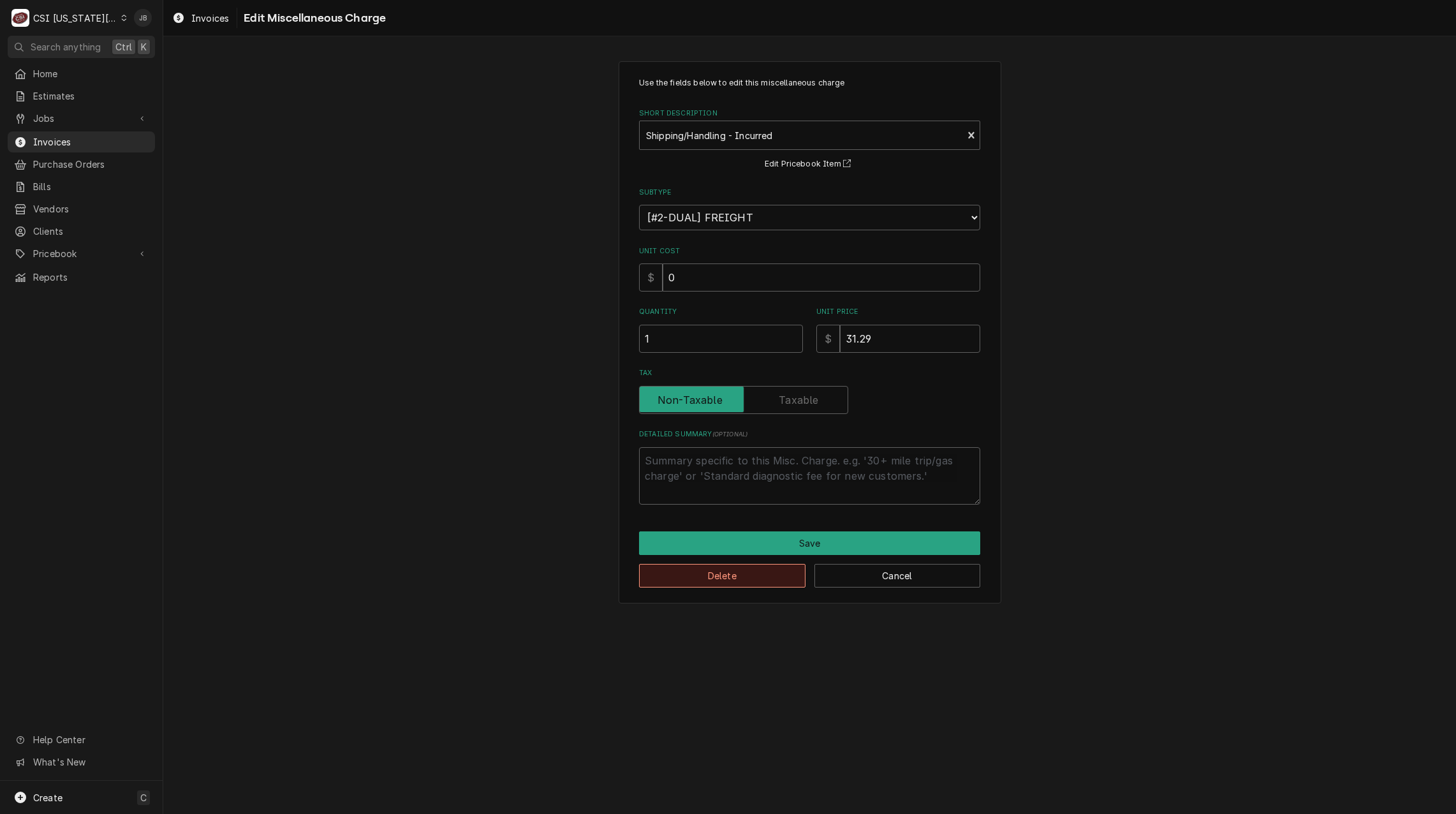
click at [703, 581] on button "Delete" at bounding box center [722, 576] width 166 height 24
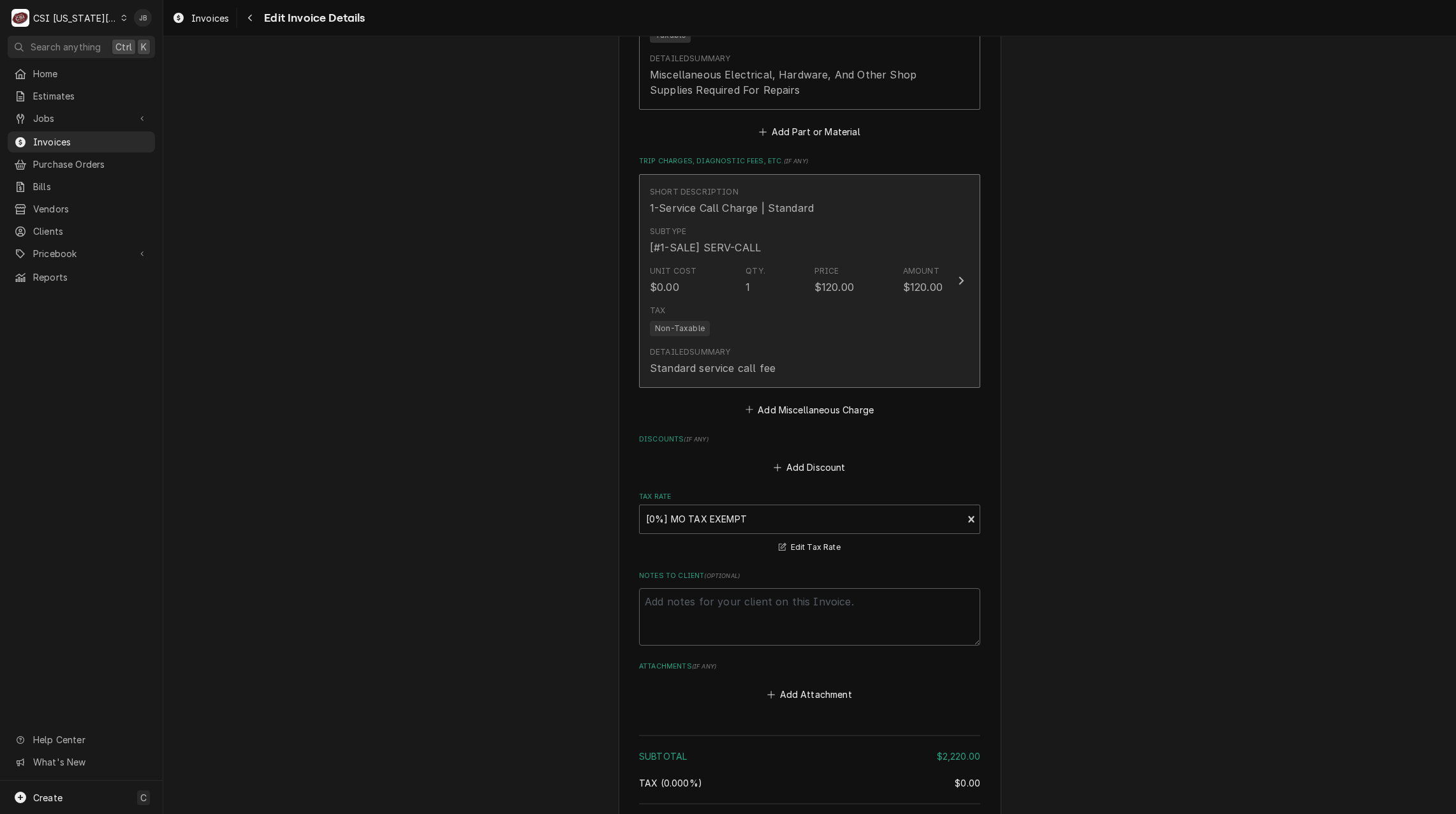
scroll to position [1908, 0]
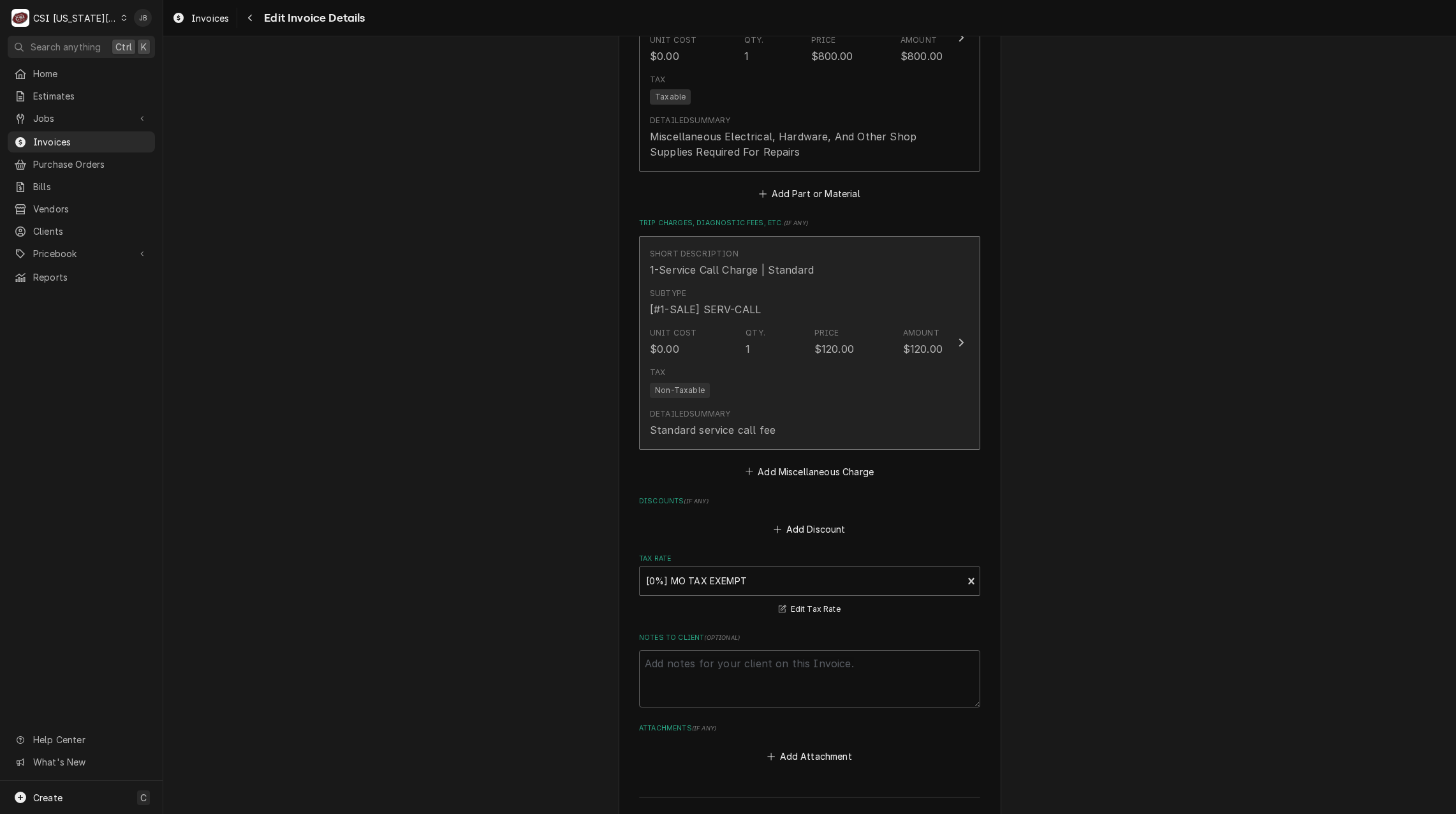
click at [753, 341] on div "Qty. 1" at bounding box center [754, 342] width 20 height 30
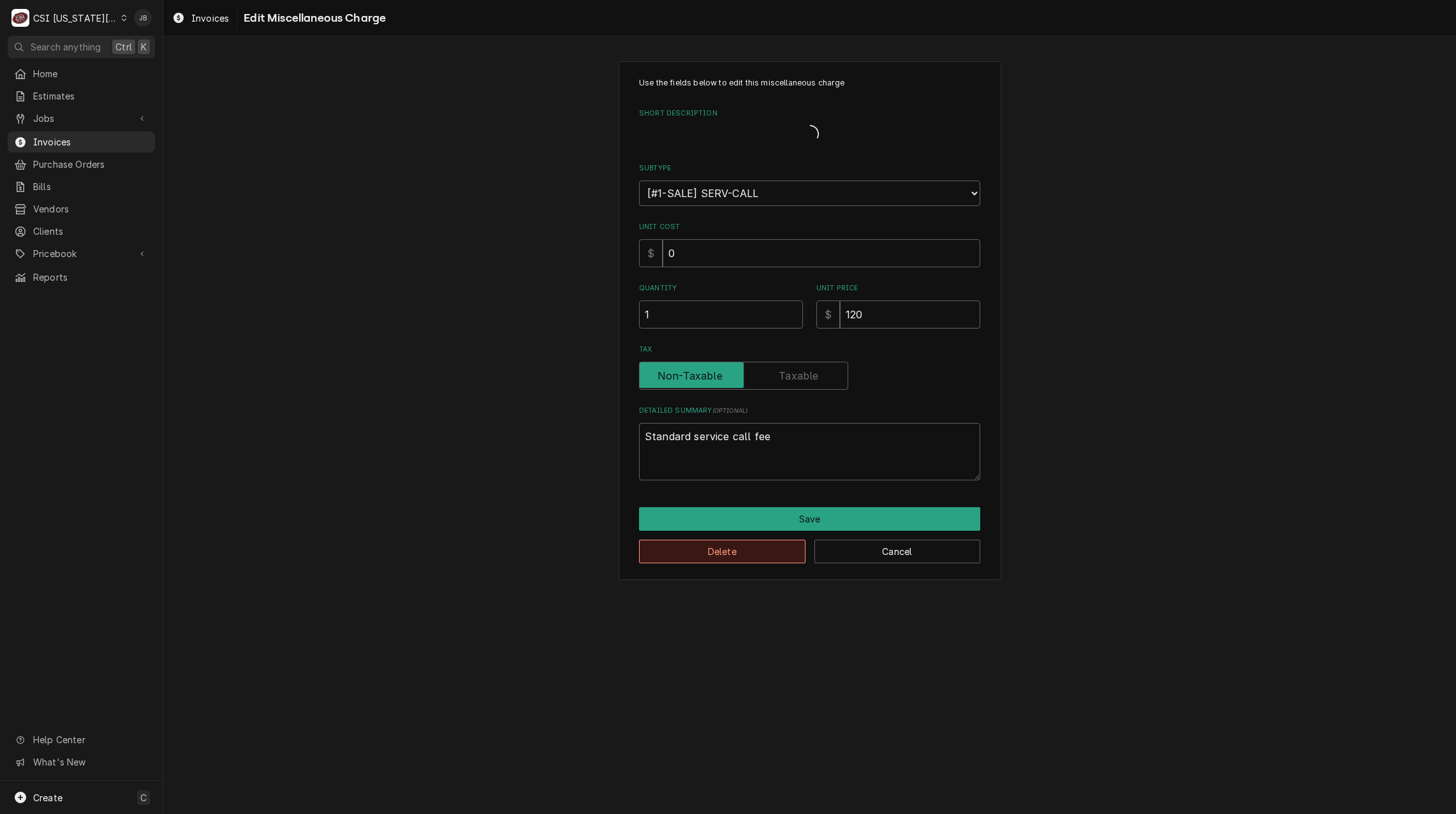
click at [695, 553] on div "Save Delete Cancel" at bounding box center [810, 535] width 341 height 56
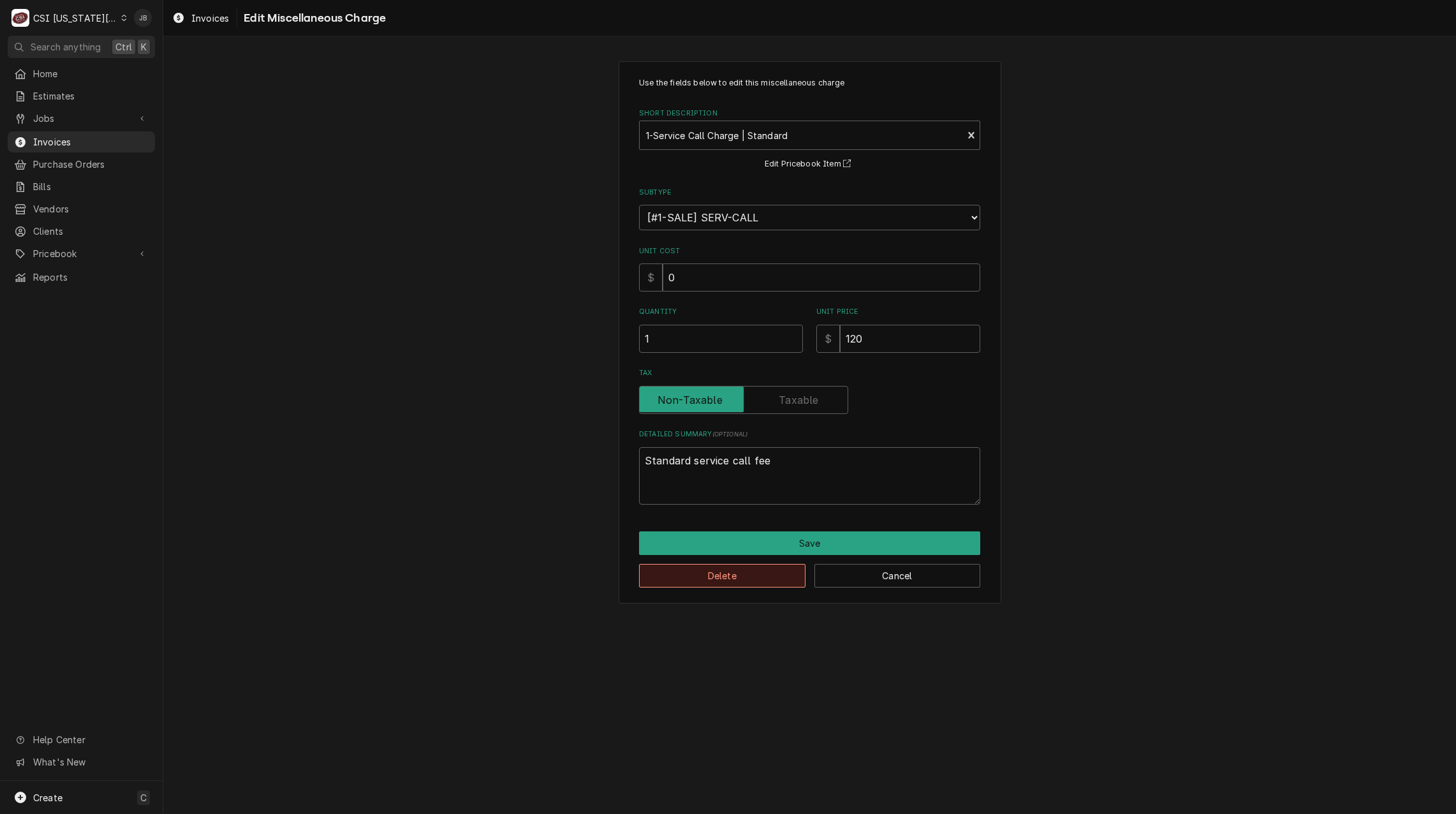
click at [693, 580] on button "Delete" at bounding box center [722, 576] width 166 height 24
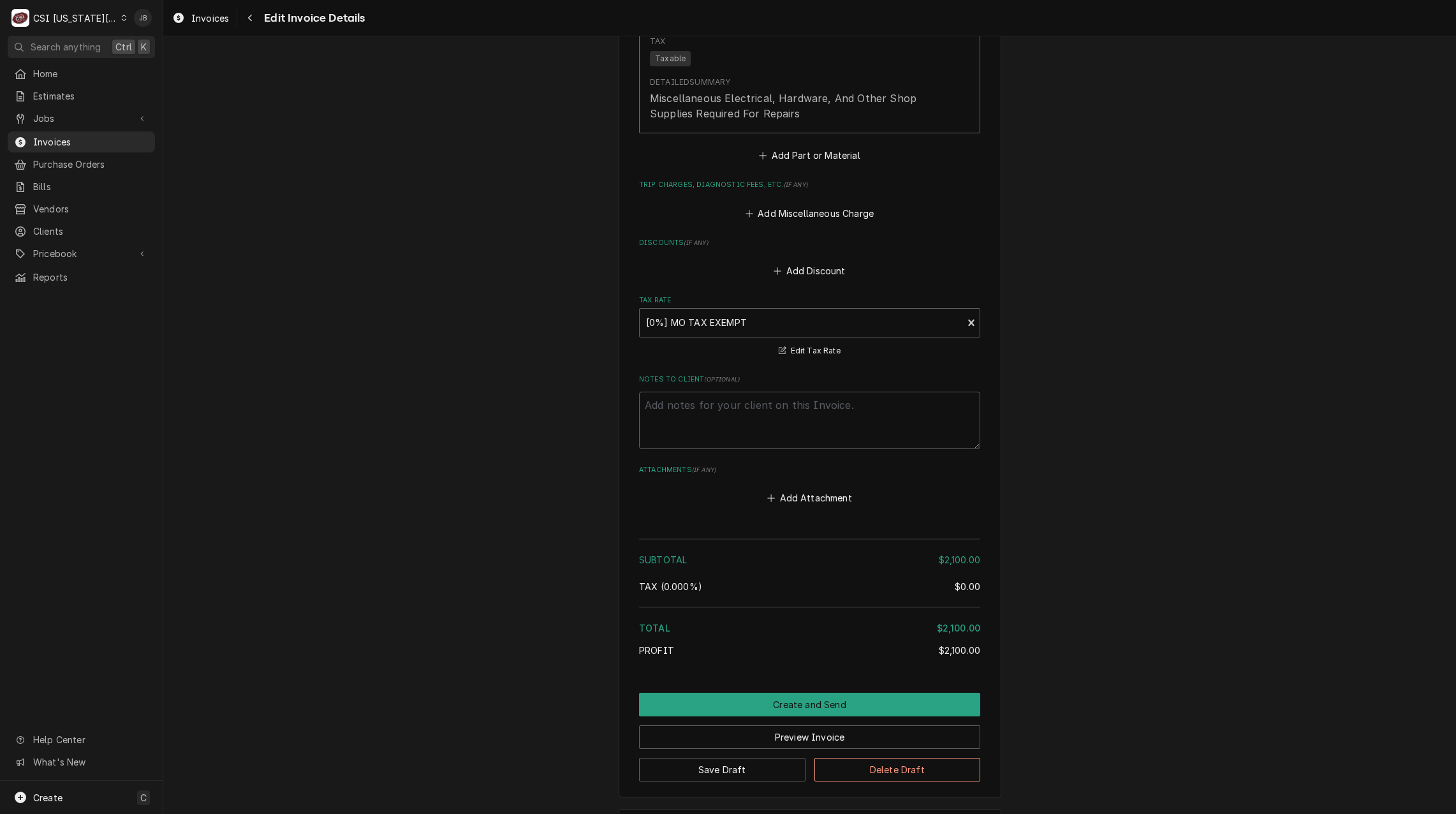
scroll to position [1987, 0]
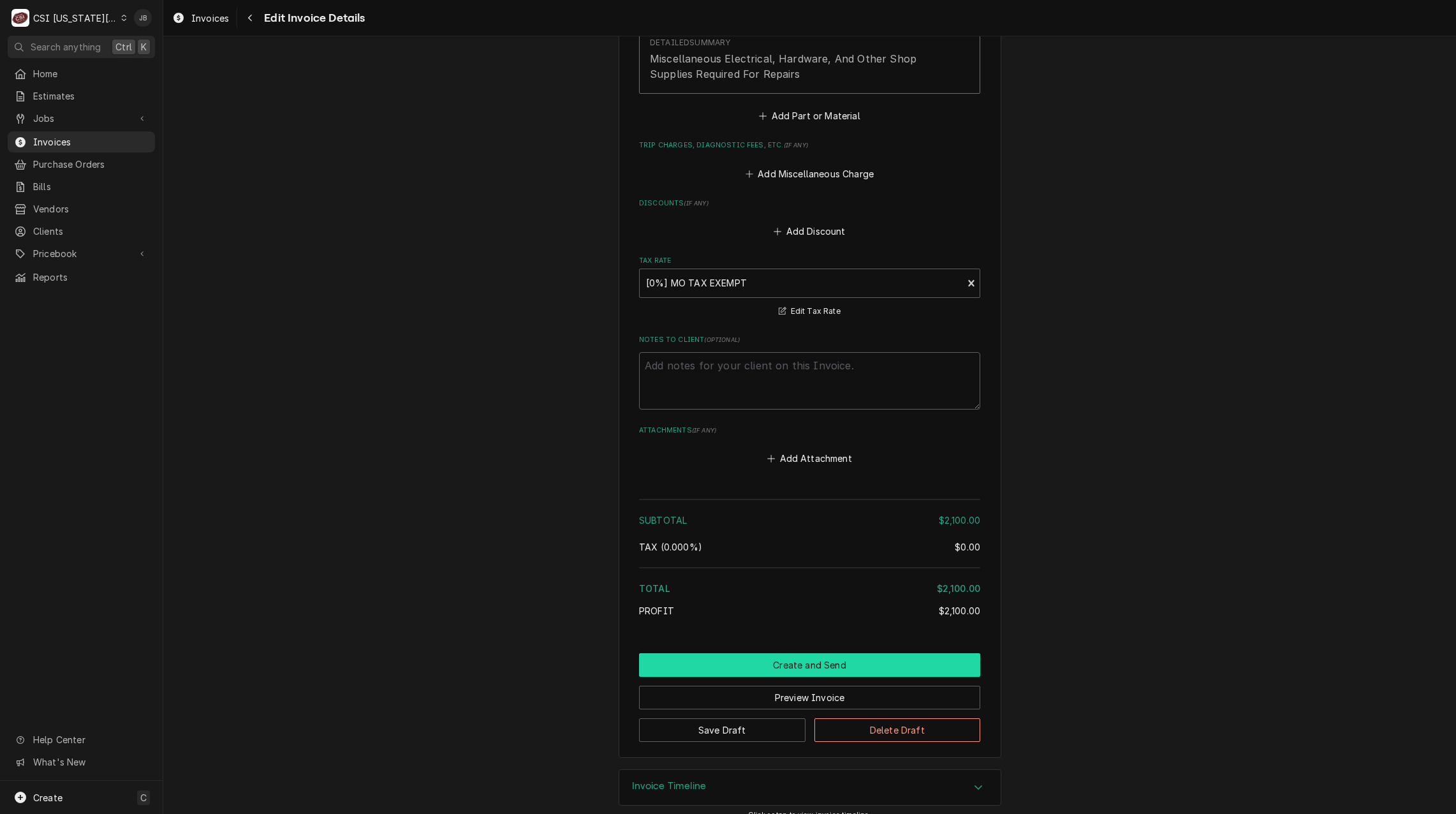
click at [765, 657] on button "Create and Send" at bounding box center [810, 665] width 341 height 24
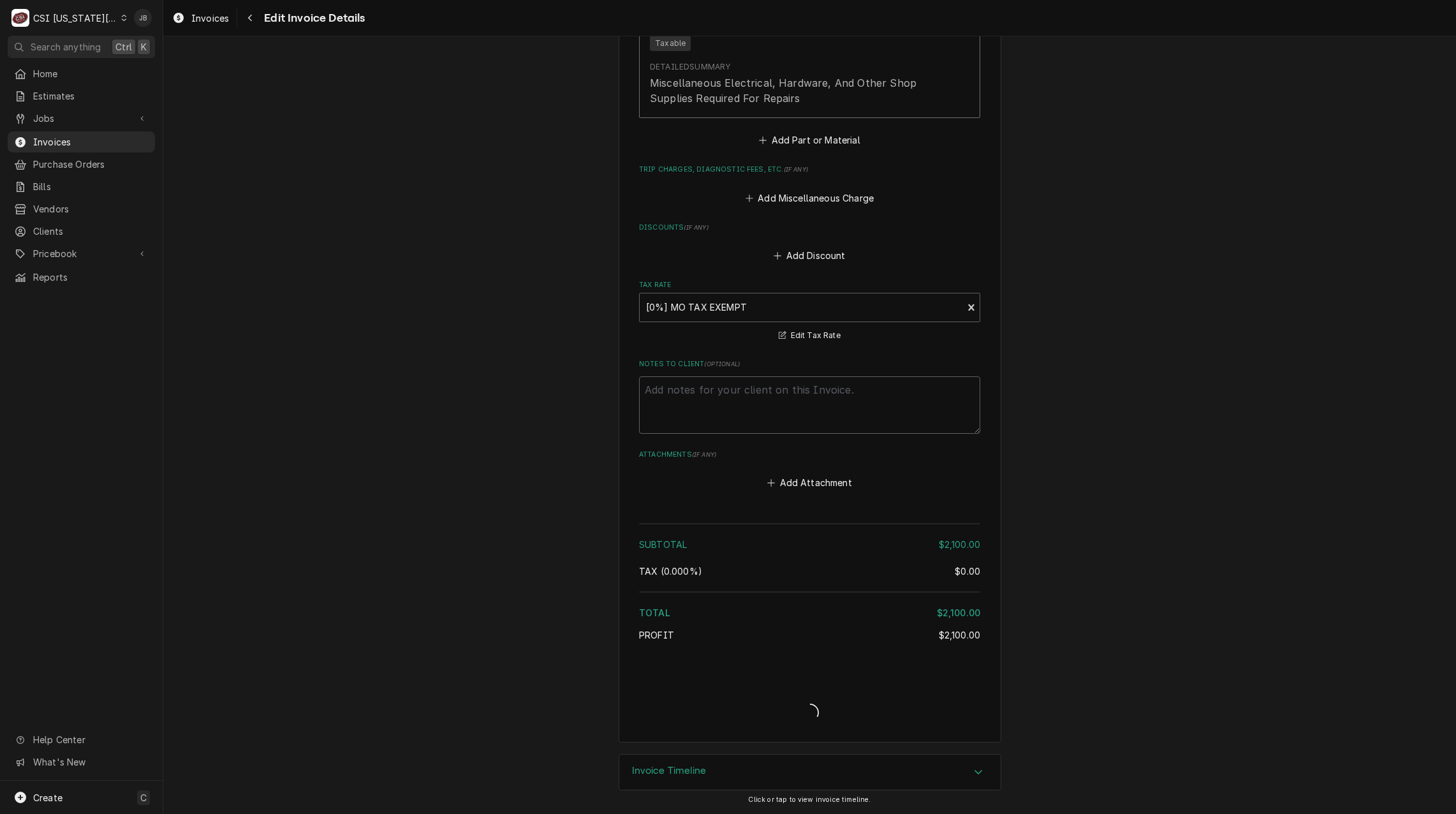
scroll to position [1947, 0]
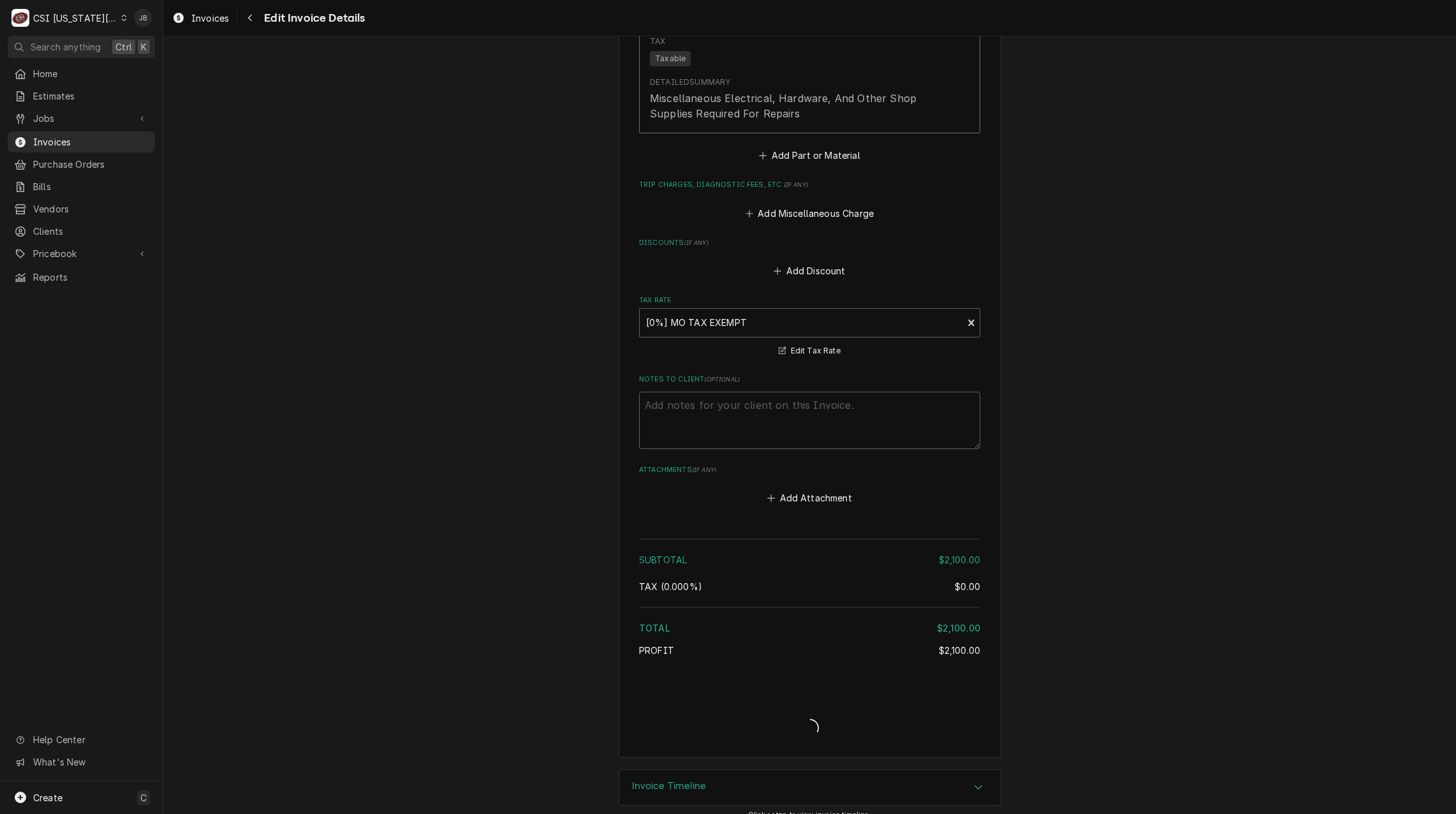
type textarea "x"
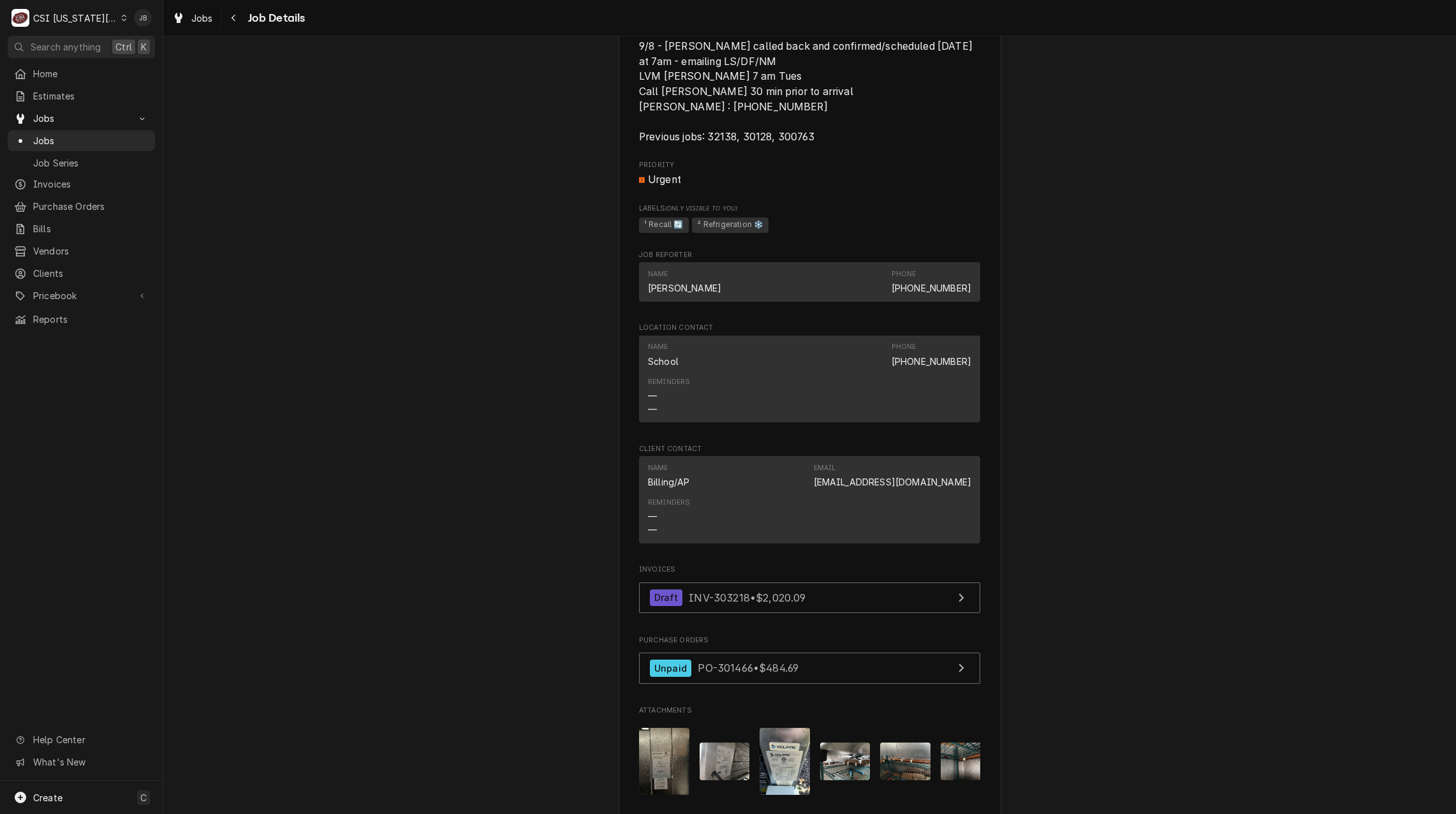
scroll to position [1148, 0]
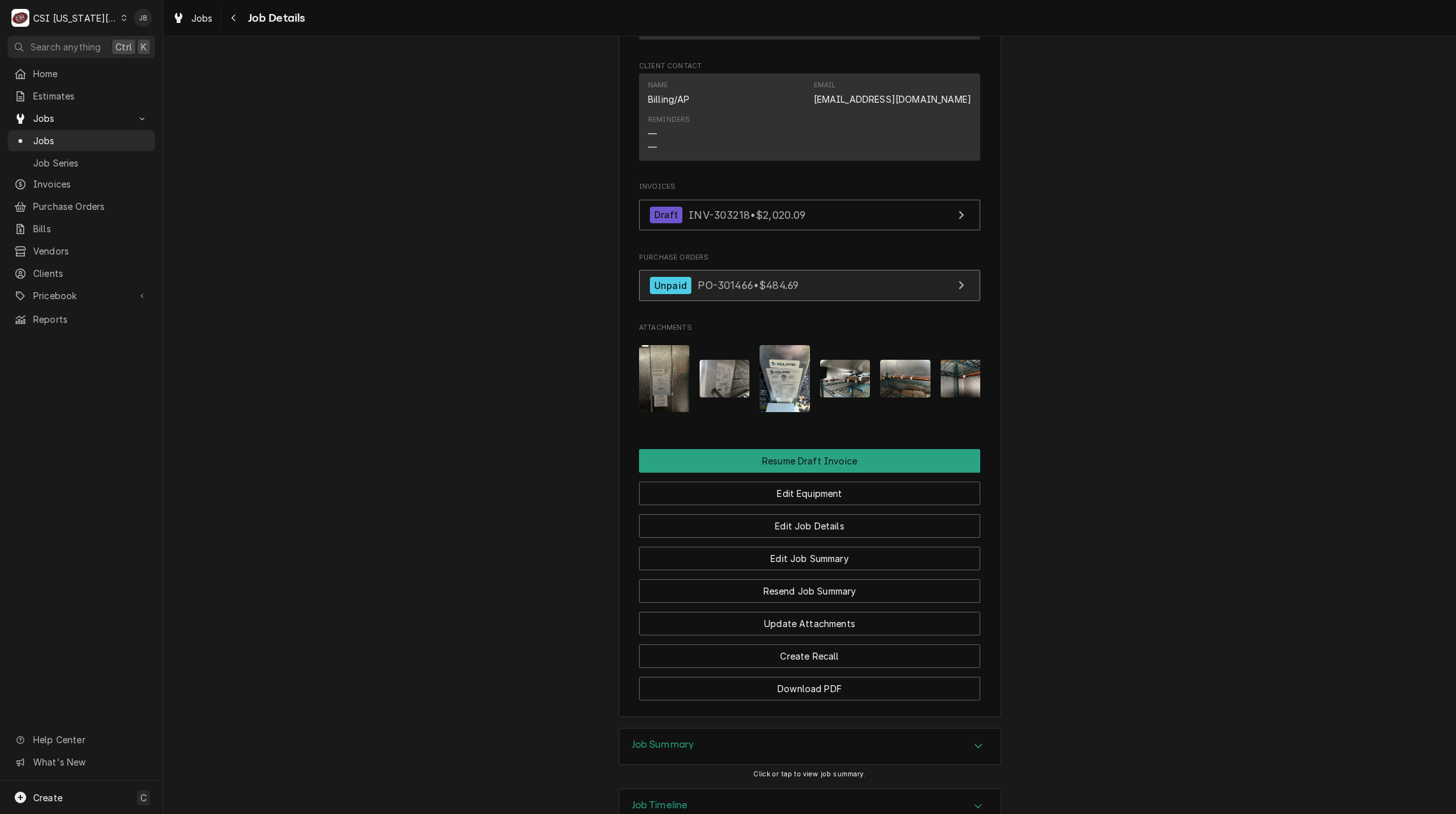
click at [744, 294] on div "Unpaid PO-301466 • $484.69" at bounding box center [724, 285] width 149 height 17
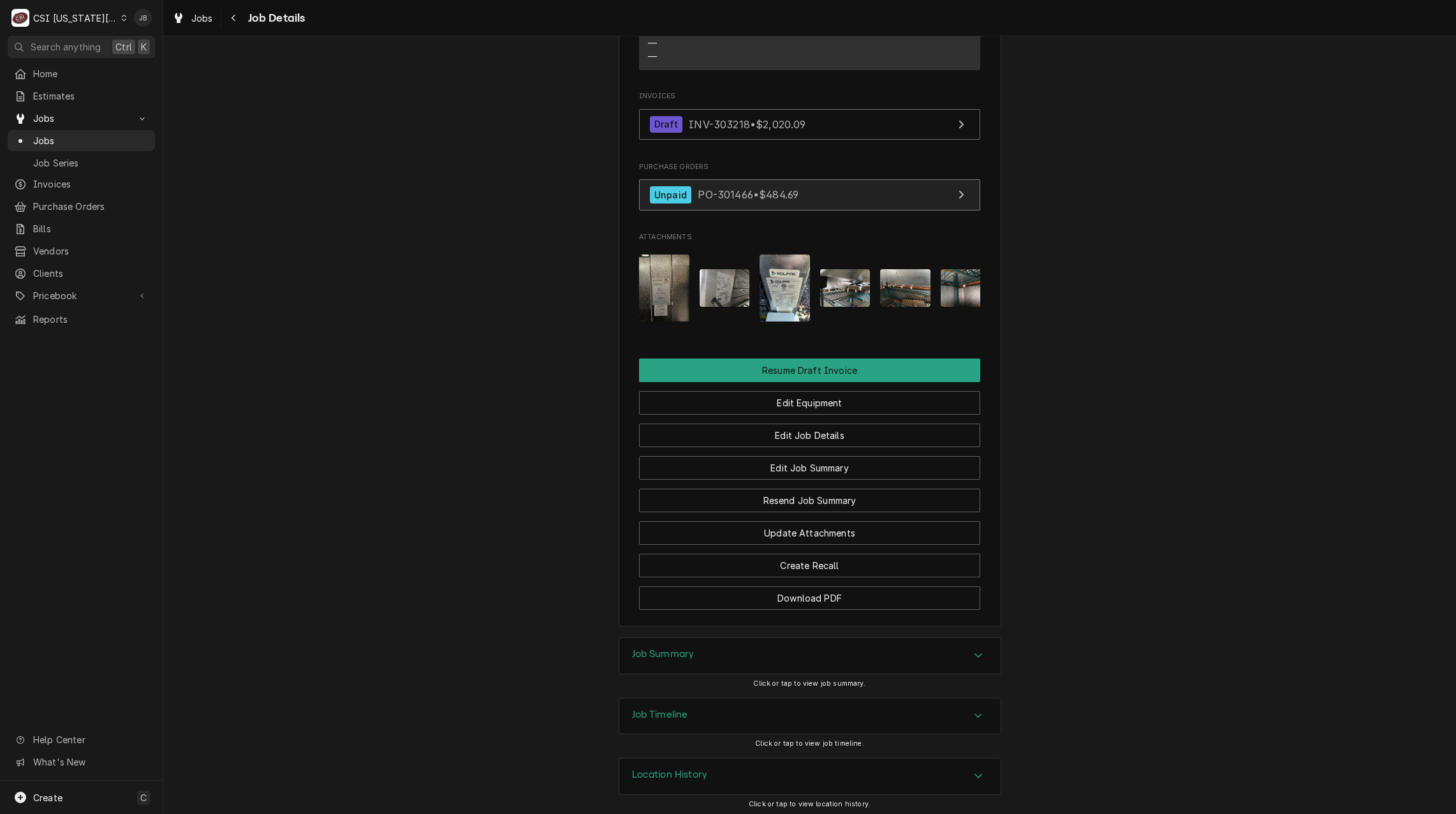
scroll to position [1267, 0]
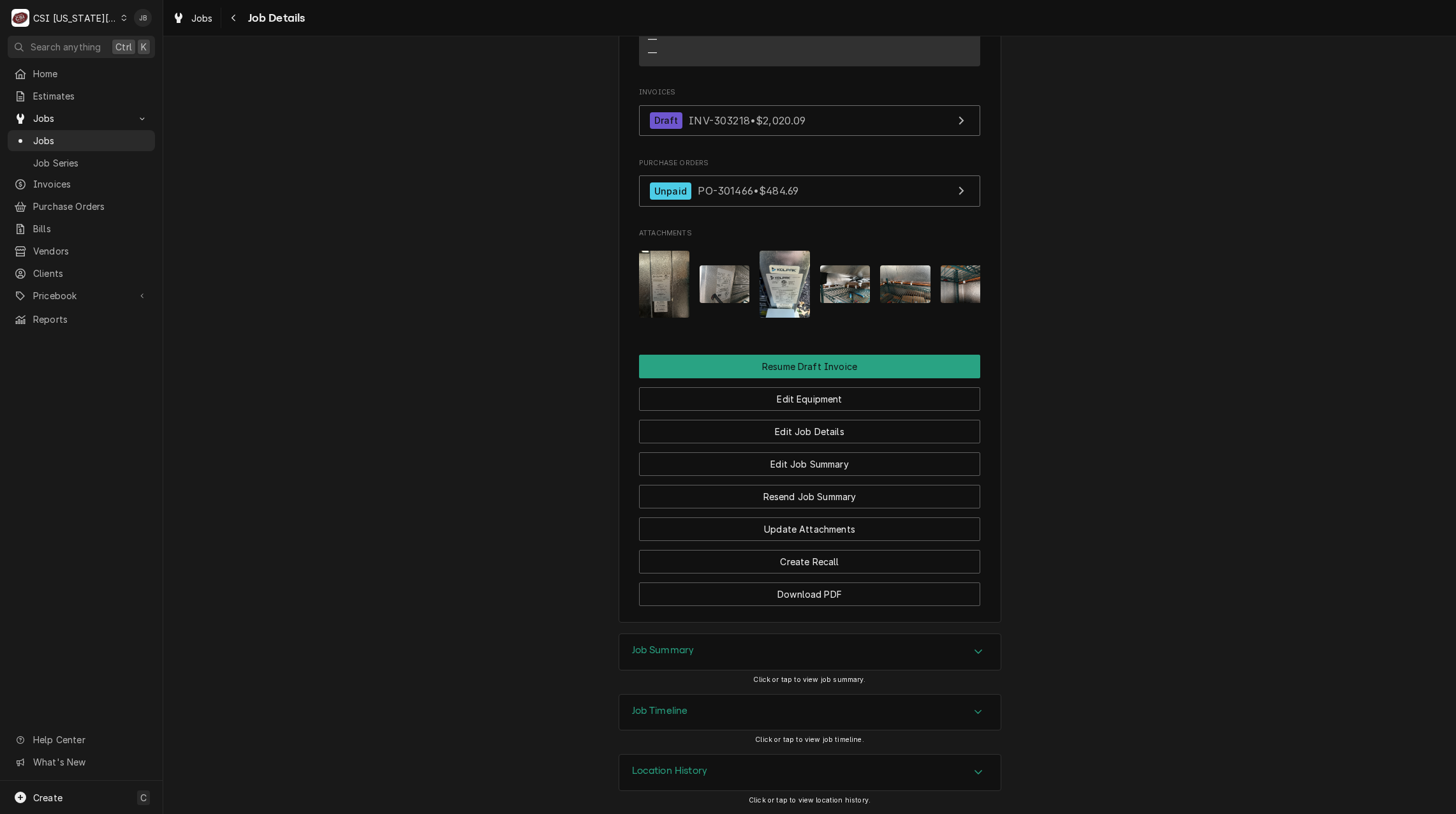
click at [909, 277] on img "Attachments" at bounding box center [905, 284] width 50 height 37
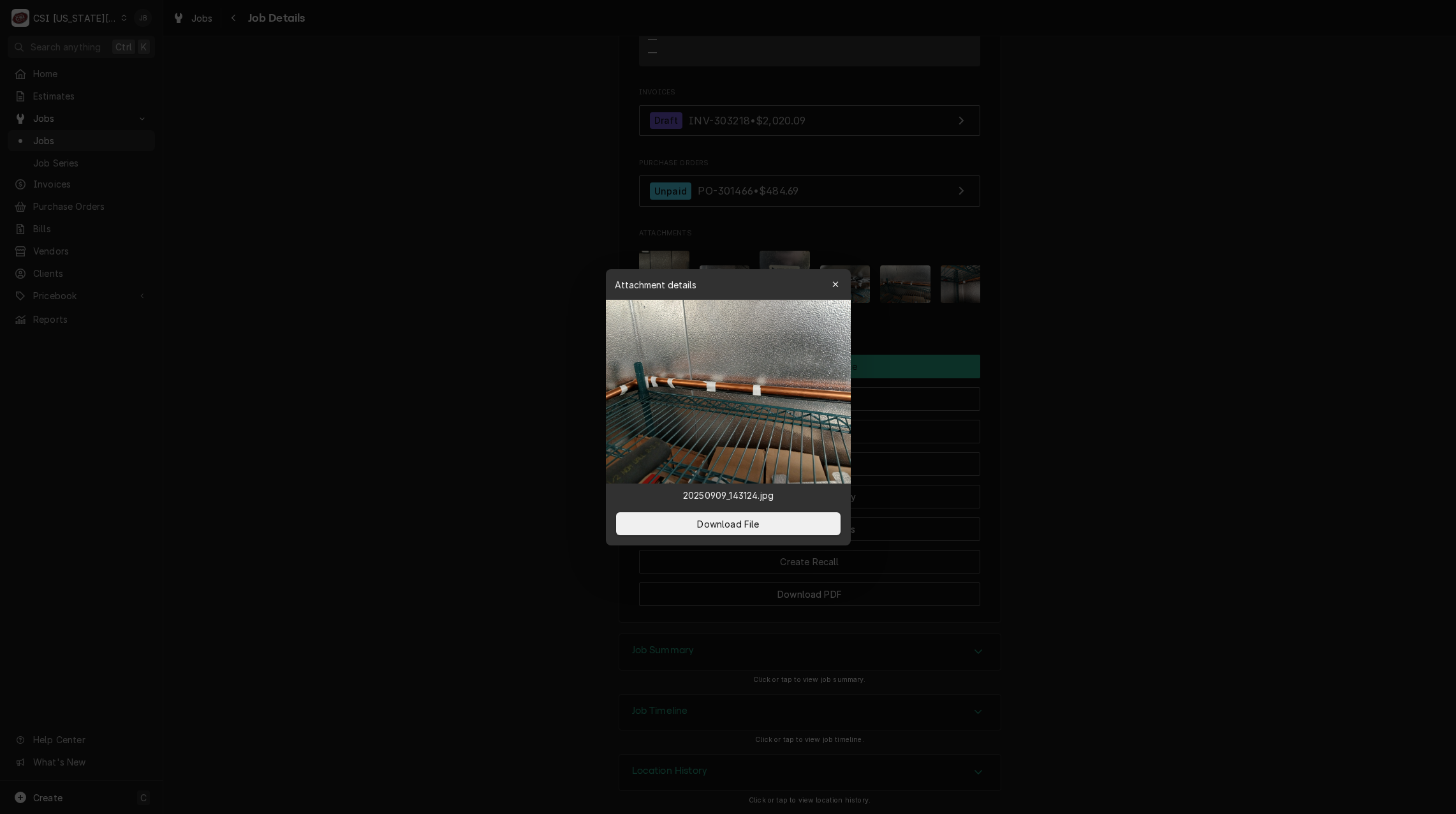
click at [1029, 330] on div at bounding box center [728, 407] width 1456 height 814
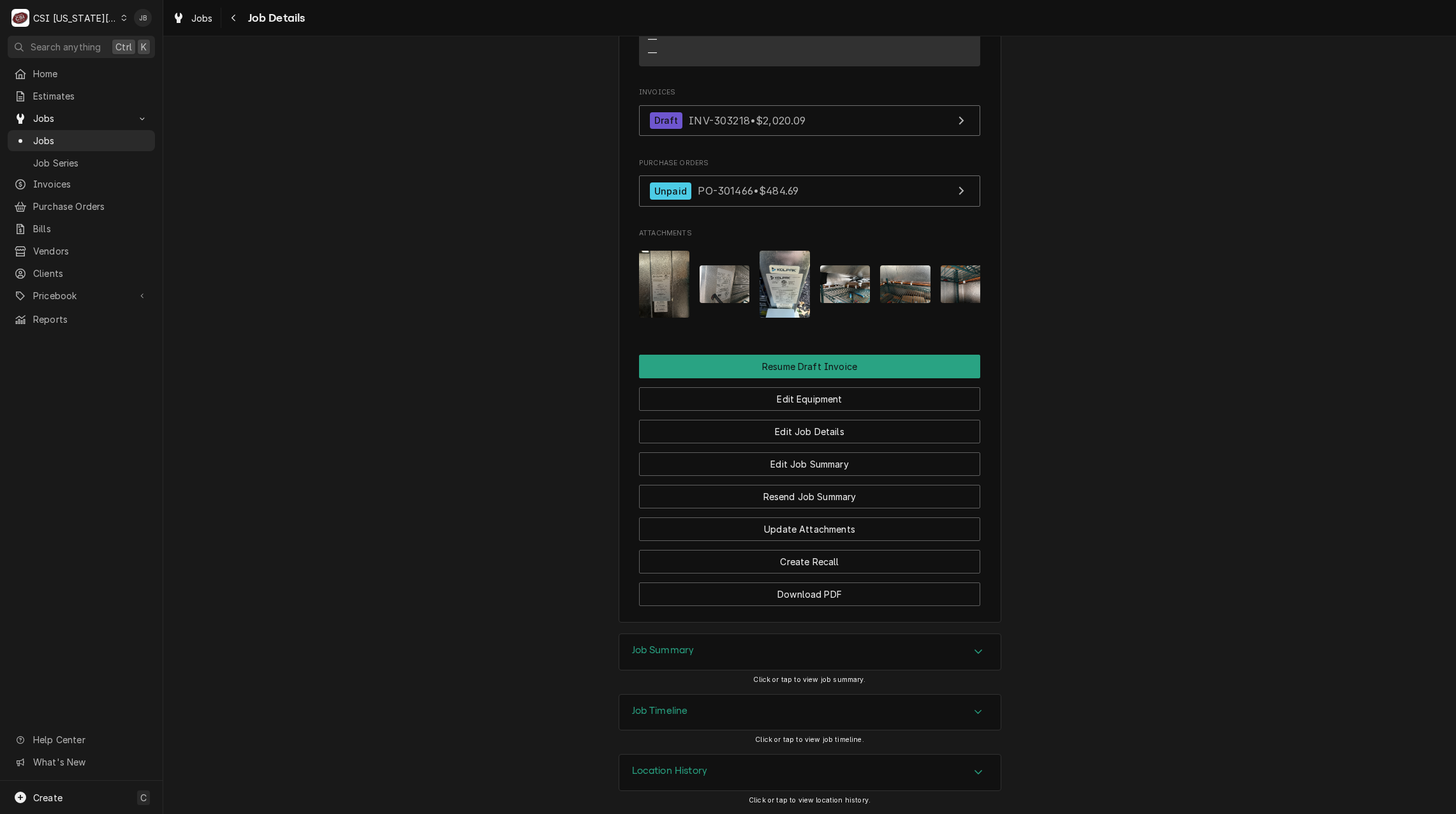
click at [945, 278] on img "Attachments" at bounding box center [965, 284] width 50 height 37
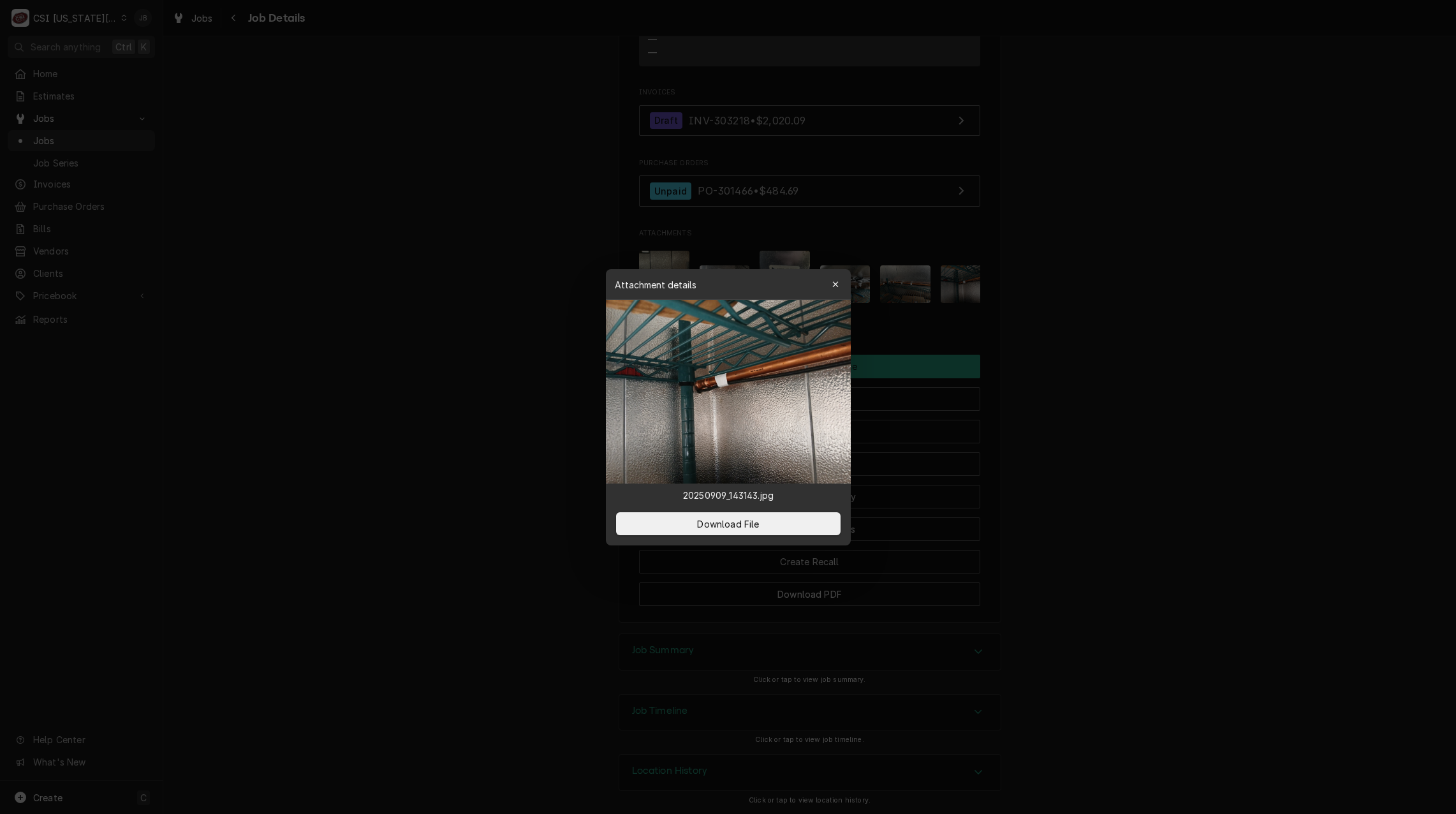
click at [1002, 298] on div at bounding box center [728, 407] width 1456 height 814
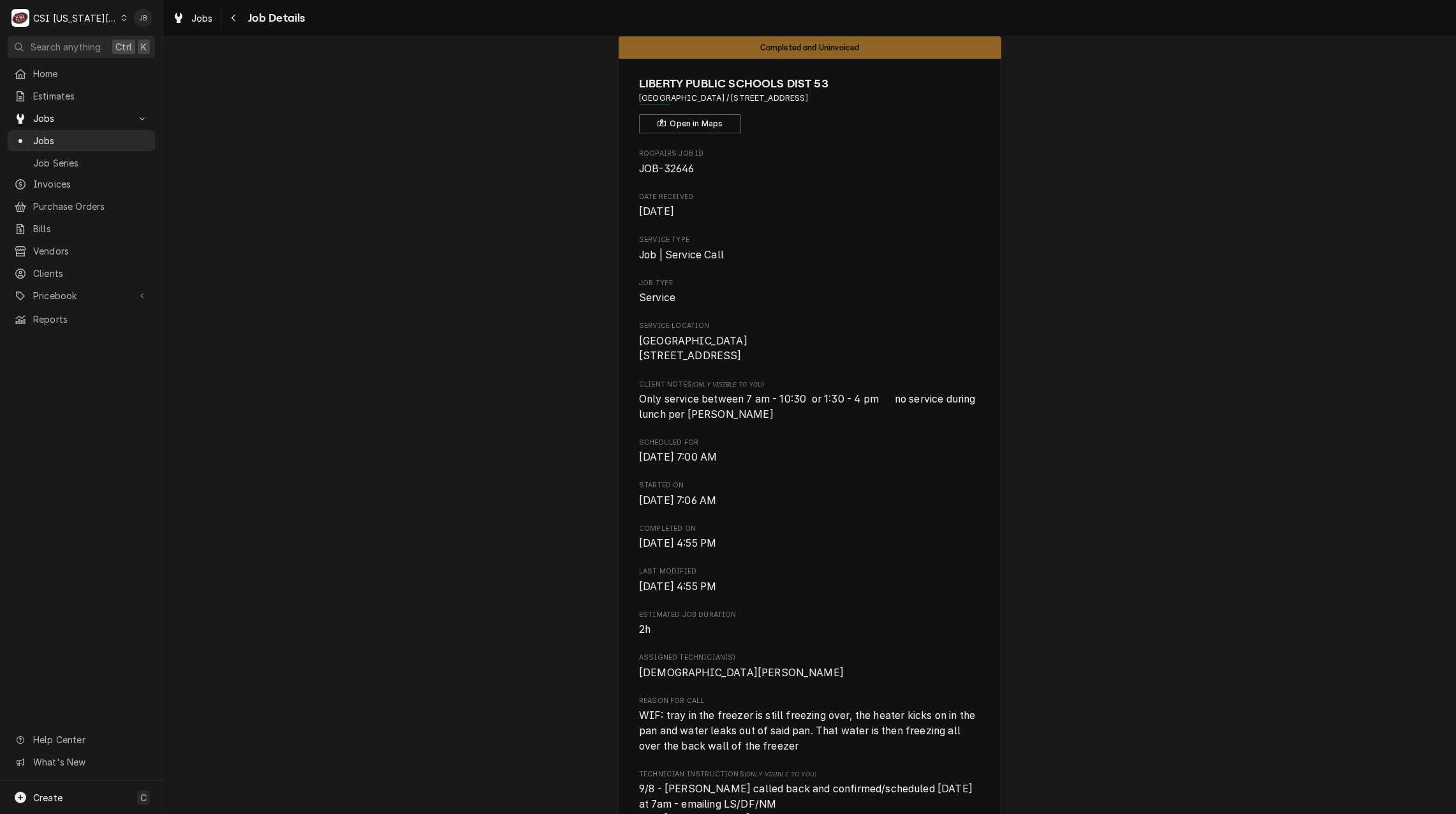
scroll to position [0, 0]
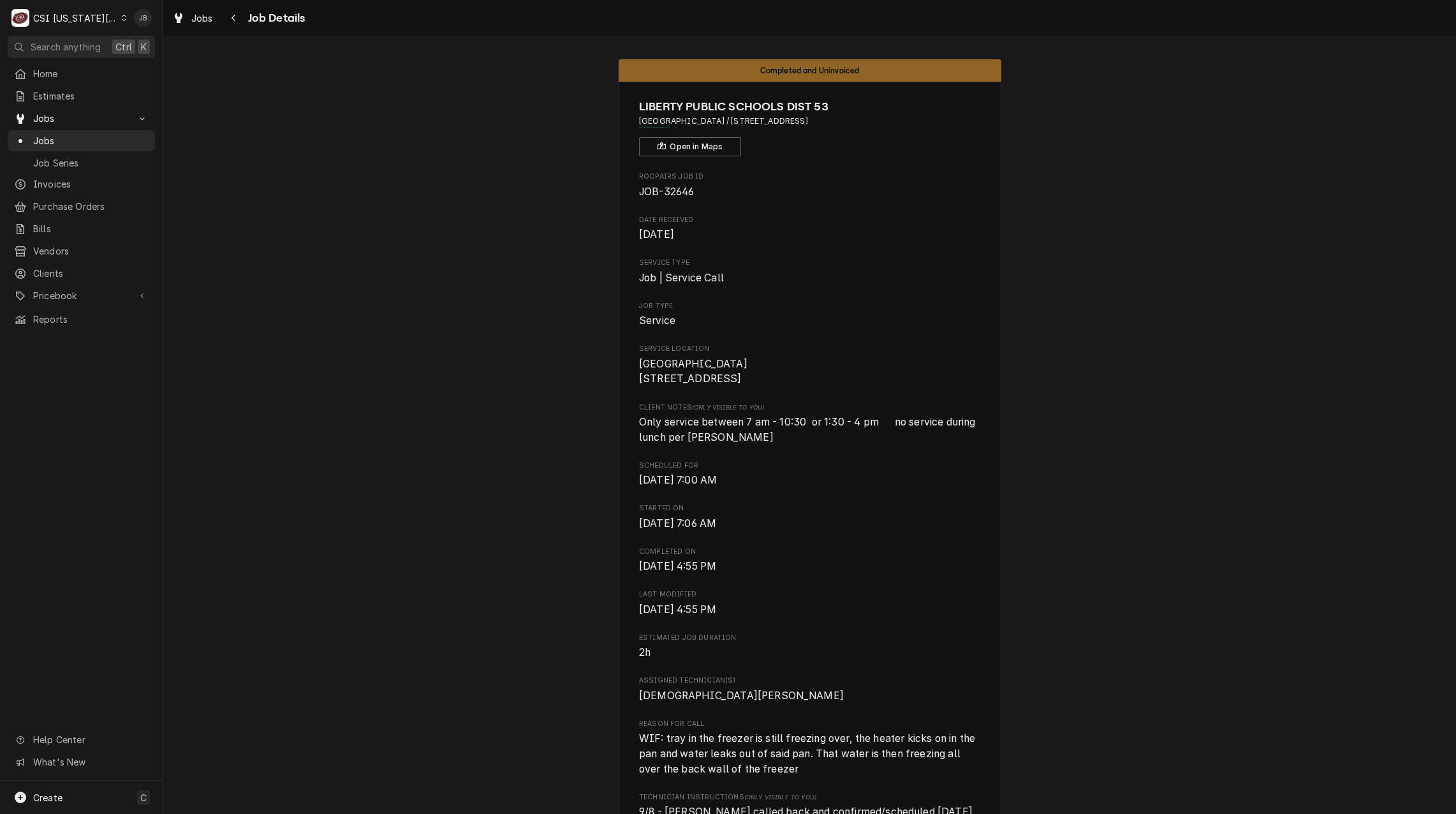
drag, startPoint x: 731, startPoint y: 123, endPoint x: 790, endPoint y: 121, distance: 59.0
click at [790, 121] on span "[GEOGRAPHIC_DATA] / [STREET_ADDRESS]" at bounding box center [810, 122] width 341 height 12
copy span "[STREET_ADDRESS]"
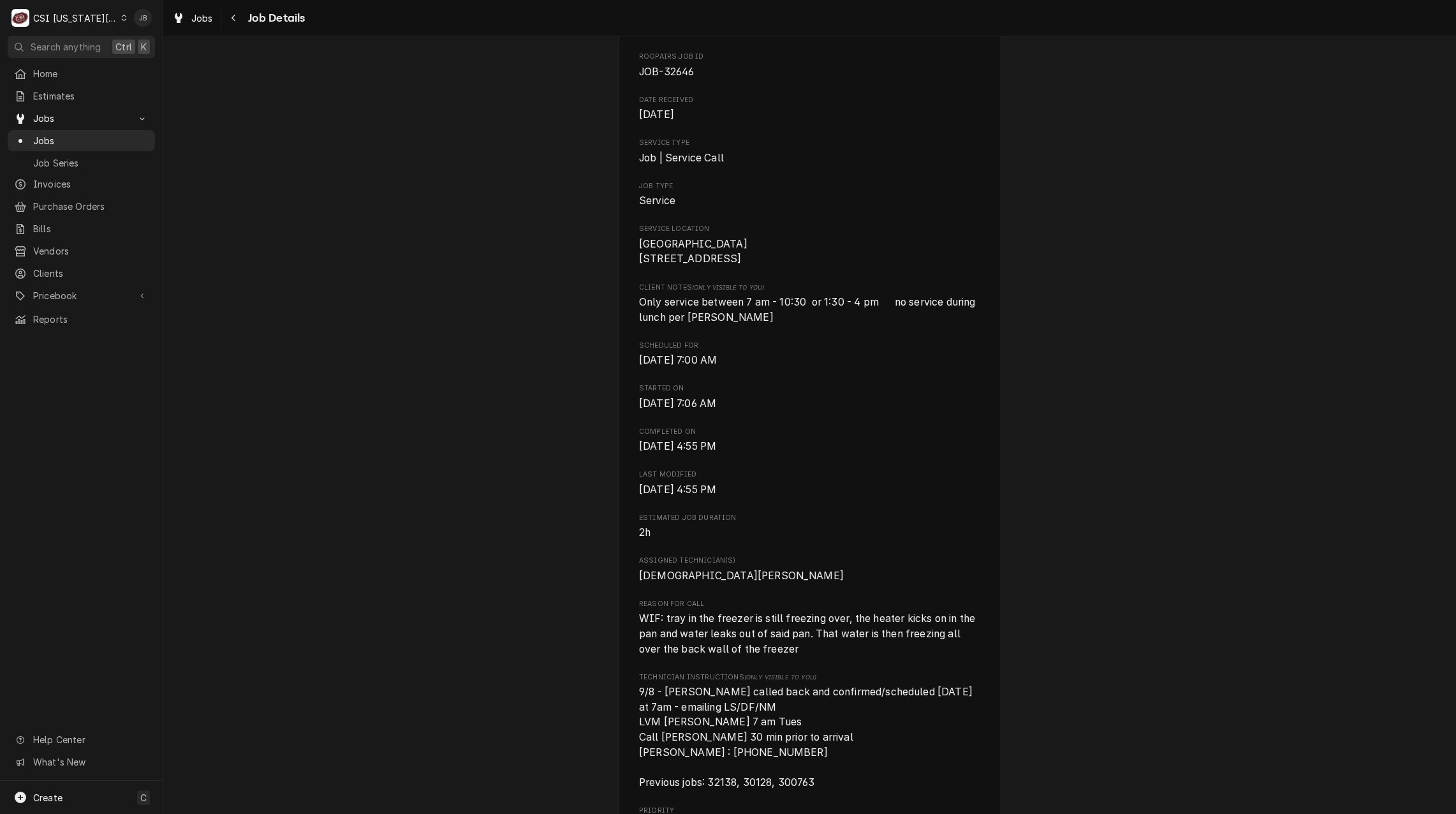
scroll to position [255, 0]
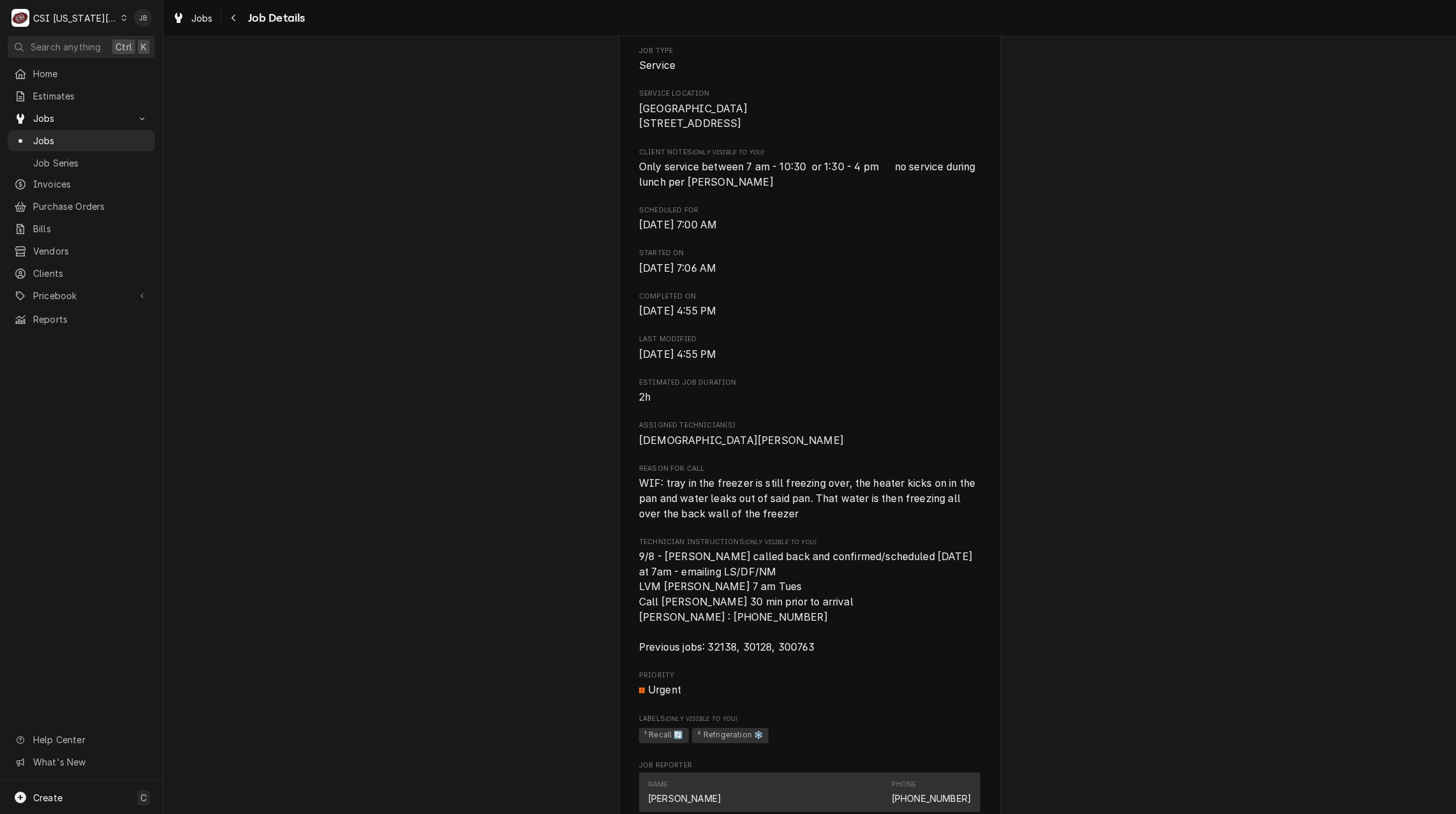
click at [889, 499] on span "WIF: tray in the freezer is still freezing over, the heater kicks on in the pan…" at bounding box center [808, 498] width 339 height 42
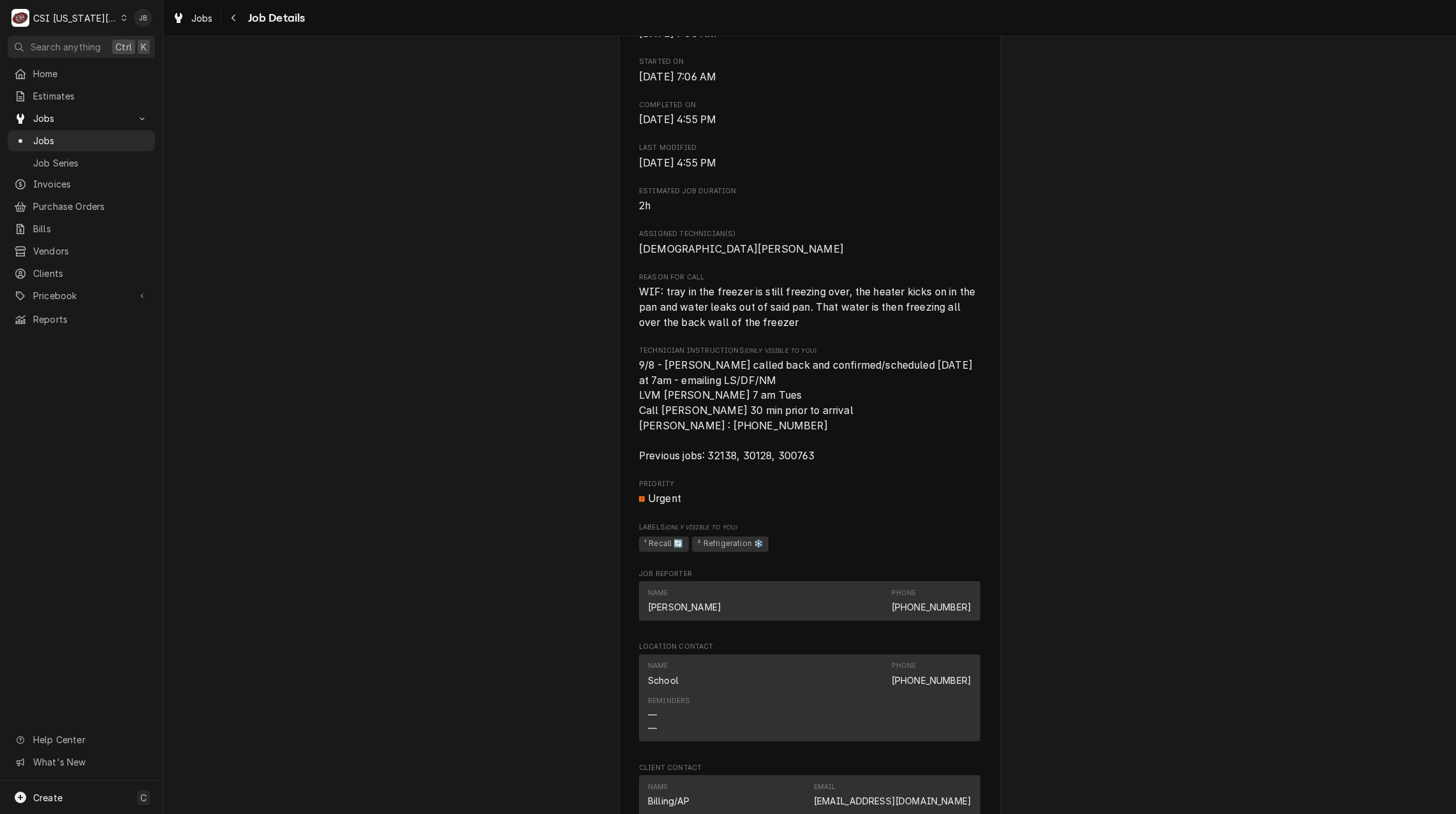
scroll to position [0, 0]
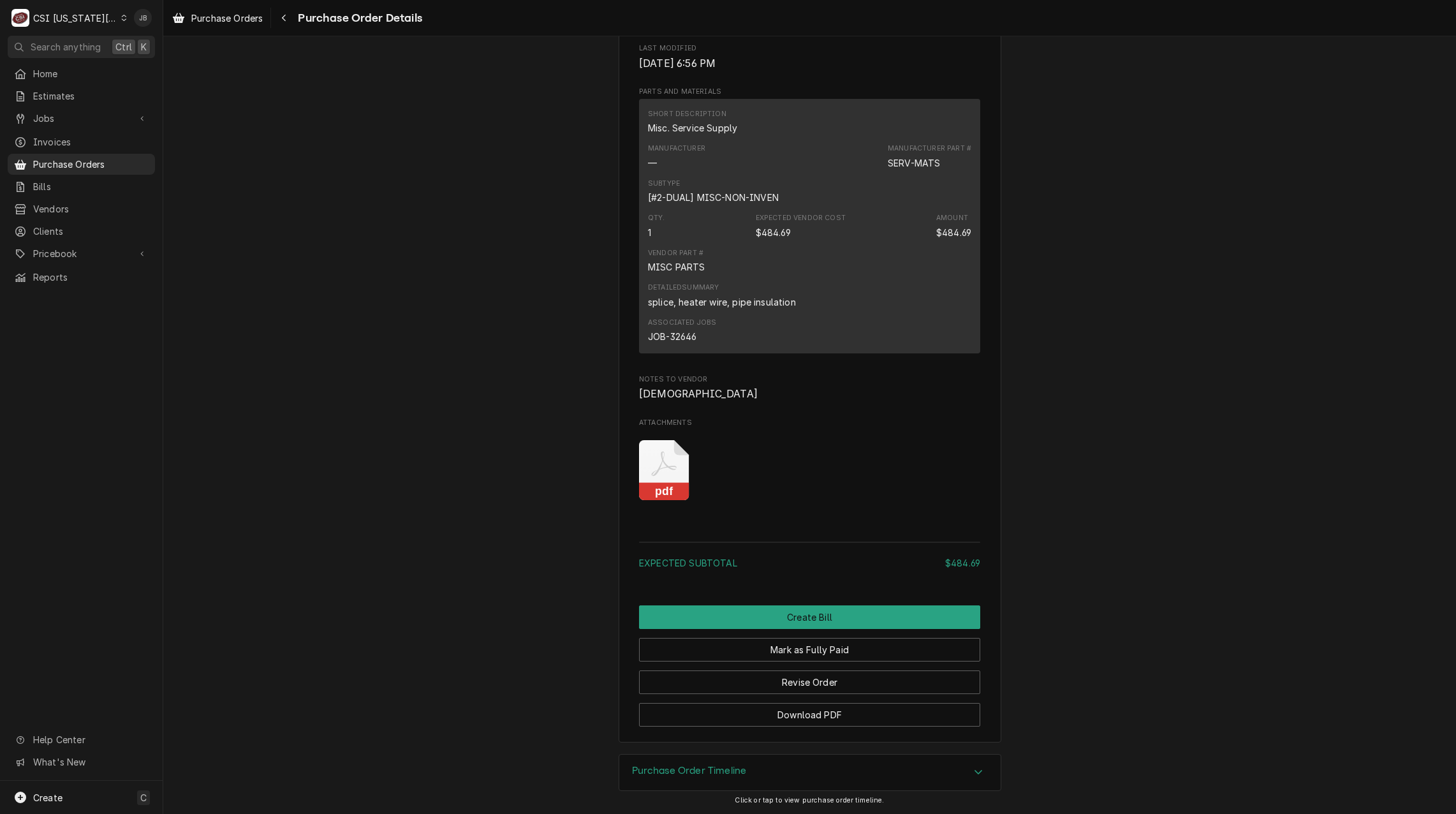
scroll to position [893, 0]
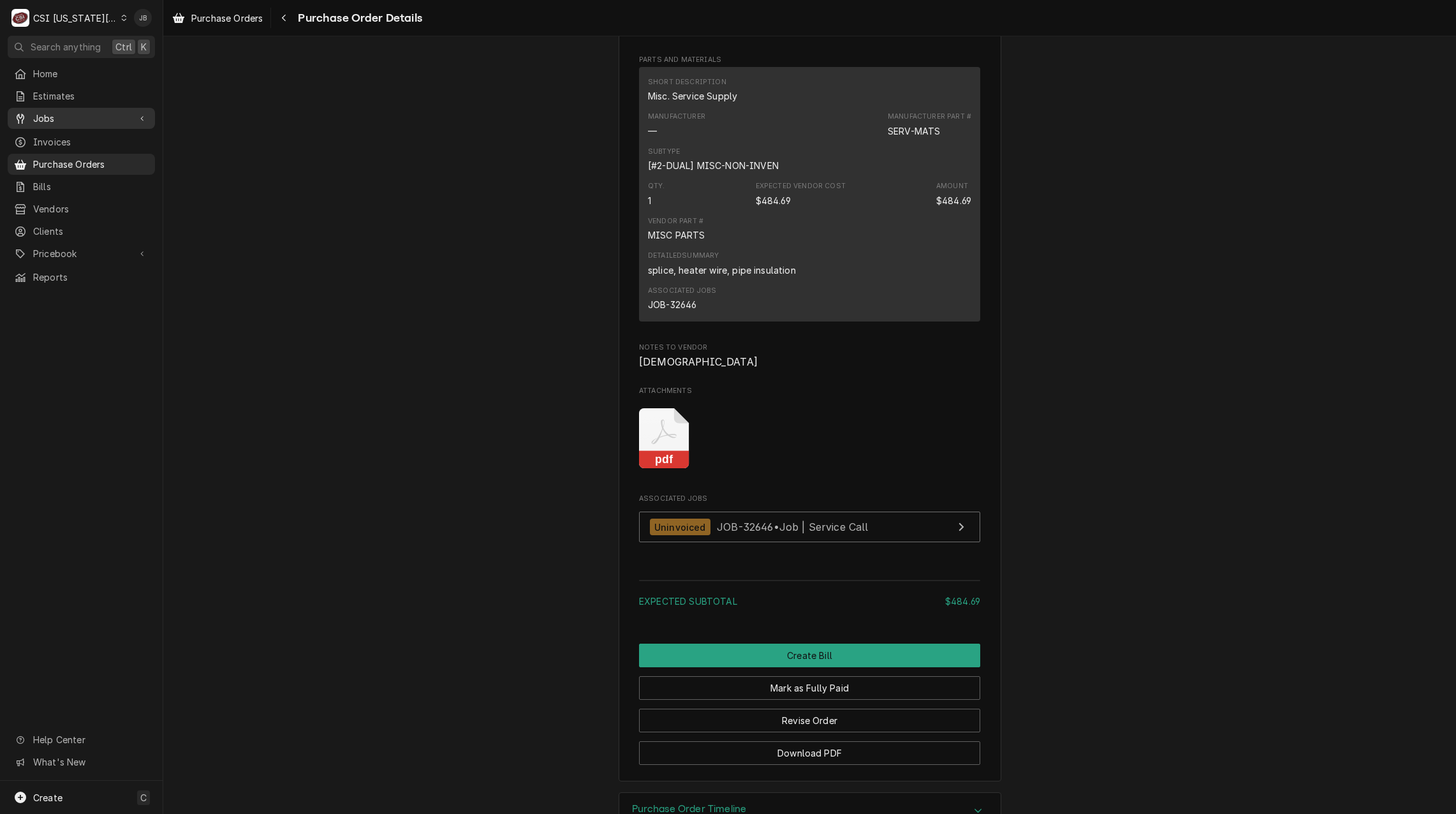
click at [65, 111] on span "Jobs" at bounding box center [81, 118] width 96 height 14
click at [88, 134] on span "Jobs" at bounding box center [91, 141] width 116 height 14
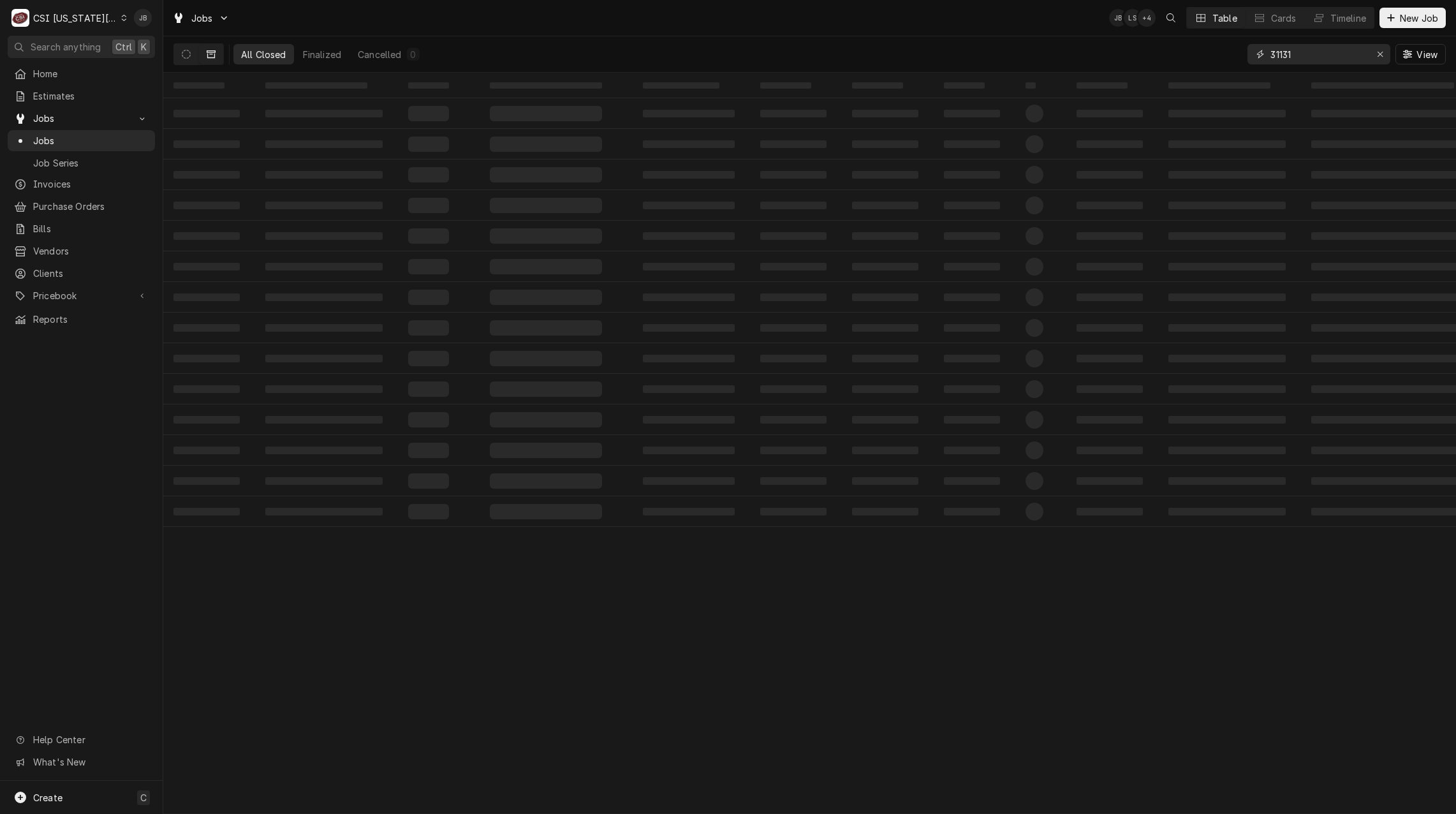
drag, startPoint x: 1305, startPoint y: 55, endPoint x: 1223, endPoint y: 59, distance: 82.1
click at [1241, 56] on div "All Closed Finalized Cancelled 0 31131 View" at bounding box center [809, 54] width 1272 height 36
paste input "650 Conistor St"
type input "650 Conistor St"
click at [187, 55] on icon "Dynamic Content Wrapper" at bounding box center [186, 54] width 9 height 9
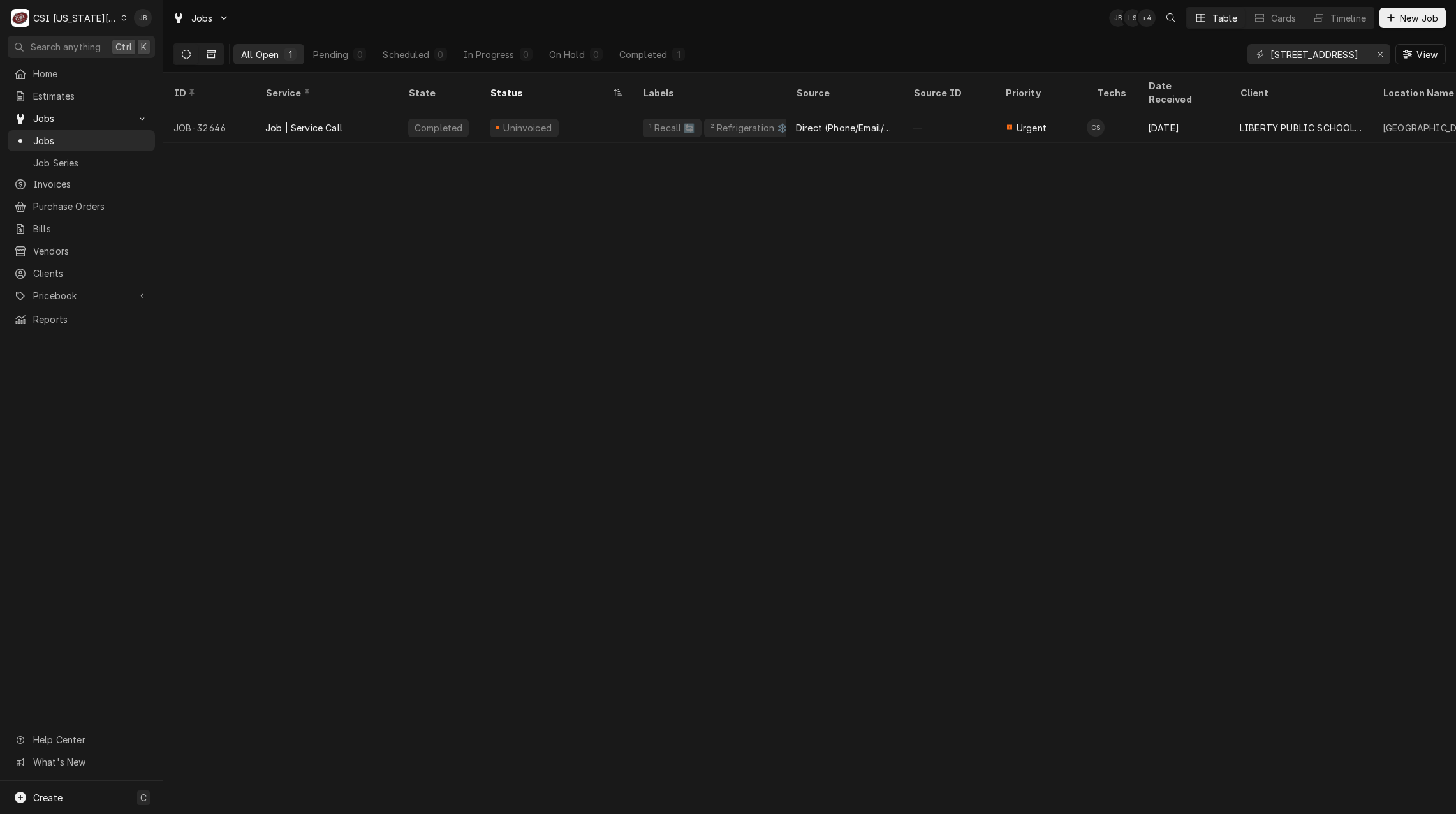
click at [211, 54] on icon "Dynamic Content Wrapper" at bounding box center [211, 54] width 9 height 9
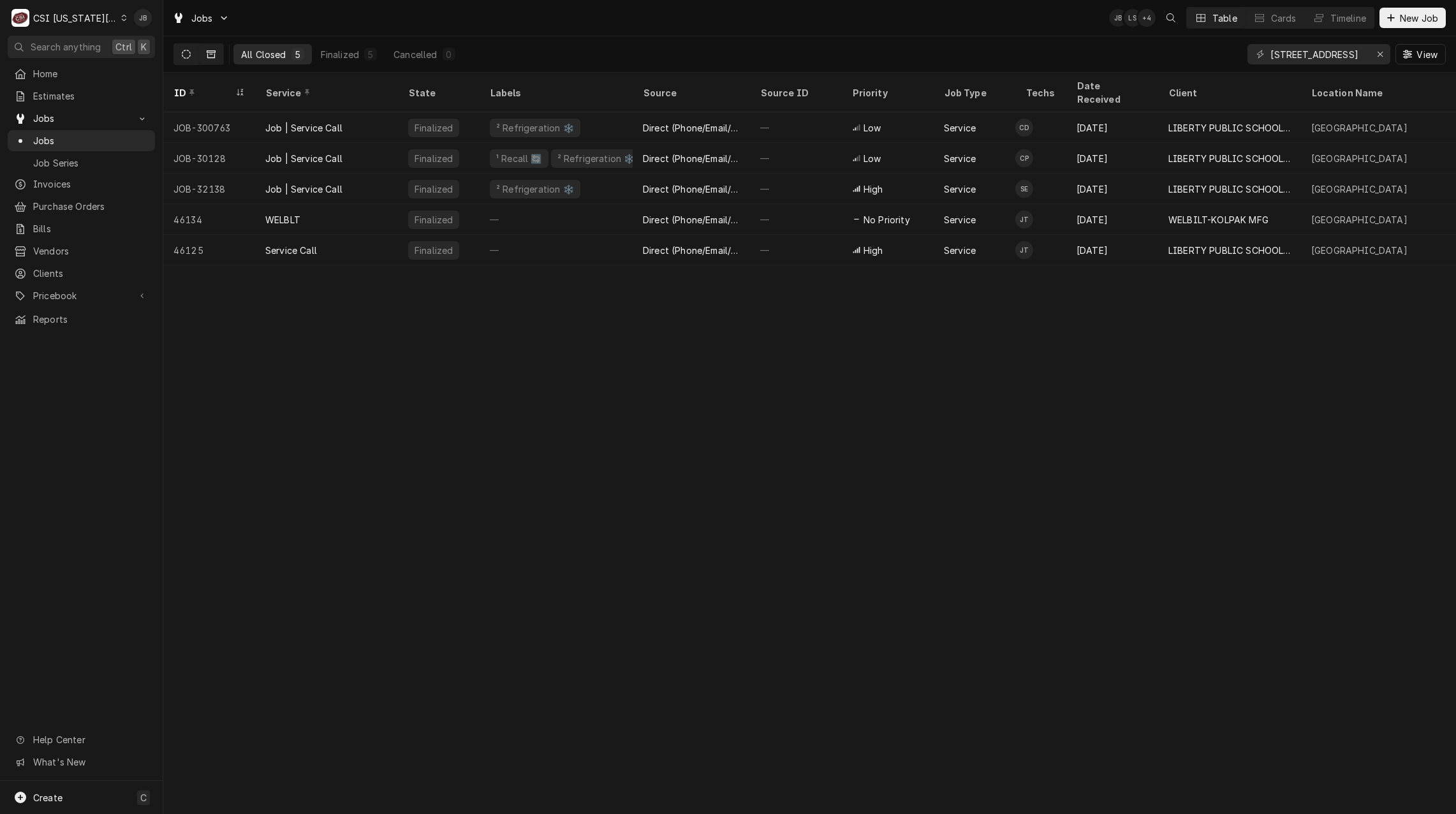
click at [195, 54] on button "Dynamic Content Wrapper" at bounding box center [186, 54] width 25 height 20
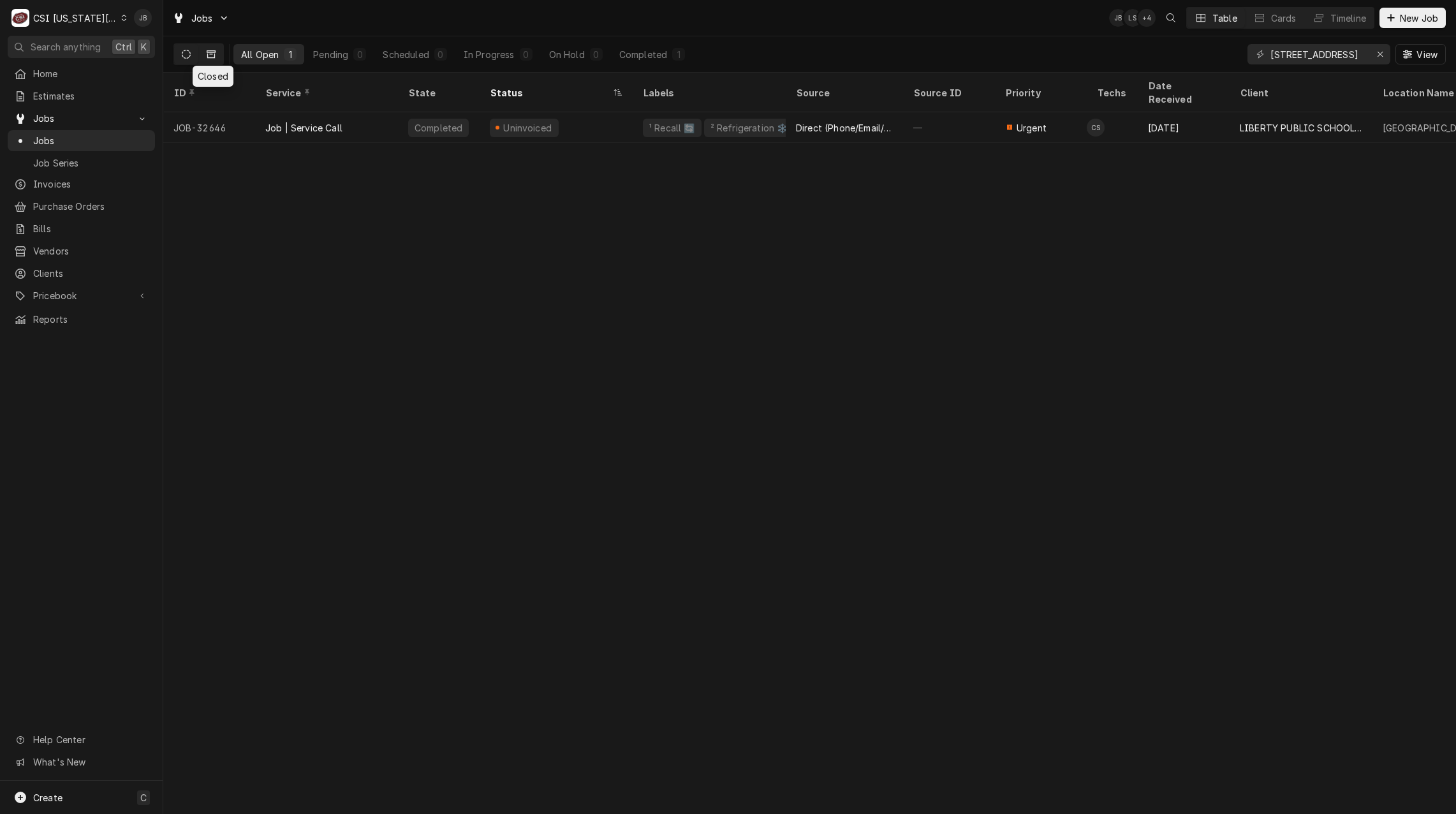
click at [212, 58] on icon "Dynamic Content Wrapper" at bounding box center [211, 54] width 9 height 8
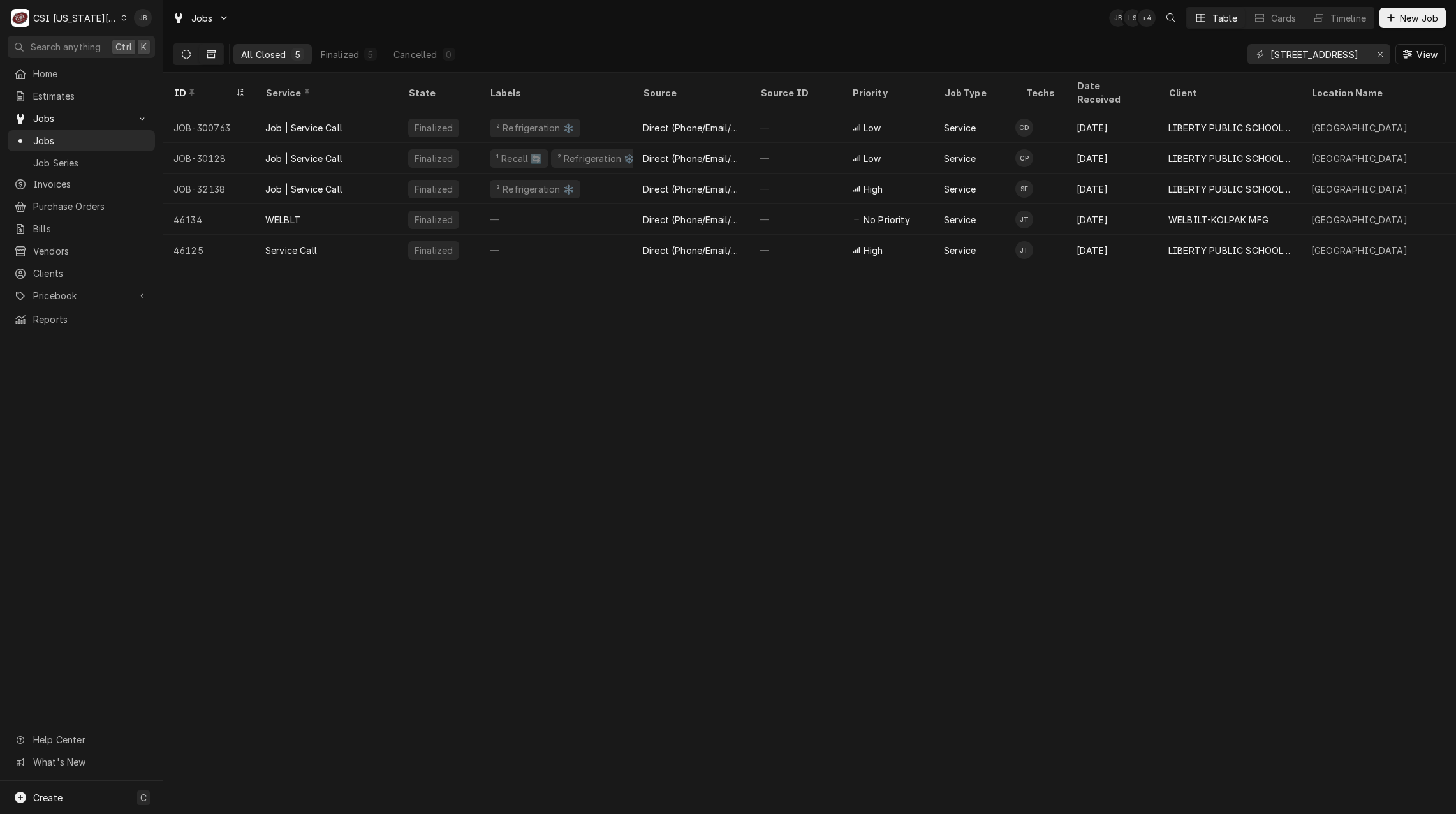
click at [191, 53] on button "Dynamic Content Wrapper" at bounding box center [186, 54] width 25 height 20
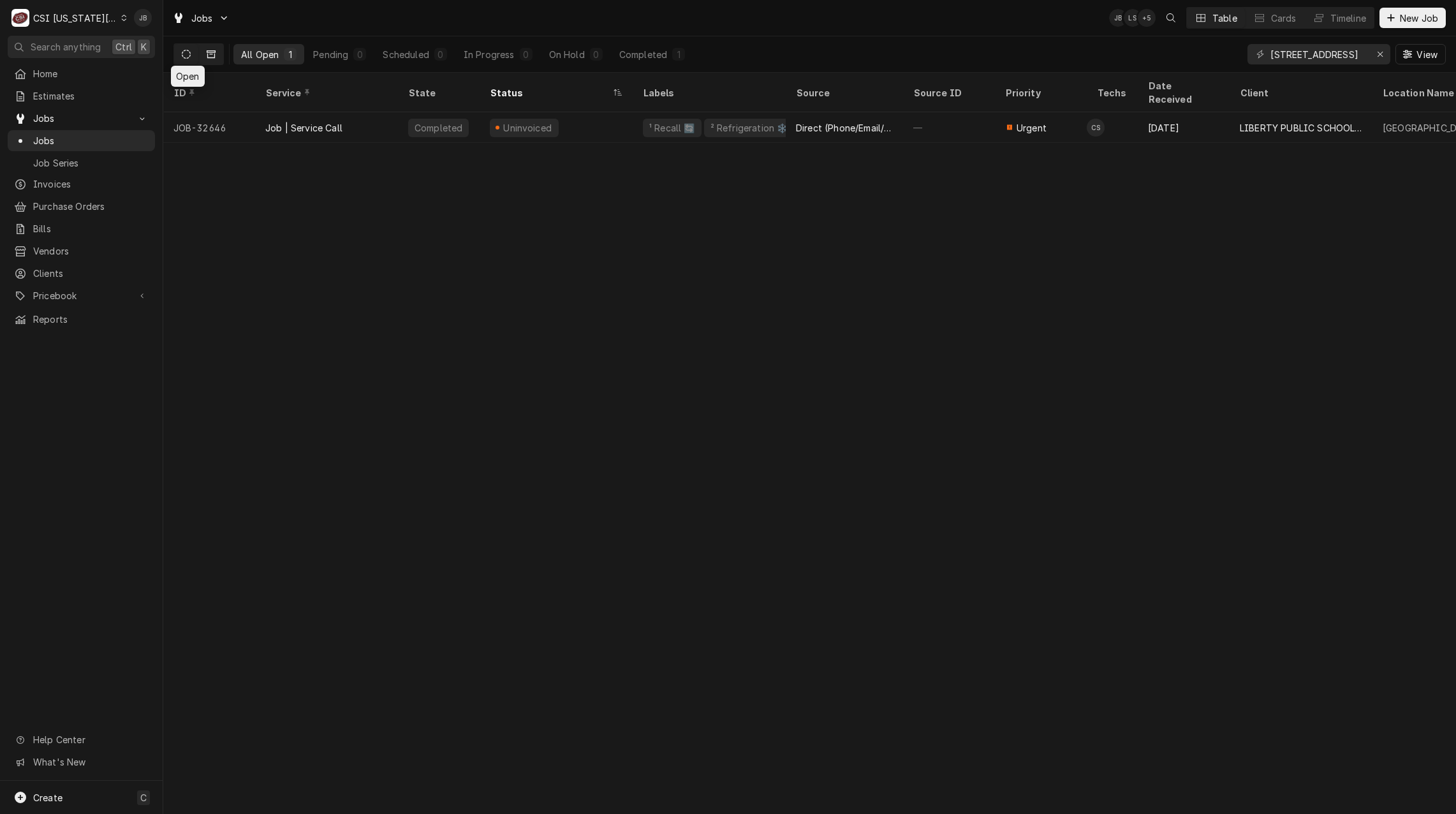
click at [219, 53] on button "Dynamic Content Wrapper" at bounding box center [211, 54] width 25 height 20
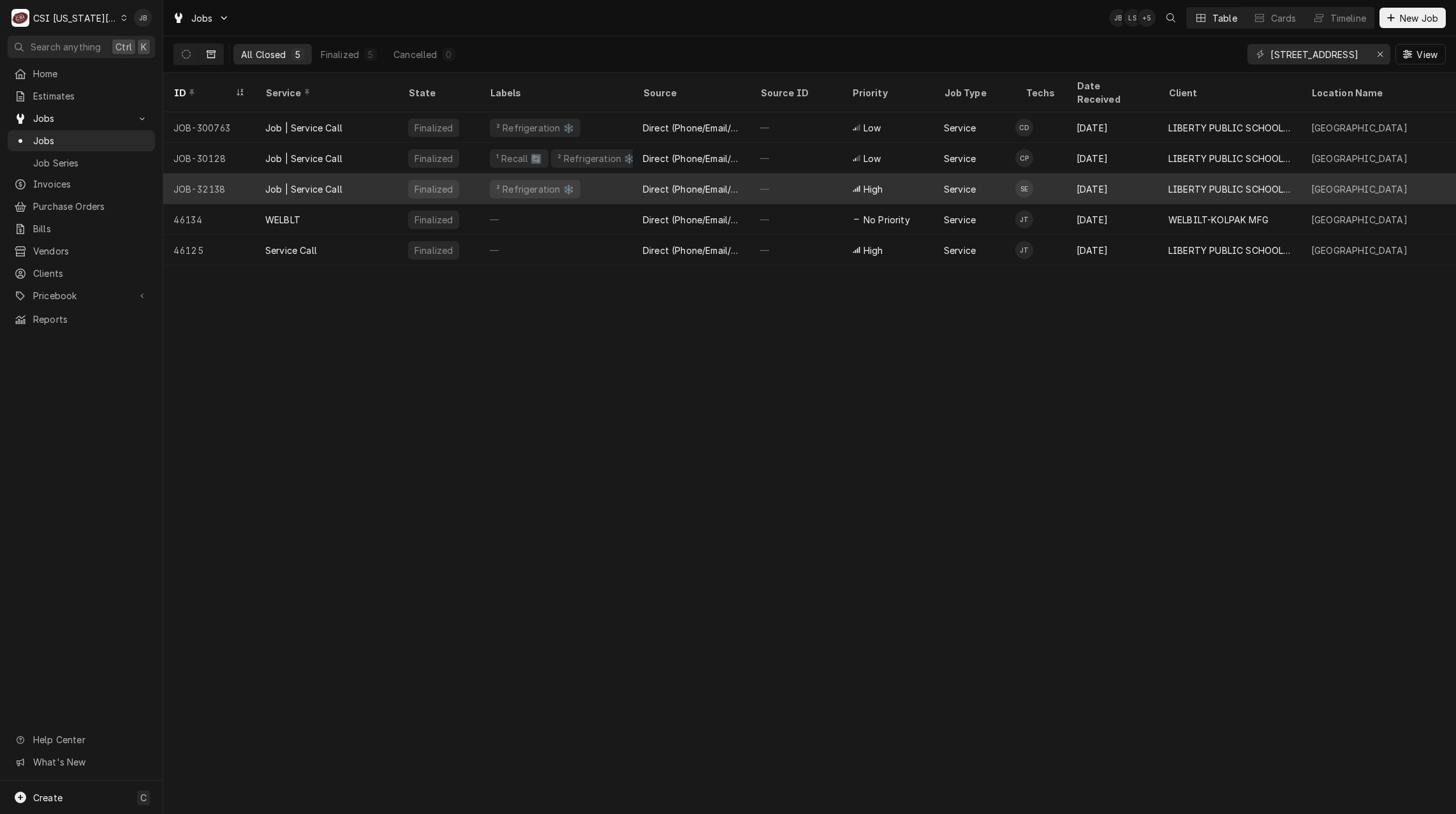
click at [437, 183] on div "Finalized" at bounding box center [433, 189] width 41 height 14
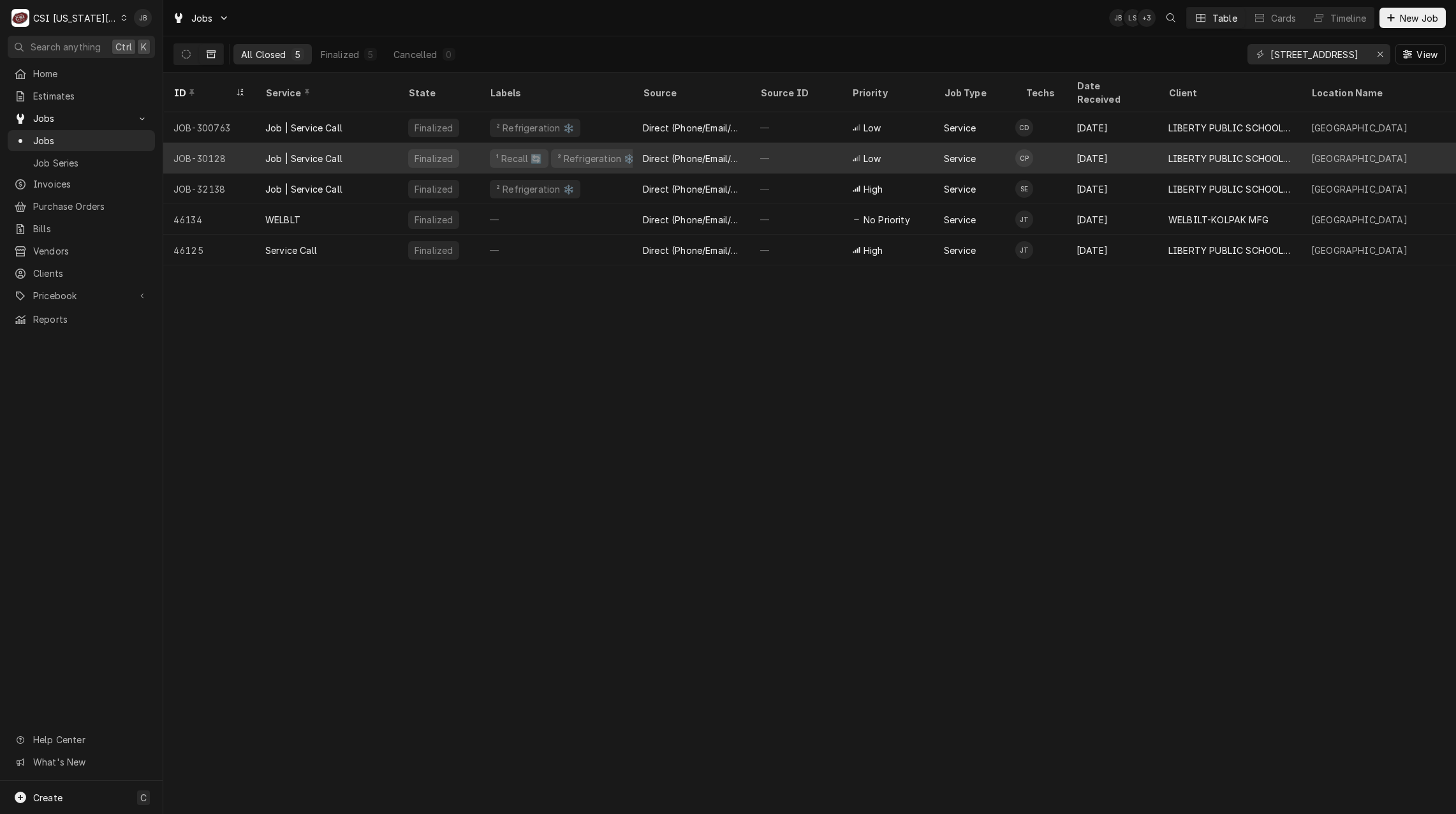
click at [432, 152] on div "Finalized" at bounding box center [433, 159] width 41 height 14
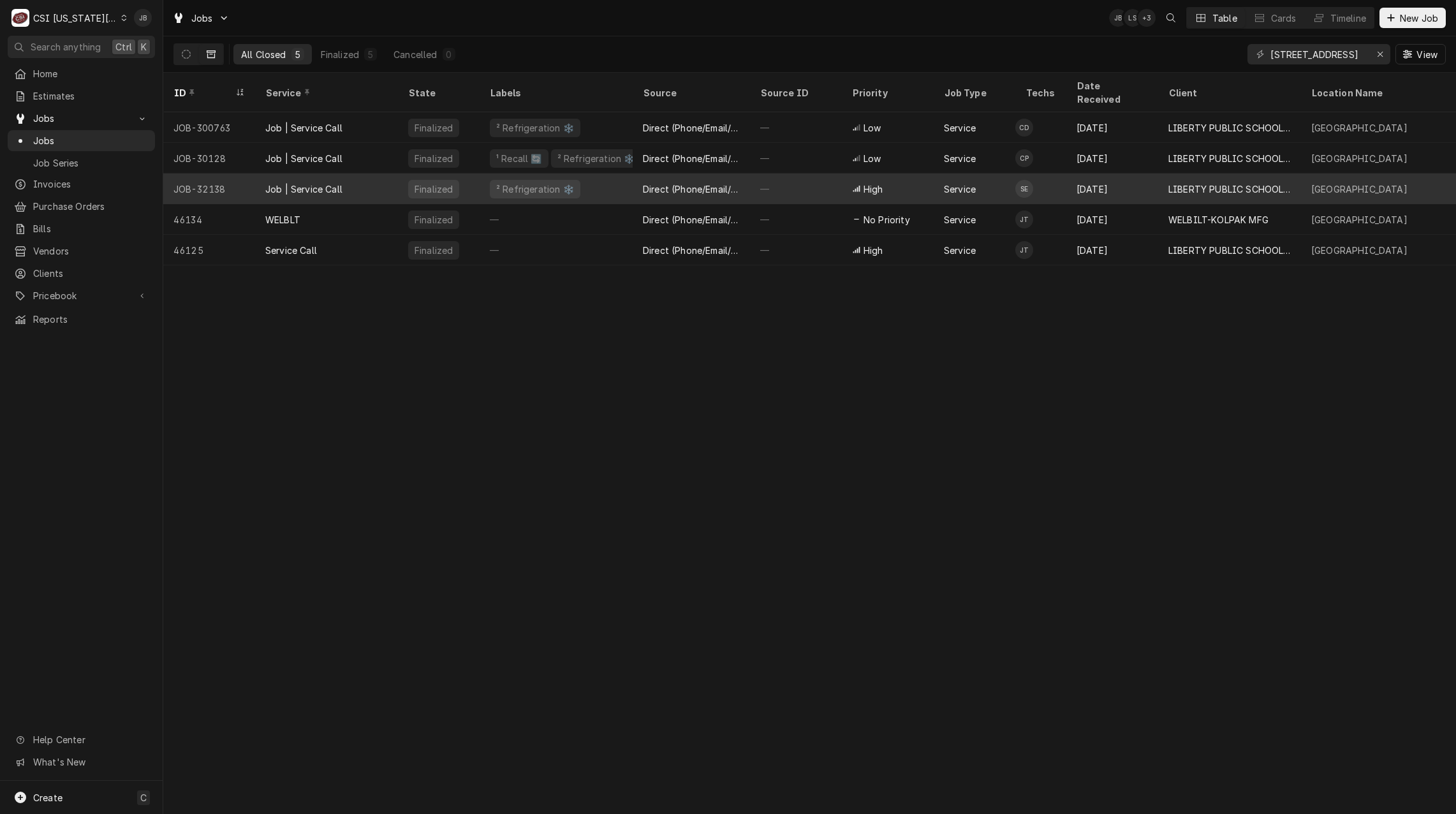
click at [523, 183] on div "² Refrigeration ❄️" at bounding box center [534, 189] width 81 height 14
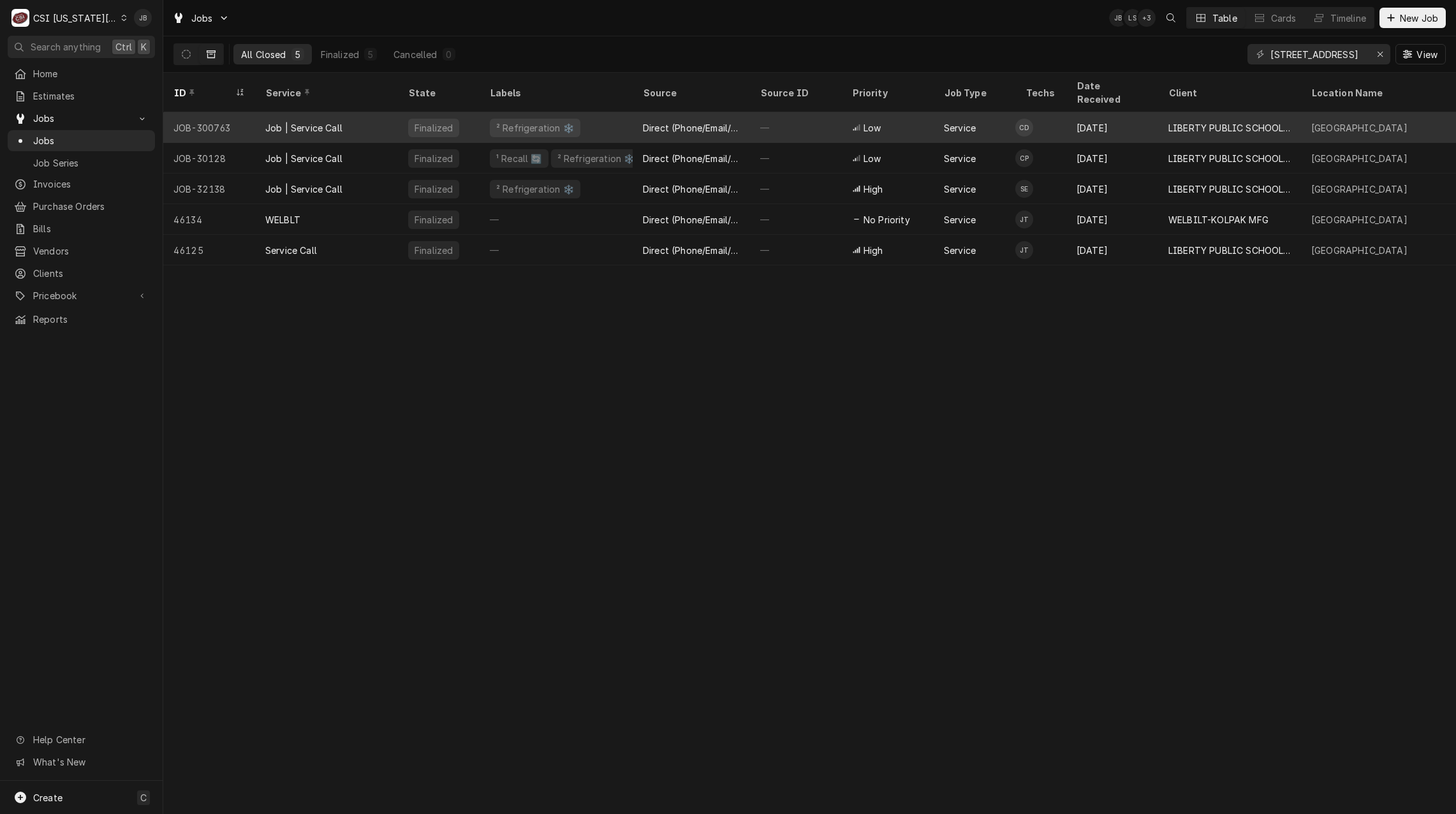
click at [548, 122] on div "² Refrigeration ❄️" at bounding box center [534, 128] width 81 height 14
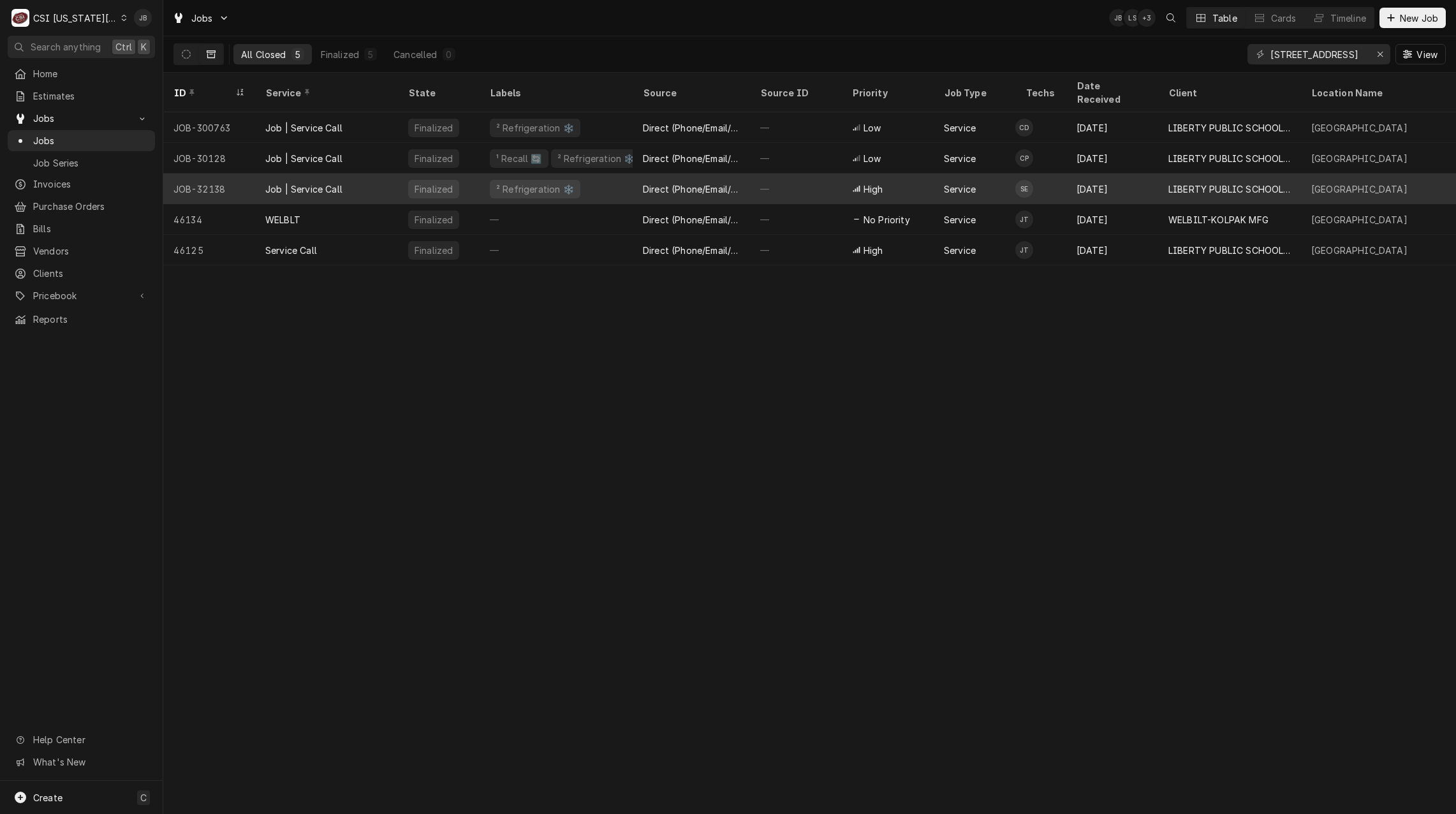
click at [921, 174] on div "High" at bounding box center [888, 189] width 92 height 31
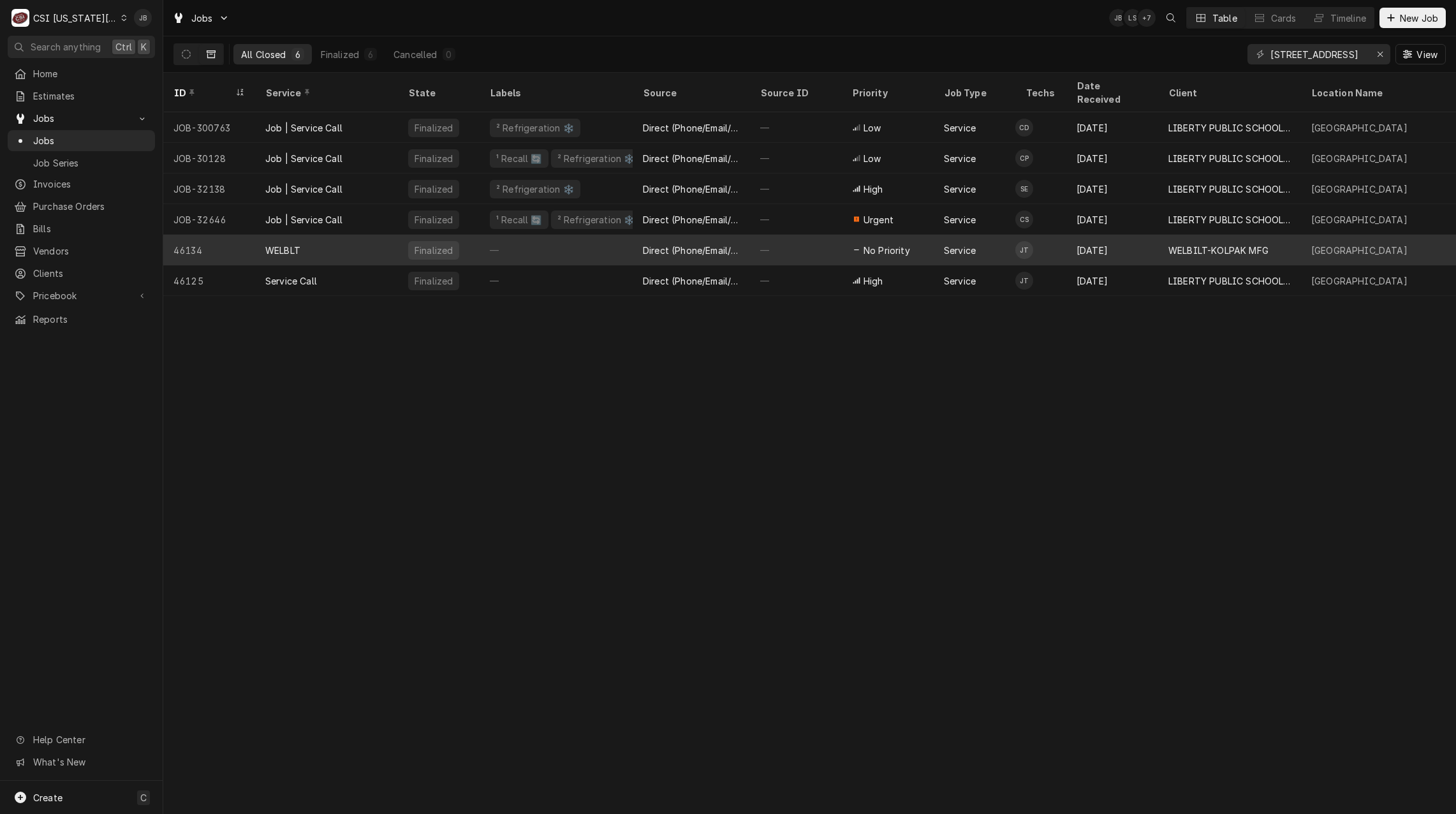
click at [349, 242] on div "WELBLT" at bounding box center [326, 250] width 143 height 31
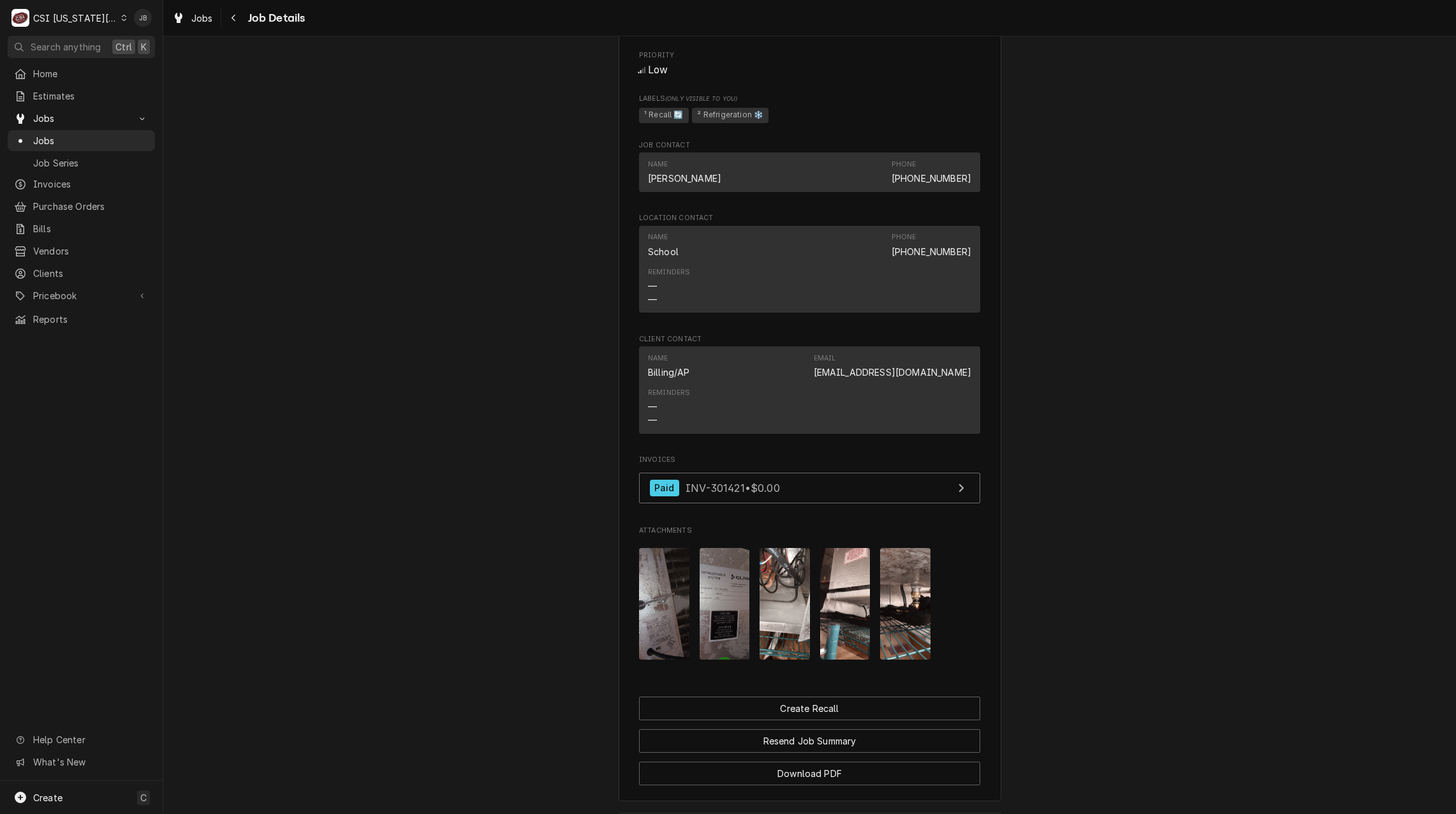
scroll to position [893, 0]
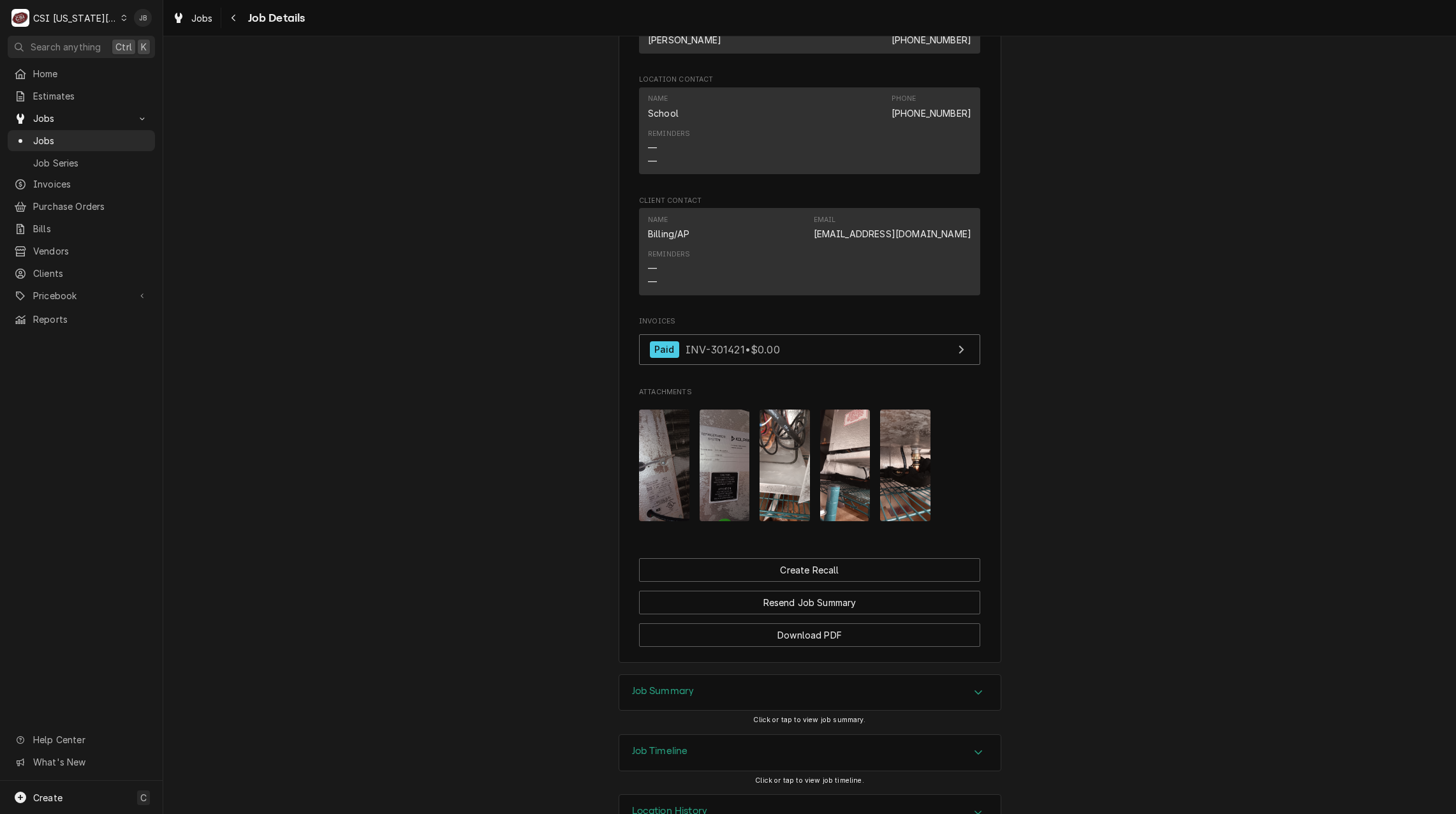
click at [866, 482] on div "Attachments" at bounding box center [810, 465] width 341 height 132
click at [904, 482] on img "Attachments" at bounding box center [905, 465] width 50 height 111
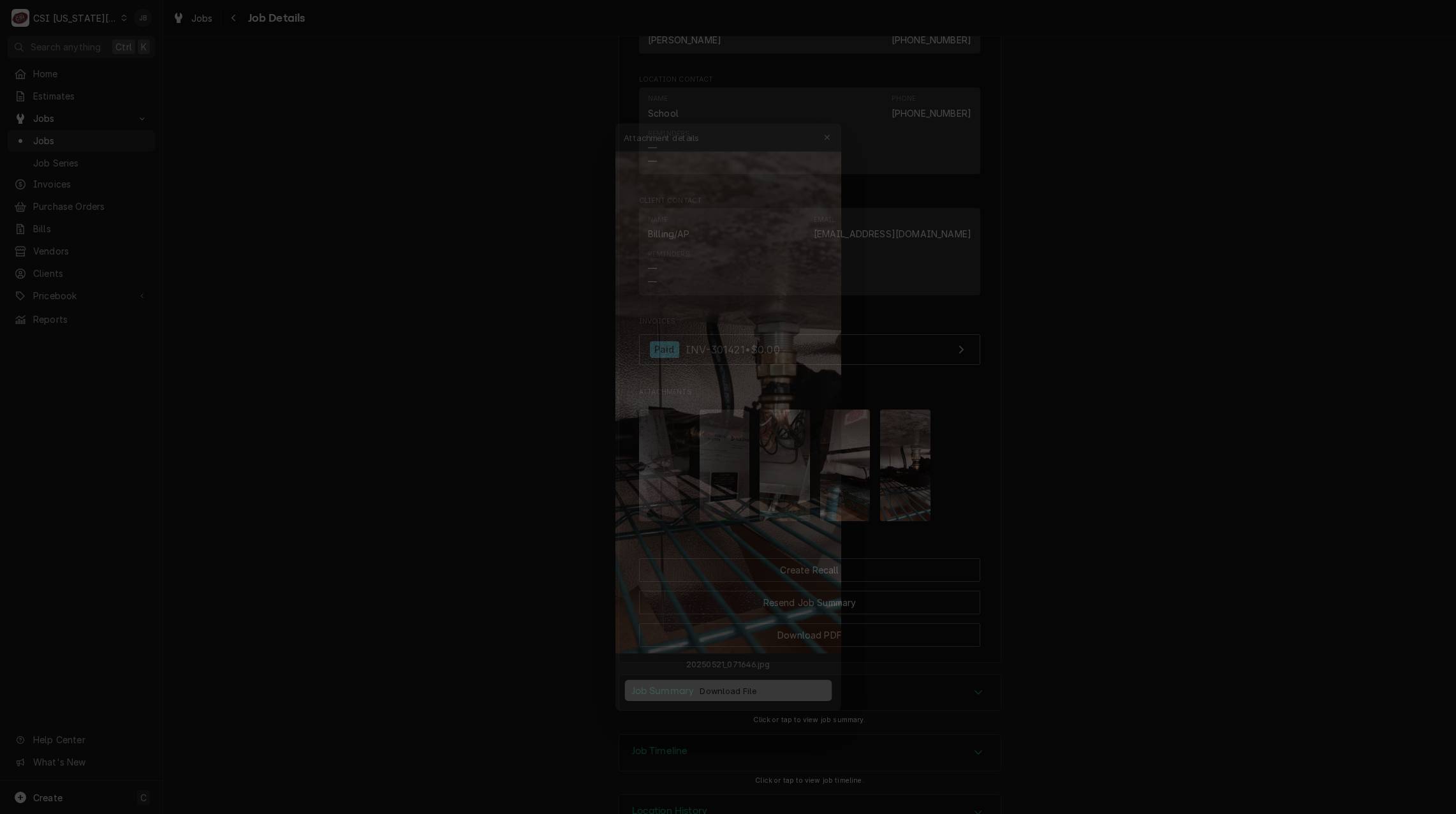
click at [446, 452] on div at bounding box center [728, 407] width 1456 height 814
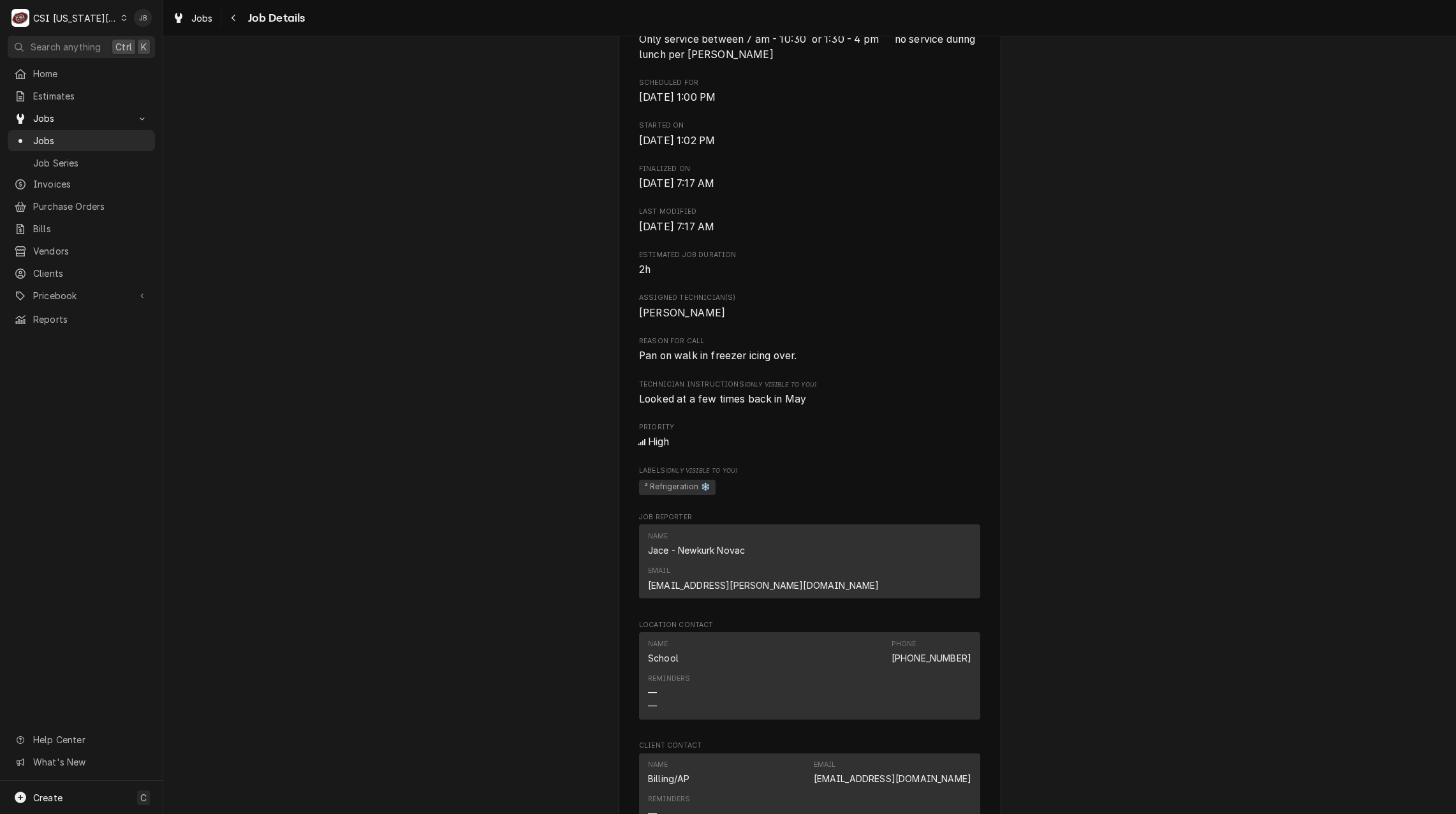
scroll to position [702, 0]
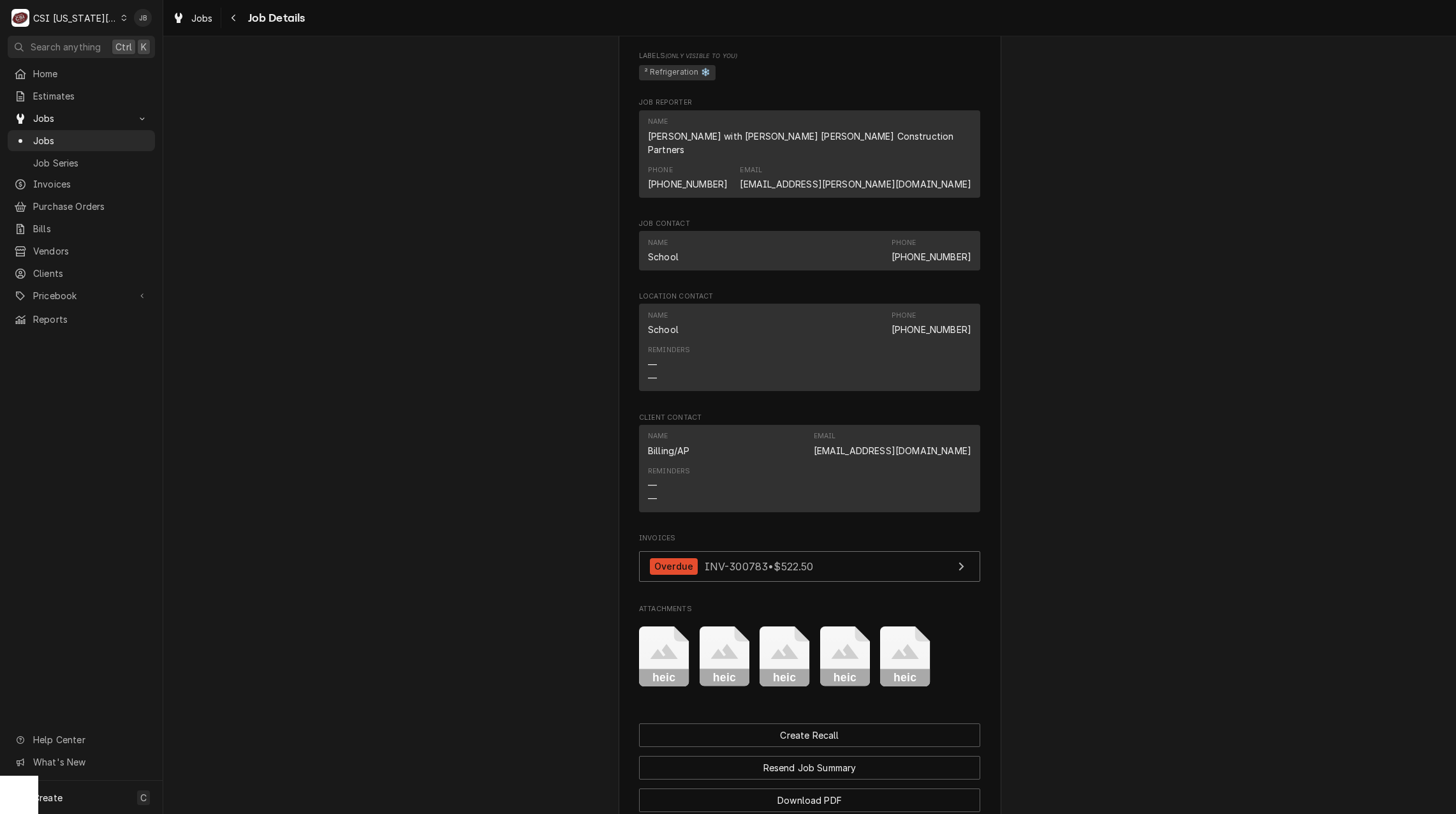
scroll to position [957, 0]
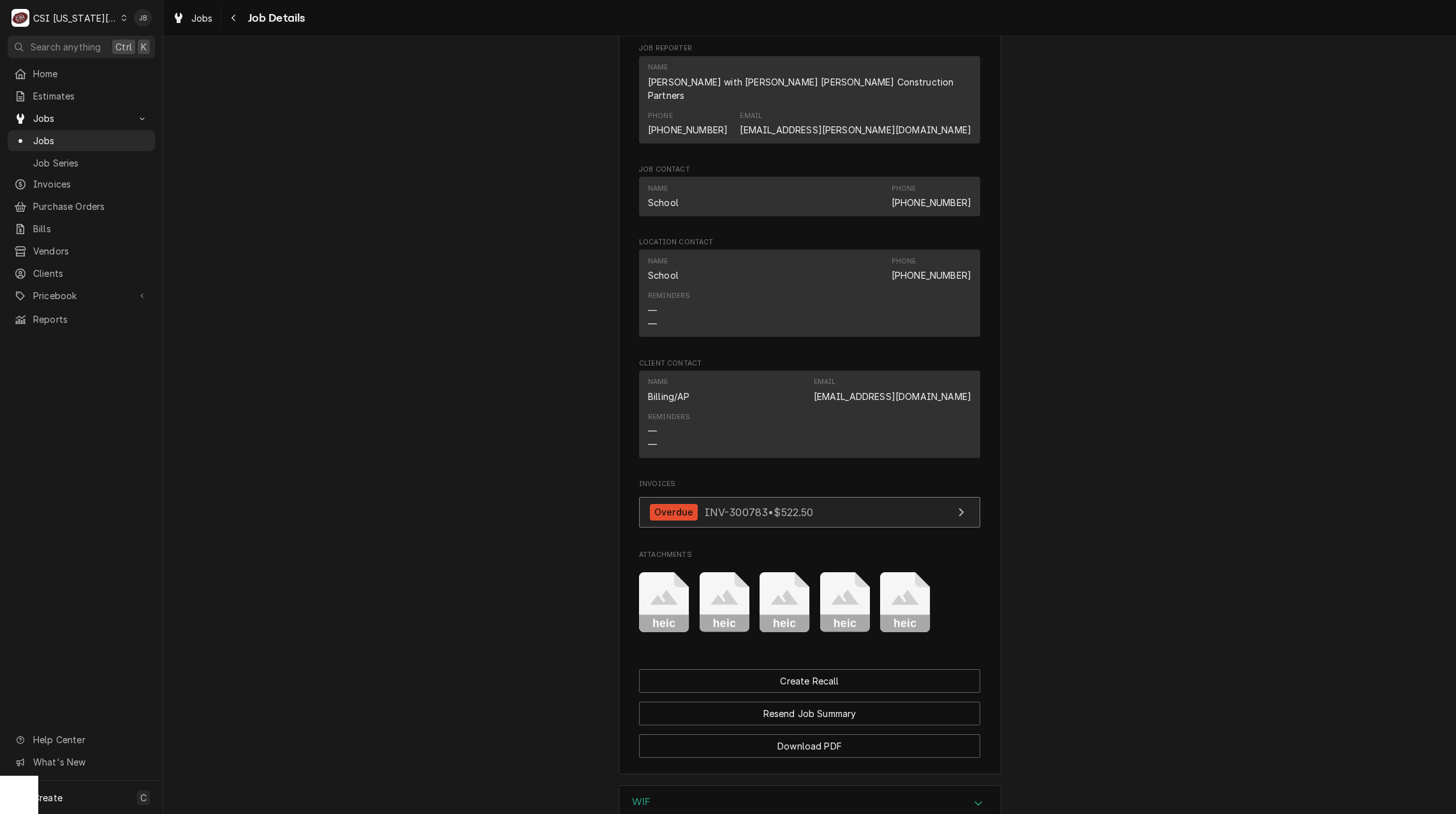
click at [748, 506] on div "Overdue INV-300783 • $522.50" at bounding box center [731, 512] width 164 height 17
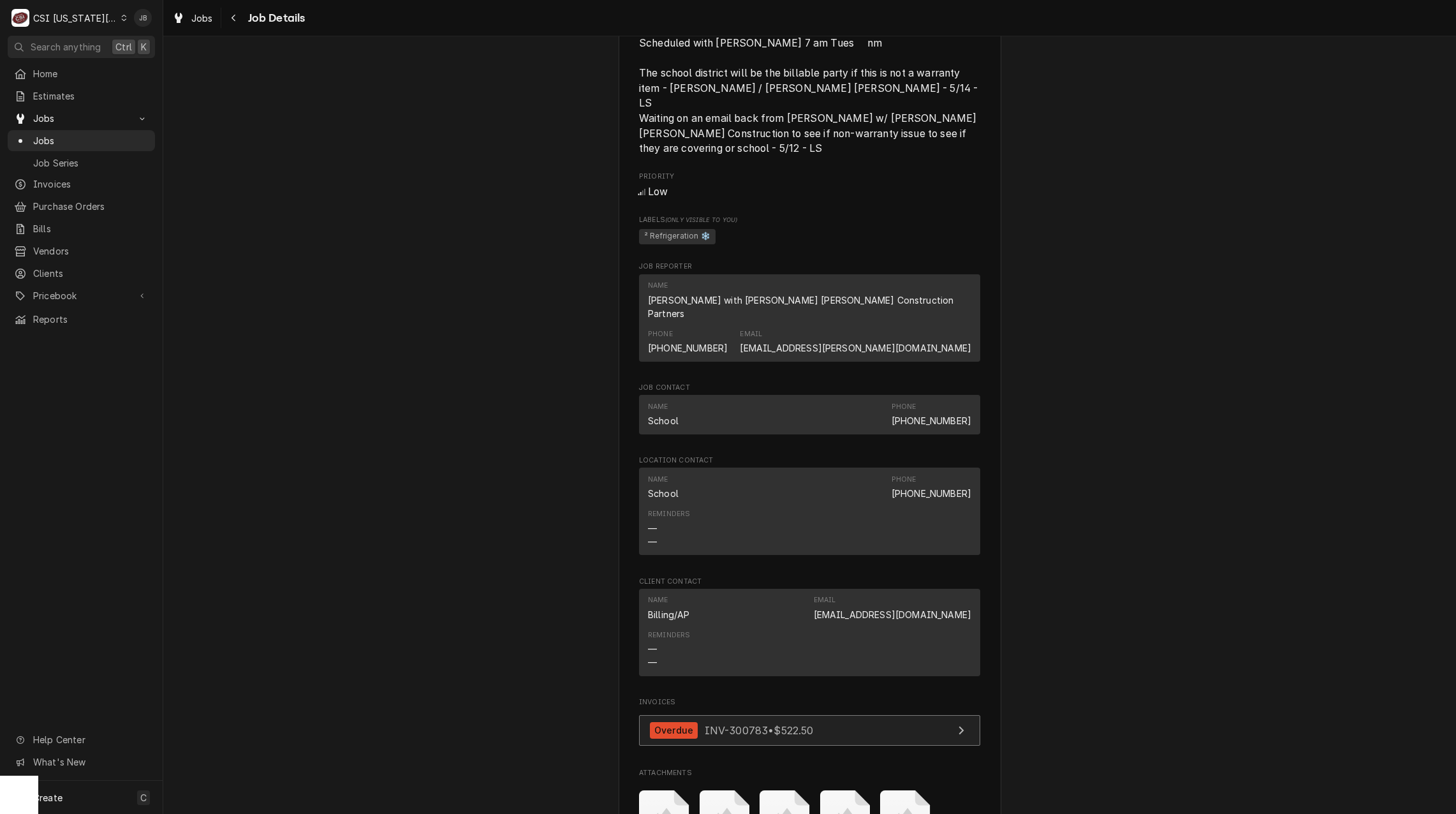
scroll to position [510, 0]
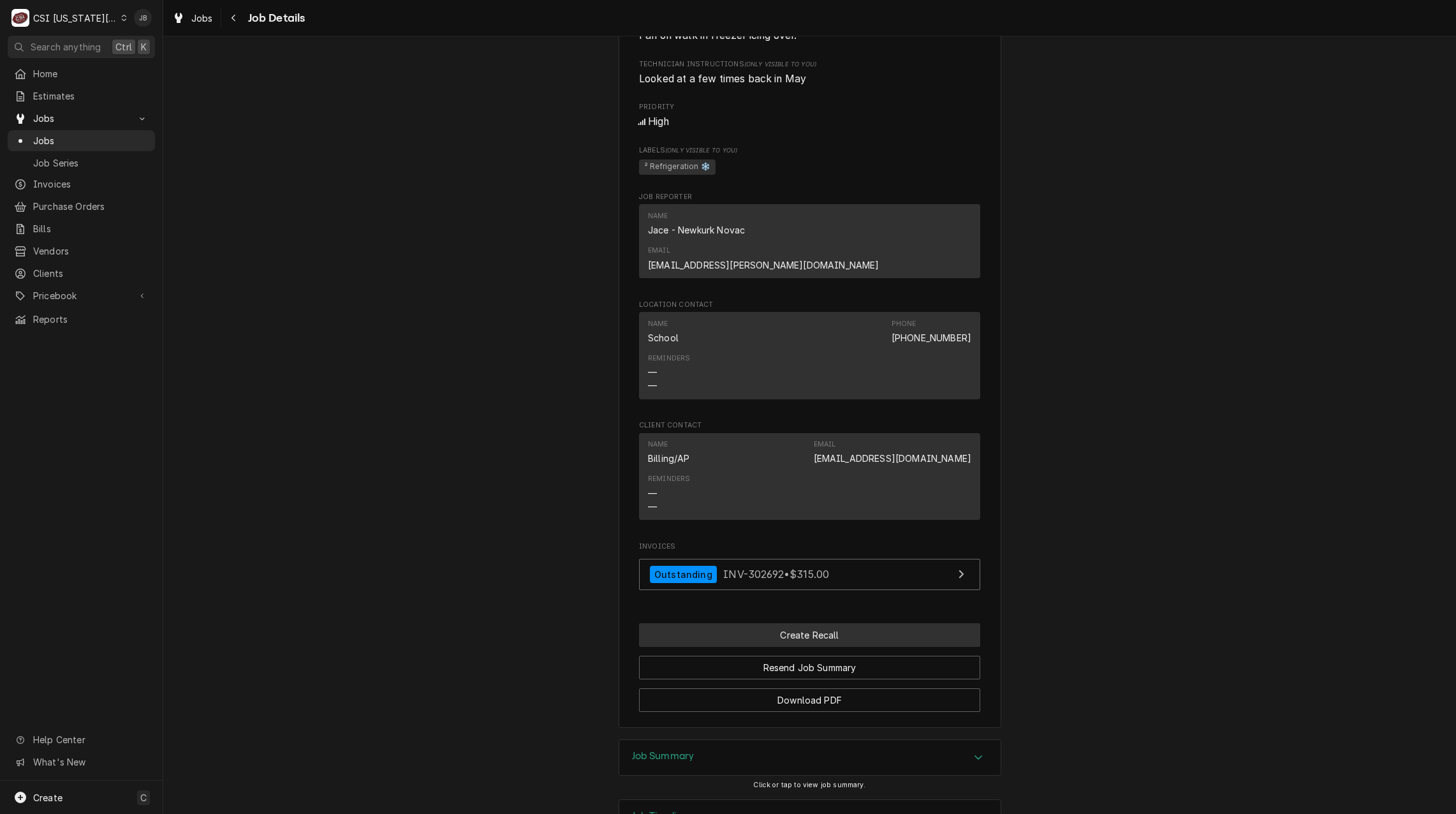
scroll to position [789, 0]
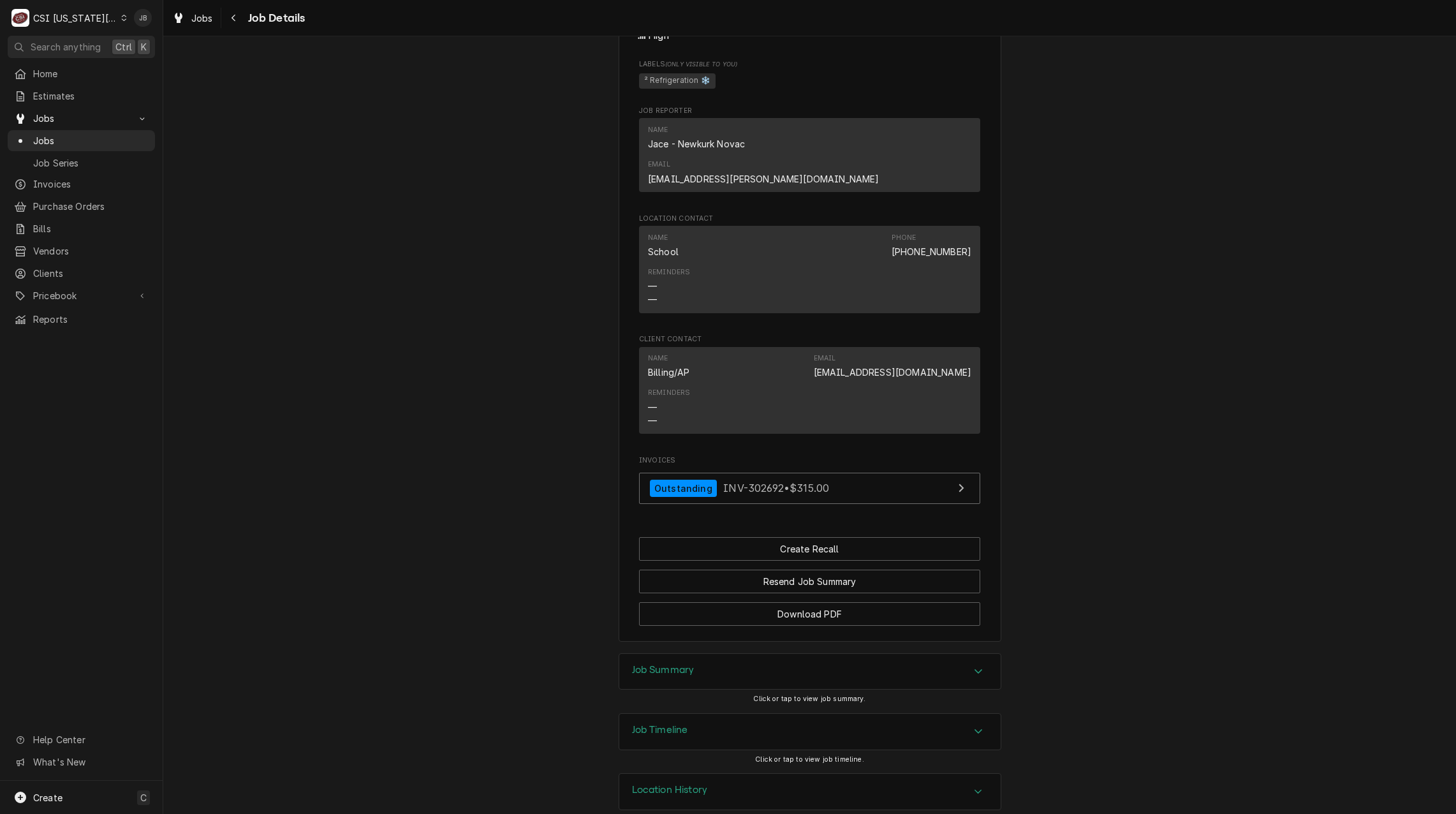
click at [666, 720] on div "Job Timeline" at bounding box center [810, 732] width 381 height 36
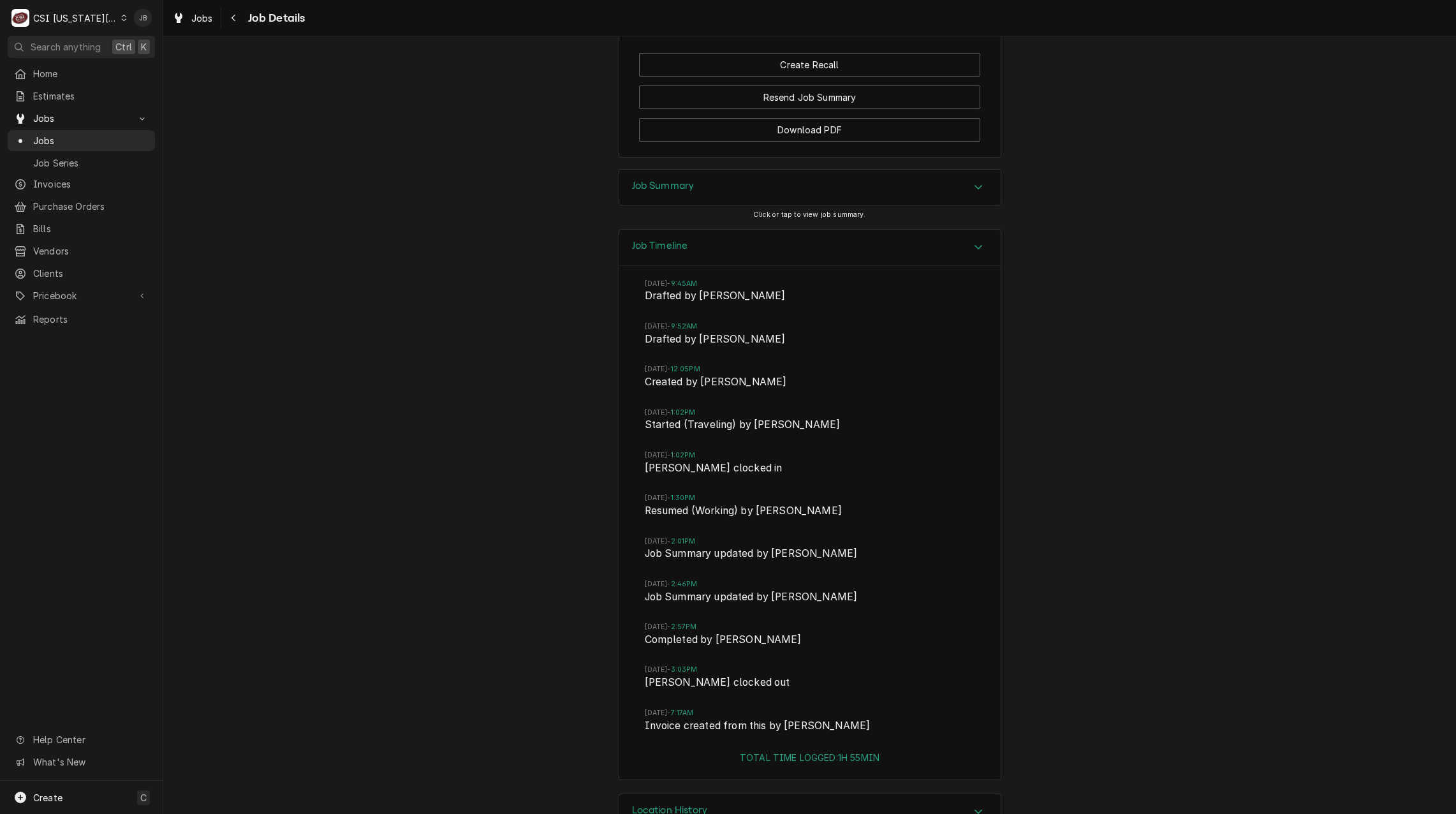
scroll to position [1293, 0]
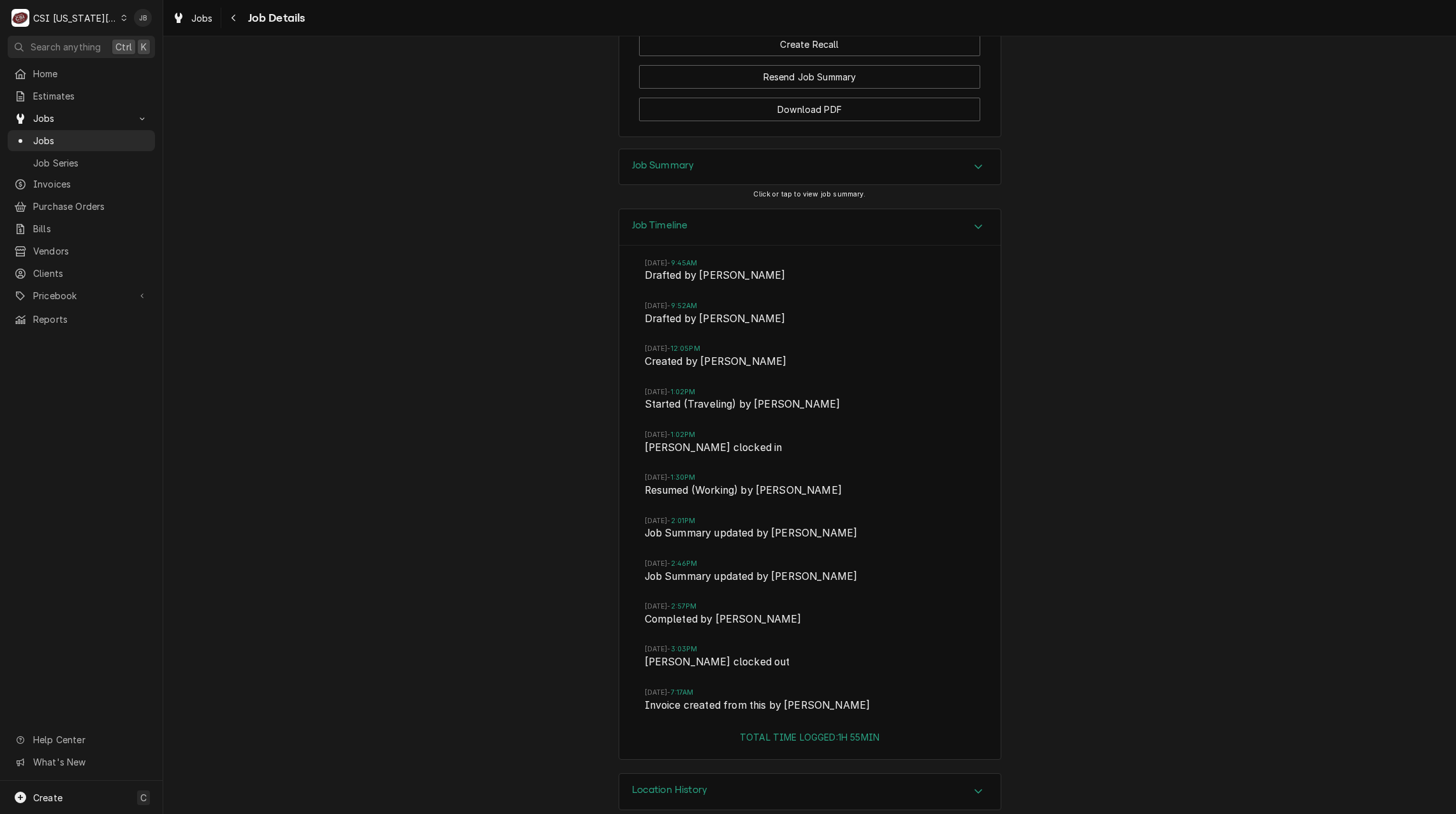
click at [712, 151] on div "Job Summary" at bounding box center [810, 167] width 381 height 36
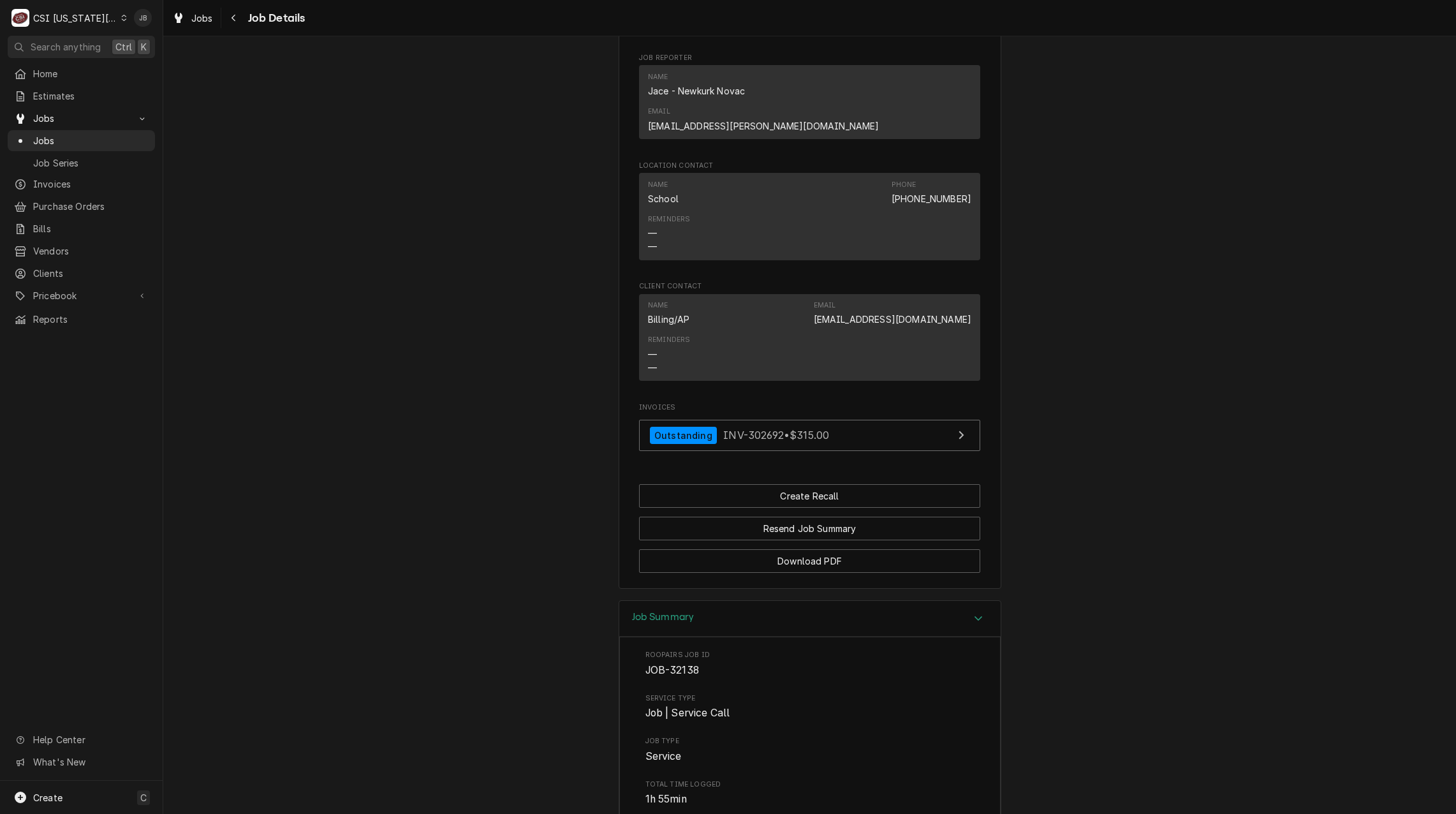
scroll to position [656, 0]
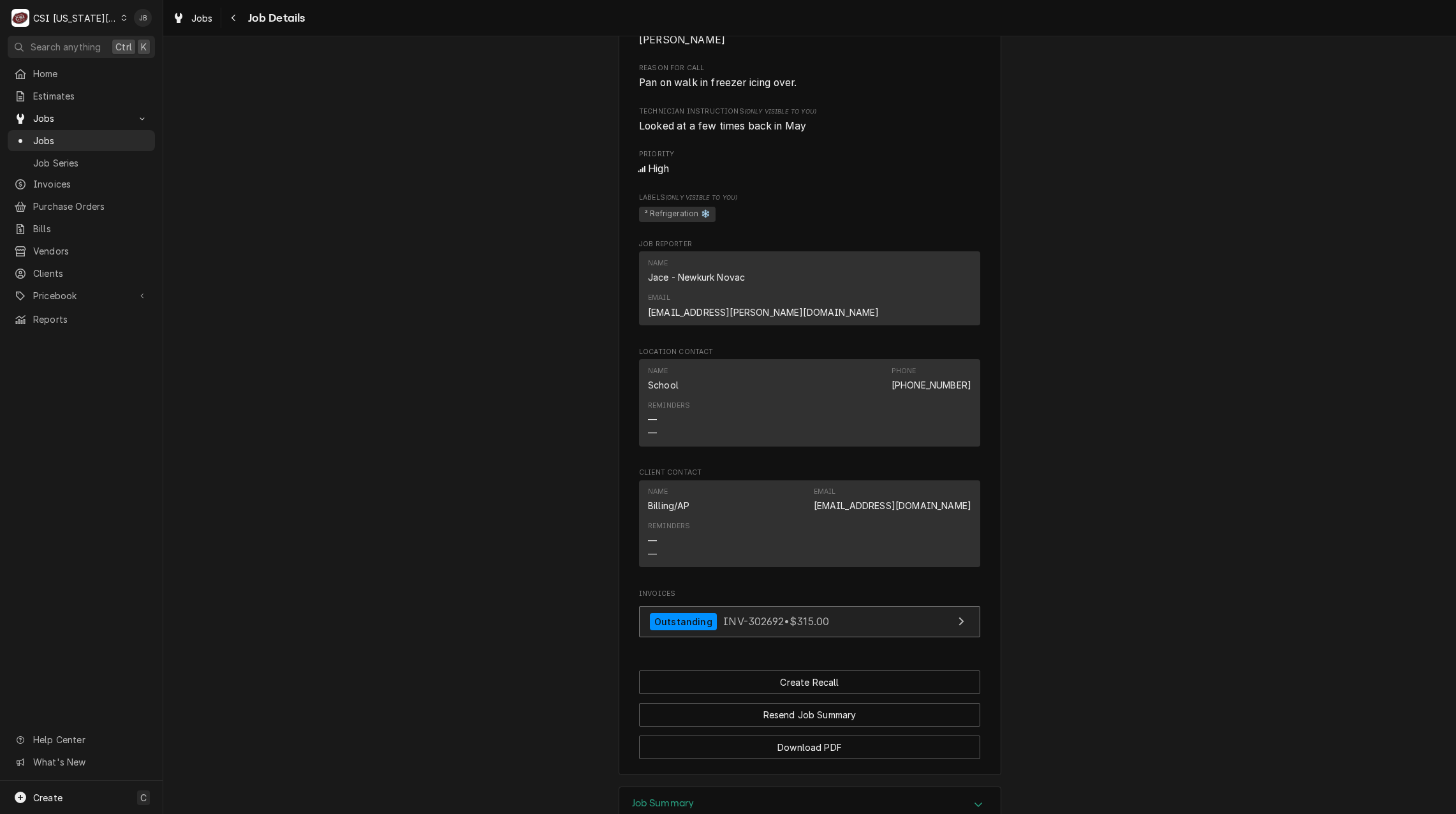
click at [723, 615] on span "INV-302692 • $315.00" at bounding box center [776, 621] width 106 height 13
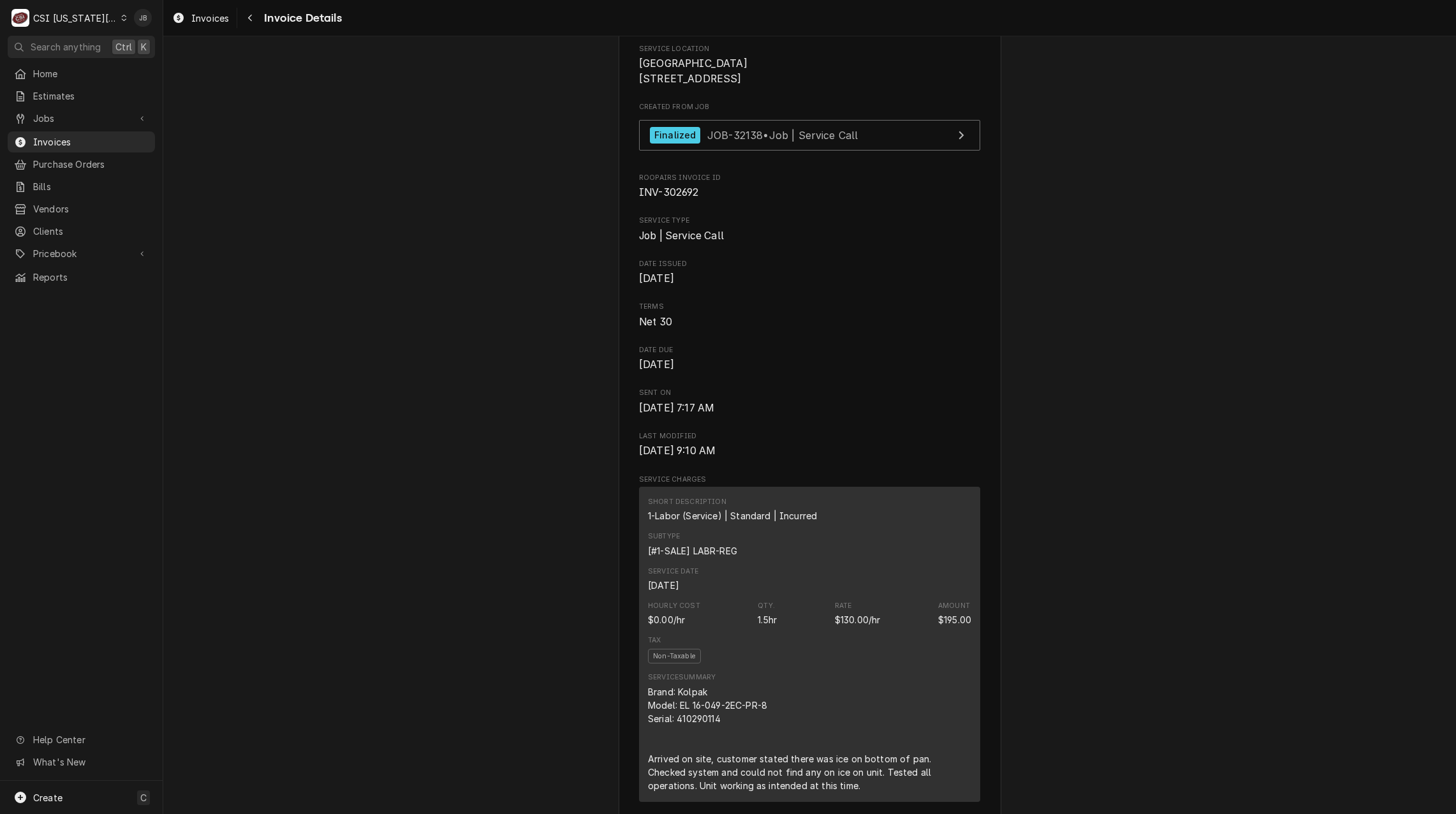
scroll to position [382, 0]
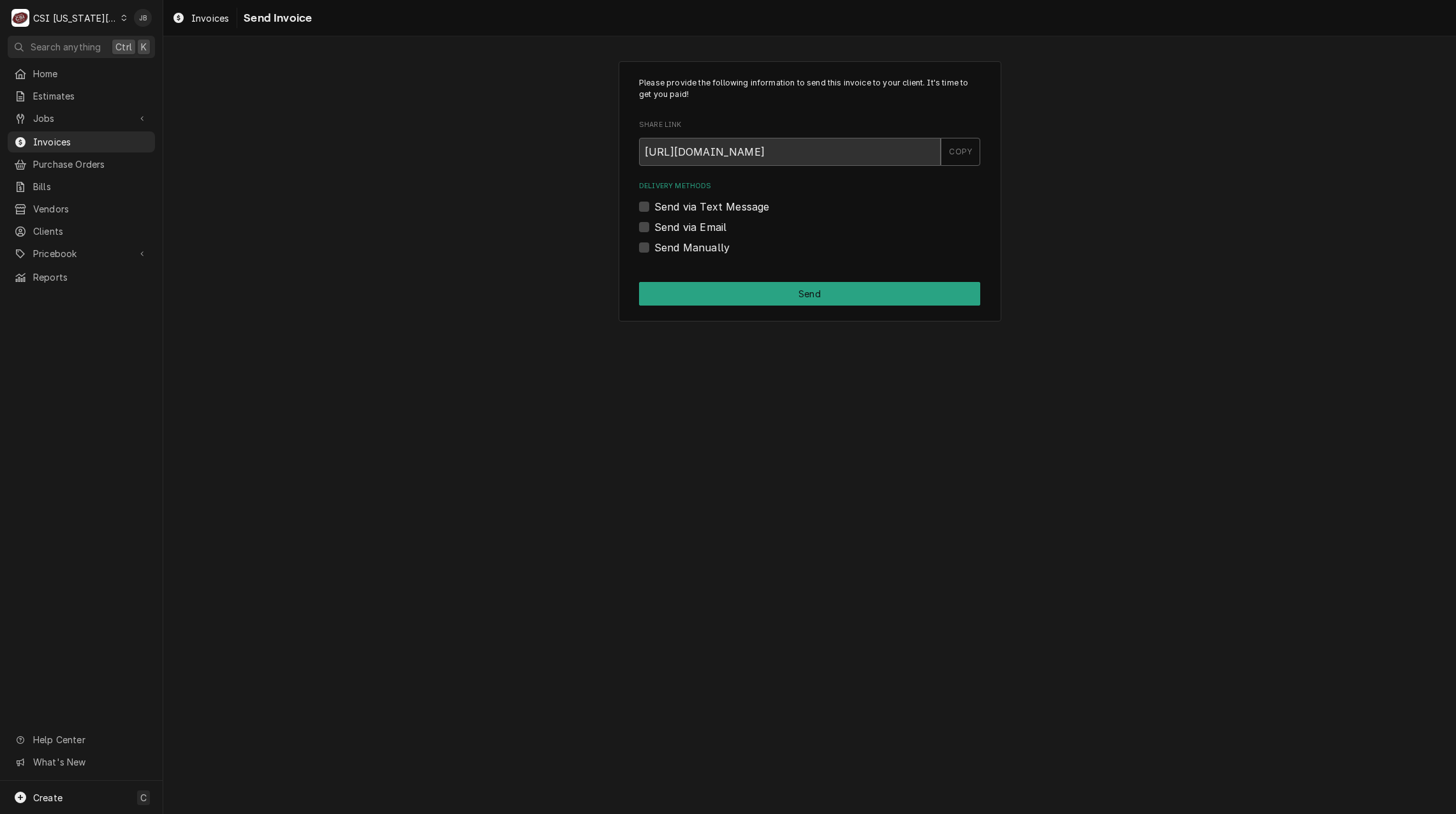
click at [689, 223] on label "Send via Email" at bounding box center [690, 227] width 72 height 15
click at [689, 223] on input "Send via Email" at bounding box center [825, 233] width 341 height 28
checkbox input "true"
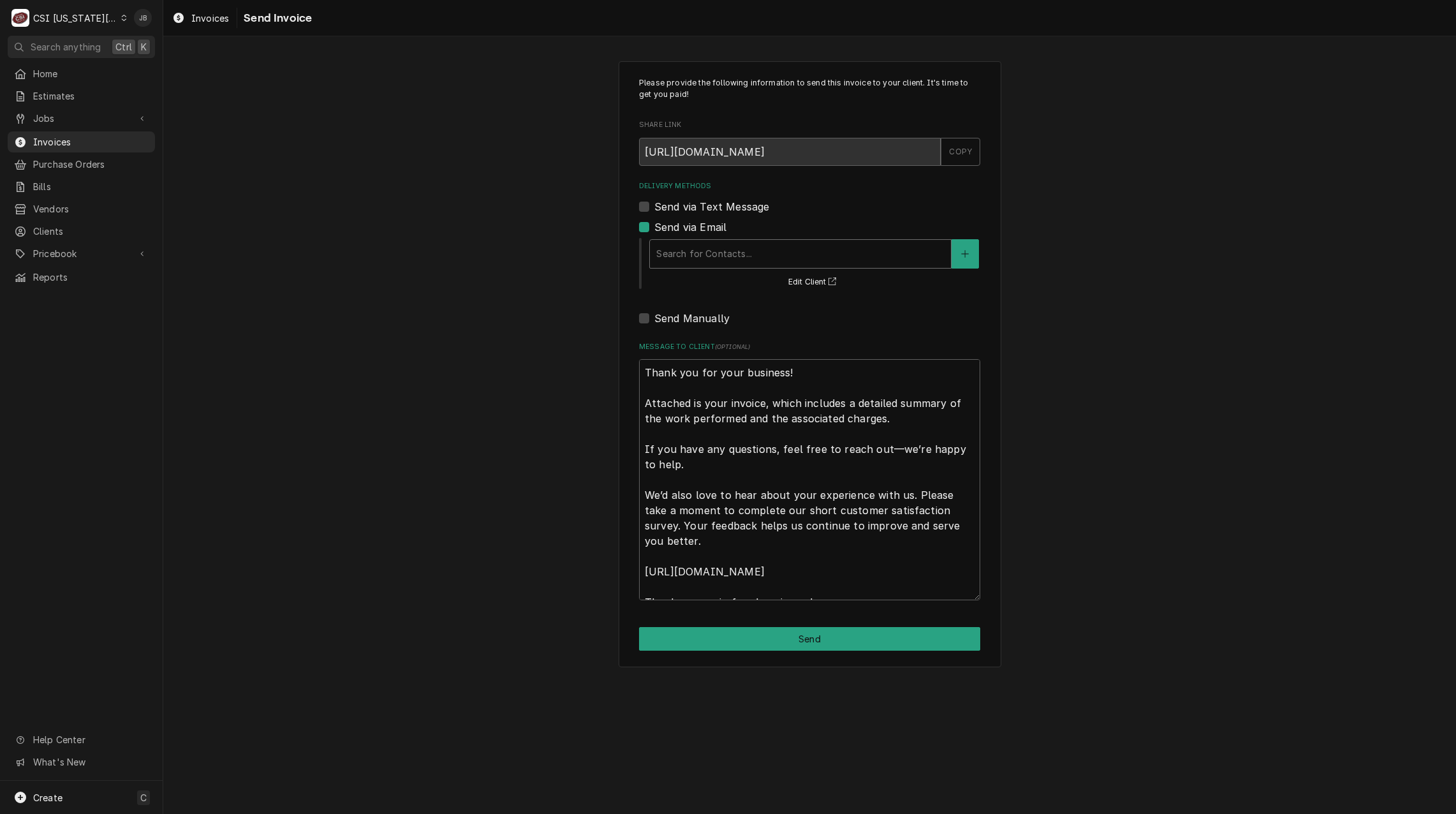
click at [714, 256] on div "Delivery Methods" at bounding box center [799, 253] width 288 height 23
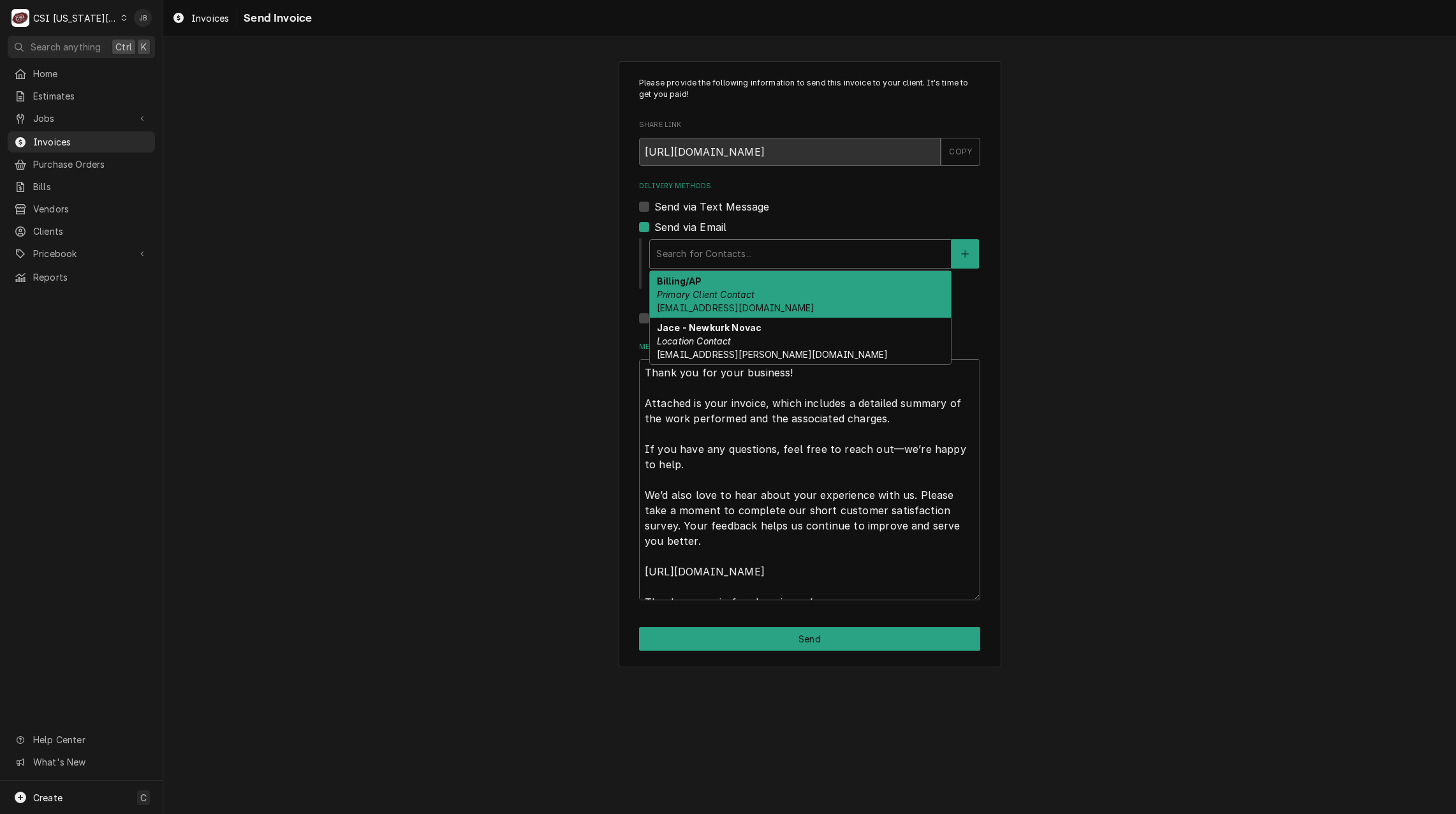
click at [748, 294] on em "Primary Client Contact" at bounding box center [706, 294] width 99 height 11
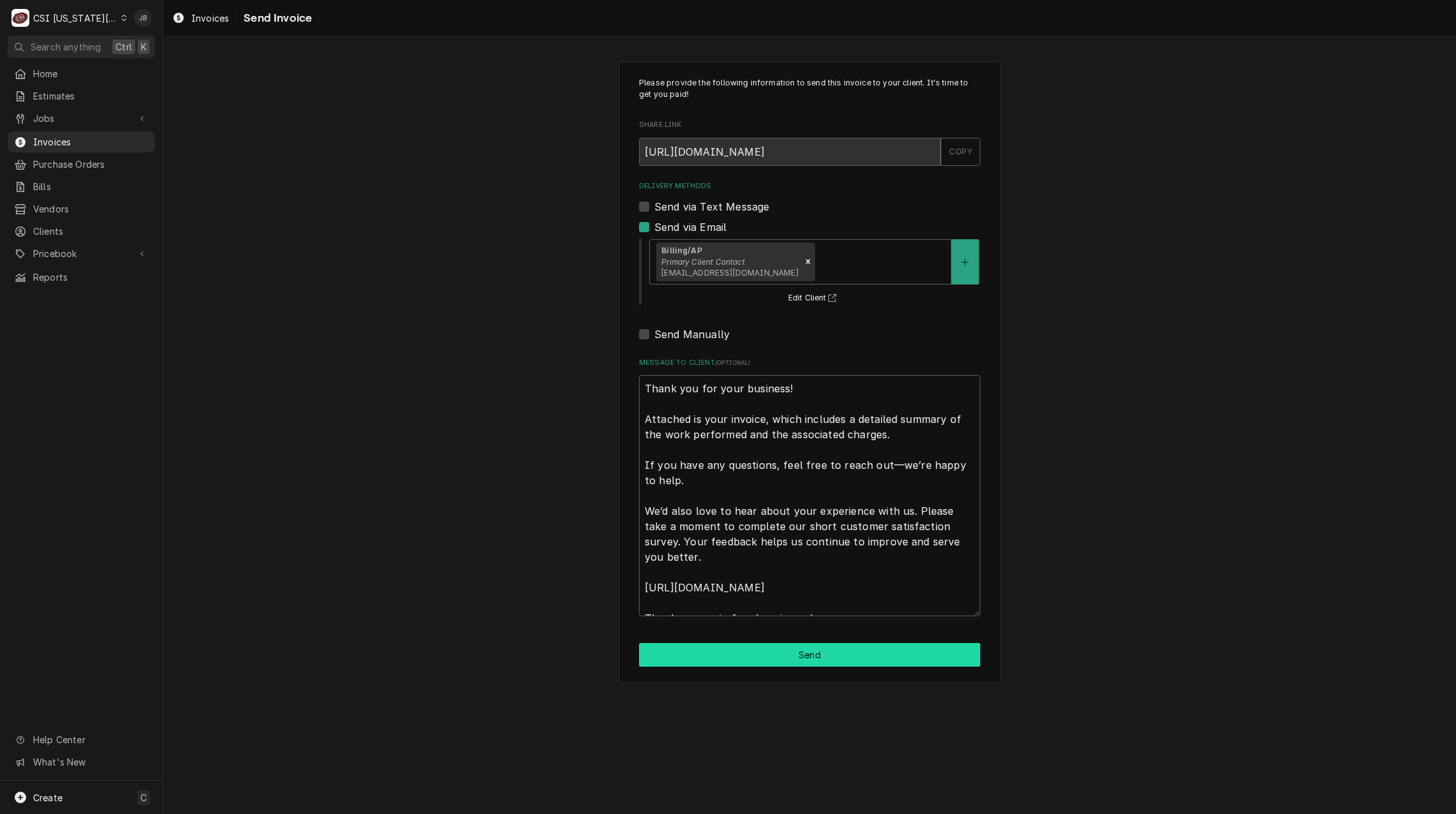
click at [748, 655] on button "Send" at bounding box center [810, 655] width 341 height 24
type textarea "x"
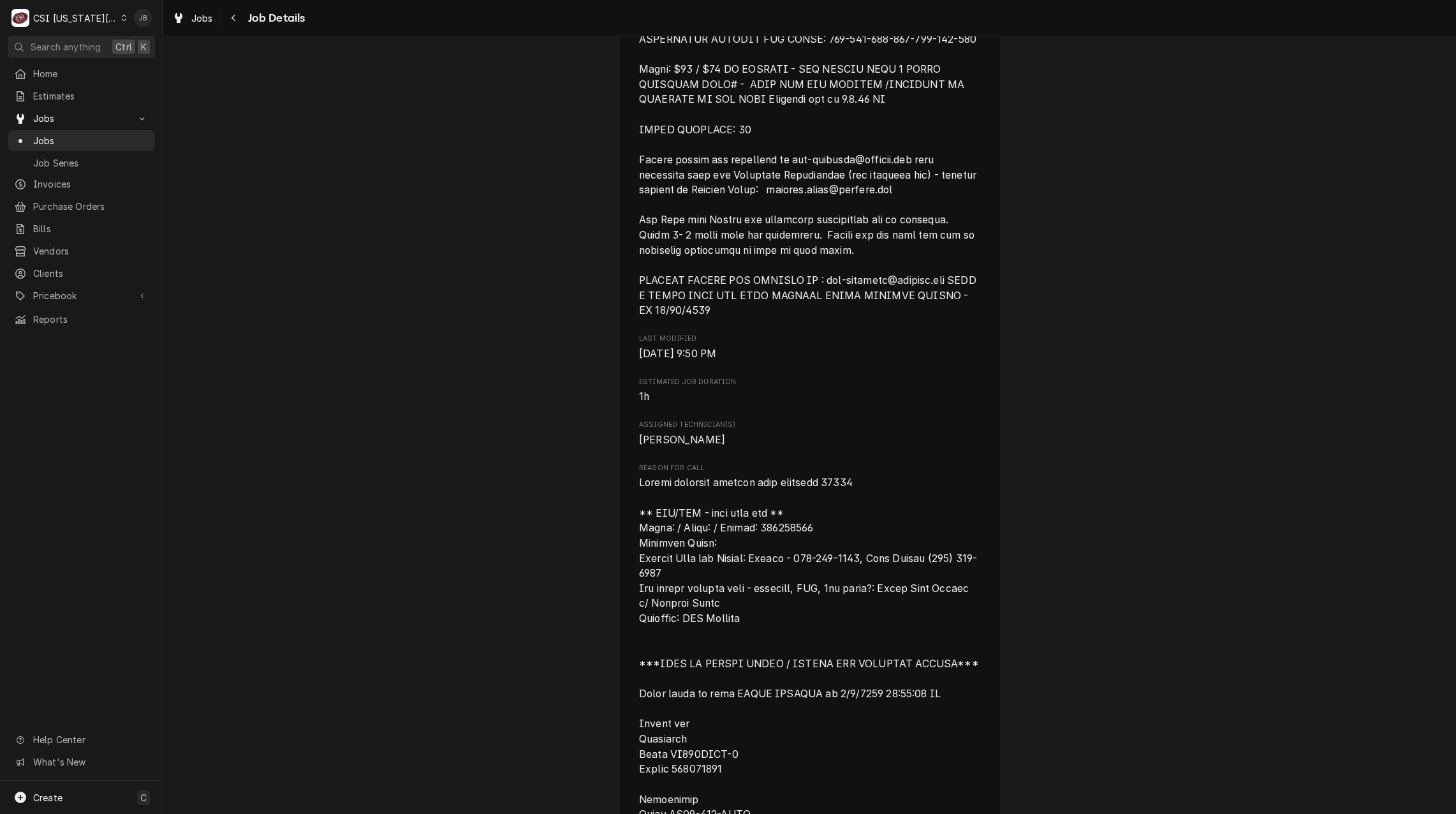
scroll to position [829, 0]
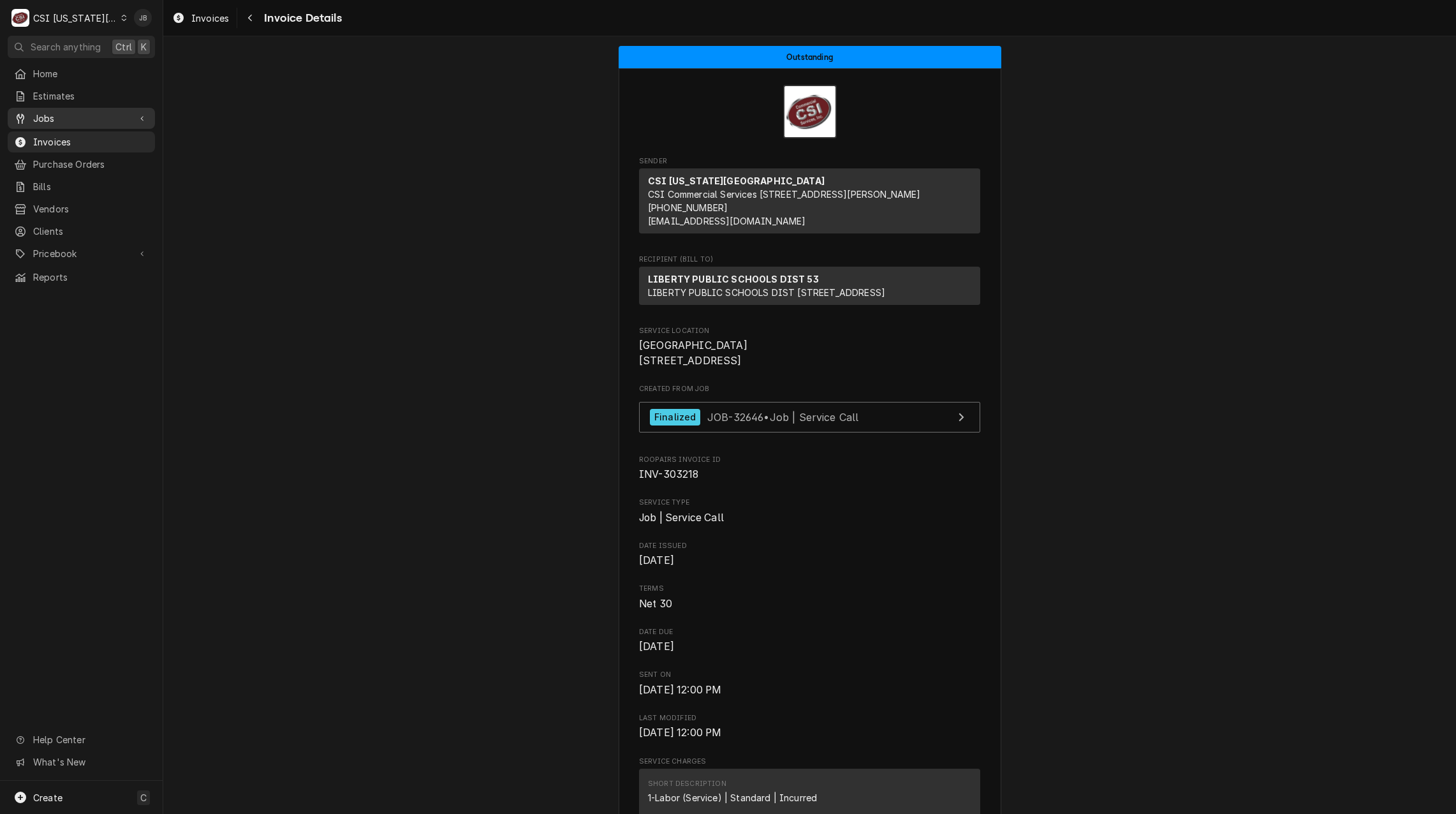
click at [73, 116] on span "Jobs" at bounding box center [81, 118] width 96 height 14
click at [72, 139] on span "Jobs" at bounding box center [91, 141] width 116 height 14
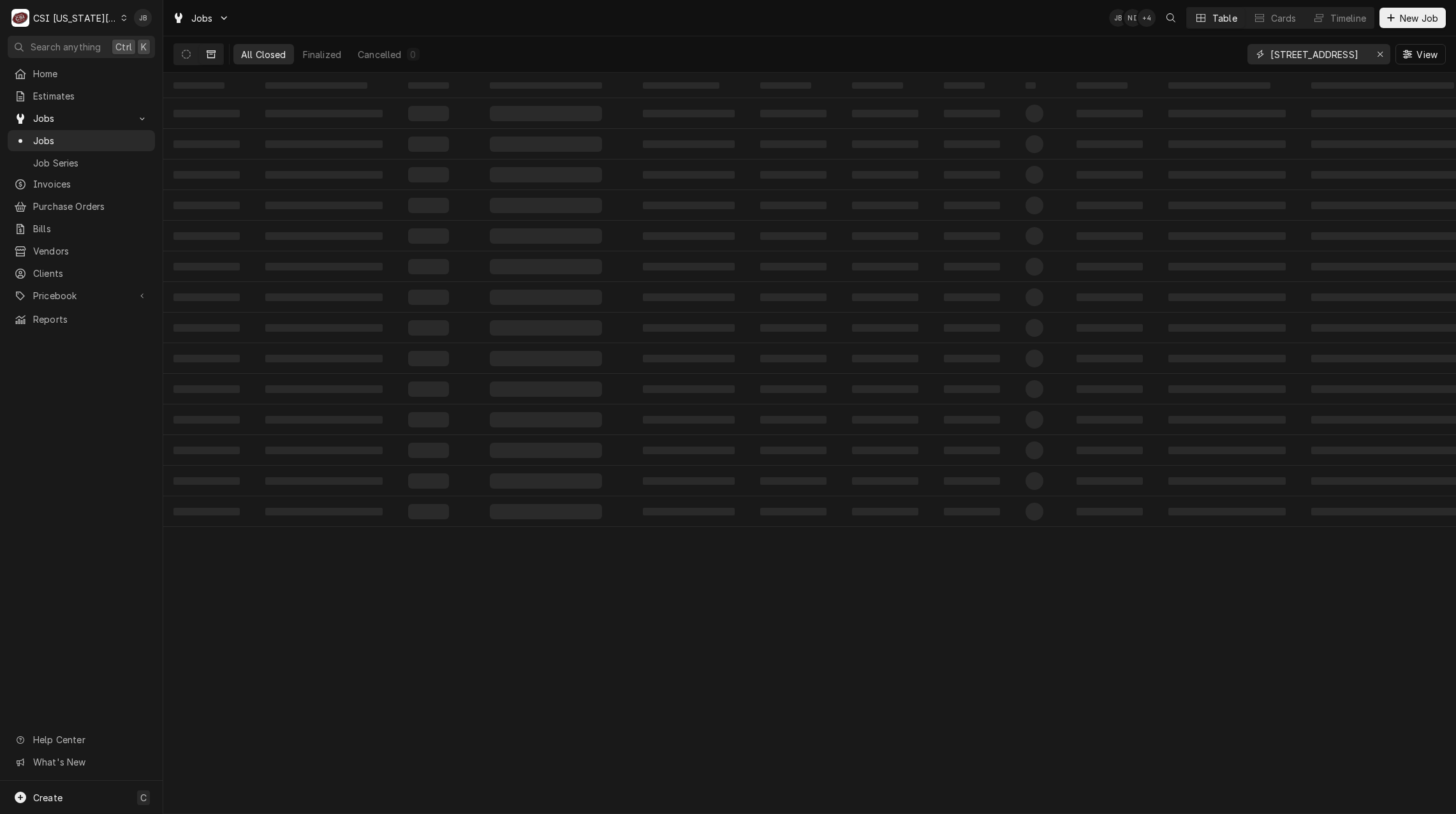
drag, startPoint x: 1347, startPoint y: 53, endPoint x: 1196, endPoint y: 53, distance: 151.0
click at [1196, 53] on div "All Closed Finalized Cancelled 0 650 Conistor St View" at bounding box center [809, 54] width 1272 height 36
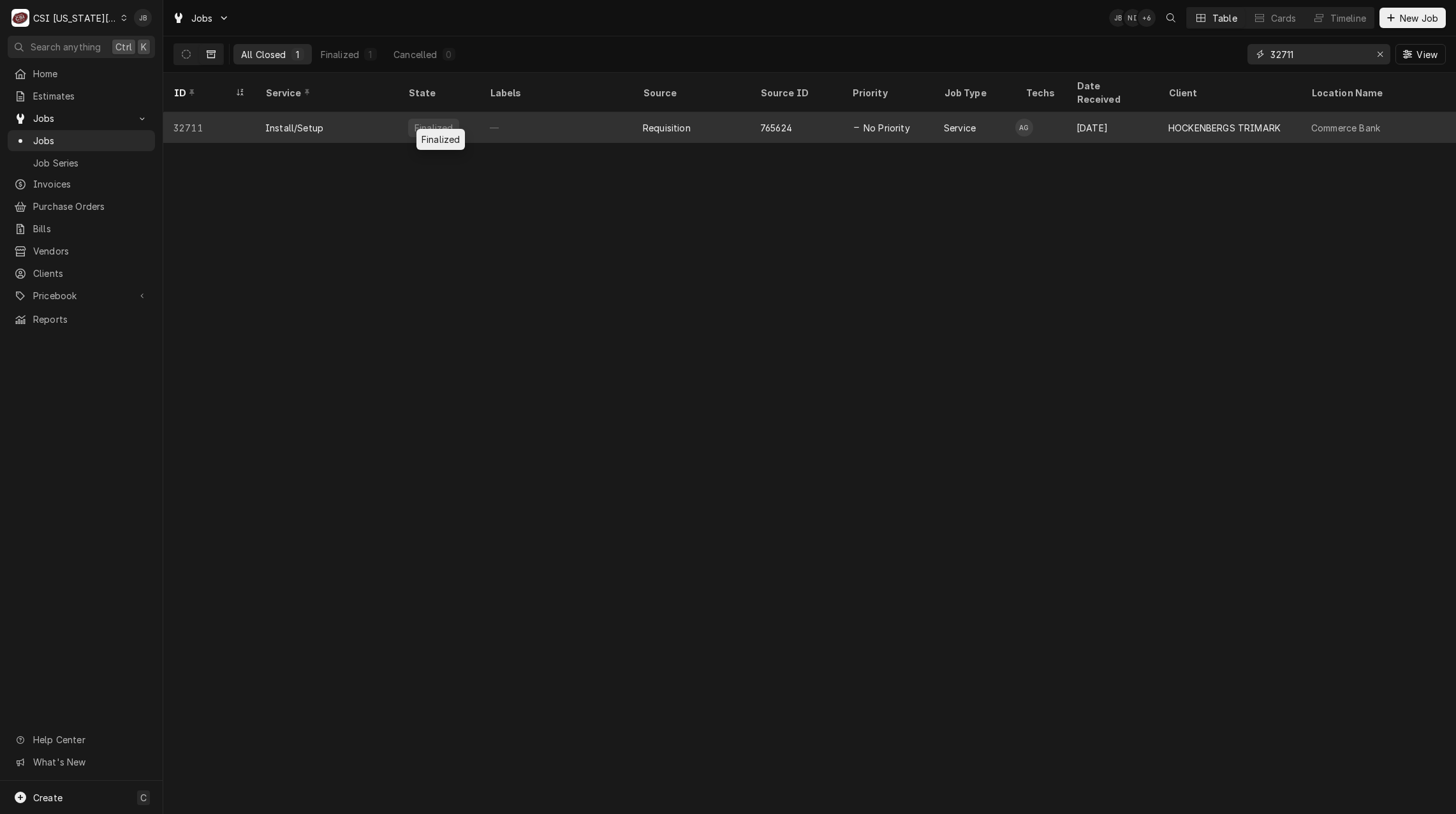
type input "32711"
click at [467, 112] on div "Finalized" at bounding box center [438, 127] width 82 height 31
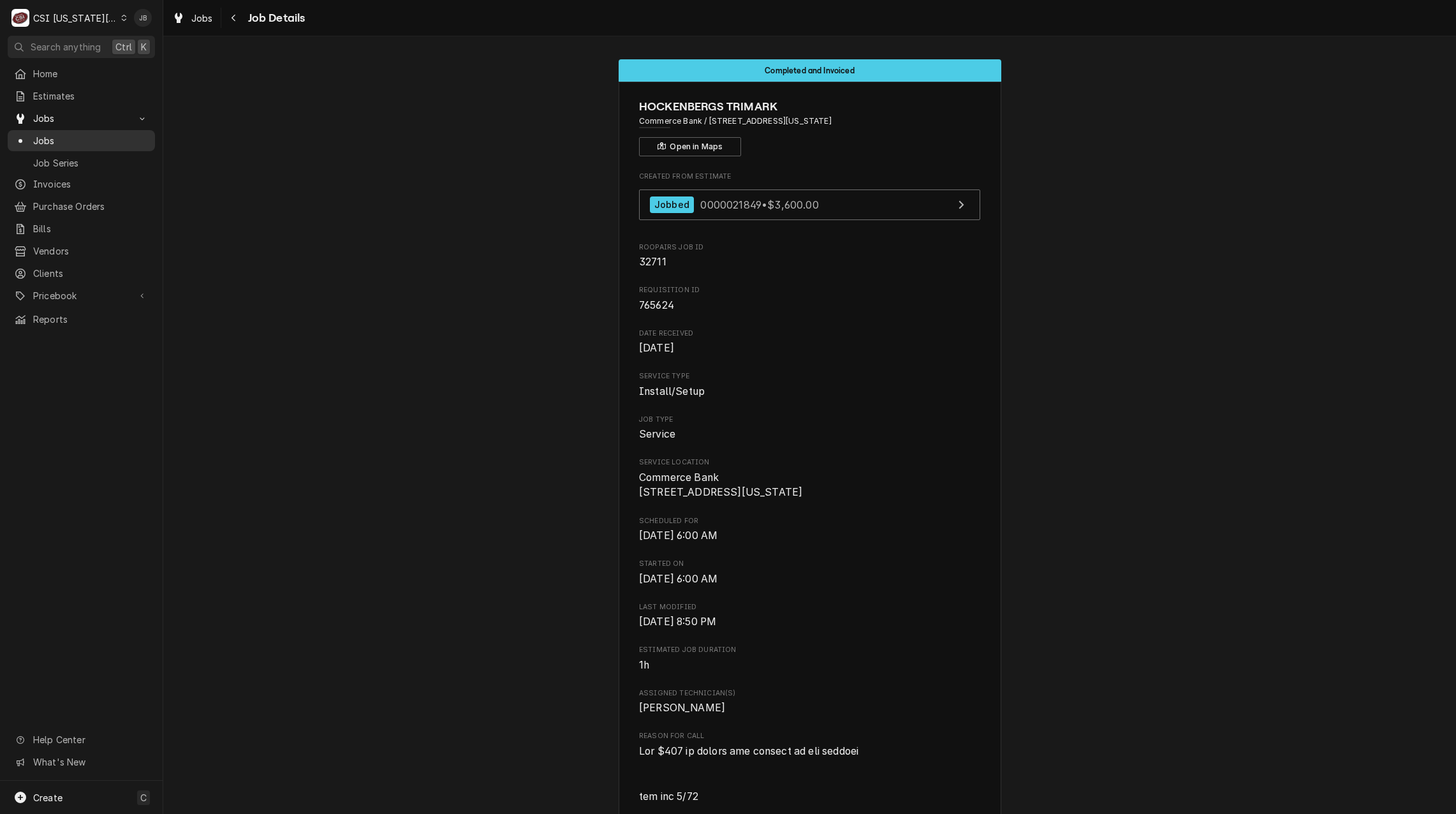
click at [109, 134] on span "Jobs" at bounding box center [91, 141] width 116 height 14
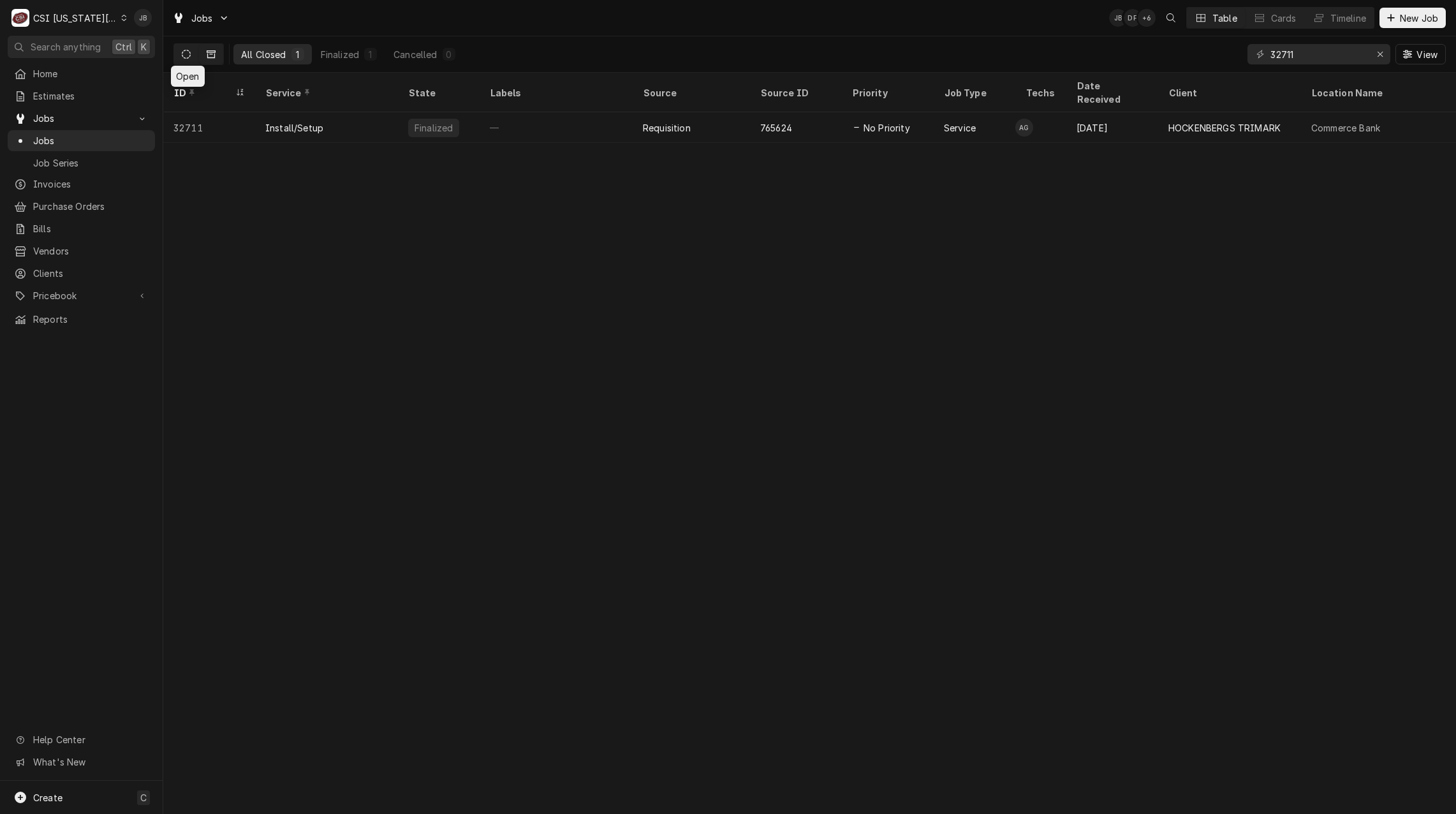
click at [187, 57] on icon "Dynamic Content Wrapper" at bounding box center [186, 54] width 9 height 9
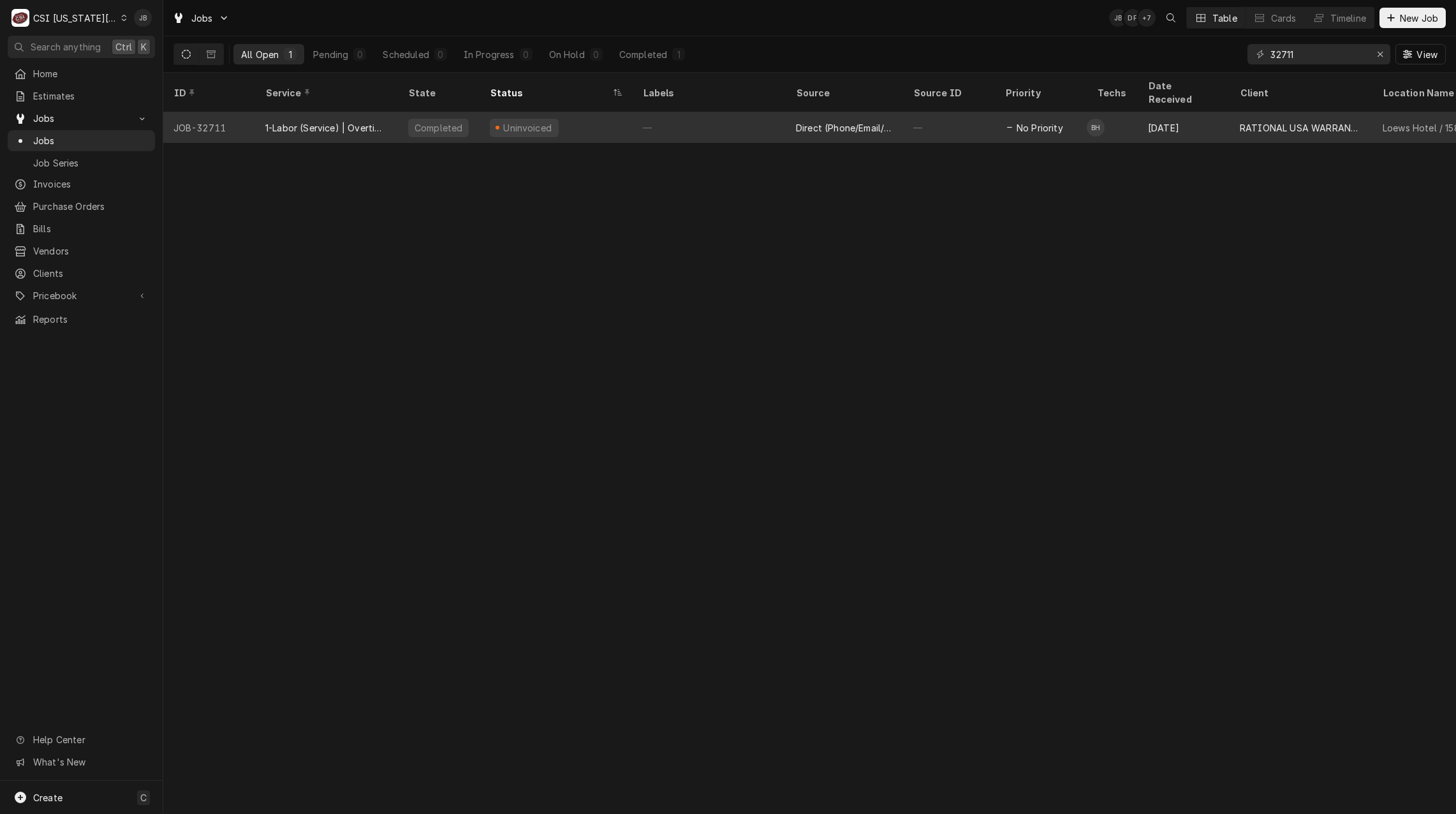
click at [276, 122] on div "1-Labor (Service) | Overtime | Incurred" at bounding box center [326, 128] width 122 height 14
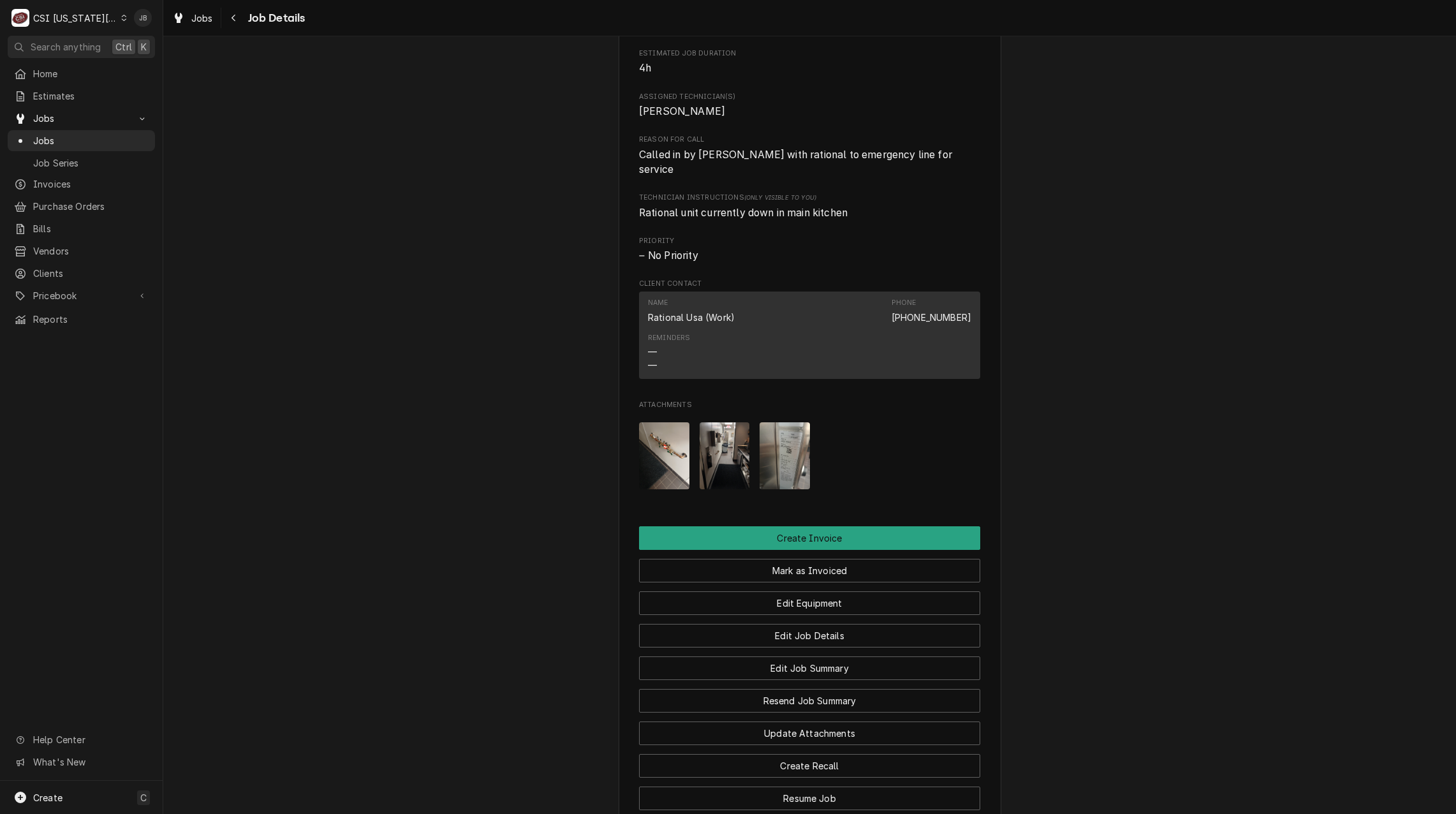
scroll to position [702, 0]
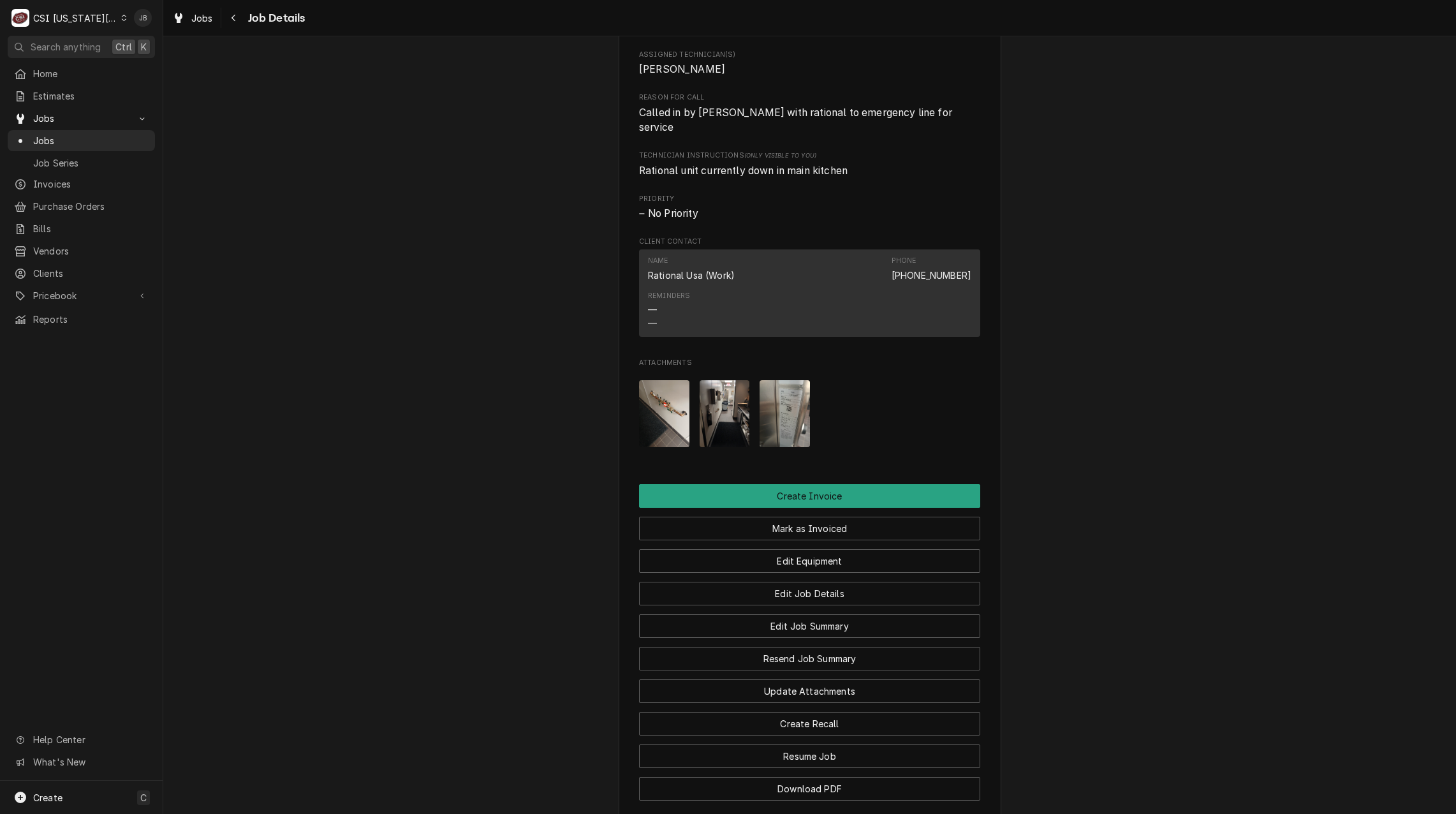
click at [647, 431] on img "Attachments" at bounding box center [663, 413] width 50 height 67
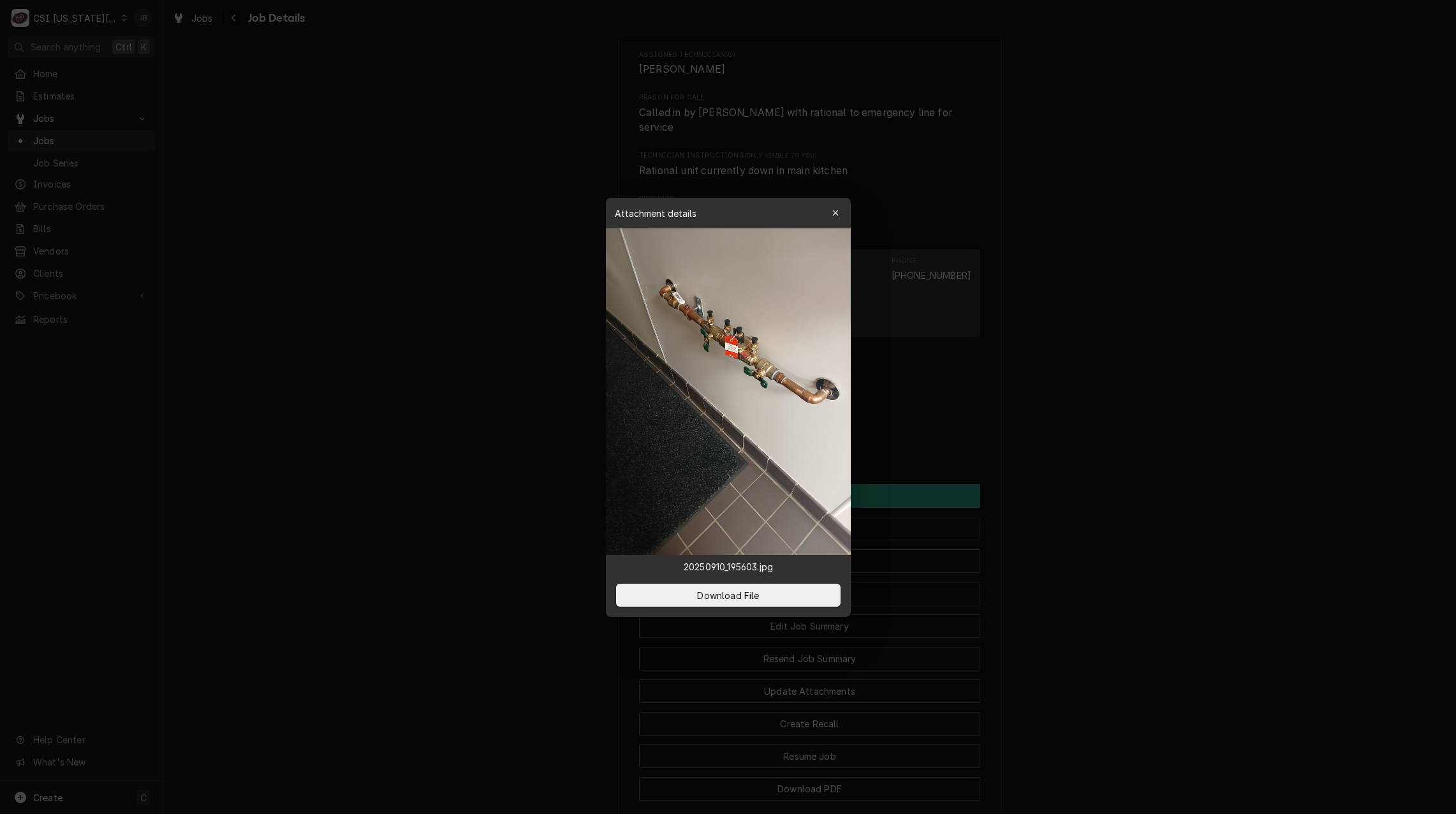
click at [1026, 435] on div at bounding box center [728, 407] width 1456 height 814
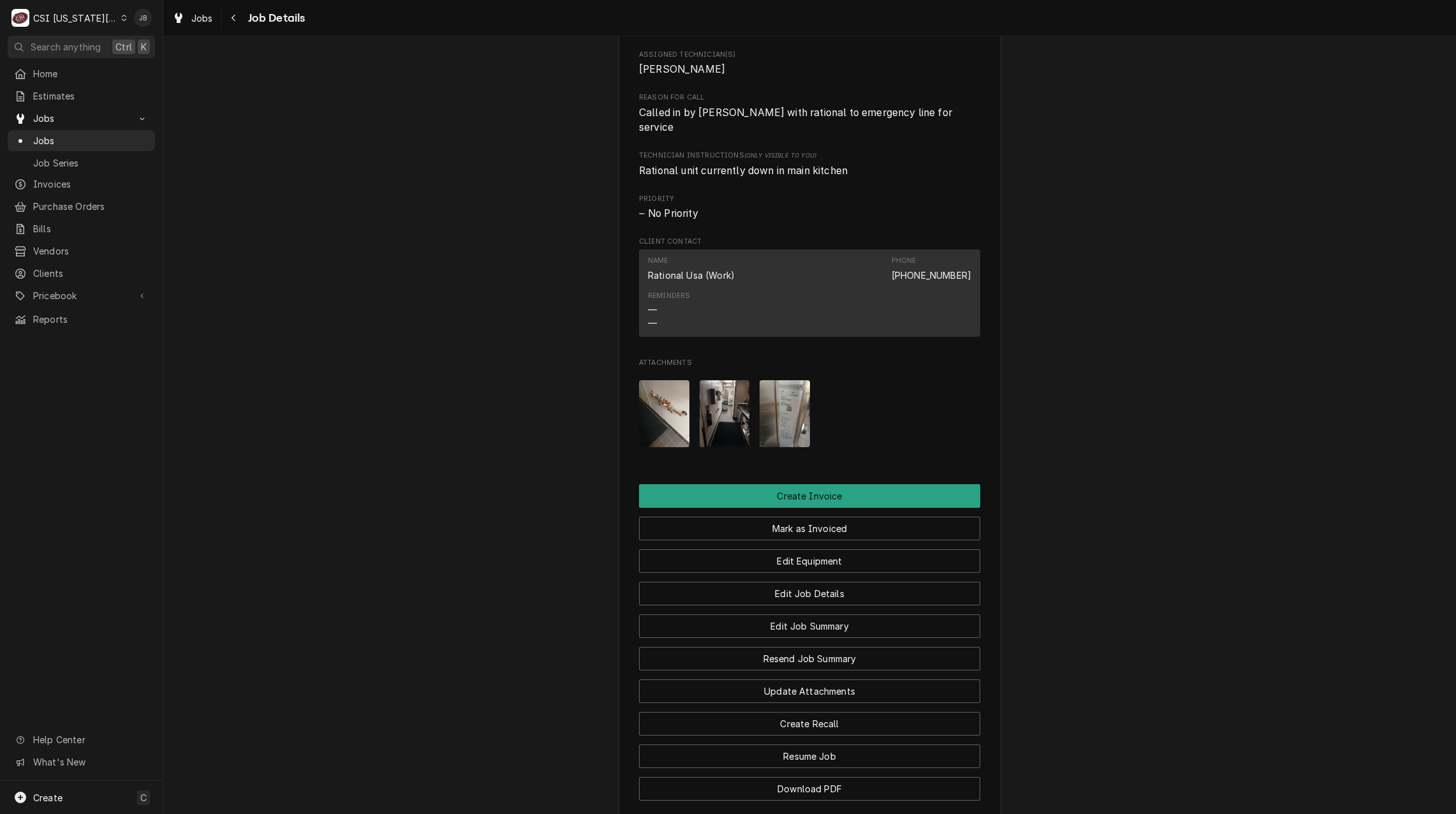
click at [741, 441] on img "Attachments" at bounding box center [724, 413] width 50 height 67
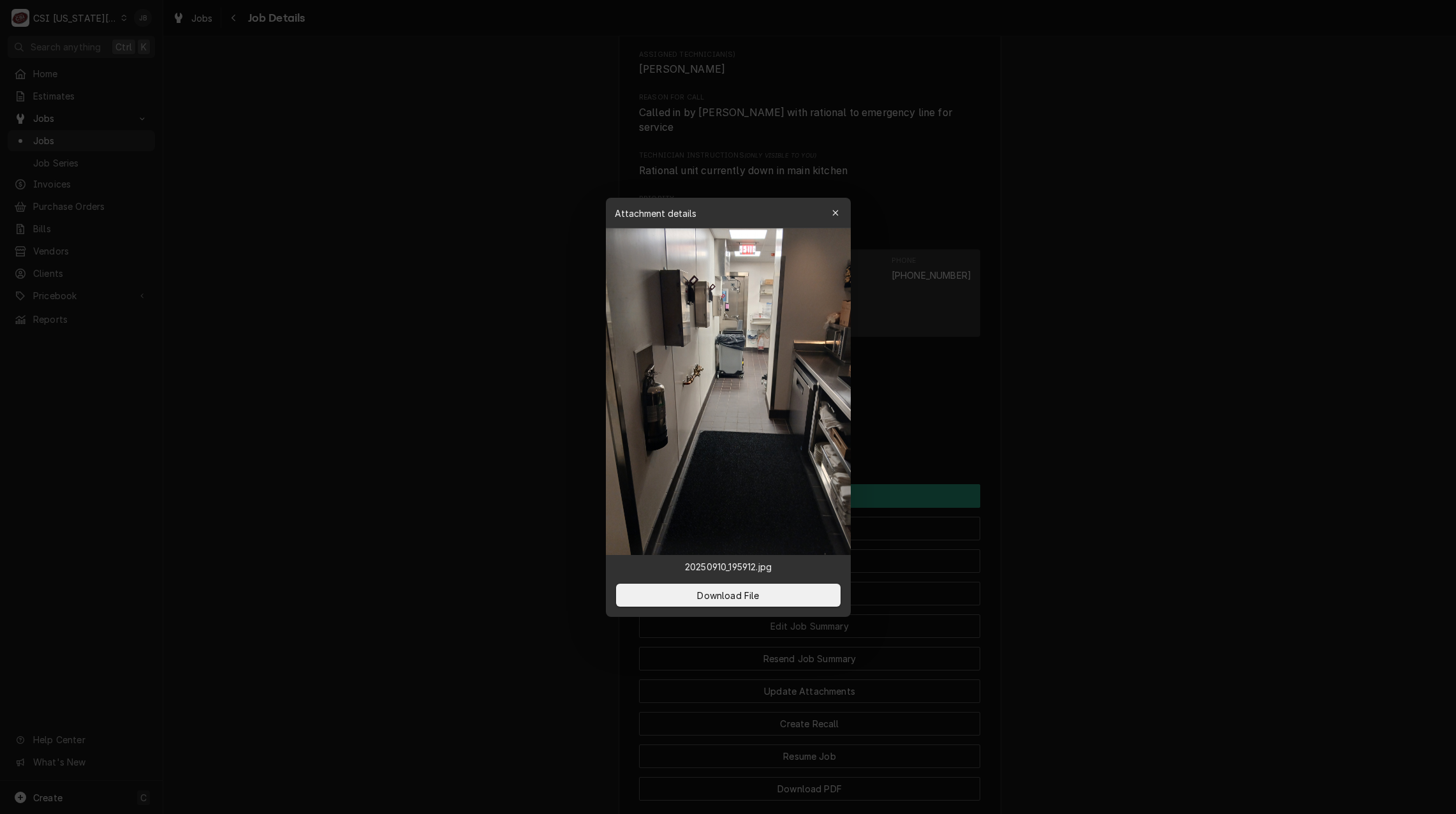
click at [901, 416] on div at bounding box center [728, 407] width 1456 height 814
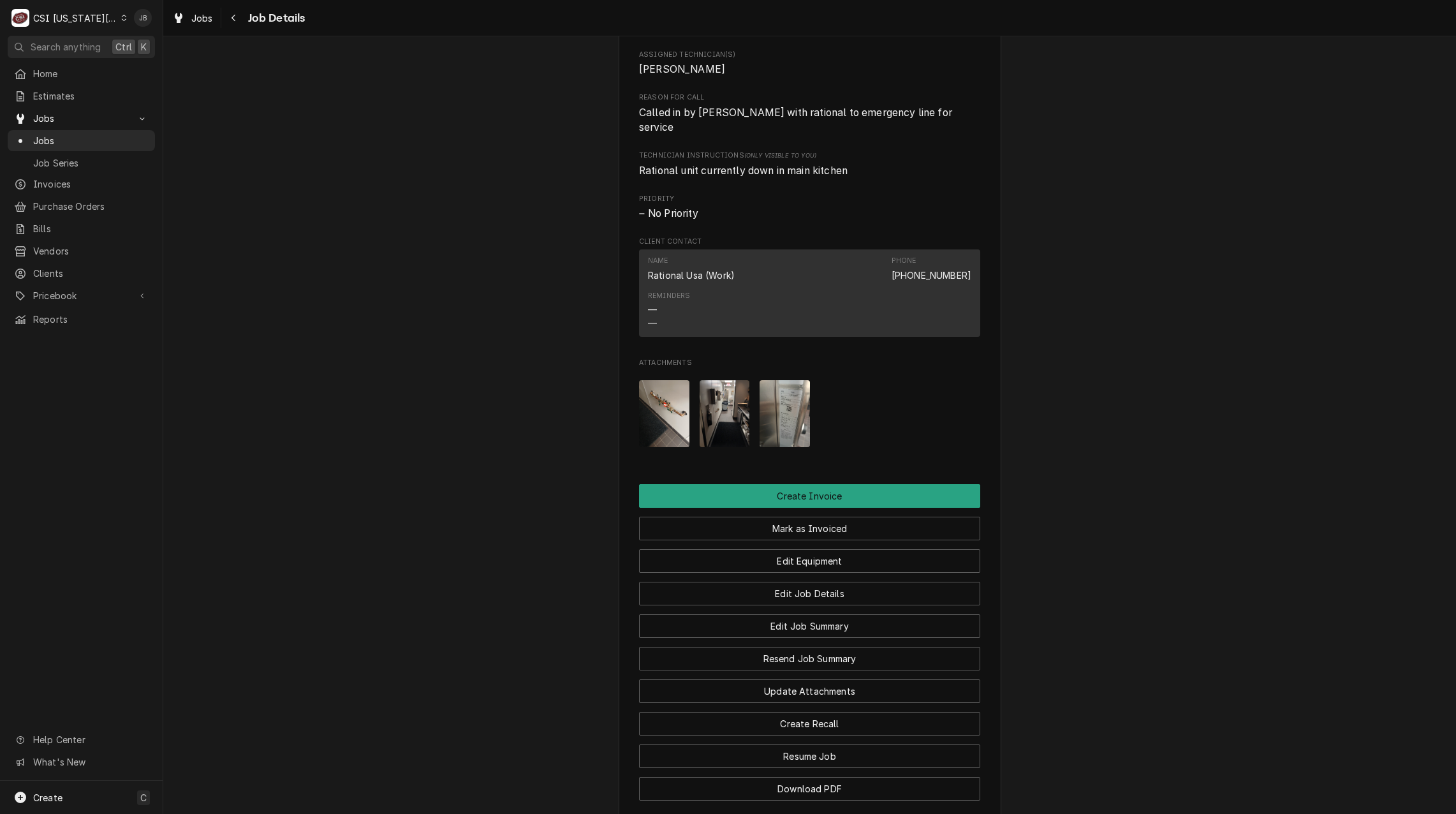
click at [783, 432] on img "Attachments" at bounding box center [784, 413] width 50 height 67
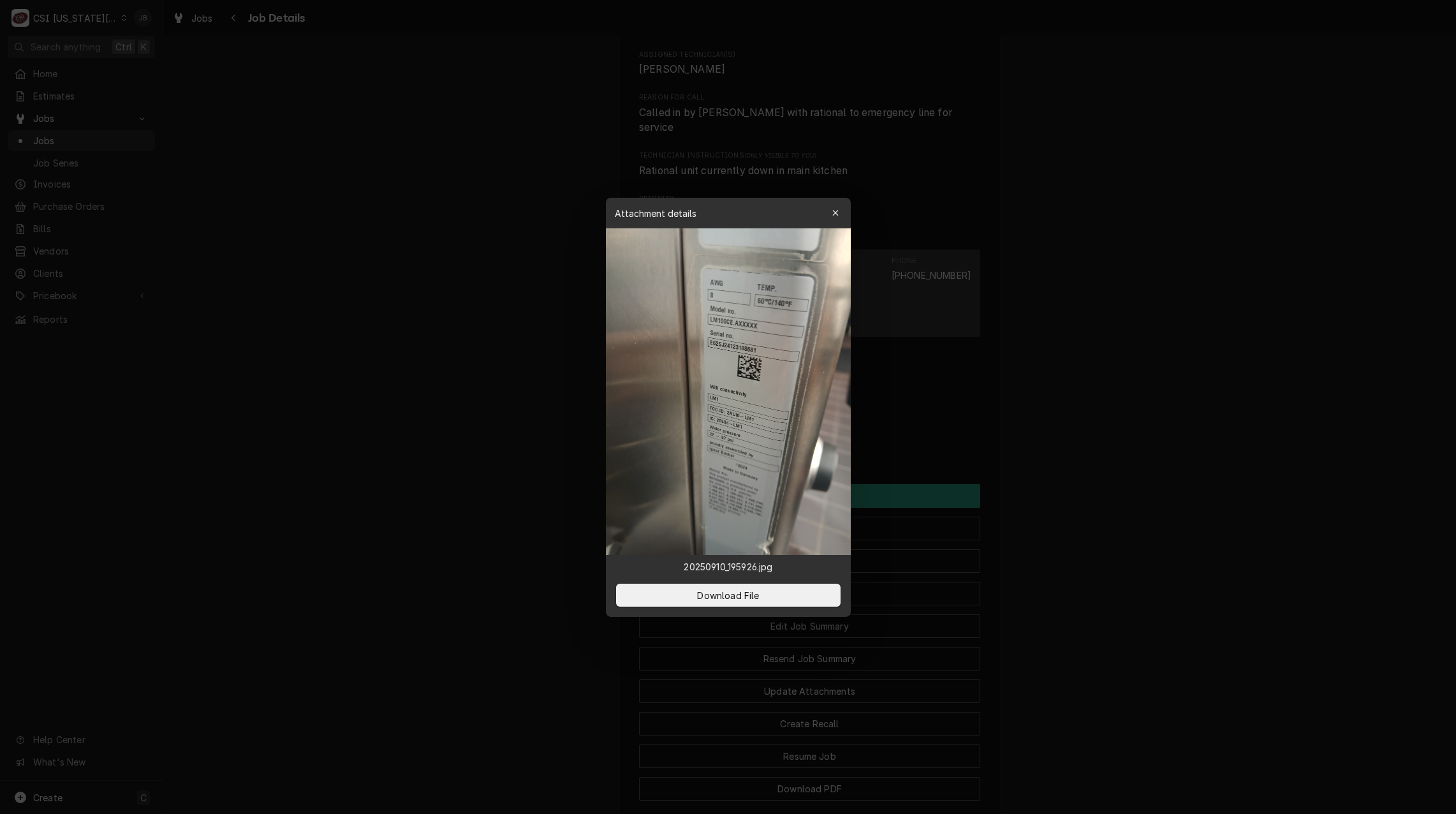
click at [928, 423] on div at bounding box center [728, 407] width 1456 height 814
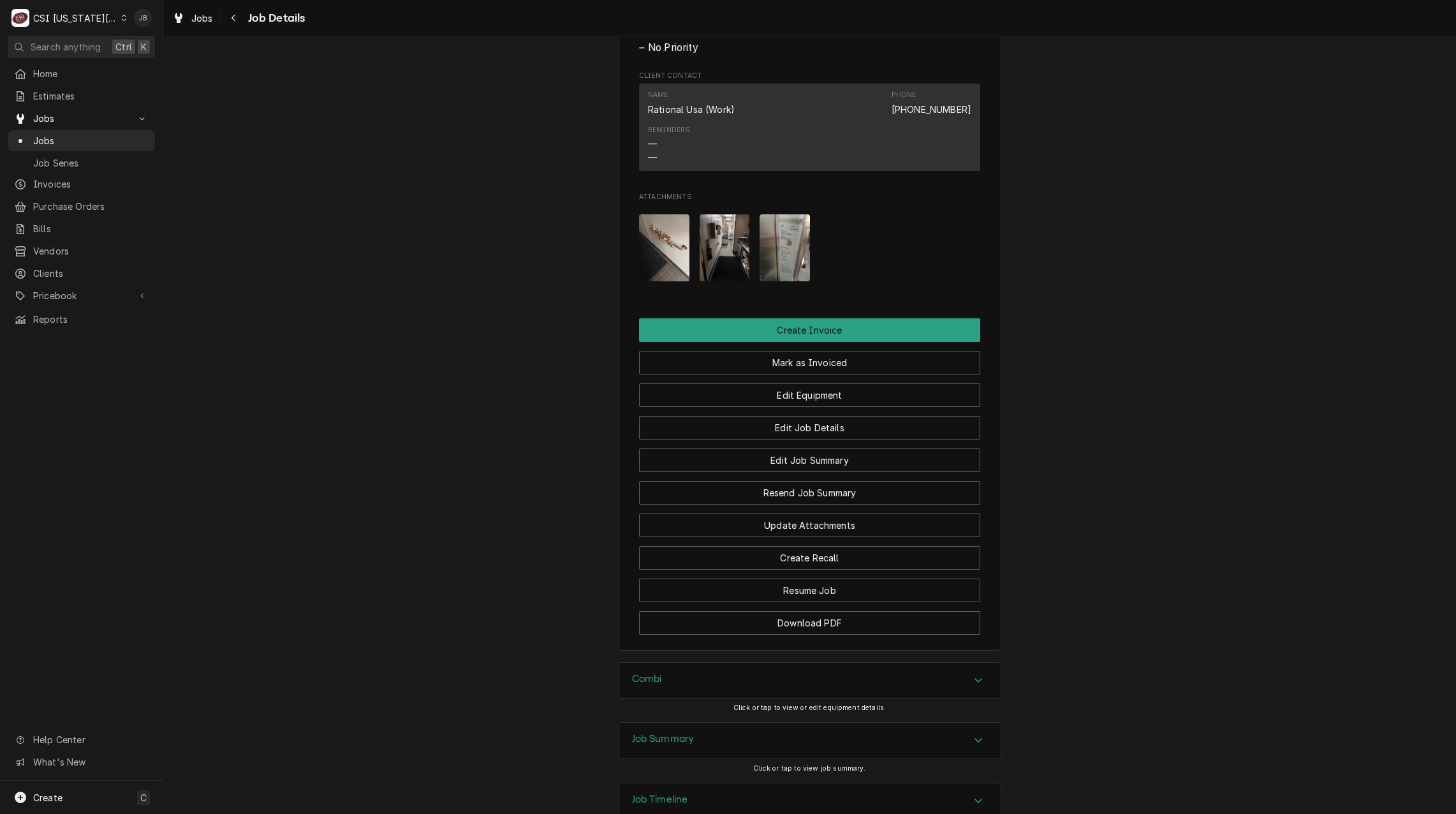
scroll to position [971, 0]
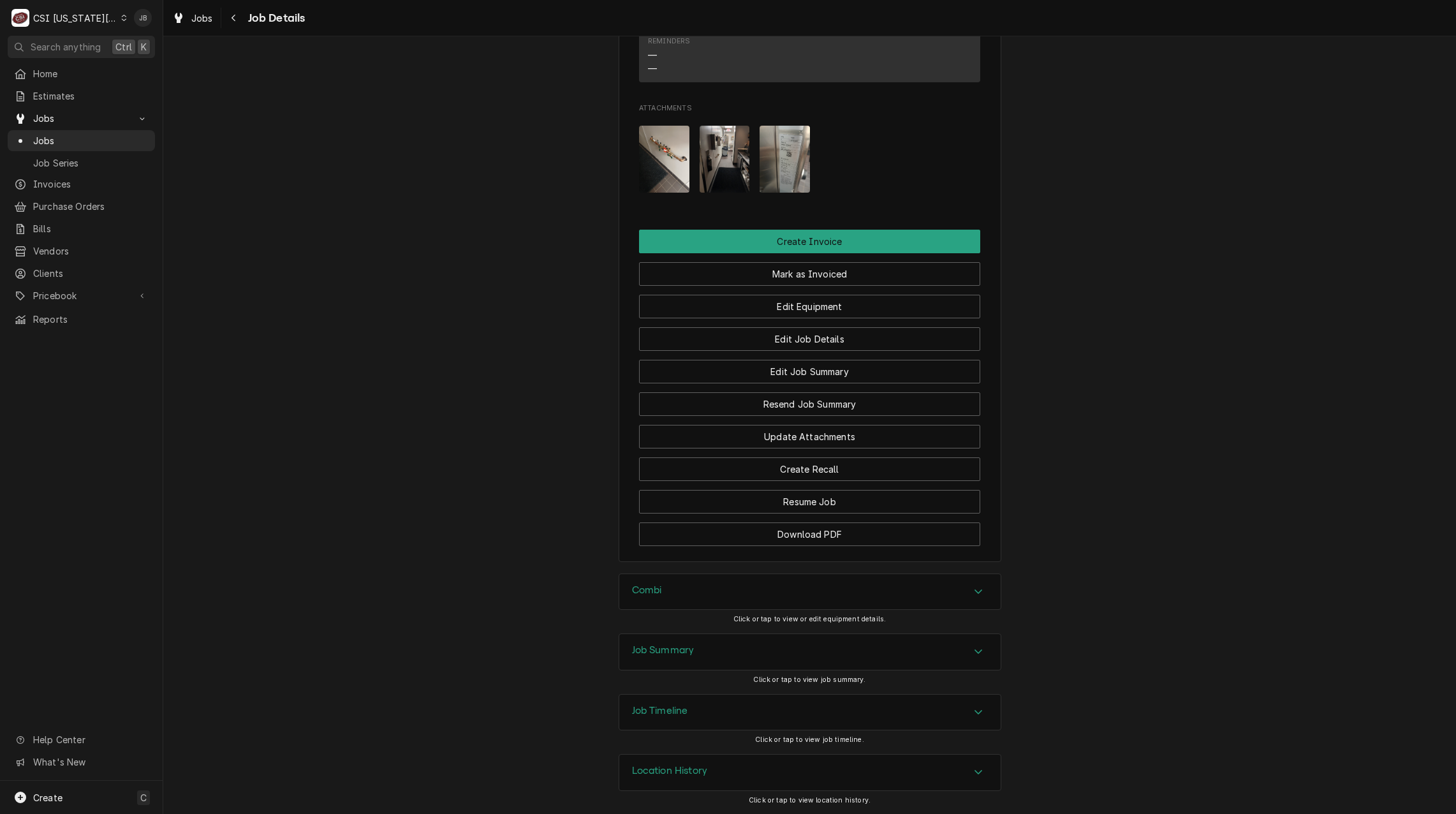
click at [717, 653] on div "Job Summary" at bounding box center [810, 652] width 381 height 36
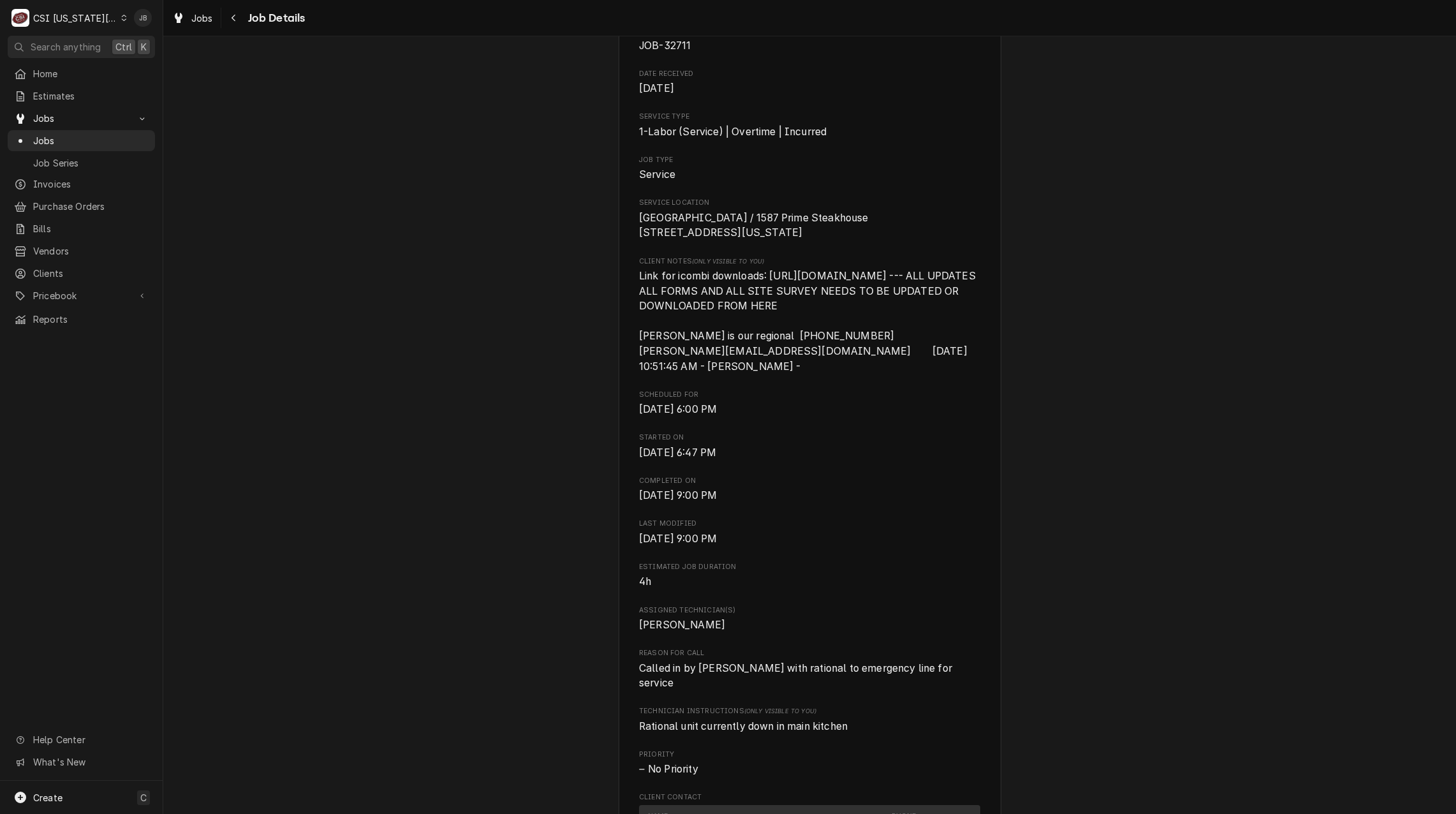
scroll to position [0, 0]
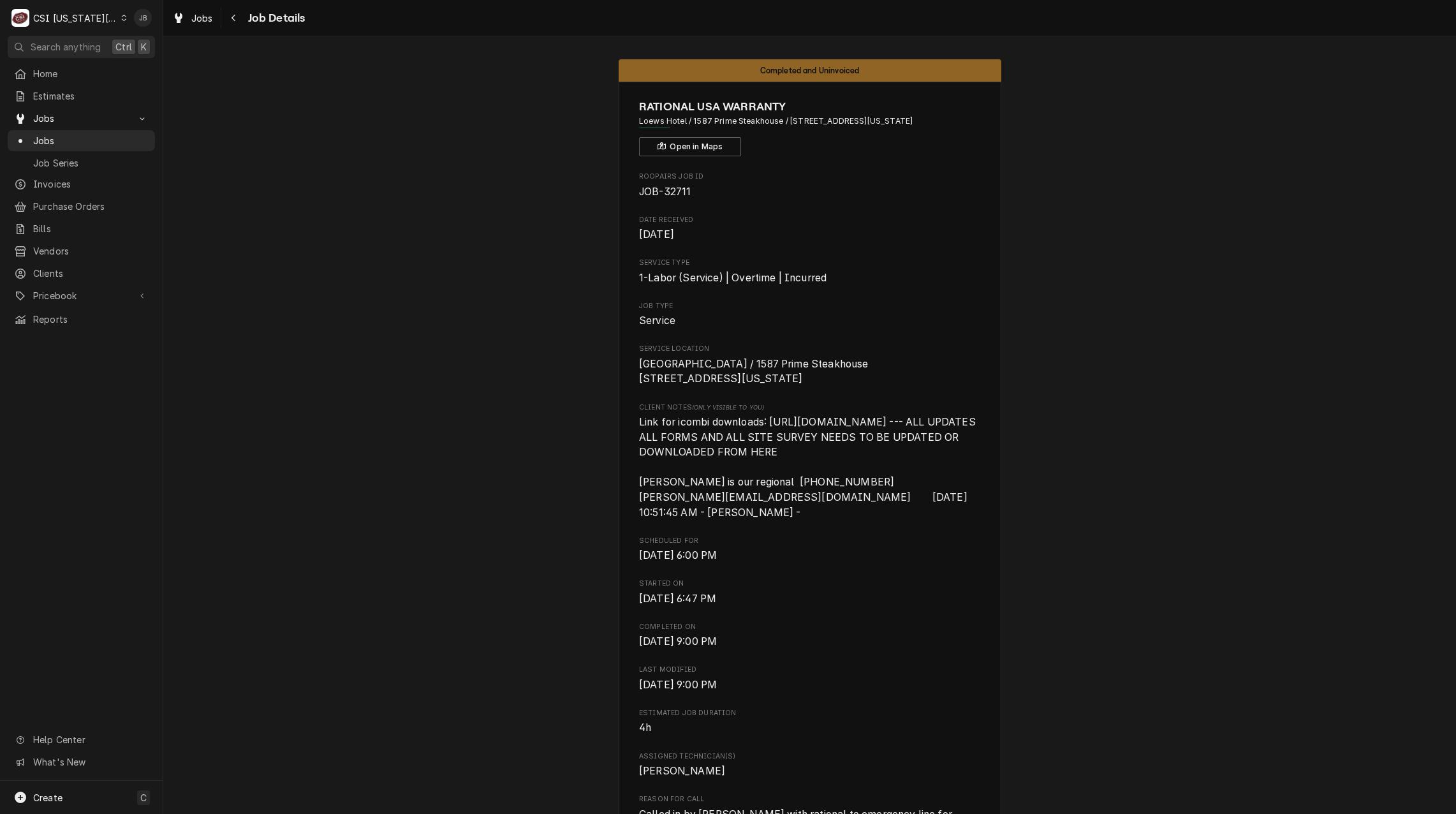
drag, startPoint x: 69, startPoint y: 179, endPoint x: 192, endPoint y: 180, distance: 123.0
click at [69, 179] on span "Invoices" at bounding box center [91, 184] width 116 height 14
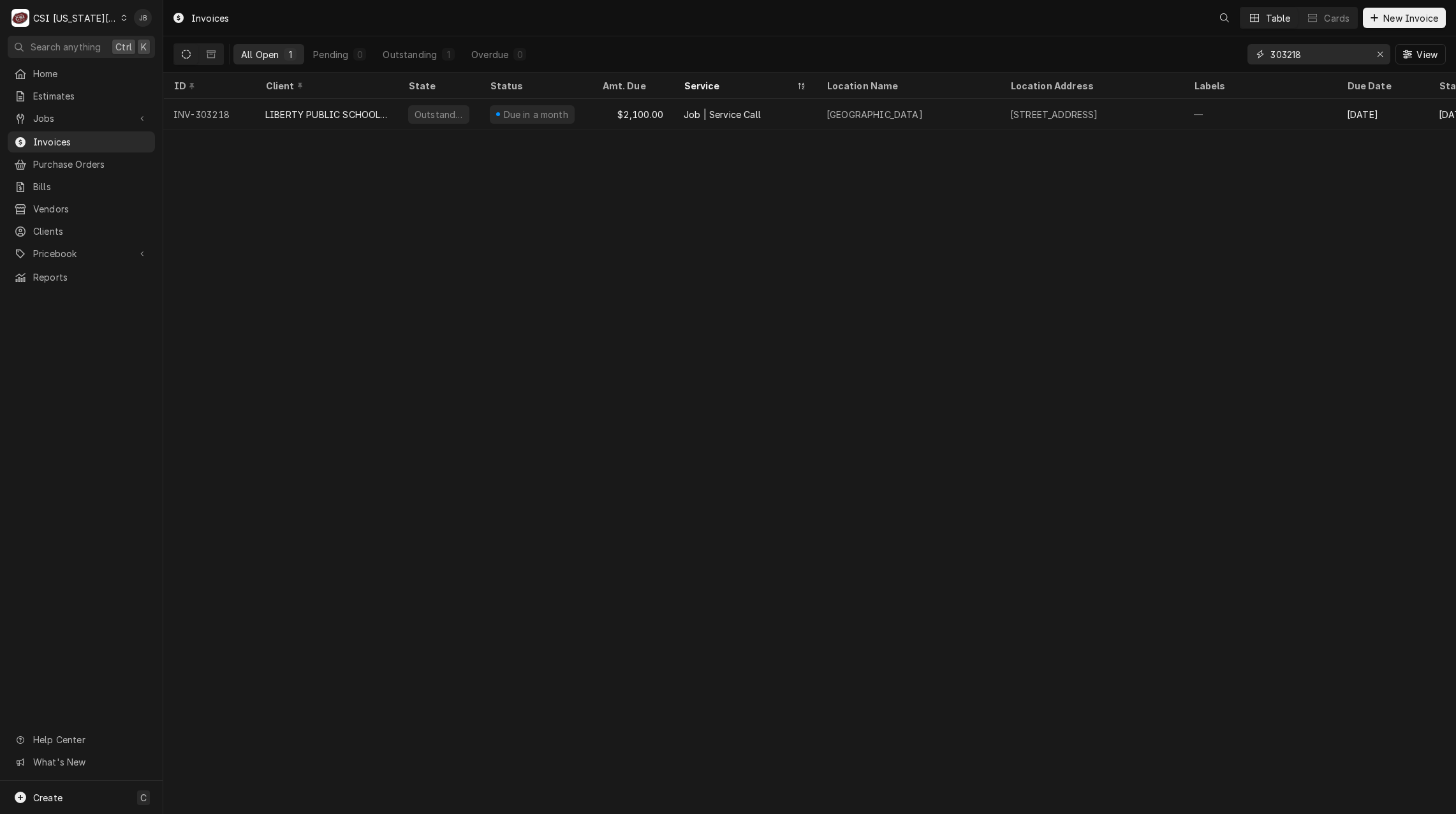
click at [1312, 52] on input "303218" at bounding box center [1318, 54] width 96 height 20
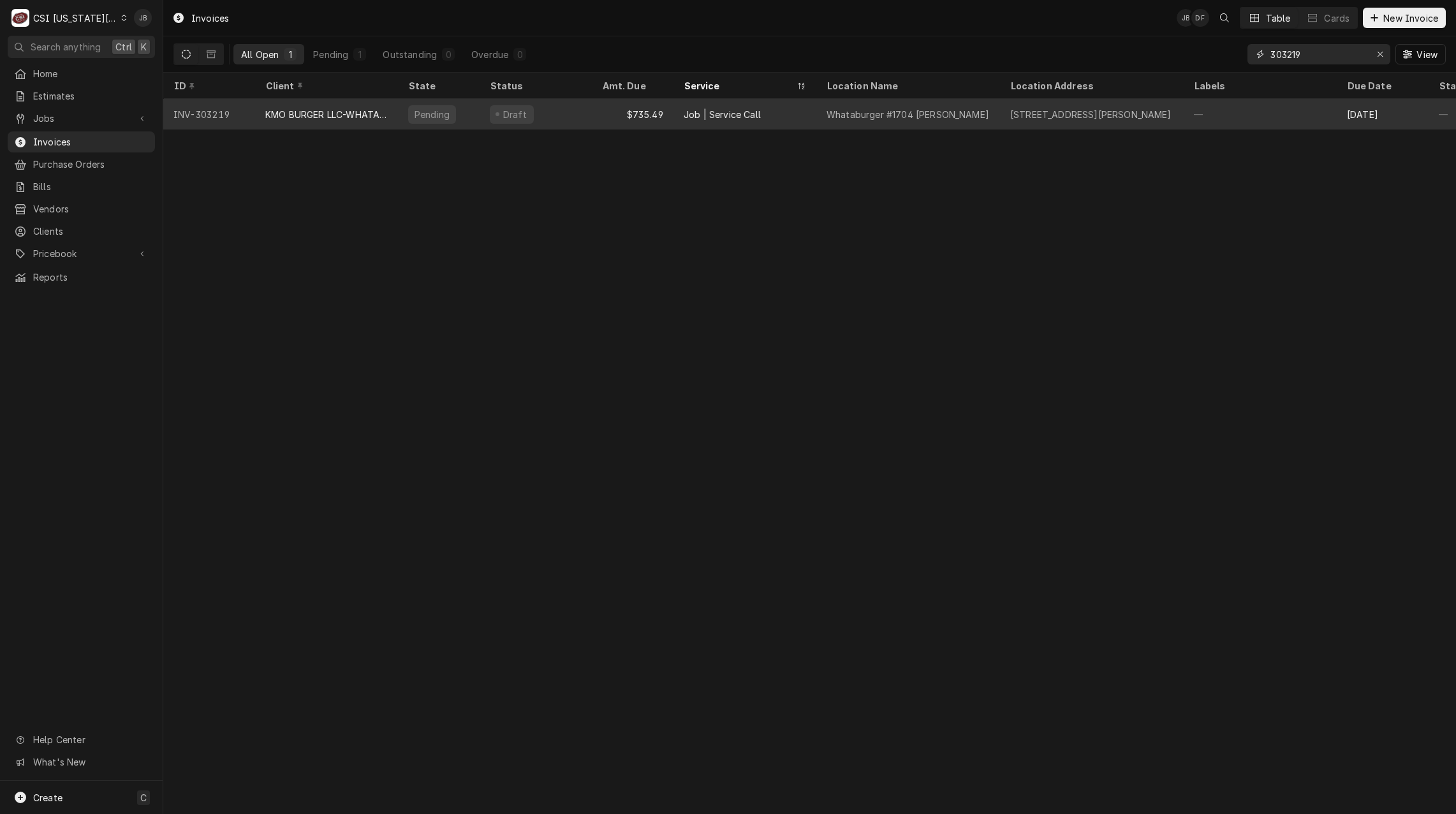
type input "303219"
click at [678, 115] on div "Job | Service Call" at bounding box center [745, 114] width 143 height 31
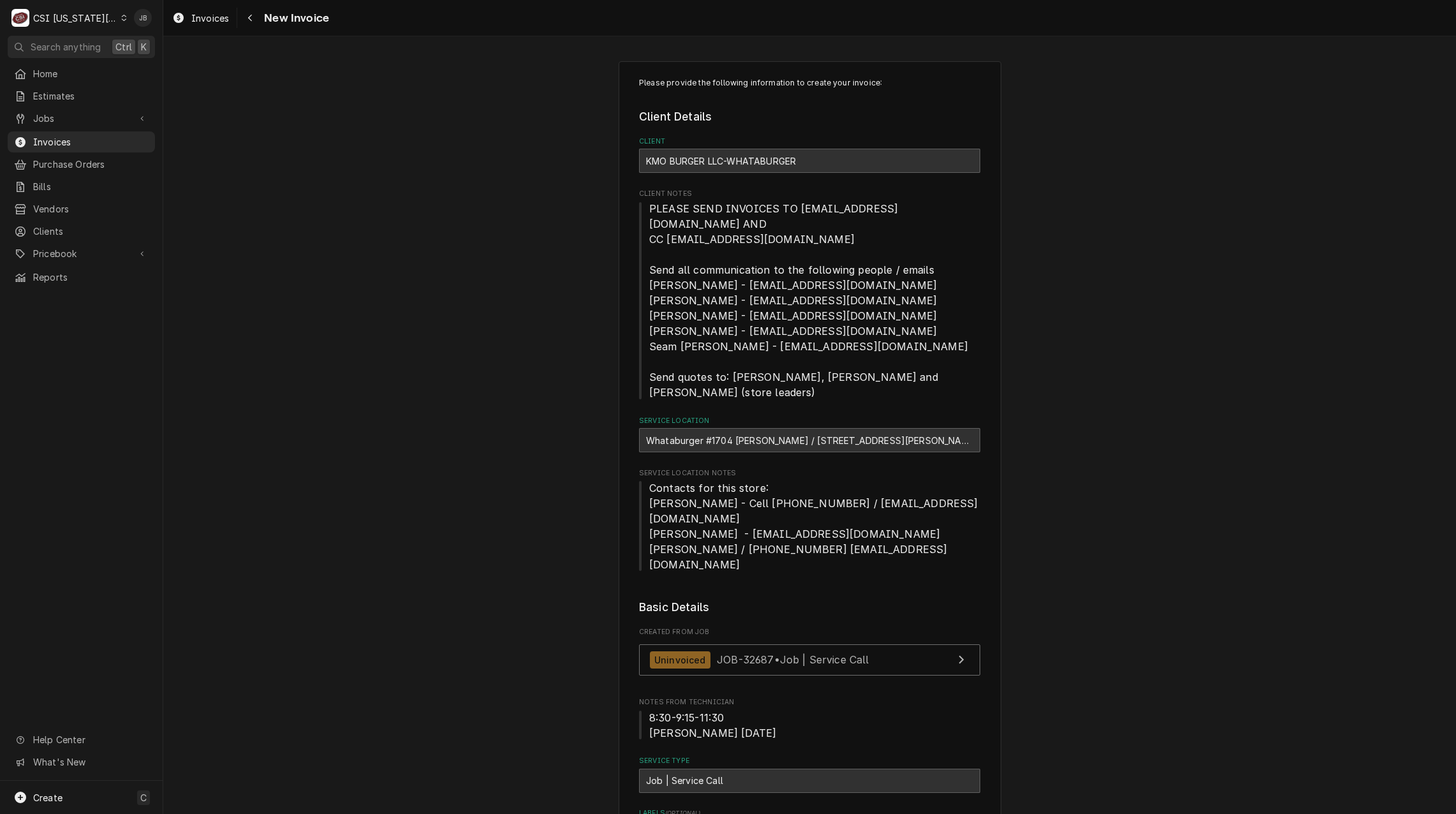
click at [704, 644] on link "Uninvoiced JOB-32687 • Job | Service Call" at bounding box center [810, 659] width 341 height 31
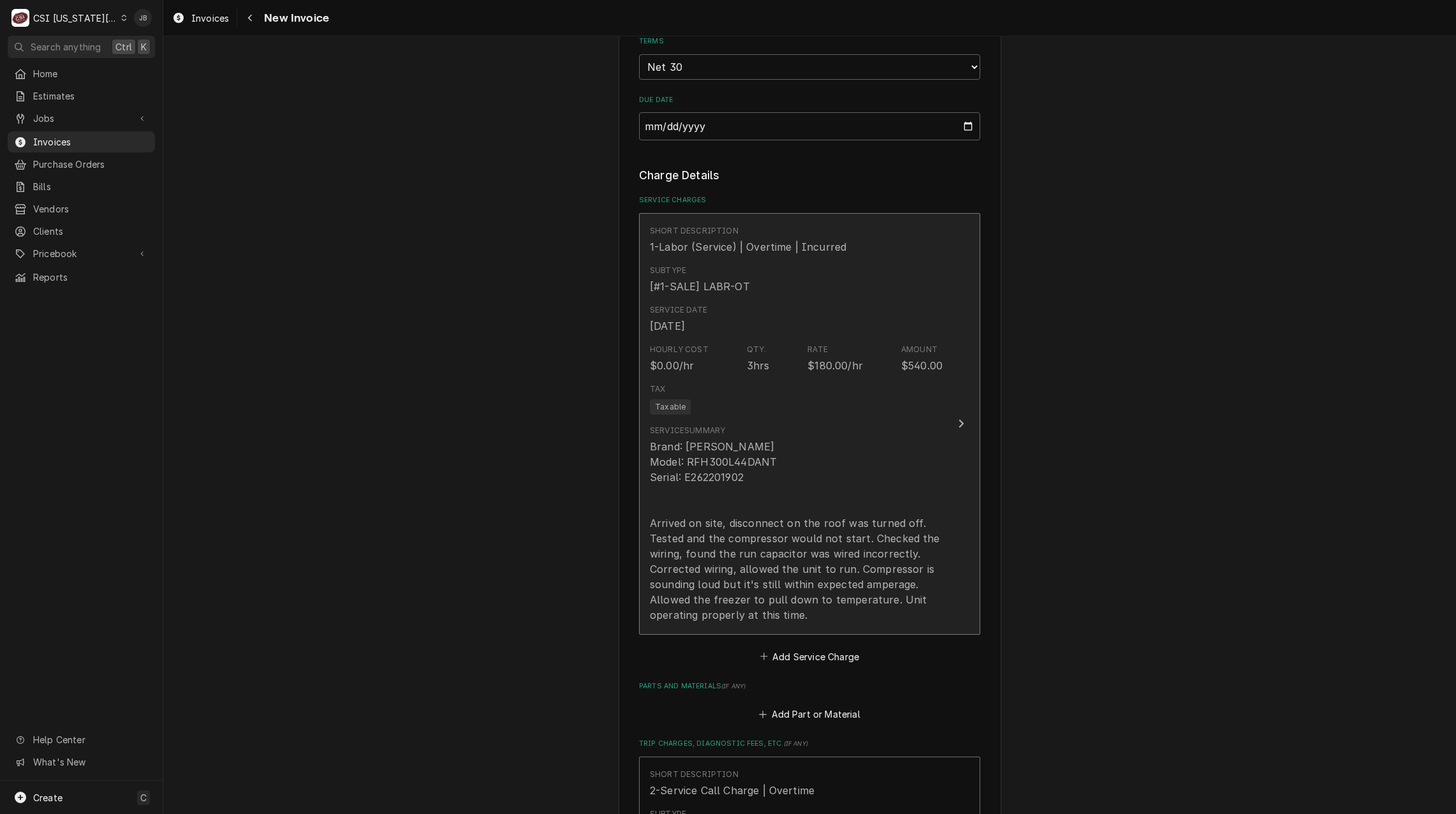
scroll to position [1148, 0]
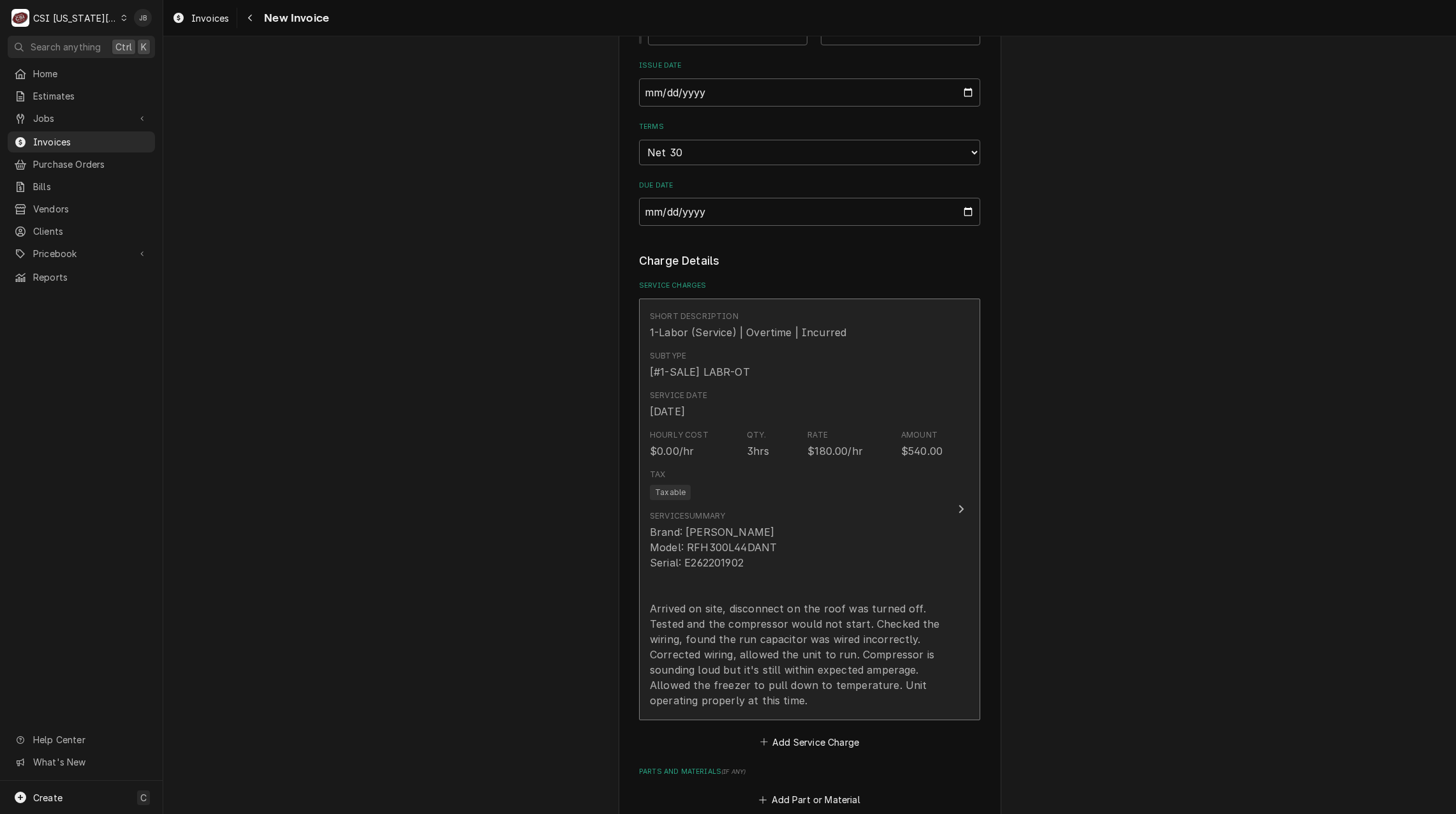
click at [778, 524] on div "Brand: [PERSON_NAME] Model: RFH300L44DANT Serial: E262201902 Arrived on site, d…" at bounding box center [796, 616] width 293 height 184
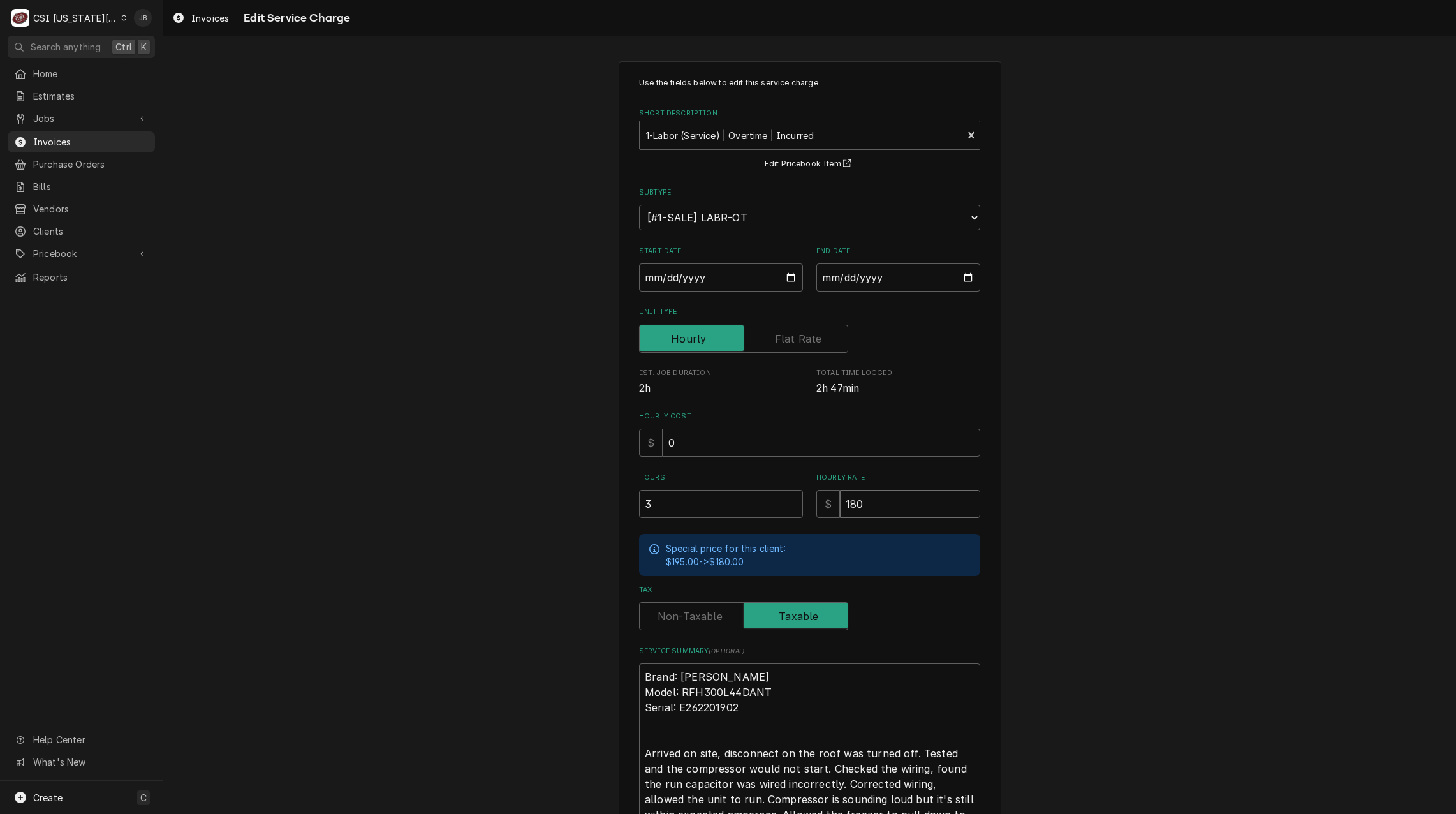
drag, startPoint x: 870, startPoint y: 510, endPoint x: 765, endPoint y: 509, distance: 105.0
click at [776, 509] on div "Hours 3 Hourly Rate $ 180" at bounding box center [810, 495] width 341 height 45
type textarea "x"
type input "0"
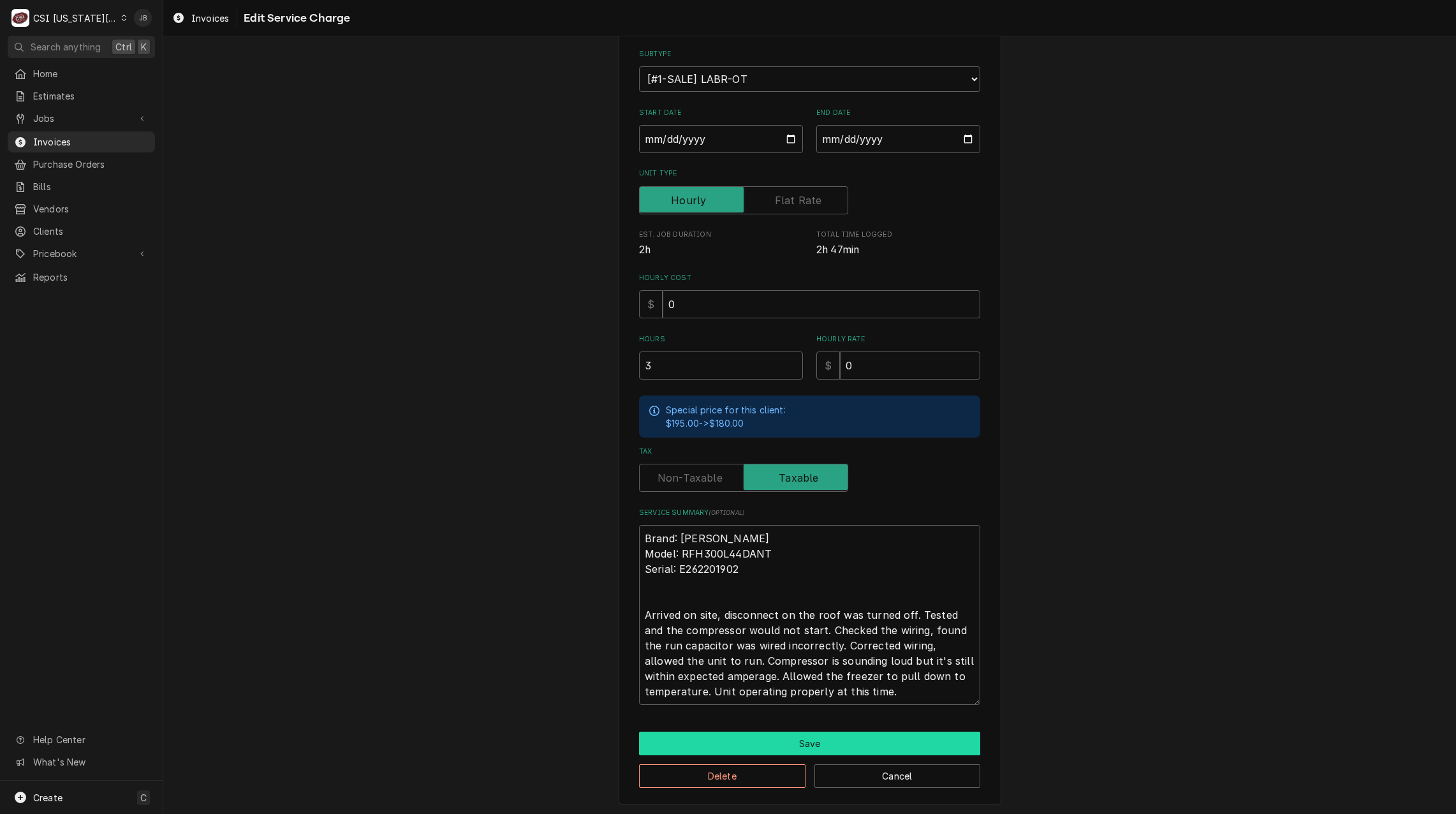
click at [723, 748] on button "Save" at bounding box center [810, 743] width 341 height 24
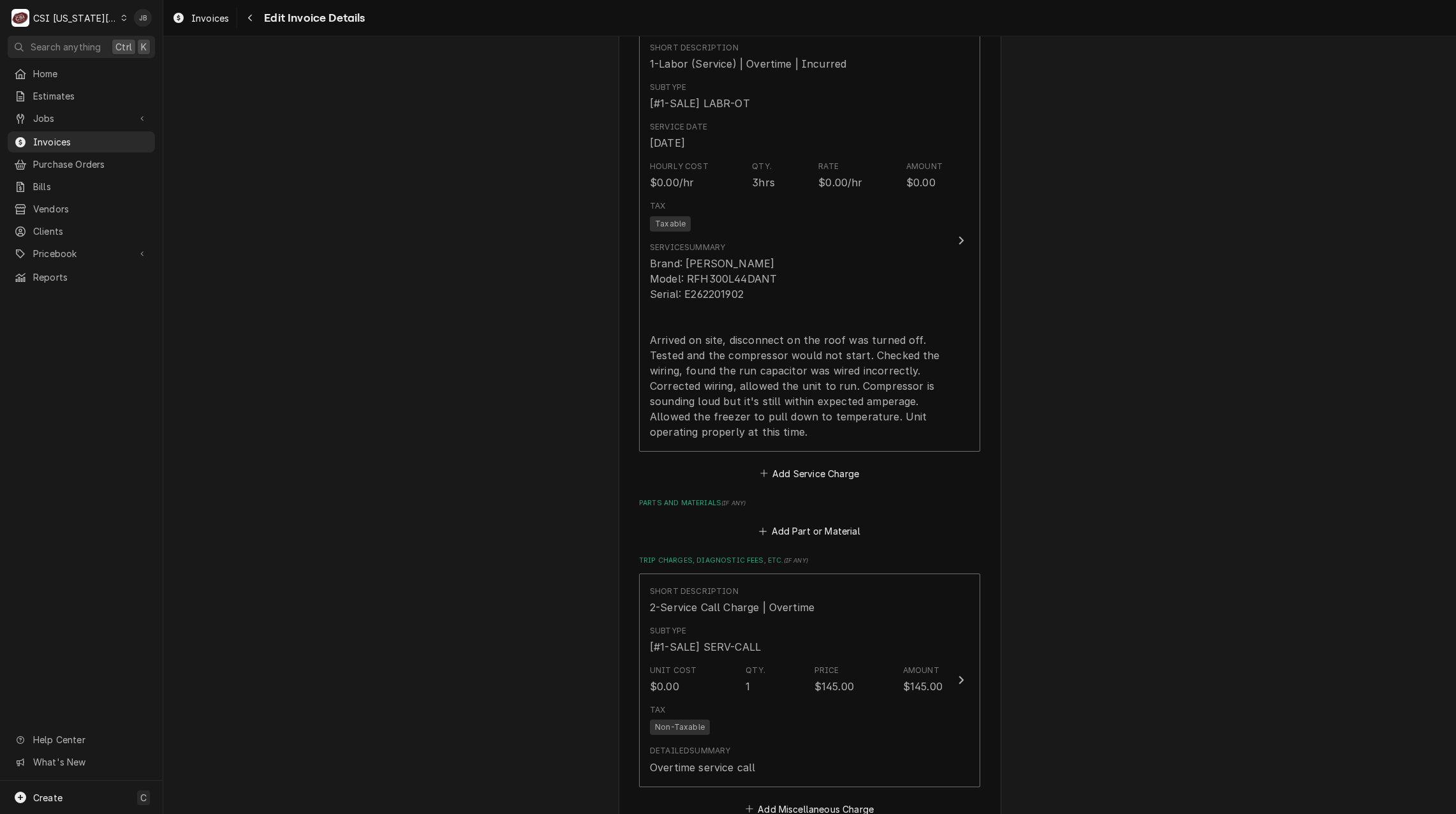
scroll to position [1579, 0]
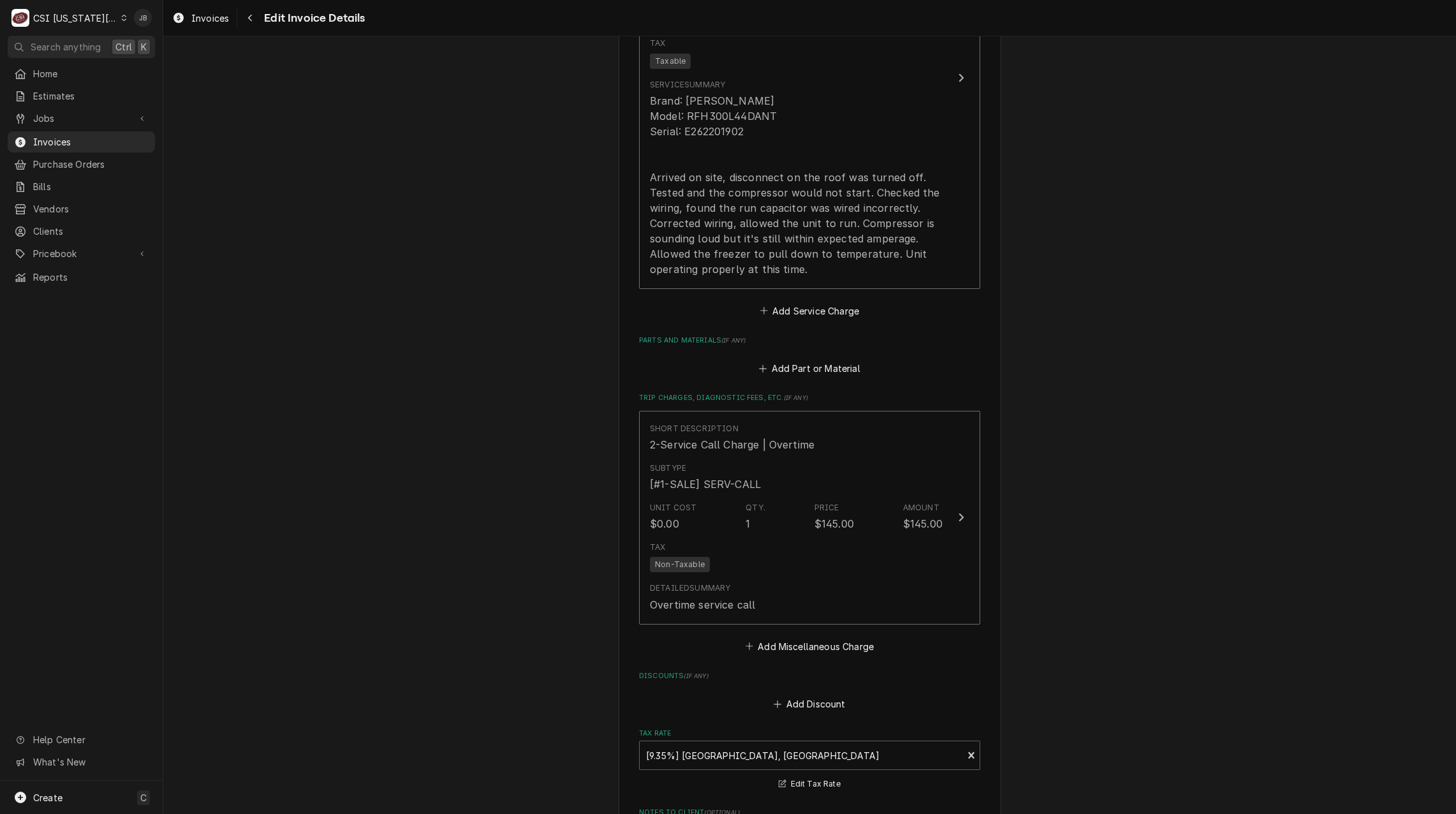
click at [781, 671] on label "Discounts ( if any )" at bounding box center [810, 676] width 341 height 10
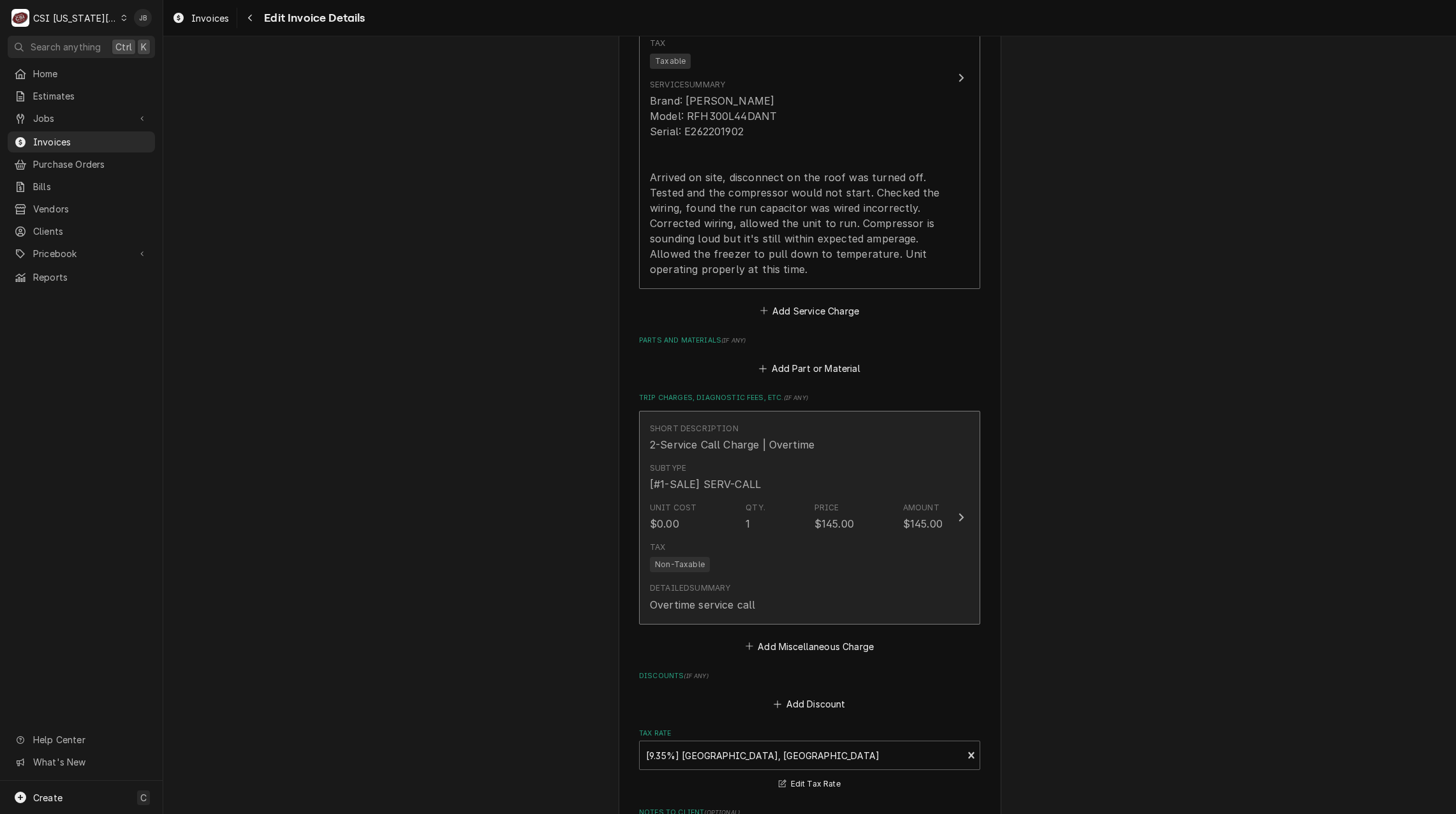
click at [794, 536] on div "Tax Non-Taxable" at bounding box center [796, 557] width 293 height 41
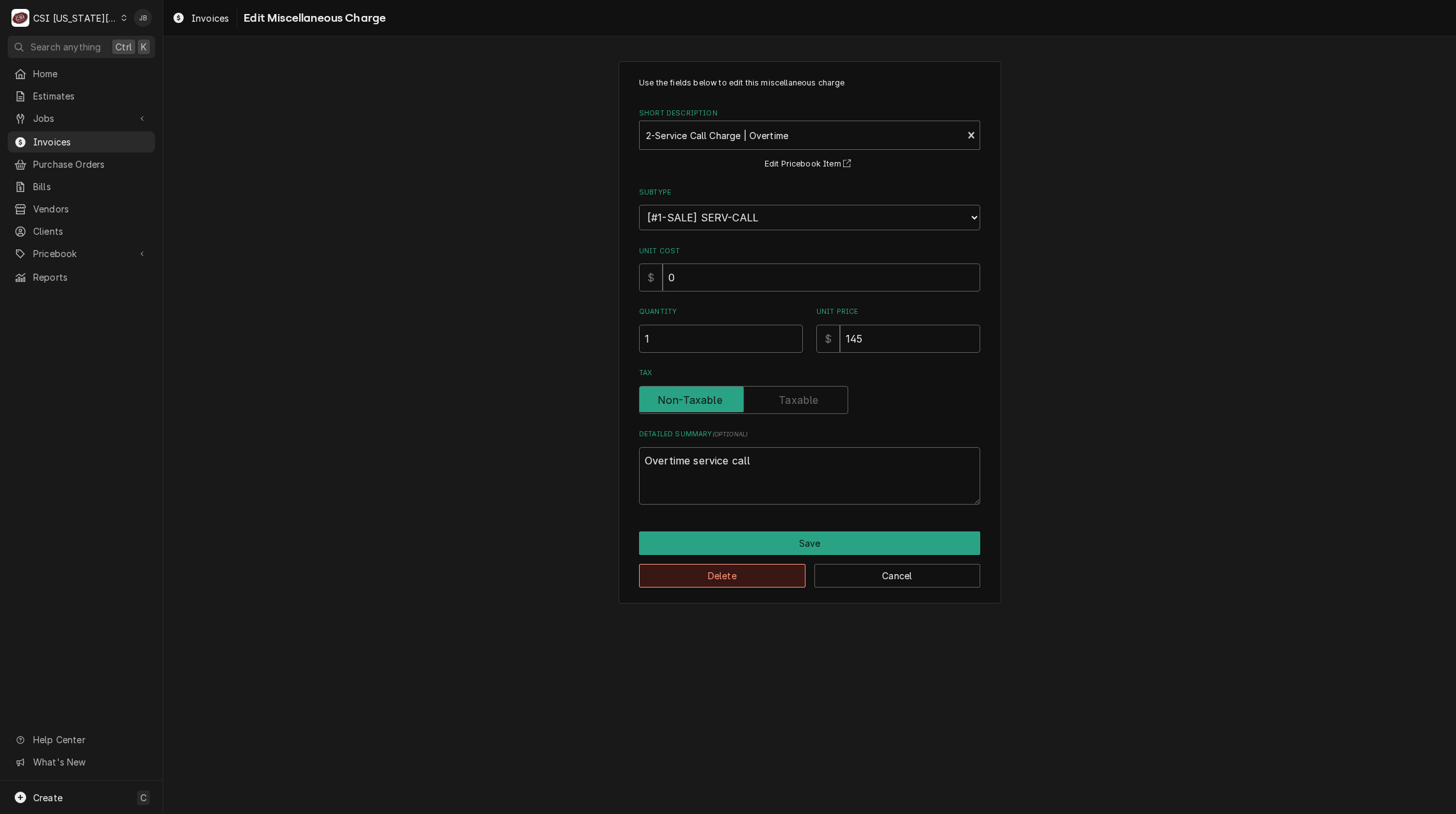
click at [716, 579] on button "Delete" at bounding box center [722, 576] width 166 height 24
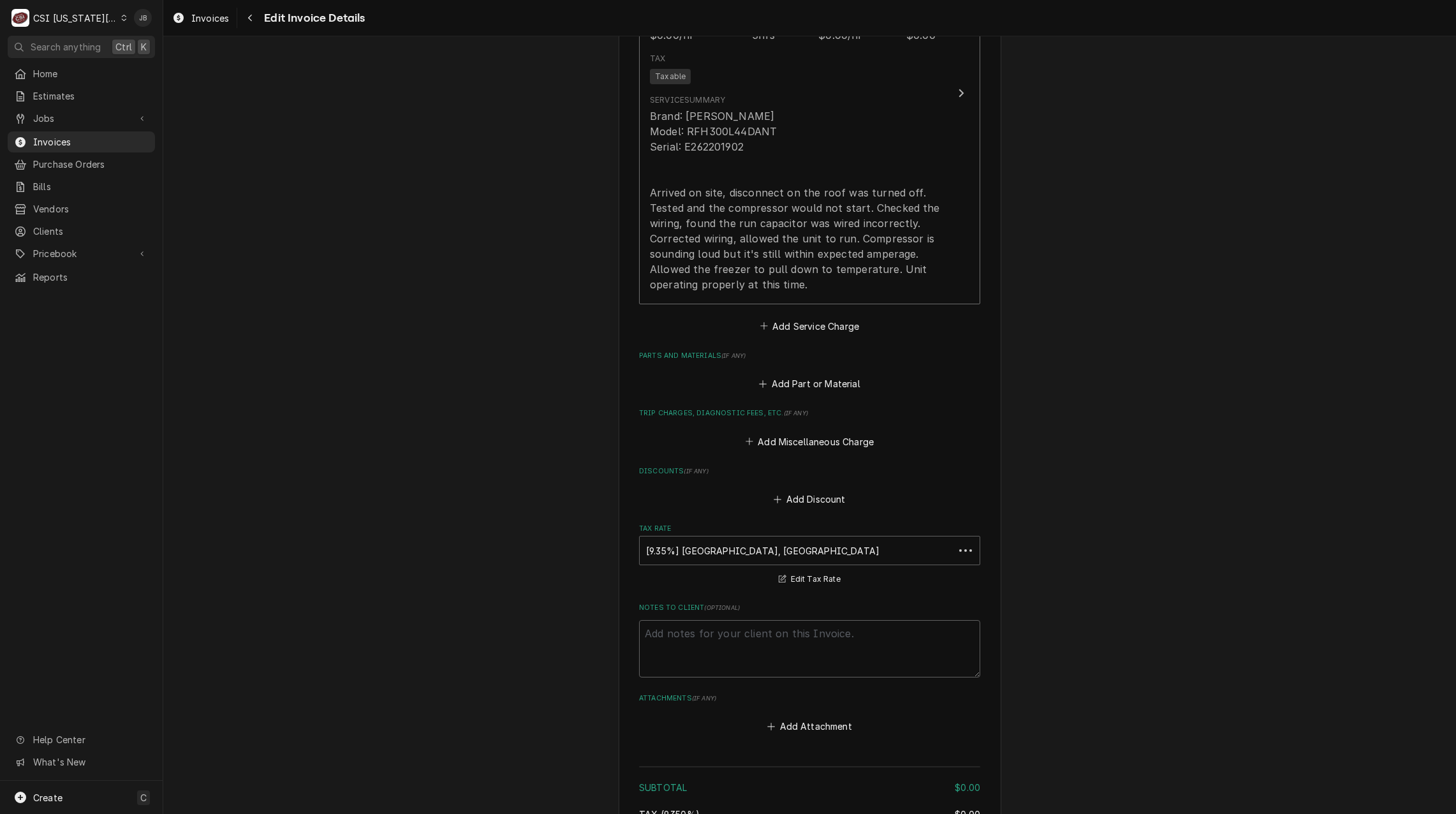
scroll to position [1603, 0]
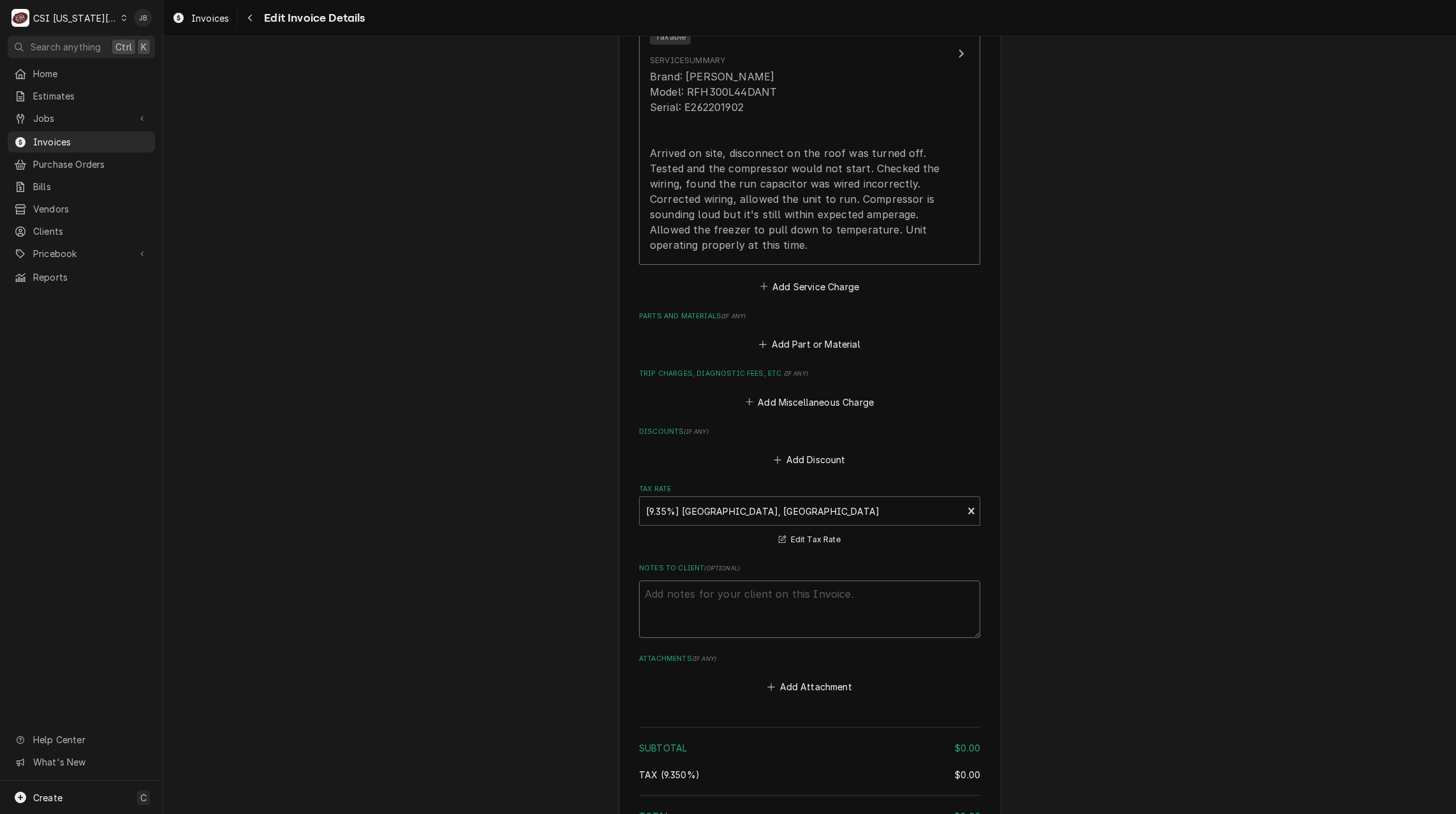
click at [708, 587] on textarea "Notes to Client ( optional )" at bounding box center [810, 609] width 341 height 58
type textarea "x"
type textarea "C"
type textarea "x"
type textarea "Ca"
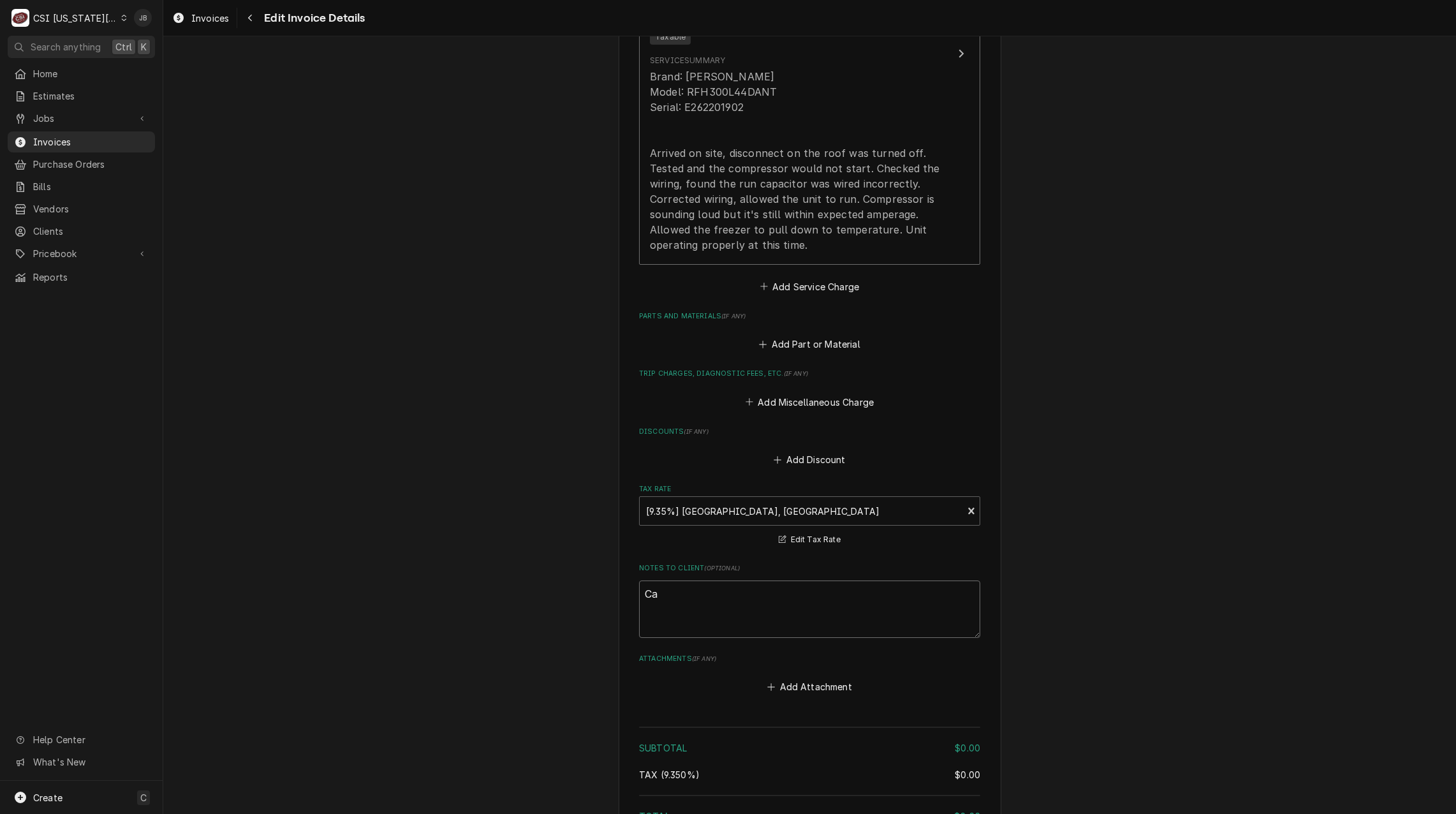
type textarea "x"
type textarea "Cal"
type textarea "x"
type textarea "Call"
type textarea "x"
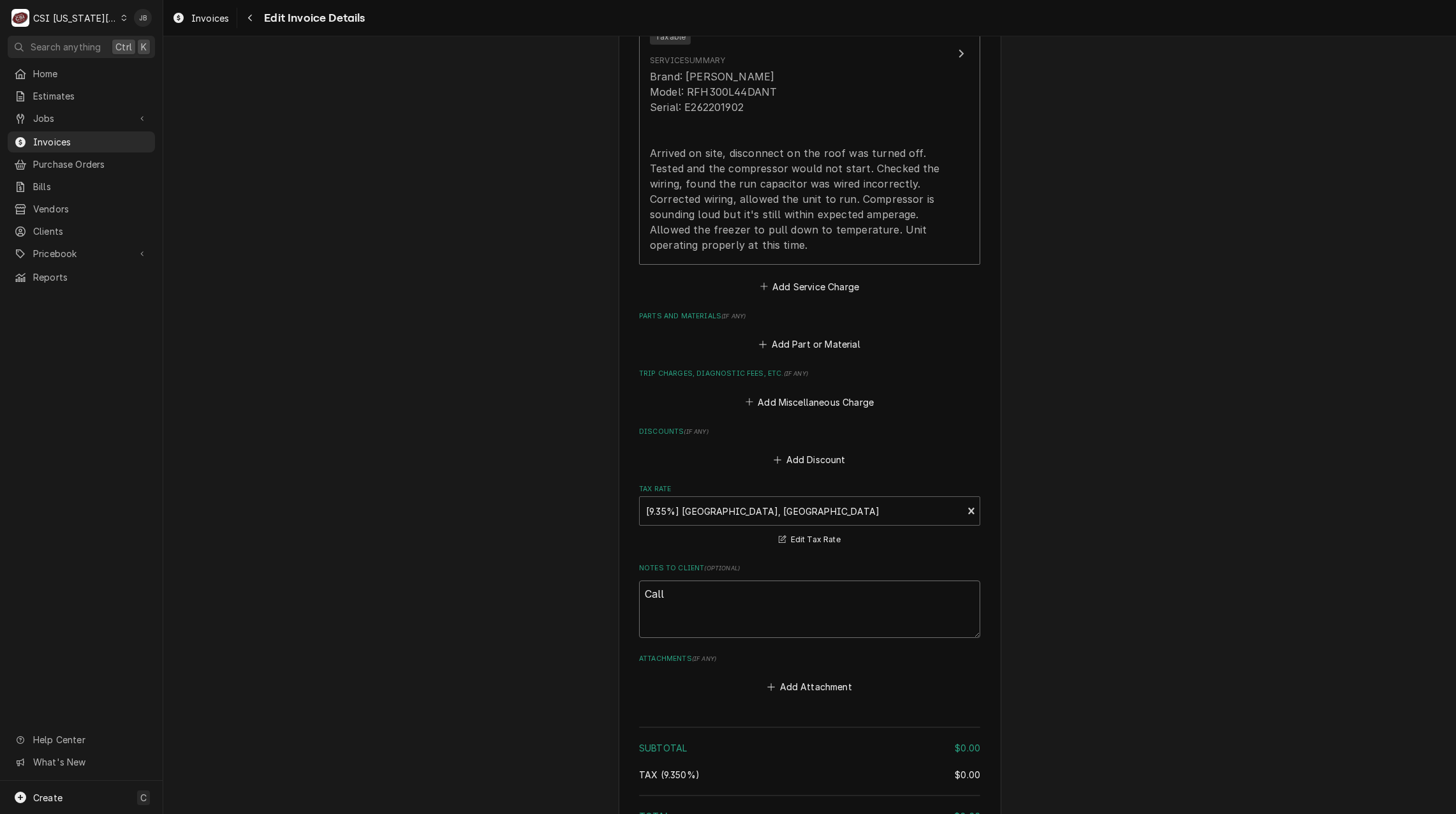
type textarea "Call"
type textarea "x"
type textarea "Call b"
type textarea "x"
type textarea "Call ba"
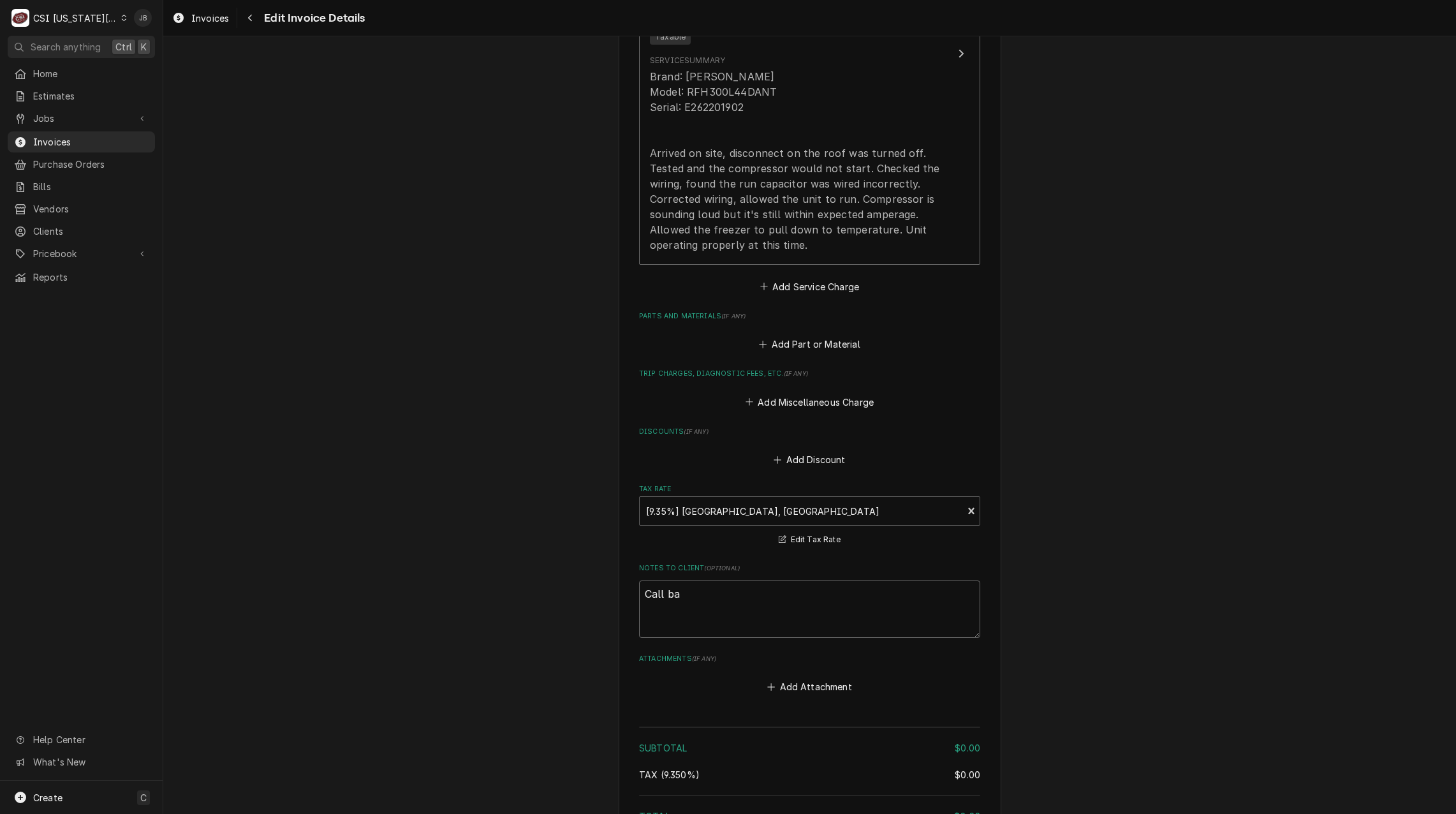
type textarea "x"
type textarea "Call bac"
type textarea "x"
type textarea "Call back"
type textarea "x"
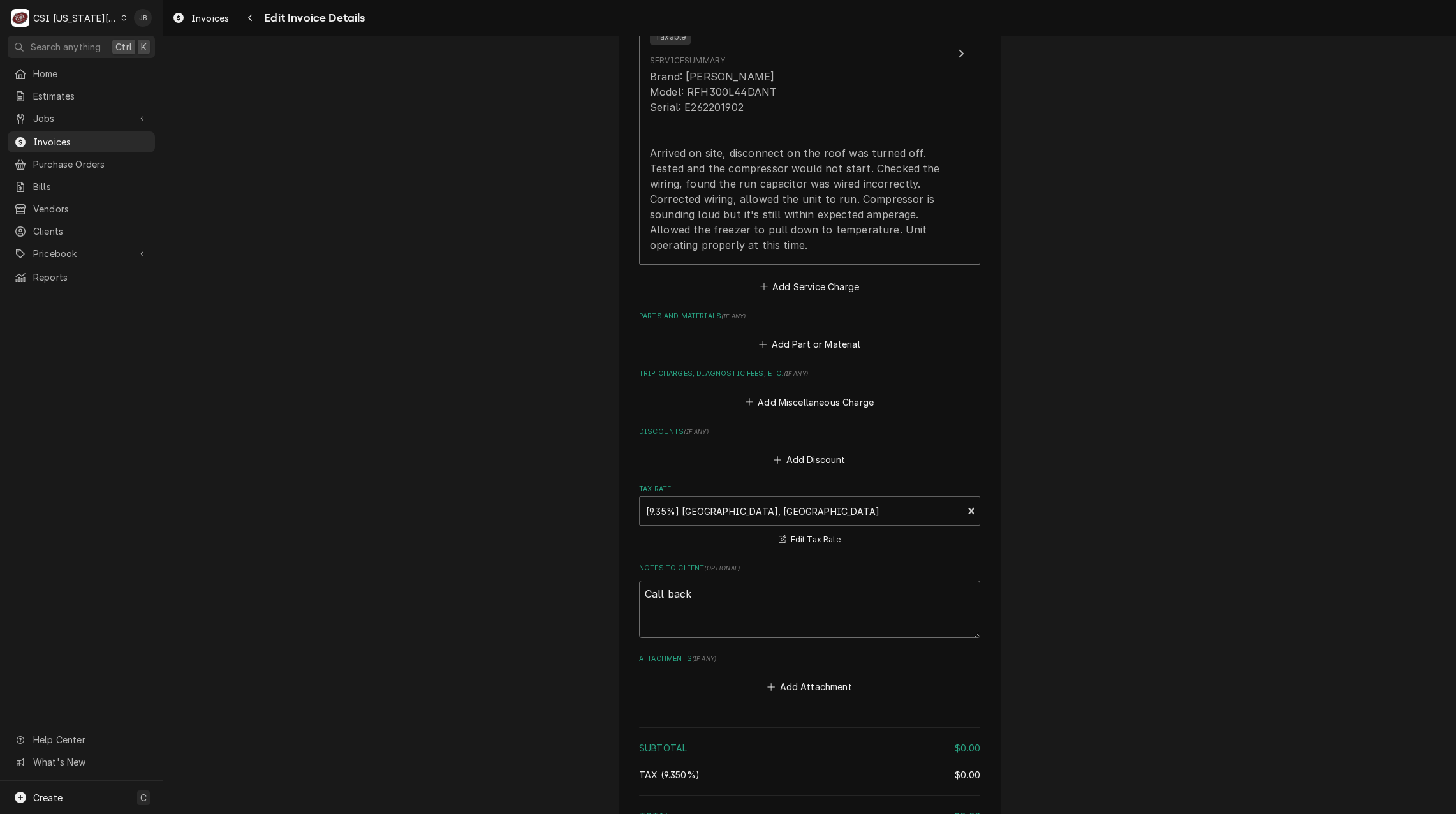
type textarea "Call back"
type textarea "x"
type textarea "Call back o"
type textarea "x"
type textarea "Call back on"
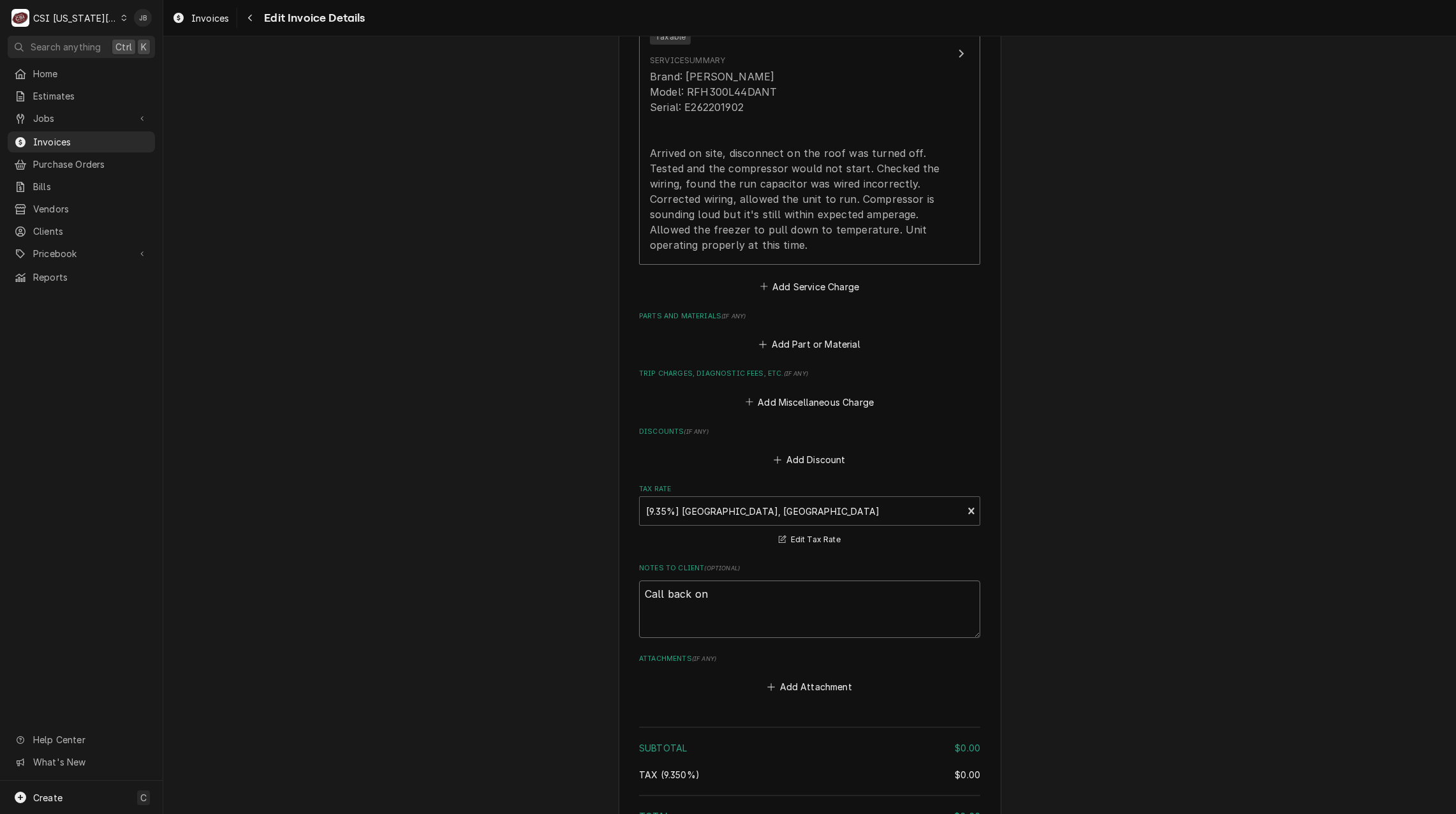
type textarea "x"
type textarea "Call back on"
paste textarea "JOB-32565"
type textarea "x"
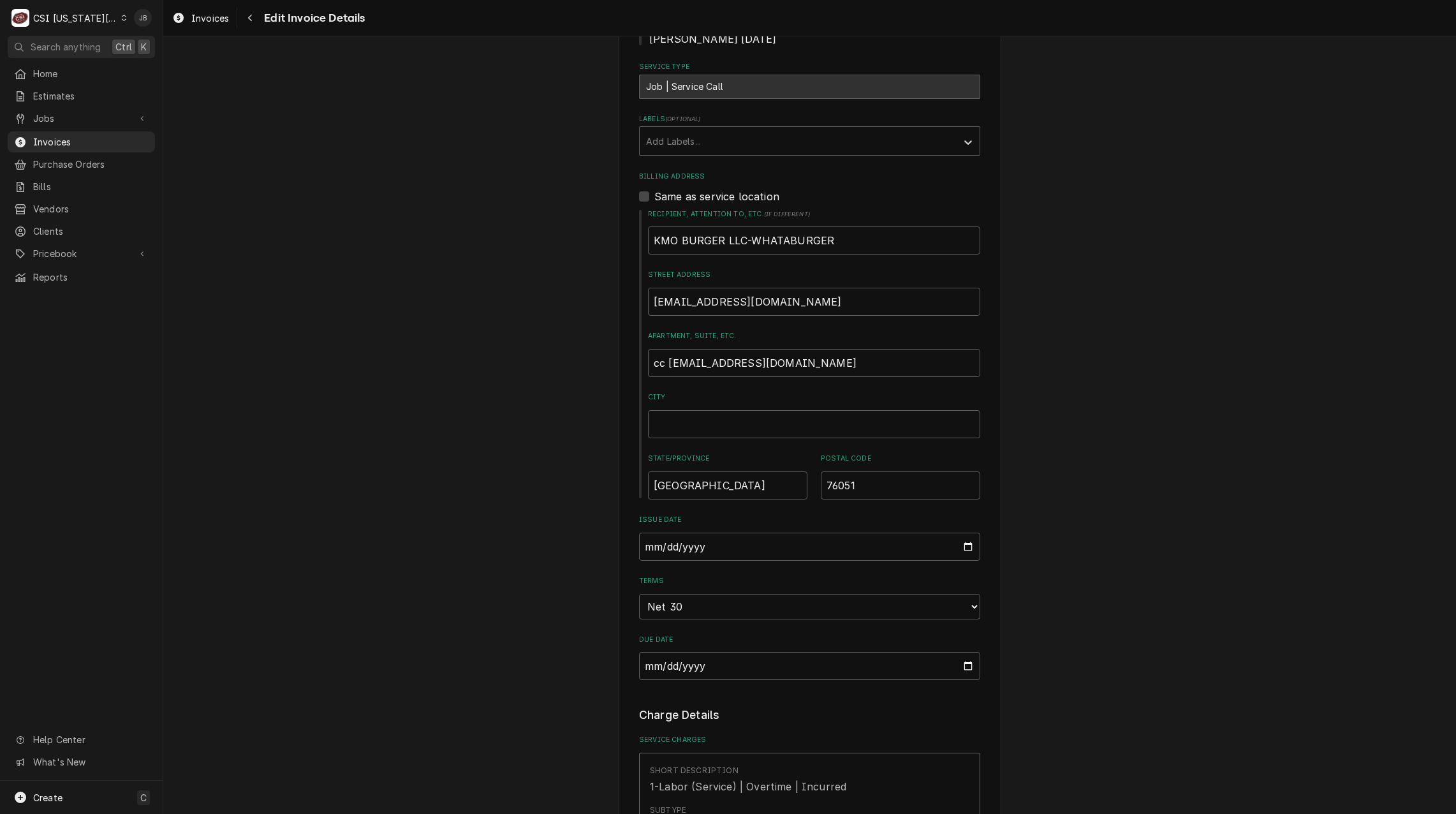
scroll to position [583, 0]
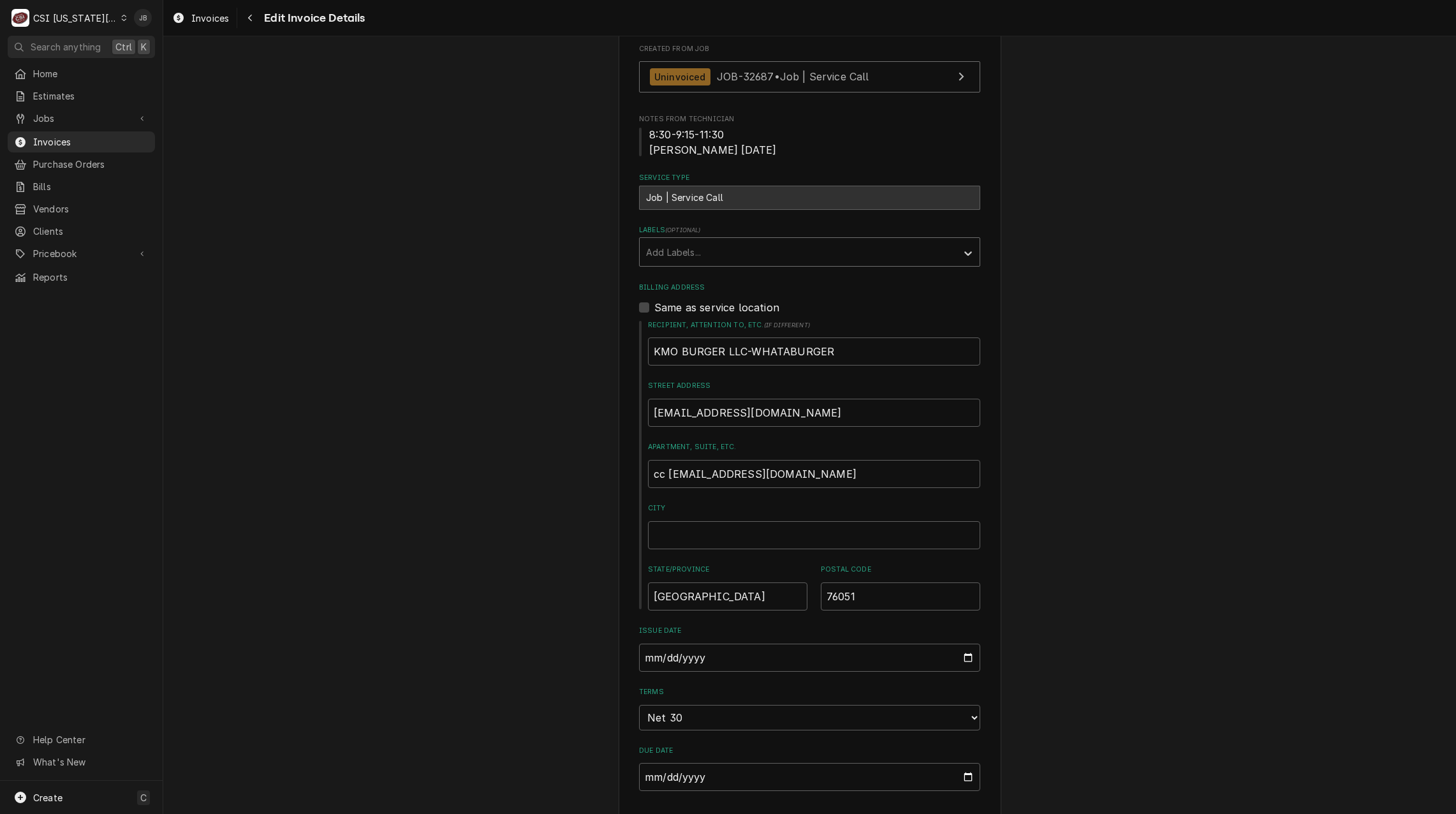
type textarea "Call back on JOB-32565"
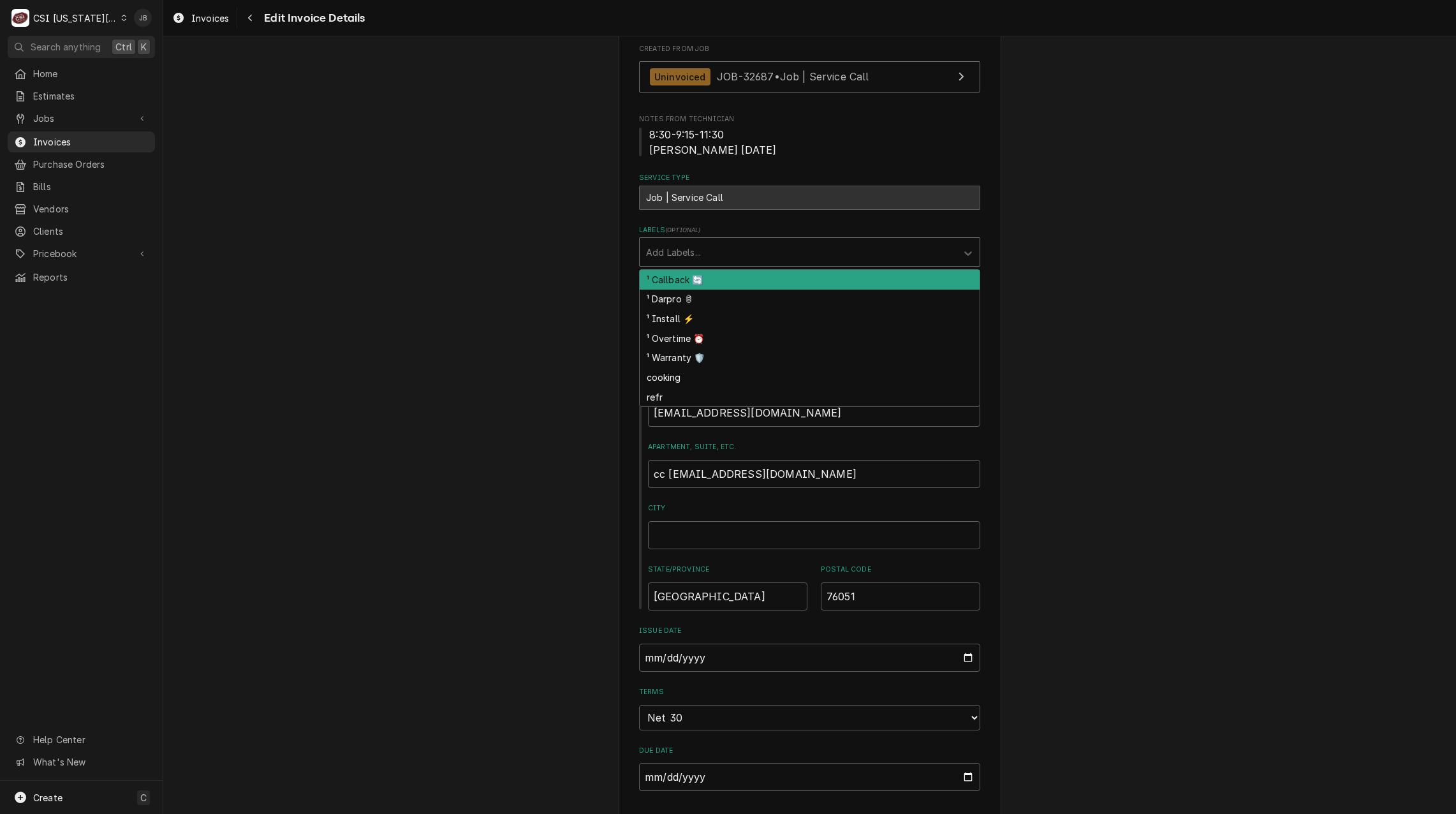
click at [668, 240] on div "Labels" at bounding box center [798, 252] width 304 height 23
click at [681, 269] on div "¹ Callback 🔄" at bounding box center [810, 279] width 340 height 20
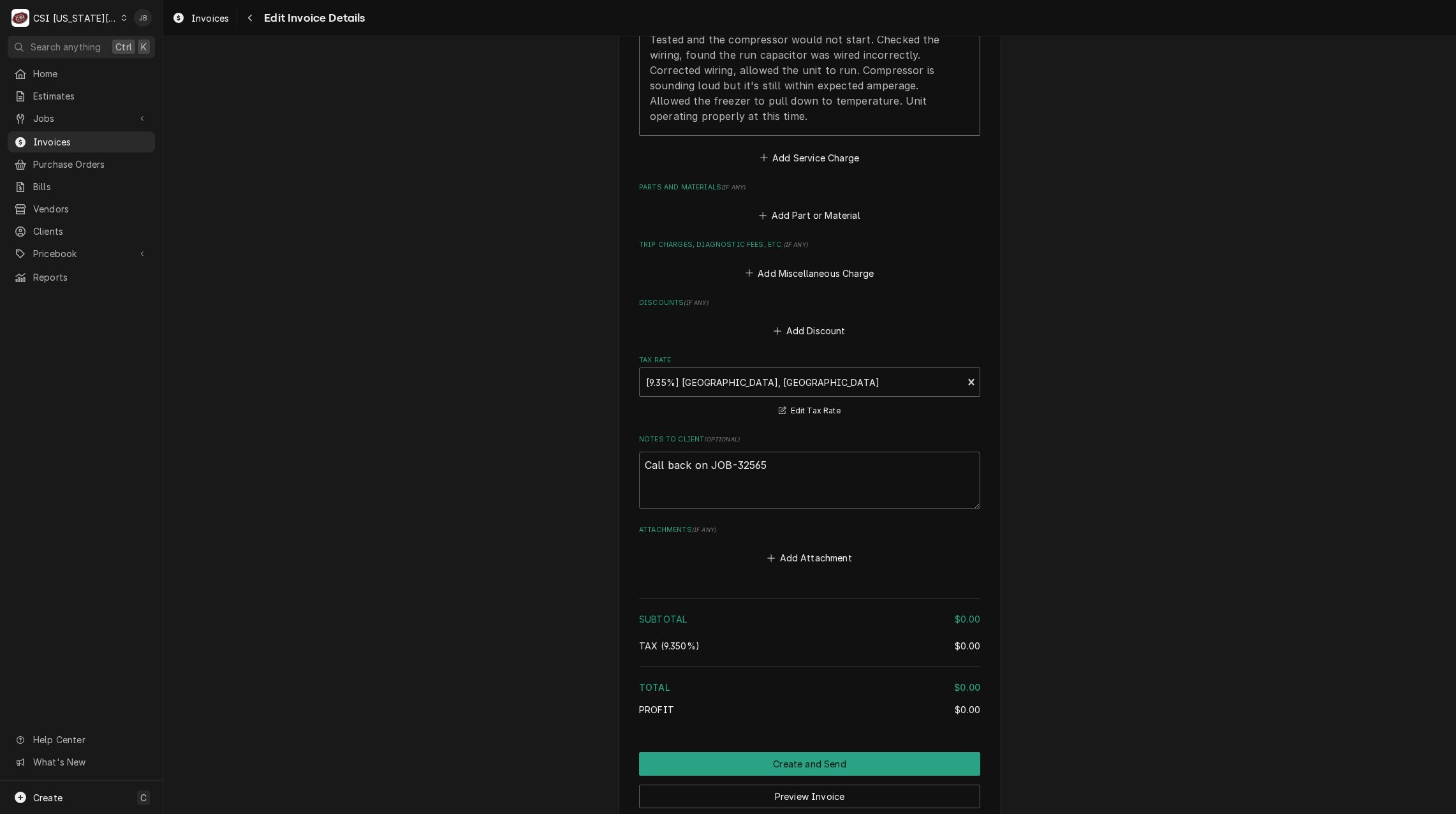
scroll to position [1801, 0]
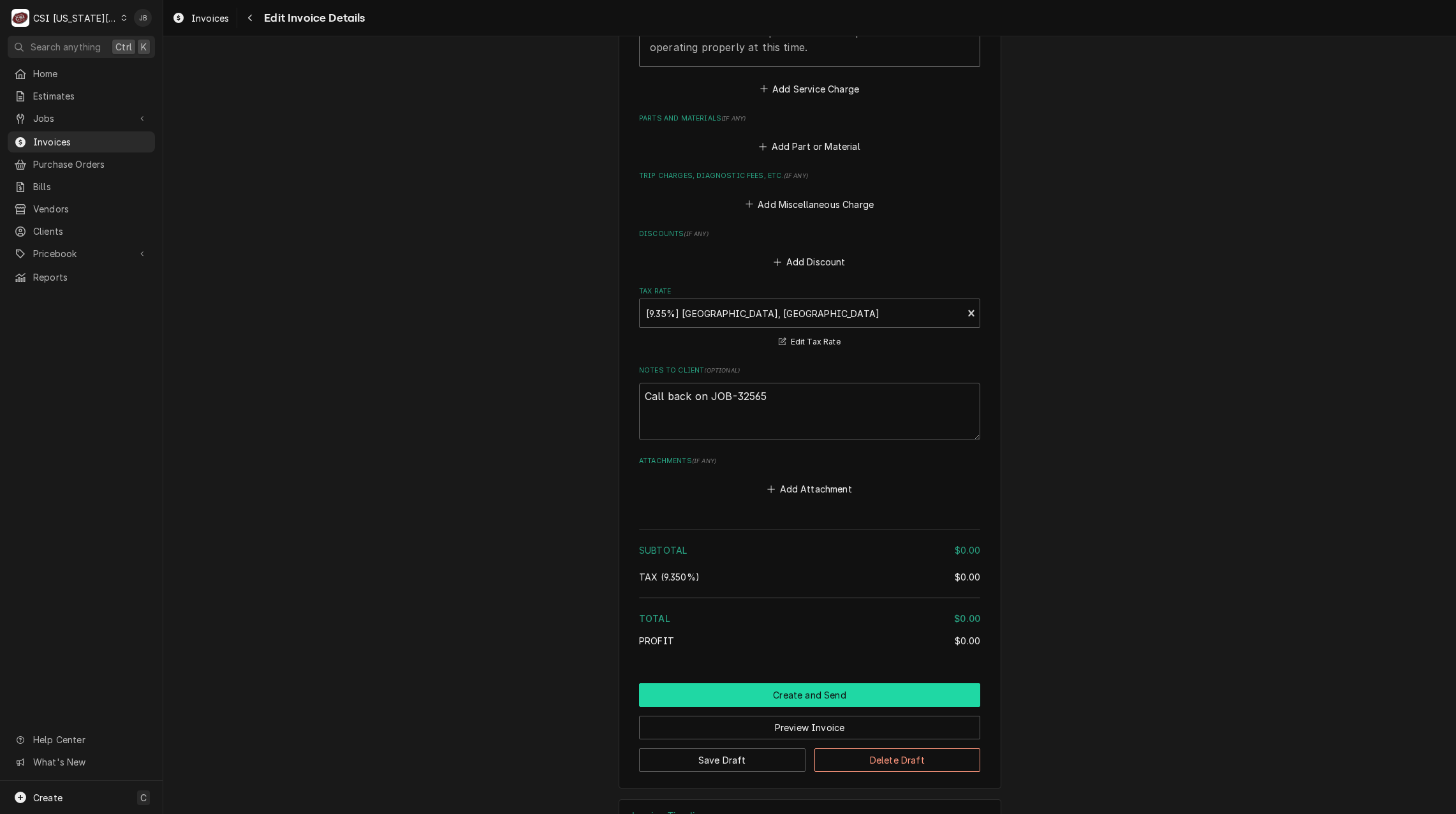
click at [715, 683] on button "Create and Send" at bounding box center [810, 695] width 341 height 24
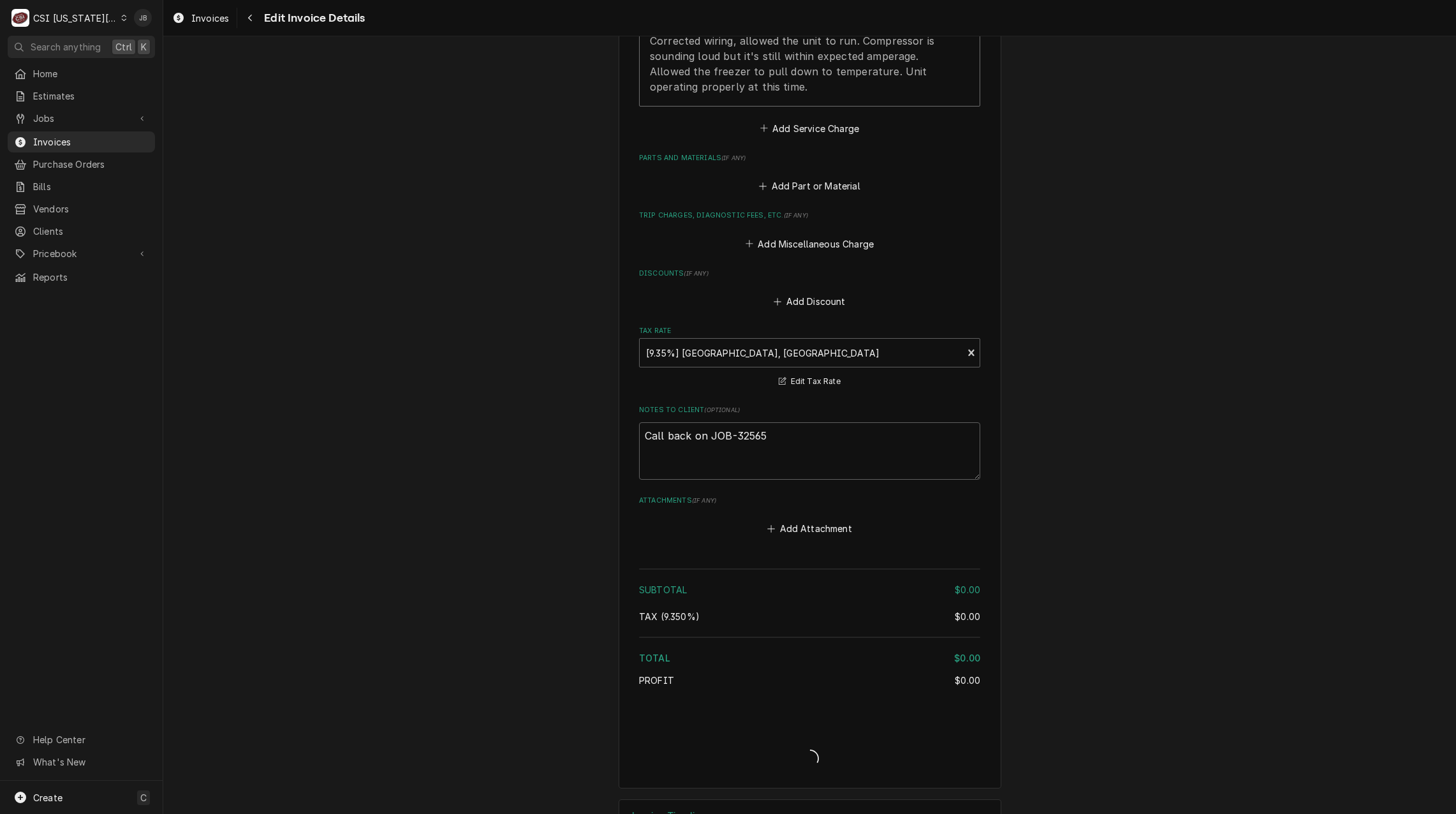
type textarea "x"
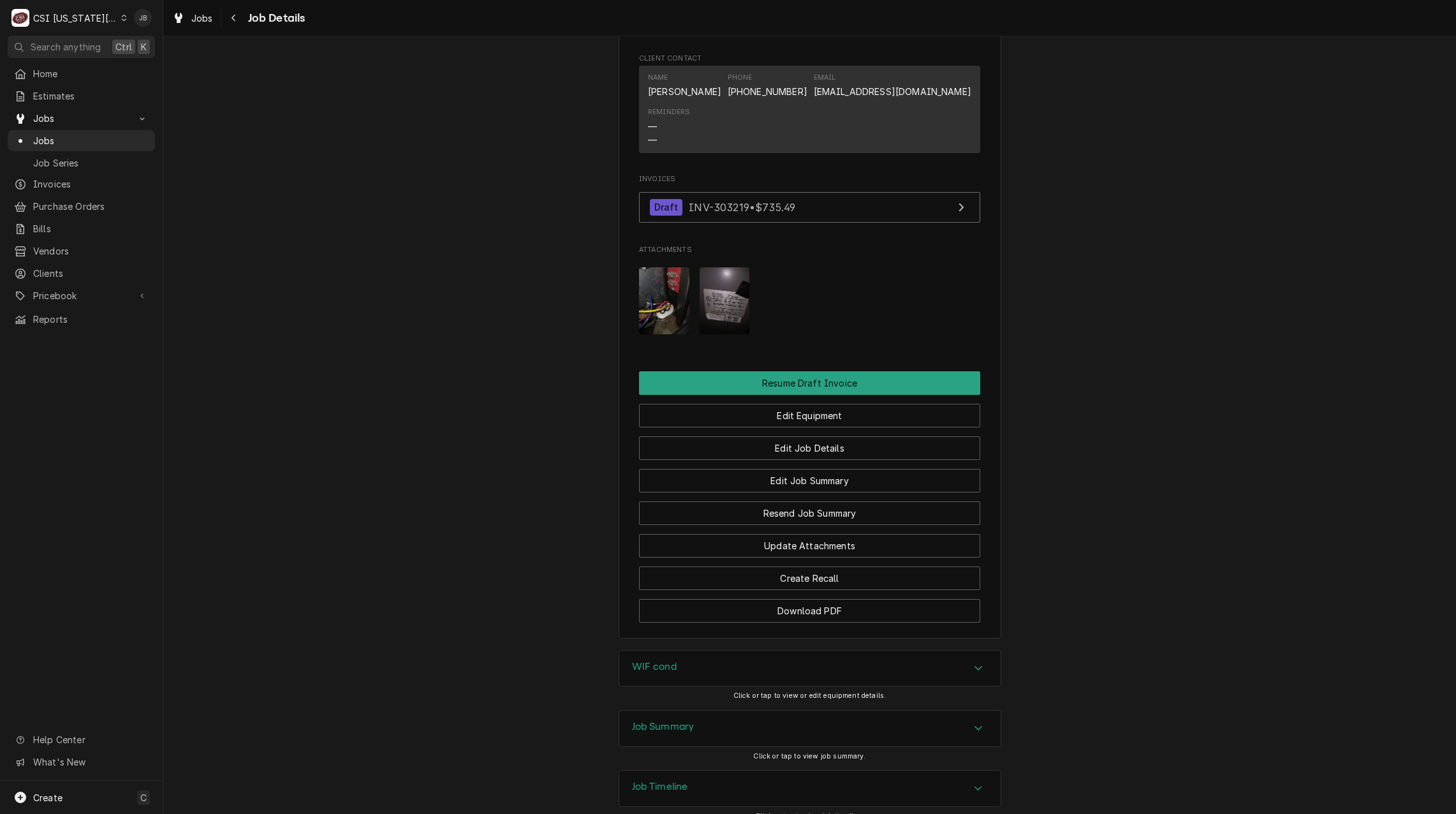
scroll to position [1292, 0]
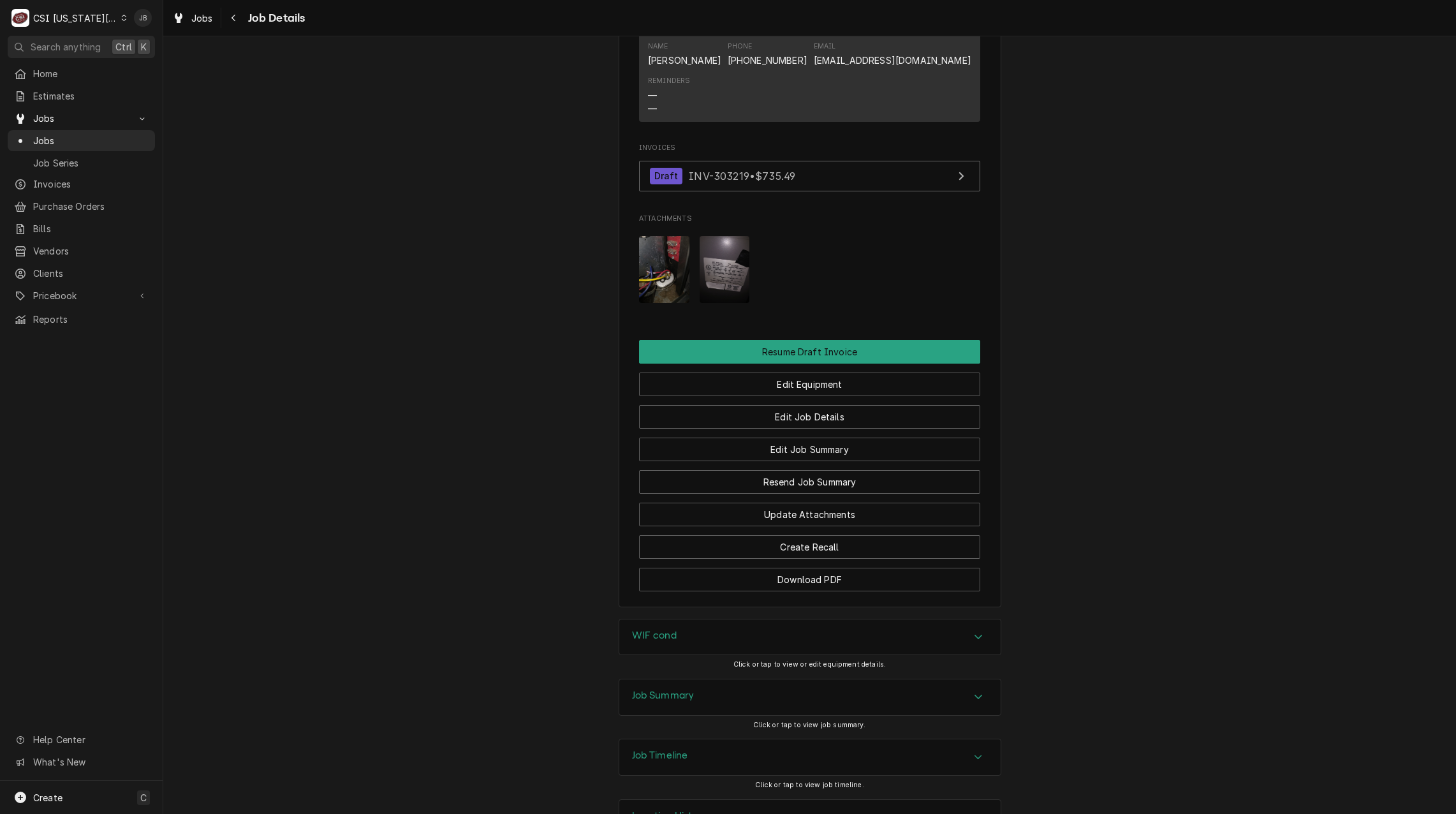
click at [708, 739] on div "Job Timeline" at bounding box center [810, 757] width 381 height 36
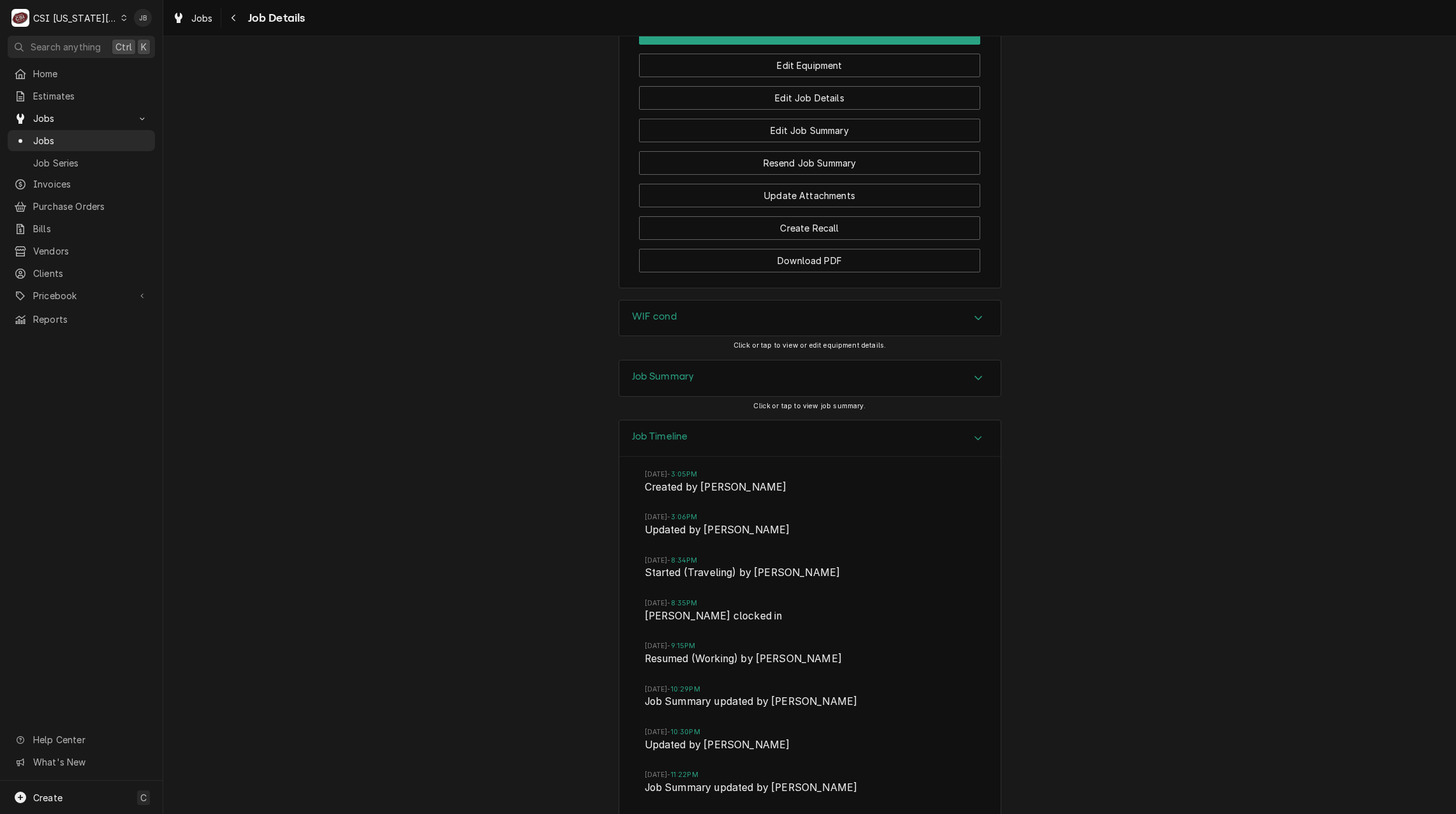
click at [697, 421] on div "Job Timeline" at bounding box center [810, 438] width 381 height 37
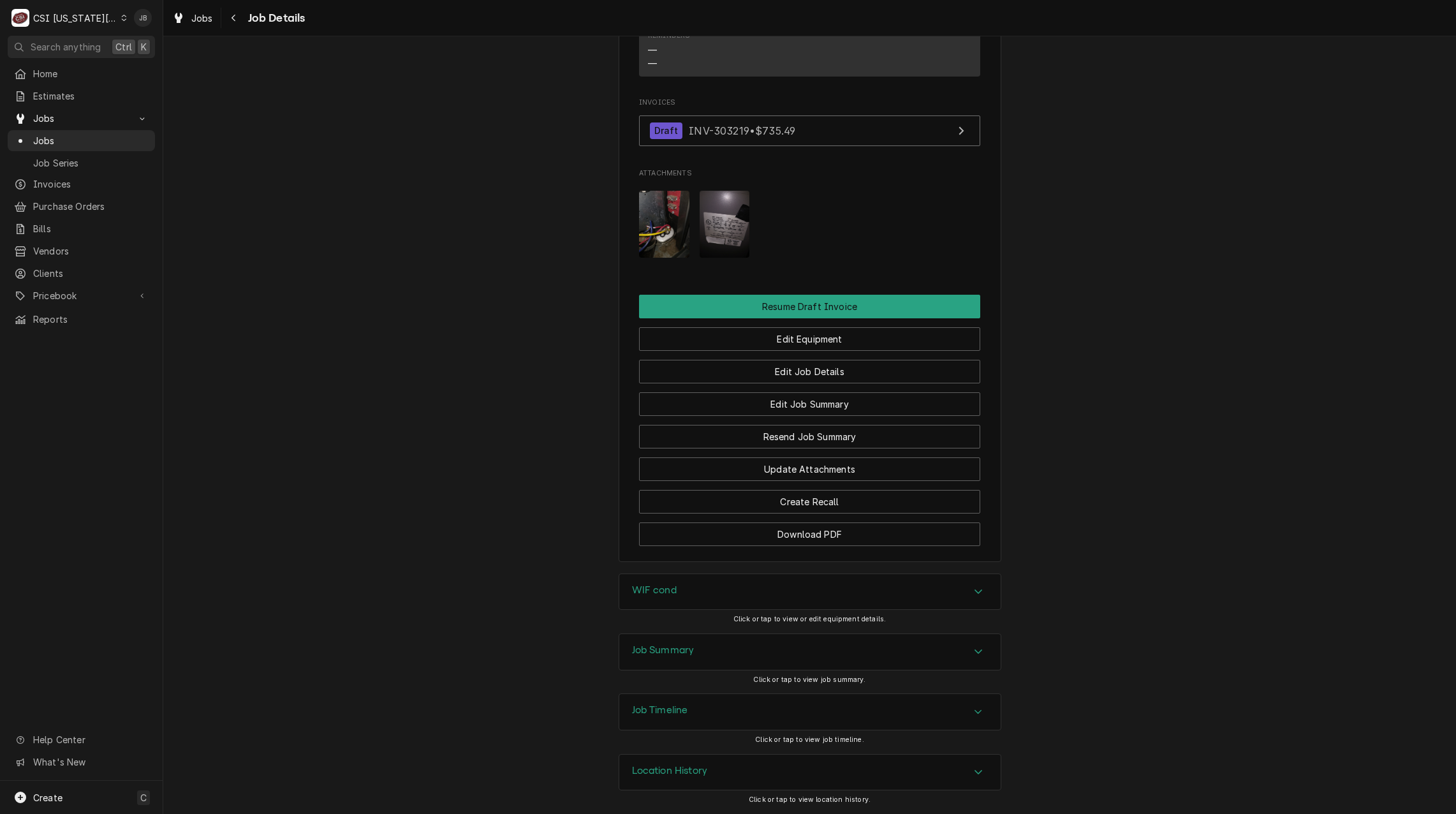
scroll to position [1292, 0]
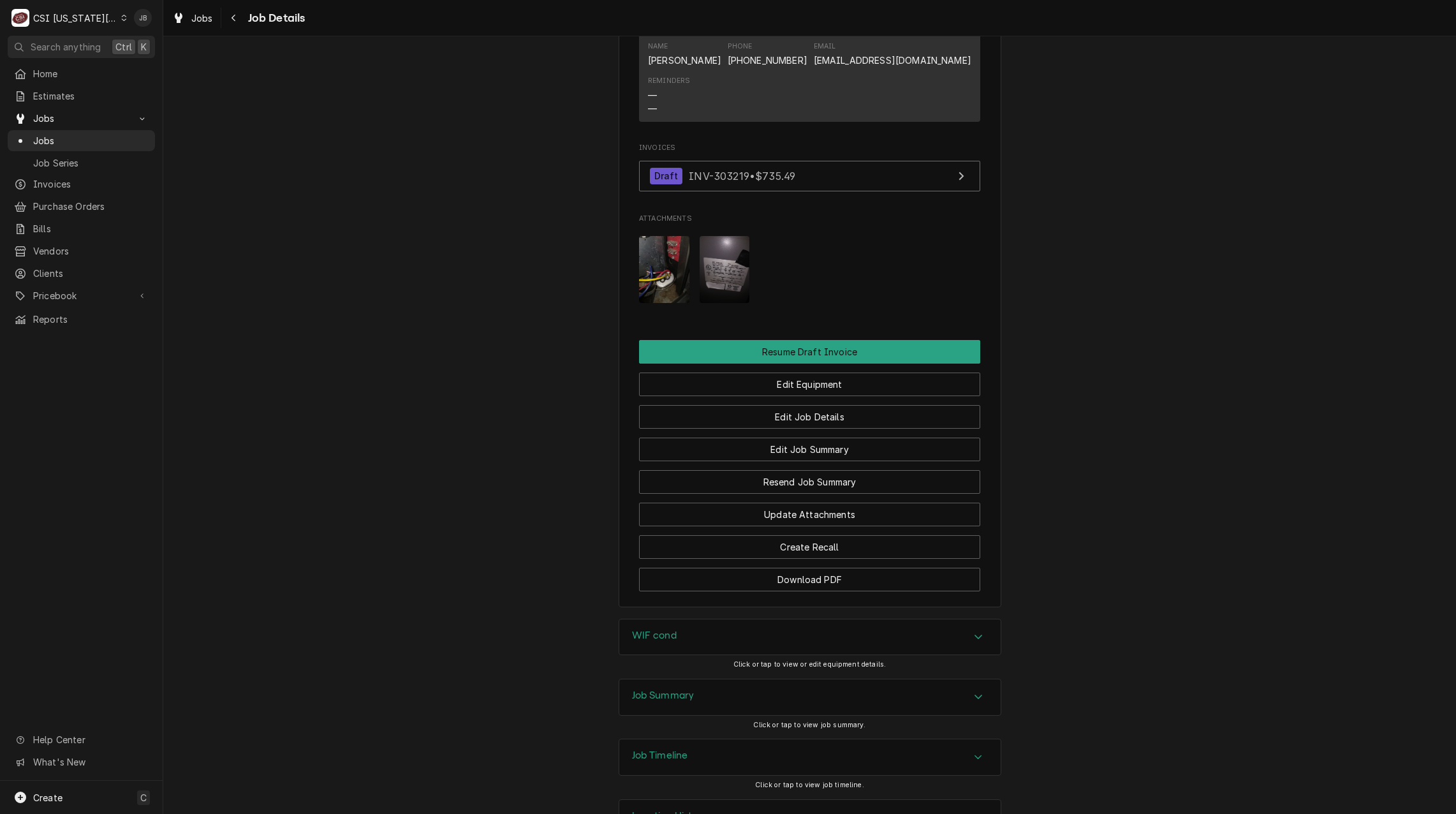
click at [671, 800] on div "Location History" at bounding box center [810, 817] width 381 height 36
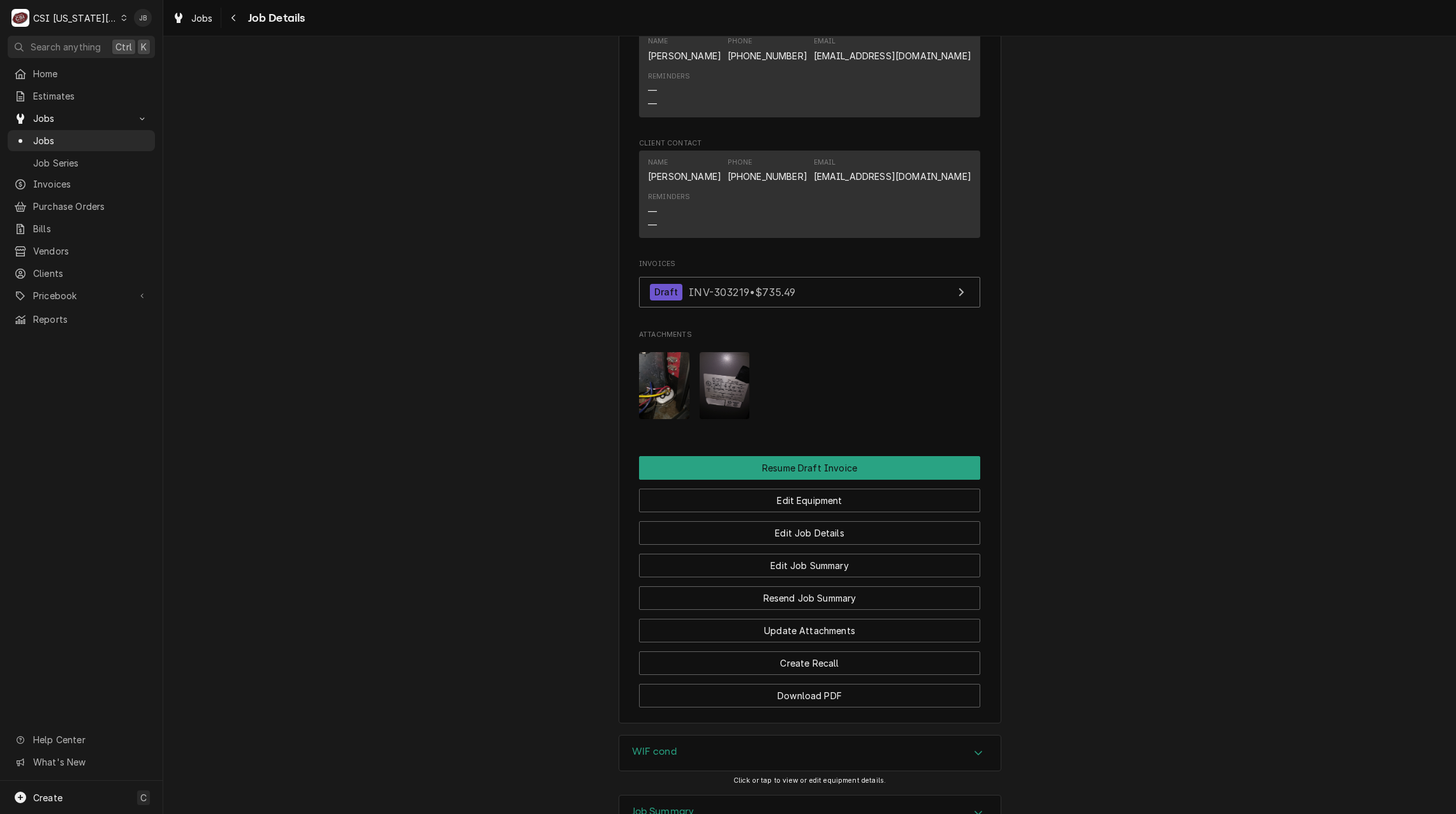
scroll to position [1403, 0]
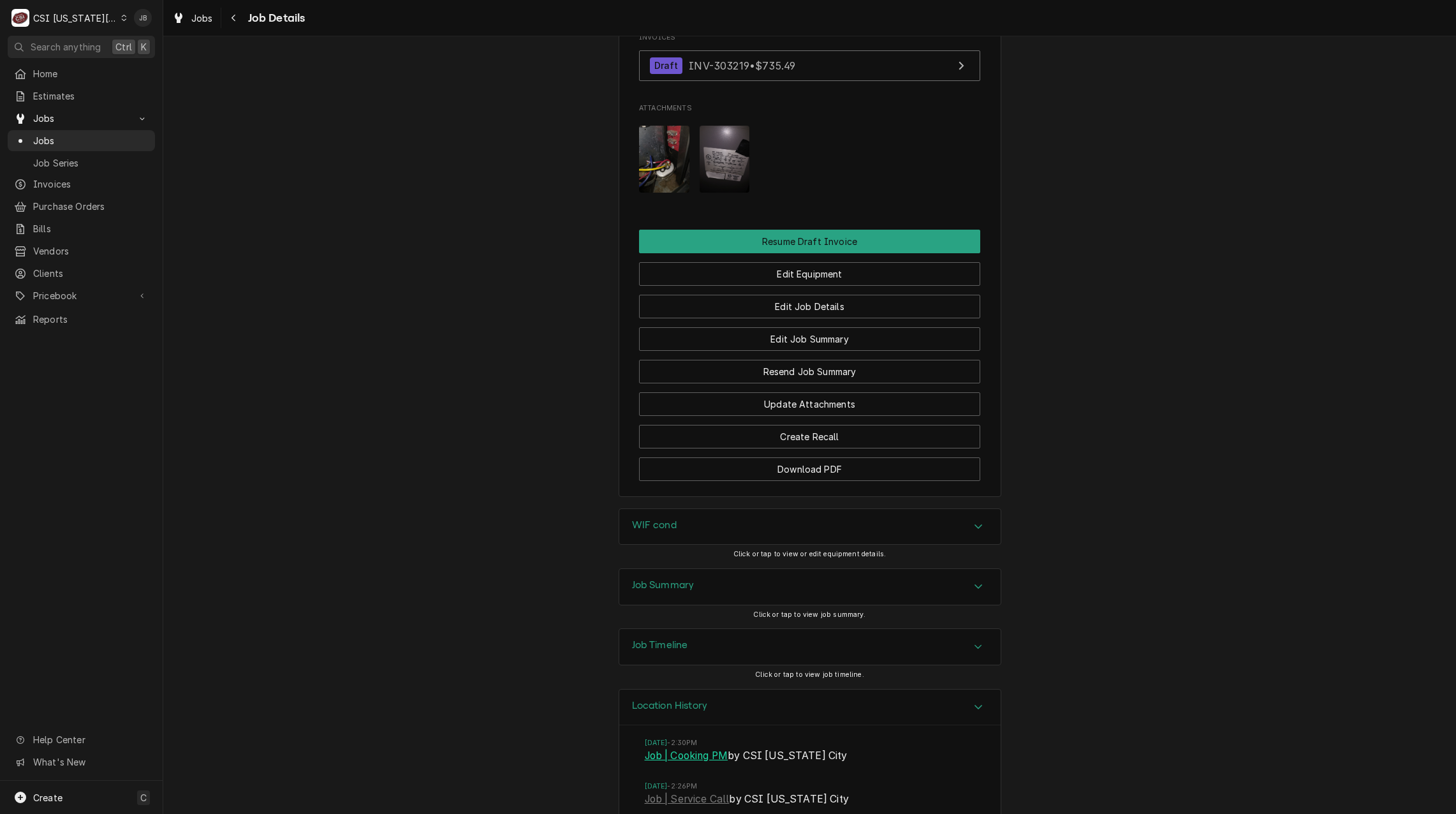
click at [669, 748] on link "Job | Cooking PM" at bounding box center [686, 755] width 83 height 15
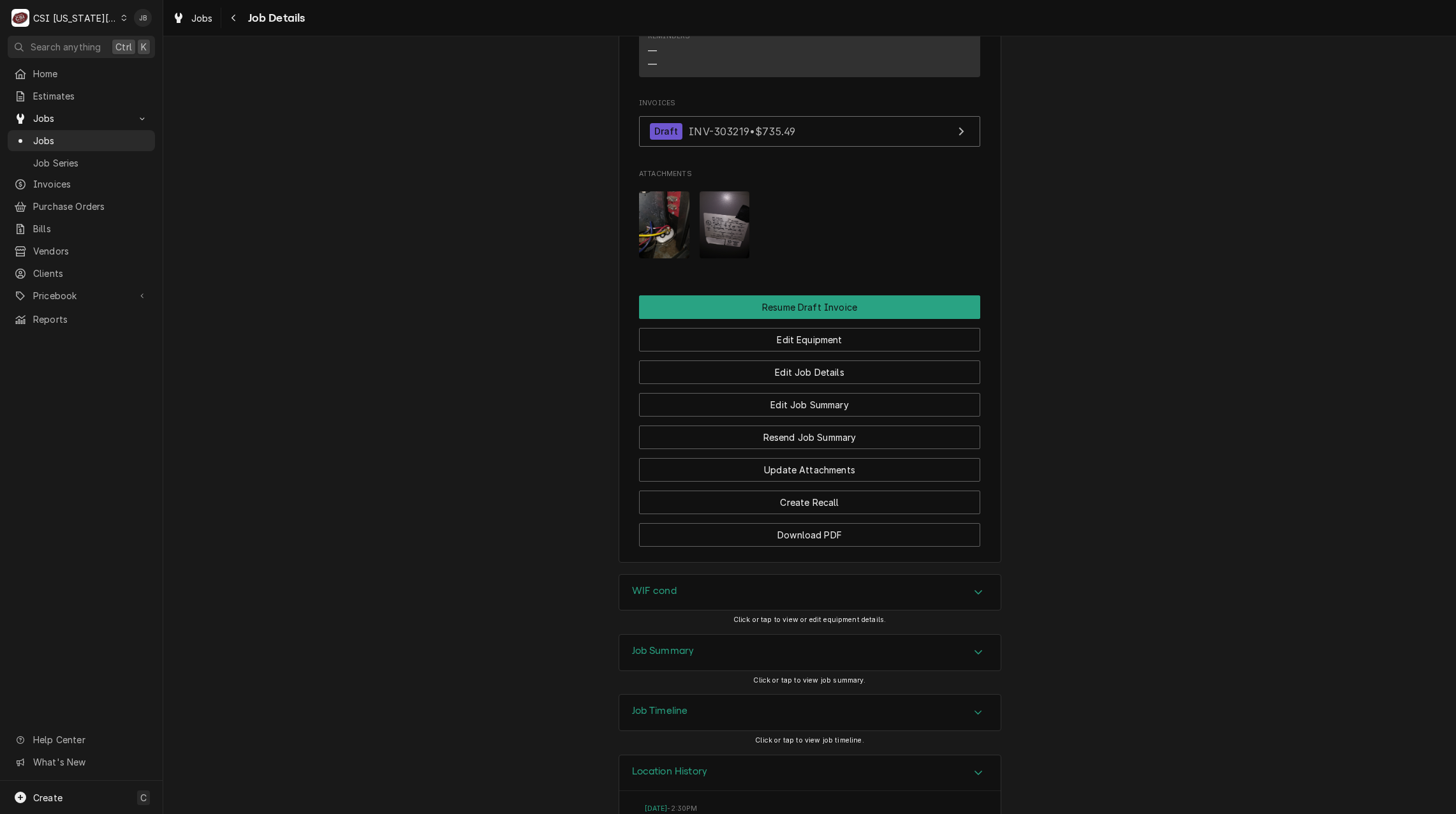
scroll to position [1107, 0]
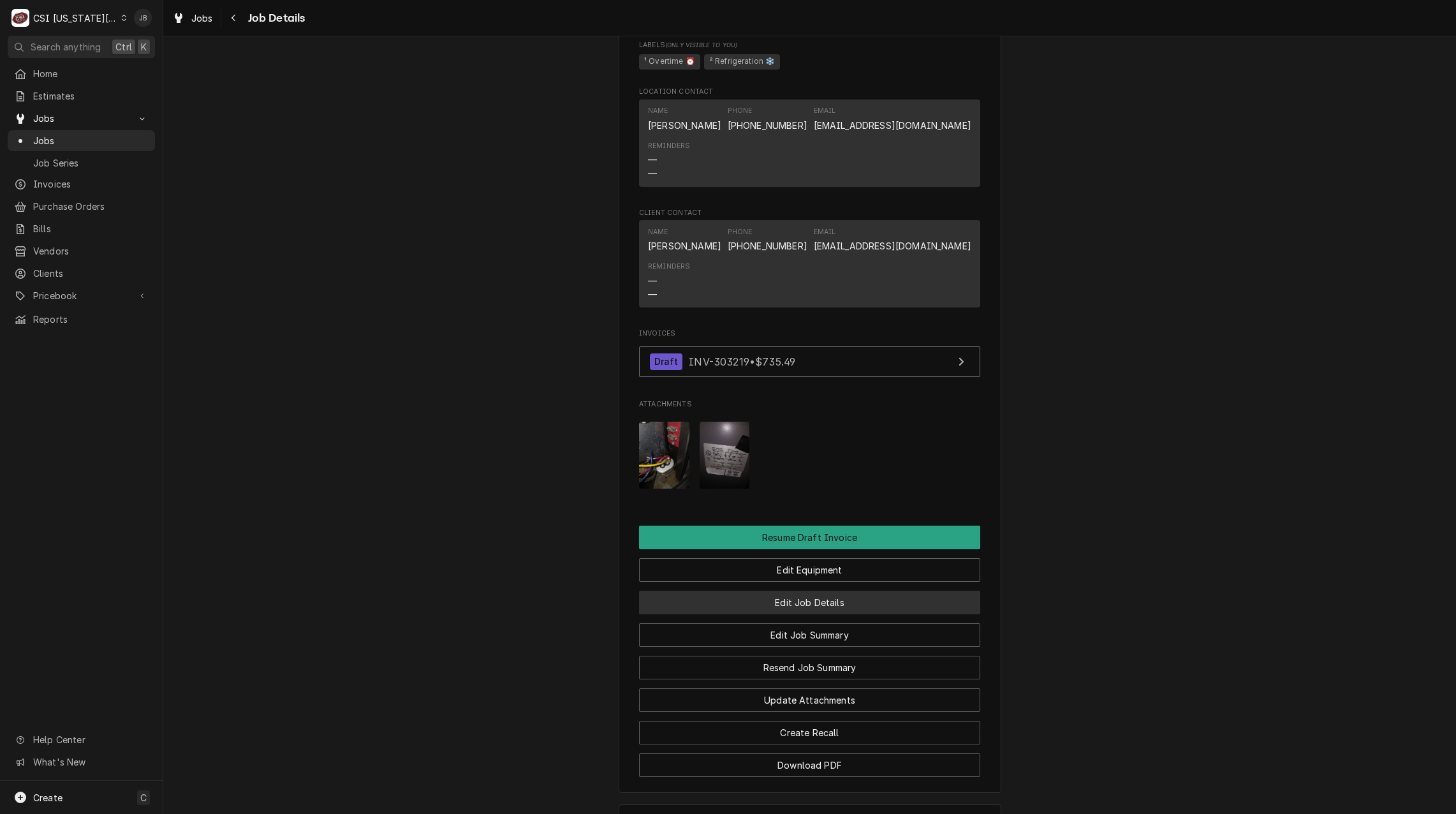
click at [815, 591] on button "Edit Job Details" at bounding box center [810, 602] width 341 height 24
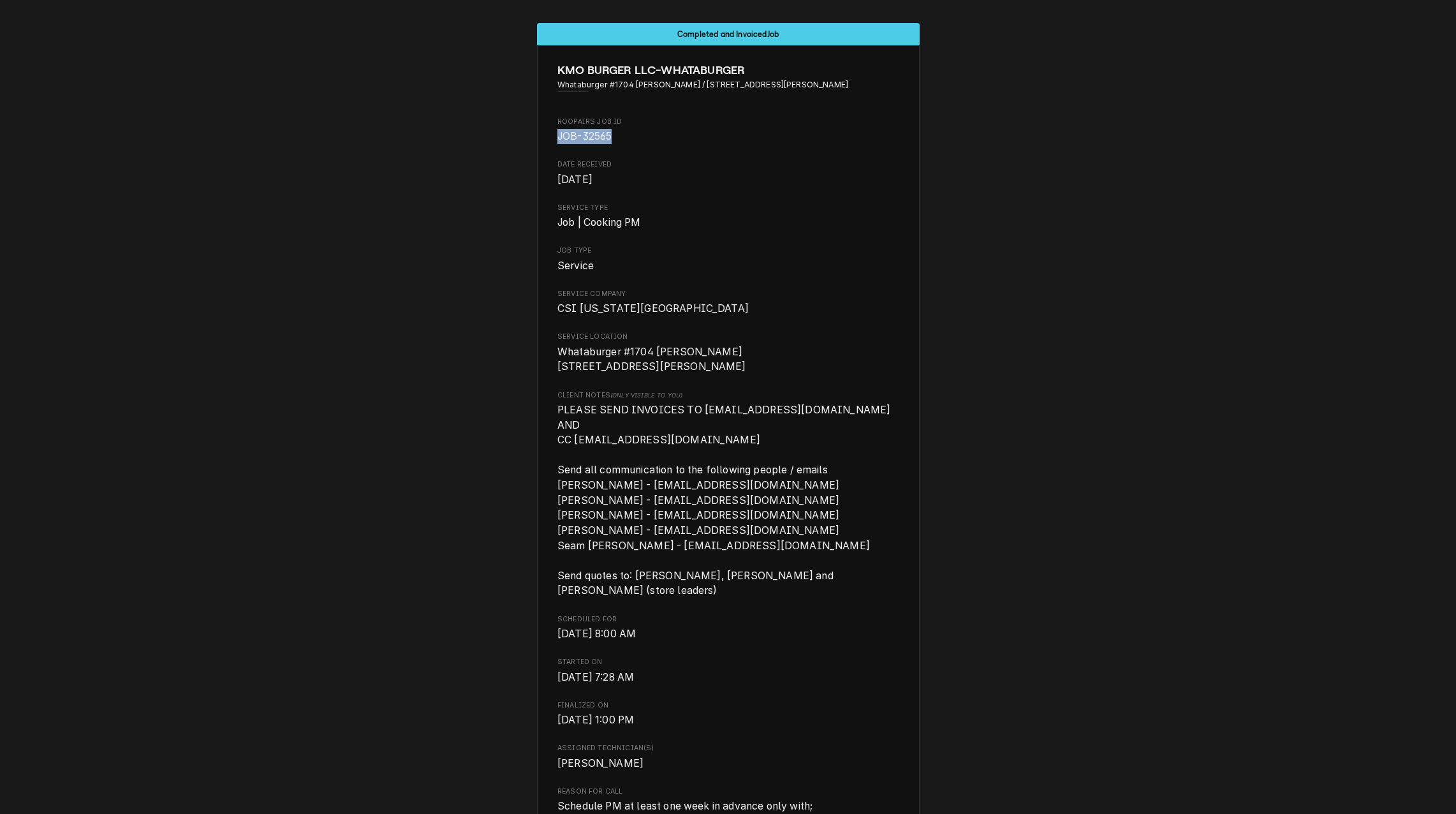
drag, startPoint x: 622, startPoint y: 135, endPoint x: 520, endPoint y: 132, distance: 102.0
click at [520, 132] on div "Completed and Invoiced Job KMO BURGER LLC-WHATABURGER Whataburger #1704 [PERSON…" at bounding box center [728, 720] width 1456 height 1413
copy span "JOB-32565"
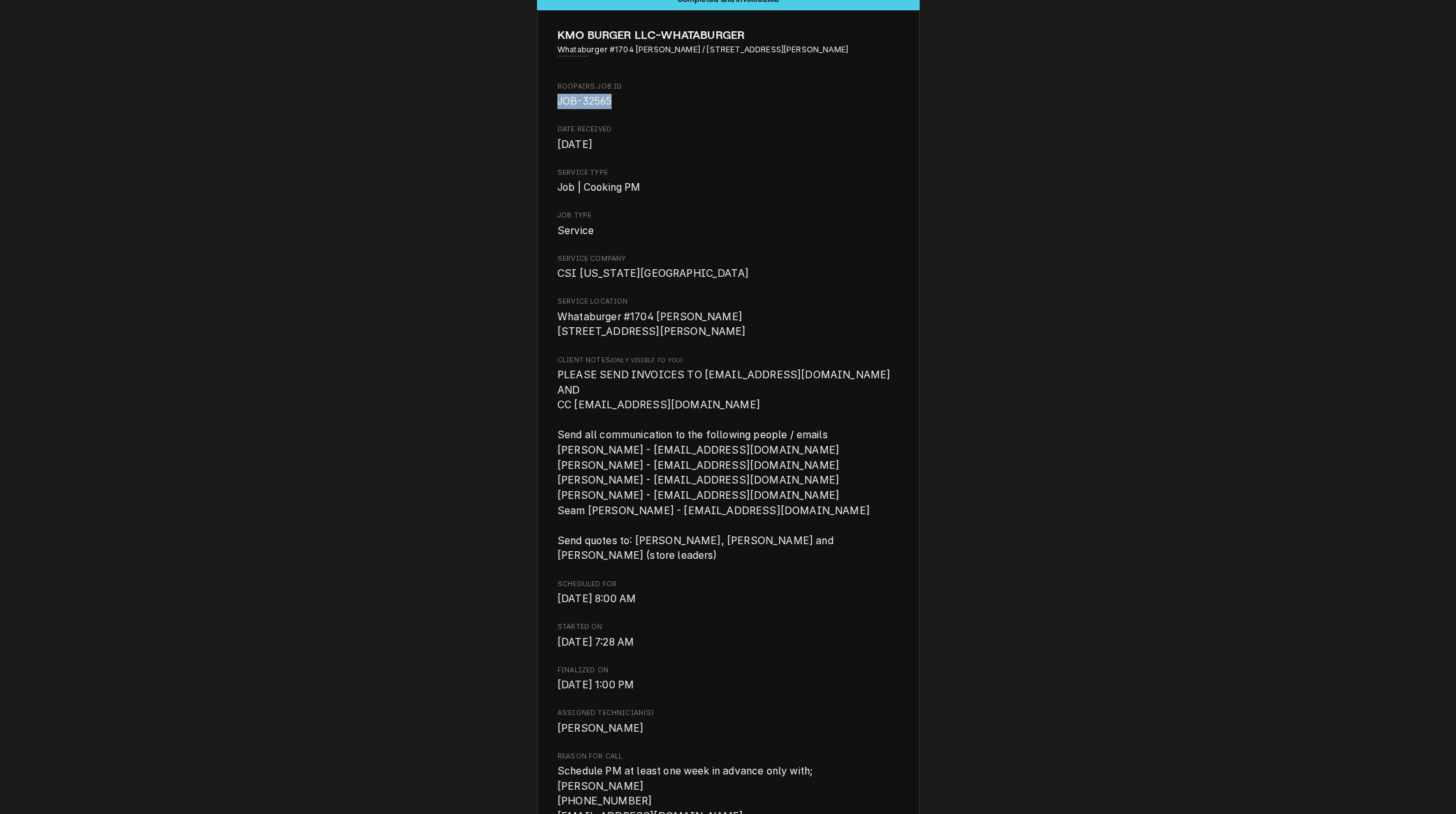
scroll to position [64, 0]
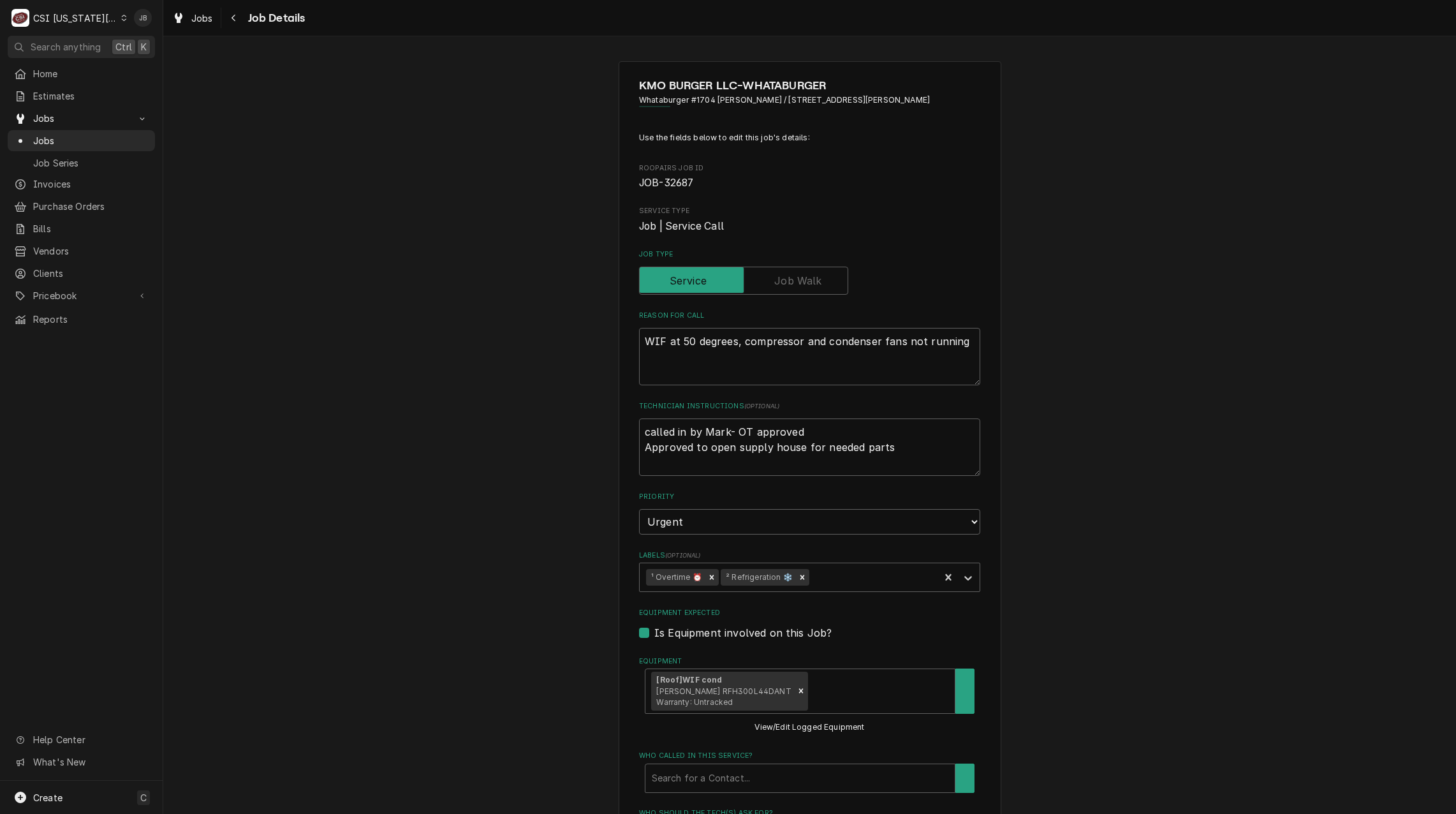
type textarea "x"
click at [859, 584] on div "Labels" at bounding box center [872, 577] width 121 height 23
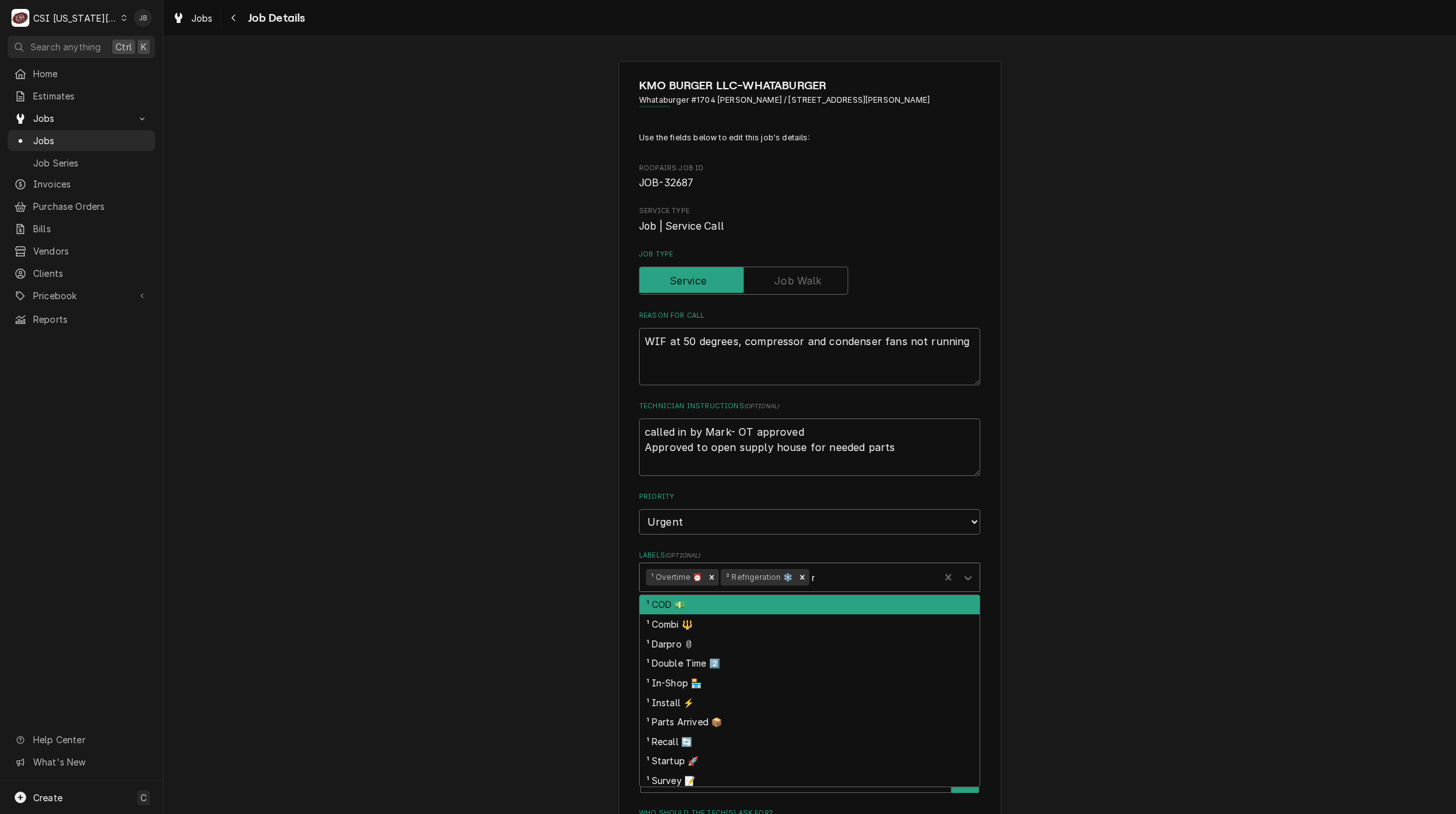
type input "re"
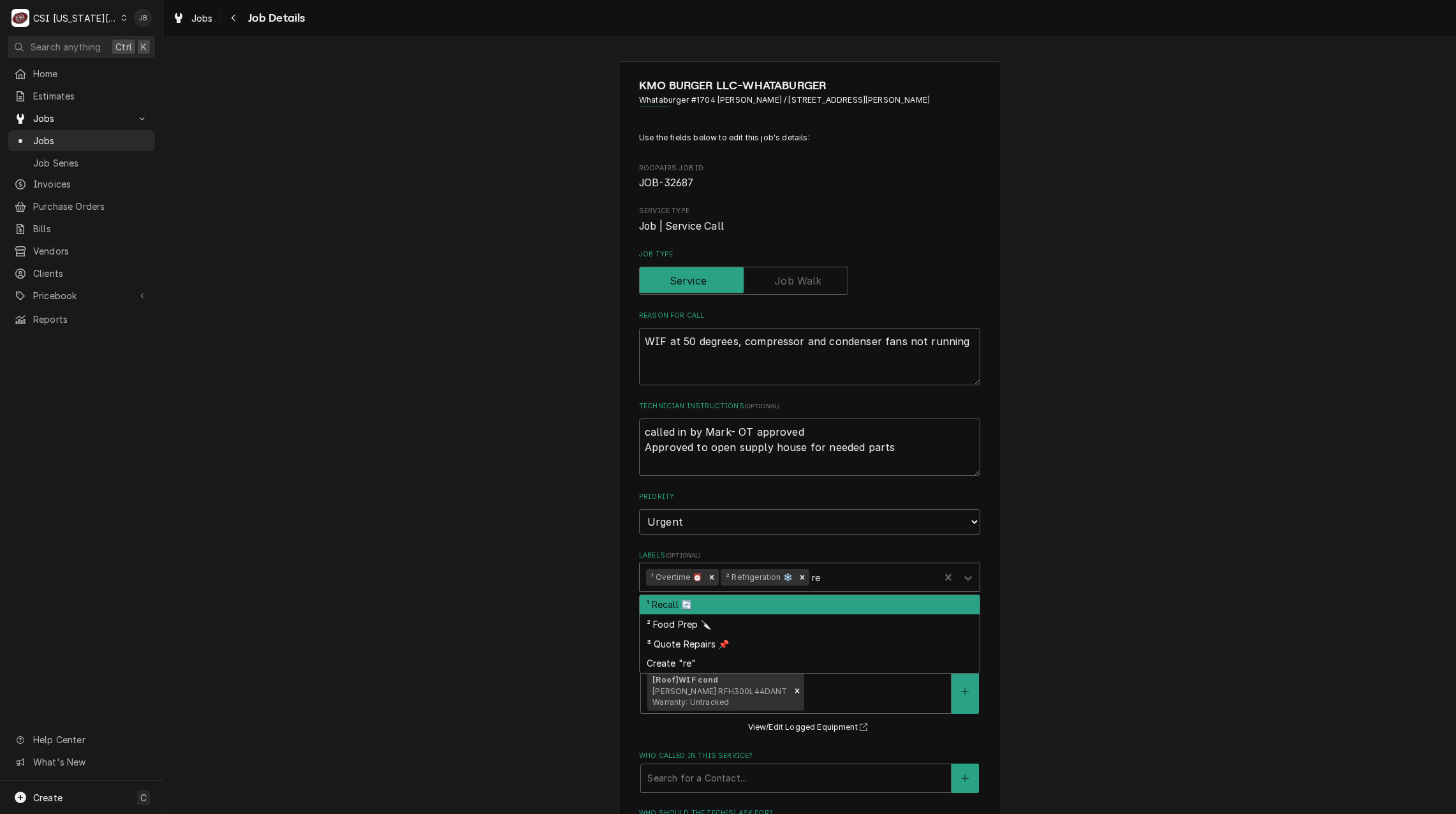
click at [755, 607] on div "¹ Recall 🔄" at bounding box center [810, 604] width 340 height 20
type textarea "x"
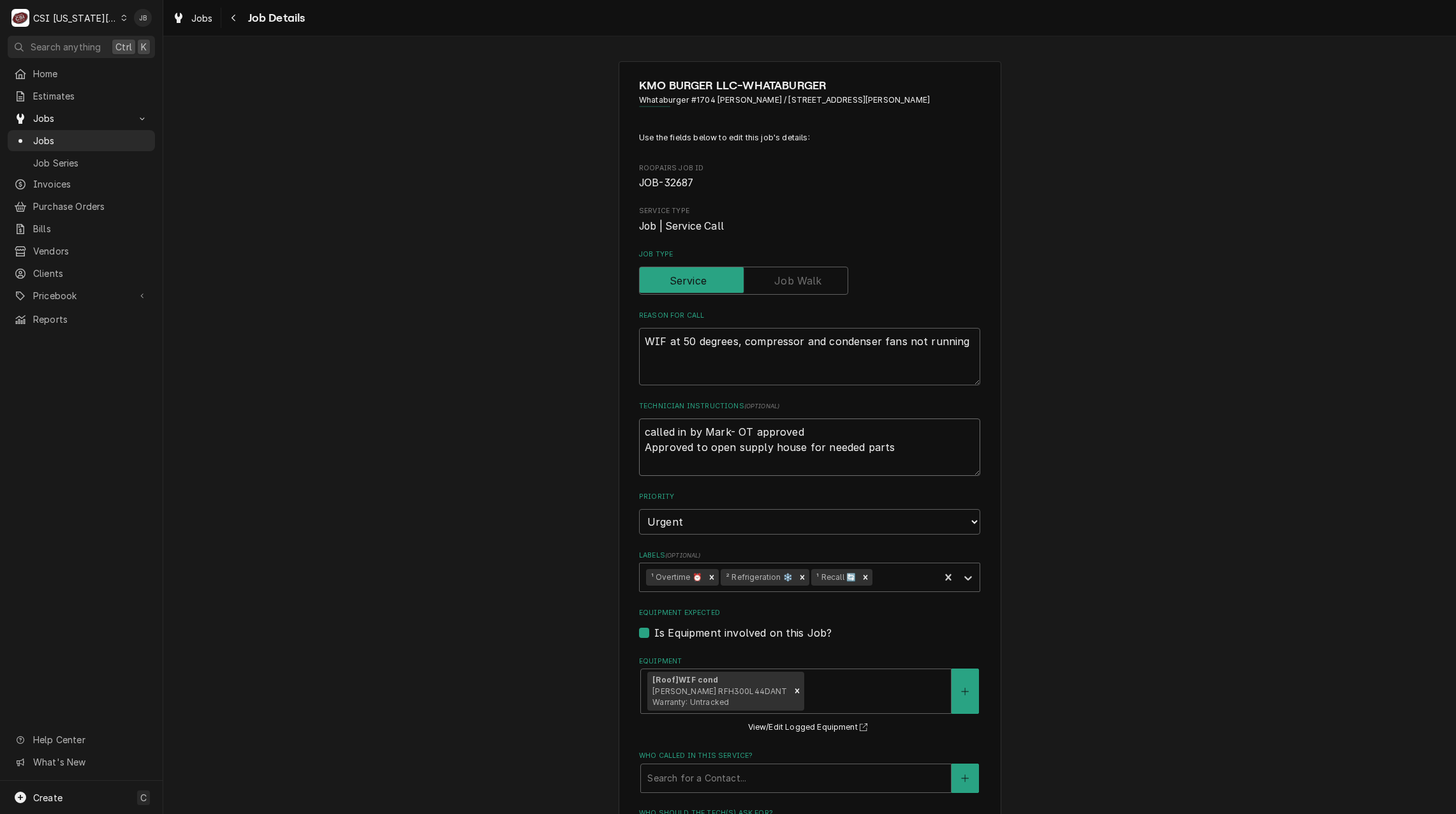
click at [681, 462] on textarea "called in by Mark- OT approved Approved to open supply house for needed parts" at bounding box center [810, 447] width 341 height 58
click at [892, 449] on textarea "called in by Mark- OT approved Approved to open supply house for needed parts" at bounding box center [810, 447] width 341 height 58
type textarea "x"
type textarea "called in by Mark- OT approved Approved to open supply house for needed parts"
type textarea "x"
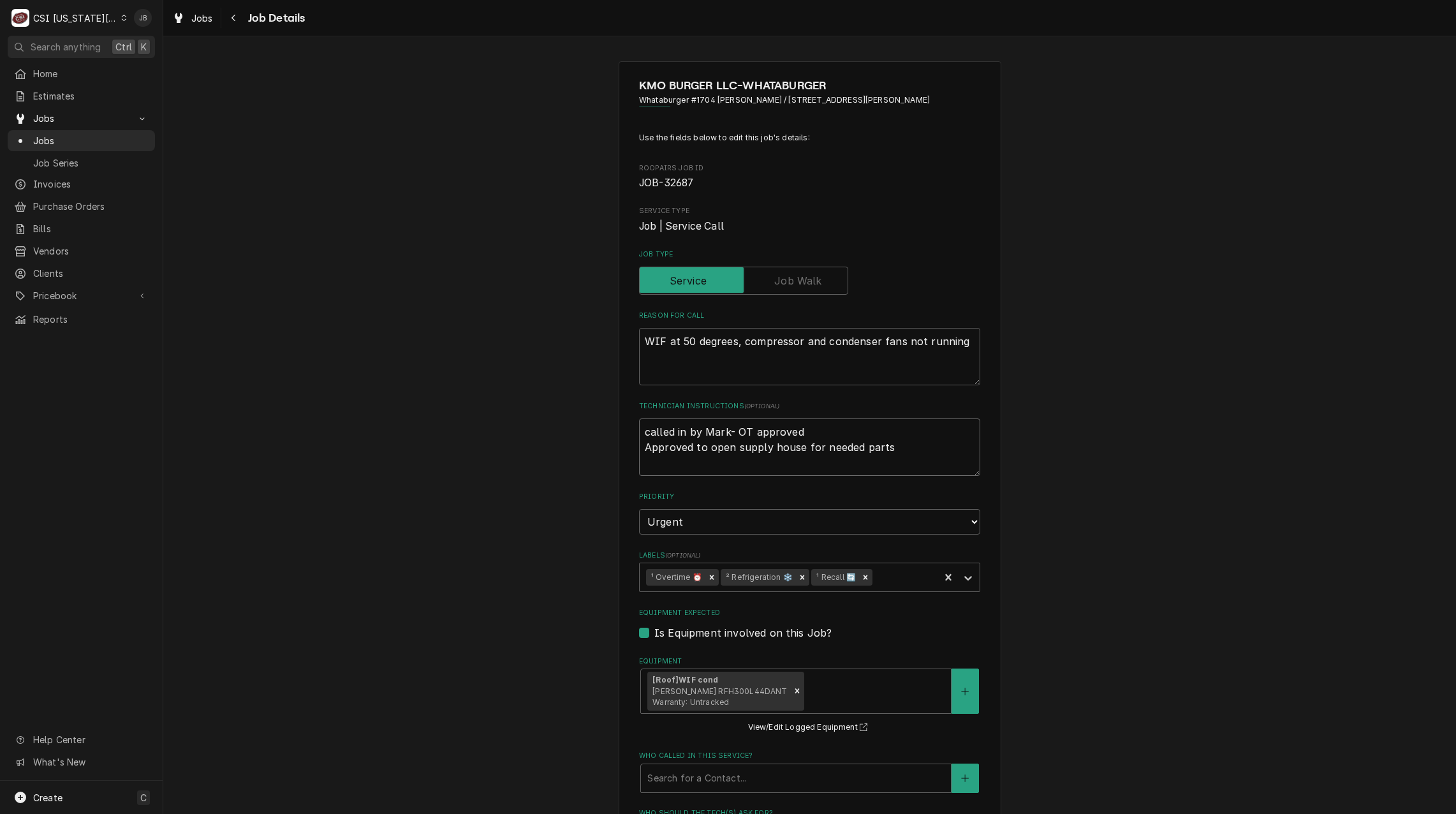
type textarea "called in by [PERSON_NAME] approved Approved to open supply house for needed pa…"
type textarea "x"
type textarea "called in by [PERSON_NAME] approved Approved to open supply house for needed pa…"
type textarea "x"
type textarea "called in by Mark- OT approved Approved to open supply house for needed parts R…"
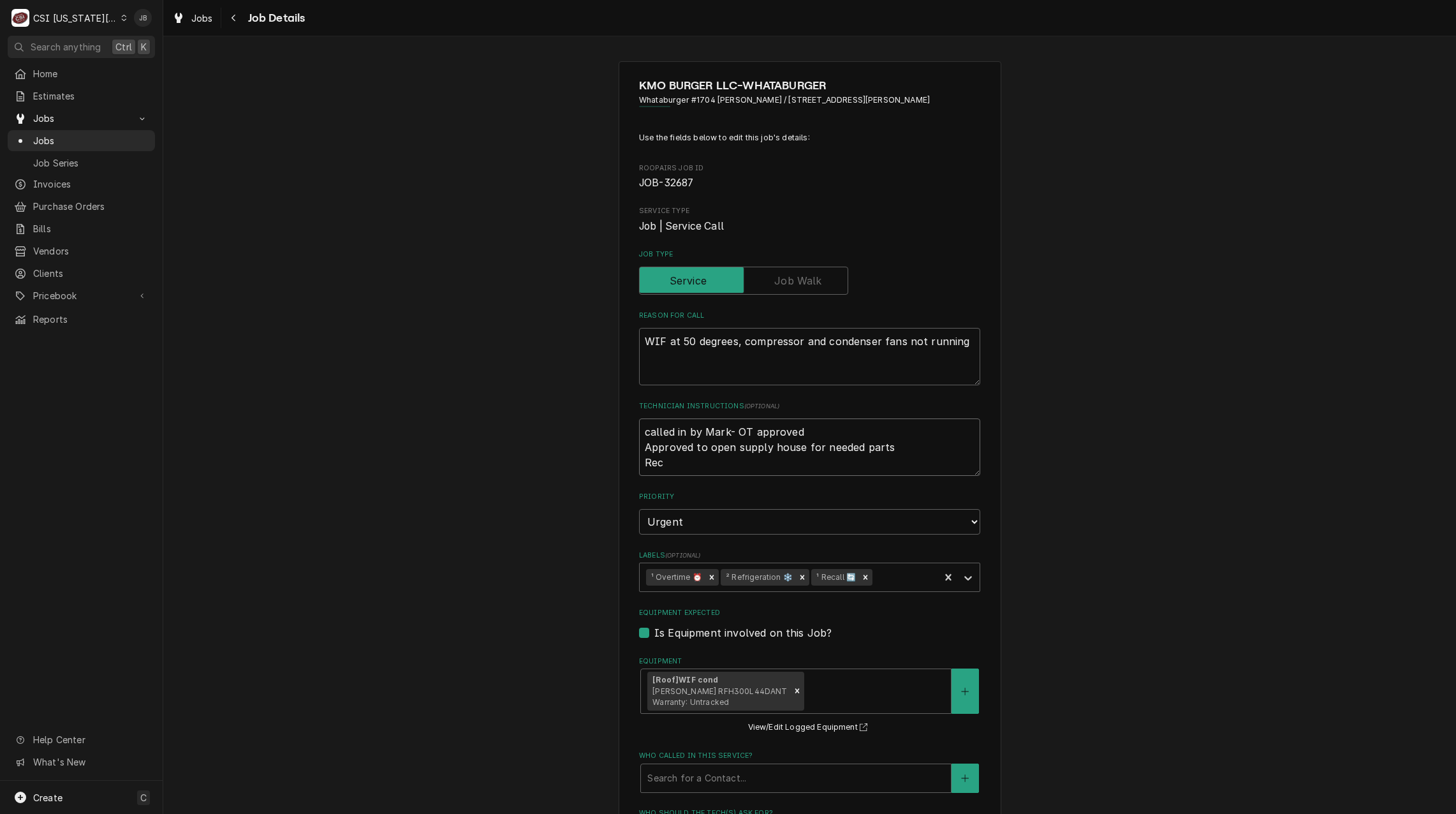
type textarea "x"
type textarea "called in by Mark- OT approved Approved to open supply house for needed parts R…"
type textarea "x"
type textarea "called in by Mark- OT approved Approved to open supply house for needed parts R…"
type textarea "x"
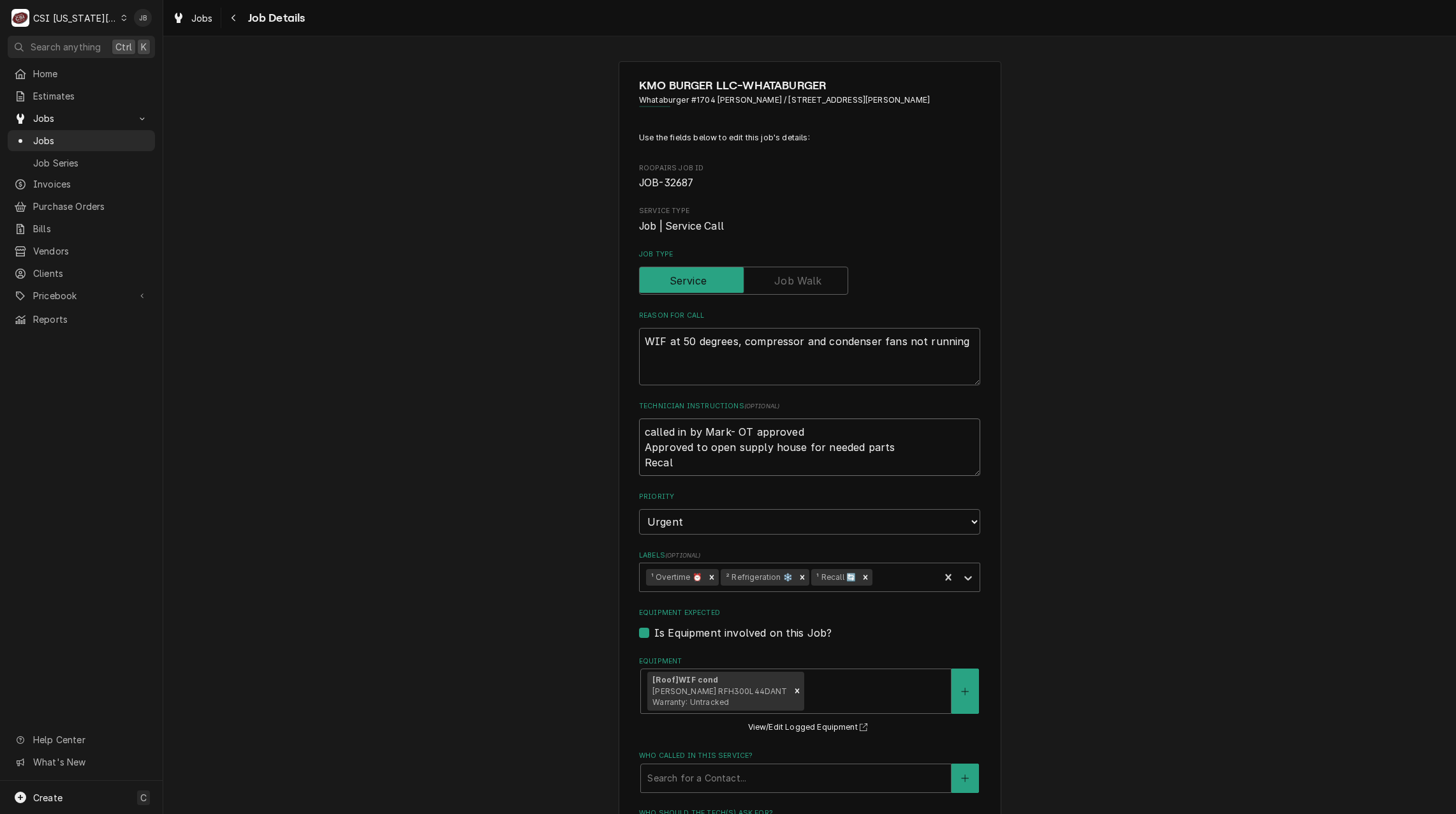
type textarea "called in by Mark- OT approved Approved to open supply house for needed parts R…"
type textarea "x"
type textarea "called in by Mark- OT approved Approved to open supply house for needed parts R…"
type textarea "x"
type textarea "called in by [PERSON_NAME] approved Approved to open supply house for needed pa…"
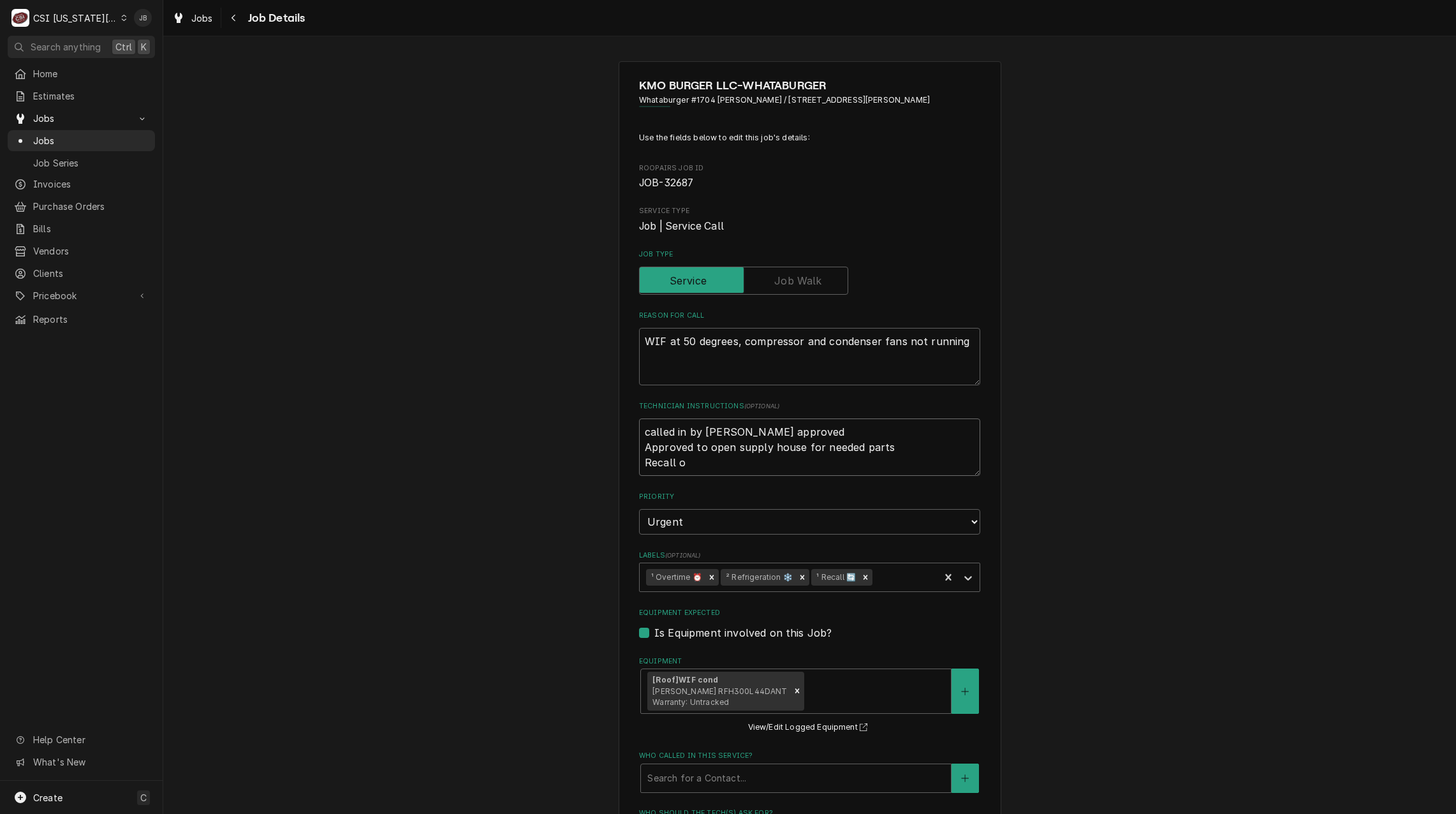
type textarea "x"
type textarea "called in by [PERSON_NAME] approved Approved to open supply house for needed pa…"
type textarea "x"
type textarea "called in by [PERSON_NAME] approved Approved to open supply house for needed pa…"
paste textarea "JOB-32565"
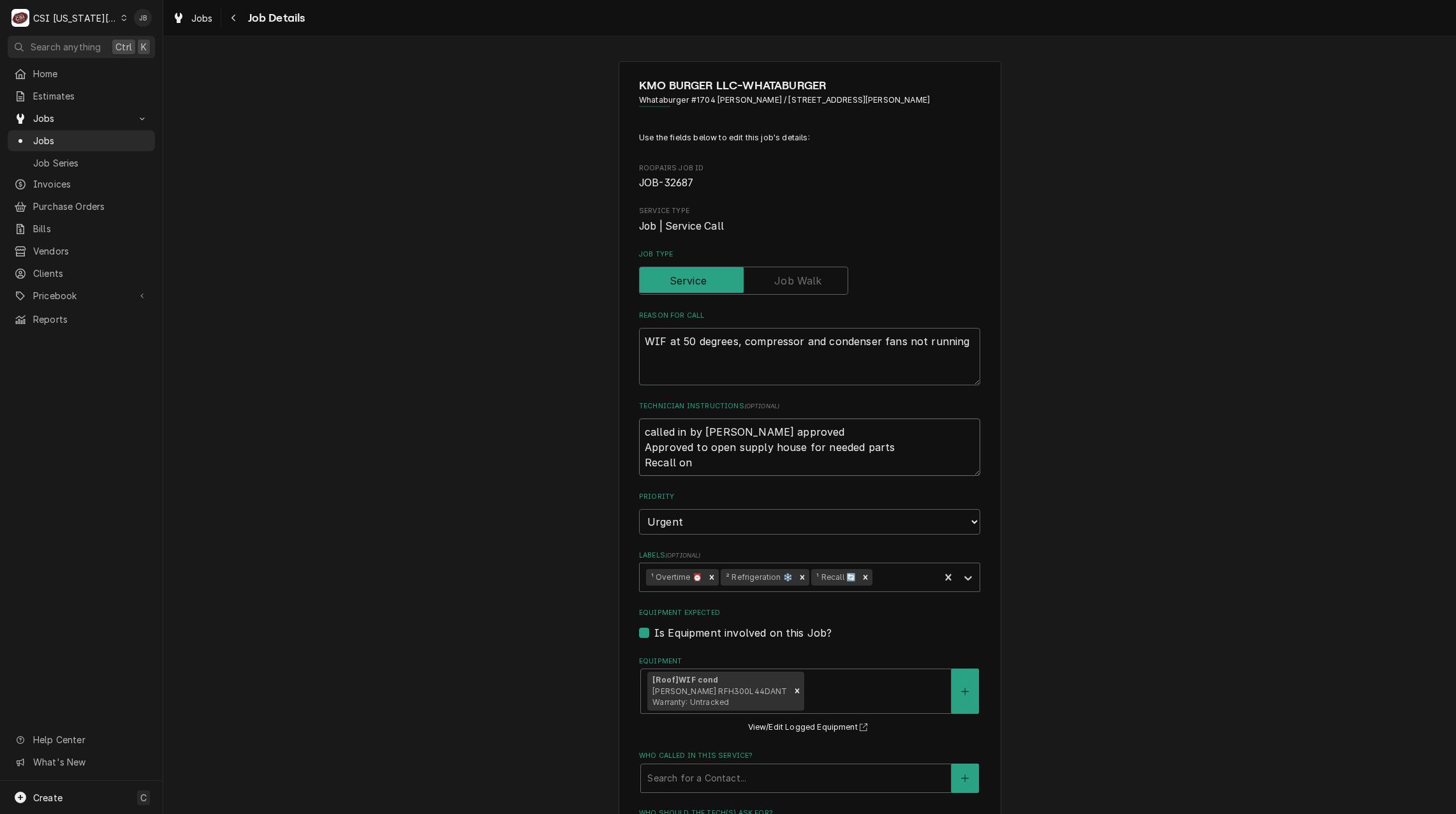
type textarea "x"
type textarea "called in by [PERSON_NAME] approved Approved to open supply house for needed pa…"
type textarea "x"
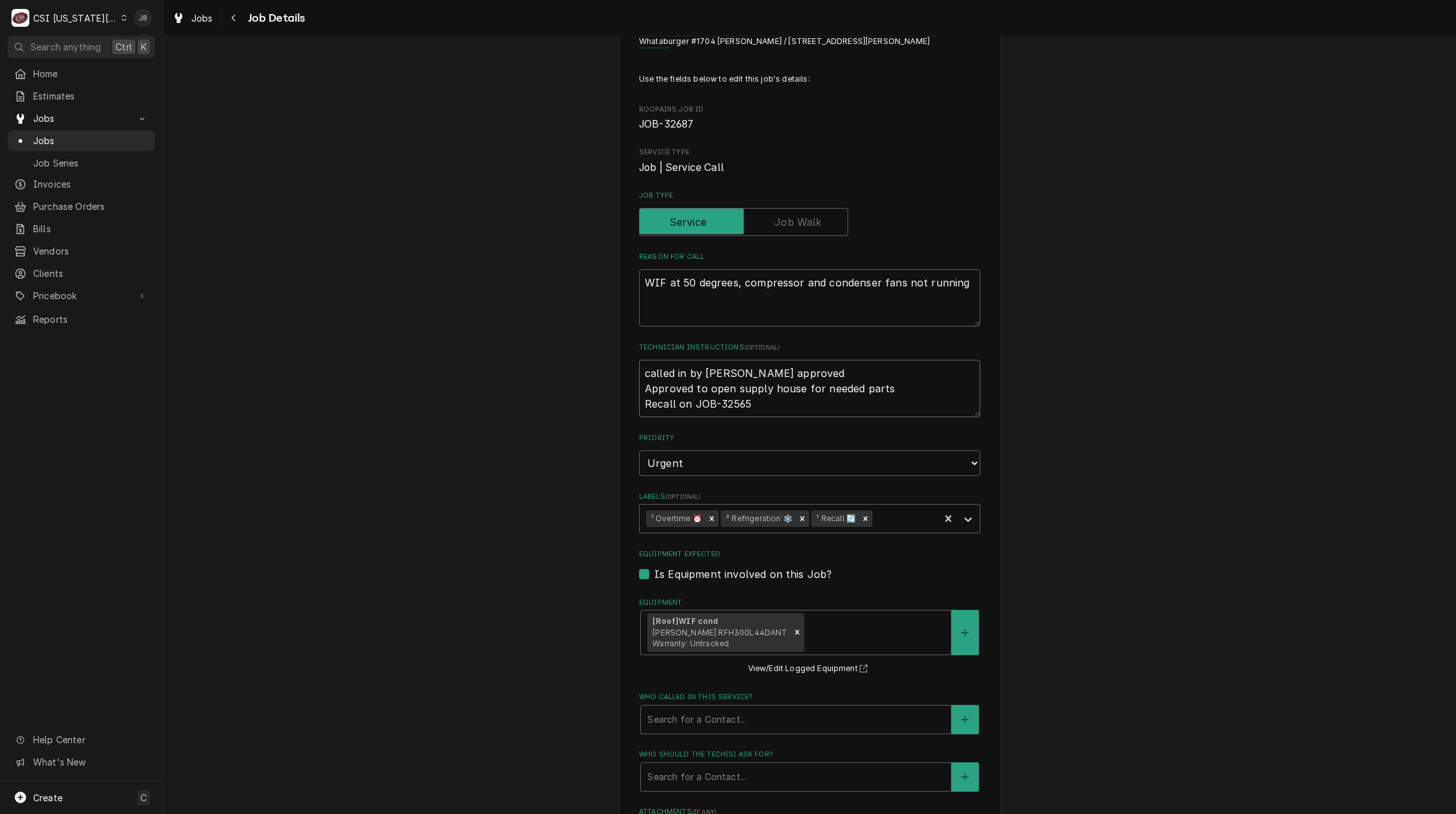
scroll to position [428, 0]
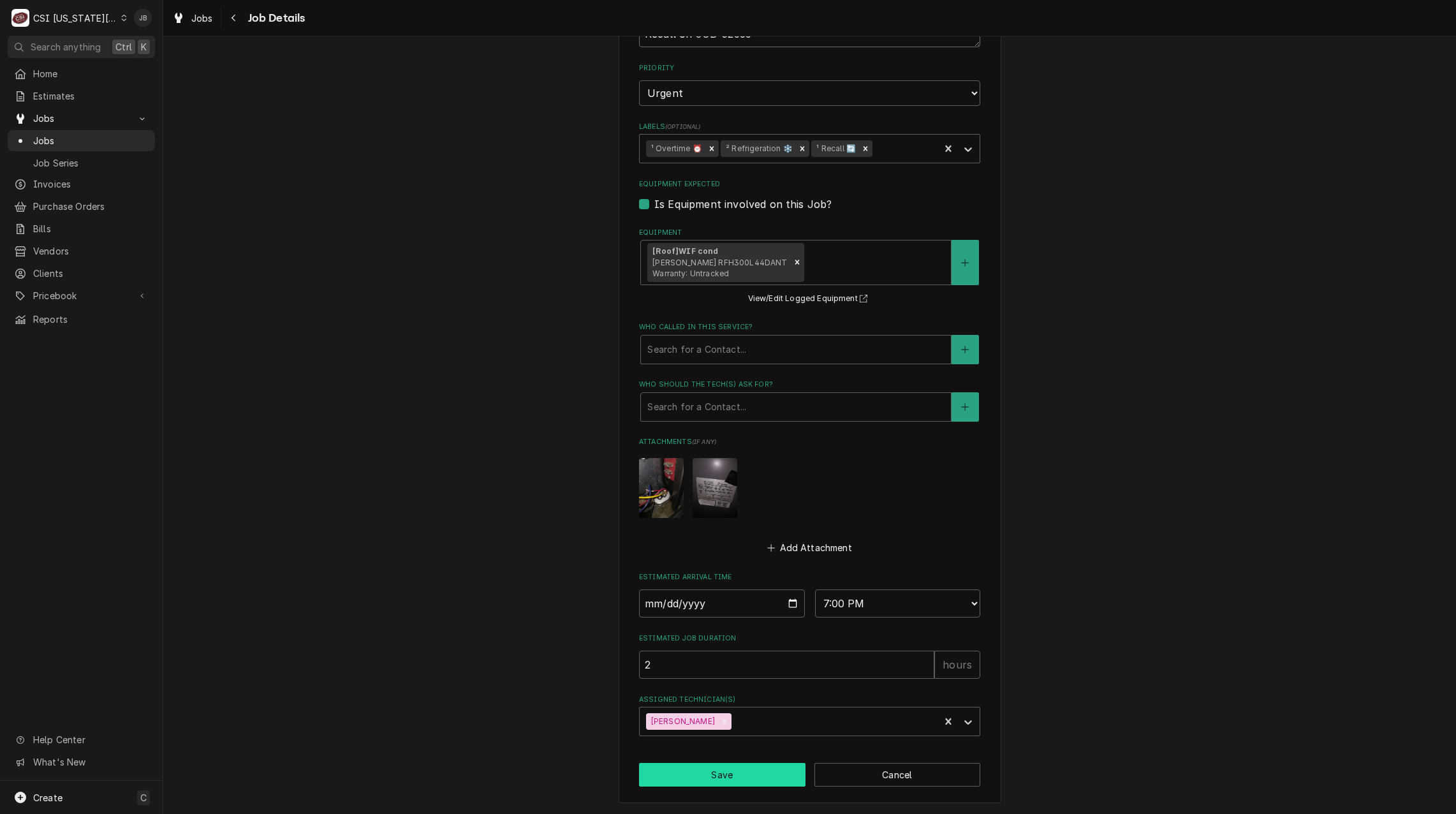
type textarea "called in by [PERSON_NAME] approved Approved to open supply house for needed pa…"
click at [707, 774] on button "Save" at bounding box center [722, 775] width 166 height 24
type textarea "x"
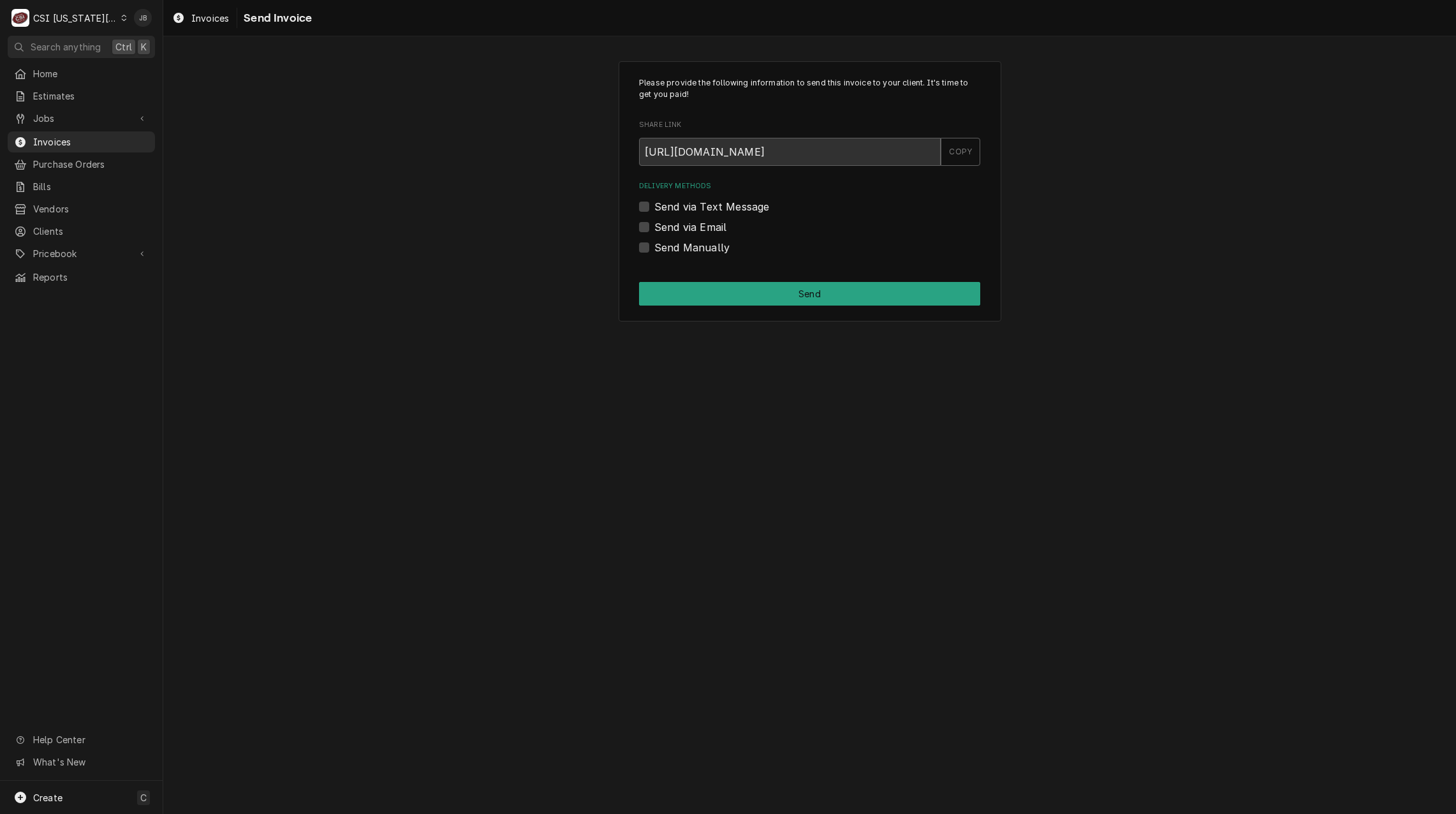
drag, startPoint x: 666, startPoint y: 249, endPoint x: 697, endPoint y: 259, distance: 32.6
click at [666, 249] on label "Send Manually" at bounding box center [691, 247] width 76 height 15
click at [666, 249] on input "Send Manually" at bounding box center [825, 253] width 341 height 28
checkbox input "true"
click at [735, 297] on button "Send" at bounding box center [810, 294] width 341 height 24
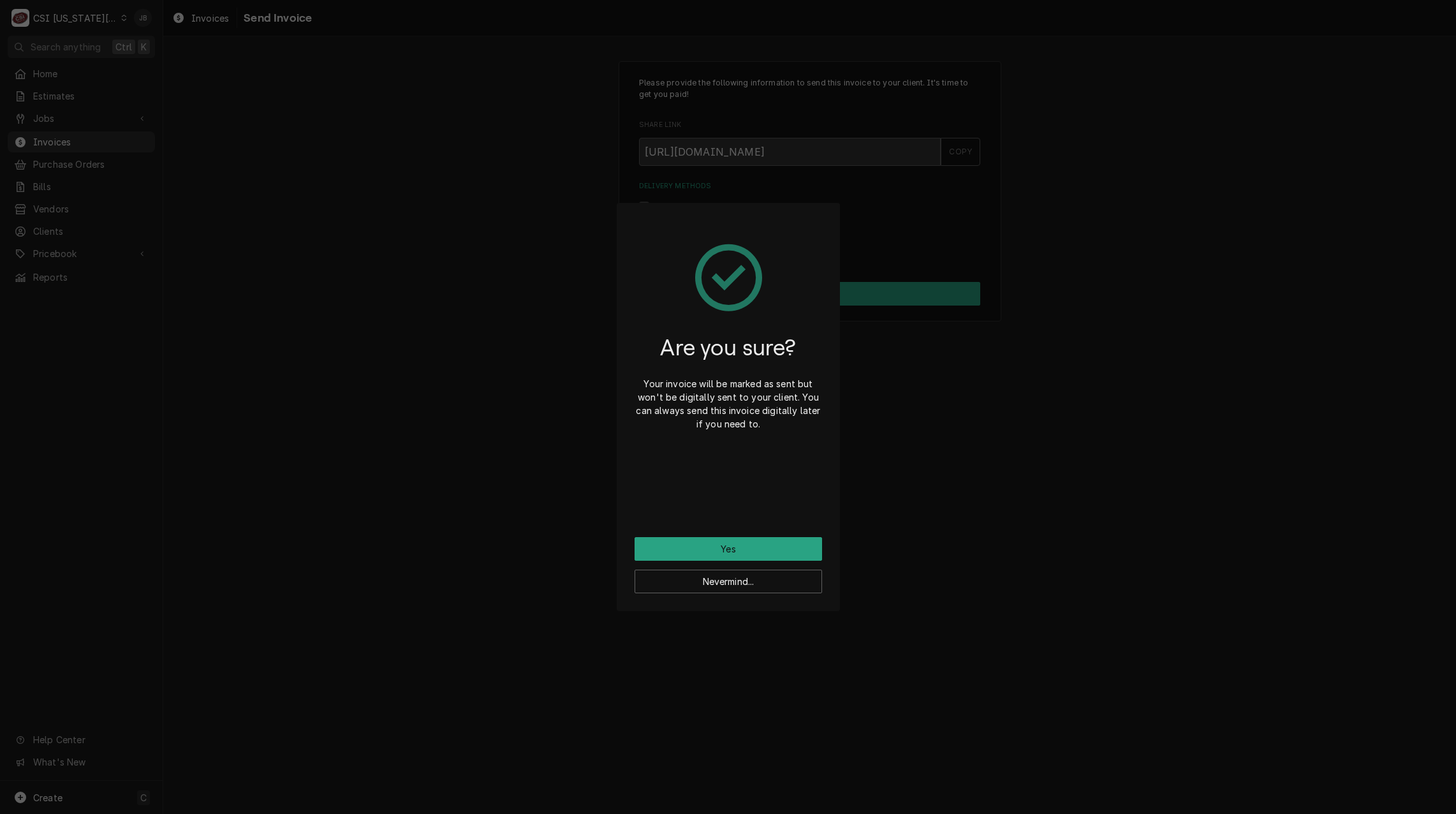
click at [689, 534] on div "Are you sure? Your invoice will be marked as sent but won't be digitally sent t…" at bounding box center [728, 379] width 188 height 316
click at [735, 557] on button "Yes" at bounding box center [728, 549] width 188 height 24
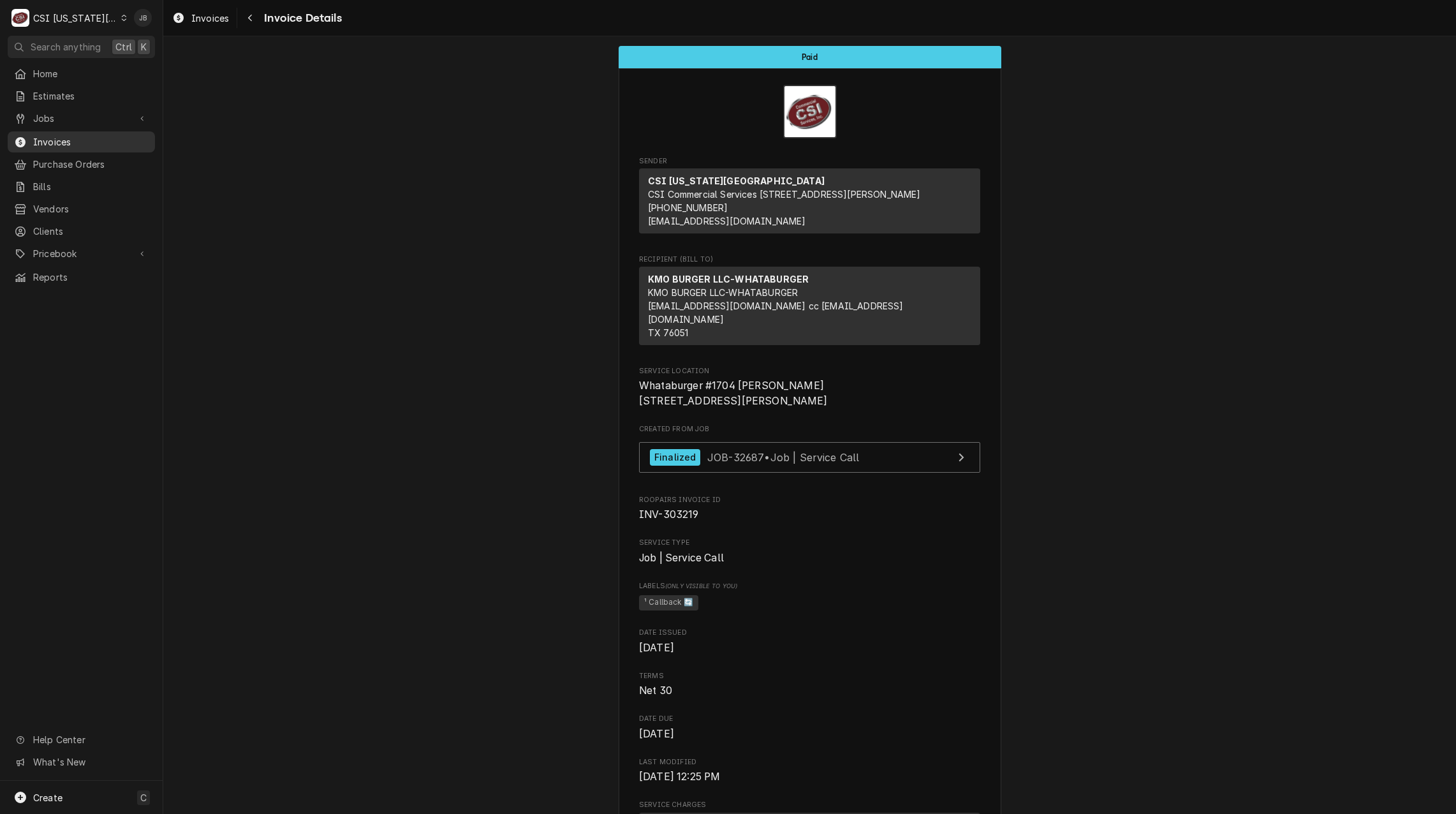
click at [65, 142] on span "Invoices" at bounding box center [91, 142] width 116 height 14
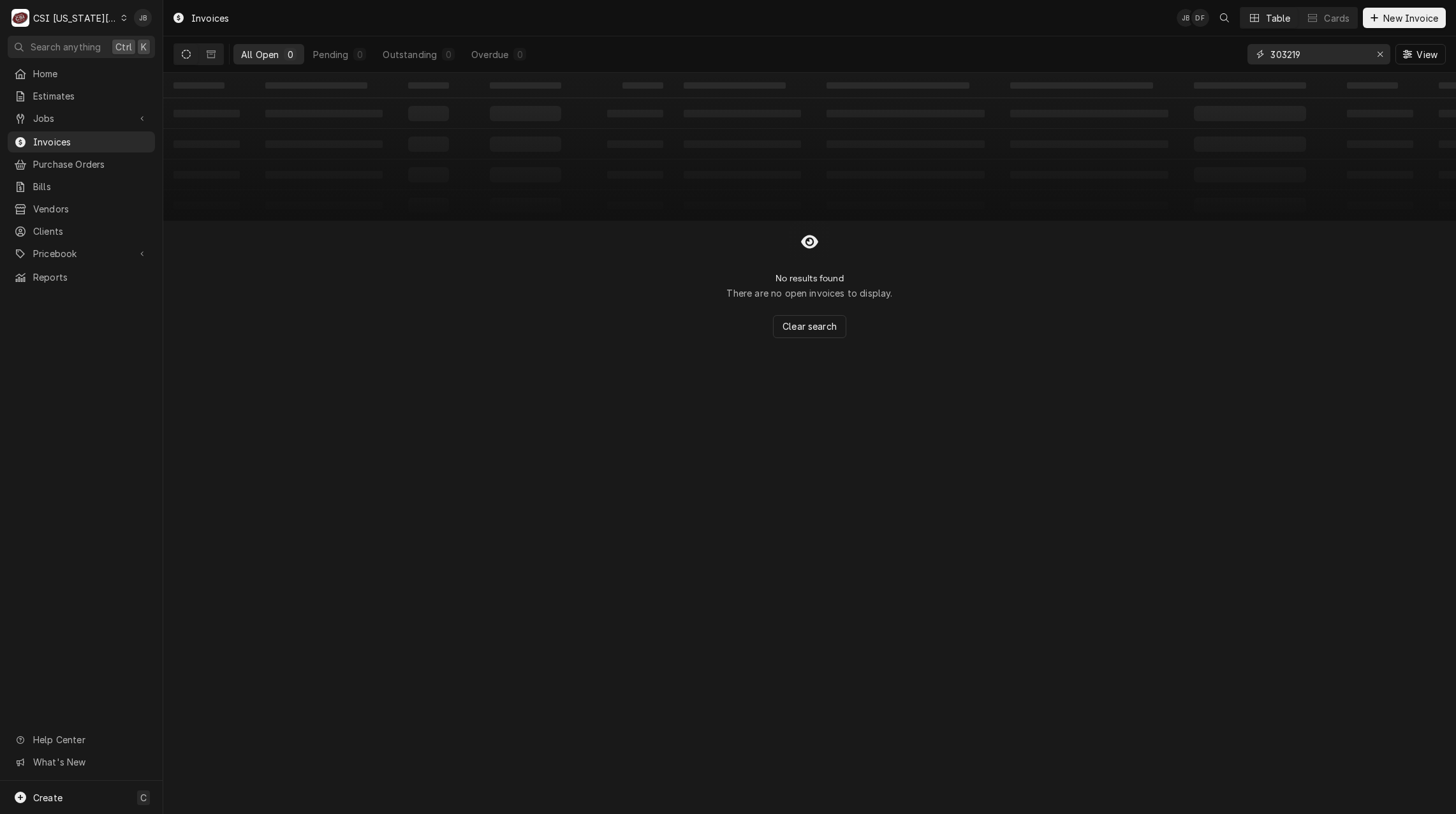
click at [1340, 55] on input "303219" at bounding box center [1318, 54] width 96 height 20
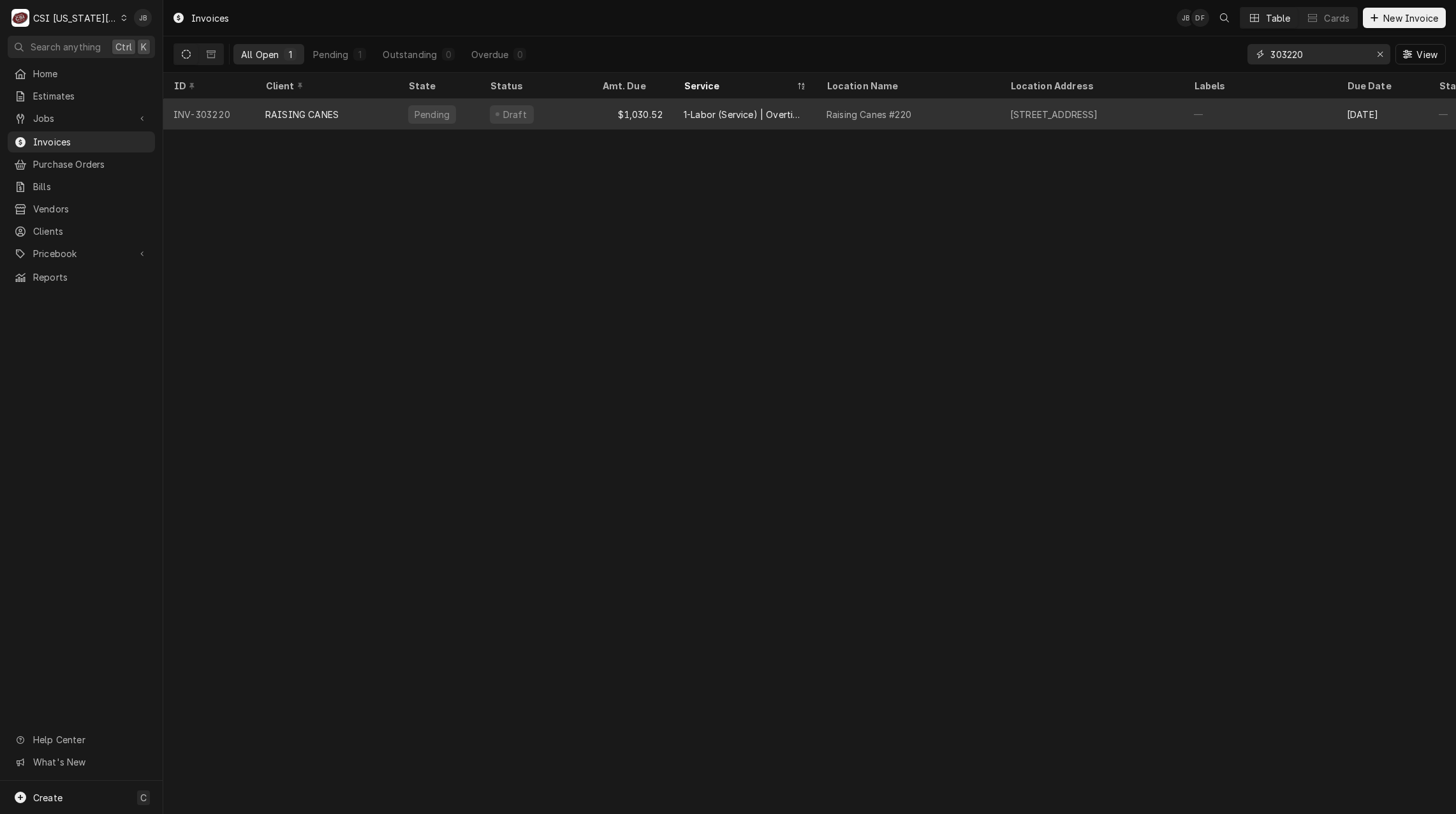
type input "303220"
click at [669, 114] on div "$1,030.52" at bounding box center [633, 114] width 82 height 31
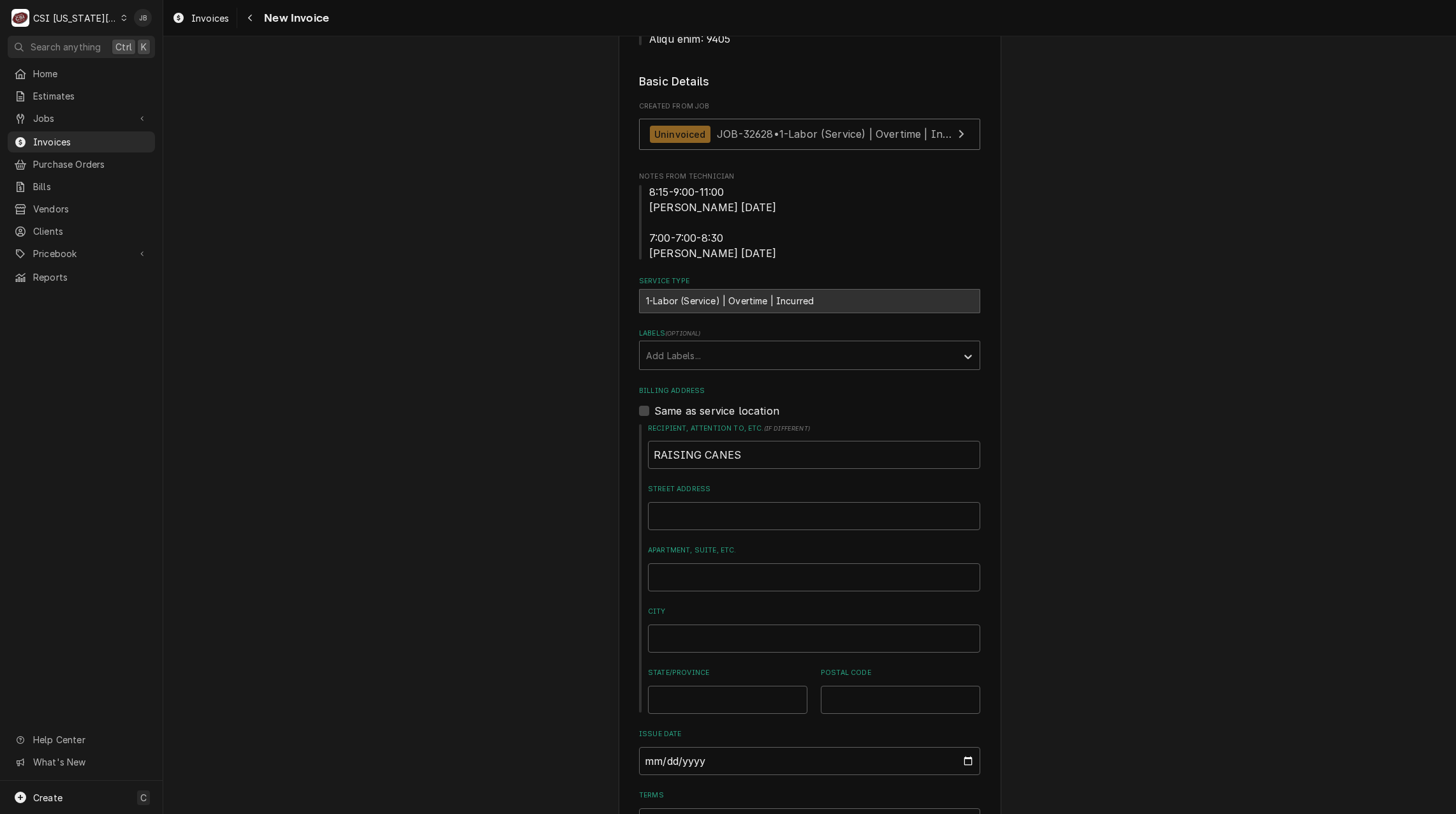
scroll to position [574, 0]
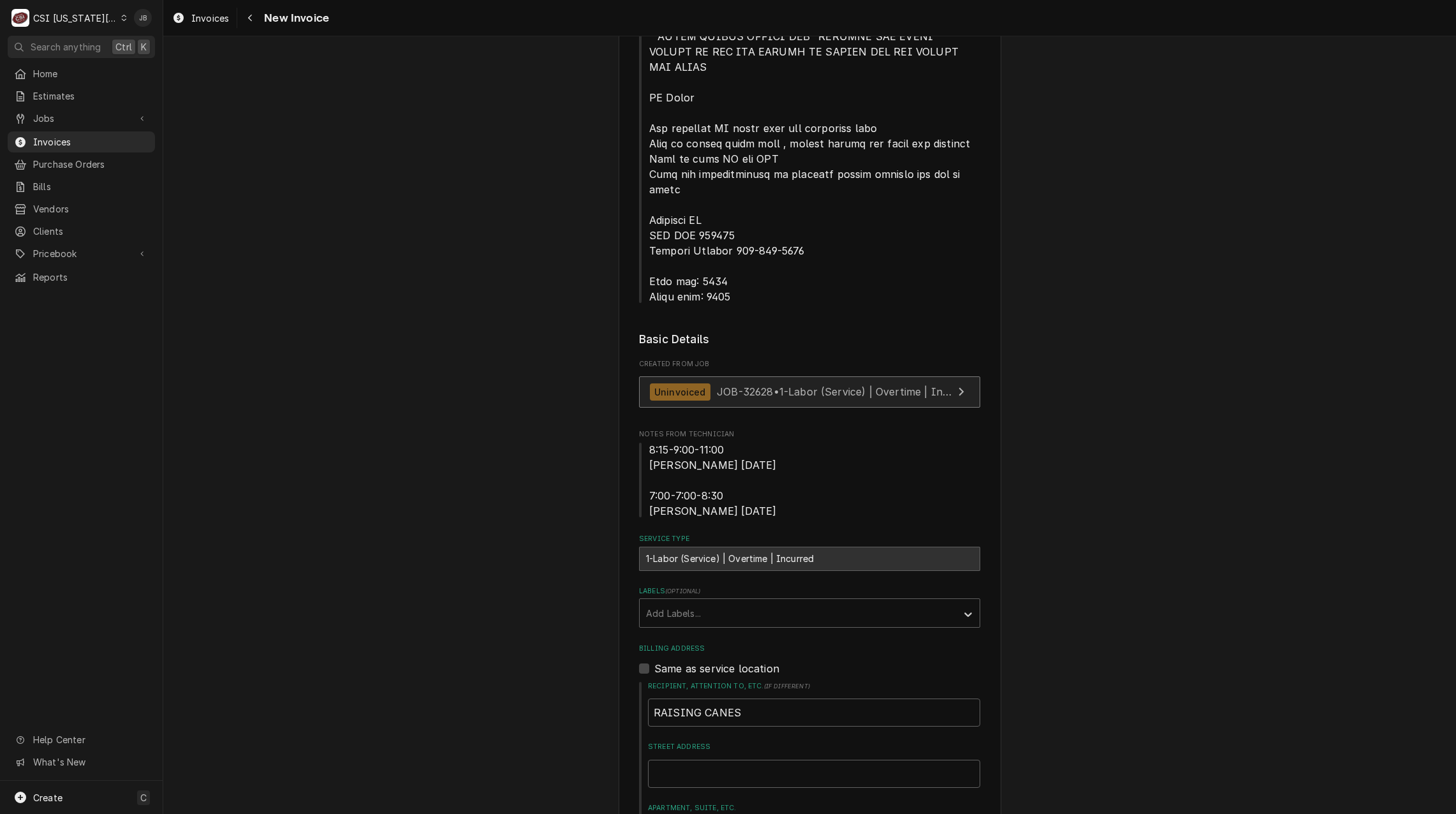
click at [758, 383] on div "Uninvoiced JOB-32628 • 1-Labor (Service) | Overtime | Incurred" at bounding box center [801, 392] width 303 height 17
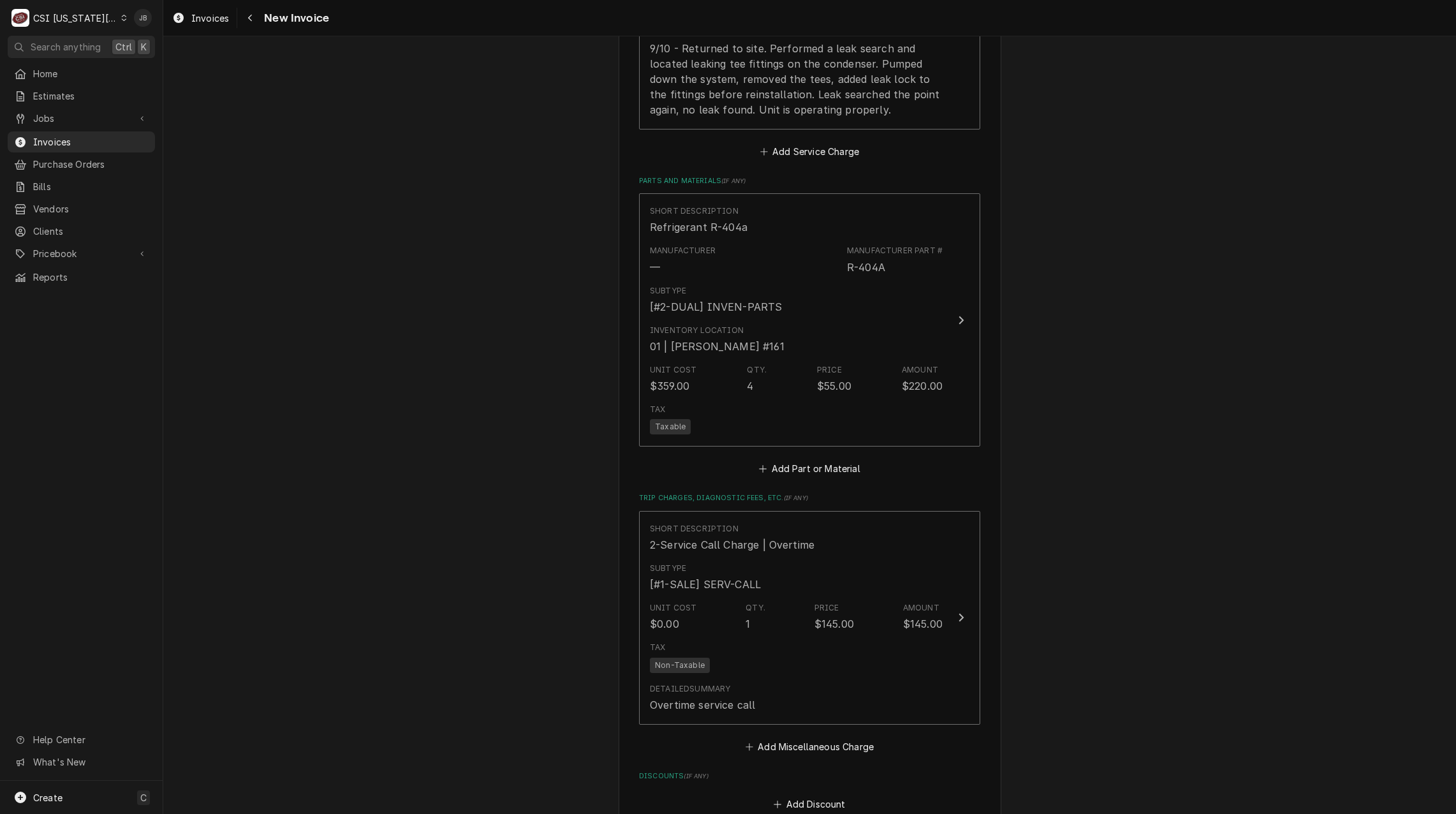
scroll to position [2551, 0]
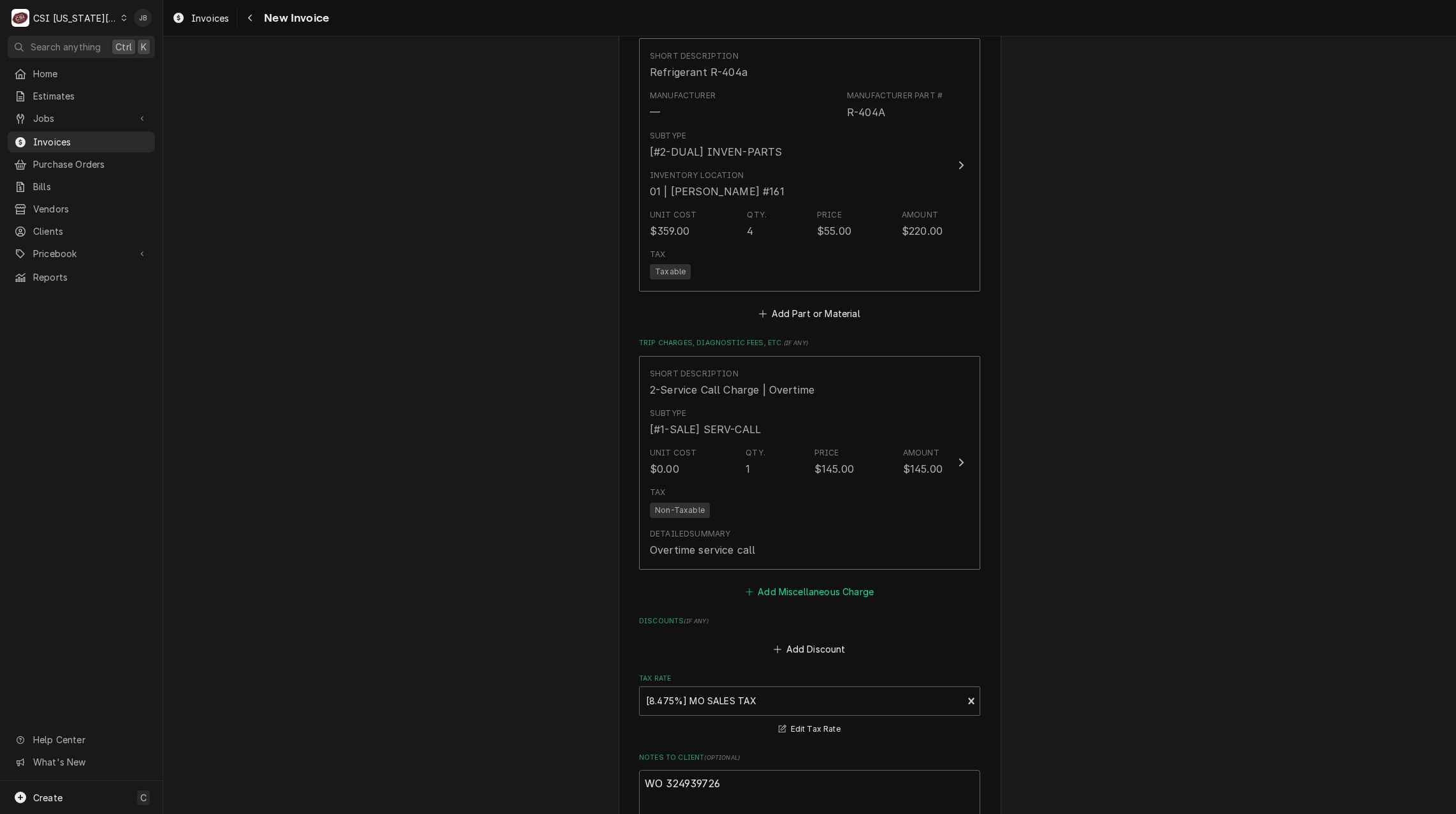
click at [804, 582] on button "Add Miscellaneous Charge" at bounding box center [809, 591] width 133 height 18
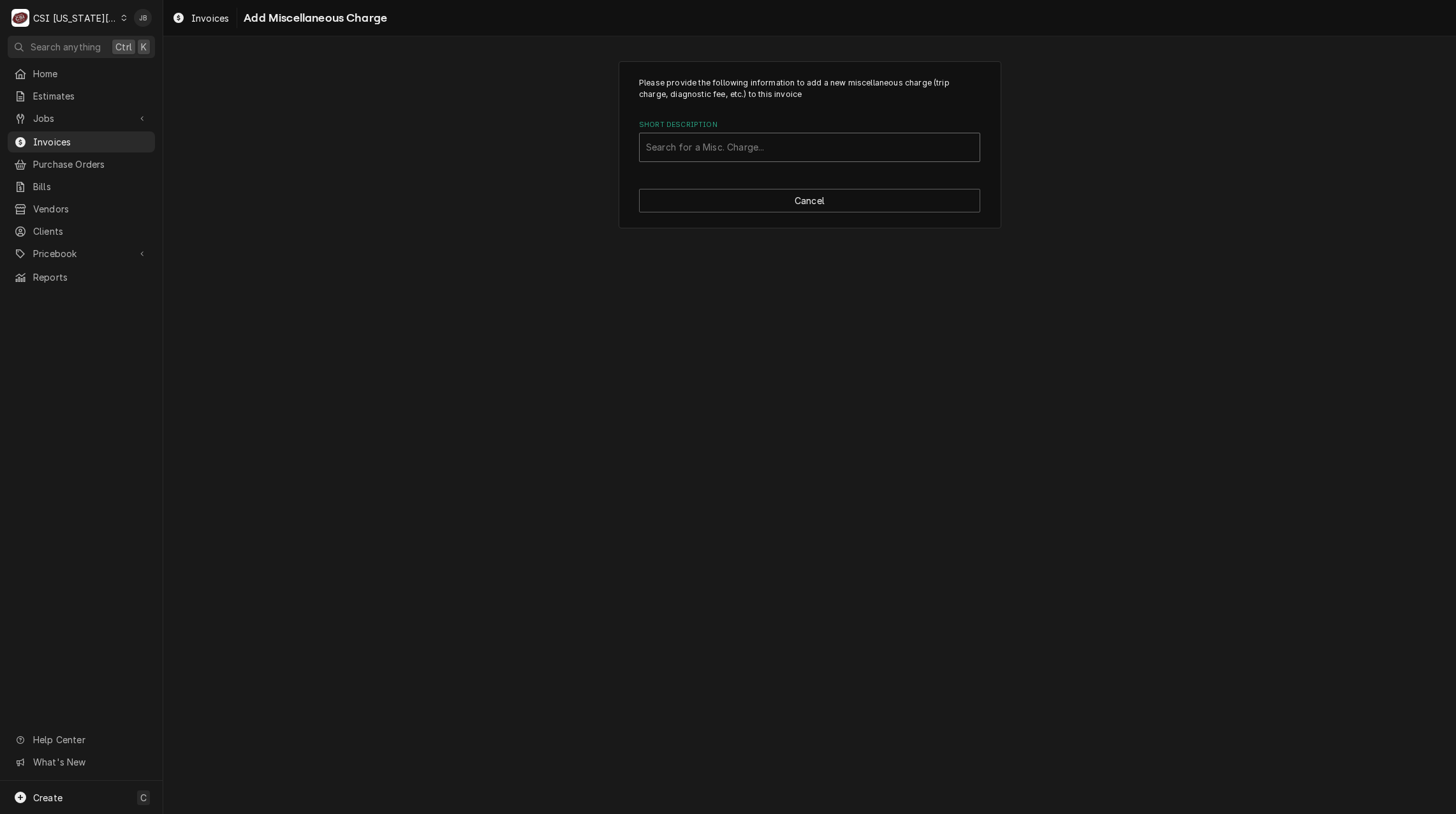
click at [692, 149] on div "Short Description" at bounding box center [809, 147] width 327 height 23
type input "ref"
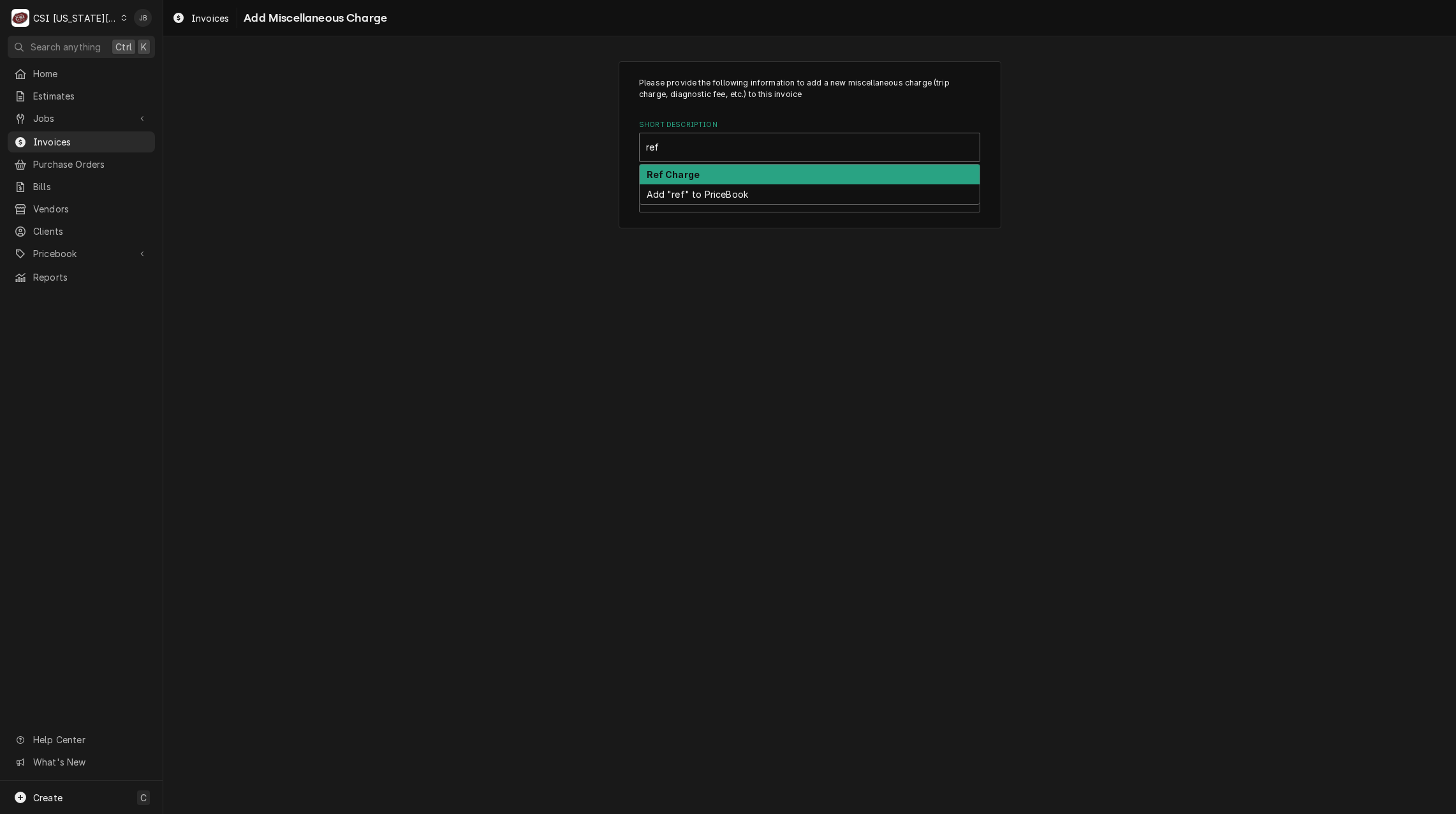
click at [699, 178] on div "Ref Charge" at bounding box center [810, 174] width 340 height 20
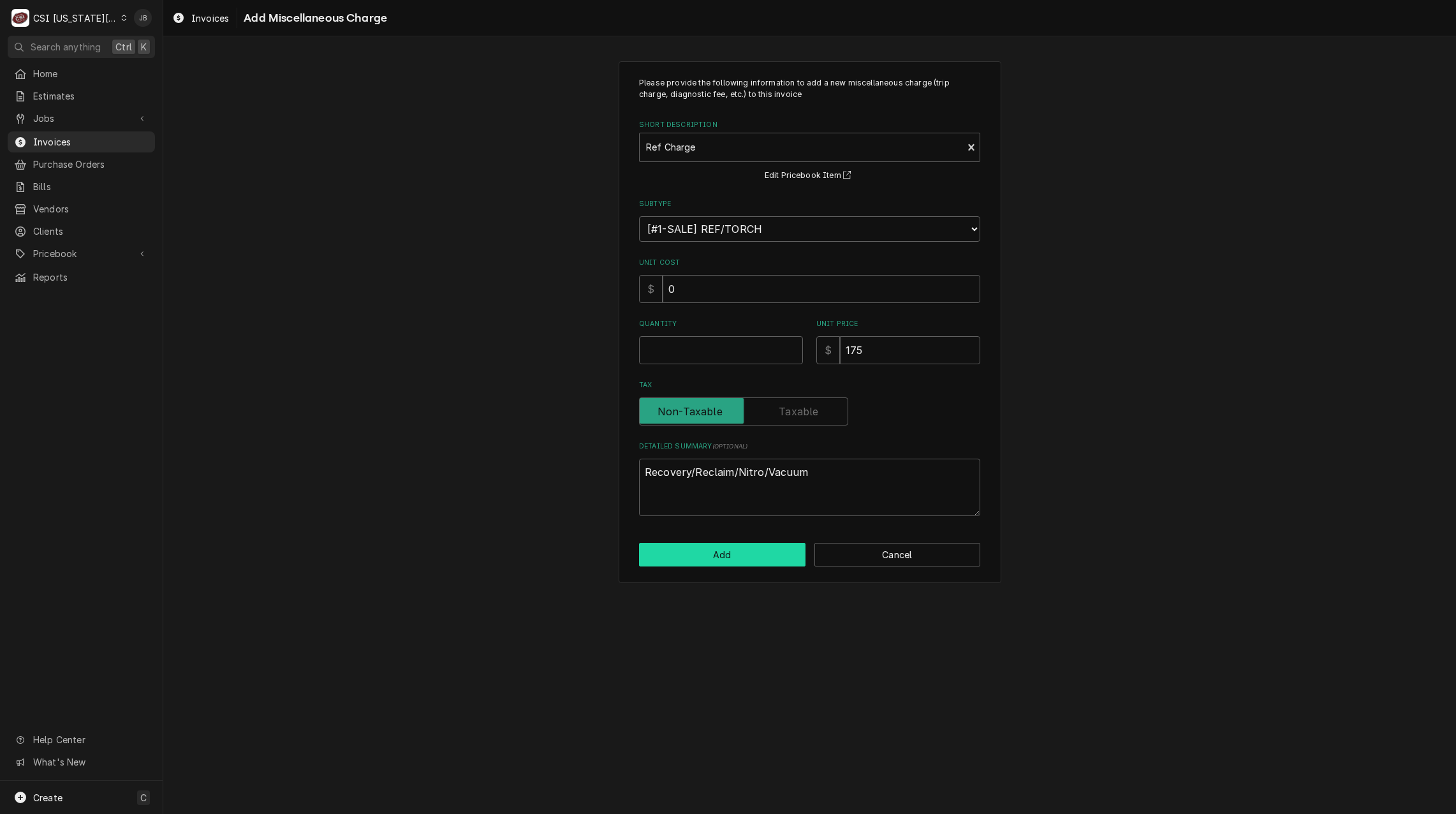
click at [720, 558] on button "Add" at bounding box center [722, 555] width 166 height 24
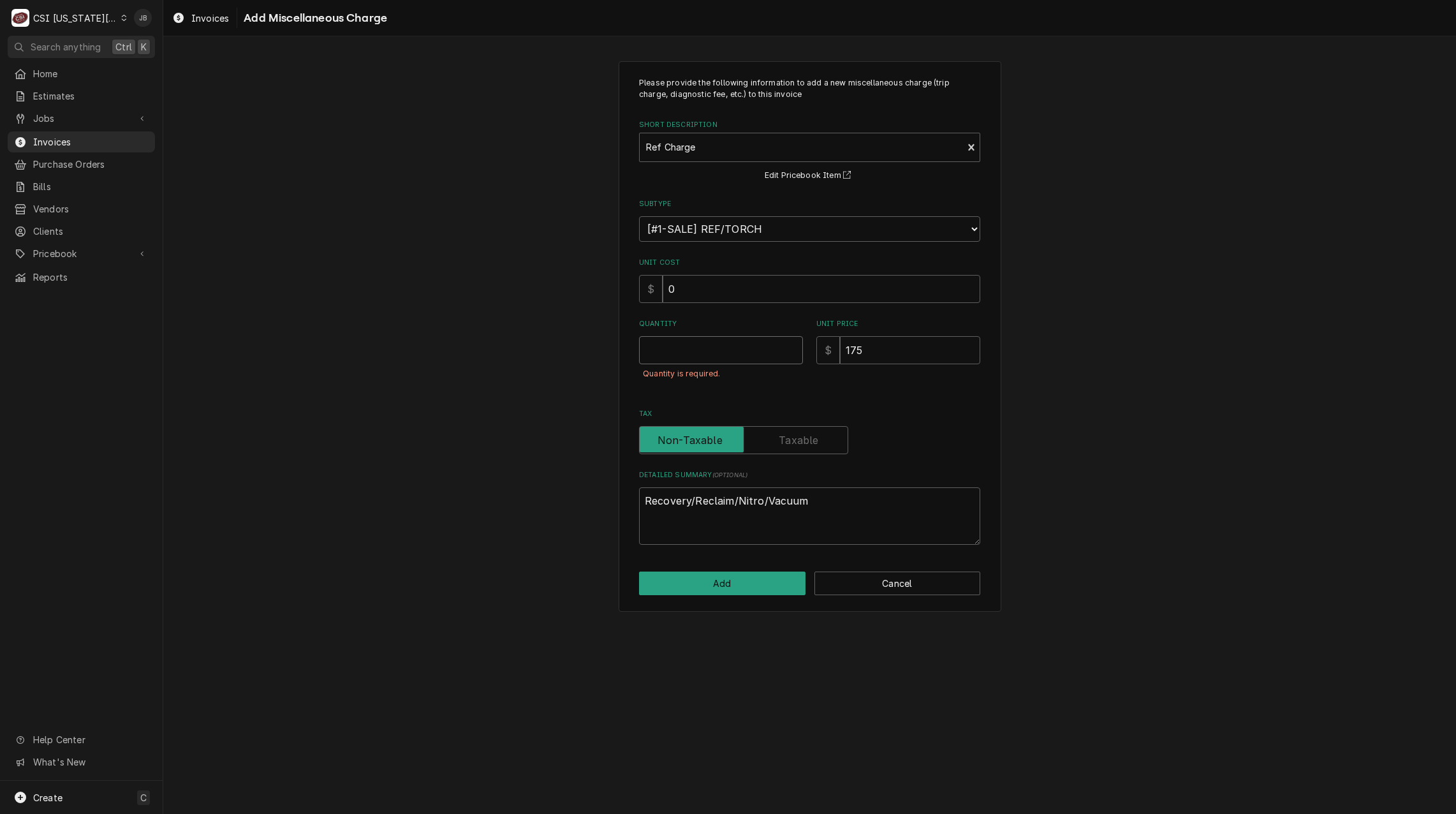
click at [680, 352] on input "Quantity" at bounding box center [720, 350] width 164 height 28
type textarea "x"
type input "1"
click at [703, 587] on button "Add" at bounding box center [722, 584] width 166 height 24
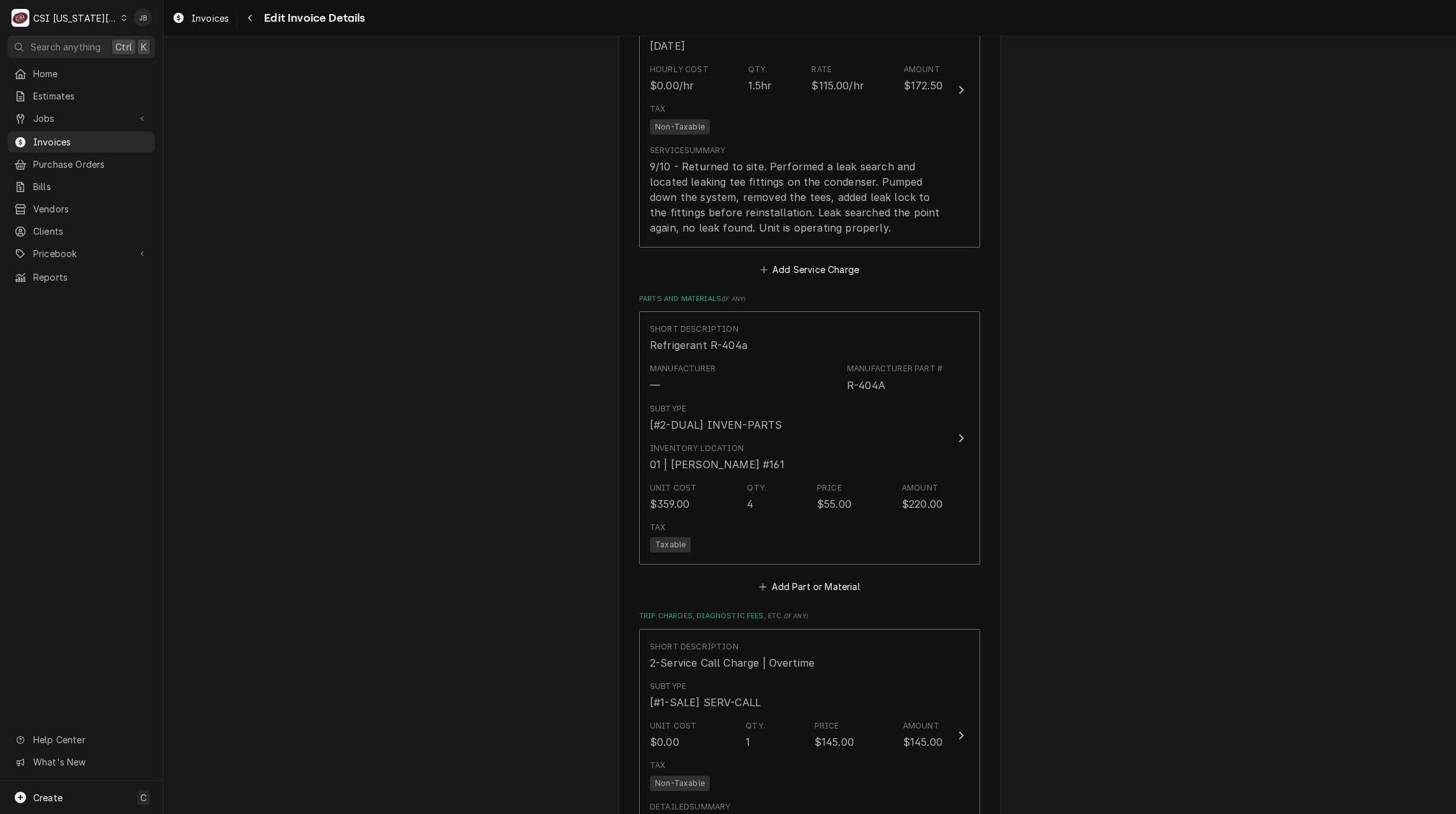
scroll to position [2208, 0]
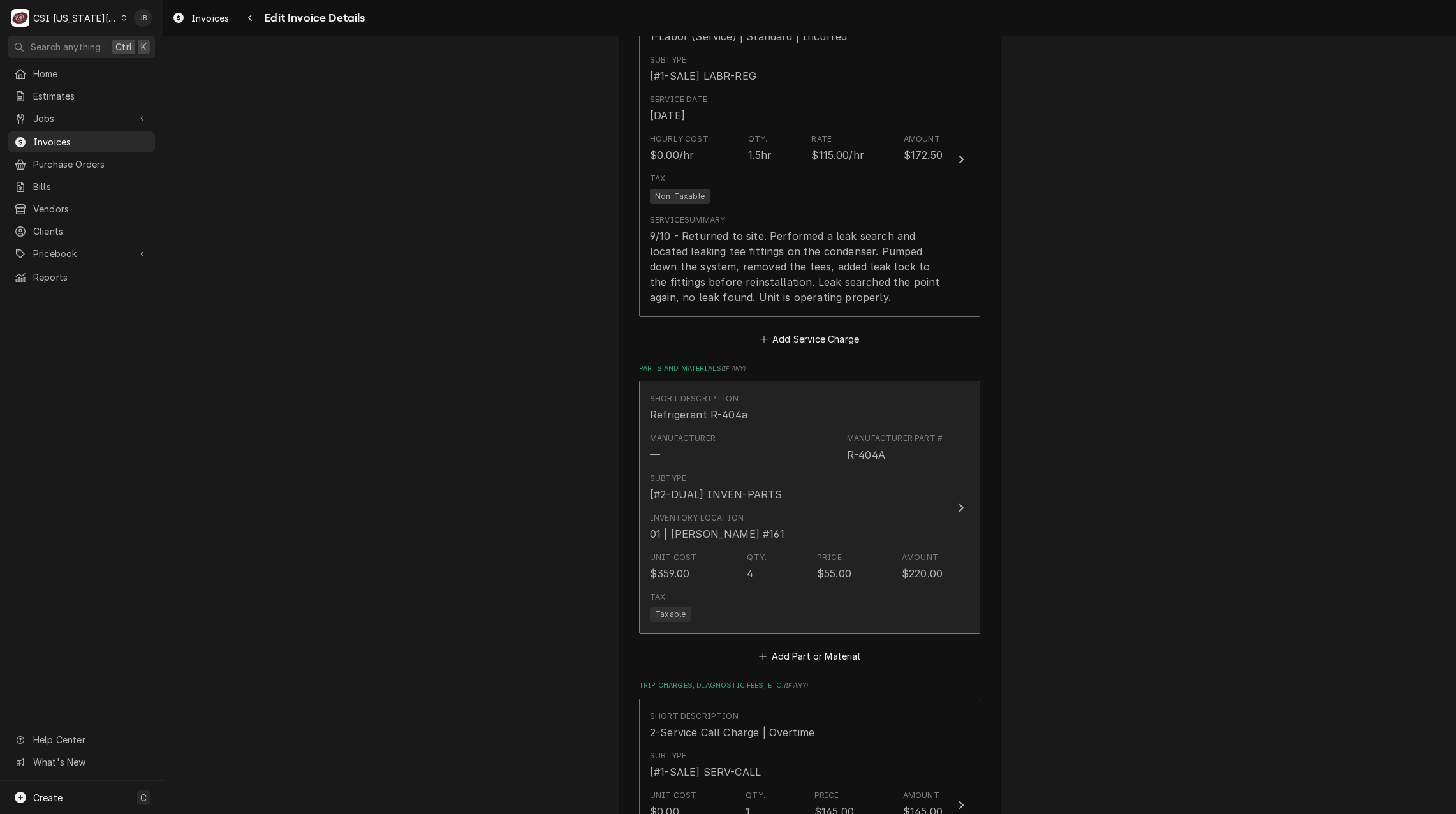
click at [753, 551] on div "Qty. 4" at bounding box center [756, 566] width 20 height 30
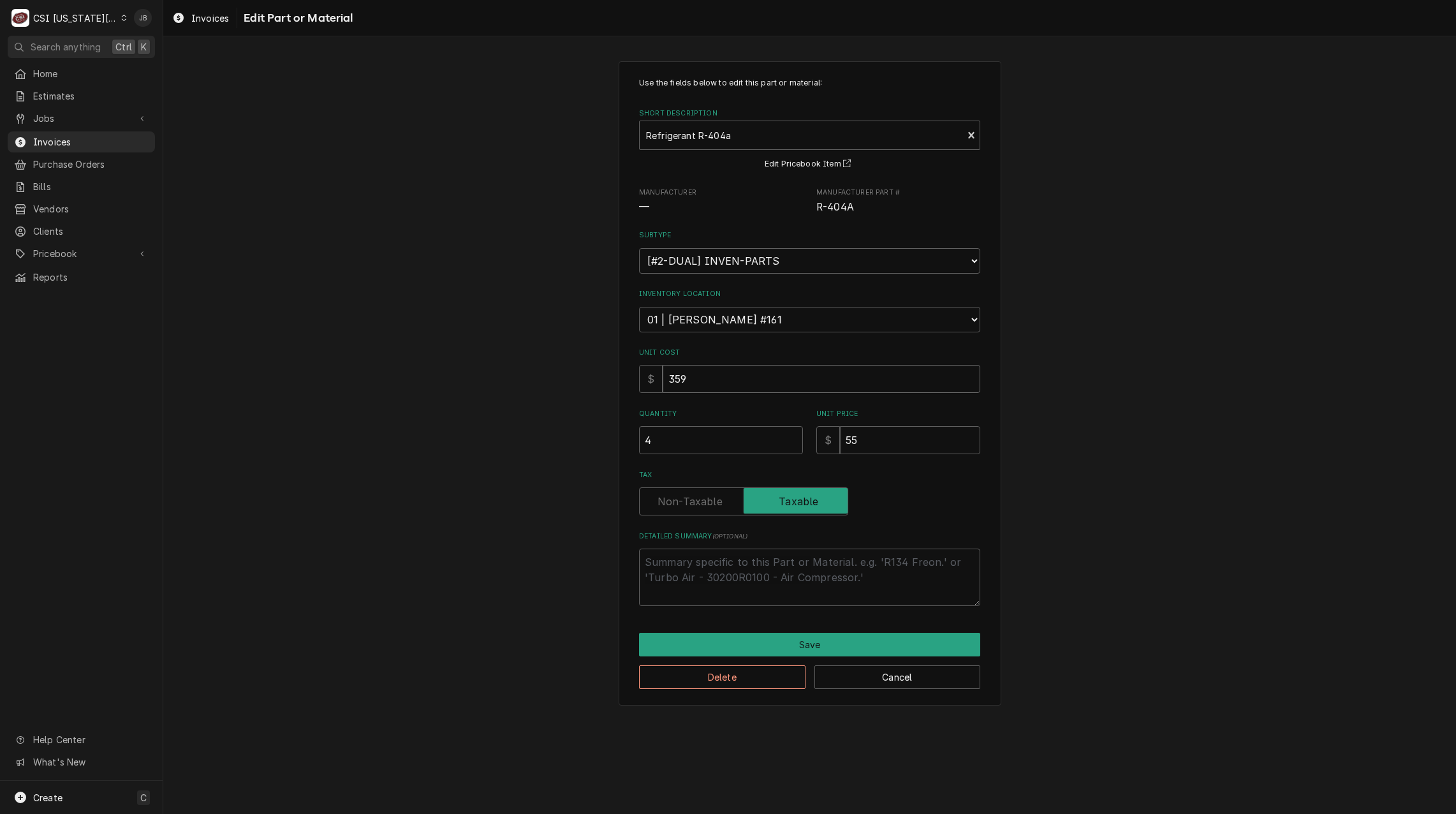
drag, startPoint x: 698, startPoint y: 379, endPoint x: 577, endPoint y: 374, distance: 121.1
click at [579, 376] on div "Use the fields below to edit this part or material: Short Description Refrigera…" at bounding box center [809, 383] width 1292 height 666
type textarea "x"
type input "1"
type textarea "x"
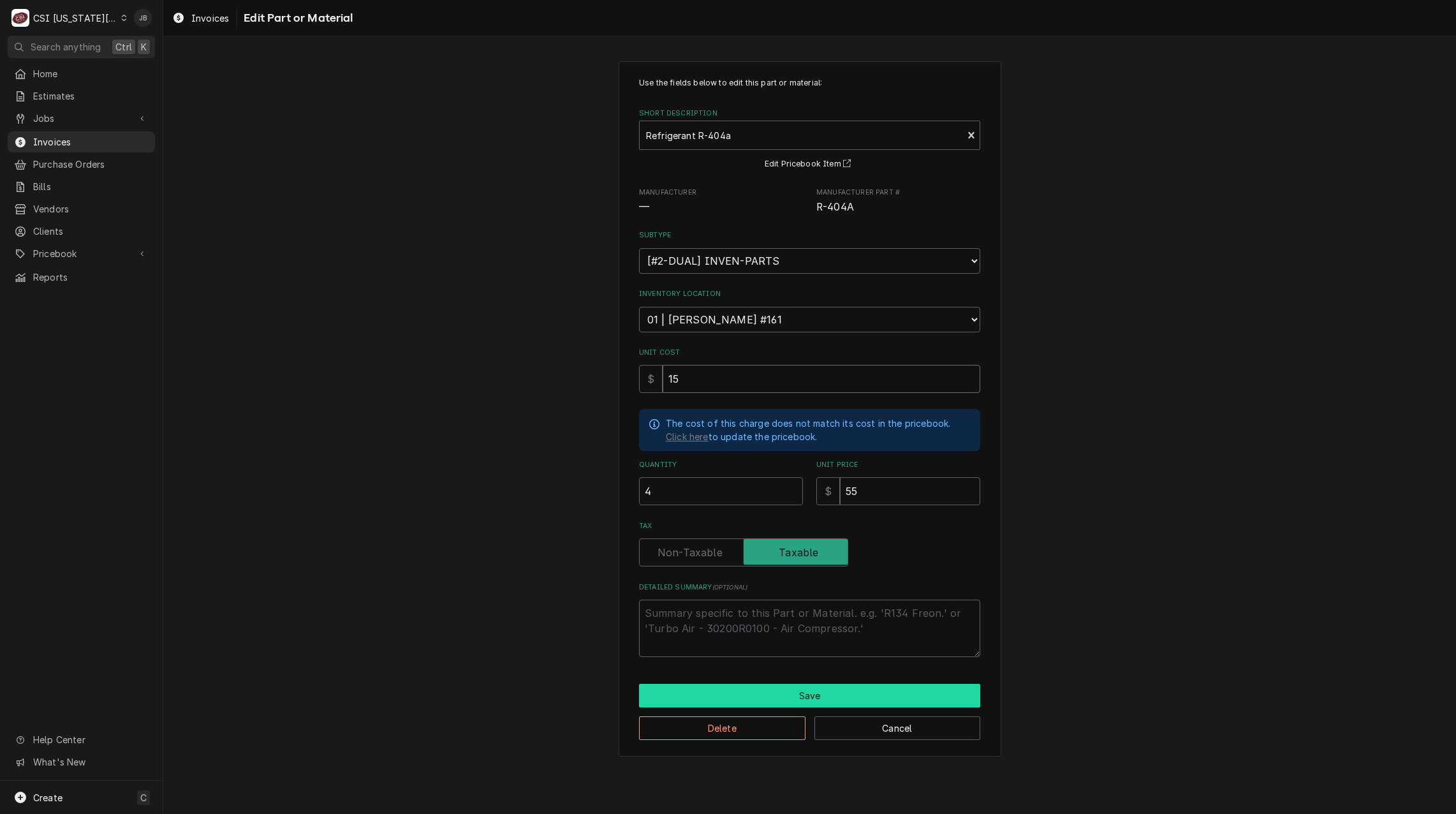
type input "15"
click at [804, 694] on button "Save" at bounding box center [810, 696] width 341 height 24
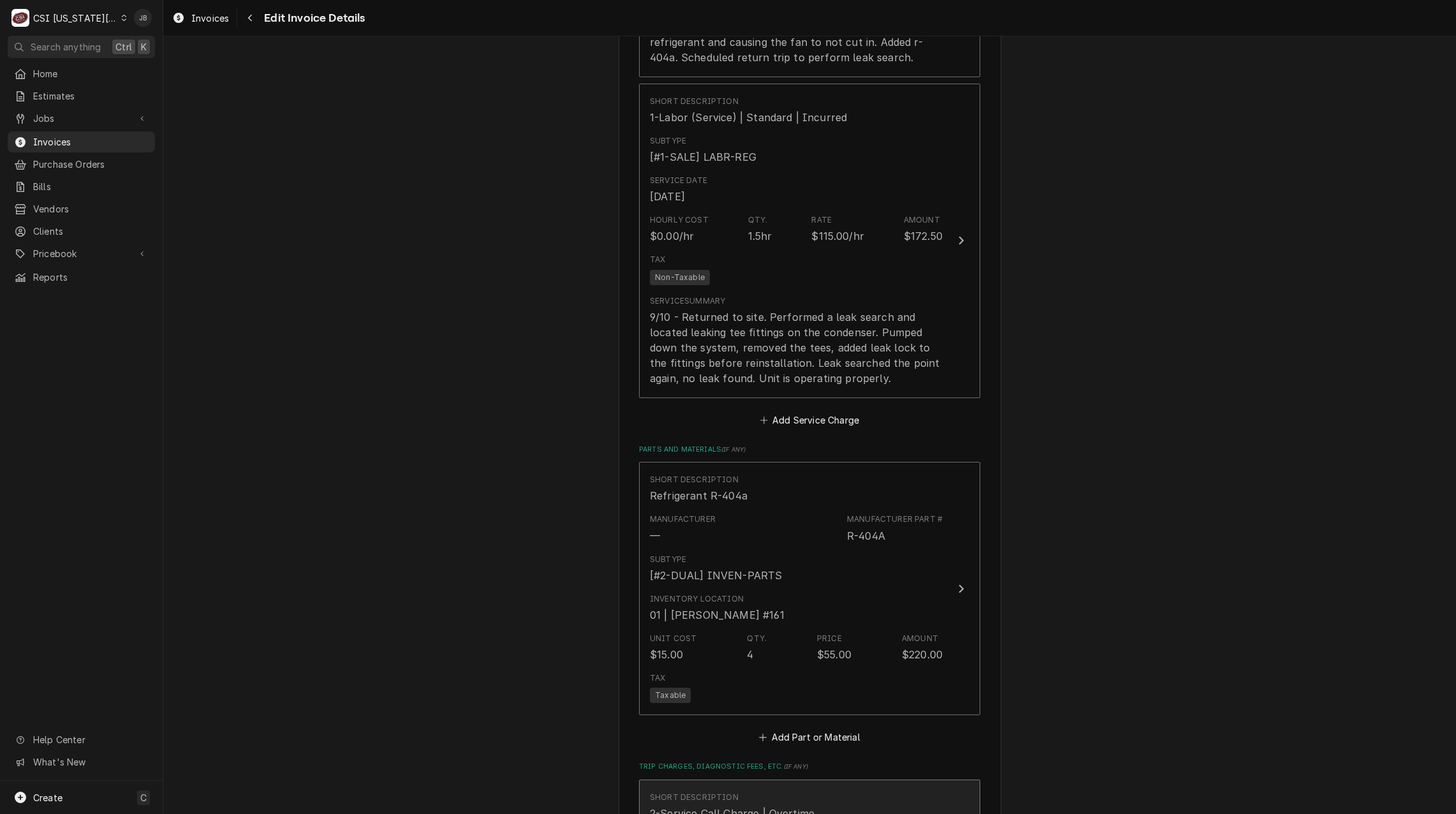
scroll to position [1953, 0]
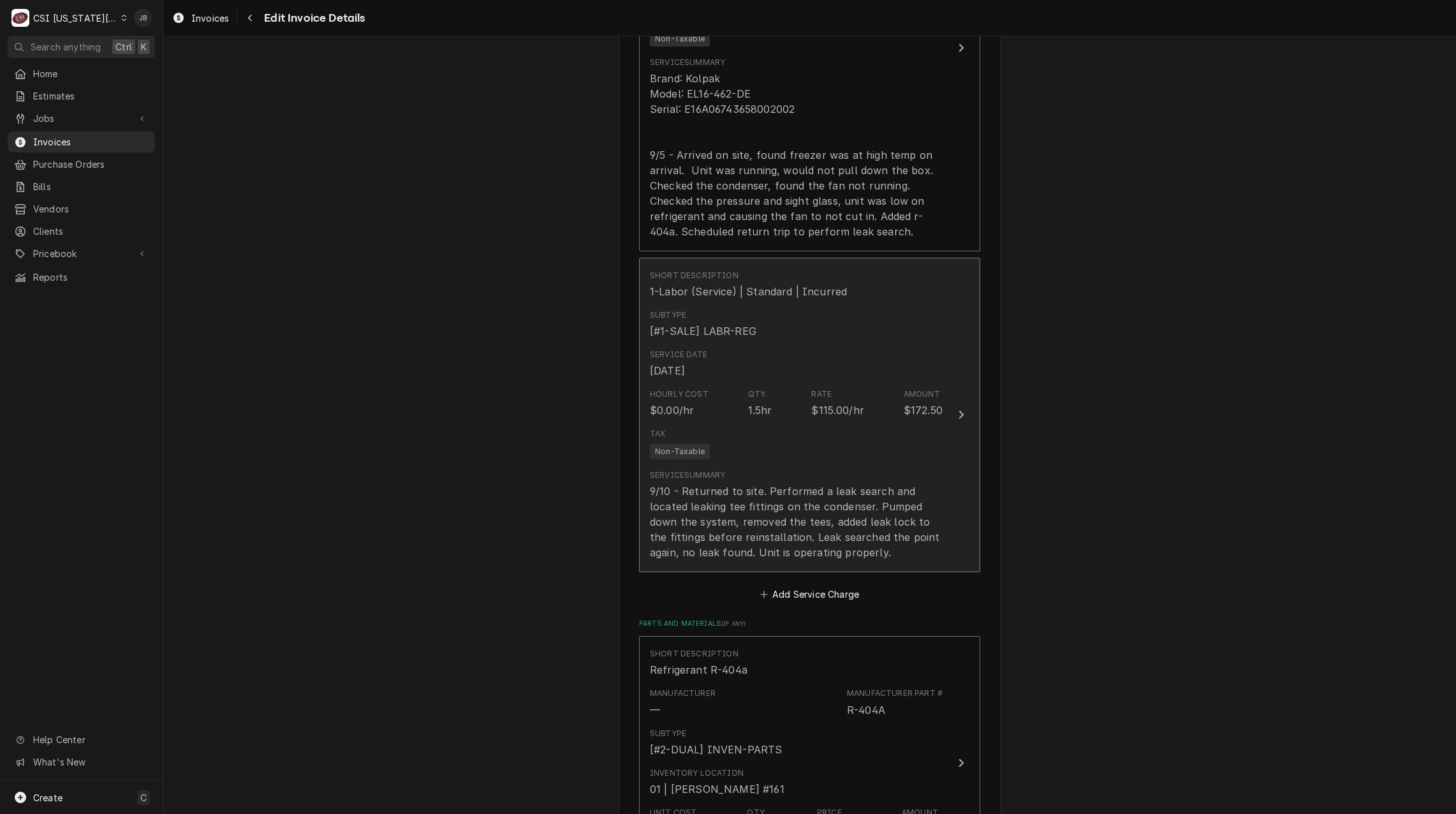
click at [811, 497] on div "9/10 - Returned to site. Performed a leak search and located leaking tee fittin…" at bounding box center [796, 522] width 293 height 76
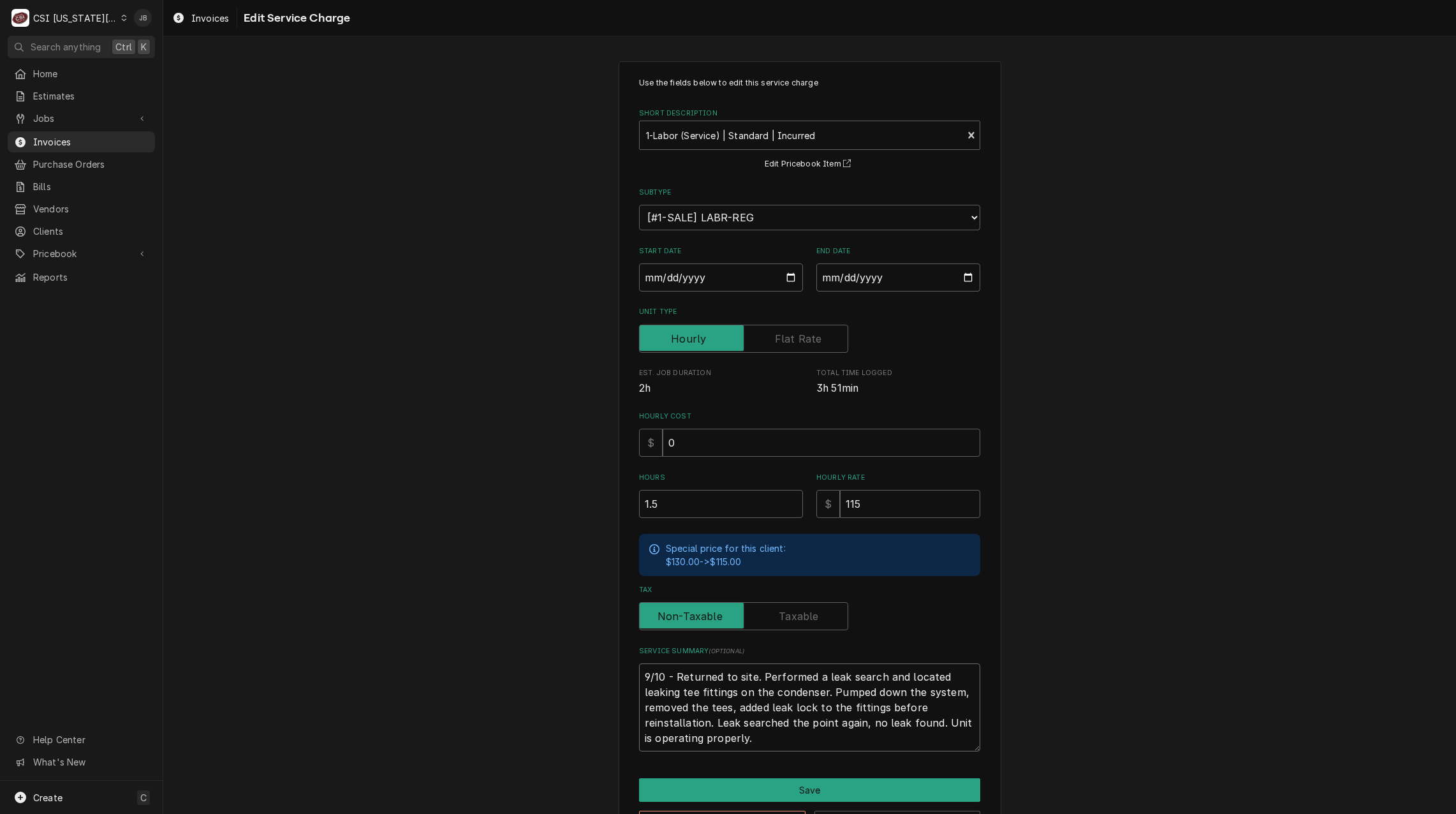
click at [858, 722] on textarea "9/10 - Returned to site. Performed a leak search and located leaking tee fittin…" at bounding box center [810, 708] width 341 height 88
click at [809, 713] on textarea "9/10 - Returned to site. Performed a leak search and located leaking tee fittin…" at bounding box center [810, 708] width 341 height 88
drag, startPoint x: 733, startPoint y: 705, endPoint x: 701, endPoint y: 721, distance: 35.8
click at [701, 721] on textarea "9/10 - Returned to site. Performed a leak search and located leaking tee fittin…" at bounding box center [810, 708] width 341 height 88
type textarea "x"
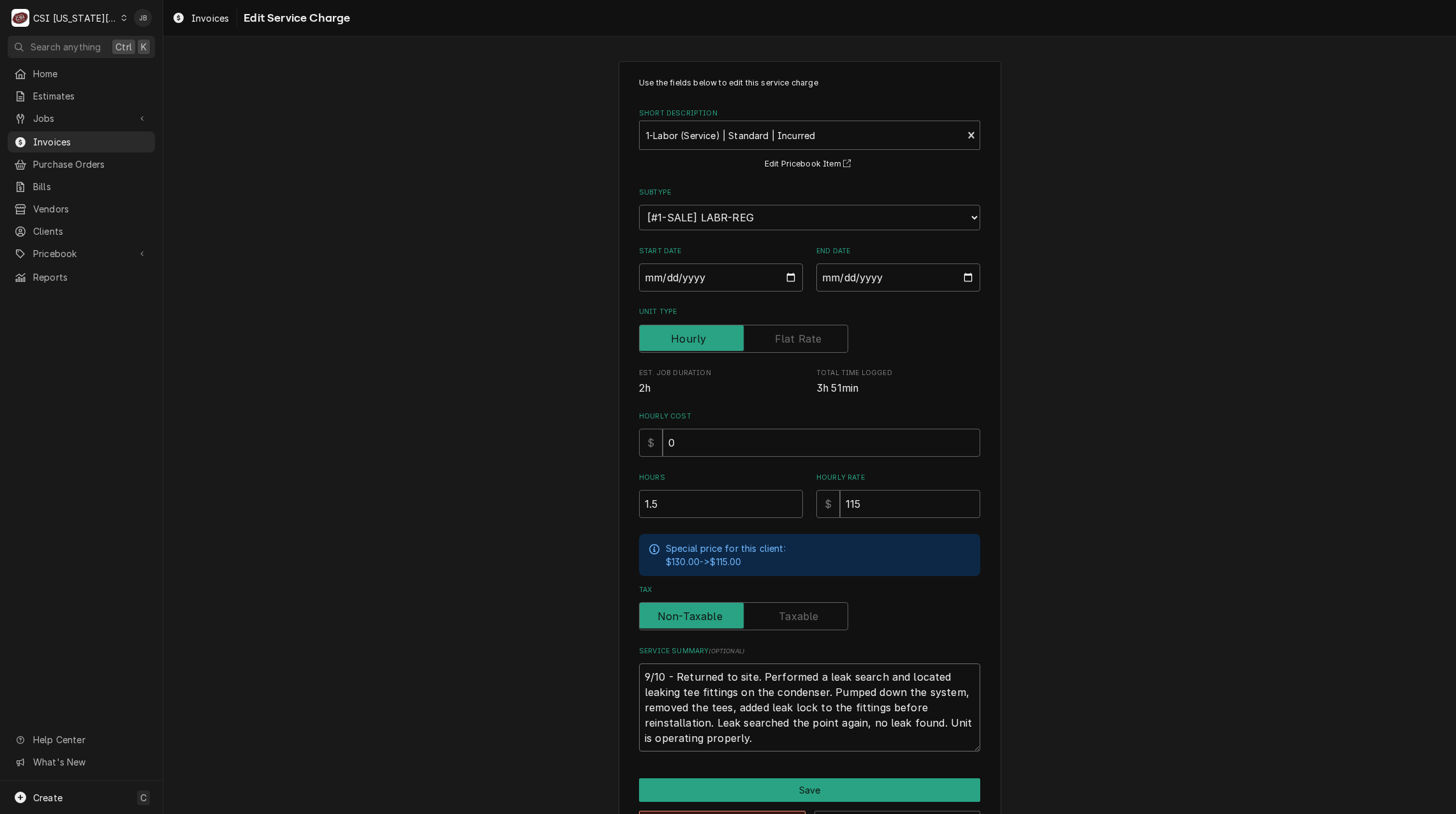
type textarea "9/10 - Returned to site. Performed a leak search and located leaking tee fittin…"
type textarea "x"
type textarea "9/10 - Returned to site. Performed a leak search and located leaking tee fittin…"
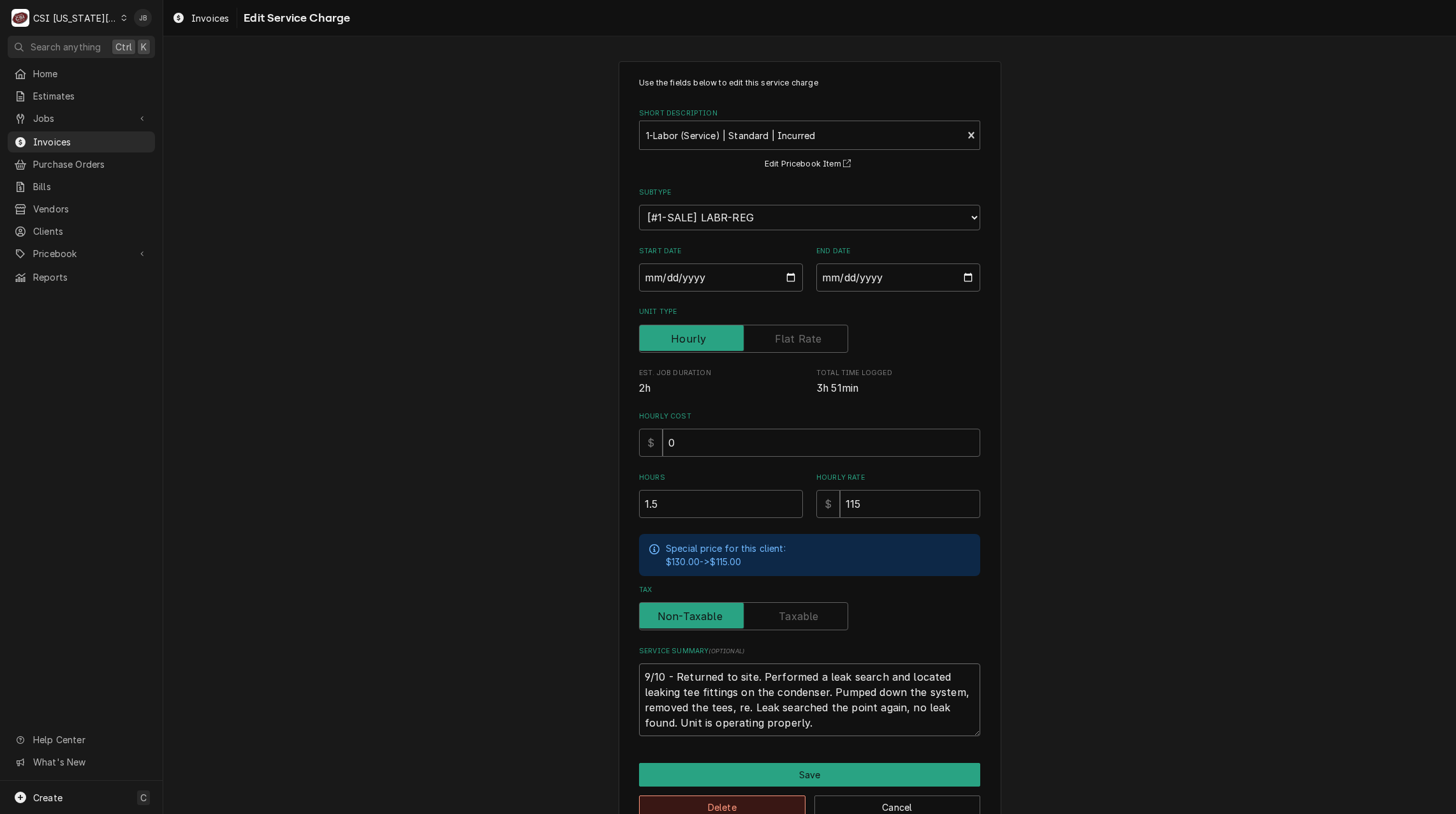
type textarea "x"
type textarea "9/10 - Returned to site. Performed a leak search and located leaking tee fittin…"
type textarea "x"
type textarea "9/10 - Returned to site. Performed a leak search and located leaking tee fittin…"
type textarea "x"
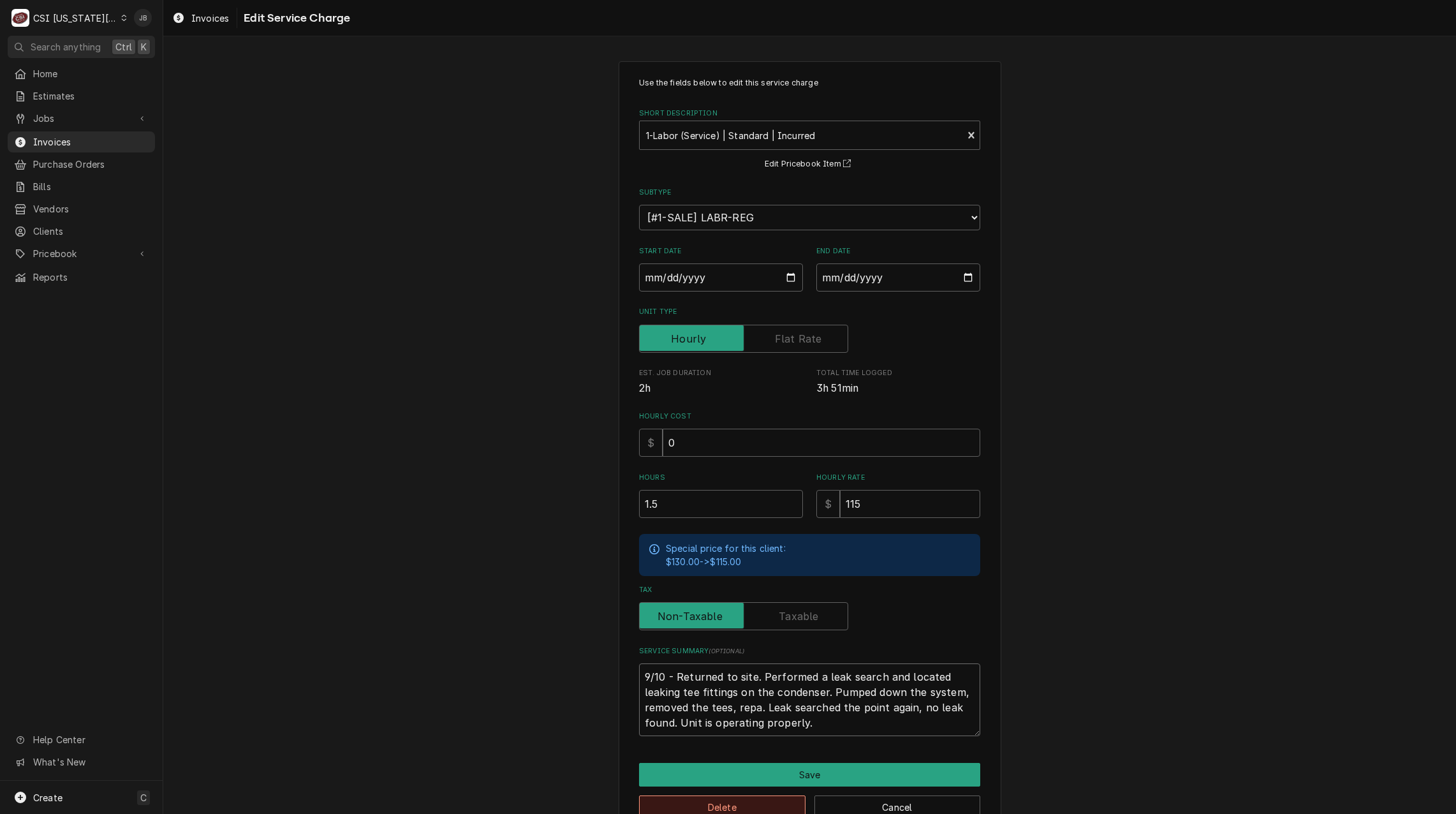
type textarea "9/10 - Returned to site. Performed a leak search and located leaking tee fittin…"
type textarea "x"
type textarea "9/10 - Returned to site. Performed a leak search and located leaking tee fittin…"
type textarea "x"
type textarea "9/10 - Returned to site. Performed a leak search and located leaking tee fittin…"
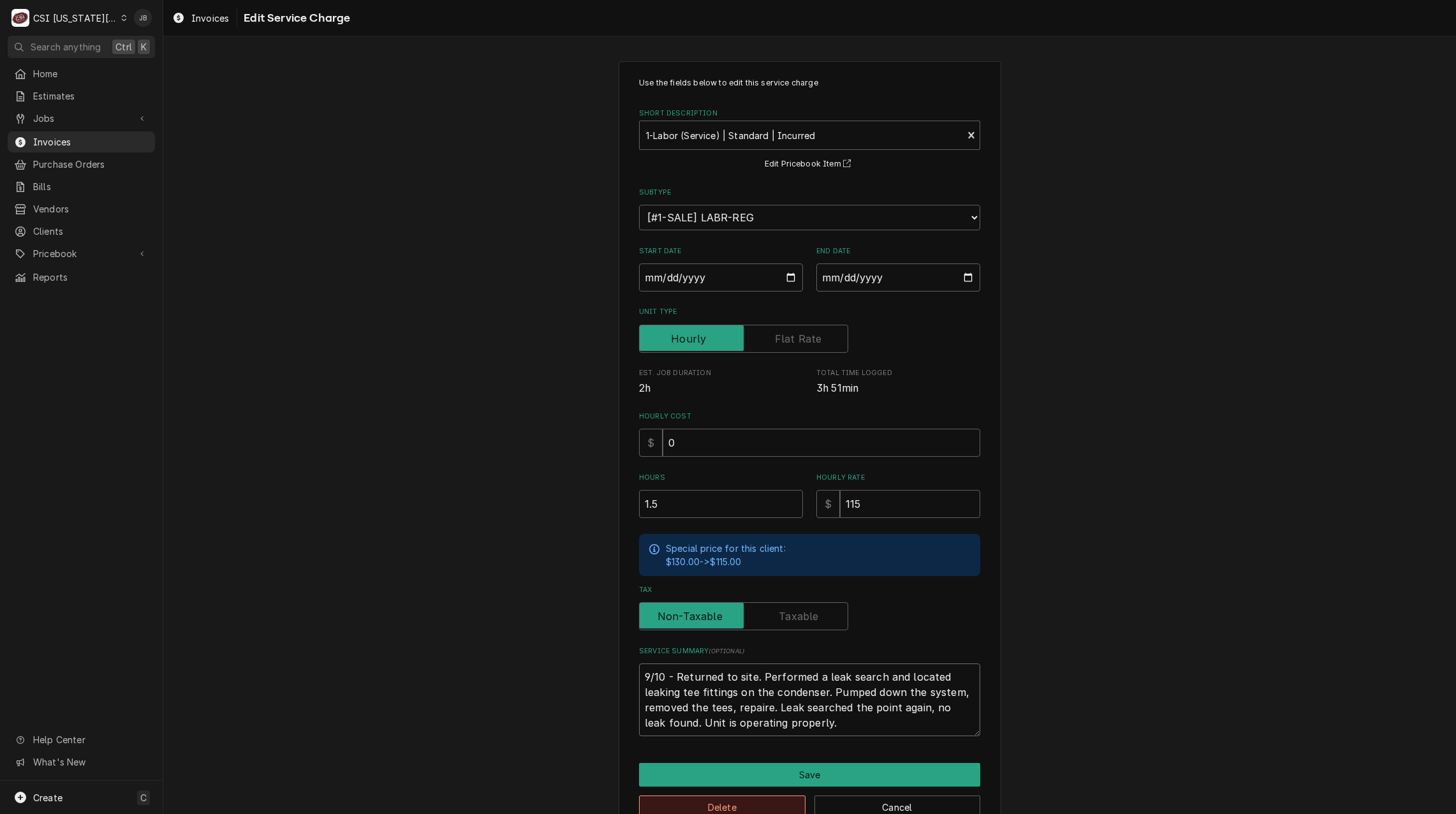
type textarea "x"
type textarea "9/10 - Returned to site. Performed a leak search and located leaking tee fittin…"
type textarea "x"
type textarea "9/10 - Returned to site. Performed a leak search and located leaking tee fittin…"
type textarea "x"
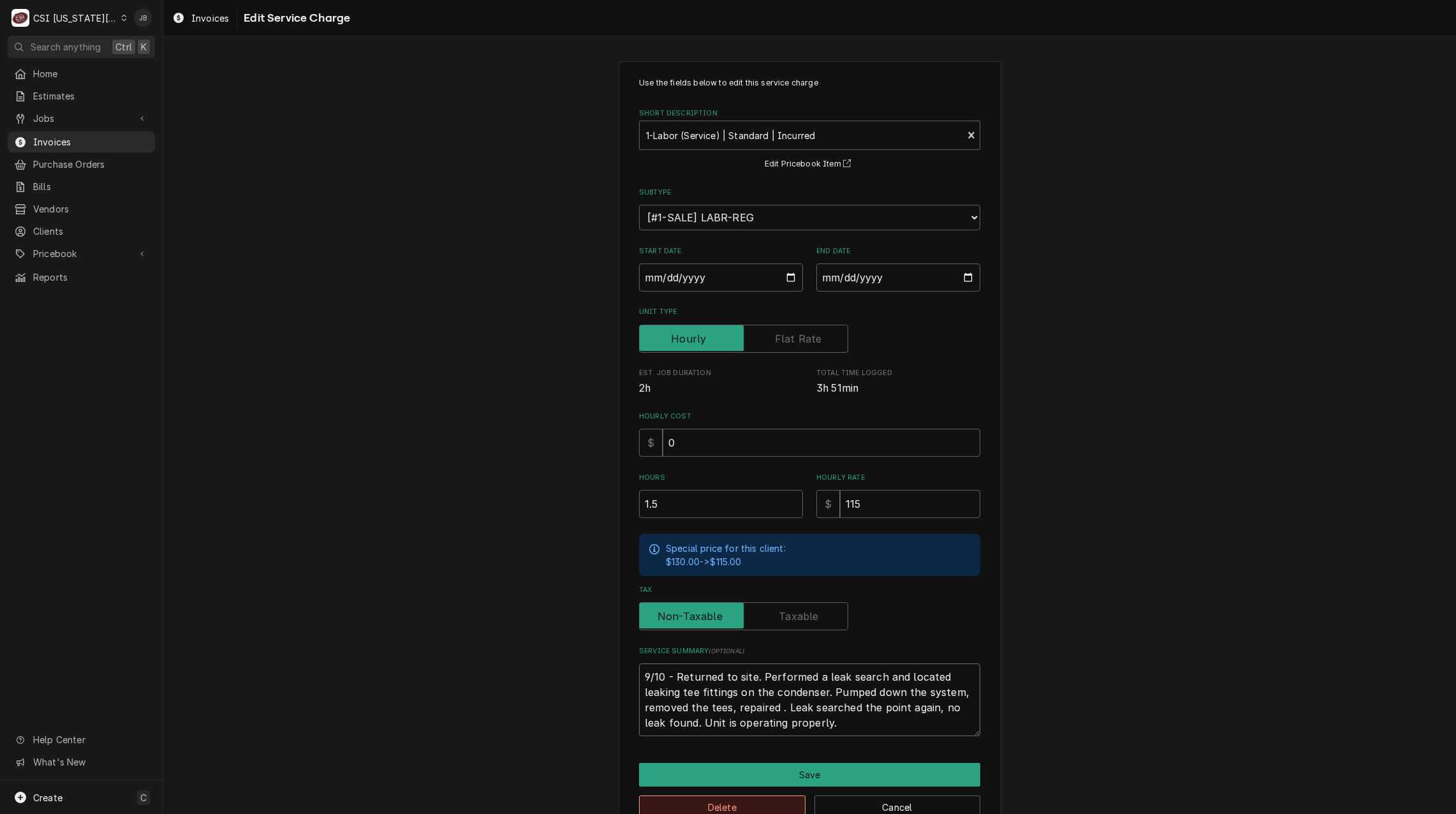
type textarea "9/10 - Returned to site. Performed a leak search and located leaking tee fittin…"
type textarea "x"
type textarea "9/10 - Returned to site. Performed a leak search and located leaking tee fittin…"
type textarea "x"
type textarea "9/10 - Returned to site. Performed a leak search and located leaking tee fittin…"
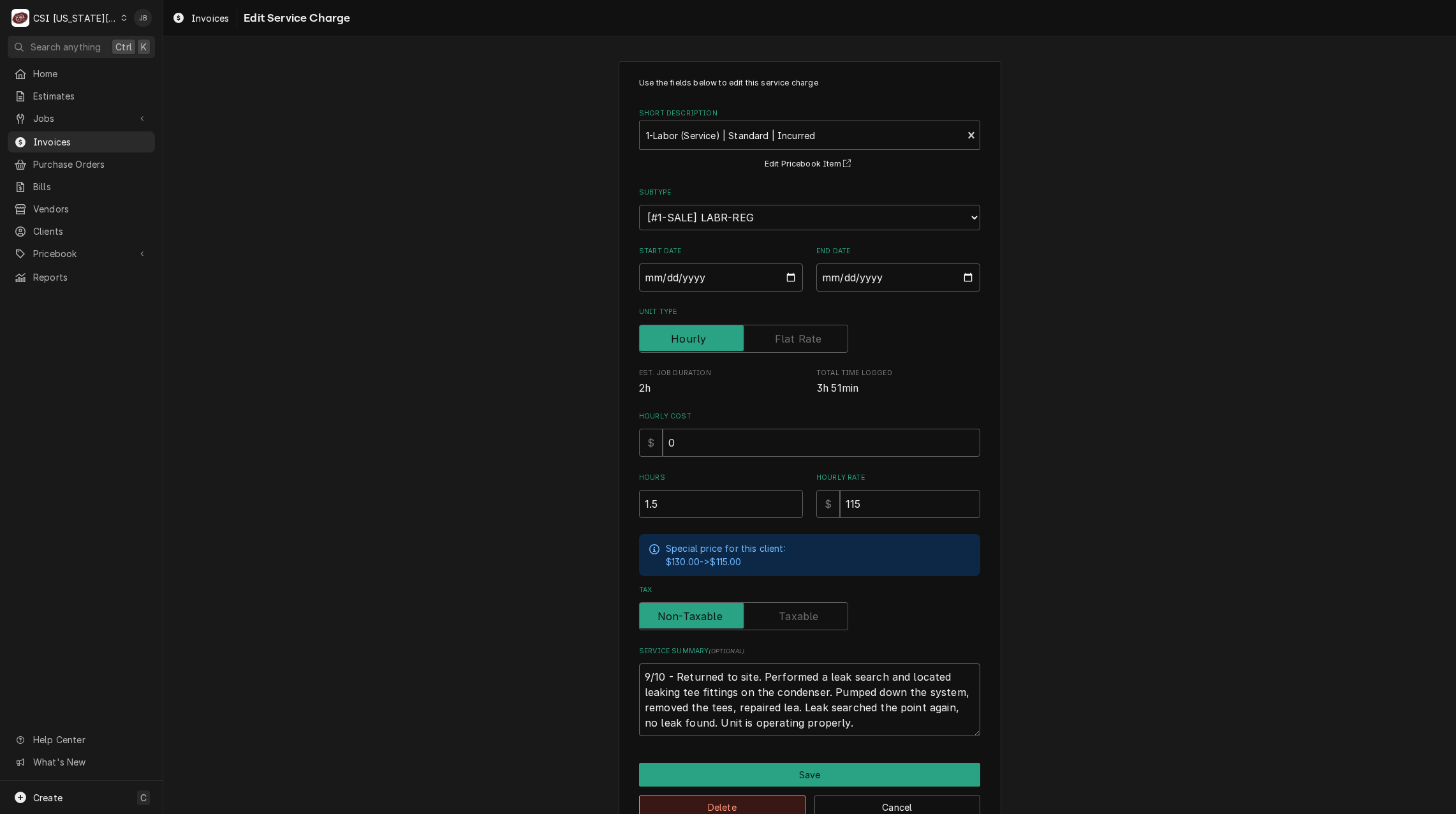
type textarea "x"
type textarea "9/10 - Returned to site. Performed a leak search and located leaking tee fittin…"
type textarea "x"
type textarea "9/10 - Returned to site. Performed a leak search and located leaking tee fittin…"
type textarea "x"
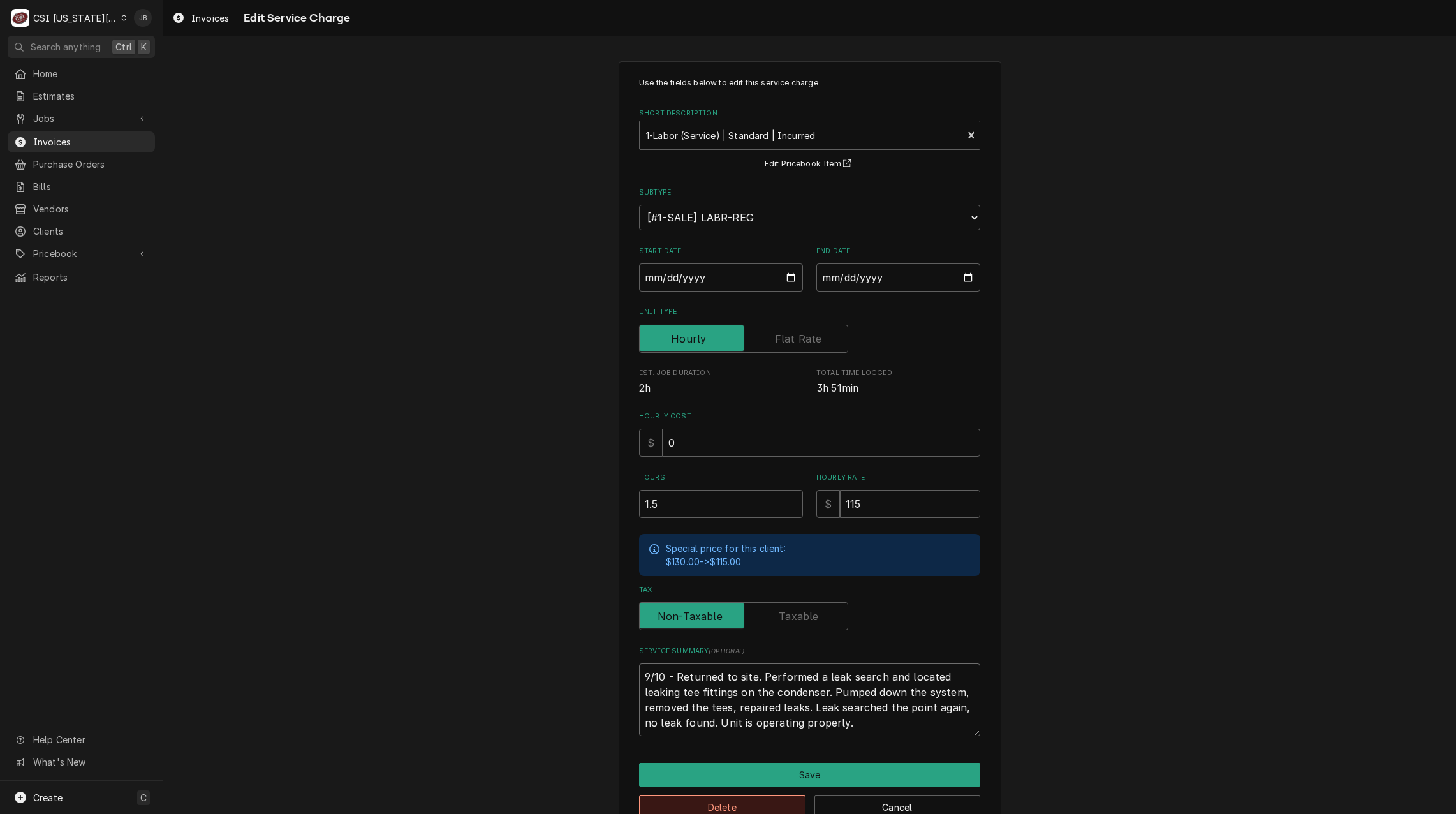
type textarea "9/10 - Returned to site. Performed a leak search and located leaking tee fittin…"
type textarea "x"
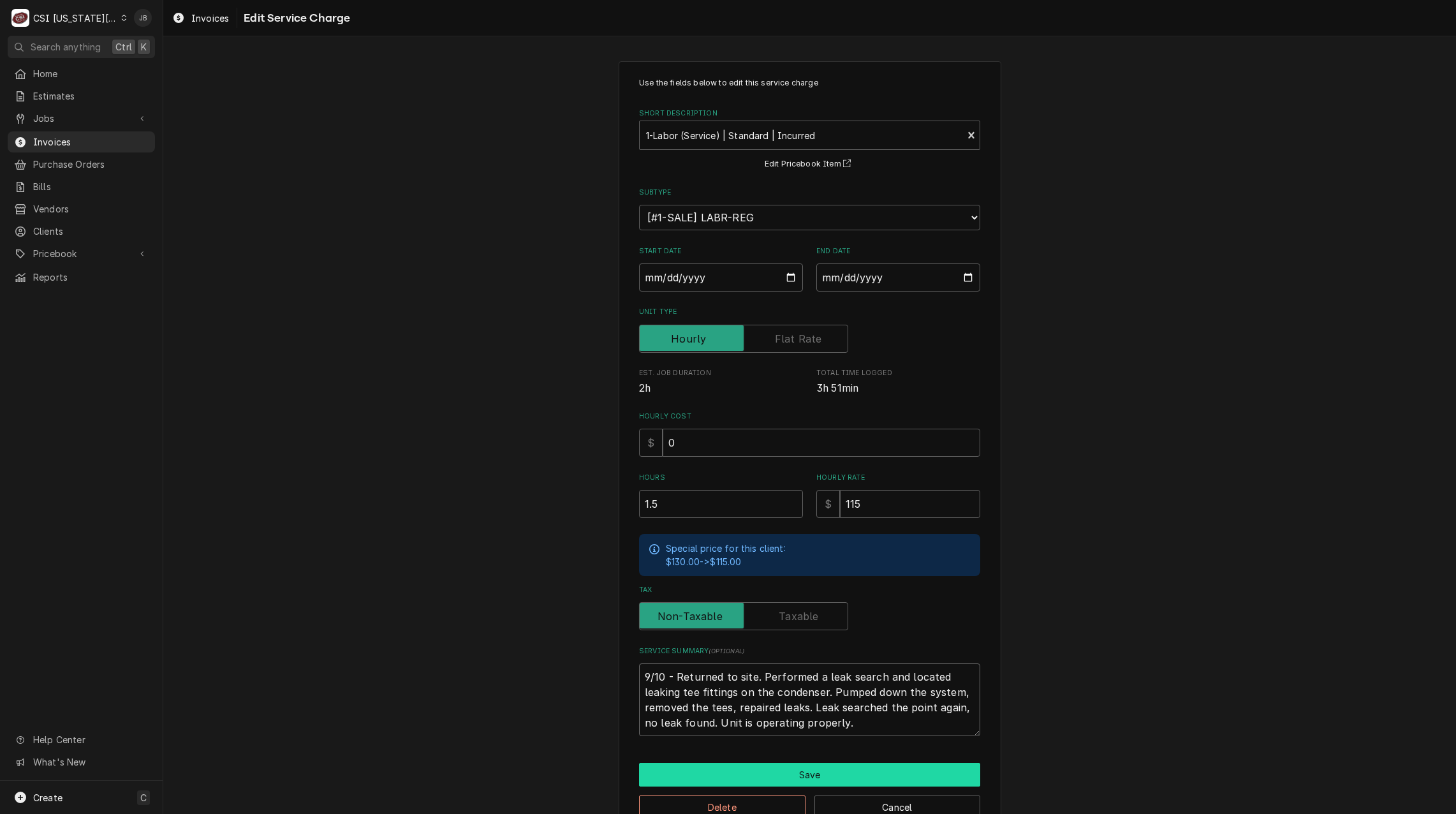
type textarea "9/10 - Returned to site. Performed a leak search and located leaking tee fittin…"
click at [772, 766] on button "Save" at bounding box center [810, 775] width 341 height 24
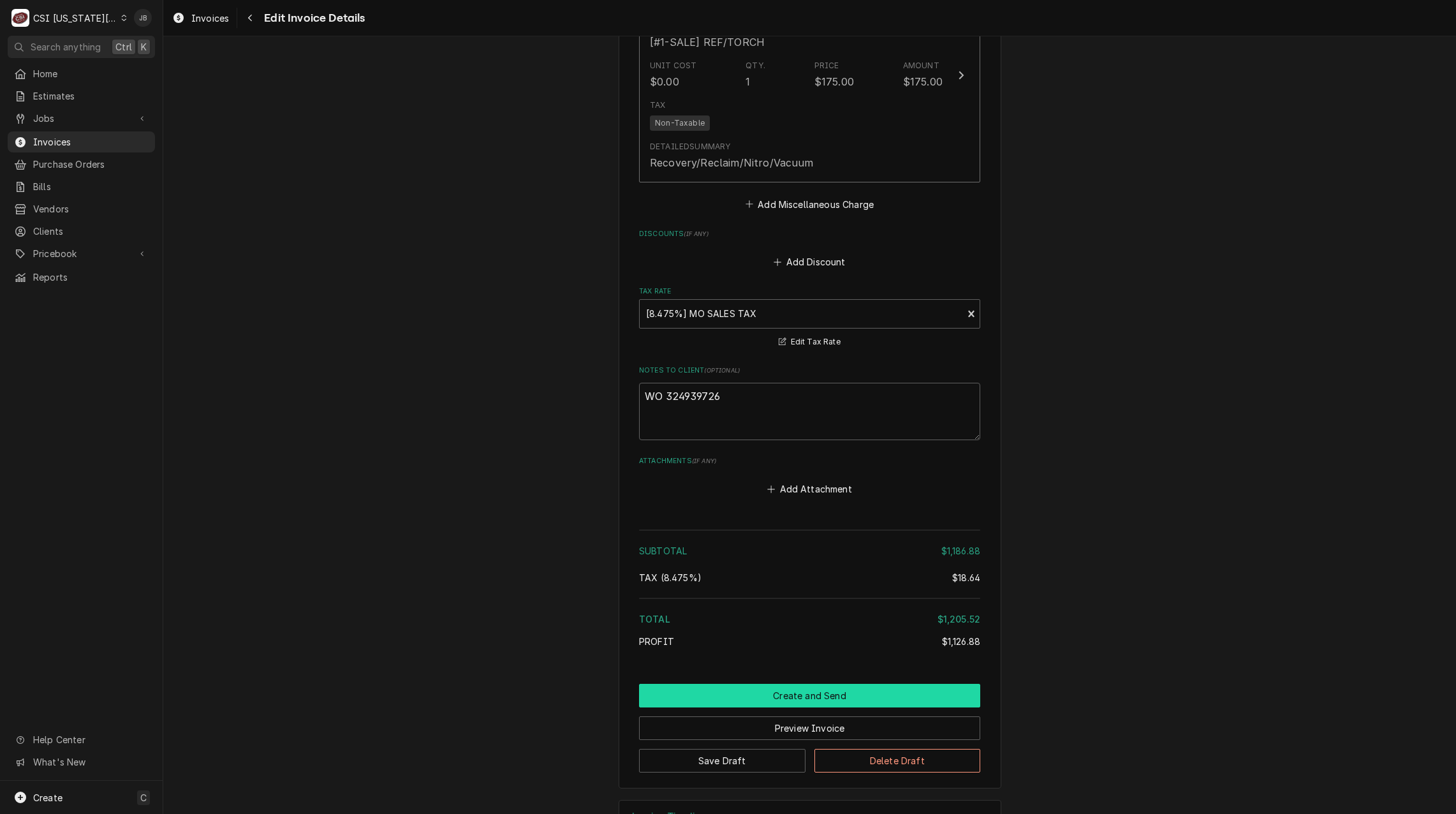
click at [773, 684] on button "Create and Send" at bounding box center [810, 696] width 341 height 24
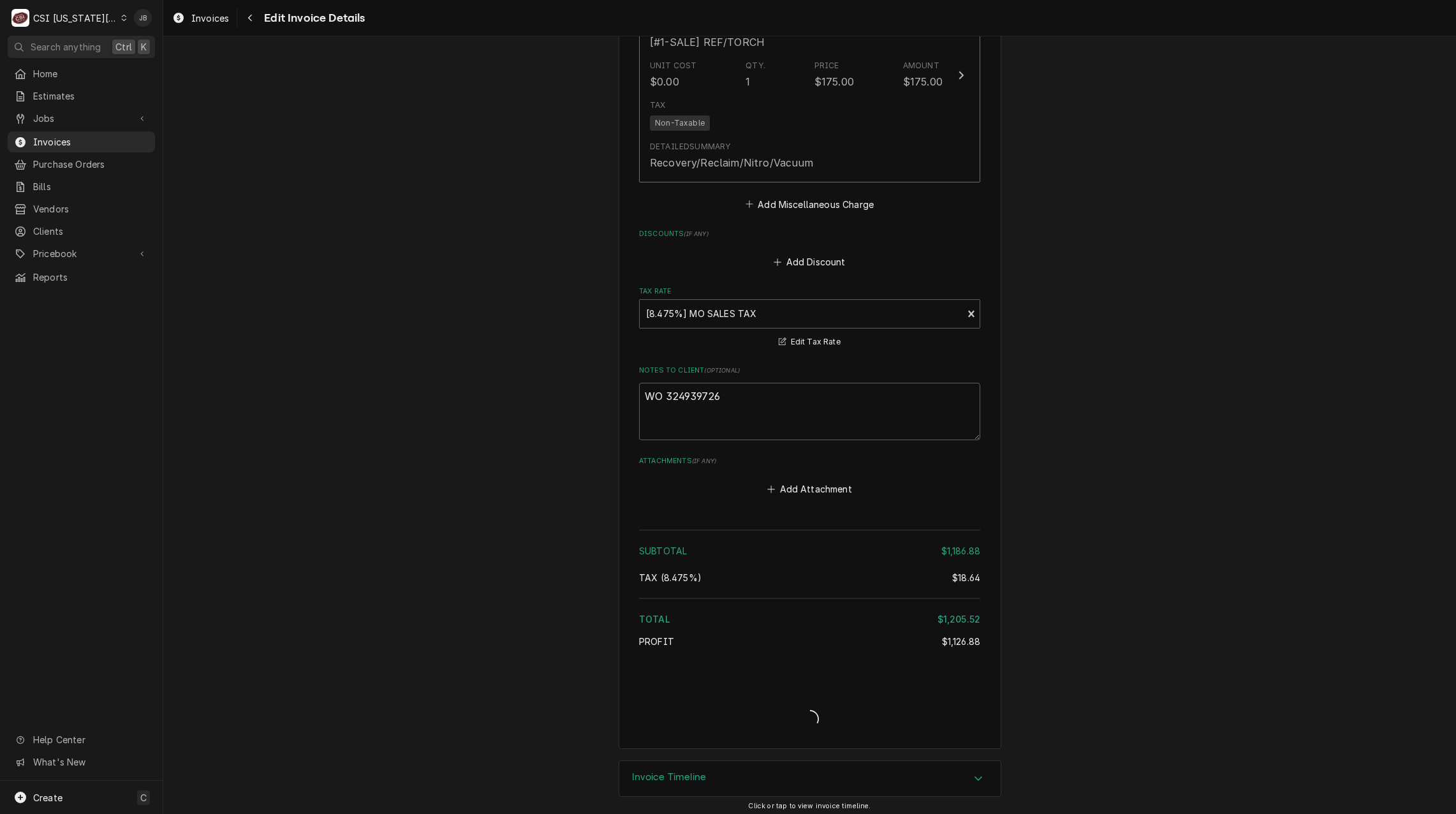
scroll to position [3118, 0]
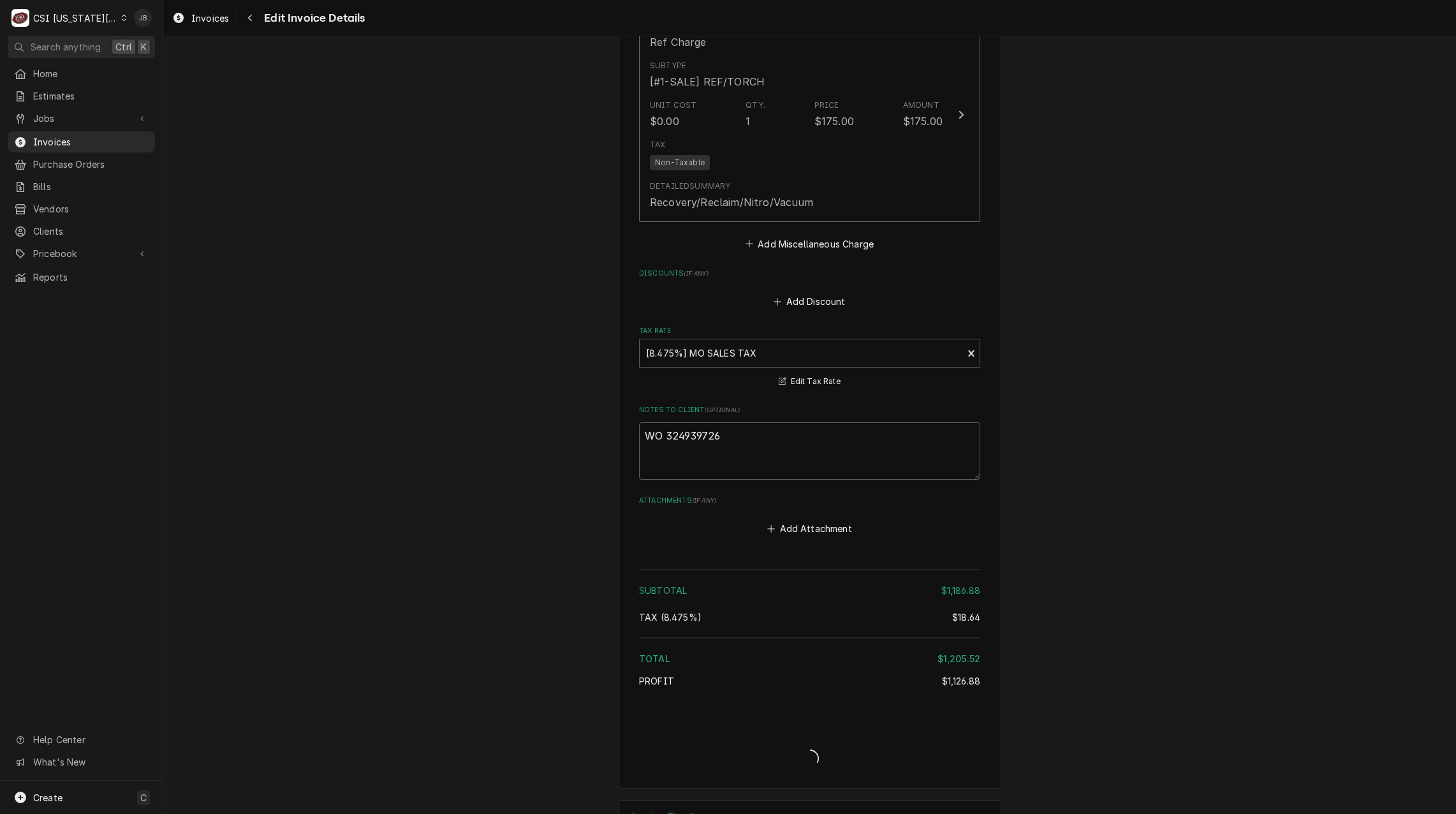
type textarea "x"
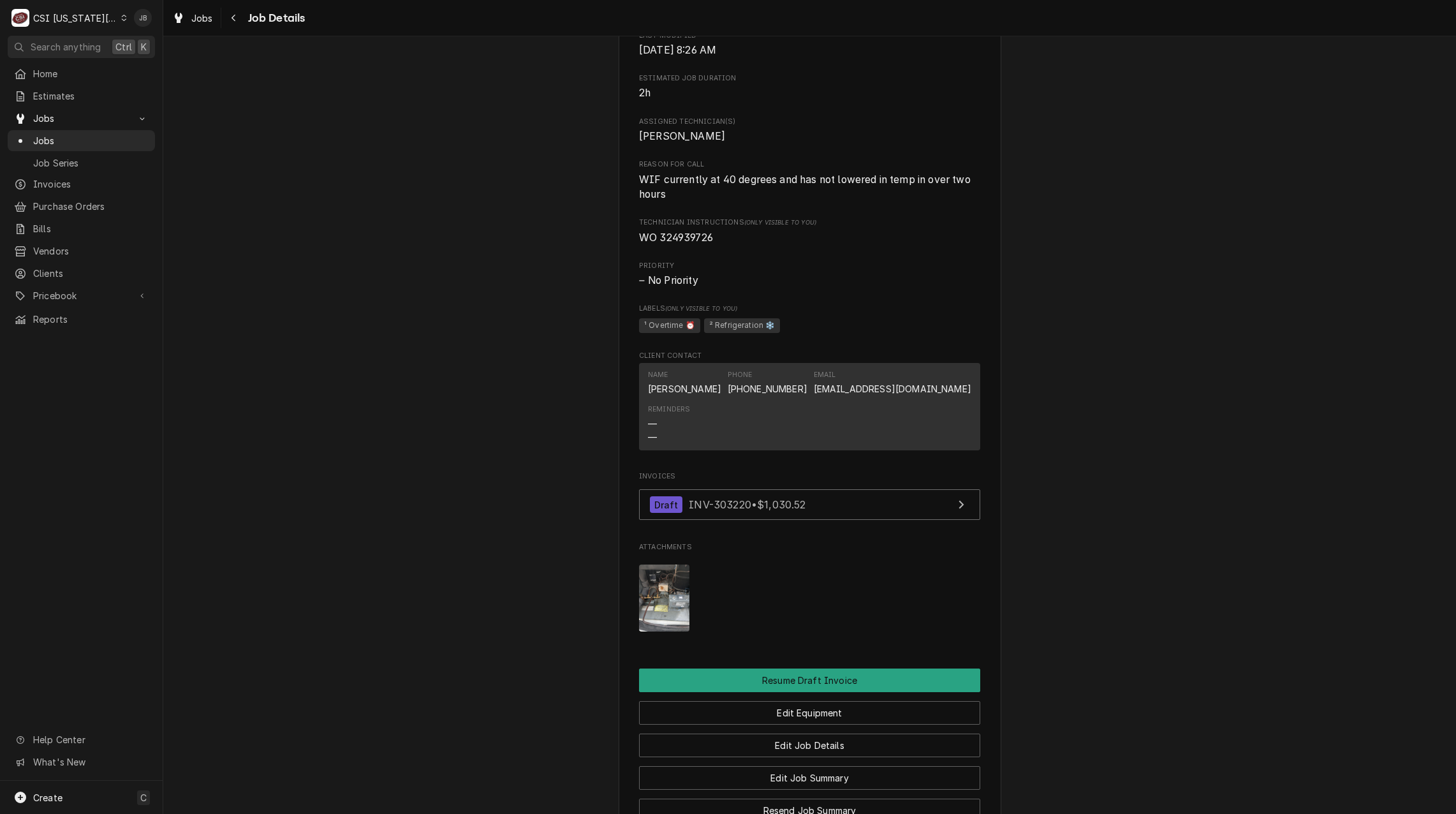
scroll to position [1489, 0]
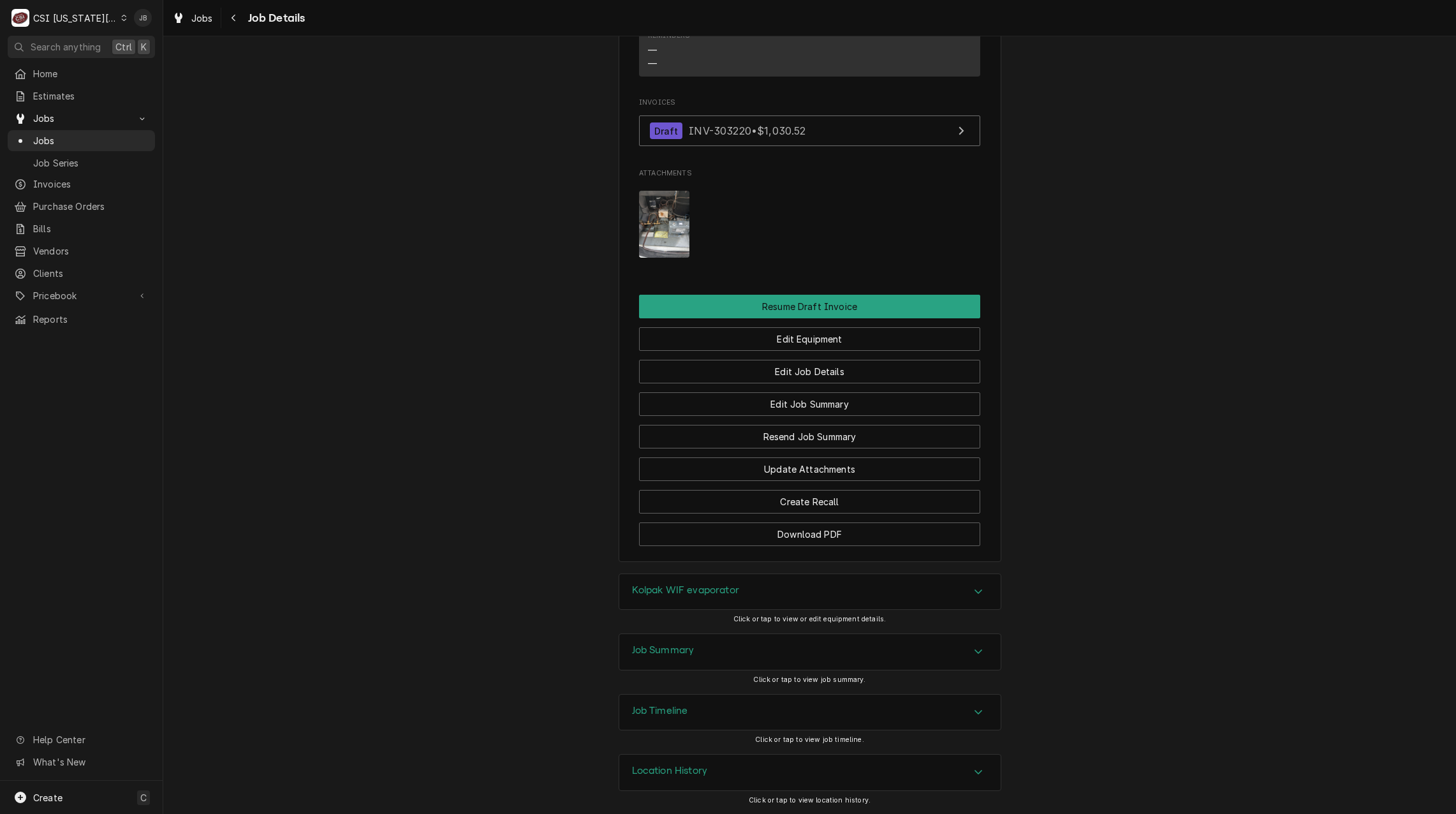
click at [679, 645] on h3 "Job Summary" at bounding box center [663, 650] width 63 height 12
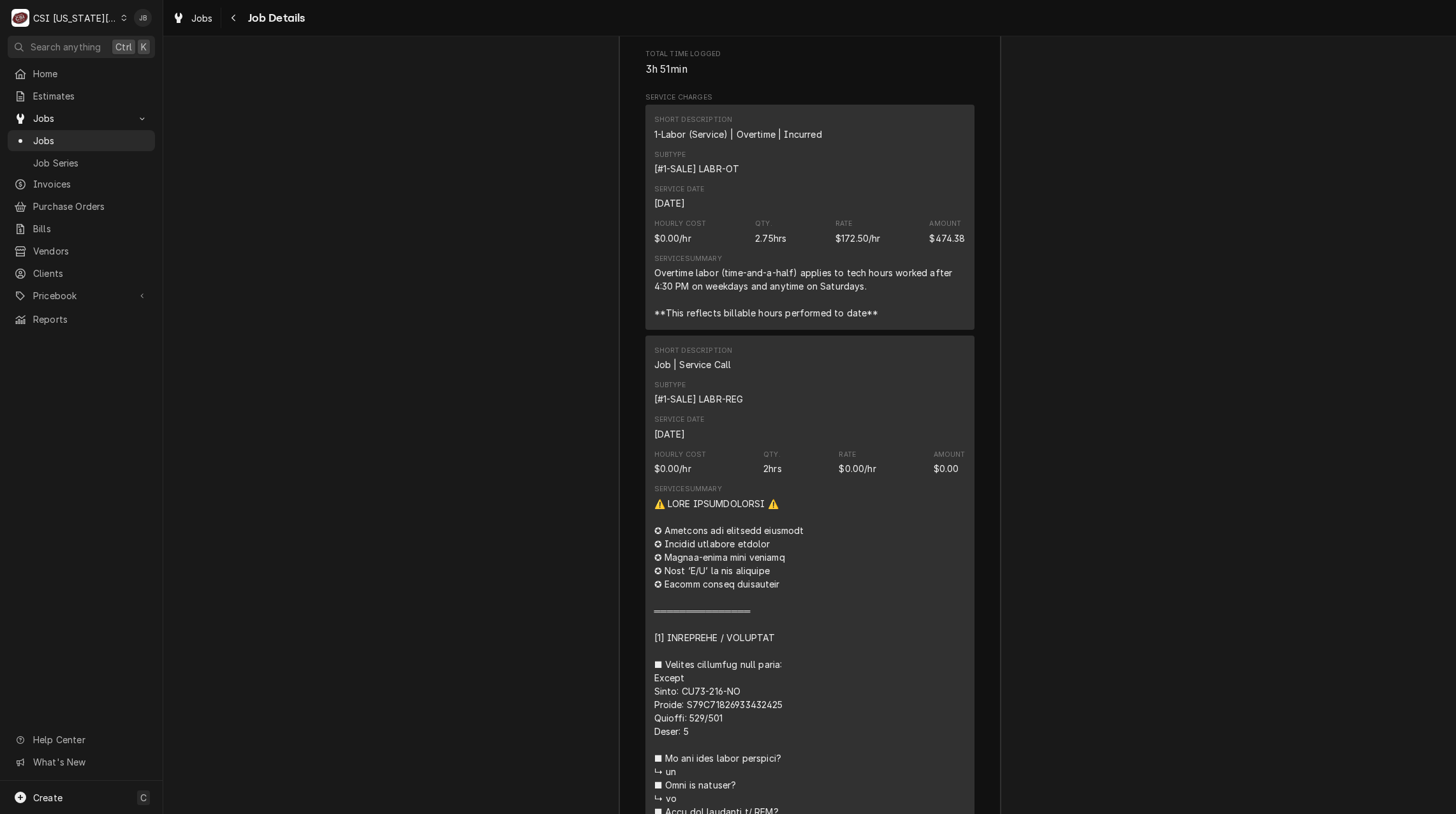
scroll to position [1807, 0]
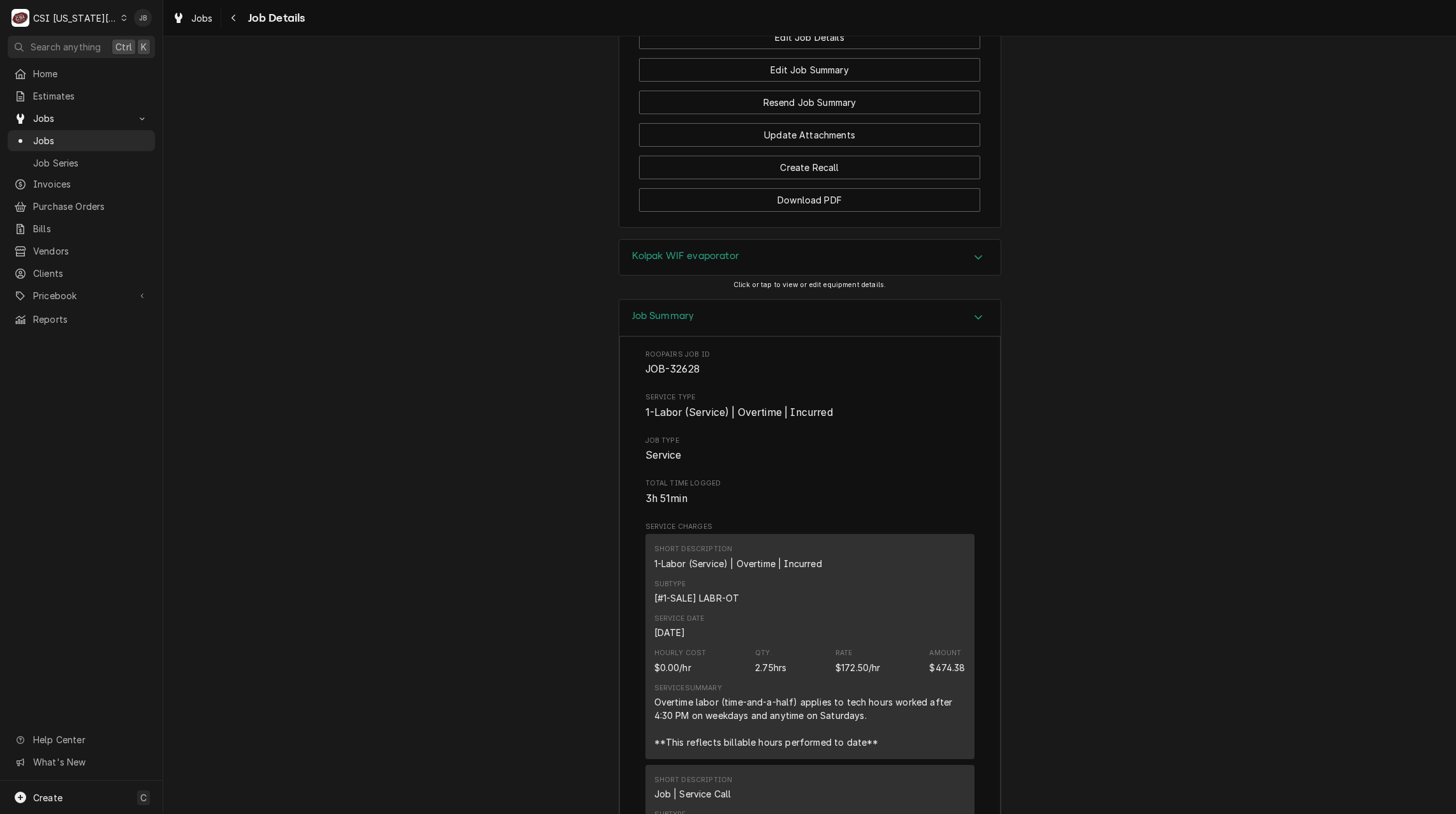
click at [694, 333] on div "Job Summary" at bounding box center [810, 318] width 381 height 37
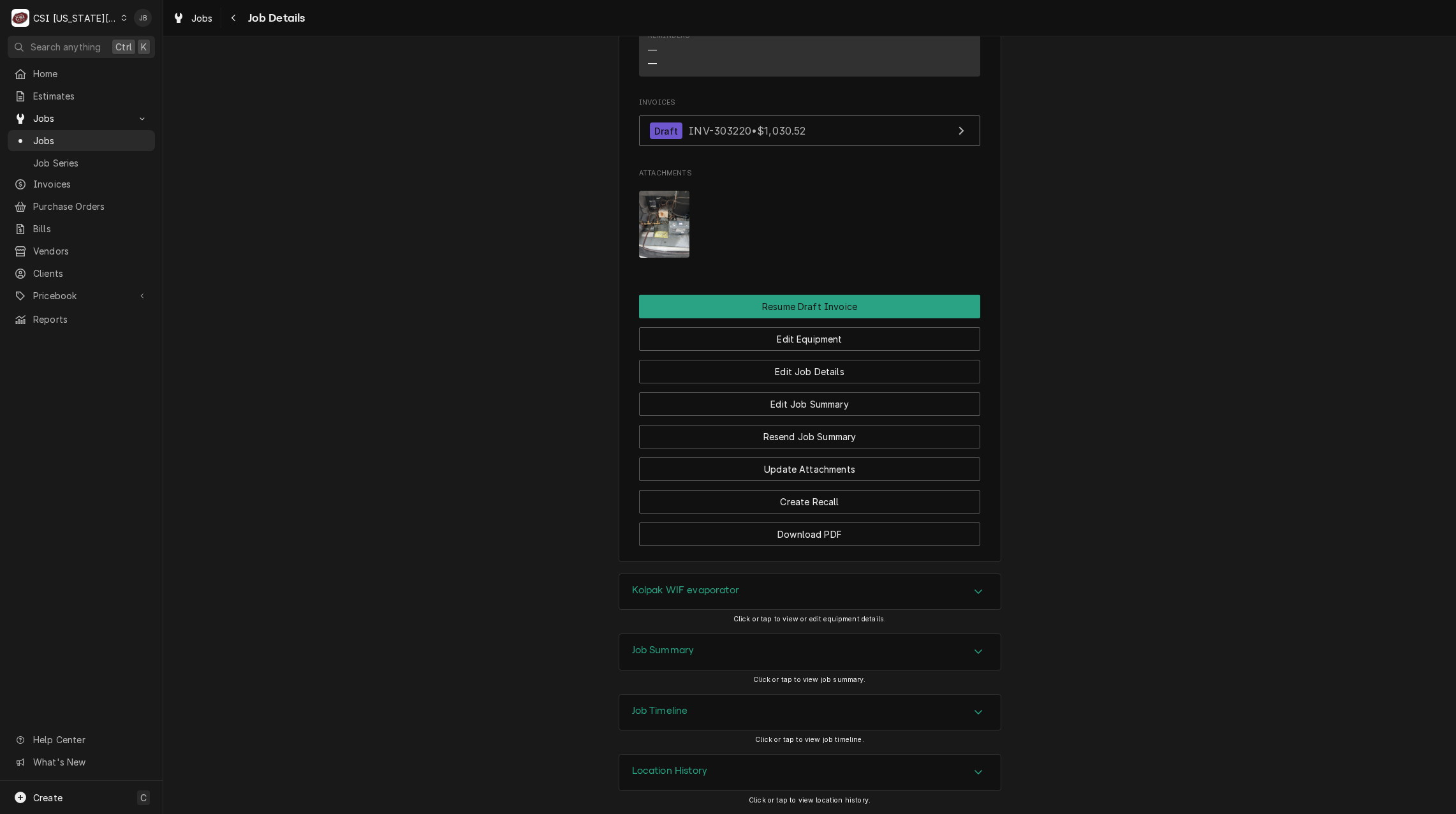
scroll to position [1489, 0]
click at [684, 709] on h3 "Job Timeline" at bounding box center [660, 710] width 56 height 12
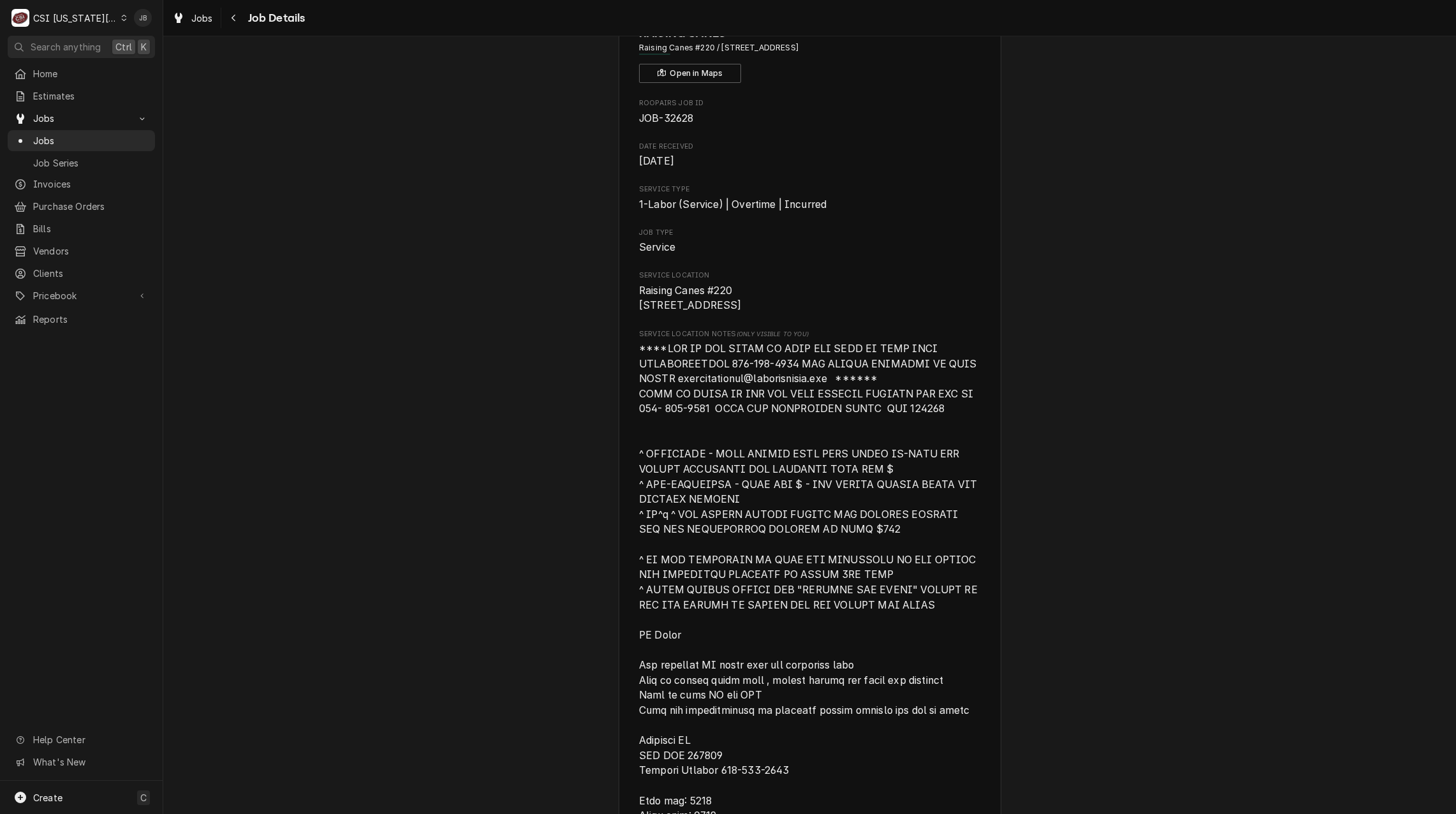
scroll to position [0, 0]
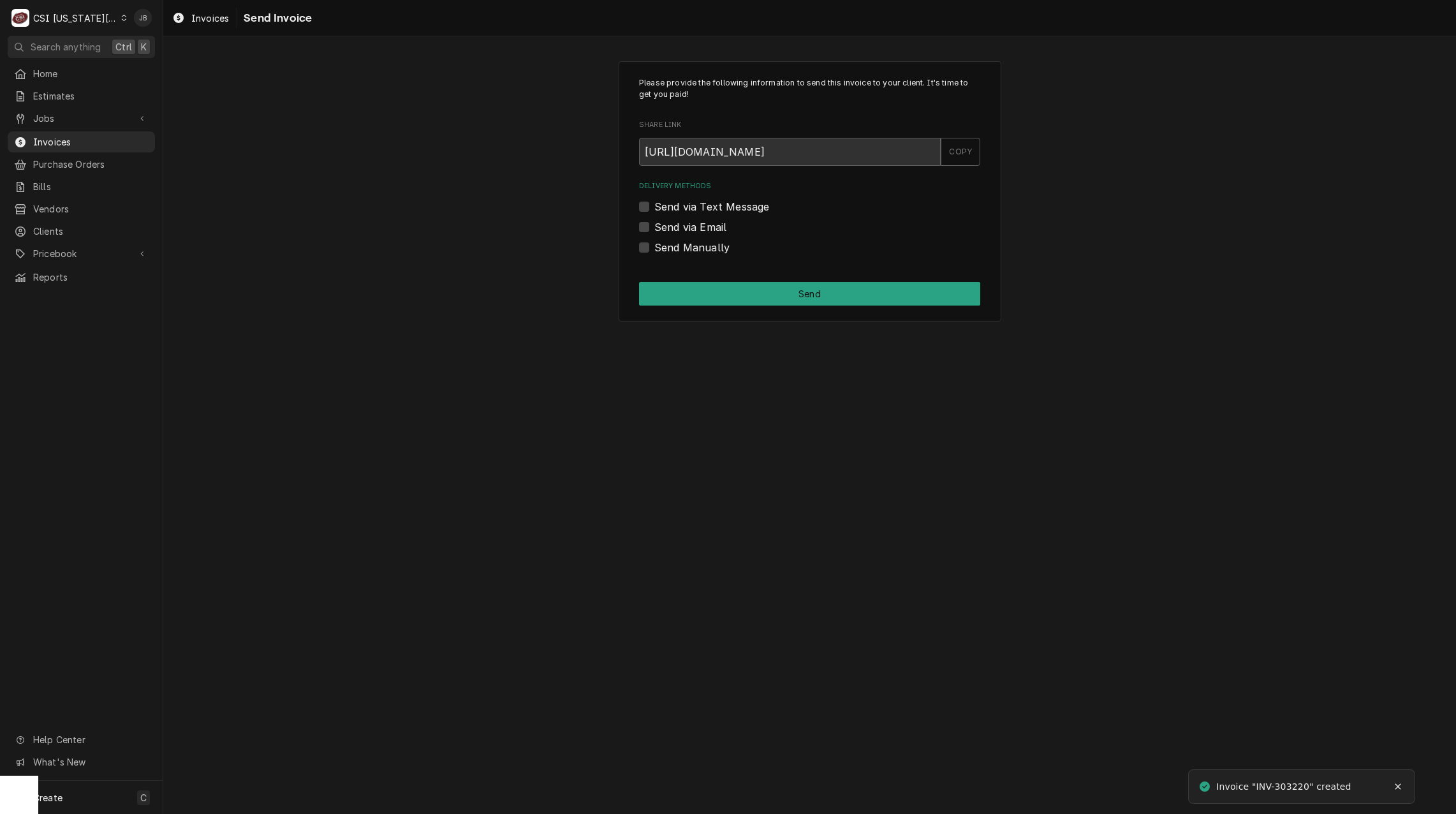
click at [694, 234] on label "Send via Email" at bounding box center [690, 227] width 72 height 15
click at [694, 234] on input "Send via Email" at bounding box center [825, 233] width 341 height 28
checkbox input "true"
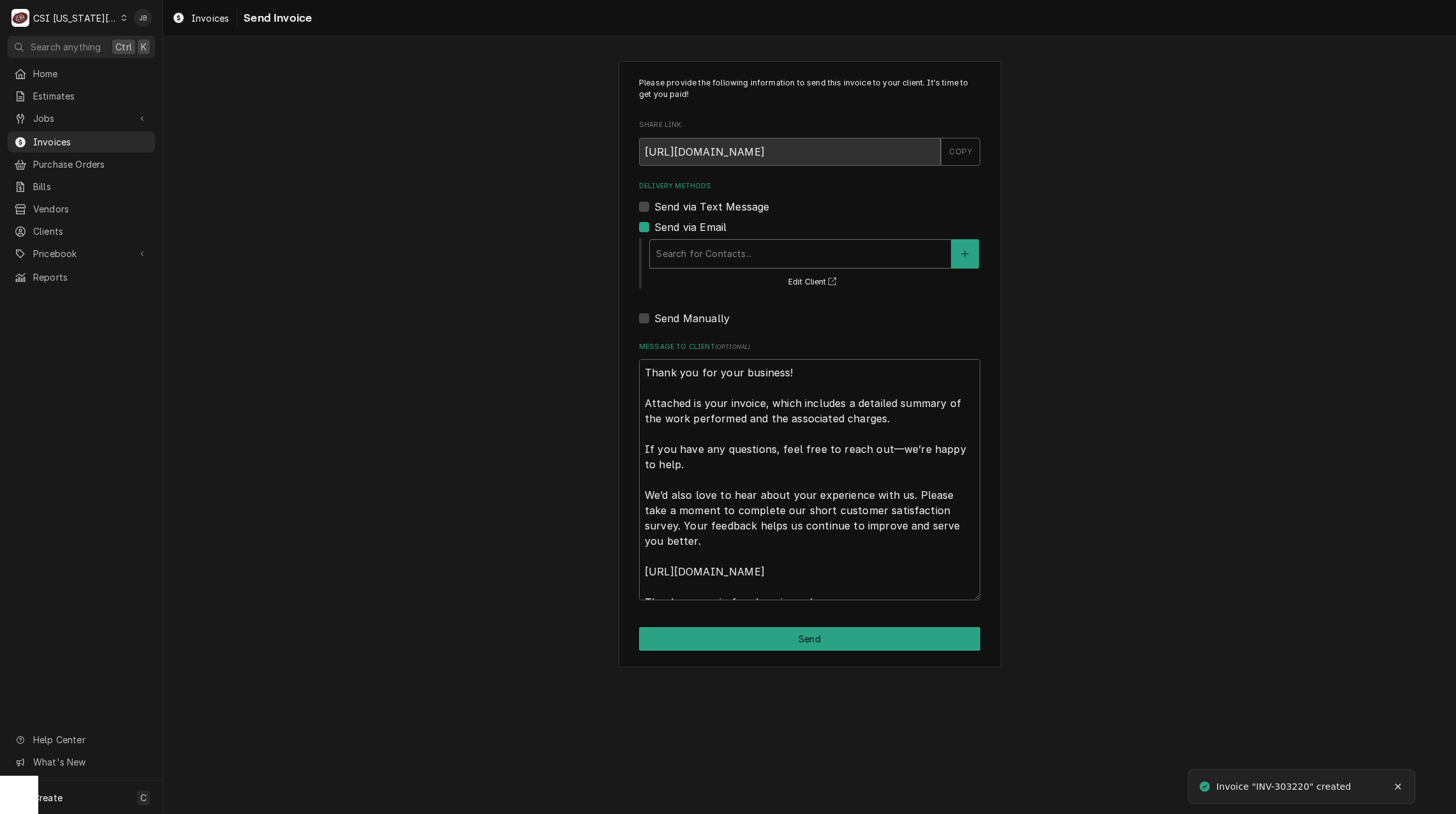
click at [716, 256] on div "Delivery Methods" at bounding box center [799, 253] width 288 height 23
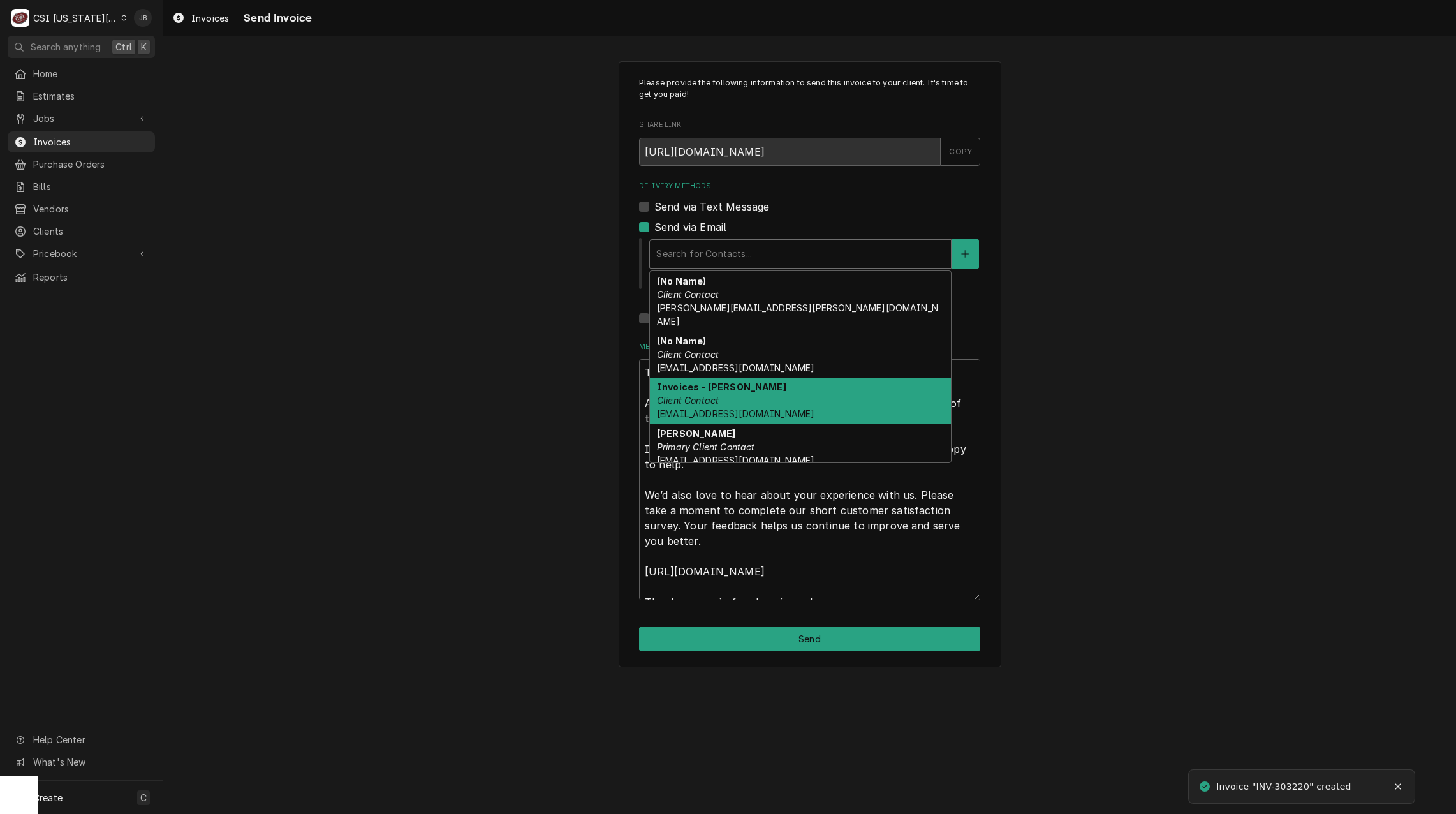
click at [791, 380] on div "Invoices - [PERSON_NAME] Client Contact [EMAIL_ADDRESS][DOMAIN_NAME]" at bounding box center [800, 400] width 301 height 47
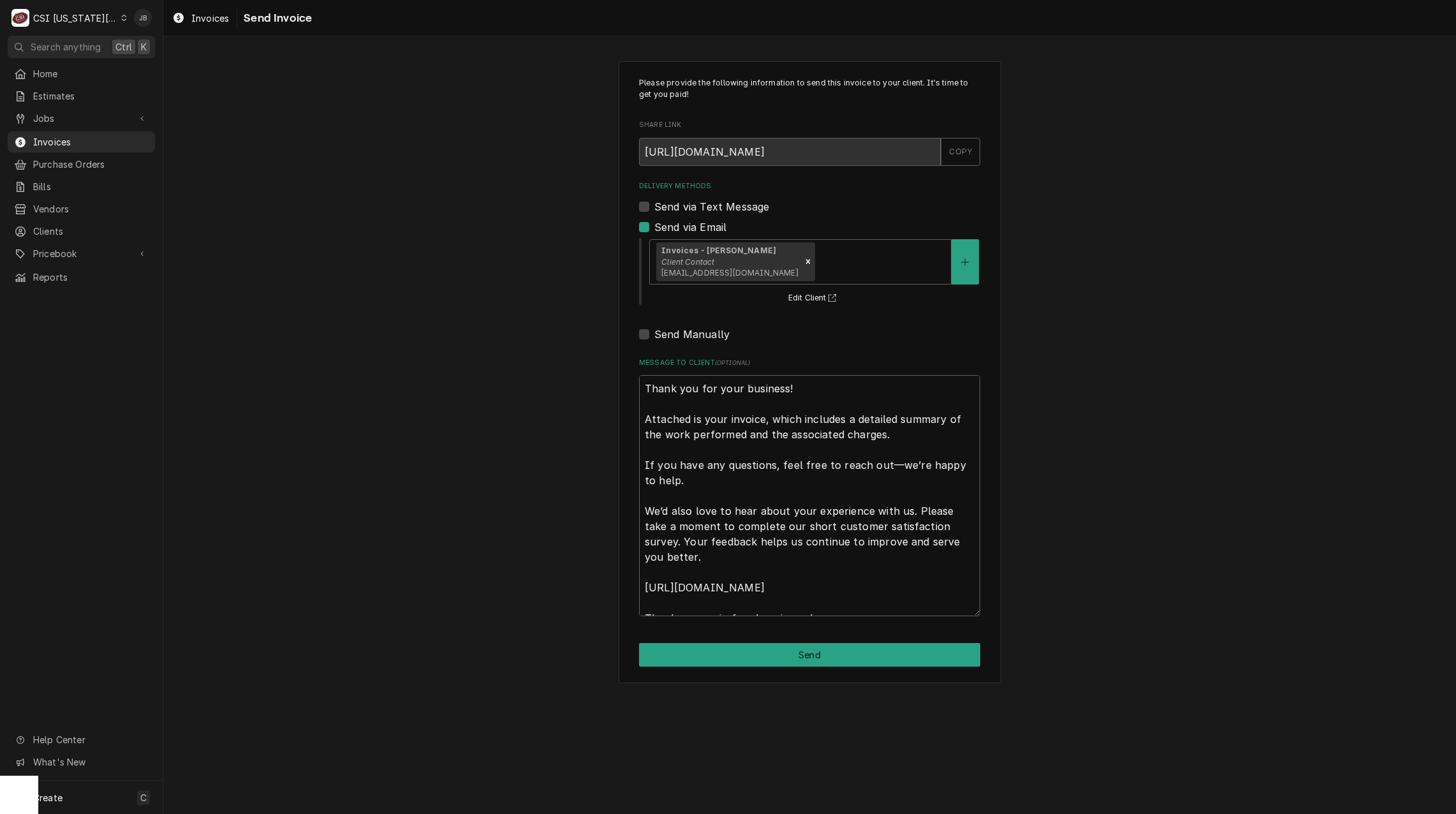
click at [638, 389] on div "Please provide the following information to send this invoice to your client. I…" at bounding box center [810, 372] width 382 height 622
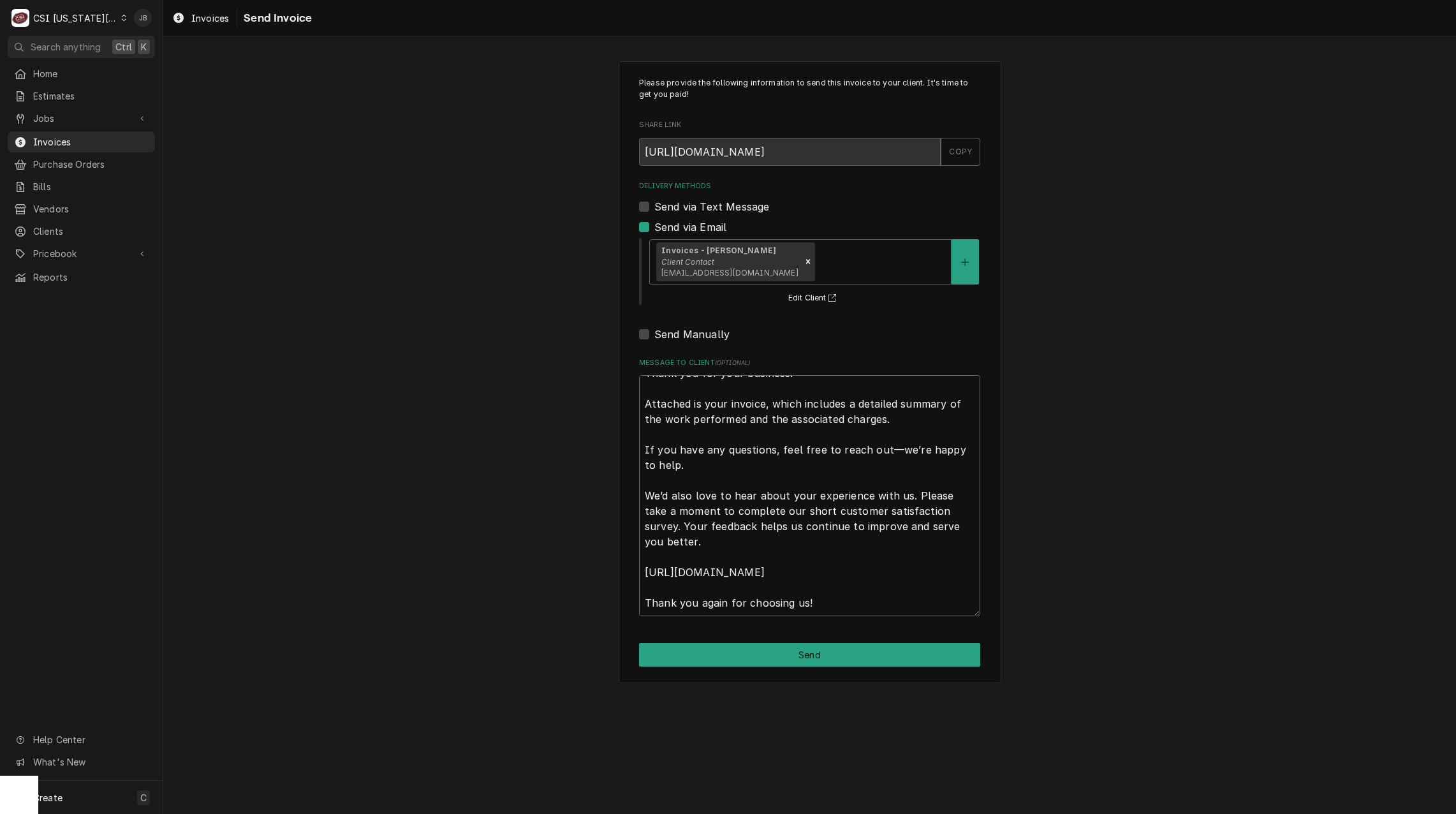
drag, startPoint x: 645, startPoint y: 387, endPoint x: 1051, endPoint y: 847, distance: 613.5
click at [1051, 813] on html "C CSI [US_STATE] City JB Search anything Ctrl K Home Estimates Jobs Jobs Job Se…" at bounding box center [728, 407] width 1456 height 814
type textarea "x"
type textarea "a"
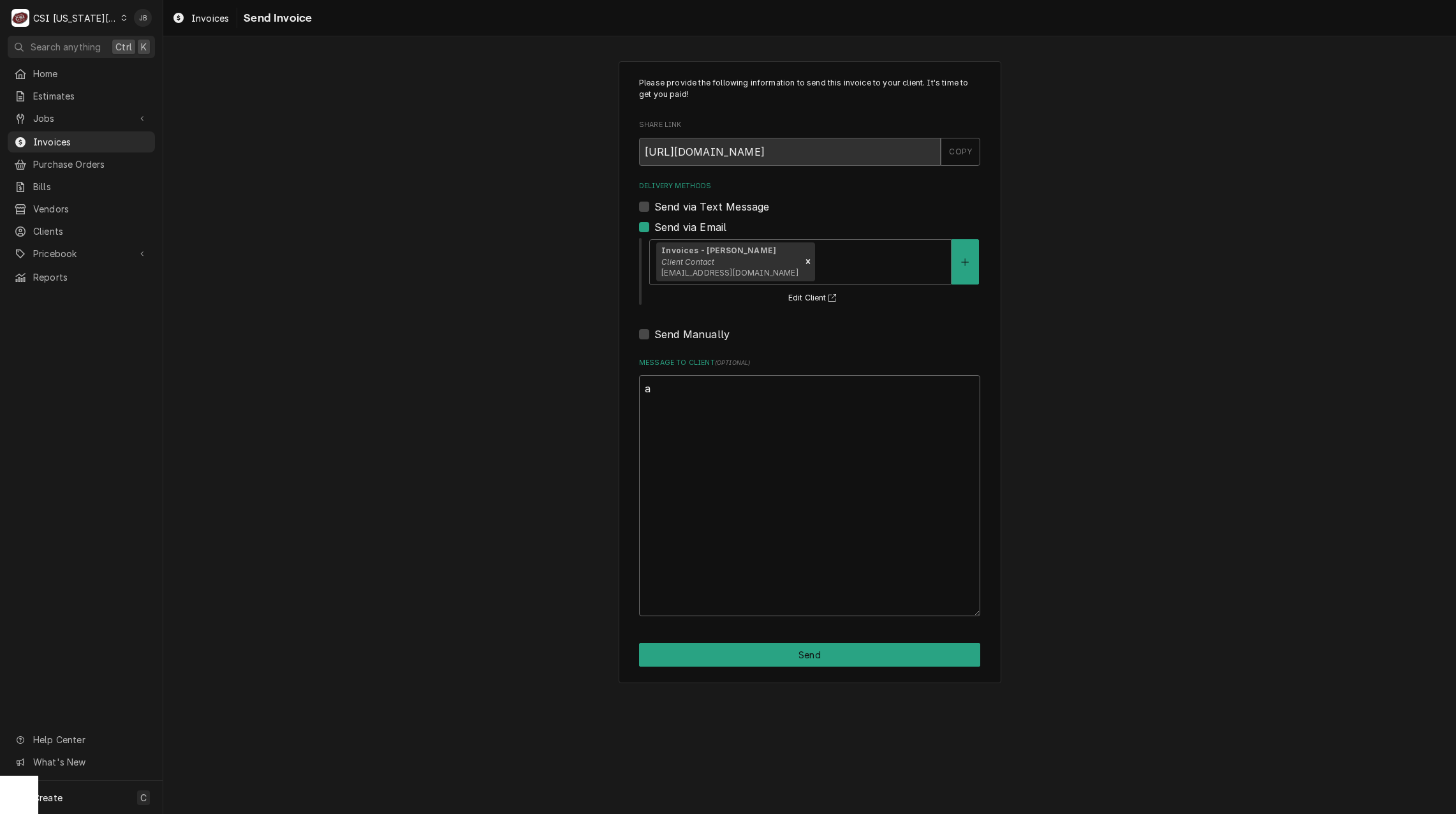
scroll to position [0, 0]
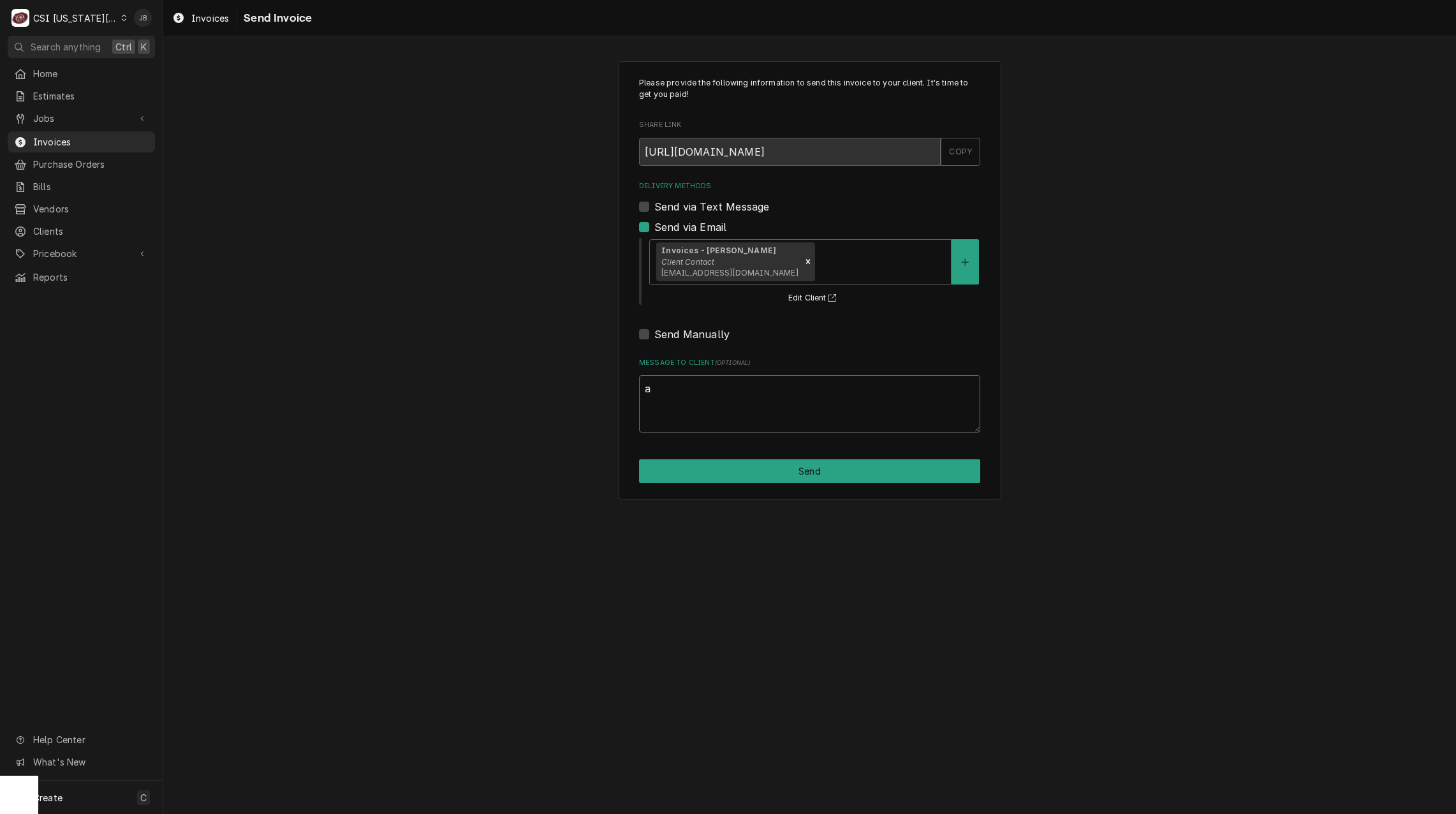
type textarea "x"
type textarea "ap"
type textarea "x"
type textarea "app"
type textarea "x"
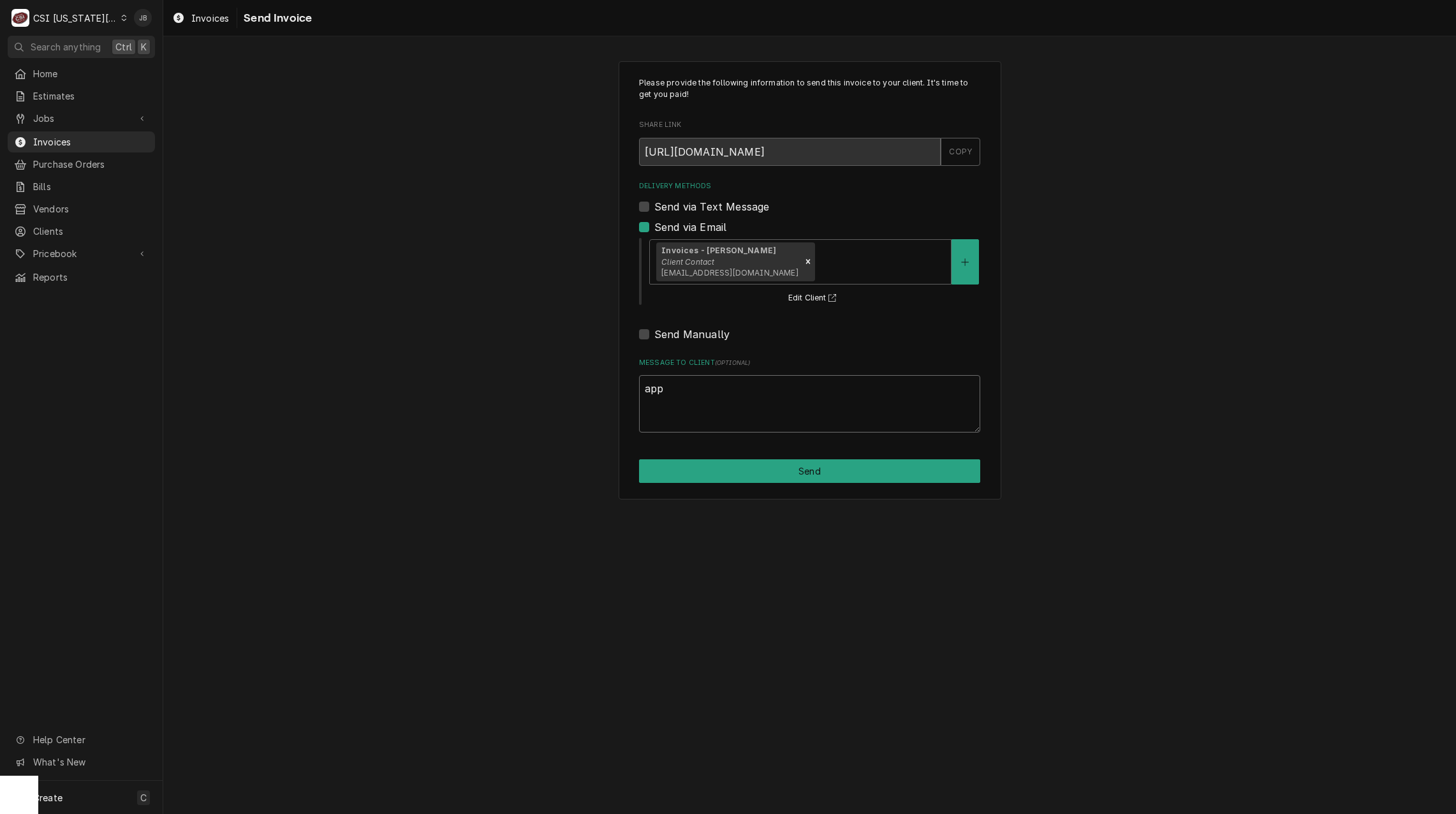
type textarea "appr"
type textarea "x"
type textarea "appro"
type textarea "x"
type textarea "approv"
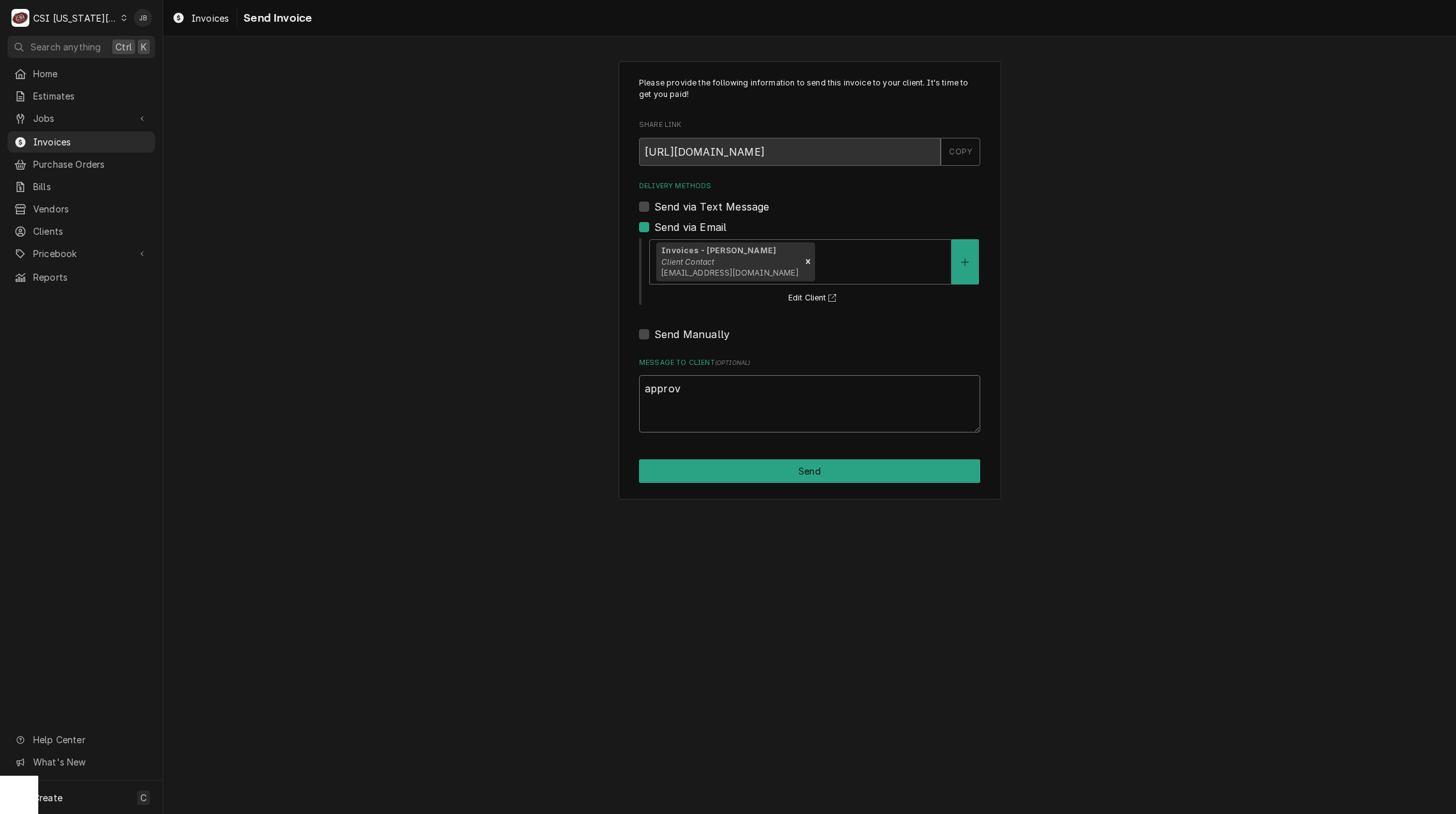
type textarea "x"
type textarea "approve"
type textarea "x"
type textarea "approved"
type textarea "x"
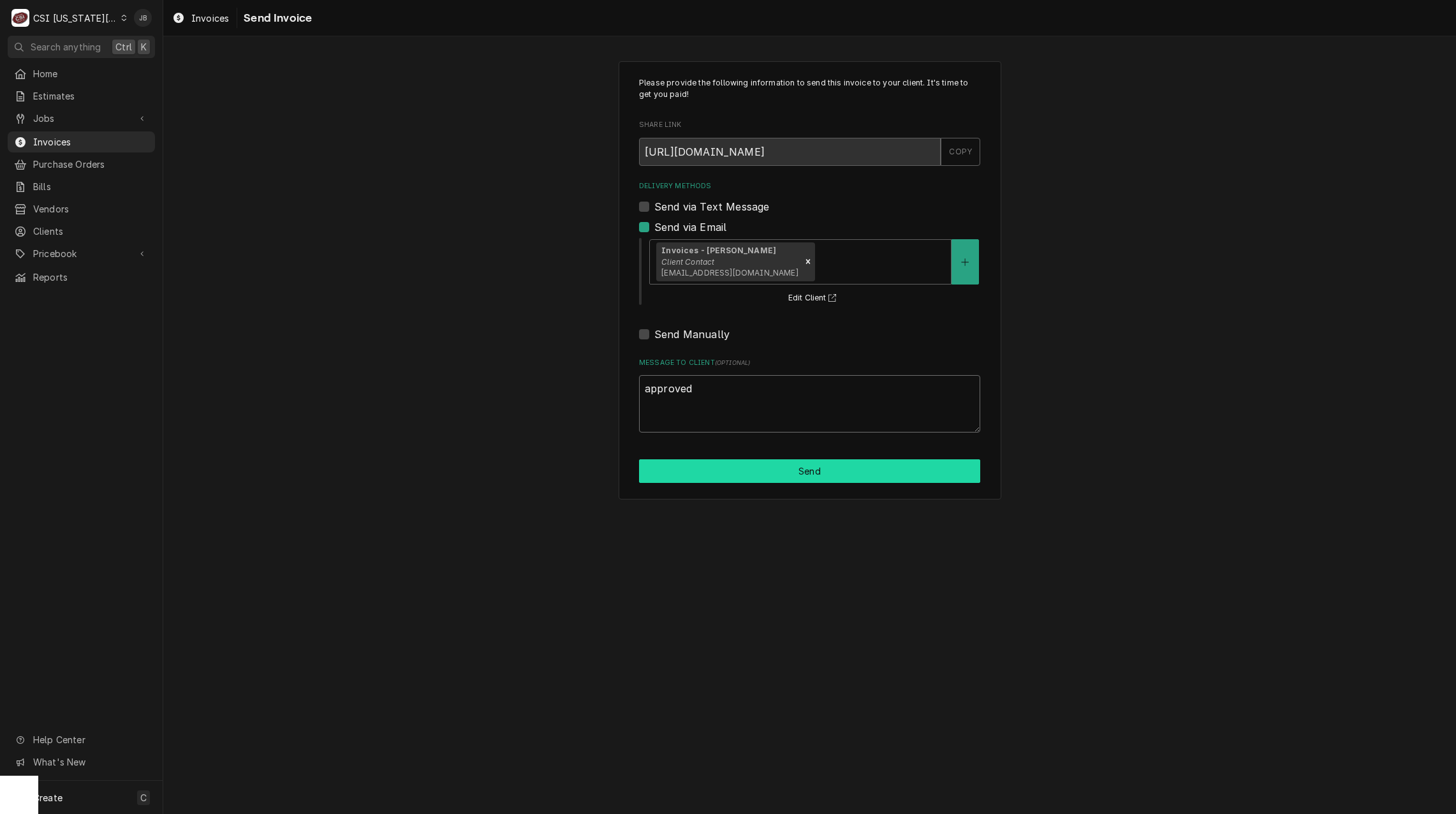
type textarea "approved"
click at [808, 469] on button "Send" at bounding box center [810, 471] width 341 height 24
type textarea "x"
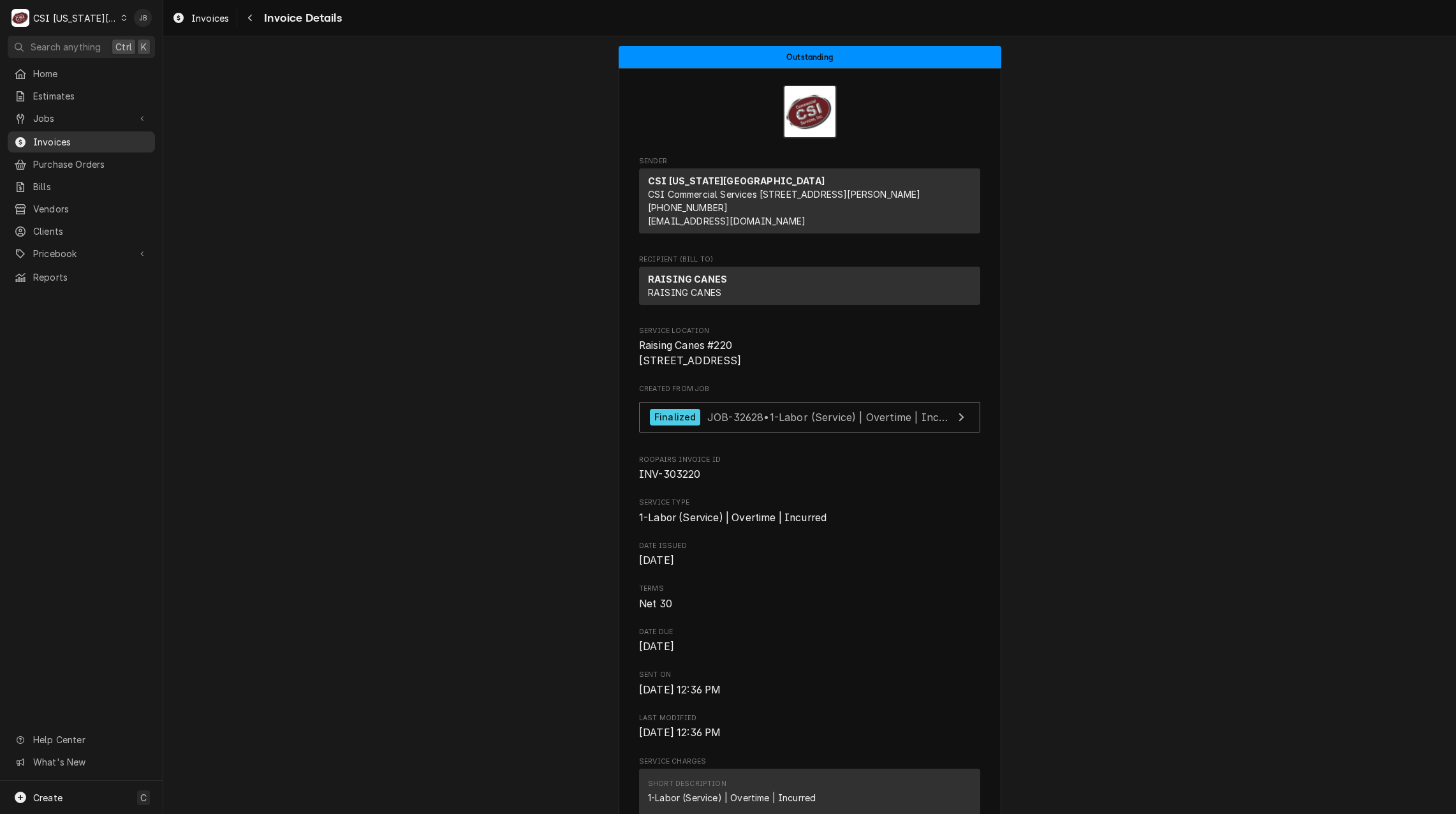
click at [59, 142] on span "Invoices" at bounding box center [91, 142] width 116 height 14
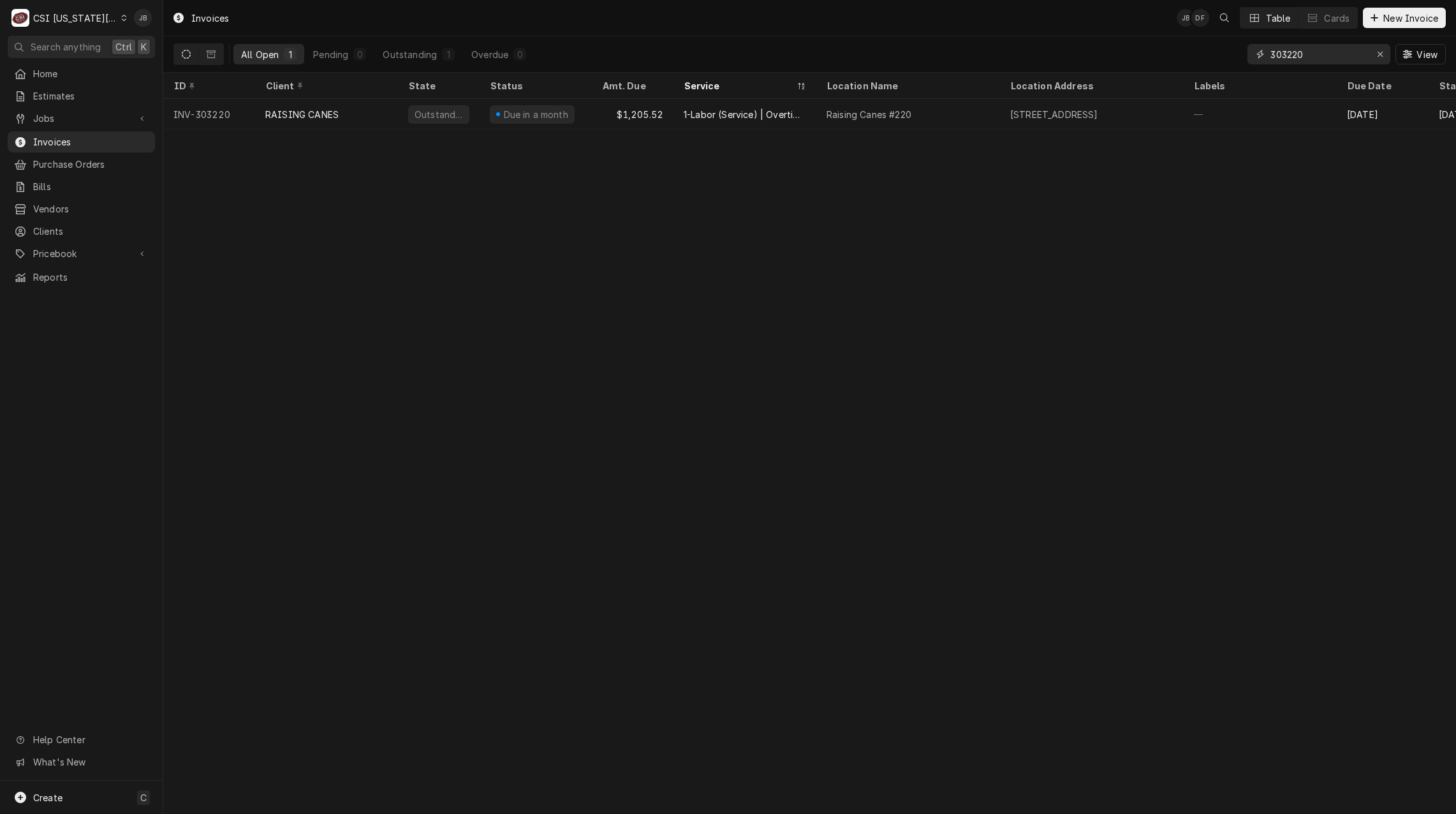
click at [1329, 59] on input "303220" at bounding box center [1318, 54] width 96 height 20
click at [80, 114] on span "Jobs" at bounding box center [81, 118] width 96 height 14
click at [88, 137] on span "Jobs" at bounding box center [91, 141] width 116 height 14
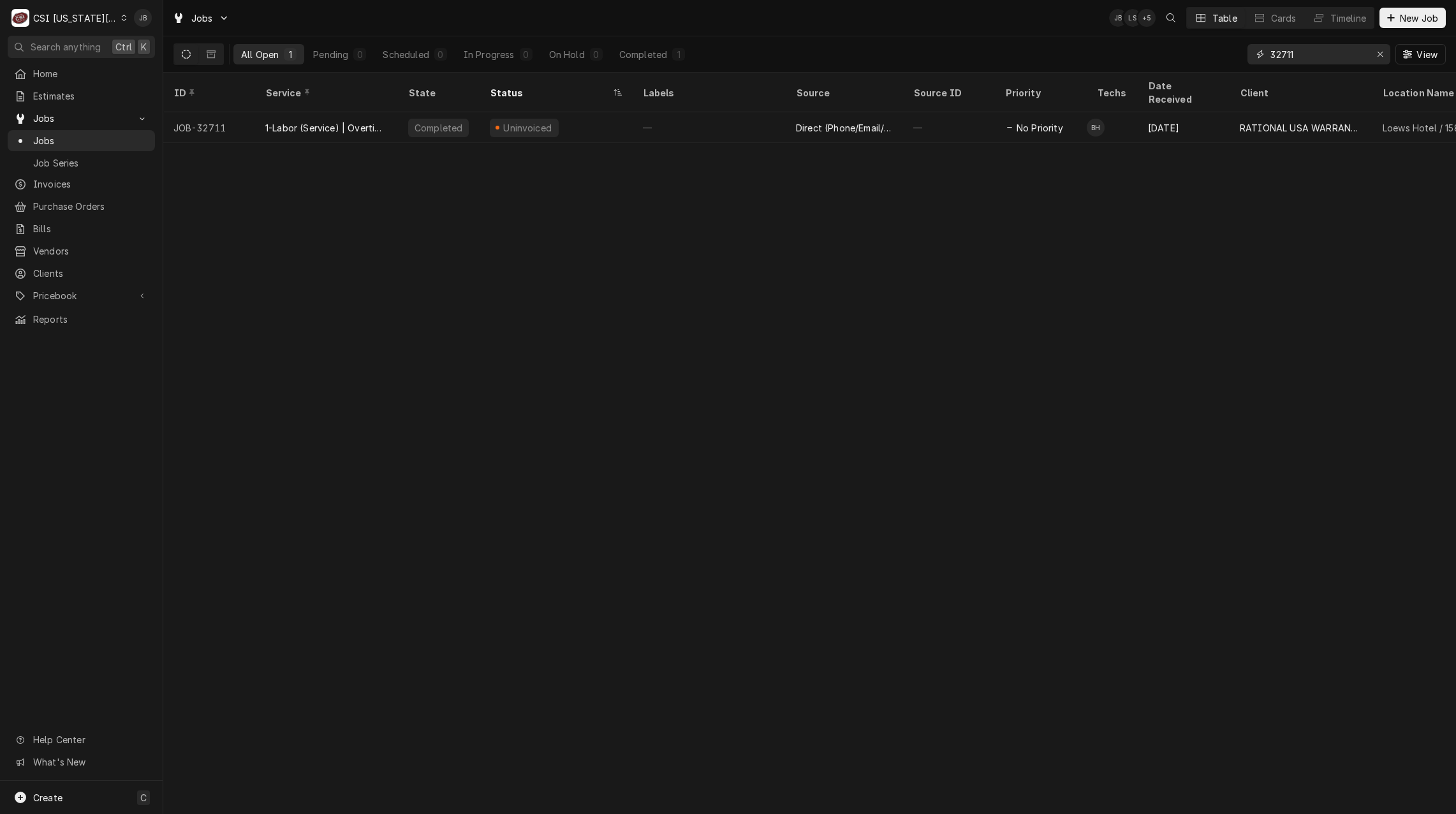
click at [1313, 59] on input "32711" at bounding box center [1318, 54] width 96 height 20
type input "32370"
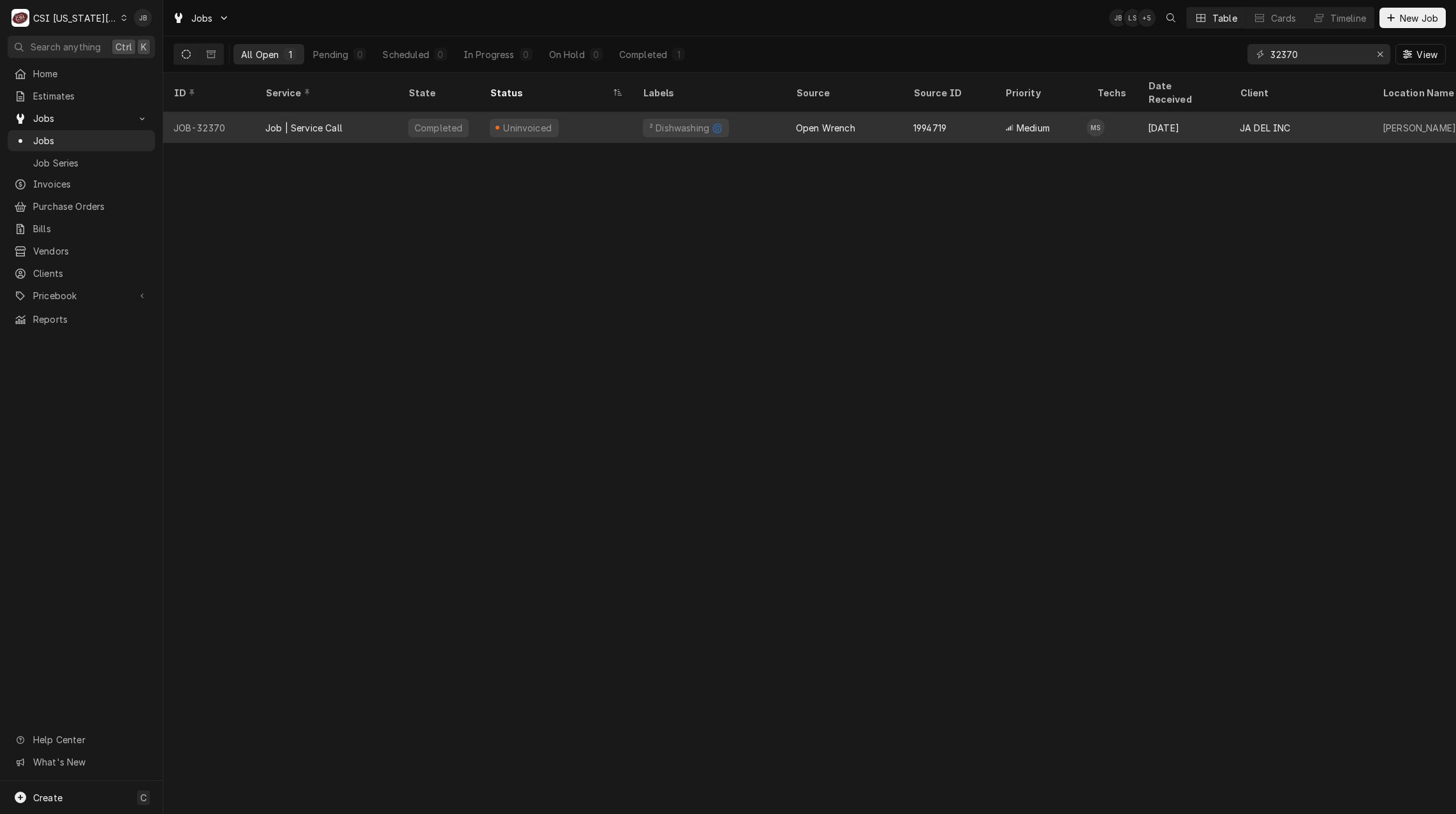
click at [617, 121] on div "Uninvoiced" at bounding box center [556, 127] width 153 height 31
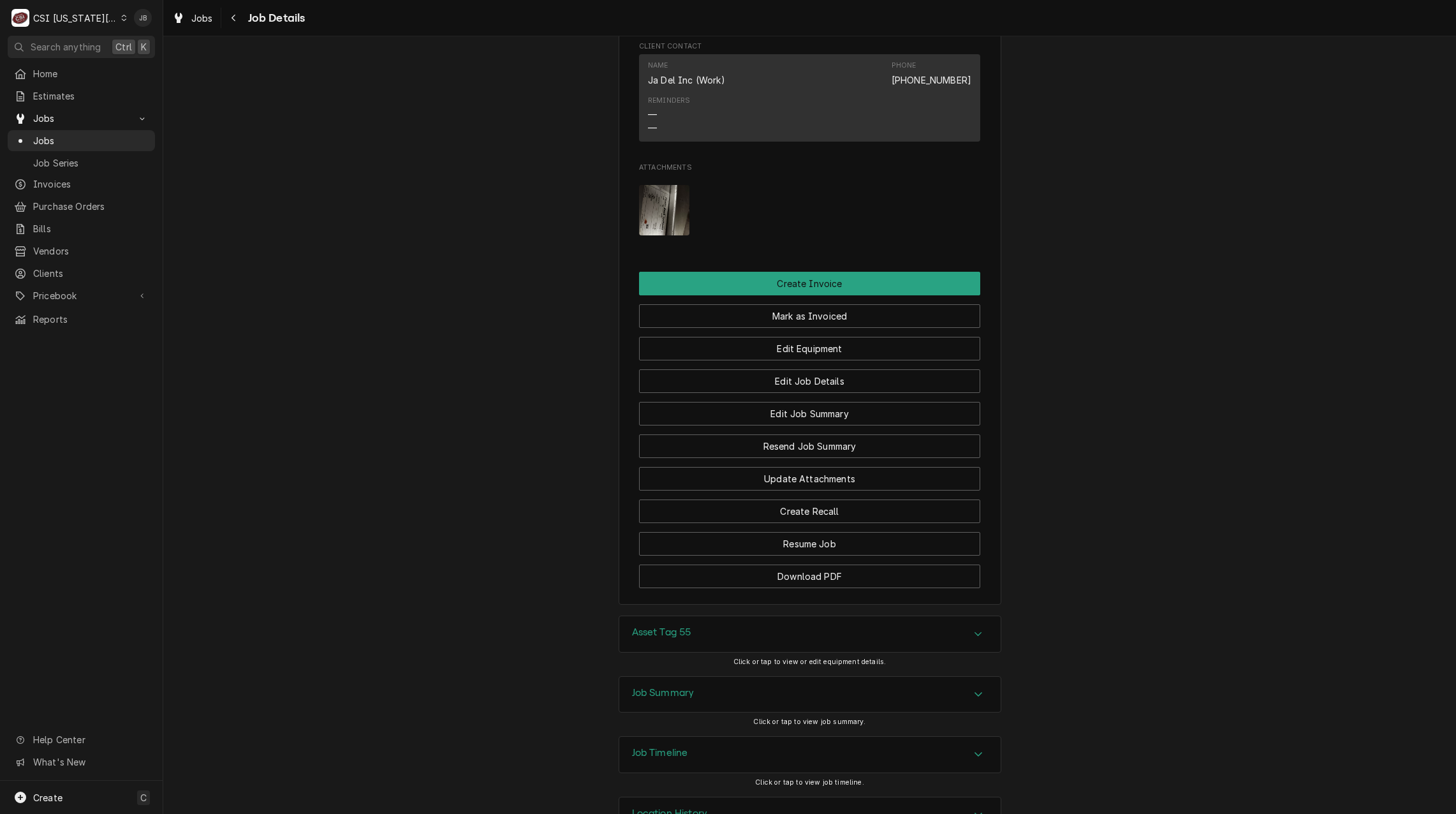
scroll to position [1459, 0]
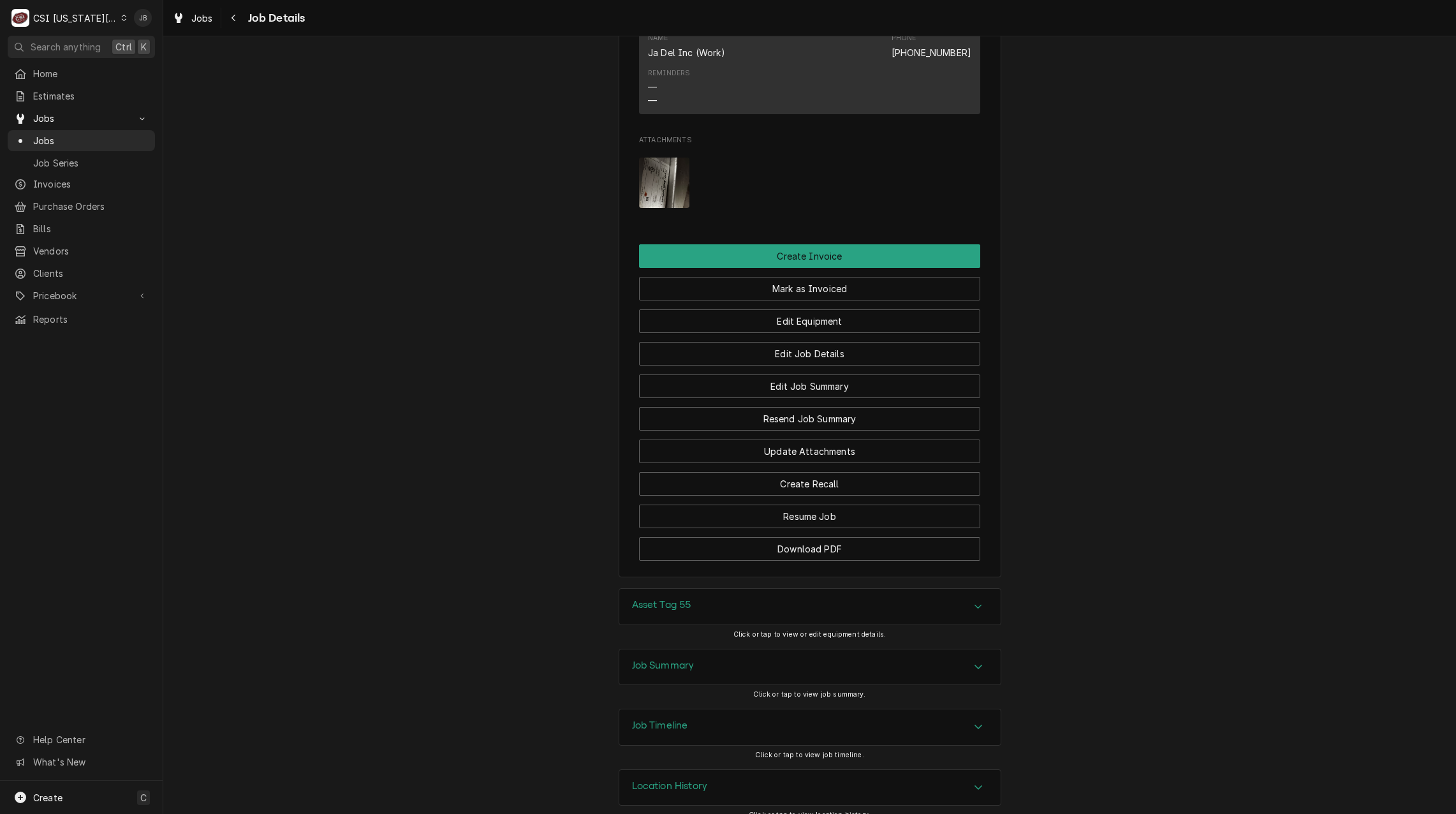
click at [680, 659] on h3 "Job Summary" at bounding box center [663, 665] width 63 height 12
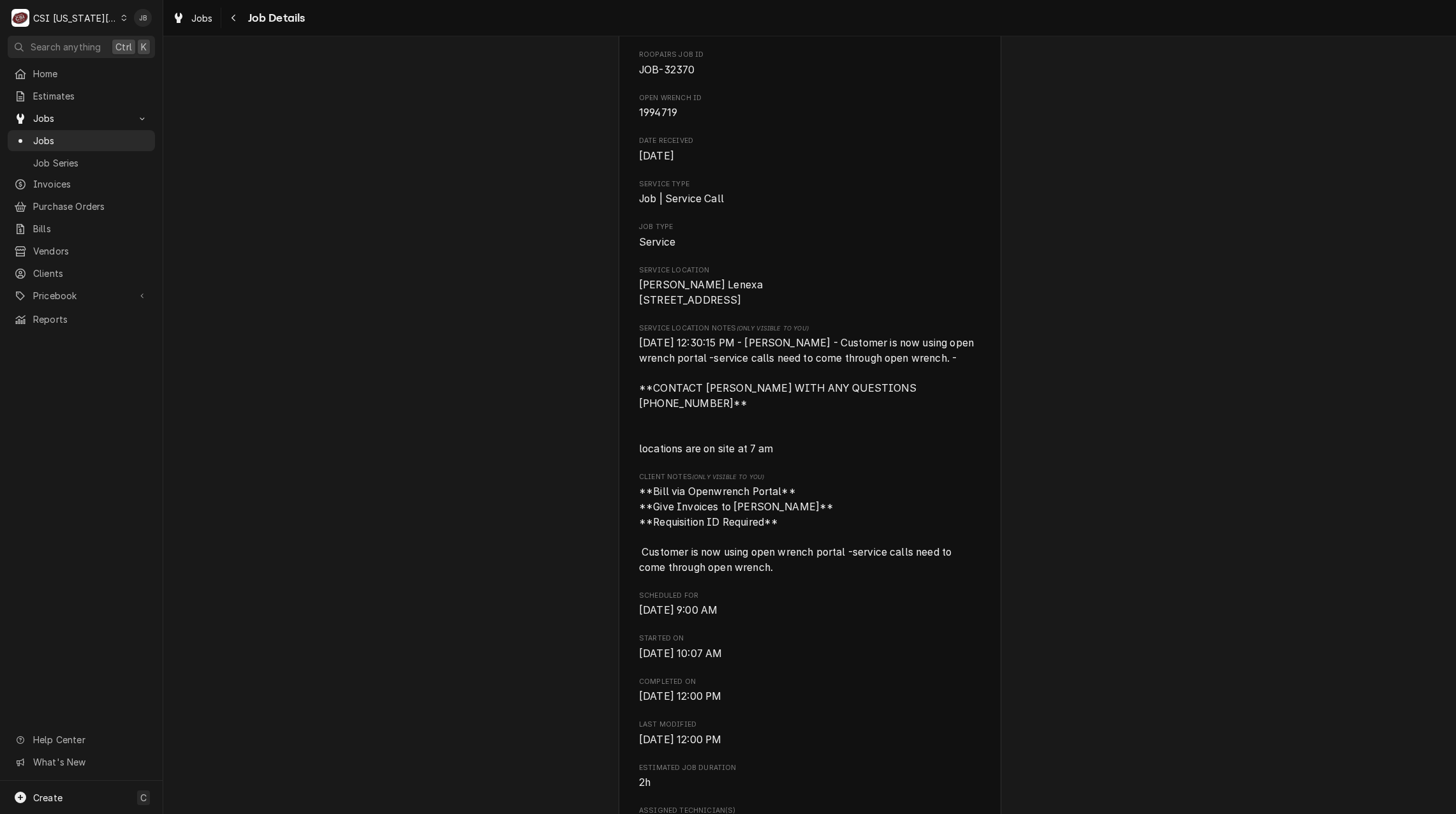
scroll to position [0, 0]
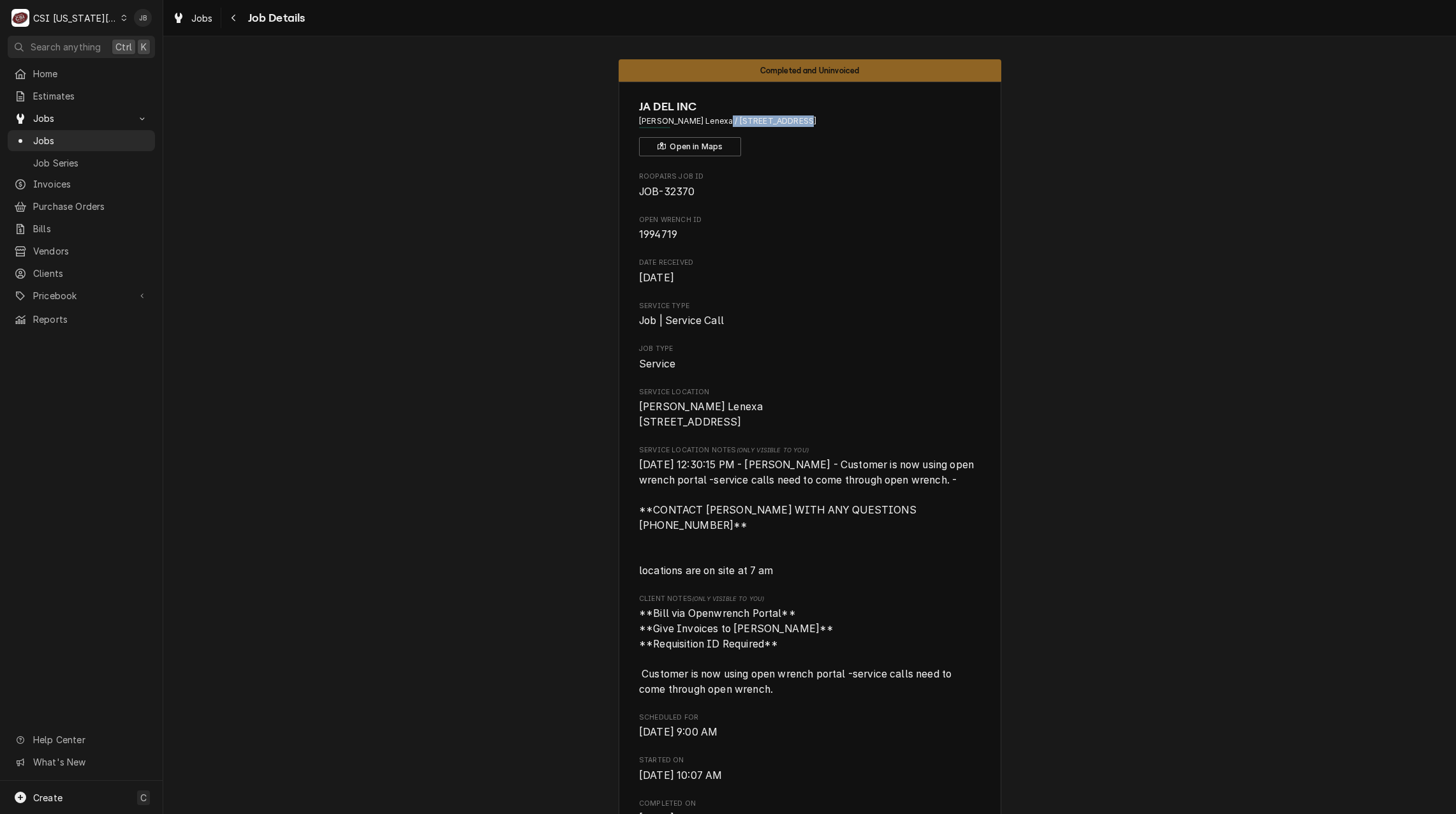
drag, startPoint x: 712, startPoint y: 121, endPoint x: 783, endPoint y: 122, distance: 71.0
click at [783, 122] on span "[PERSON_NAME] Lenexa / [STREET_ADDRESS]" at bounding box center [810, 122] width 341 height 12
copy span "[STREET_ADDRESS]"
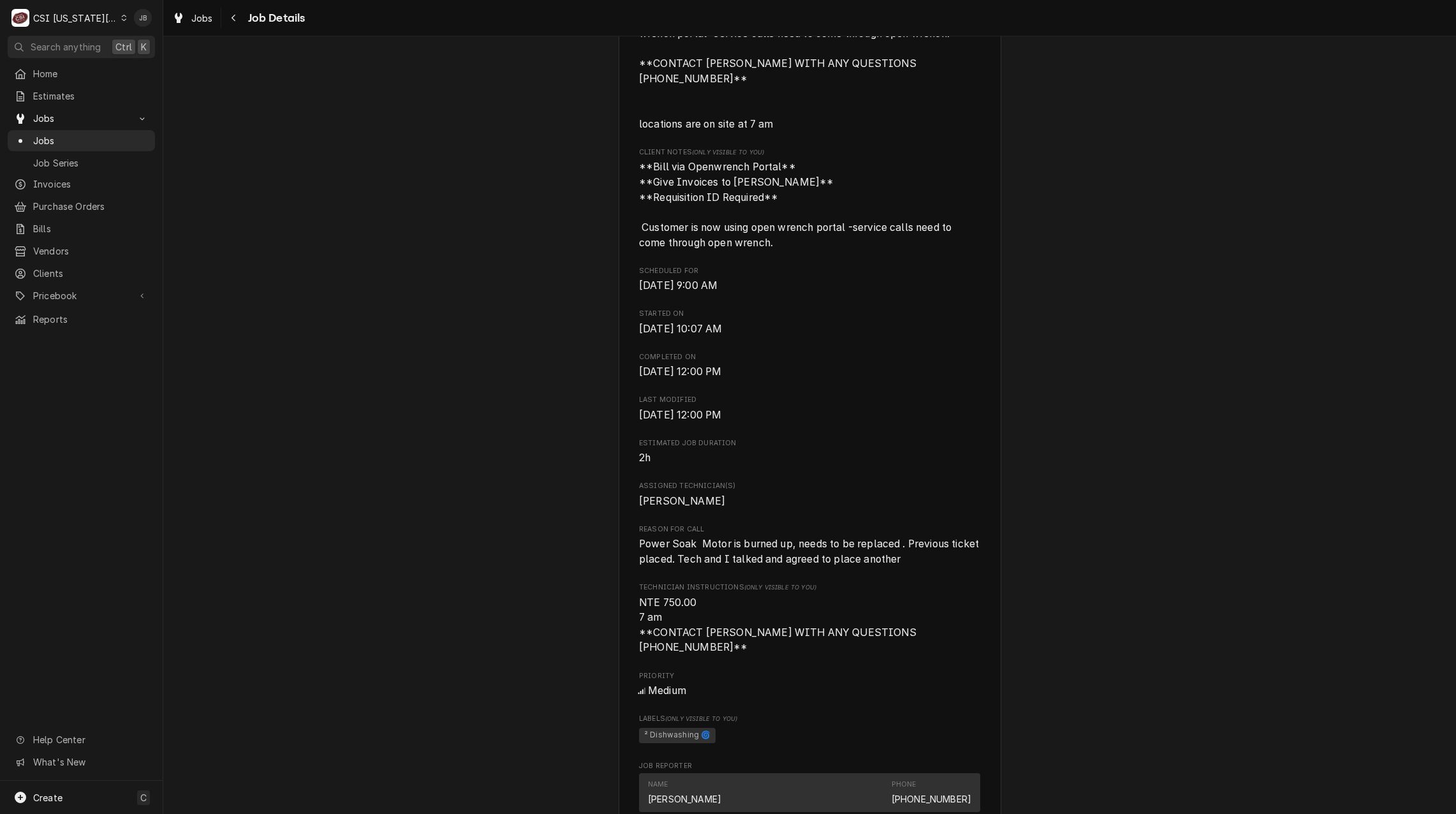
drag, startPoint x: 881, startPoint y: 415, endPoint x: 873, endPoint y: 423, distance: 11.3
click at [883, 416] on span "[DATE] 12:00 PM" at bounding box center [810, 415] width 341 height 15
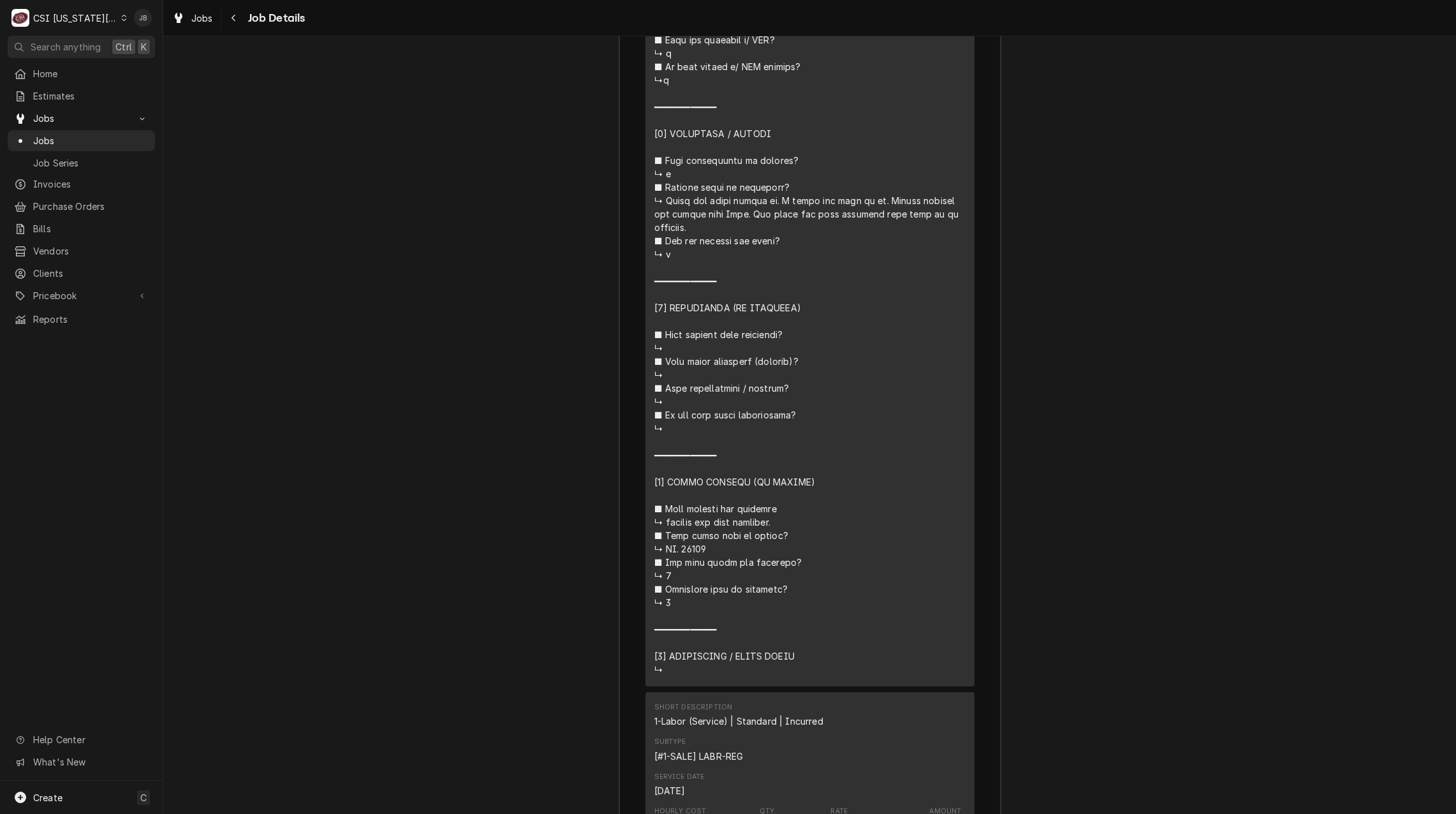
scroll to position [2934, 0]
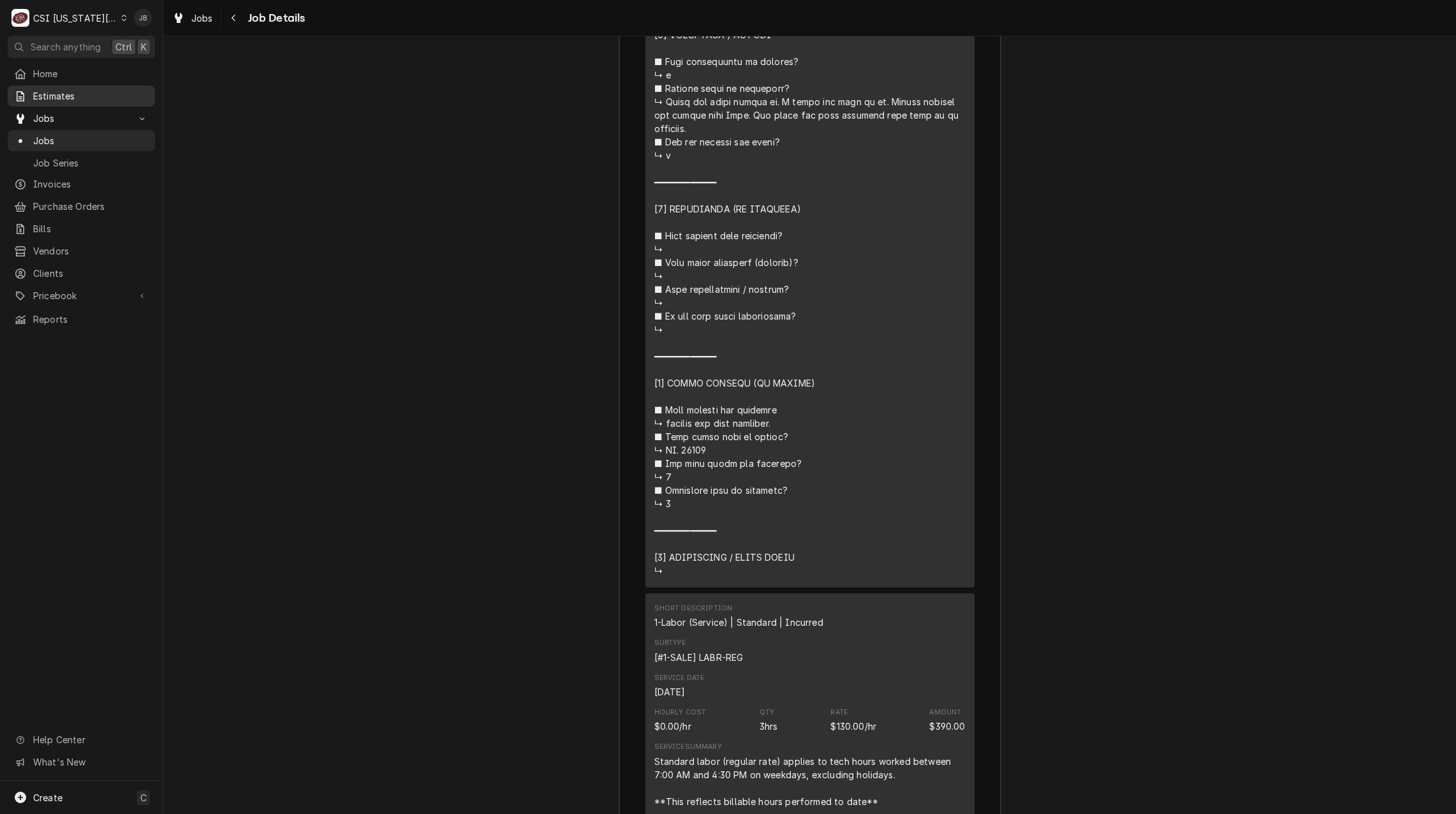
click at [60, 95] on span "Estimates" at bounding box center [91, 96] width 116 height 14
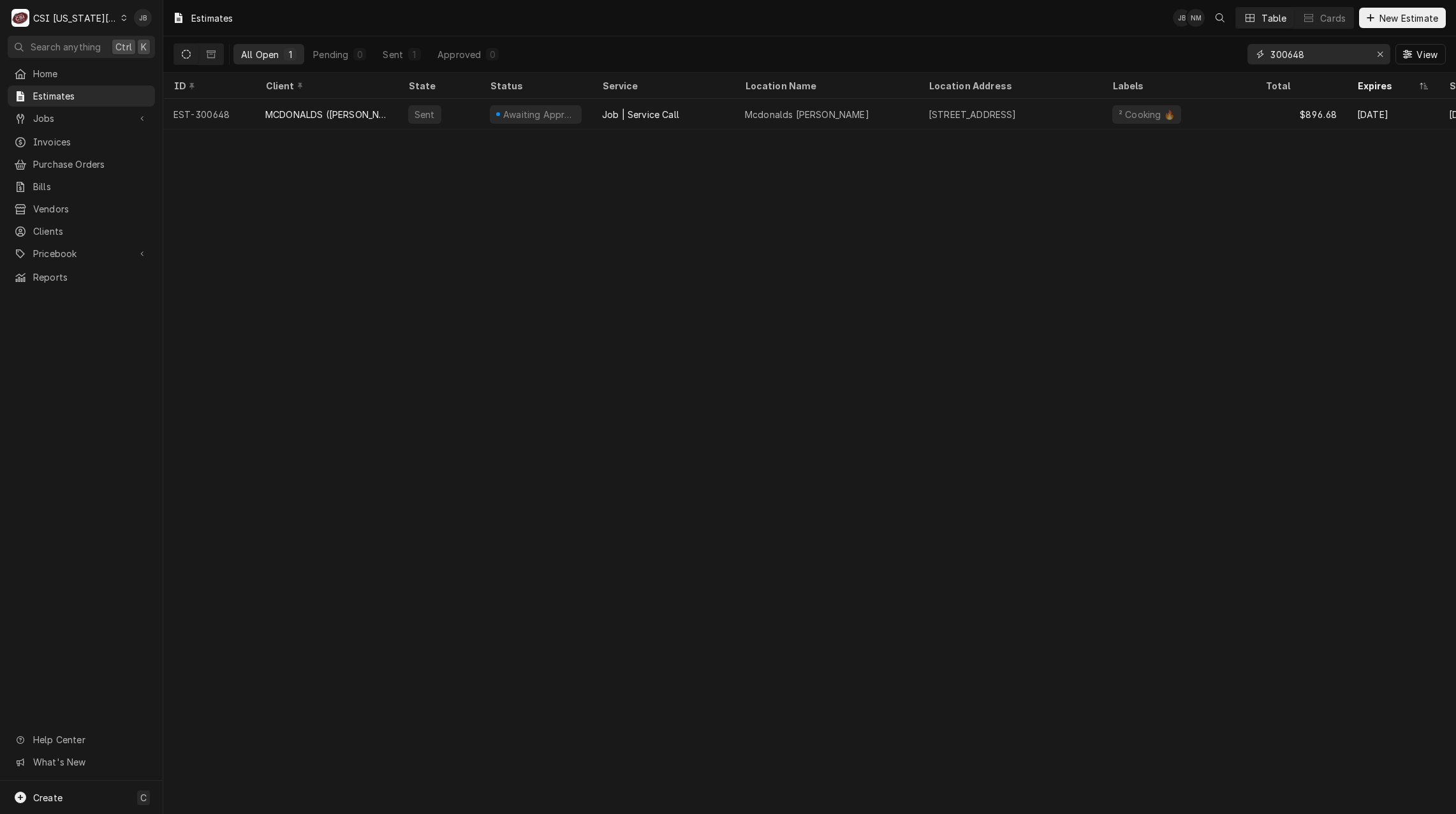
drag, startPoint x: 1278, startPoint y: 54, endPoint x: 1199, endPoint y: 54, distance: 79.0
click at [1200, 54] on div "All Open 1 Pending 0 Sent 1 Approved 0 300648 View" at bounding box center [809, 54] width 1272 height 36
paste input "8721 Ryckert Stree"
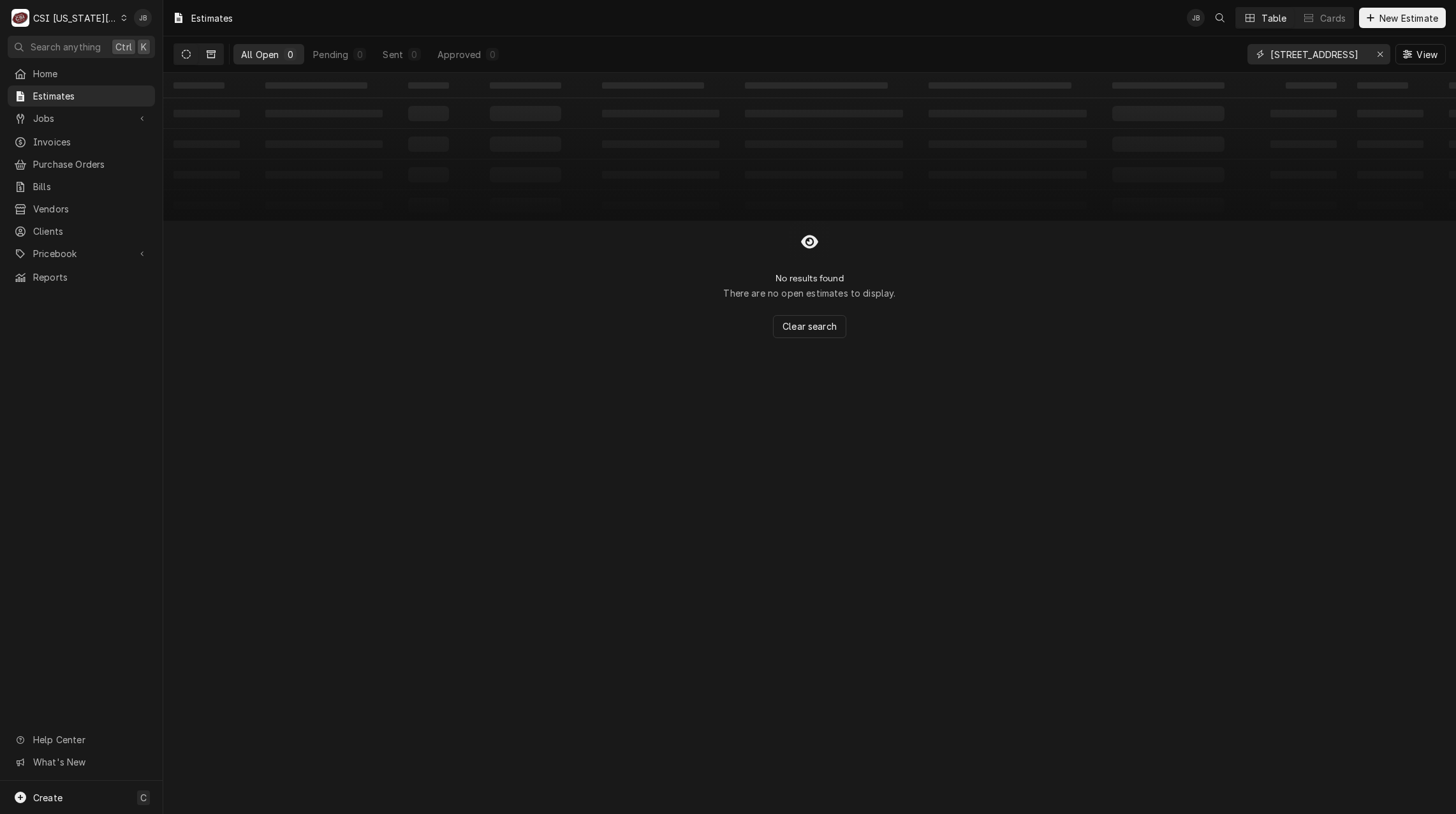
type input "8721 Ryckert Street"
click at [212, 54] on icon "Dynamic Content Wrapper" at bounding box center [211, 54] width 9 height 9
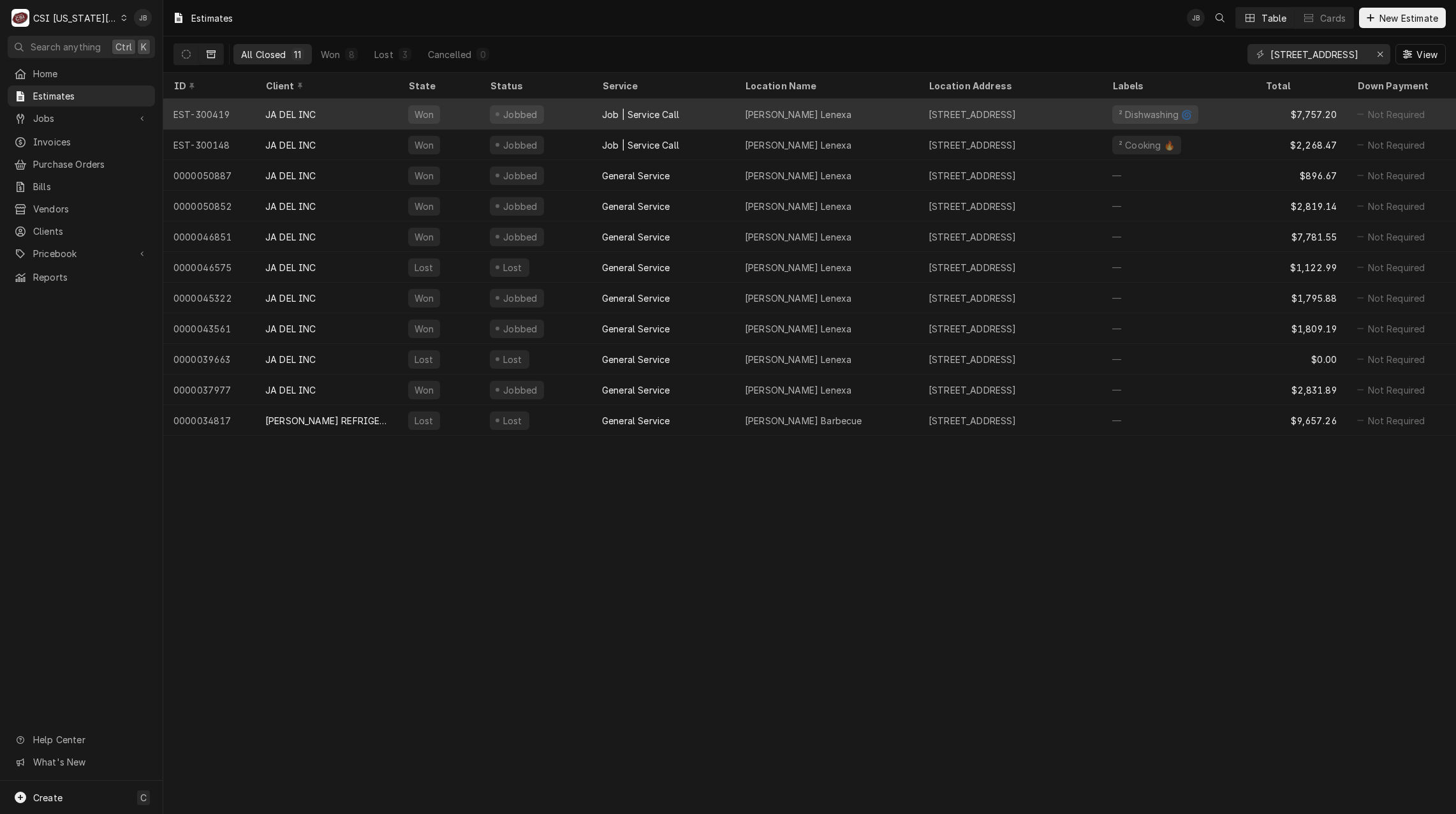
click at [313, 113] on div "JA DEL INC" at bounding box center [291, 115] width 51 height 14
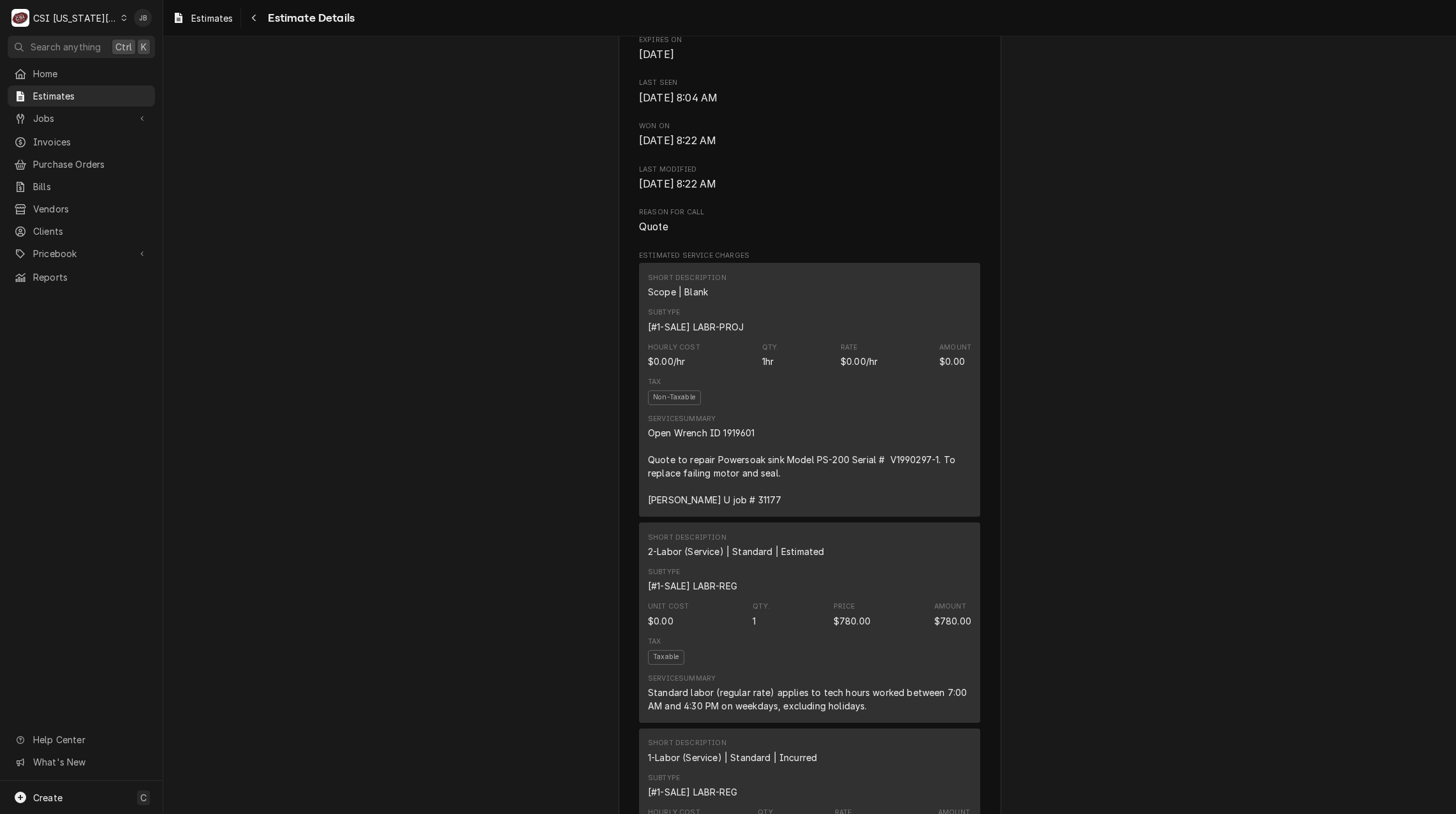
scroll to position [766, 0]
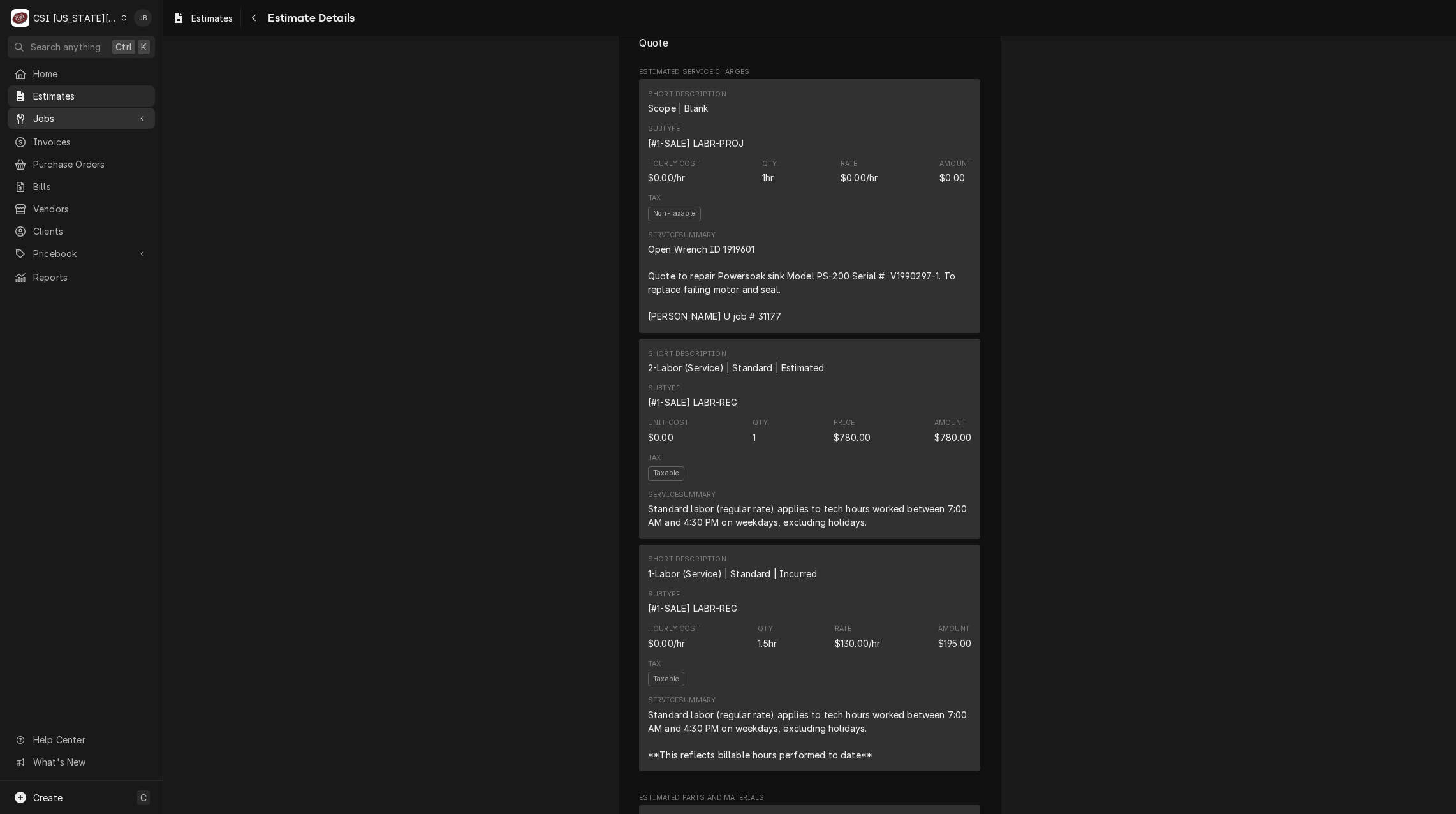
click at [62, 115] on span "Jobs" at bounding box center [81, 118] width 96 height 14
click at [96, 134] on span "Jobs" at bounding box center [91, 141] width 116 height 14
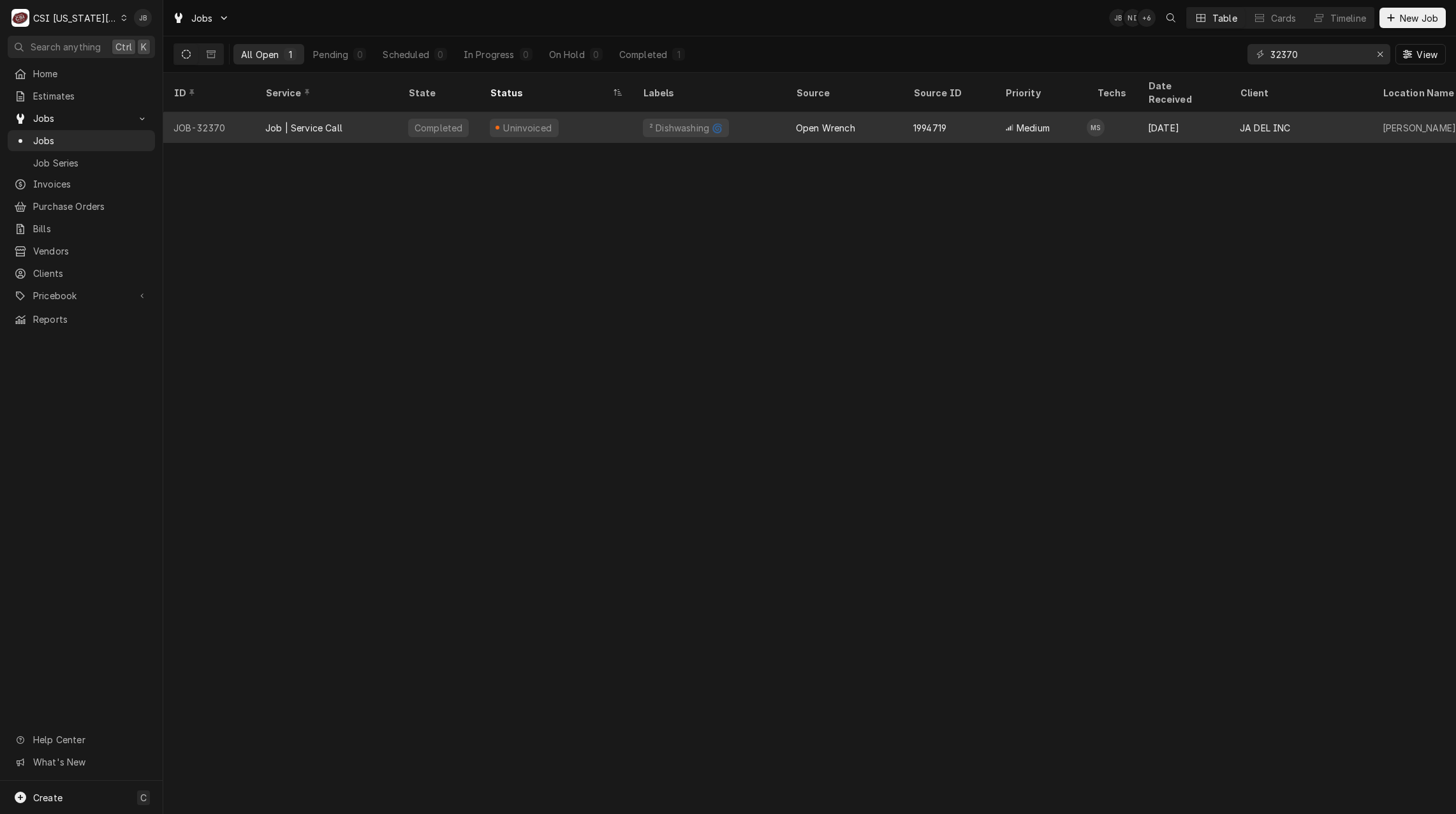
click at [339, 122] on div "Job | Service Call" at bounding box center [303, 128] width 77 height 14
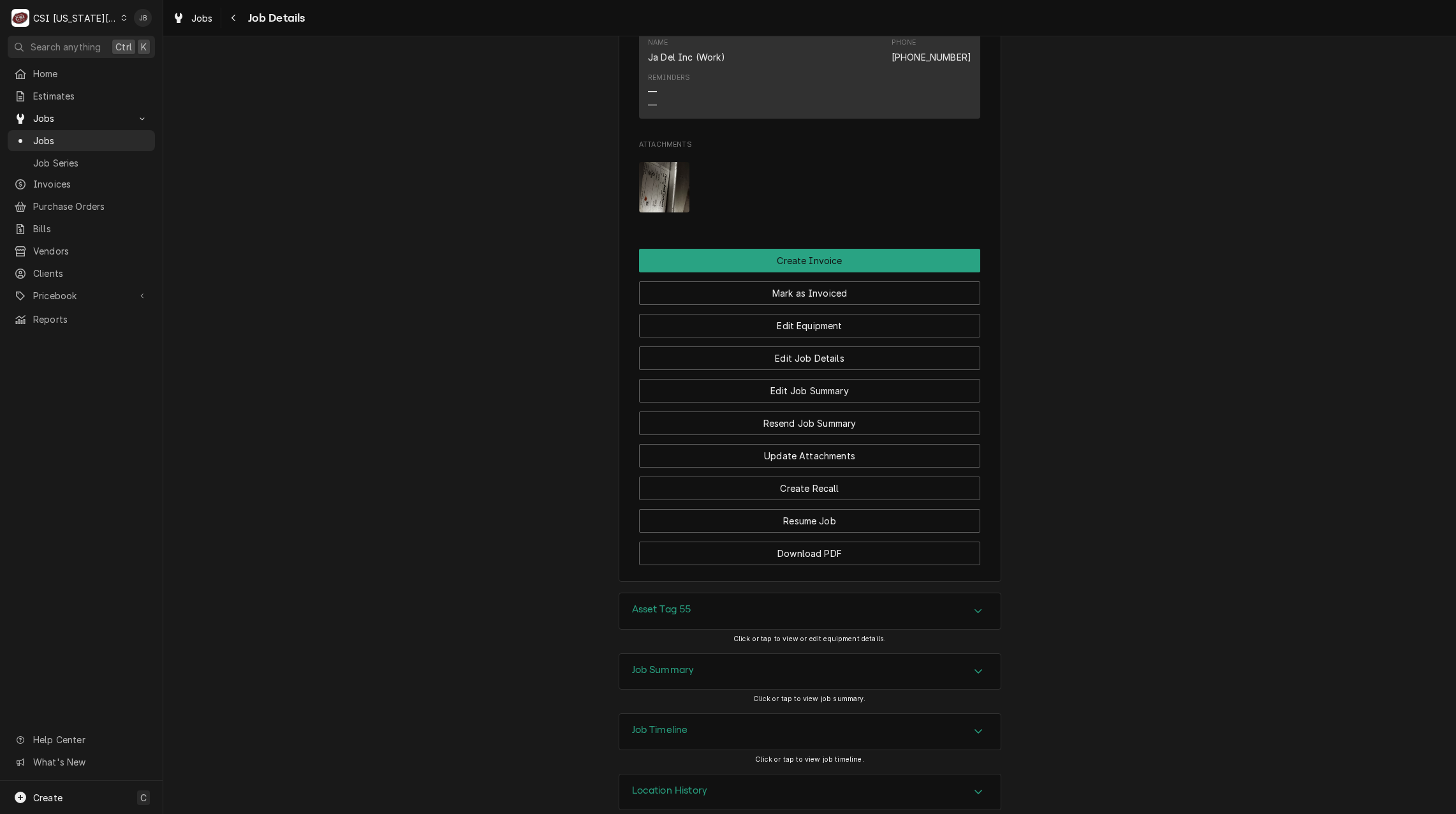
scroll to position [1459, 0]
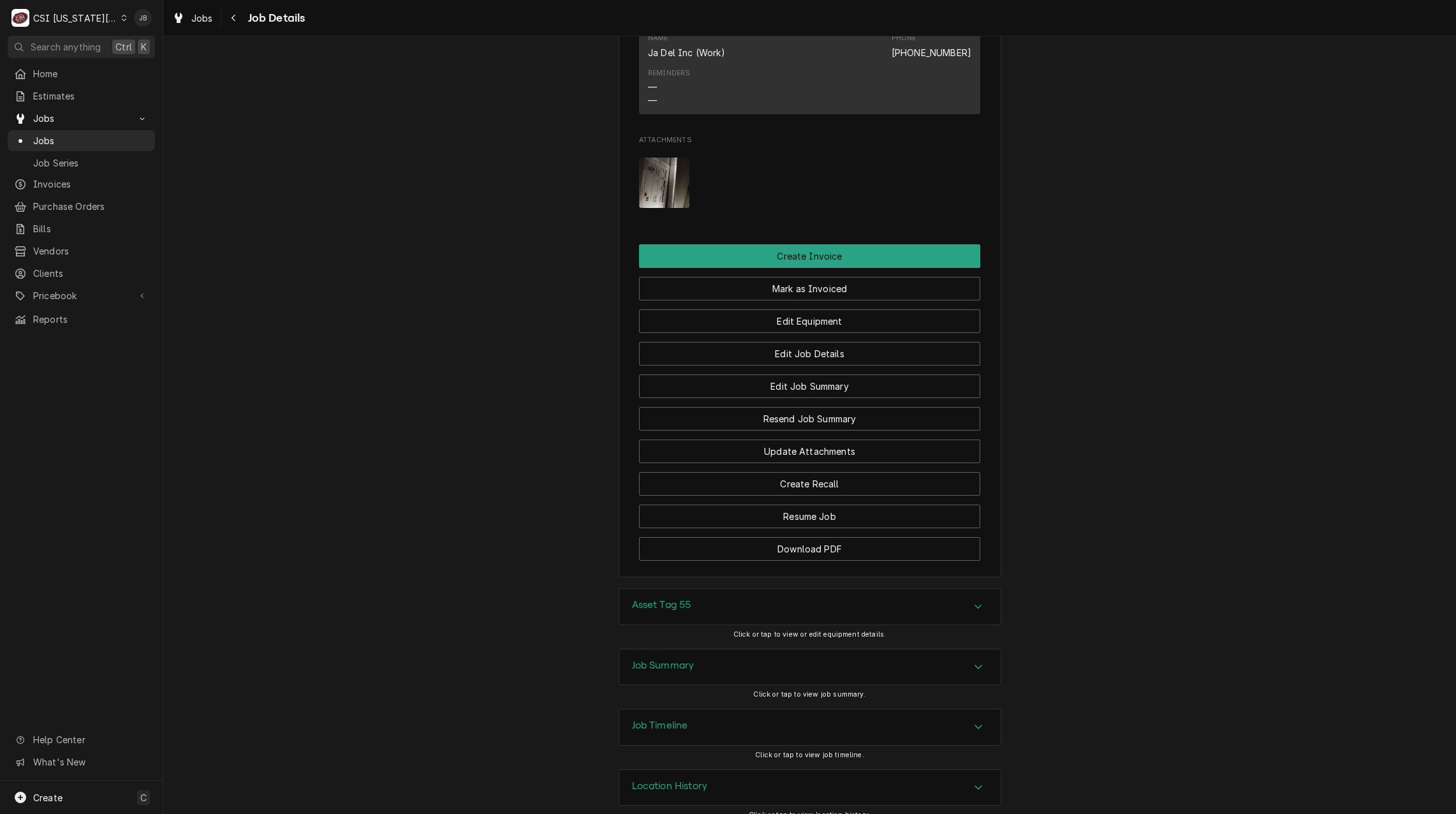
click at [683, 649] on div "Job Summary" at bounding box center [810, 667] width 381 height 36
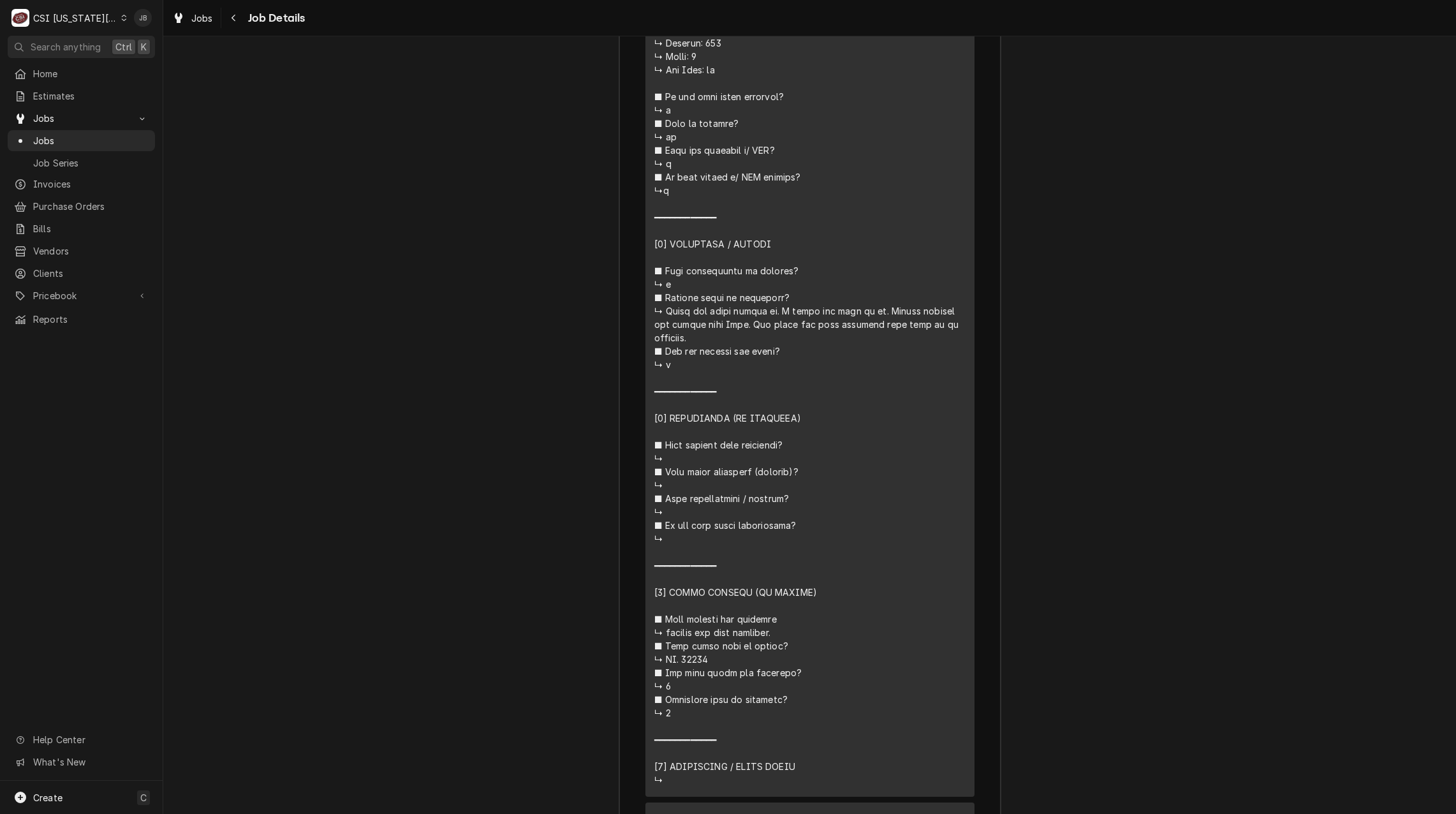
scroll to position [2799, 0]
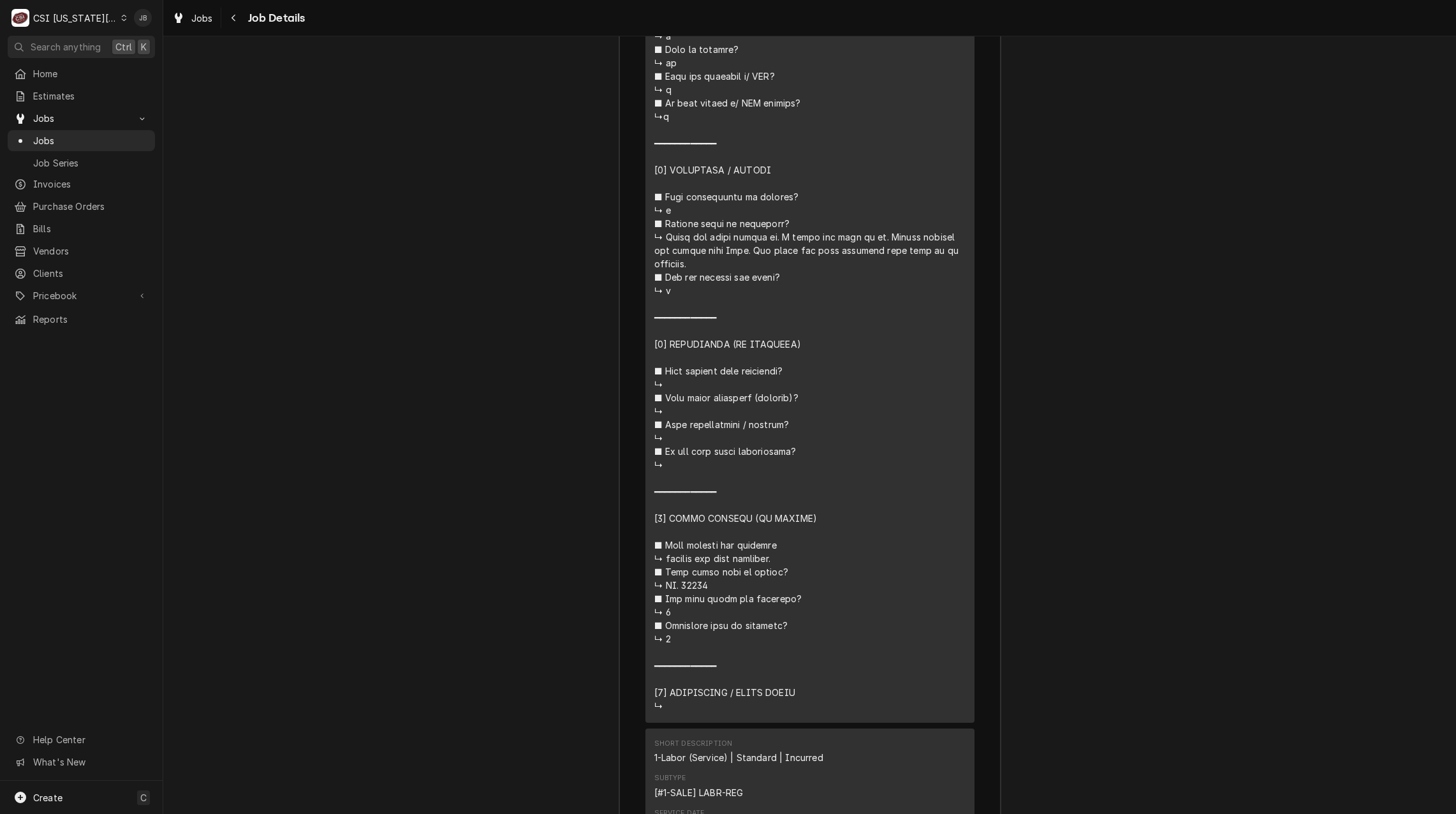
drag, startPoint x: 648, startPoint y: 507, endPoint x: 766, endPoint y: 507, distance: 118.0
click at [766, 507] on div "Short Description Job | Service Call Subtype [#1-SALE] LABR-REG Service Date [D…" at bounding box center [810, 155] width 329 height 1136
drag, startPoint x: 766, startPoint y: 507, endPoint x: 702, endPoint y: 512, distance: 64.2
click at [702, 512] on div "Line Item" at bounding box center [810, 230] width 311 height 964
drag, startPoint x: 676, startPoint y: 506, endPoint x: 730, endPoint y: 505, distance: 54.0
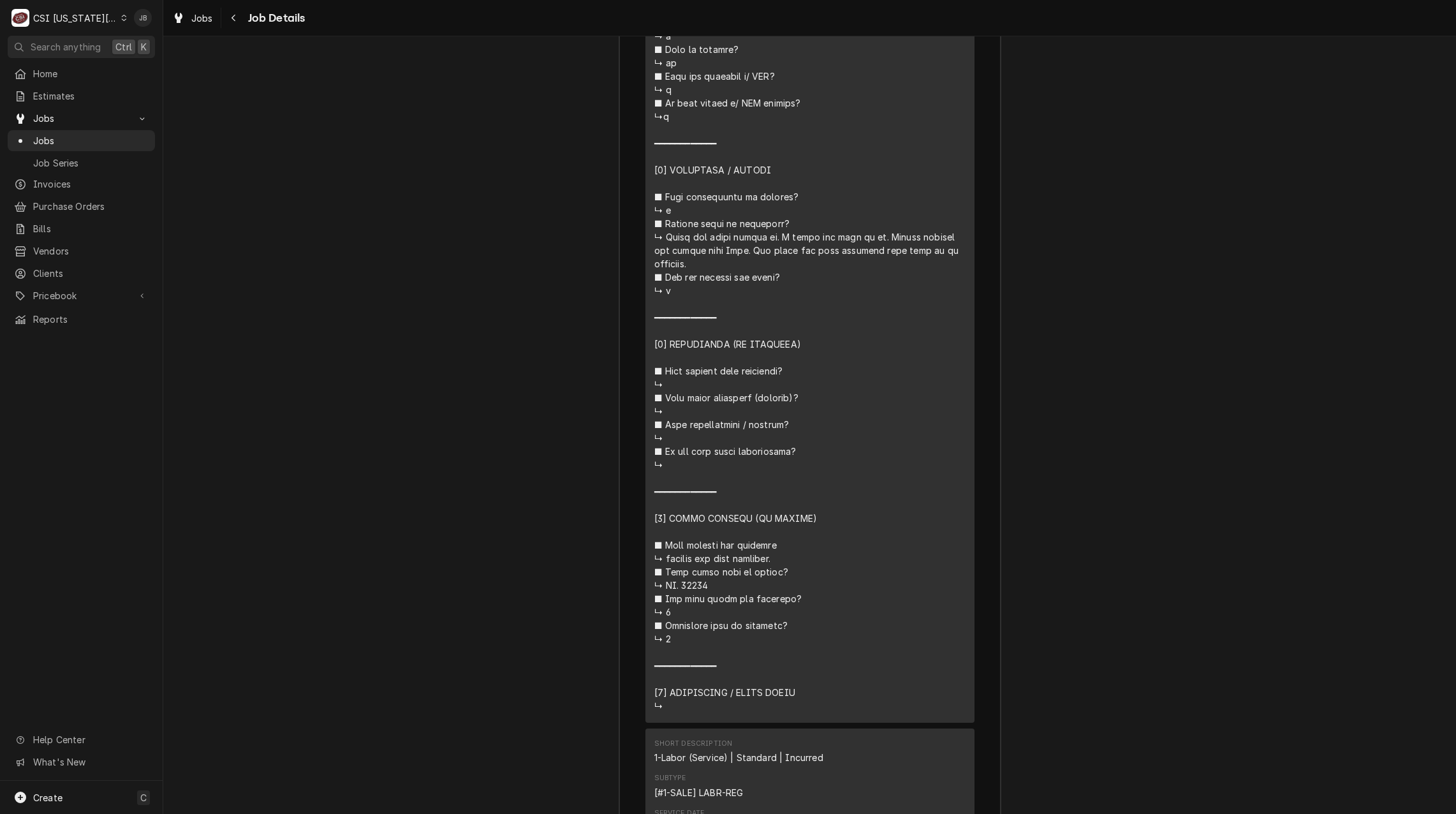
click at [730, 505] on div "Line Item" at bounding box center [810, 230] width 311 height 964
drag, startPoint x: 730, startPoint y: 505, endPoint x: 734, endPoint y: 512, distance: 8.1
click at [734, 512] on div "Line Item" at bounding box center [810, 230] width 311 height 964
drag, startPoint x: 699, startPoint y: 545, endPoint x: 773, endPoint y: 545, distance: 74.0
click at [773, 545] on div "Line Item" at bounding box center [810, 230] width 311 height 964
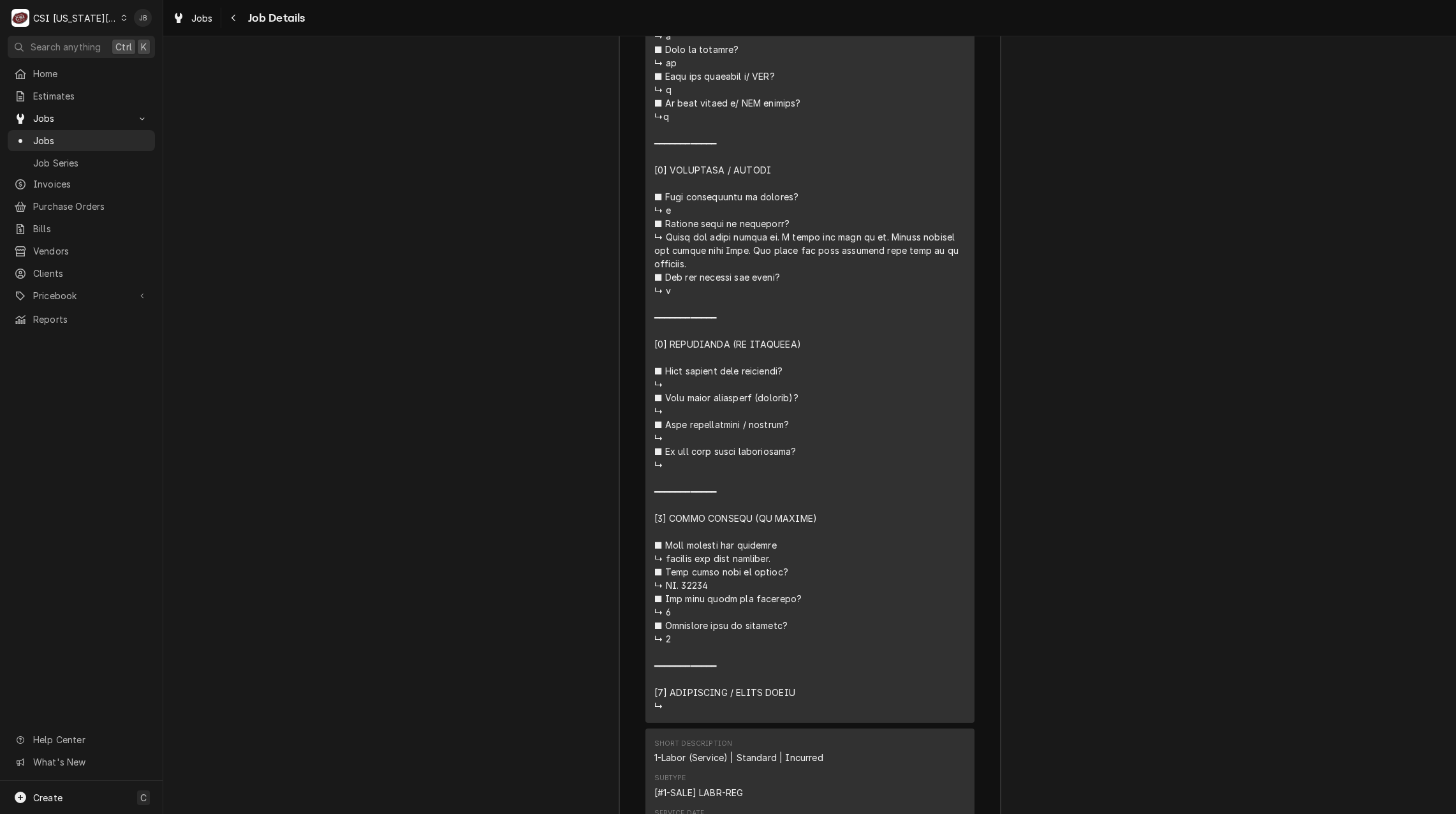
drag, startPoint x: 773, startPoint y: 545, endPoint x: 730, endPoint y: 567, distance: 48.3
click at [730, 567] on div "Line Item" at bounding box center [810, 230] width 311 height 964
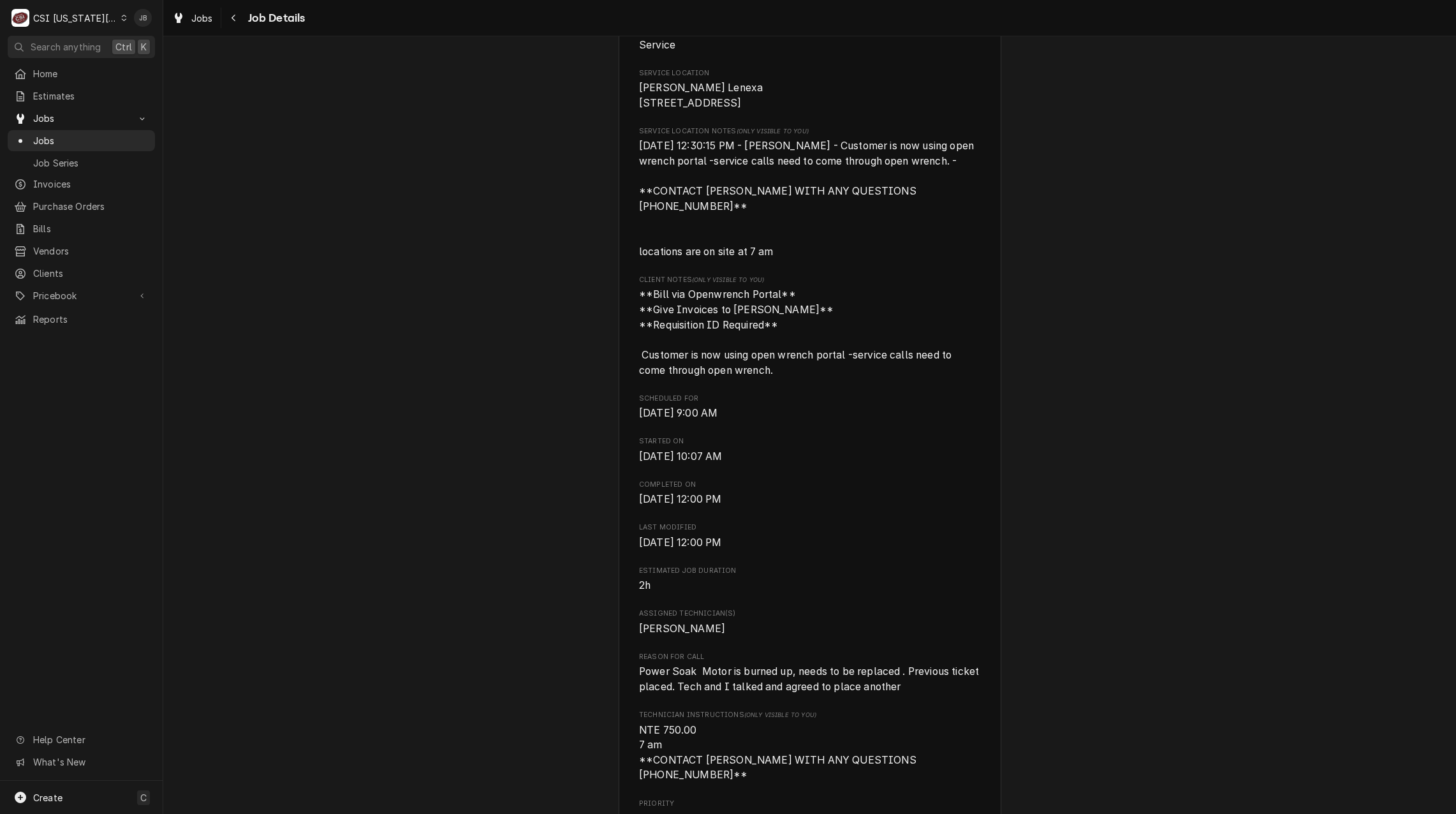
scroll to position [0, 0]
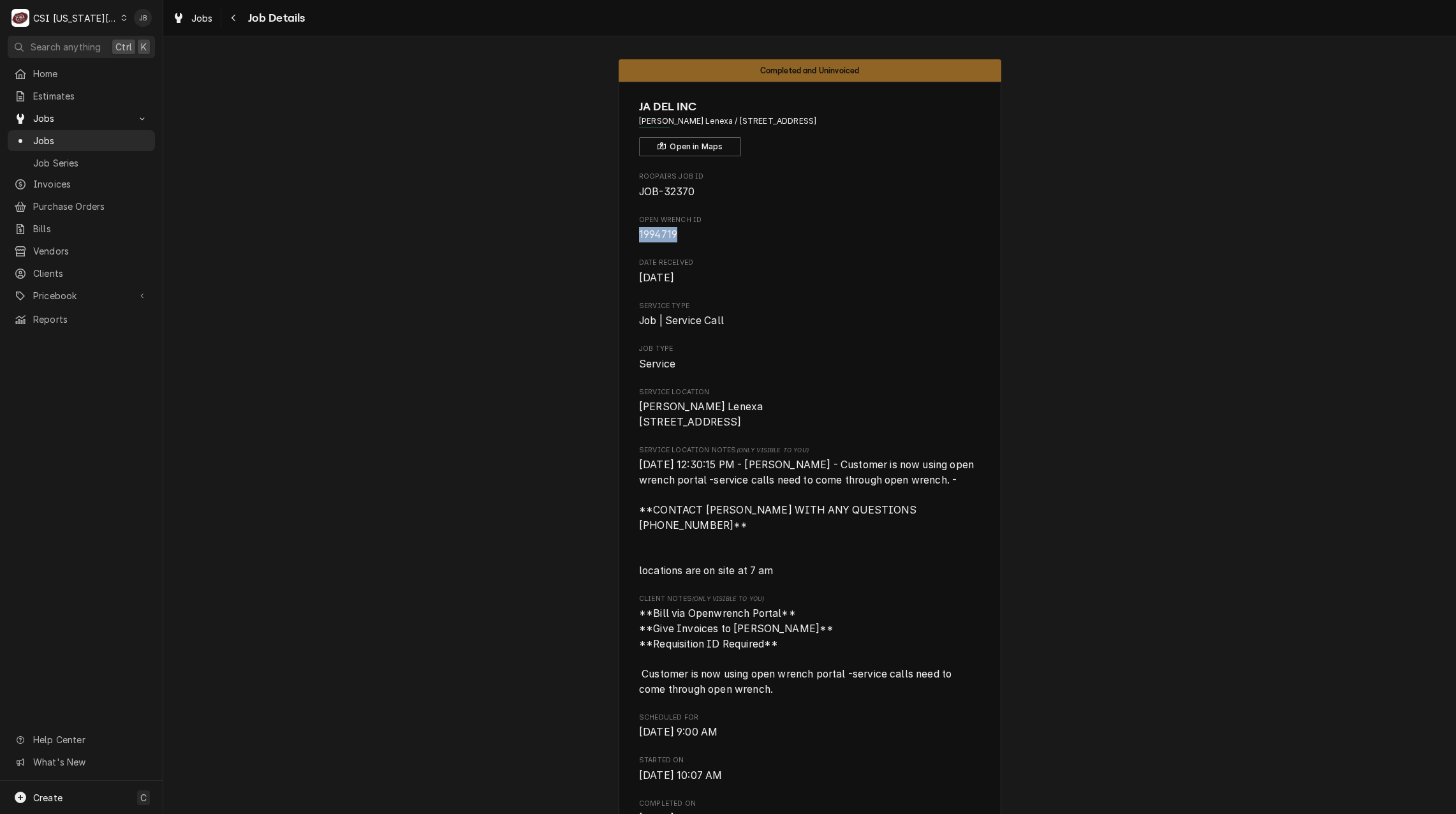
drag, startPoint x: 680, startPoint y: 235, endPoint x: 606, endPoint y: 237, distance: 74.0
copy span "1994719"
click at [815, 269] on div "Date Received [DATE]" at bounding box center [810, 271] width 341 height 27
click at [66, 95] on span "Estimates" at bounding box center [91, 96] width 116 height 14
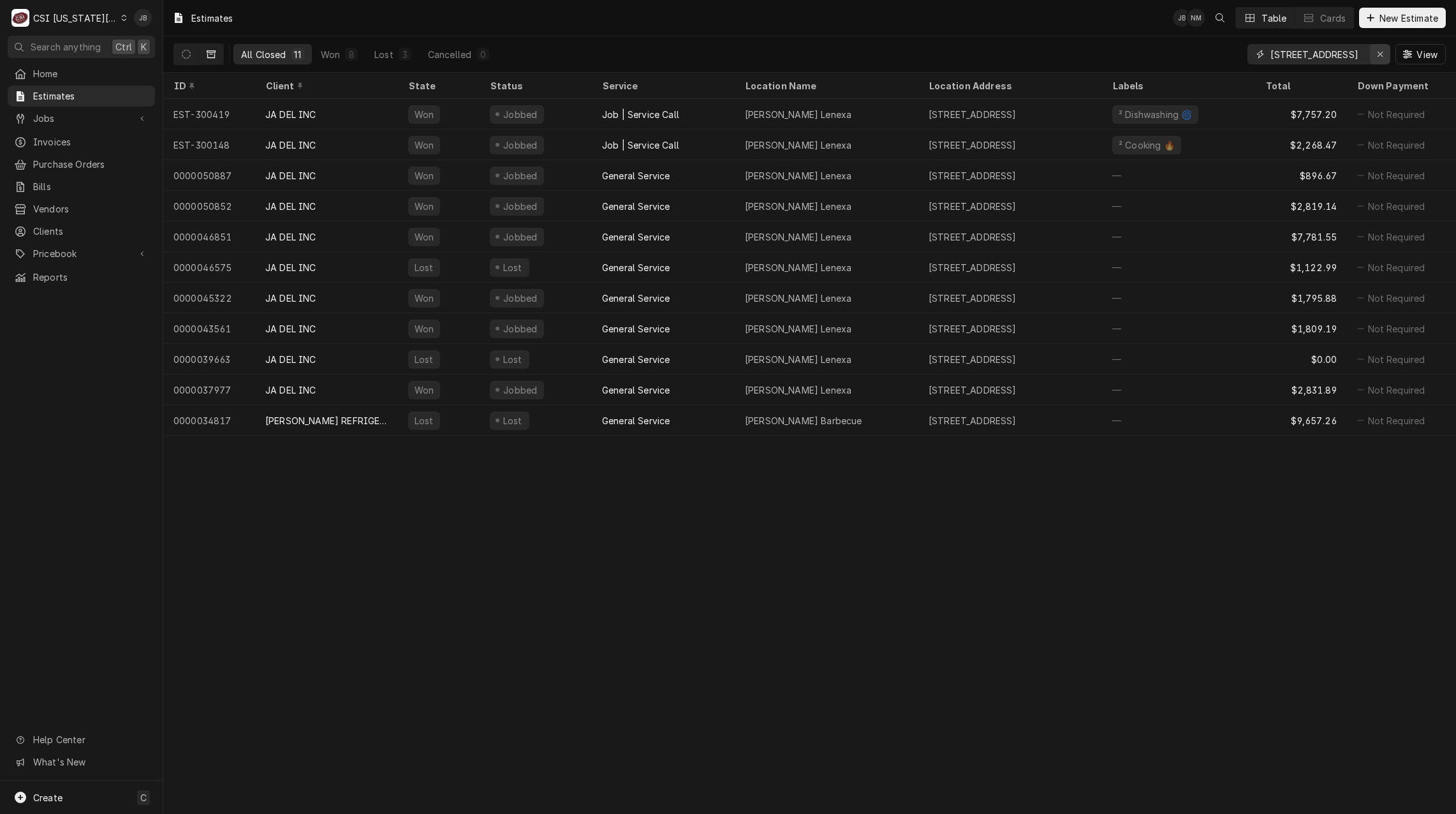
click at [1381, 55] on icon "Erase input" at bounding box center [1380, 54] width 7 height 9
click at [1306, 52] on input "Dynamic Content Wrapper" at bounding box center [1329, 54] width 120 height 20
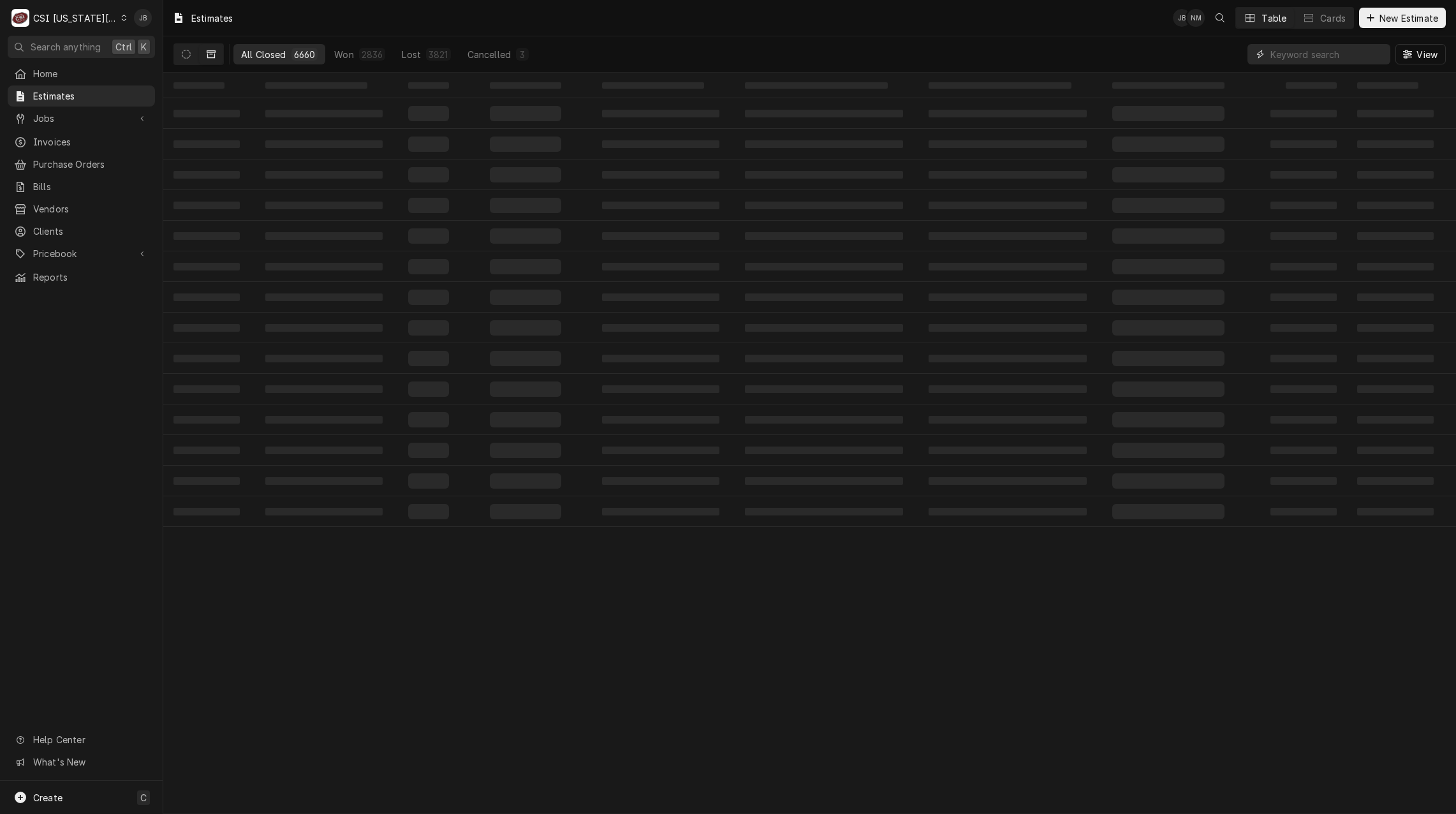
paste input "1994719"
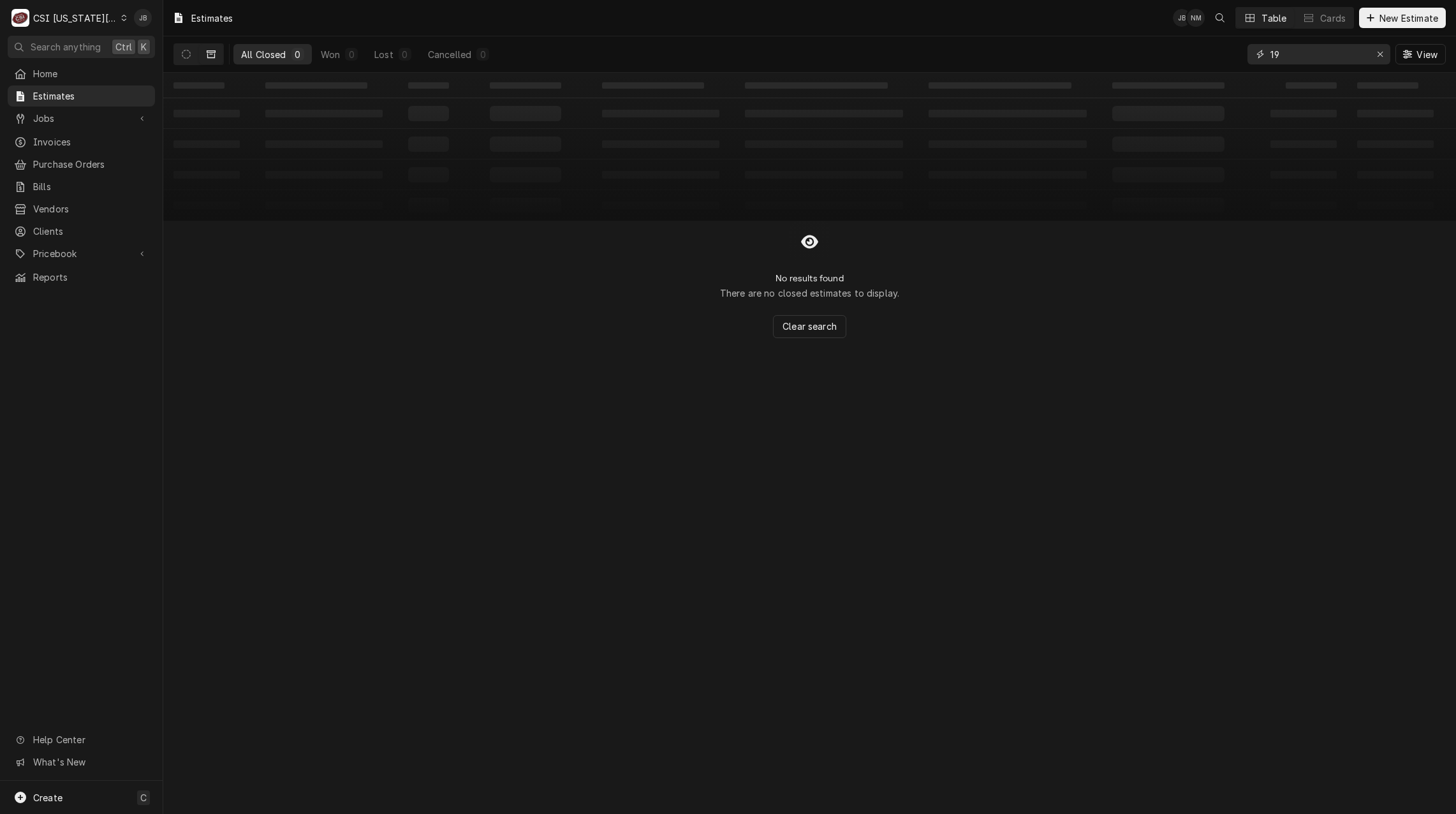
type input "1"
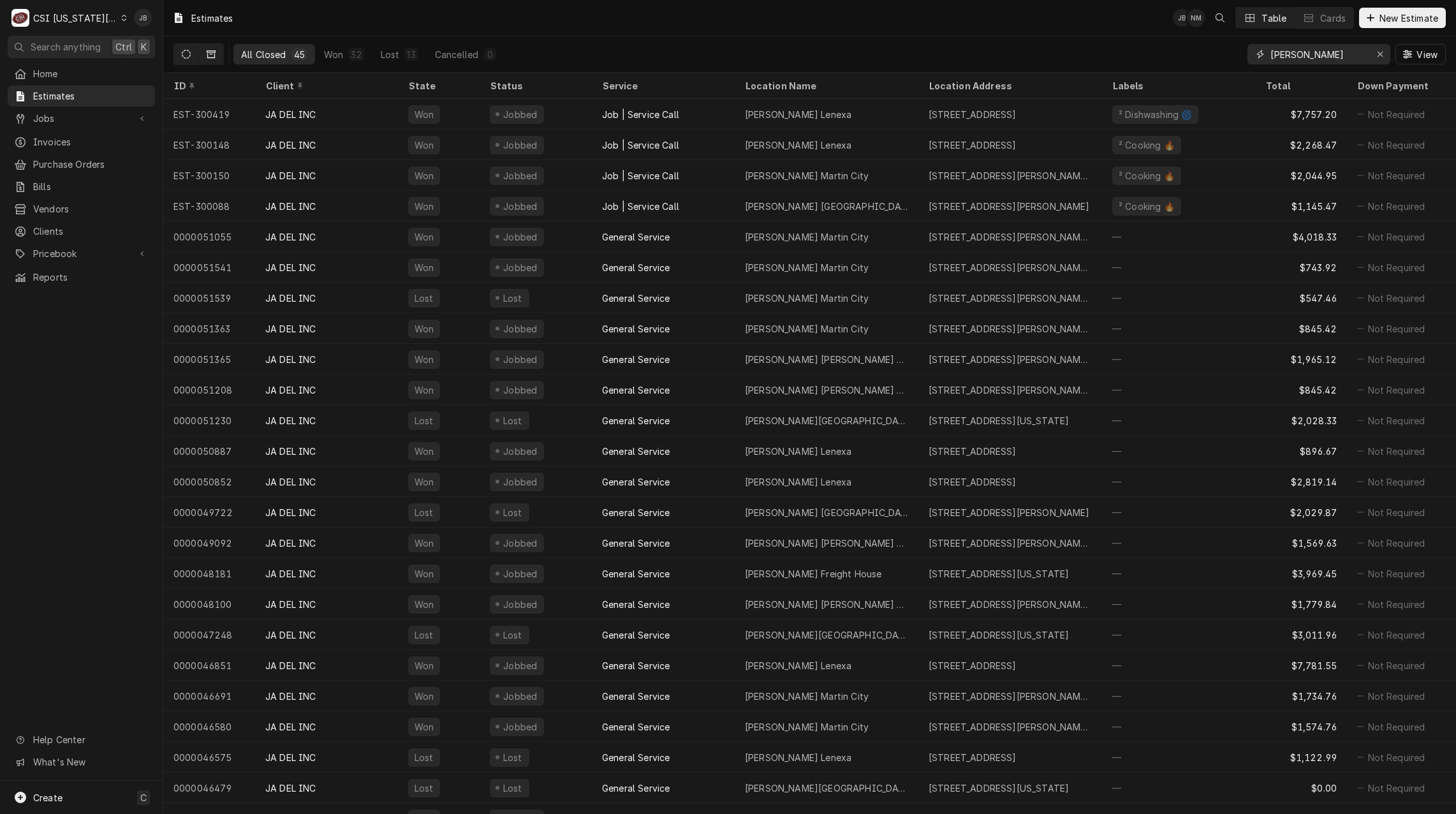
type input "jack stack"
click at [182, 56] on icon "Dynamic Content Wrapper" at bounding box center [186, 54] width 9 height 9
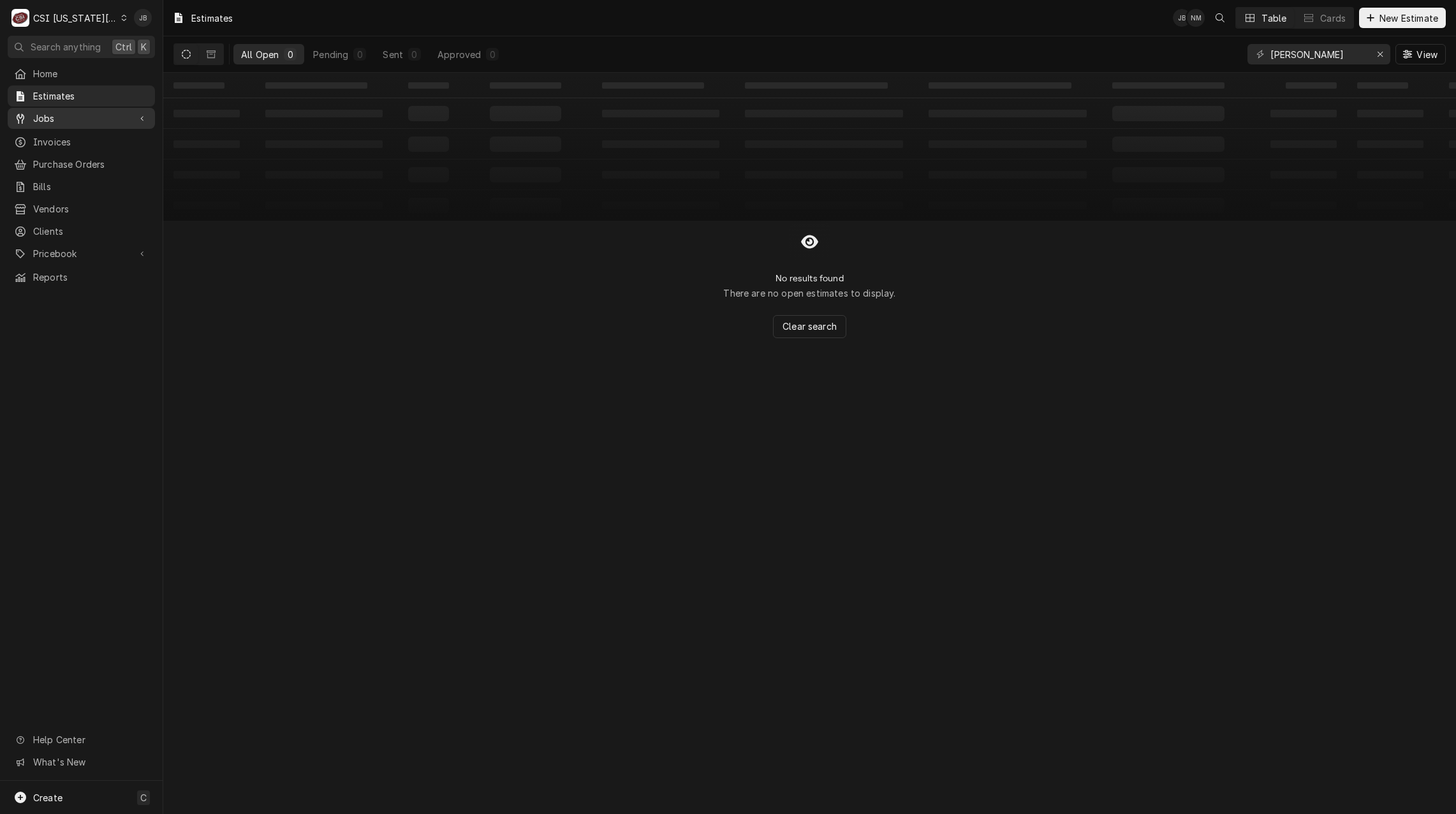
click at [99, 113] on span "Jobs" at bounding box center [81, 118] width 96 height 14
click at [98, 142] on span "Jobs" at bounding box center [91, 141] width 116 height 14
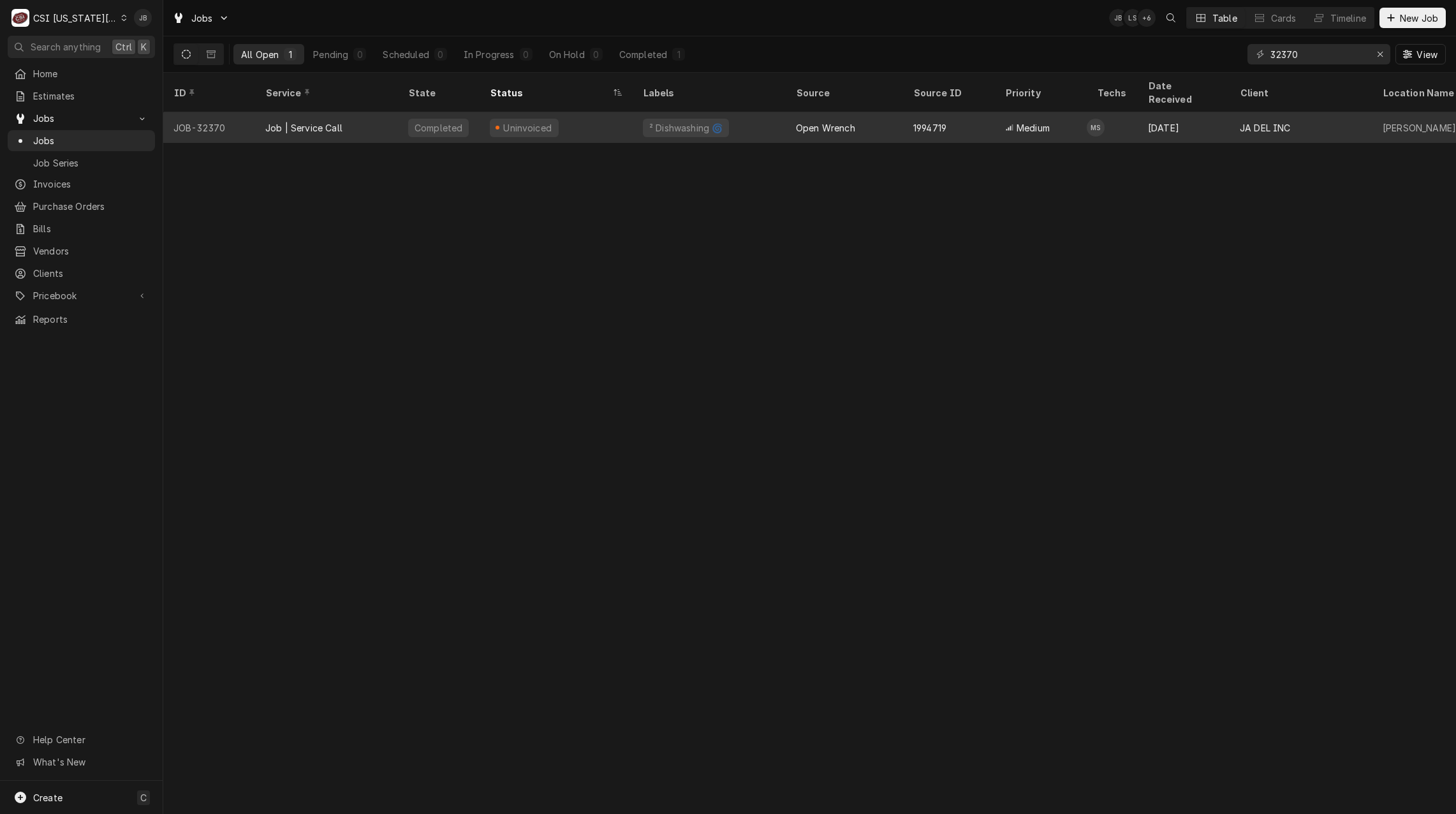
click at [362, 116] on div "Job | Service Call" at bounding box center [326, 127] width 143 height 31
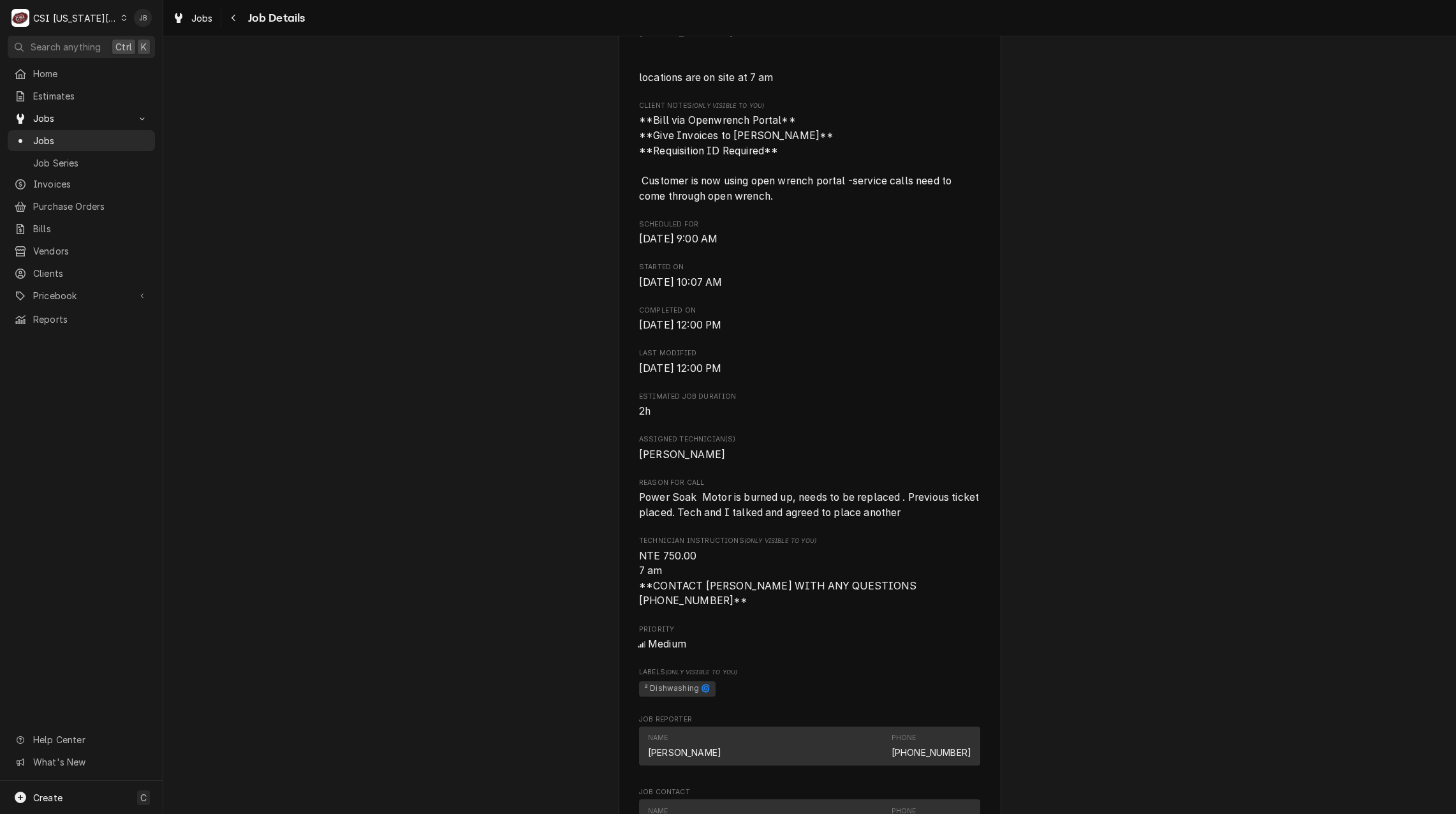
scroll to position [255, 0]
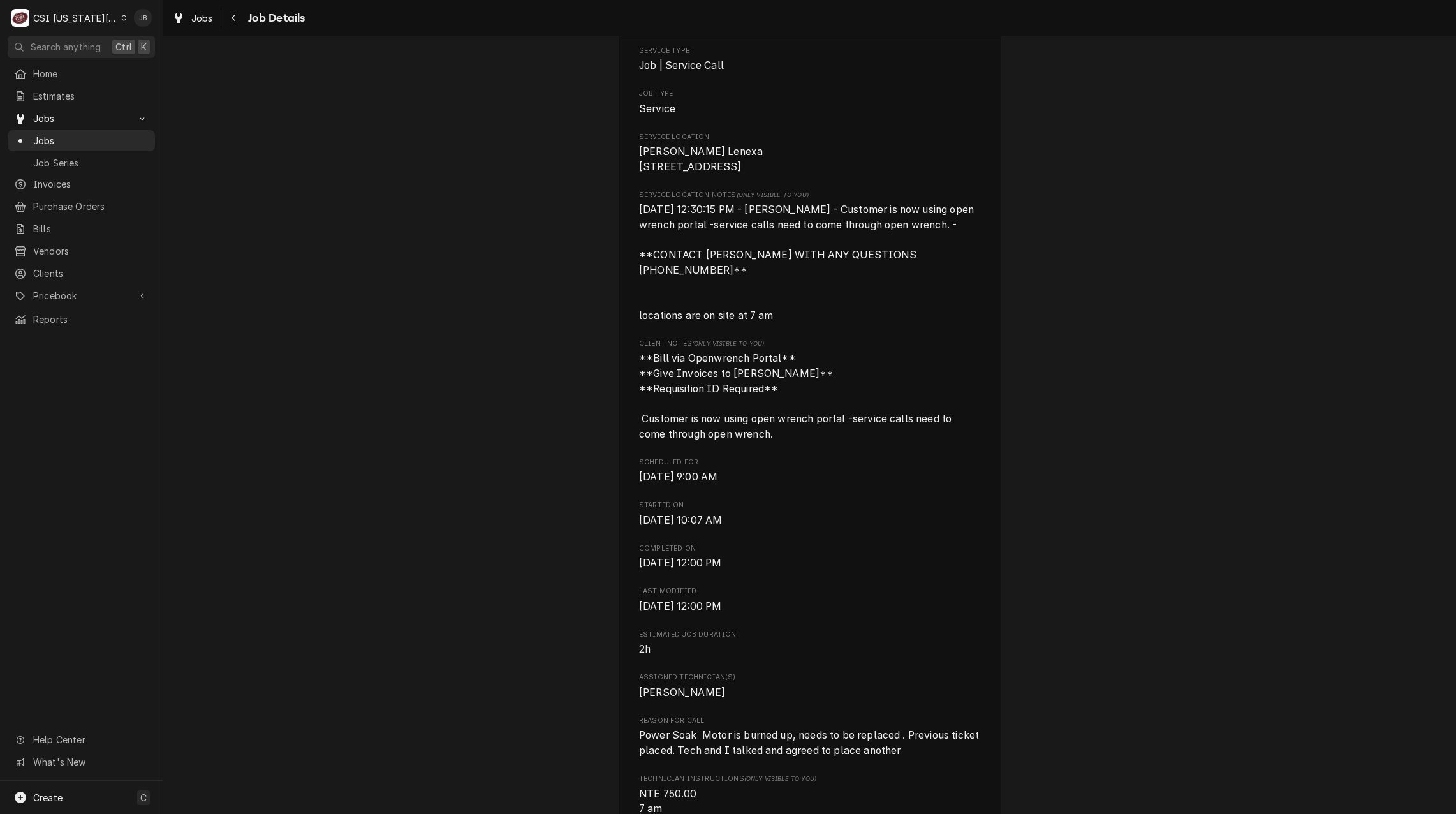
drag, startPoint x: 783, startPoint y: 600, endPoint x: 563, endPoint y: 472, distance: 254.5
click at [563, 472] on div "Completed and Uninvoiced JA DEL INC [PERSON_NAME] Lenexa / [STREET_ADDRESS] Ope…" at bounding box center [809, 793] width 1292 height 1998
drag, startPoint x: 563, startPoint y: 472, endPoint x: 869, endPoint y: 572, distance: 321.9
click at [869, 572] on div "Roopairs Job ID JOB-32370 Open Wrench ID 1994719 Date Received [DATE] Service T…" at bounding box center [810, 669] width 341 height 1505
drag, startPoint x: 633, startPoint y: 568, endPoint x: 778, endPoint y: 567, distance: 145.0
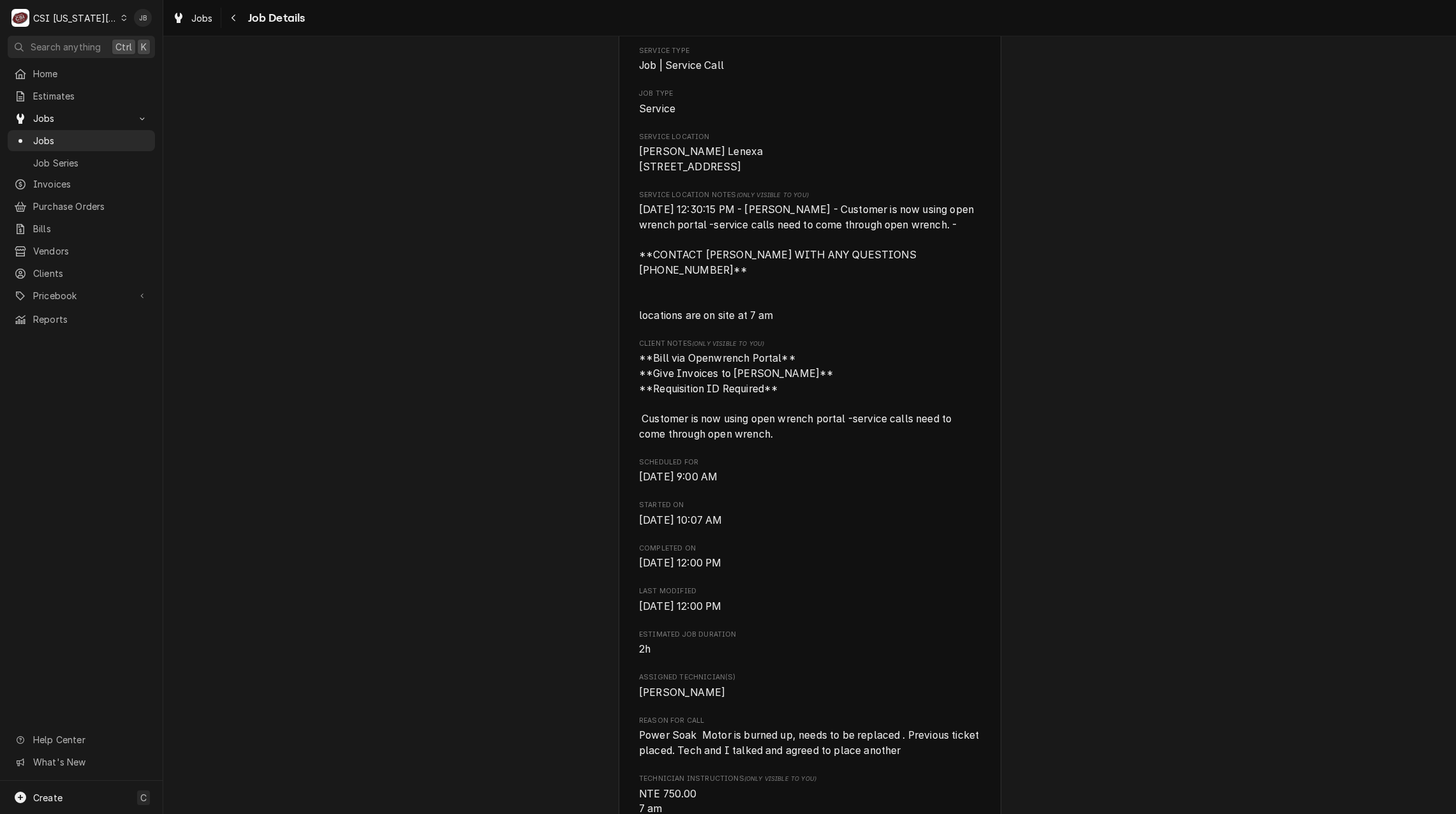
click at [778, 567] on div "JA DEL INC Jack Stack Lenexa / 8721 Ryckert Street, Lenexa, KS 66219 Open in Ma…" at bounding box center [810, 804] width 382 height 1955
drag, startPoint x: 778, startPoint y: 567, endPoint x: 821, endPoint y: 573, distance: 43.4
click at [822, 572] on div "Roopairs Job ID JOB-32370 Open Wrench ID 1994719 Date Received Aug 27, 2025 Ser…" at bounding box center [810, 669] width 341 height 1505
click at [868, 528] on div "Roopairs Job ID JOB-32370 Open Wrench ID 1994719 Date Received Aug 27, 2025 Ser…" at bounding box center [810, 669] width 341 height 1505
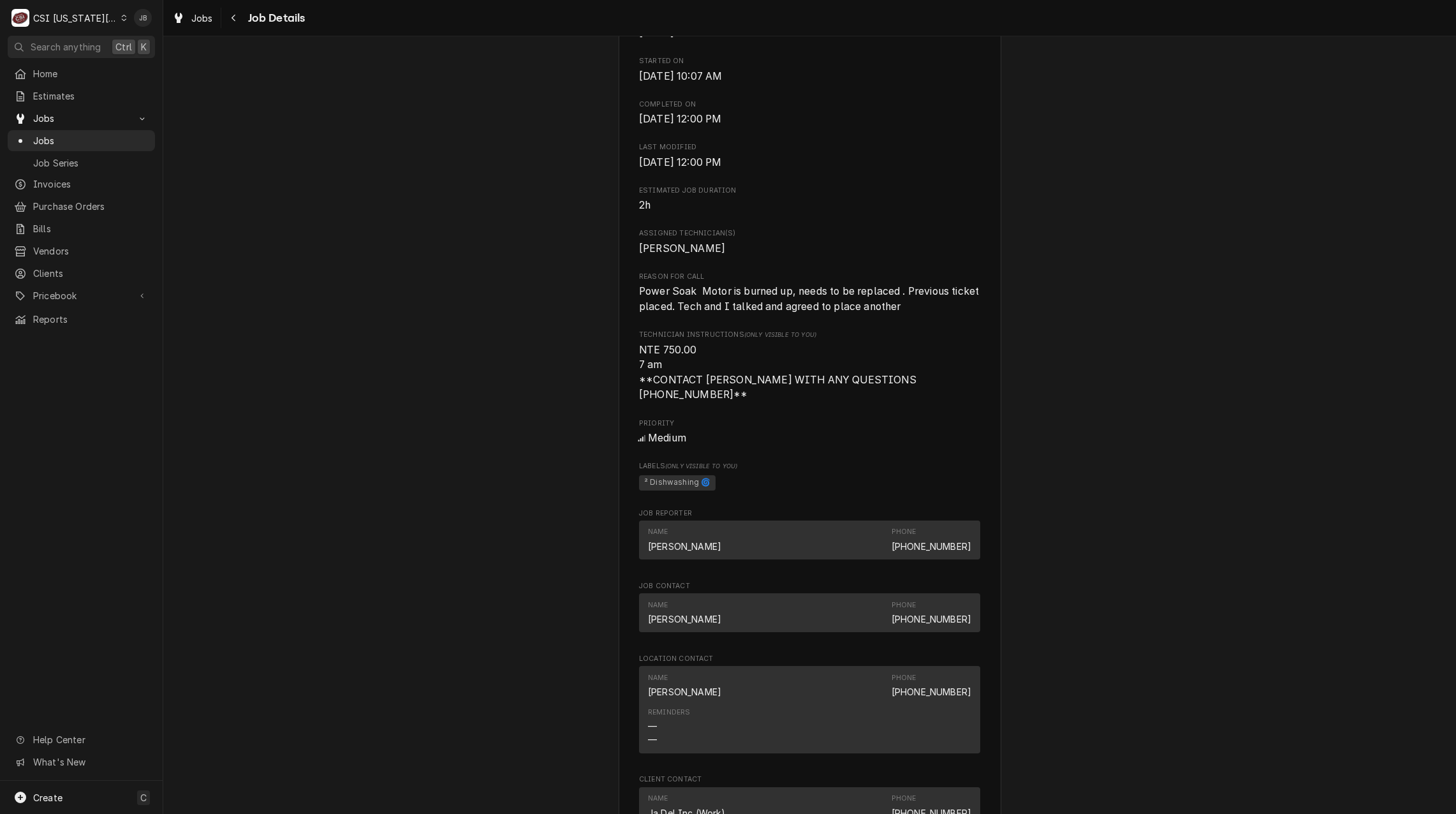
scroll to position [510, 0]
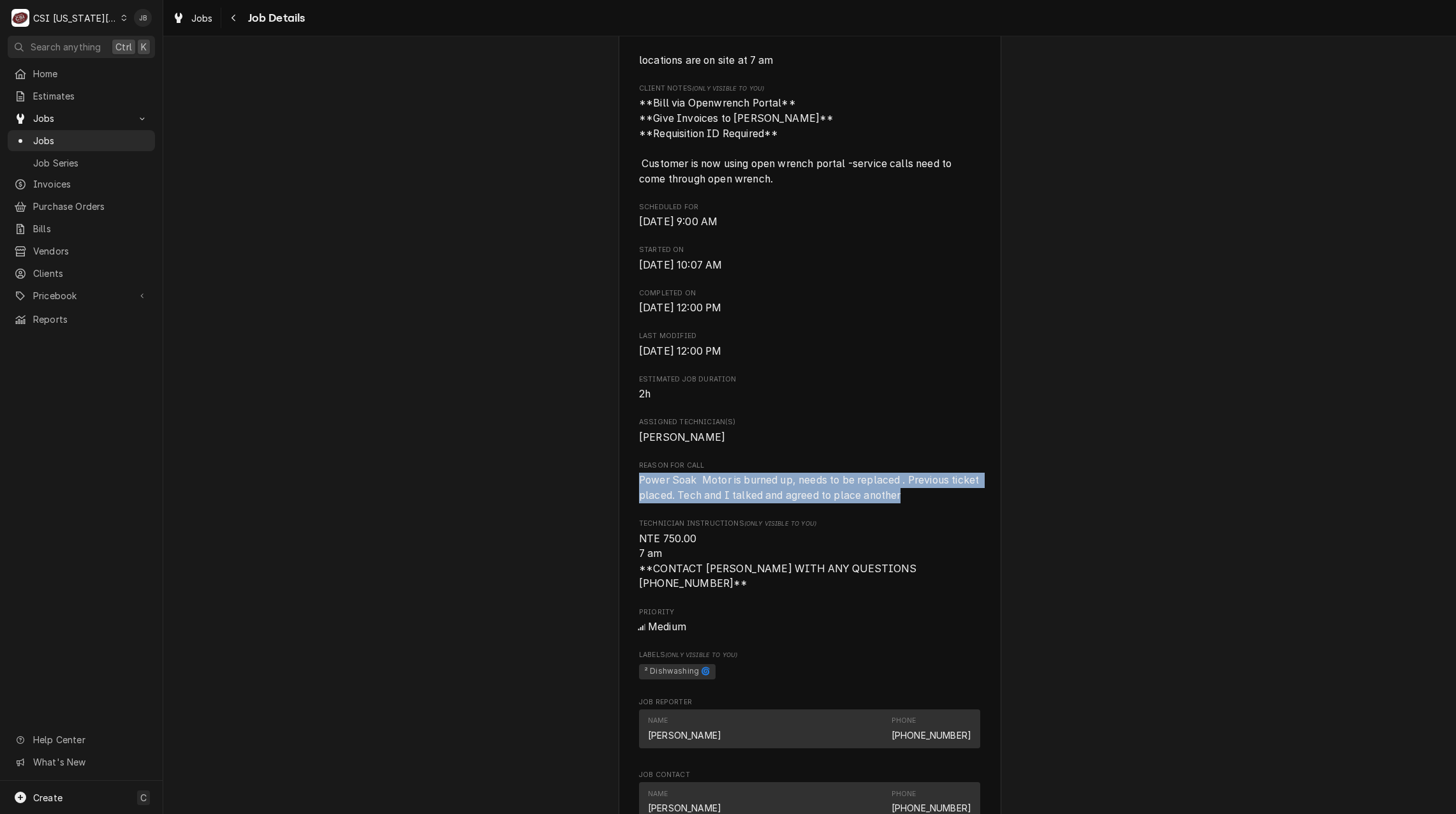
drag, startPoint x: 939, startPoint y: 495, endPoint x: 619, endPoint y: 484, distance: 320.2
click at [619, 484] on div "JA DEL INC Jack Stack Lenexa / 8721 Ryckert Street, Lenexa, KS 66219 Open in Ma…" at bounding box center [810, 549] width 382 height 1955
drag, startPoint x: 619, startPoint y: 484, endPoint x: 866, endPoint y: 456, distance: 248.6
click at [866, 456] on div "Roopairs Job ID JOB-32370 Open Wrench ID 1994719 Date Received Aug 27, 2025 Ser…" at bounding box center [810, 413] width 341 height 1505
drag, startPoint x: 934, startPoint y: 489, endPoint x: 596, endPoint y: 456, distance: 339.6
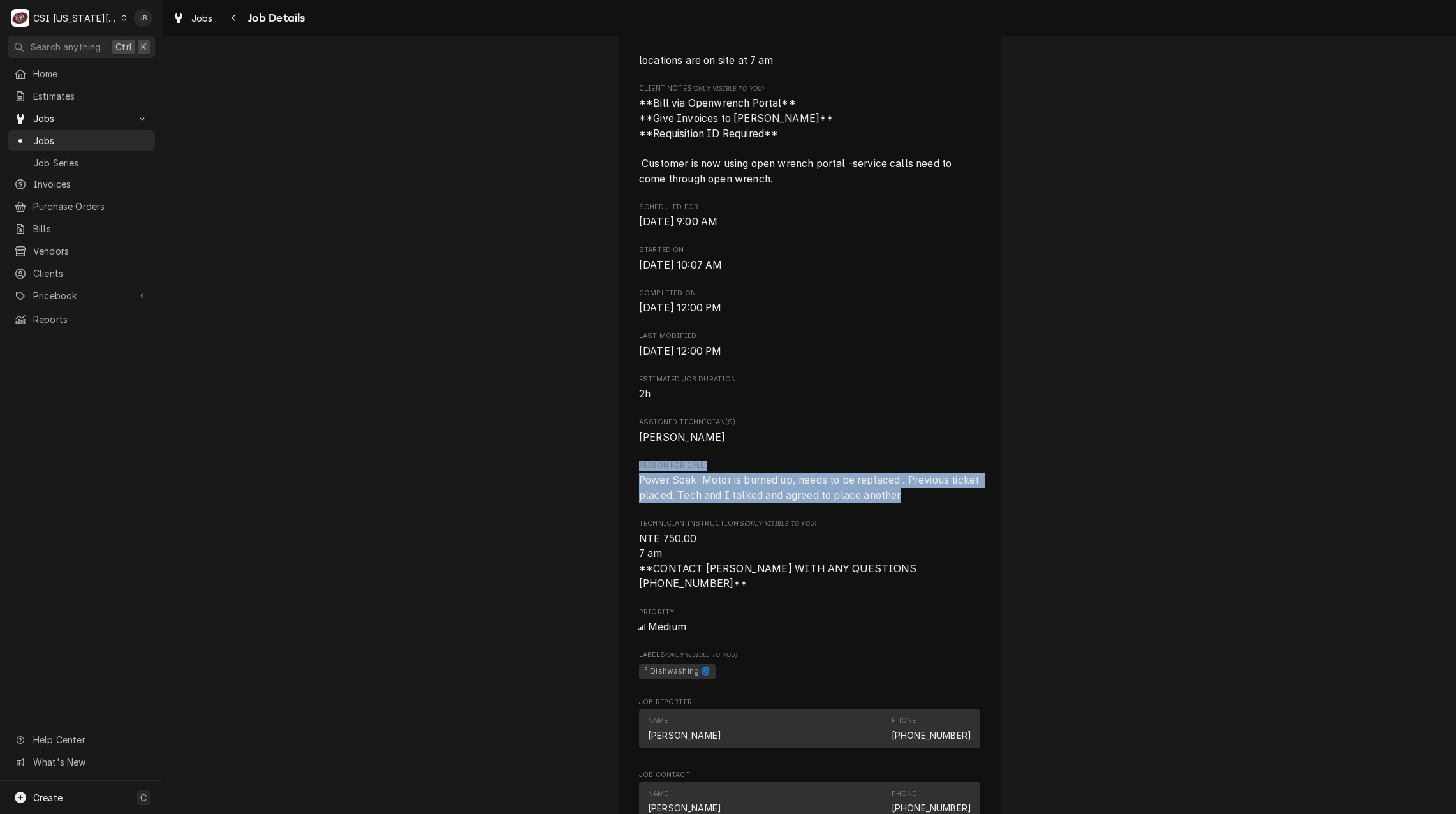
click at [596, 456] on div "Completed and Uninvoiced JA DEL INC Jack Stack Lenexa / 8721 Ryckert Street, Le…" at bounding box center [809, 538] width 1292 height 1998
drag, startPoint x: 596, startPoint y: 456, endPoint x: 844, endPoint y: 435, distance: 248.9
click at [844, 435] on span "Mike Schupp" at bounding box center [810, 438] width 341 height 15
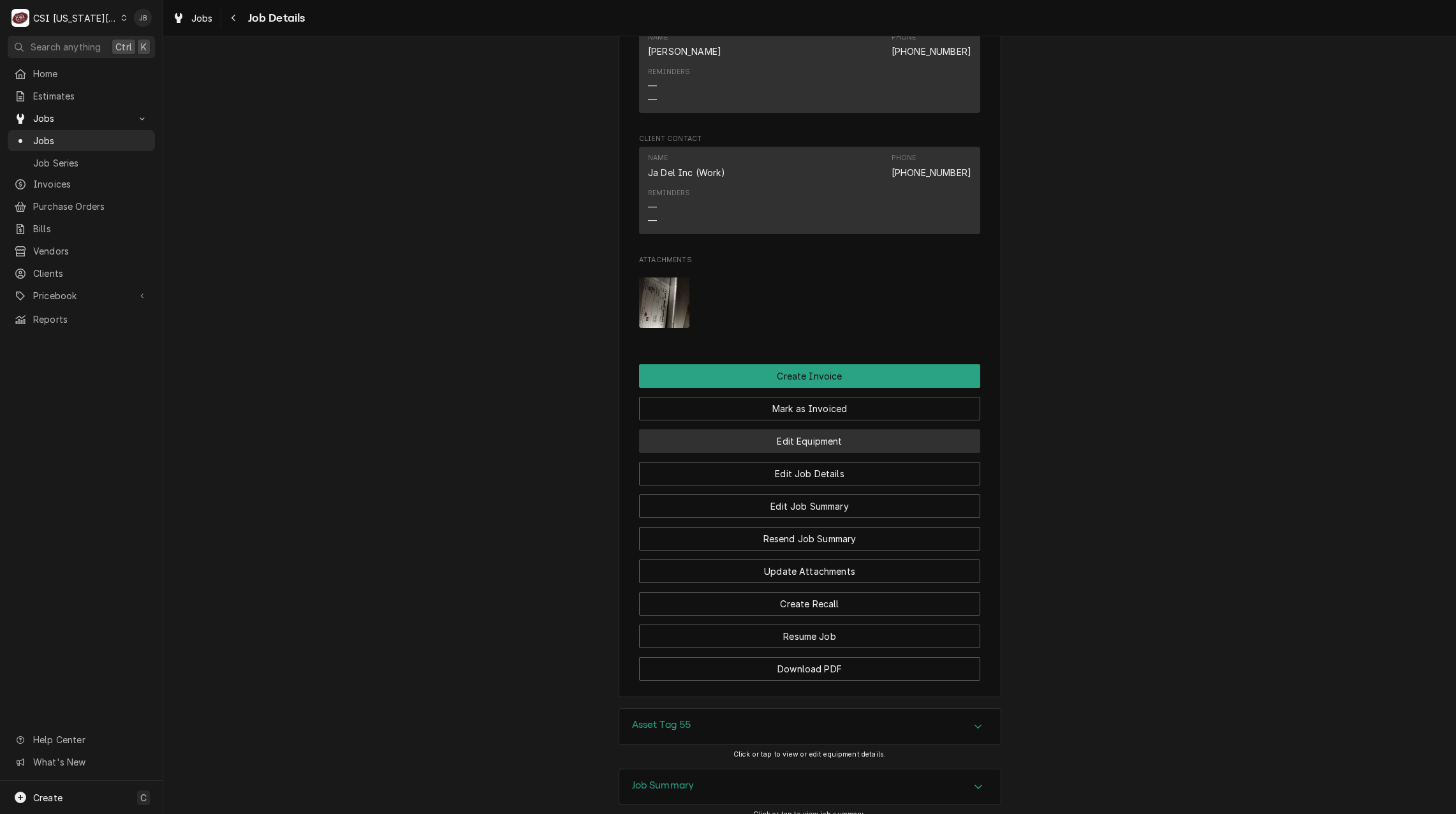
scroll to position [1459, 0]
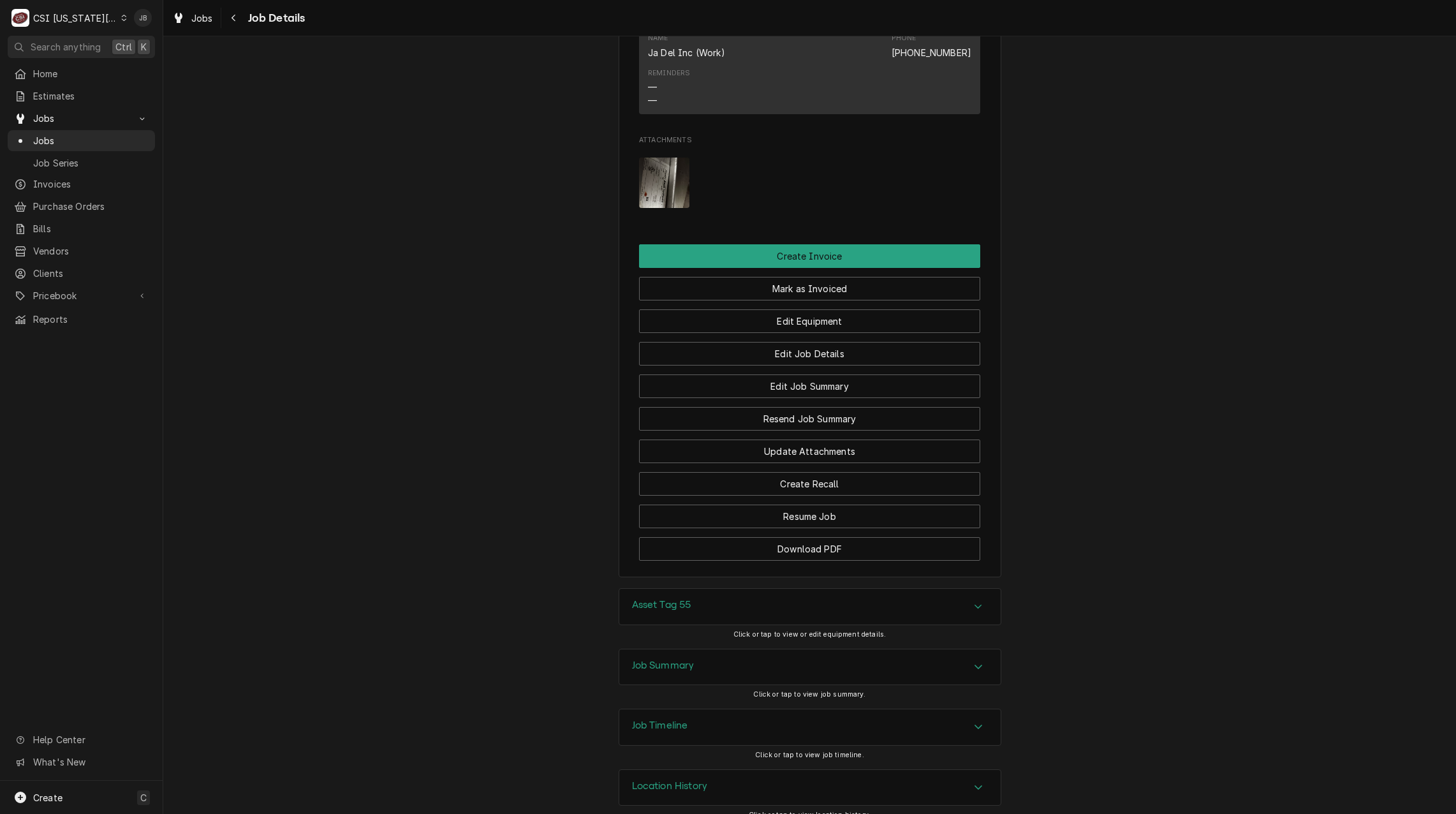
click at [658, 173] on img "Attachments" at bounding box center [663, 182] width 50 height 50
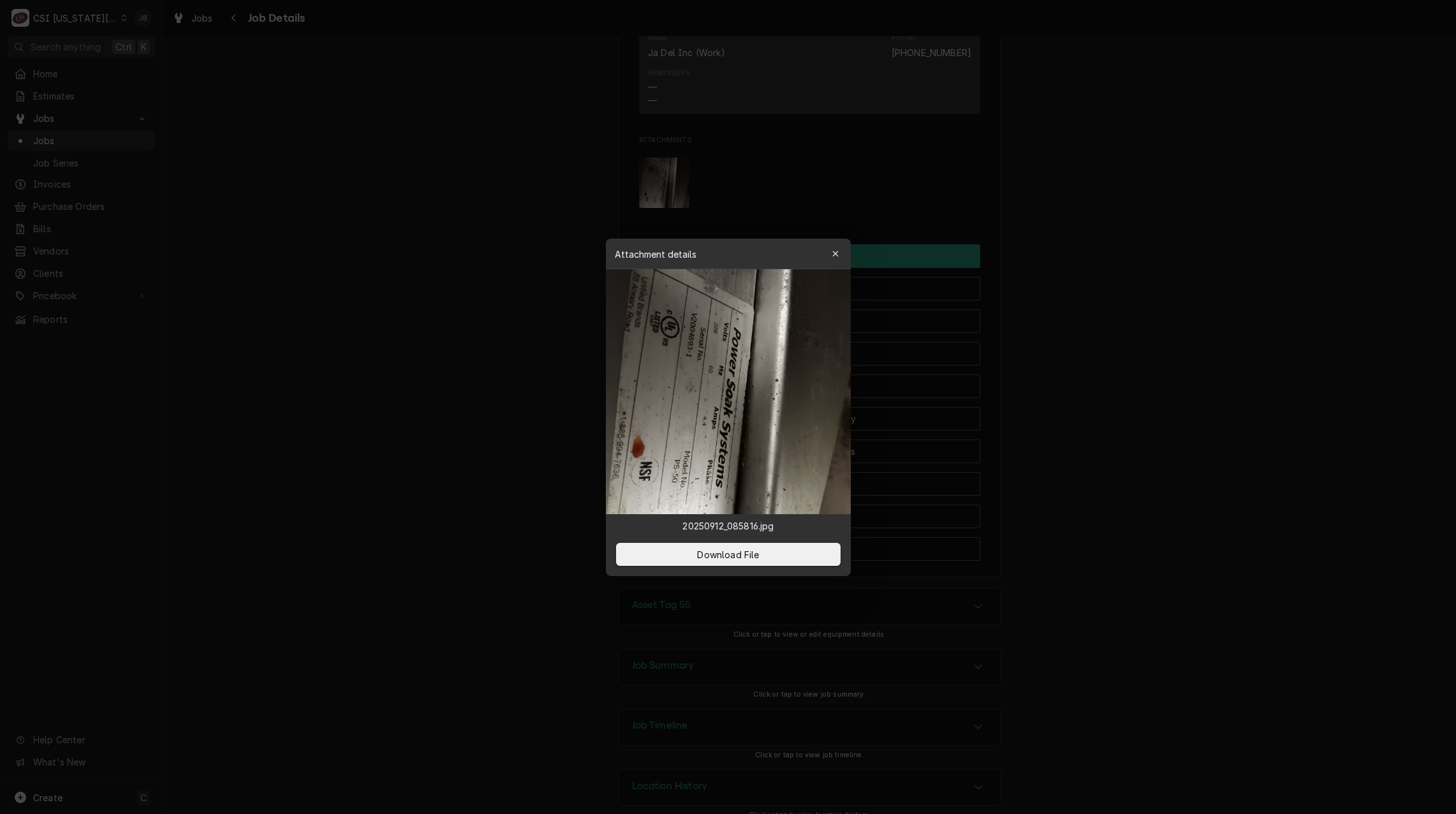
click at [1261, 367] on div at bounding box center [728, 407] width 1456 height 814
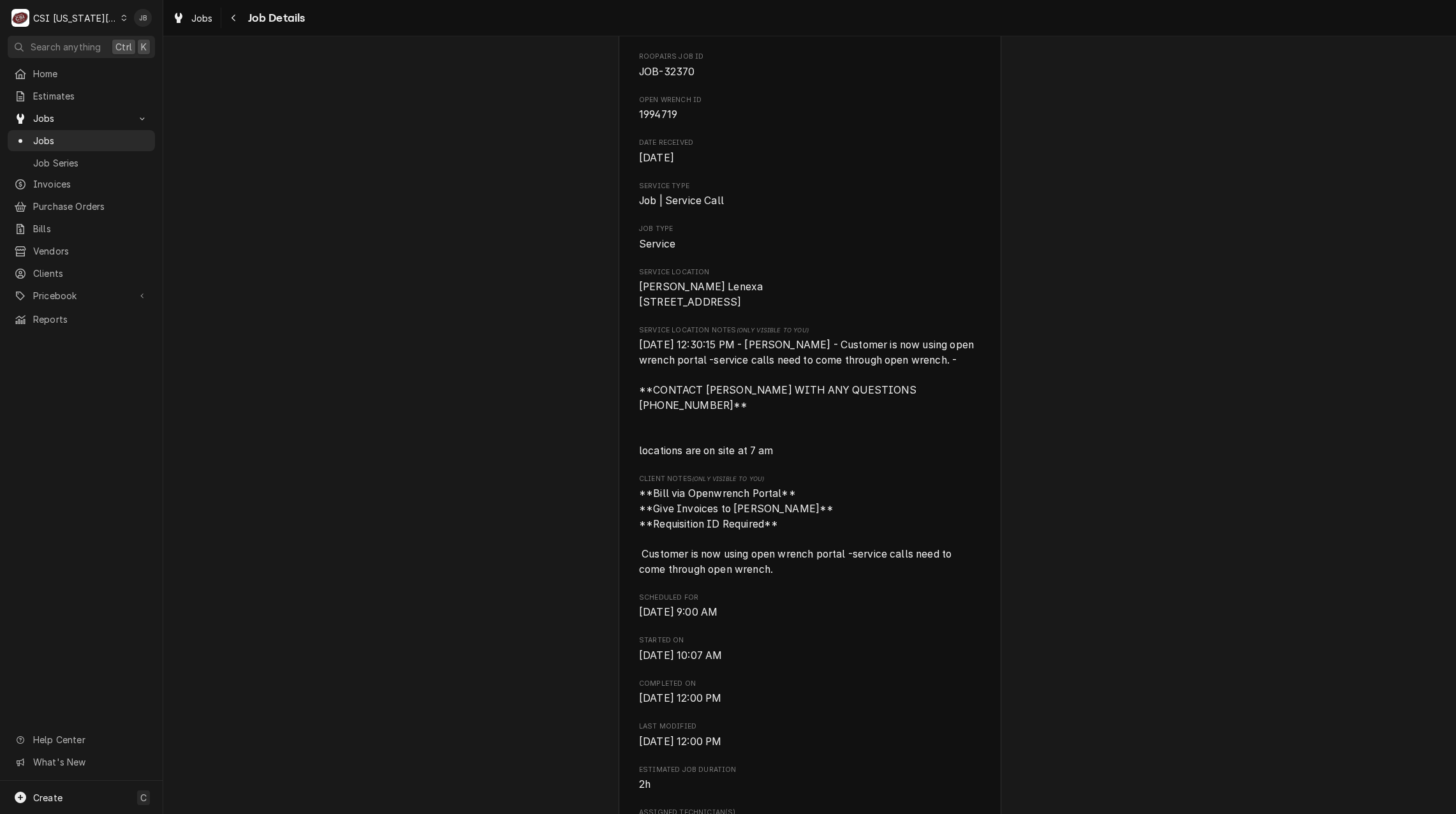
scroll to position [0, 0]
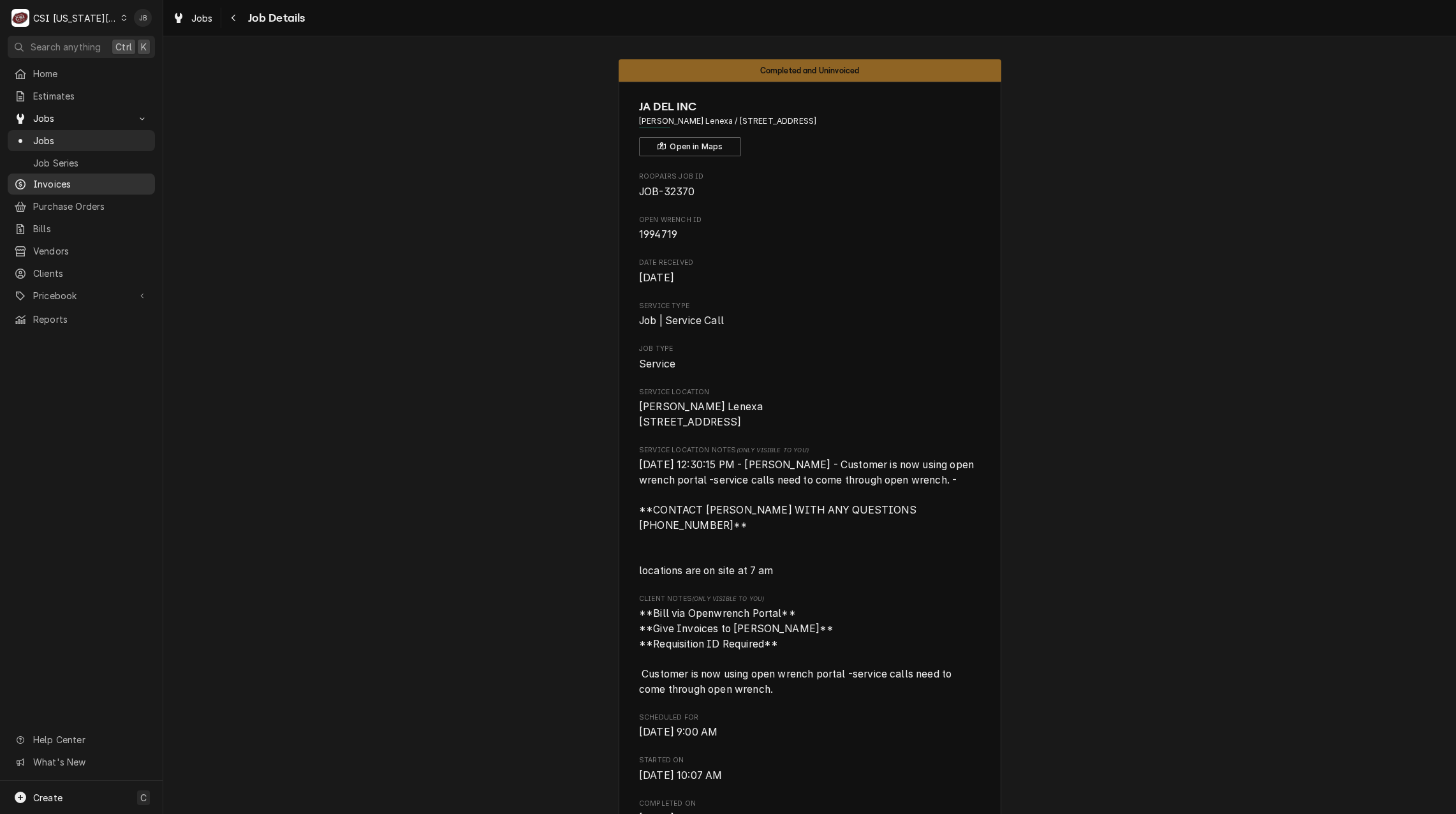
click at [86, 178] on span "Invoices" at bounding box center [91, 184] width 116 height 14
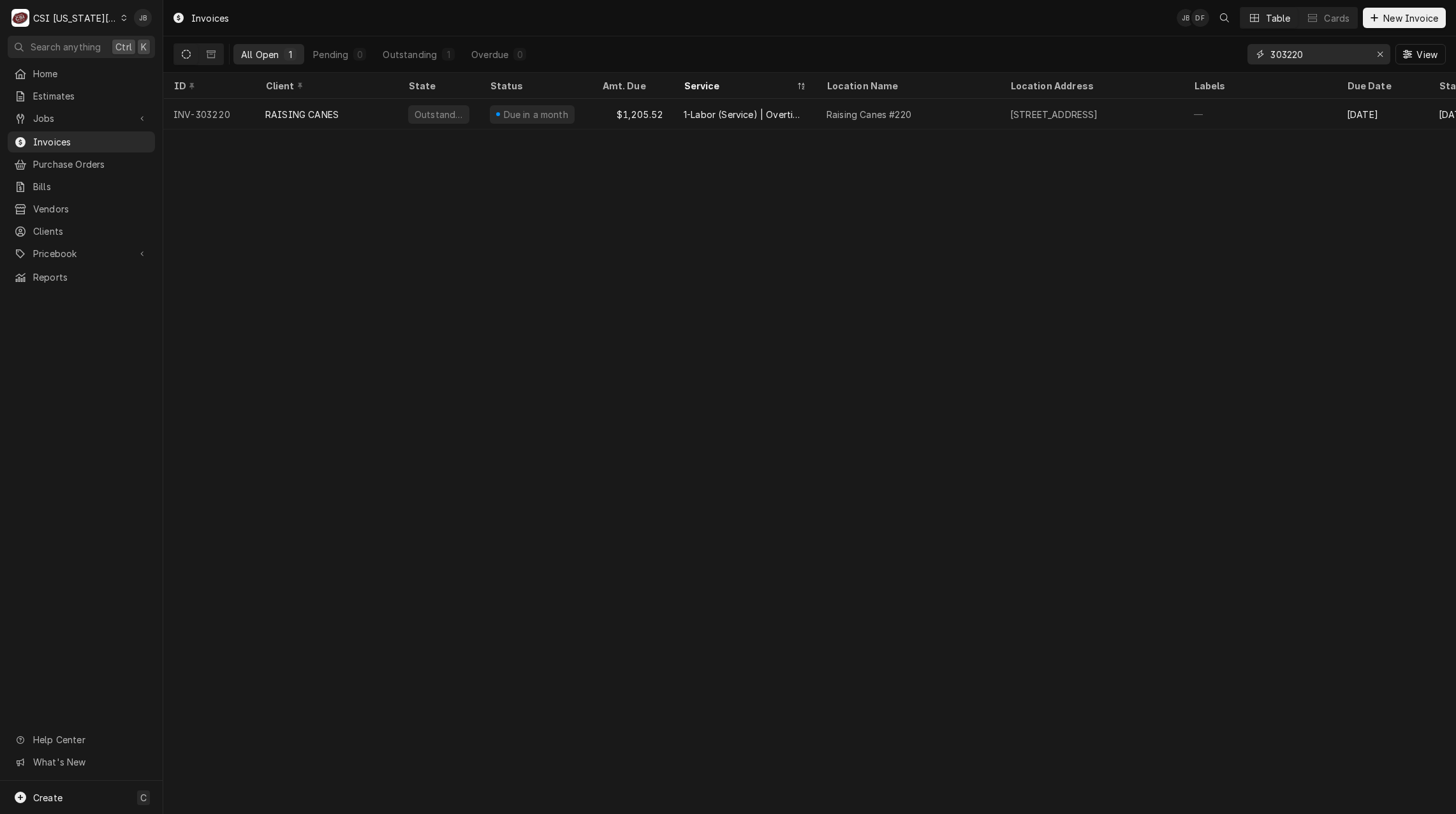
drag, startPoint x: 1309, startPoint y: 55, endPoint x: 1167, endPoint y: 57, distance: 142.0
click at [1172, 55] on div "All Open 1 Pending 0 Outstanding 1 Overdue 0 303220 View" at bounding box center [809, 54] width 1272 height 36
paste input "2537"
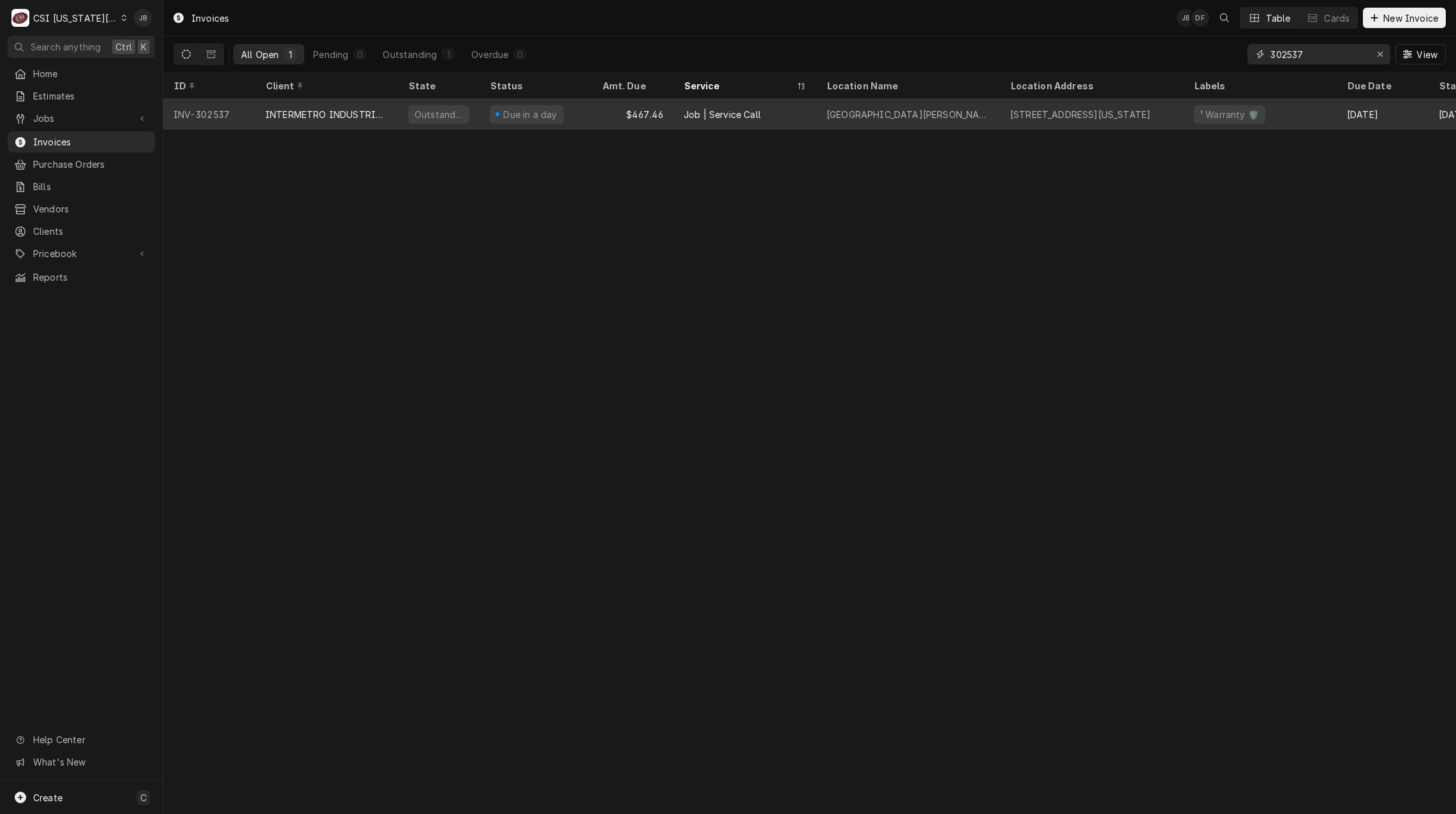
type input "302537"
click at [432, 112] on div "Outstanding" at bounding box center [438, 115] width 51 height 14
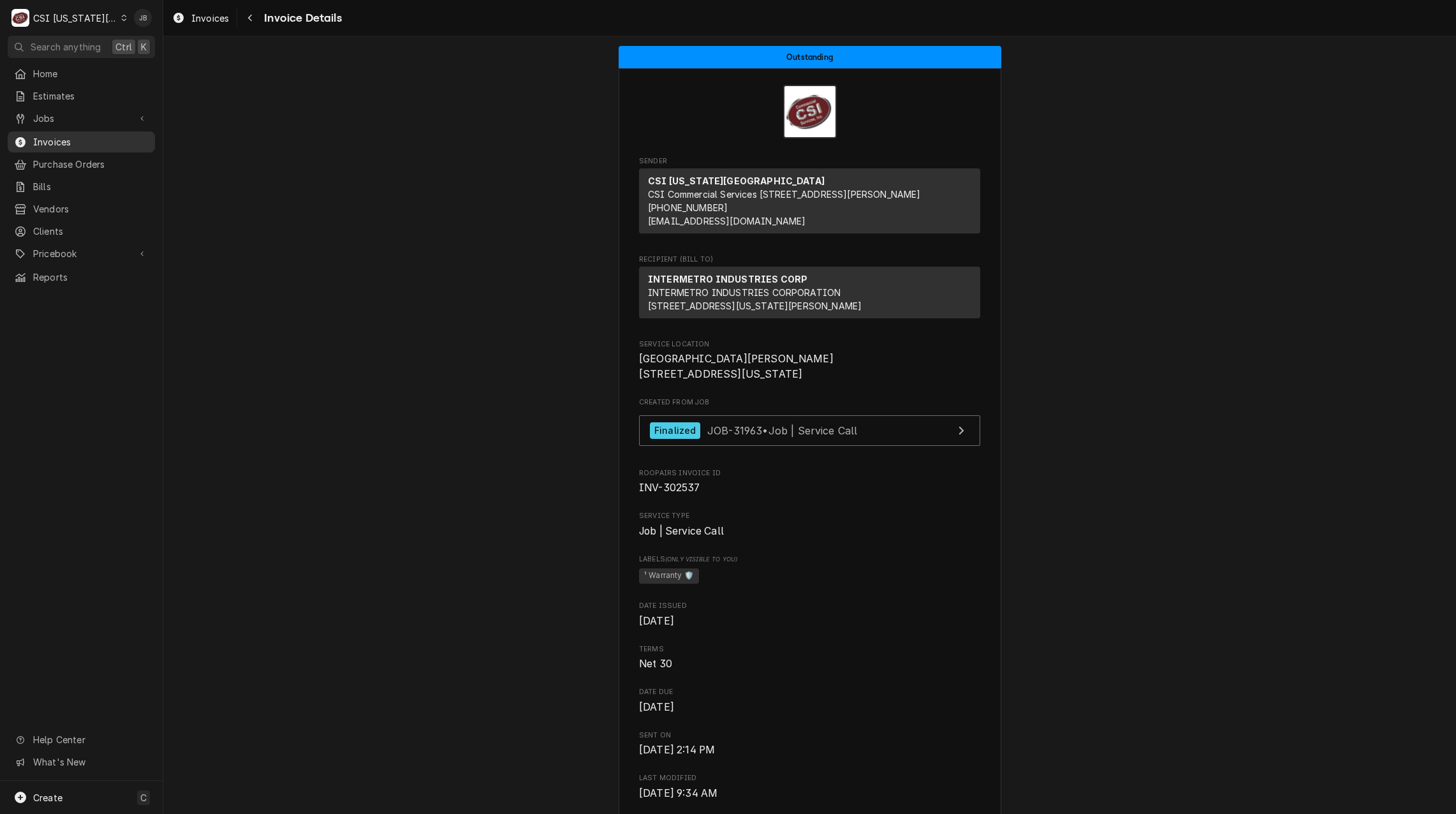
drag, startPoint x: 76, startPoint y: 137, endPoint x: 87, endPoint y: 137, distance: 11.0
click at [76, 137] on span "Invoices" at bounding box center [91, 142] width 116 height 14
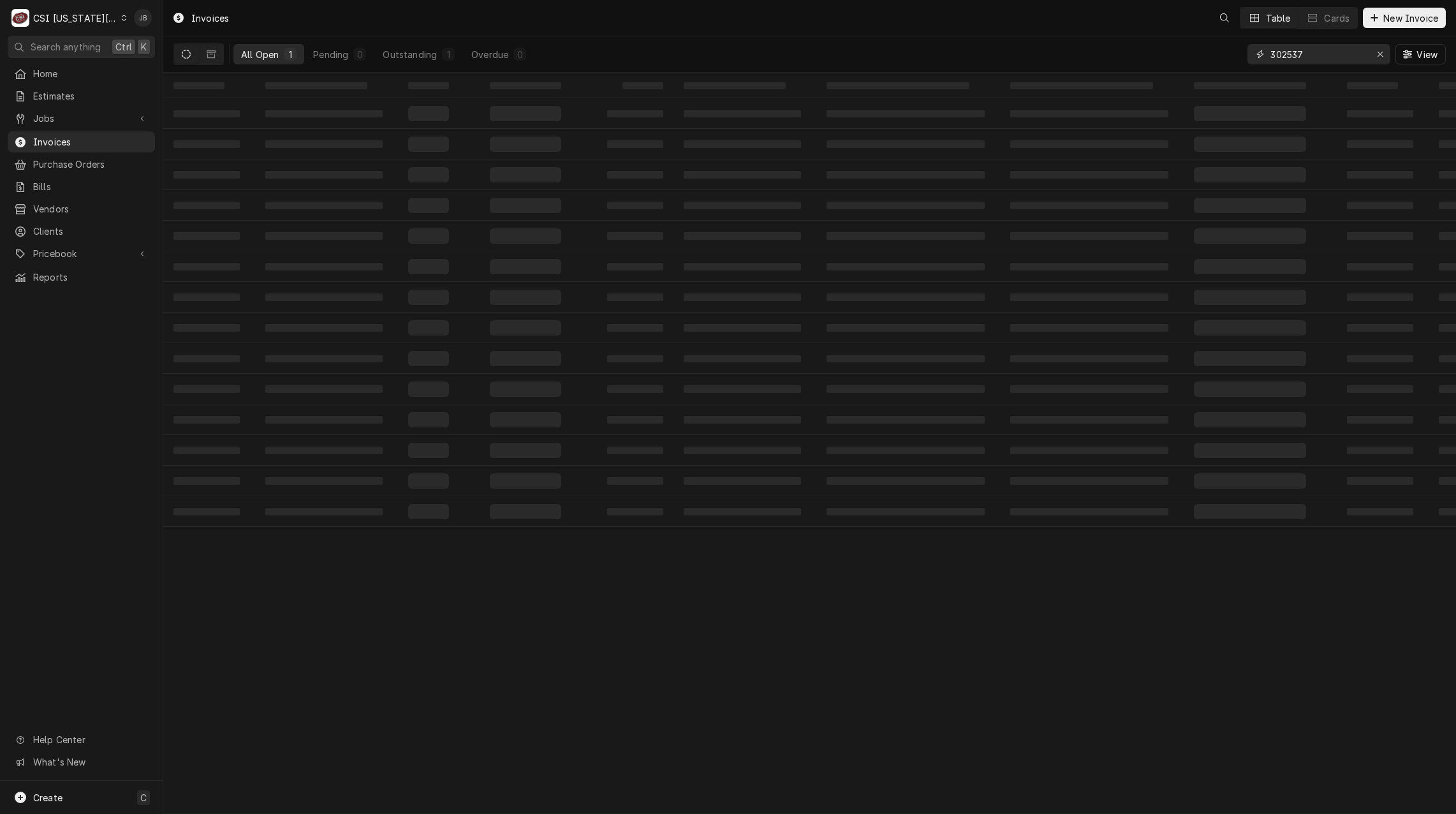
click at [1338, 61] on input "302537" at bounding box center [1318, 54] width 96 height 20
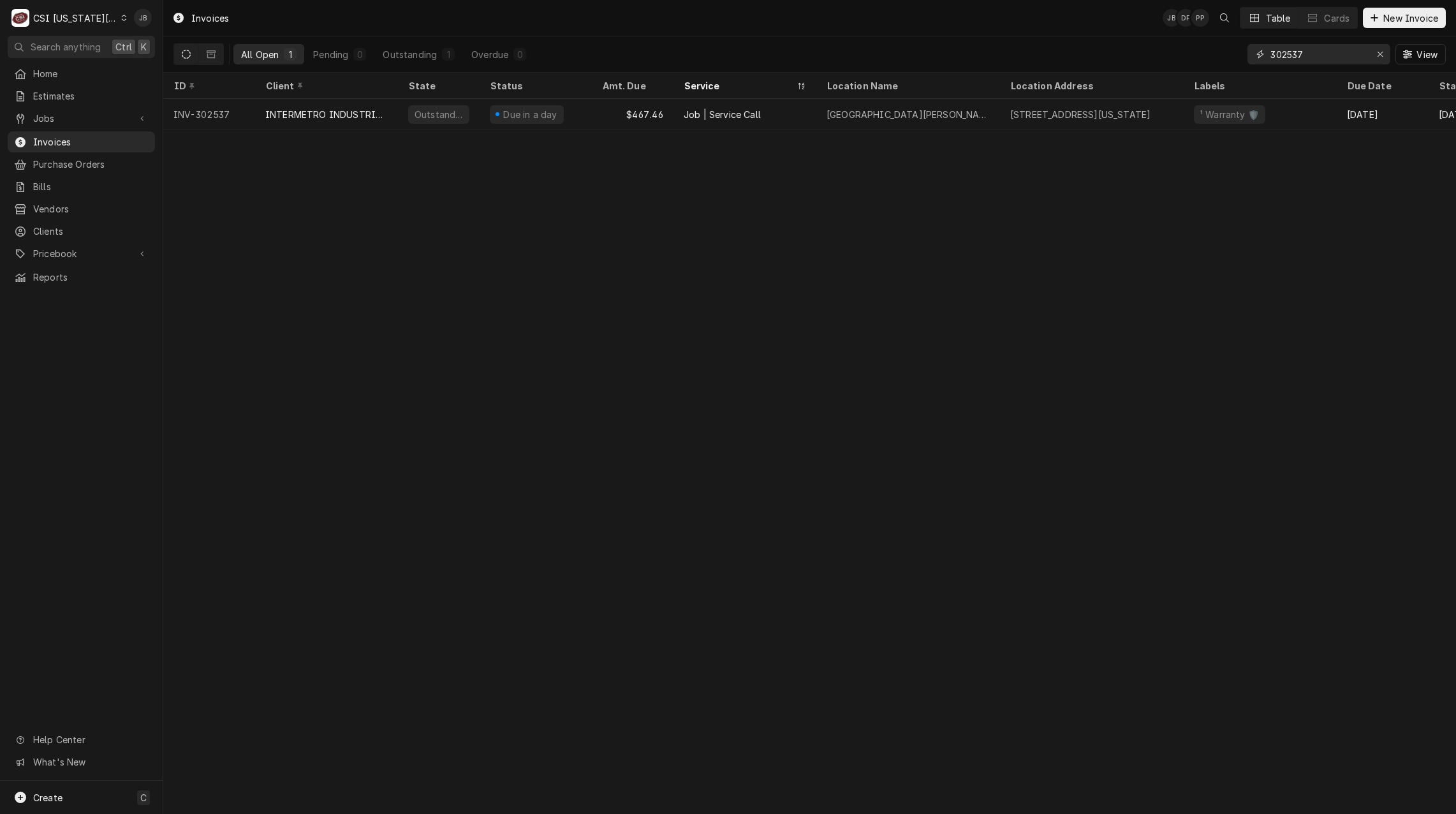
drag, startPoint x: 1318, startPoint y: 57, endPoint x: 1167, endPoint y: 57, distance: 151.0
click at [1167, 57] on div "All Open 1 Pending 0 Outstanding 1 Overdue 0 302537 View" at bounding box center [809, 54] width 1272 height 36
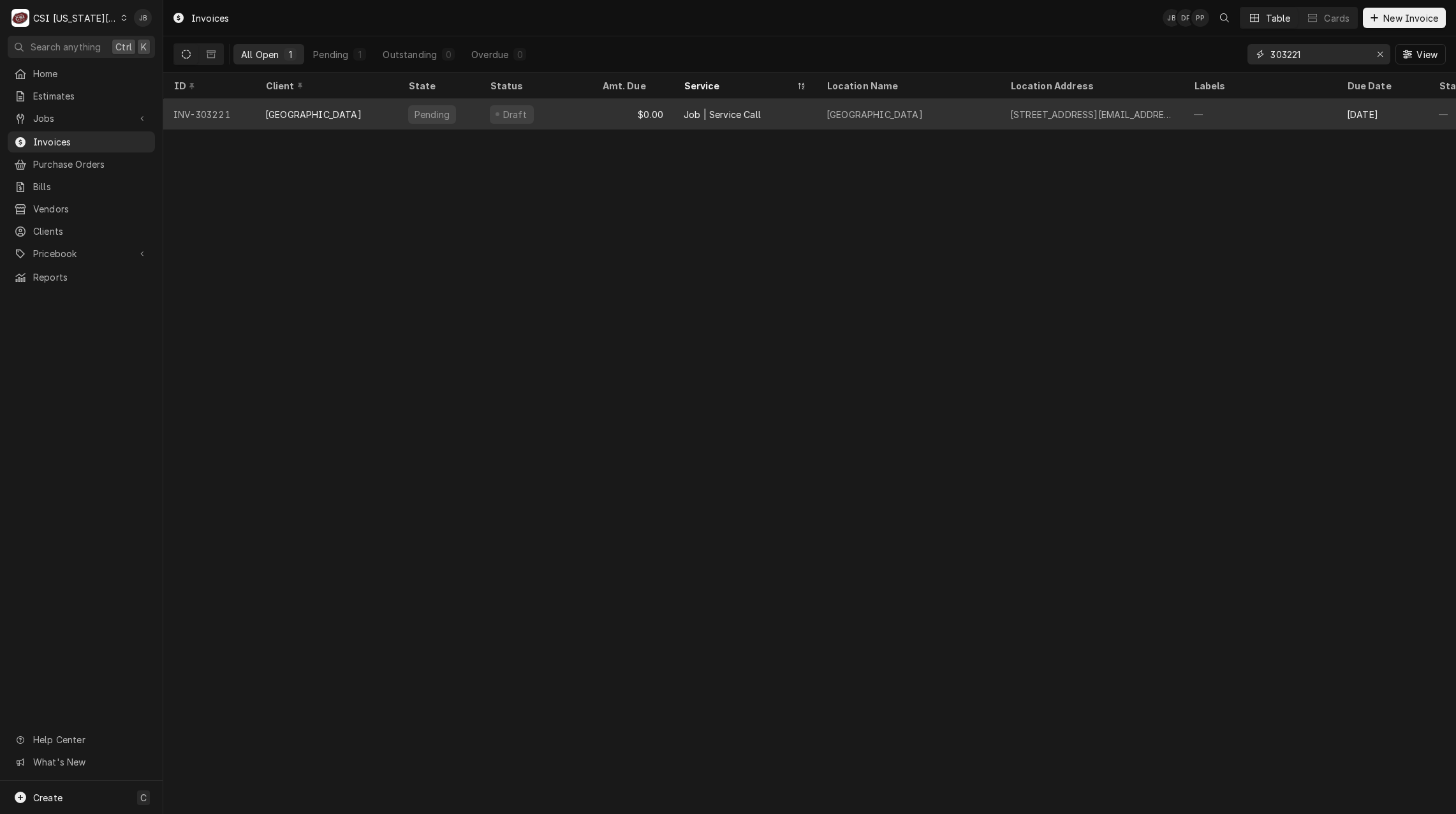
type input "303221"
click at [528, 109] on div "Draft" at bounding box center [511, 115] width 44 height 19
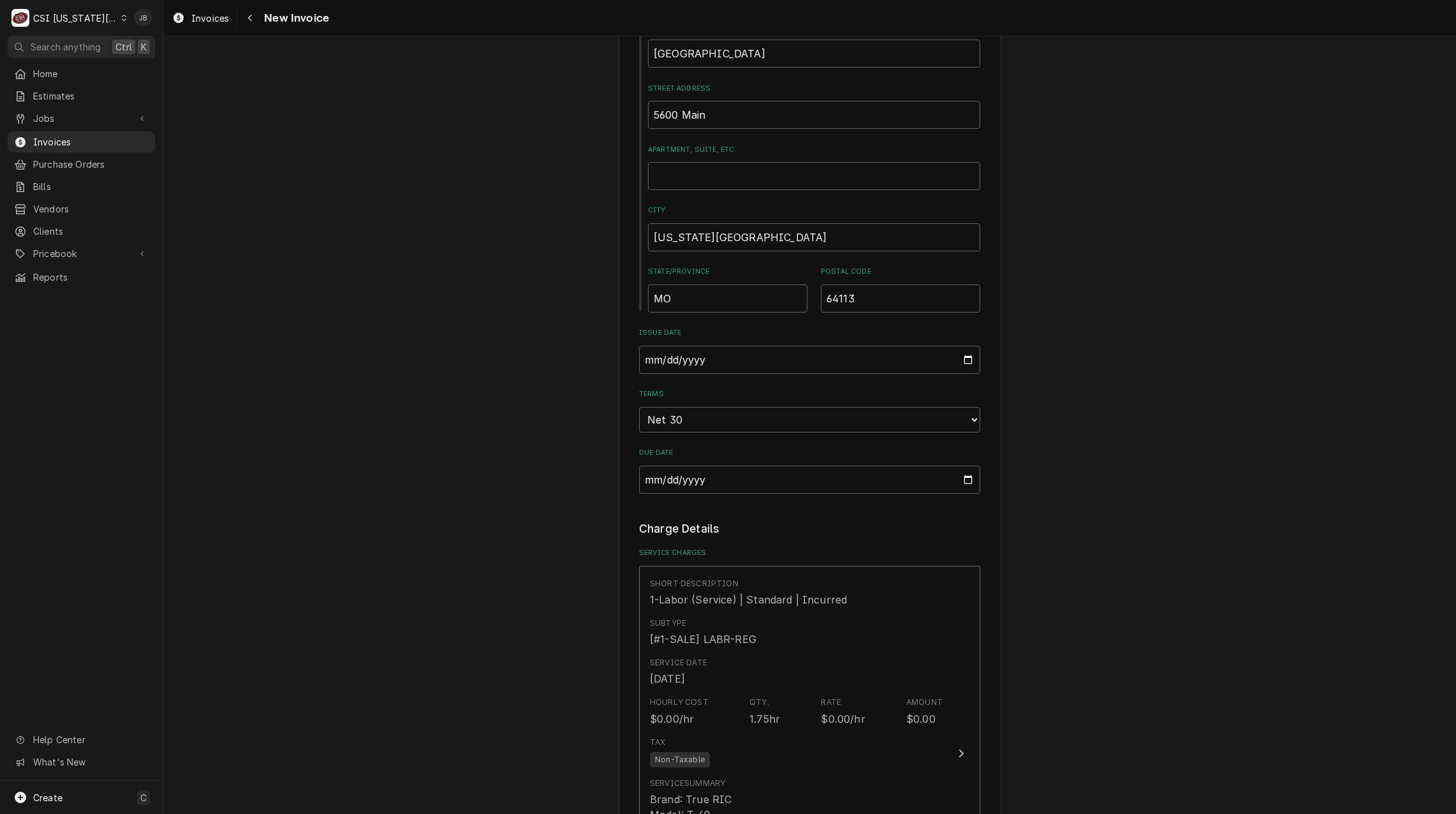
scroll to position [127, 0]
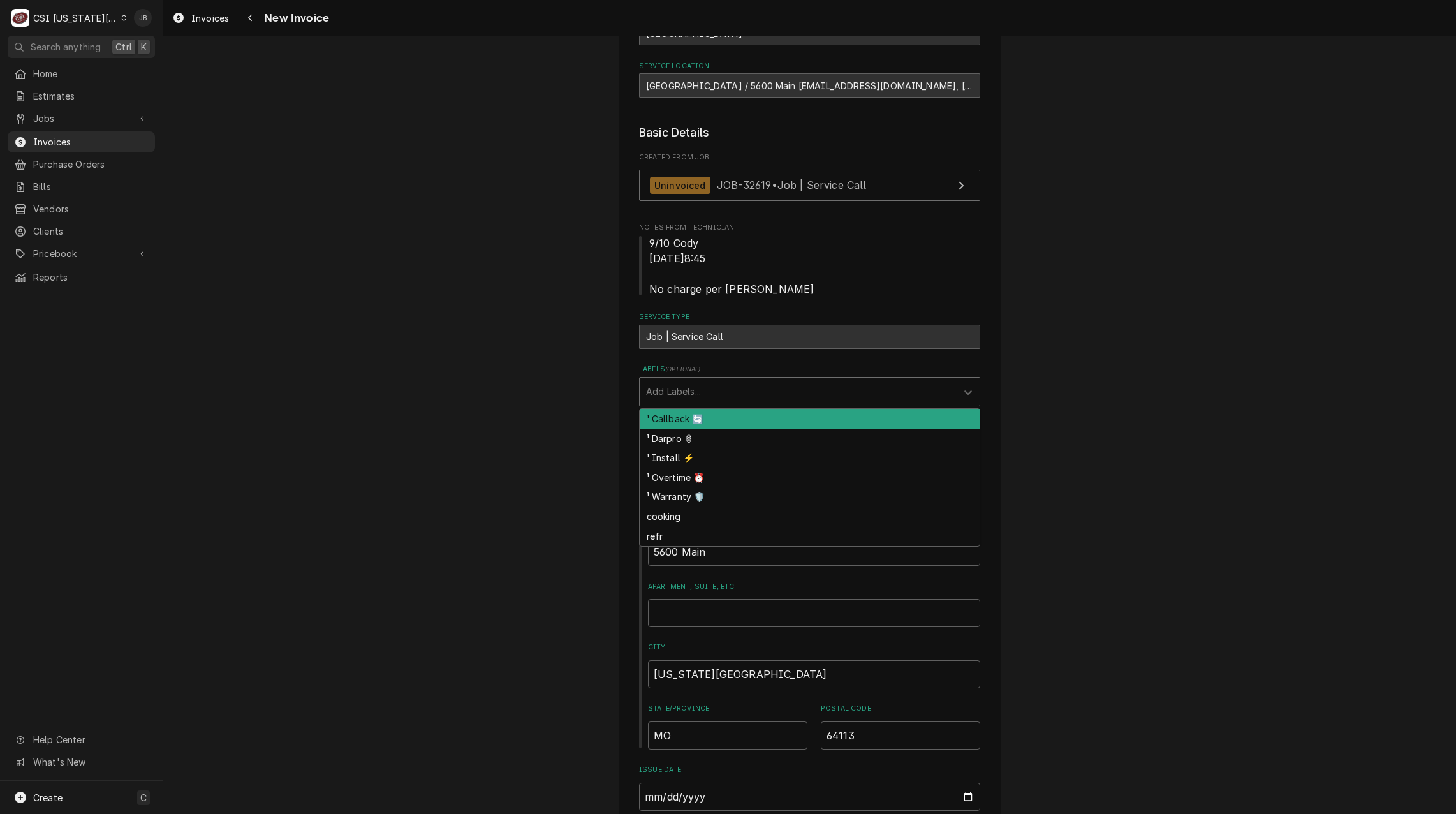
click at [681, 394] on div "Labels" at bounding box center [798, 391] width 304 height 23
click at [684, 410] on div "¹ Callback 🔄" at bounding box center [810, 418] width 340 height 20
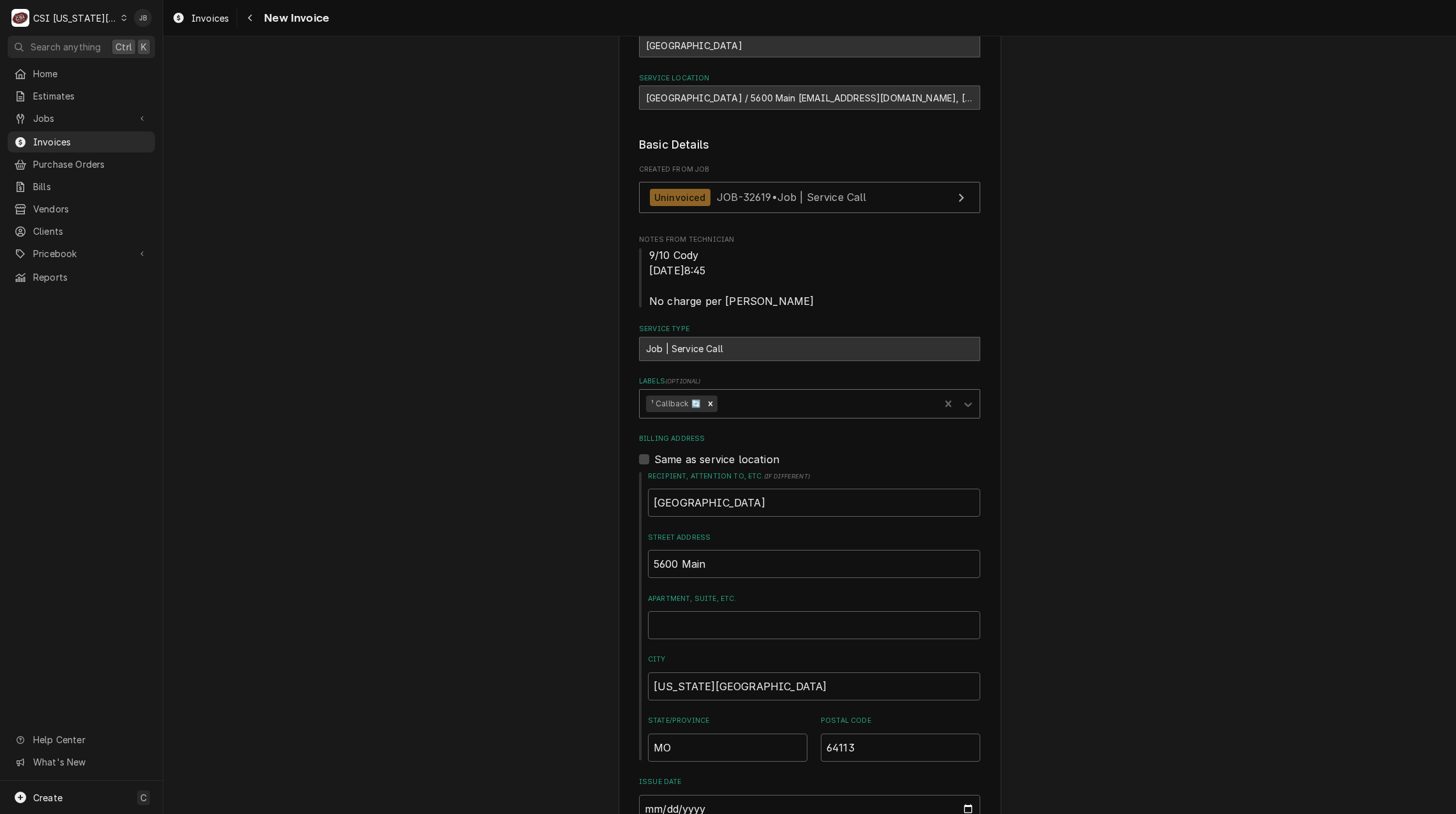
scroll to position [0, 0]
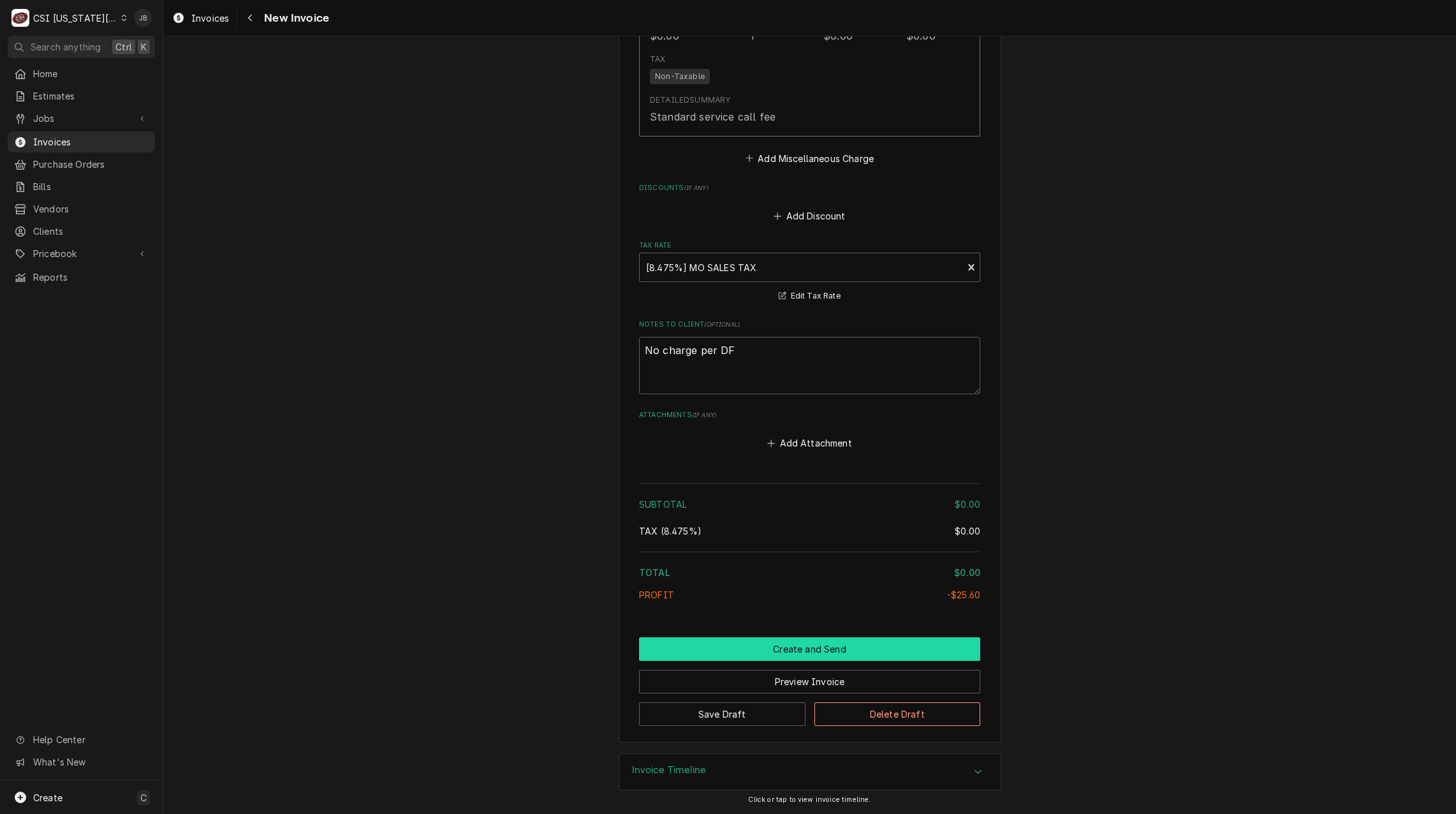
click at [706, 641] on button "Create and Send" at bounding box center [810, 649] width 341 height 24
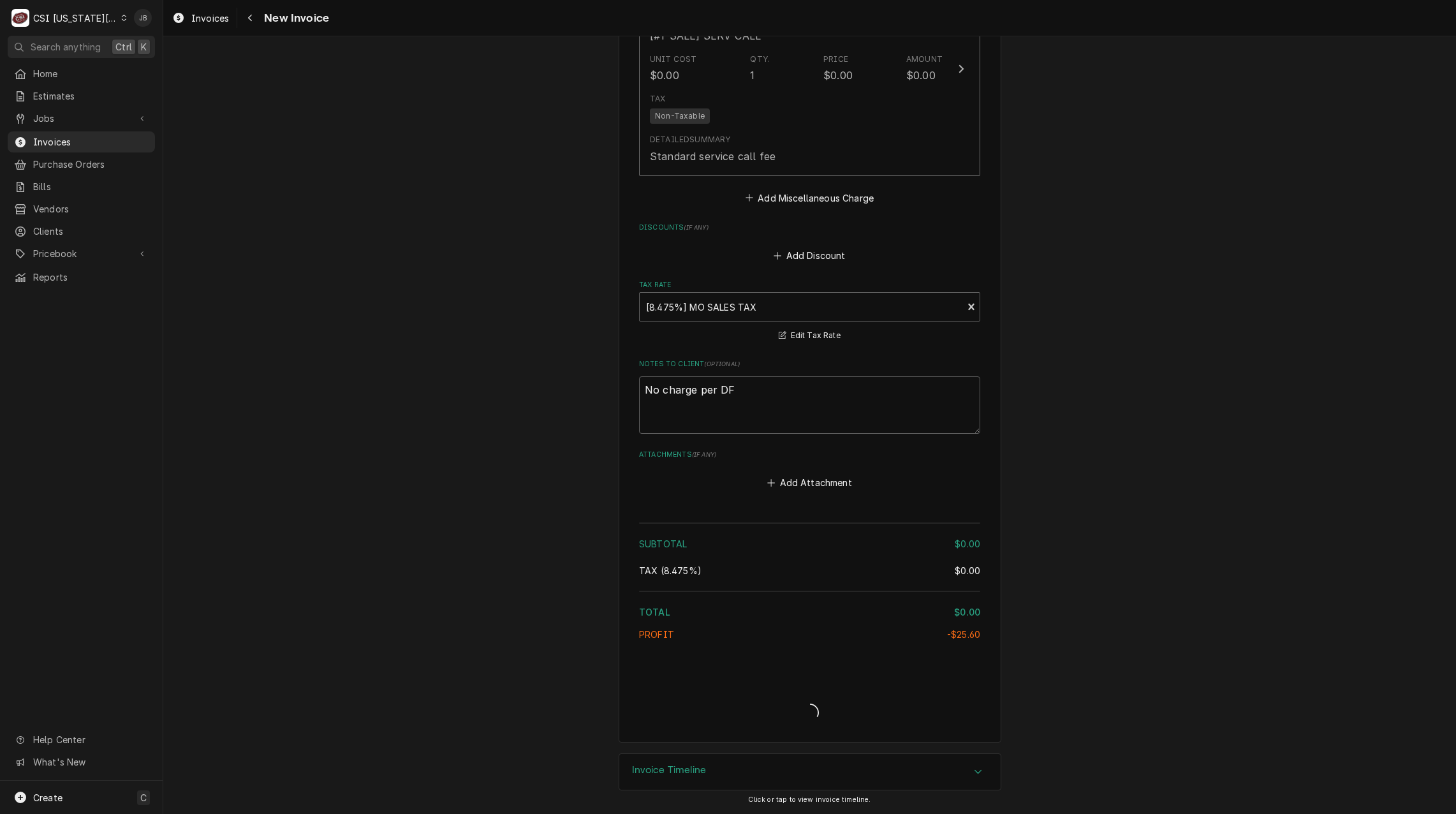
type textarea "x"
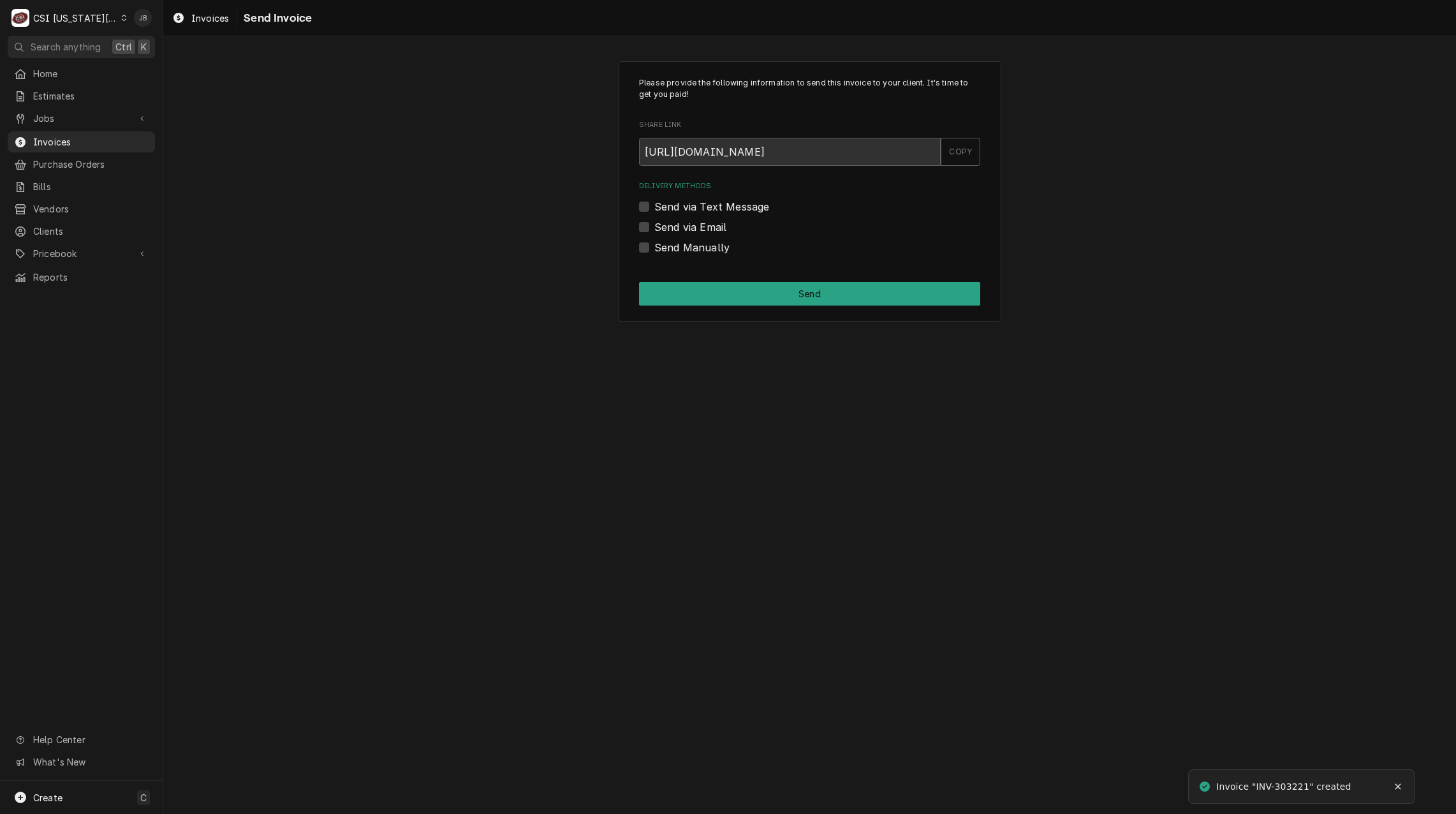
click at [704, 241] on label "Send Manually" at bounding box center [691, 247] width 76 height 15
click at [704, 241] on input "Send Manually" at bounding box center [825, 253] width 341 height 28
checkbox input "true"
click at [744, 301] on button "Send" at bounding box center [810, 294] width 341 height 24
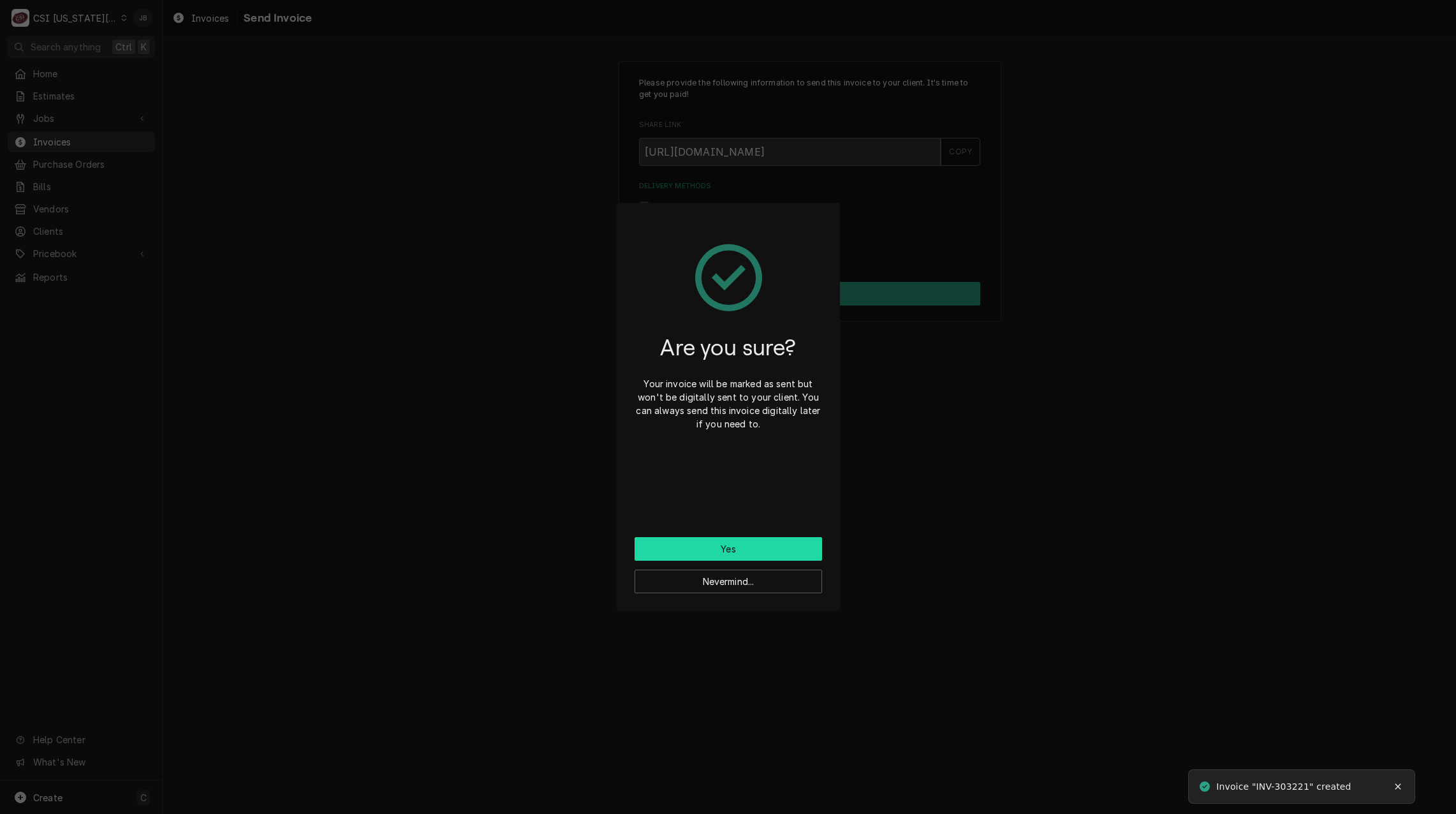
click at [690, 556] on button "Yes" at bounding box center [728, 549] width 188 height 24
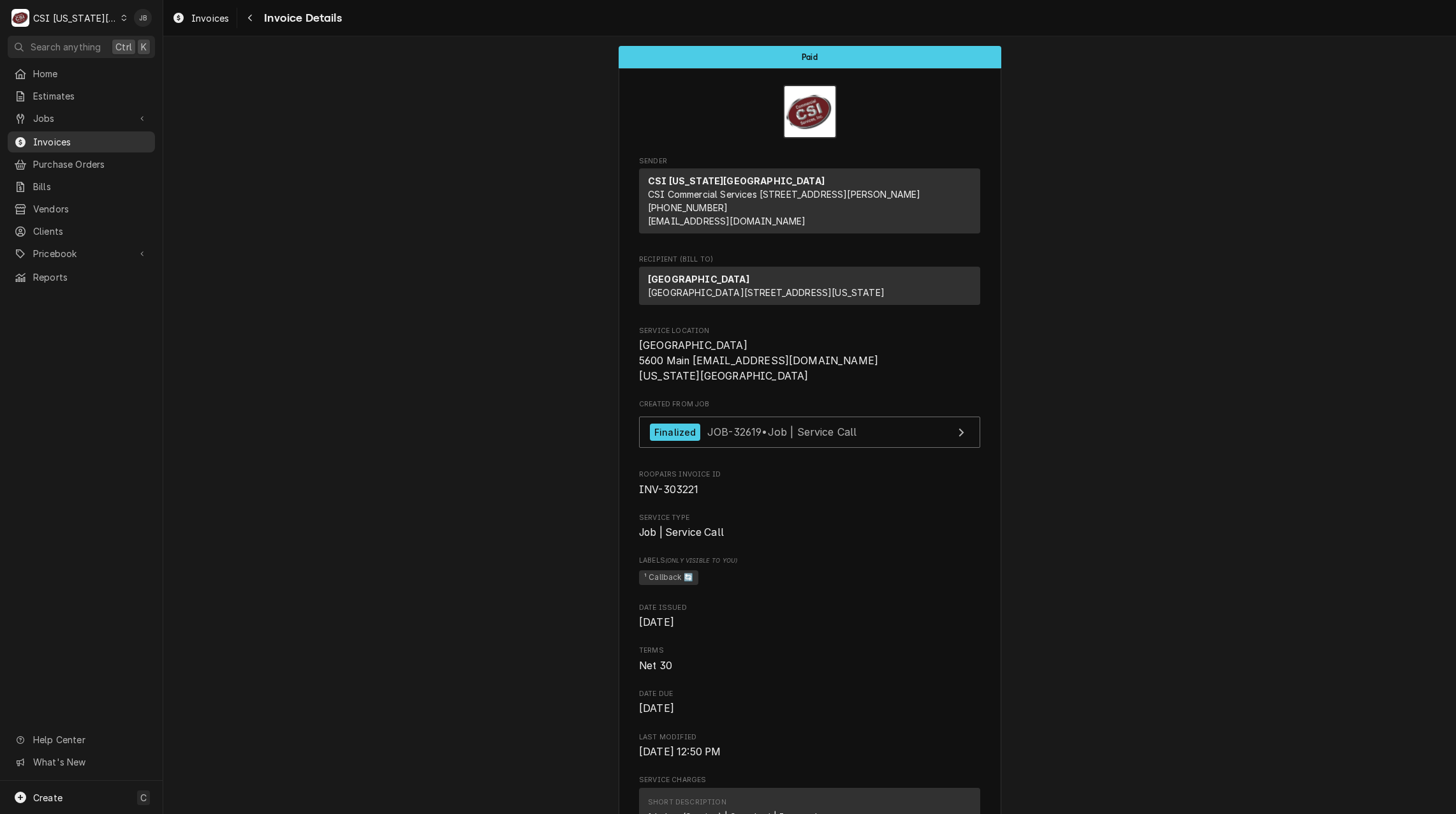
click at [84, 139] on span "Invoices" at bounding box center [91, 142] width 116 height 14
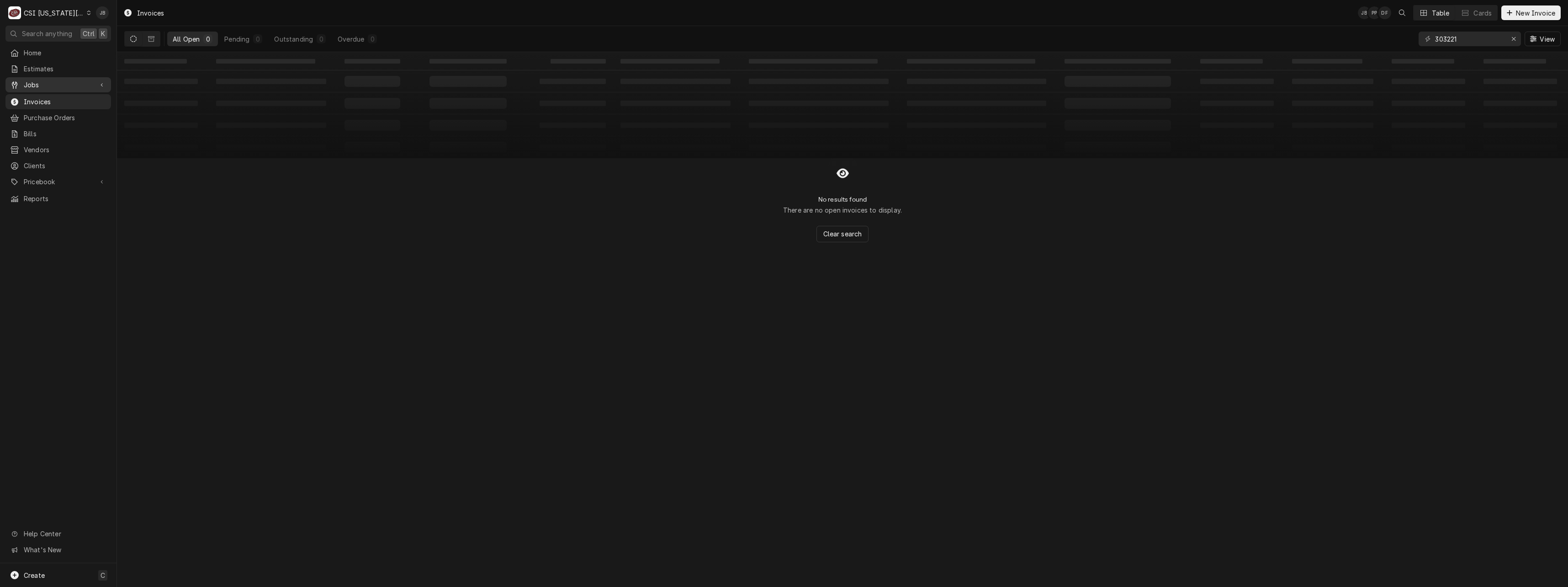
click at [32, 80] on span "Jobs" at bounding box center [58, 85] width 69 height 10
click at [40, 131] on span "Invoices" at bounding box center [65, 132] width 83 height 10
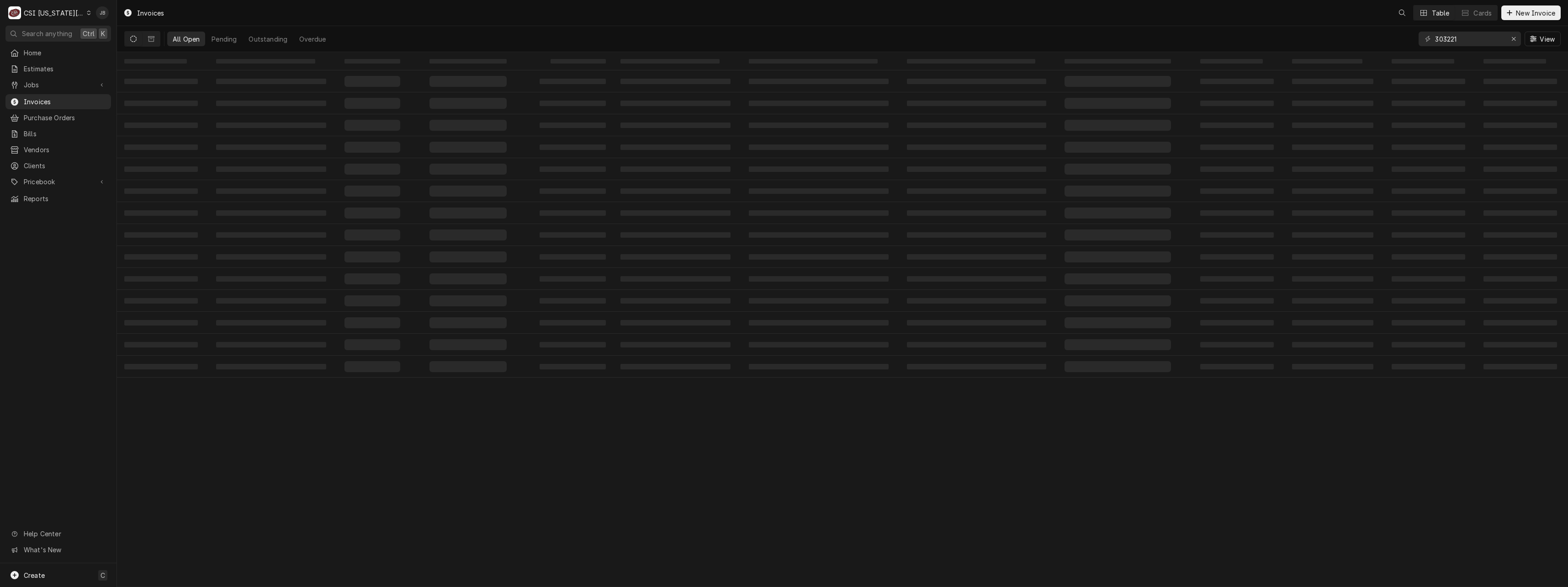
click at [1438, 40] on input "303221" at bounding box center [1469, 39] width 69 height 15
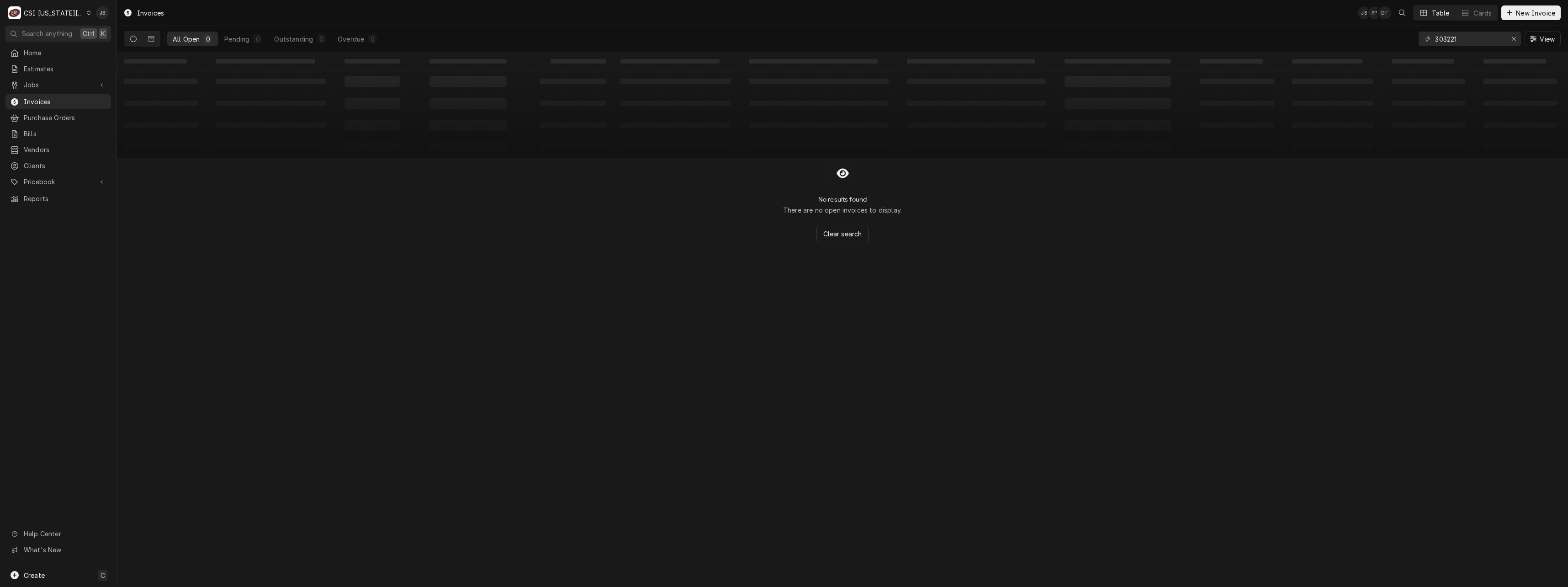
type input "3"
drag, startPoint x: 1471, startPoint y: 41, endPoint x: 1411, endPoint y: 43, distance: 60.0
click at [1411, 43] on div "All Open 1 Pending 0 Outstanding 0 Overdue 1 301836 View" at bounding box center [842, 39] width 1437 height 26
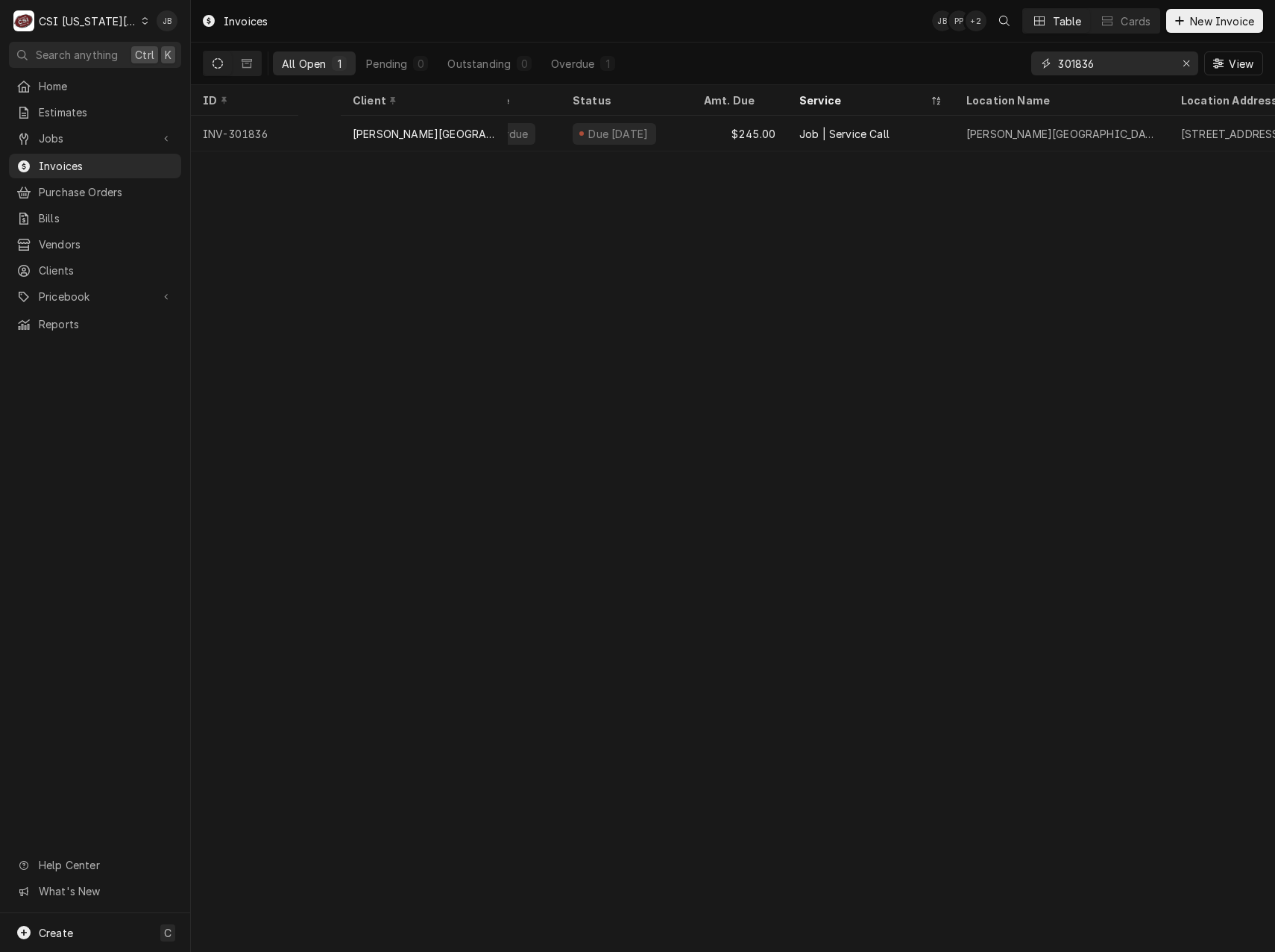
click at [1123, 64] on input "301836" at bounding box center [1114, 64] width 112 height 24
drag, startPoint x: 1105, startPoint y: 63, endPoint x: 1033, endPoint y: 64, distance: 72.0
click at [1033, 64] on div "301366" at bounding box center [1115, 64] width 167 height 24
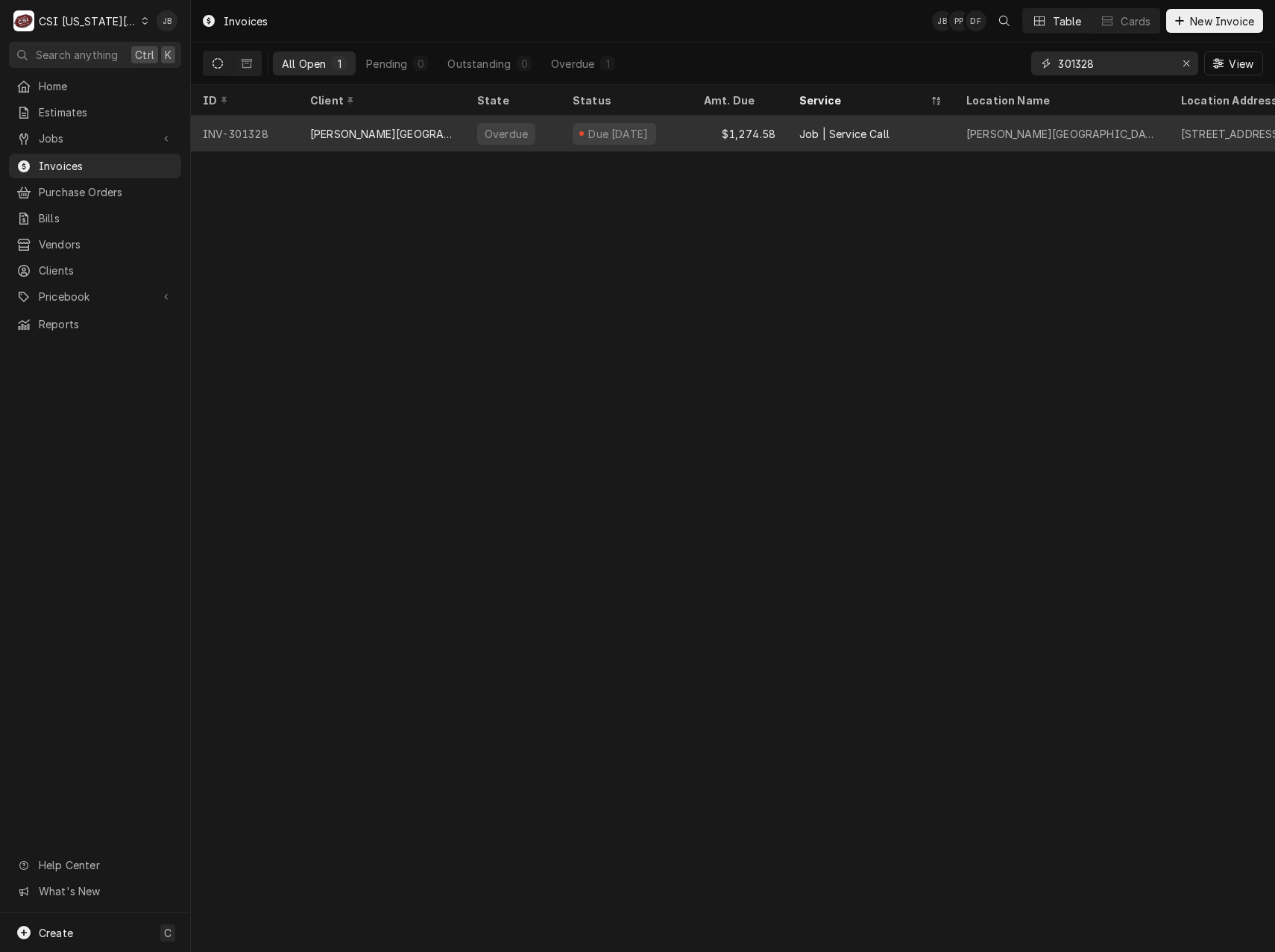
type input "301328"
click at [481, 127] on div "Overdue" at bounding box center [506, 134] width 59 height 22
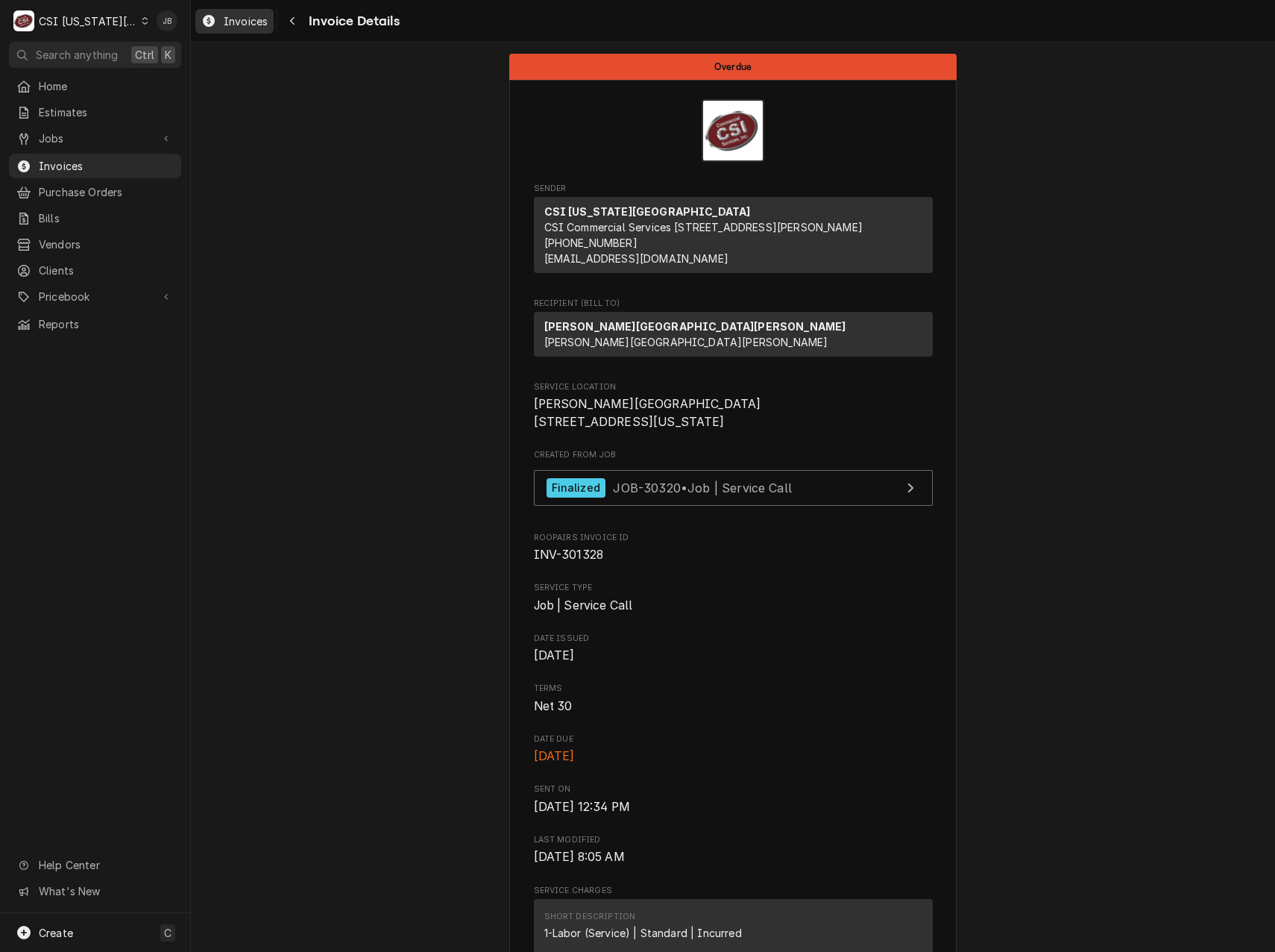
click at [243, 18] on span "Invoices" at bounding box center [245, 22] width 44 height 16
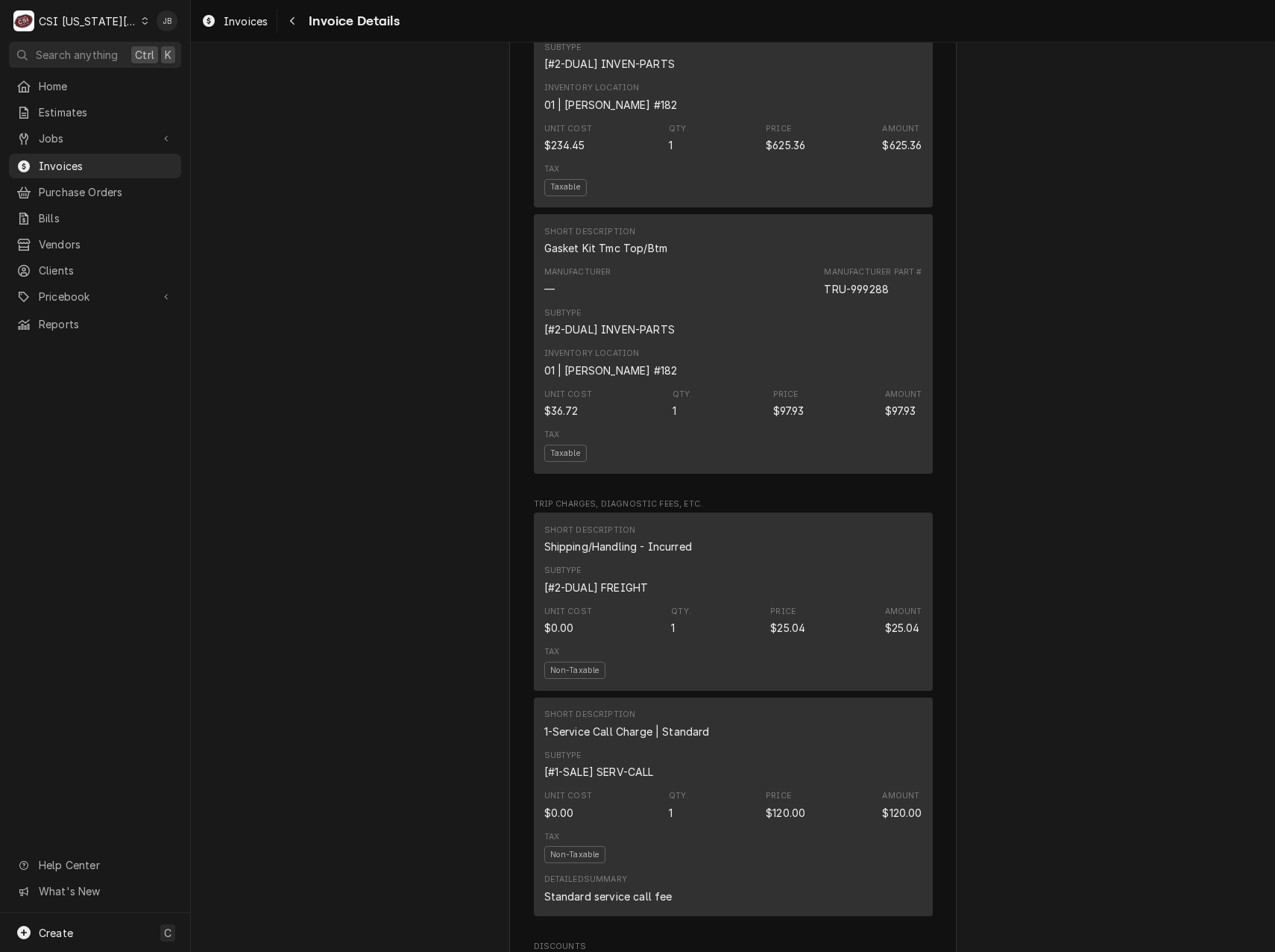
scroll to position [1268, 0]
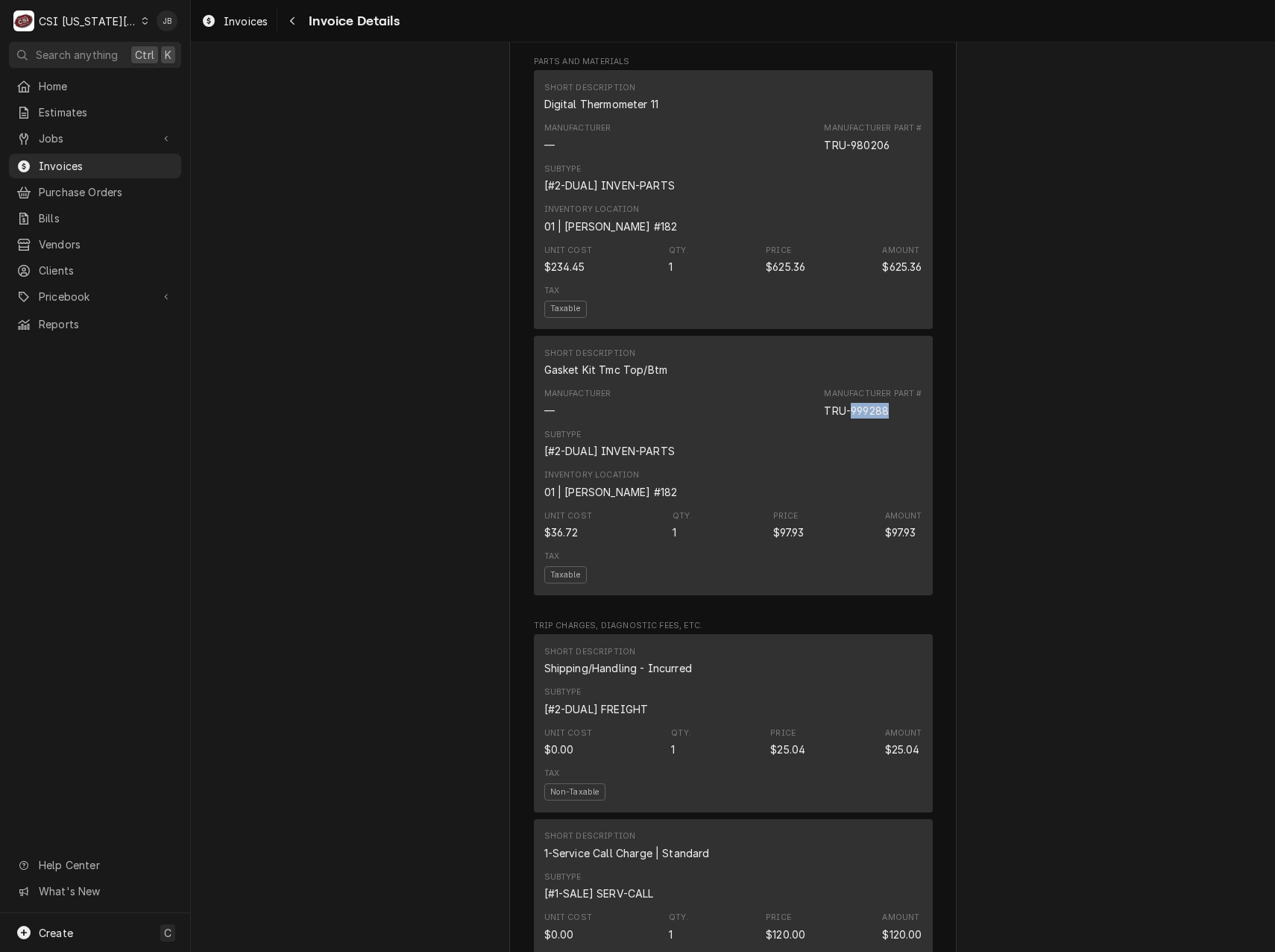
drag, startPoint x: 895, startPoint y: 444, endPoint x: 847, endPoint y: 444, distance: 48.0
click at [847, 417] on div "Manufacturer Part # TRU-999288" at bounding box center [873, 402] width 97 height 30
copy div "999288"
click at [343, 334] on div "Overdue Sender CSI Kansas City CSI Commercial Services Inc1021 NE Jib Ct Unit B…" at bounding box center [732, 599] width 1084 height 3650
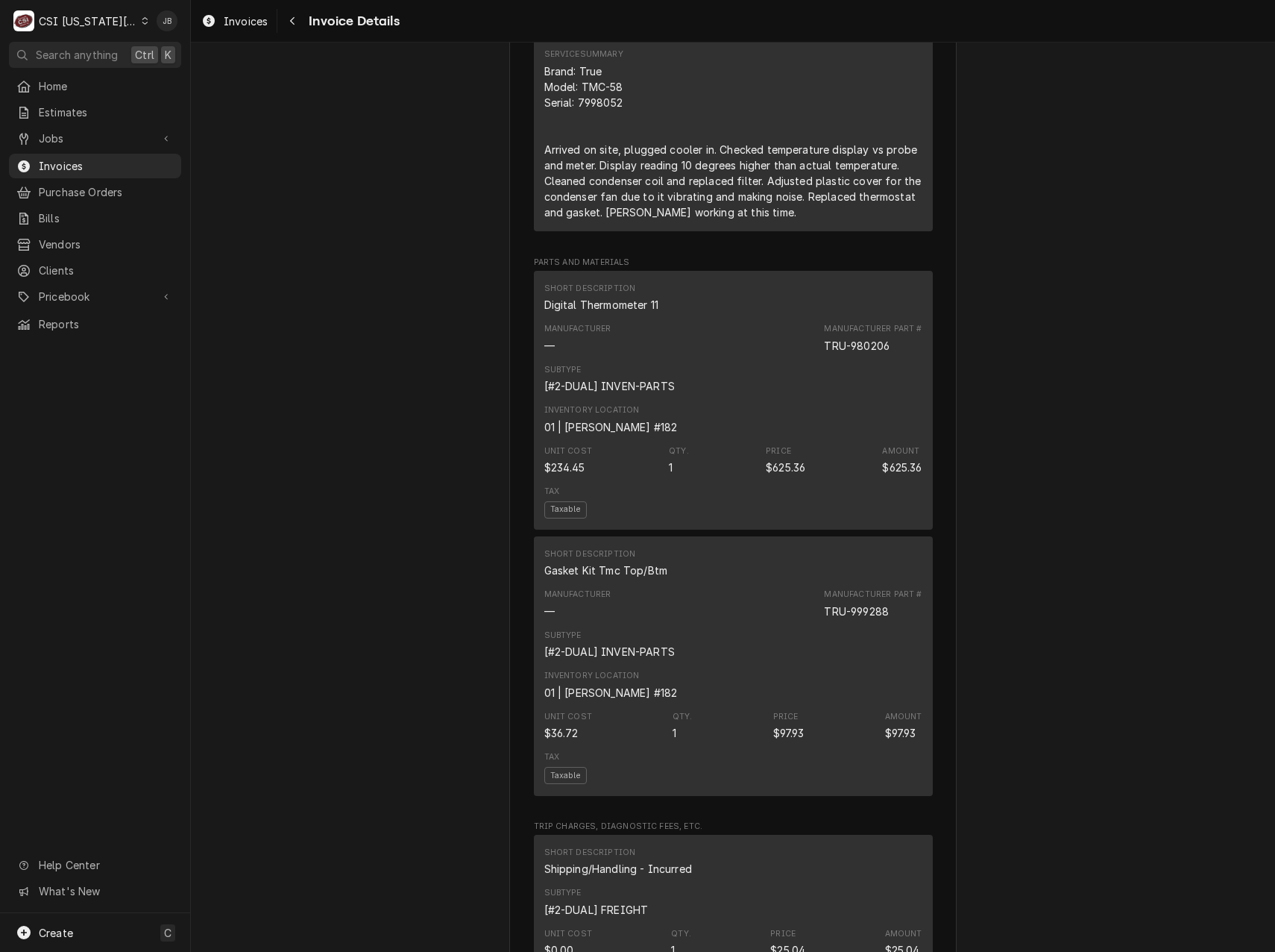
scroll to position [1044, 0]
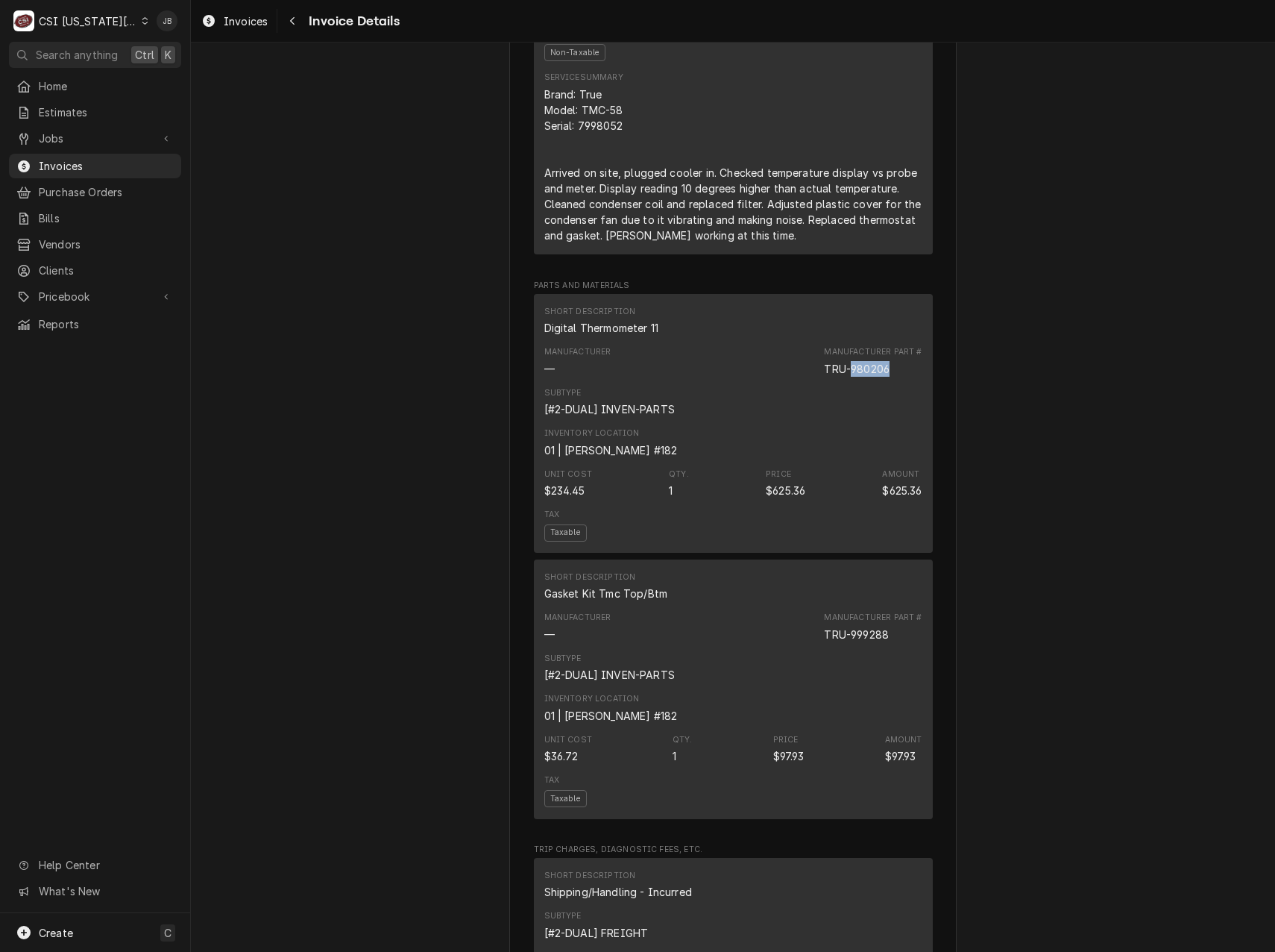
drag, startPoint x: 889, startPoint y: 400, endPoint x: 848, endPoint y: 400, distance: 41.0
click at [848, 376] on div "Manufacturer Part # TRU-980206" at bounding box center [873, 361] width 97 height 30
copy div "980206"
click at [332, 489] on div "Overdue Sender CSI Kansas City CSI Commercial Services Inc1021 NE Jib Ct Unit B…" at bounding box center [732, 823] width 1084 height 3650
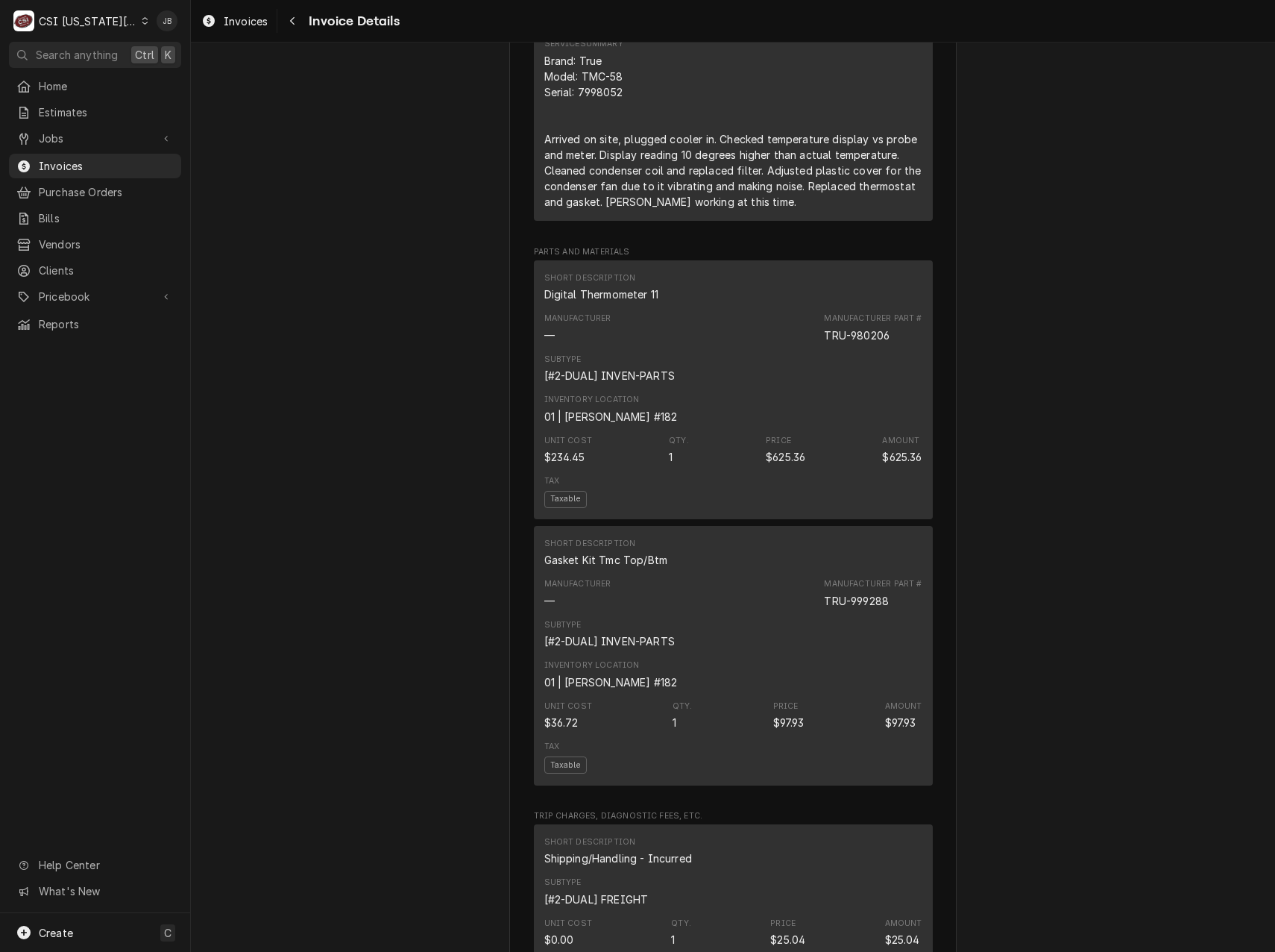
scroll to position [1193, 0]
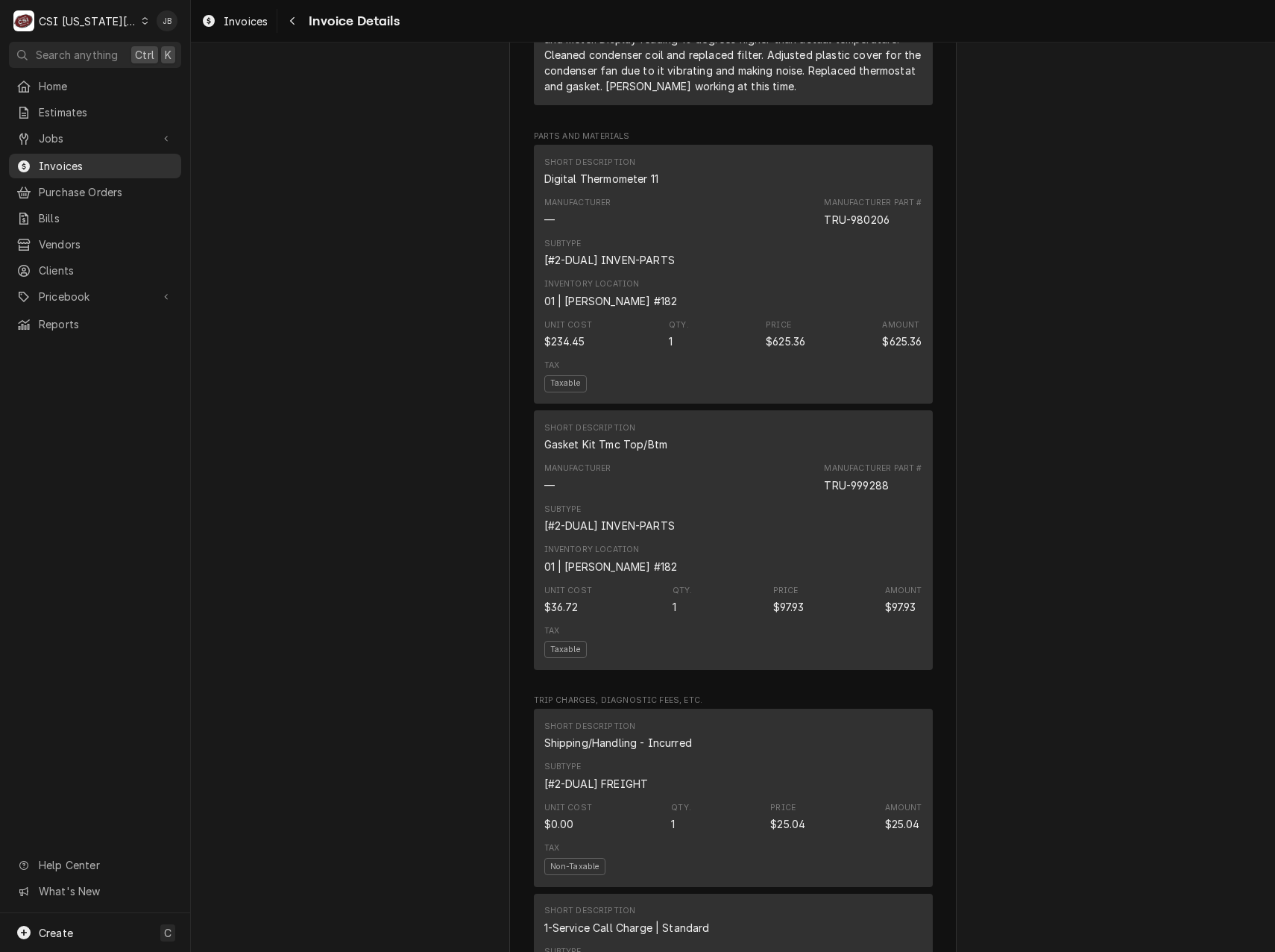
drag, startPoint x: 62, startPoint y: 166, endPoint x: 141, endPoint y: 164, distance: 79.0
click at [62, 166] on span "Invoices" at bounding box center [106, 166] width 135 height 16
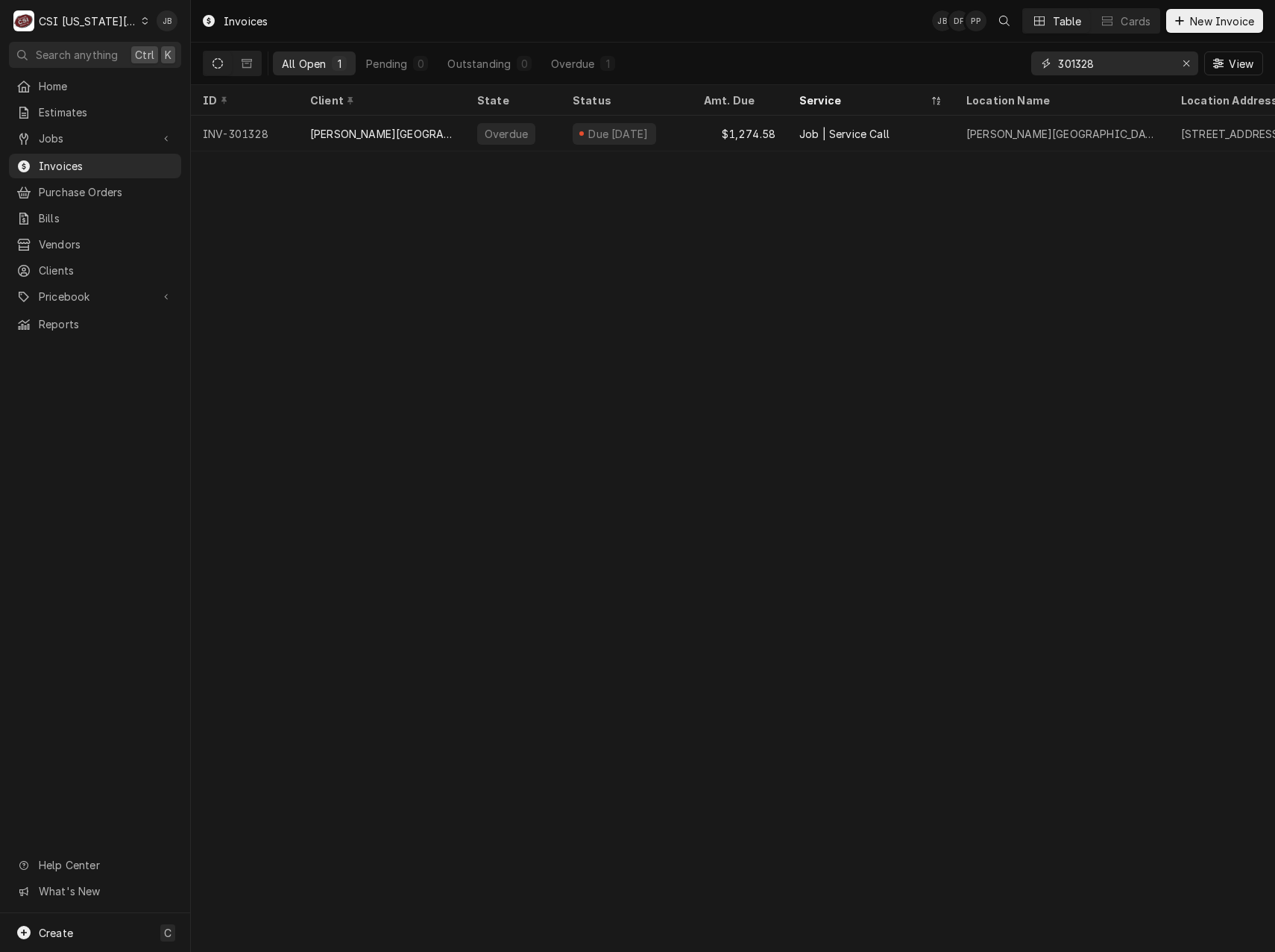
drag, startPoint x: 1111, startPoint y: 63, endPoint x: 957, endPoint y: 59, distance: 154.1
click at [957, 59] on div "All Open 1 Pending 0 Outstanding 0 Overdue 1 301328 View" at bounding box center [732, 64] width 1060 height 42
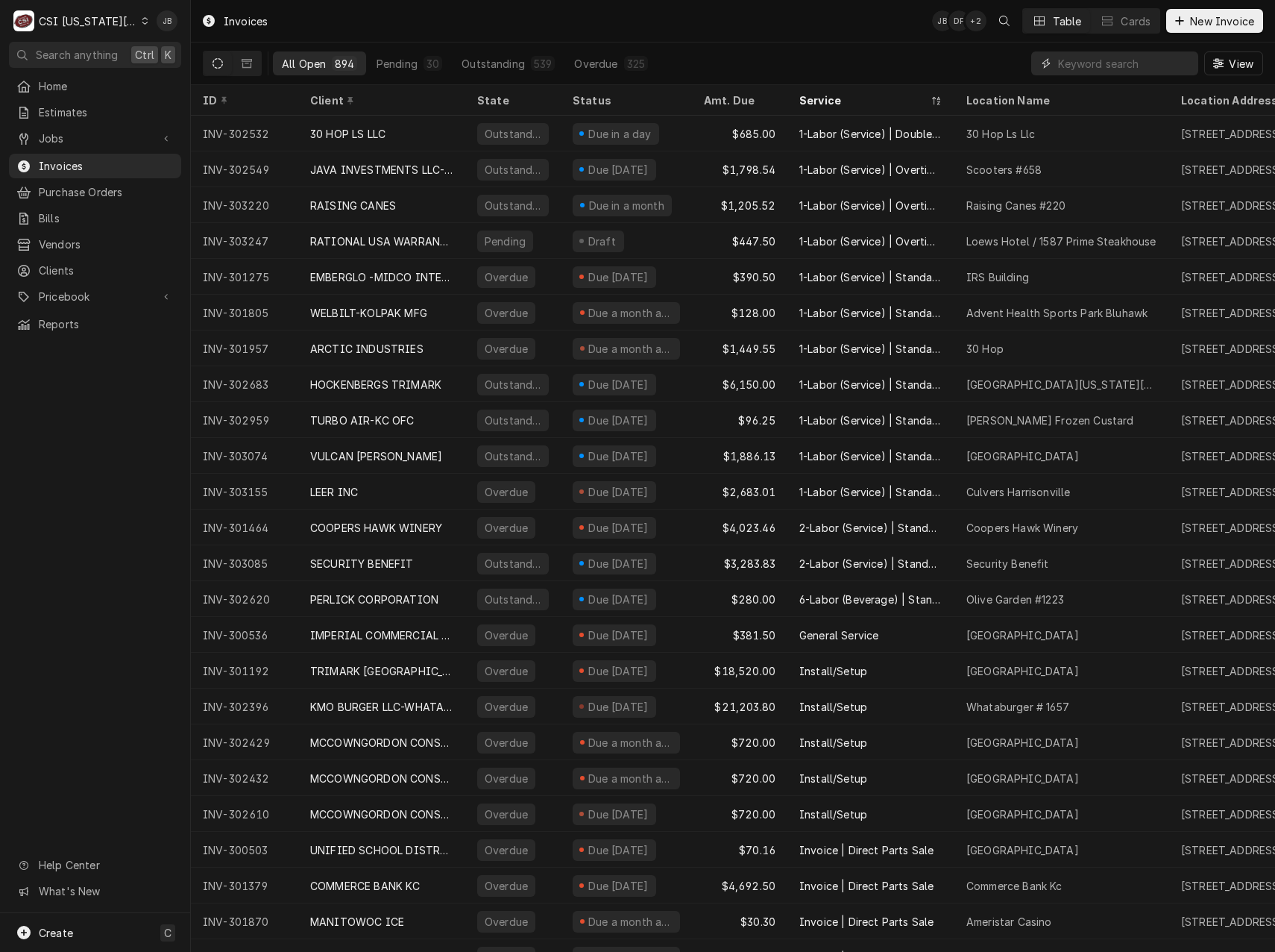
click at [1072, 61] on input "Dynamic Content Wrapper" at bounding box center [1125, 64] width 133 height 24
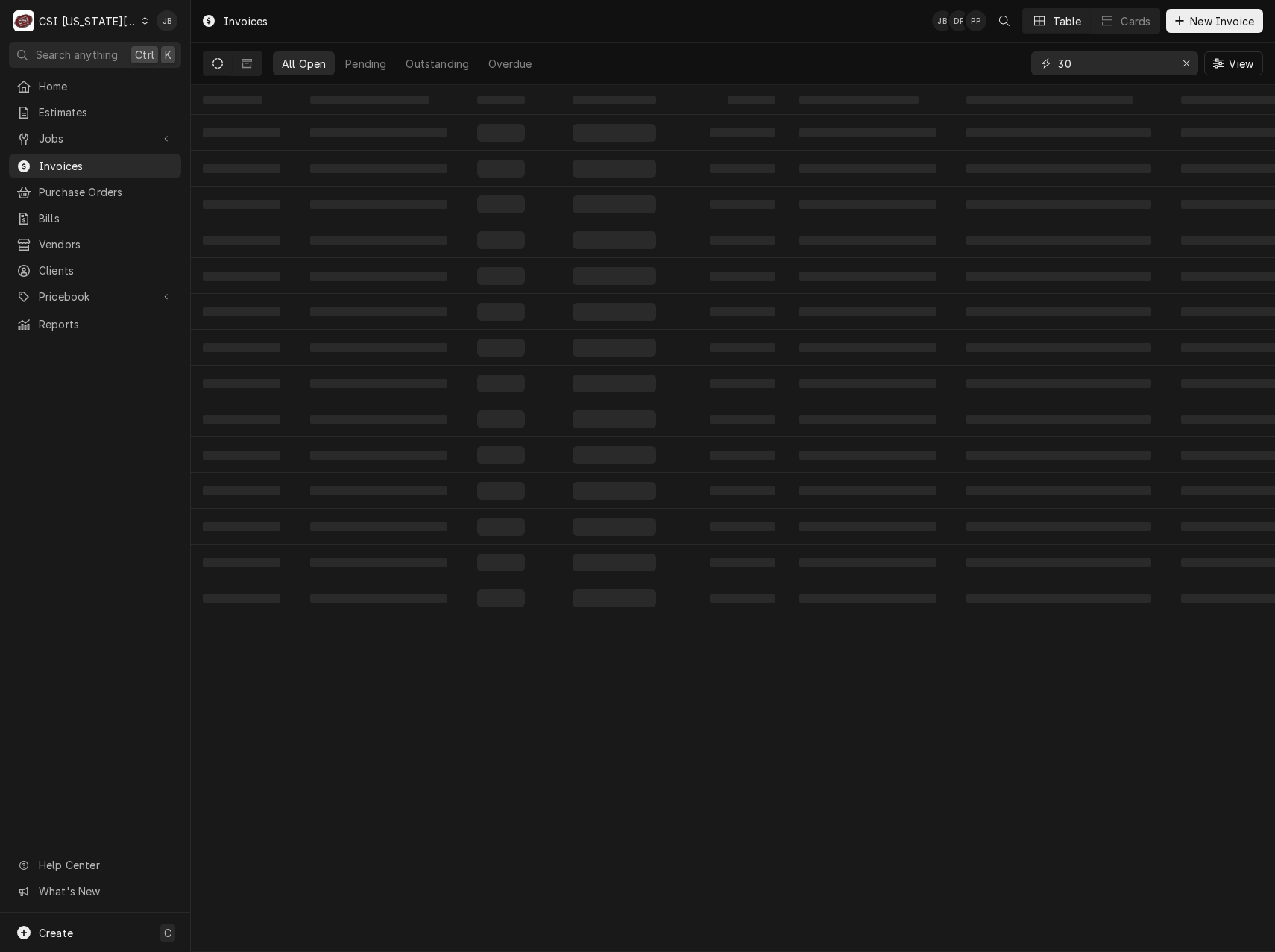
type input "3"
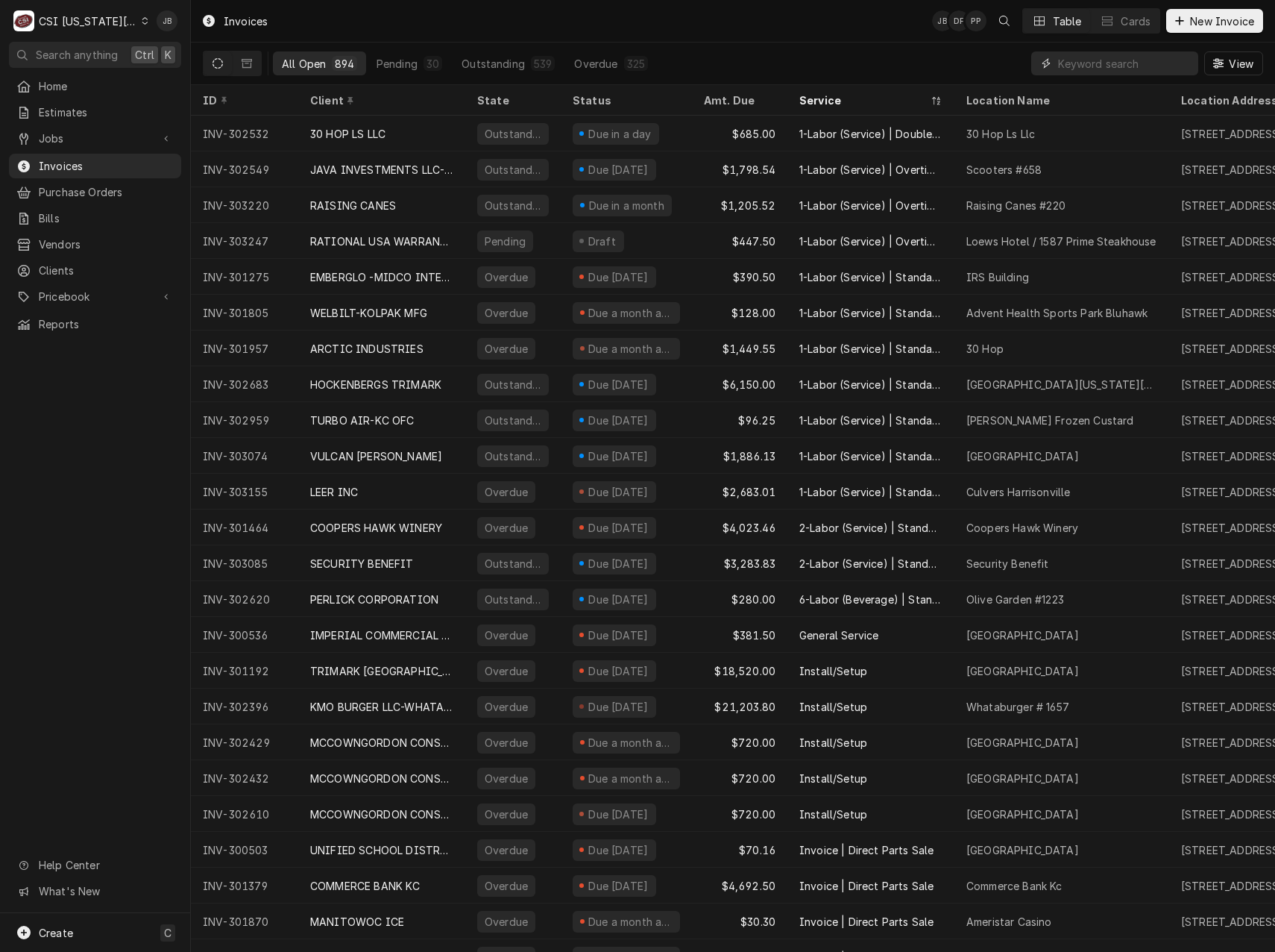
click at [1099, 65] on input "Dynamic Content Wrapper" at bounding box center [1125, 64] width 133 height 24
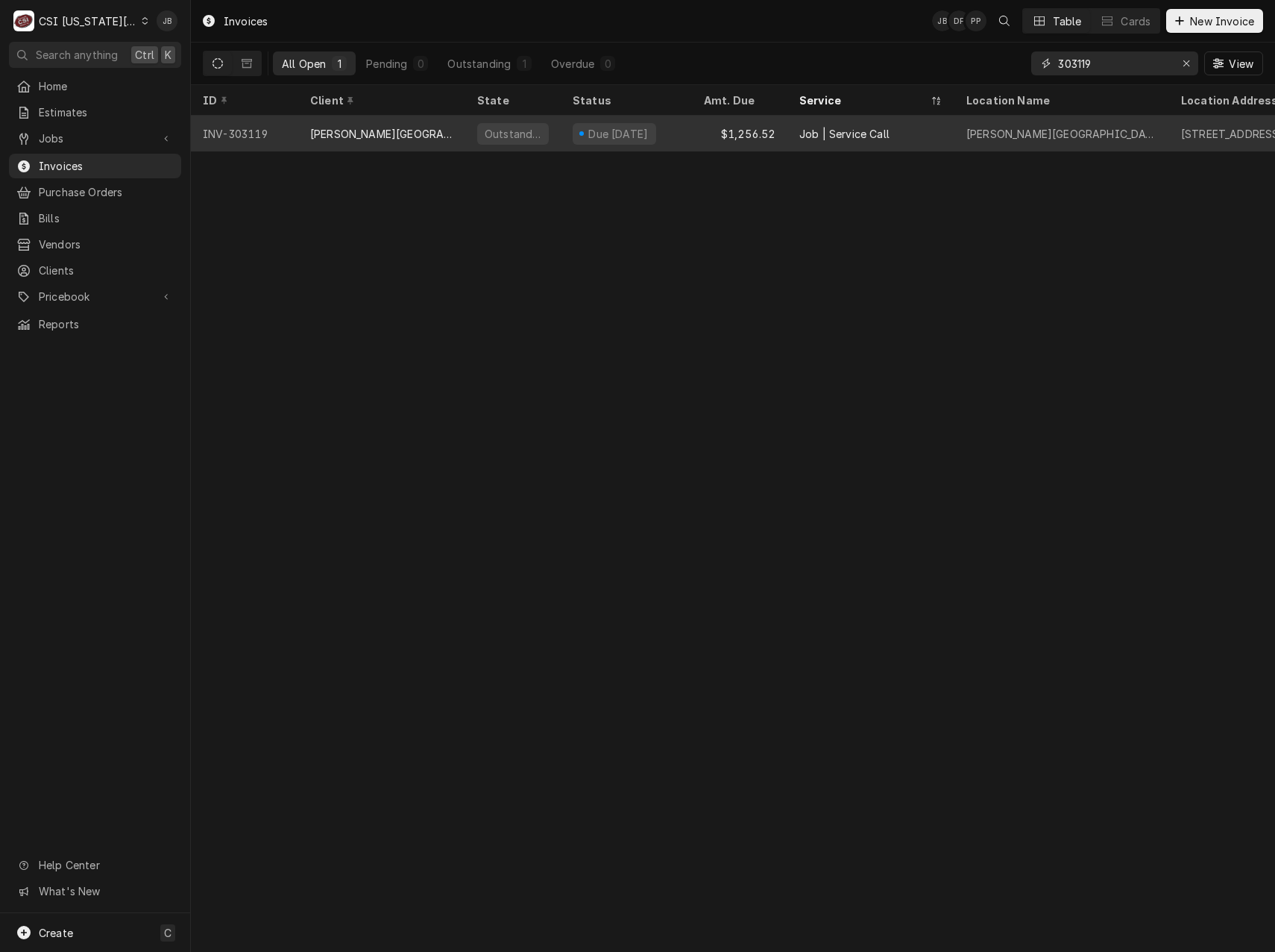
type input "303119"
click at [380, 139] on div "[PERSON_NAME][GEOGRAPHIC_DATA][PERSON_NAME]" at bounding box center [382, 133] width 167 height 36
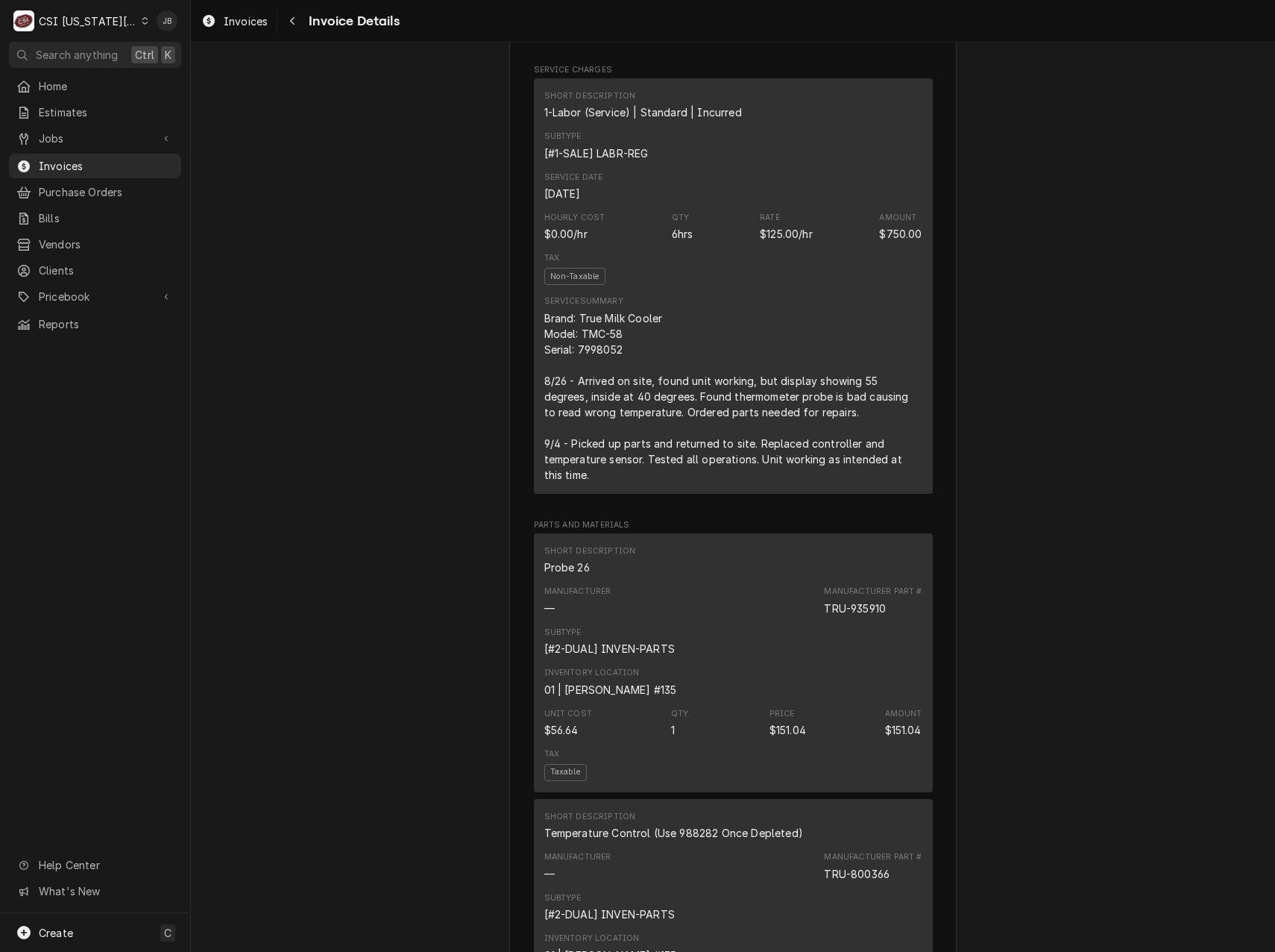
scroll to position [1268, 0]
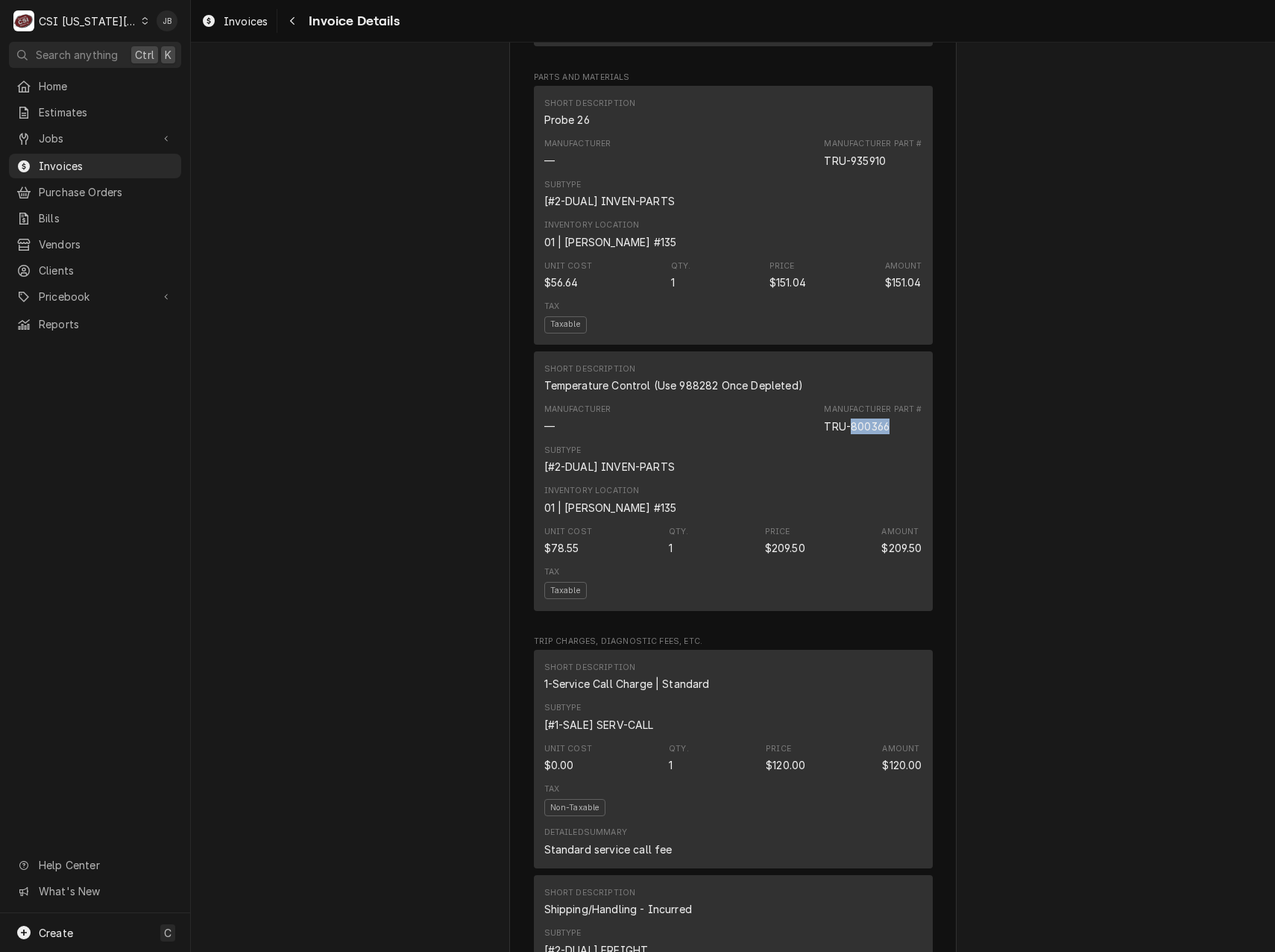
drag, startPoint x: 889, startPoint y: 461, endPoint x: 847, endPoint y: 459, distance: 42.0
click at [847, 433] on div "Manufacturer Part # TRU-800366" at bounding box center [873, 418] width 97 height 30
copy div "800366"
click at [240, 428] on div "Outstanding Sender CSI [US_STATE] City CSI Commercial Services [STREET_ADDRESS]…" at bounding box center [732, 607] width 1084 height 3665
click at [388, 312] on div "Outstanding Sender CSI [US_STATE] City CSI Commercial Services [STREET_ADDRESS]…" at bounding box center [732, 607] width 1084 height 3665
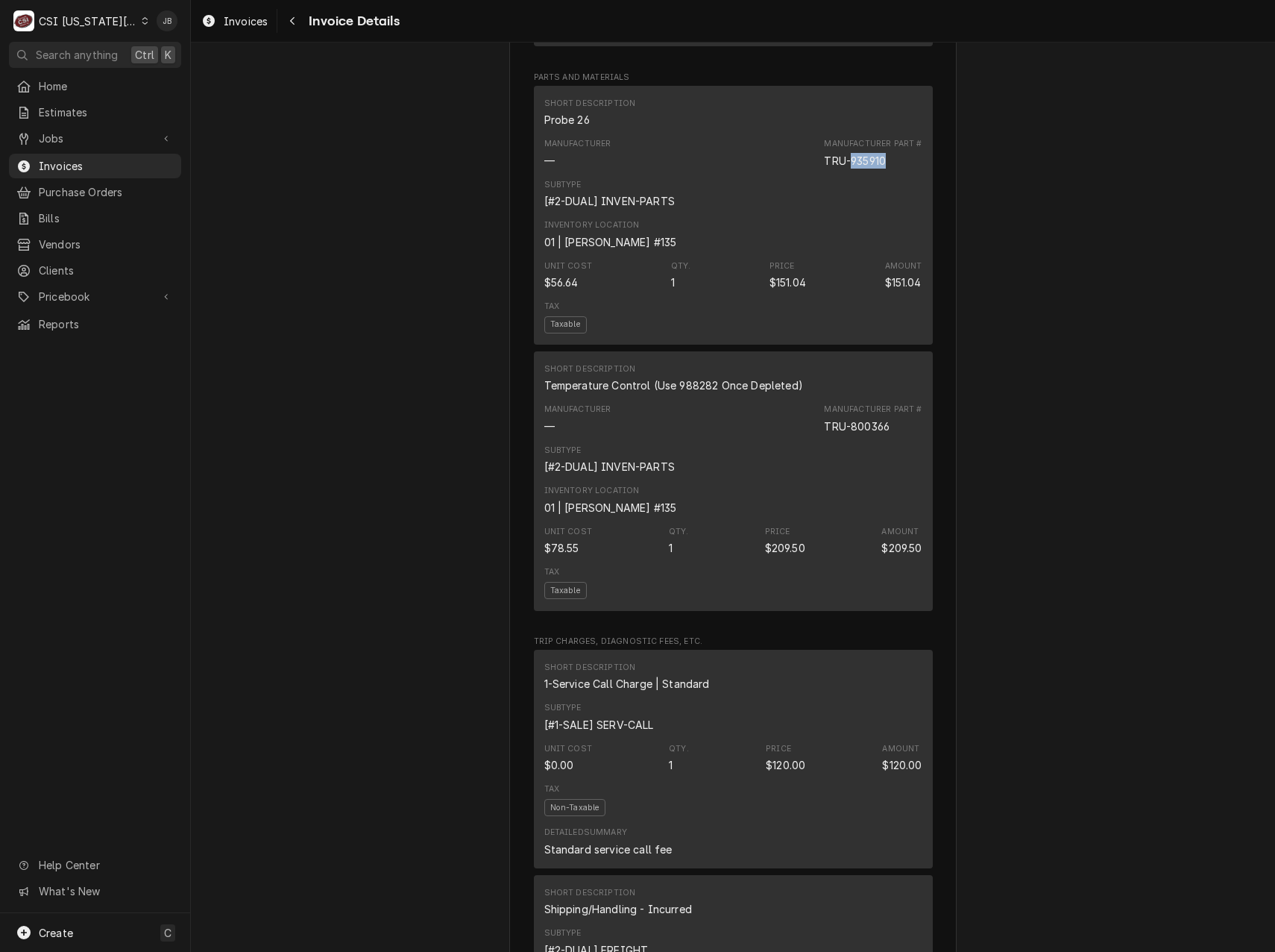
drag, startPoint x: 885, startPoint y: 192, endPoint x: 848, endPoint y: 195, distance: 37.1
click at [848, 168] on div "Manufacturer Part # TRU-935910" at bounding box center [873, 153] width 97 height 30
copy div "935910"
click at [405, 175] on div "Outstanding Sender CSI Kansas City CSI Commercial Services Inc1021 NE Jib Ct Un…" at bounding box center [732, 607] width 1084 height 3665
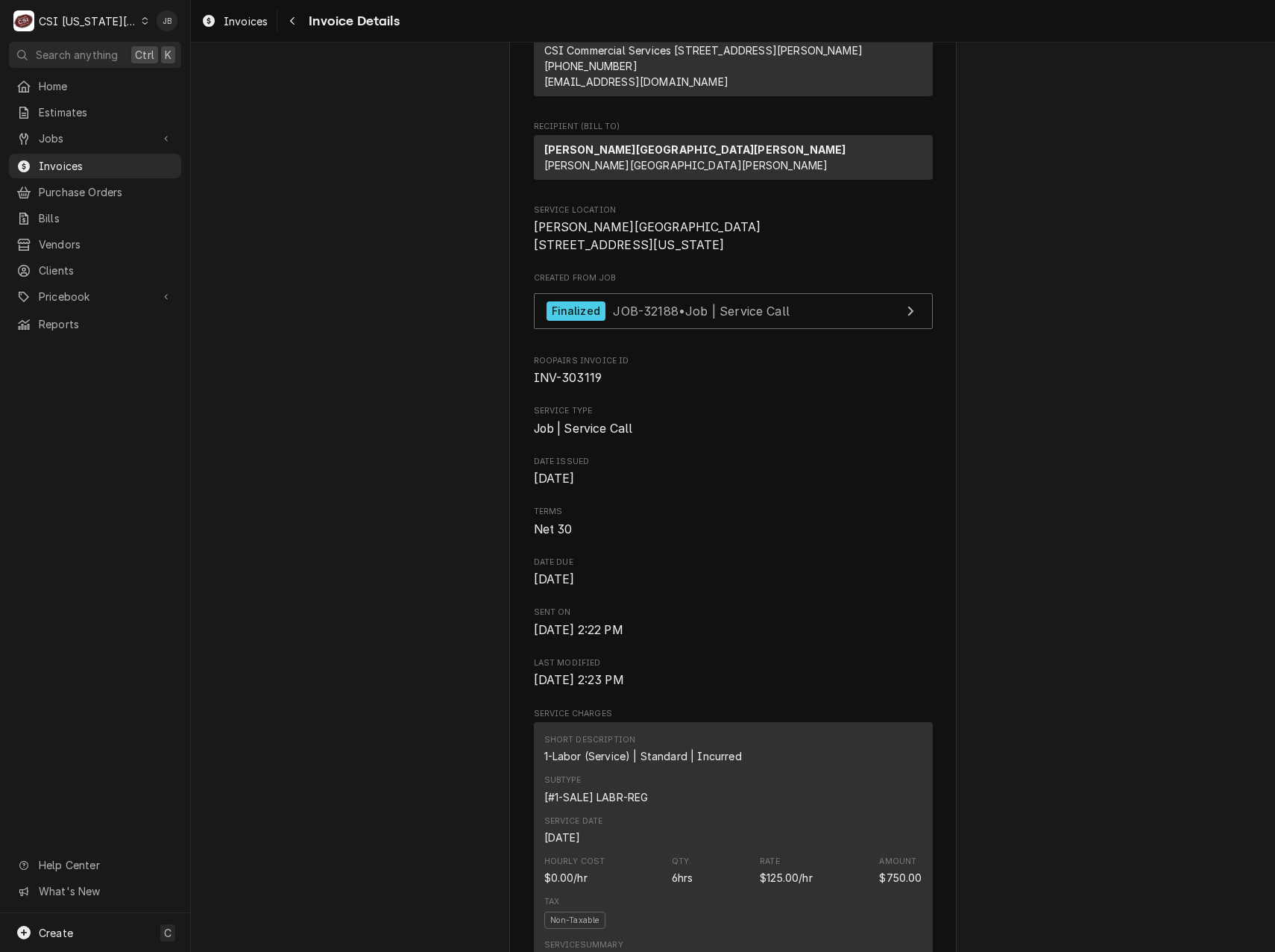
scroll to position [0, 0]
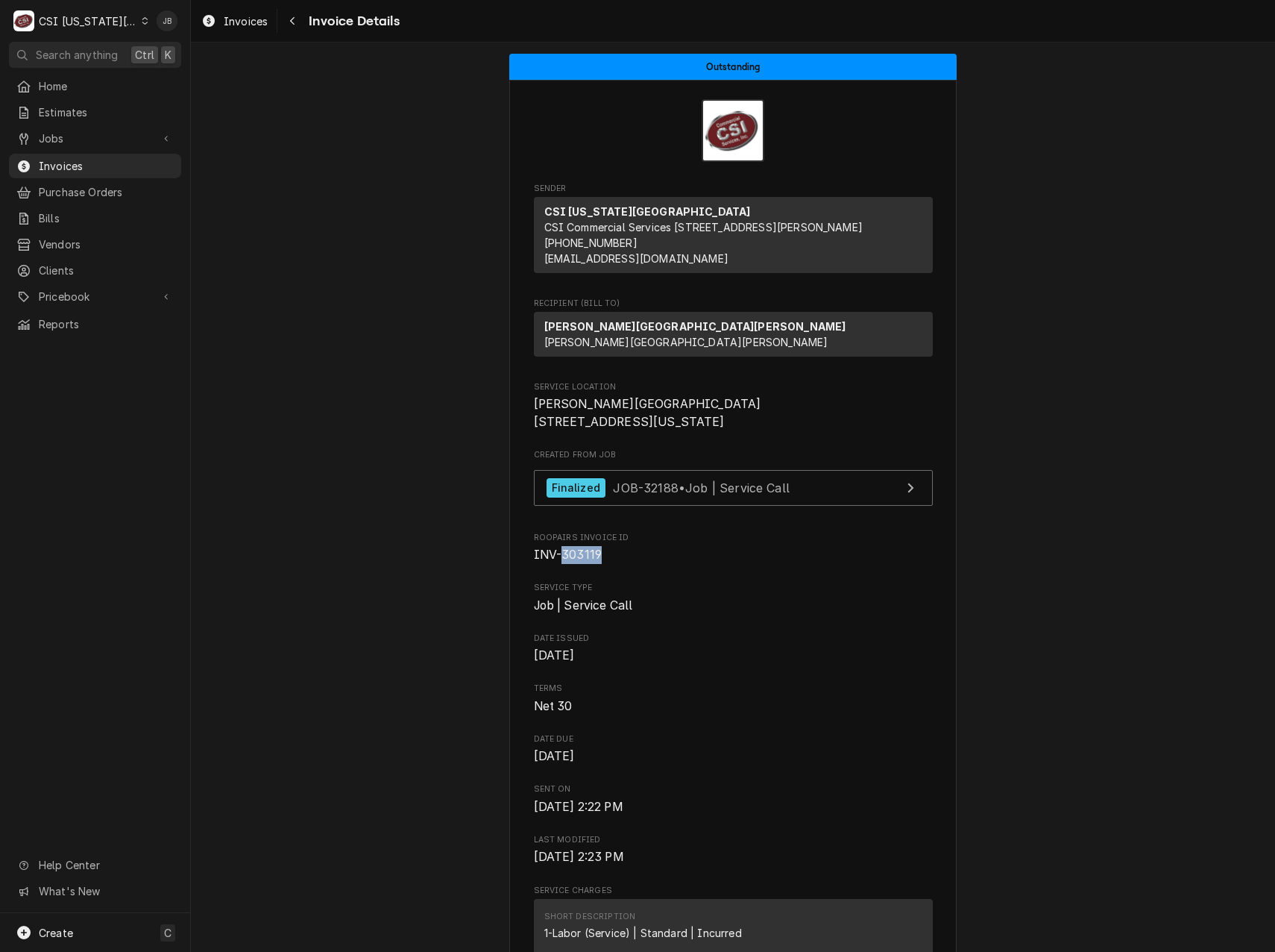
drag, startPoint x: 607, startPoint y: 589, endPoint x: 558, endPoint y: 590, distance: 49.0
click at [558, 563] on span "INV-303119" at bounding box center [733, 555] width 399 height 18
click at [603, 563] on span "INV-303119" at bounding box center [733, 555] width 399 height 18
drag, startPoint x: 599, startPoint y: 584, endPoint x: 521, endPoint y: 586, distance: 78.0
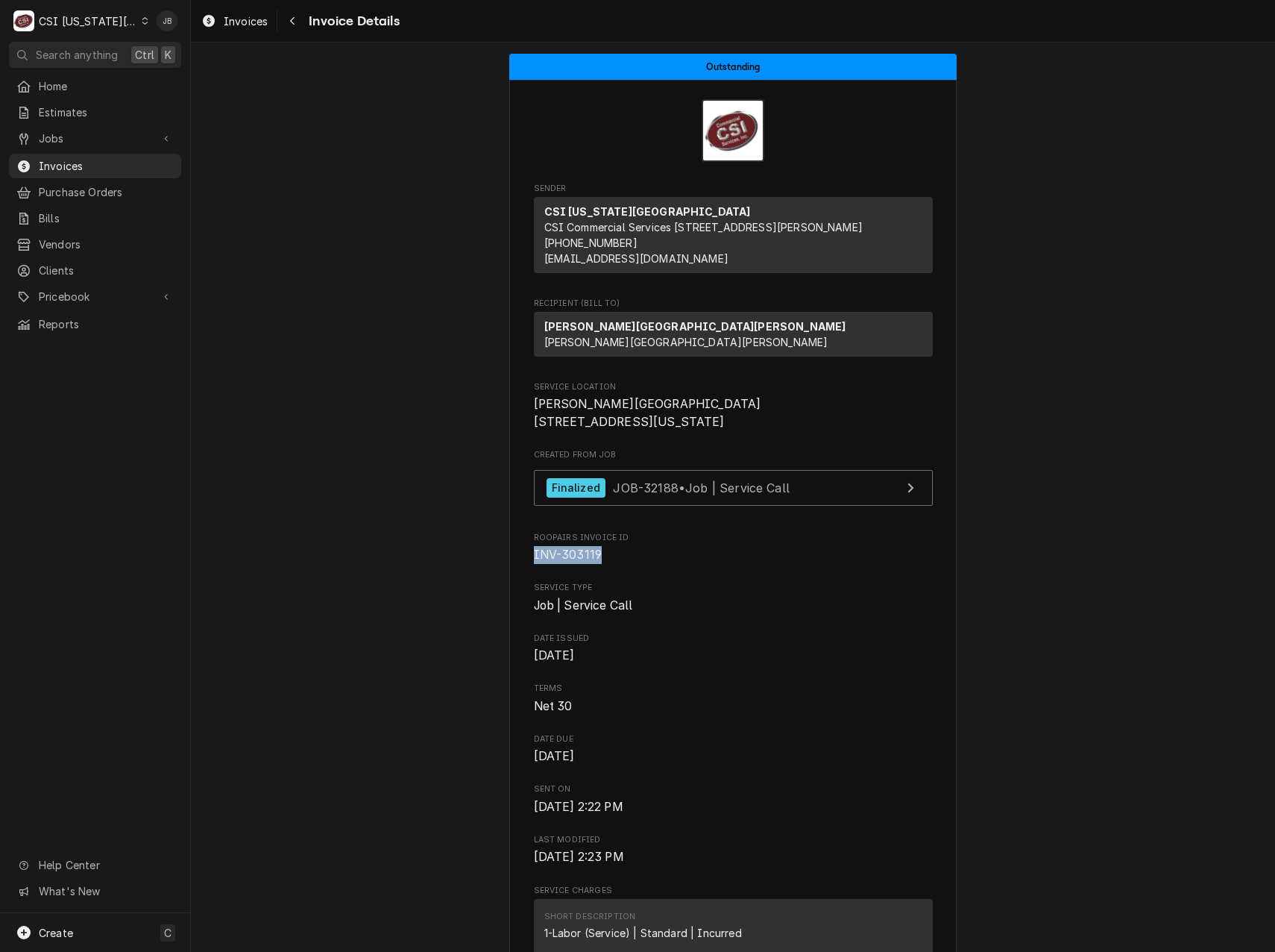
copy span "INV-303119"
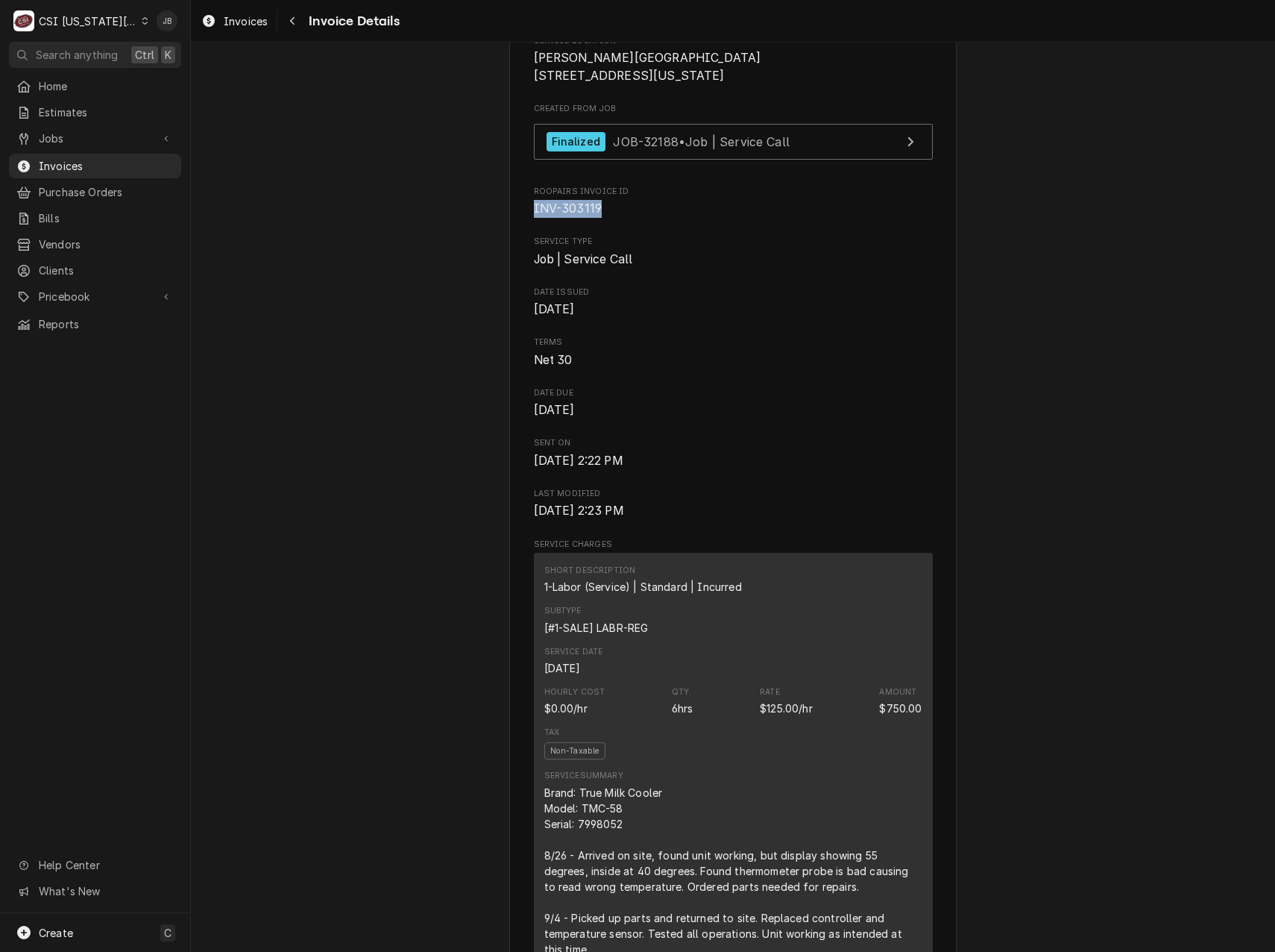
scroll to position [447, 0]
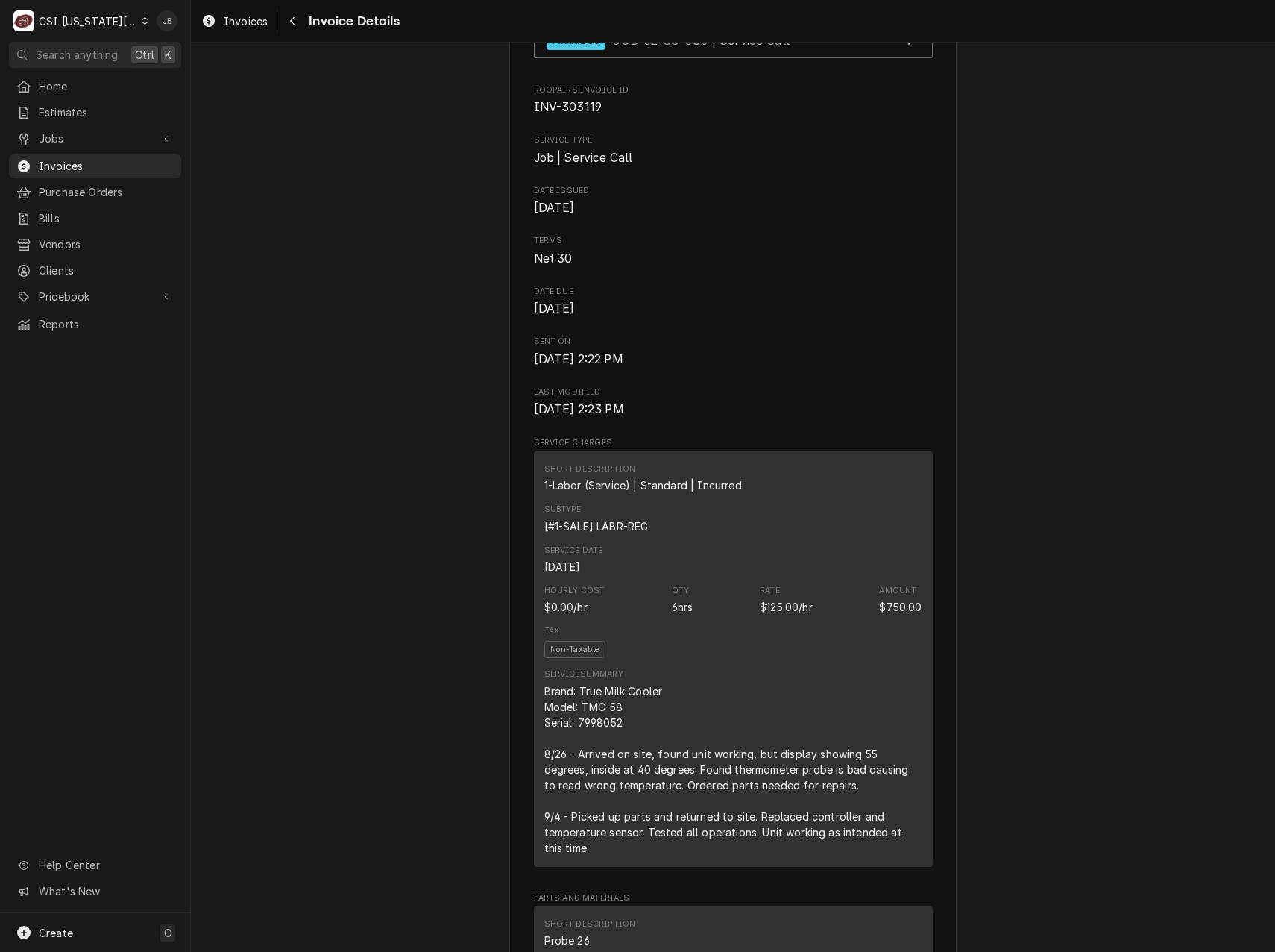
click at [740, 348] on span "Sent On" at bounding box center [733, 342] width 399 height 12
click at [576, 267] on span "Net 30" at bounding box center [733, 258] width 399 height 18
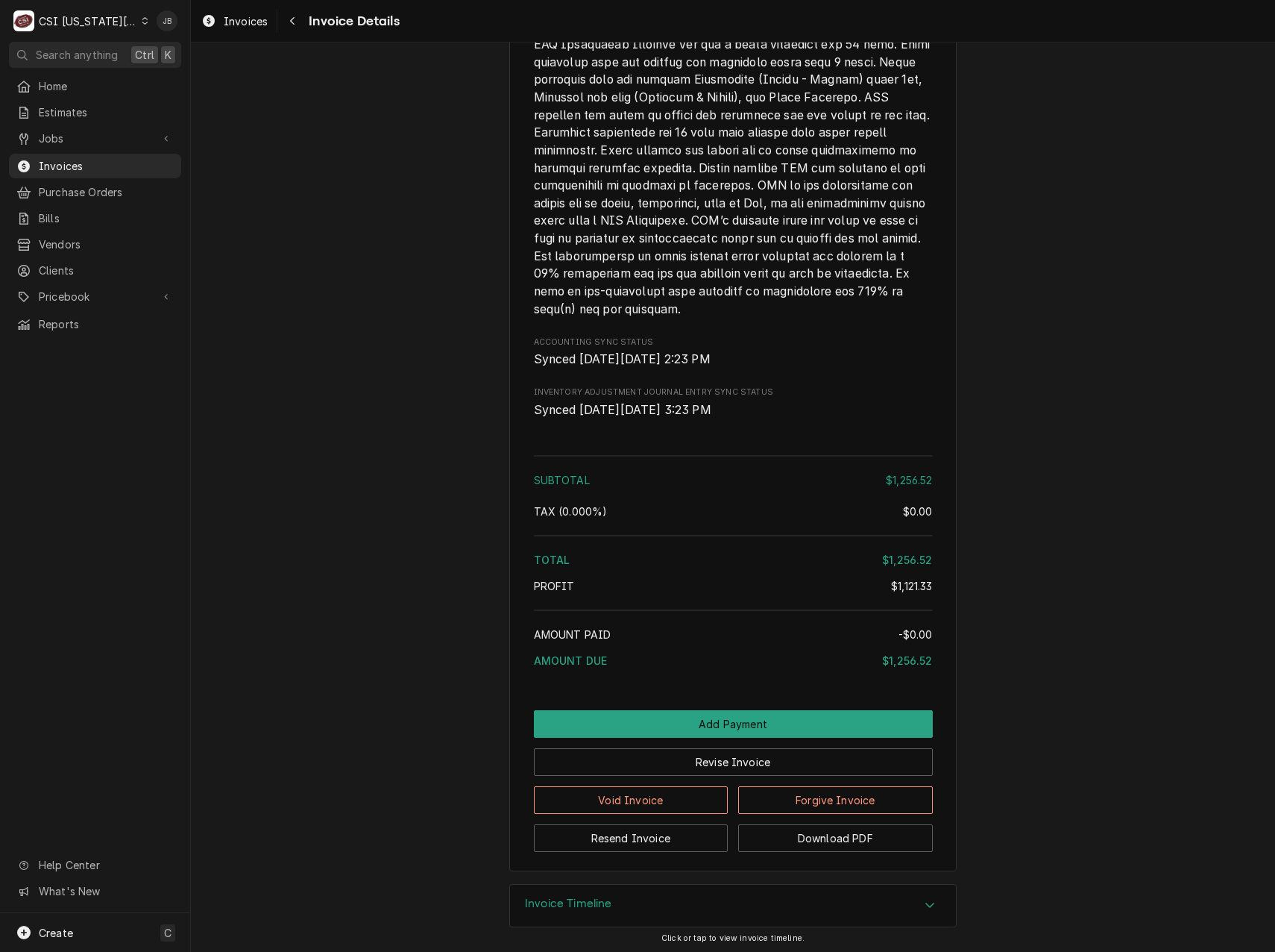
scroll to position [2860, 0]
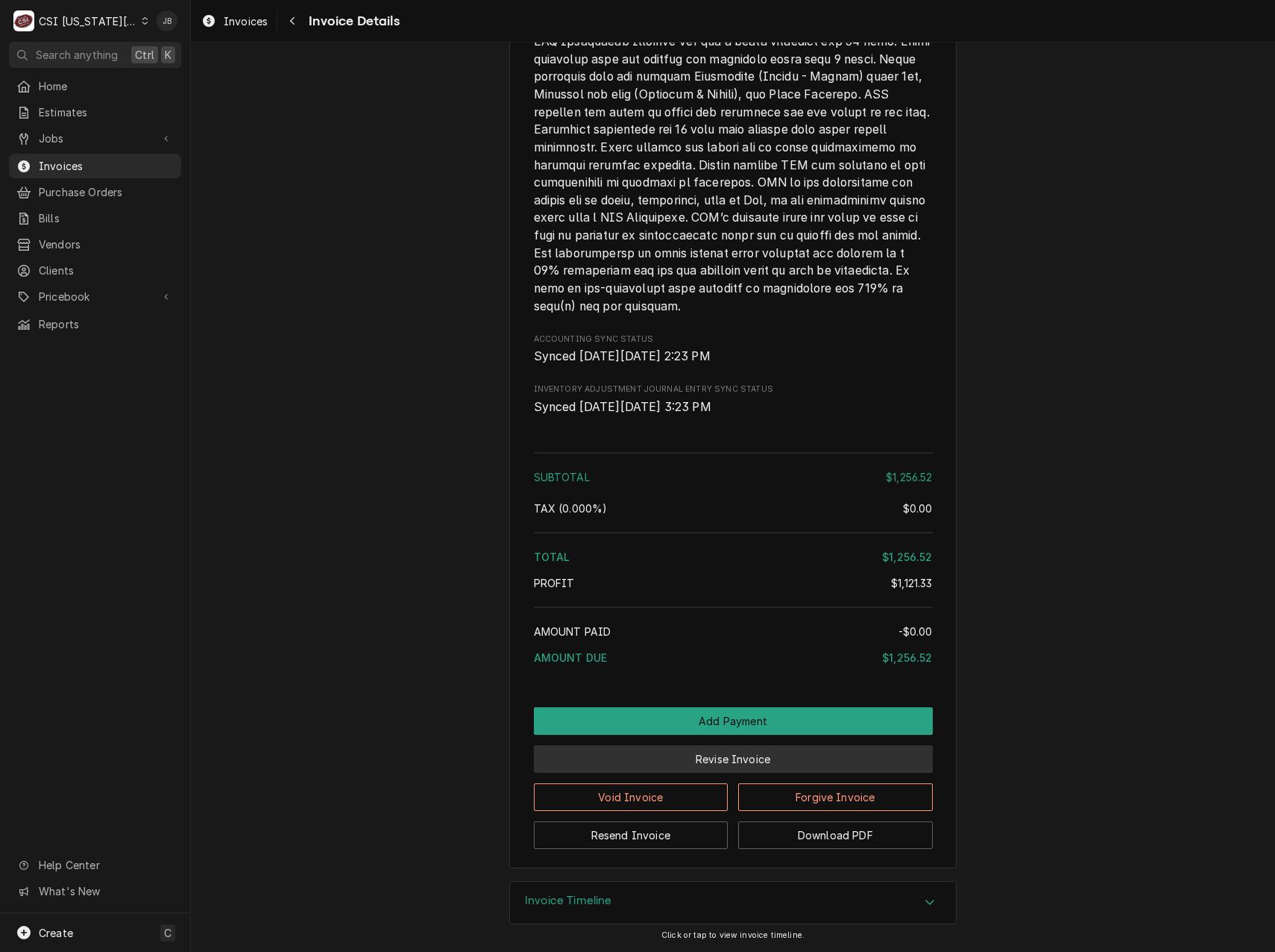
click at [720, 765] on button "Revise Invoice" at bounding box center [733, 759] width 399 height 28
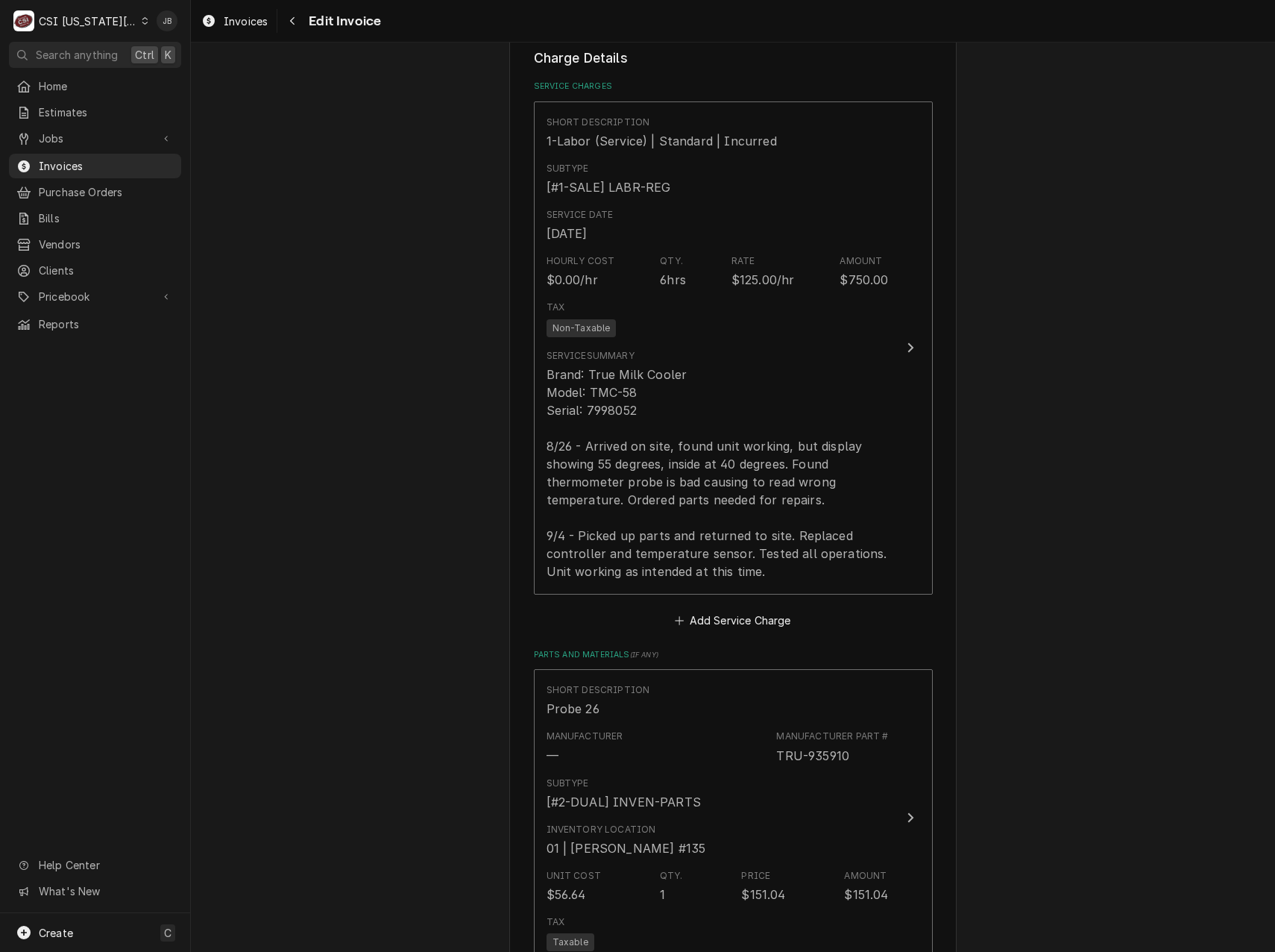
scroll to position [1566, 0]
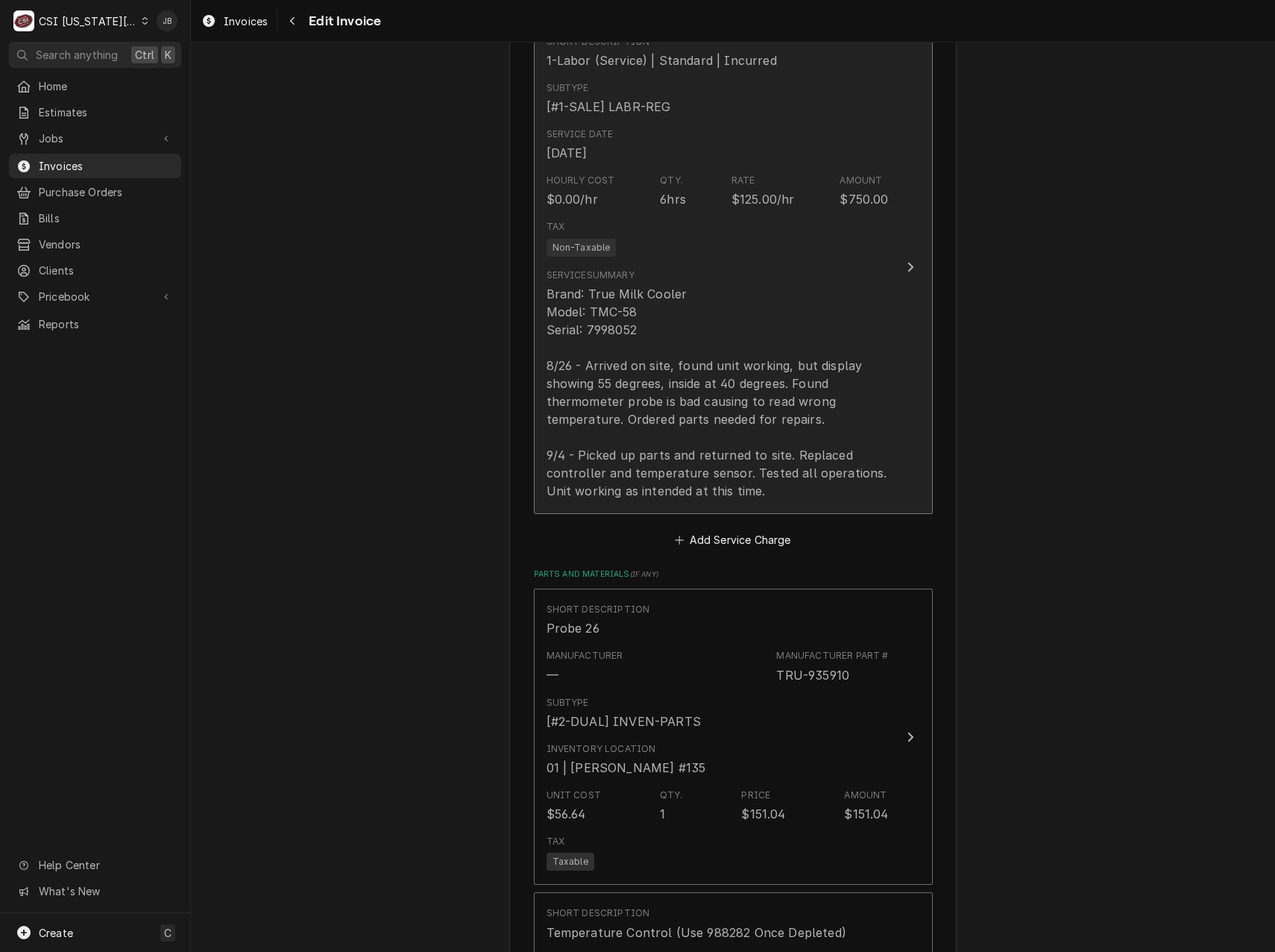
click at [666, 387] on div "Brand: True Milk Cooler Model: TMC-58 Serial: 7998052 8/26 - Arrived on site, f…" at bounding box center [717, 393] width 343 height 215
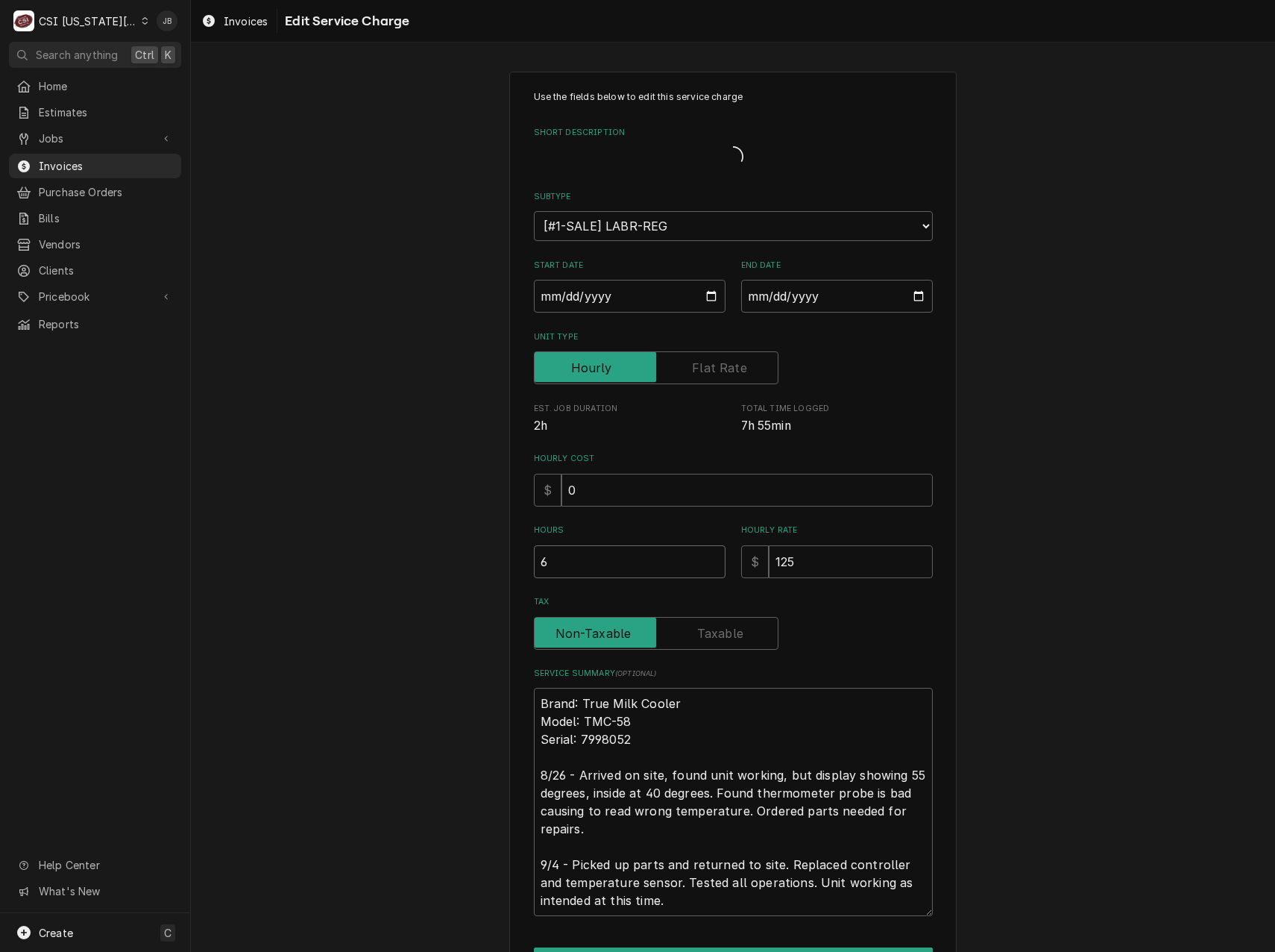
drag, startPoint x: 560, startPoint y: 563, endPoint x: 525, endPoint y: 563, distance: 35.0
click at [525, 563] on div "Use the fields below to edit this service charge Short Description Subtype Choo…" at bounding box center [733, 552] width 447 height 961
type textarea "x"
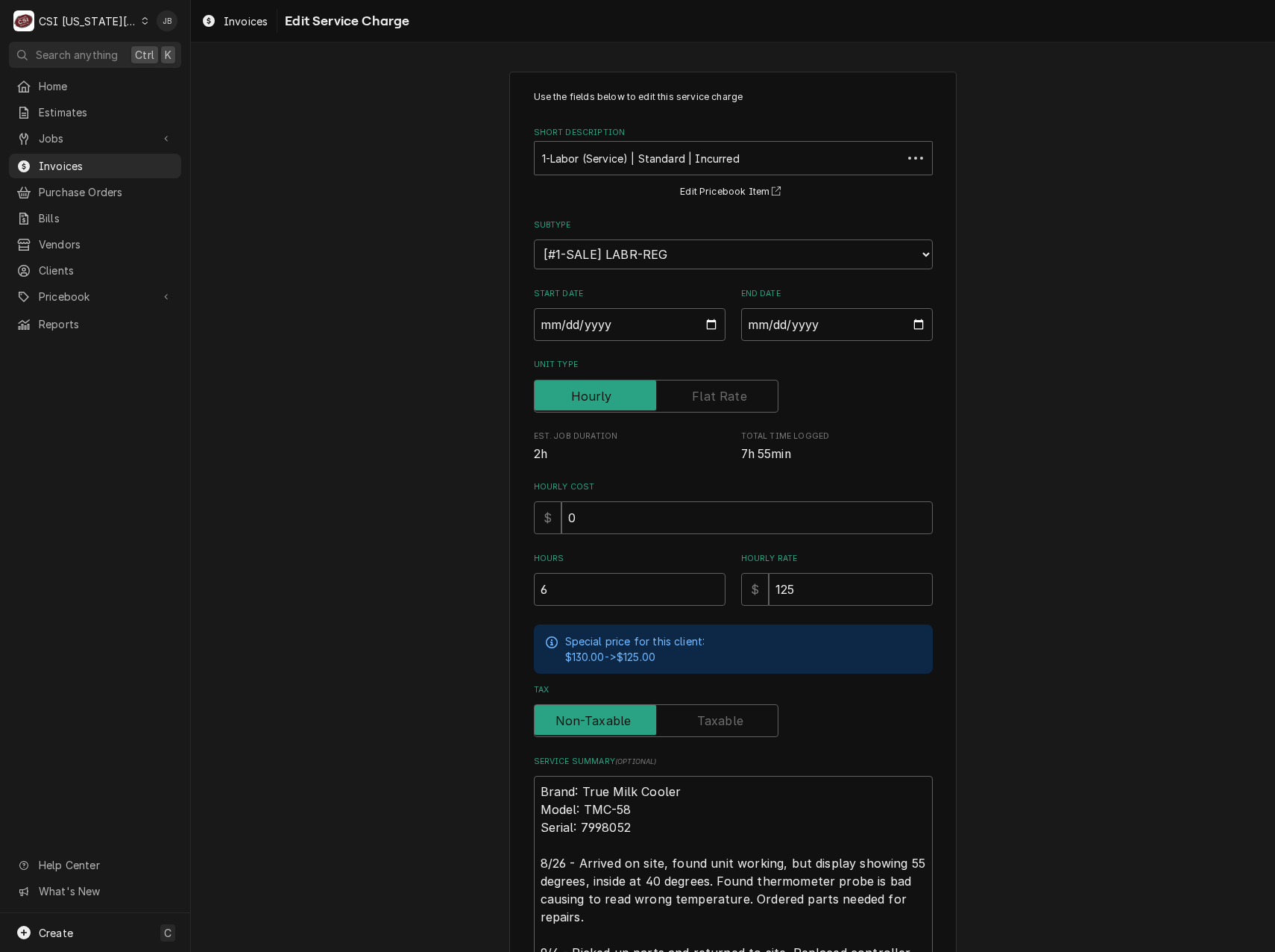
click at [715, 373] on div "Unit Type" at bounding box center [733, 385] width 399 height 53
click at [684, 396] on input "Unit Type" at bounding box center [656, 396] width 232 height 33
checkbox input "true"
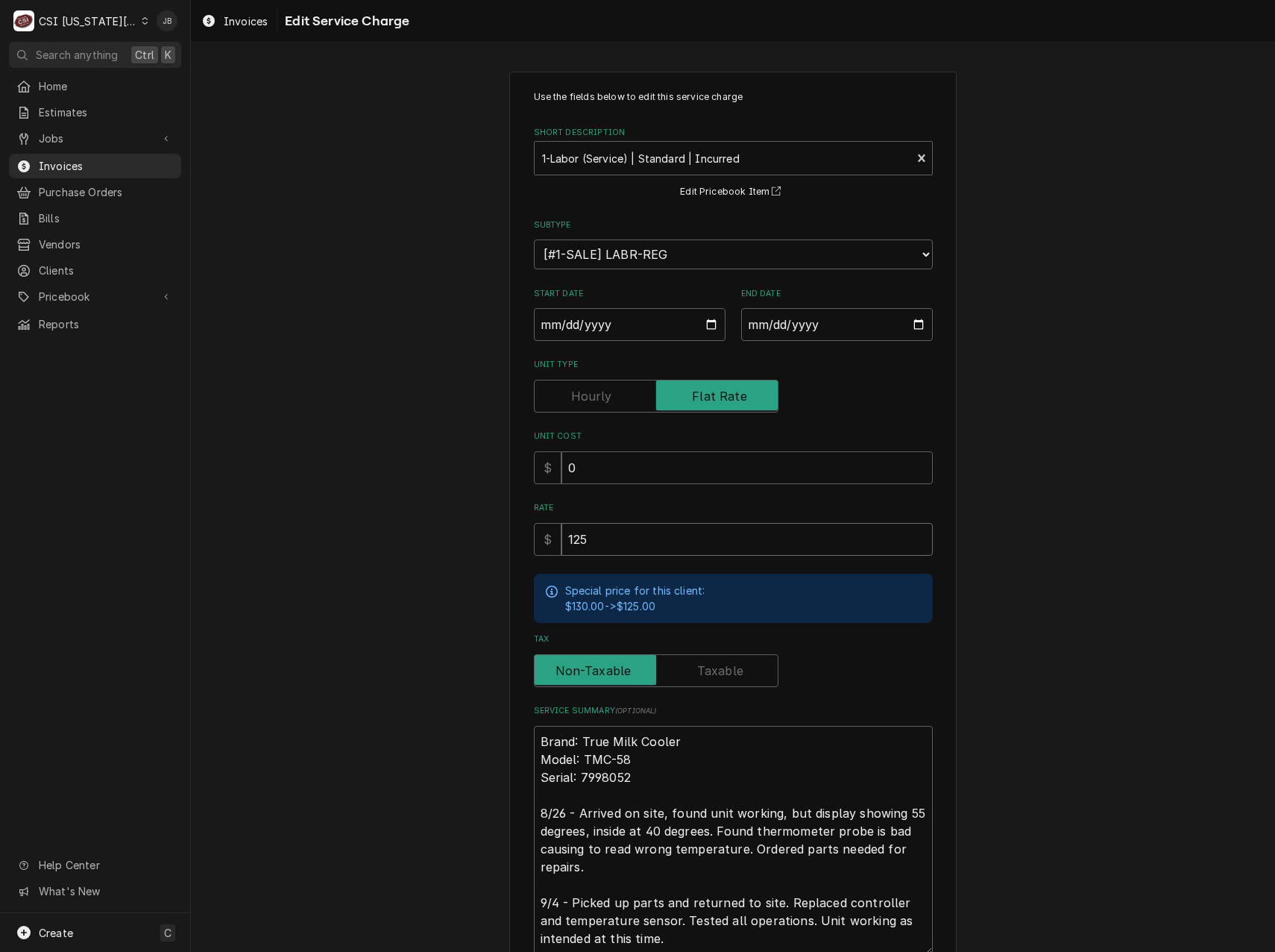
drag, startPoint x: 571, startPoint y: 531, endPoint x: 534, endPoint y: 532, distance: 37.0
click at [539, 534] on div "$ 125" at bounding box center [733, 539] width 399 height 33
type textarea "x"
type input "0"
click at [409, 524] on div "Use the fields below to edit this service charge Short Description 1-Labor (Ser…" at bounding box center [732, 570] width 1084 height 1025
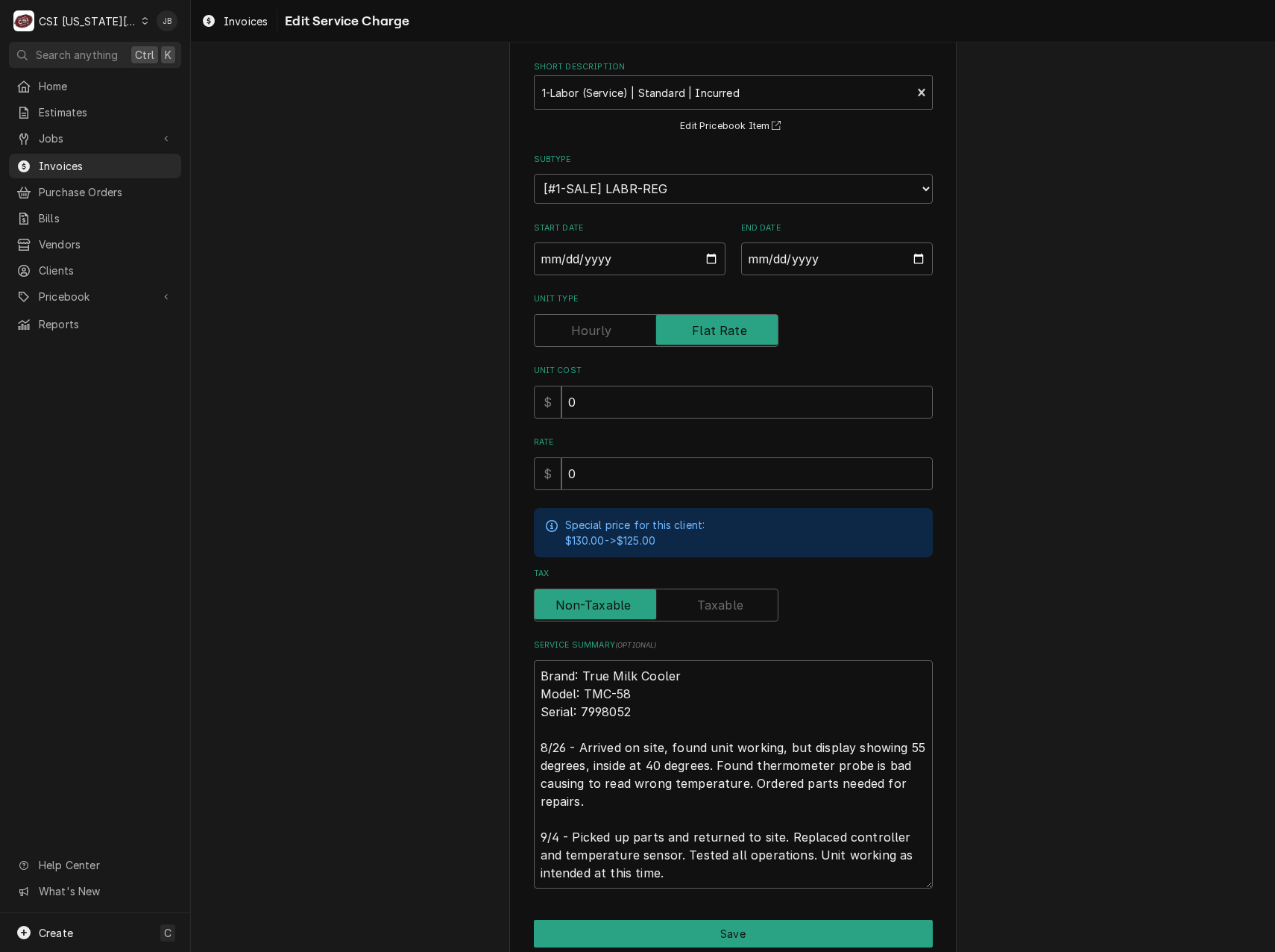
scroll to position [130, 0]
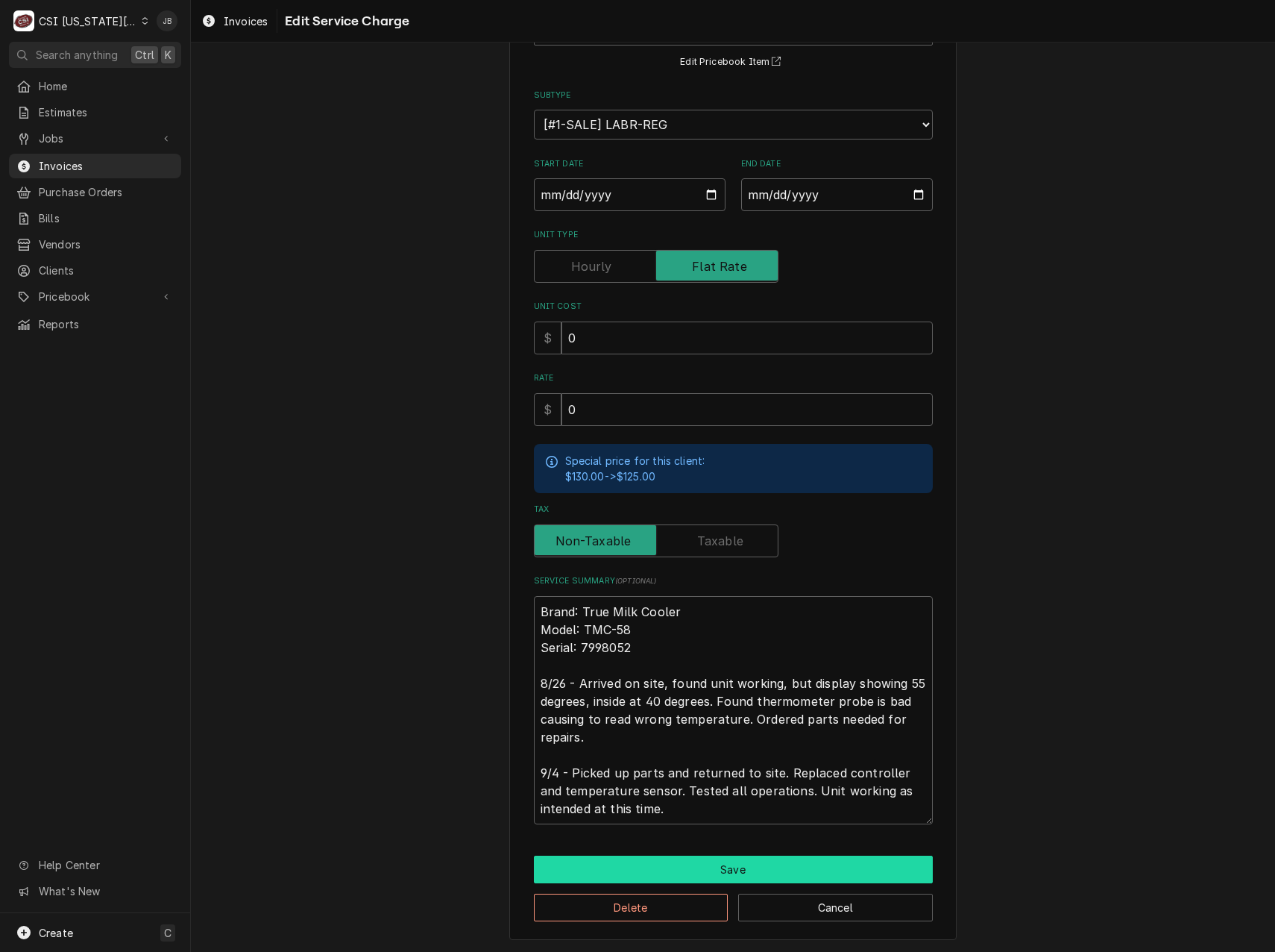
click at [615, 862] on button "Save" at bounding box center [733, 870] width 399 height 28
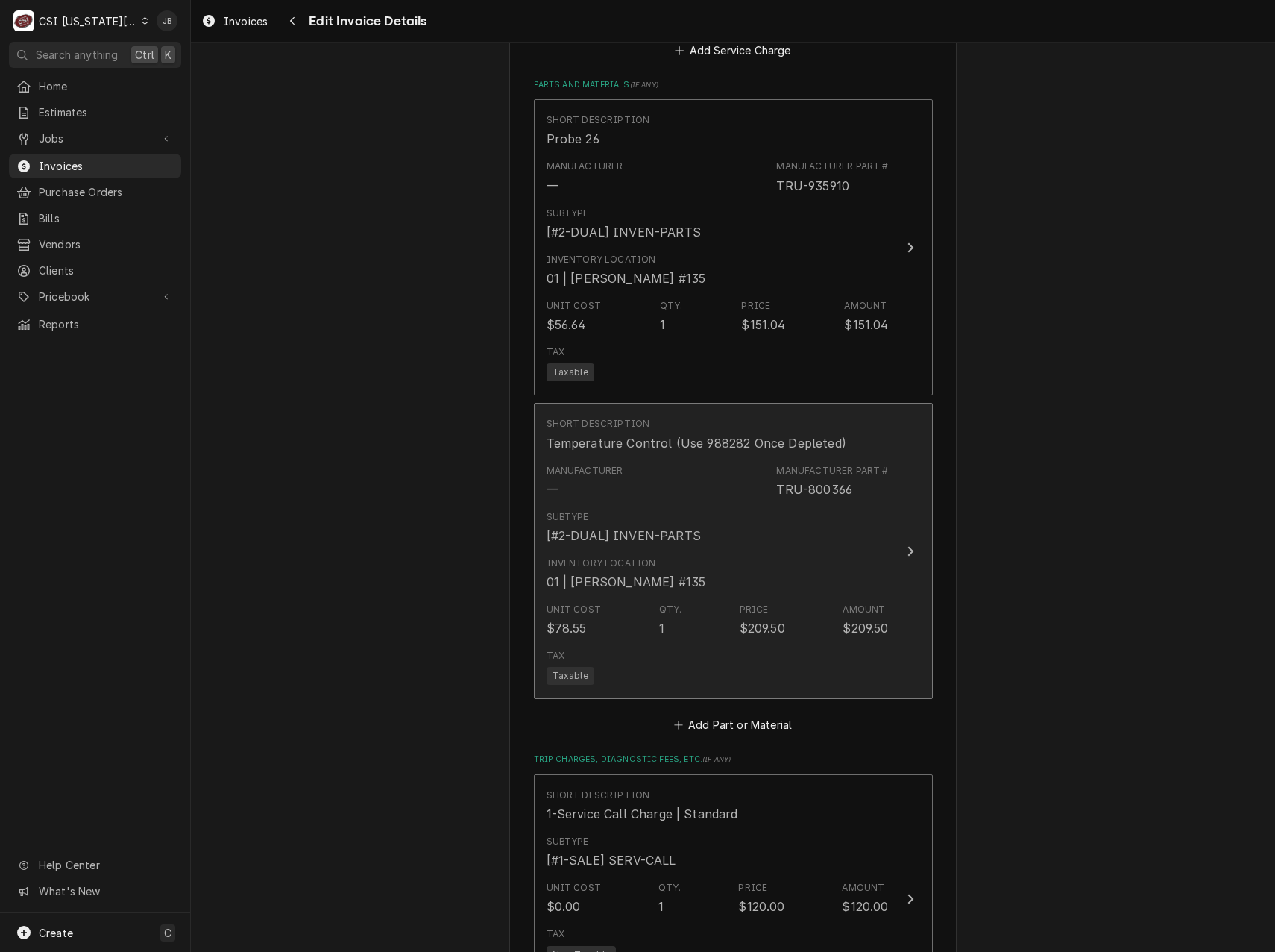
scroll to position [2071, 0]
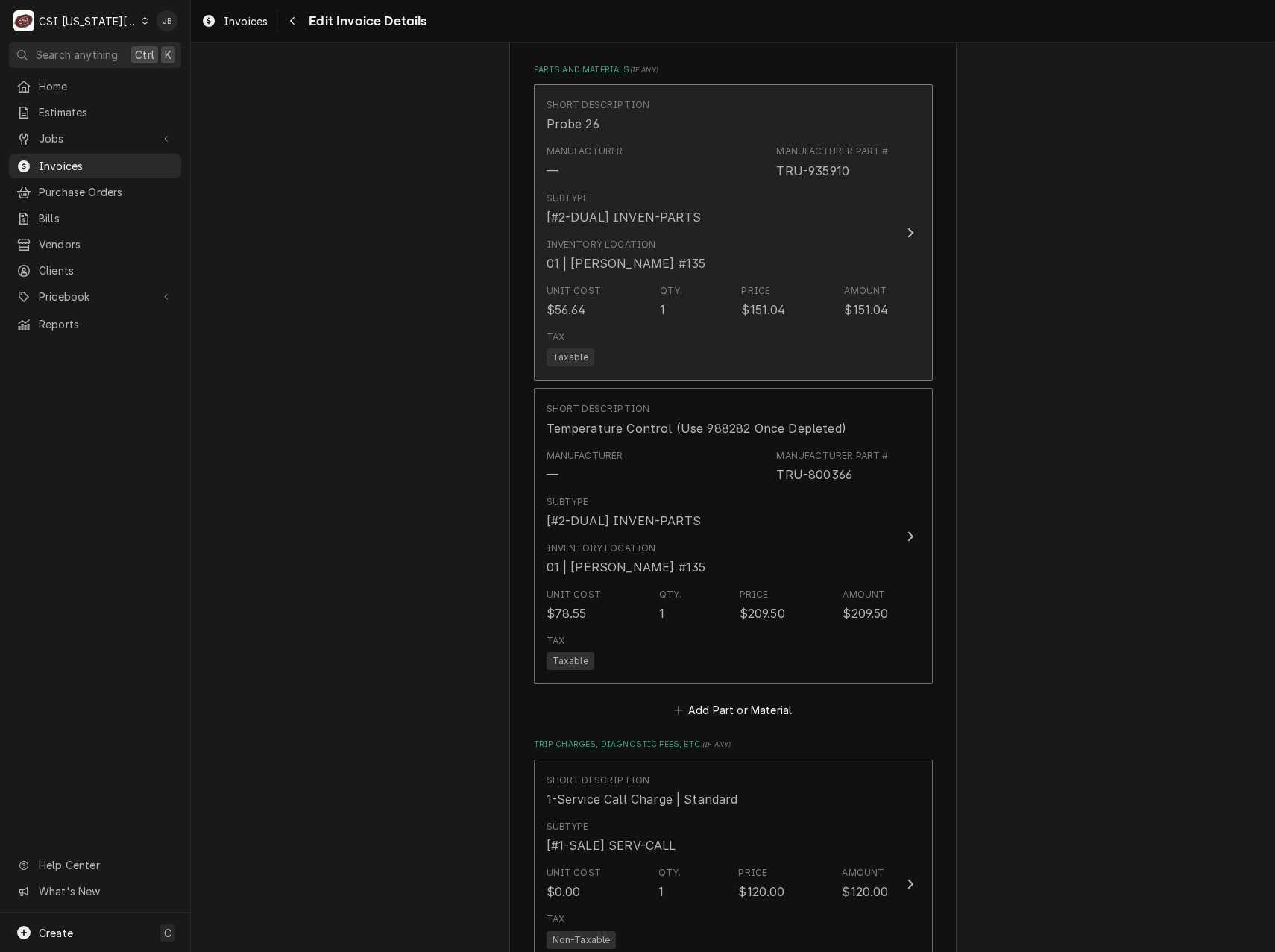
click at [694, 246] on div "Inventory Location 01 | CODY DAVIS #135" at bounding box center [717, 254] width 343 height 47
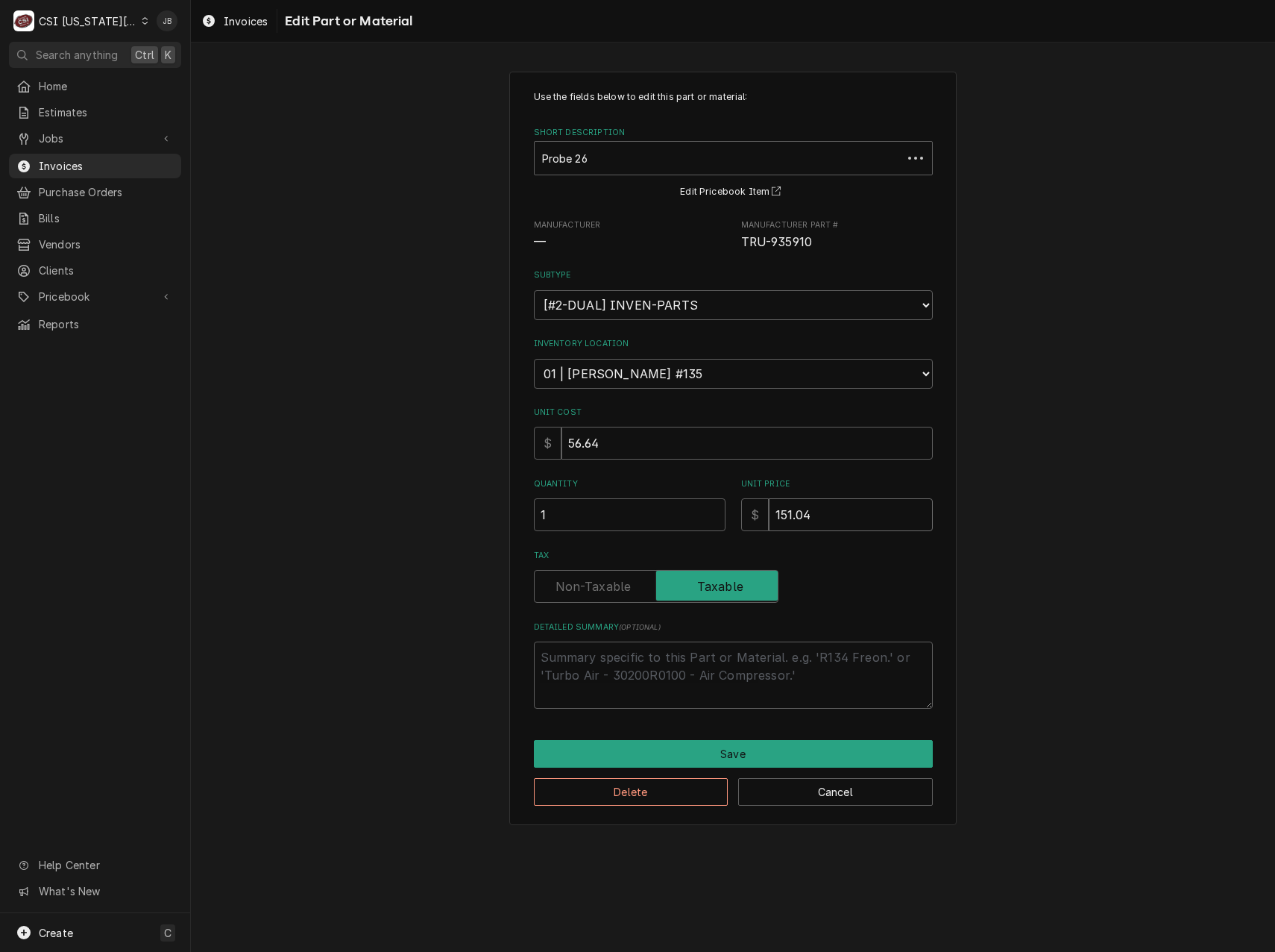
drag, startPoint x: 809, startPoint y: 521, endPoint x: 755, endPoint y: 520, distance: 54.0
click at [755, 520] on div "$ 151.04" at bounding box center [837, 514] width 192 height 33
type textarea "x"
type input "0"
click at [624, 766] on button "Save" at bounding box center [733, 754] width 399 height 28
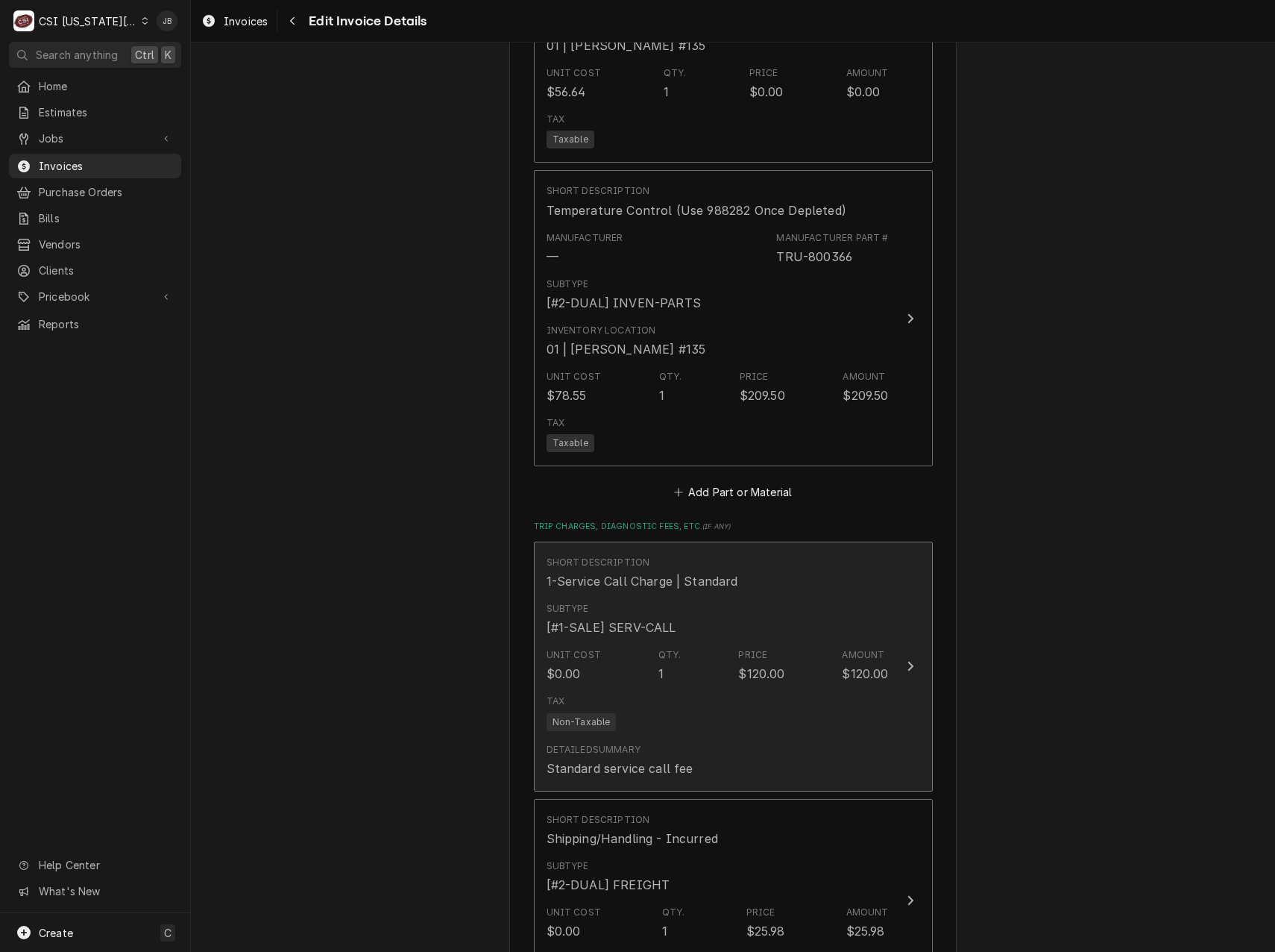
scroll to position [2397, 0]
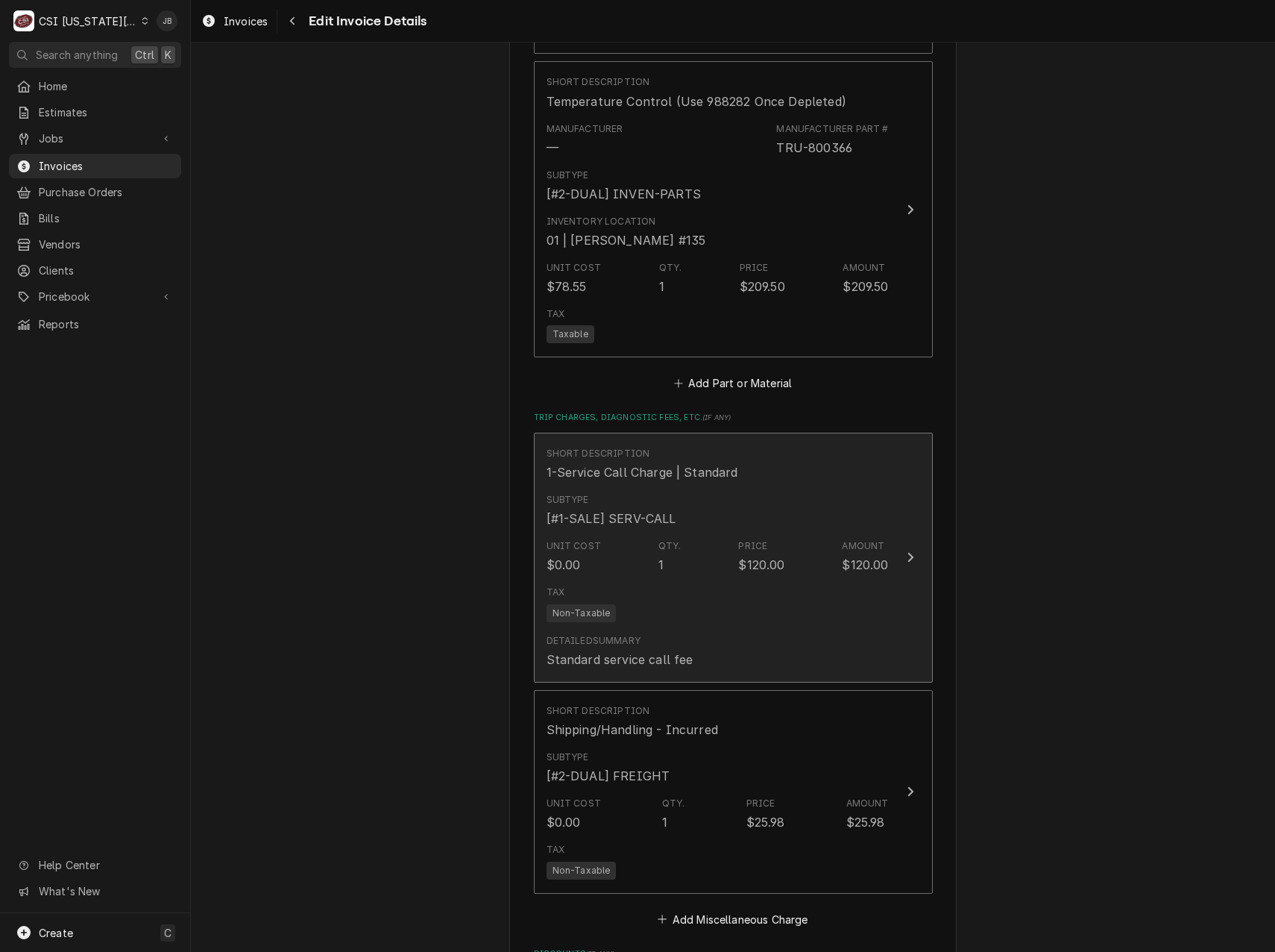
click at [718, 571] on div "Unit Cost $0.00 Qty. 1 Price $120.00 Amount $120.00" at bounding box center [717, 556] width 343 height 47
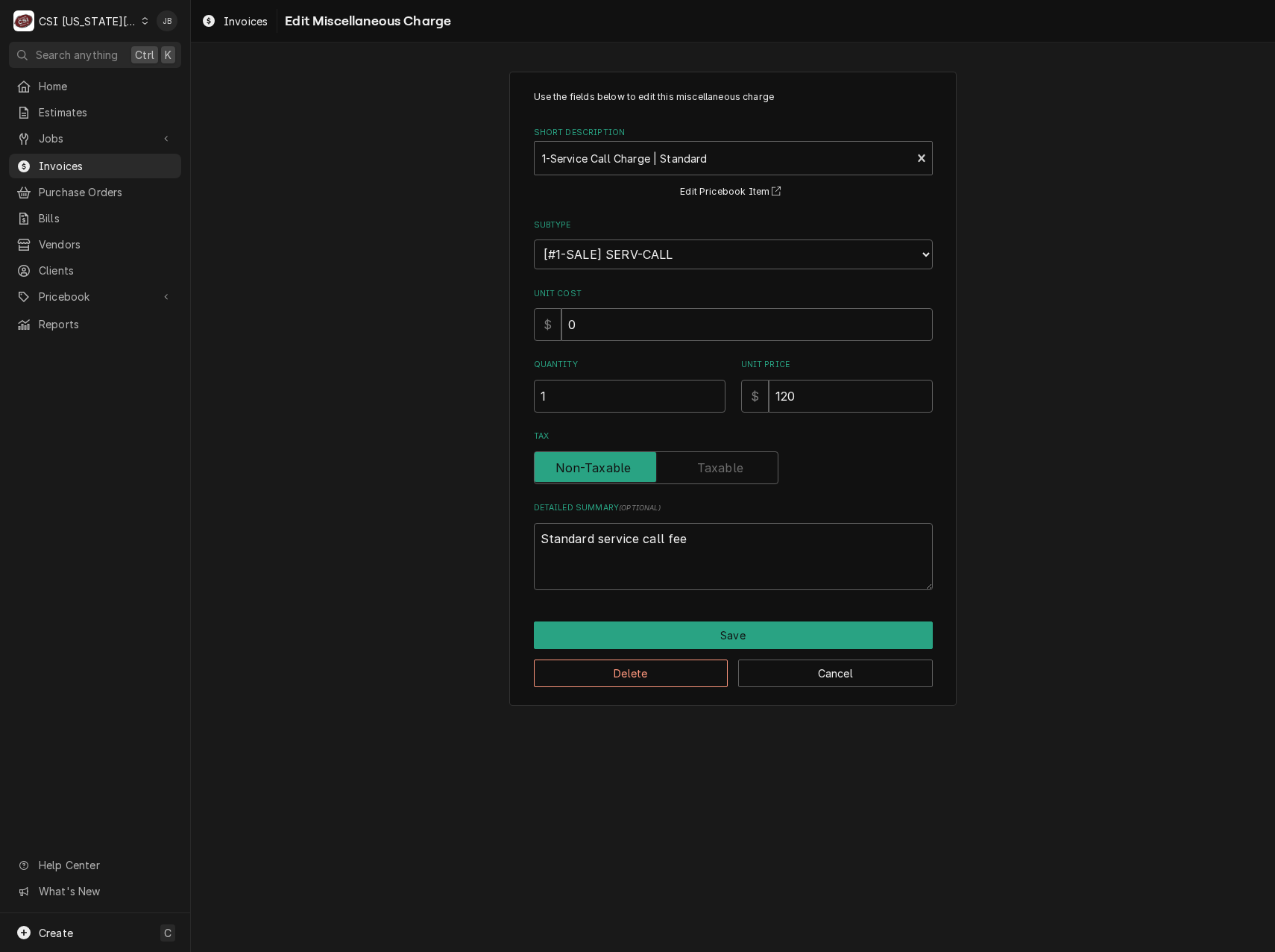
click at [638, 693] on div "Use the fields below to edit this miscellaneous charge Short Description 1-Serv…" at bounding box center [733, 389] width 447 height 635
click at [635, 682] on button "Delete" at bounding box center [631, 674] width 195 height 28
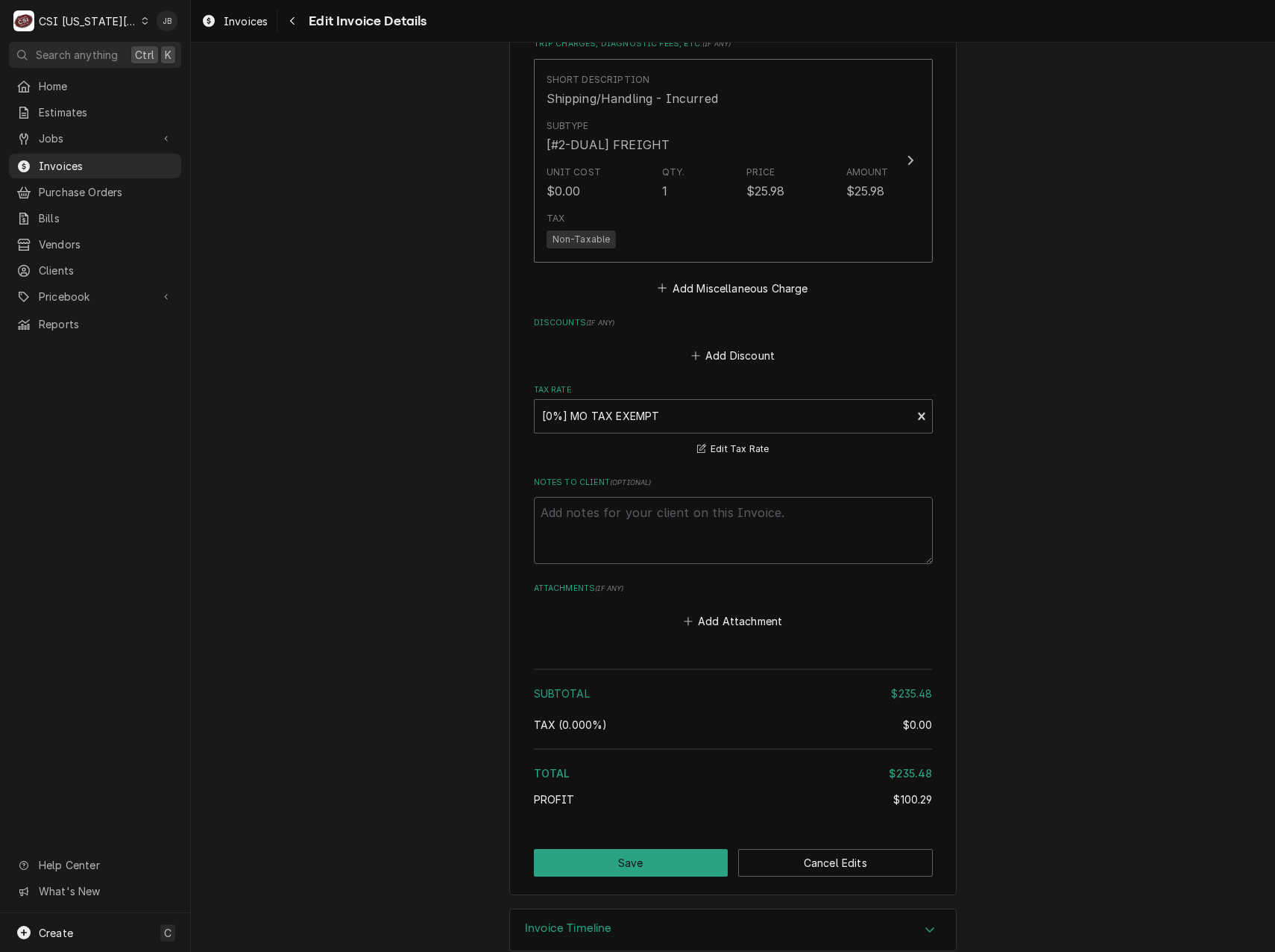
scroll to position [2797, 0]
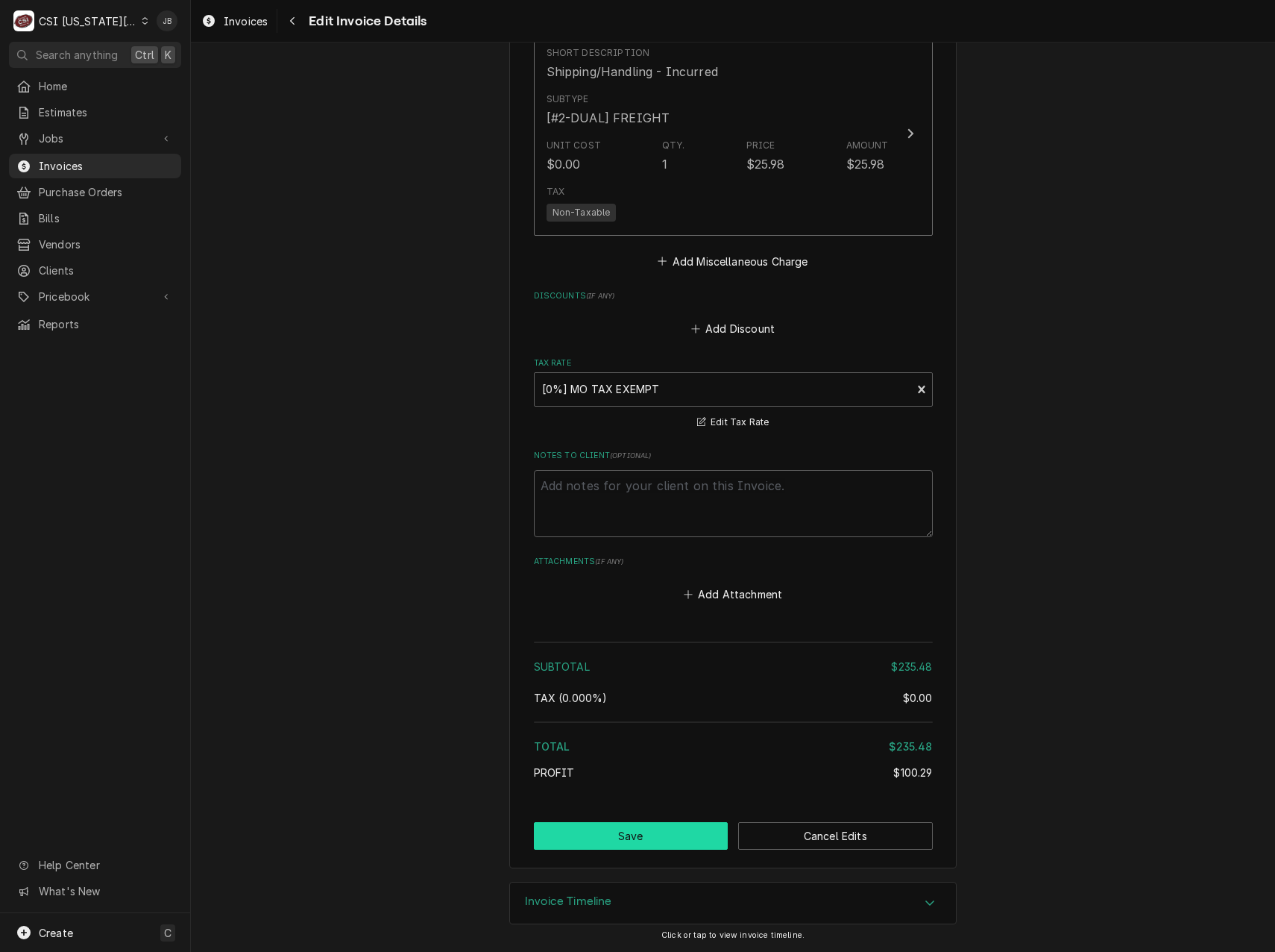
click at [613, 831] on button "Save" at bounding box center [631, 836] width 195 height 28
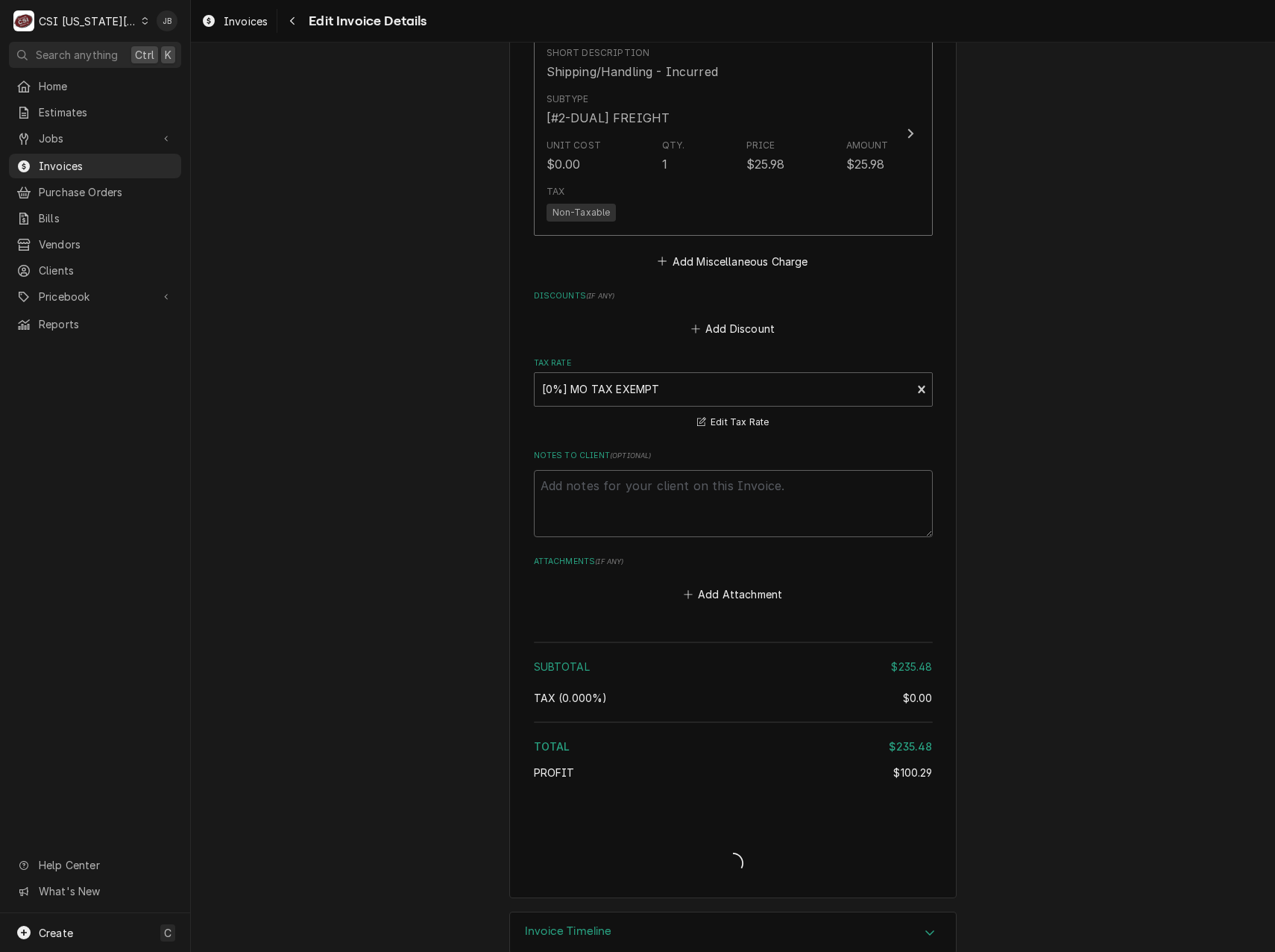
type textarea "x"
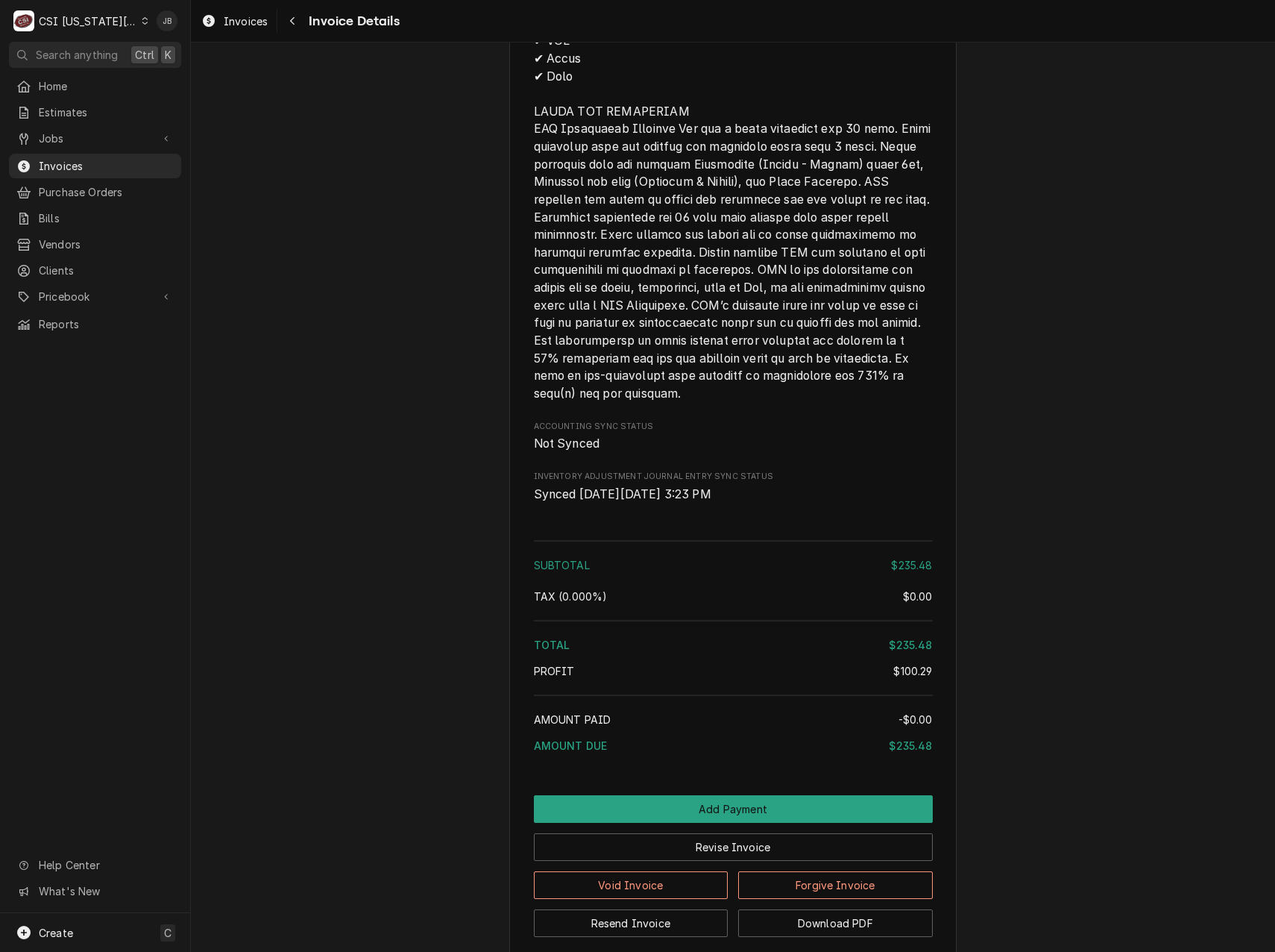
scroll to position [2635, 0]
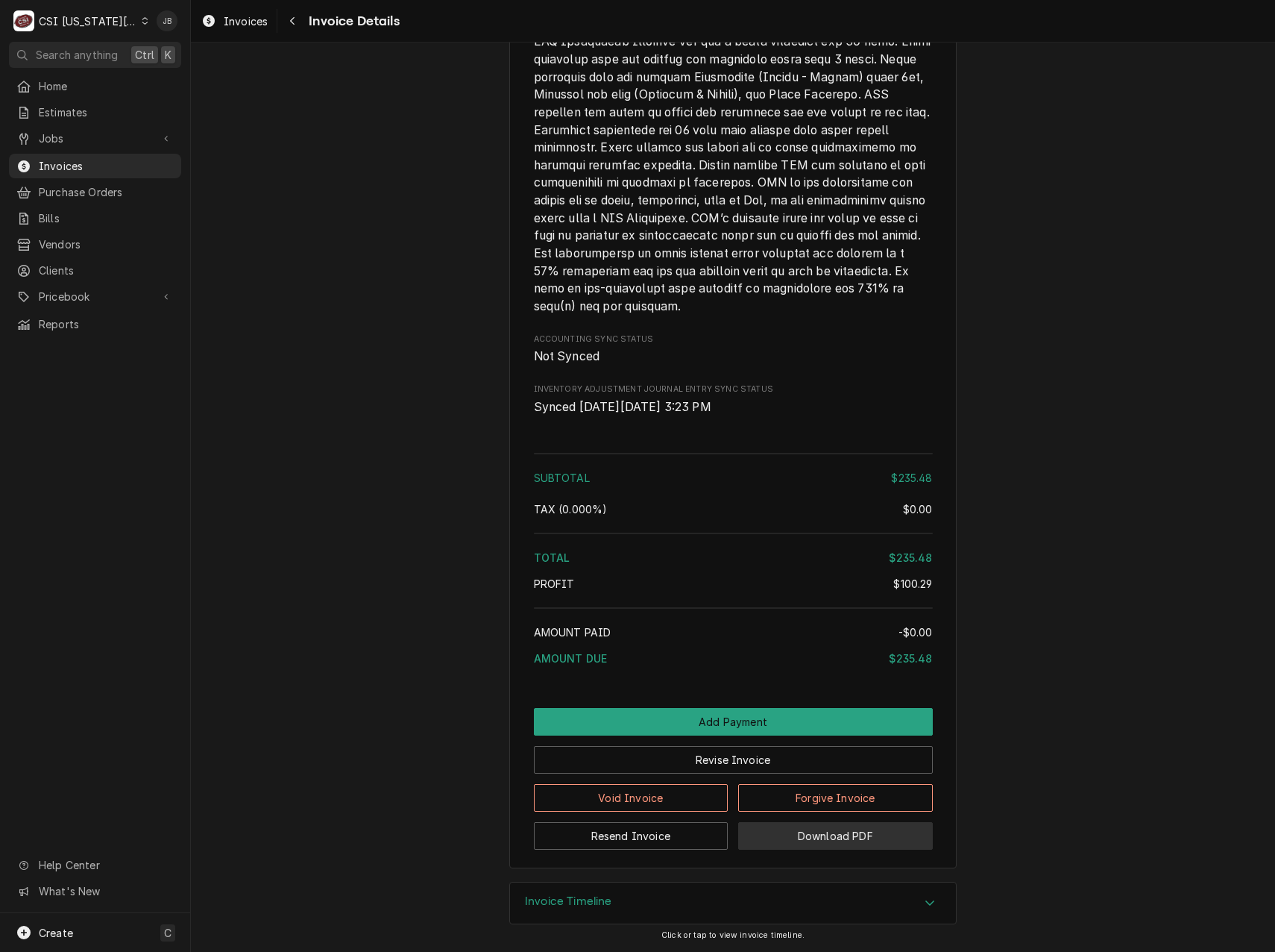
click at [848, 837] on button "Download PDF" at bounding box center [836, 836] width 195 height 28
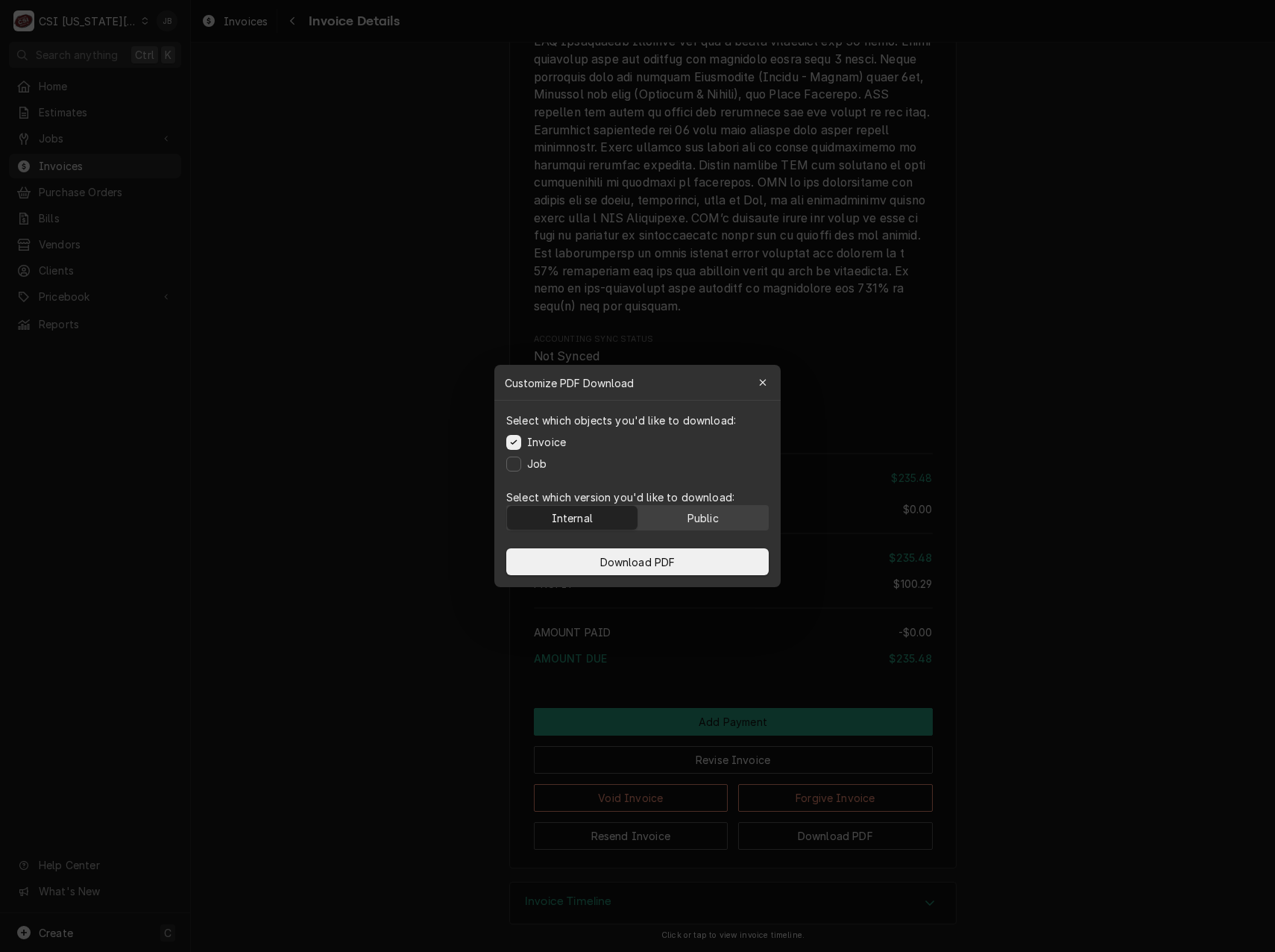
click at [707, 521] on div "Public" at bounding box center [704, 518] width 32 height 16
click at [670, 560] on span "Download PDF" at bounding box center [638, 562] width 81 height 16
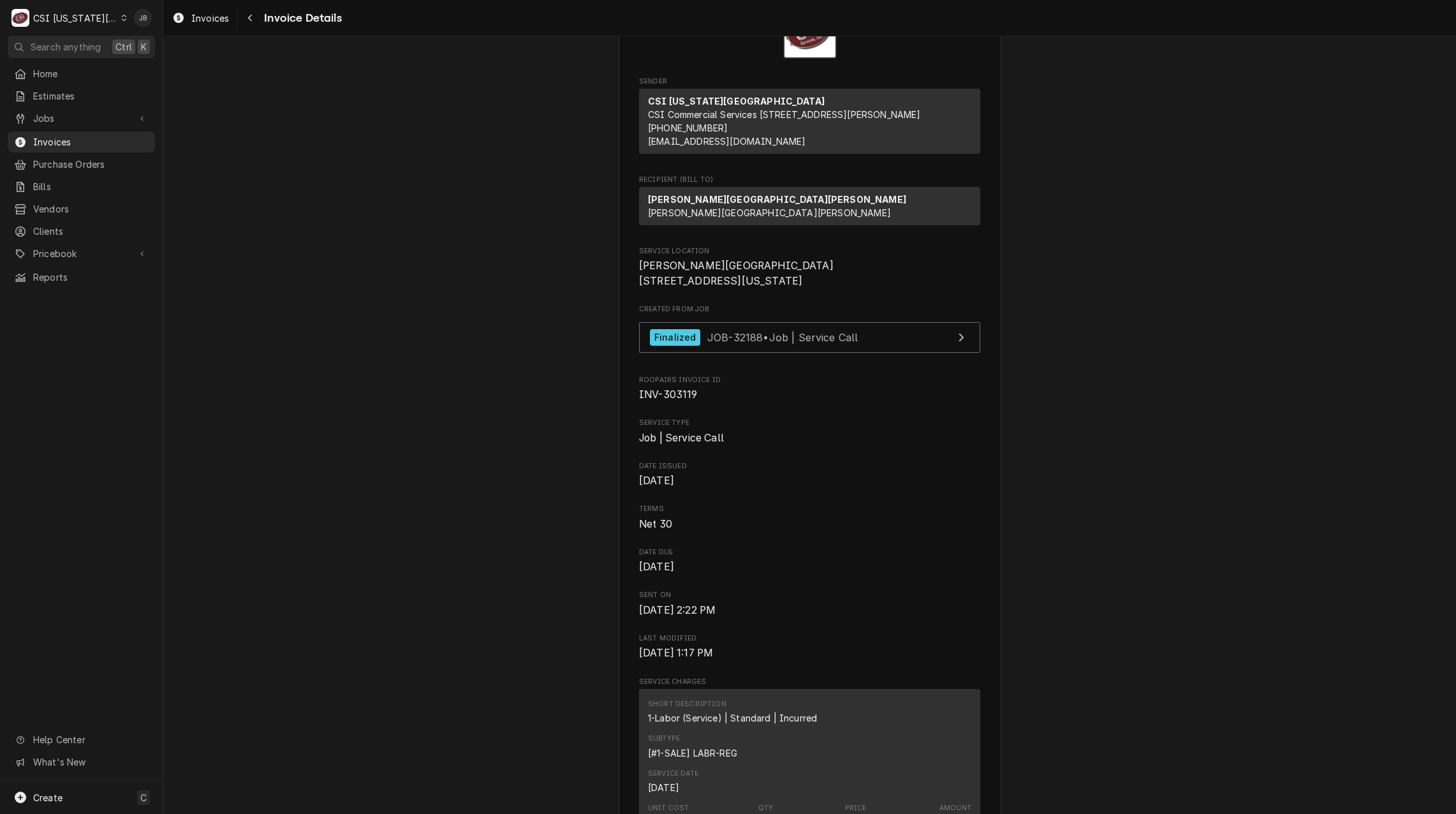
scroll to position [0, 0]
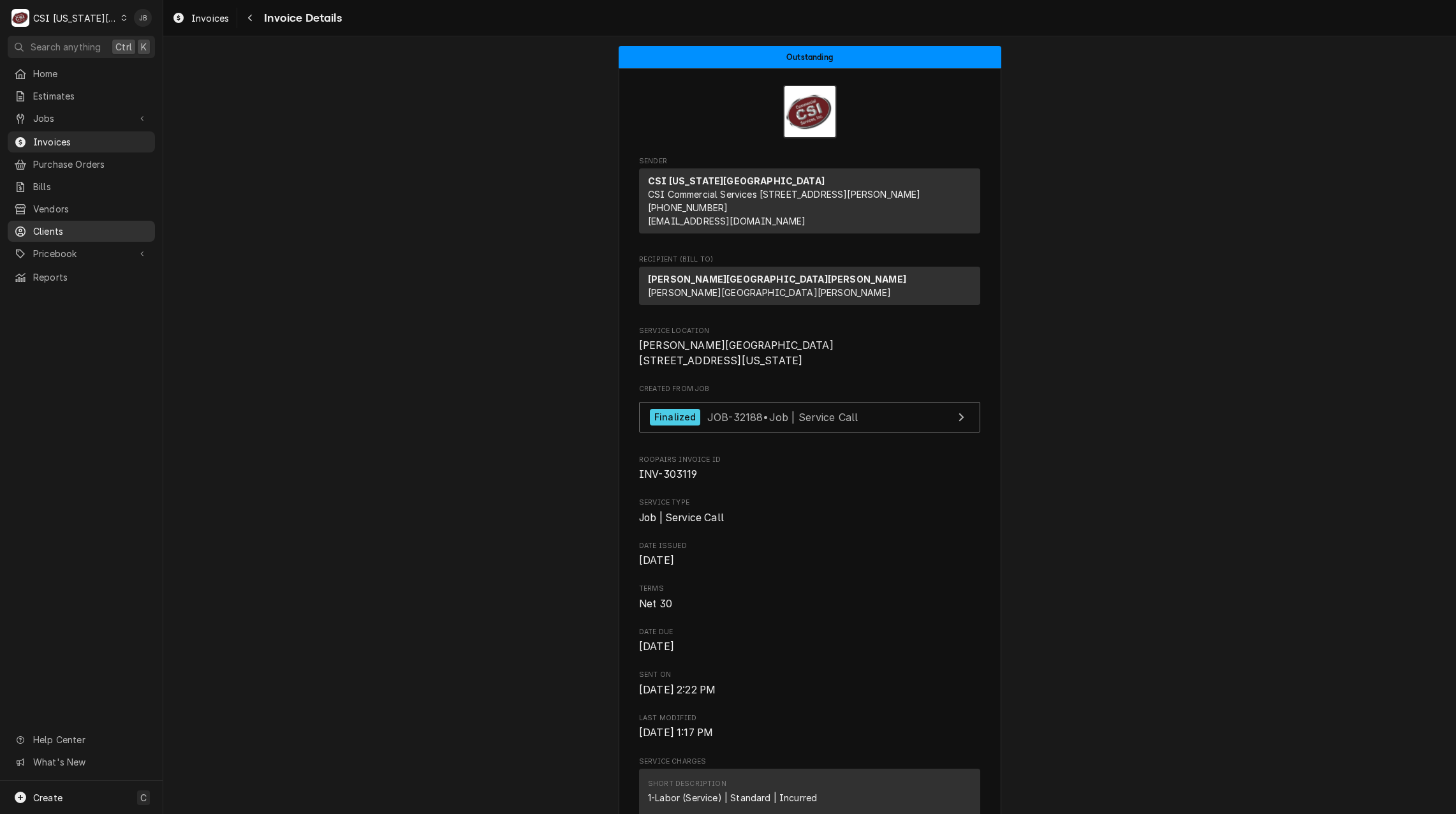
click at [66, 229] on span "Clients" at bounding box center [91, 231] width 116 height 14
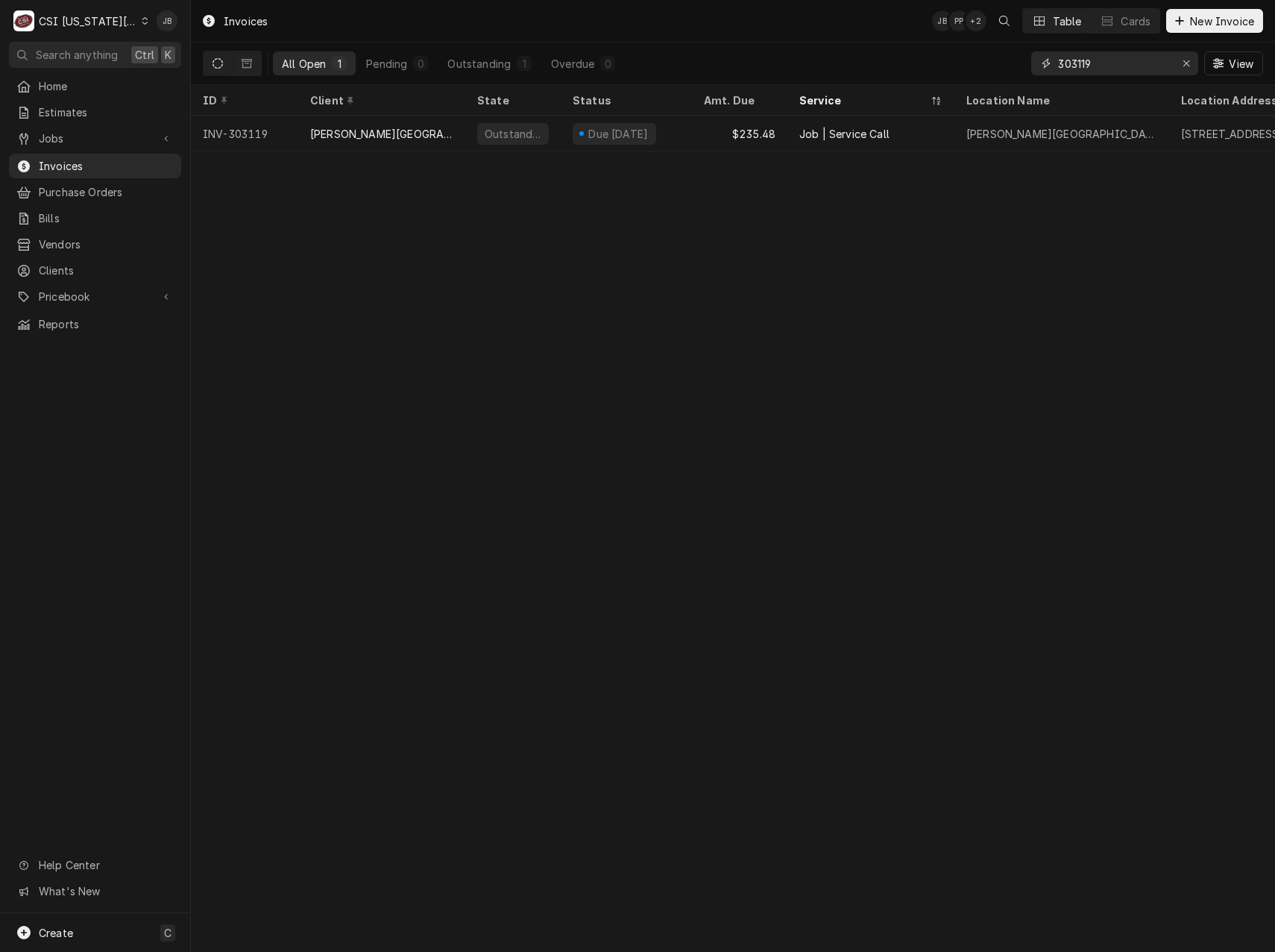
drag, startPoint x: 1112, startPoint y: 74, endPoint x: 1032, endPoint y: 72, distance: 80.0
click at [1032, 72] on div "303119" at bounding box center [1115, 64] width 167 height 24
click at [1103, 65] on input "303119" at bounding box center [1114, 64] width 112 height 24
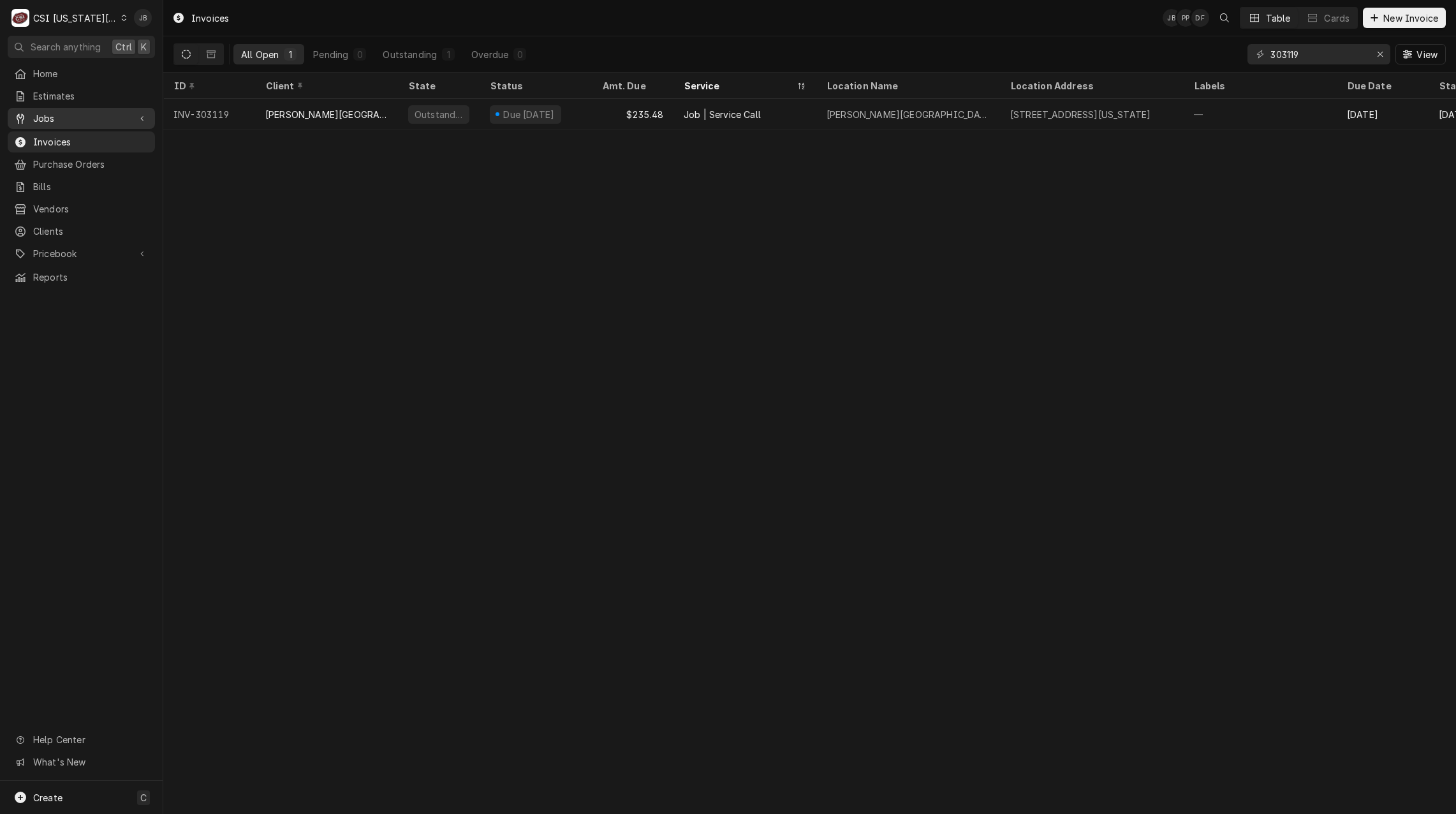
click at [67, 113] on span "Jobs" at bounding box center [81, 118] width 96 height 14
click at [91, 141] on span "Jobs" at bounding box center [91, 141] width 116 height 14
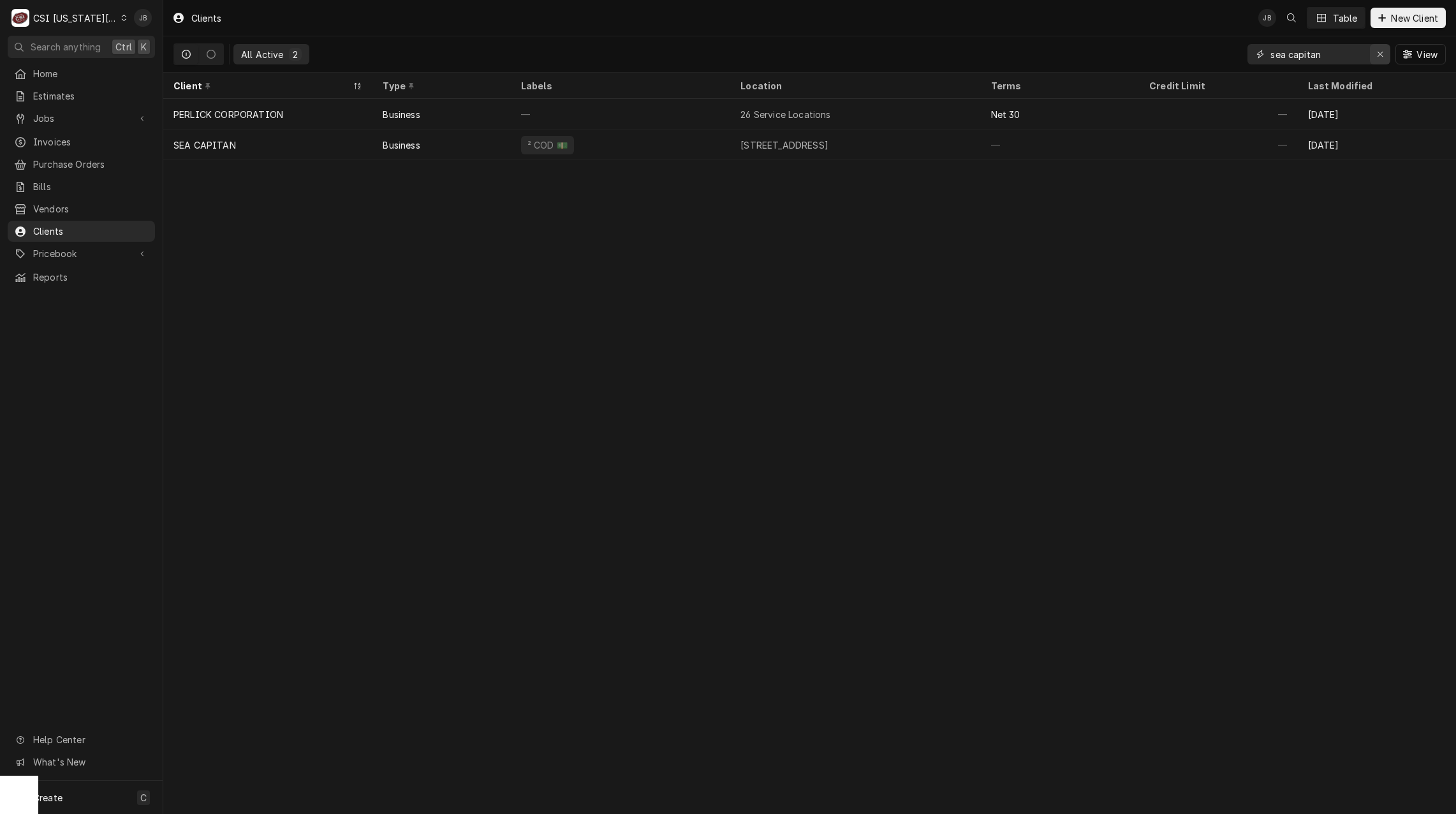
click at [1384, 50] on div "Erase input" at bounding box center [1380, 54] width 13 height 13
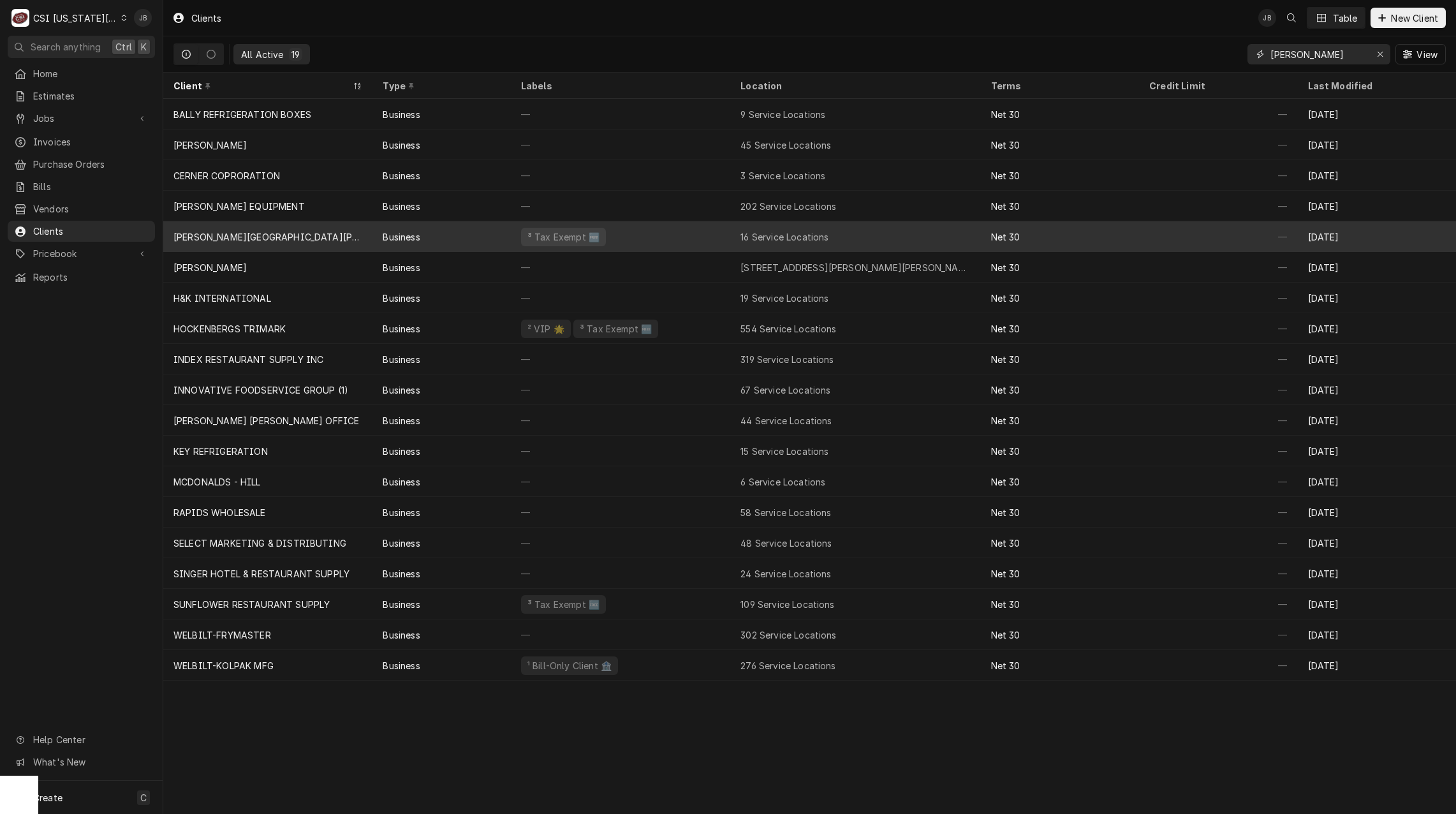
type input "[PERSON_NAME]"
click at [357, 239] on div "[PERSON_NAME][GEOGRAPHIC_DATA][PERSON_NAME]" at bounding box center [268, 236] width 209 height 31
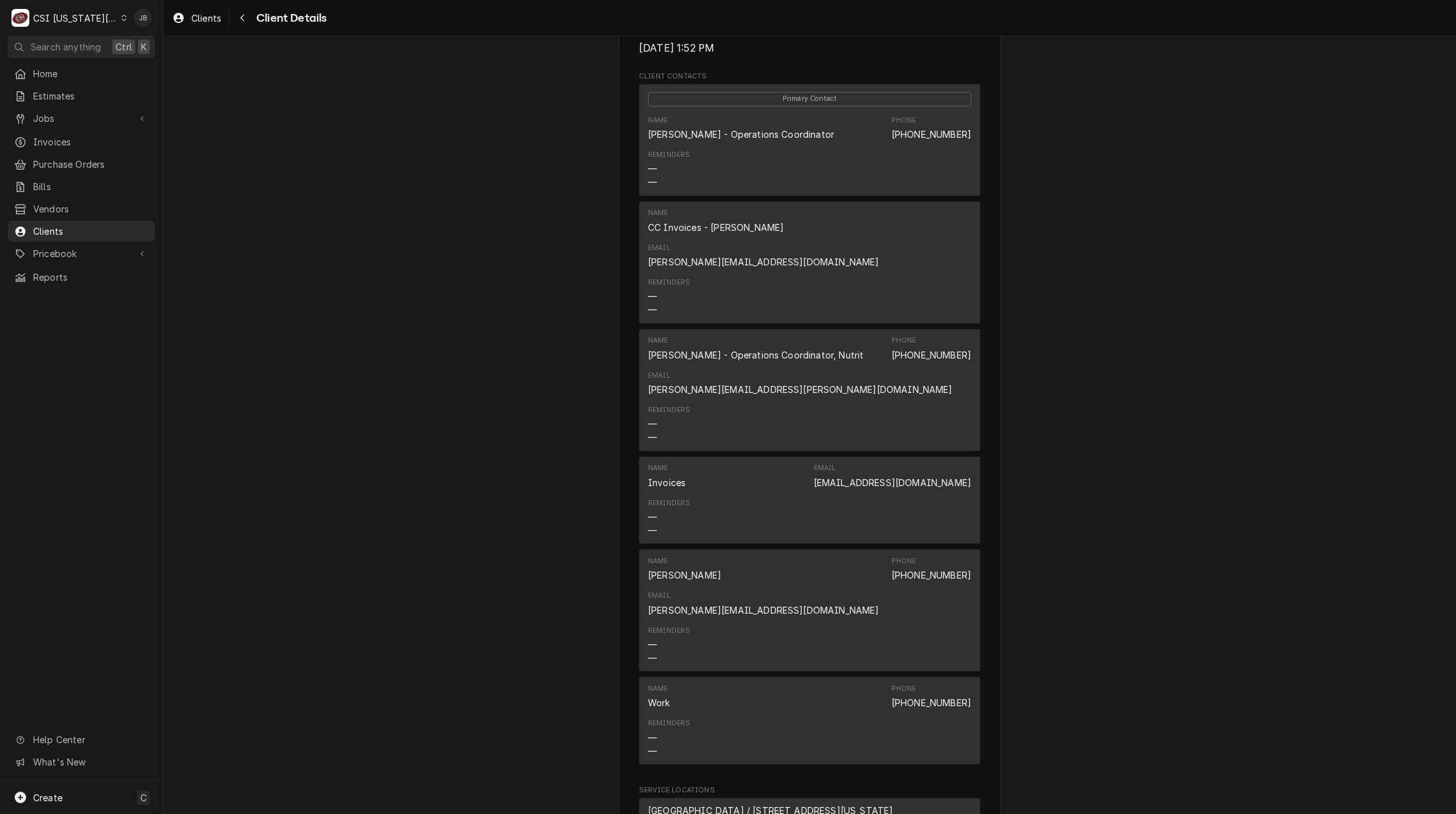
scroll to position [424, 0]
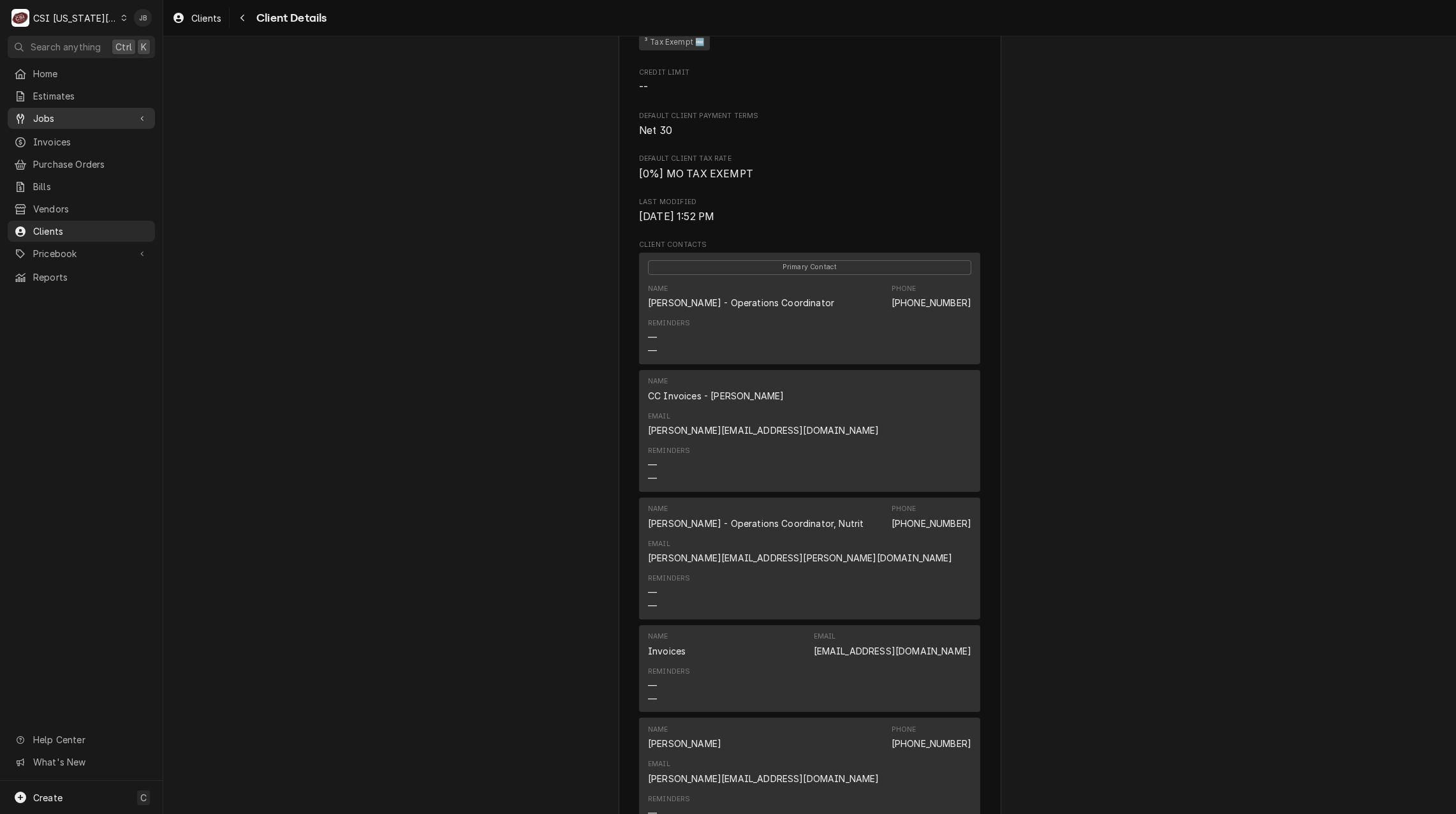
click at [68, 122] on link "Jobs" at bounding box center [81, 118] width 147 height 21
click at [66, 141] on span "Jobs" at bounding box center [91, 141] width 116 height 14
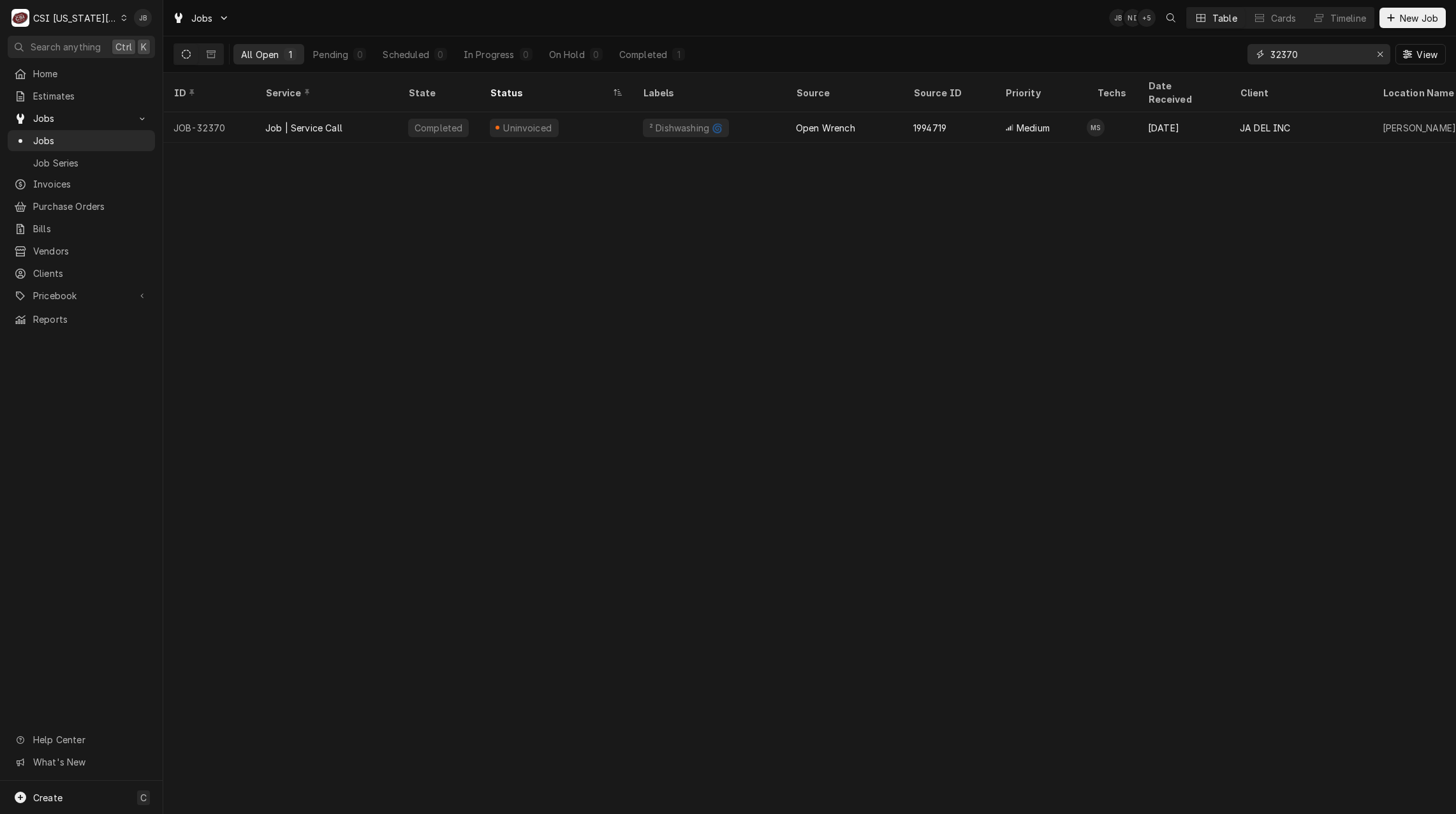
drag, startPoint x: 1302, startPoint y: 60, endPoint x: 1177, endPoint y: 59, distance: 125.0
click at [1177, 59] on div "All Open 1 Pending 0 Scheduled 0 In Progress 0 On Hold 0 Completed 1 32370 View" at bounding box center [809, 54] width 1272 height 36
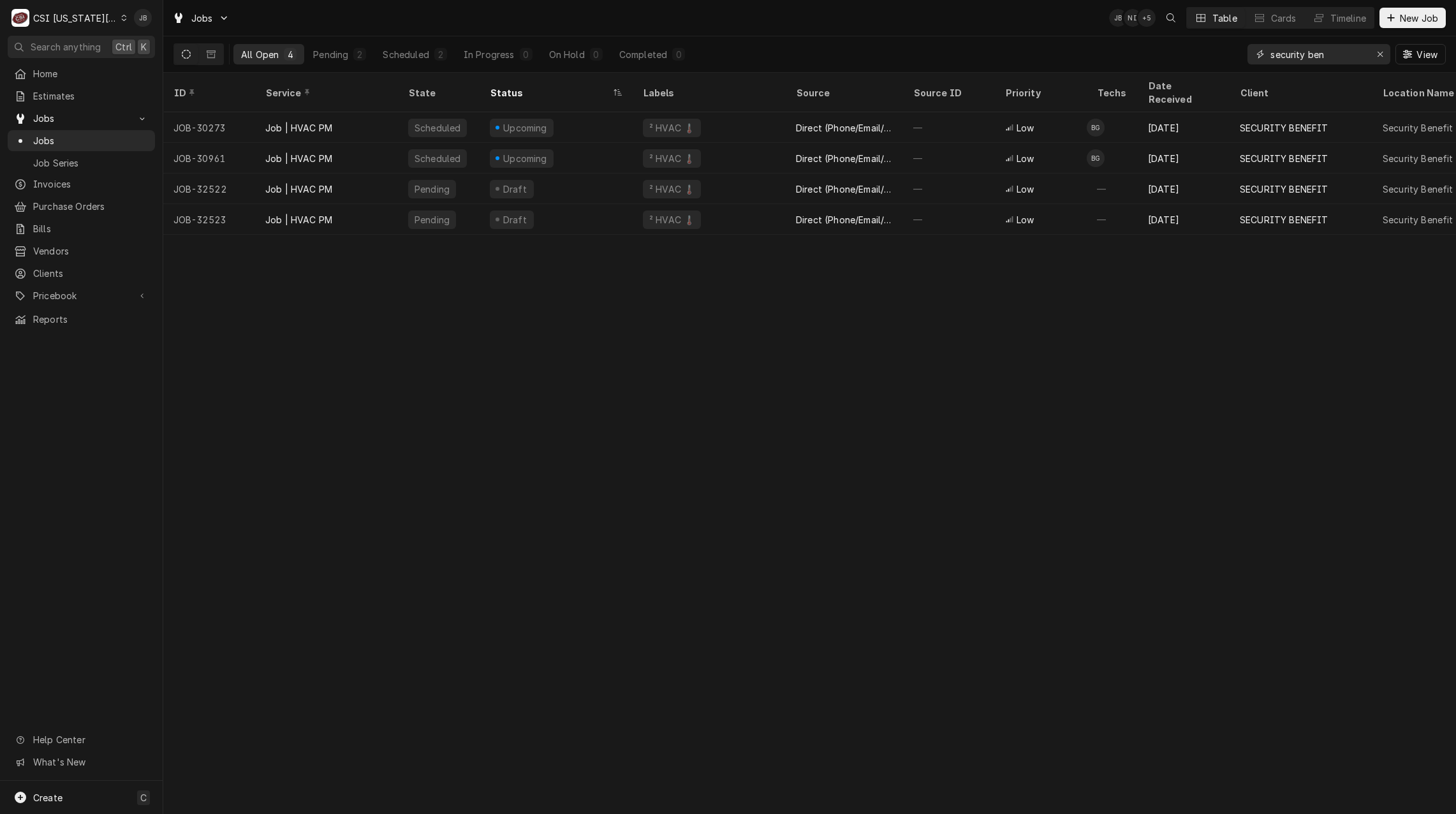
type input "security ben"
click at [211, 52] on icon "Dynamic Content Wrapper" at bounding box center [211, 54] width 9 height 9
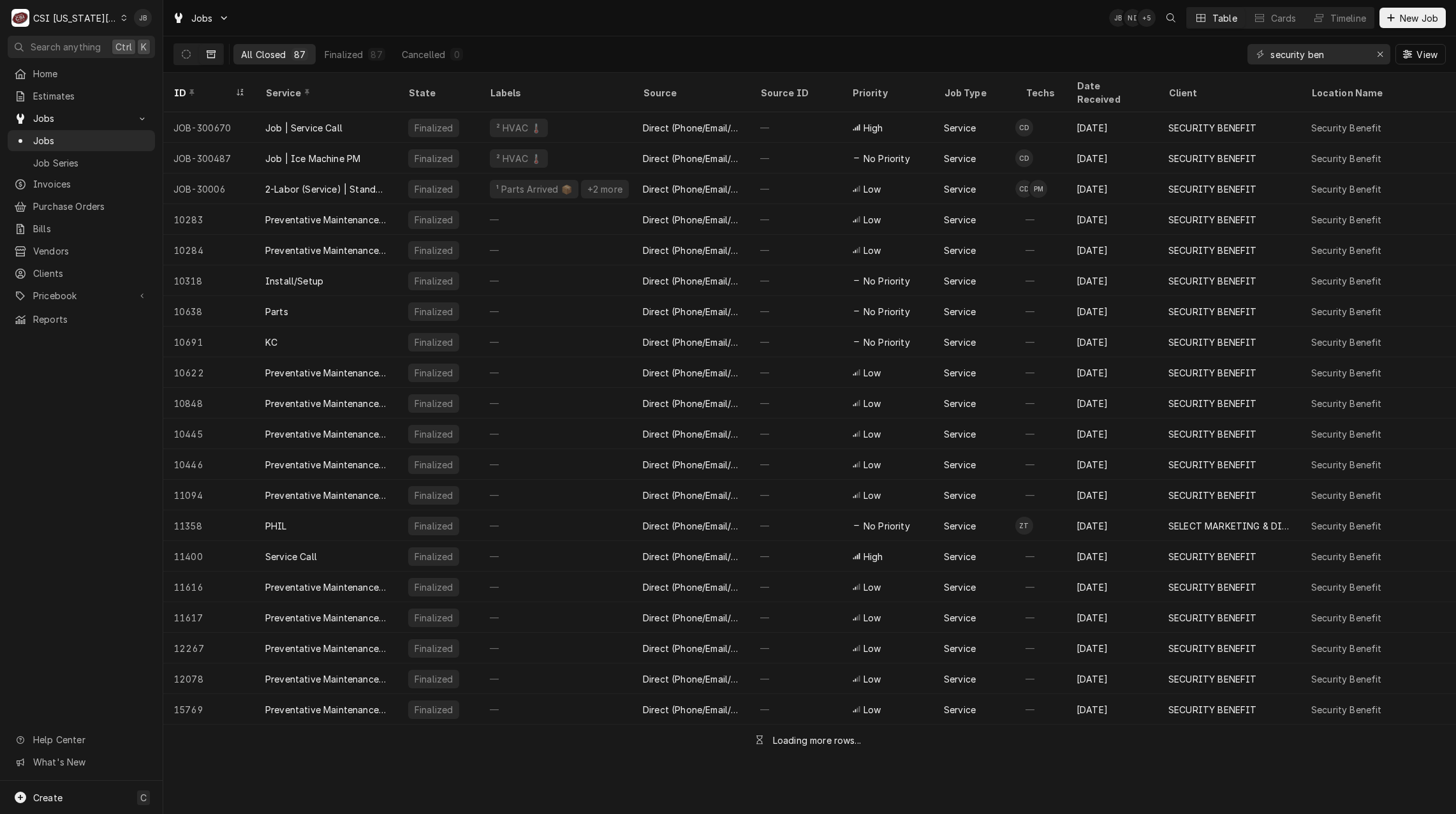
click at [612, 53] on div "All Closed 87 Finalized 87 Cancelled 0 security ben View" at bounding box center [809, 54] width 1272 height 36
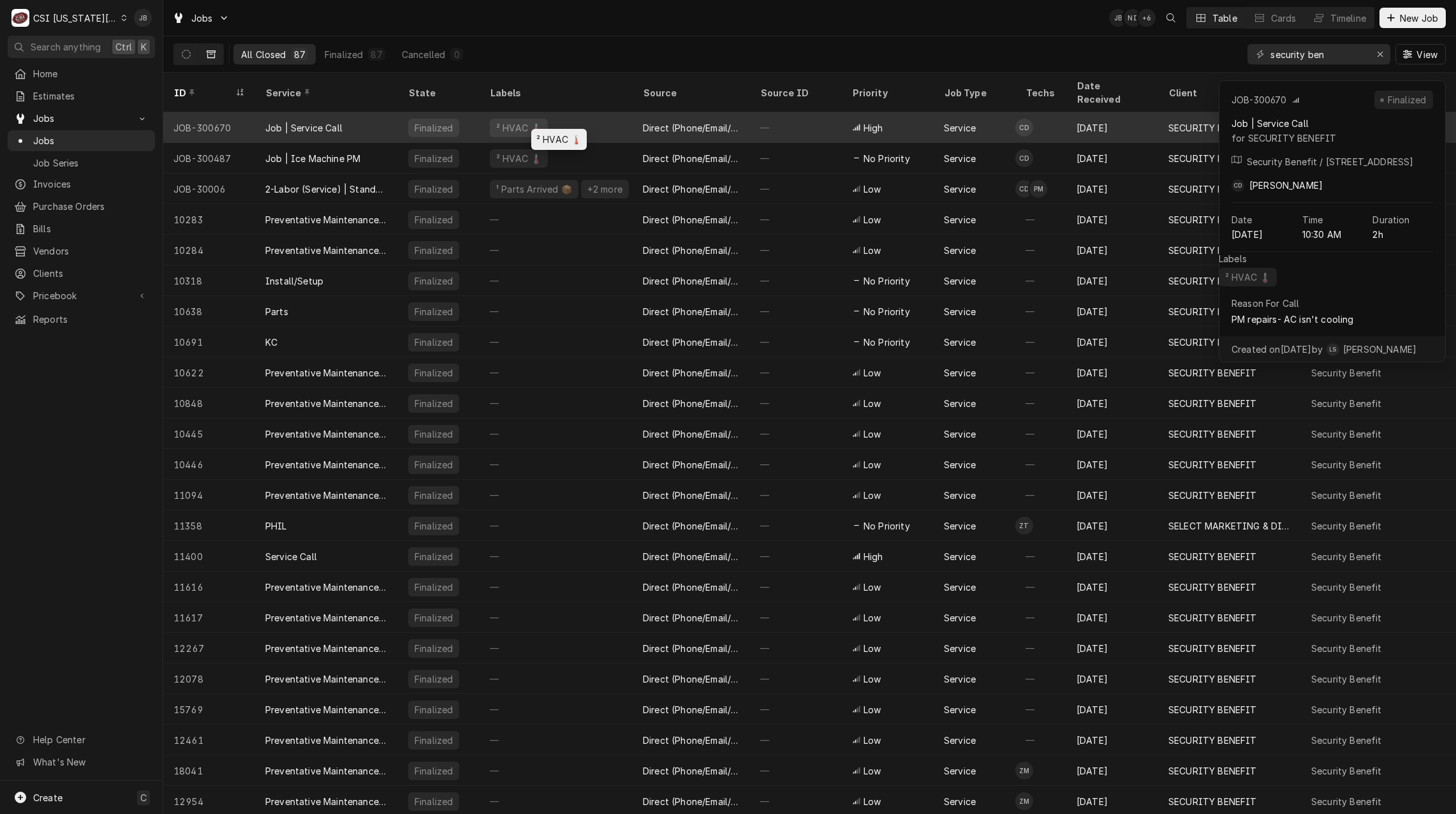
click at [526, 122] on div "² HVAC 🌡️" at bounding box center [518, 128] width 48 height 14
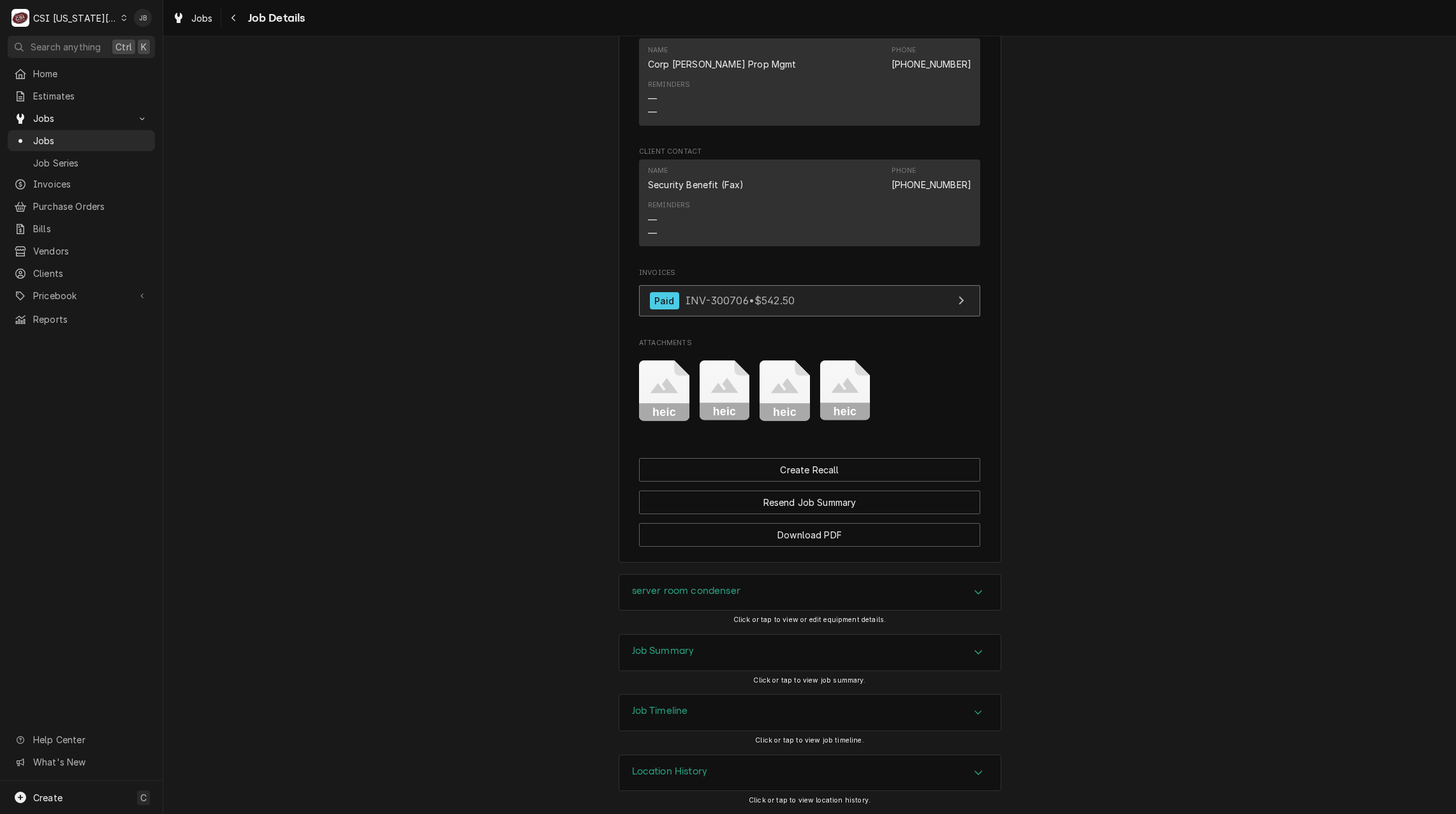
scroll to position [1015, 0]
click at [698, 650] on div "Job Summary" at bounding box center [810, 652] width 381 height 36
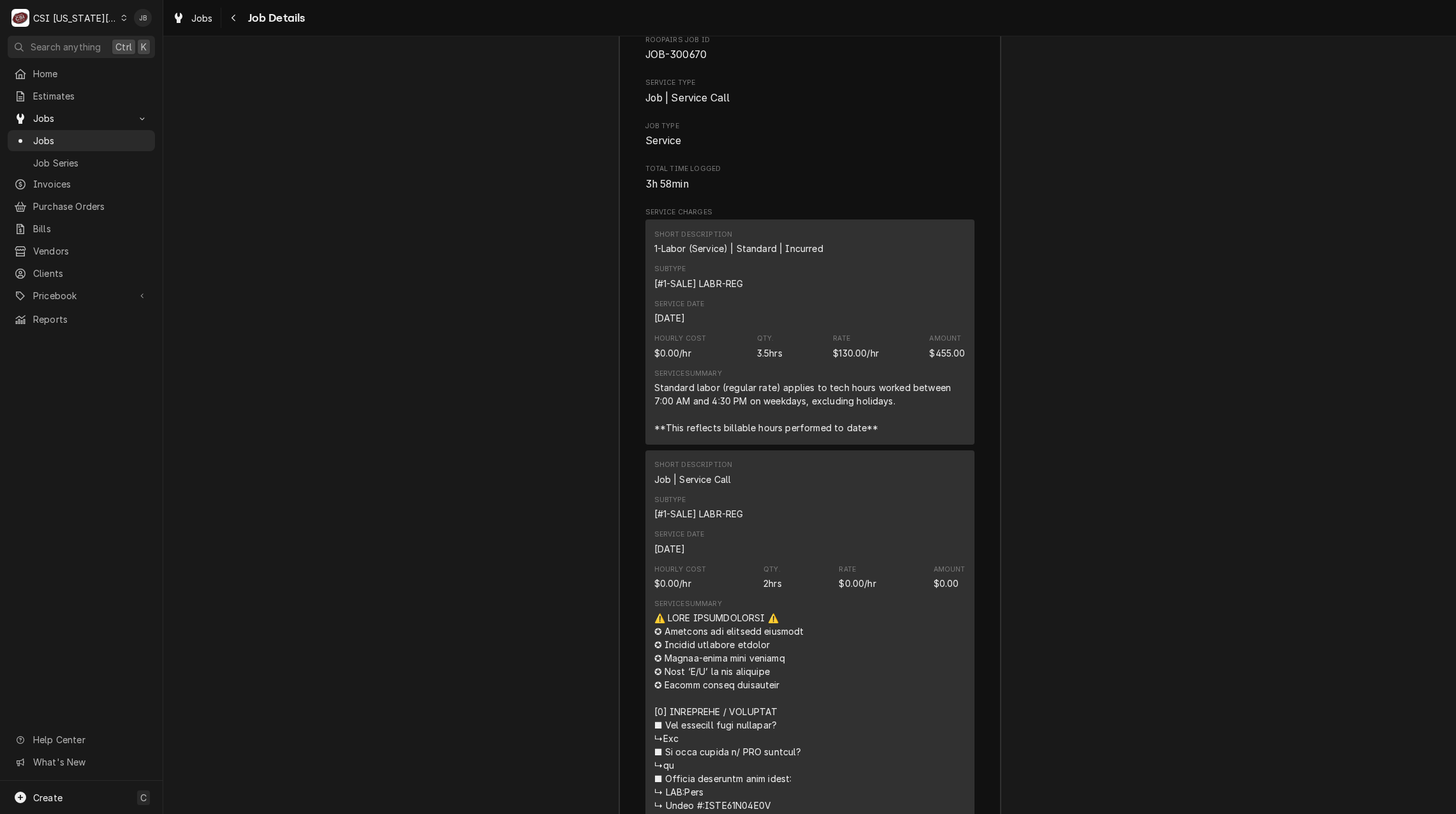
scroll to position [1781, 0]
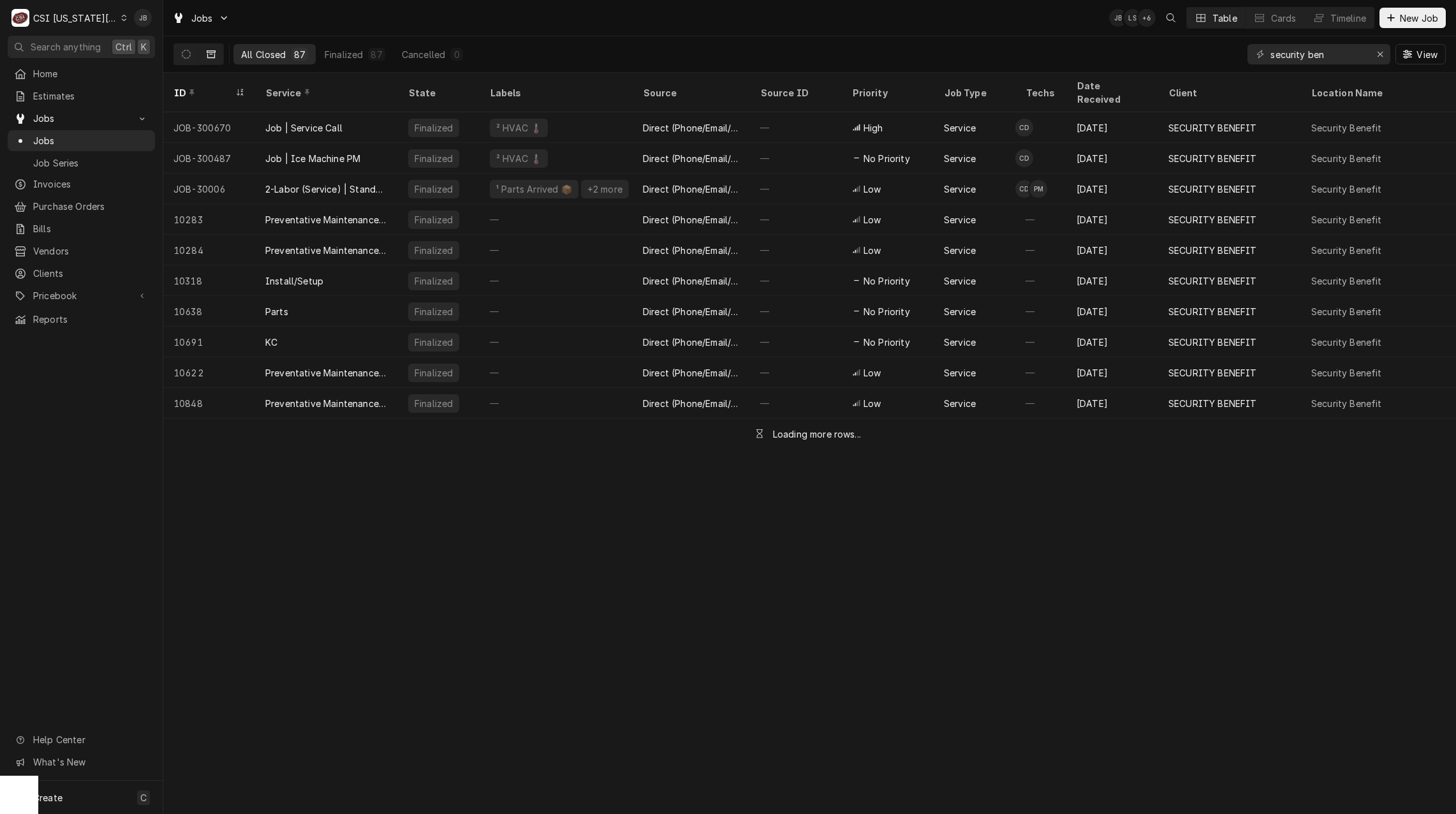
click at [633, 22] on div "Jobs JB LS + 6 Table Cards Timeline New Job" at bounding box center [809, 18] width 1292 height 36
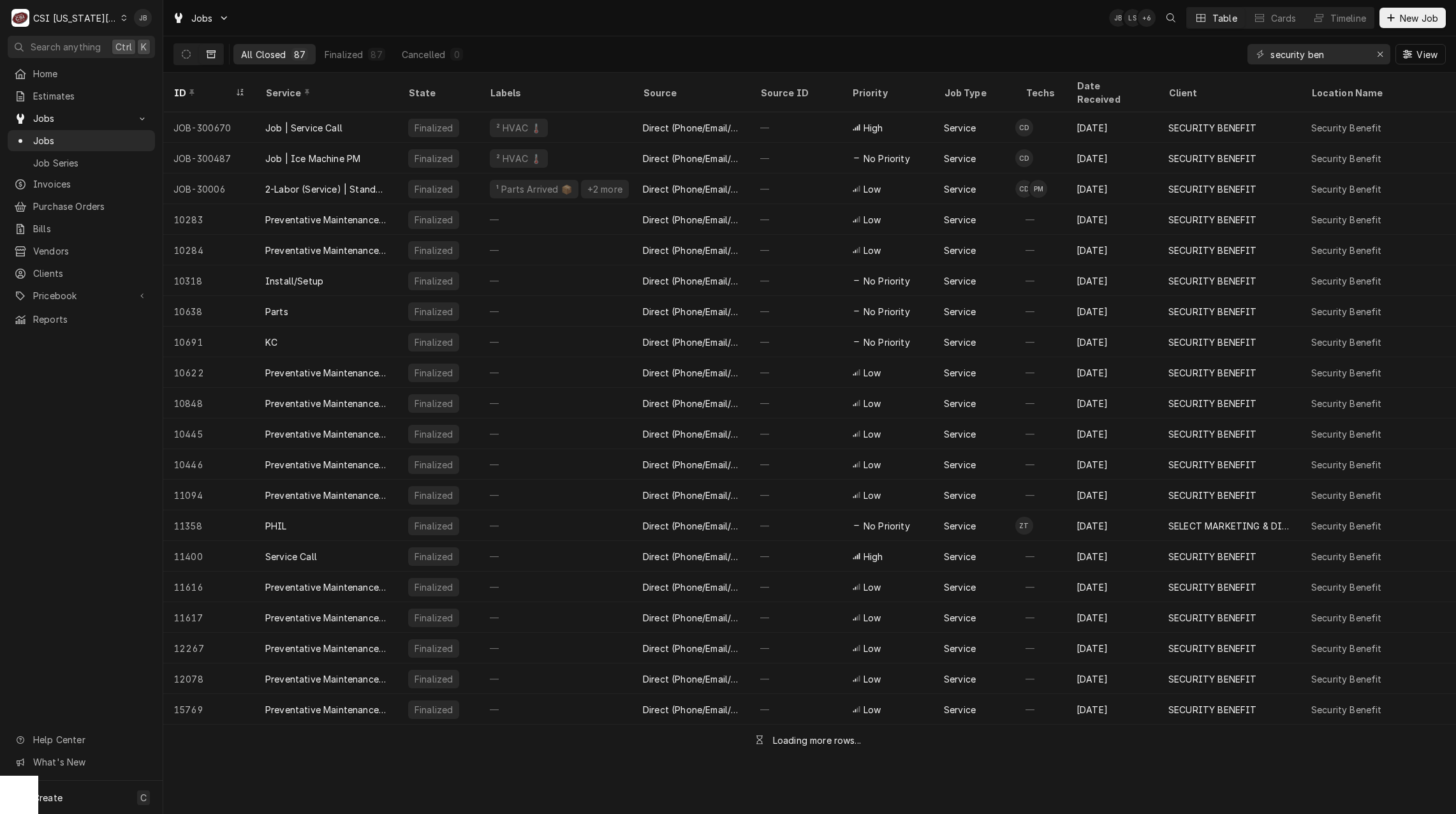
click at [676, 24] on div "Jobs JB LS + 6 Table Cards Timeline New Job" at bounding box center [809, 18] width 1292 height 36
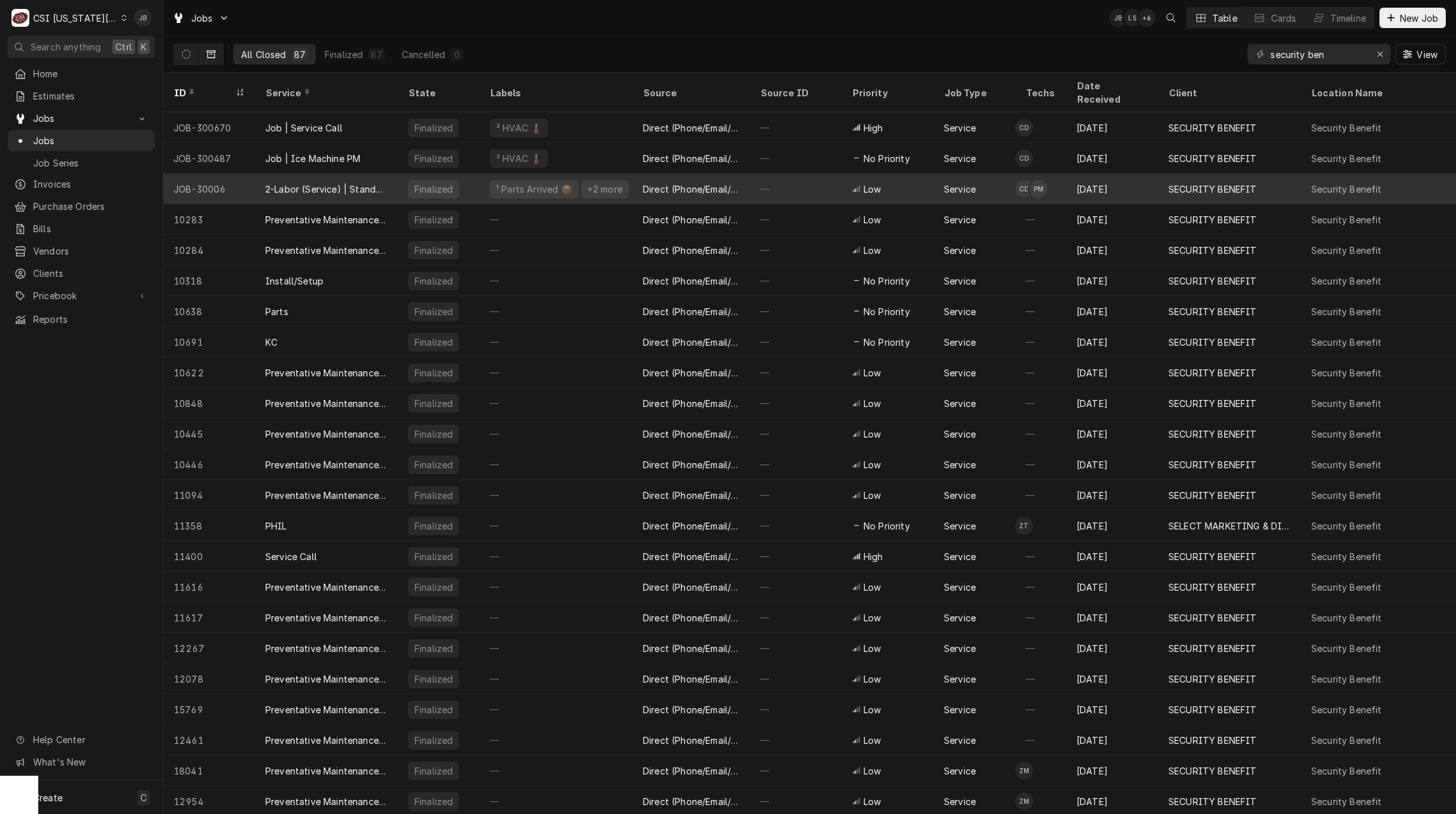
click at [545, 180] on div "¹ Parts Arrived 📦" at bounding box center [533, 189] width 88 height 19
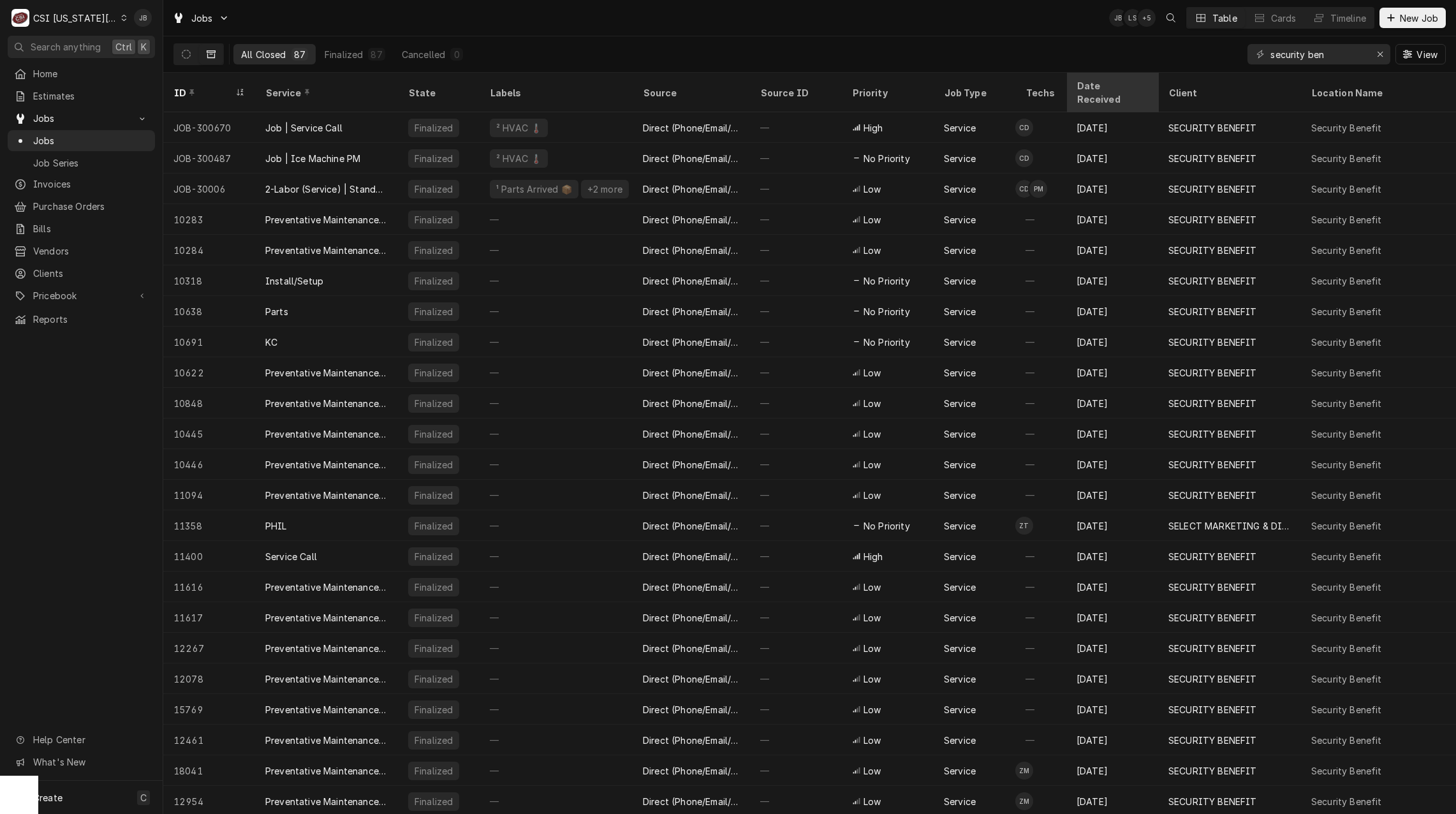
click at [1118, 82] on div "Date Received" at bounding box center [1110, 93] width 69 height 27
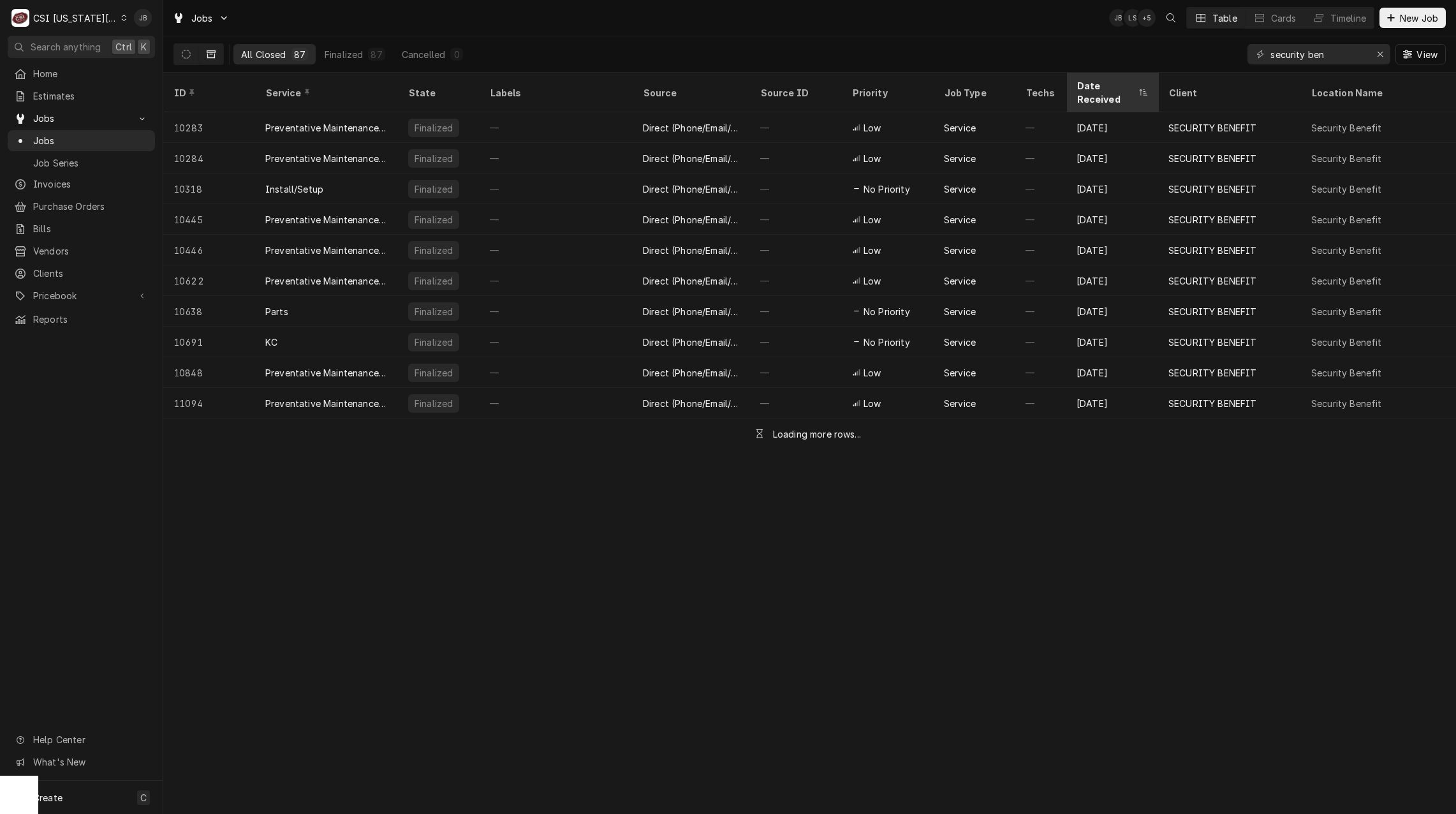
click at [1126, 85] on div "Date Received" at bounding box center [1105, 93] width 59 height 27
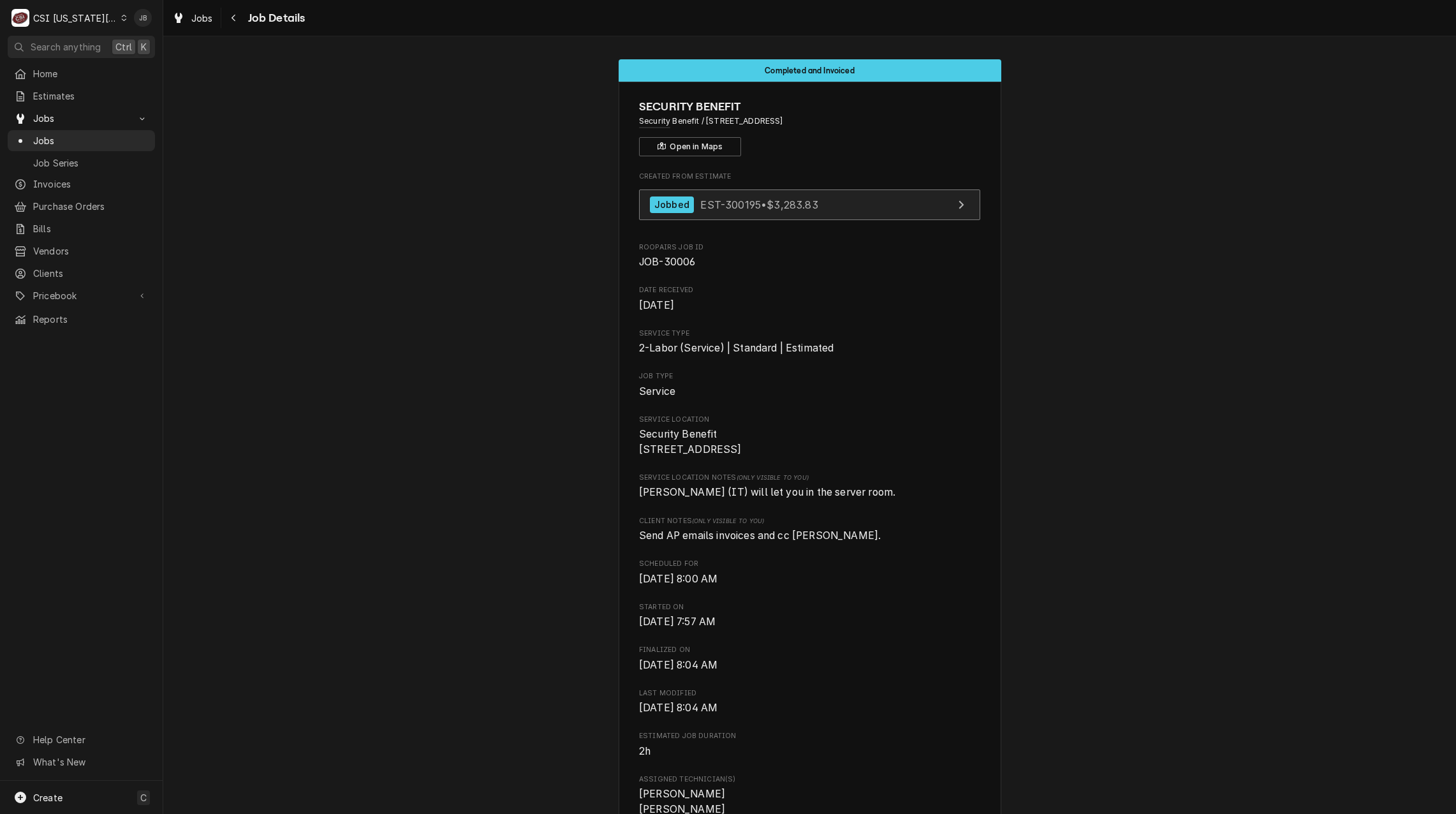
click at [741, 209] on span "EST-300195 • $3,283.83" at bounding box center [759, 204] width 117 height 13
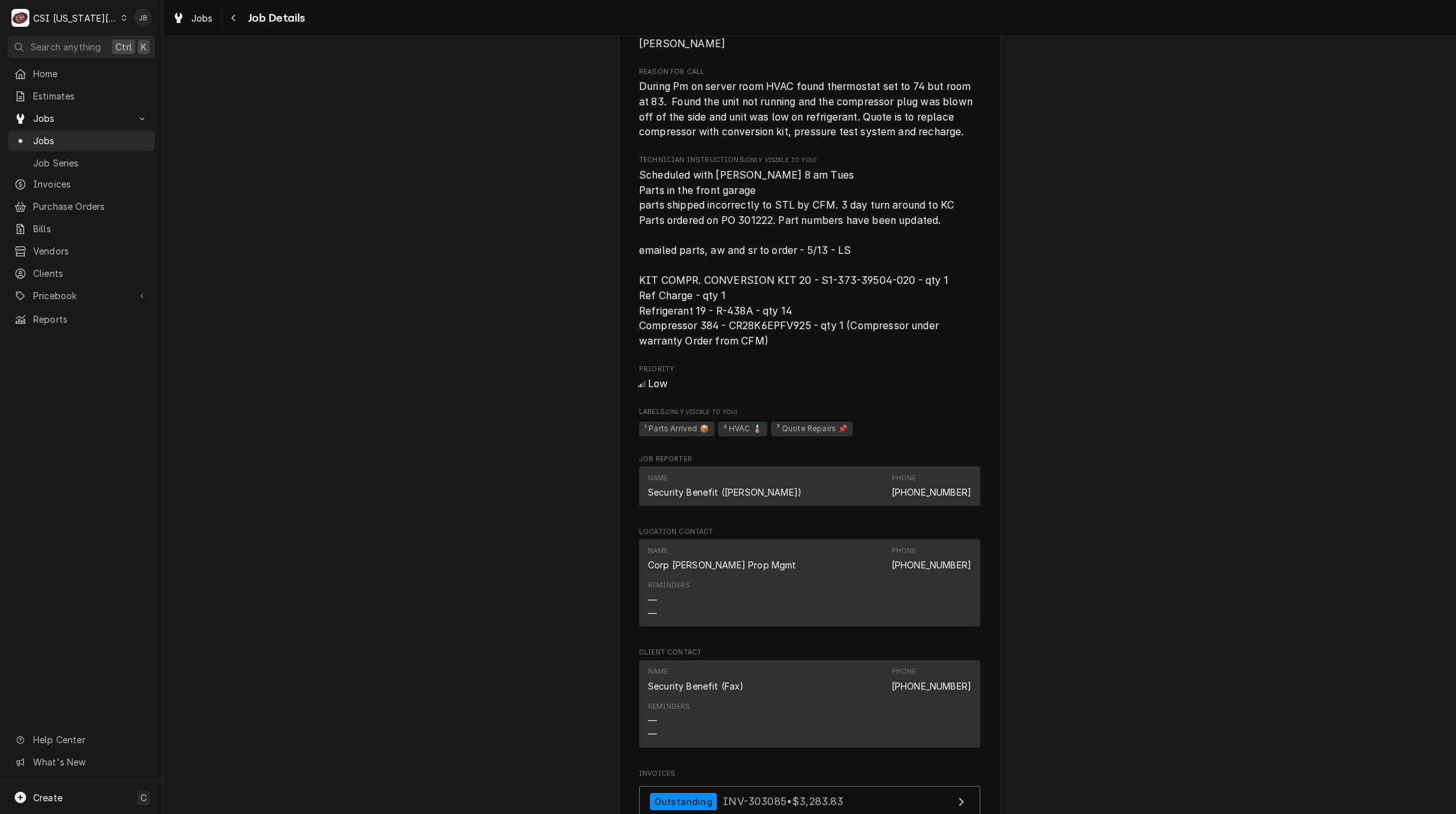
scroll to position [1148, 0]
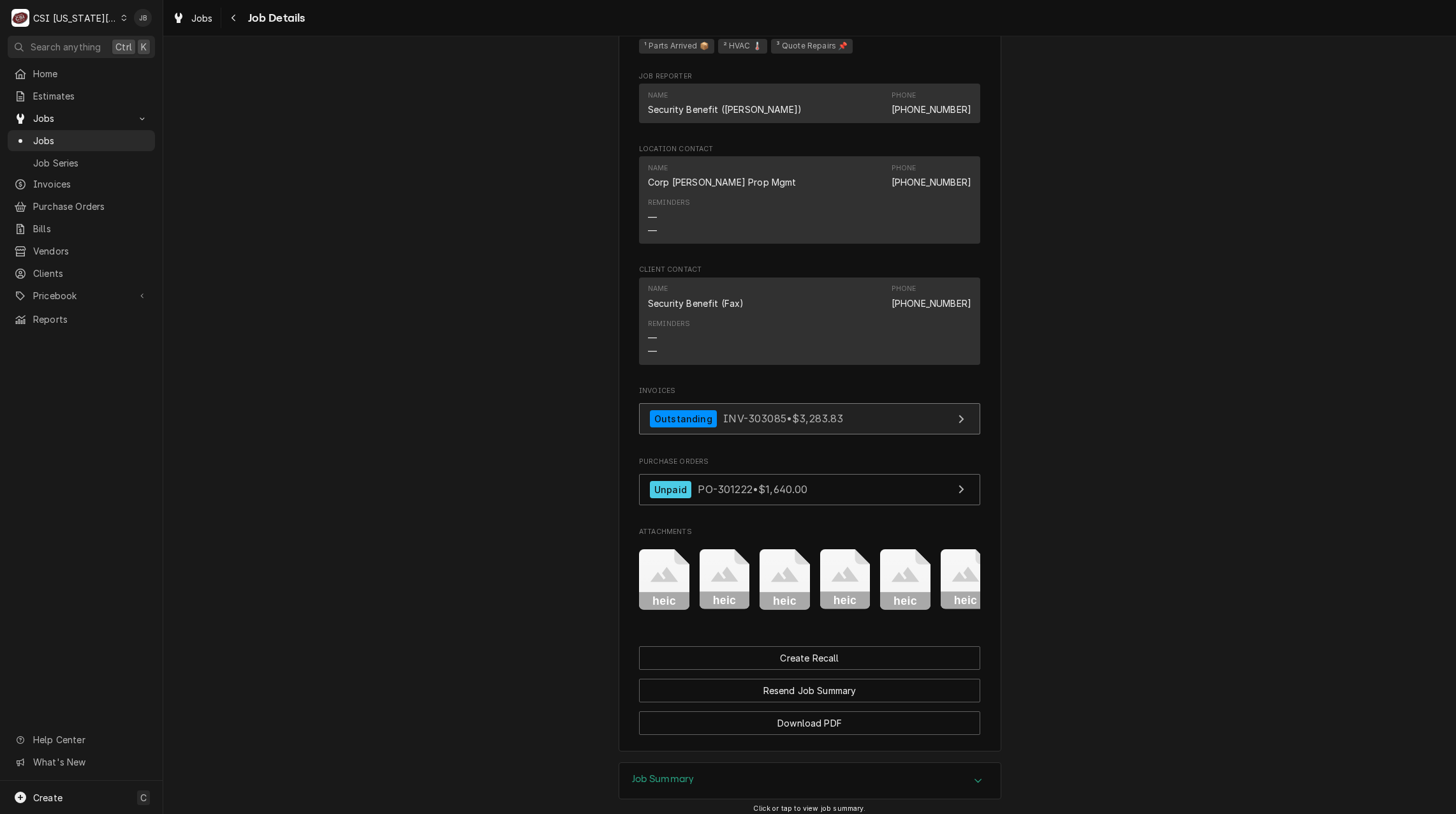
click at [817, 434] on link "Outstanding INV-303085 • $3,283.83" at bounding box center [810, 418] width 341 height 31
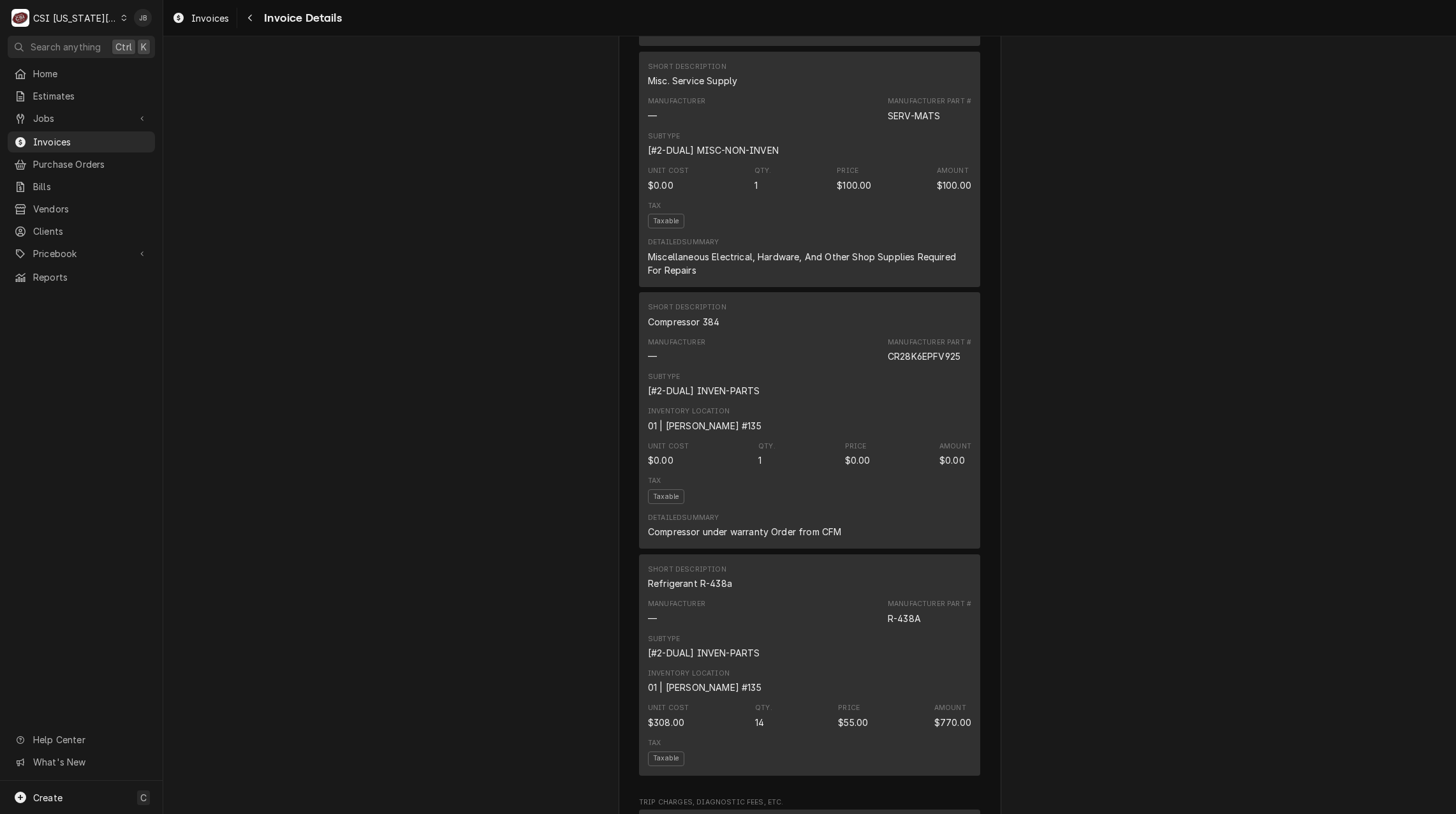
scroll to position [1403, 0]
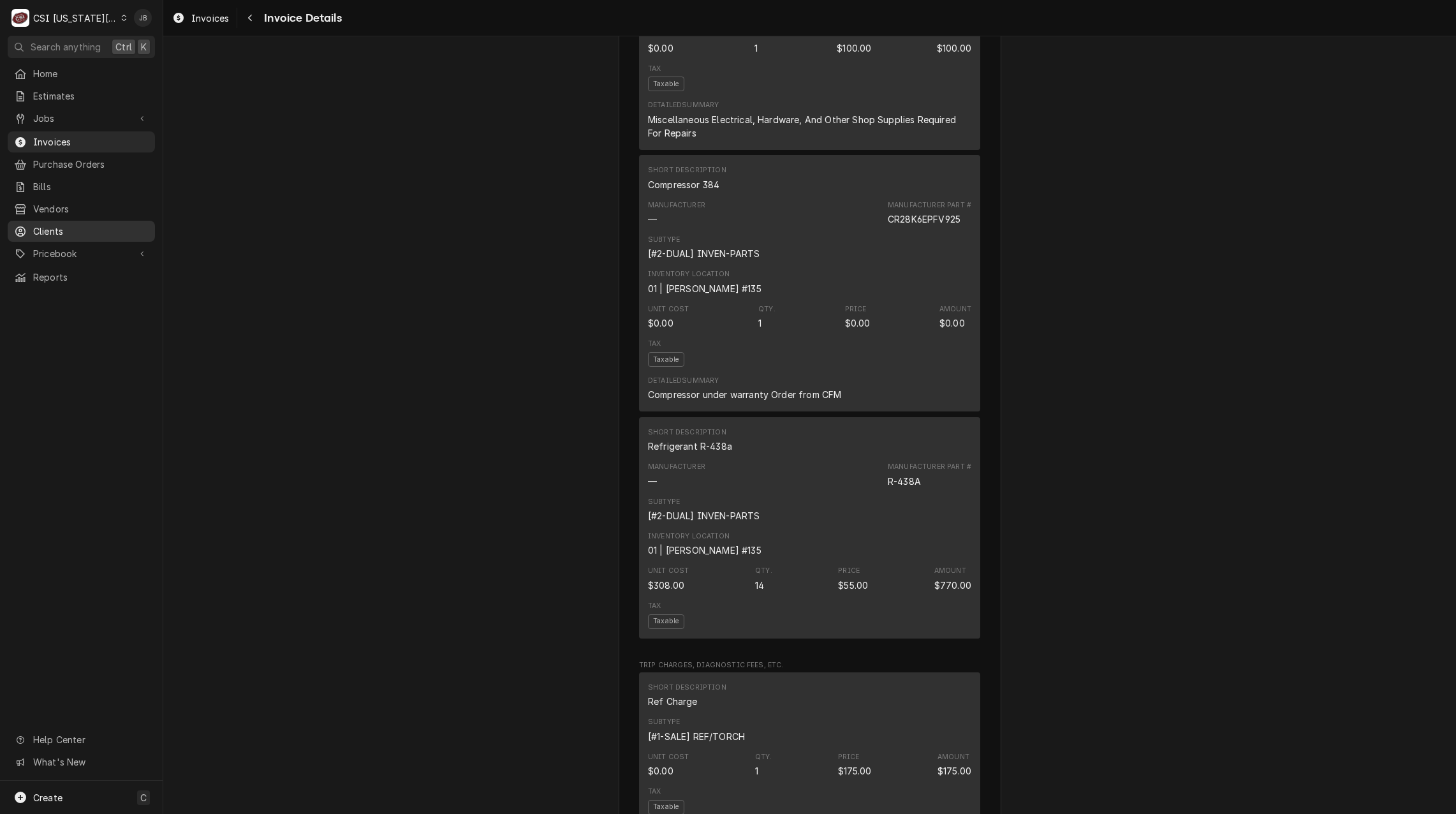
click at [67, 228] on span "Clients" at bounding box center [91, 231] width 116 height 14
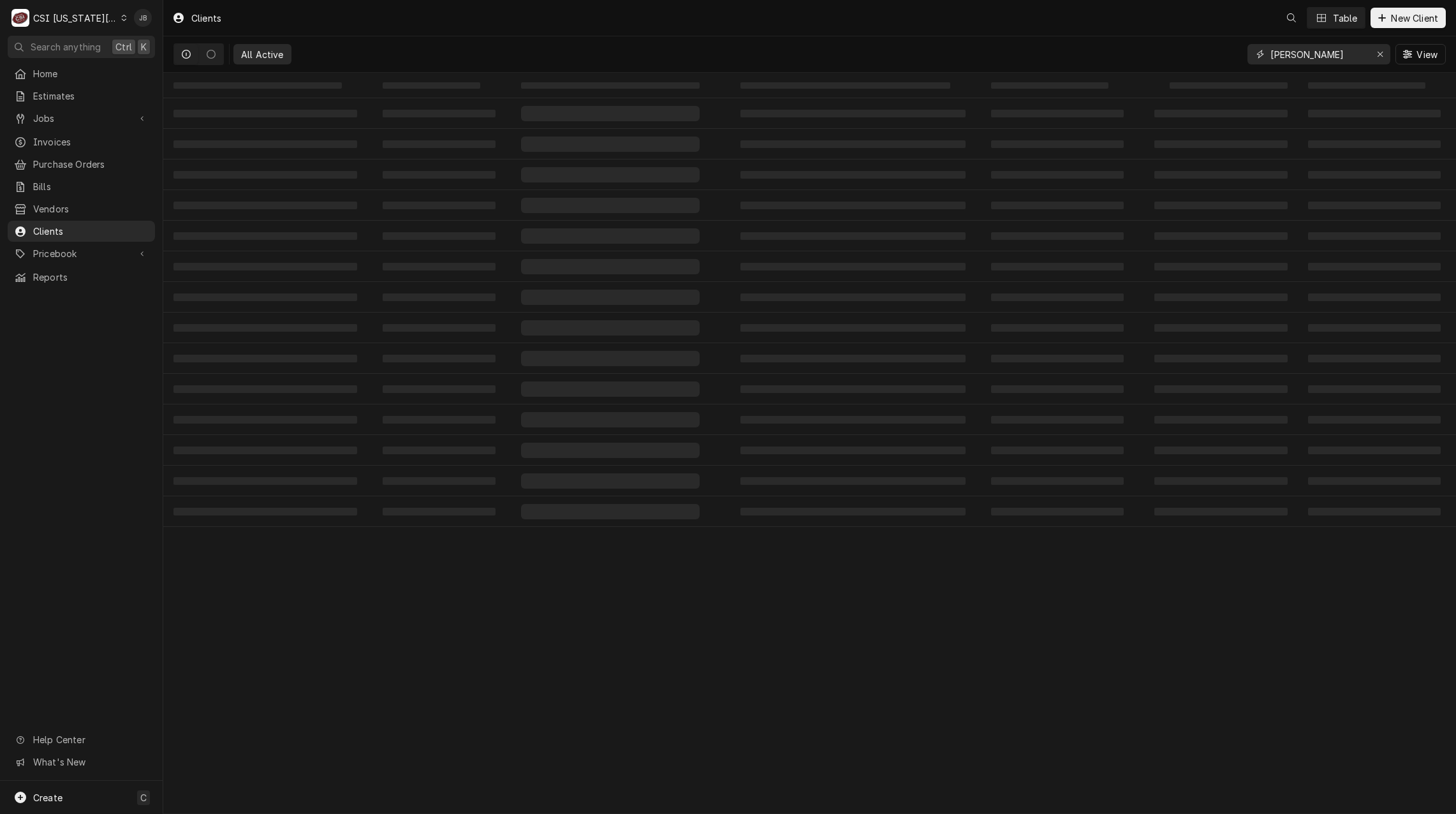
drag, startPoint x: 1279, startPoint y: 58, endPoint x: 977, endPoint y: 45, distance: 302.3
click at [1085, 55] on div "All Active [PERSON_NAME] View" at bounding box center [809, 54] width 1272 height 36
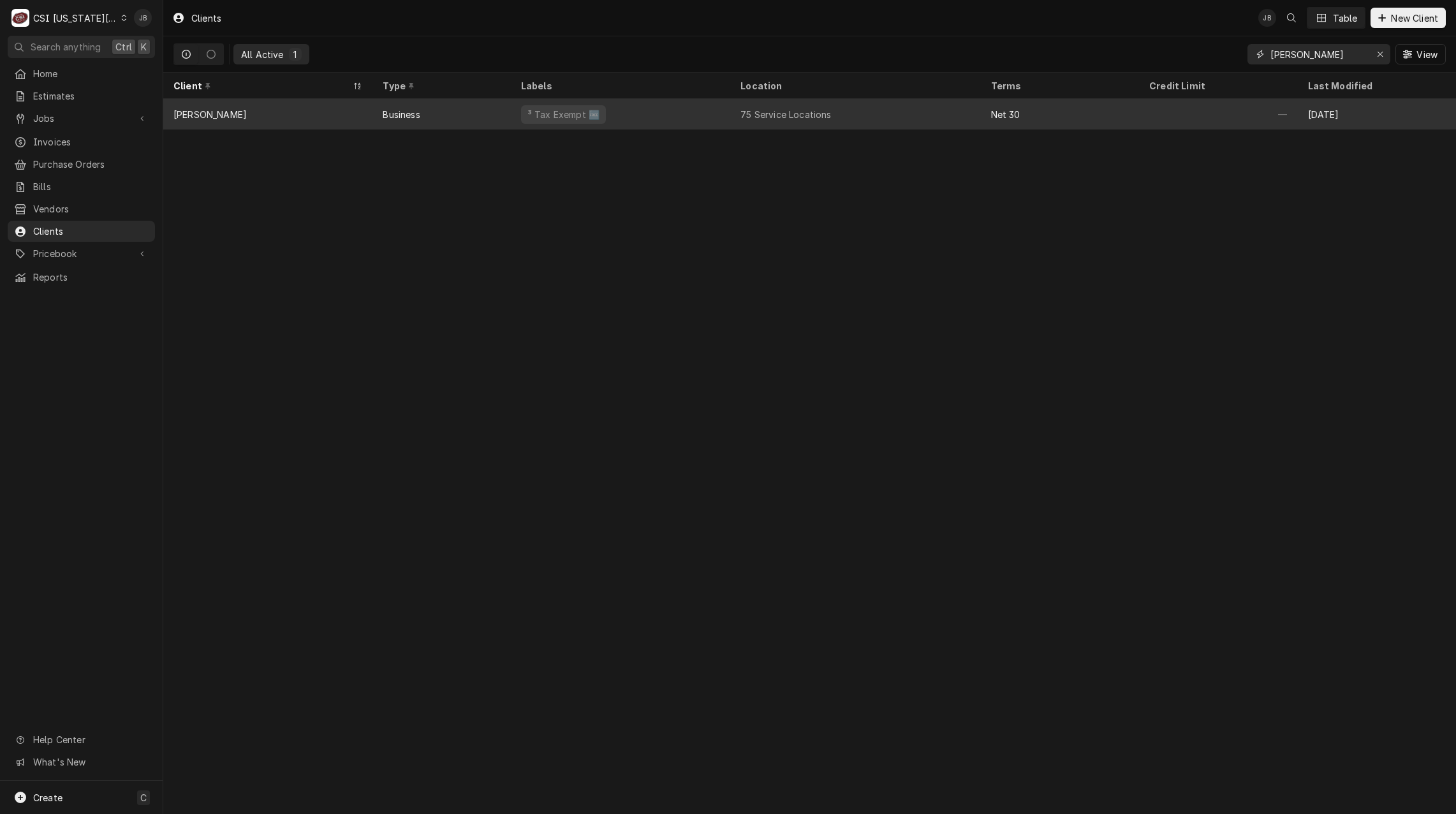
type input "[PERSON_NAME]"
click at [336, 111] on div "[PERSON_NAME]" at bounding box center [268, 114] width 209 height 31
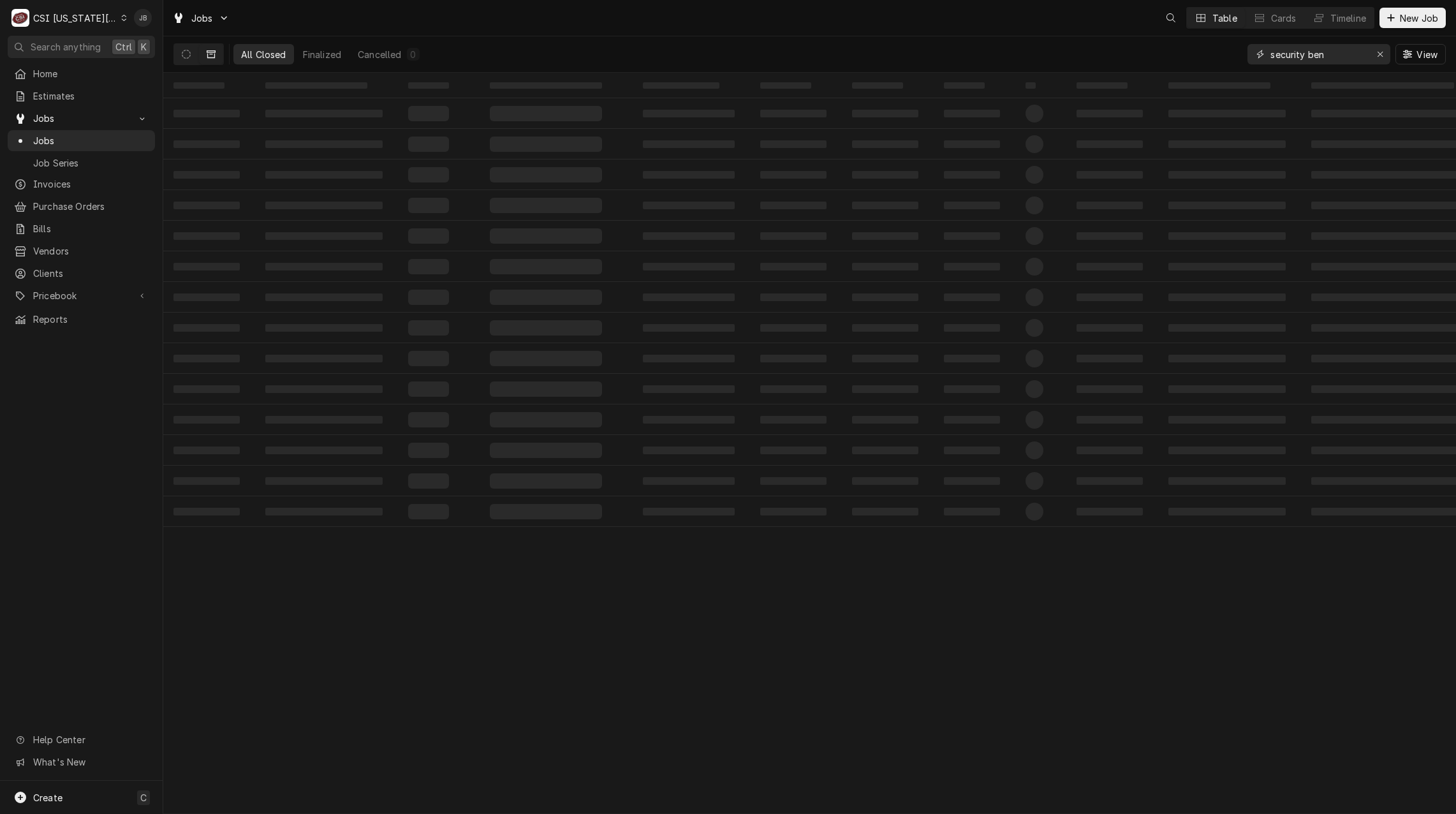
drag, startPoint x: 1325, startPoint y: 57, endPoint x: 1165, endPoint y: 52, distance: 160.1
click at [1171, 52] on div "All Closed Finalized Cancelled 0 security ben View" at bounding box center [809, 54] width 1272 height 36
type input "1"
click at [1273, 54] on input "994719" at bounding box center [1318, 54] width 96 height 20
click at [1272, 54] on input "994719" at bounding box center [1318, 54] width 96 height 20
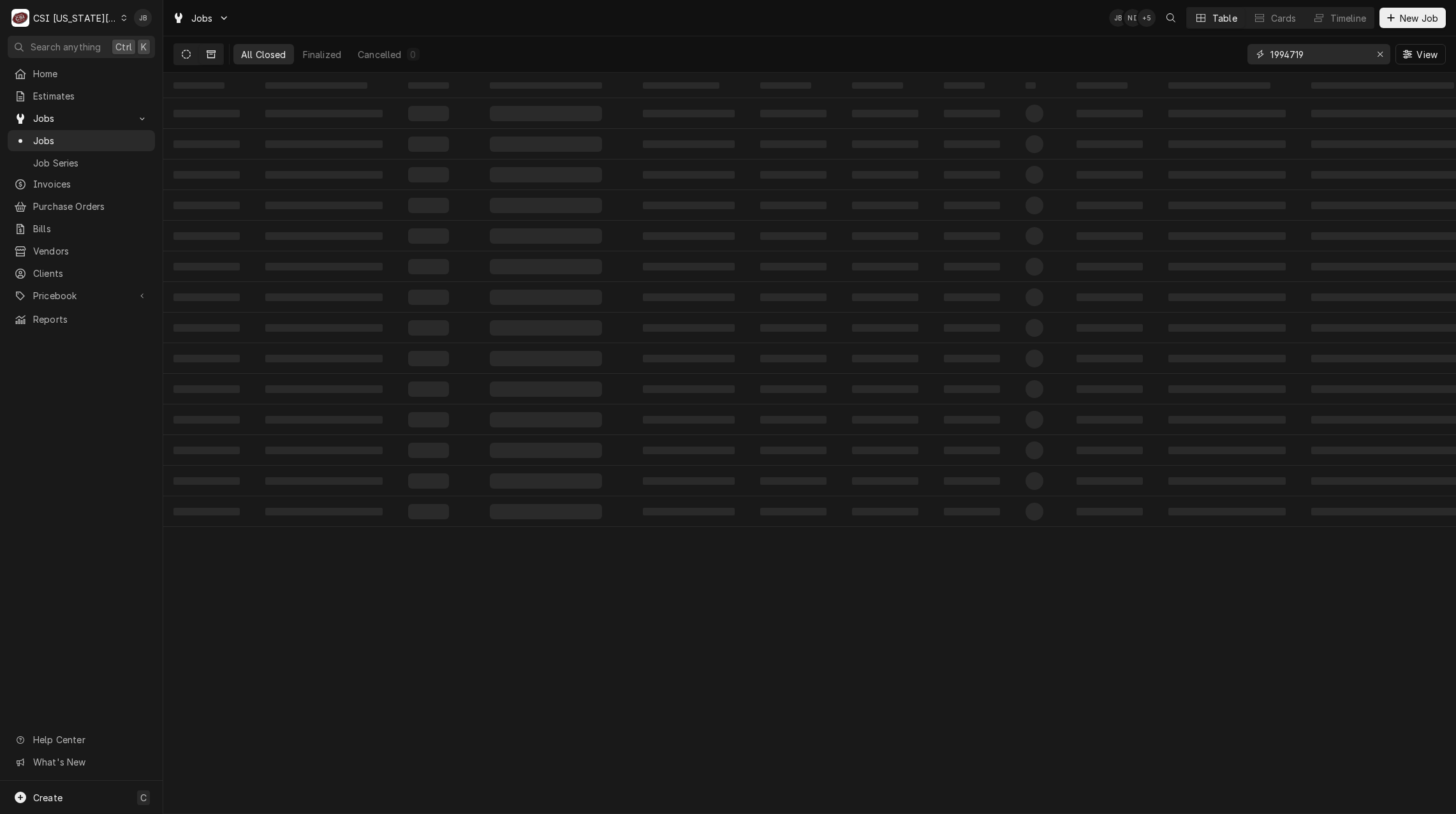
type input "1994719"
click at [187, 55] on icon "Dynamic Content Wrapper" at bounding box center [186, 54] width 9 height 9
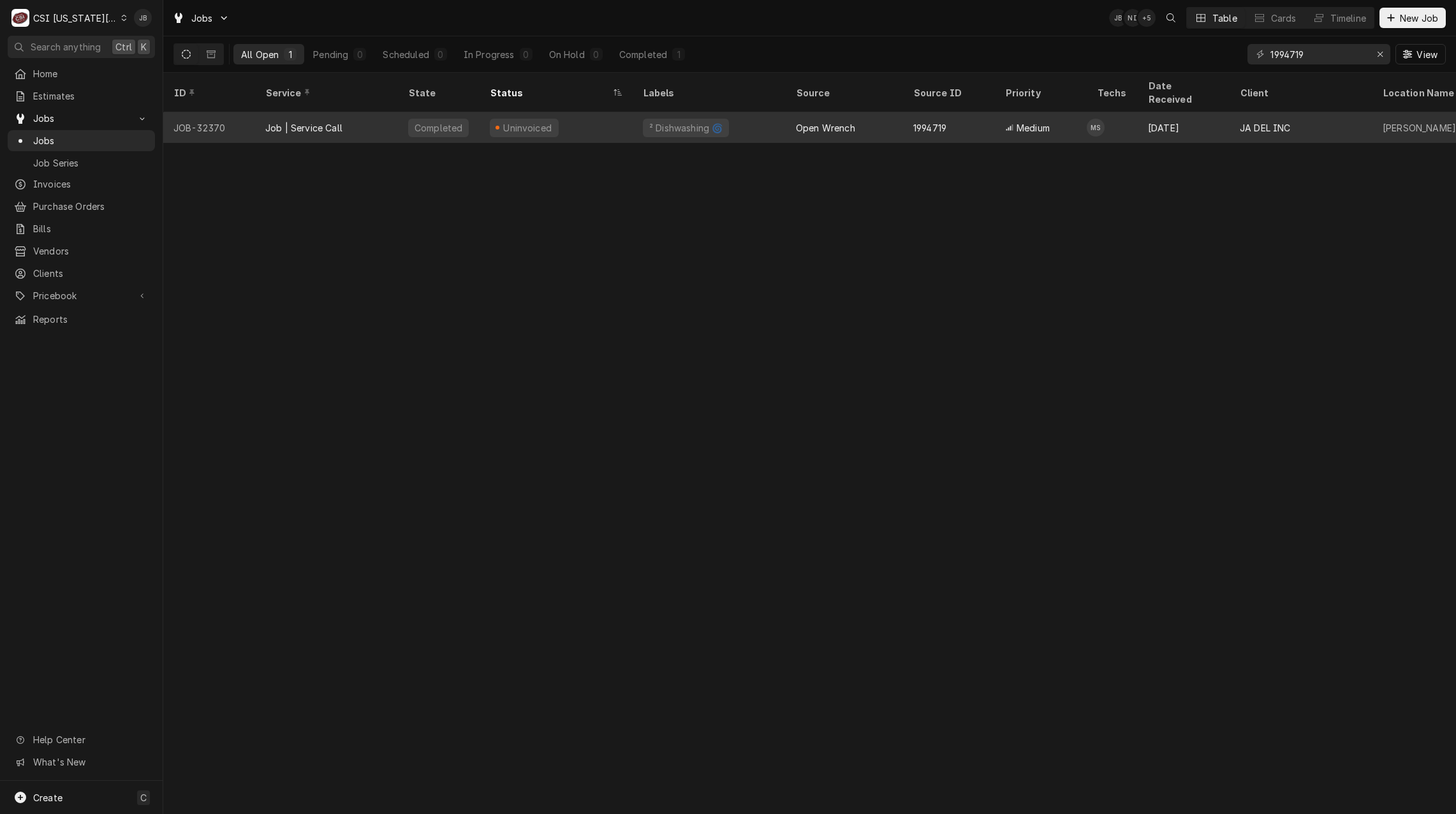
click at [465, 118] on div "Completed" at bounding box center [438, 127] width 82 height 31
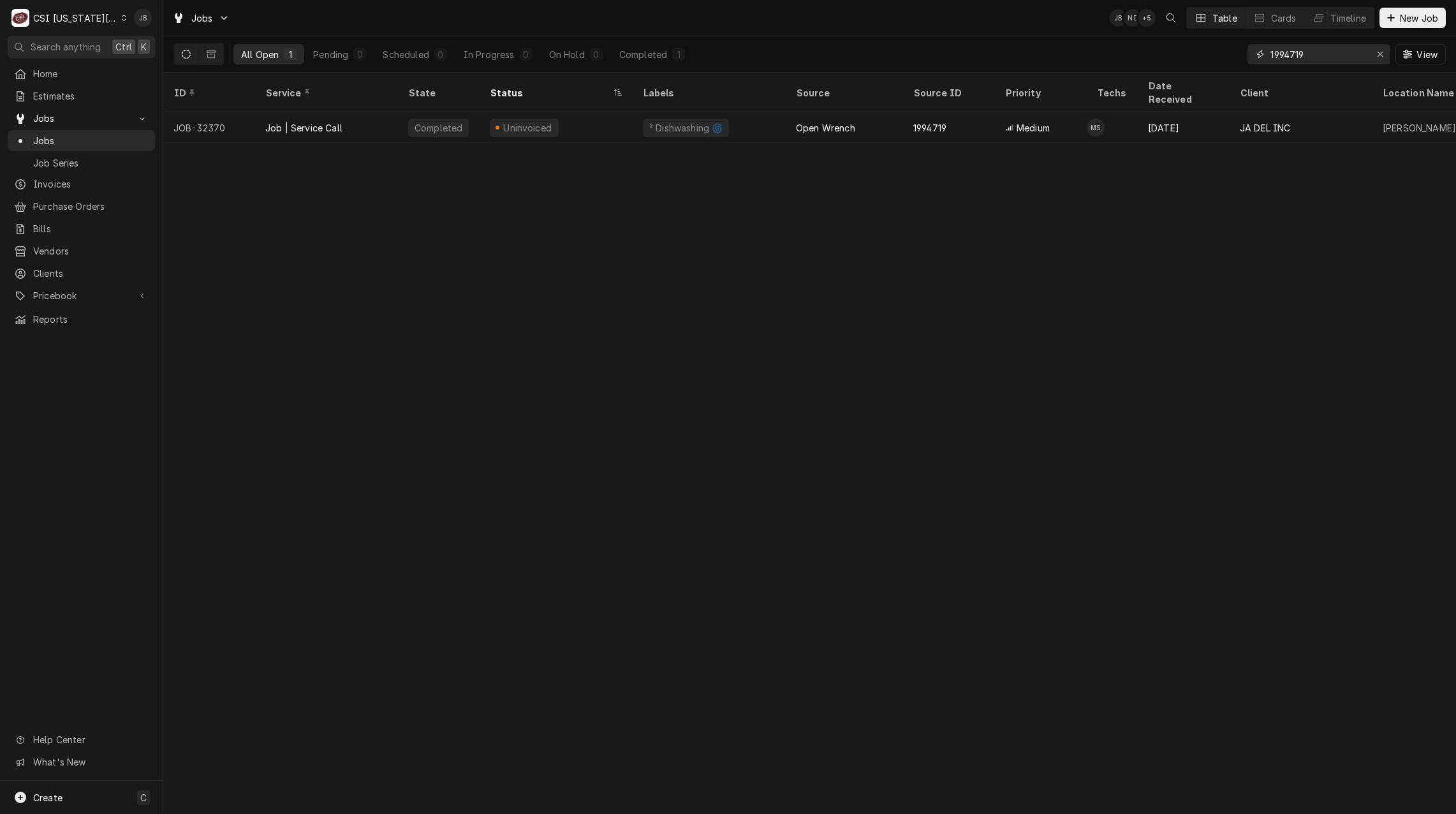
drag, startPoint x: 1332, startPoint y: 54, endPoint x: 1193, endPoint y: 53, distance: 139.0
click at [1250, 54] on div "1994719" at bounding box center [1318, 54] width 143 height 20
paste input "[STREET_ADDRESS]"
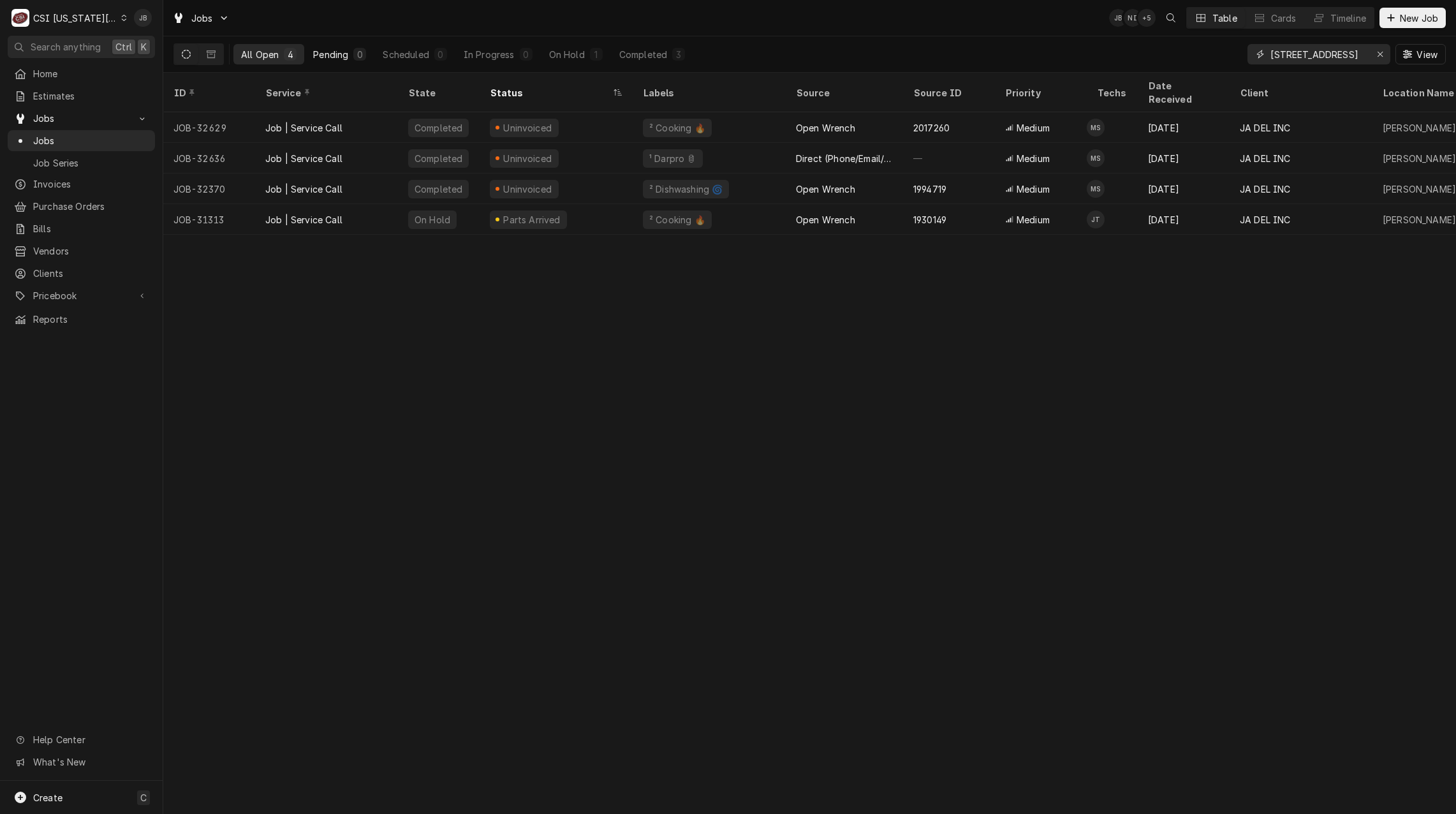
type input "[STREET_ADDRESS]"
drag, startPoint x: 345, startPoint y: 55, endPoint x: 273, endPoint y: 22, distance: 79.2
click at [273, 22] on div "Jobs JB NI + 5 Table Cards Timeline New Job All Open 4 Pending 0 Scheduled 0 In…" at bounding box center [809, 37] width 1292 height 73
click at [207, 57] on icon "Dynamic Content Wrapper" at bounding box center [211, 54] width 9 height 8
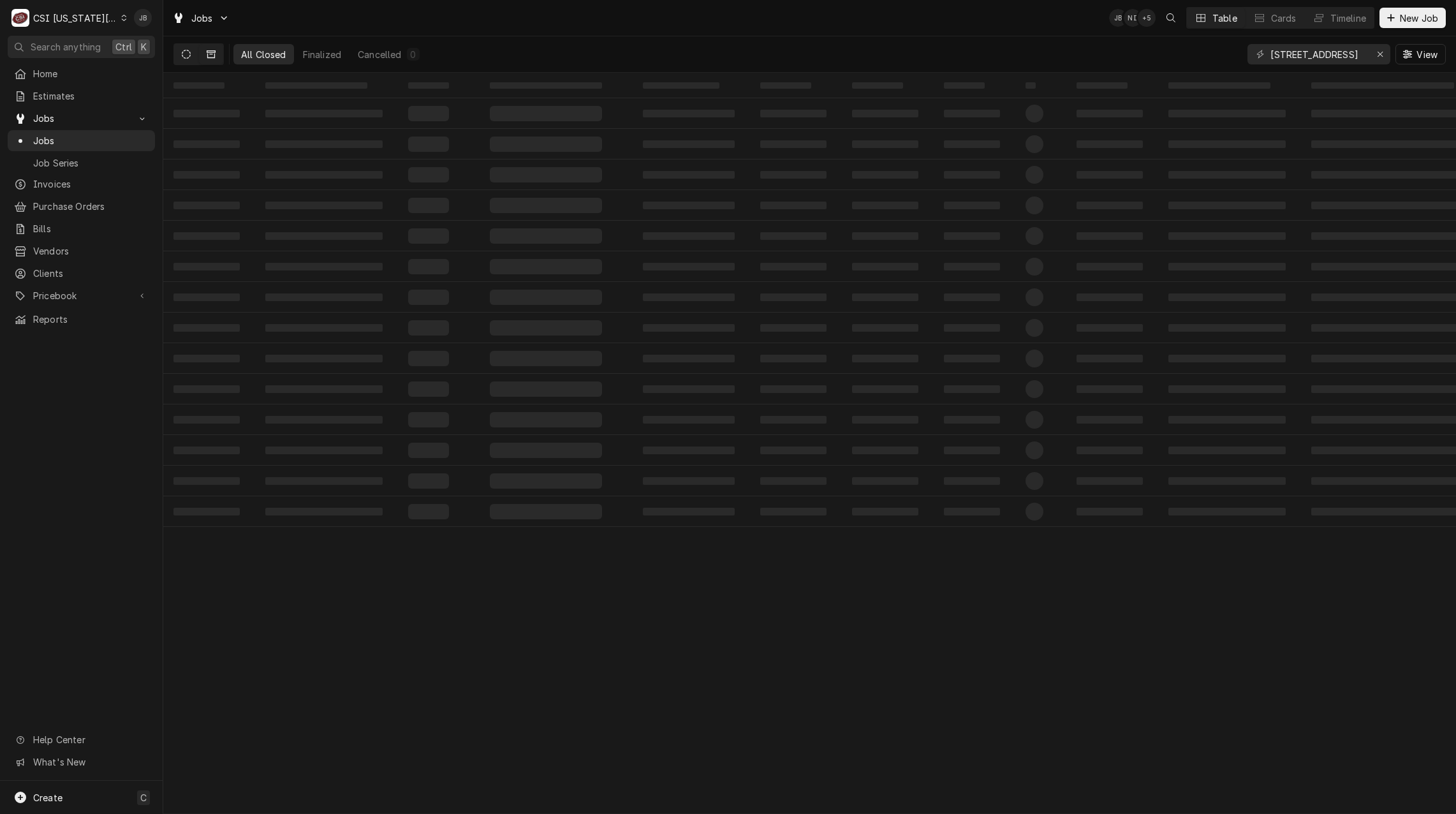
click at [178, 54] on button "Dynamic Content Wrapper" at bounding box center [186, 54] width 25 height 20
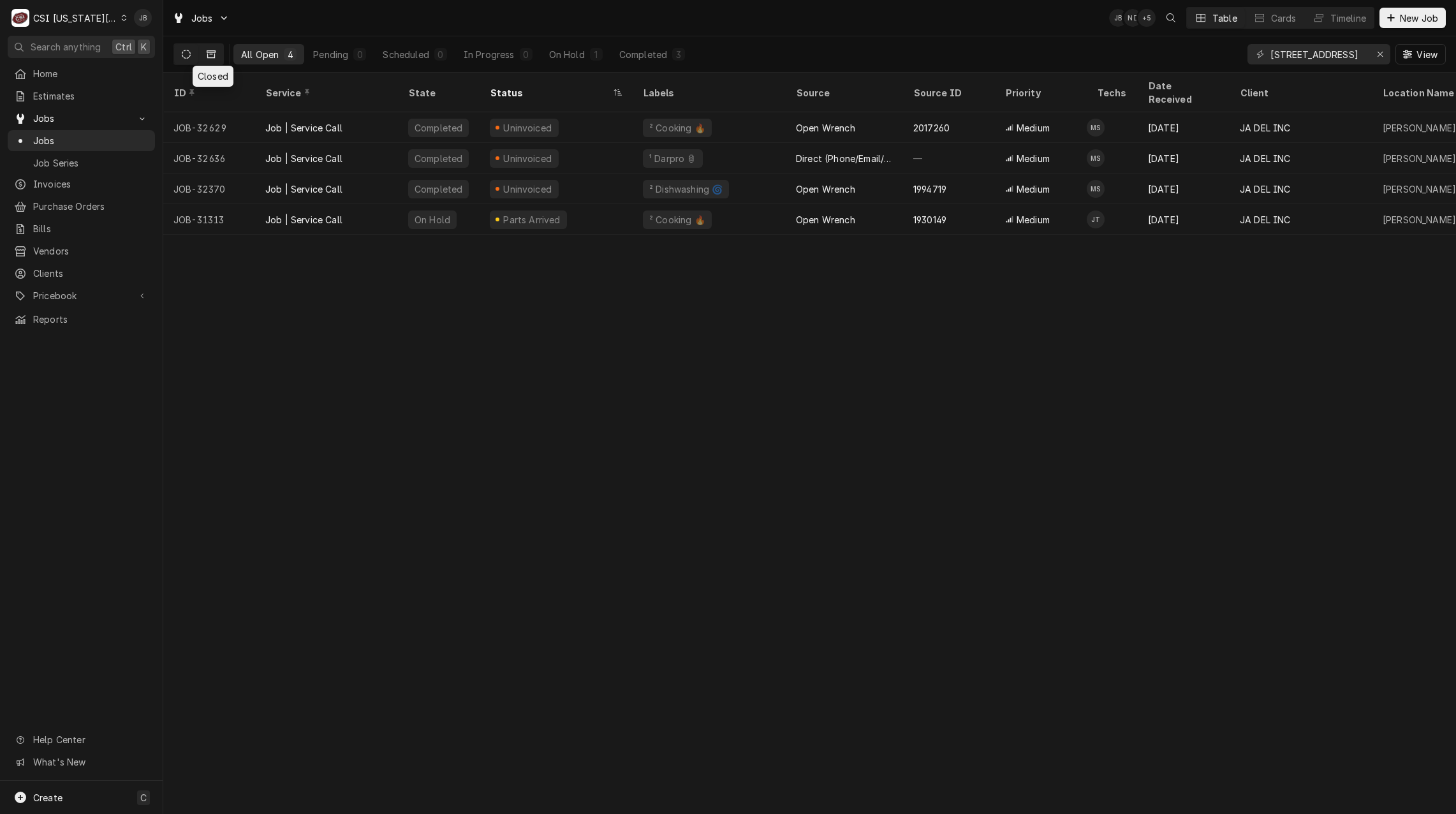
click at [212, 57] on icon "Dynamic Content Wrapper" at bounding box center [211, 54] width 9 height 9
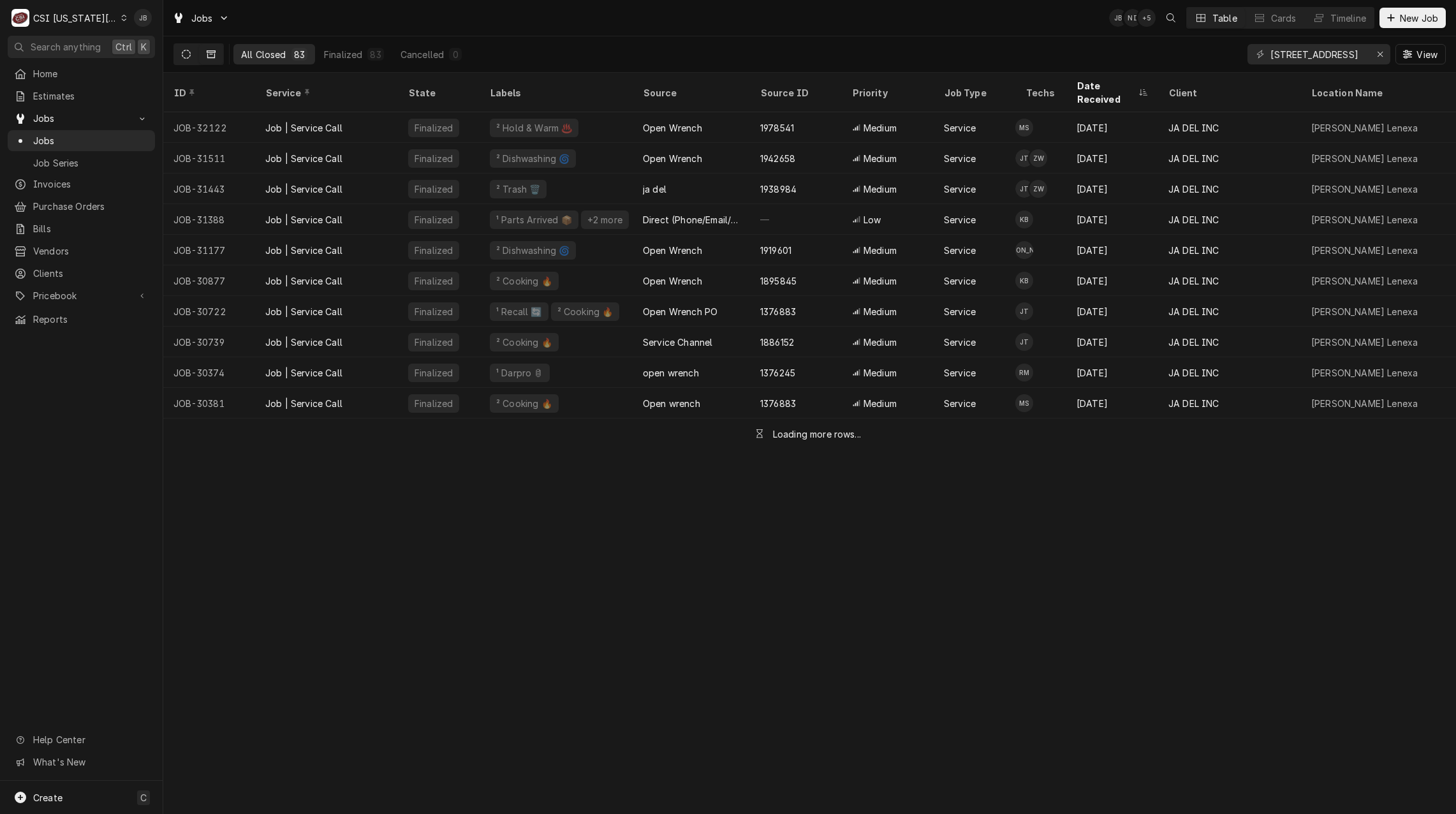
click at [192, 54] on button "Dynamic Content Wrapper" at bounding box center [186, 54] width 25 height 20
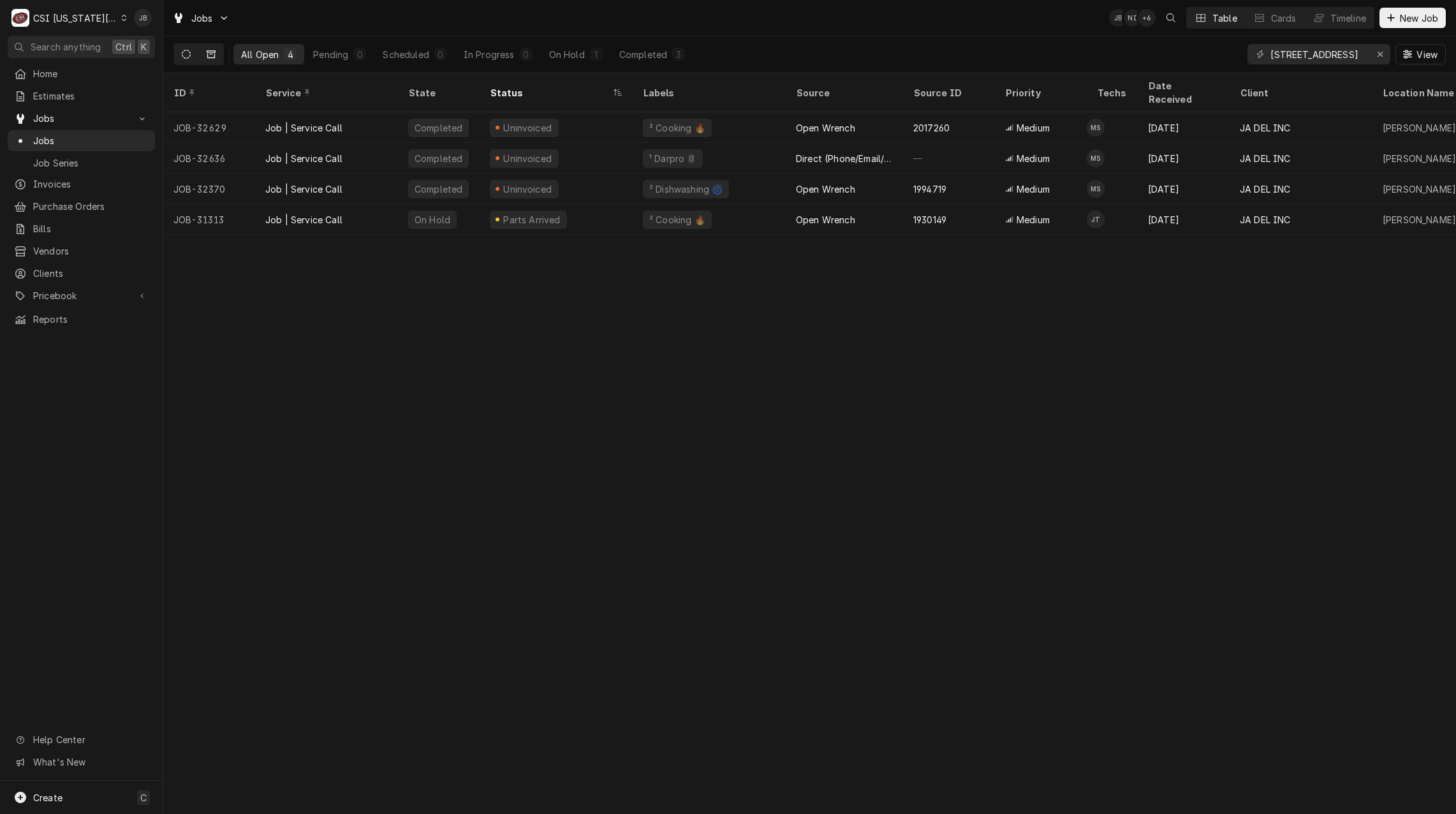
click at [211, 55] on icon "Dynamic Content Wrapper" at bounding box center [211, 54] width 9 height 9
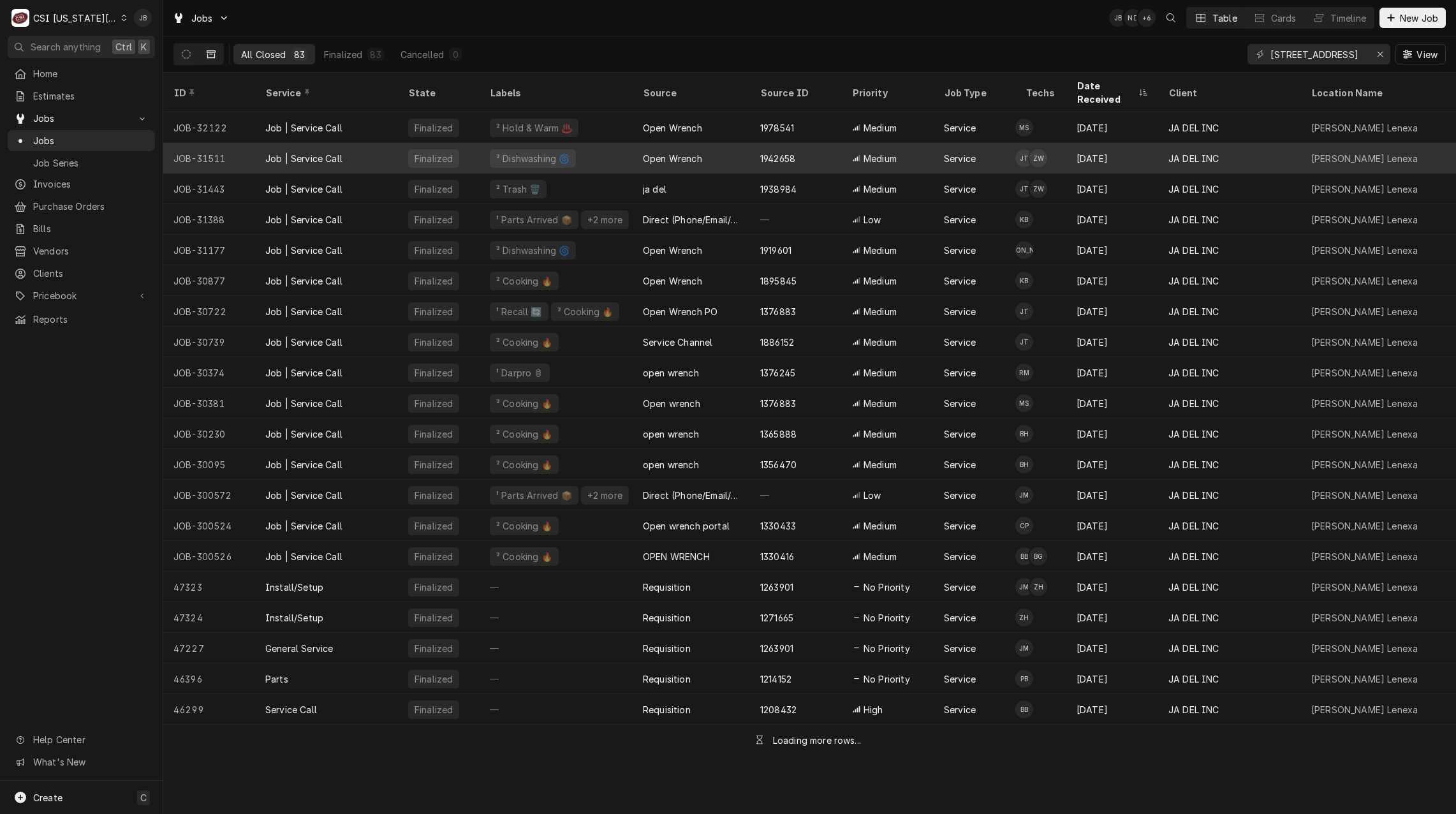
click at [1114, 143] on div "[DATE]" at bounding box center [1112, 158] width 92 height 31
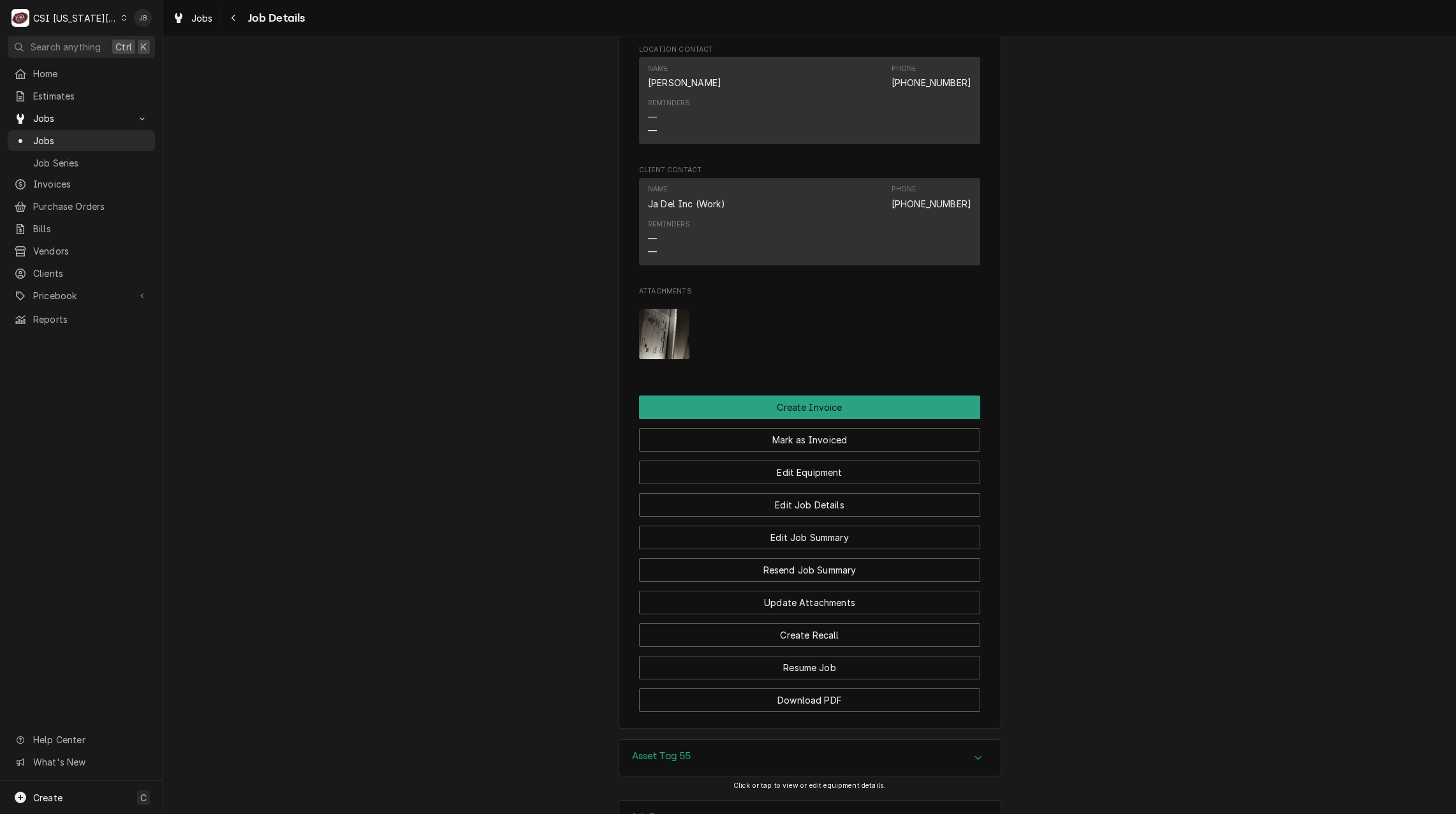
scroll to position [1459, 0]
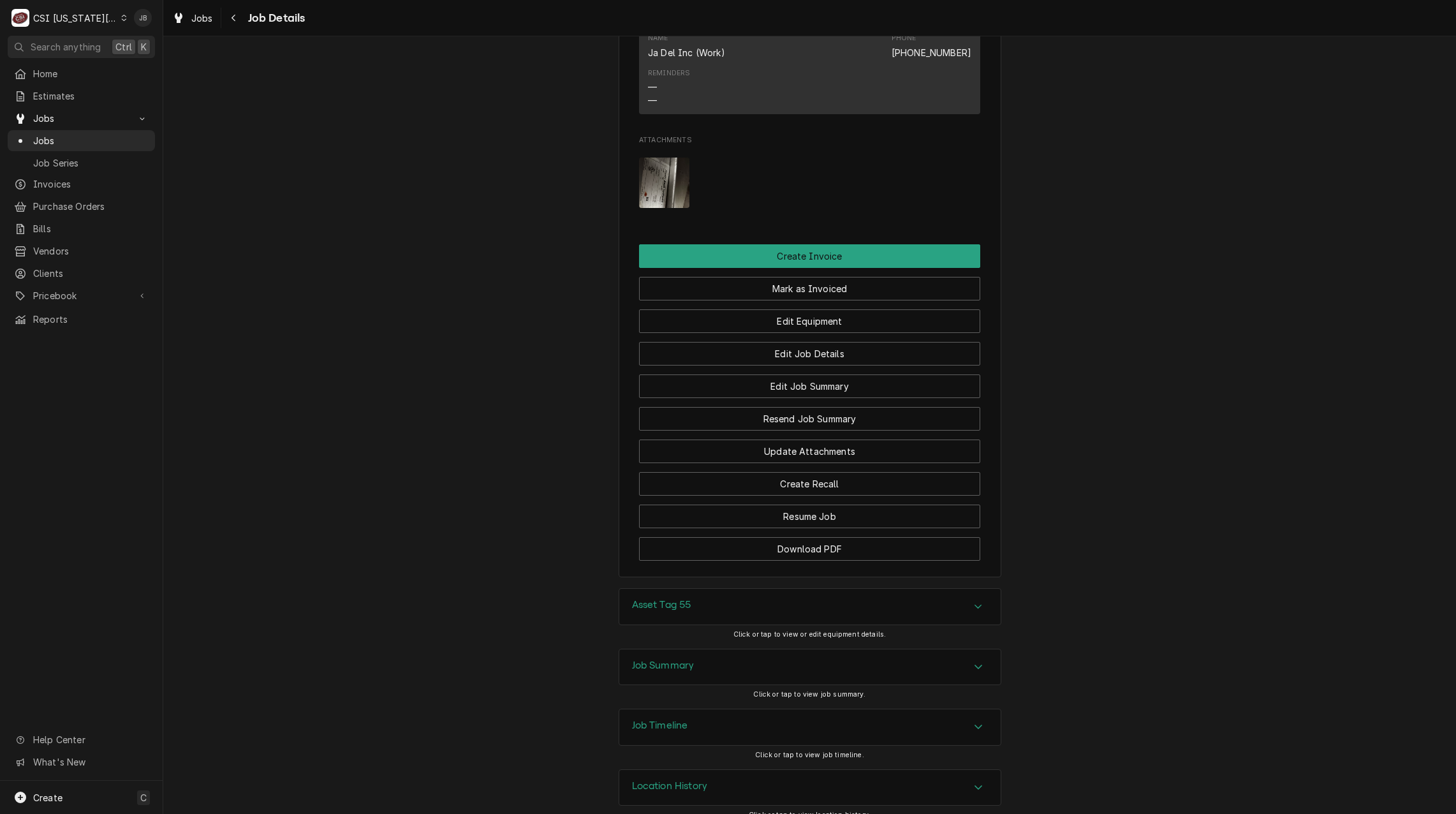
click at [680, 659] on h3 "Job Summary" at bounding box center [663, 665] width 63 height 12
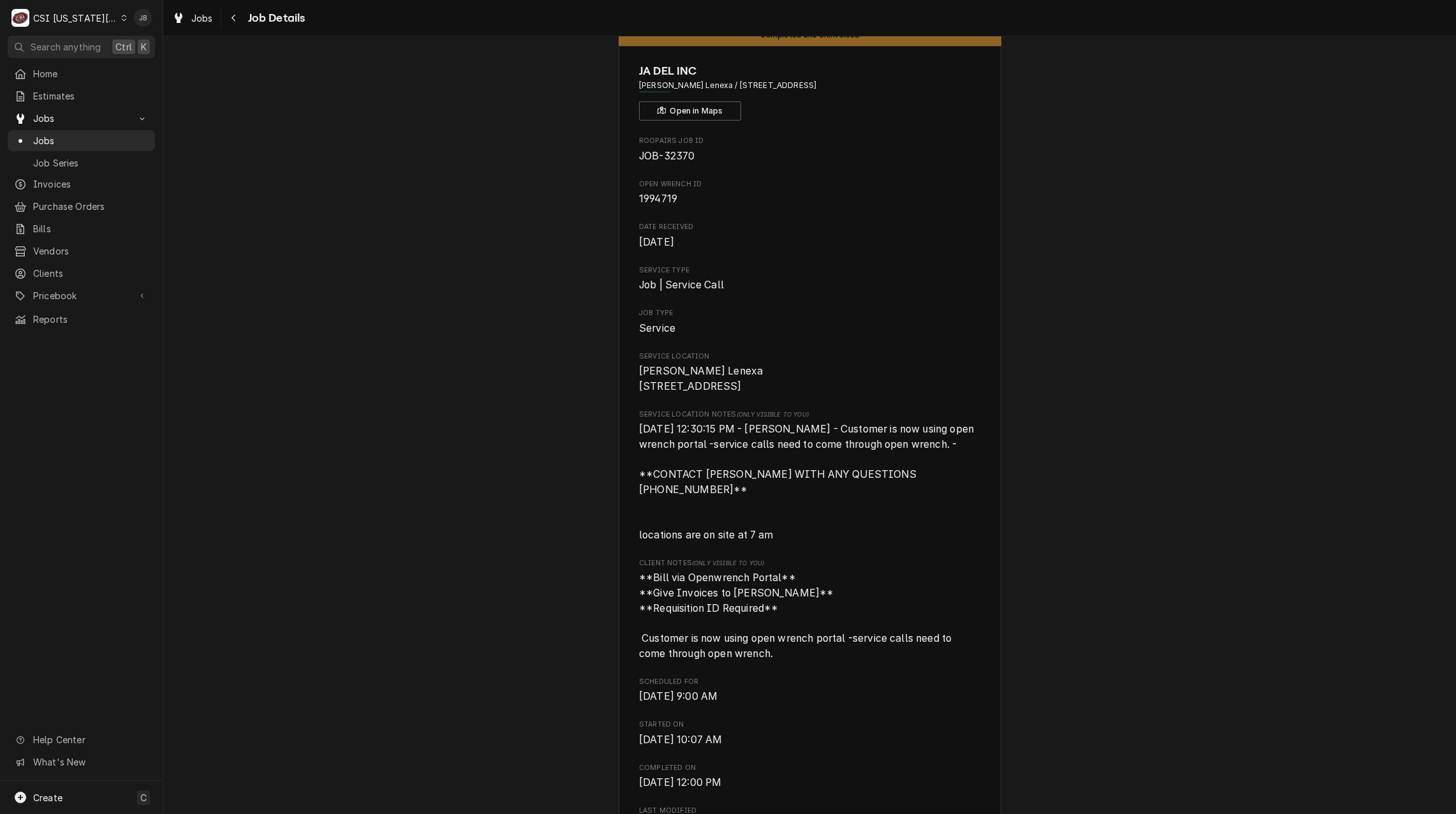
scroll to position [0, 0]
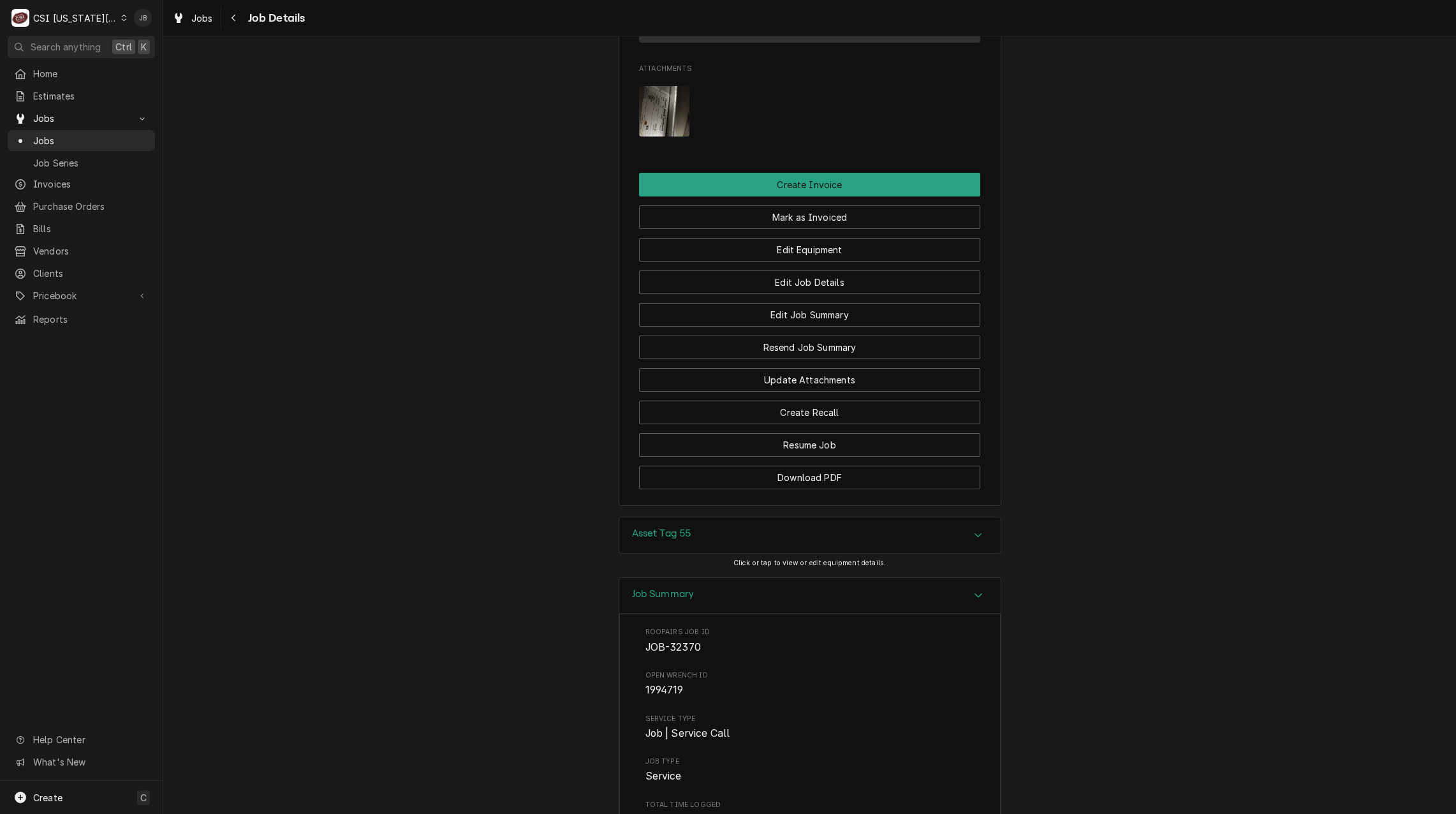
click at [668, 588] on h3 "Job Summary" at bounding box center [663, 594] width 63 height 12
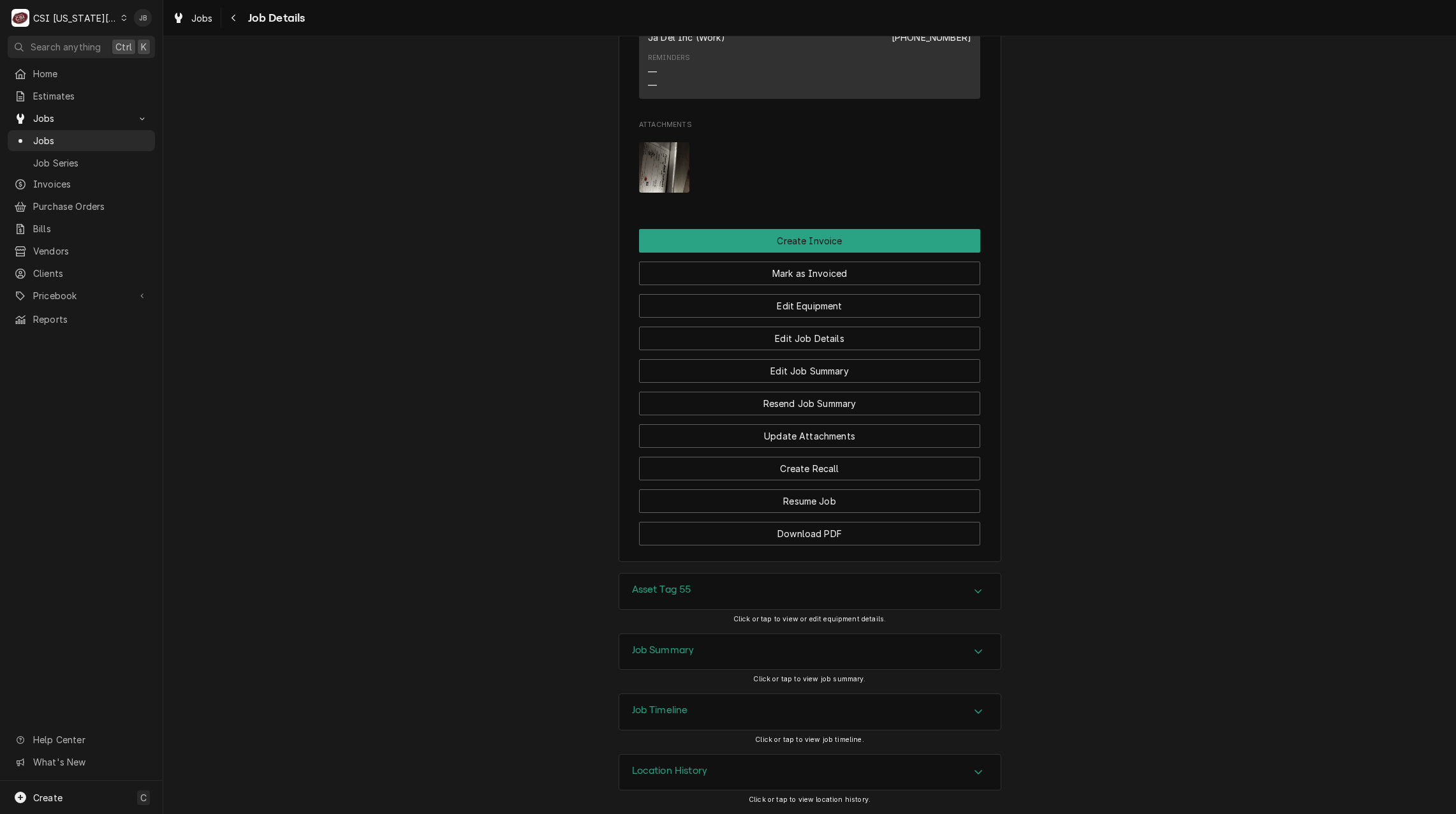
scroll to position [1459, 0]
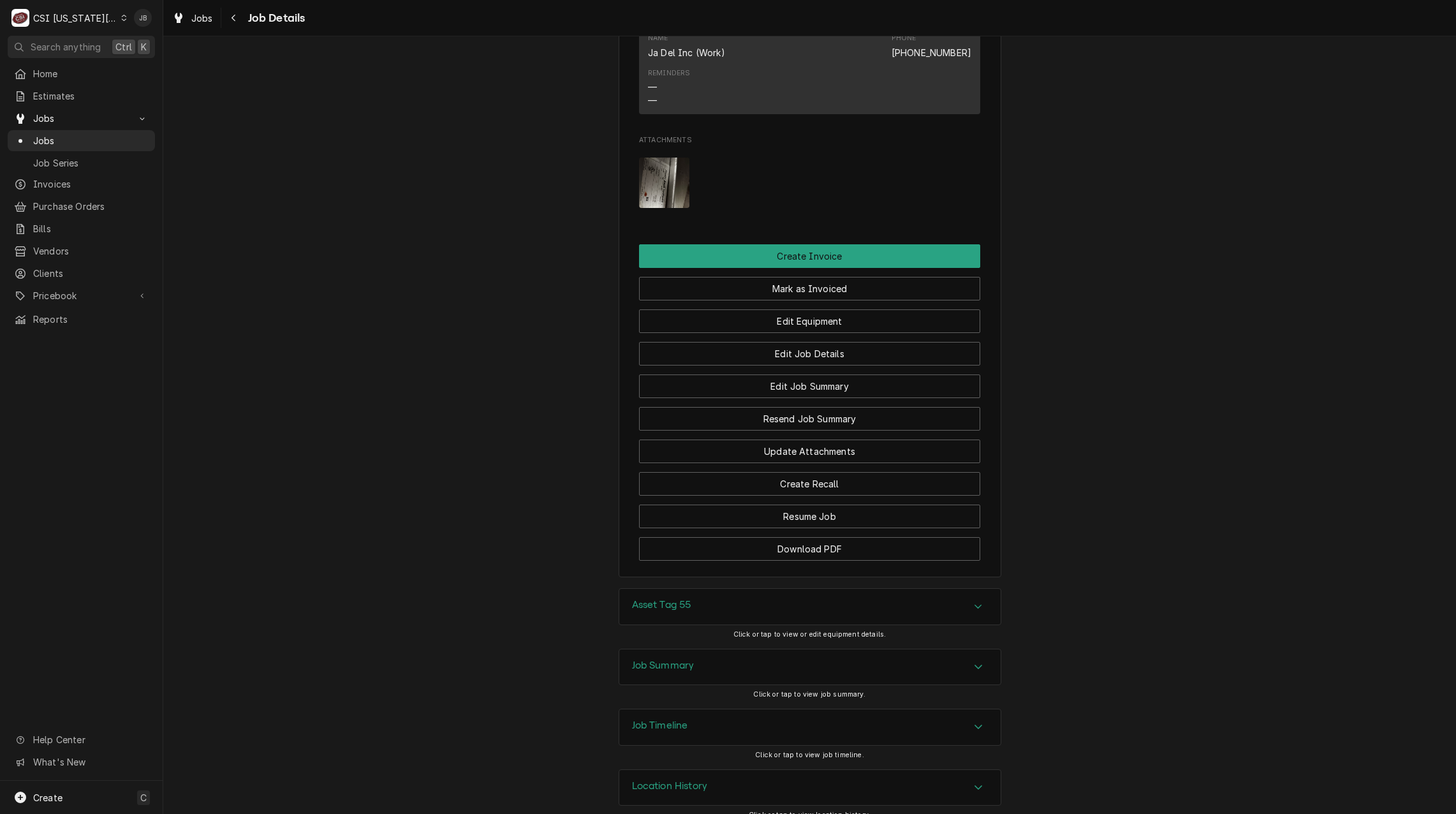
click at [674, 780] on h3 "Location History" at bounding box center [669, 786] width 76 height 12
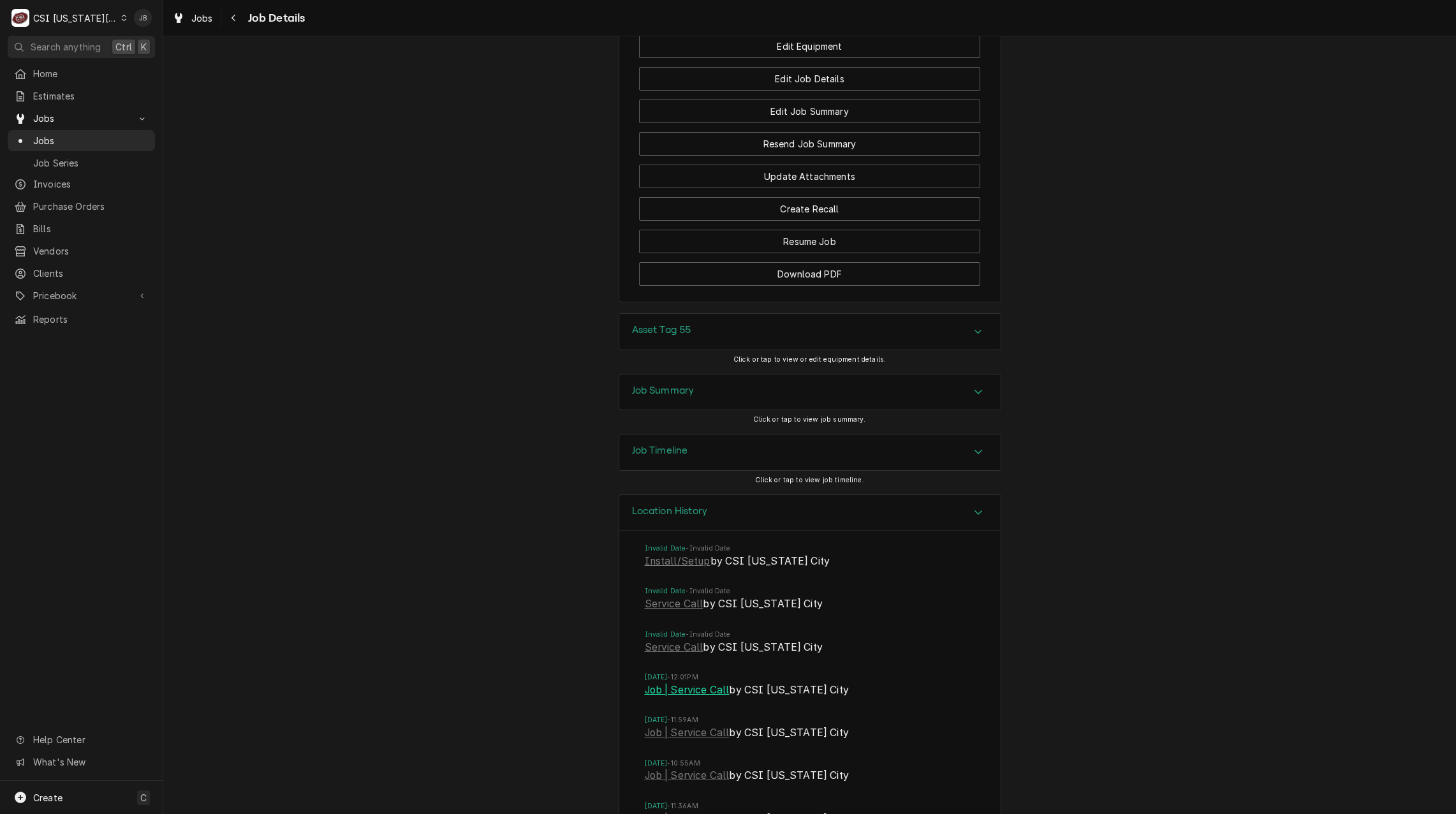
scroll to position [1906, 0]
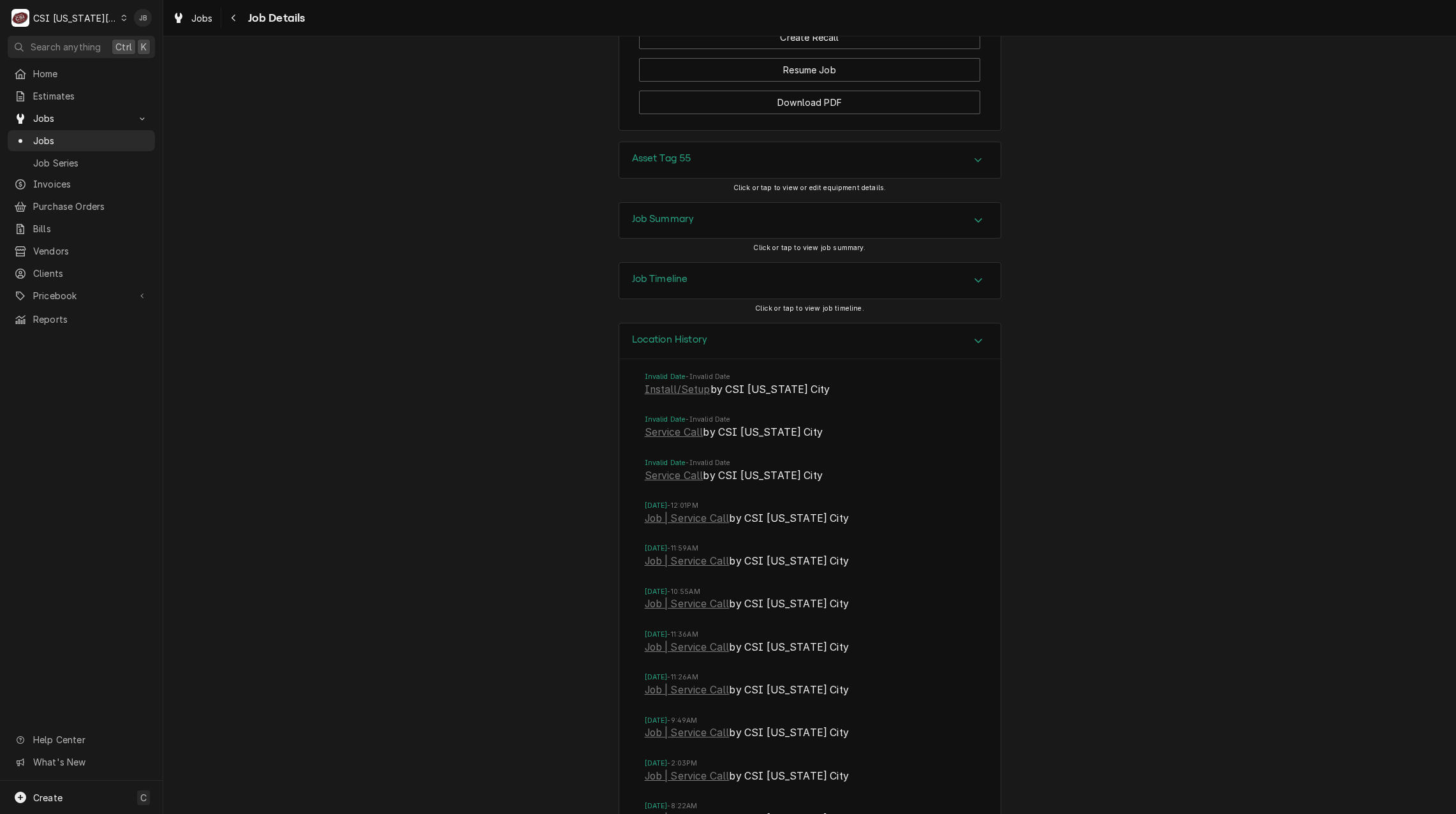
click at [681, 273] on h3 "Job Timeline" at bounding box center [660, 279] width 56 height 12
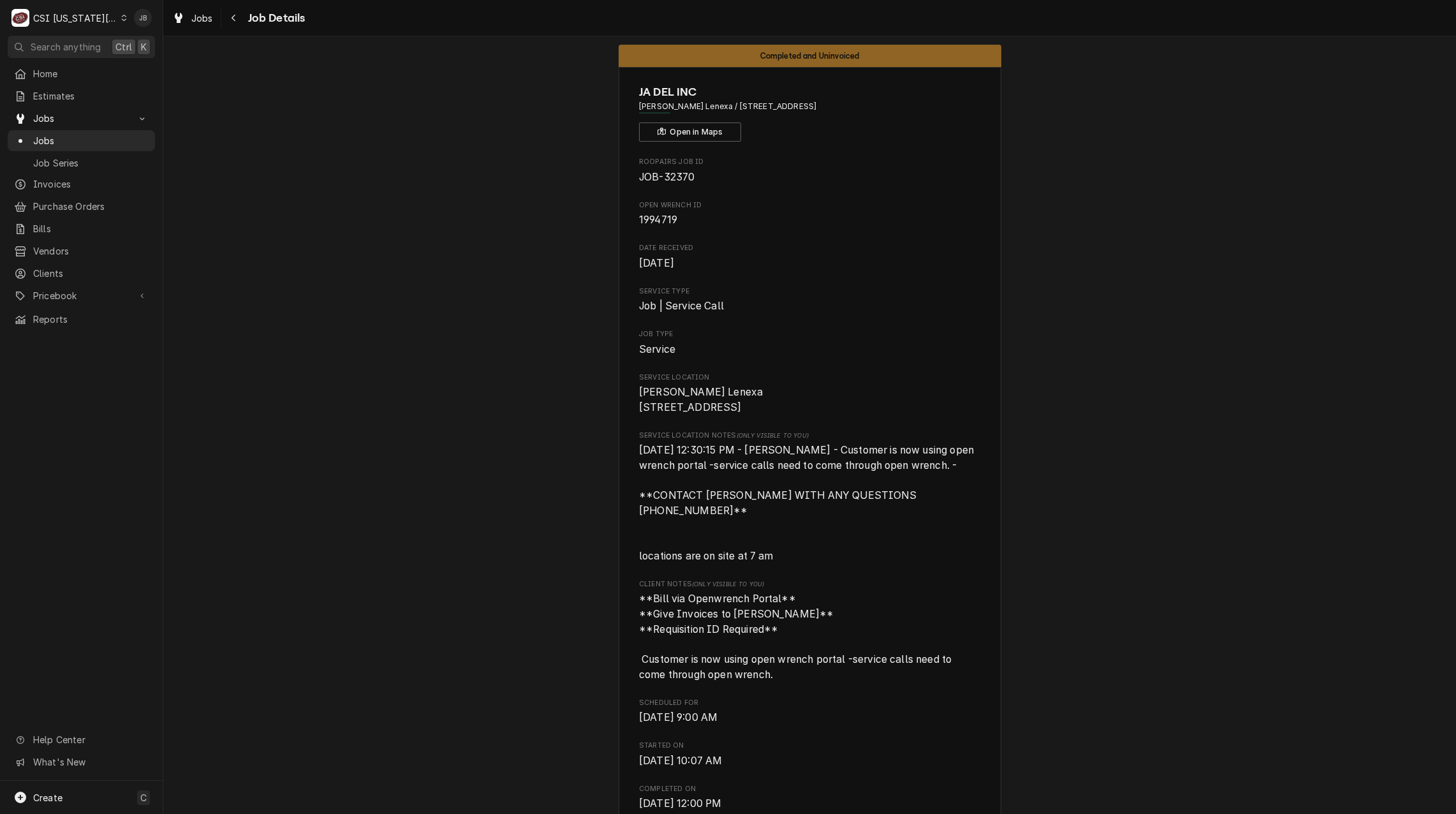
scroll to position [0, 0]
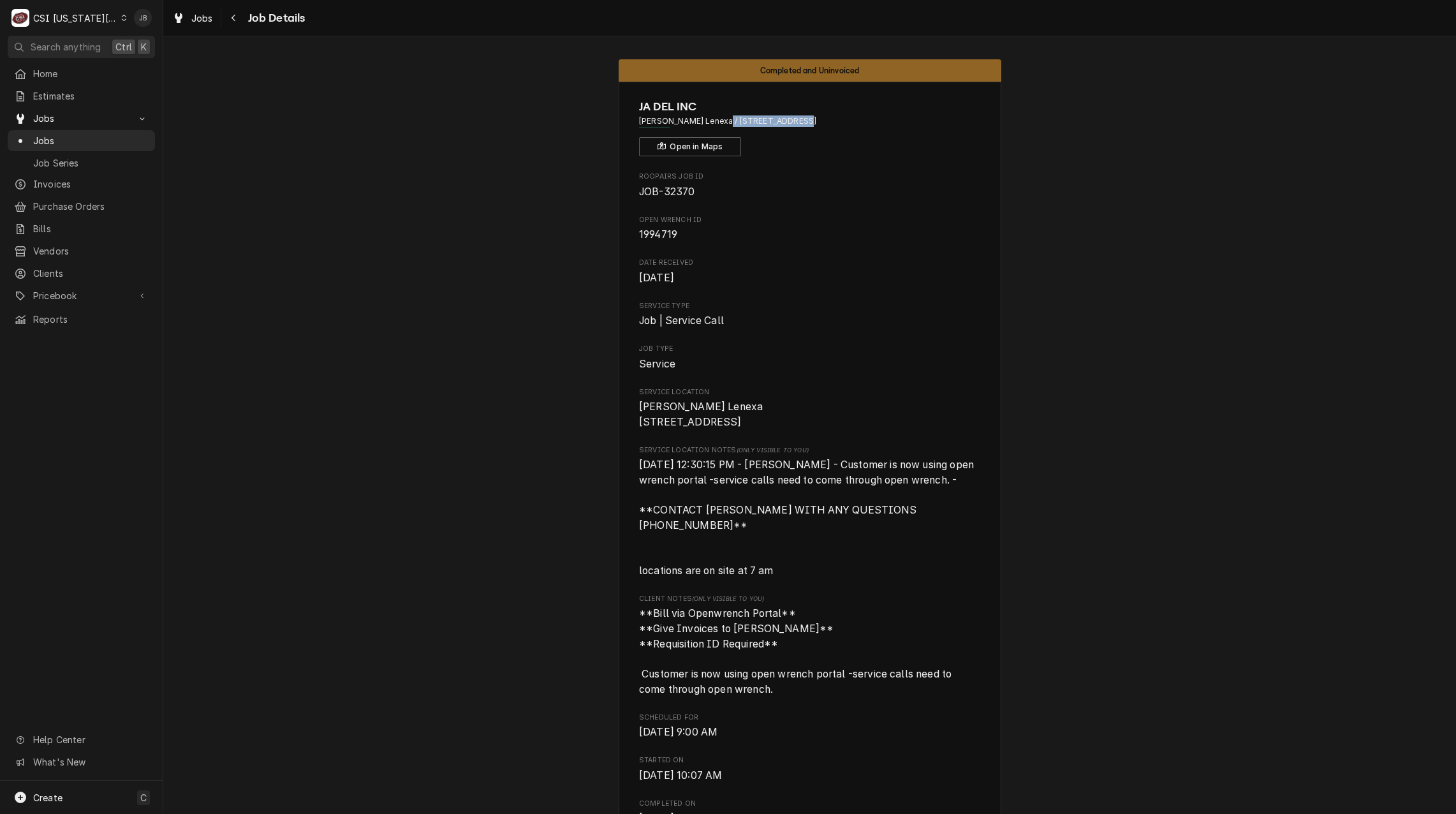
drag, startPoint x: 714, startPoint y: 120, endPoint x: 785, endPoint y: 122, distance: 71.0
click at [785, 122] on span "[PERSON_NAME] Lenexa / [STREET_ADDRESS]" at bounding box center [810, 122] width 341 height 12
drag, startPoint x: 786, startPoint y: 119, endPoint x: 714, endPoint y: 119, distance: 72.0
click at [714, 119] on span "[PERSON_NAME] Lenexa / [STREET_ADDRESS]" at bounding box center [810, 122] width 341 height 12
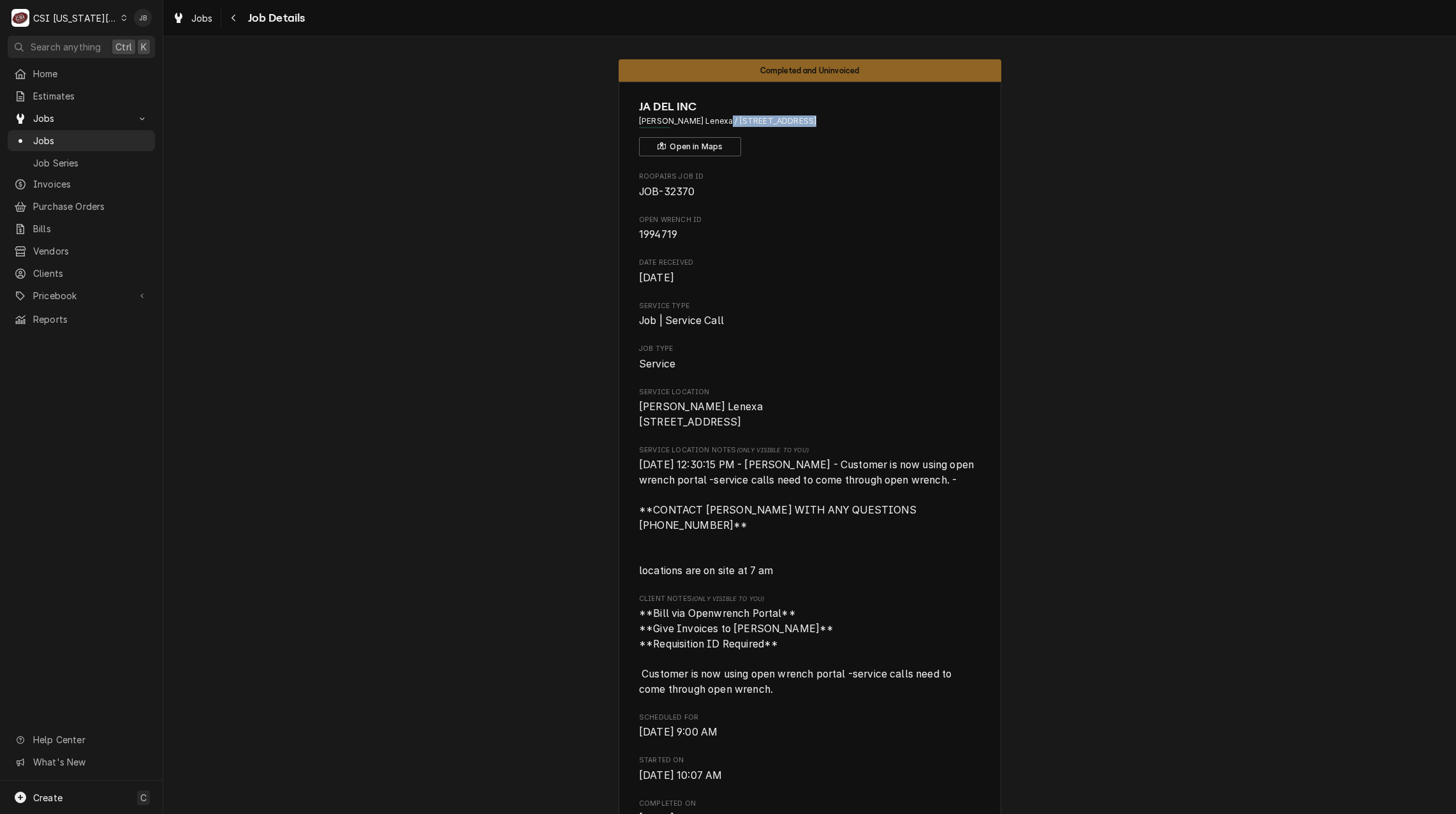
copy span "8721 Ryckert Street"
click at [936, 176] on span "Roopairs Job ID" at bounding box center [810, 177] width 341 height 10
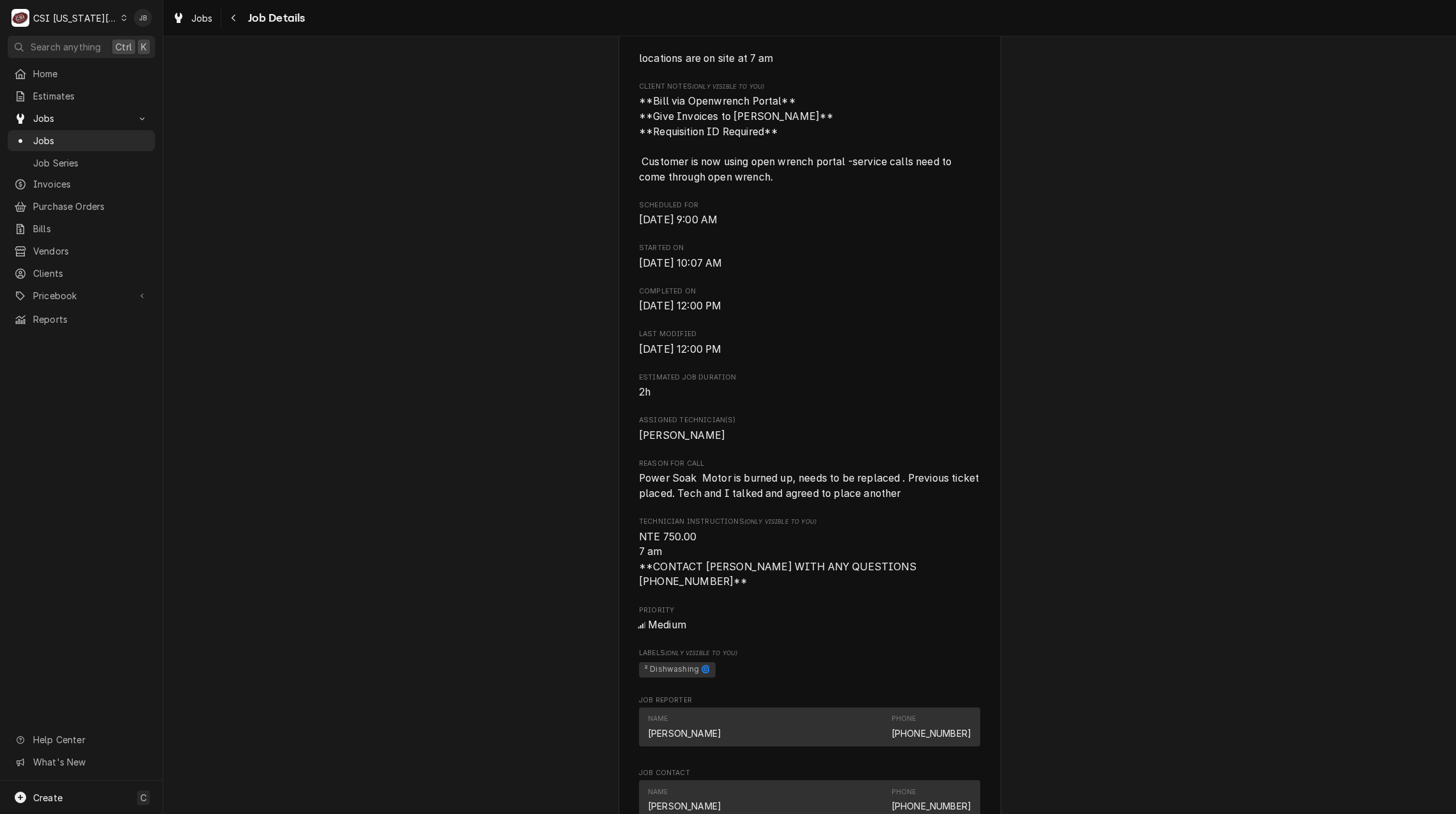
scroll to position [446, 0]
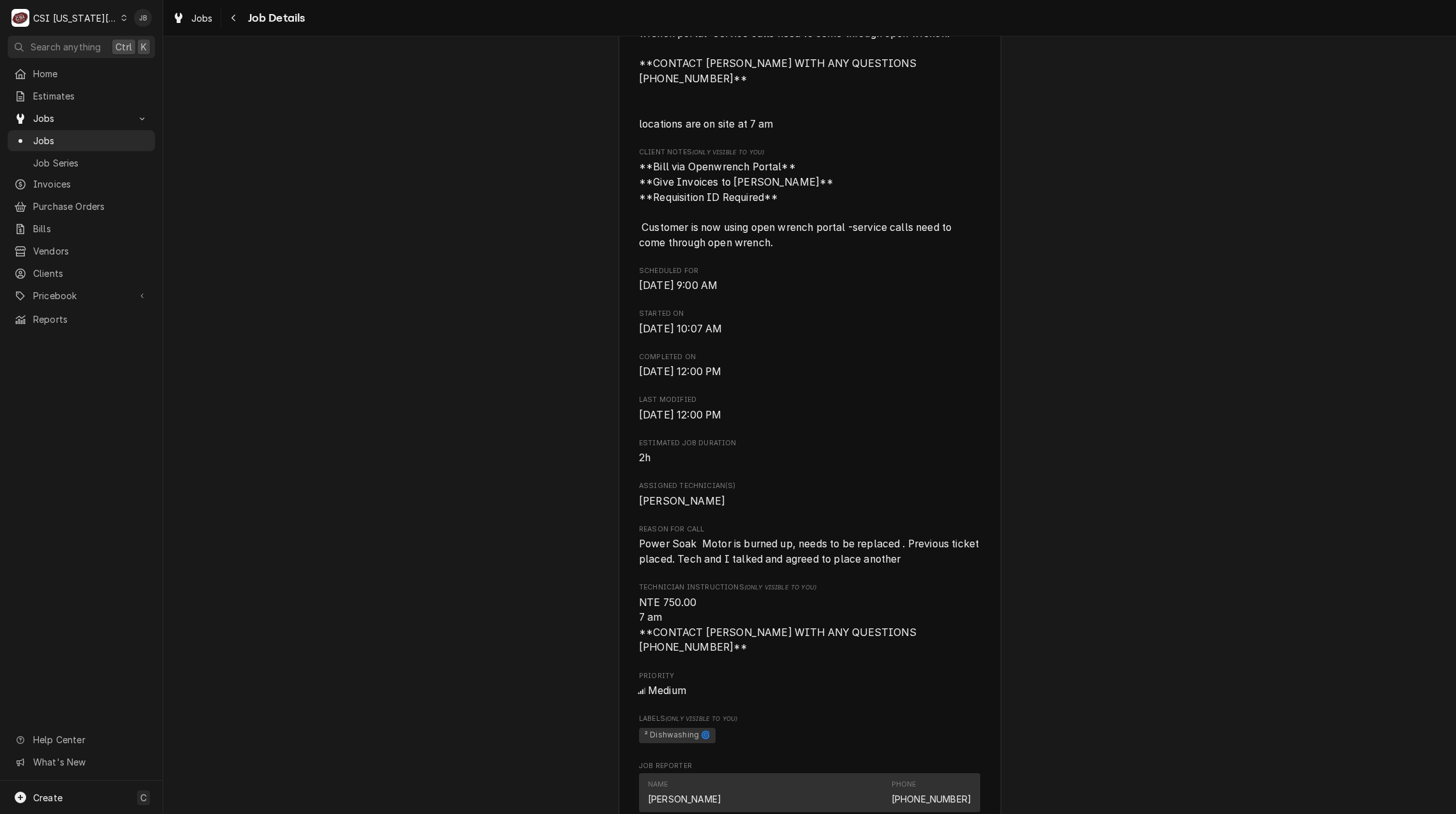
click at [470, 428] on div "Completed and Uninvoiced JA DEL INC Jack Stack Lenexa / 8721 Ryckert Street, Le…" at bounding box center [809, 602] width 1292 height 1998
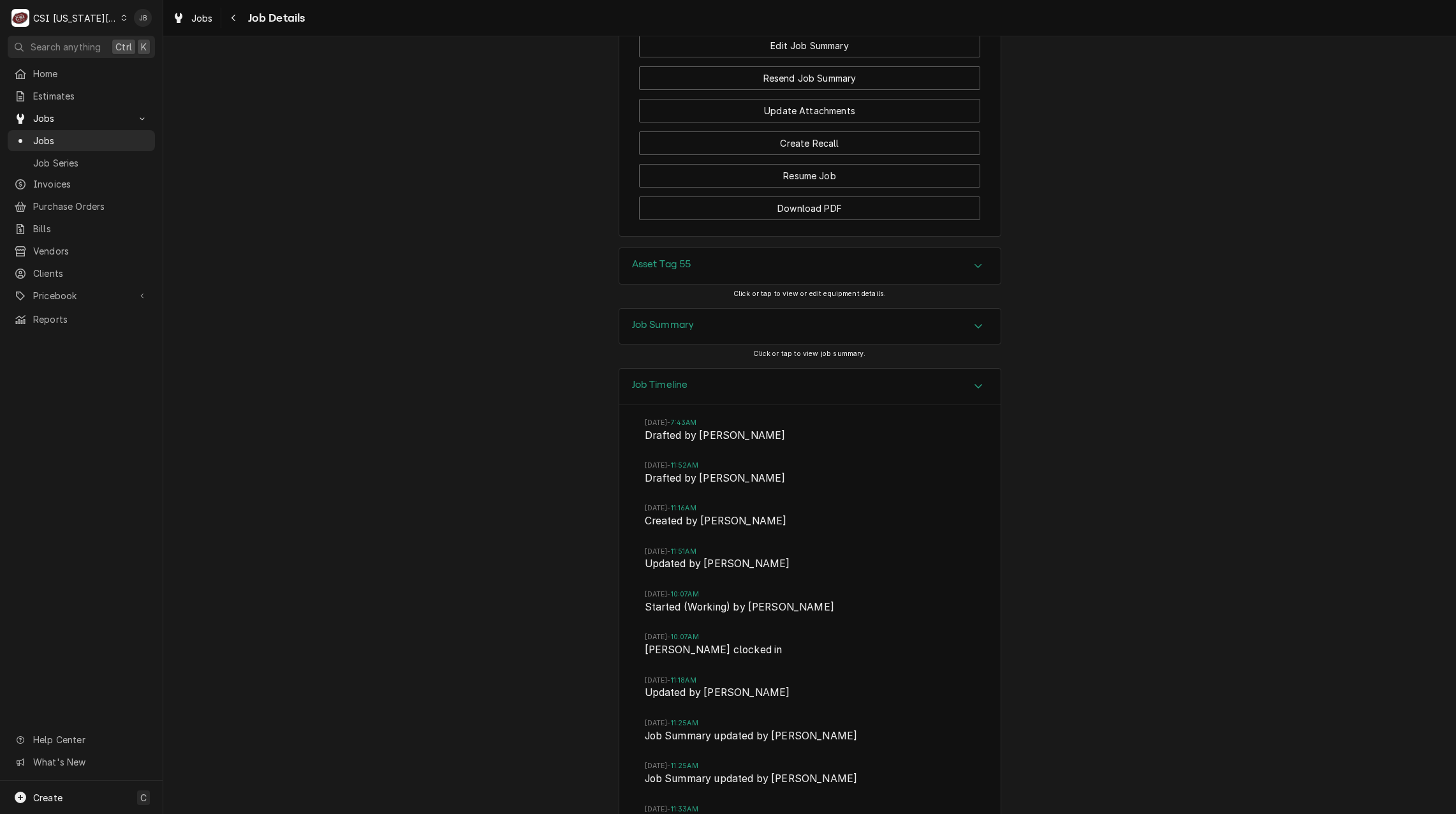
scroll to position [1977, 0]
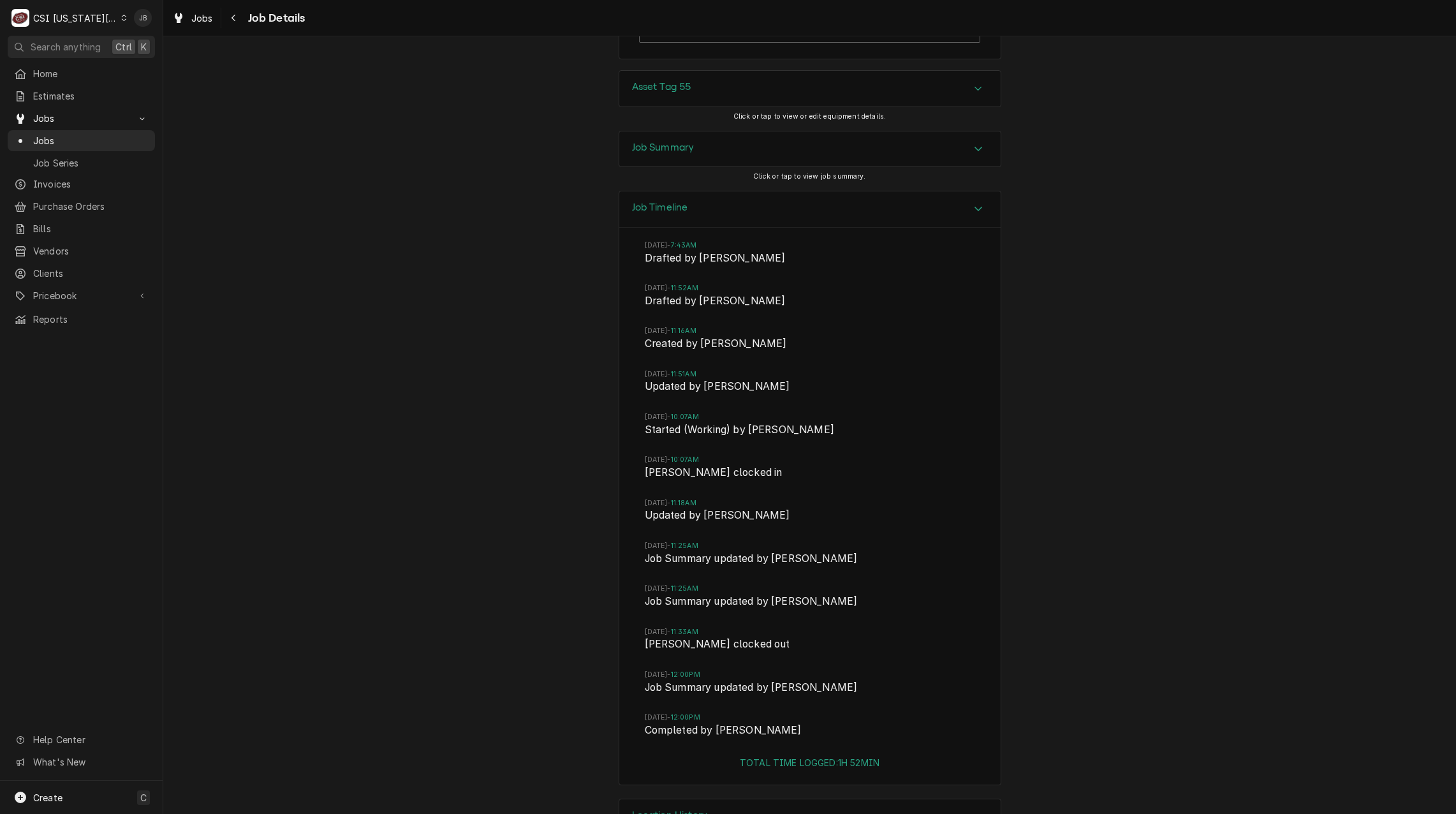
click at [697, 132] on div "Job Summary" at bounding box center [810, 150] width 381 height 36
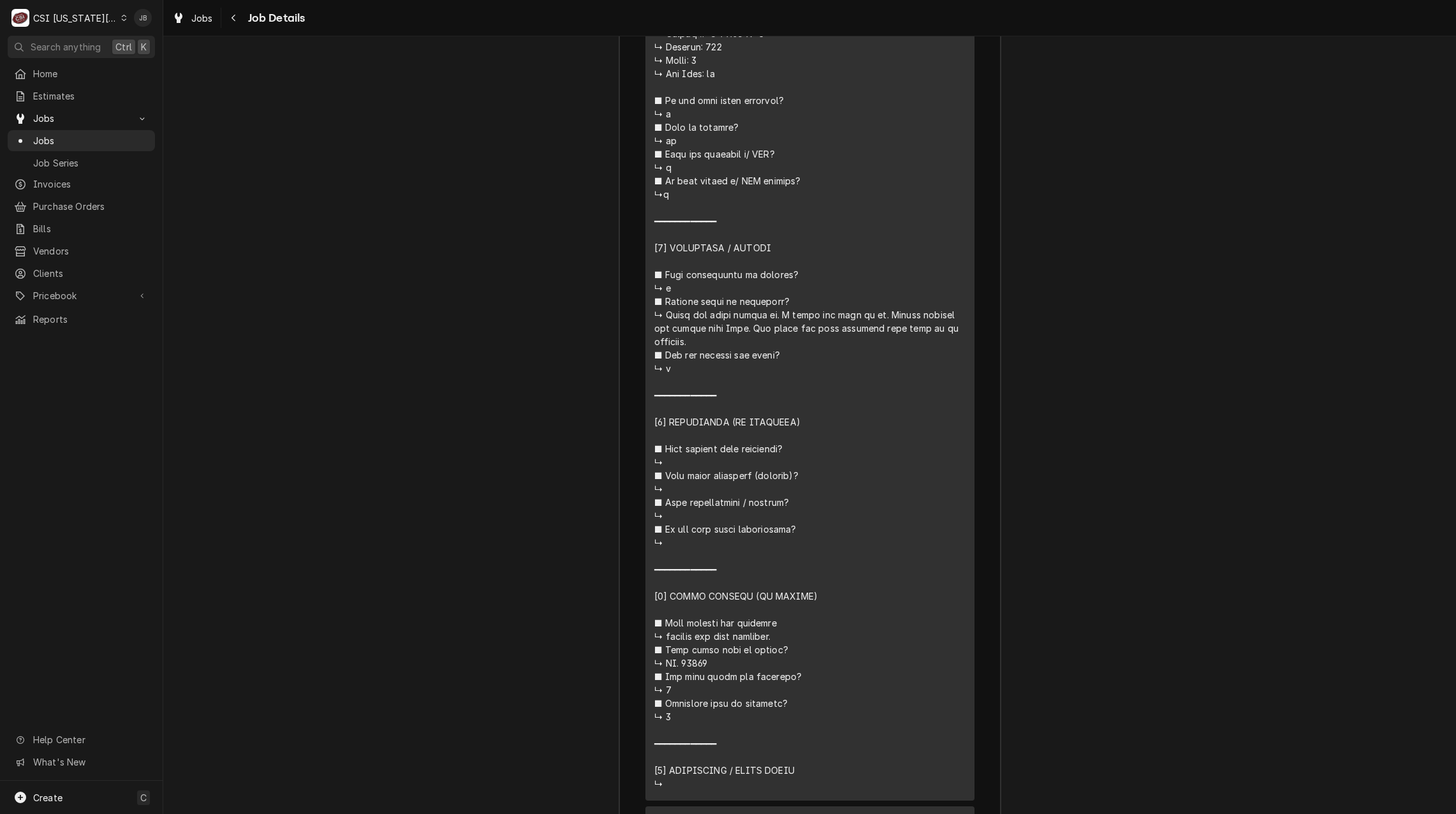
scroll to position [2743, 0]
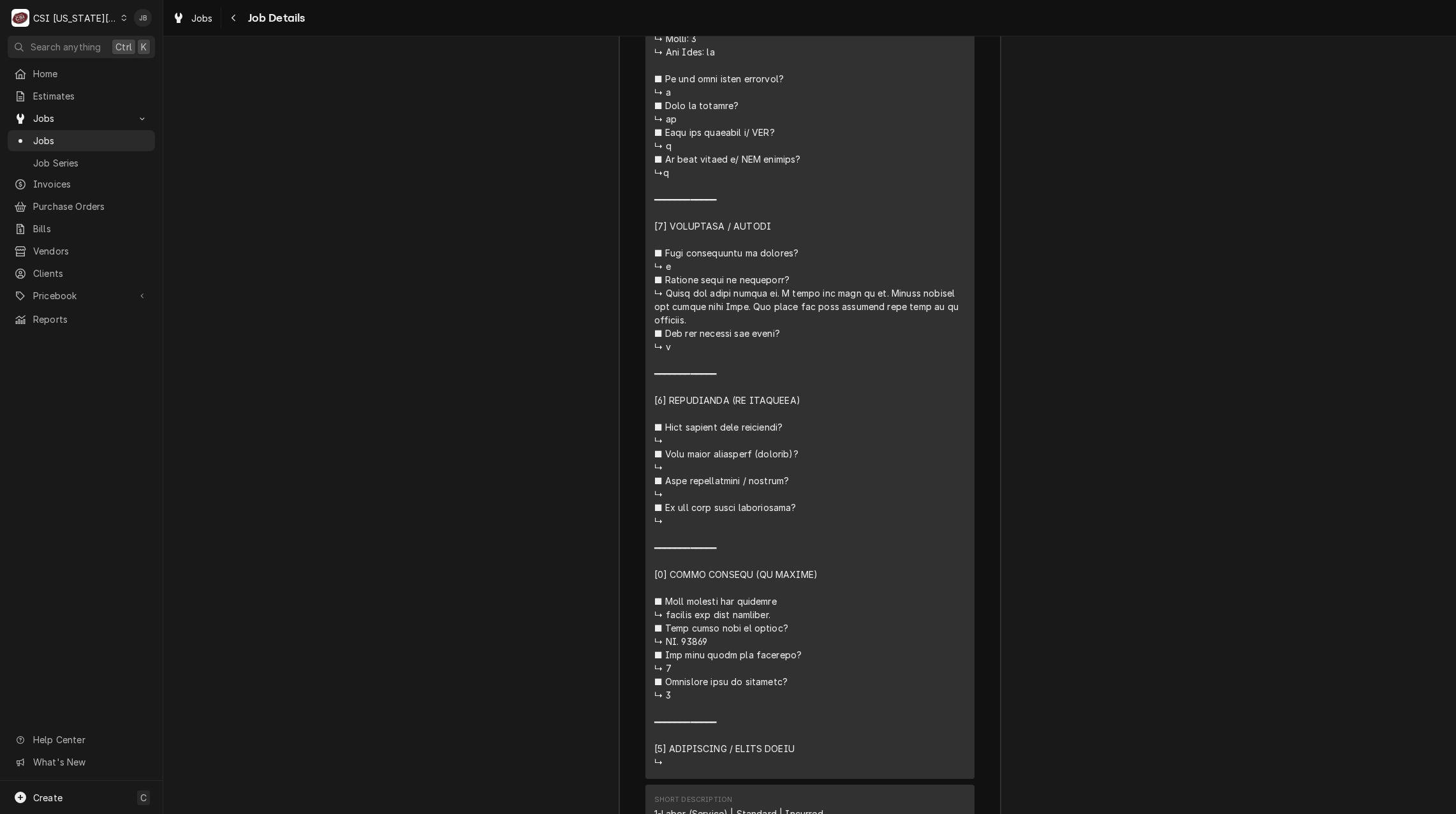
drag, startPoint x: 716, startPoint y: 627, endPoint x: 679, endPoint y: 630, distance: 37.1
click at [679, 630] on div "Line Item" at bounding box center [810, 286] width 311 height 964
copy div "⚠️ 𝗙𝗢𝗥𝗠 𝗜𝗡𝗦𝗧𝗥𝗨𝗖𝗧𝗜𝗢𝗡𝗦 ⚠️ ✪ 𝗖𝗼𝗺𝗽𝗹𝗲𝘁𝗲 𝗮𝗹𝗹 𝗿𝗲𝗹𝗲𝘃𝗮𝗻𝘁 𝘀𝗲𝗰𝘁𝗶𝗼𝗻𝘀 ✪ 𝗣𝗿𝗼𝘃𝗶𝗱𝗲 𝗱𝗲𝘁𝗮𝗶𝗹𝗲𝗱 𝗮𝗻𝘀…"
click at [559, 569] on div "Job Summary Roopairs Job ID JOB-32370 Open Wrench ID 1994719 Service Type Job |…" at bounding box center [809, 568] width 1292 height 2407
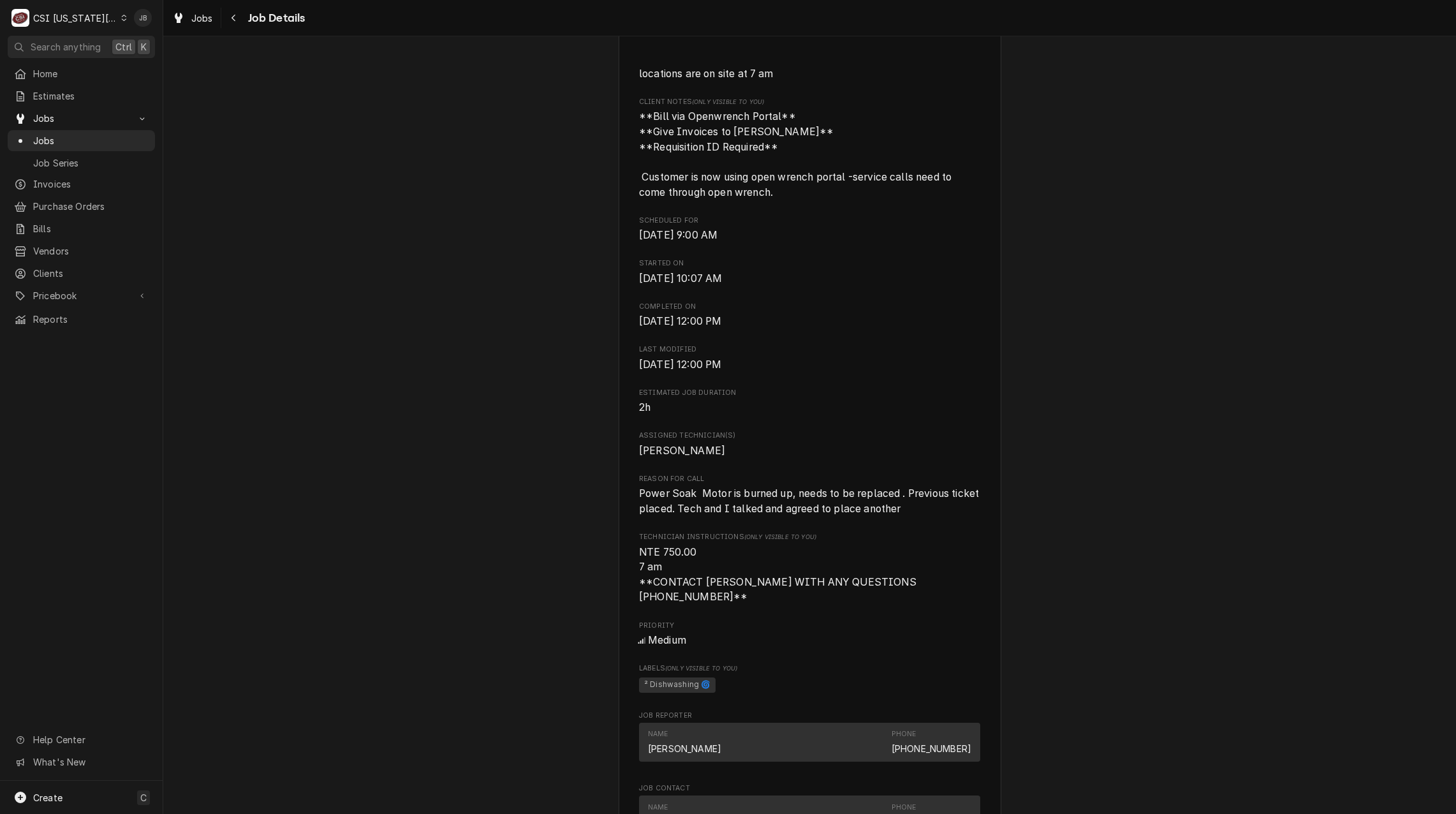
scroll to position [510, 0]
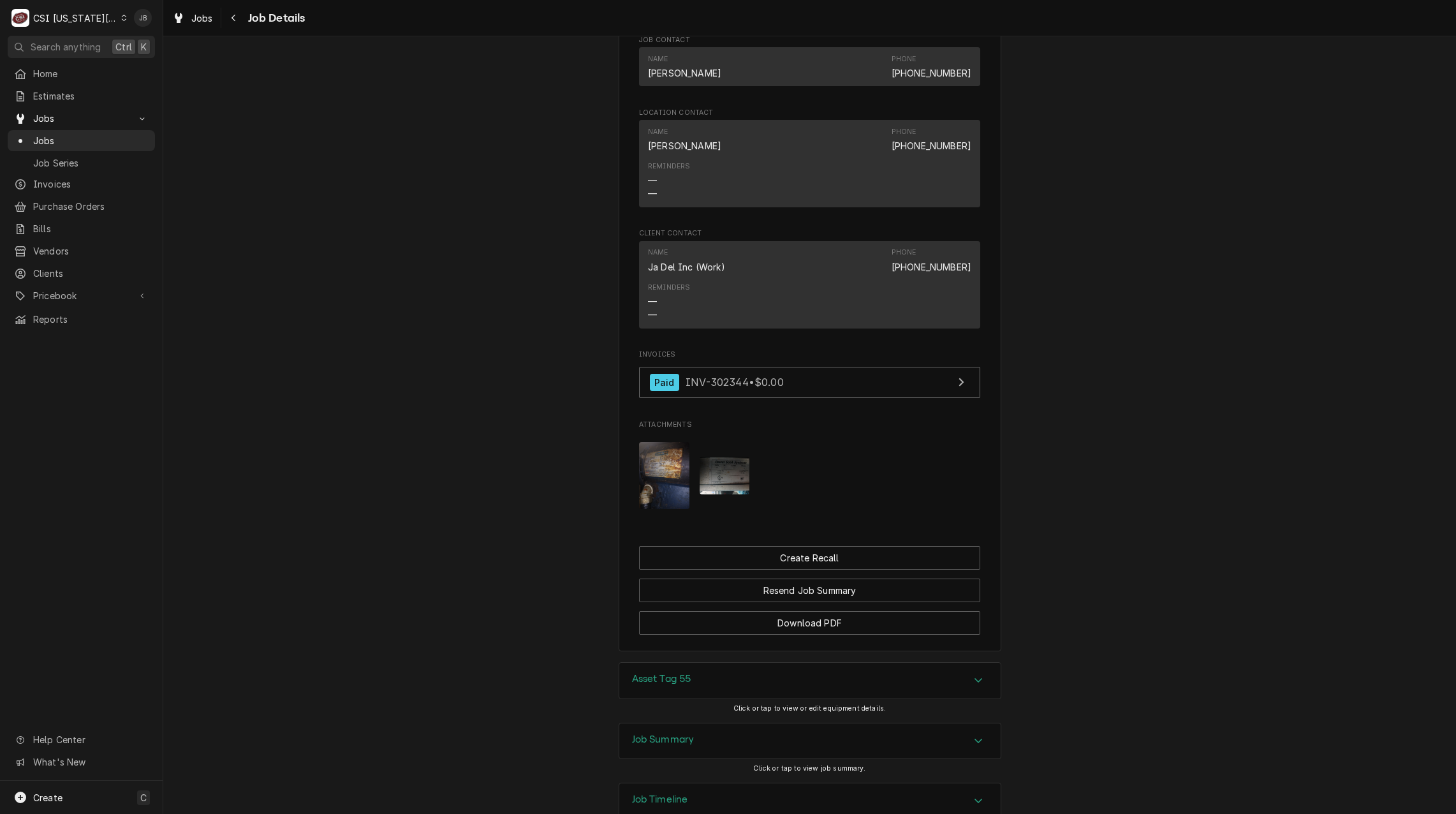
scroll to position [1275, 0]
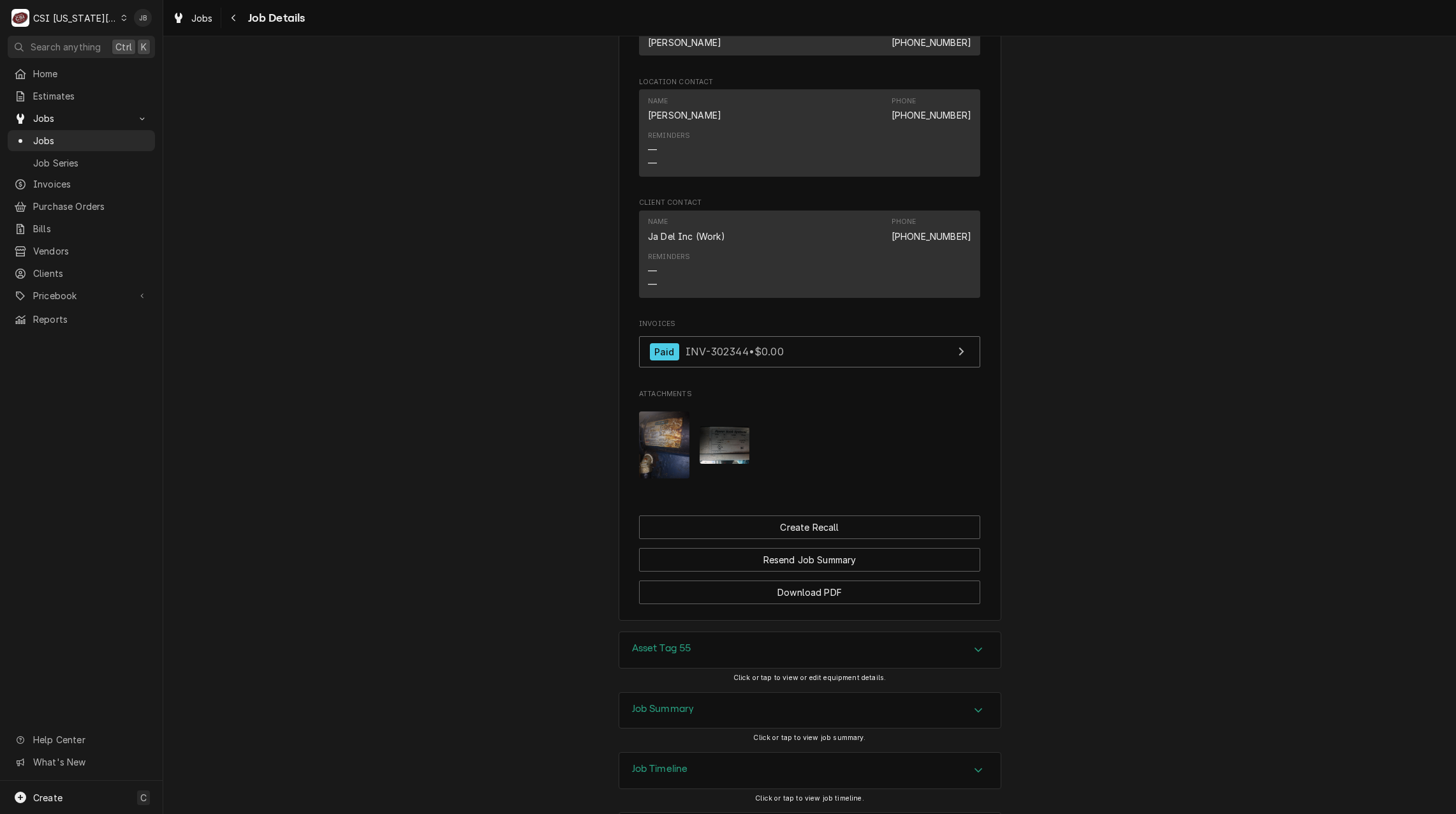
click at [674, 703] on div "Job Summary" at bounding box center [663, 710] width 63 height 15
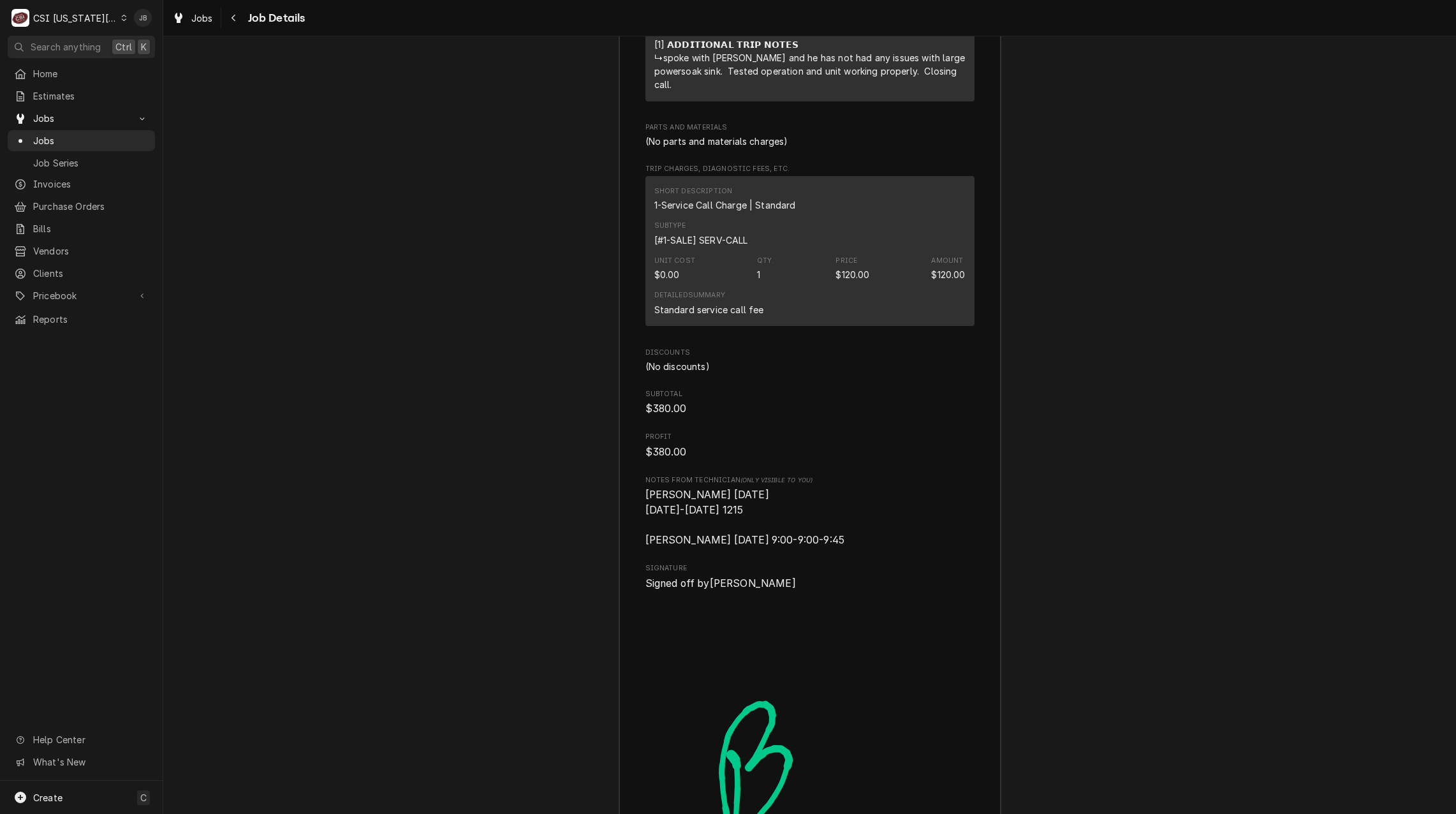
scroll to position [3930, 0]
